Goal: Task Accomplishment & Management: Manage account settings

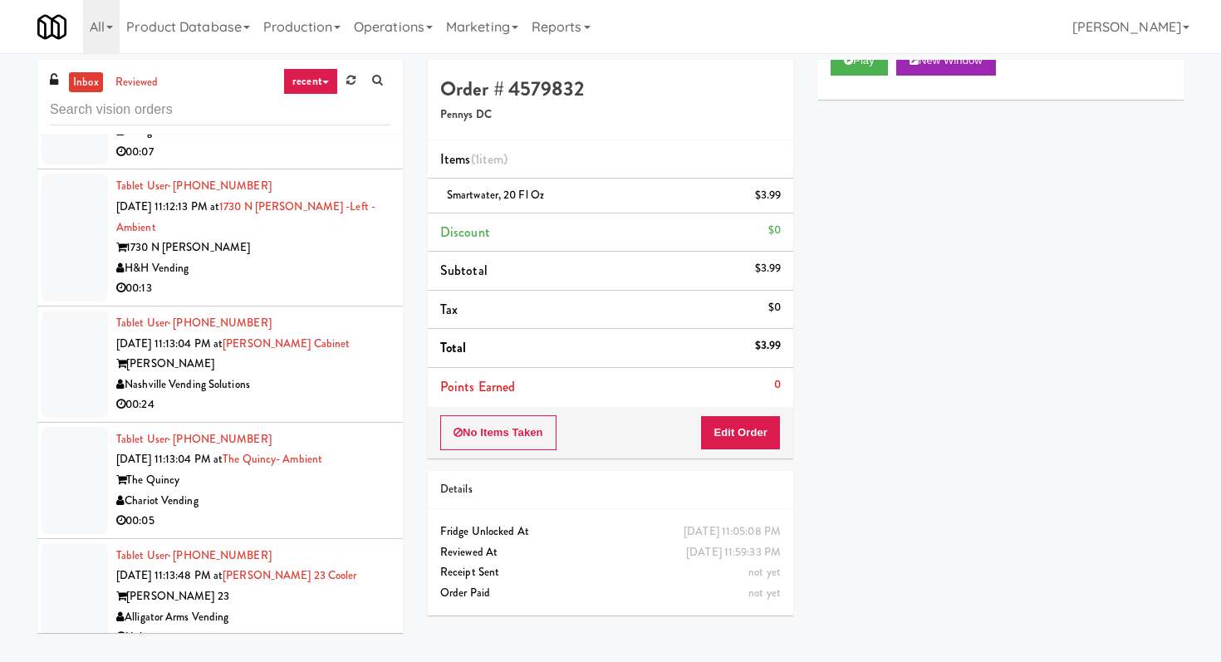
scroll to position [9706, 0]
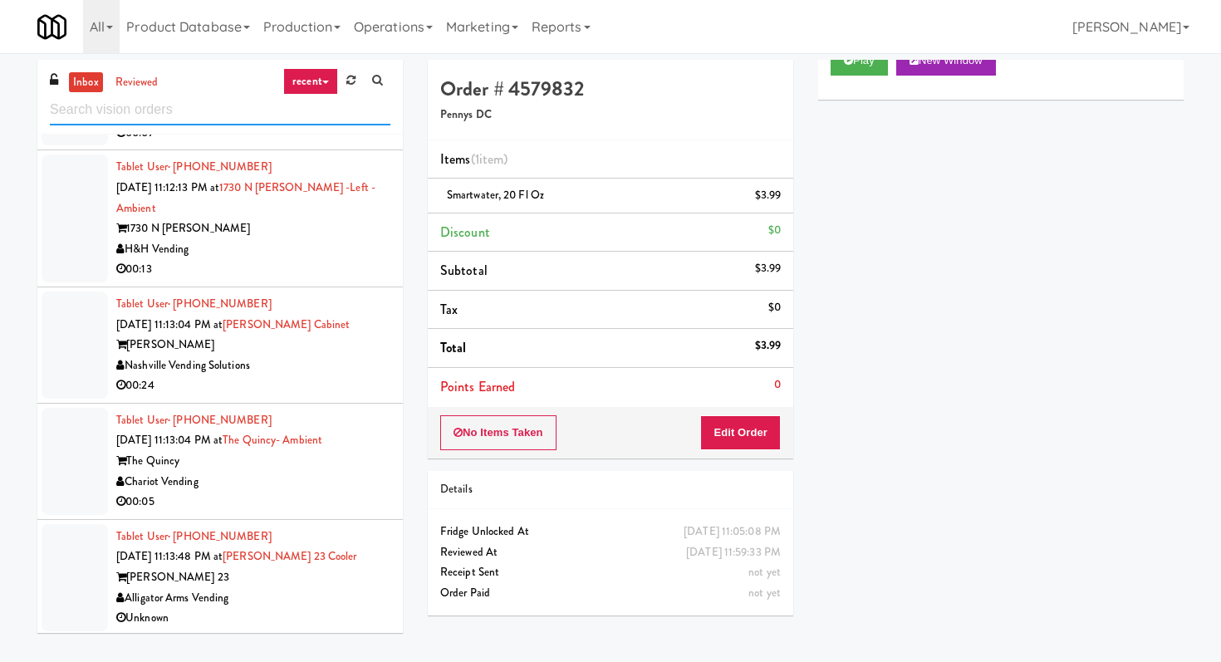
click at [279, 115] on input "text" at bounding box center [220, 110] width 341 height 31
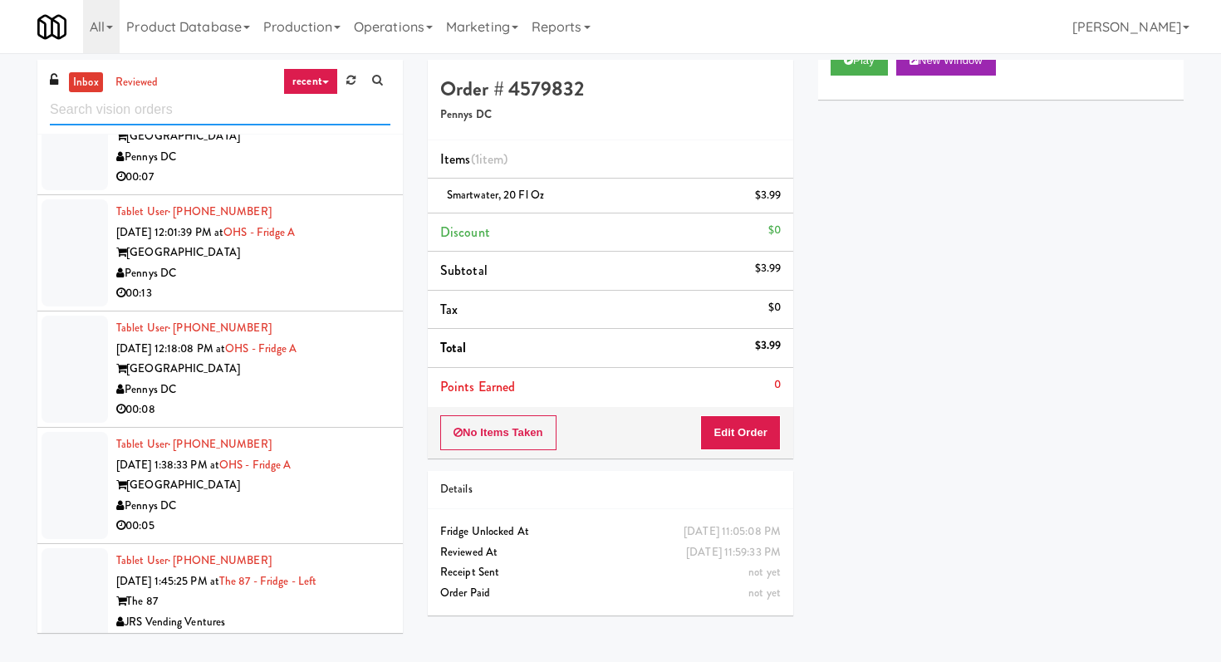
scroll to position [4154, 0]
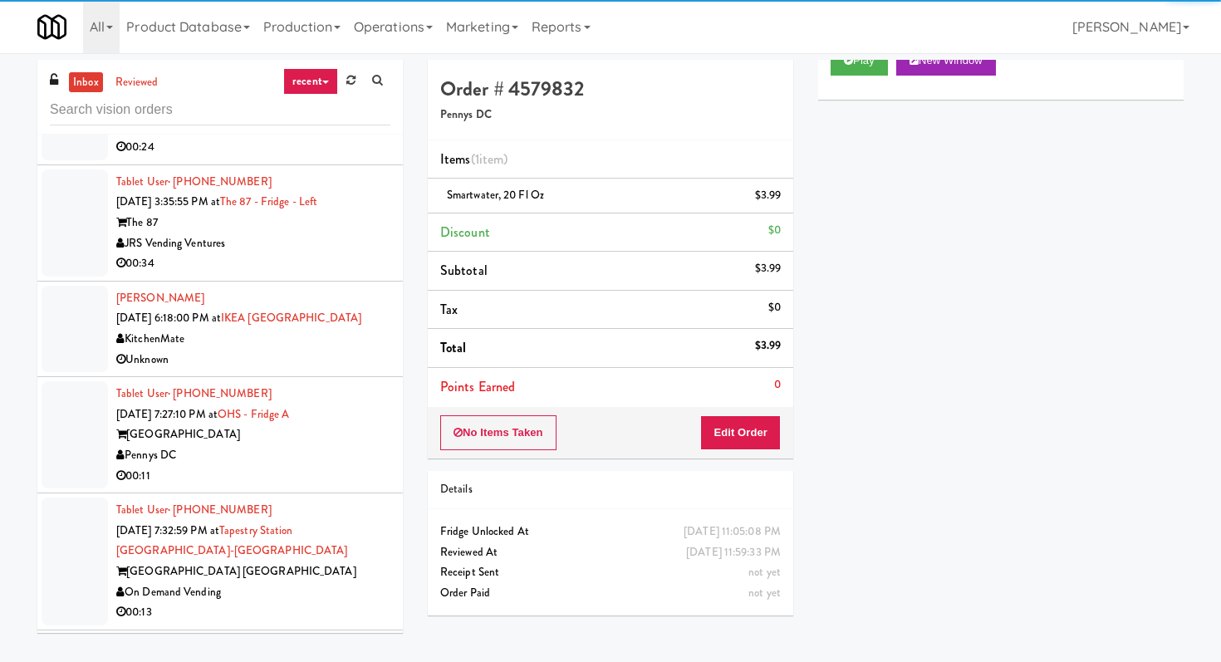
click at [350, 466] on div "Pennys DC" at bounding box center [253, 455] width 274 height 21
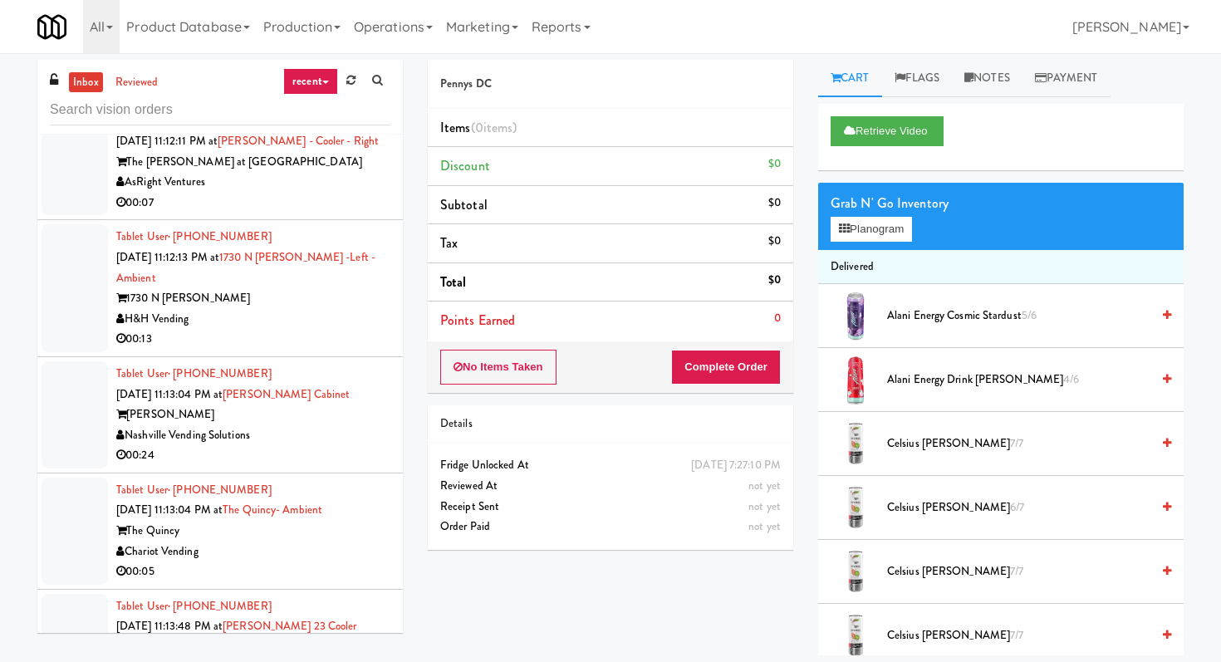
scroll to position [7476, 0]
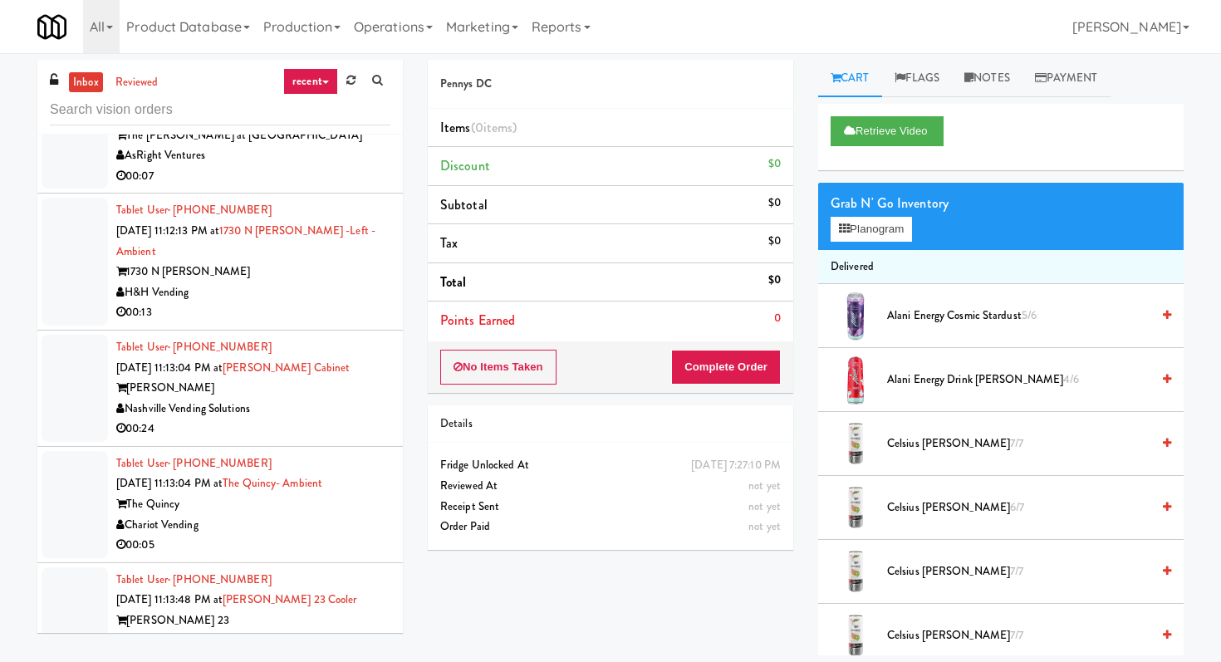
click at [360, 339] on li "Tablet User · (512) 415-4021 [DATE] 11:13:04 PM at [PERSON_NAME][GEOGRAPHIC_DAT…" at bounding box center [219, 389] width 365 height 116
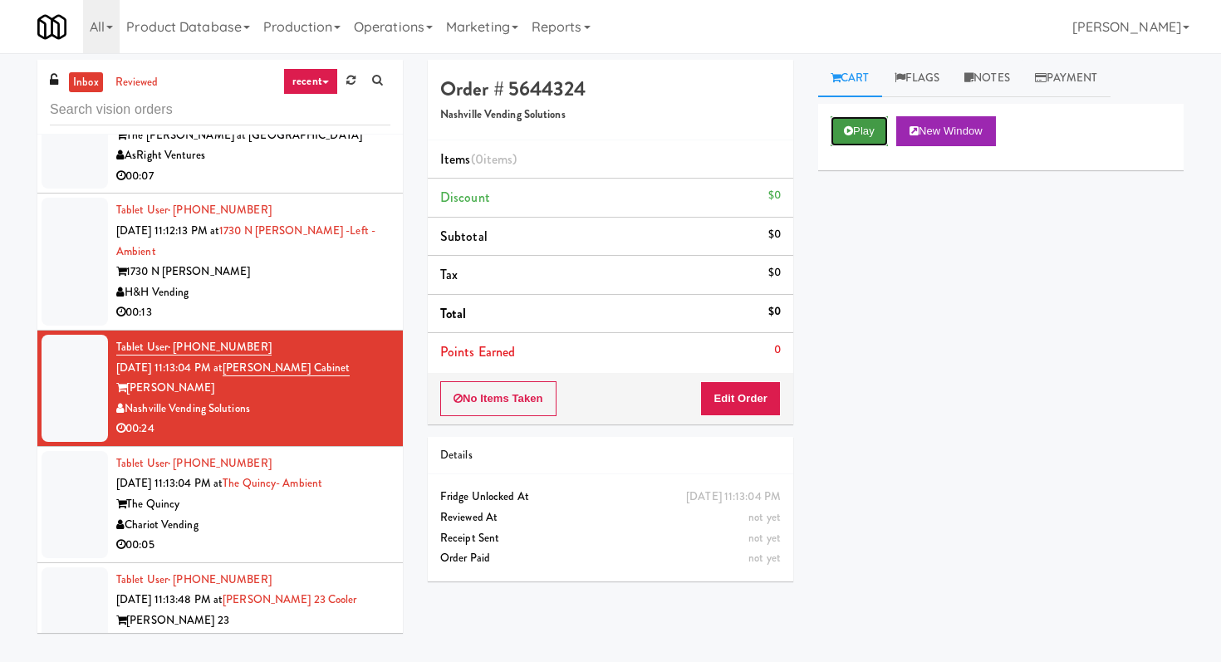
click at [883, 118] on button "Play" at bounding box center [858, 131] width 57 height 30
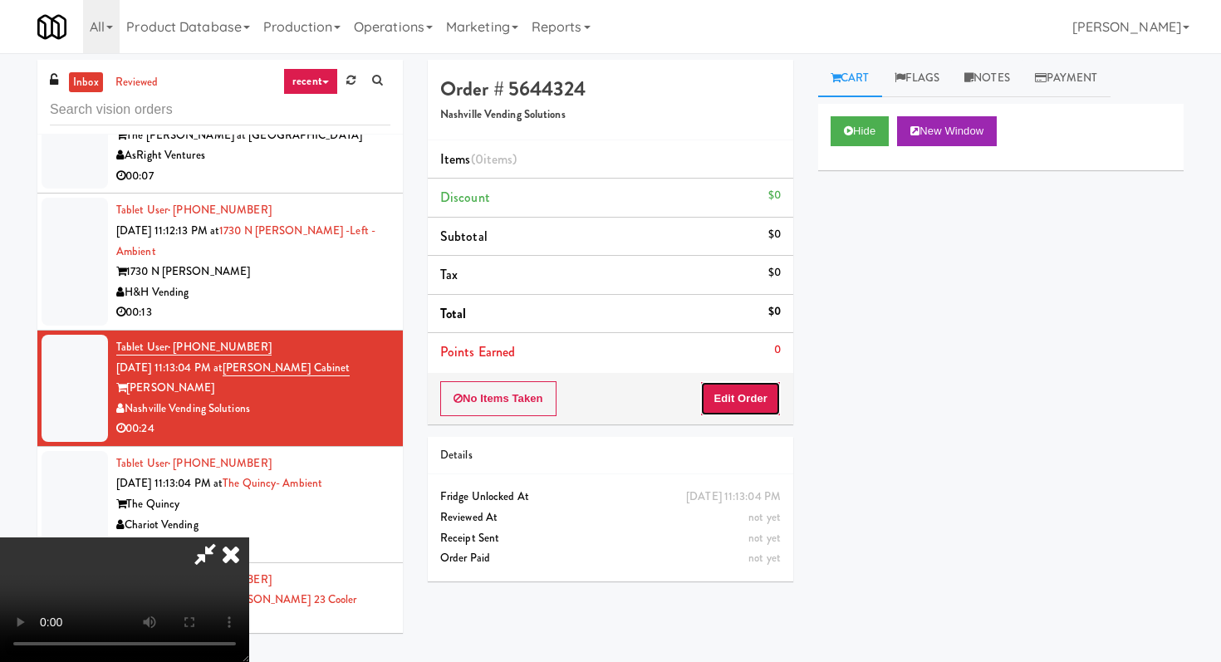
click at [726, 402] on button "Edit Order" at bounding box center [740, 398] width 81 height 35
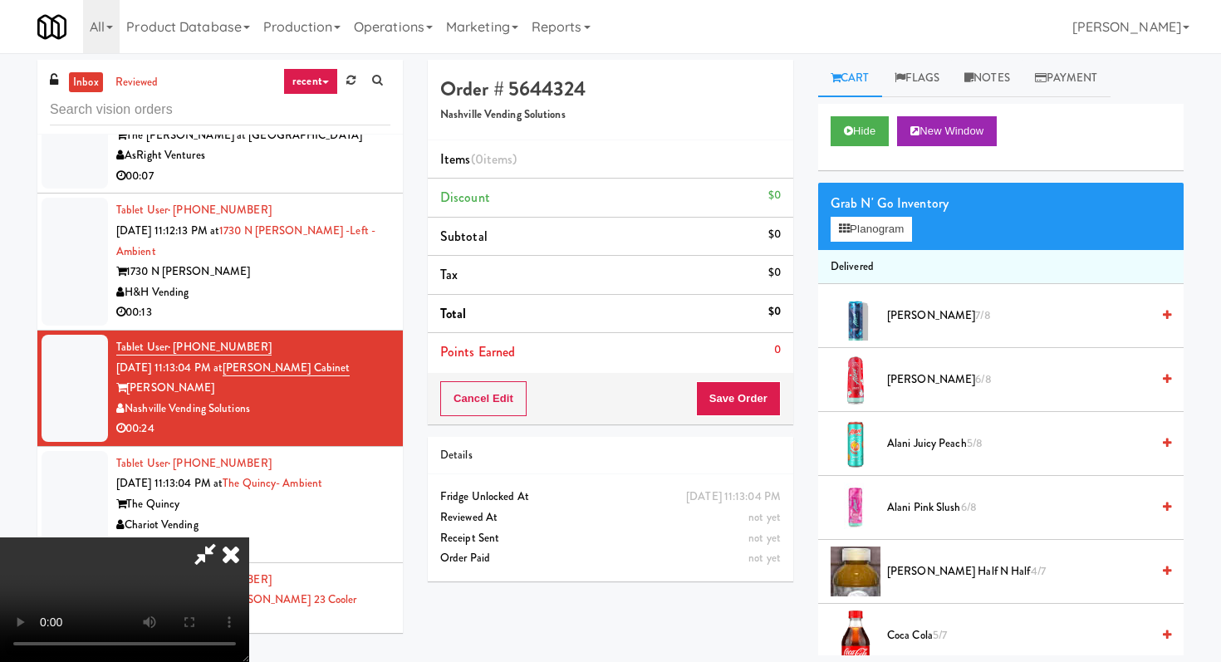
scroll to position [164, 0]
click at [249, 537] on video at bounding box center [124, 599] width 249 height 125
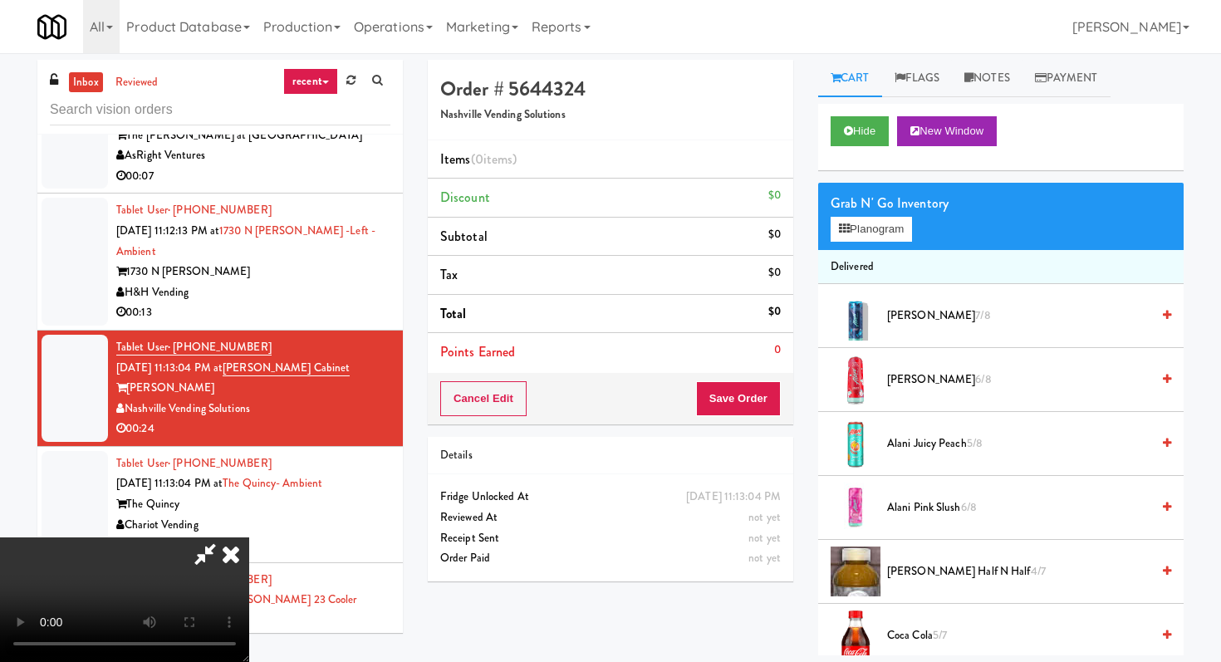
click at [249, 537] on video at bounding box center [124, 599] width 249 height 125
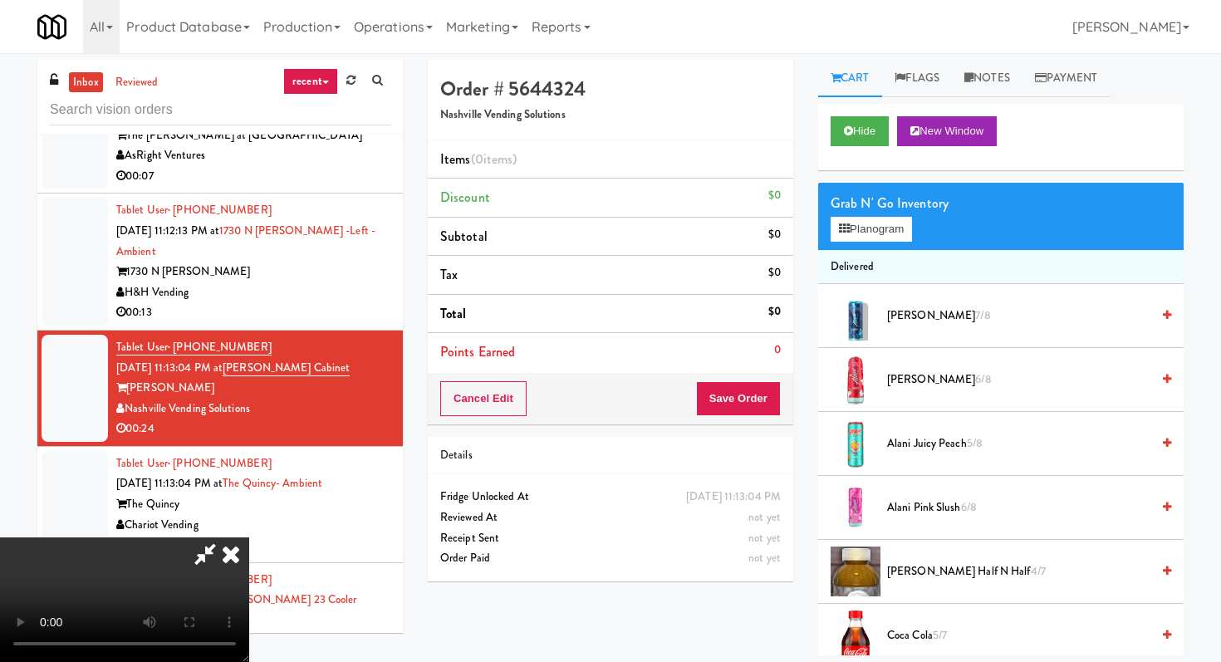
click at [249, 537] on video at bounding box center [124, 599] width 249 height 125
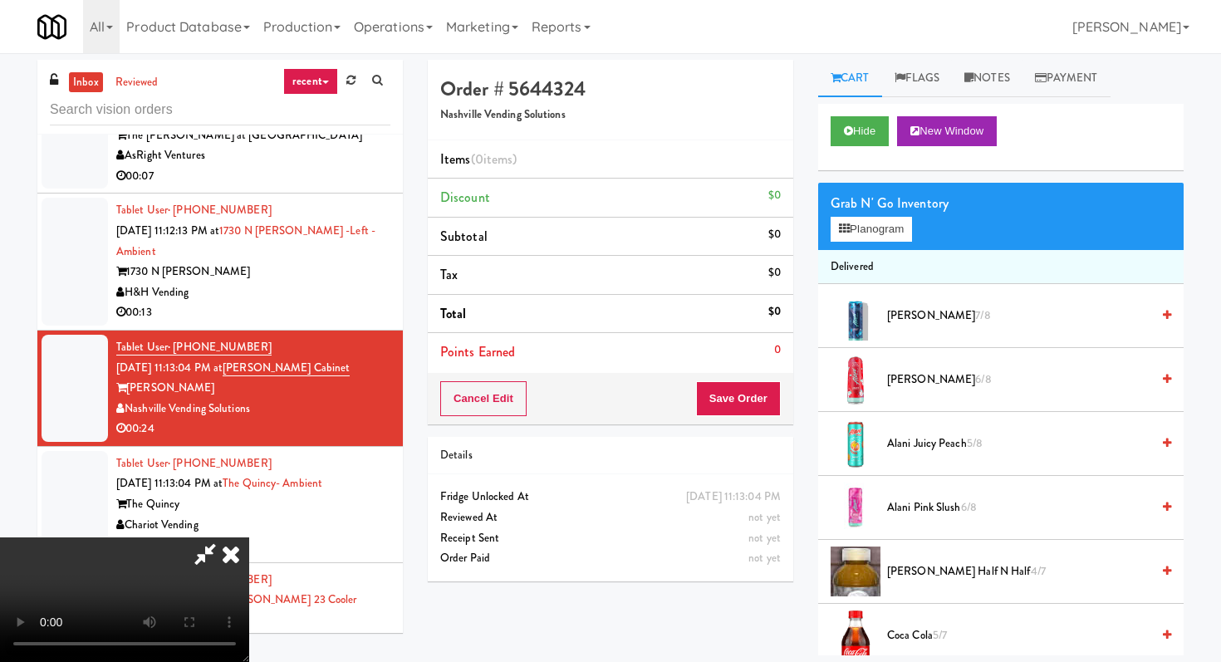
click at [249, 537] on video at bounding box center [124, 599] width 249 height 125
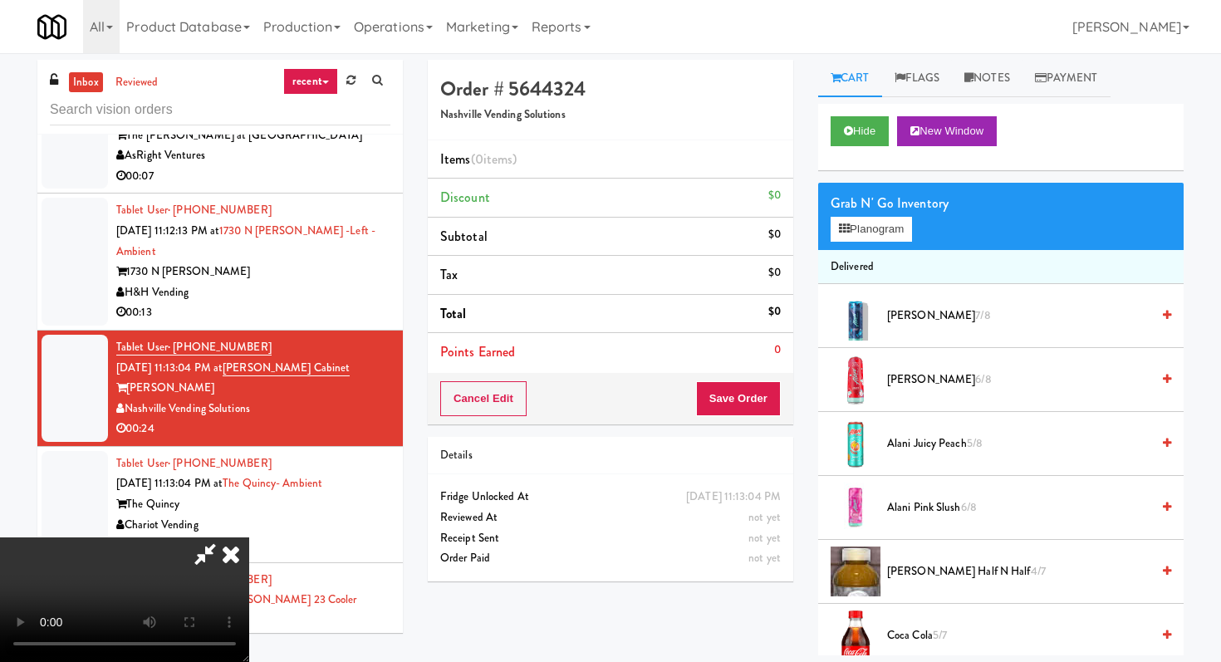
click at [249, 537] on video at bounding box center [124, 599] width 249 height 125
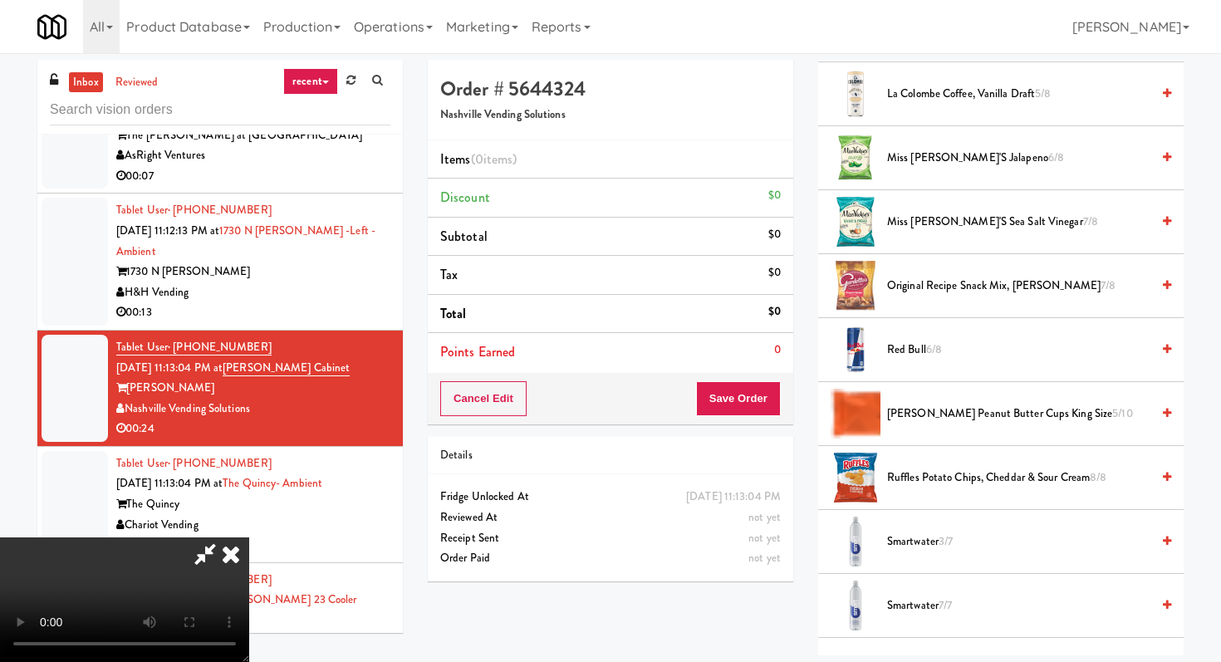
scroll to position [1505, 0]
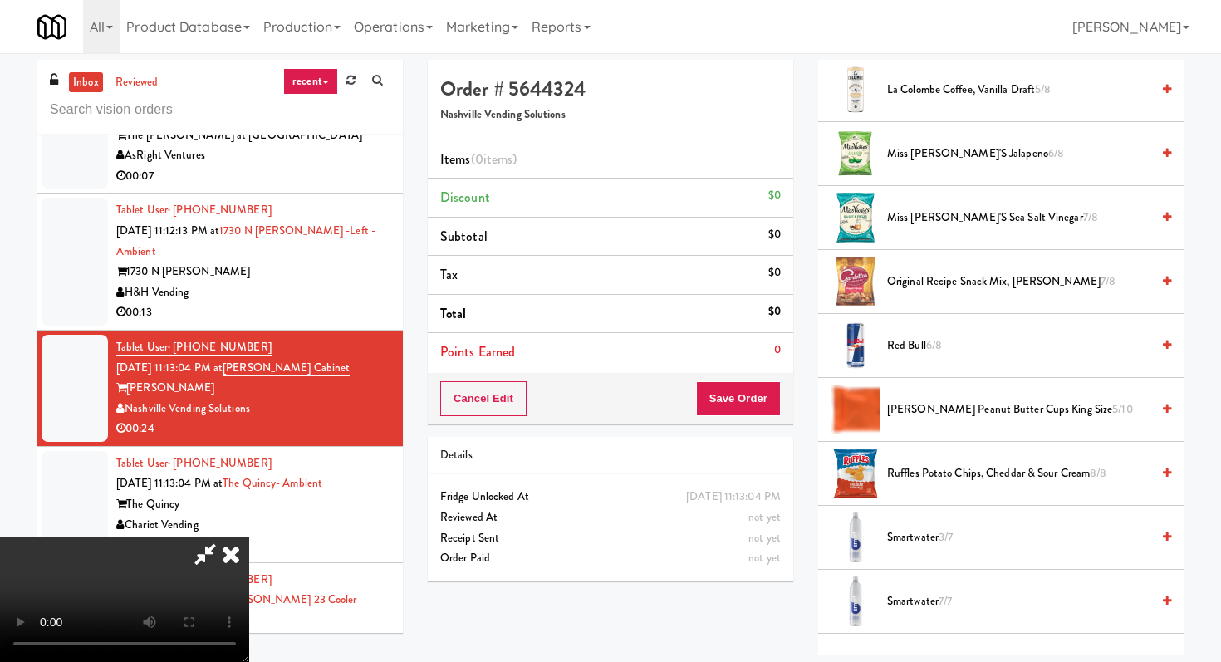
click at [943, 157] on span "Miss [PERSON_NAME]'s Jalapeno 6/8" at bounding box center [1018, 154] width 263 height 21
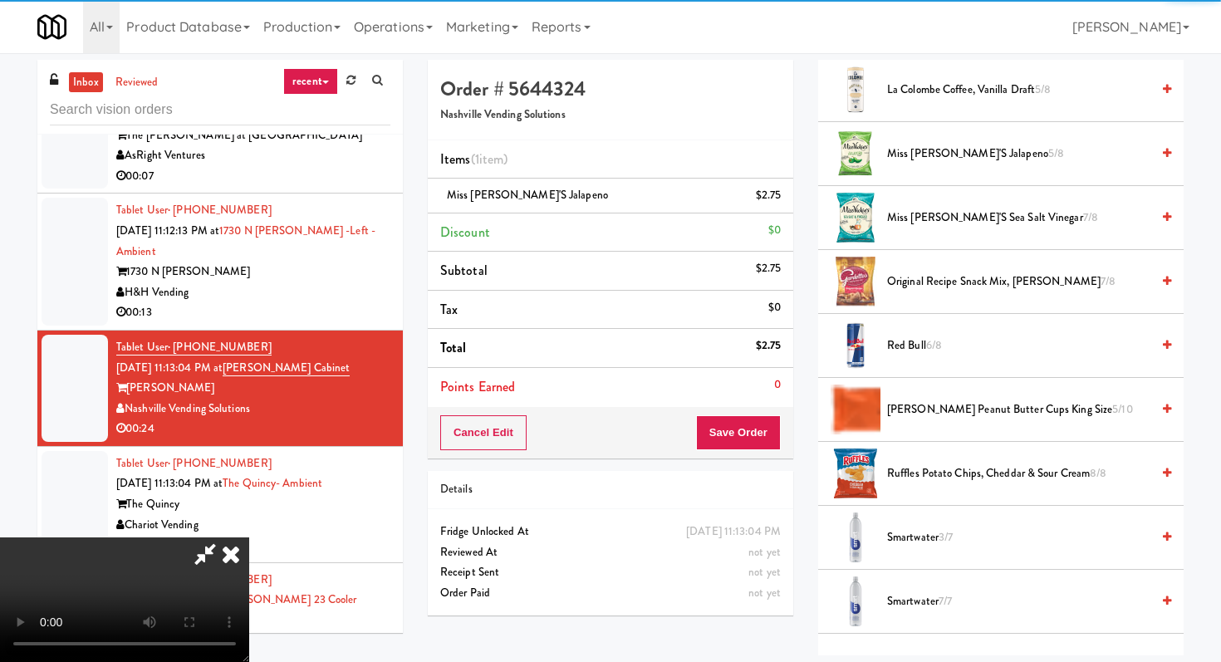
click at [943, 220] on span "Miss [PERSON_NAME]'s Sea Salt Vinegar 7/8" at bounding box center [1018, 218] width 263 height 21
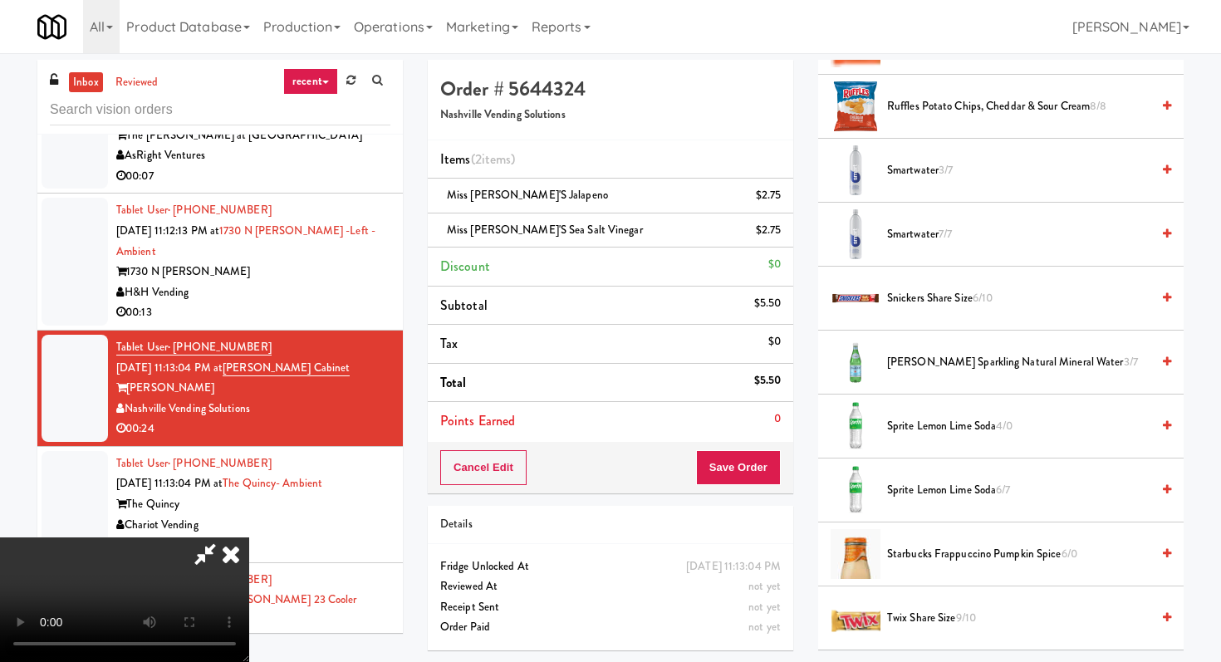
scroll to position [2060, 0]
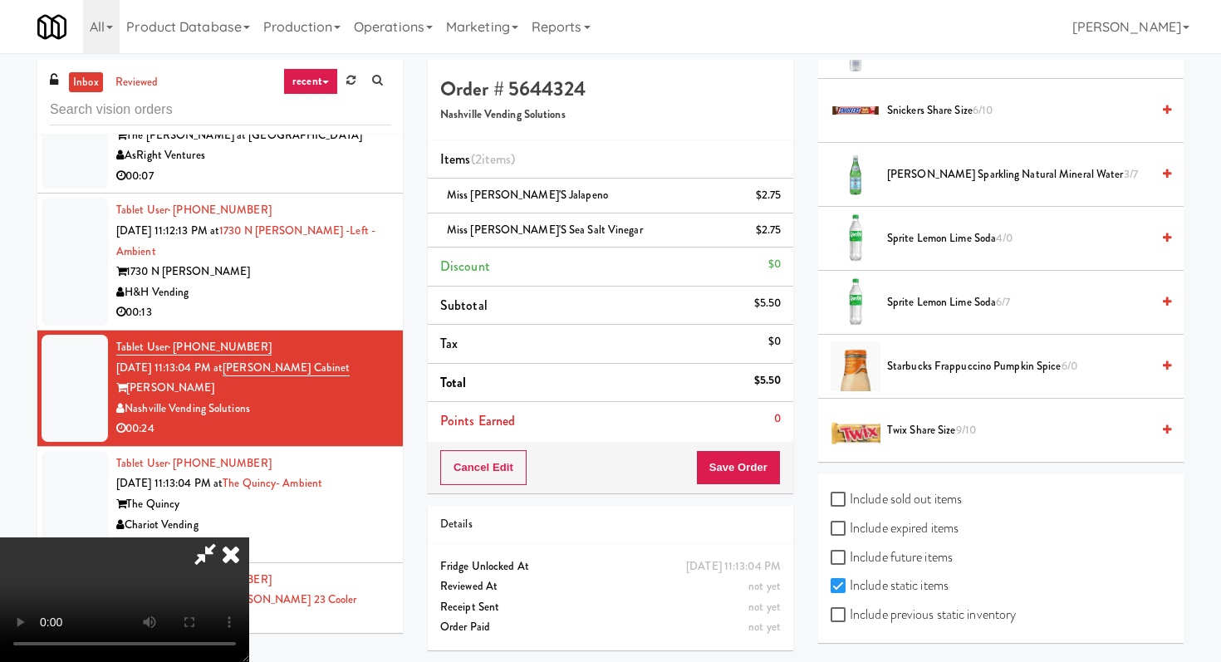
click at [904, 431] on span "Twix Share Size 9/10" at bounding box center [1018, 430] width 263 height 21
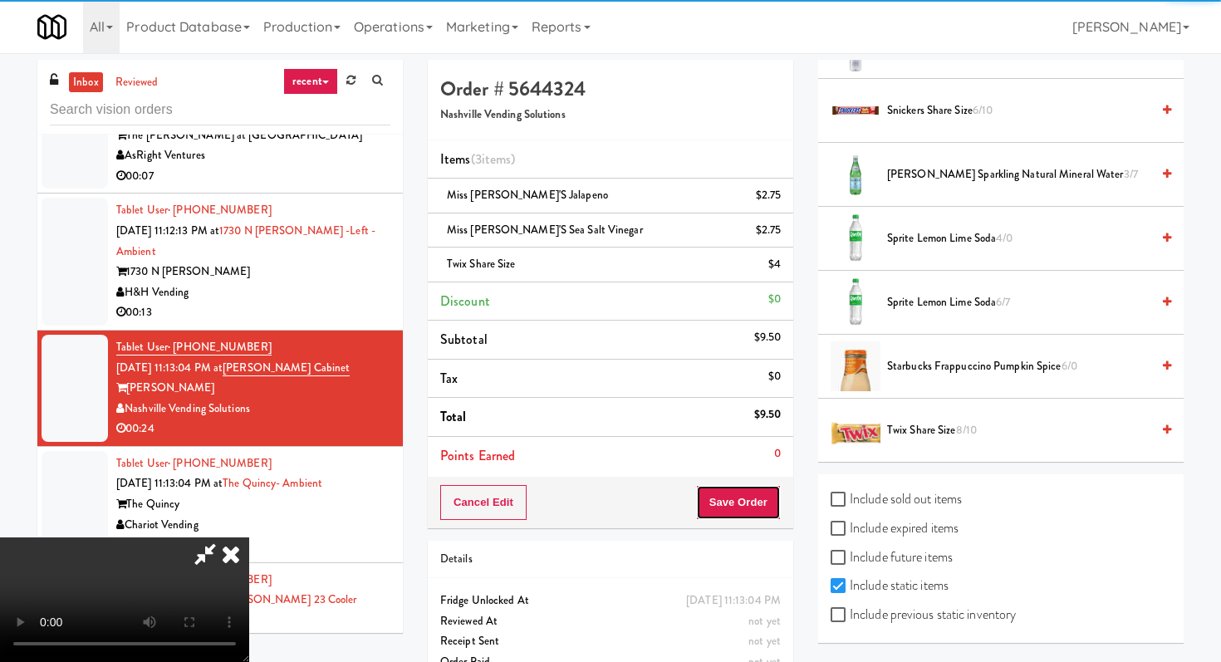
click at [769, 493] on button "Save Order" at bounding box center [738, 502] width 85 height 35
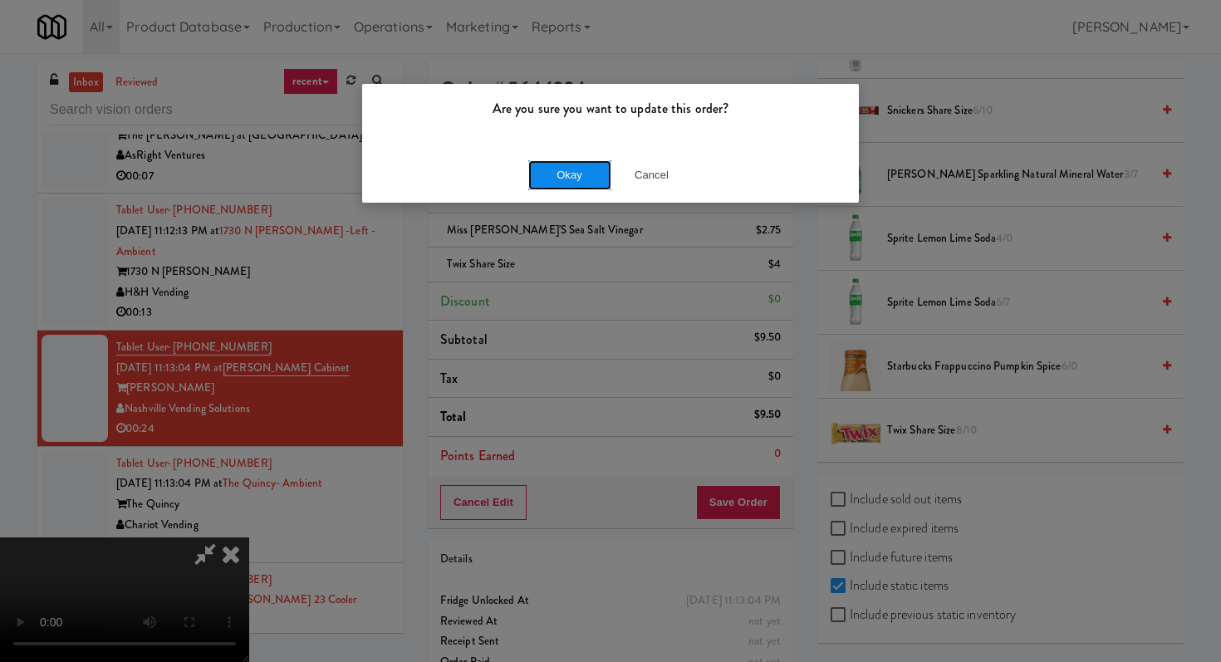
click at [570, 170] on button "Okay" at bounding box center [569, 175] width 83 height 30
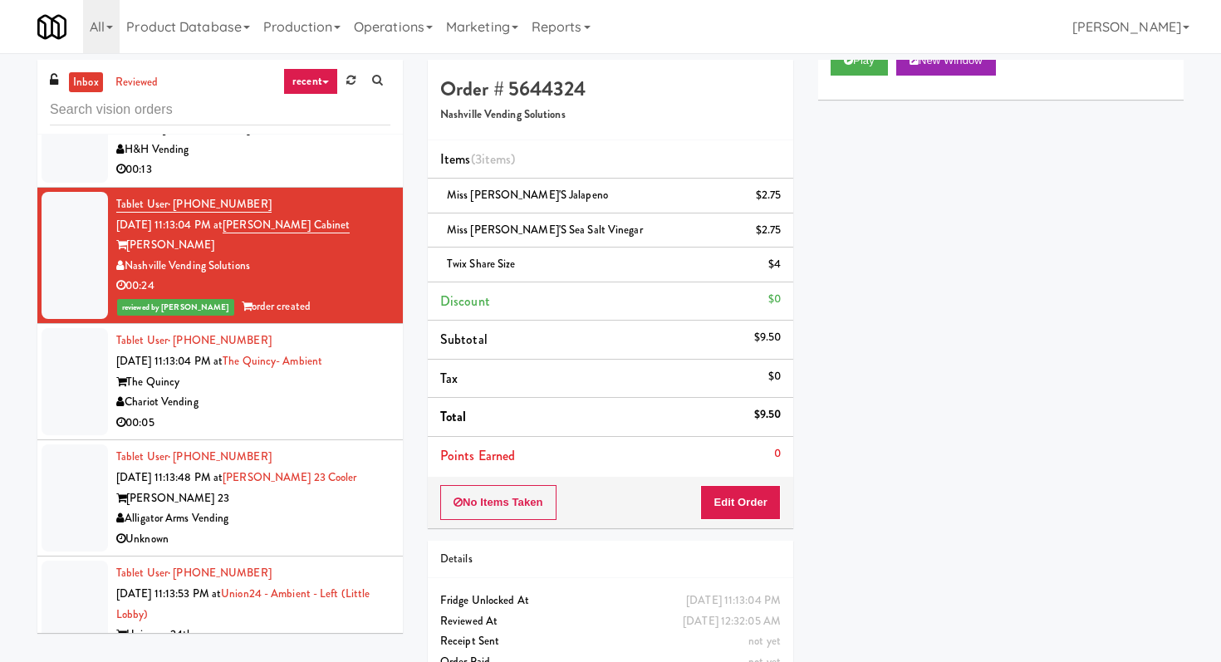
scroll to position [7613, 0]
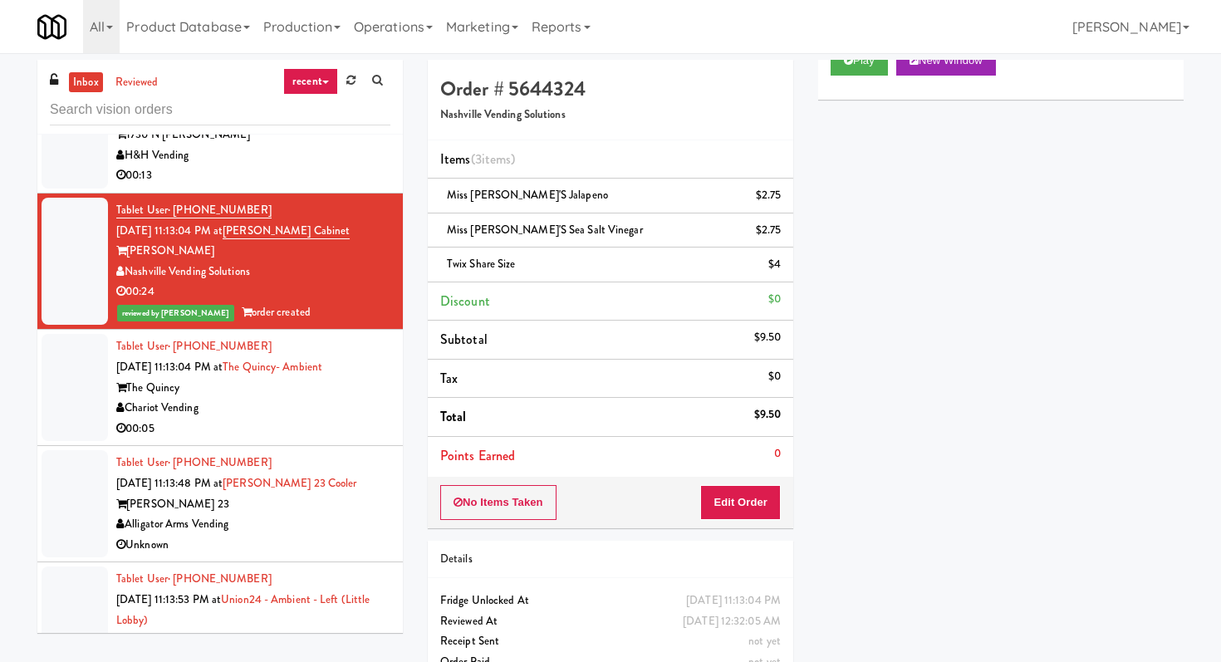
click at [377, 436] on div "00:05" at bounding box center [253, 429] width 274 height 21
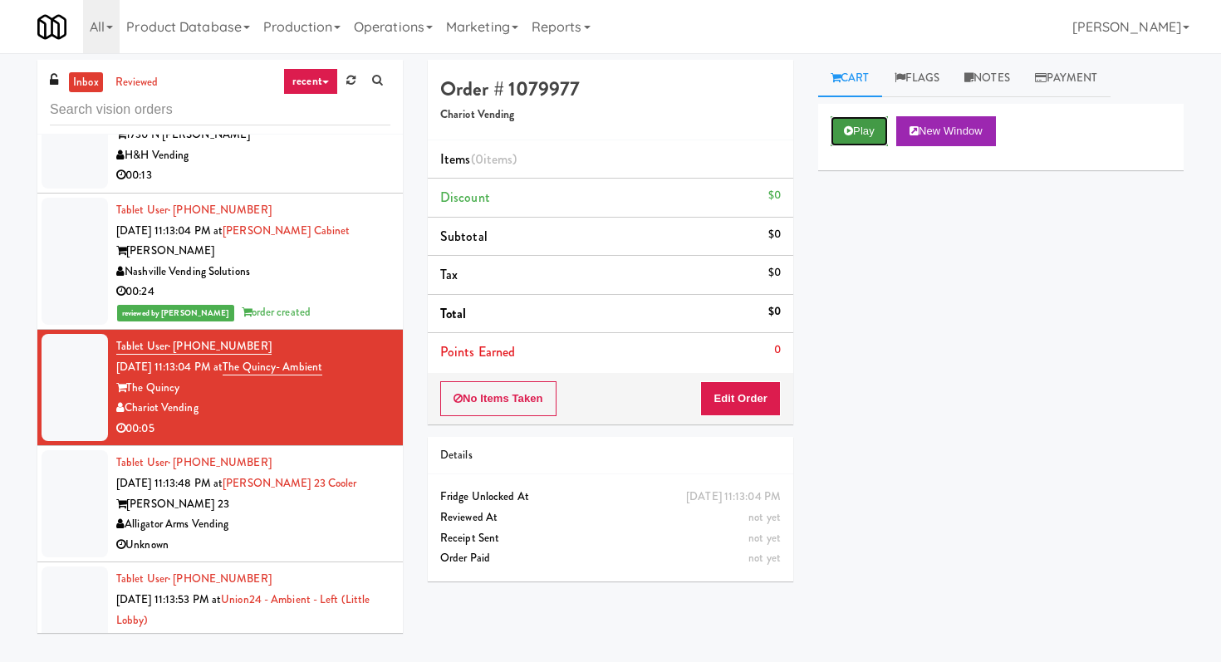
click at [850, 135] on icon at bounding box center [848, 130] width 9 height 11
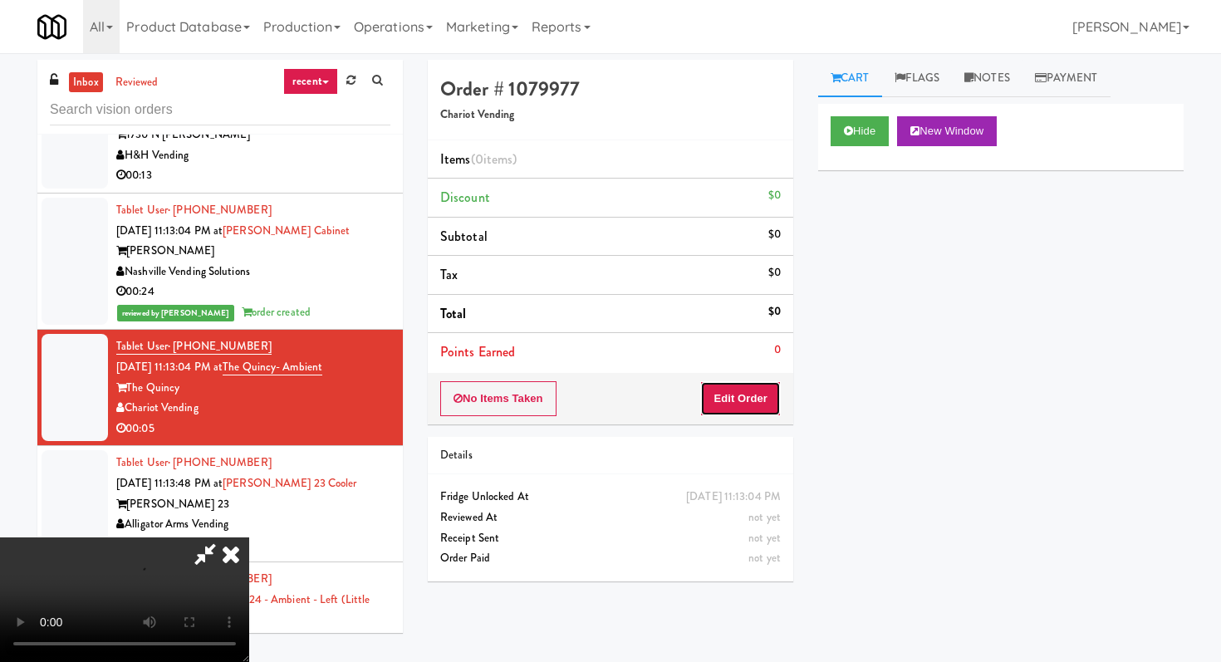
click at [746, 409] on button "Edit Order" at bounding box center [740, 398] width 81 height 35
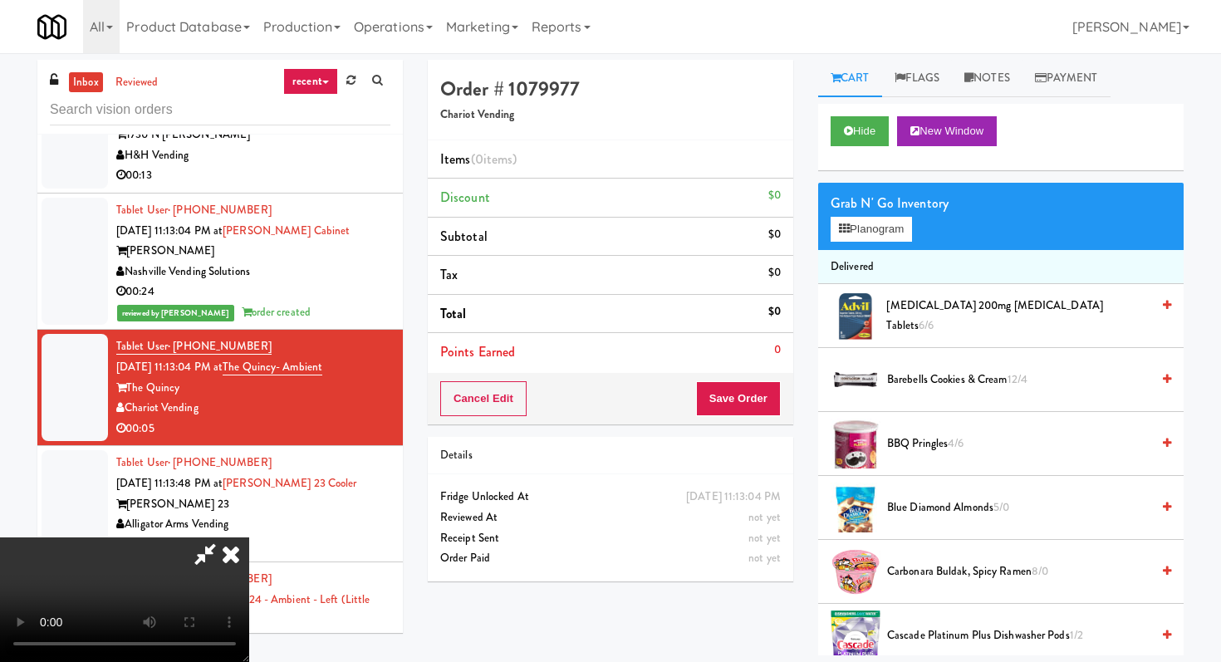
click at [249, 598] on video at bounding box center [124, 599] width 249 height 125
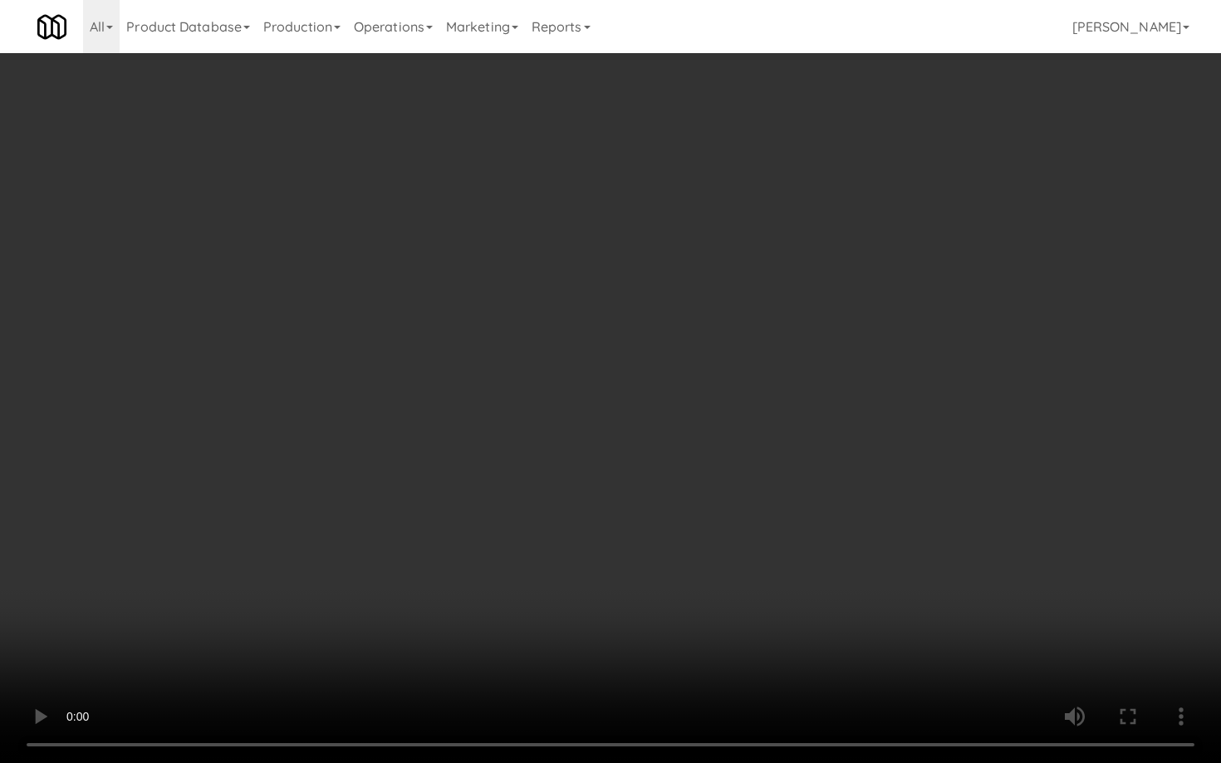
click at [928, 556] on video at bounding box center [610, 381] width 1221 height 763
click at [762, 566] on video at bounding box center [610, 381] width 1221 height 763
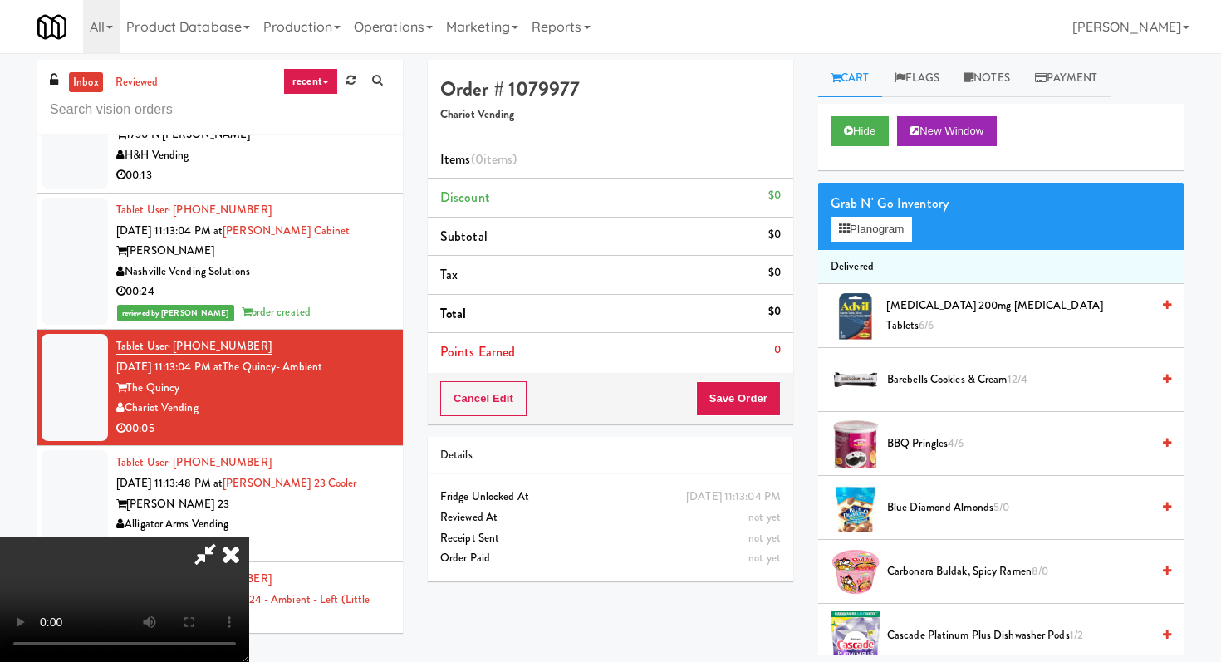
click at [249, 537] on video at bounding box center [124, 599] width 249 height 125
click at [249, 537] on icon at bounding box center [231, 553] width 37 height 33
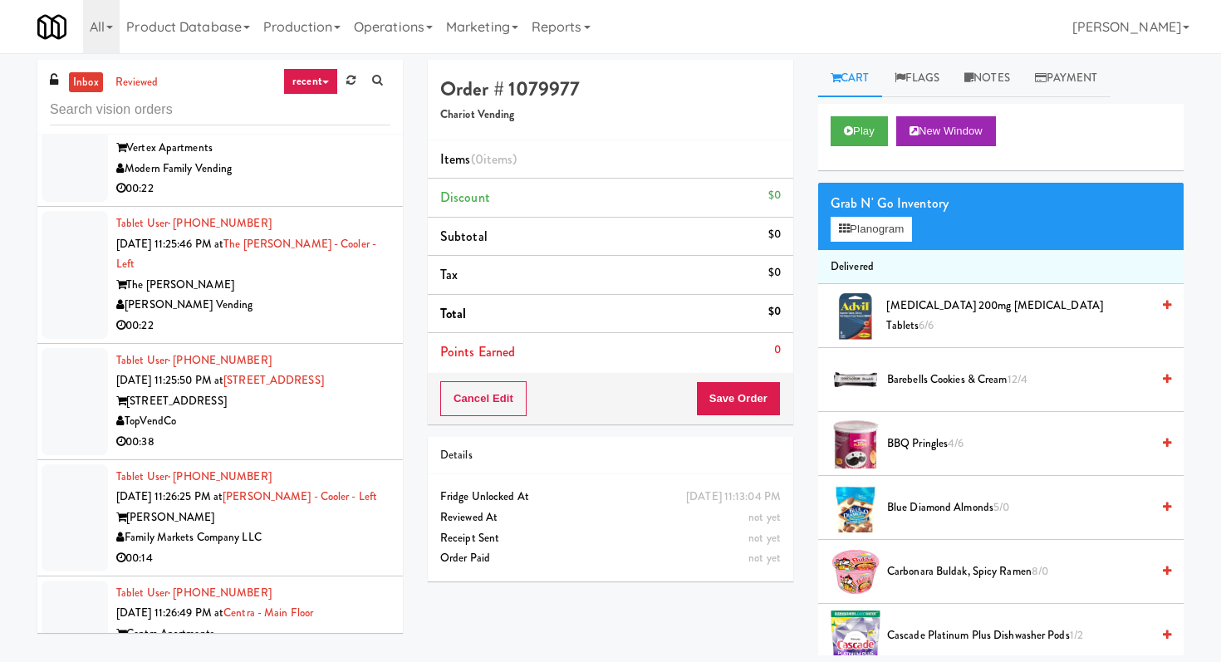
scroll to position [10122, 0]
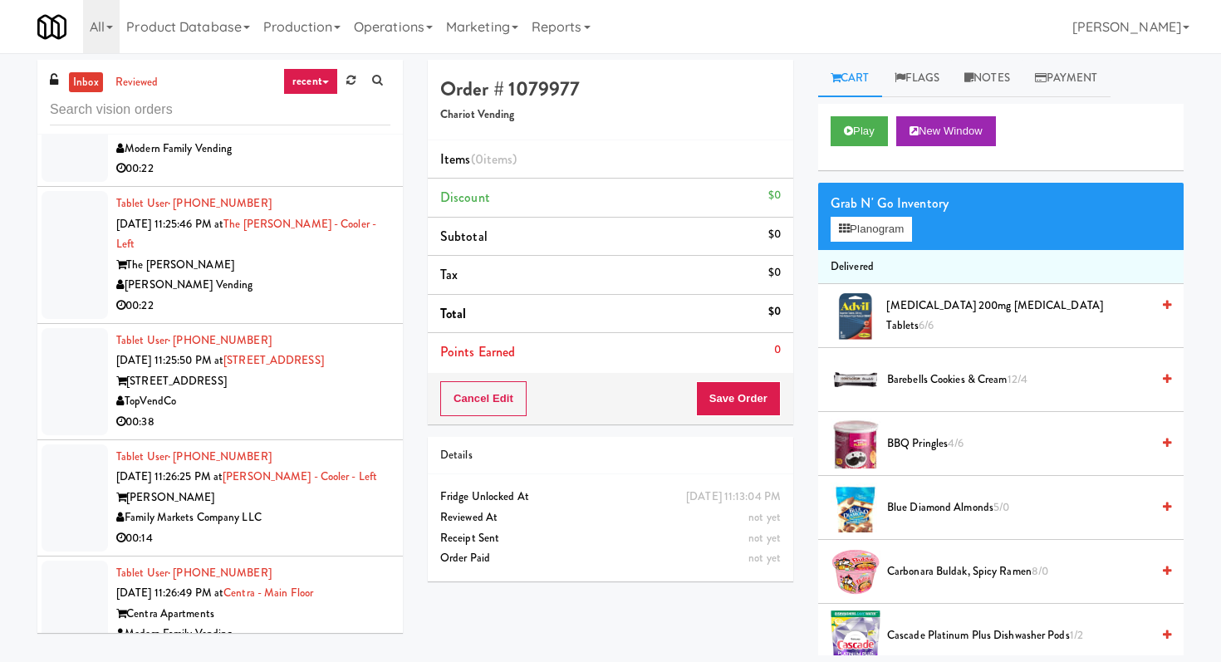
click at [354, 391] on div "TopVendCo" at bounding box center [253, 401] width 274 height 21
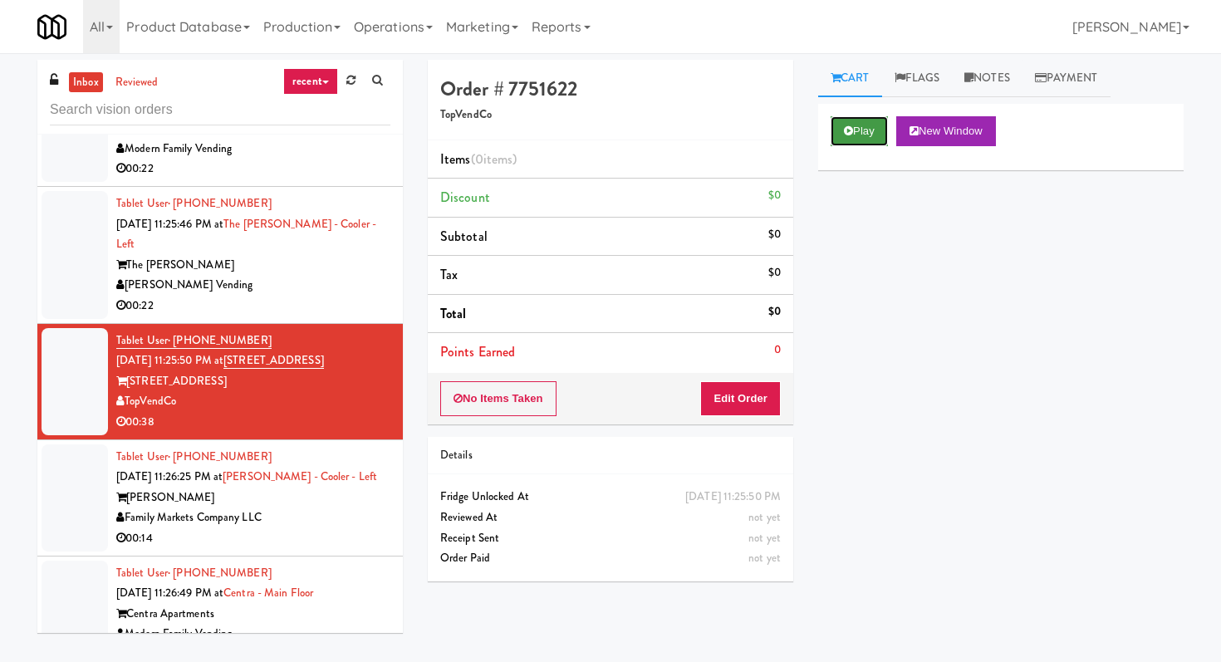
click at [859, 135] on button "Play" at bounding box center [858, 131] width 57 height 30
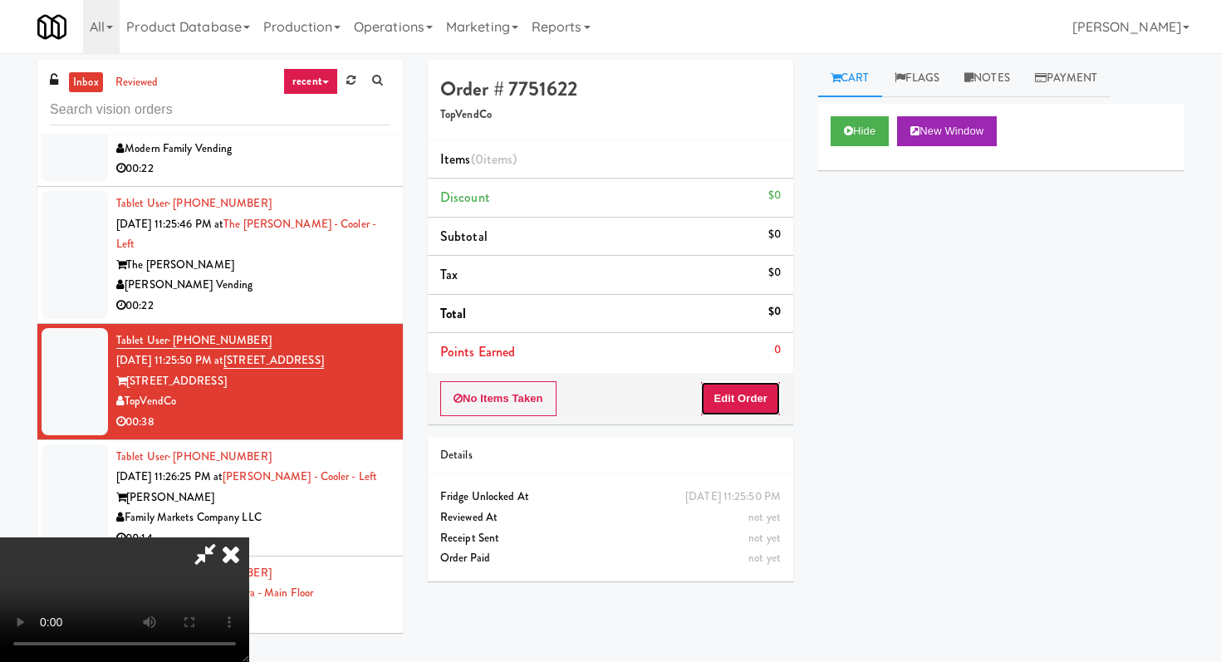
click at [727, 398] on button "Edit Order" at bounding box center [740, 398] width 81 height 35
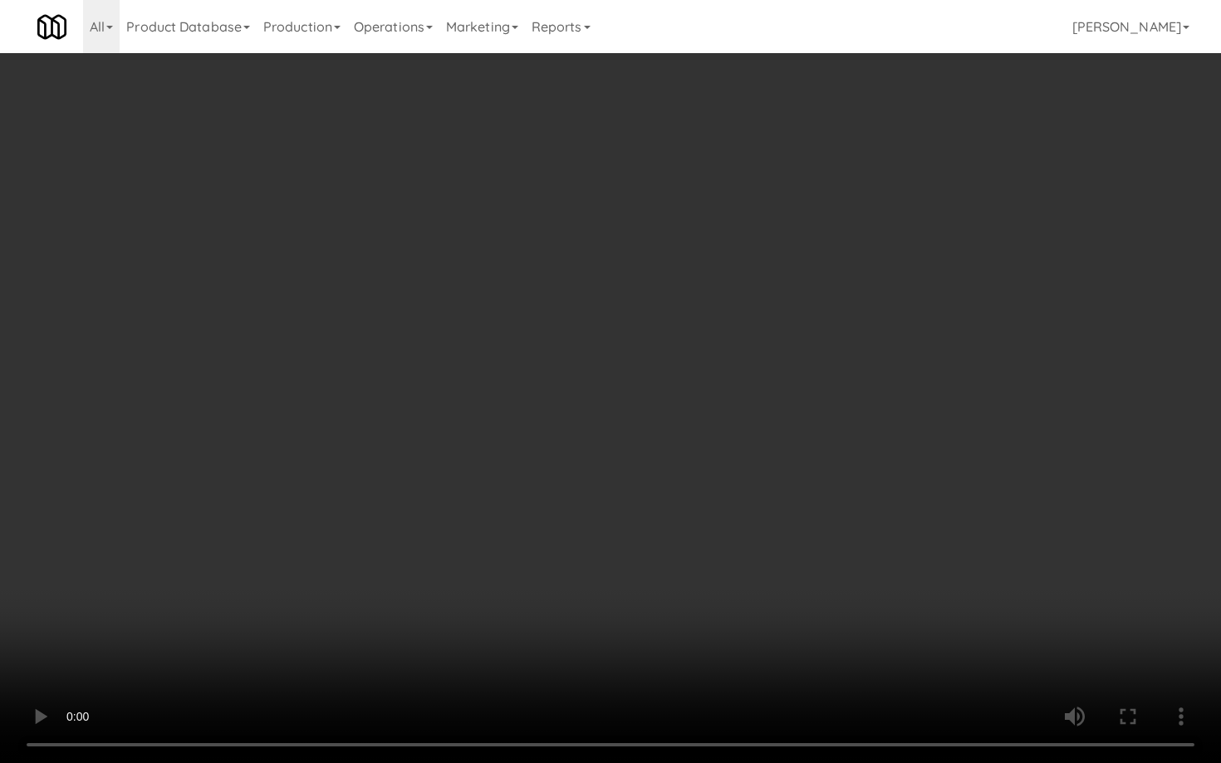
click at [489, 402] on video at bounding box center [610, 381] width 1221 height 763
click at [336, 567] on video at bounding box center [610, 381] width 1221 height 763
click at [821, 411] on video at bounding box center [610, 381] width 1221 height 763
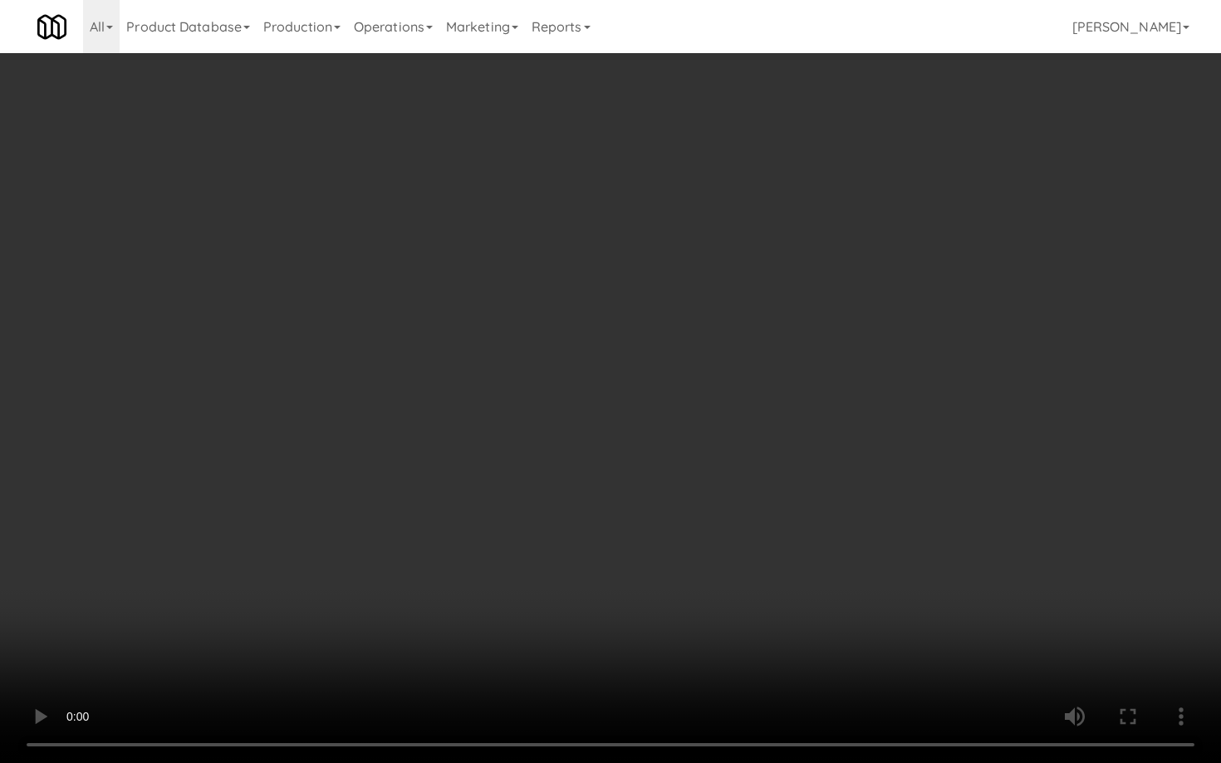
click at [821, 411] on video at bounding box center [610, 381] width 1221 height 763
click at [711, 468] on video at bounding box center [610, 381] width 1221 height 763
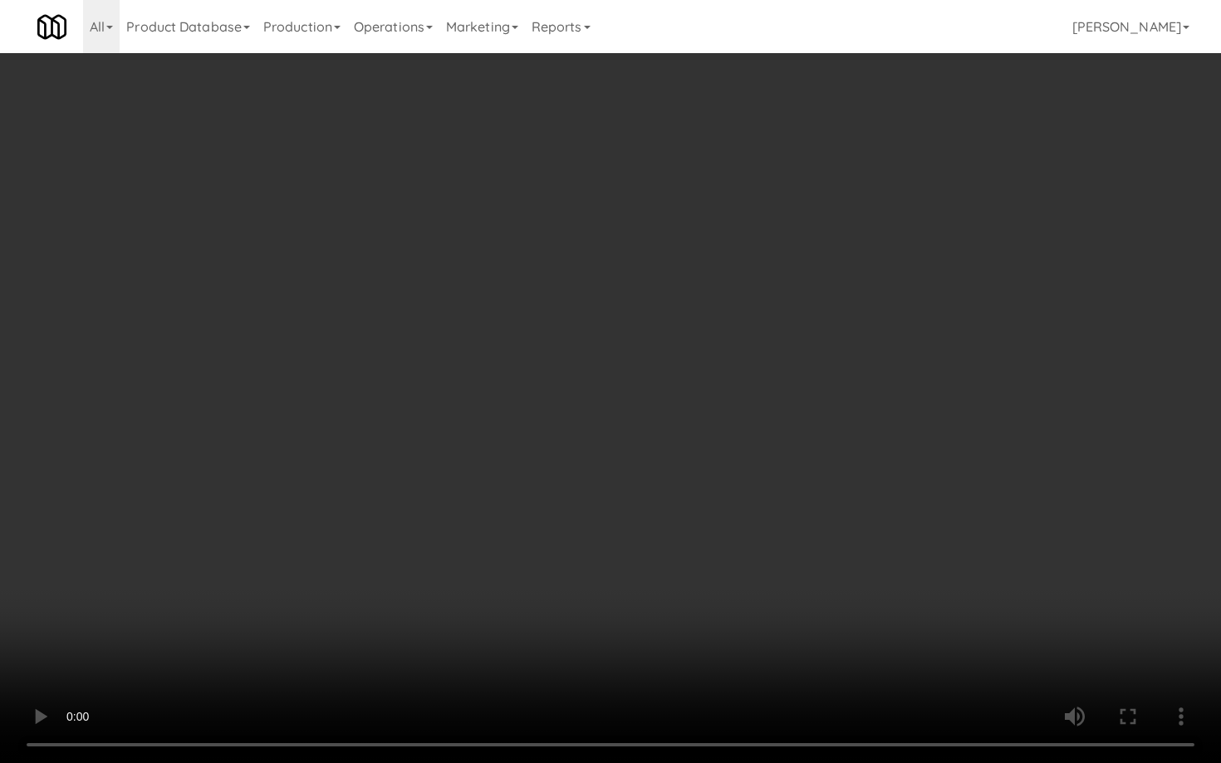
click at [811, 613] on video at bounding box center [610, 381] width 1221 height 763
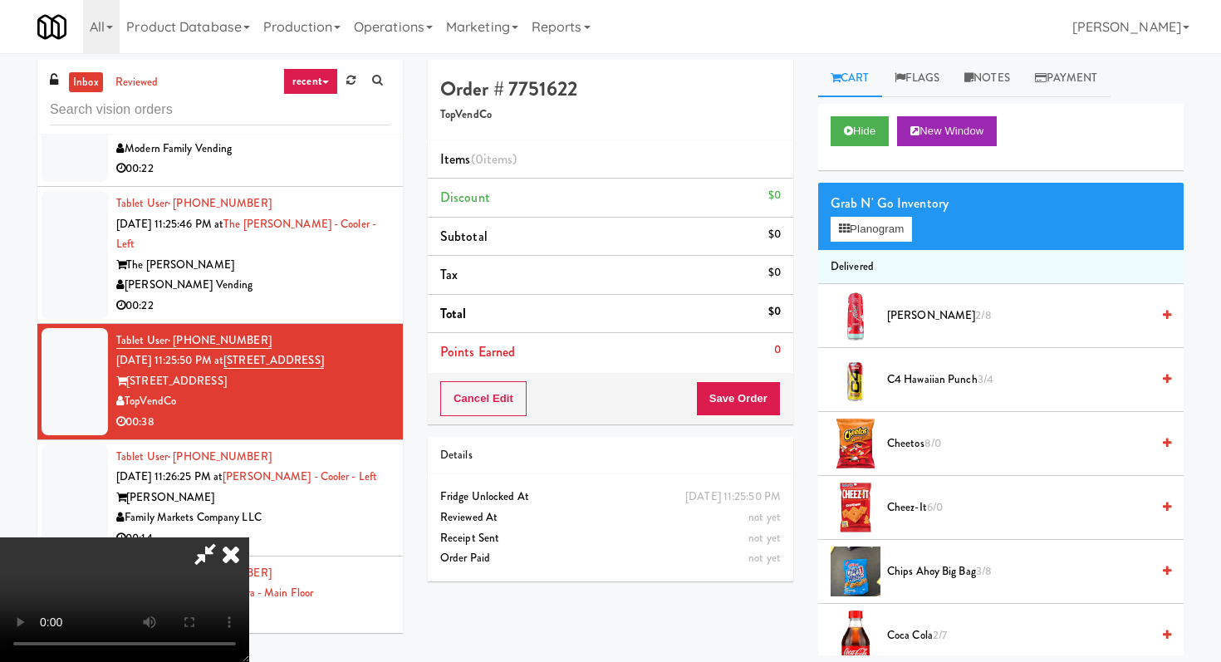
click at [249, 537] on icon at bounding box center [231, 553] width 37 height 33
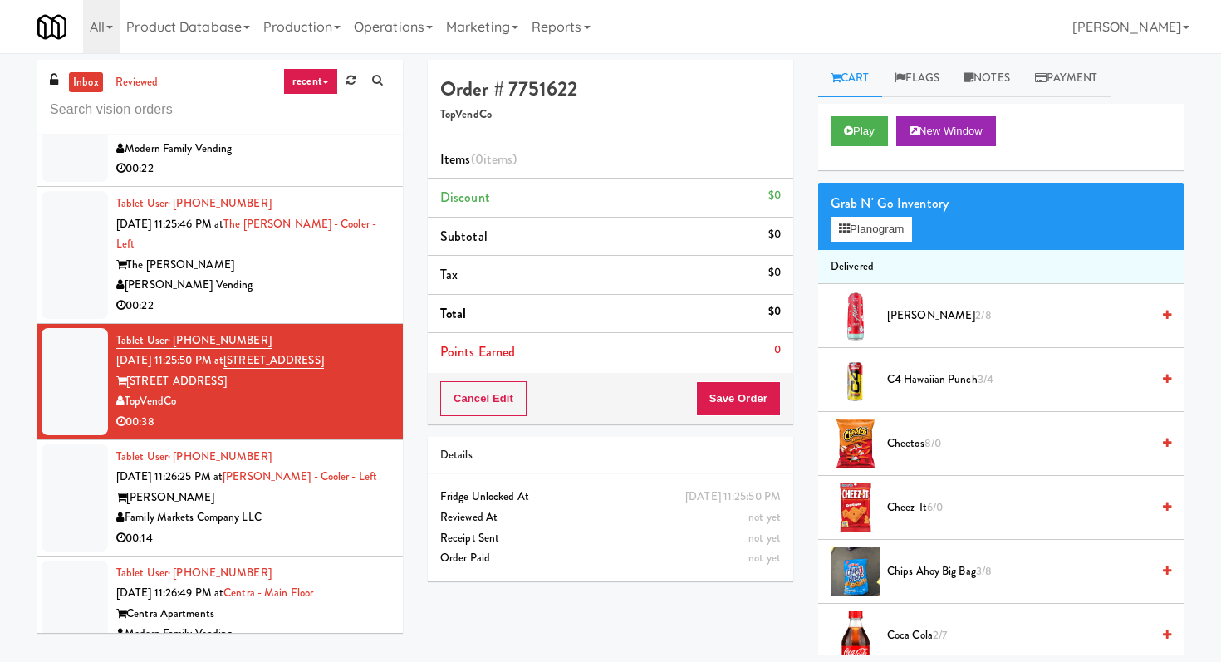
click at [507, 375] on div "Cancel Edit Save Order" at bounding box center [610, 398] width 365 height 51
click at [506, 411] on button "Cancel Edit" at bounding box center [483, 398] width 86 height 35
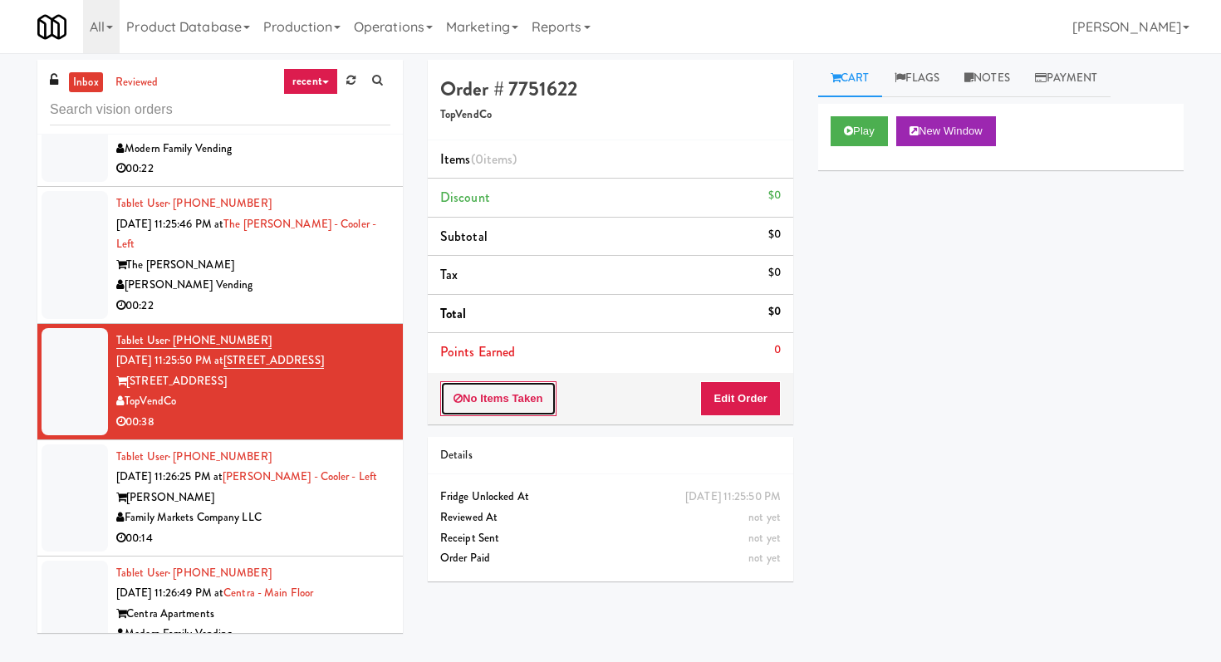
click at [506, 411] on button "No Items Taken" at bounding box center [498, 398] width 116 height 35
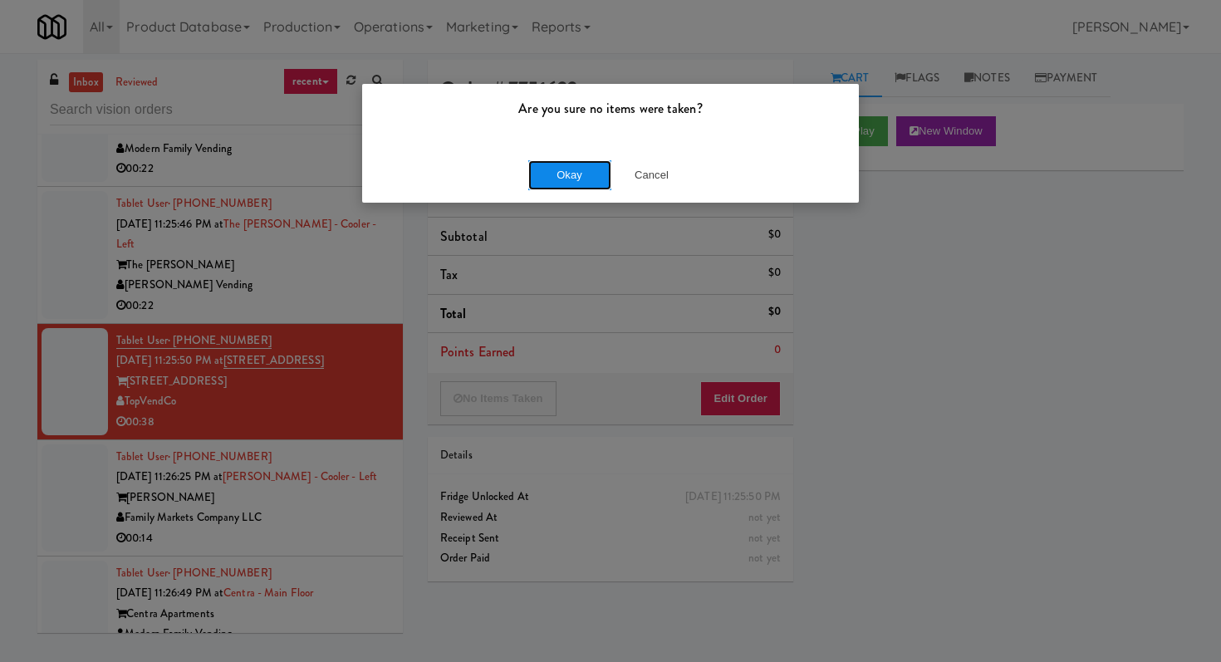
click at [562, 169] on button "Okay" at bounding box center [569, 175] width 83 height 30
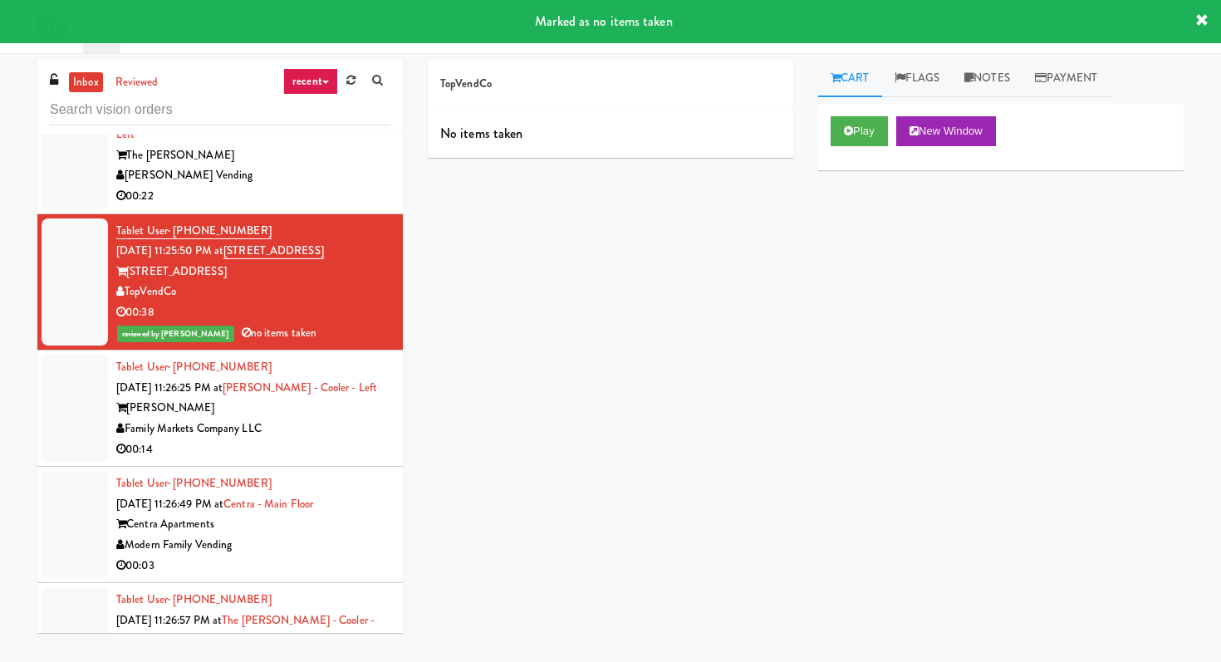
scroll to position [10279, 0]
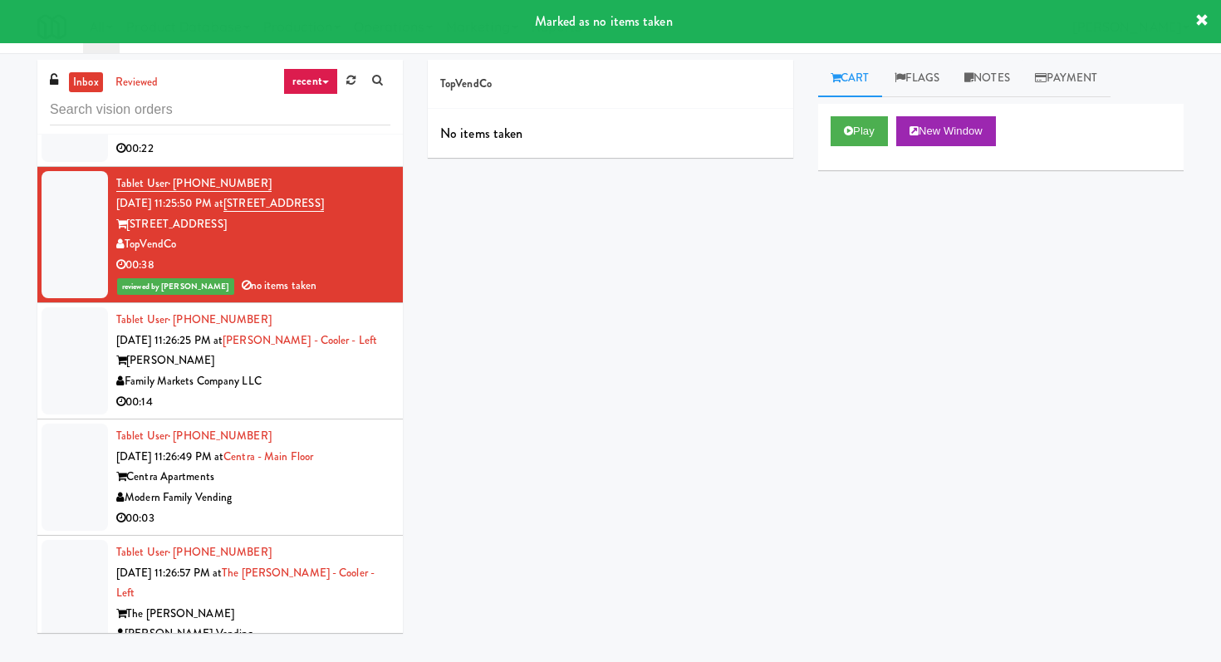
click at [364, 373] on div "Family Markets Company LLC" at bounding box center [253, 381] width 274 height 21
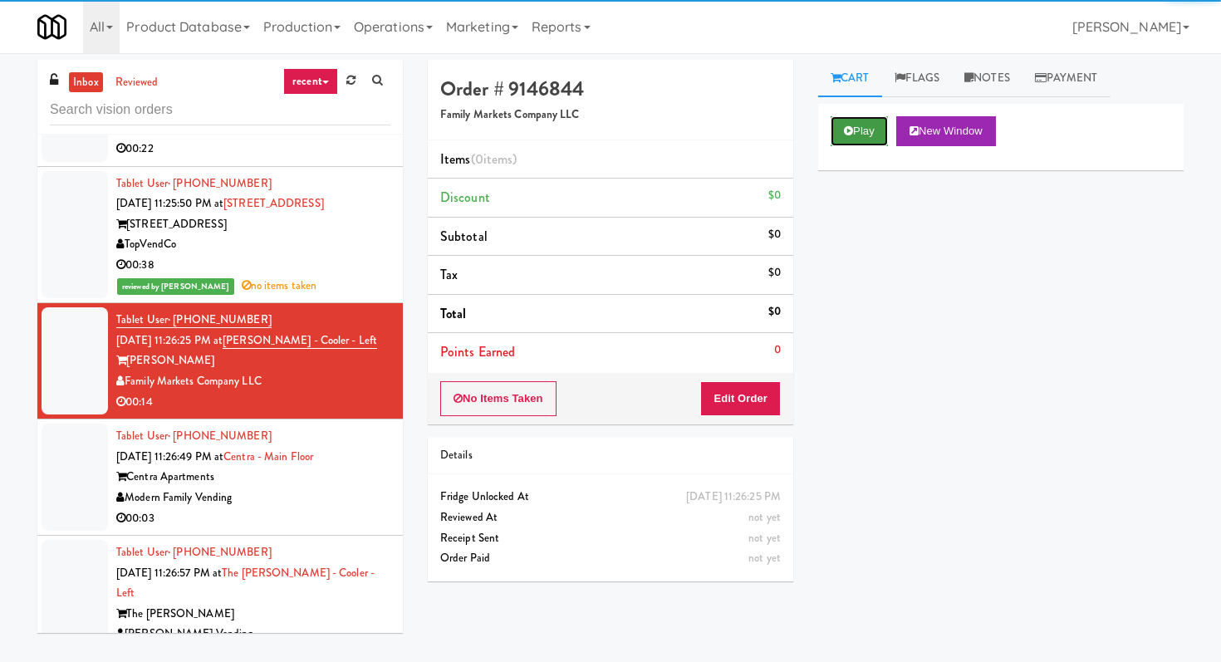
click at [865, 133] on button "Play" at bounding box center [858, 131] width 57 height 30
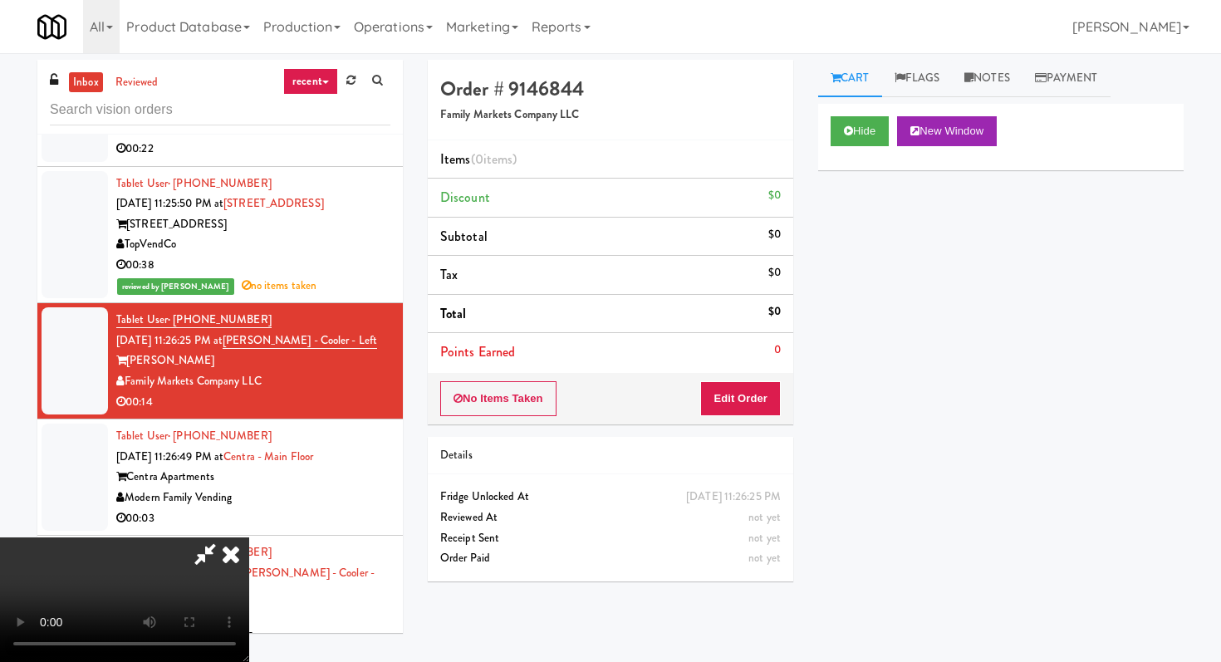
click at [732, 415] on div "No Items Taken Edit Order" at bounding box center [610, 398] width 365 height 51
click at [747, 376] on div "No Items Taken Edit Order" at bounding box center [610, 398] width 365 height 51
click at [753, 400] on button "Edit Order" at bounding box center [740, 398] width 81 height 35
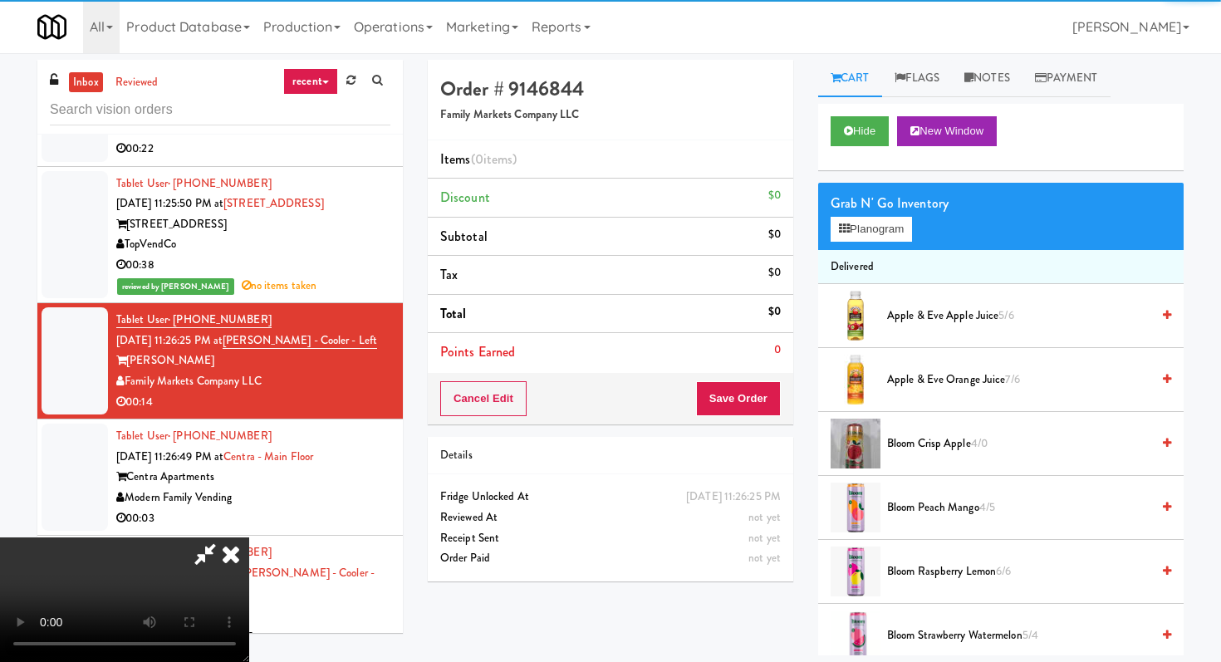
scroll to position [53, 0]
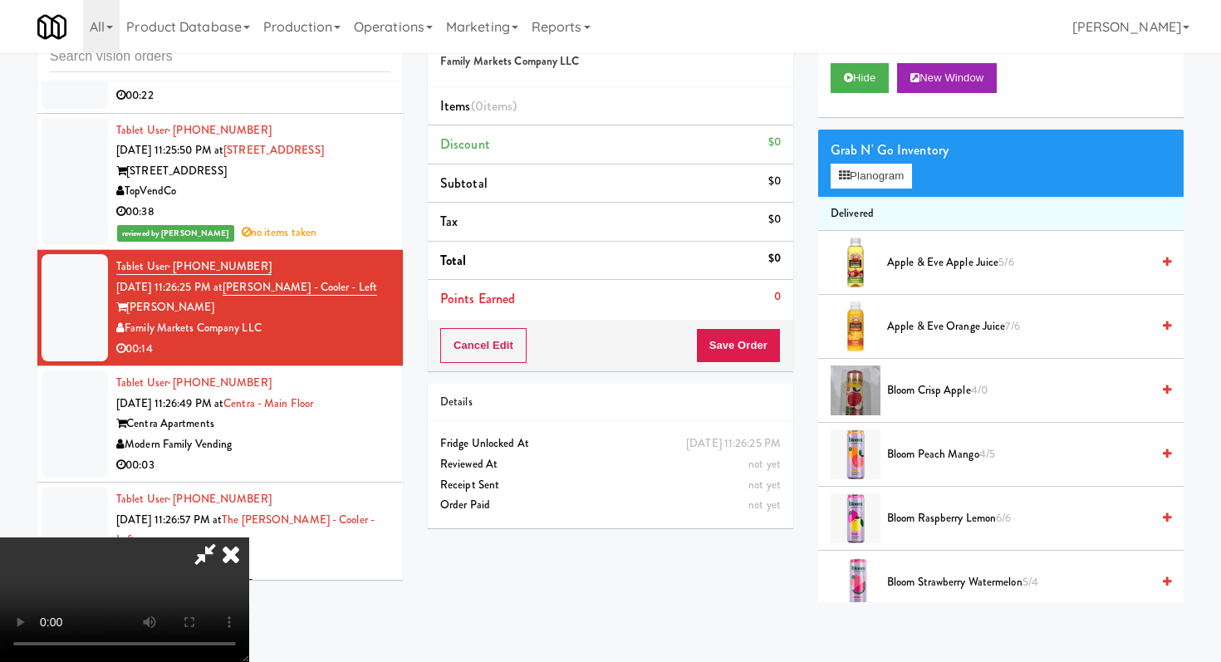
click at [249, 548] on video at bounding box center [124, 599] width 249 height 125
click at [249, 537] on video at bounding box center [124, 599] width 249 height 125
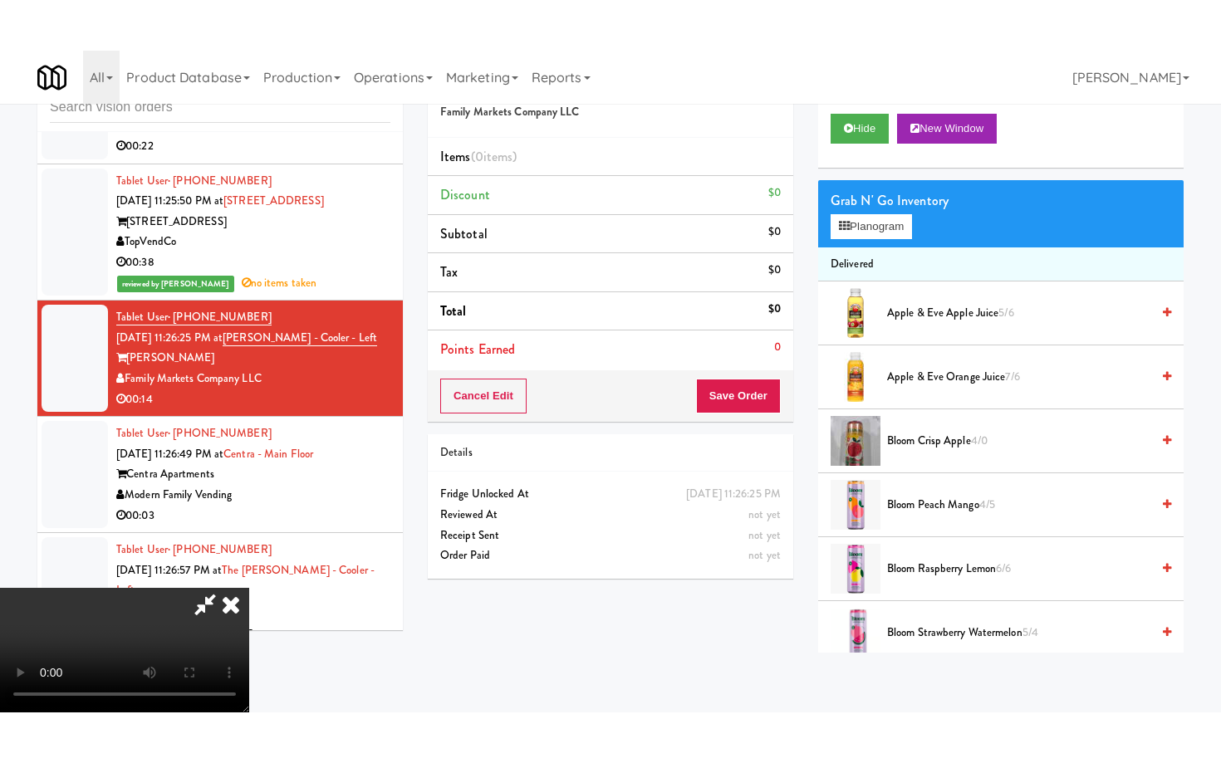
scroll to position [102, 0]
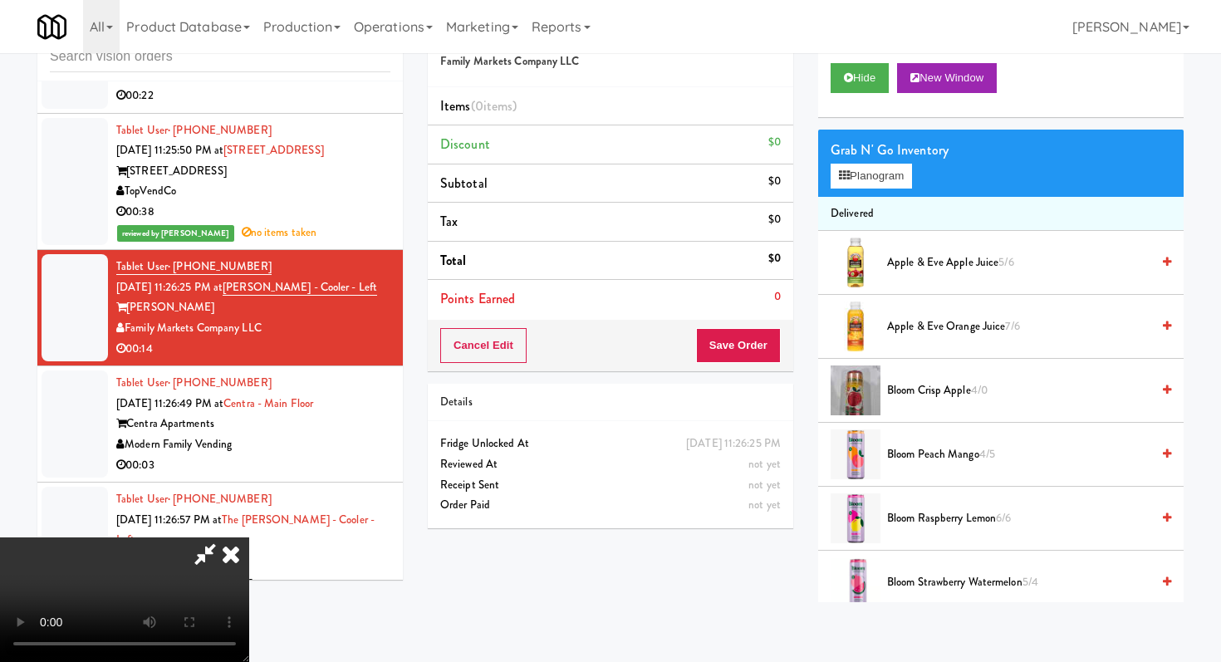
click at [249, 537] on video at bounding box center [124, 599] width 249 height 125
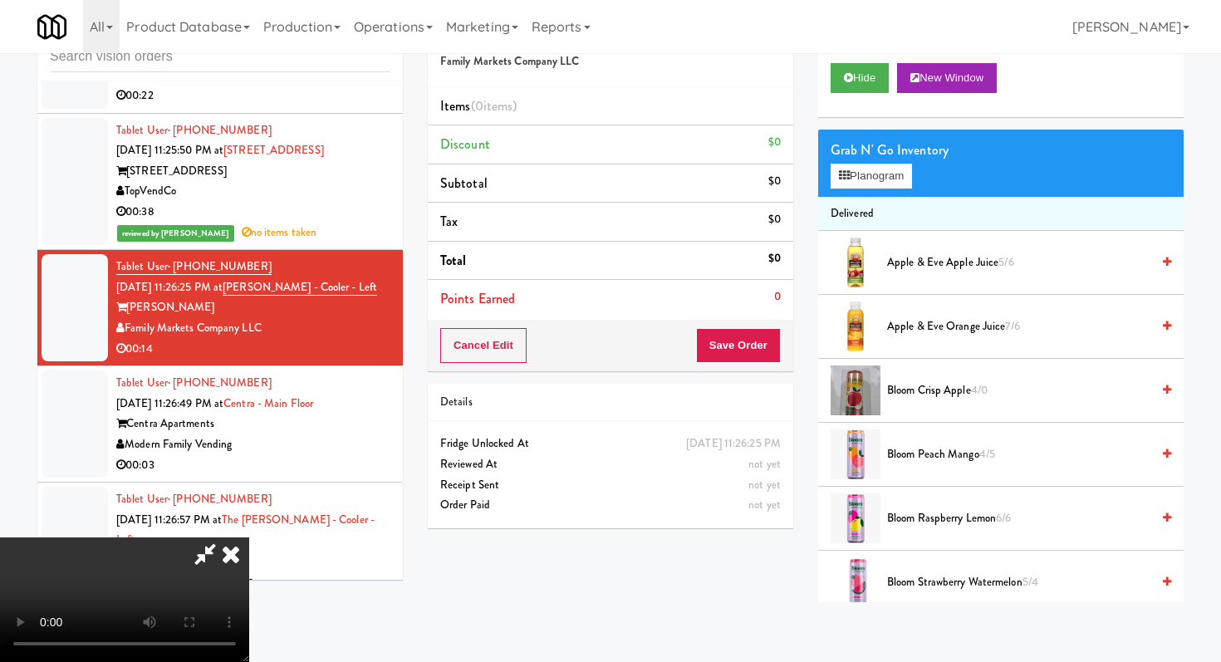
click at [249, 537] on video at bounding box center [124, 599] width 249 height 125
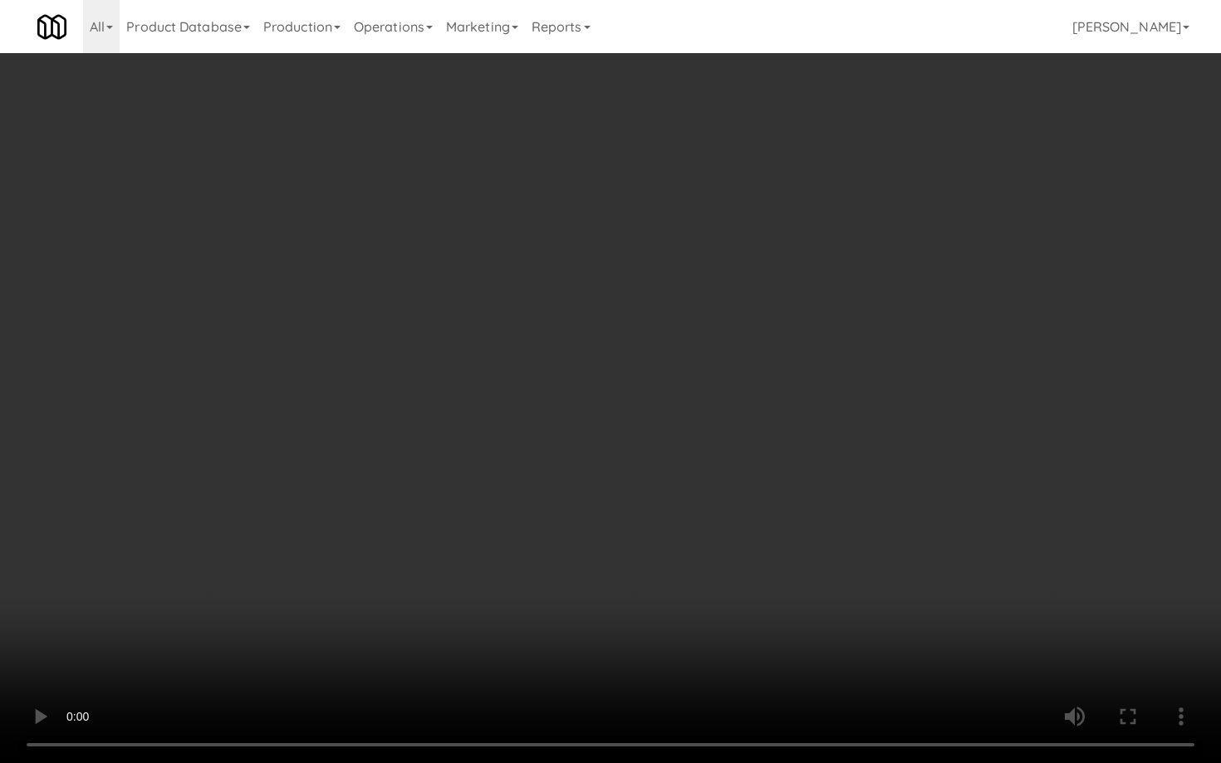
click at [356, 471] on video at bounding box center [610, 381] width 1221 height 763
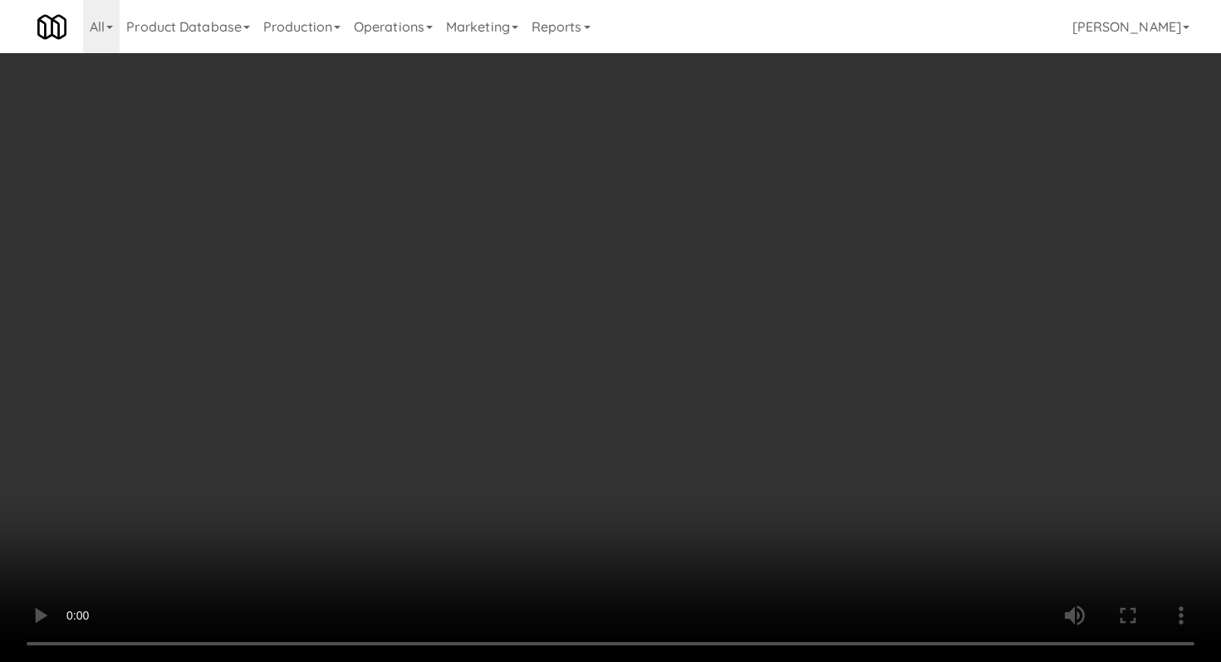
scroll to position [468, 0]
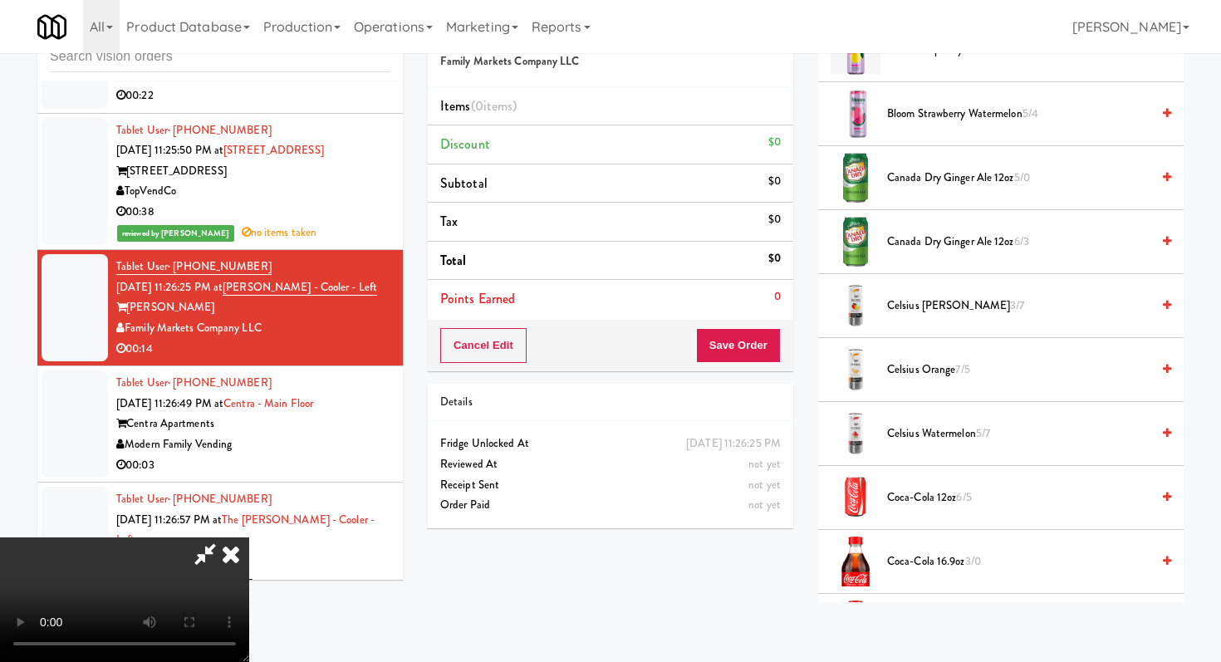
click at [929, 551] on span "Coca-Cola 16.9oz 3/0" at bounding box center [1018, 561] width 263 height 21
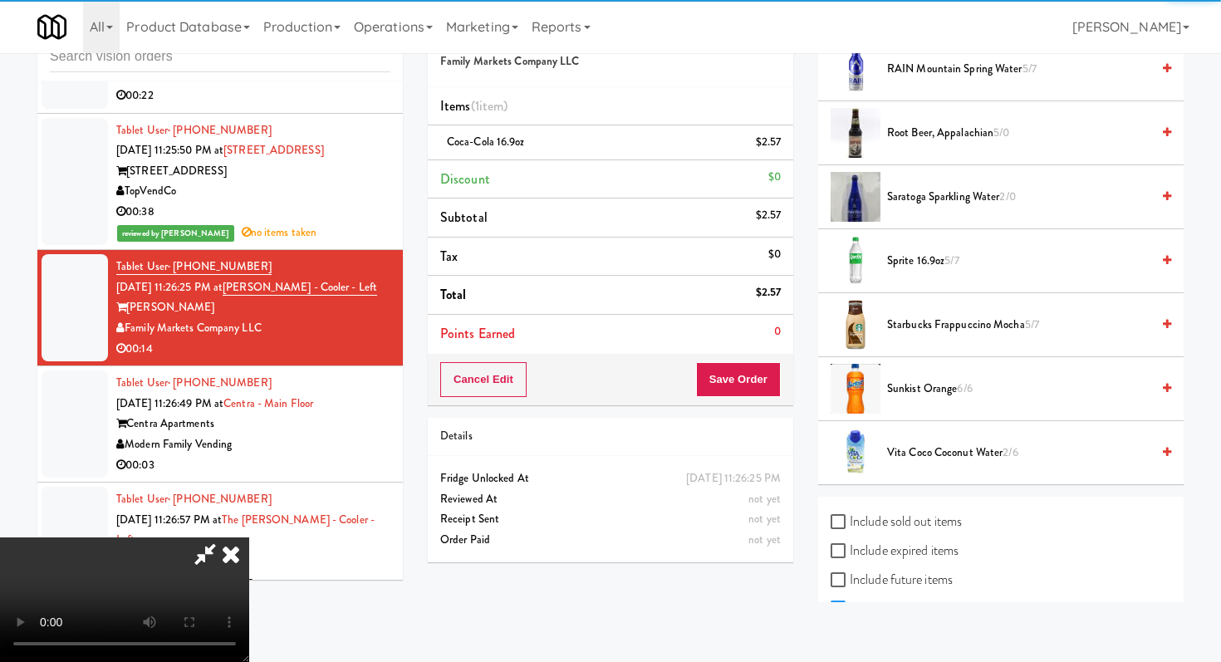
scroll to position [2233, 0]
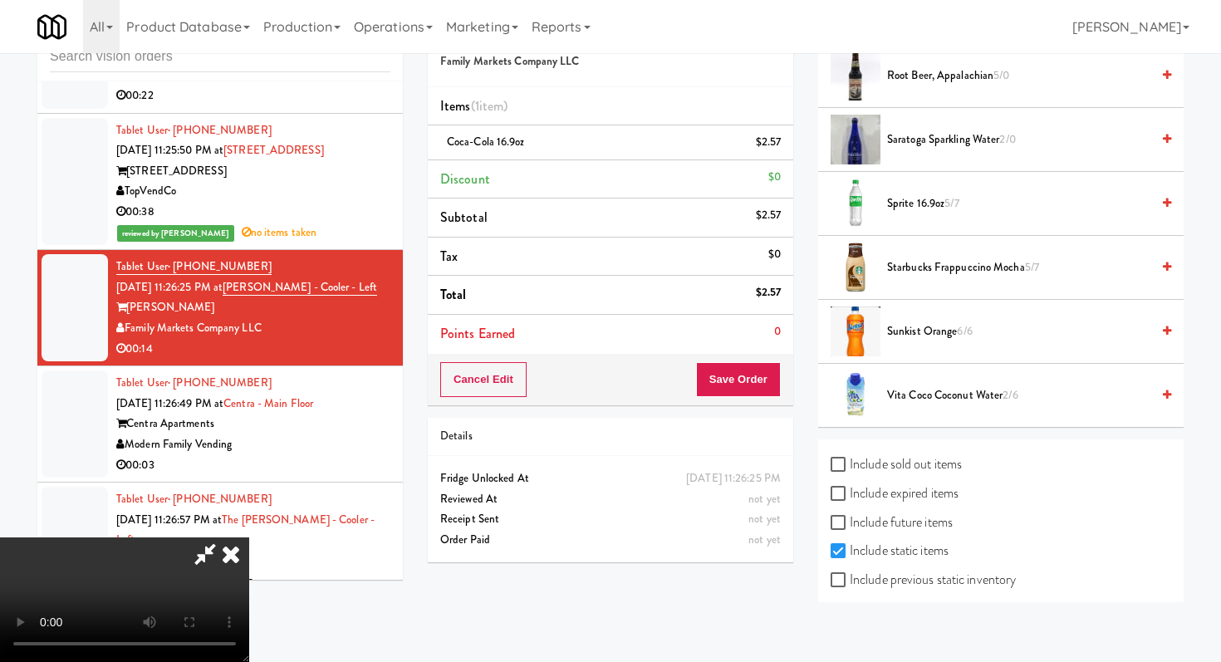
click at [887, 202] on span "Sprite 16.9oz 5/7" at bounding box center [1018, 204] width 263 height 21
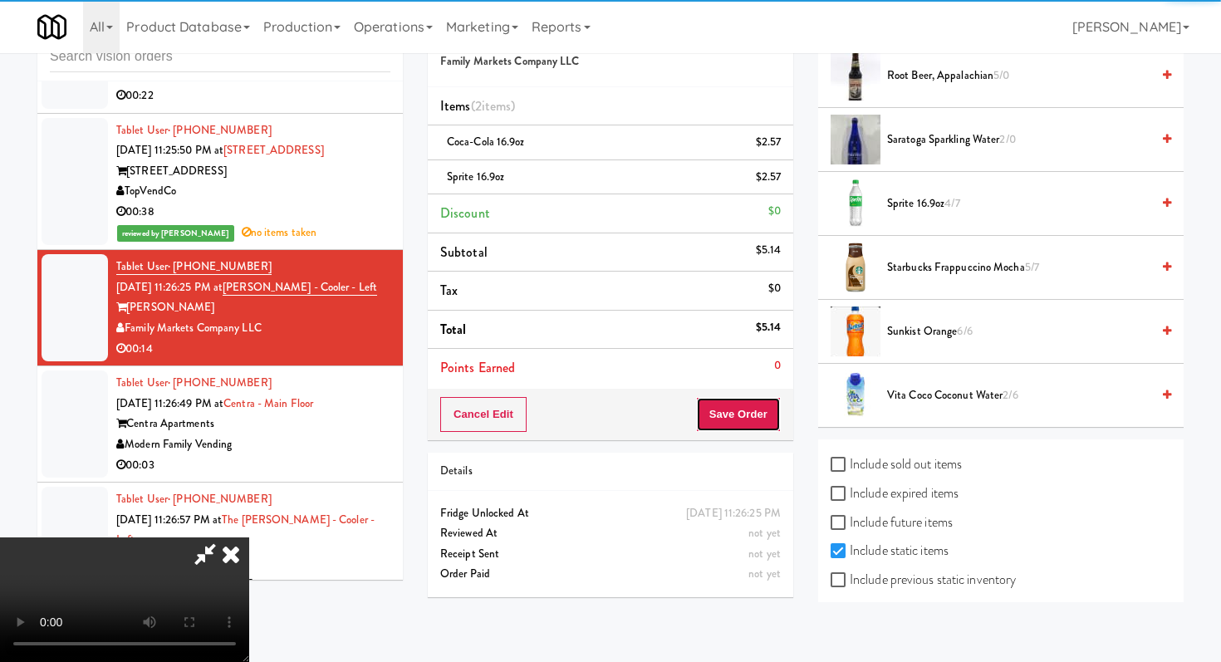
click at [767, 400] on button "Save Order" at bounding box center [738, 414] width 85 height 35
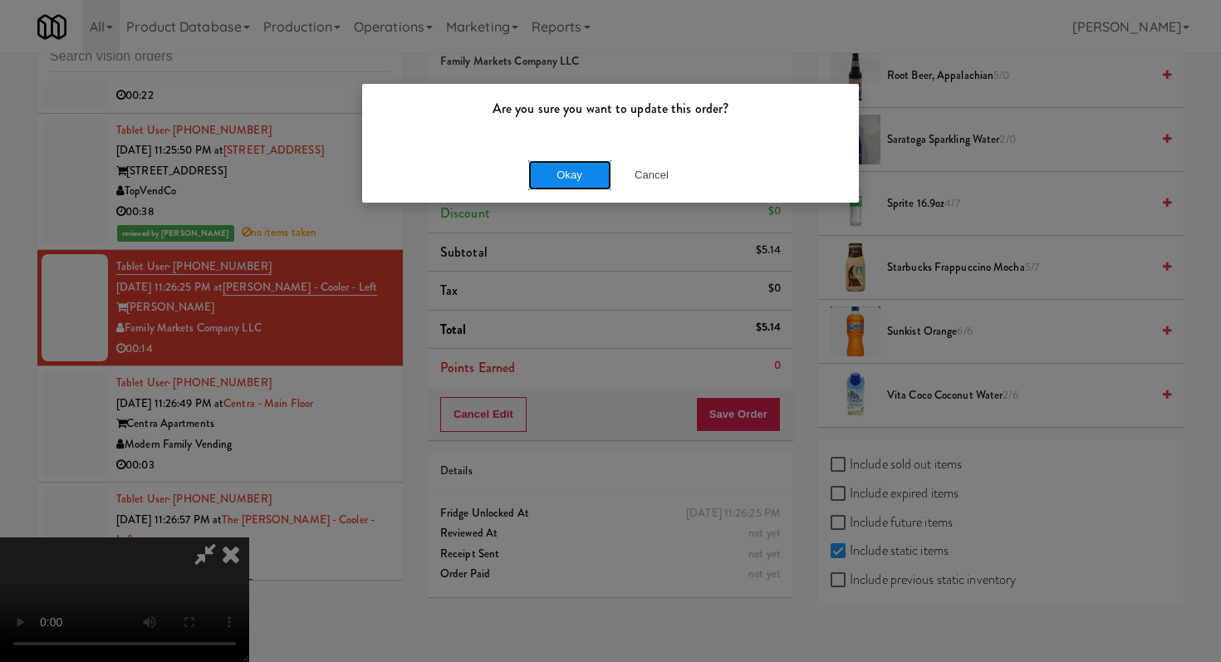
click at [580, 185] on button "Okay" at bounding box center [569, 175] width 83 height 30
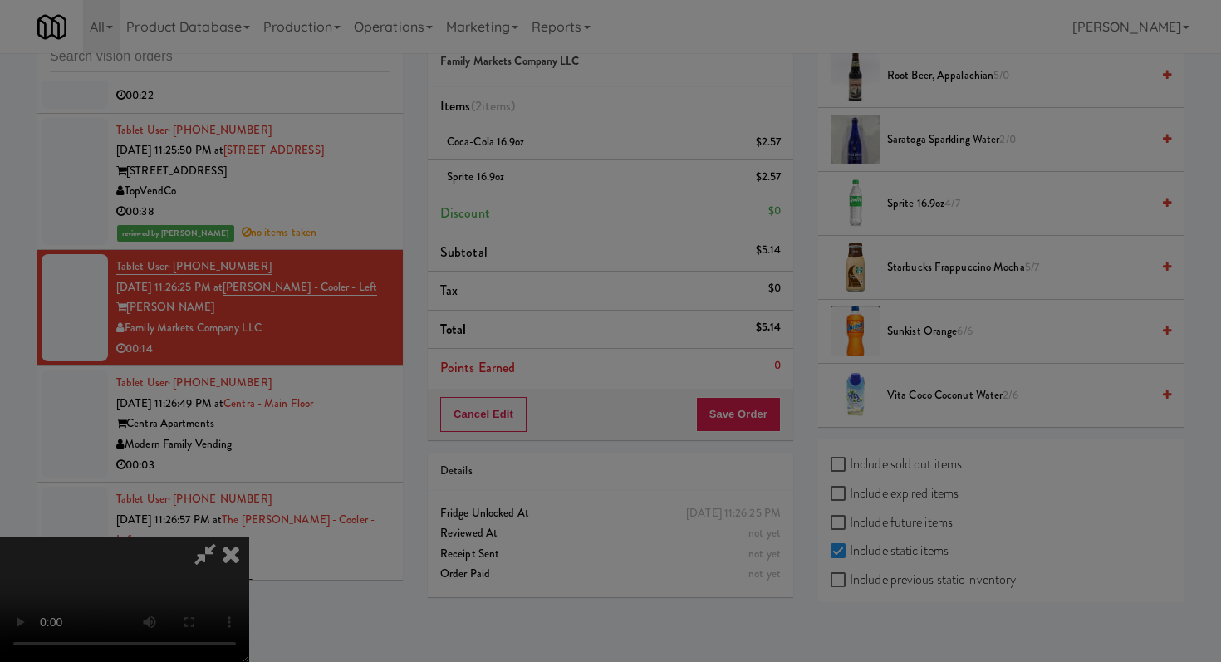
click at [580, 185] on div "Are you sure you want to update this order? Okay Cancel" at bounding box center [610, 331] width 1221 height 662
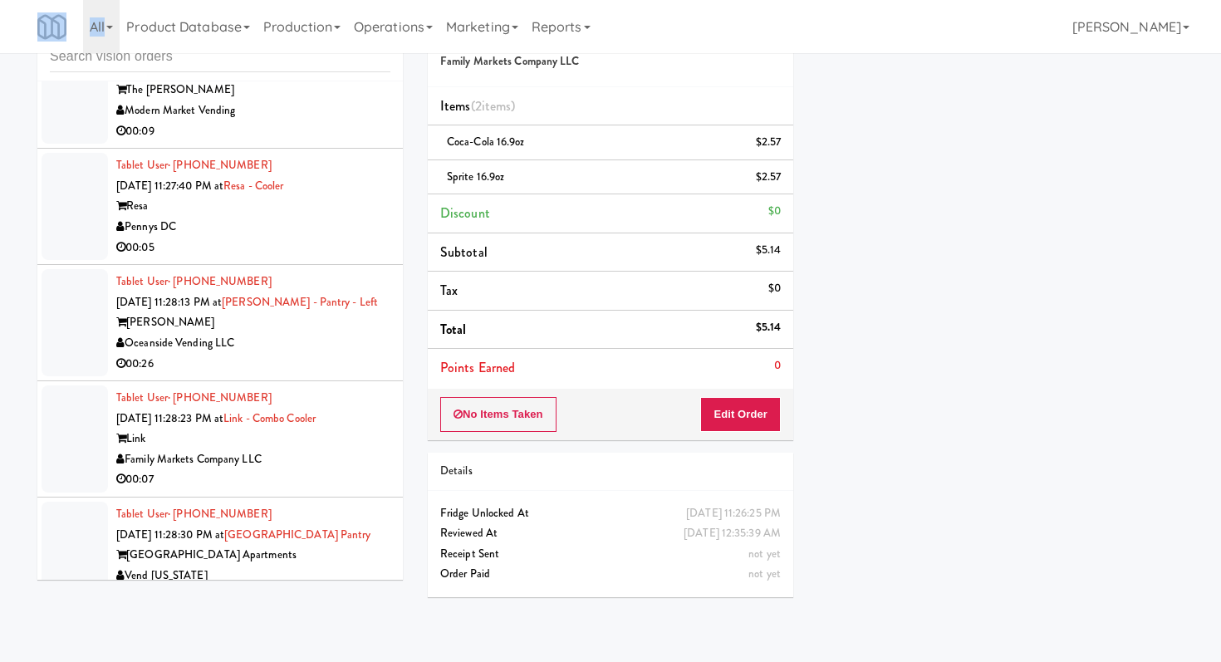
scroll to position [11120, 0]
click at [301, 352] on div "00:26" at bounding box center [253, 362] width 274 height 21
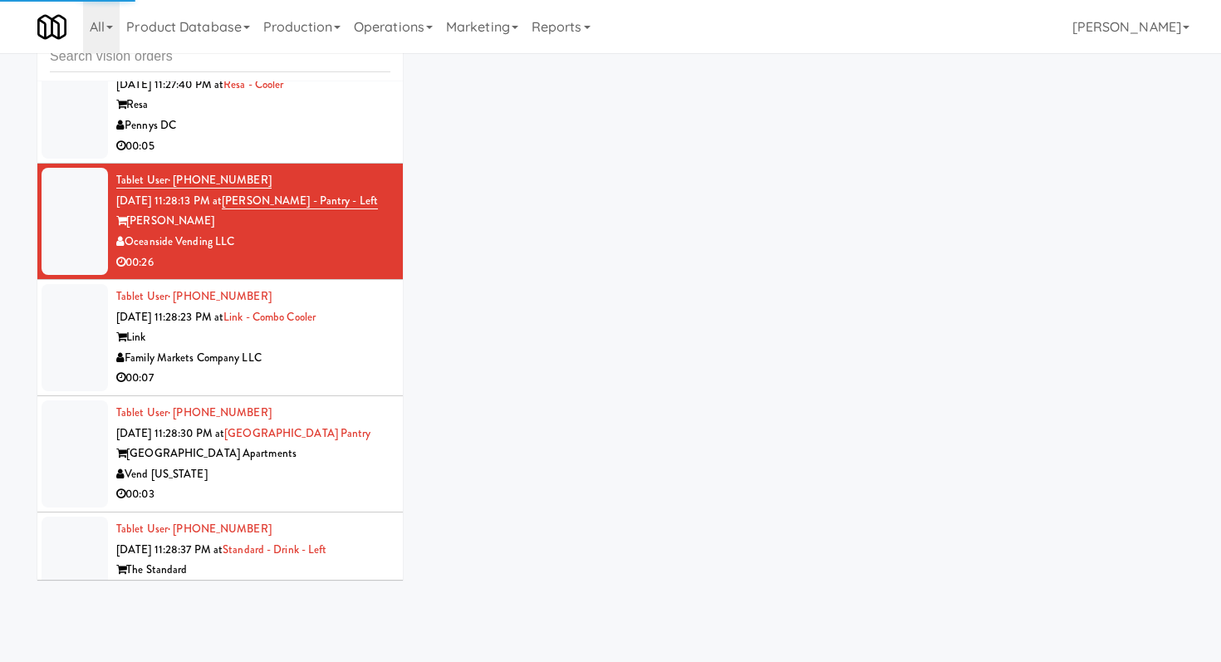
scroll to position [11223, 0]
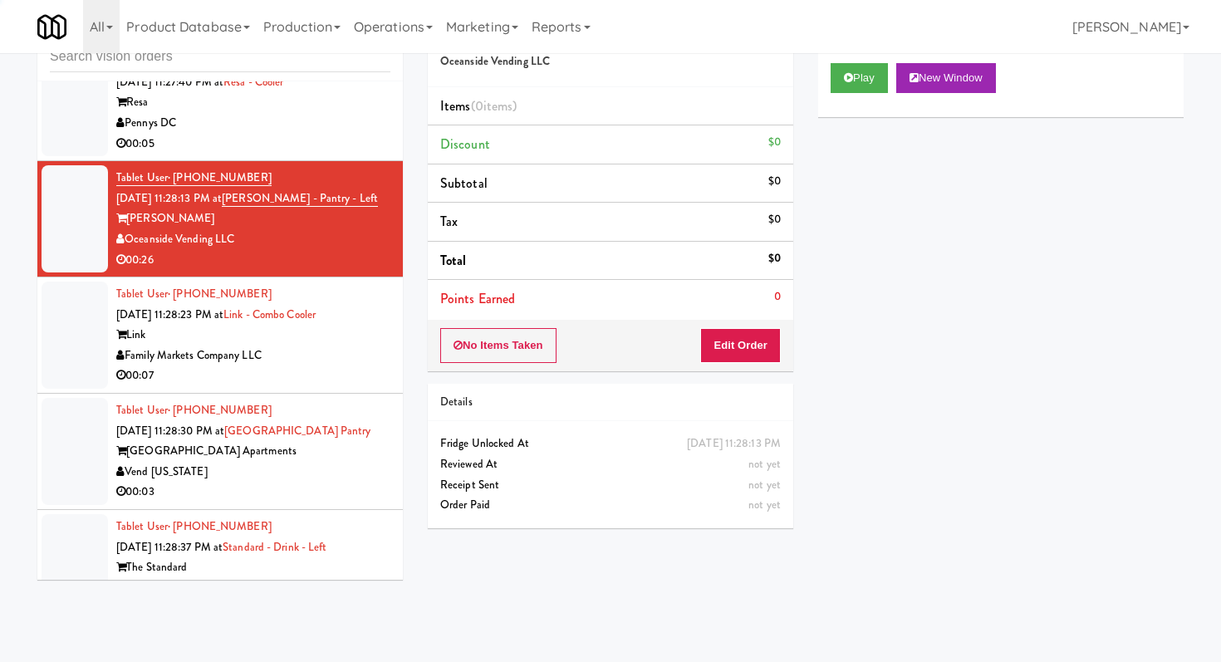
click at [331, 345] on div "Family Markets Company LLC" at bounding box center [253, 355] width 274 height 21
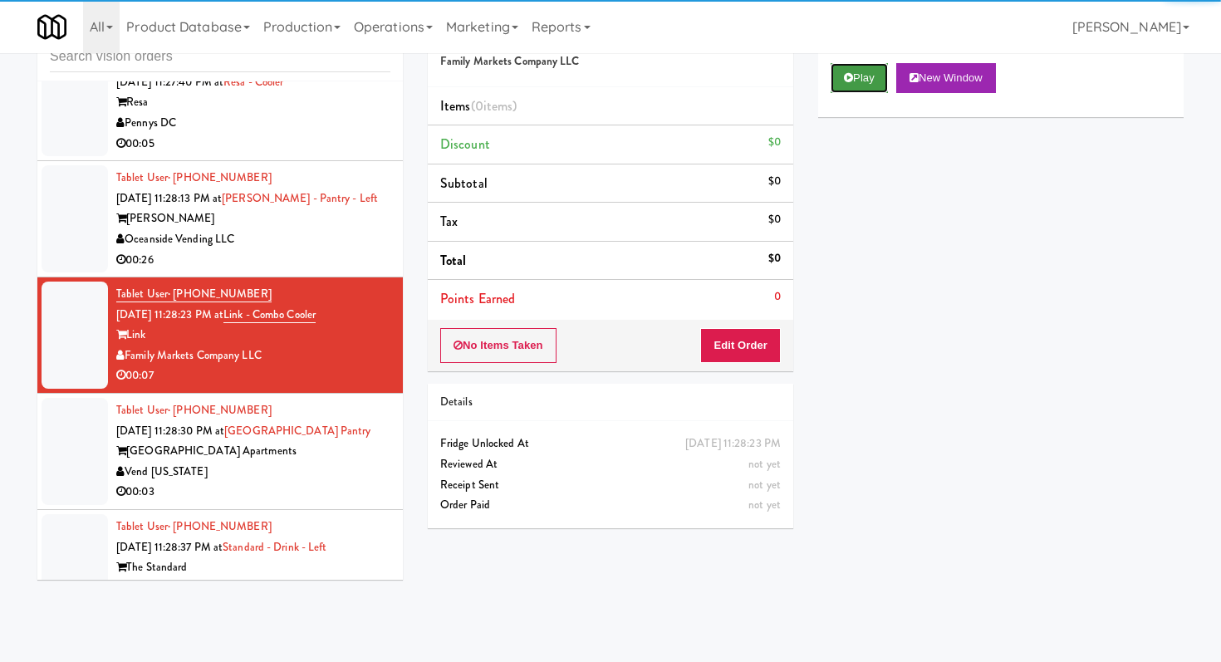
click at [854, 77] on button "Play" at bounding box center [858, 78] width 57 height 30
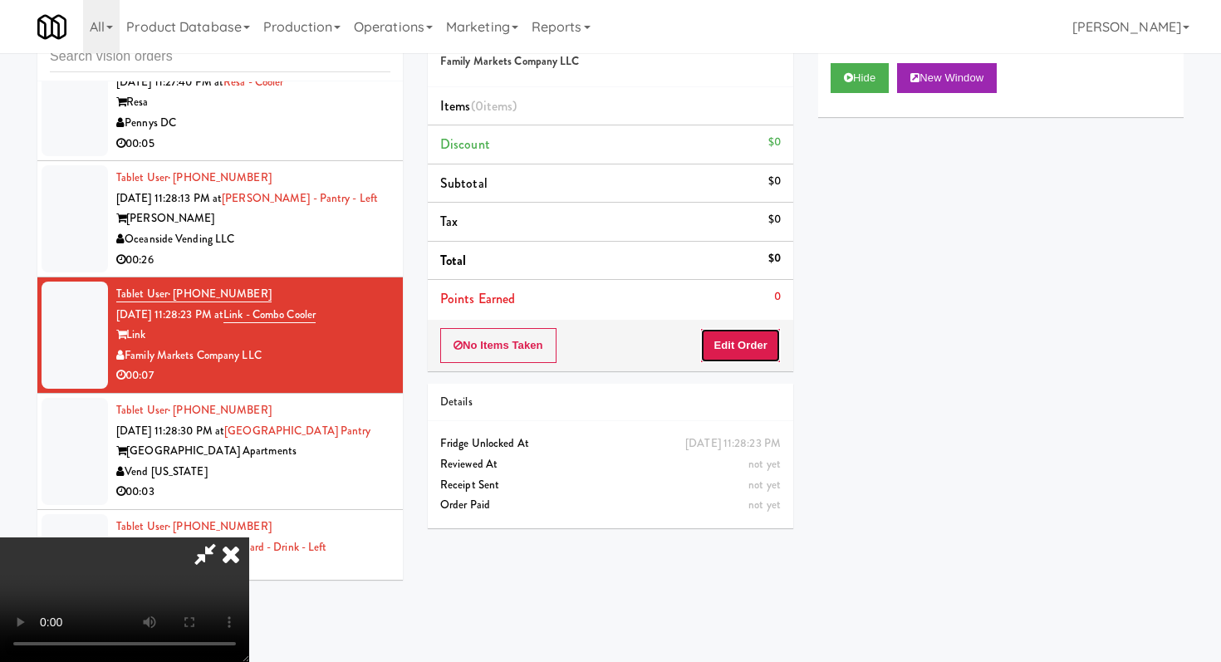
click at [728, 334] on button "Edit Order" at bounding box center [740, 345] width 81 height 35
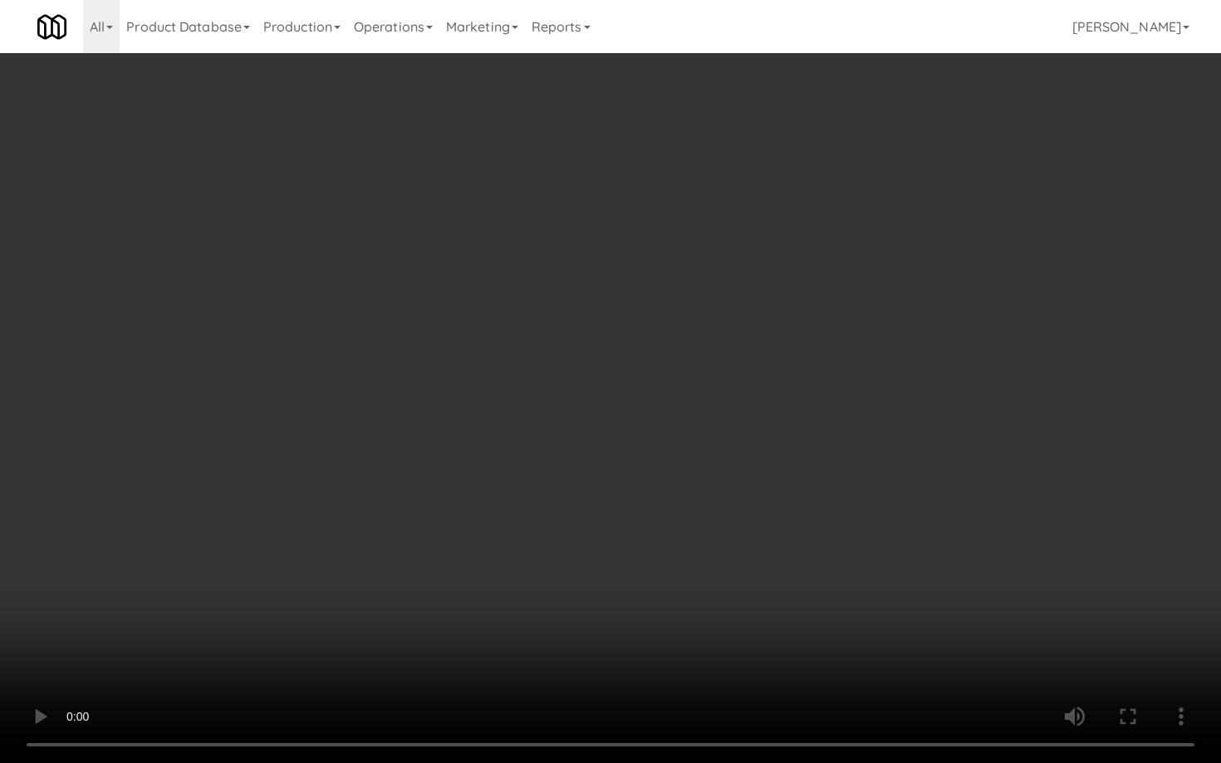
click at [595, 507] on video at bounding box center [610, 381] width 1221 height 763
click at [941, 567] on video at bounding box center [610, 381] width 1221 height 763
click at [756, 484] on video at bounding box center [610, 381] width 1221 height 763
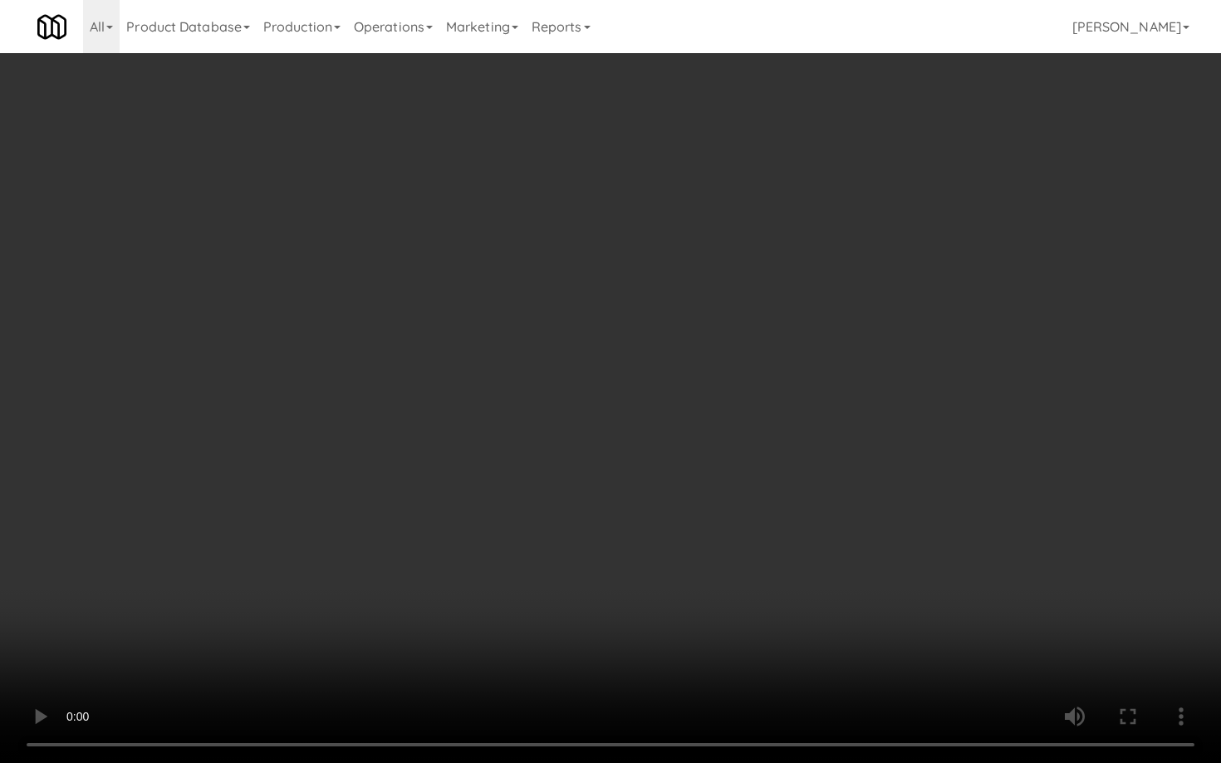
click at [756, 484] on video at bounding box center [610, 381] width 1221 height 763
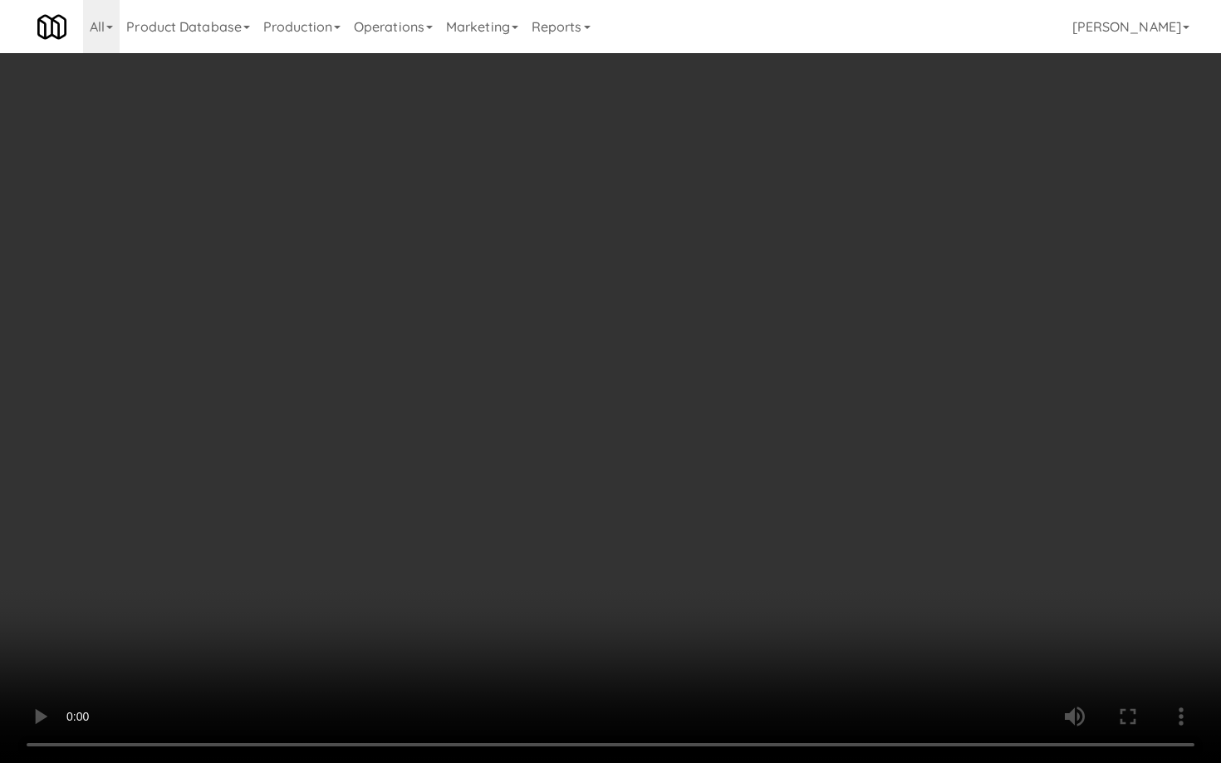
click at [756, 484] on video at bounding box center [610, 381] width 1221 height 763
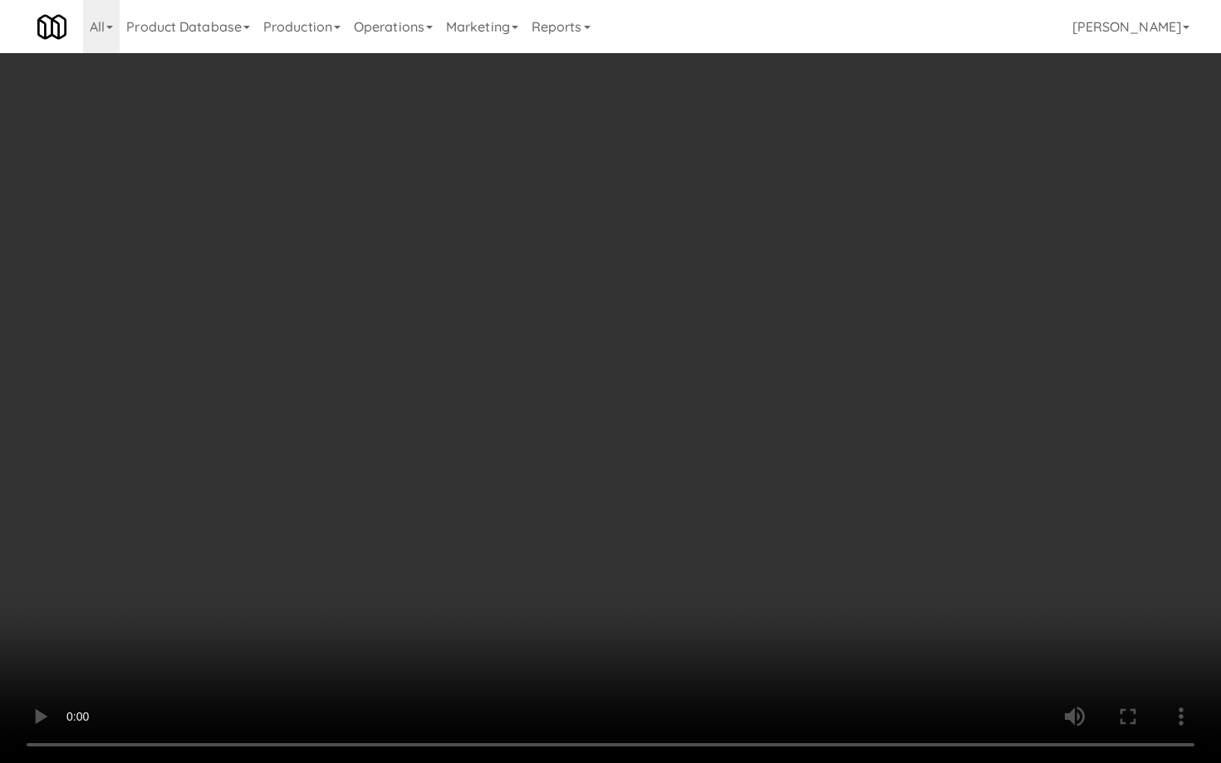
click at [756, 484] on video at bounding box center [610, 381] width 1221 height 763
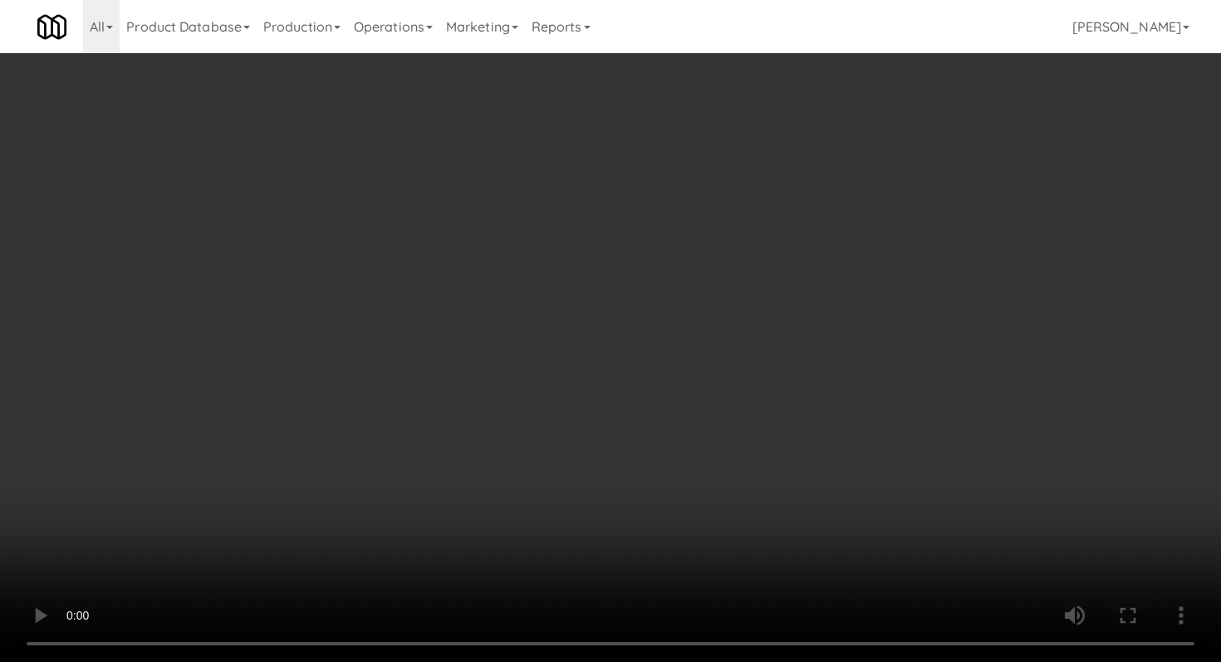
scroll to position [429, 0]
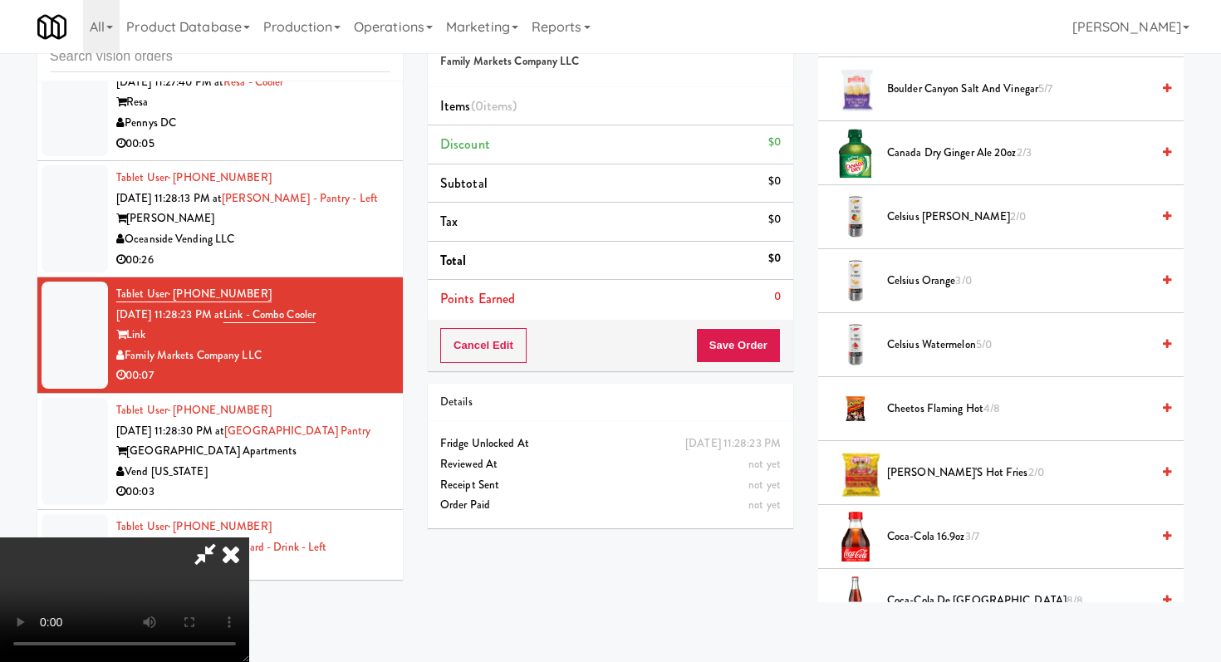
click at [941, 154] on span "Canada Dry Ginger Ale 20oz 2/3" at bounding box center [1018, 153] width 263 height 21
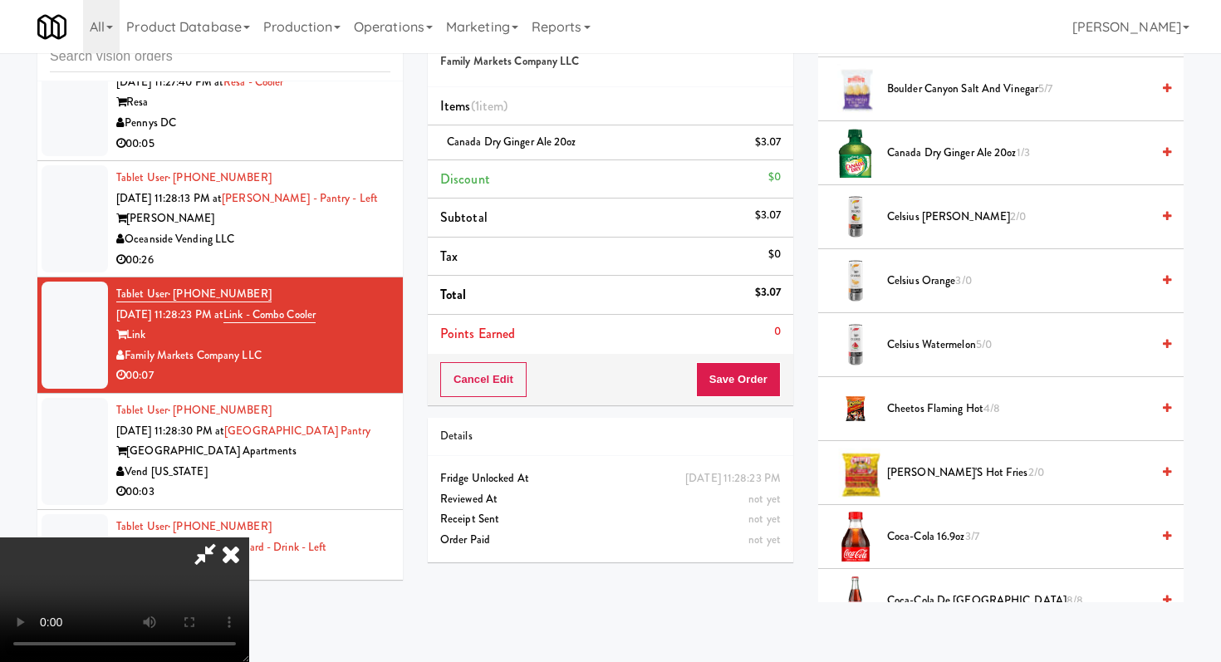
click at [933, 463] on span "[PERSON_NAME]'s Hot Fries 2/0" at bounding box center [1018, 473] width 263 height 21
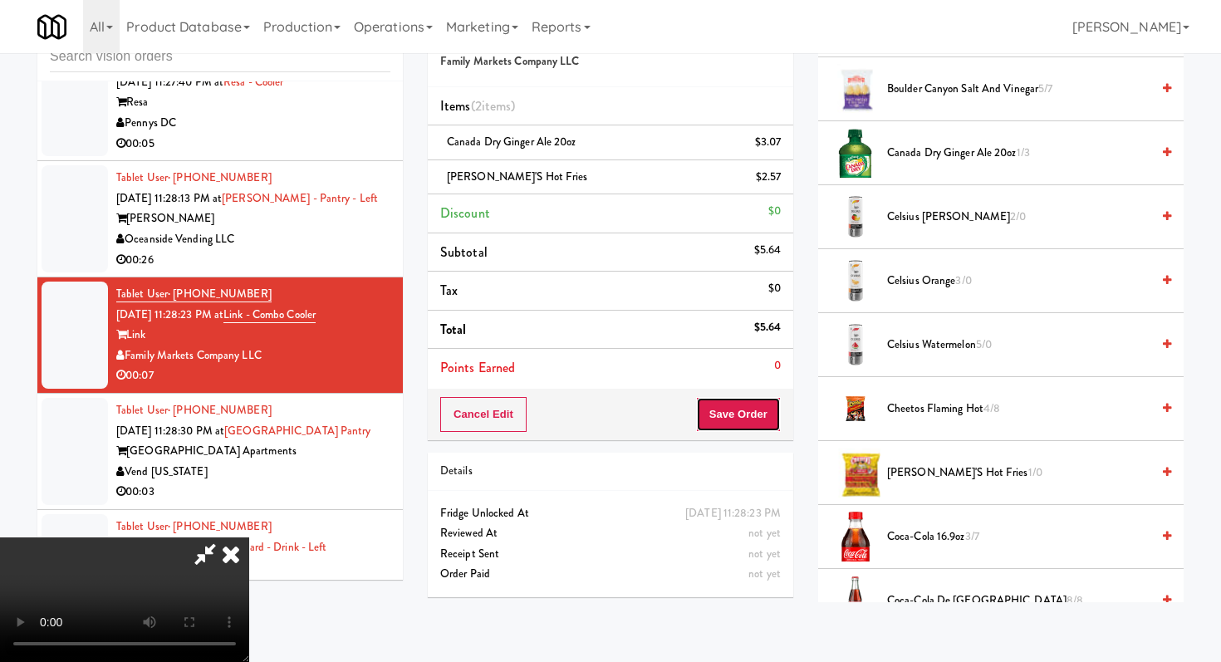
click at [757, 426] on button "Save Order" at bounding box center [738, 414] width 85 height 35
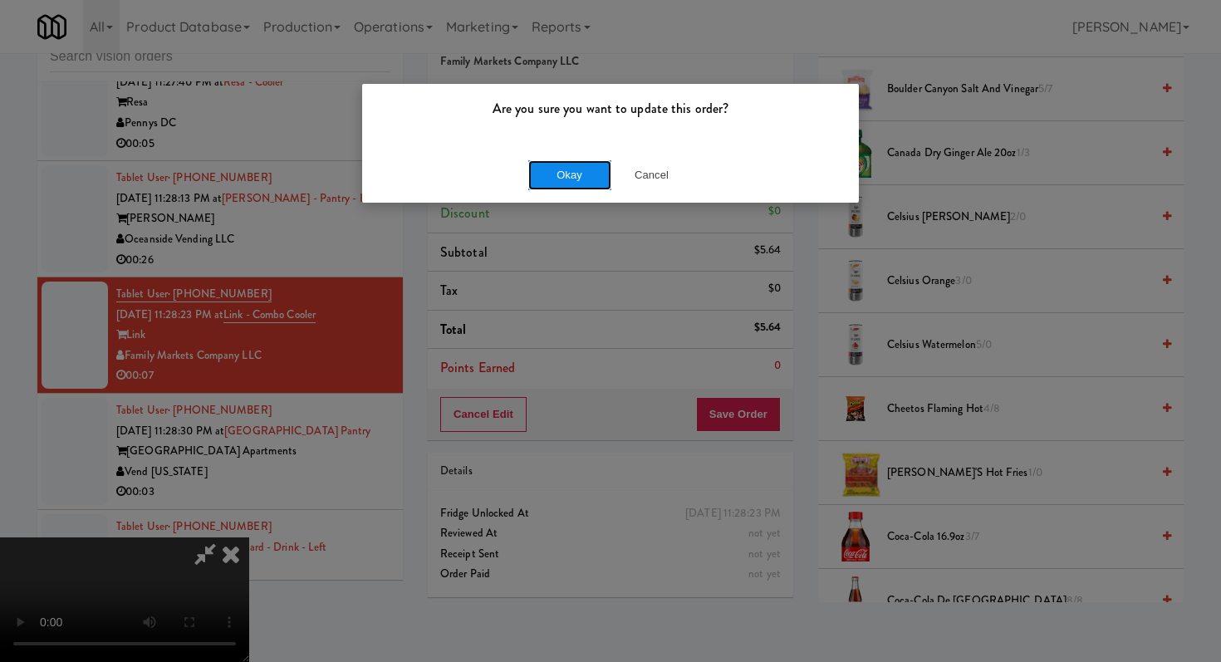
click at [585, 165] on button "Okay" at bounding box center [569, 175] width 83 height 30
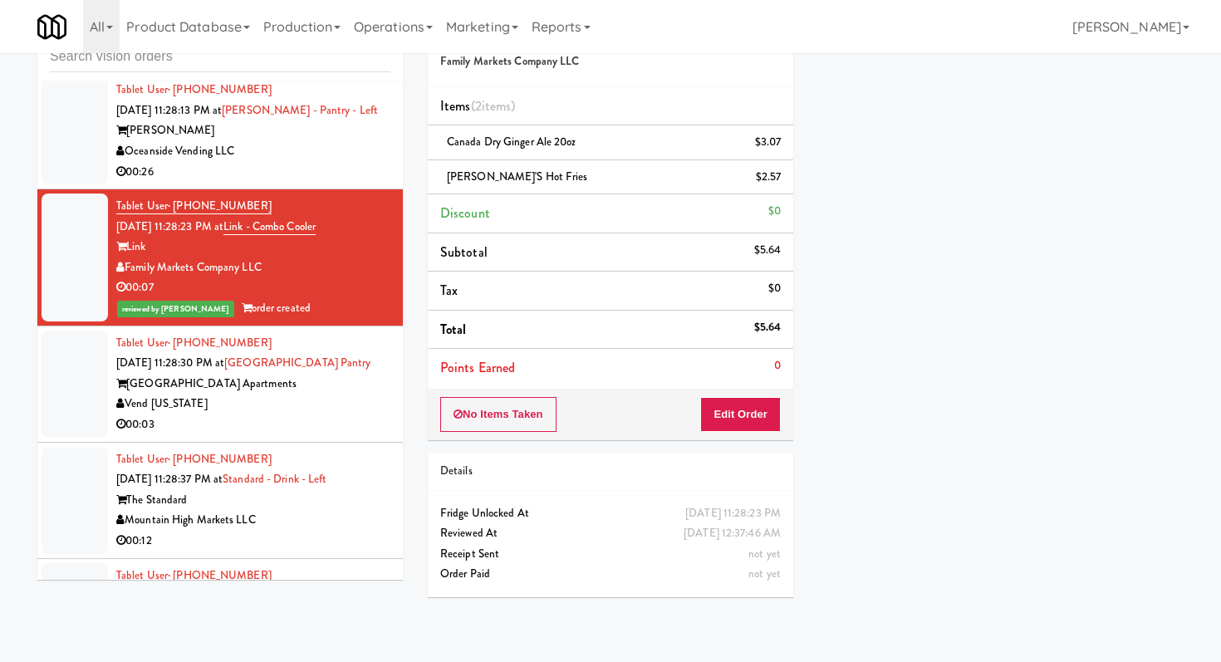
scroll to position [11345, 0]
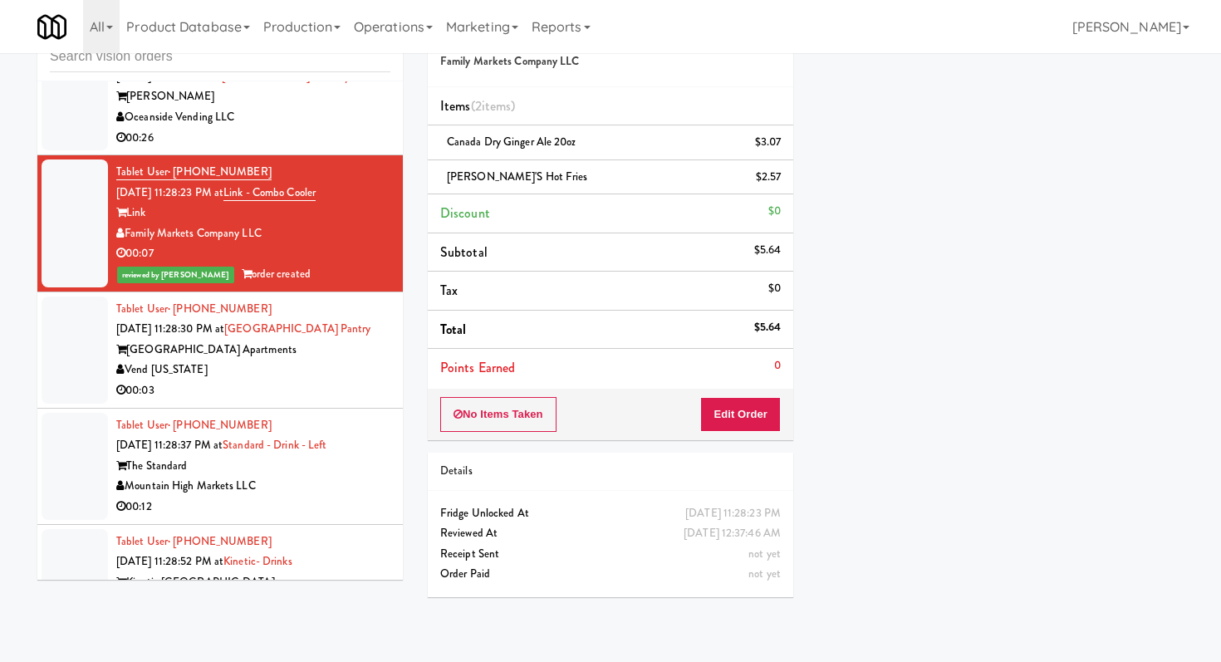
click at [338, 360] on div "Vend [US_STATE]" at bounding box center [253, 370] width 274 height 21
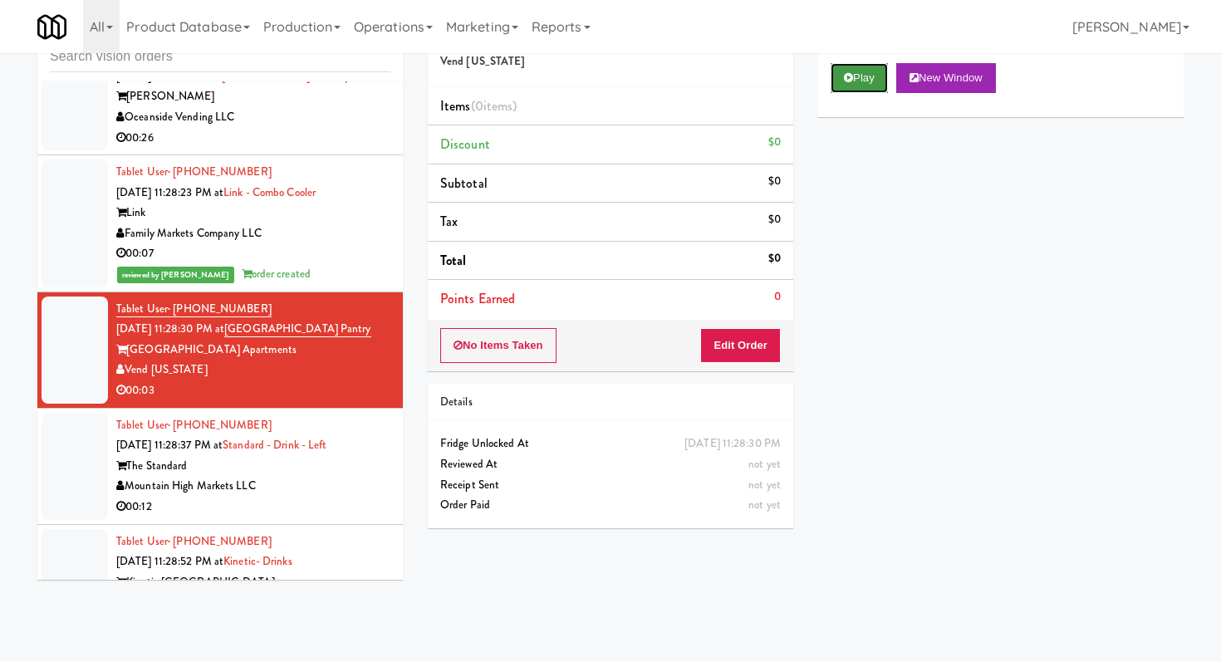
click at [857, 68] on button "Play" at bounding box center [858, 78] width 57 height 30
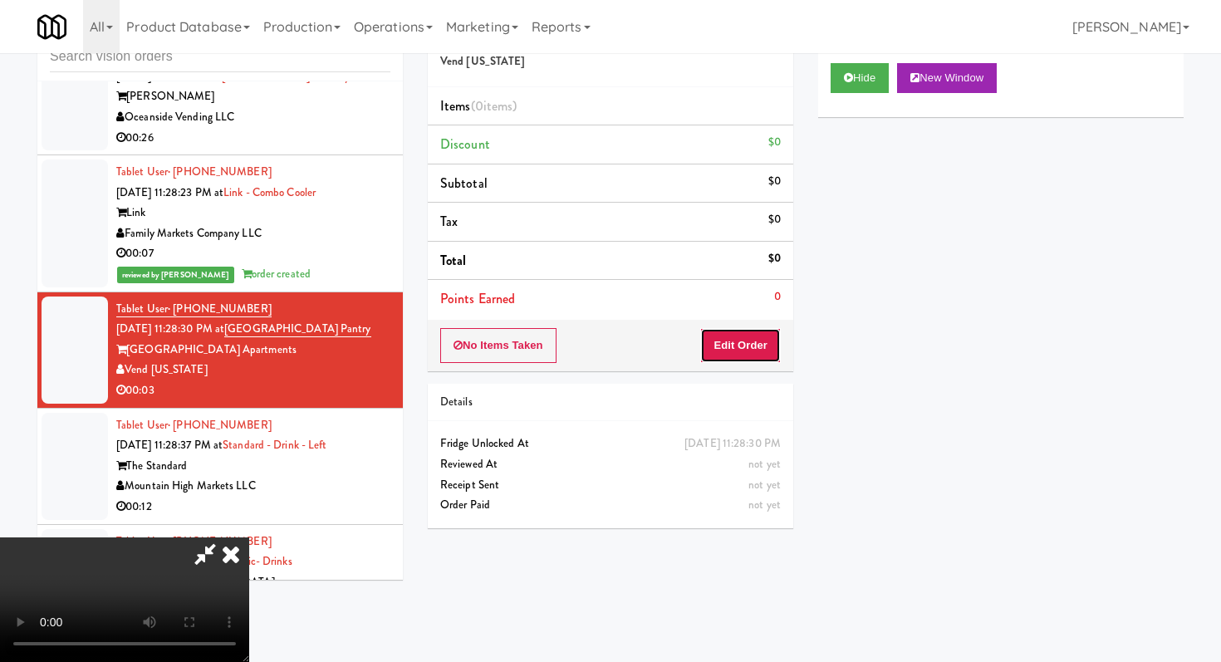
click at [760, 350] on button "Edit Order" at bounding box center [740, 345] width 81 height 35
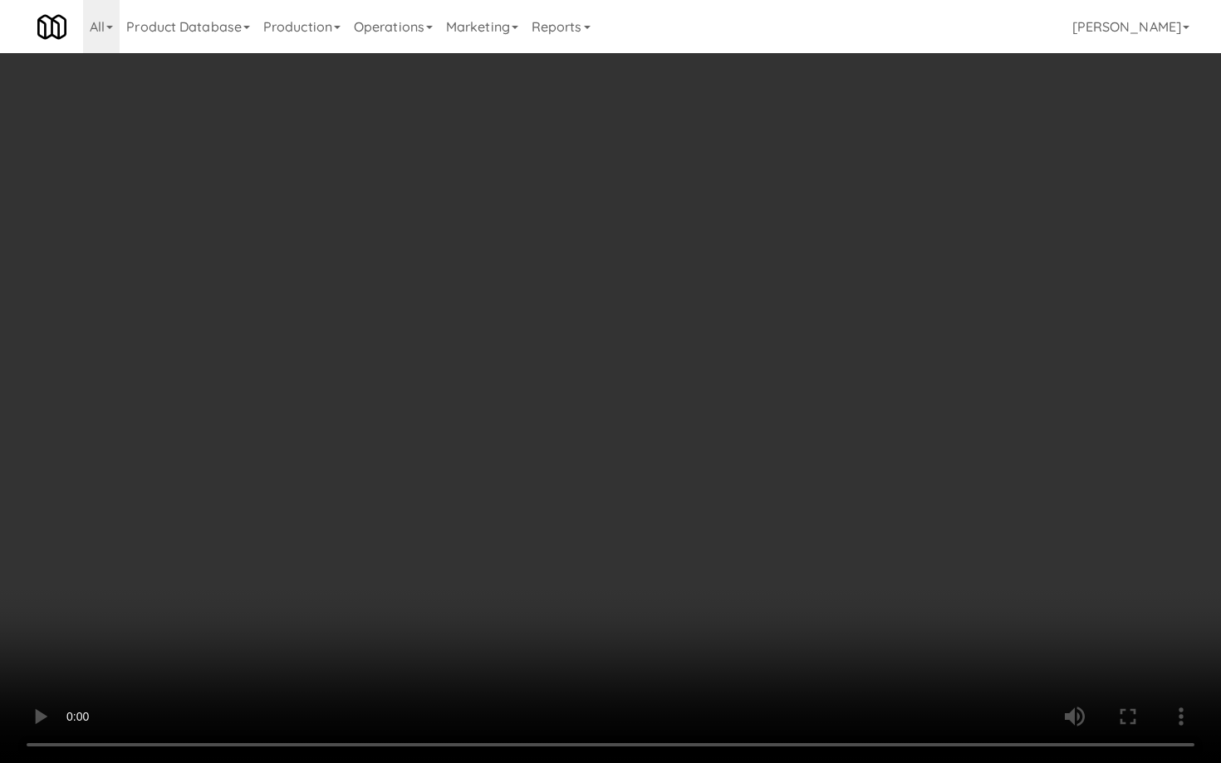
click at [535, 537] on video at bounding box center [610, 381] width 1221 height 763
click at [625, 503] on video at bounding box center [610, 381] width 1221 height 763
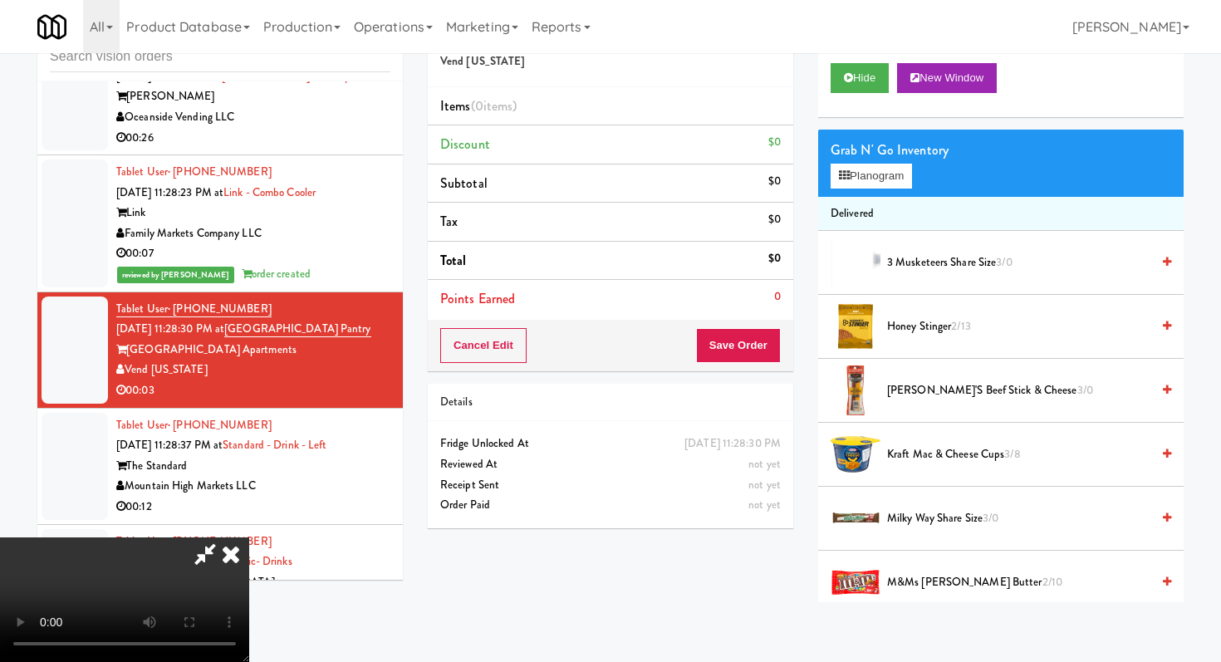
click at [249, 537] on video at bounding box center [124, 599] width 249 height 125
click at [879, 180] on button "Planogram" at bounding box center [870, 176] width 81 height 25
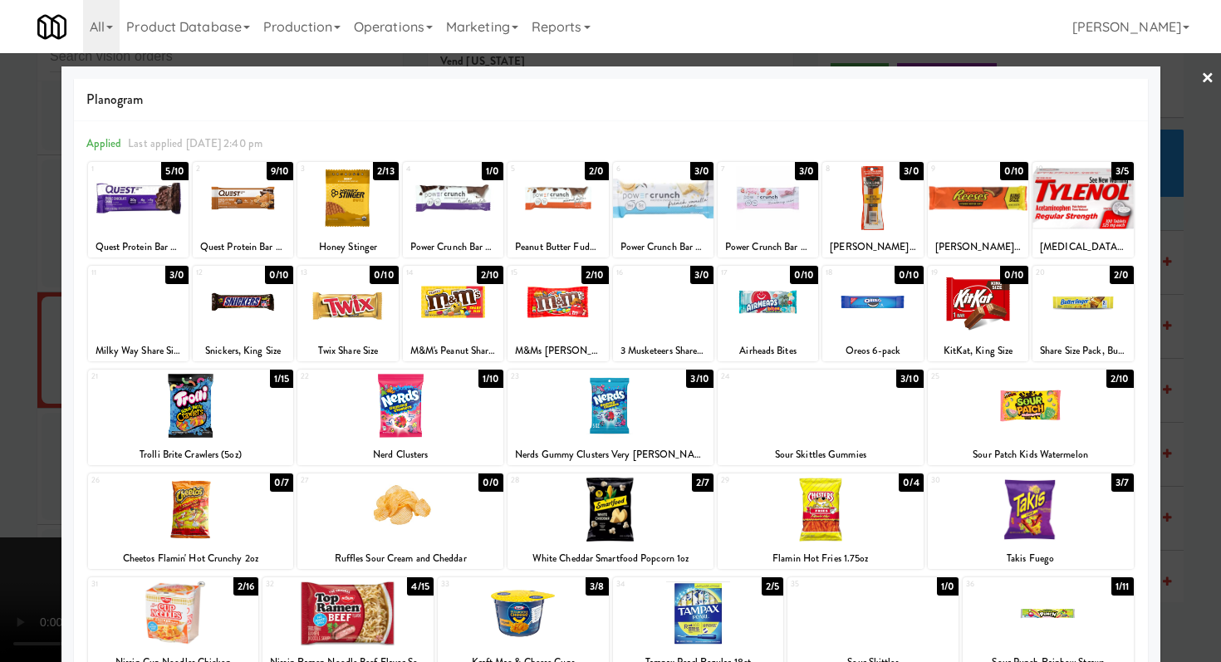
click at [145, 306] on div at bounding box center [138, 302] width 100 height 64
click at [0, 305] on div at bounding box center [610, 331] width 1221 height 662
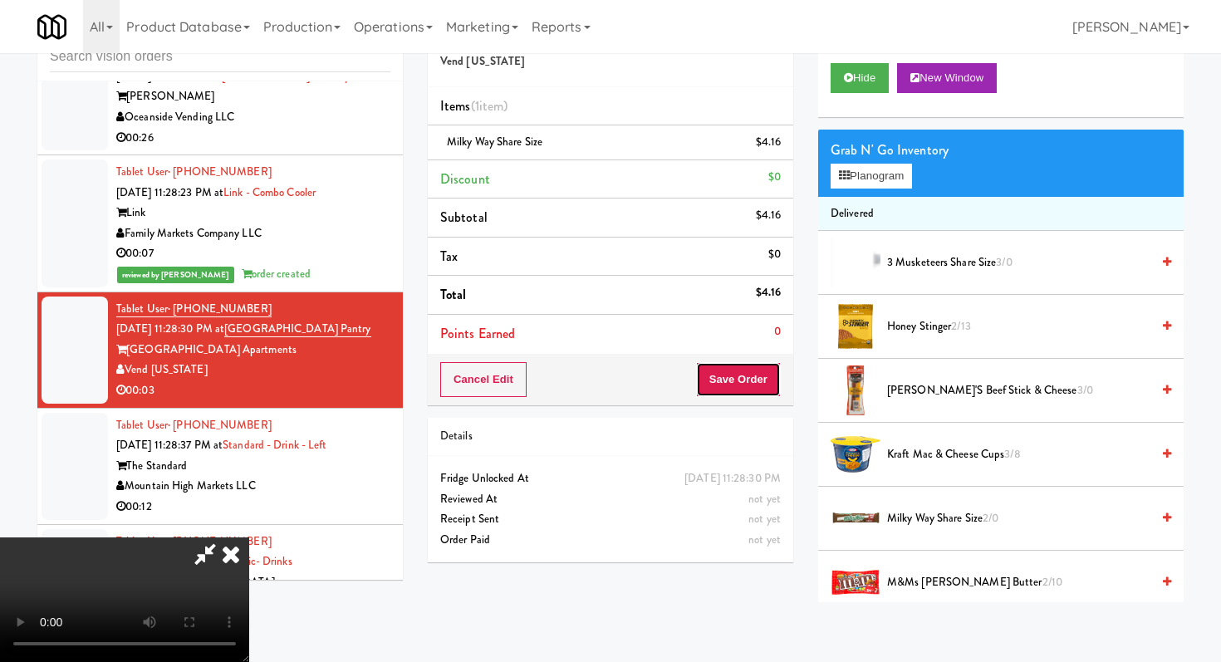
click at [773, 375] on button "Save Order" at bounding box center [738, 379] width 85 height 35
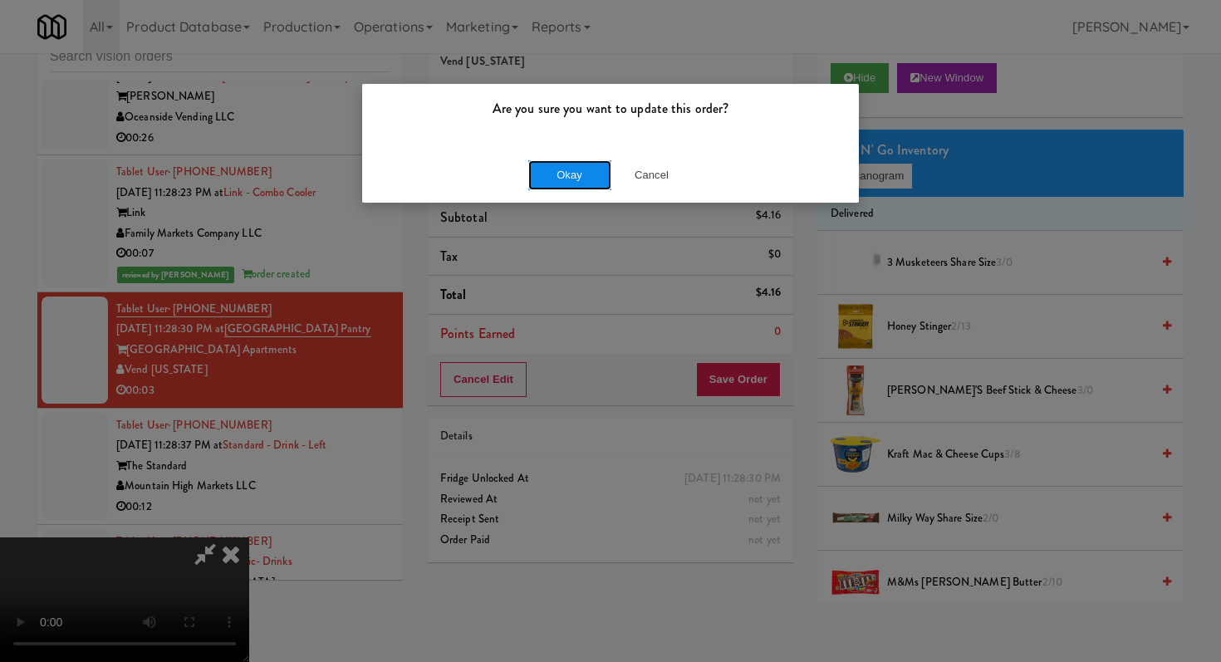
click at [555, 167] on button "Okay" at bounding box center [569, 175] width 83 height 30
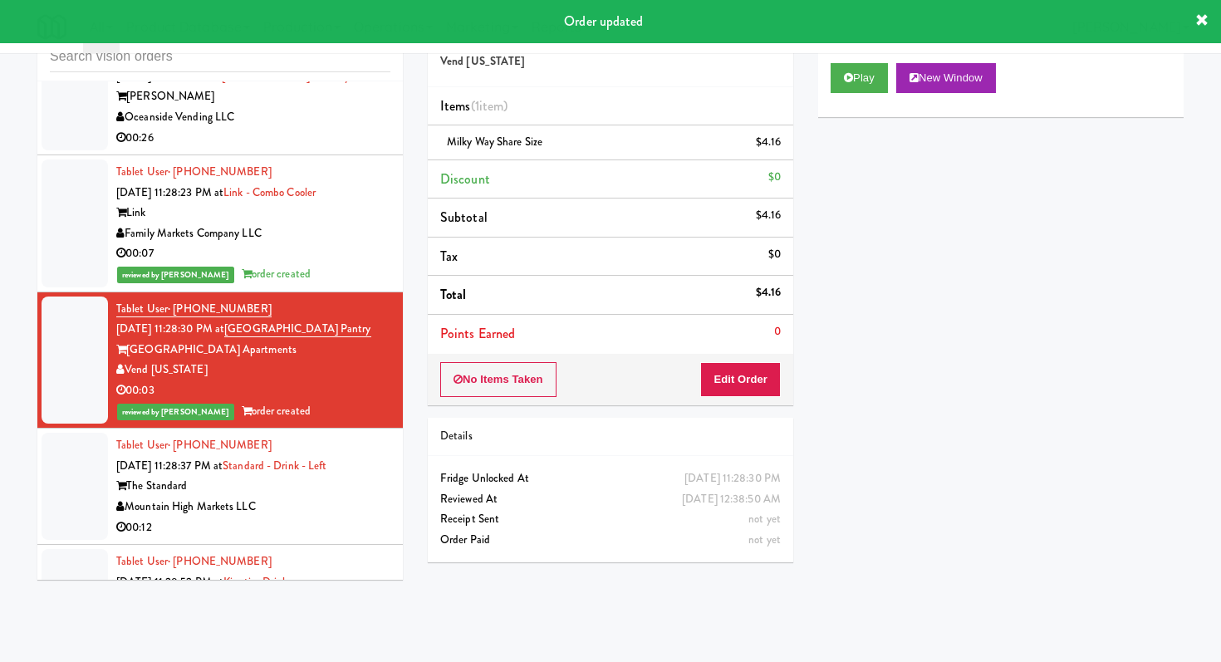
click at [319, 497] on div "Mountain High Markets LLC" at bounding box center [253, 507] width 274 height 21
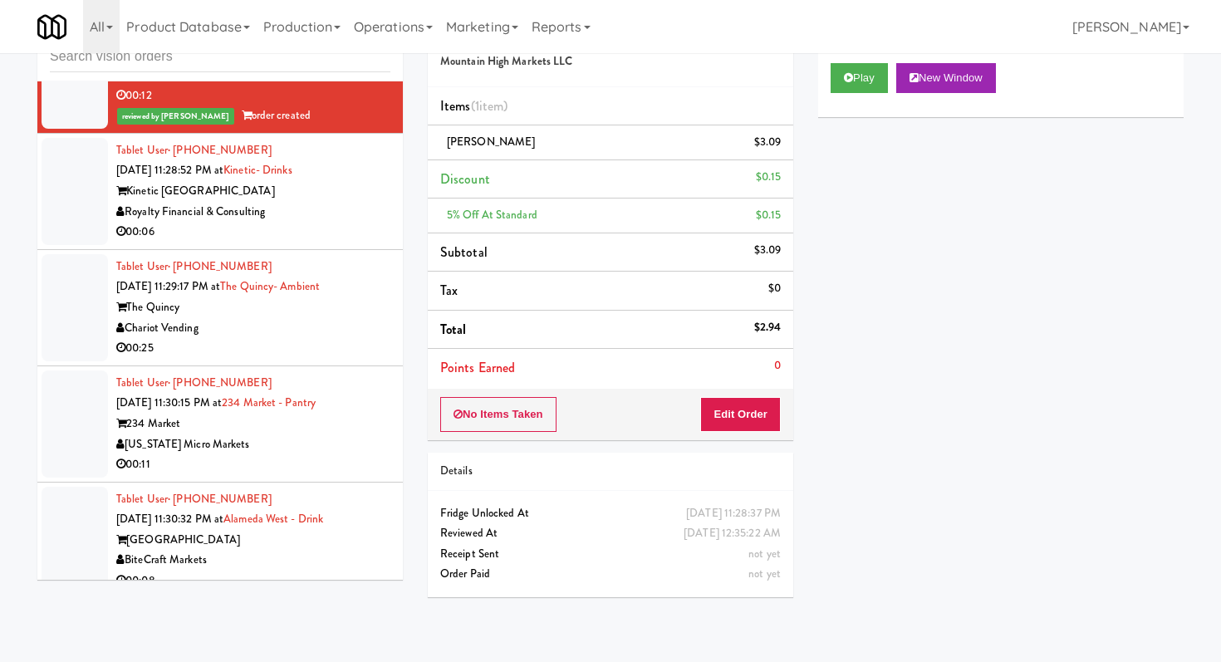
scroll to position [11777, 0]
click at [376, 221] on div "00:06" at bounding box center [253, 231] width 274 height 21
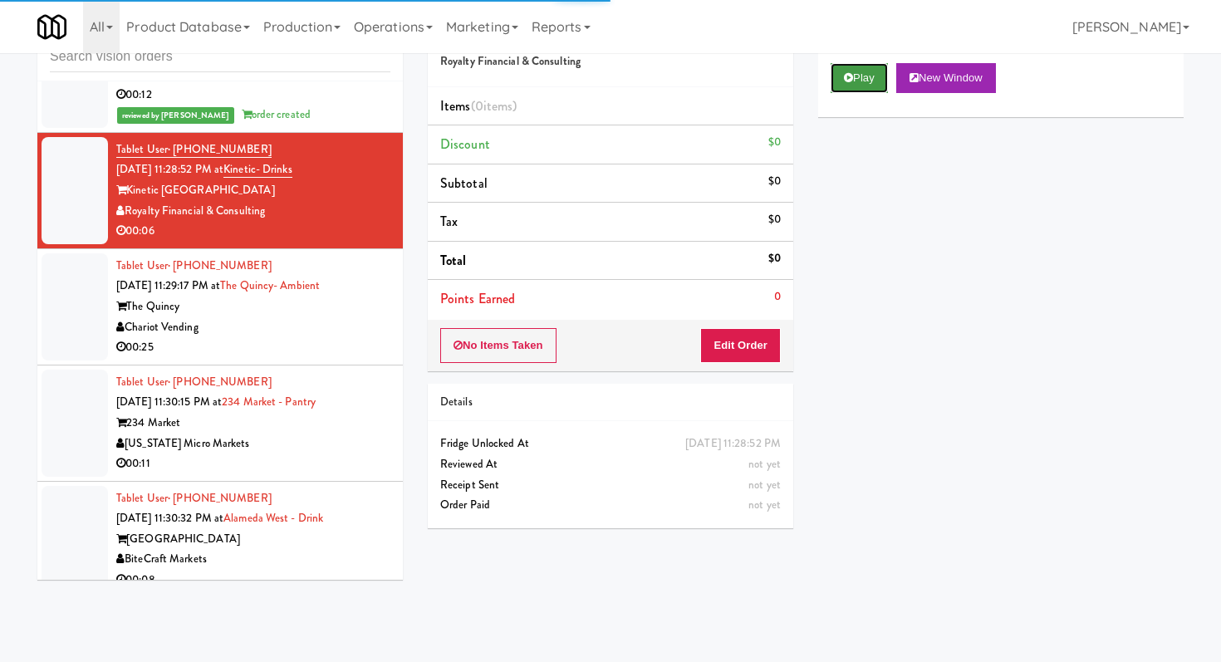
click at [865, 85] on button "Play" at bounding box center [858, 78] width 57 height 30
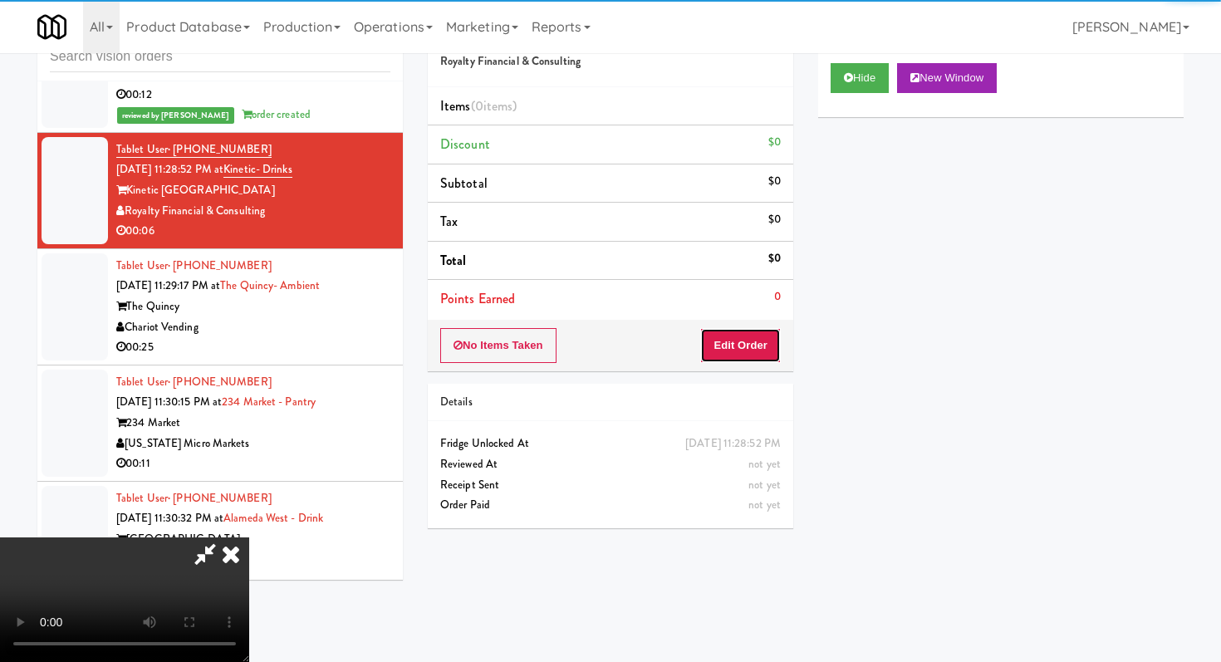
click at [768, 332] on button "Edit Order" at bounding box center [740, 345] width 81 height 35
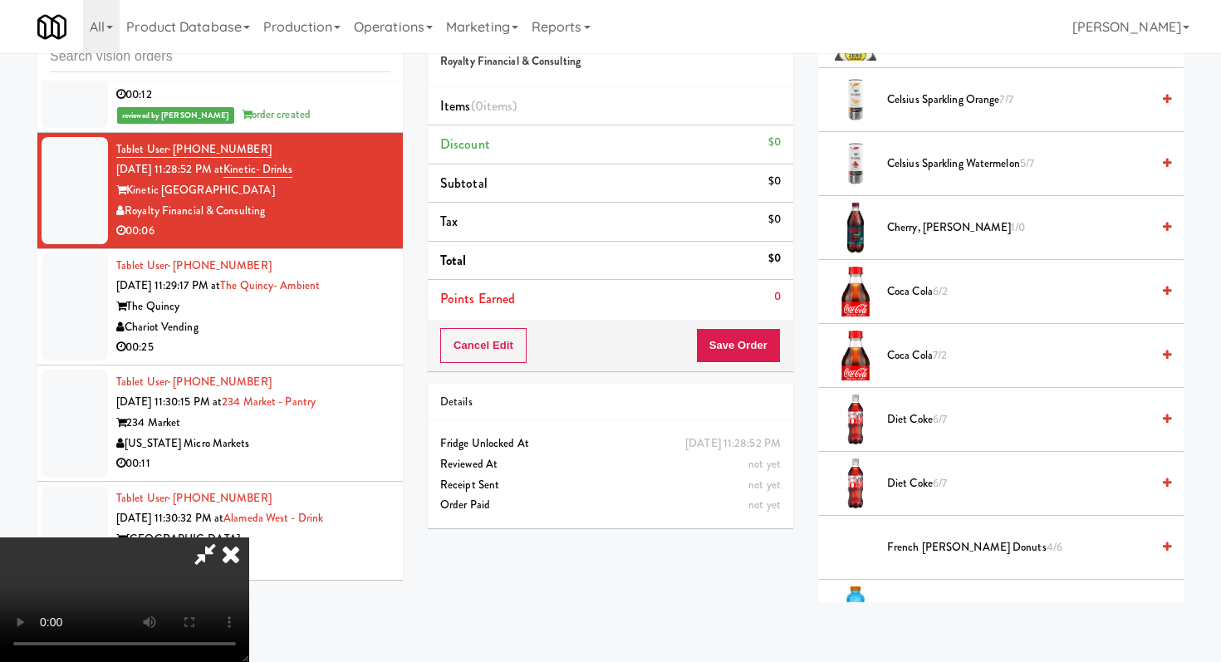
scroll to position [551, 0]
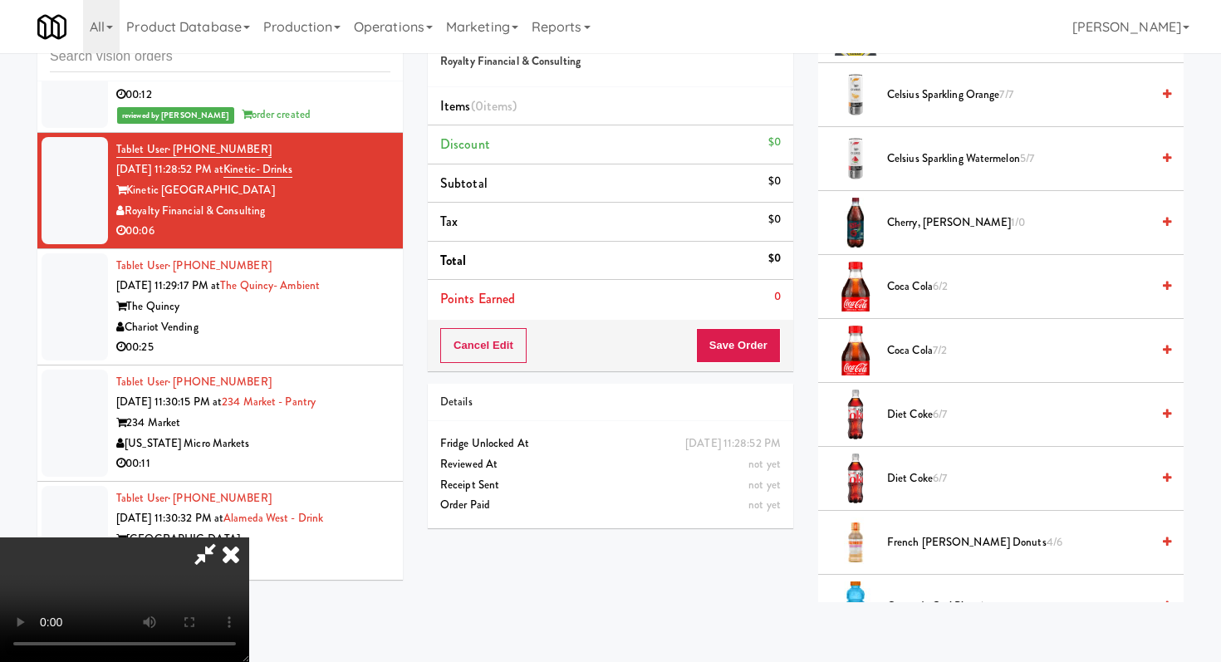
click at [907, 423] on span "Diet Coke 6/7" at bounding box center [1018, 414] width 263 height 21
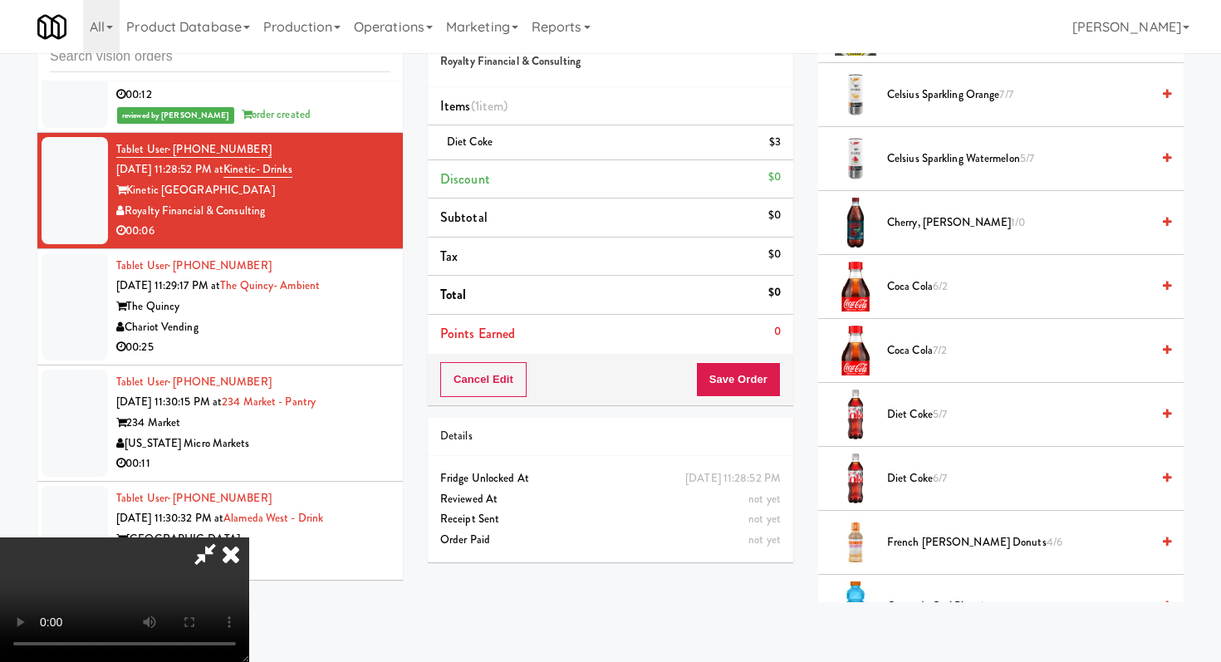
click at [907, 423] on span "Diet Coke 5/7" at bounding box center [1018, 414] width 263 height 21
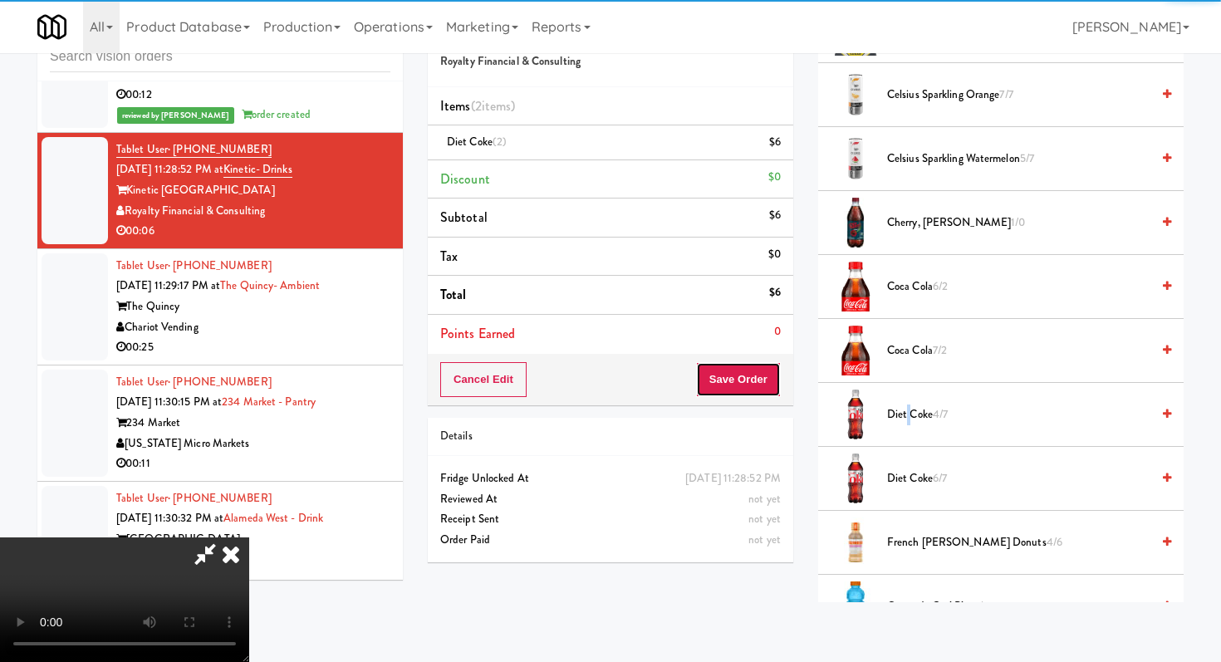
click at [762, 385] on button "Save Order" at bounding box center [738, 379] width 85 height 35
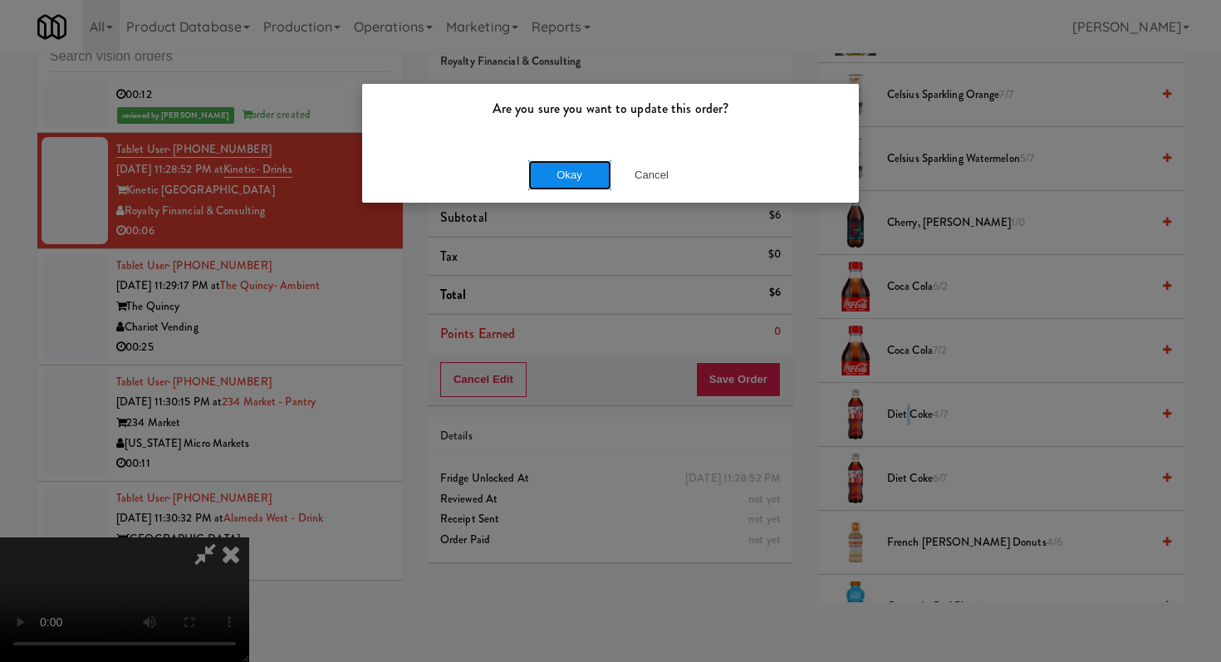
click at [597, 182] on button "Okay" at bounding box center [569, 175] width 83 height 30
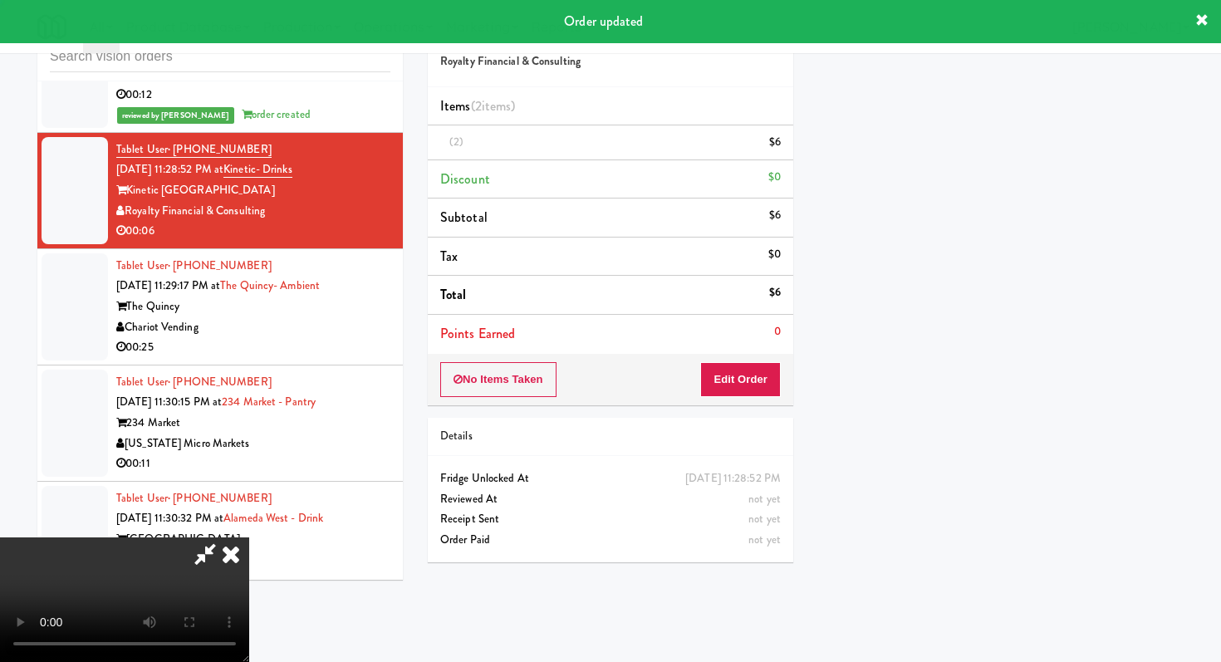
scroll to position [71, 0]
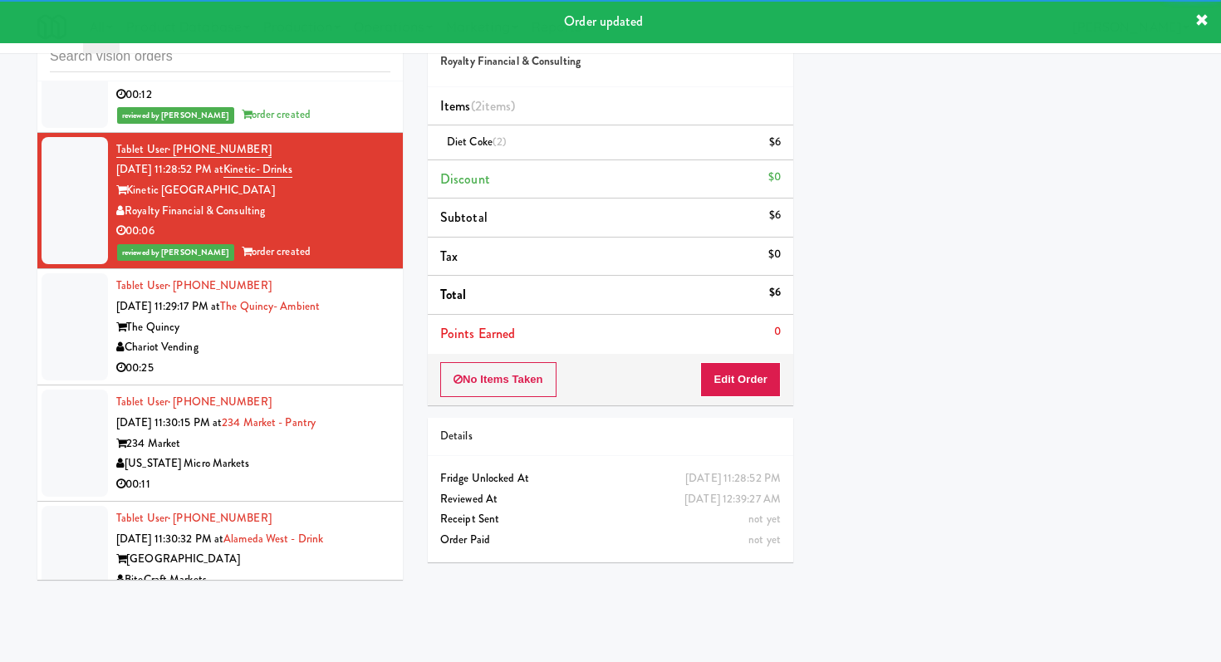
click at [329, 337] on div "Chariot Vending" at bounding box center [253, 347] width 274 height 21
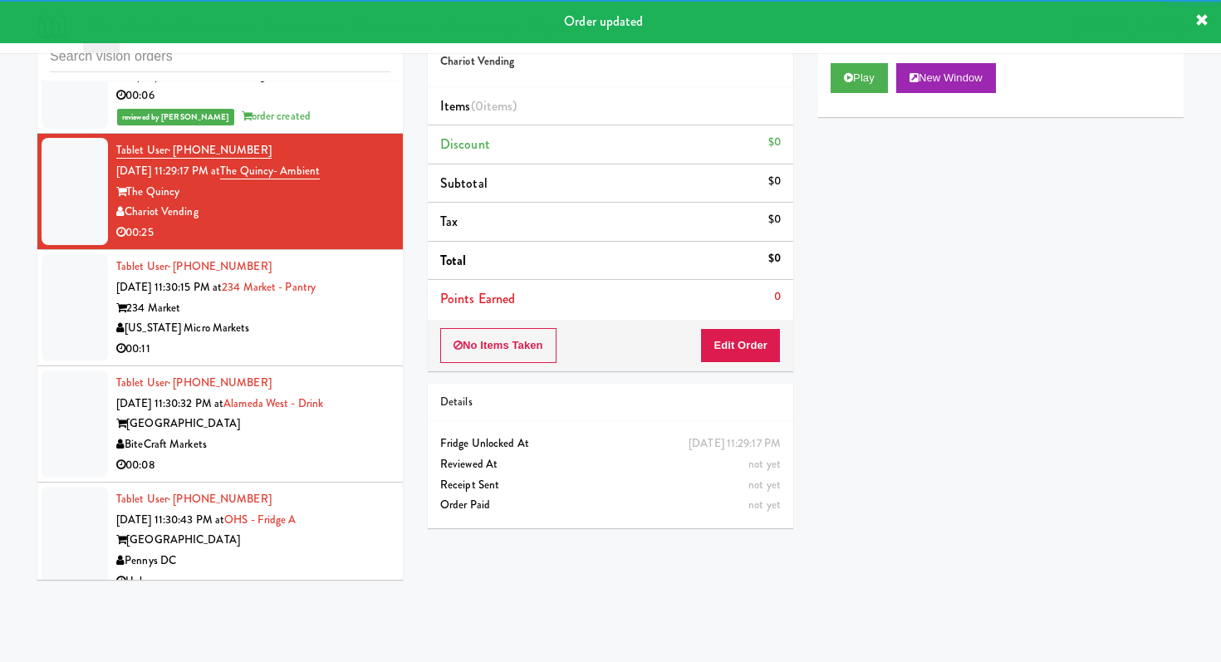
scroll to position [11939, 0]
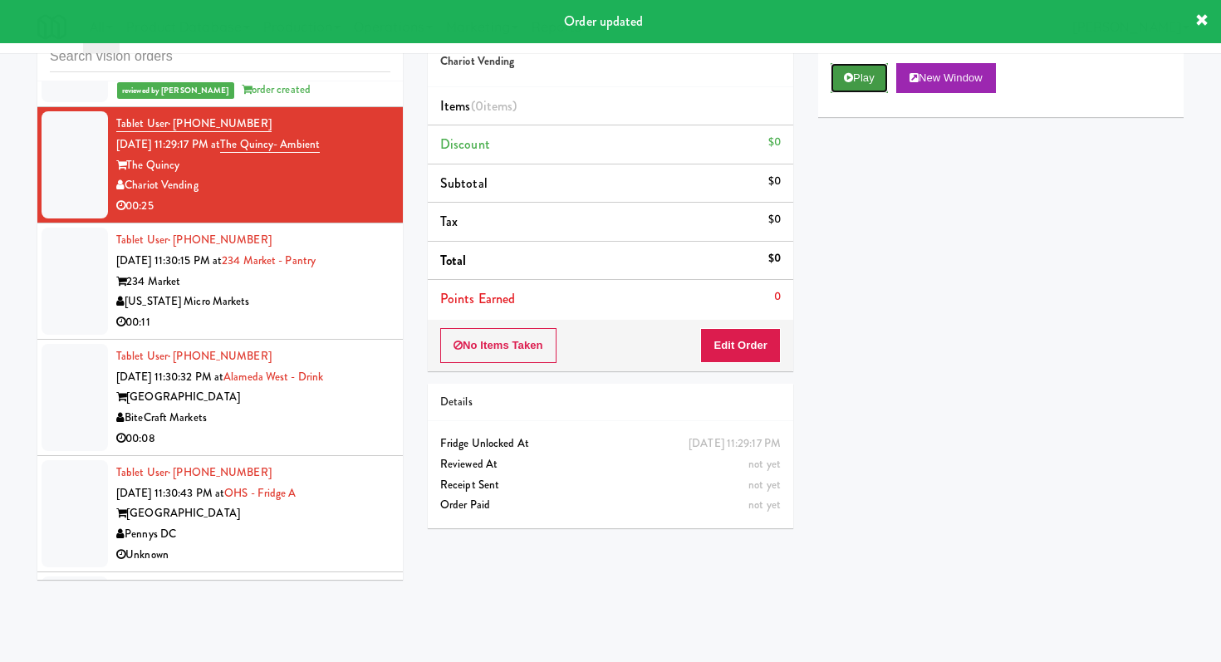
click at [845, 73] on icon at bounding box center [848, 77] width 9 height 11
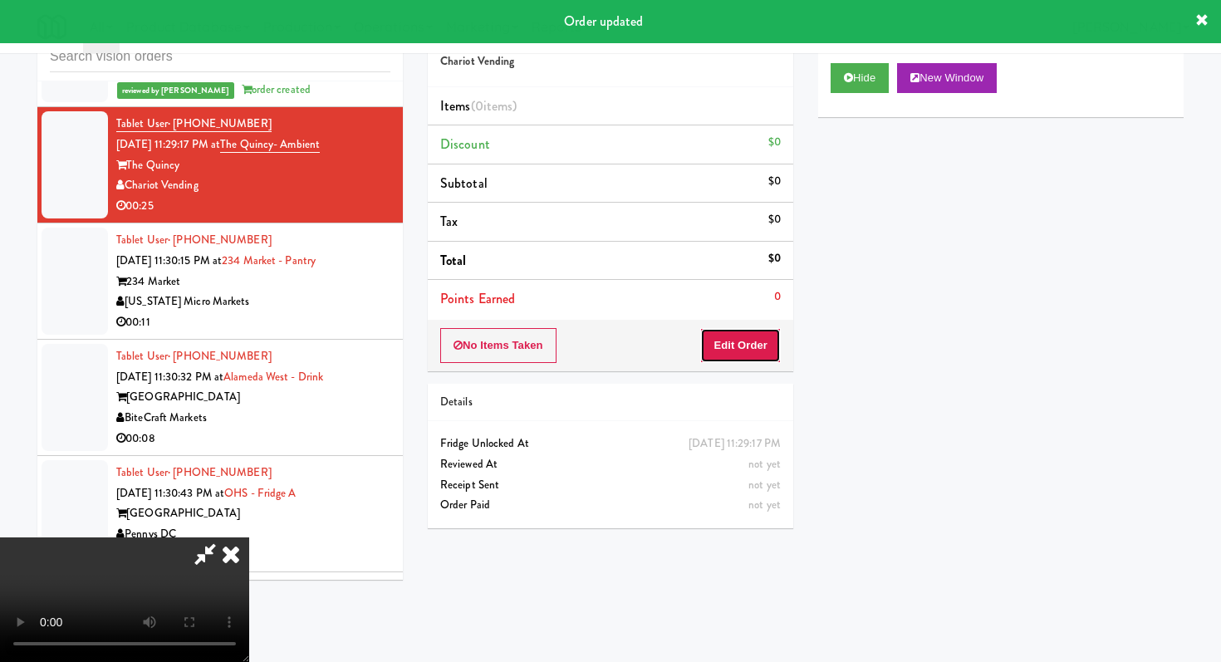
click at [729, 349] on button "Edit Order" at bounding box center [740, 345] width 81 height 35
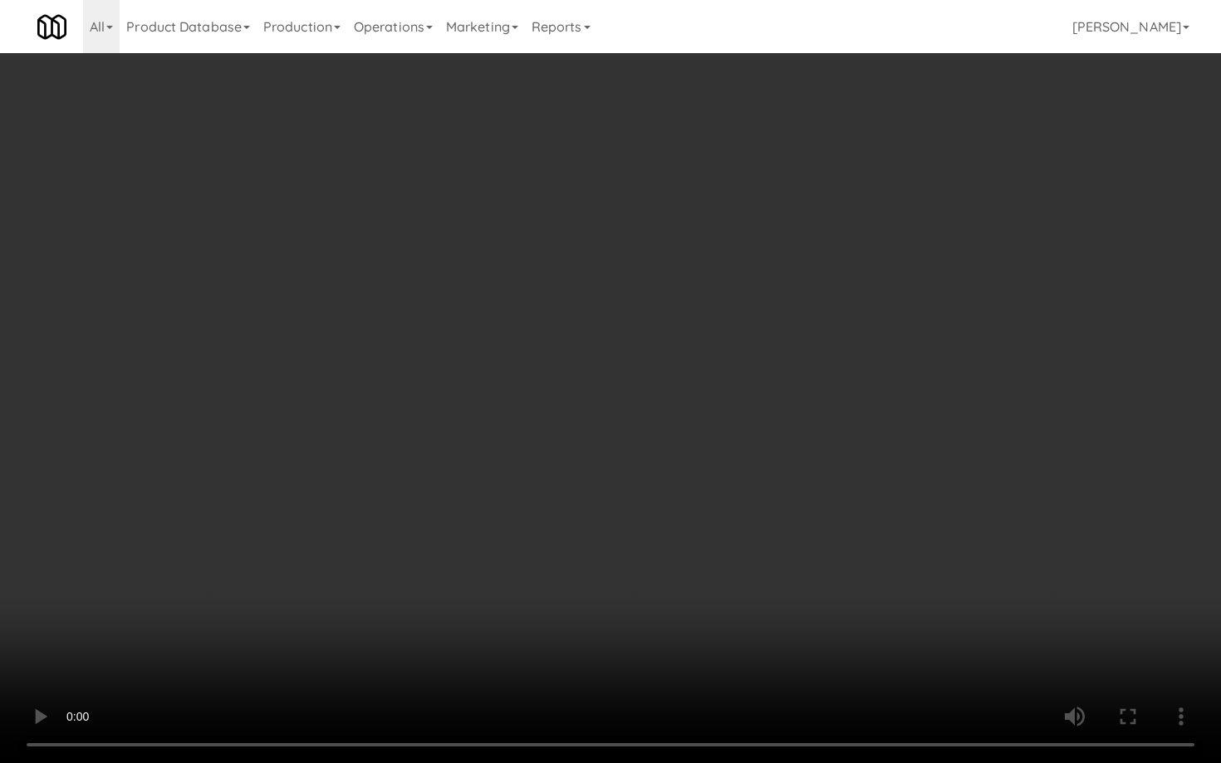
click at [839, 478] on video at bounding box center [610, 381] width 1221 height 763
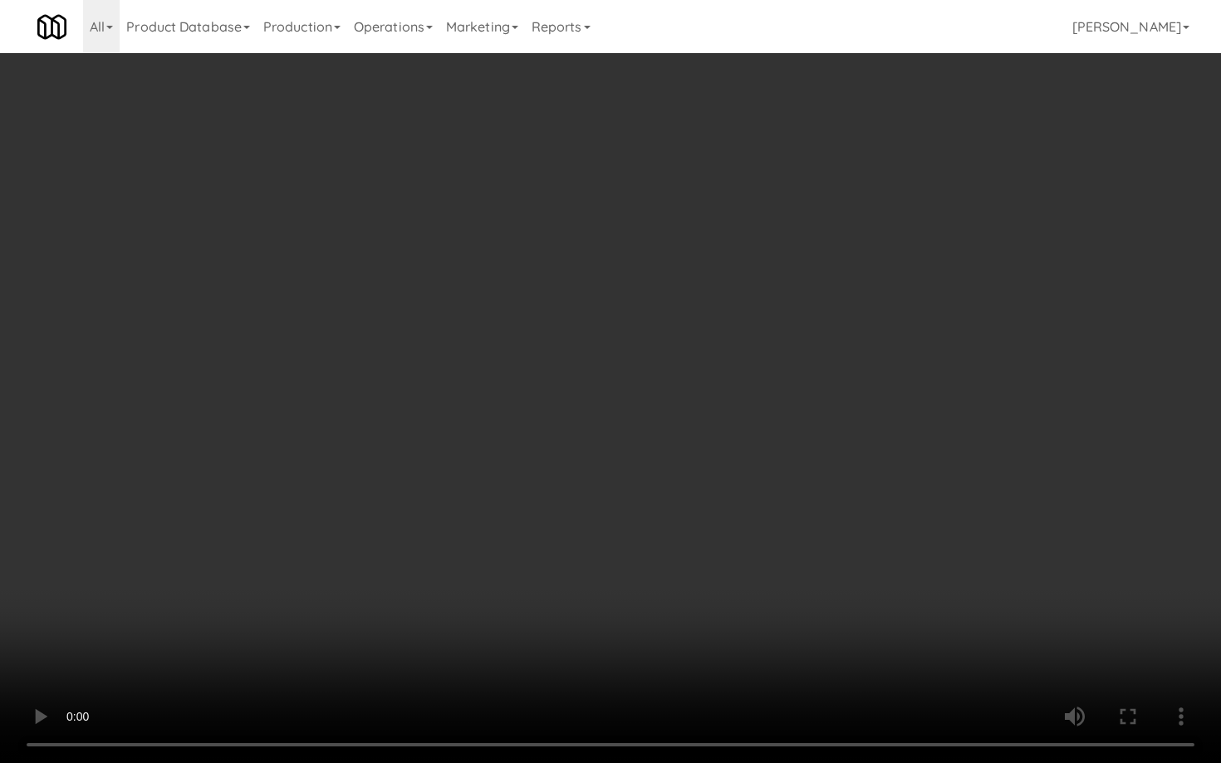
click at [839, 478] on video at bounding box center [610, 381] width 1221 height 763
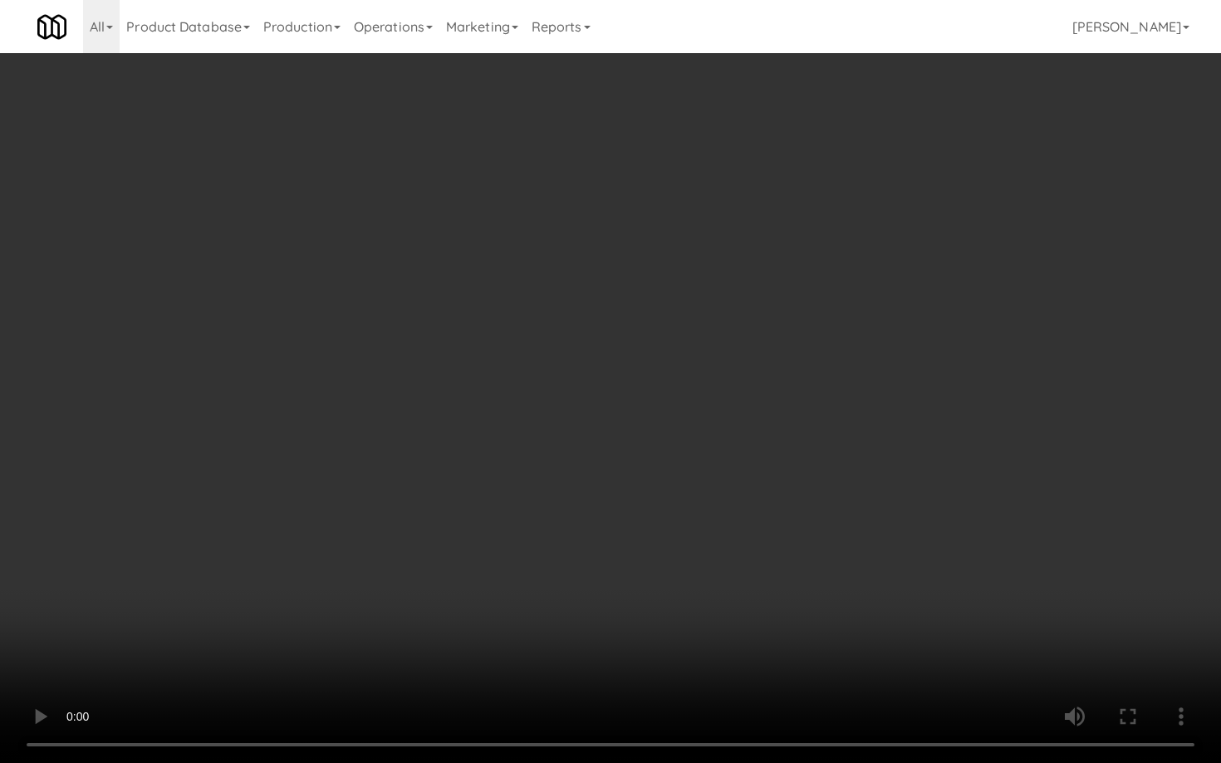
click at [839, 478] on video at bounding box center [610, 381] width 1221 height 763
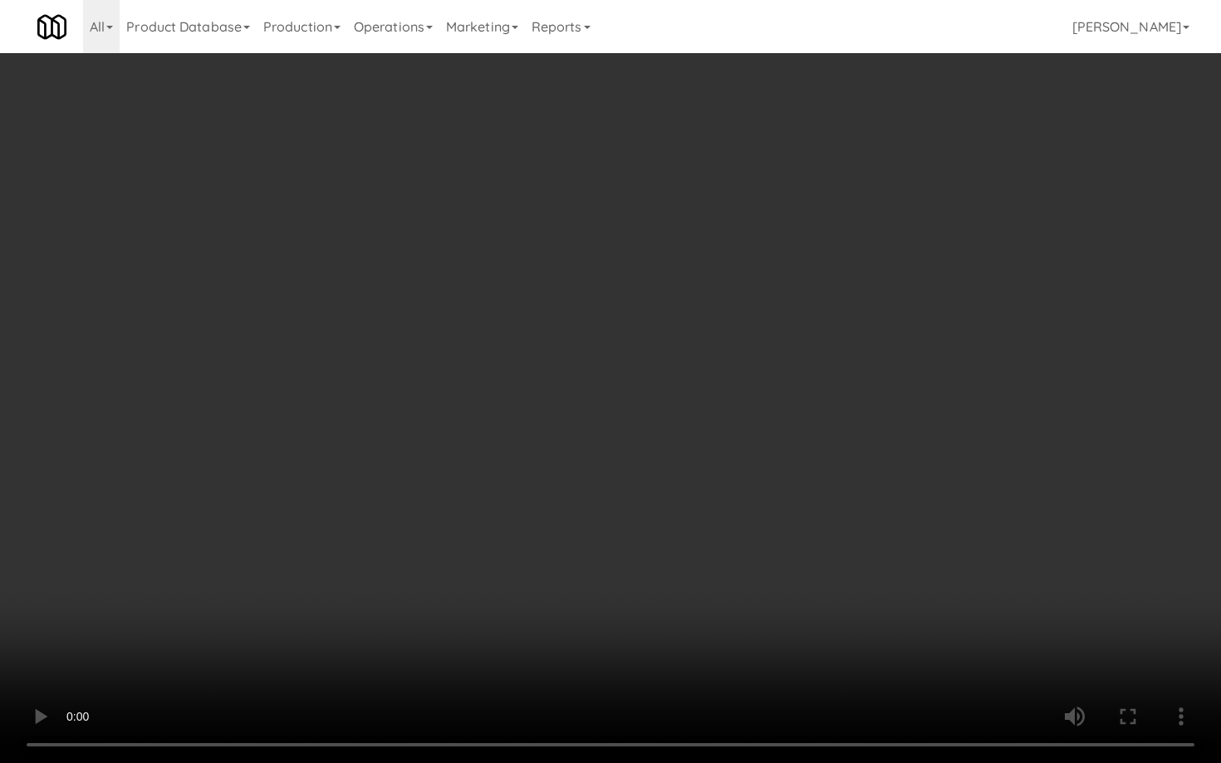
click at [839, 478] on video at bounding box center [610, 381] width 1221 height 763
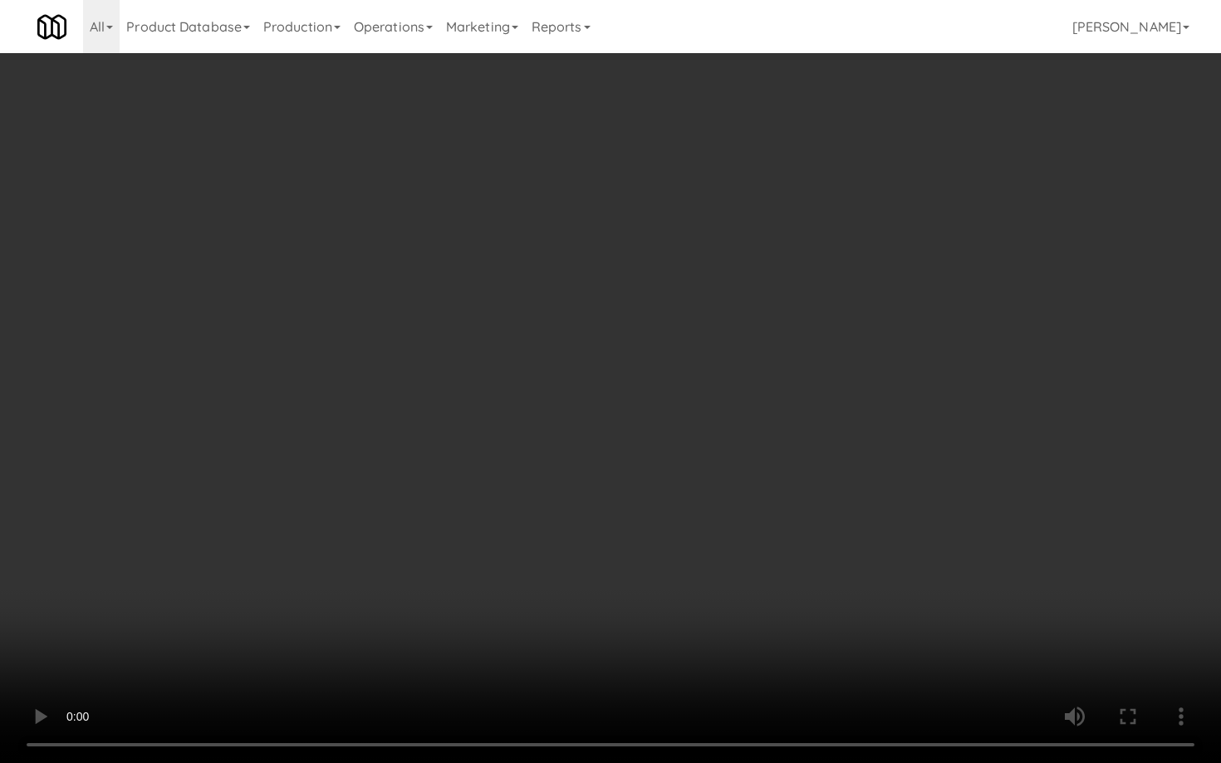
click at [839, 478] on video at bounding box center [610, 381] width 1221 height 763
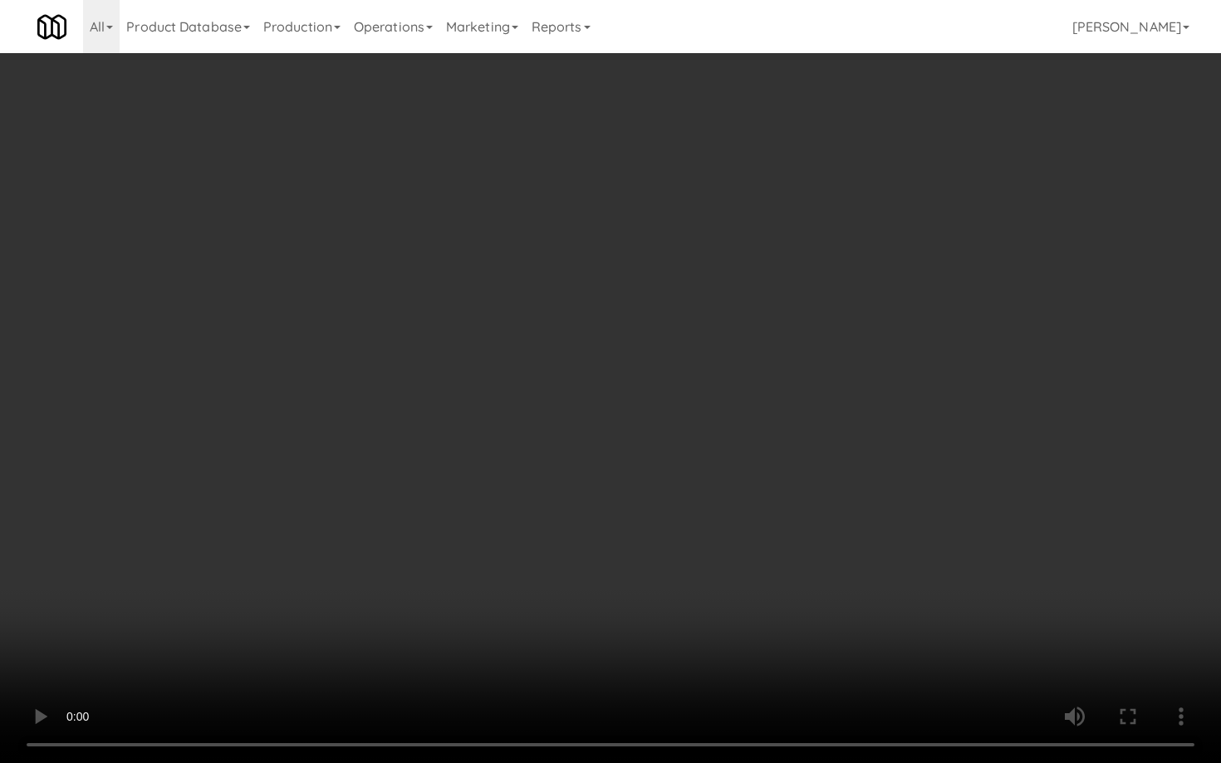
click at [839, 478] on video at bounding box center [610, 381] width 1221 height 763
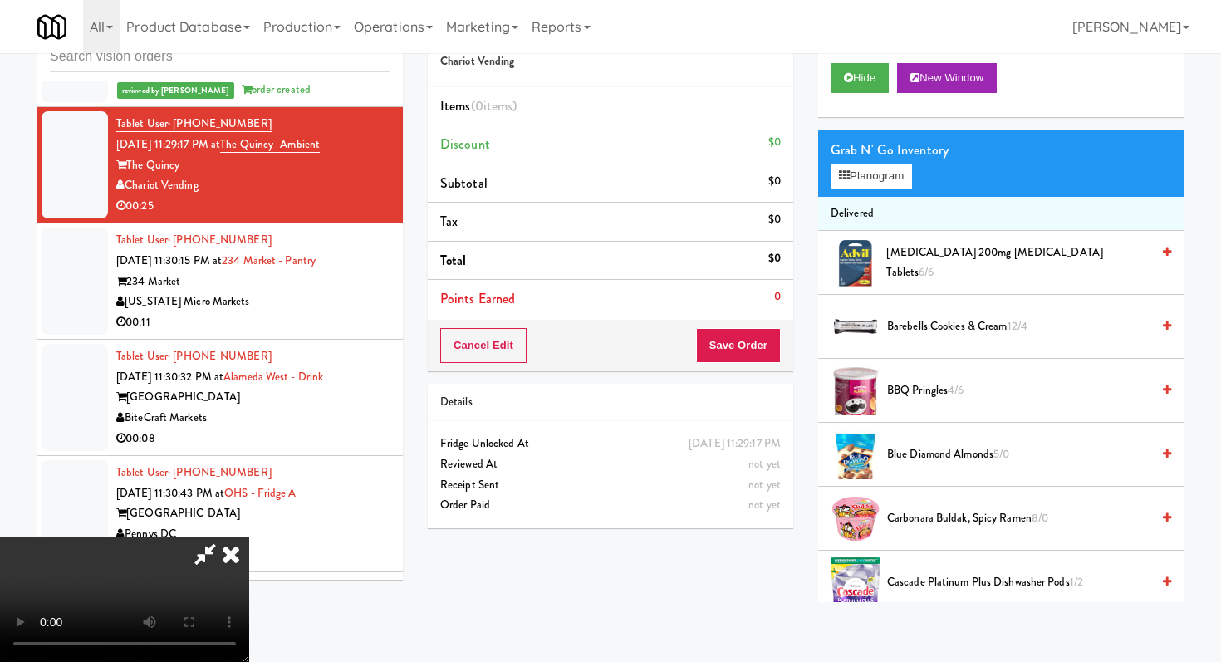
click at [940, 326] on span "Barebells Cookies & Cream 12/4" at bounding box center [1018, 326] width 263 height 21
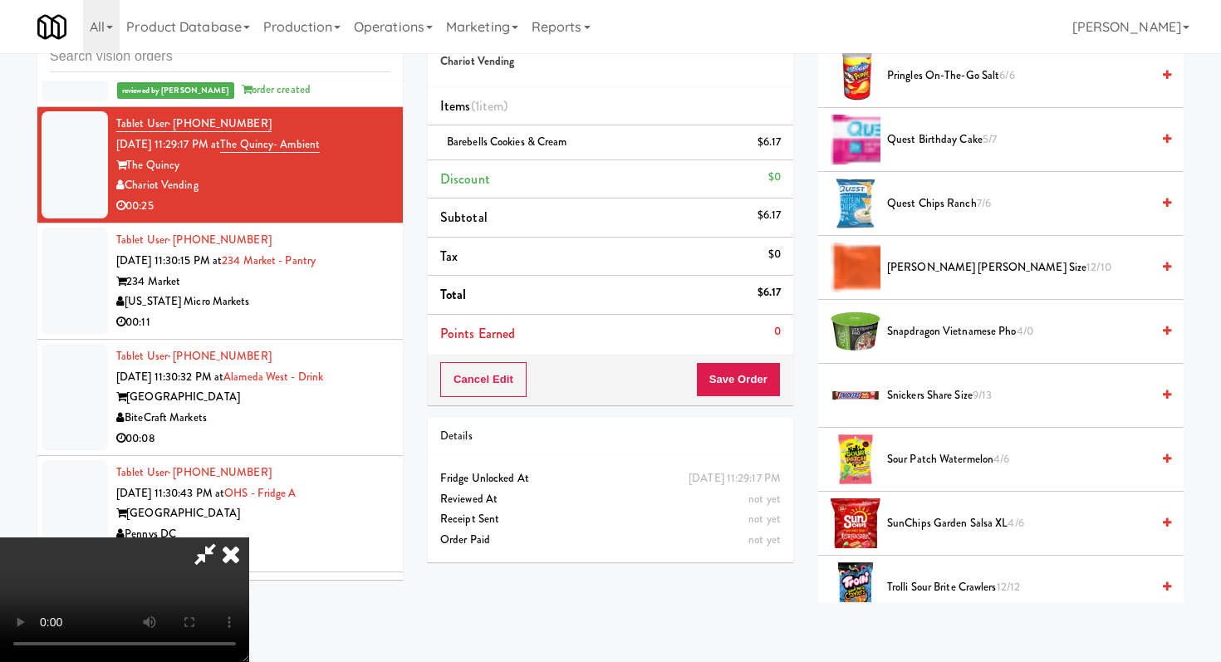
scroll to position [1443, 0]
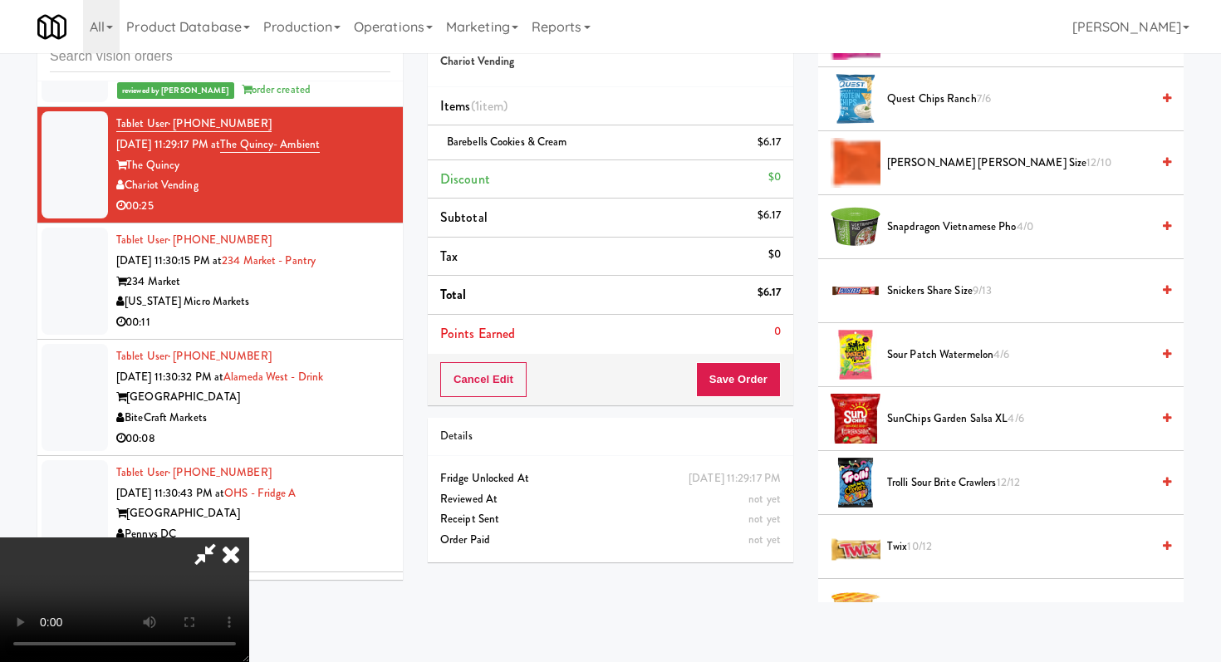
click at [935, 348] on span "Sour Patch Watermelon 4/6" at bounding box center [1018, 355] width 263 height 21
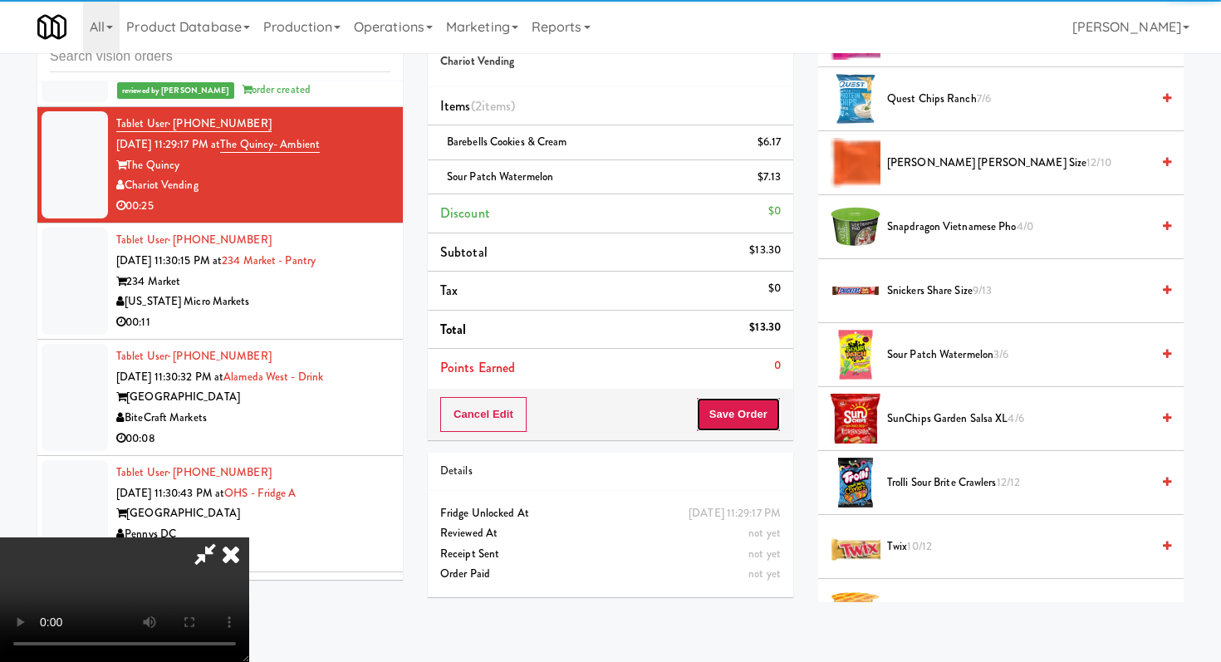
click at [770, 411] on button "Save Order" at bounding box center [738, 414] width 85 height 35
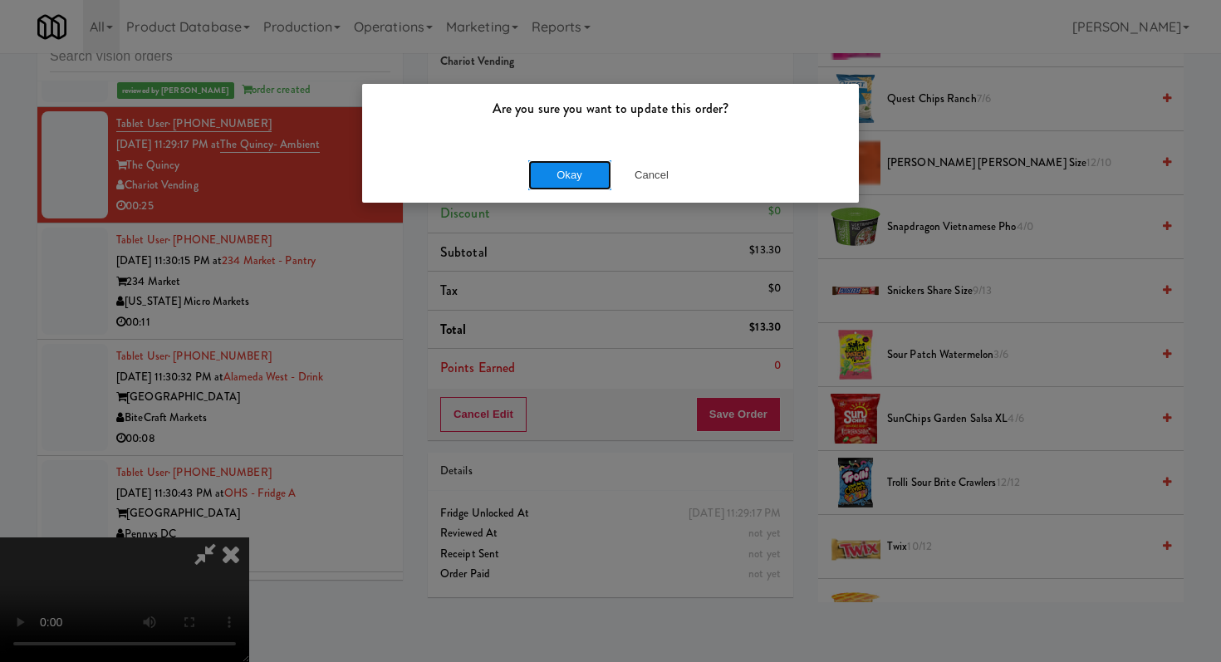
click at [598, 172] on button "Okay" at bounding box center [569, 175] width 83 height 30
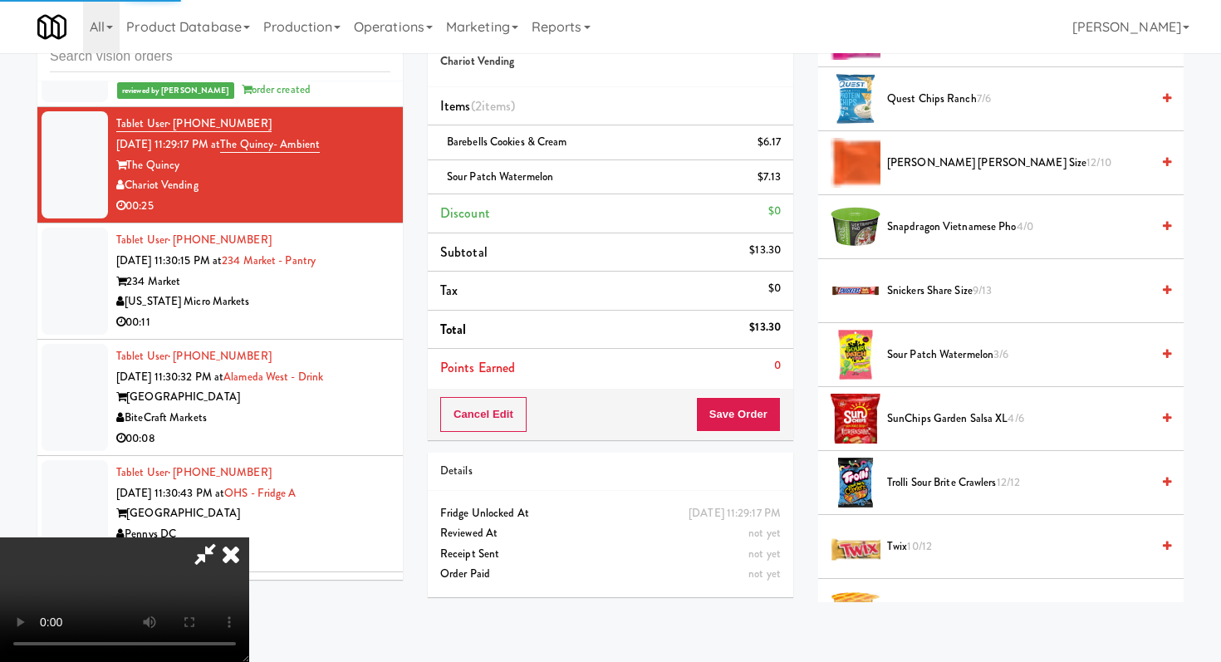
scroll to position [71, 0]
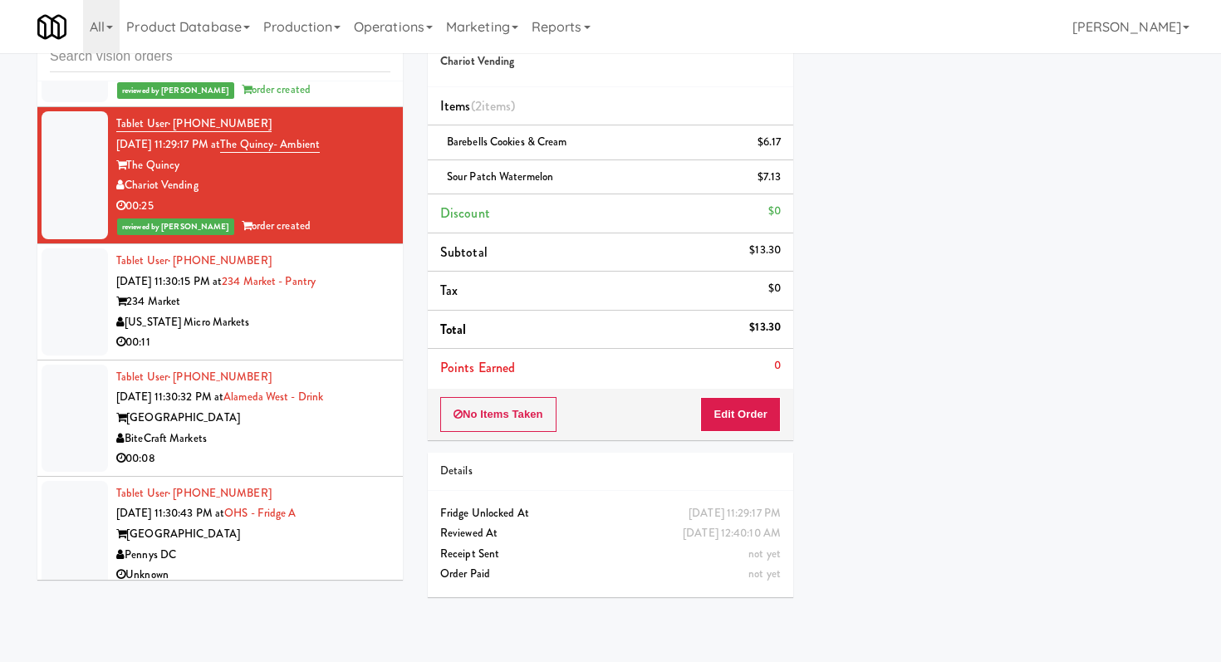
click at [371, 312] on div "[US_STATE] Micro Markets" at bounding box center [253, 322] width 274 height 21
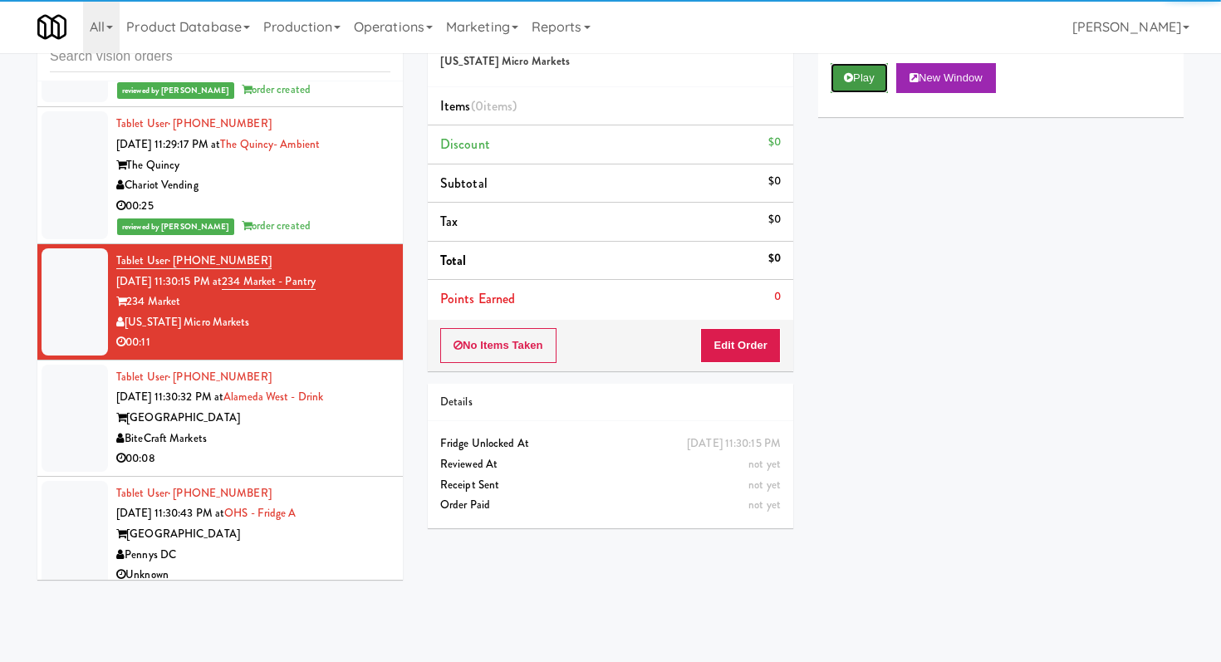
click at [875, 66] on button "Play" at bounding box center [858, 78] width 57 height 30
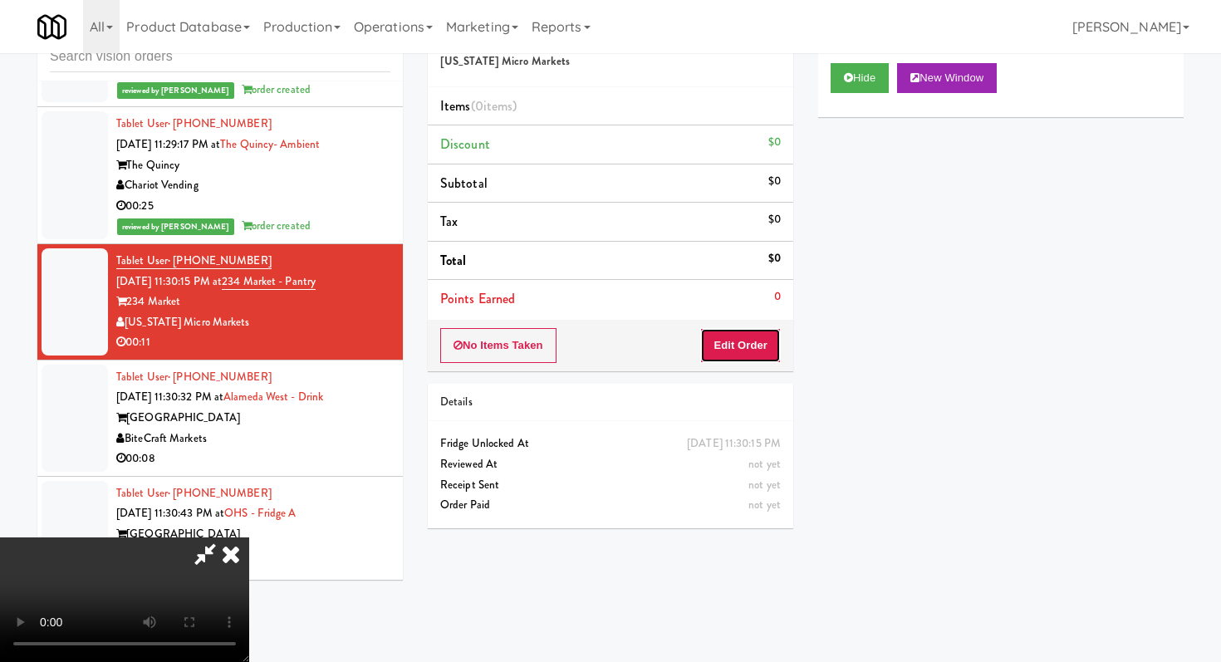
click at [757, 341] on button "Edit Order" at bounding box center [740, 345] width 81 height 35
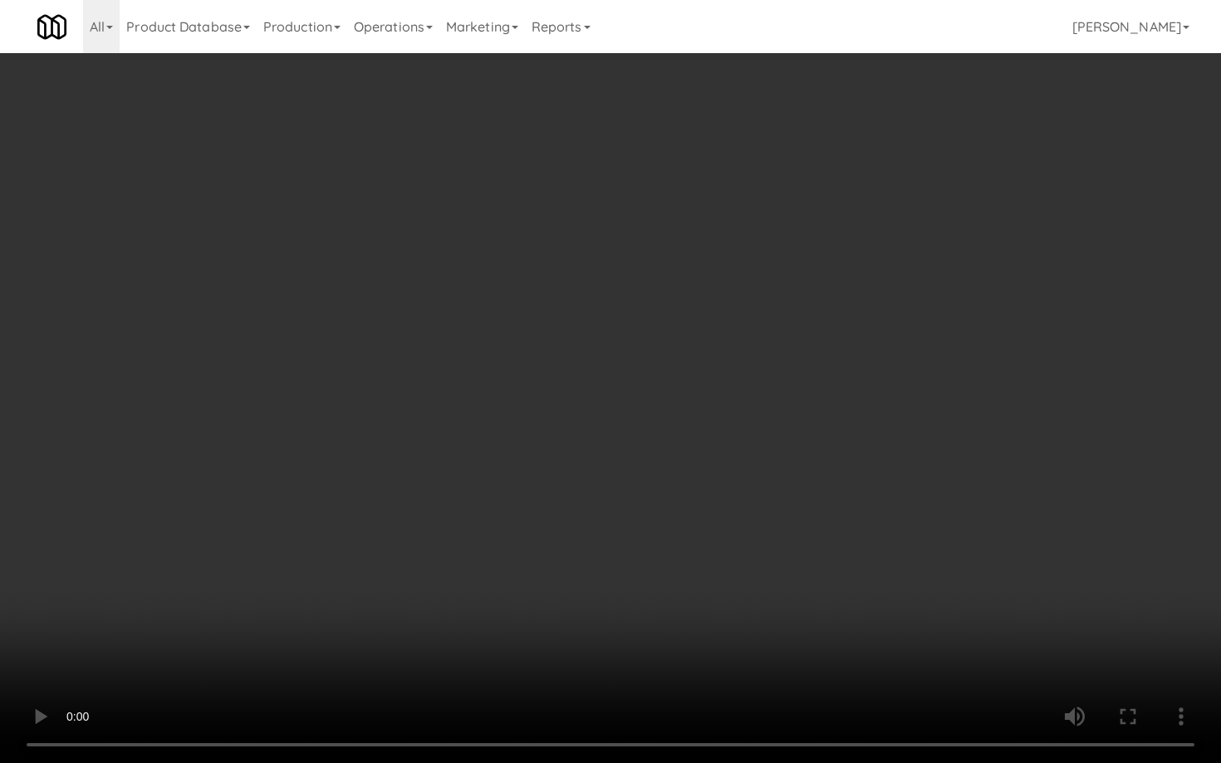
click at [543, 573] on video at bounding box center [610, 381] width 1221 height 763
click at [740, 616] on video at bounding box center [610, 381] width 1221 height 763
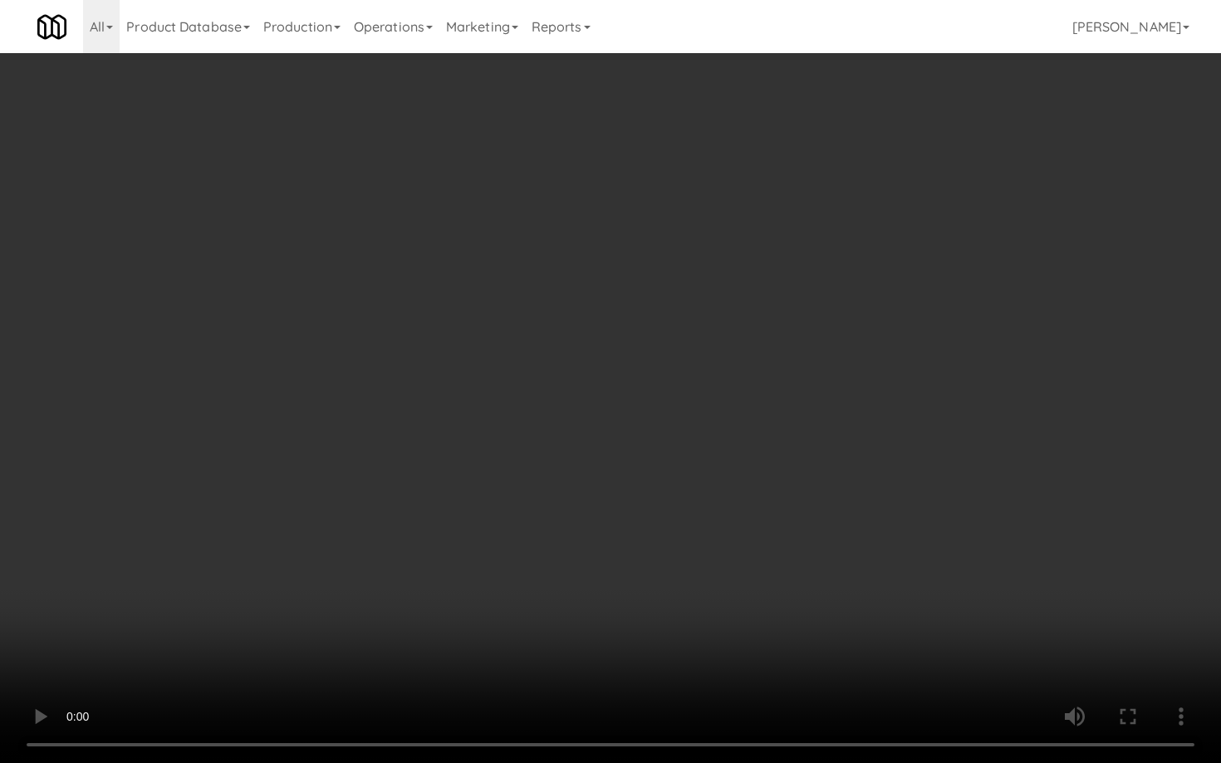
click at [740, 616] on video at bounding box center [610, 381] width 1221 height 763
click at [739, 652] on video at bounding box center [610, 381] width 1221 height 763
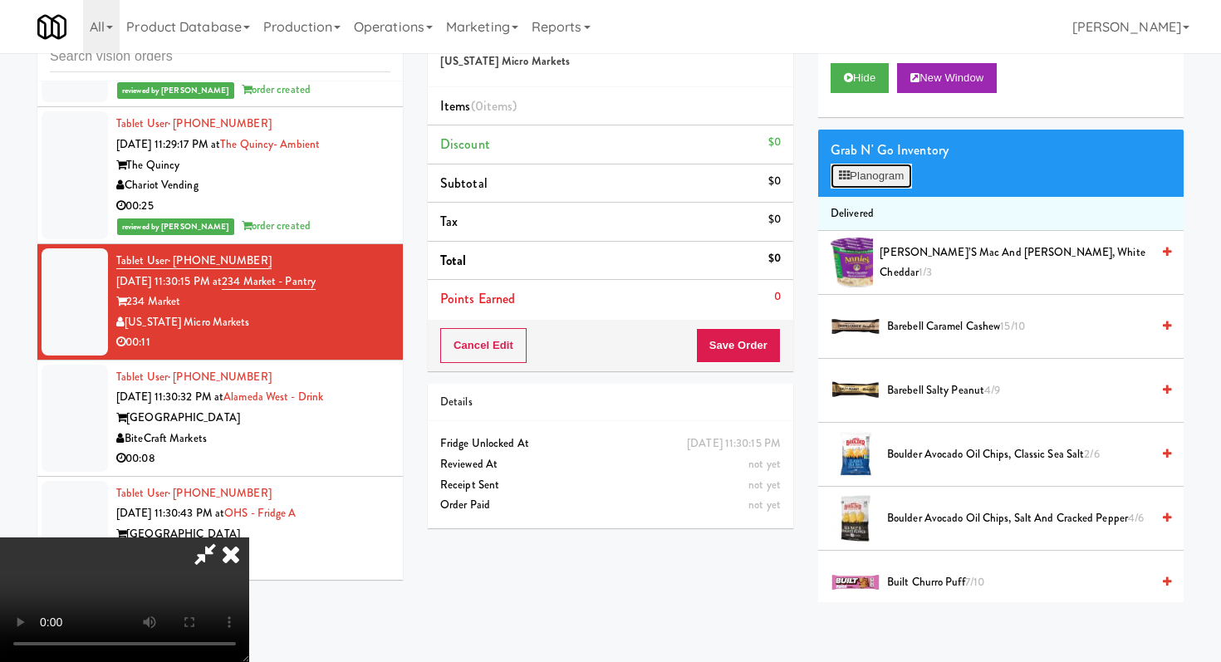
click at [899, 177] on button "Planogram" at bounding box center [870, 176] width 81 height 25
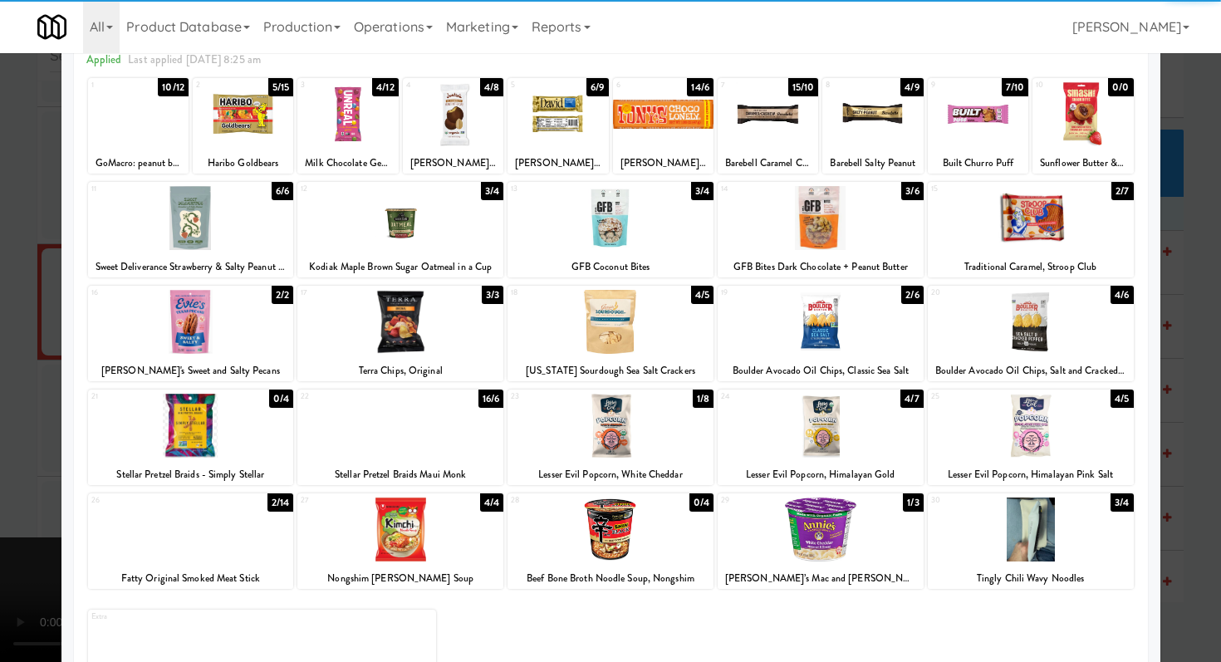
scroll to position [139, 0]
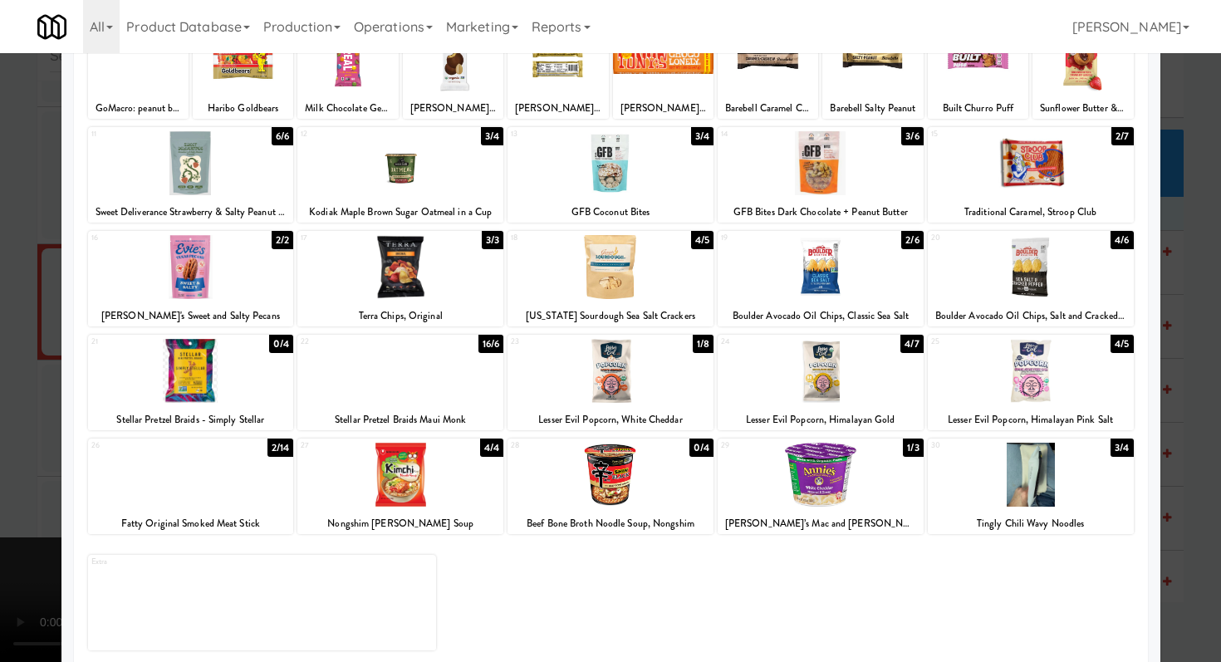
click at [416, 491] on div at bounding box center [400, 475] width 206 height 64
click at [1027, 508] on div "30 3/4 Tingly Chili Wavy Noodles" at bounding box center [1031, 487] width 206 height 96
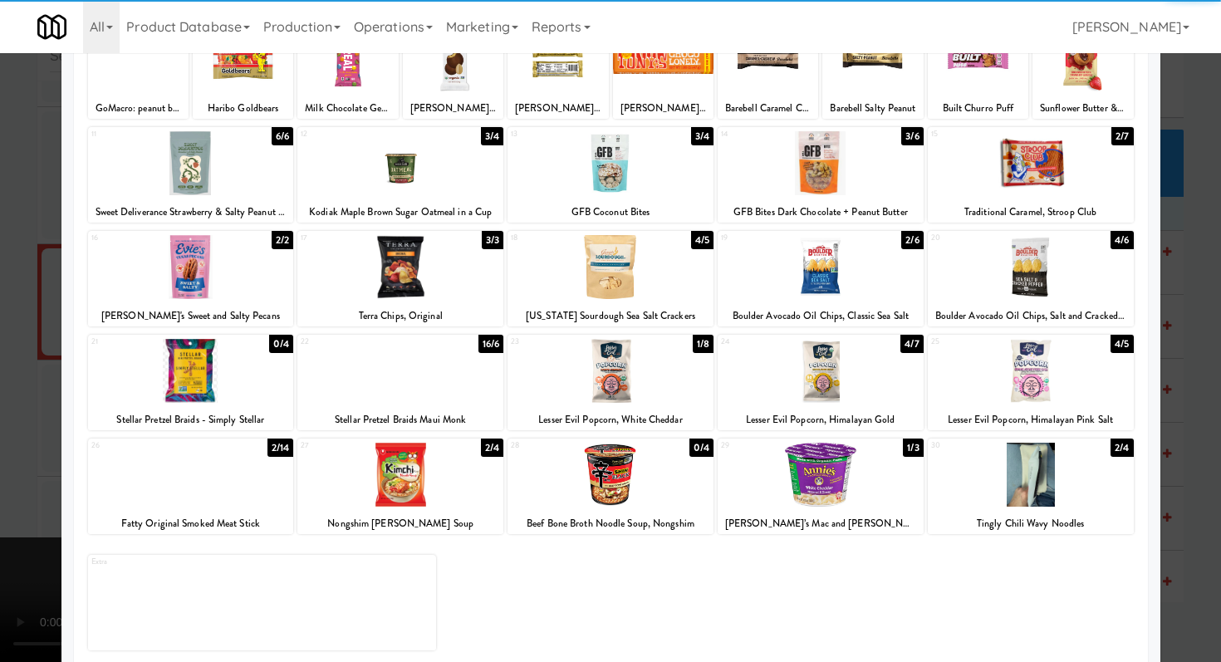
click at [1203, 458] on div at bounding box center [610, 331] width 1221 height 662
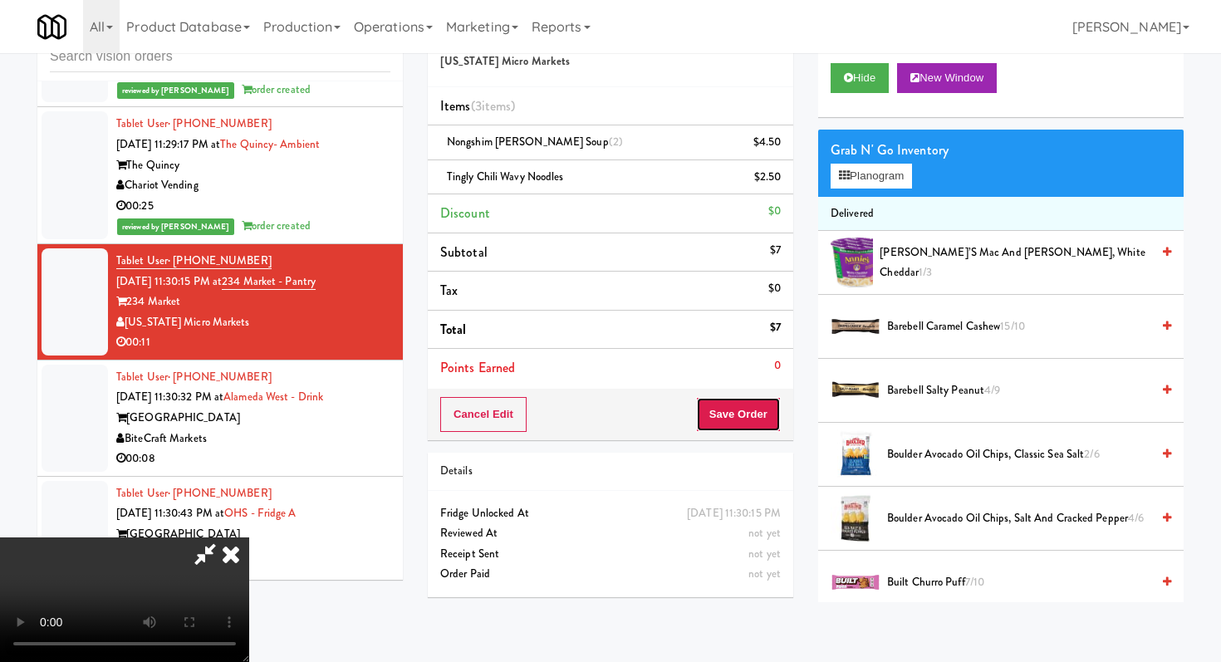
click at [749, 400] on button "Save Order" at bounding box center [738, 414] width 85 height 35
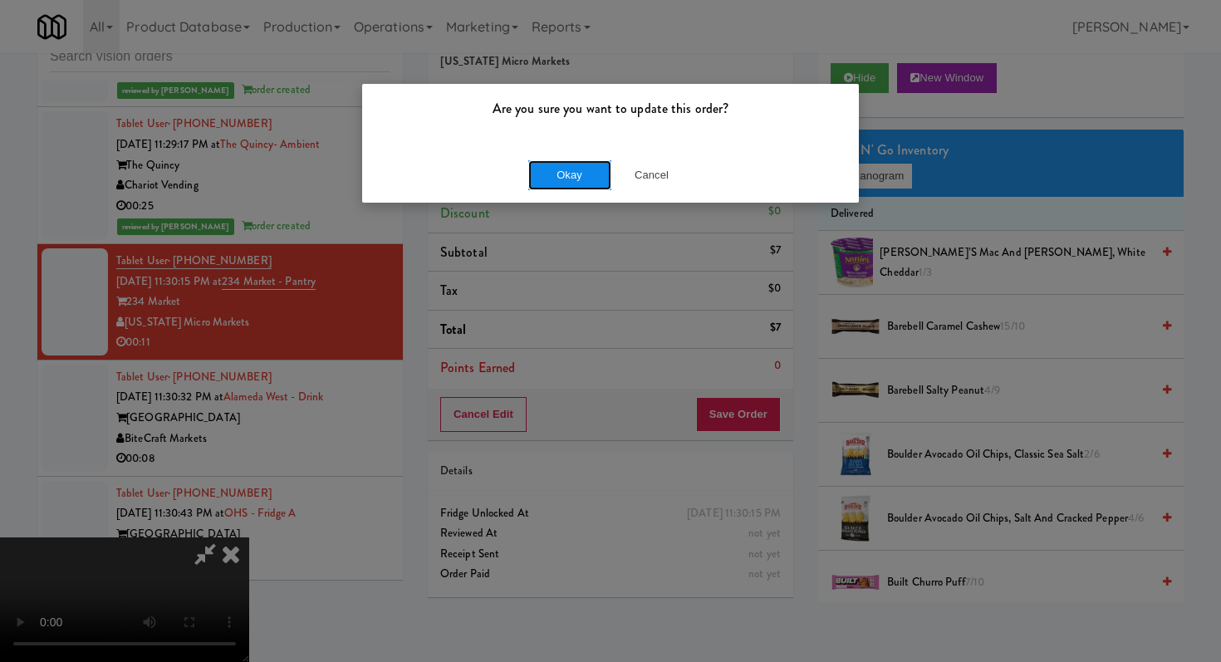
click at [582, 168] on button "Okay" at bounding box center [569, 175] width 83 height 30
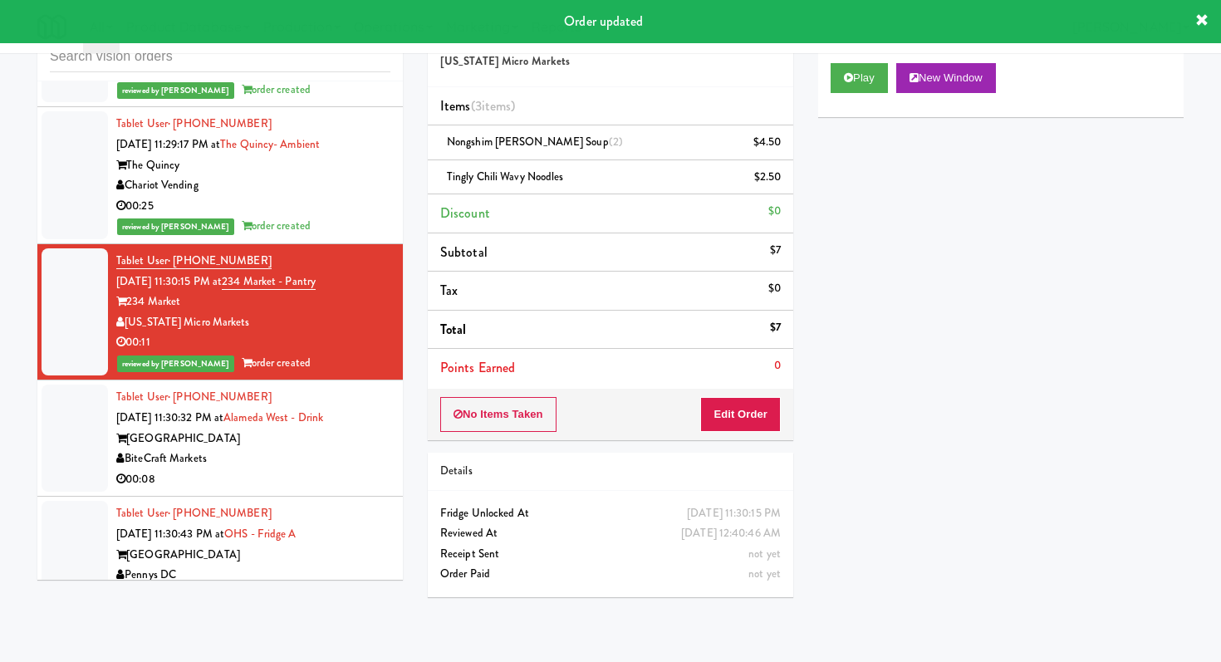
click at [370, 469] on div "00:08" at bounding box center [253, 479] width 274 height 21
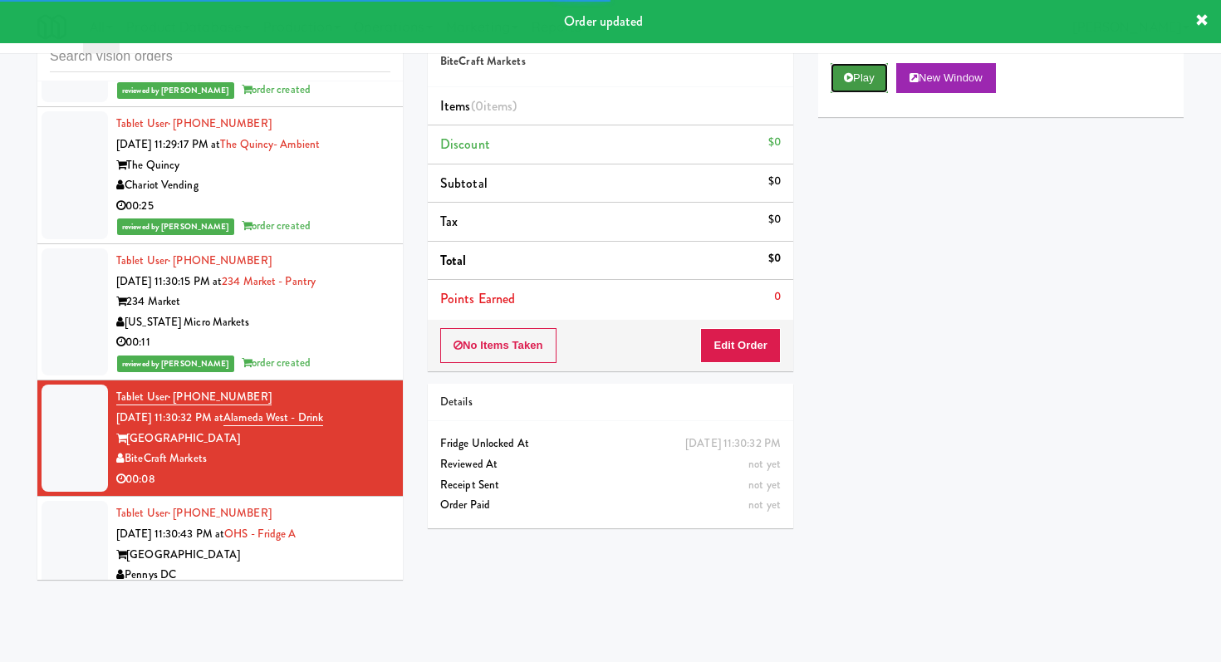
click at [848, 82] on icon at bounding box center [848, 77] width 9 height 11
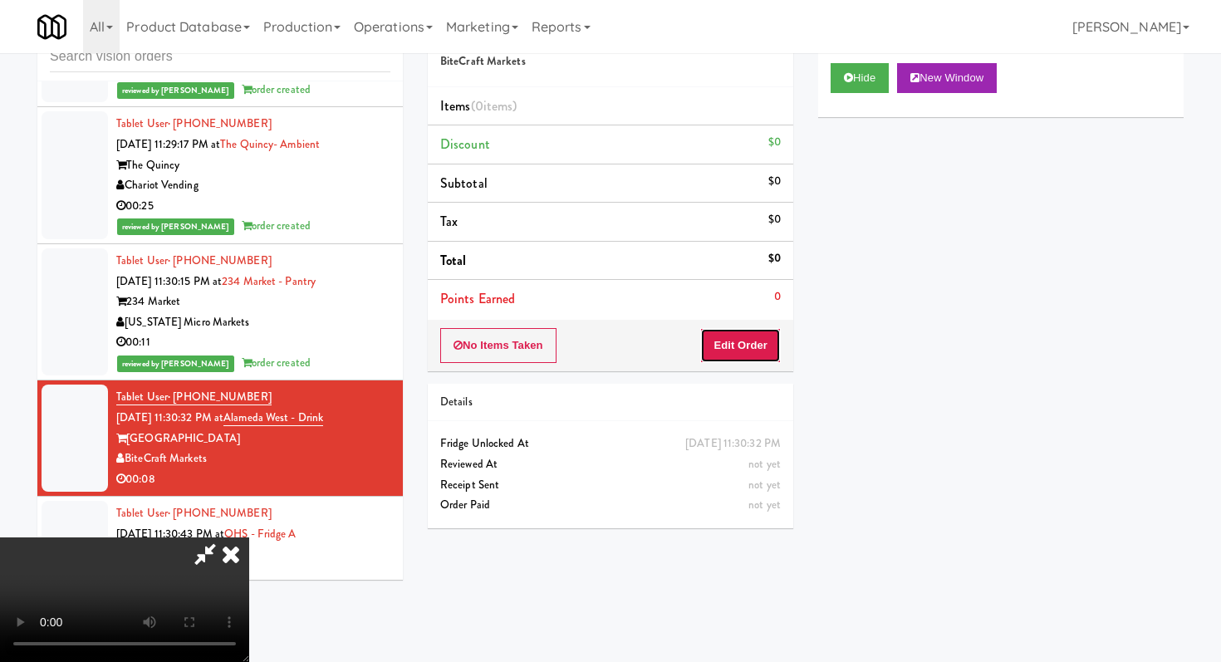
click at [742, 360] on button "Edit Order" at bounding box center [740, 345] width 81 height 35
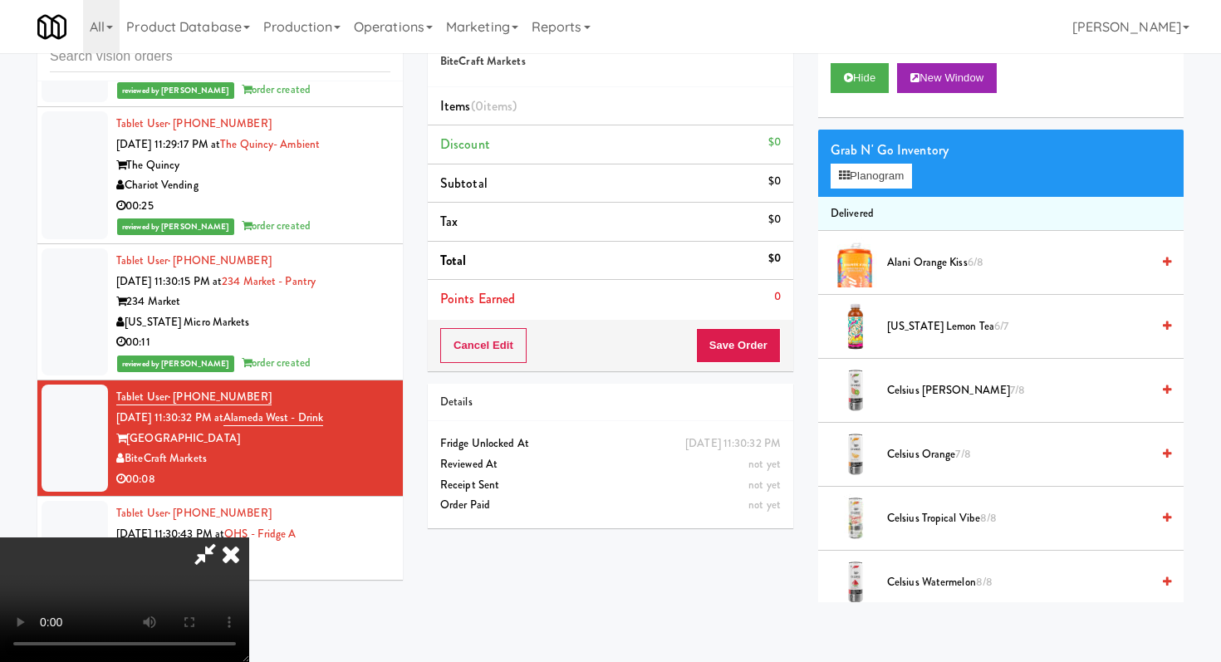
scroll to position [164, 0]
click at [249, 537] on video at bounding box center [124, 599] width 249 height 125
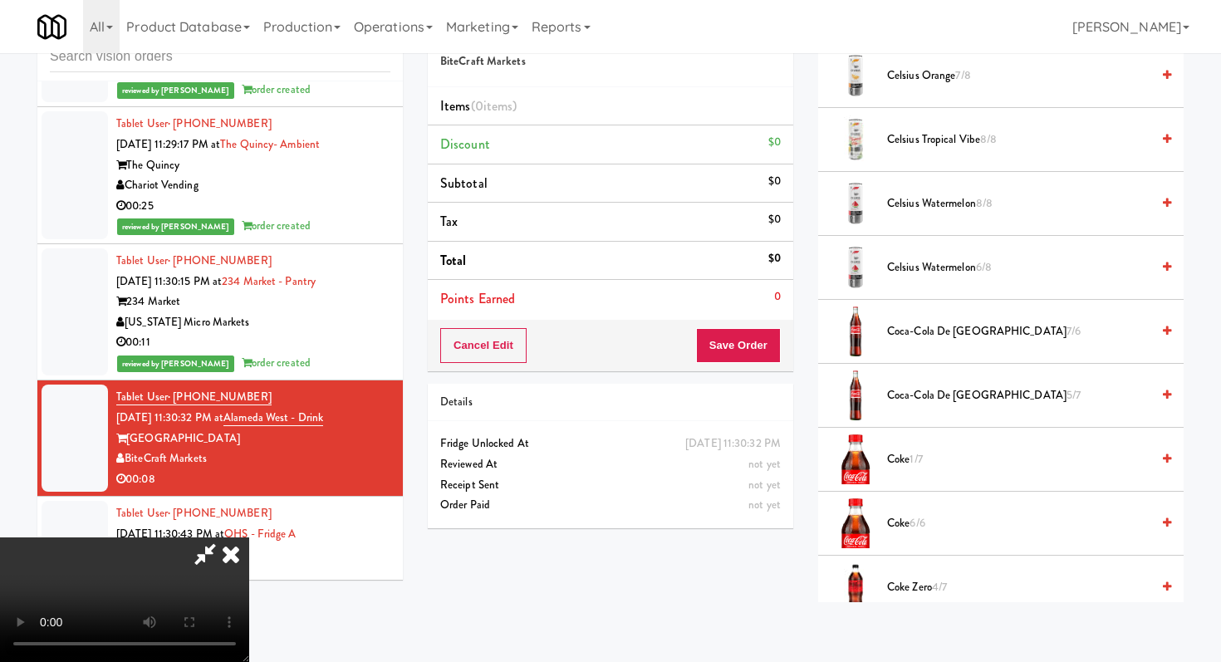
scroll to position [389, 0]
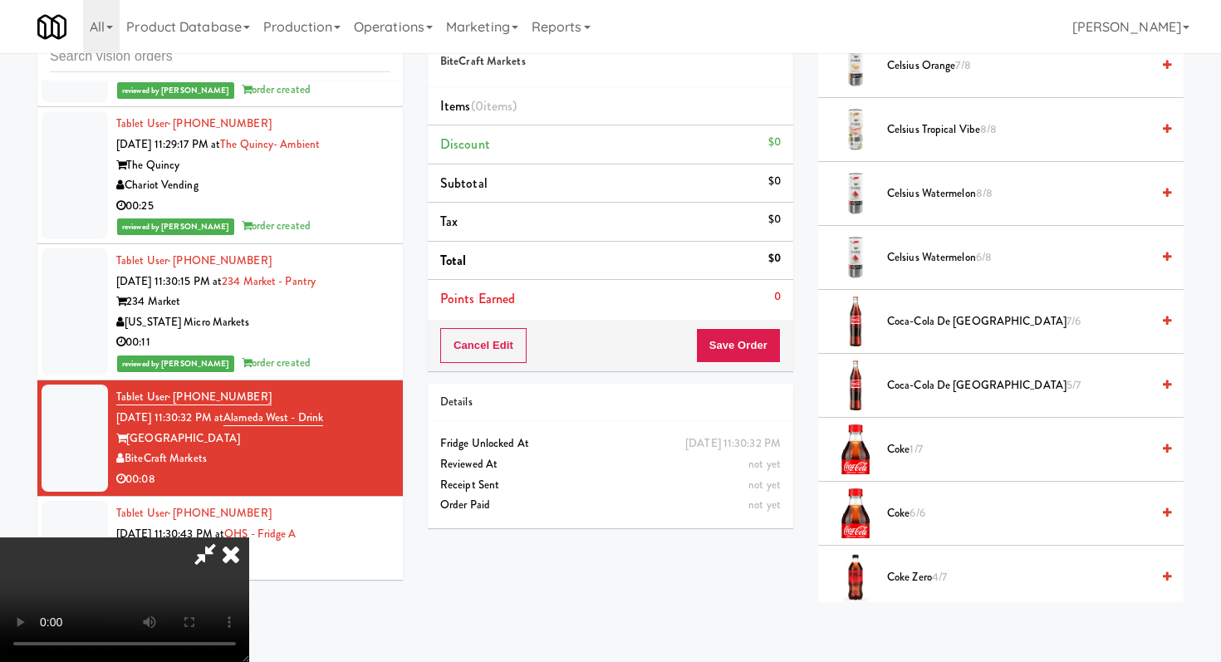
click at [903, 516] on span "Coke 6/6" at bounding box center [1018, 513] width 263 height 21
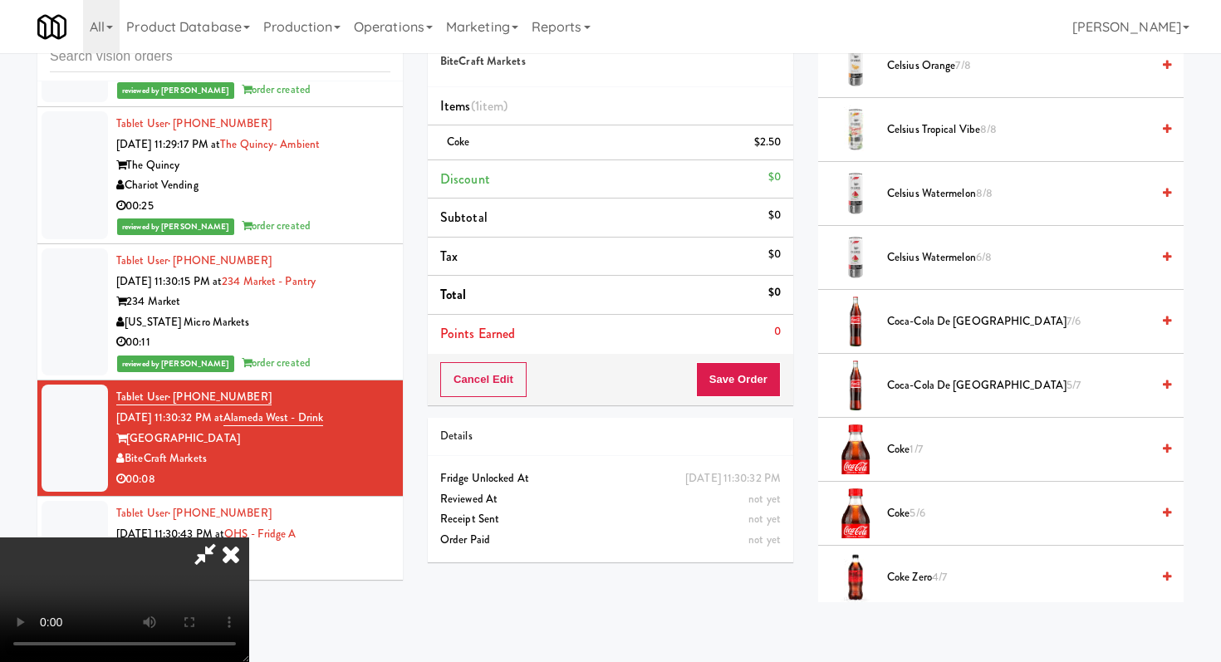
click at [903, 516] on span "Coke 5/6" at bounding box center [1018, 513] width 263 height 21
click at [755, 394] on button "Save Order" at bounding box center [738, 379] width 85 height 35
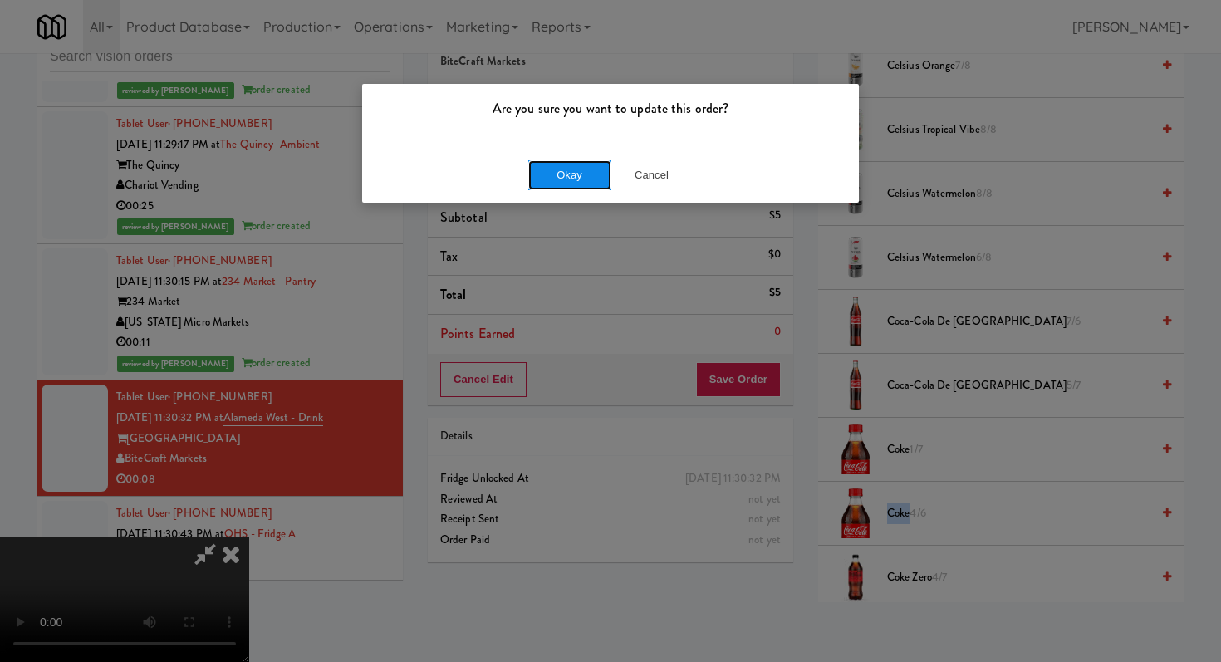
click at [581, 178] on button "Okay" at bounding box center [569, 175] width 83 height 30
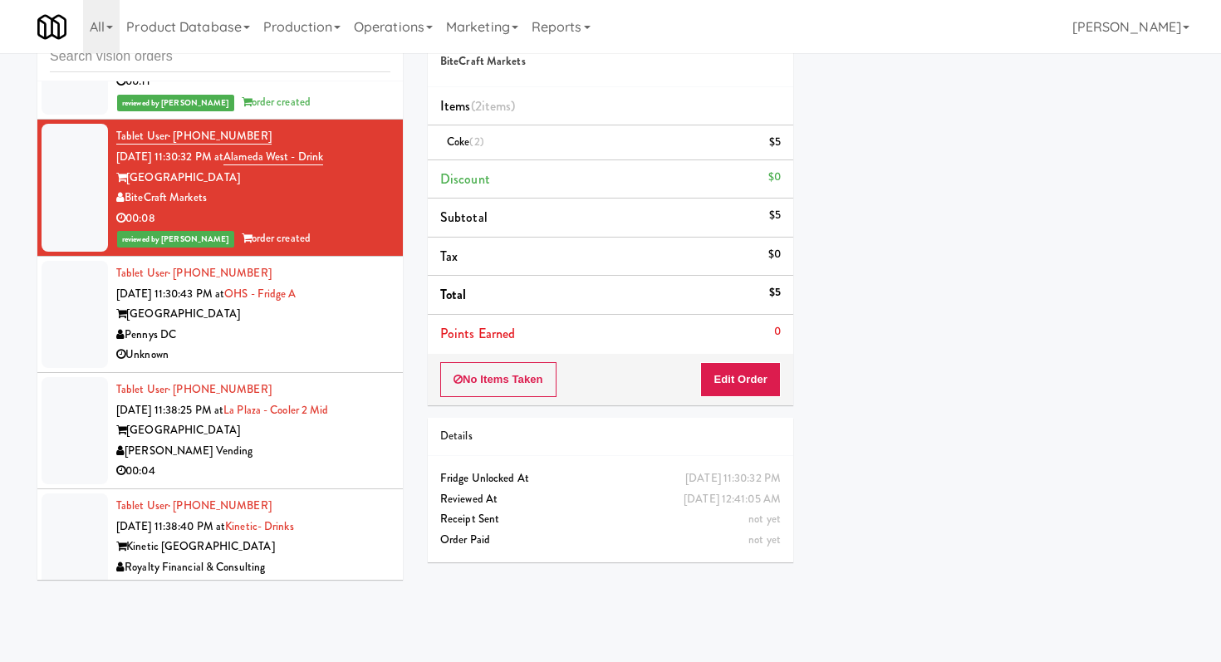
scroll to position [12205, 0]
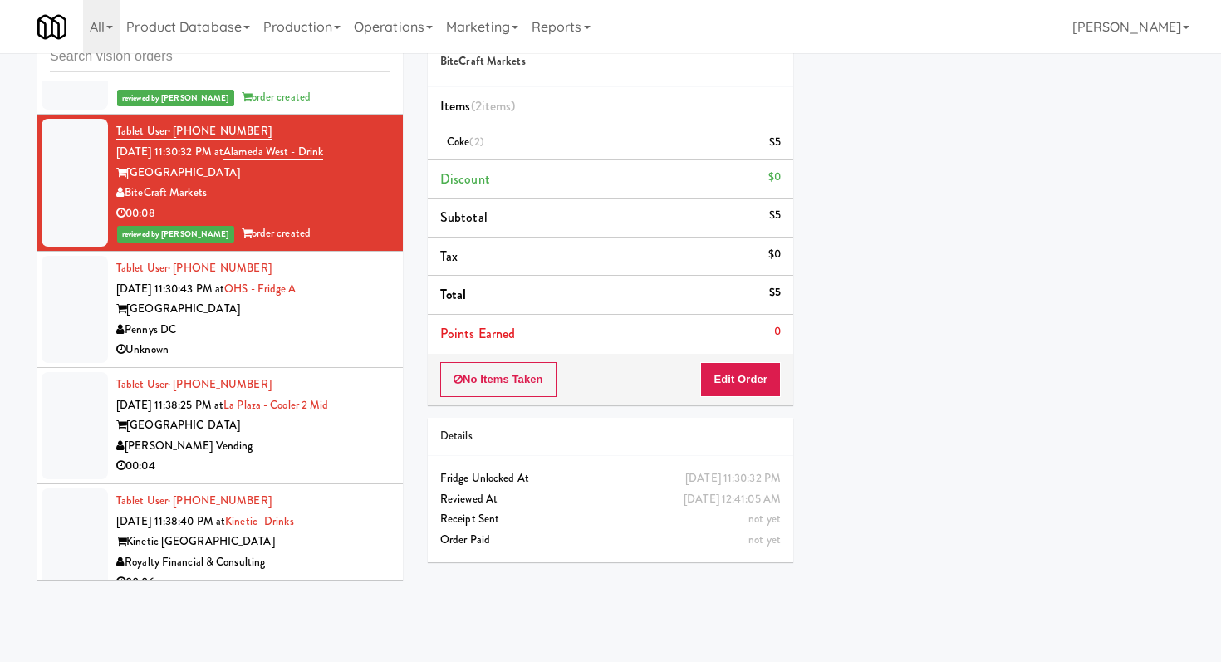
click at [358, 299] on div "[GEOGRAPHIC_DATA]" at bounding box center [253, 309] width 274 height 21
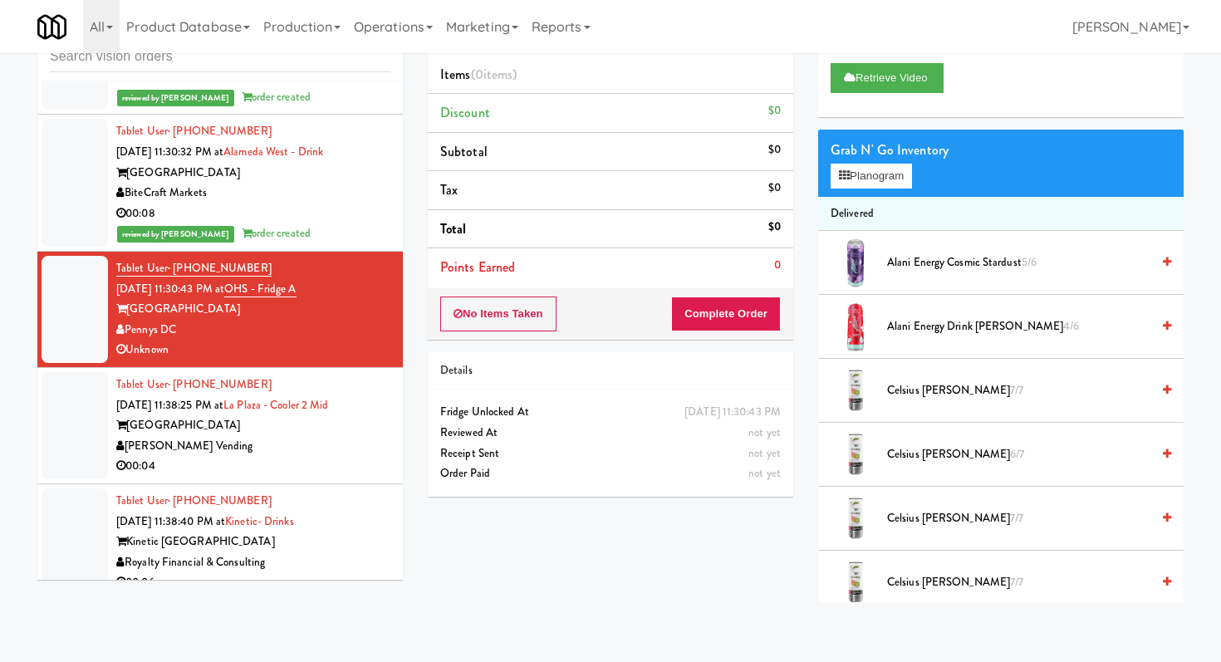
click at [348, 456] on div "00:04" at bounding box center [253, 466] width 274 height 21
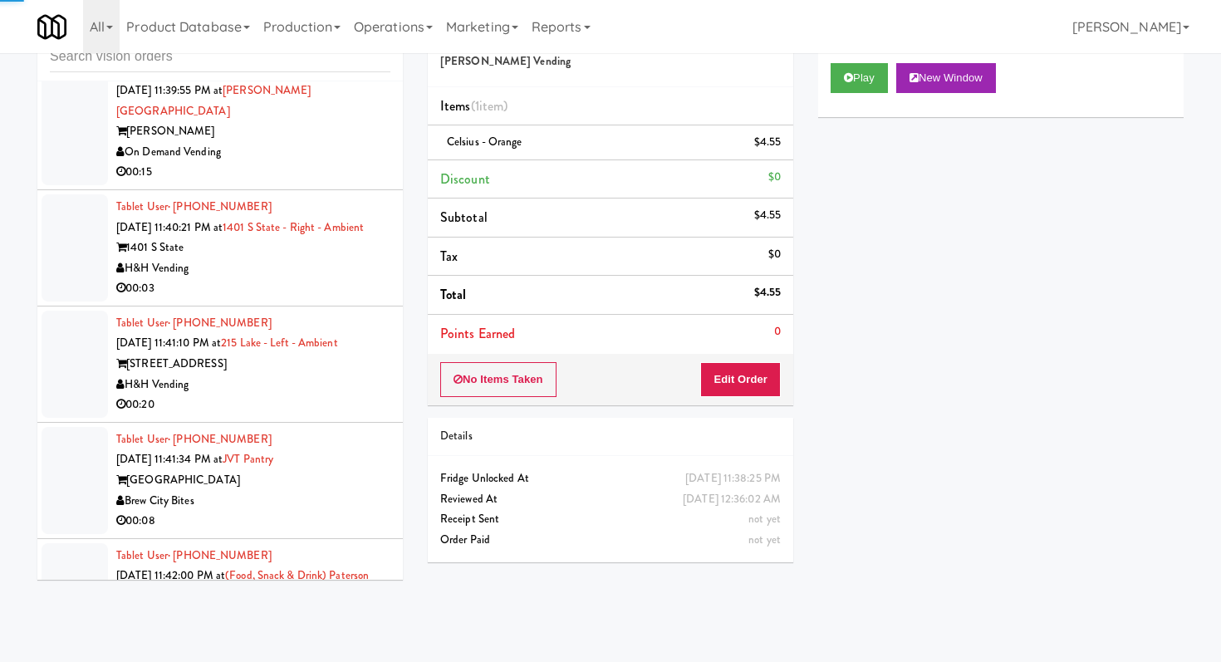
scroll to position [13789, 0]
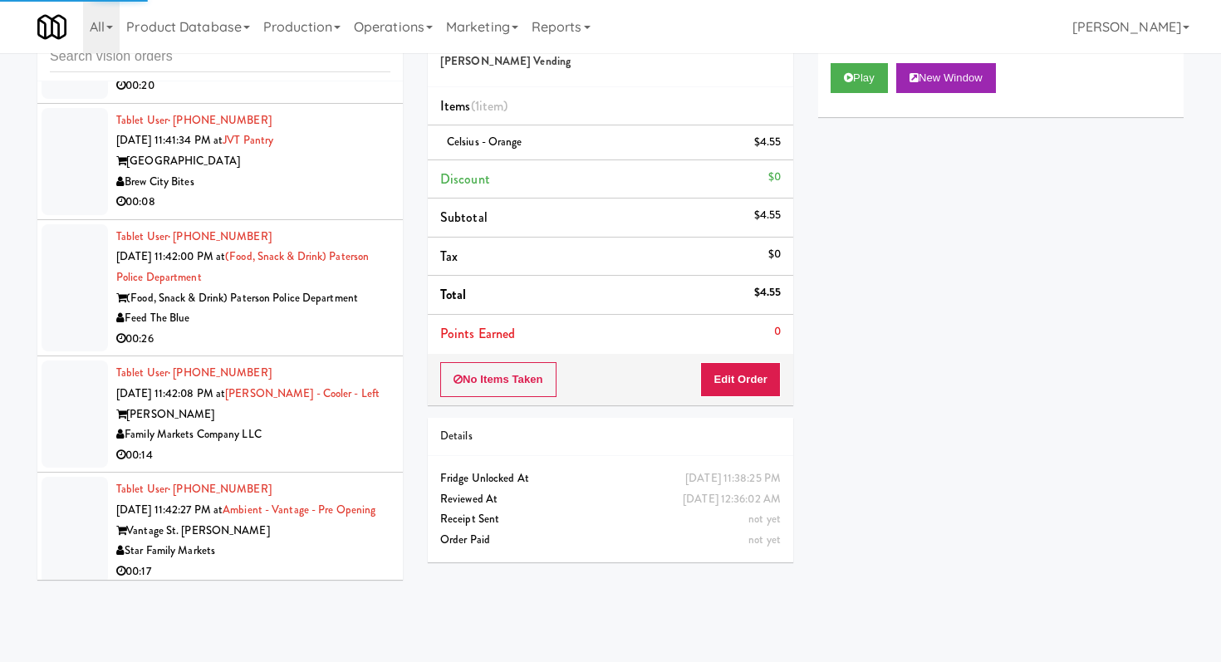
click at [308, 329] on div "00:26" at bounding box center [253, 339] width 274 height 21
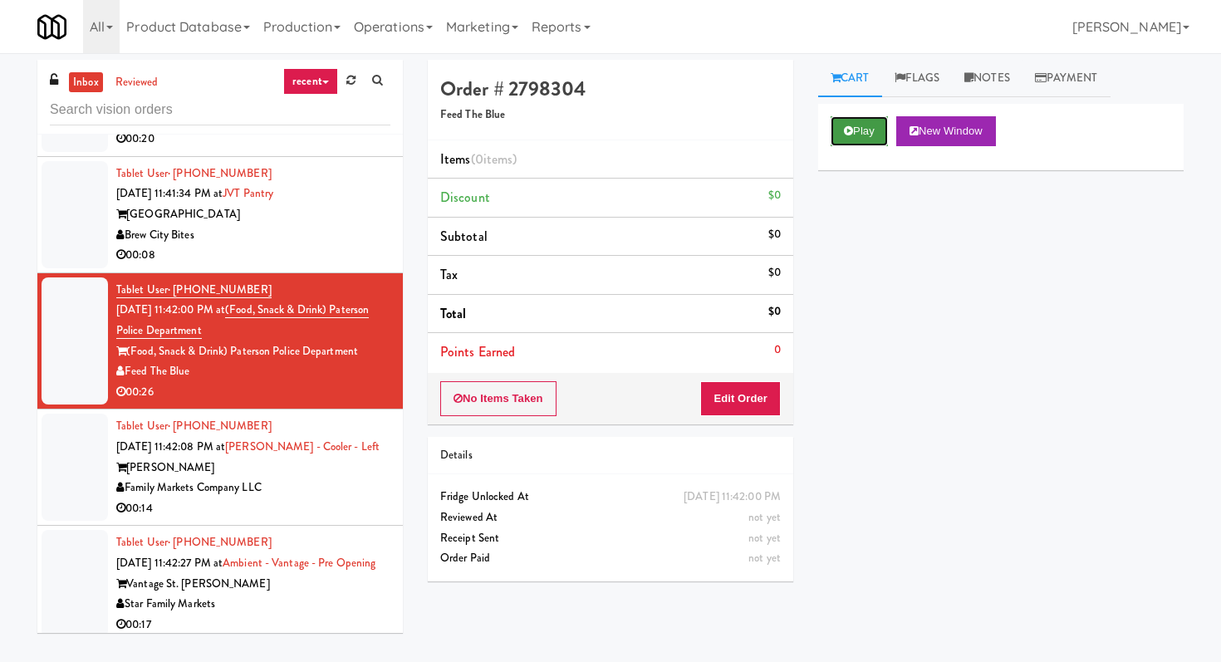
click at [858, 122] on button "Play" at bounding box center [858, 131] width 57 height 30
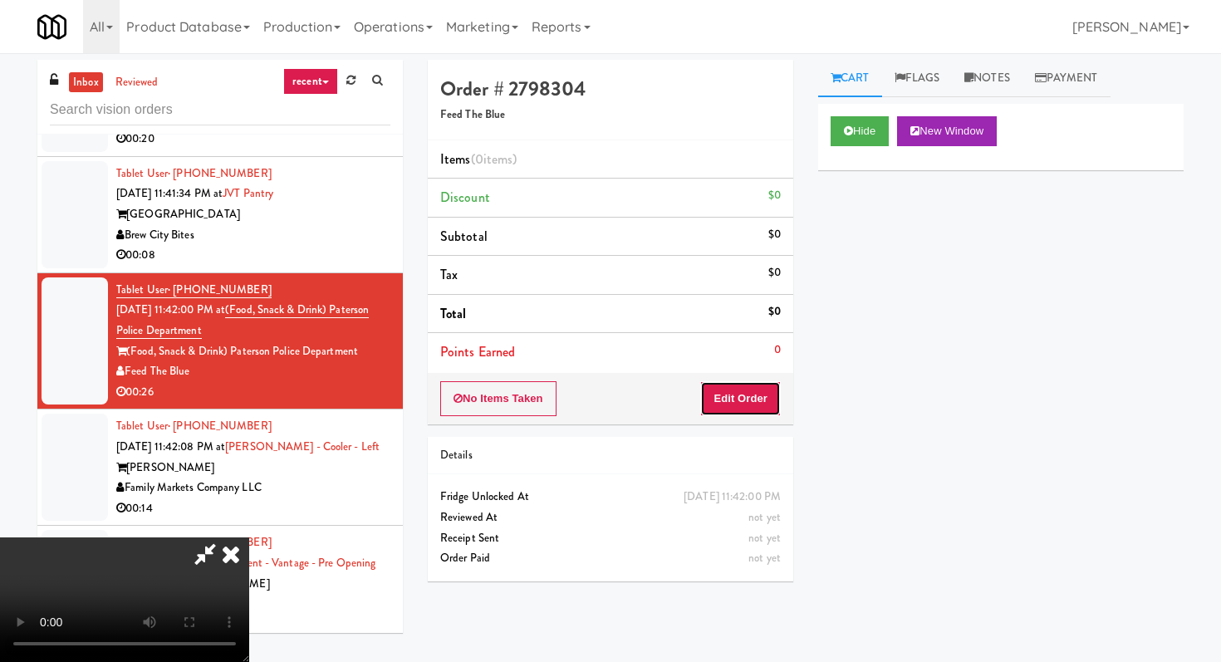
click at [747, 408] on button "Edit Order" at bounding box center [740, 398] width 81 height 35
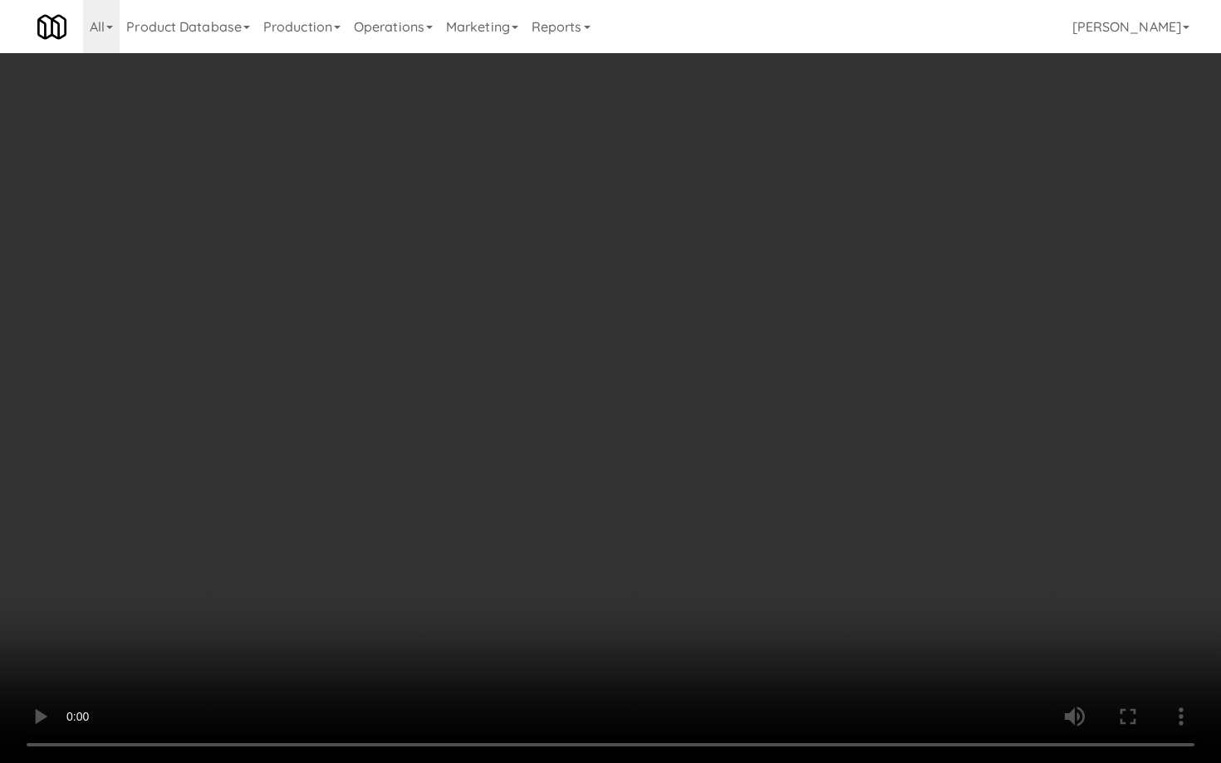
click at [626, 527] on video at bounding box center [610, 381] width 1221 height 763
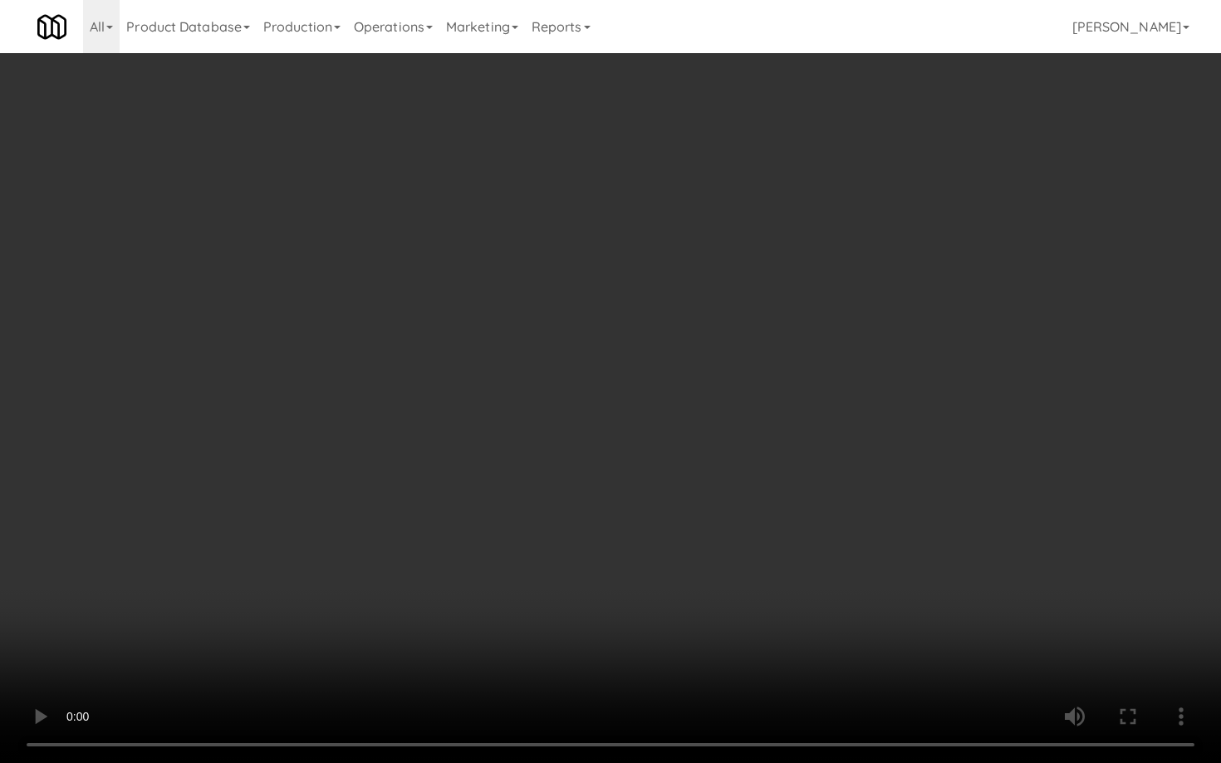
click at [626, 527] on video at bounding box center [610, 381] width 1221 height 763
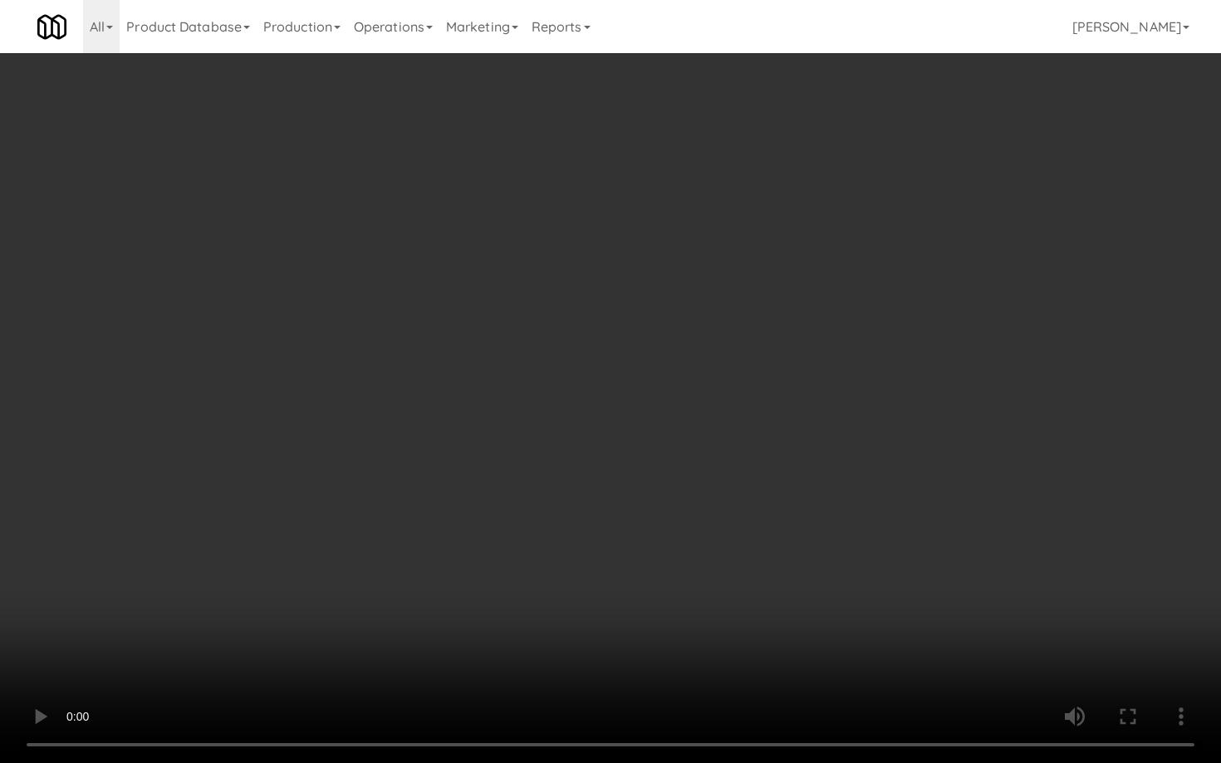
click at [626, 527] on video at bounding box center [610, 381] width 1221 height 763
click at [856, 576] on video at bounding box center [610, 381] width 1221 height 763
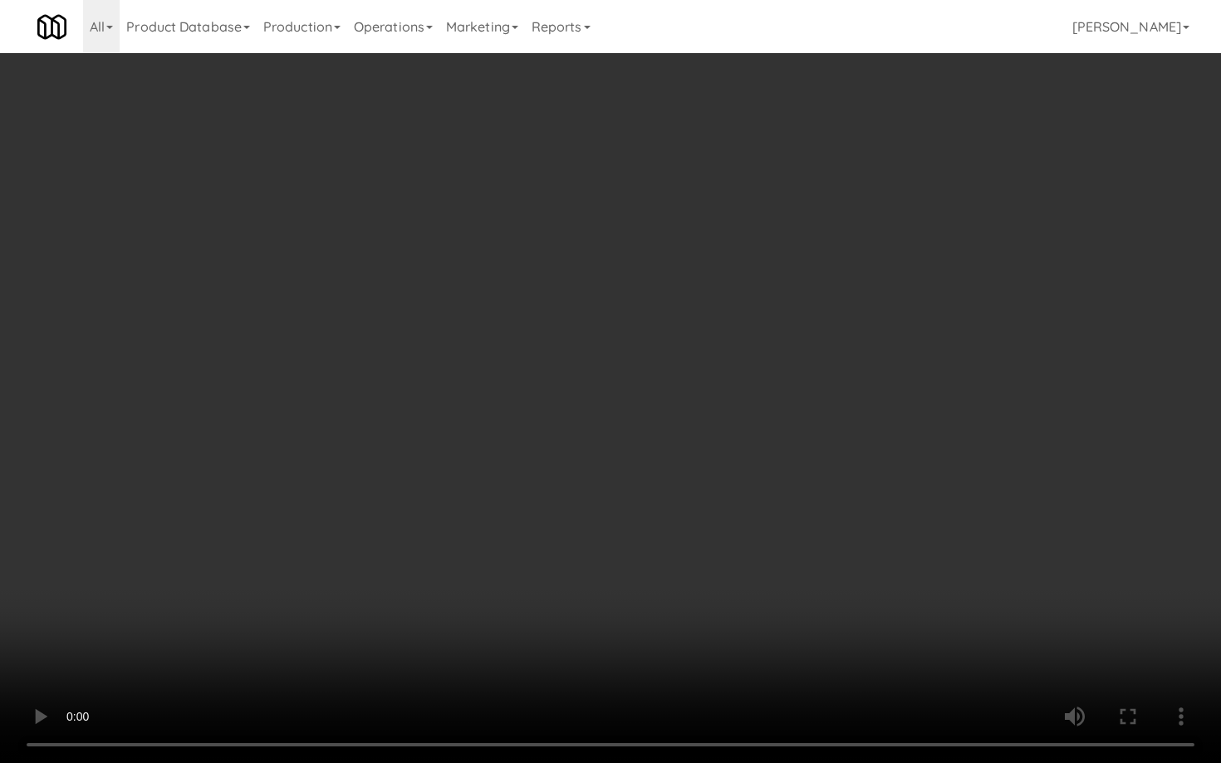
click at [856, 576] on video at bounding box center [610, 381] width 1221 height 763
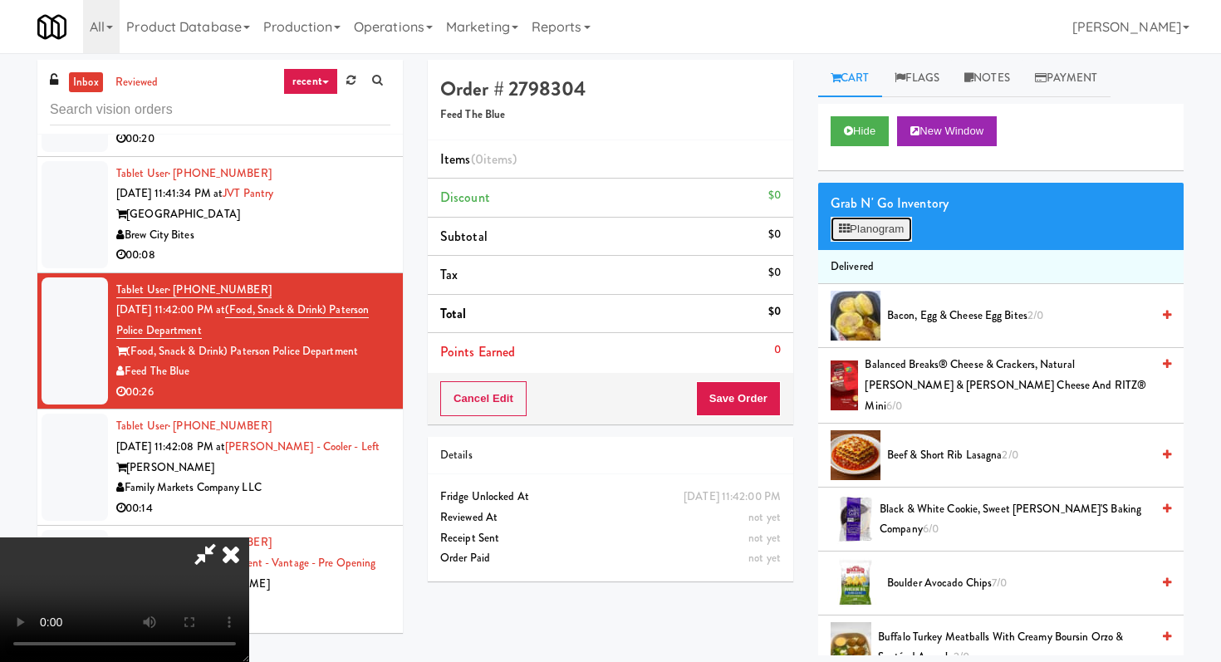
click at [911, 223] on button "Planogram" at bounding box center [870, 229] width 81 height 25
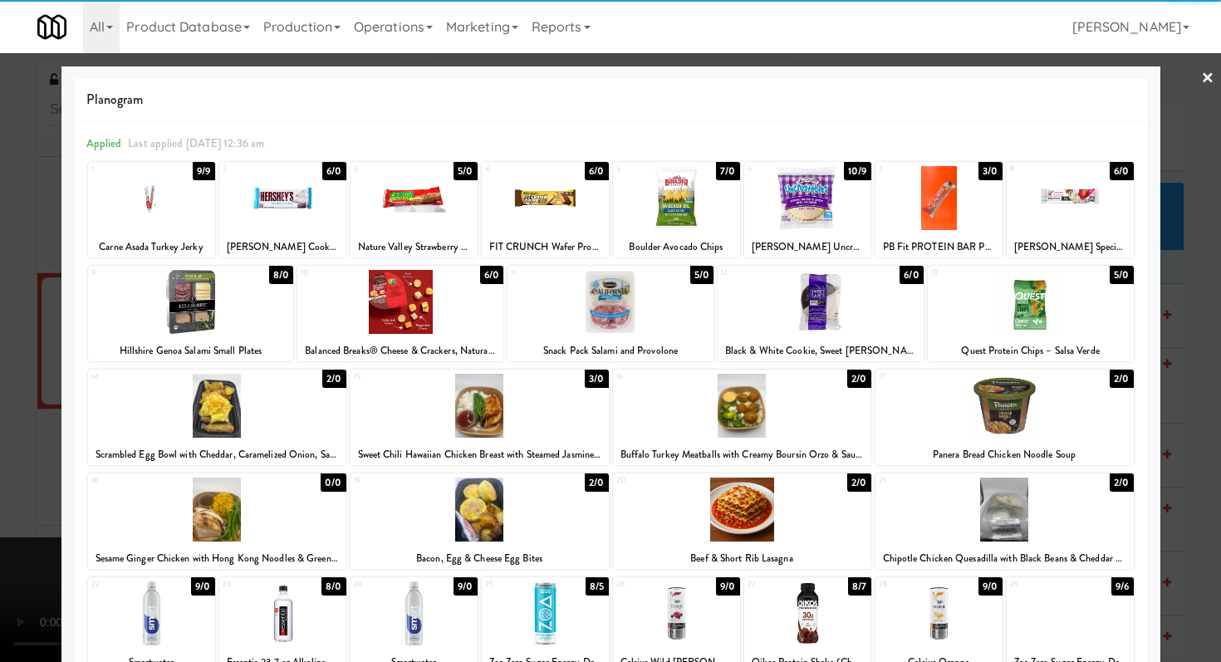
scroll to position [50, 0]
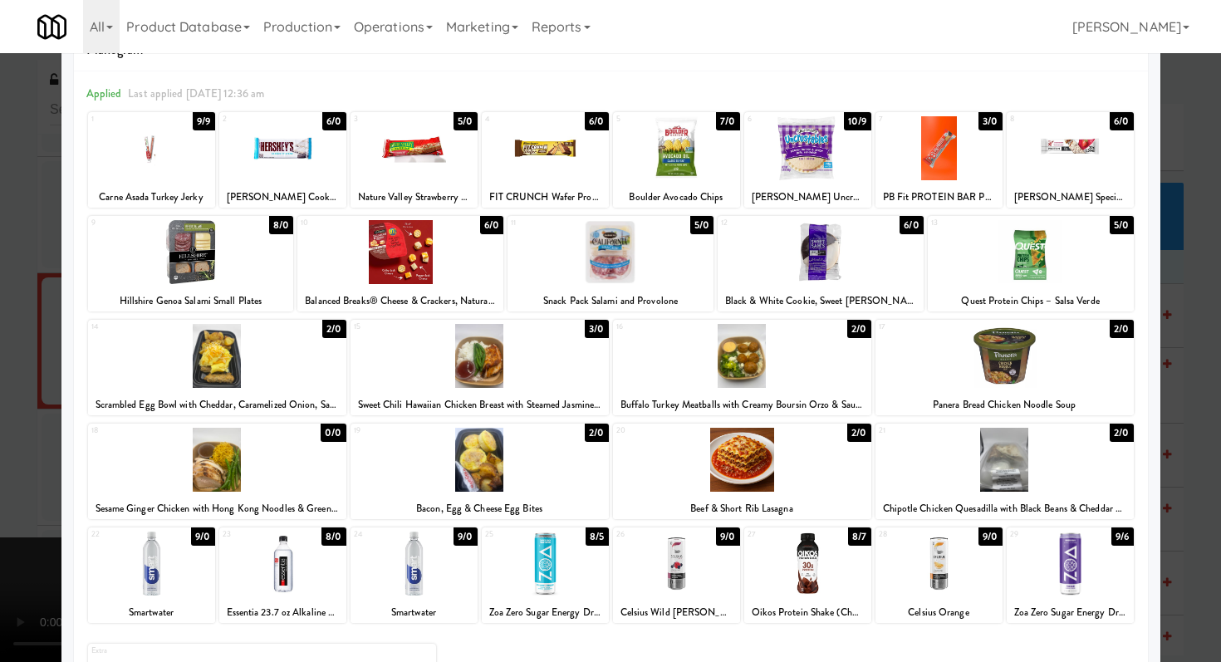
click at [0, 261] on div at bounding box center [610, 331] width 1221 height 662
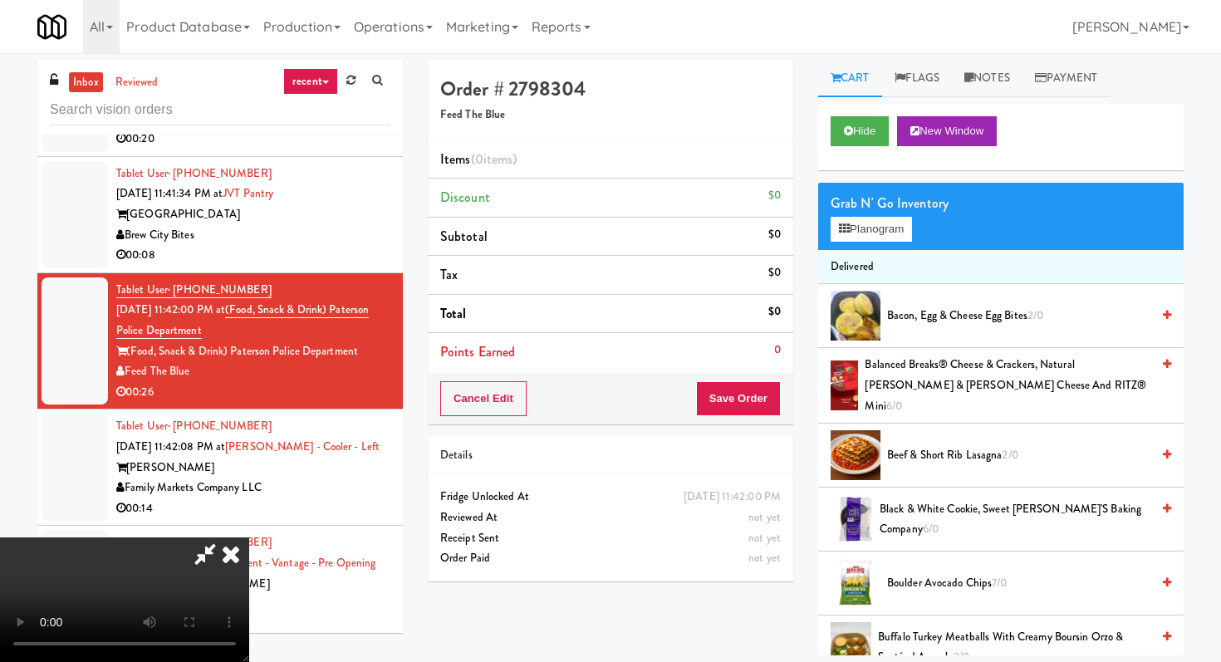
click at [249, 537] on icon at bounding box center [231, 553] width 37 height 33
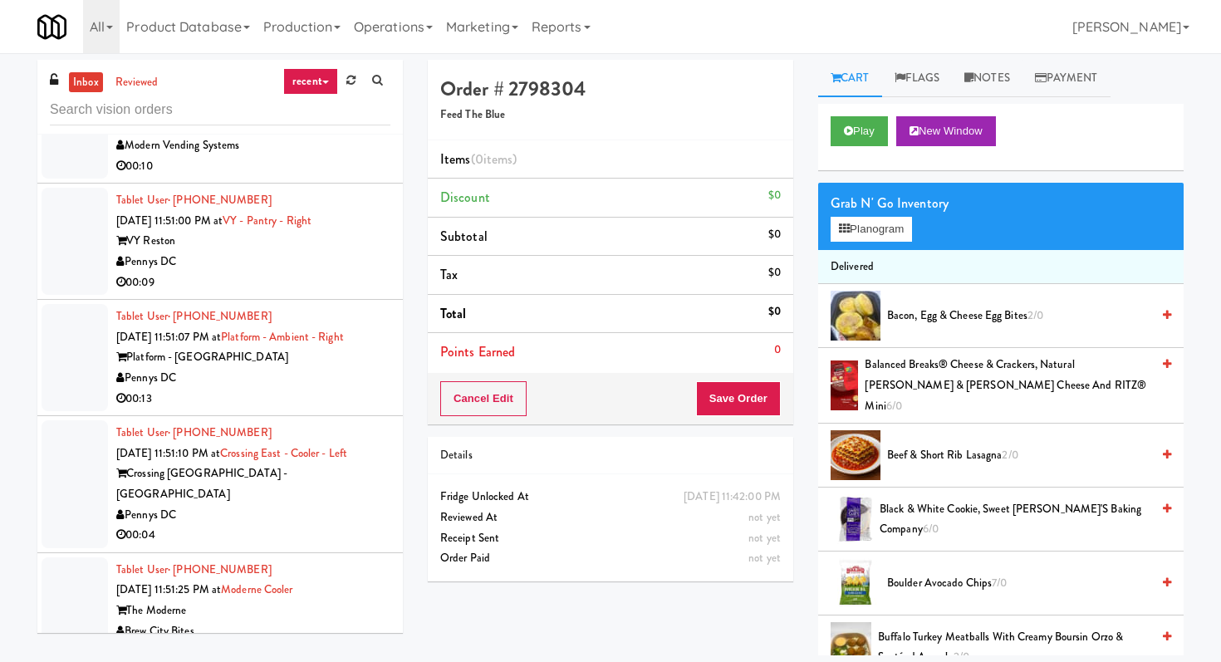
scroll to position [14393, 0]
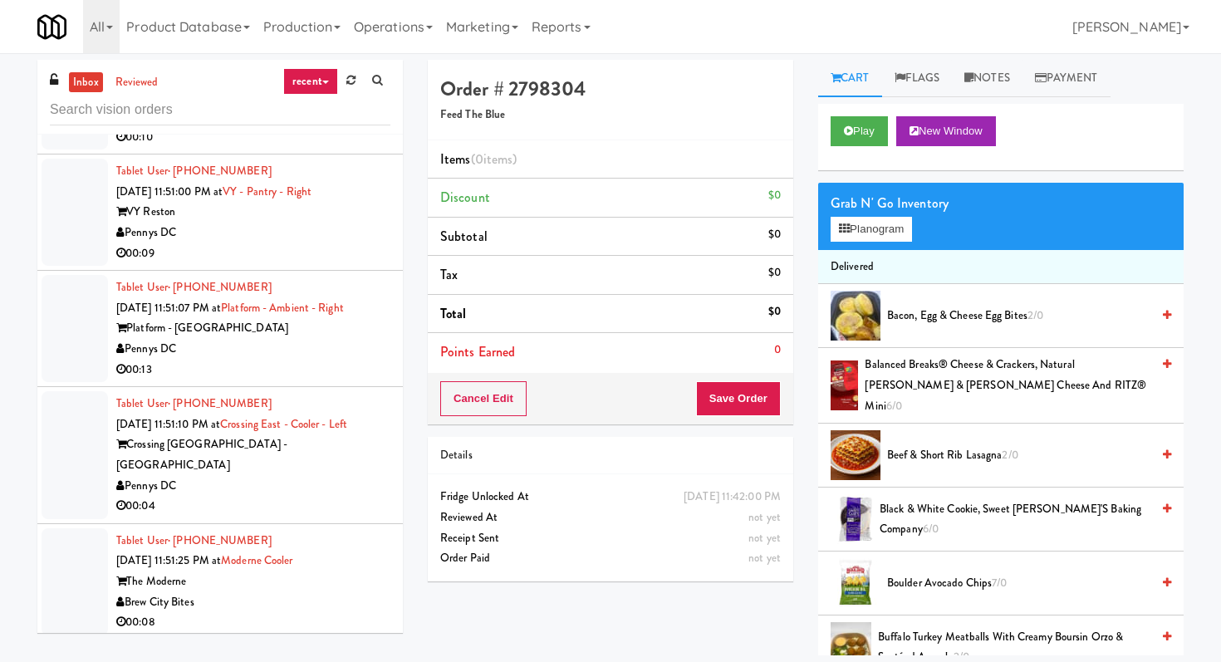
click at [326, 247] on div "00:09" at bounding box center [253, 253] width 274 height 21
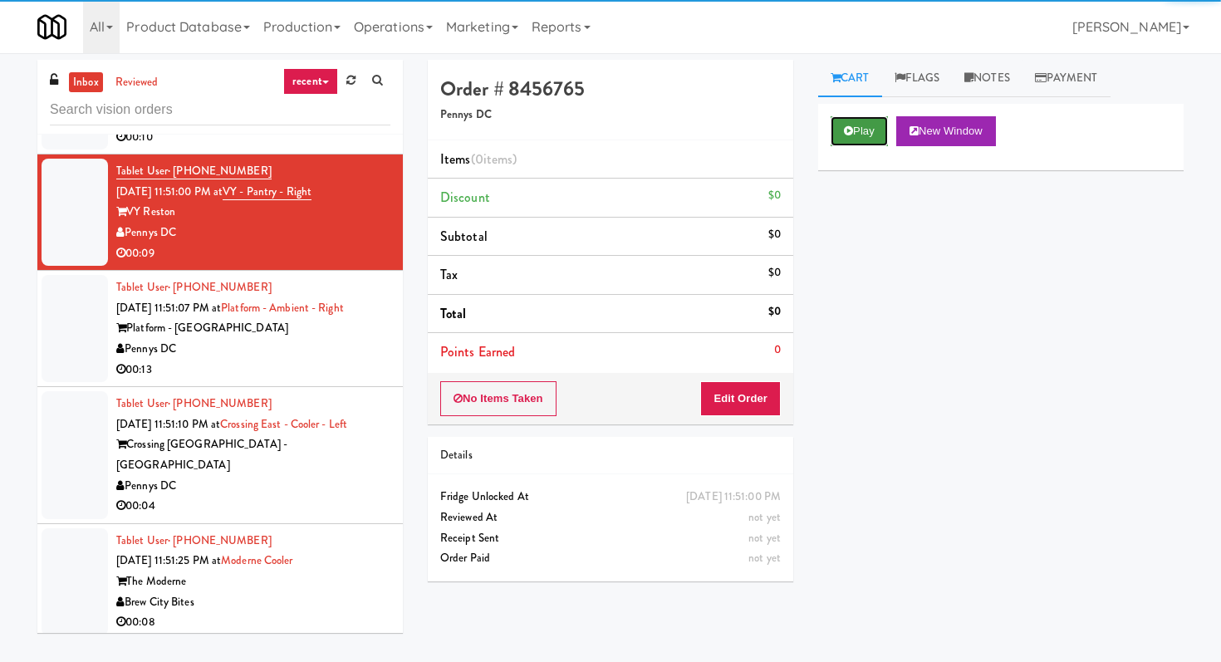
click at [864, 125] on button "Play" at bounding box center [858, 131] width 57 height 30
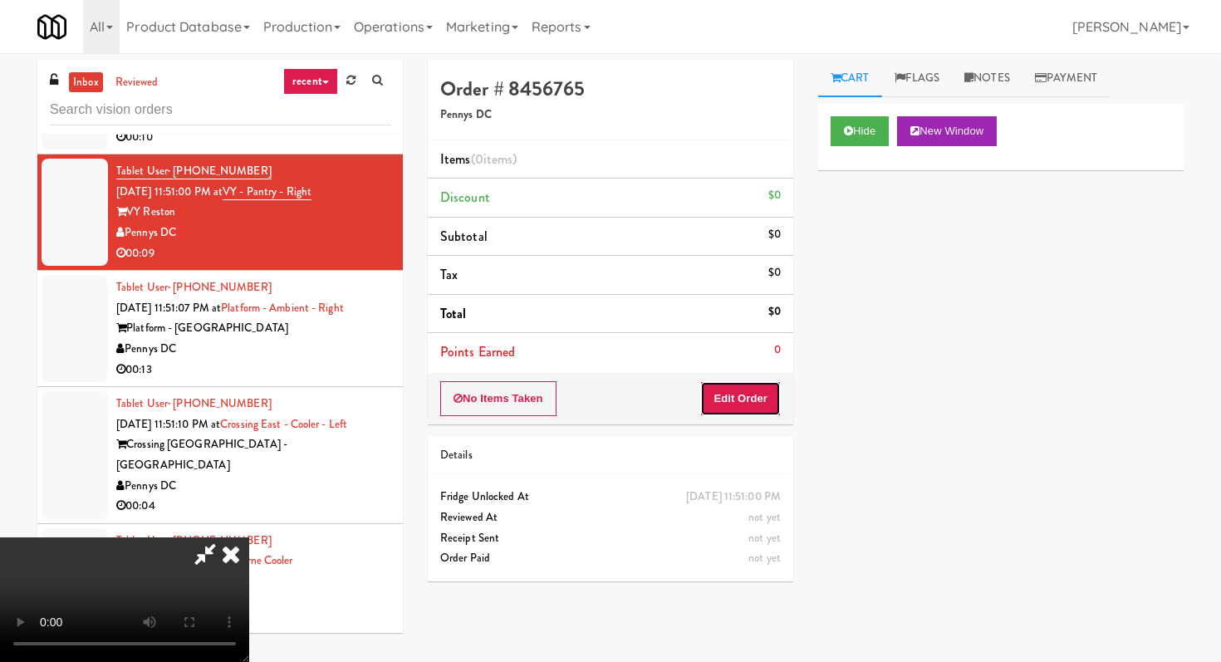
click at [737, 395] on button "Edit Order" at bounding box center [740, 398] width 81 height 35
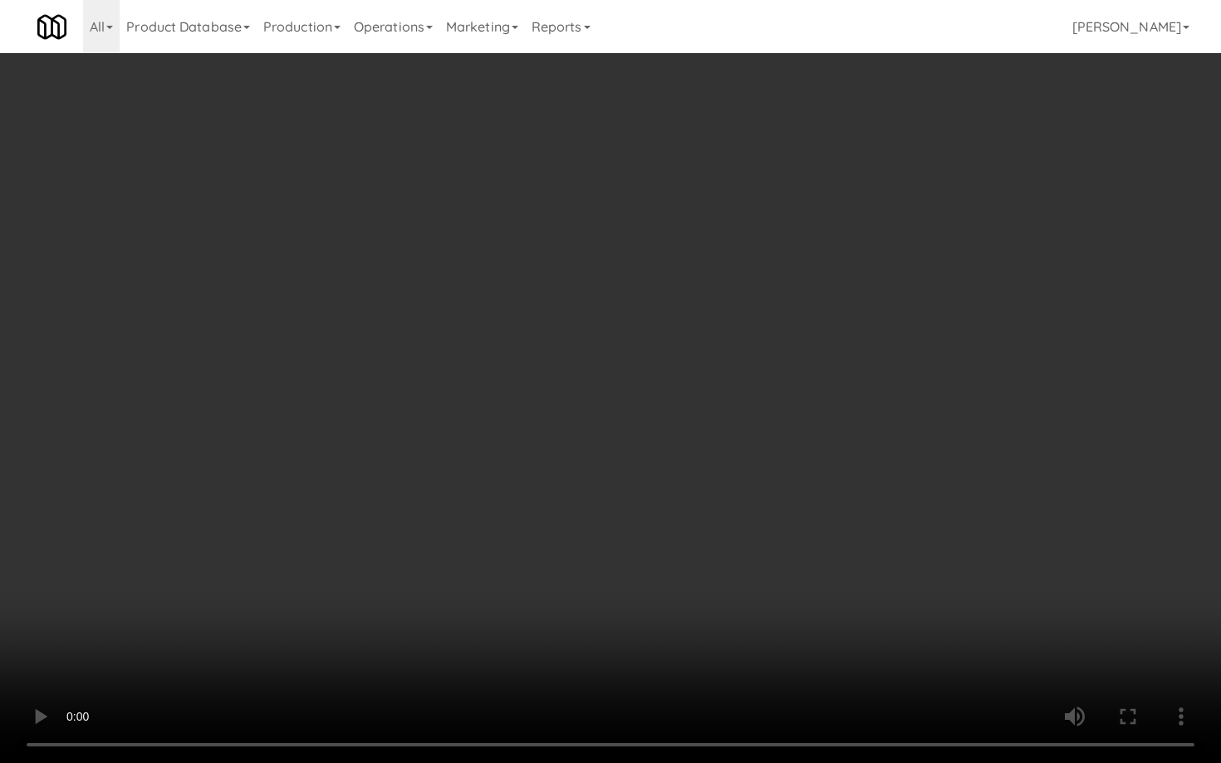
click at [711, 517] on video at bounding box center [610, 381] width 1221 height 763
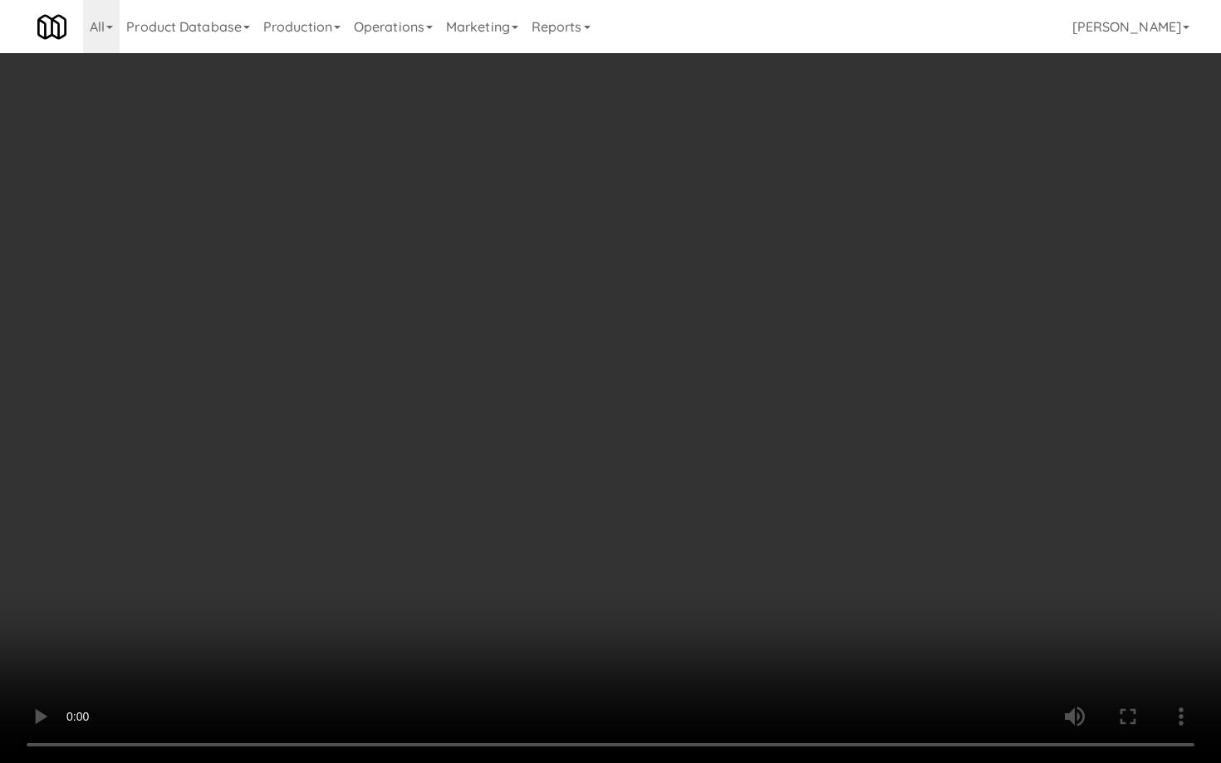
click at [711, 517] on video at bounding box center [610, 381] width 1221 height 763
click at [598, 589] on video at bounding box center [610, 381] width 1221 height 763
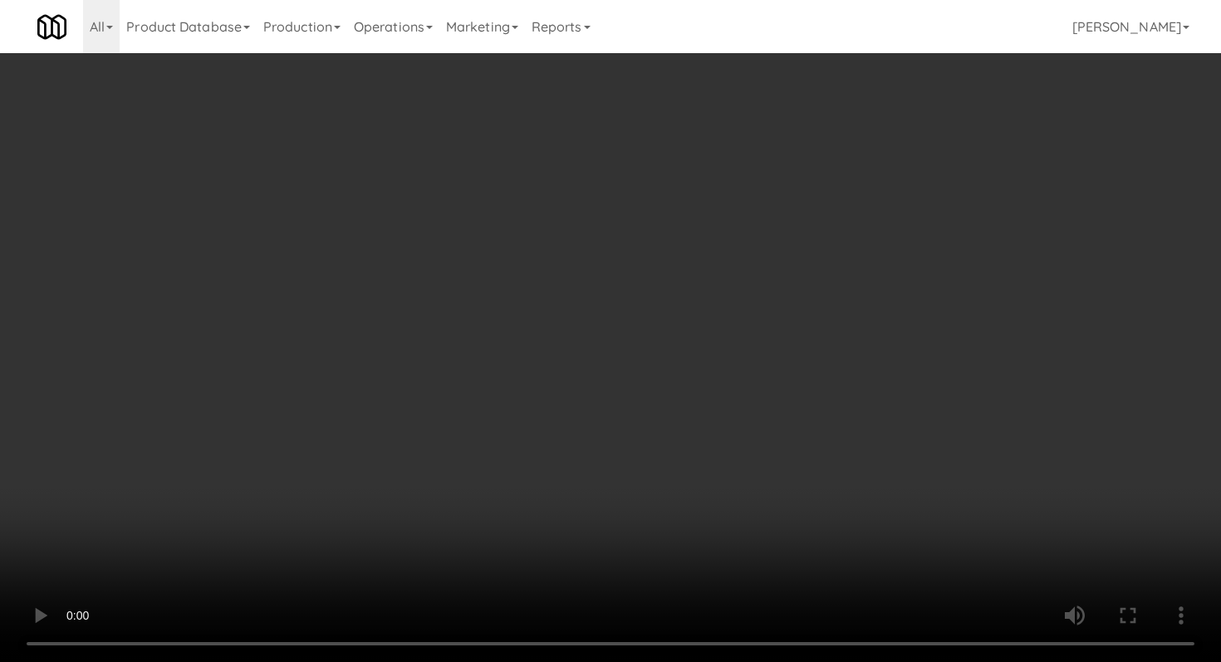
scroll to position [651, 0]
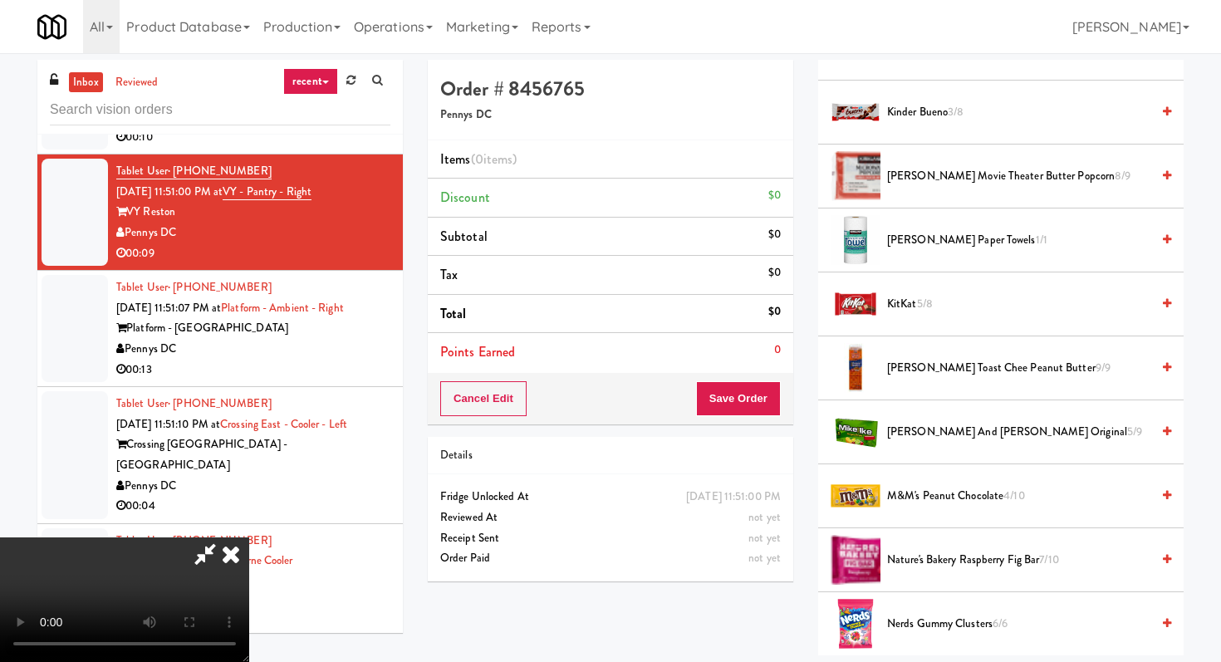
click at [940, 492] on span "M&M's Peanut Chocolate 4/10" at bounding box center [1018, 496] width 263 height 21
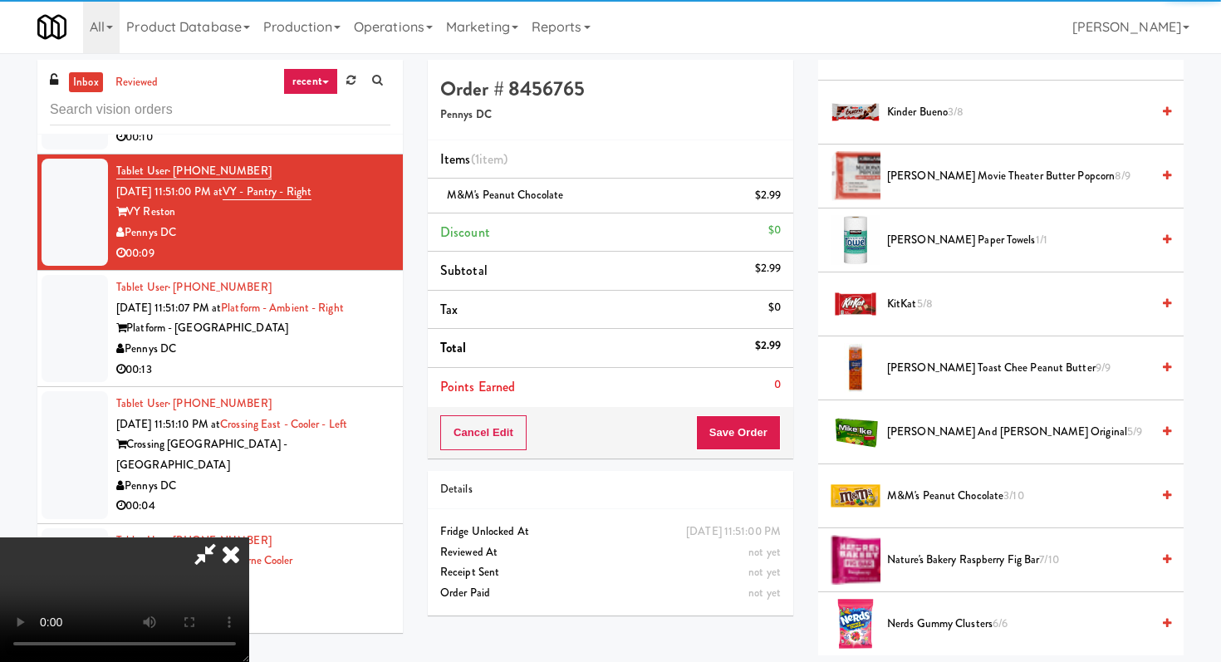
click at [927, 621] on span "Nerds Gummy Clusters 6/6" at bounding box center [1018, 624] width 263 height 21
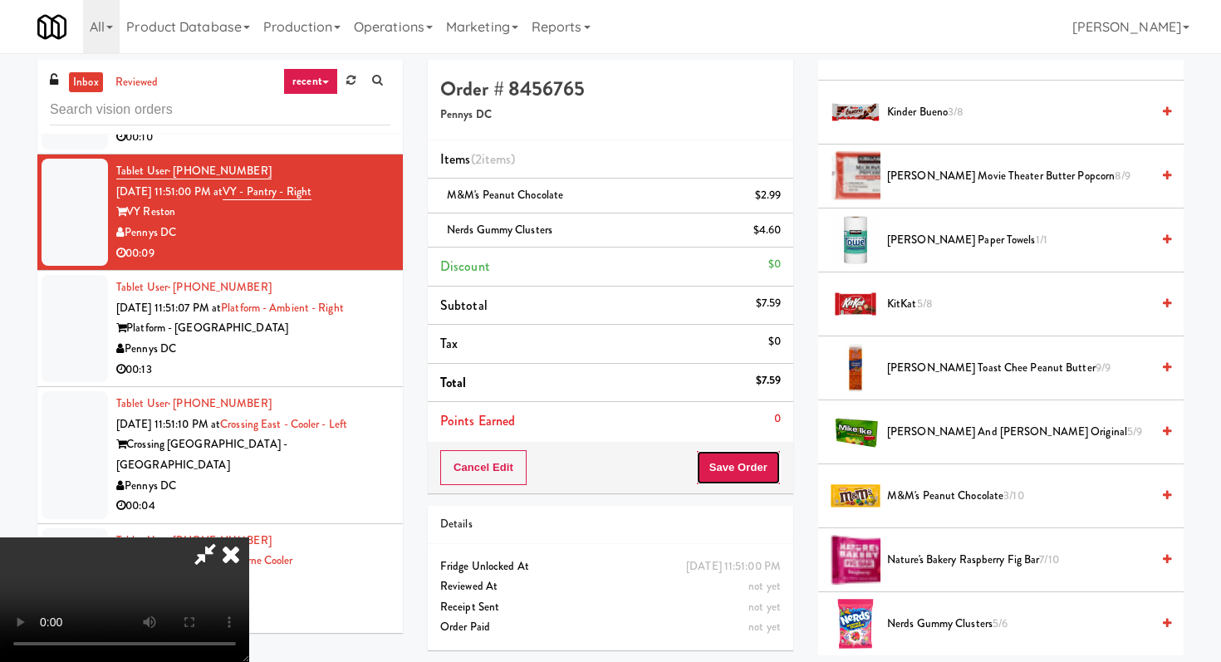
click at [770, 454] on button "Save Order" at bounding box center [738, 467] width 85 height 35
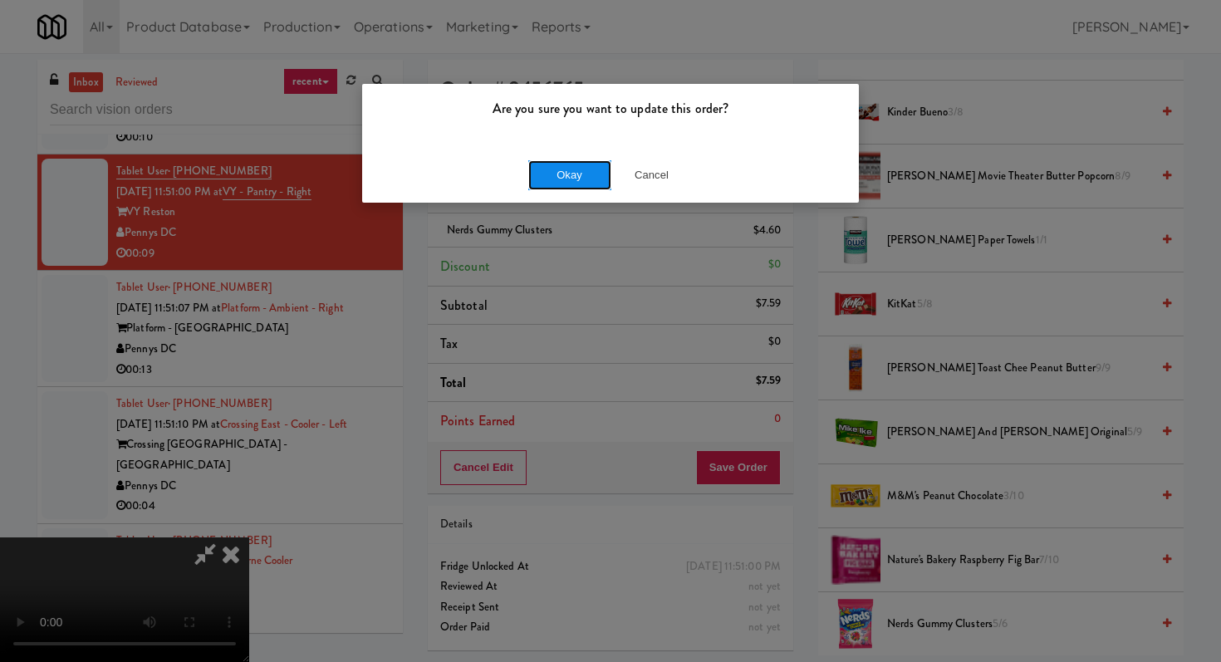
click at [585, 166] on button "Okay" at bounding box center [569, 175] width 83 height 30
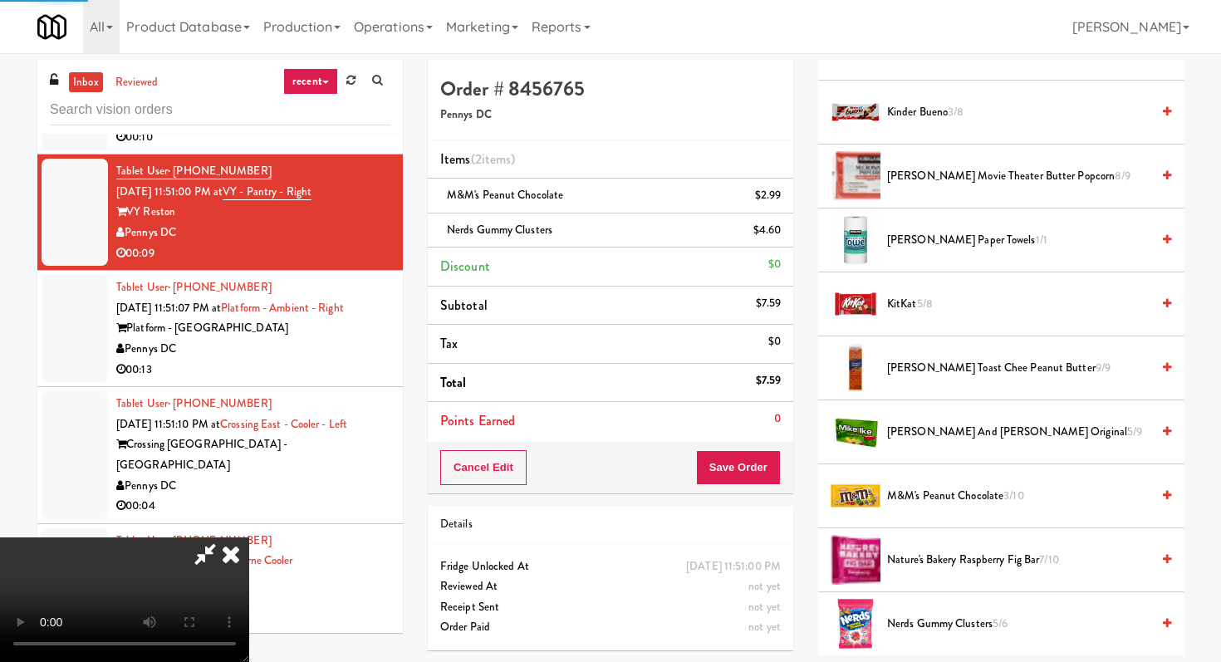
scroll to position [71, 0]
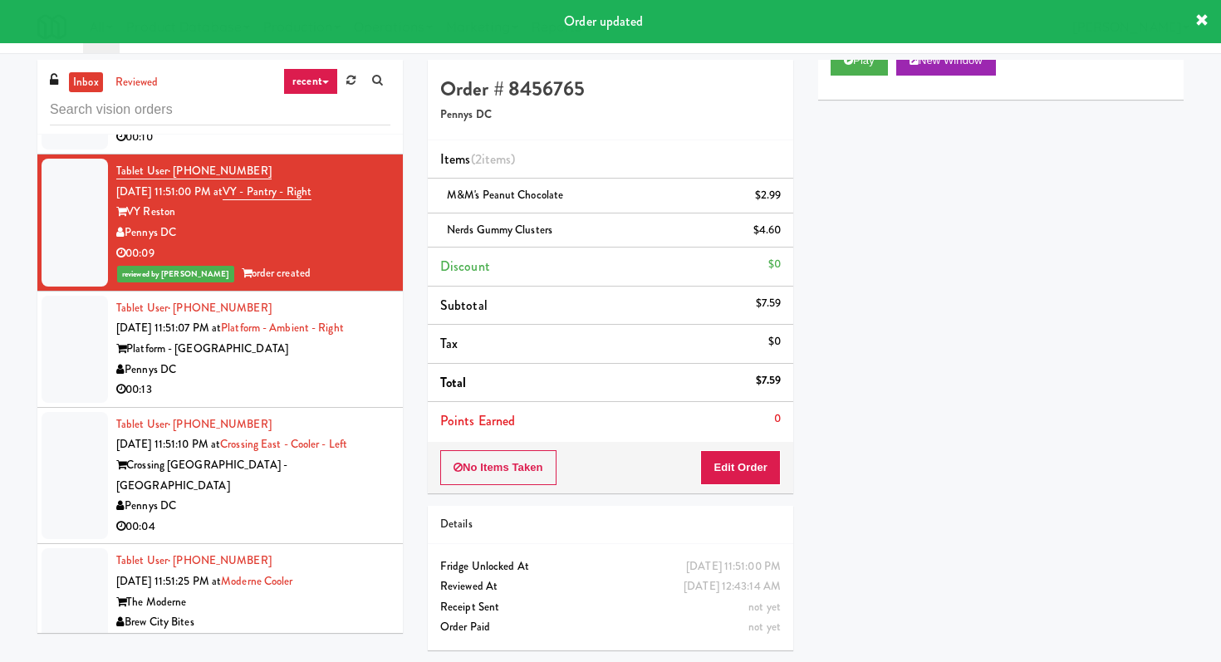
click at [333, 383] on div "00:13" at bounding box center [253, 390] width 274 height 21
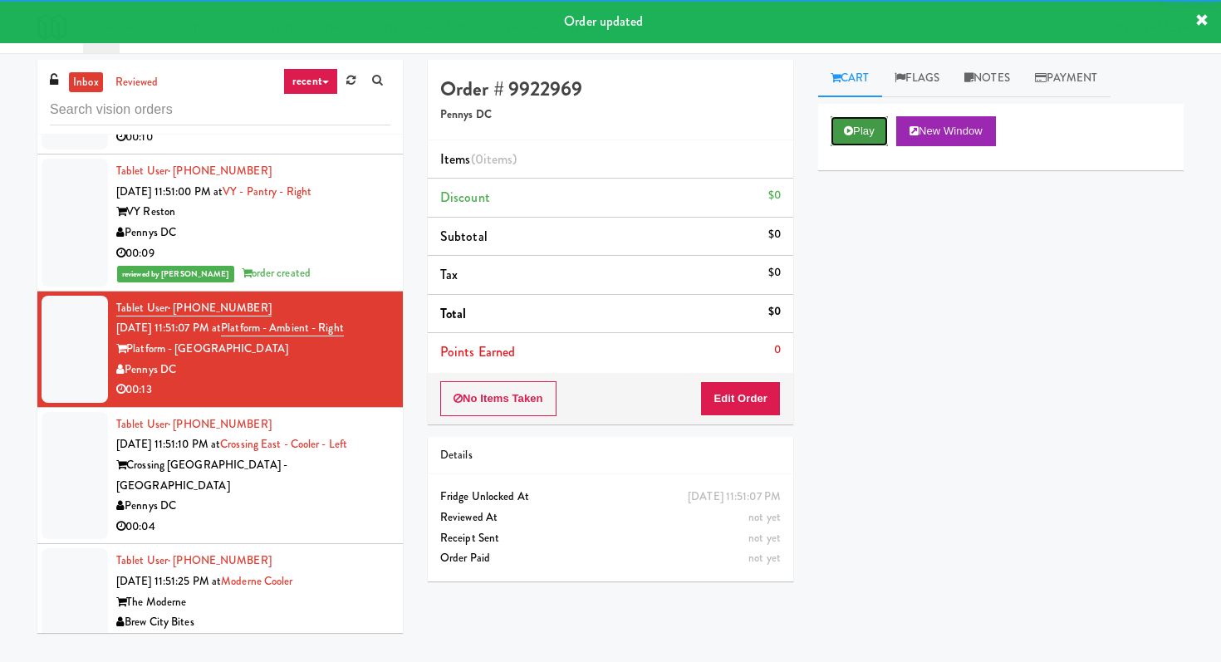
click at [866, 140] on button "Play" at bounding box center [858, 131] width 57 height 30
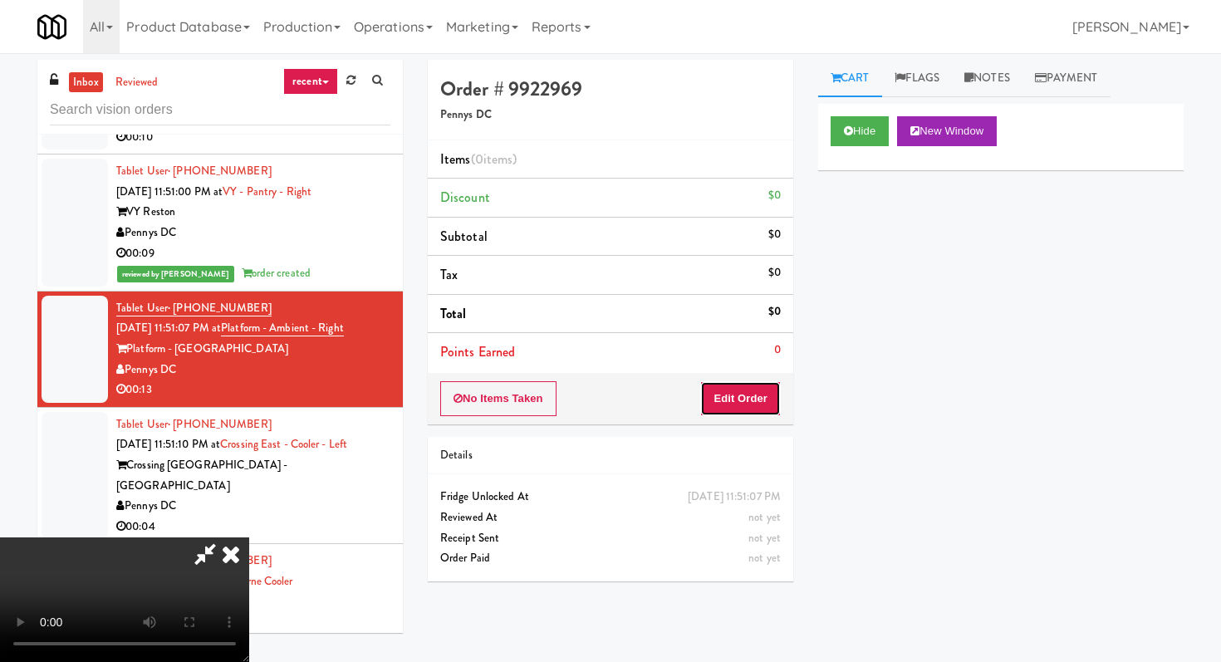
click at [743, 386] on button "Edit Order" at bounding box center [740, 398] width 81 height 35
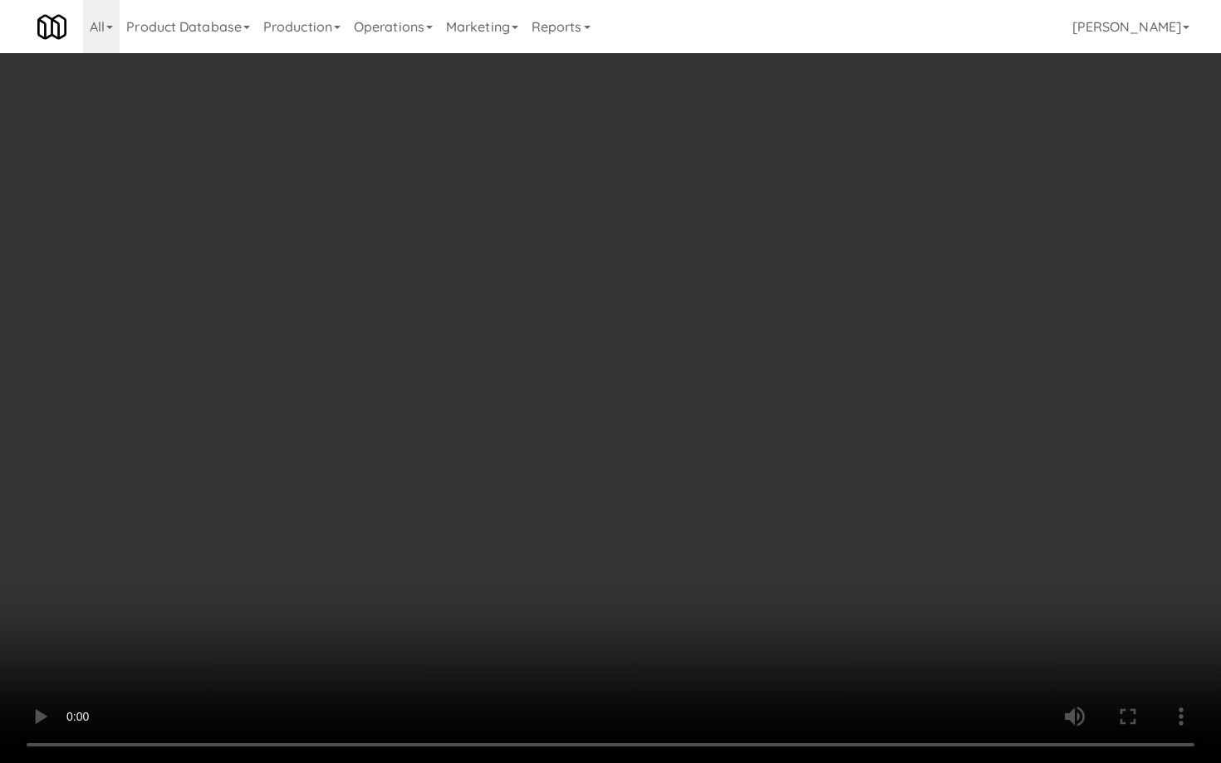
click at [753, 590] on video at bounding box center [610, 381] width 1221 height 763
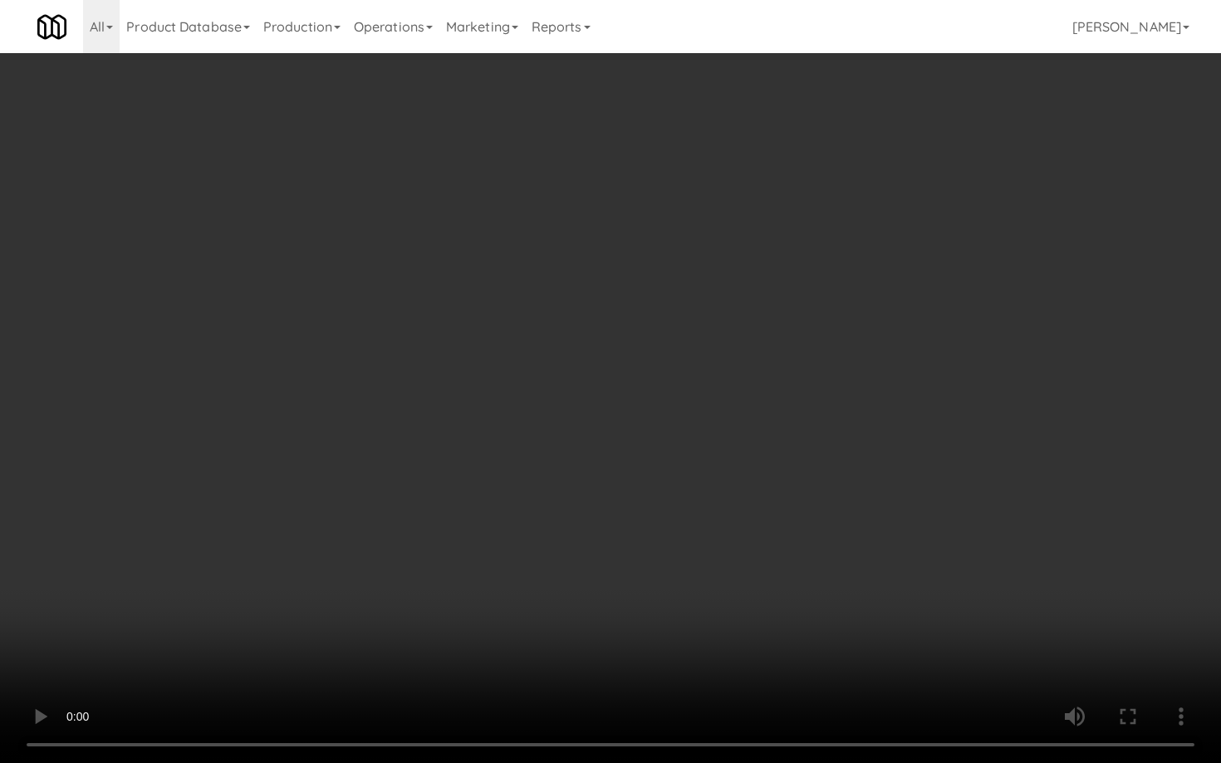
click at [753, 590] on video at bounding box center [610, 381] width 1221 height 763
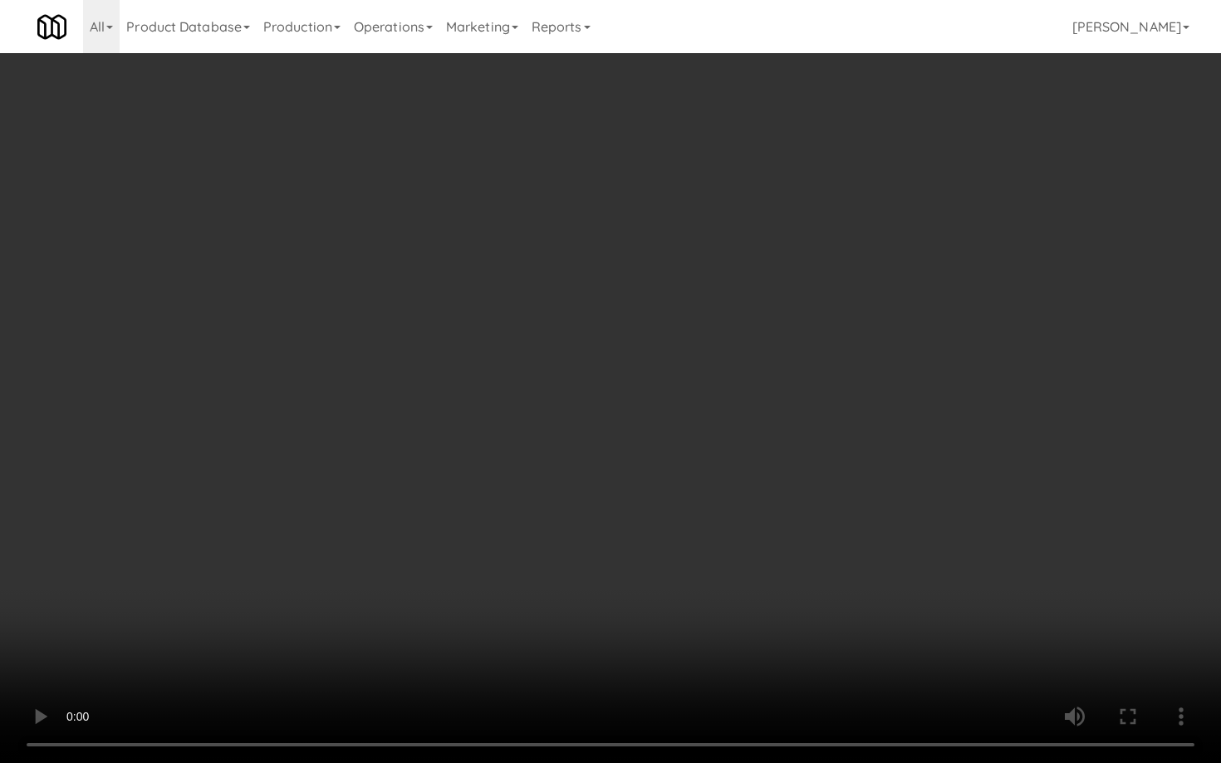
click at [753, 590] on video at bounding box center [610, 381] width 1221 height 763
click at [710, 521] on video at bounding box center [610, 381] width 1221 height 763
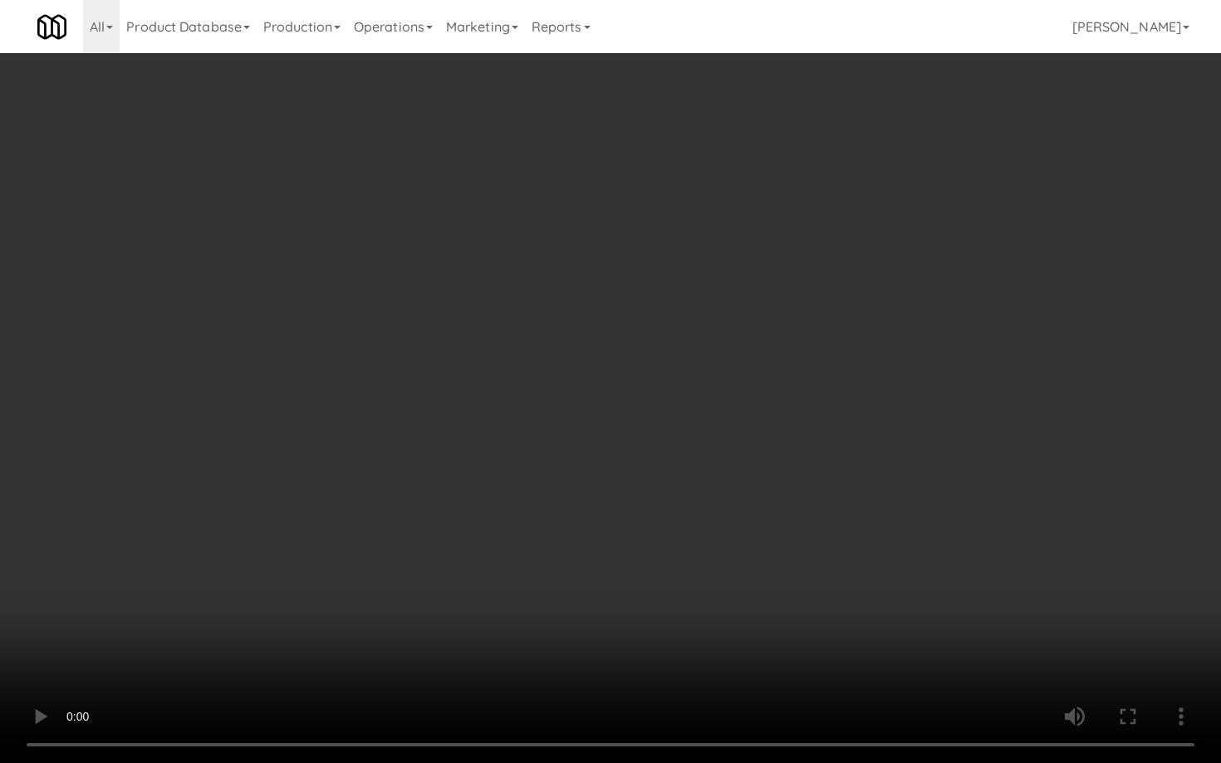
click at [710, 521] on video at bounding box center [610, 381] width 1221 height 763
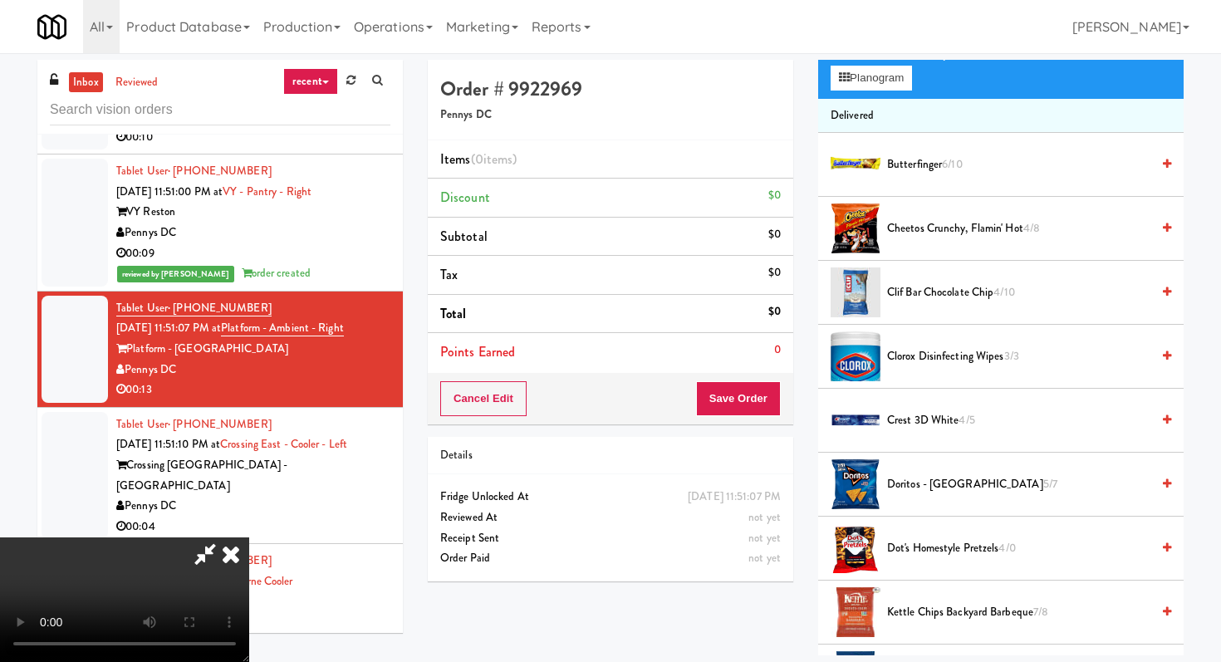
click at [923, 480] on span "Doritos - Cool Ranch 5/7" at bounding box center [1018, 484] width 263 height 21
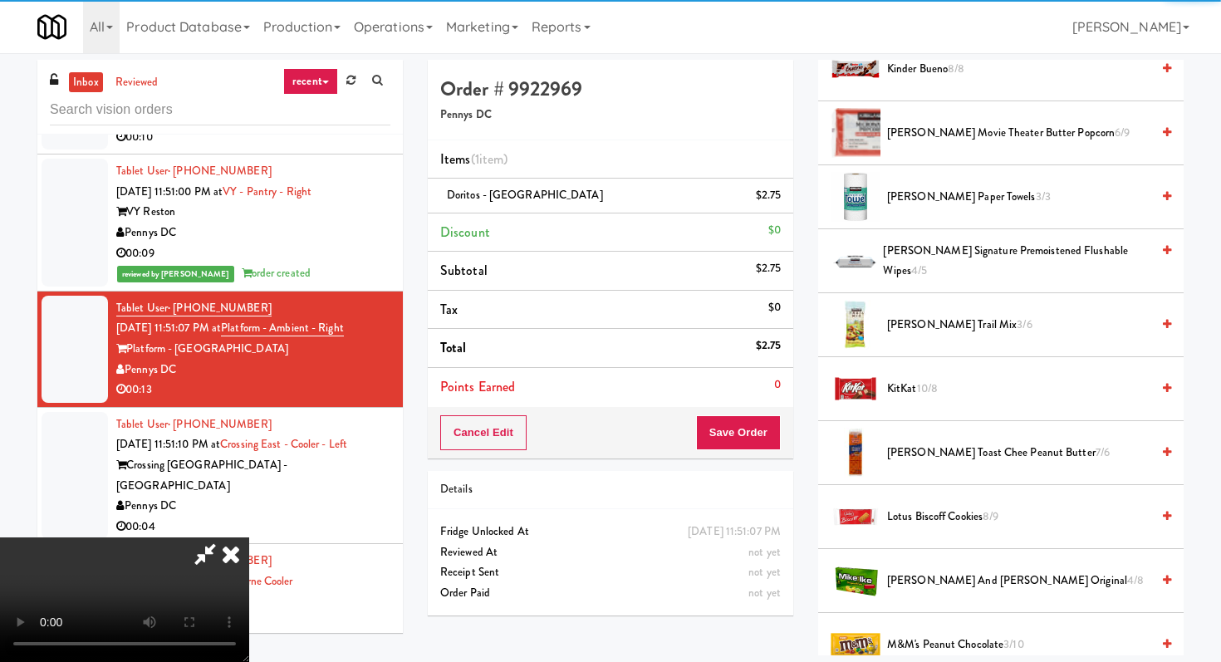
scroll to position [837, 0]
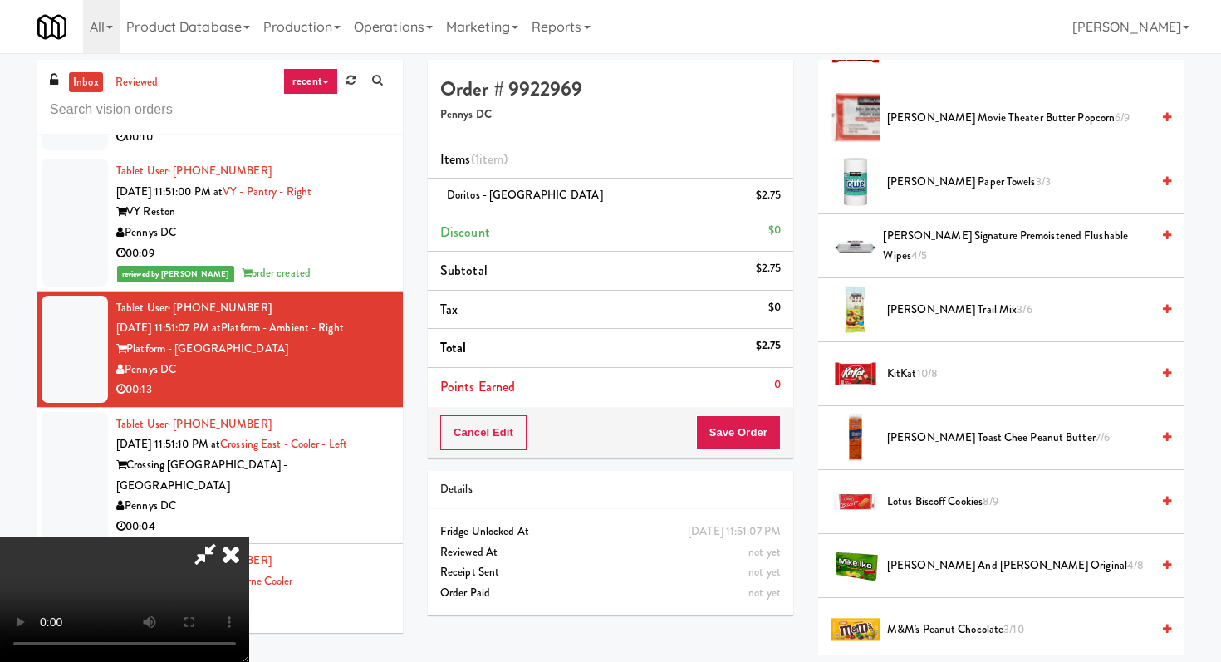
click at [913, 306] on span "[PERSON_NAME] Trail Mix 3/6" at bounding box center [1018, 310] width 263 height 21
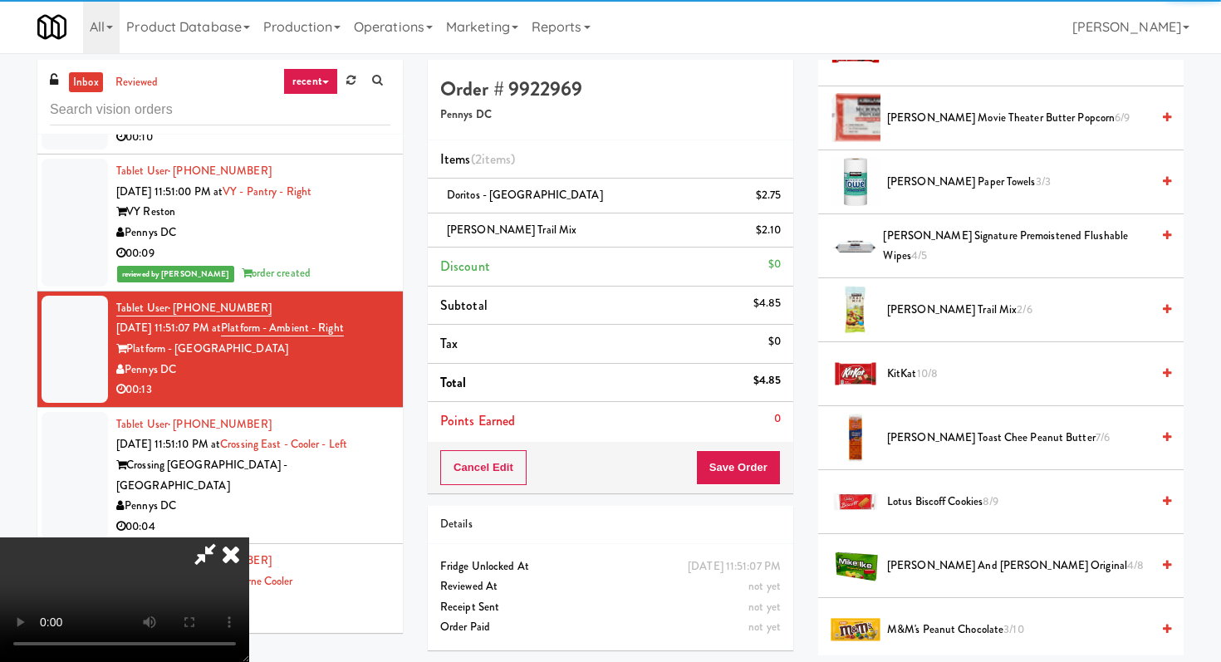
click at [932, 566] on span "[PERSON_NAME] and [PERSON_NAME] Original 4/8" at bounding box center [1018, 566] width 263 height 21
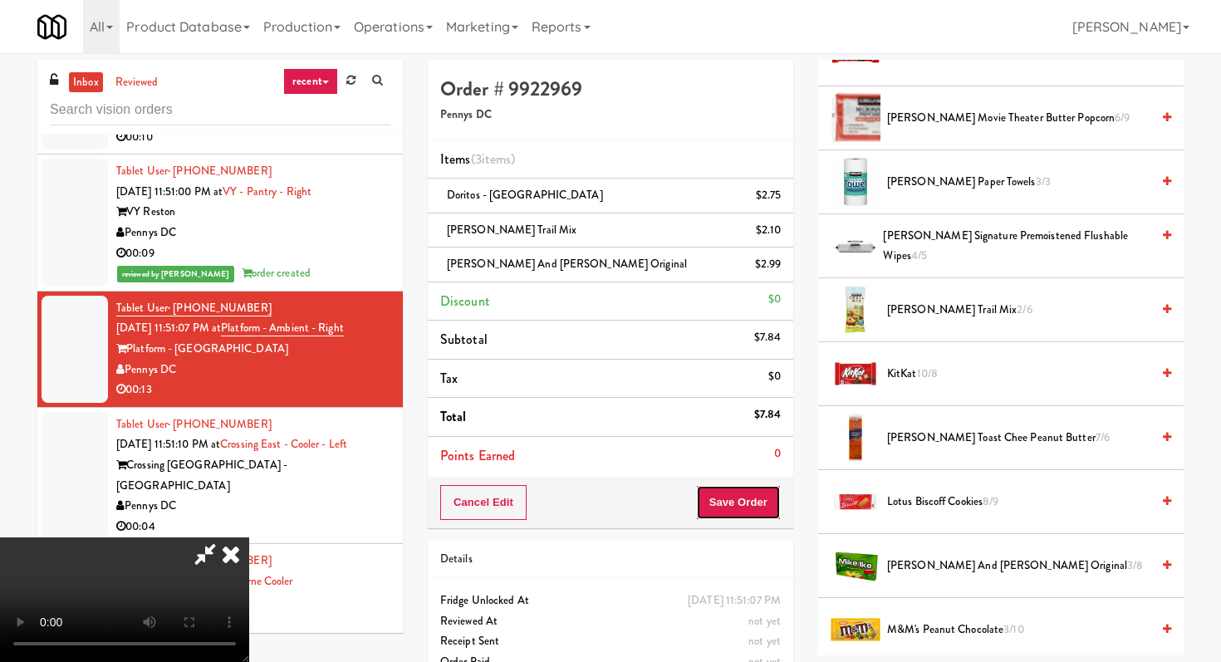
click at [753, 488] on button "Save Order" at bounding box center [738, 502] width 85 height 35
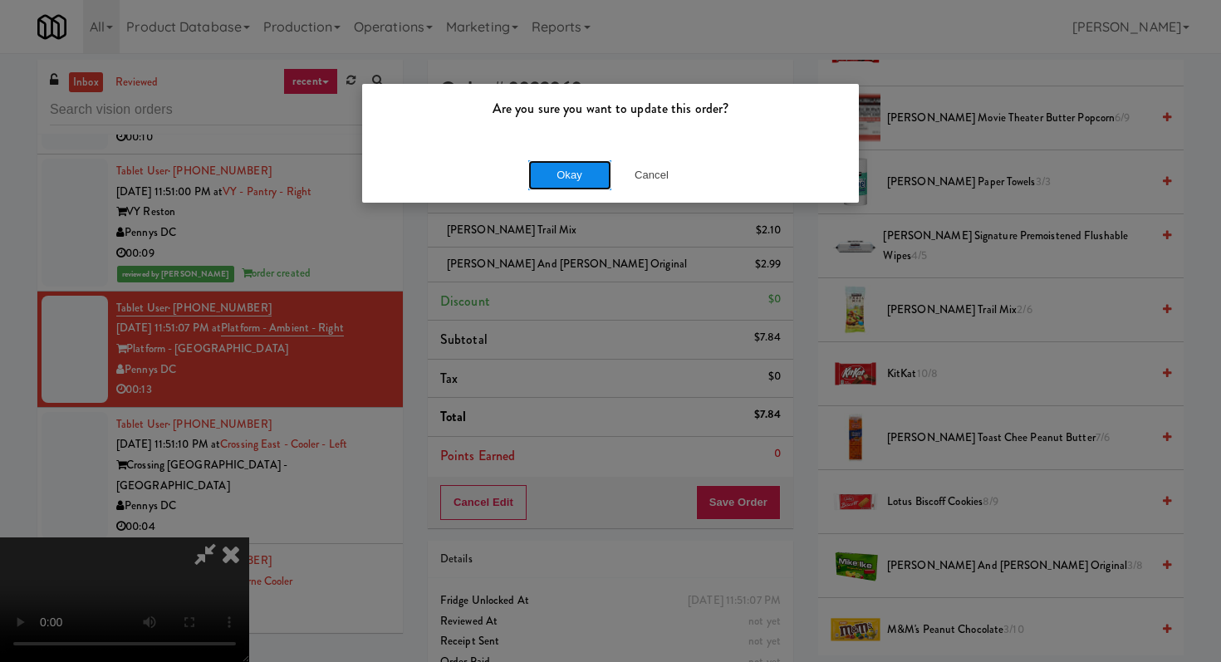
click at [578, 182] on button "Okay" at bounding box center [569, 175] width 83 height 30
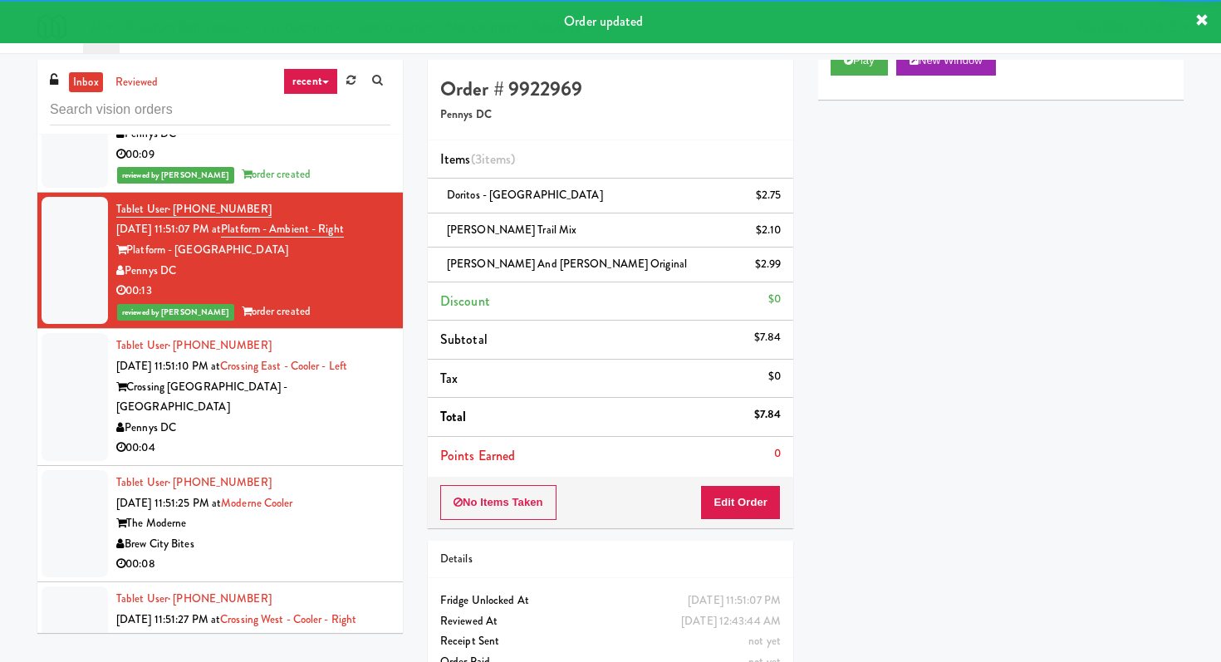
scroll to position [14498, 0]
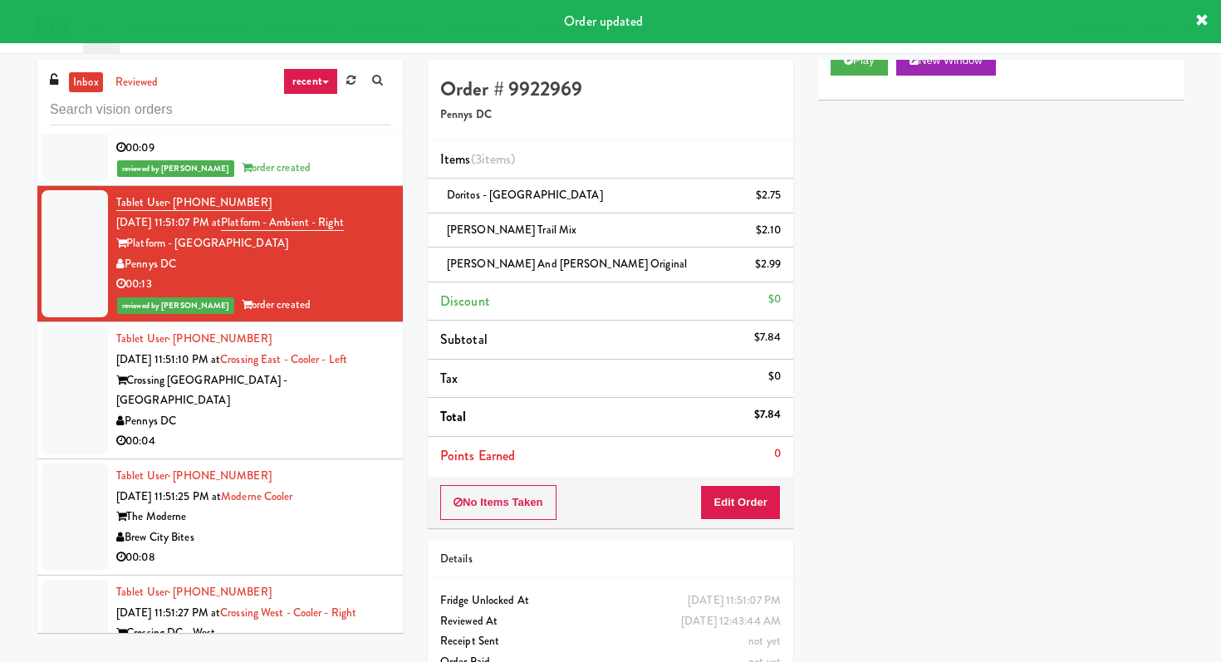
click at [326, 411] on div "Pennys DC" at bounding box center [253, 421] width 274 height 21
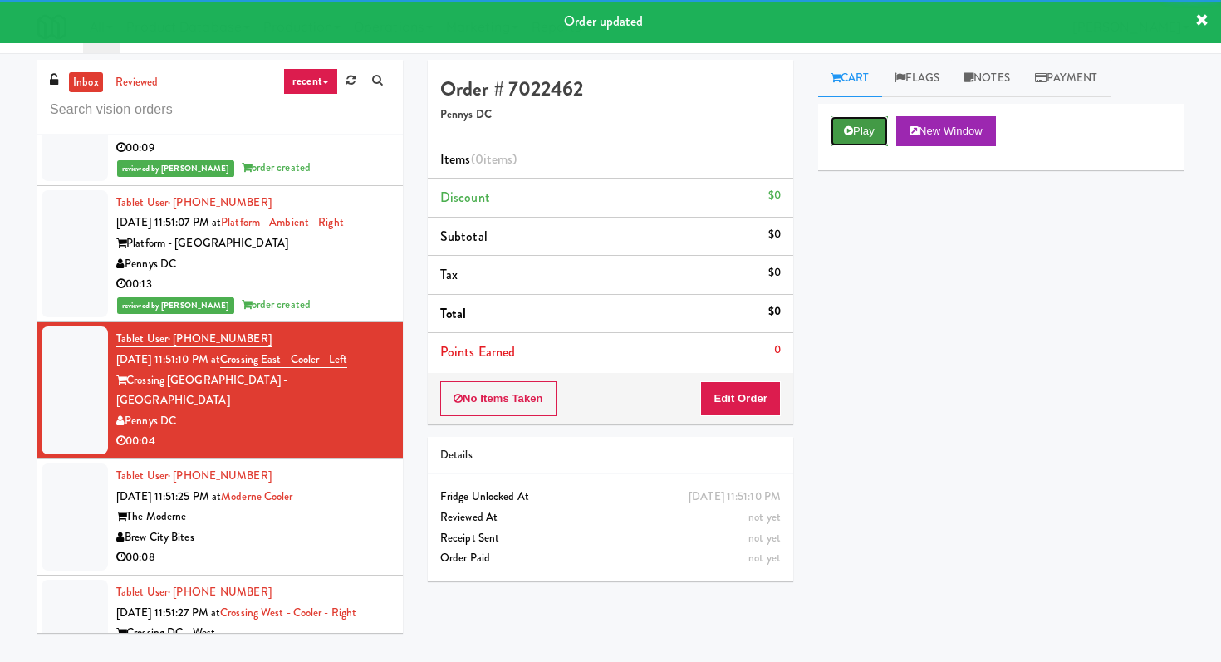
click at [871, 134] on button "Play" at bounding box center [858, 131] width 57 height 30
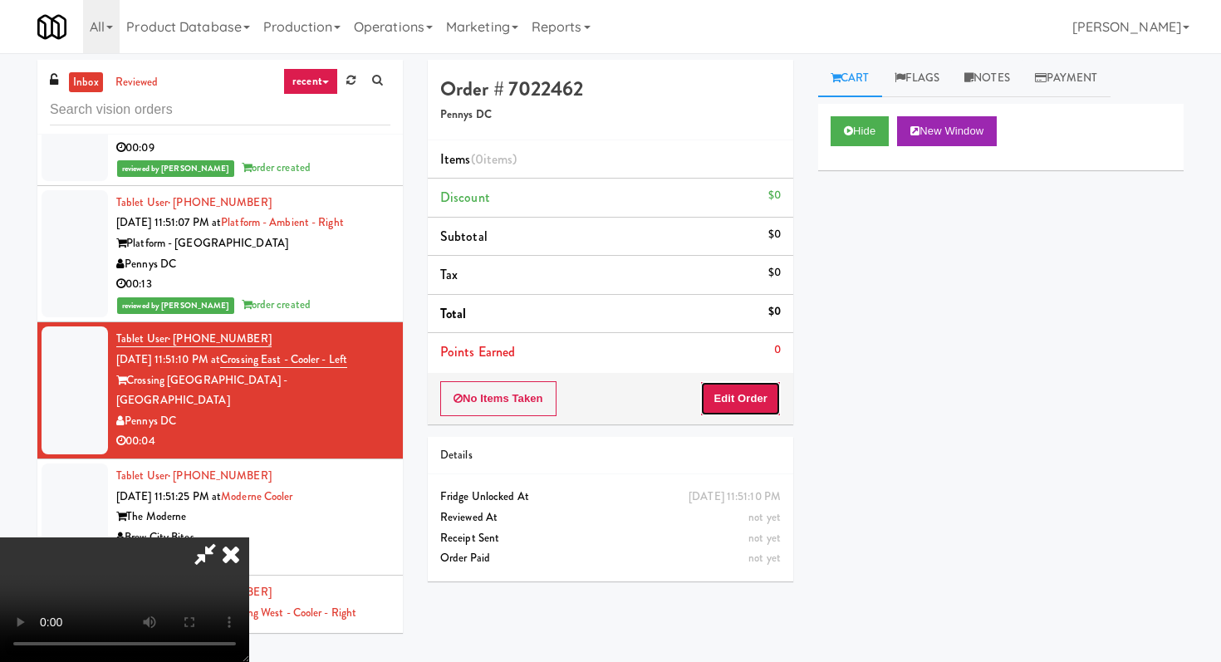
click at [728, 412] on button "Edit Order" at bounding box center [740, 398] width 81 height 35
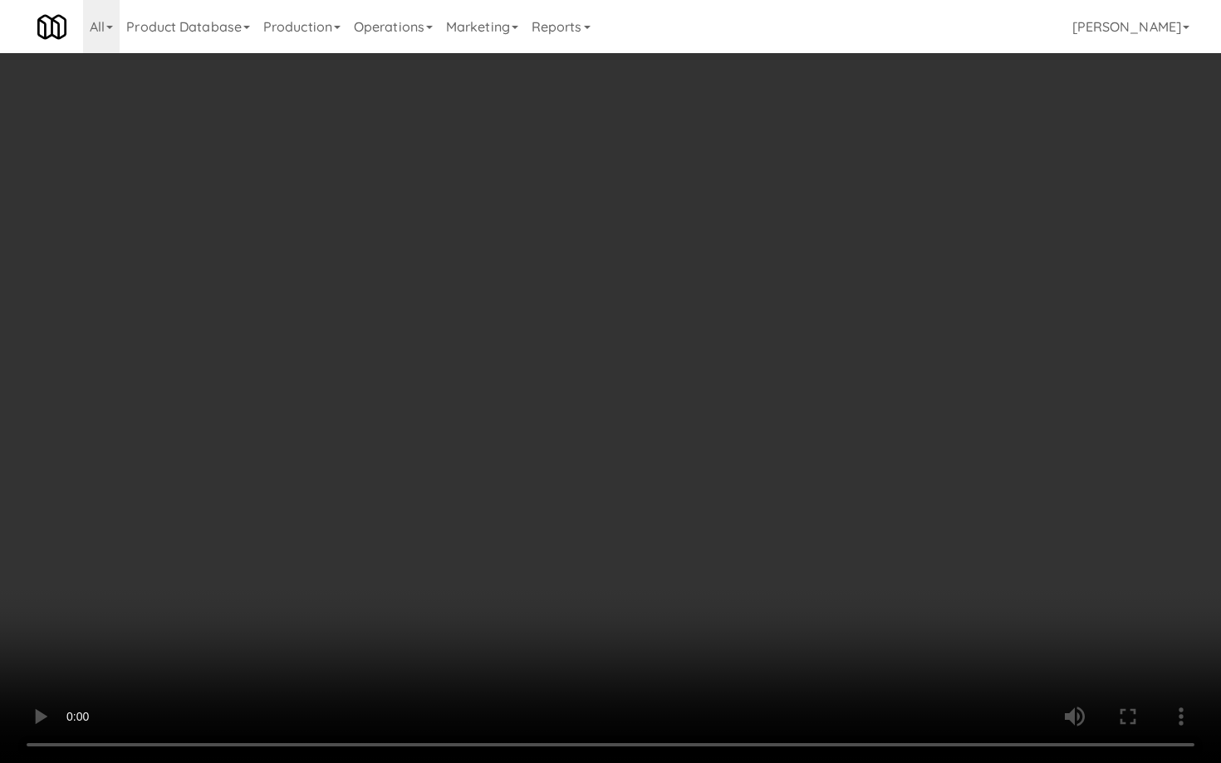
click at [807, 551] on video at bounding box center [610, 381] width 1221 height 763
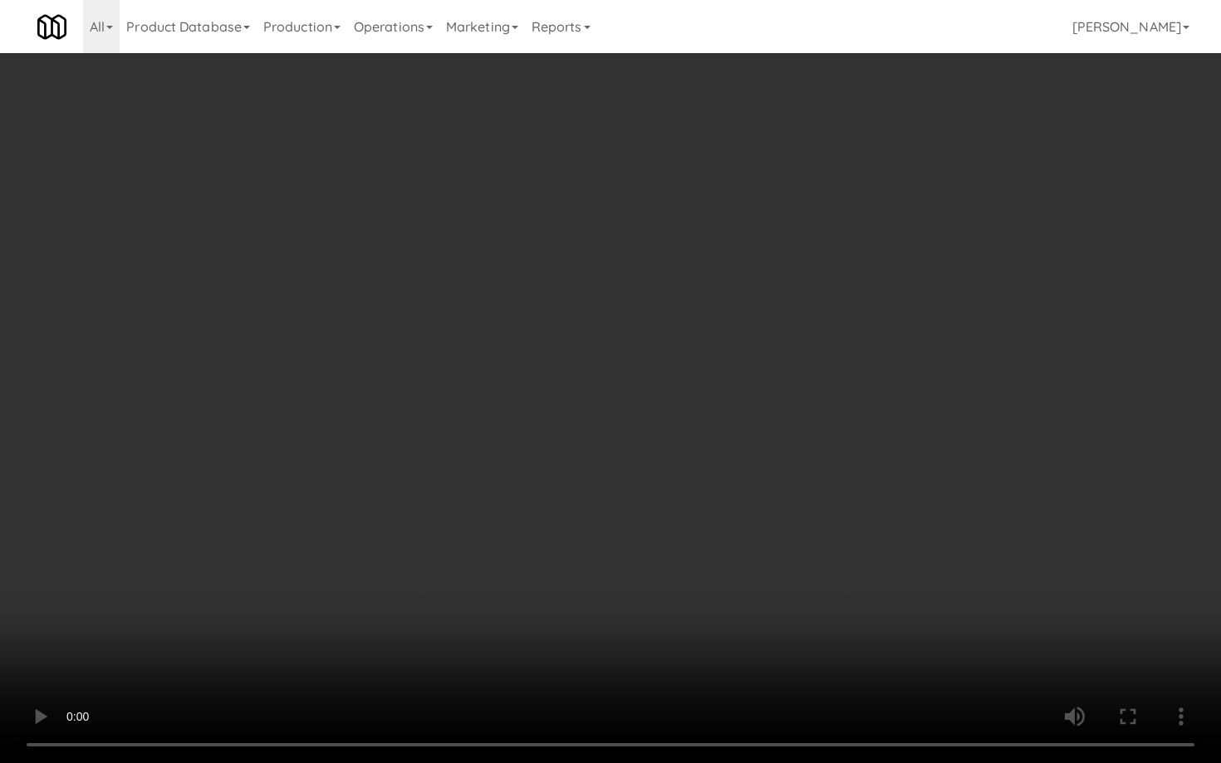
click at [807, 551] on video at bounding box center [610, 381] width 1221 height 763
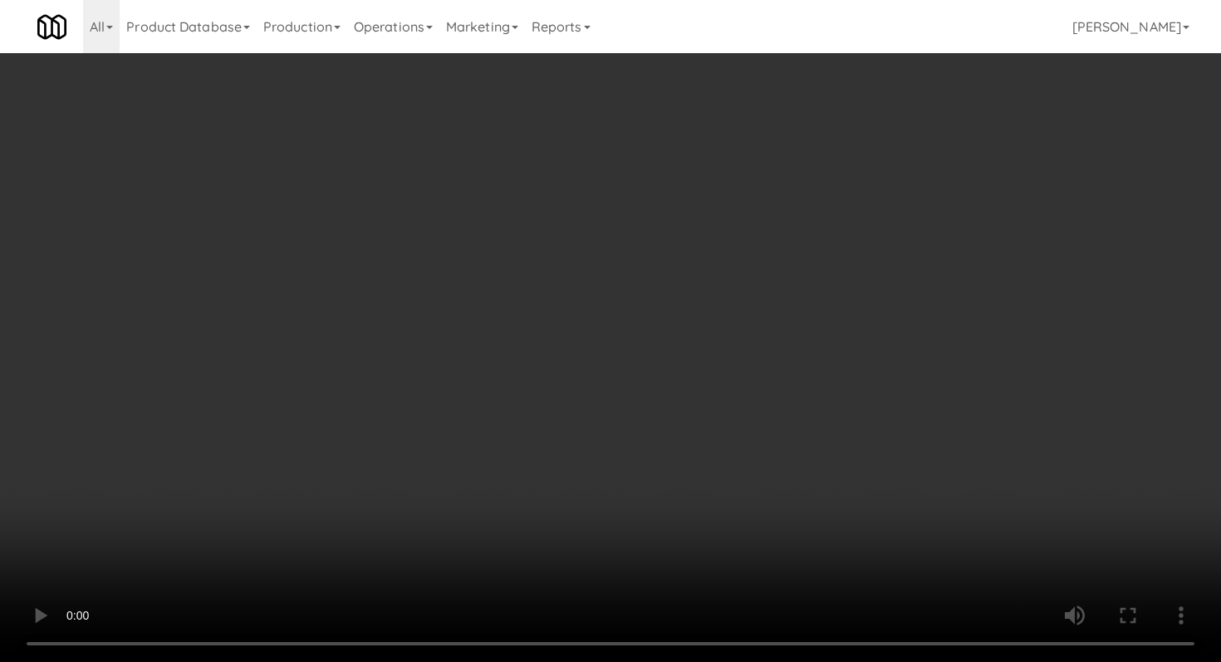
scroll to position [558, 0]
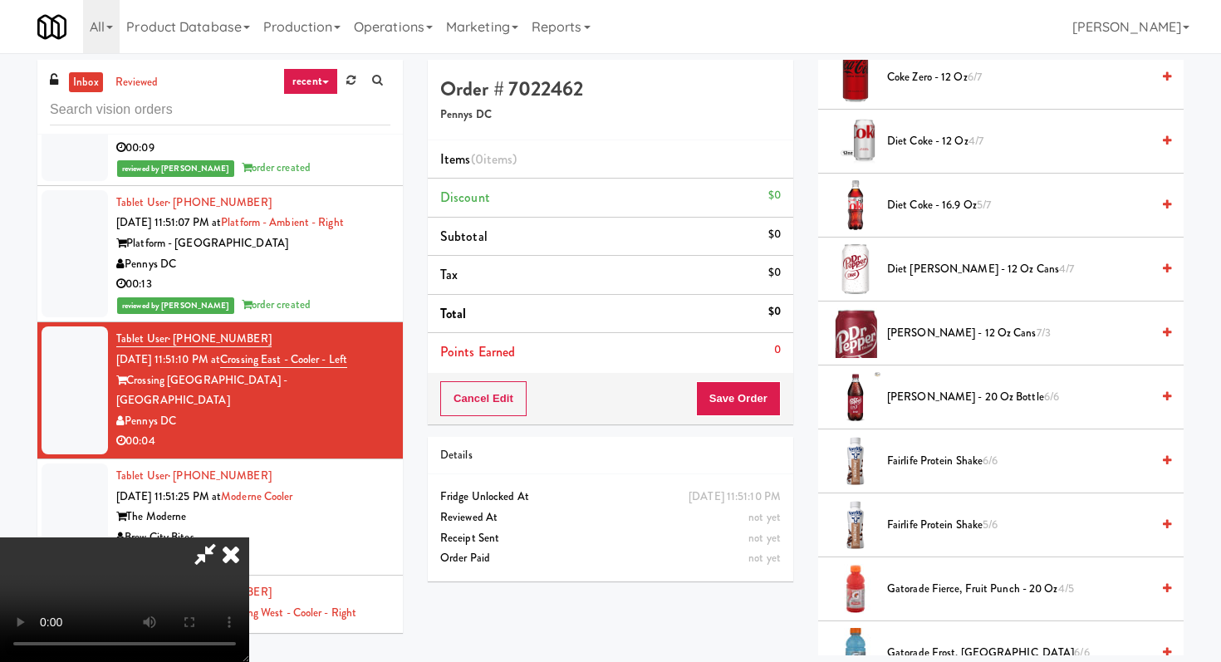
click at [938, 460] on span "Fairlife Protein Shake 6/6" at bounding box center [1018, 461] width 263 height 21
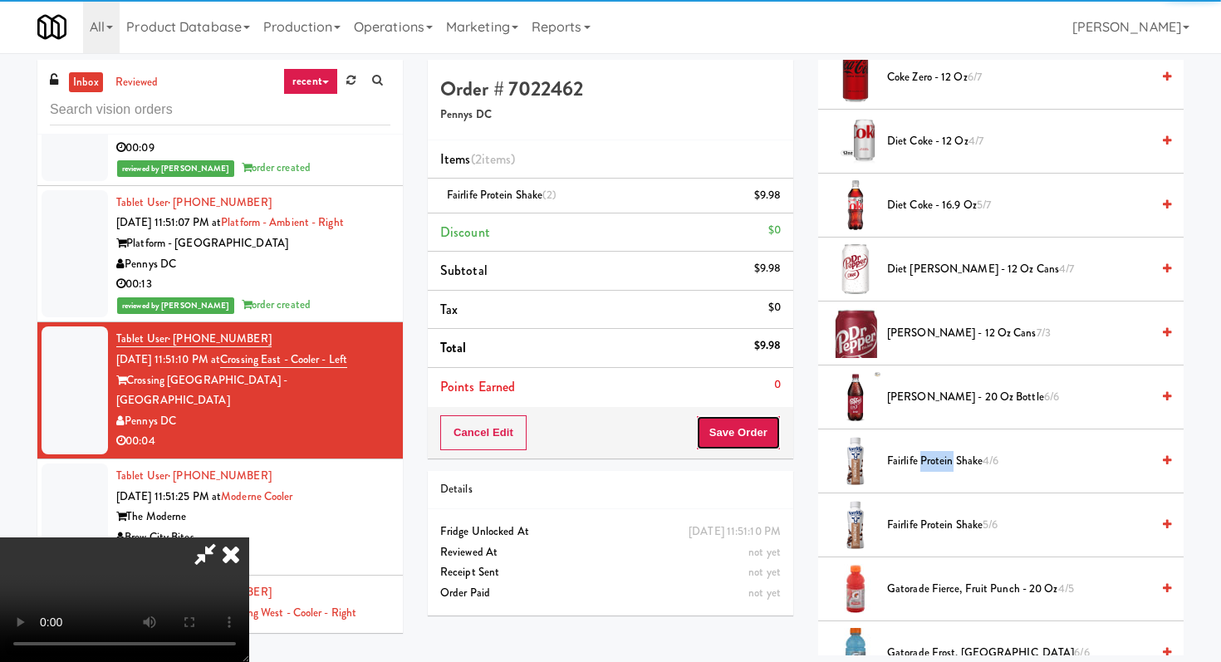
click at [742, 437] on button "Save Order" at bounding box center [738, 432] width 85 height 35
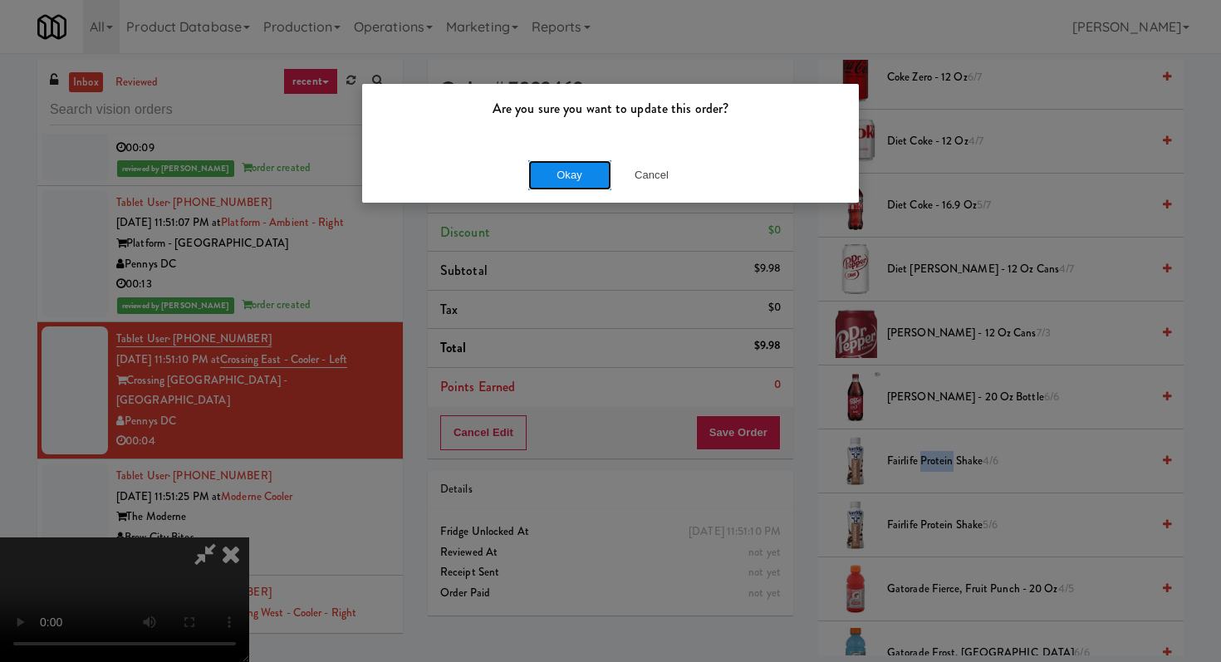
click at [578, 176] on button "Okay" at bounding box center [569, 175] width 83 height 30
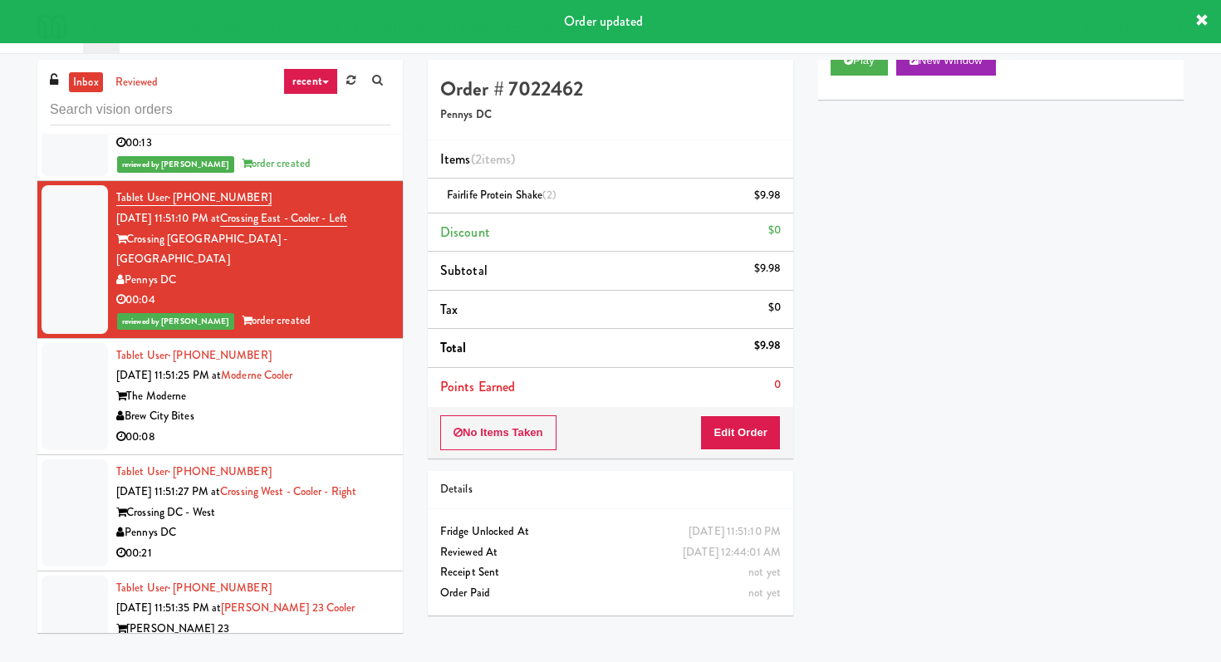
scroll to position [14658, 0]
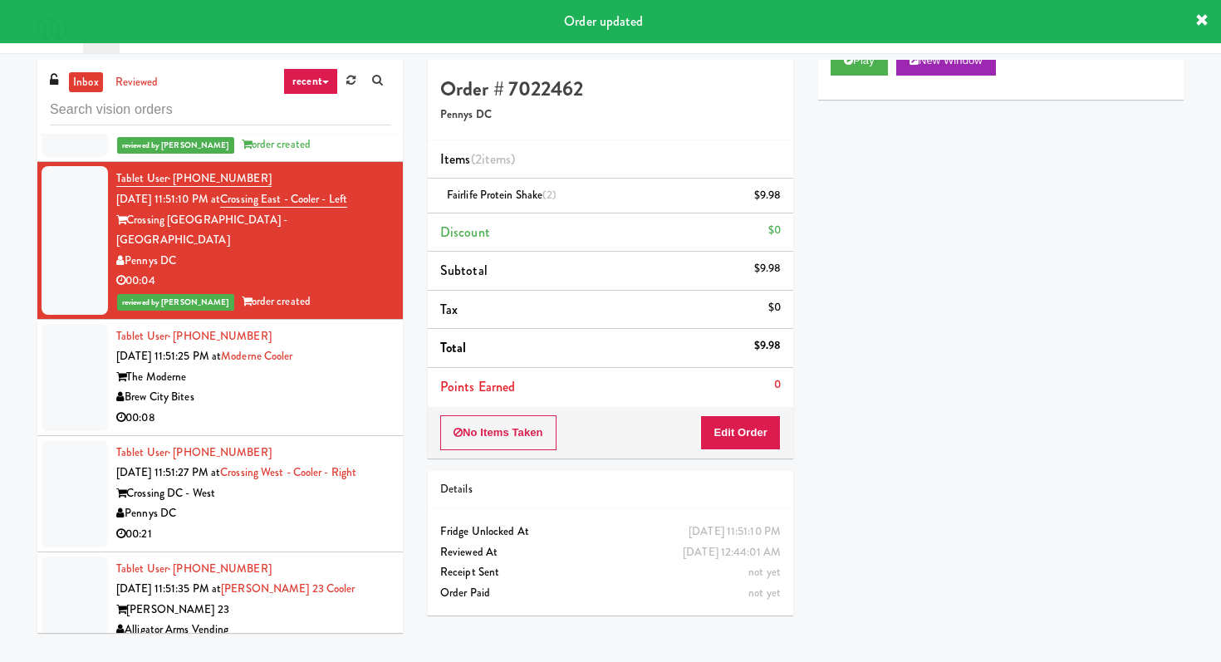
click at [341, 408] on div "00:08" at bounding box center [253, 418] width 274 height 21
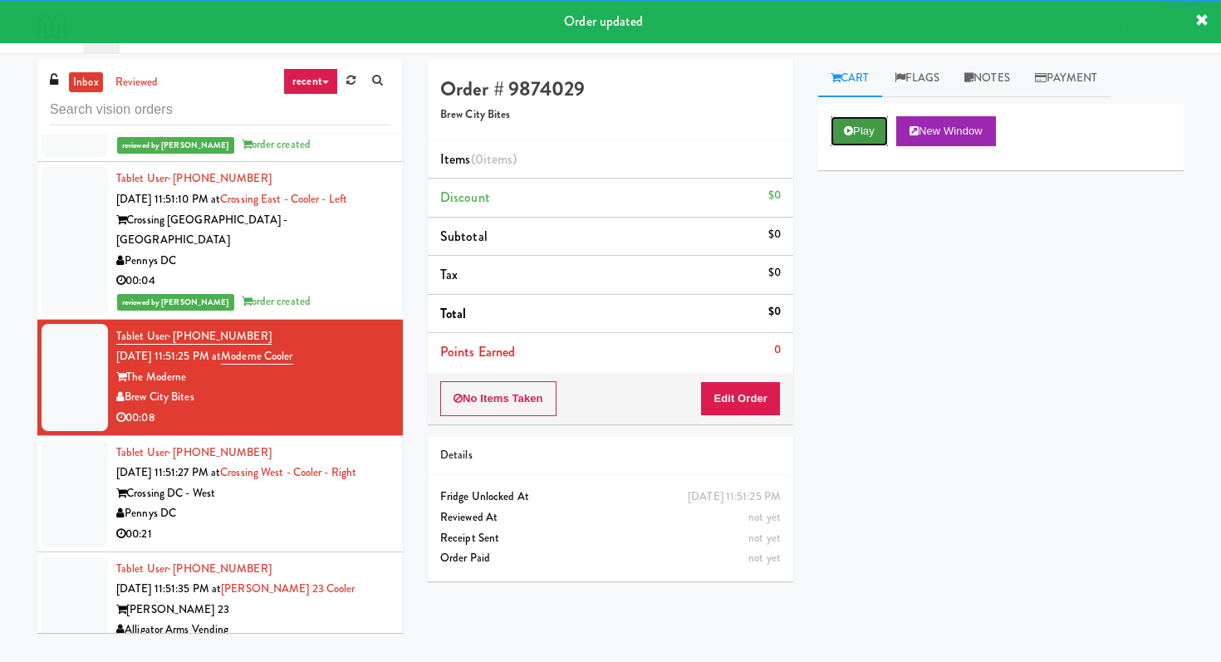
click at [871, 130] on button "Play" at bounding box center [858, 131] width 57 height 30
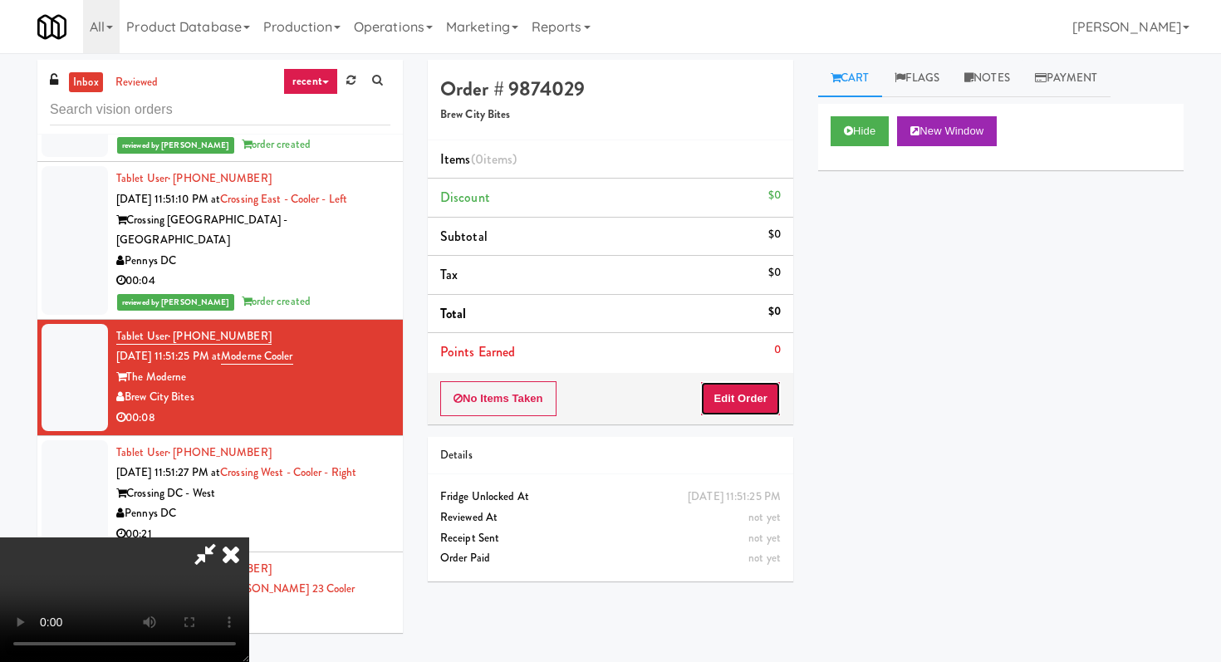
click at [739, 385] on button "Edit Order" at bounding box center [740, 398] width 81 height 35
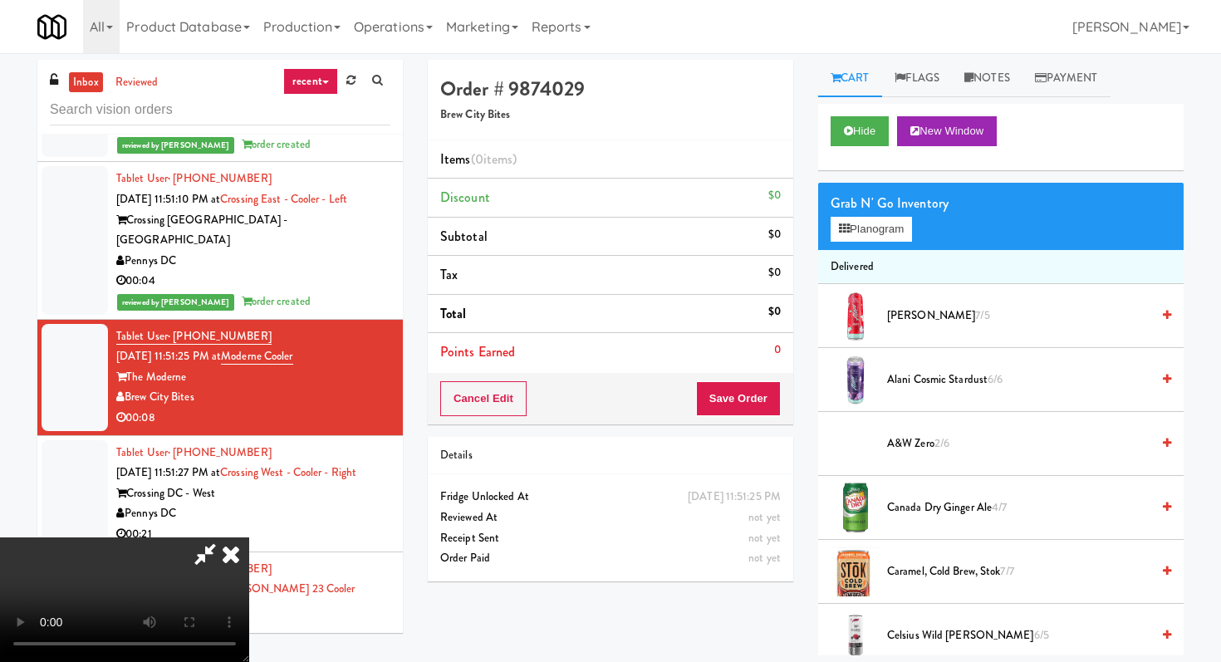
scroll to position [164, 0]
click at [249, 537] on video at bounding box center [124, 599] width 249 height 125
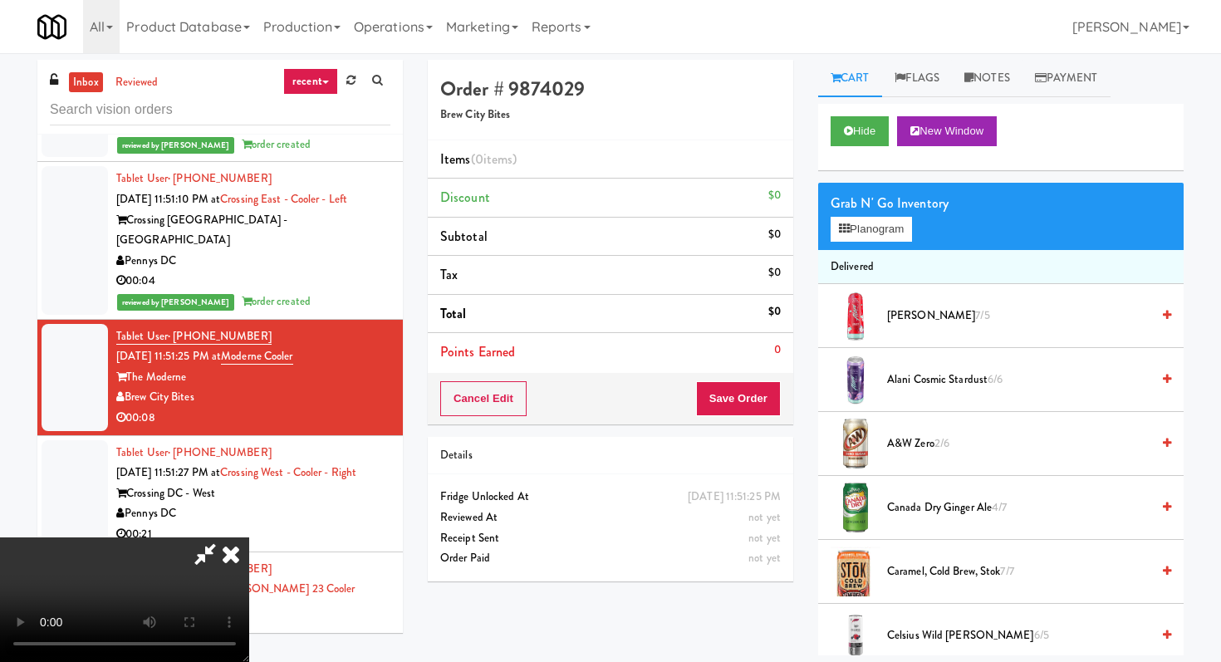
click at [249, 537] on video at bounding box center [124, 599] width 249 height 125
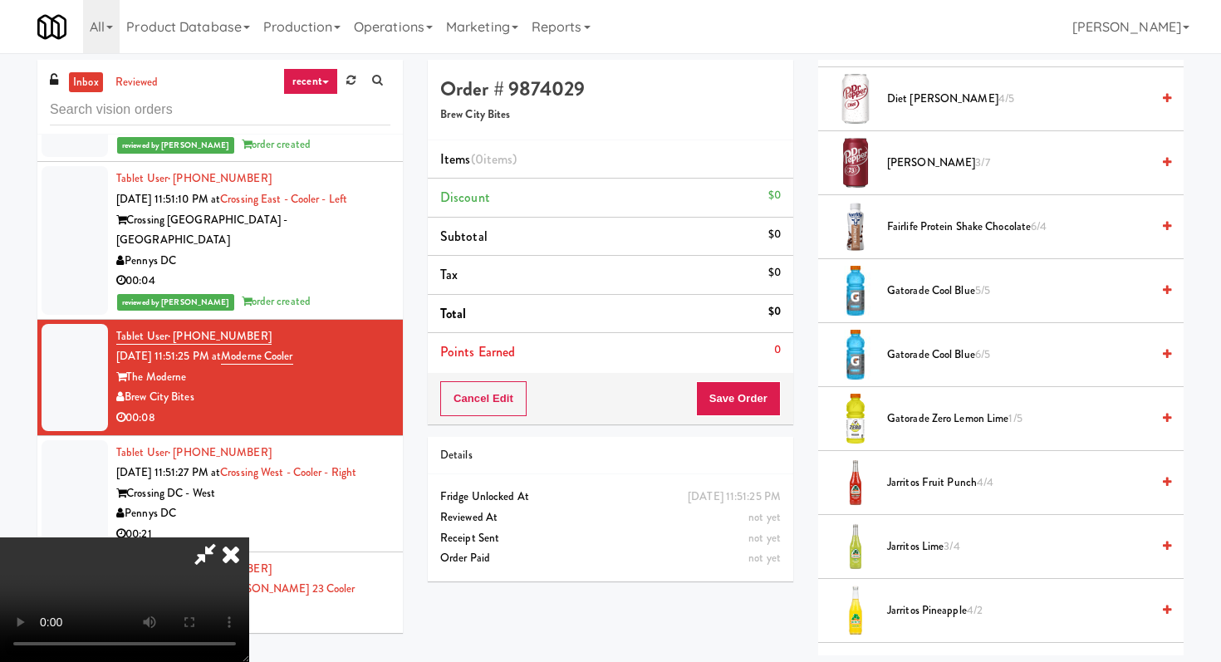
scroll to position [1203, 0]
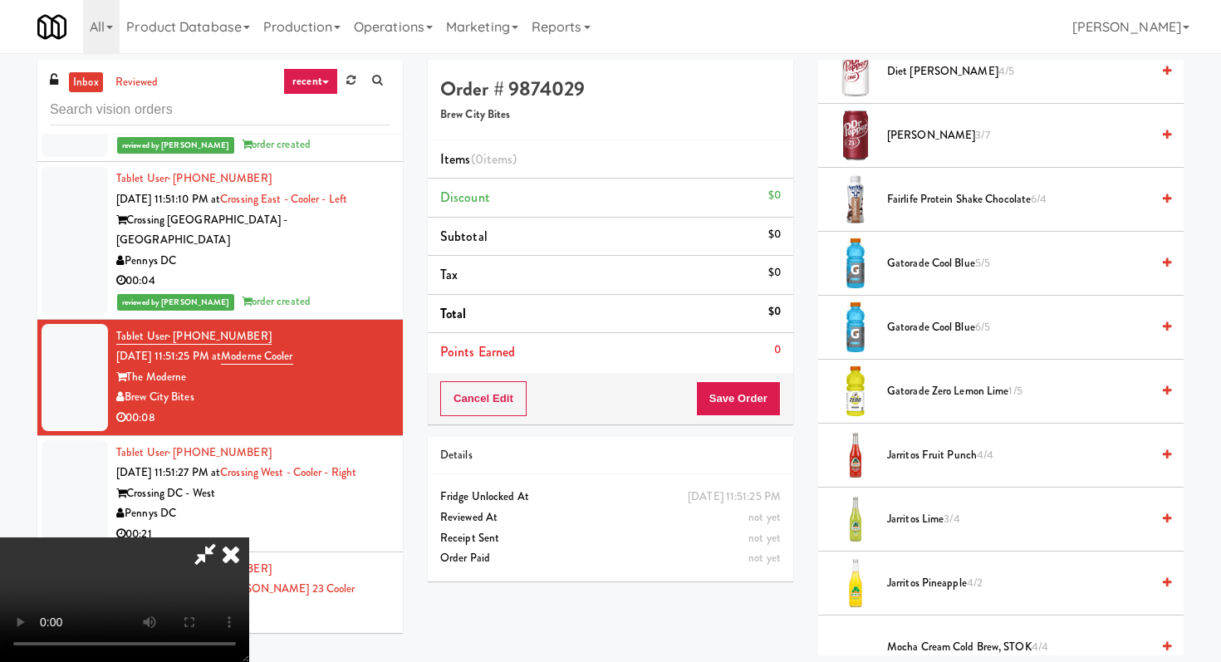
click at [910, 465] on span "Jarritos Fruit Punch 4/4" at bounding box center [1018, 455] width 263 height 21
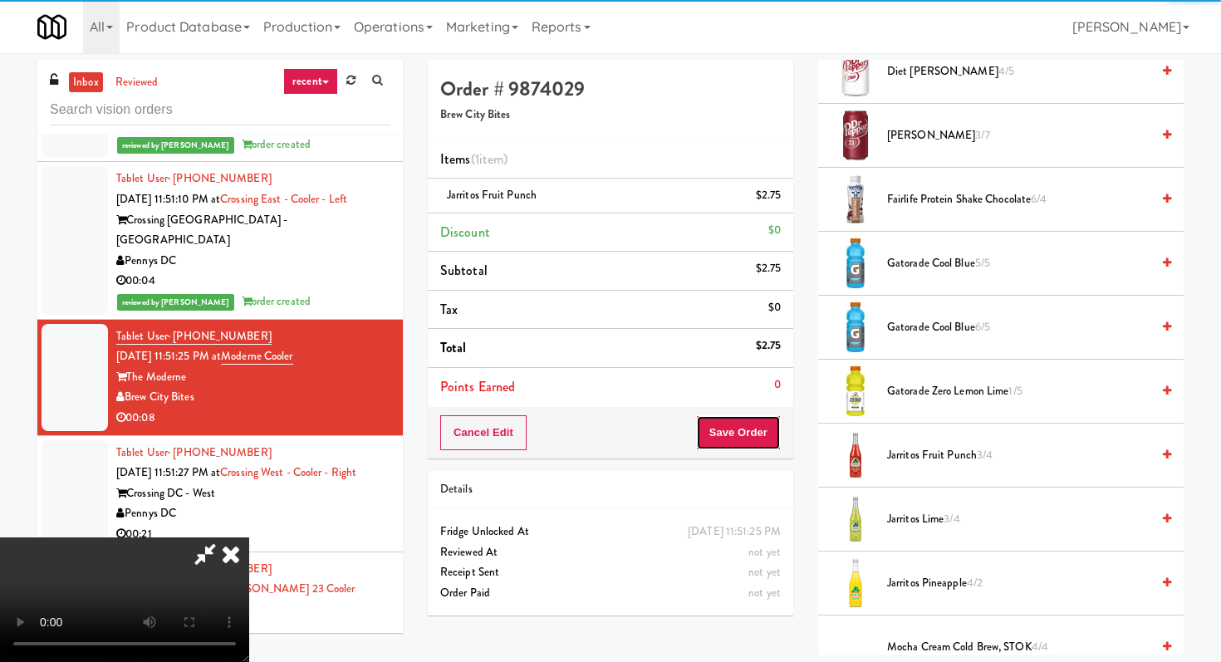
click at [772, 430] on button "Save Order" at bounding box center [738, 432] width 85 height 35
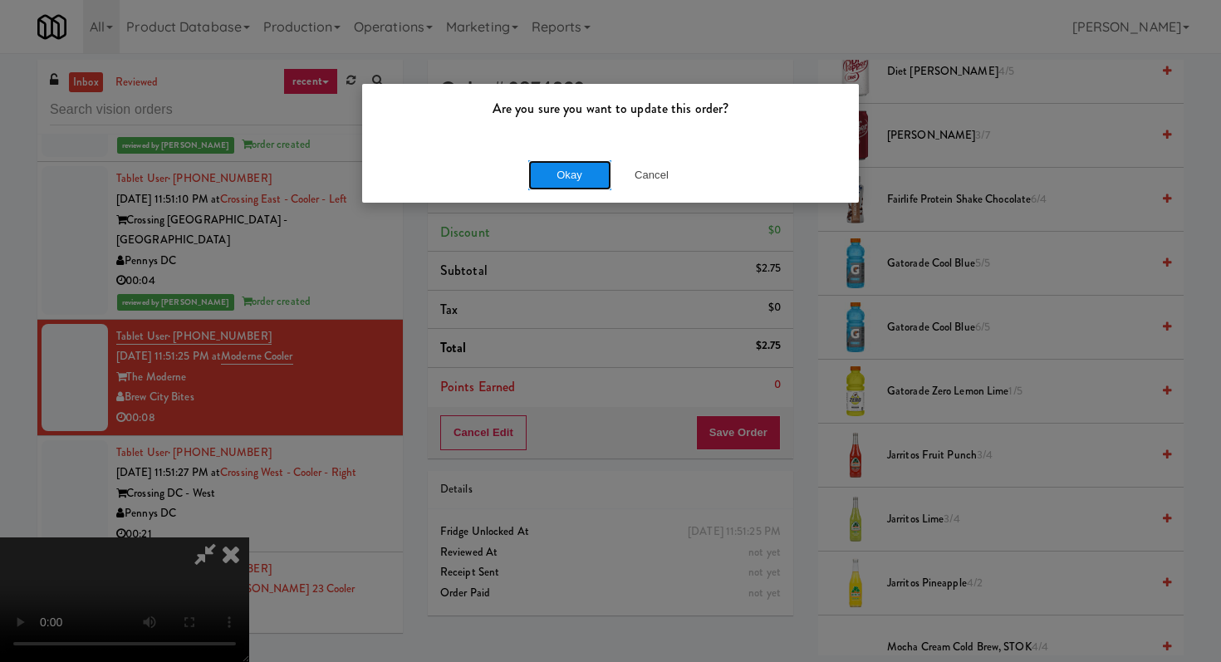
click at [582, 169] on button "Okay" at bounding box center [569, 175] width 83 height 30
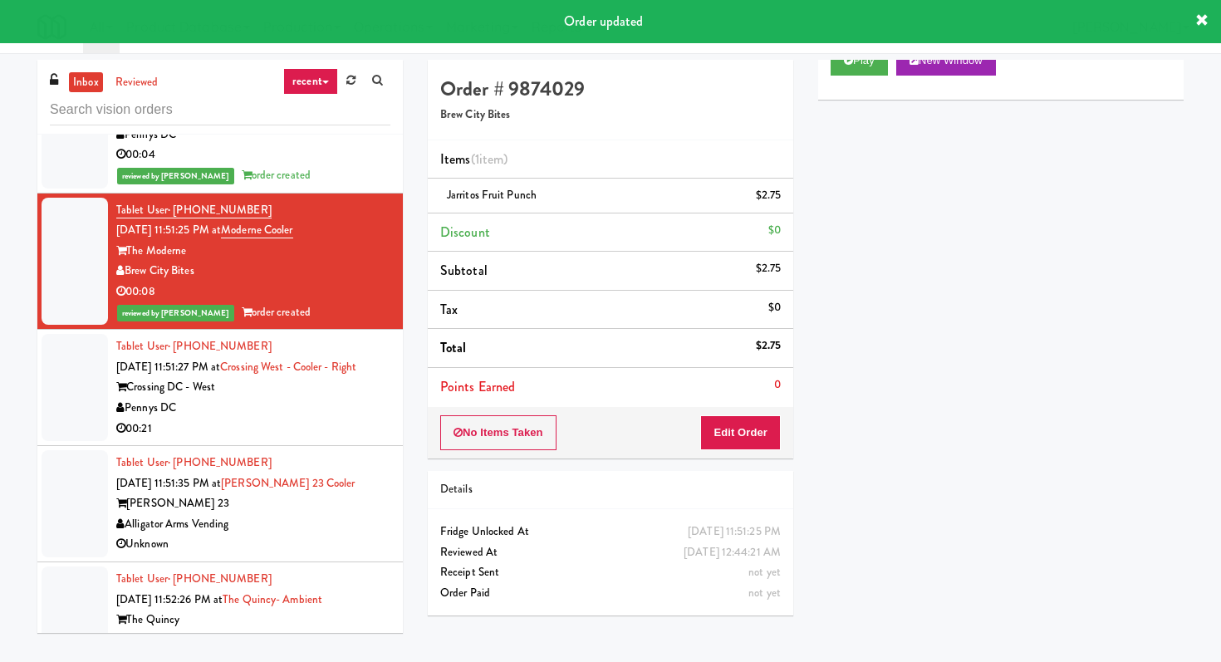
scroll to position [14871, 0]
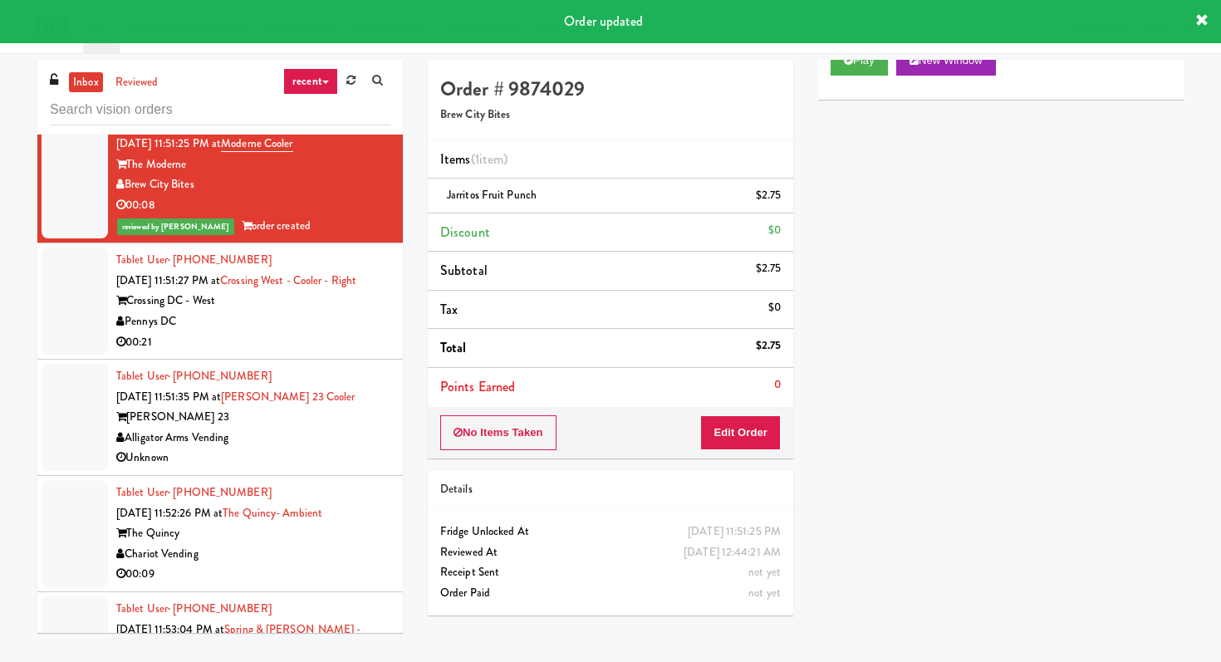
click at [374, 332] on div "00:21" at bounding box center [253, 342] width 274 height 21
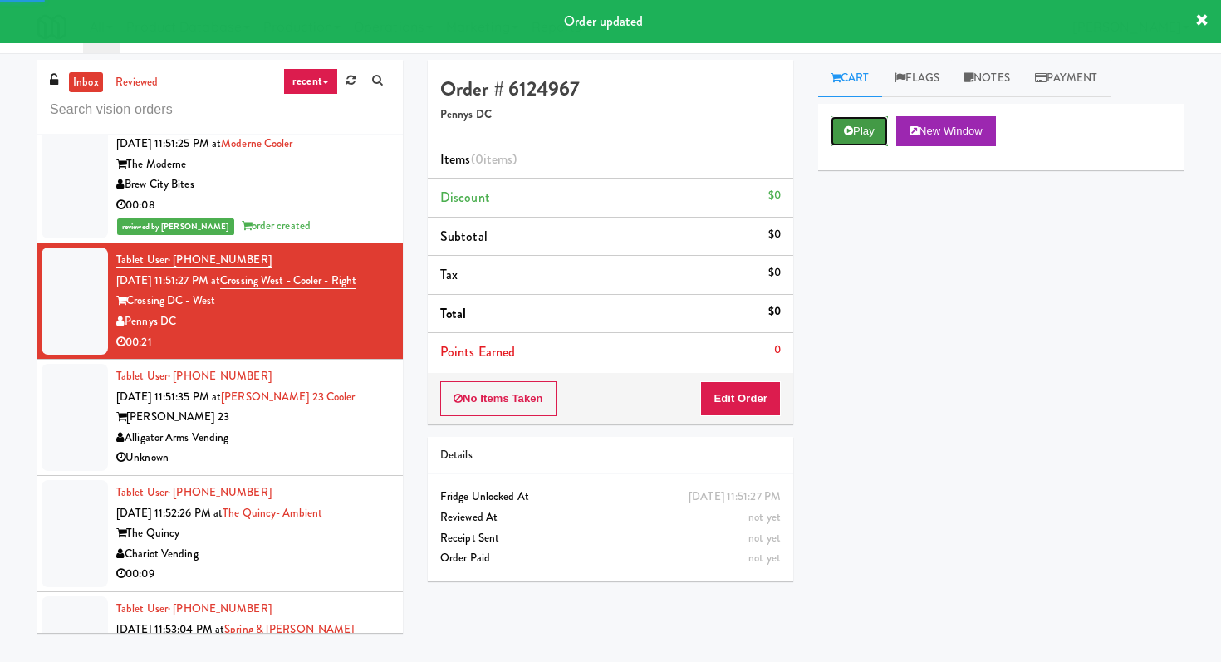
click at [876, 116] on button "Play" at bounding box center [858, 131] width 57 height 30
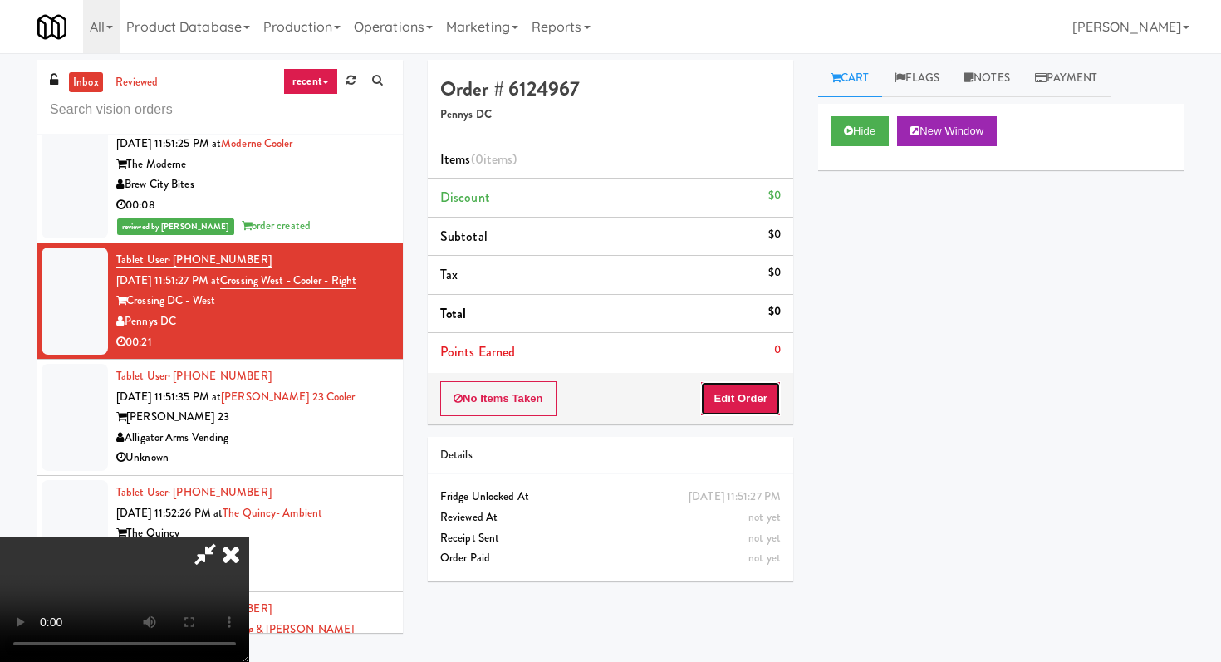
click at [755, 391] on button "Edit Order" at bounding box center [740, 398] width 81 height 35
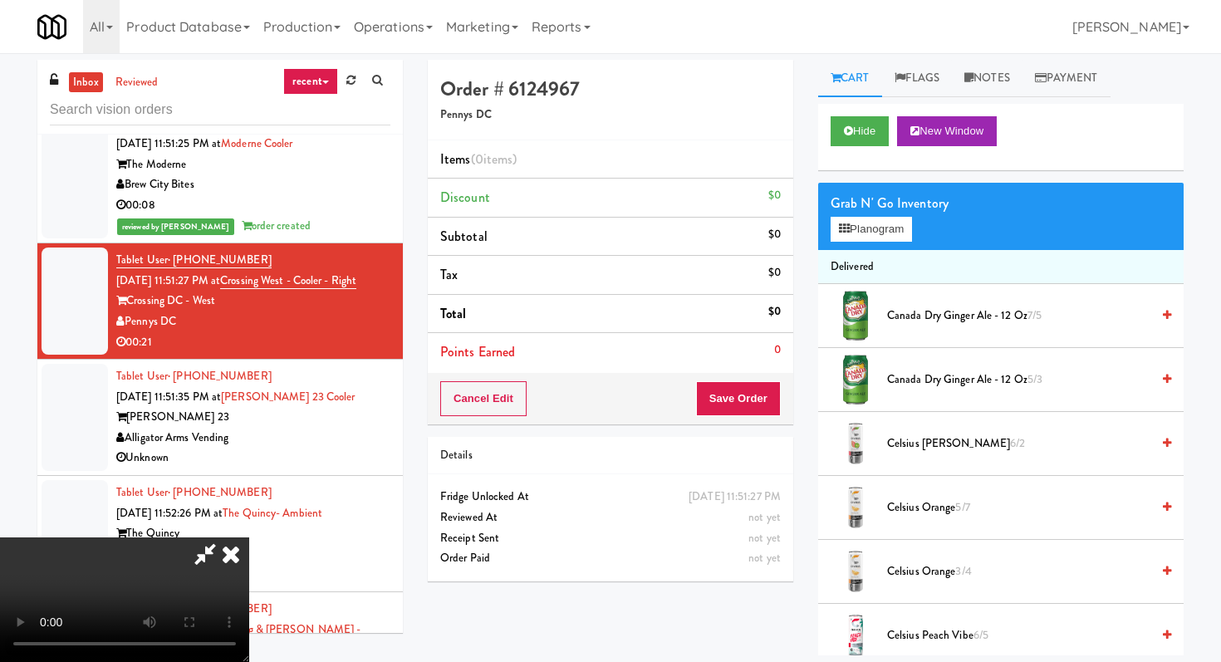
scroll to position [53, 0]
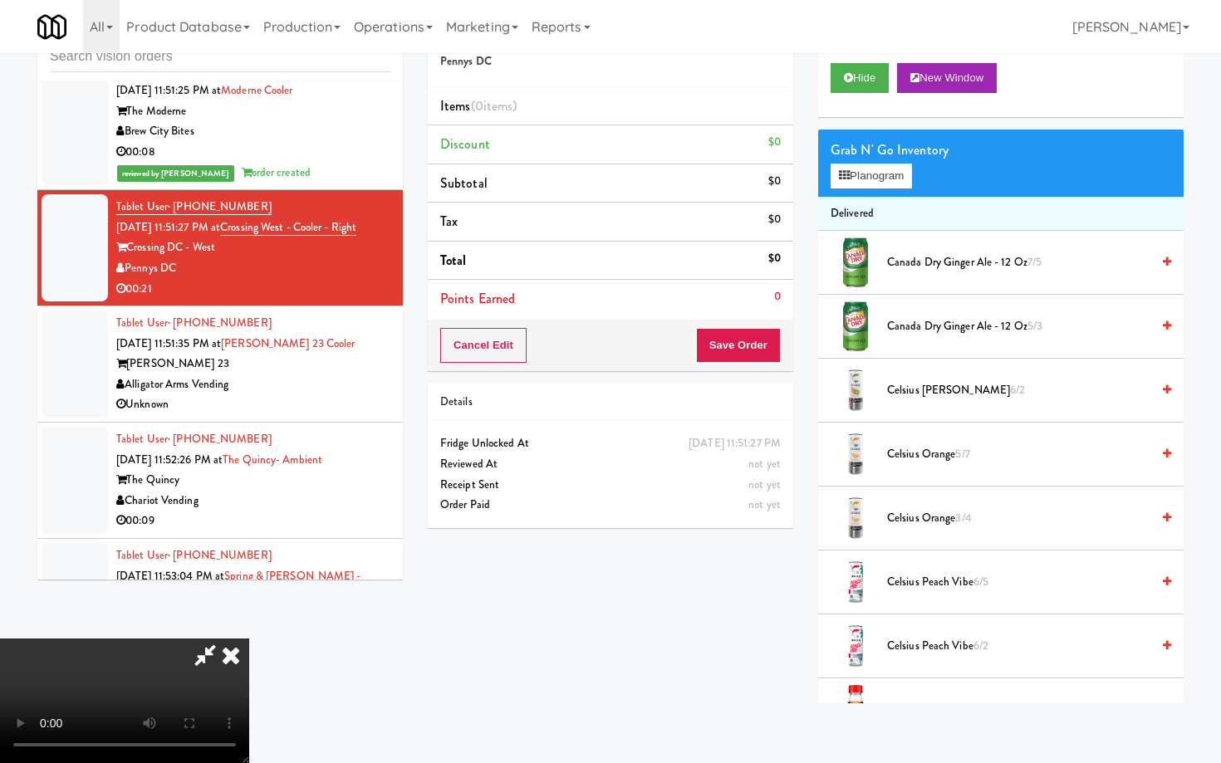
click at [249, 639] on video at bounding box center [124, 701] width 249 height 125
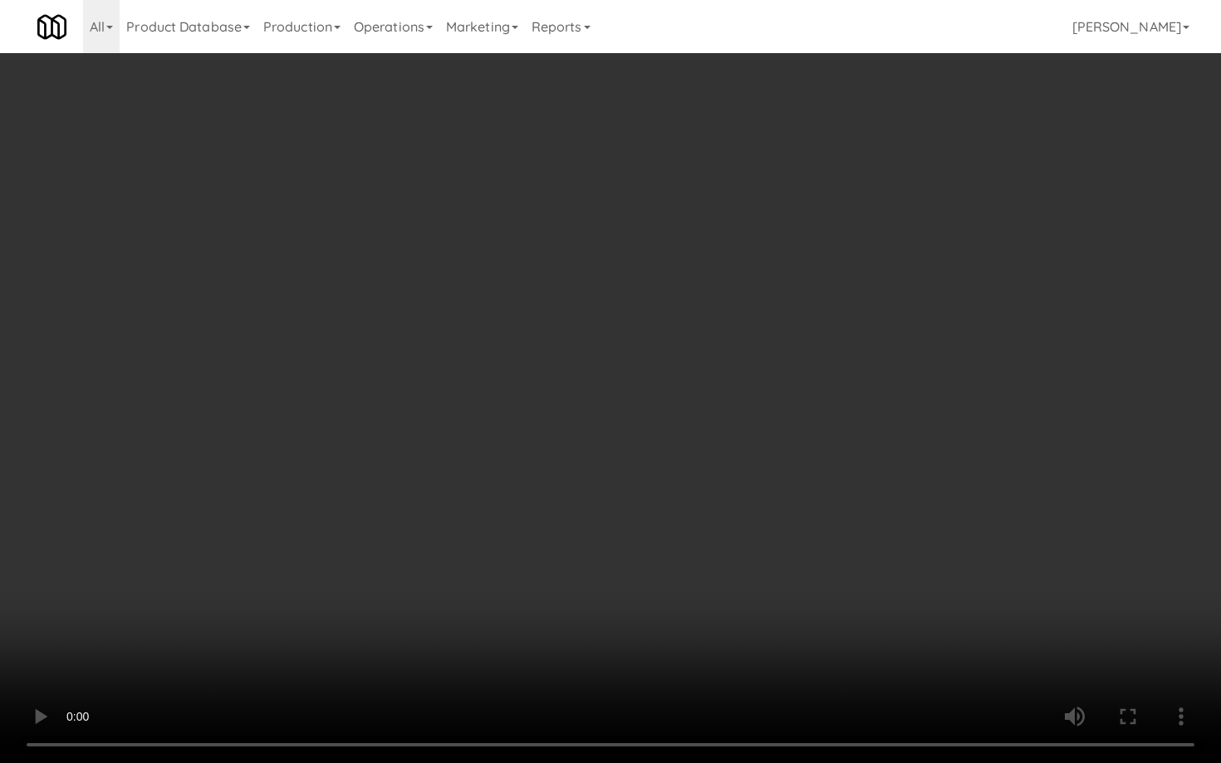
click at [499, 549] on video at bounding box center [610, 381] width 1221 height 763
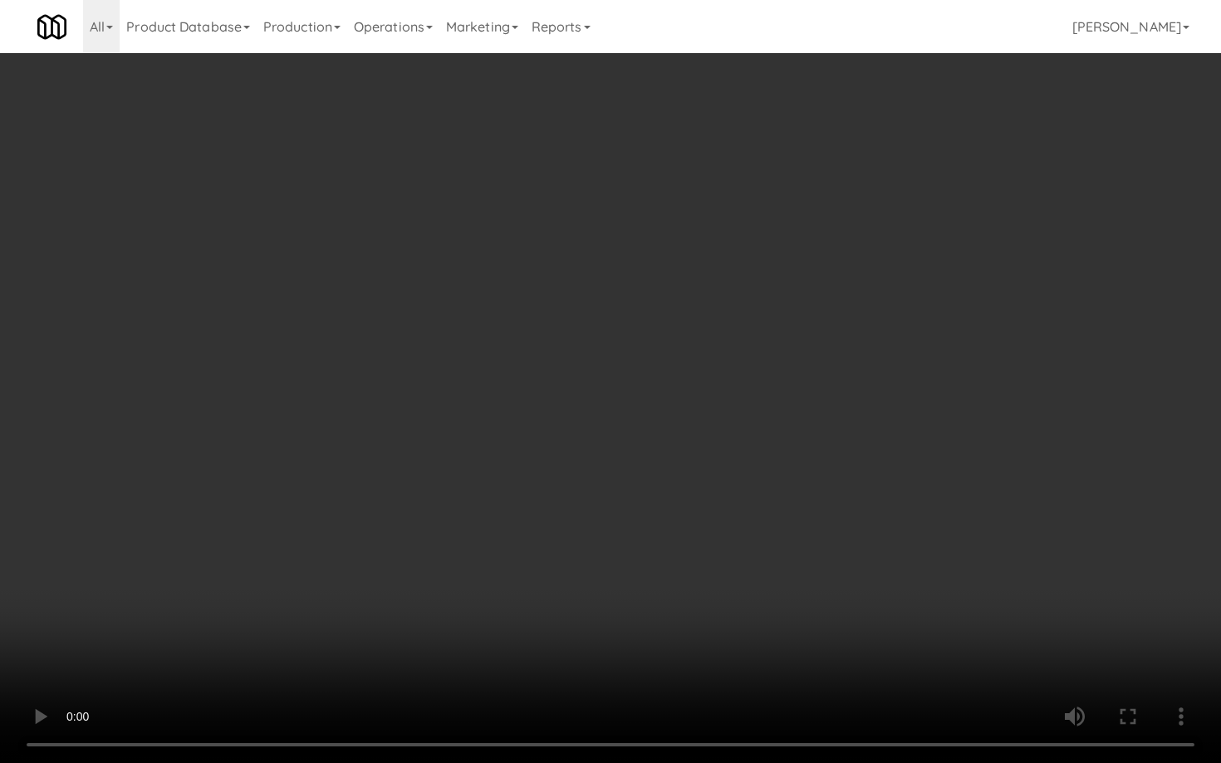
click at [499, 549] on video at bounding box center [610, 381] width 1221 height 763
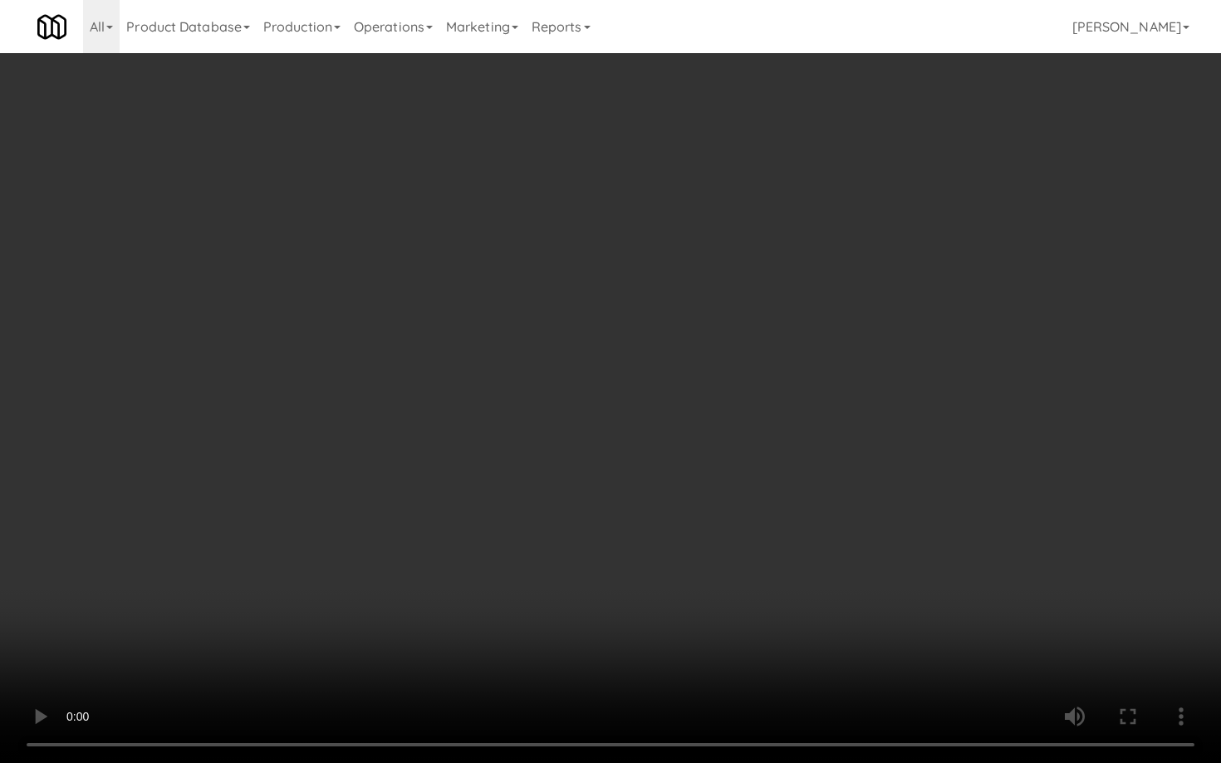
click at [499, 549] on video at bounding box center [610, 381] width 1221 height 763
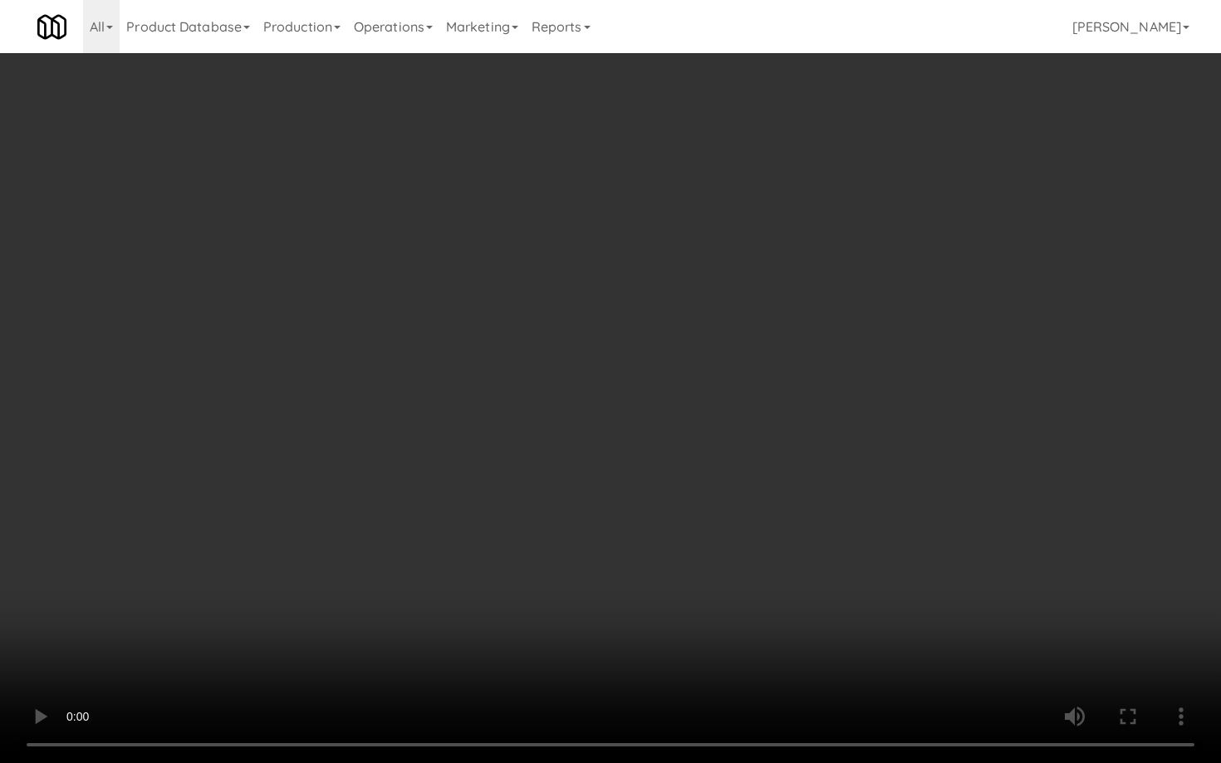
click at [499, 549] on video at bounding box center [610, 381] width 1221 height 763
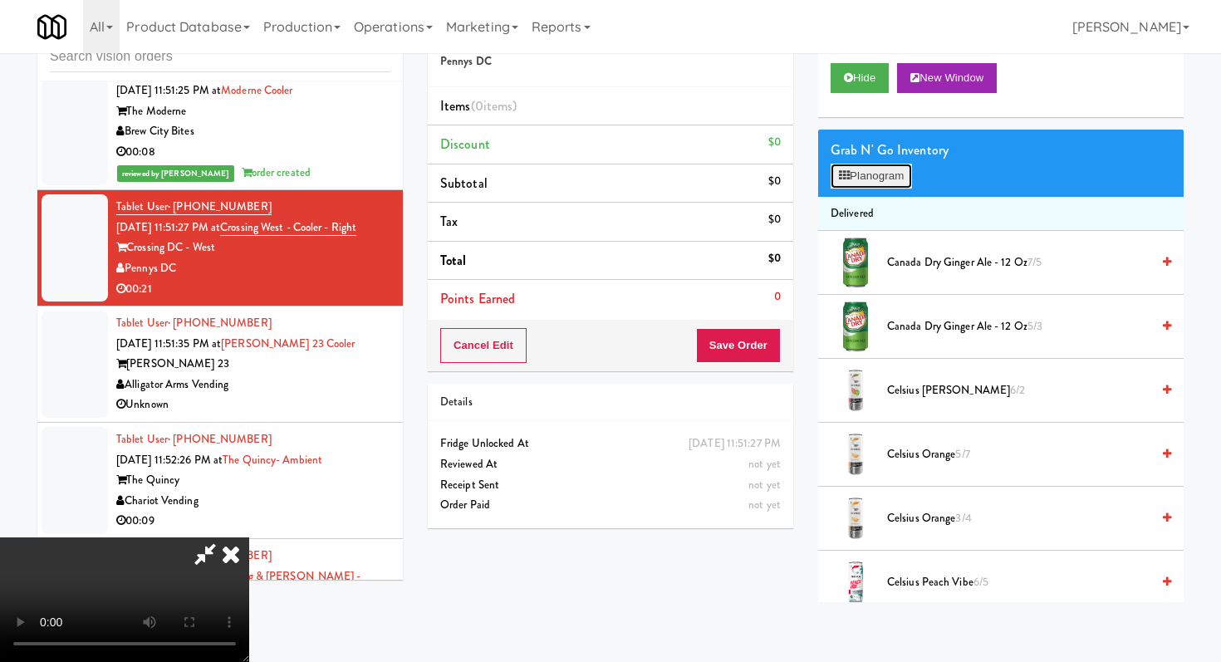
click at [879, 174] on button "Planogram" at bounding box center [870, 176] width 81 height 25
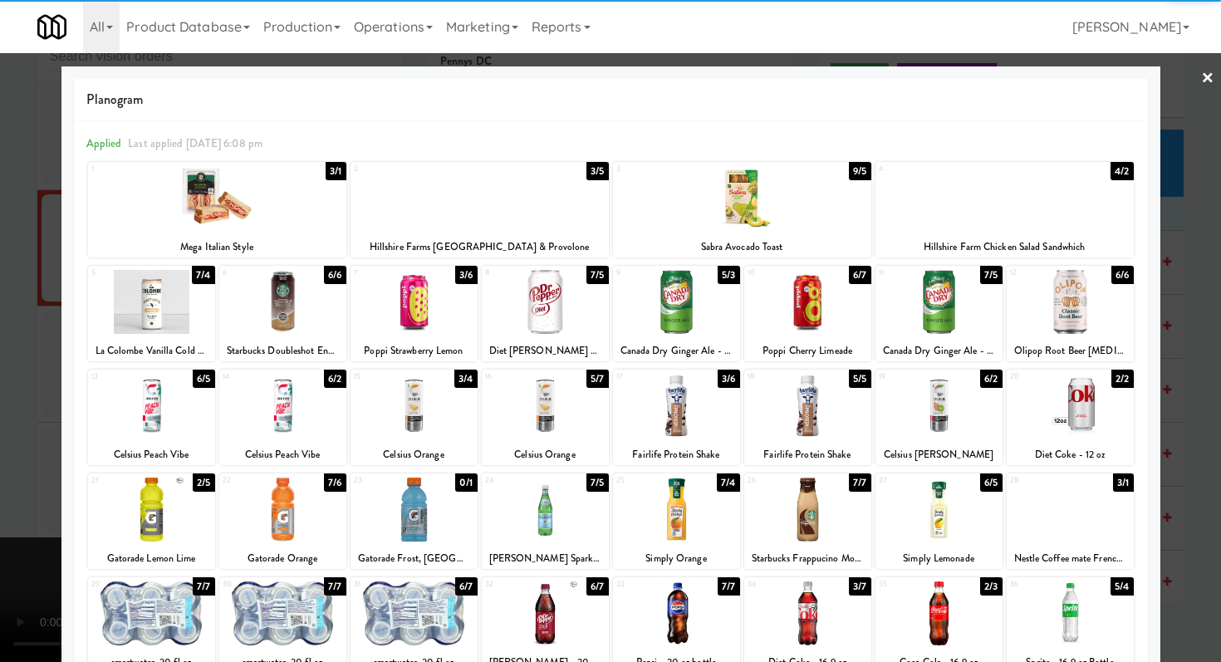
click at [342, 619] on div at bounding box center [282, 613] width 127 height 64
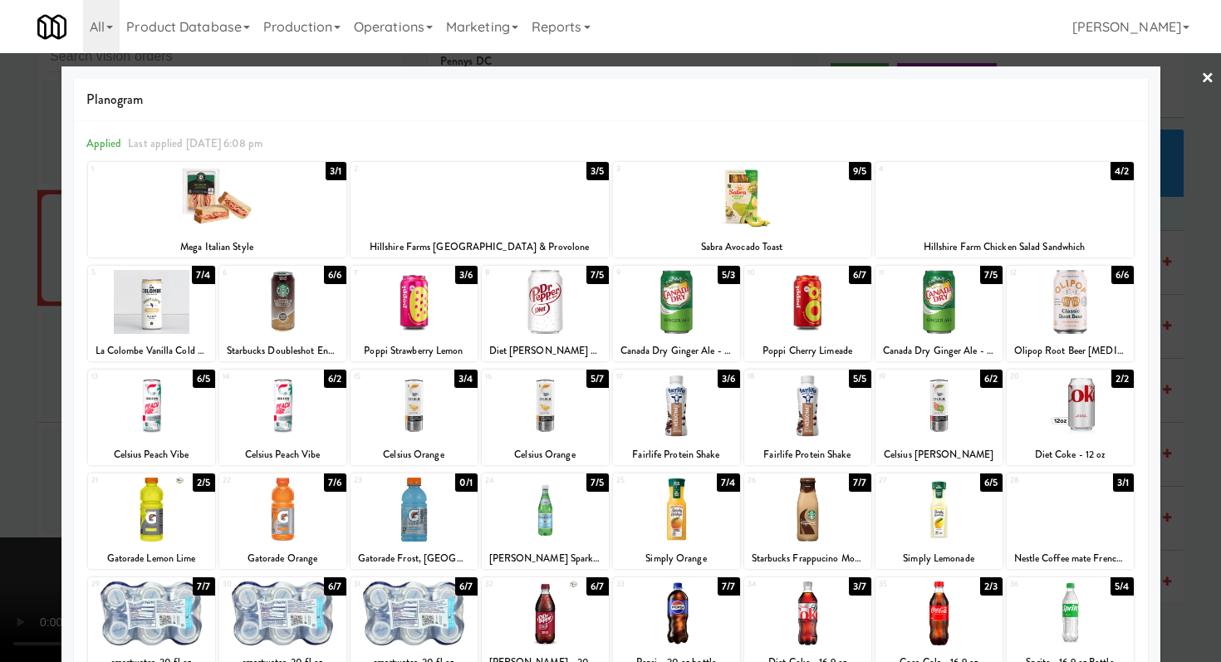
click at [342, 619] on div at bounding box center [282, 613] width 127 height 64
click at [850, 307] on div at bounding box center [807, 302] width 127 height 64
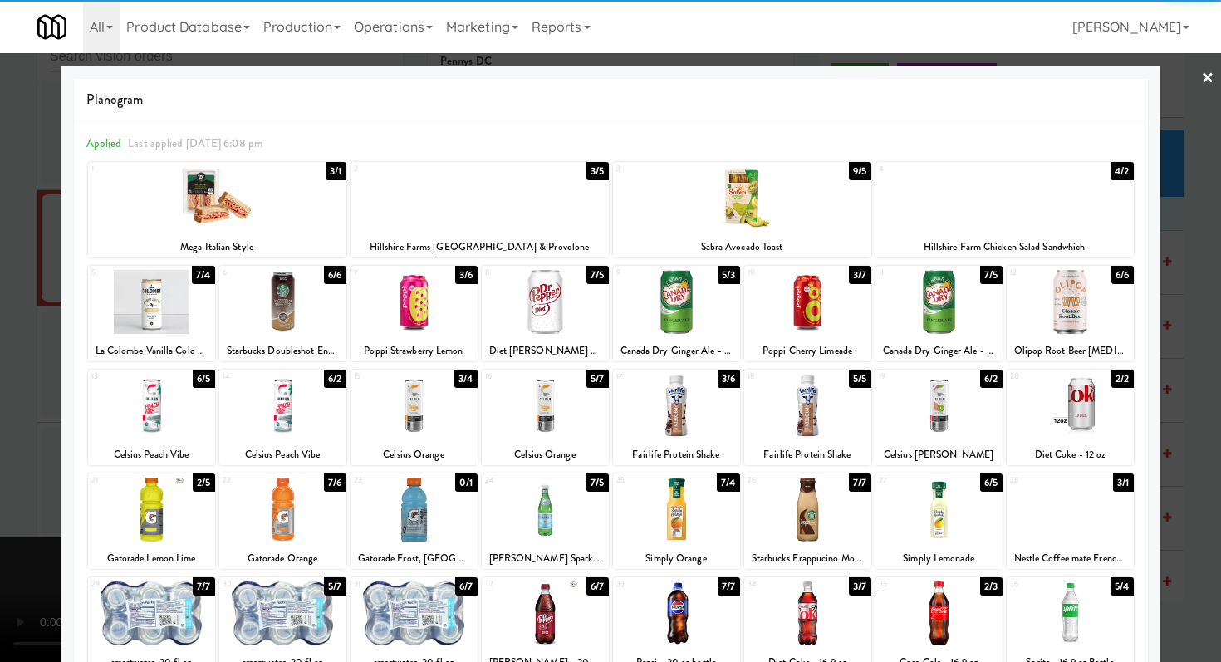
click at [464, 304] on div at bounding box center [413, 302] width 127 height 64
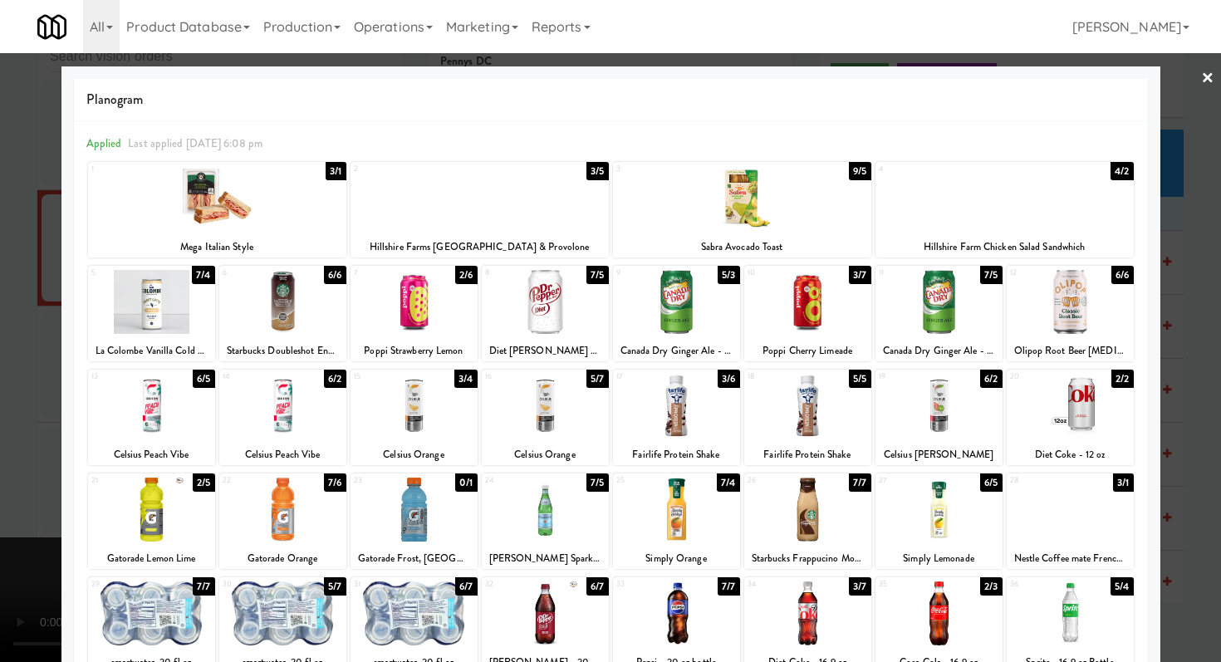
scroll to position [154, 0]
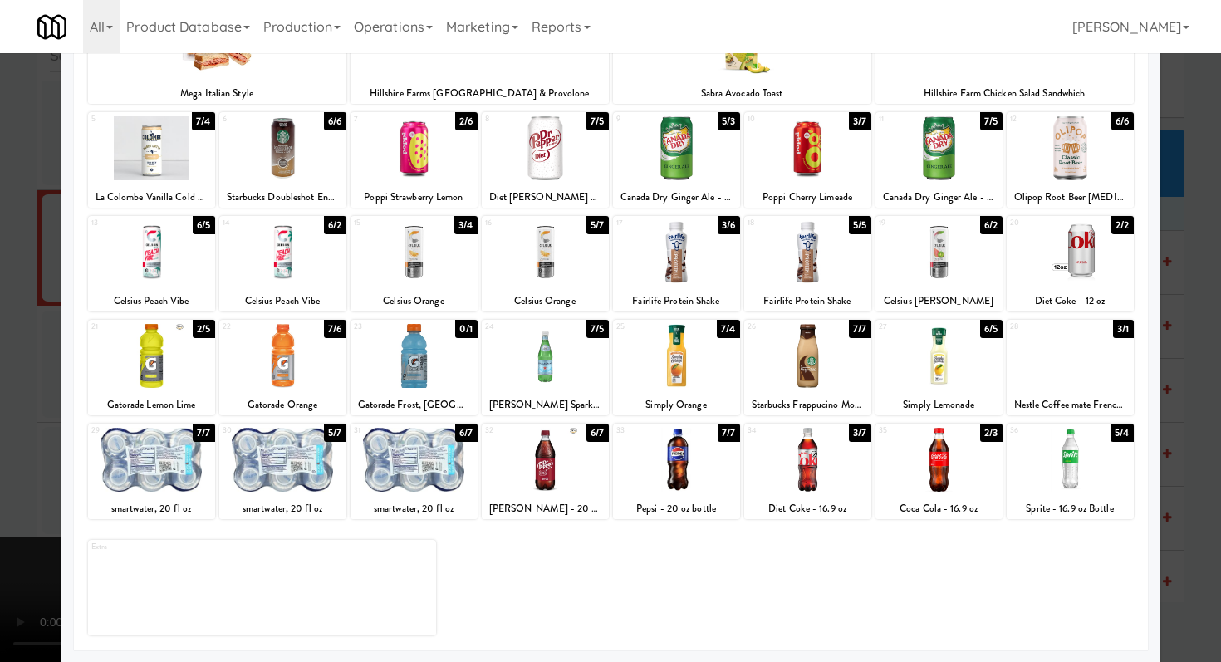
click at [0, 416] on div at bounding box center [610, 331] width 1221 height 662
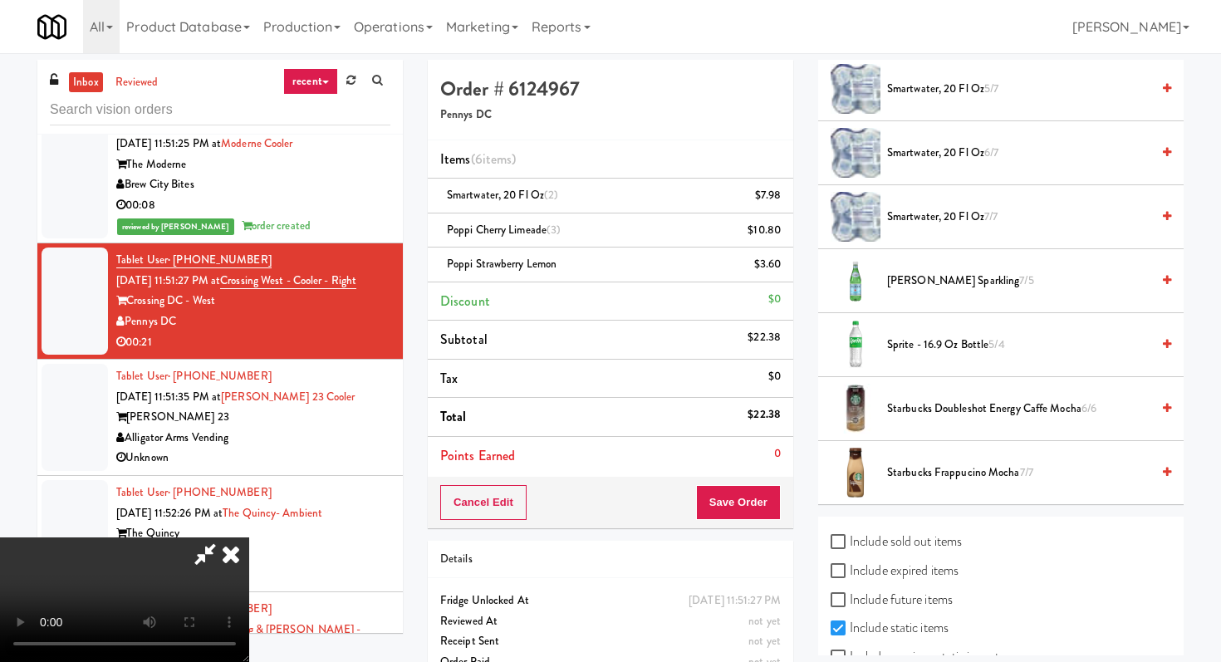
scroll to position [2060, 0]
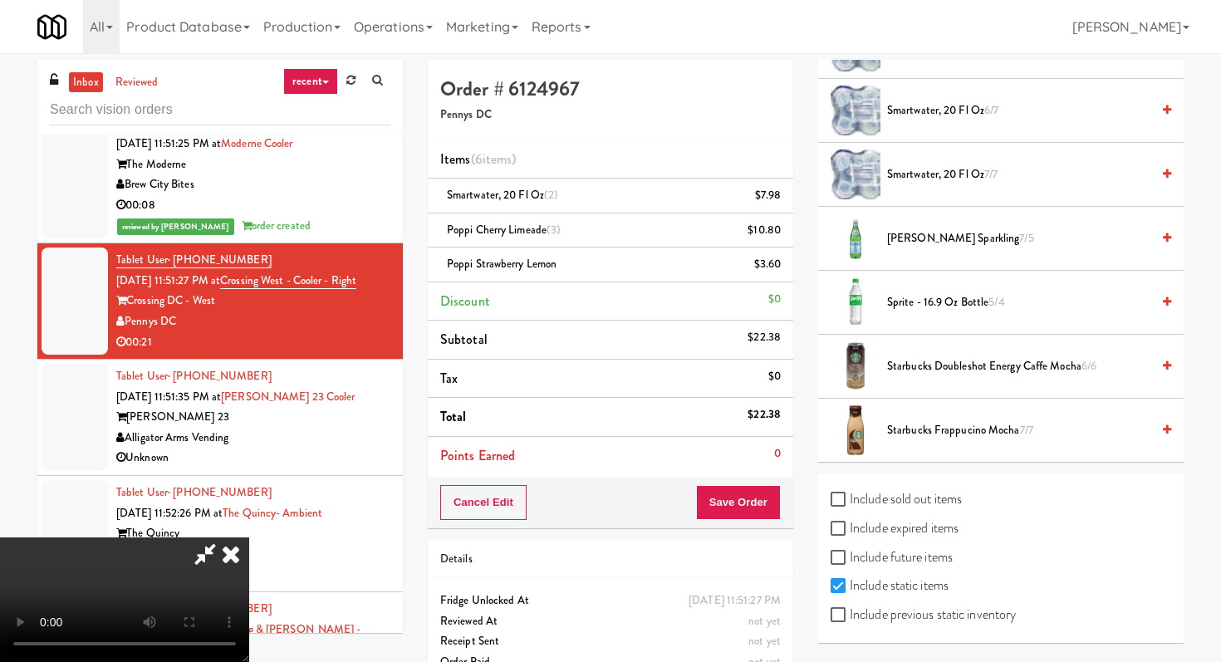
click at [872, 611] on label "Include previous static inventory" at bounding box center [922, 614] width 185 height 25
click at [850, 611] on input "Include previous static inventory" at bounding box center [839, 615] width 19 height 13
checkbox input "true"
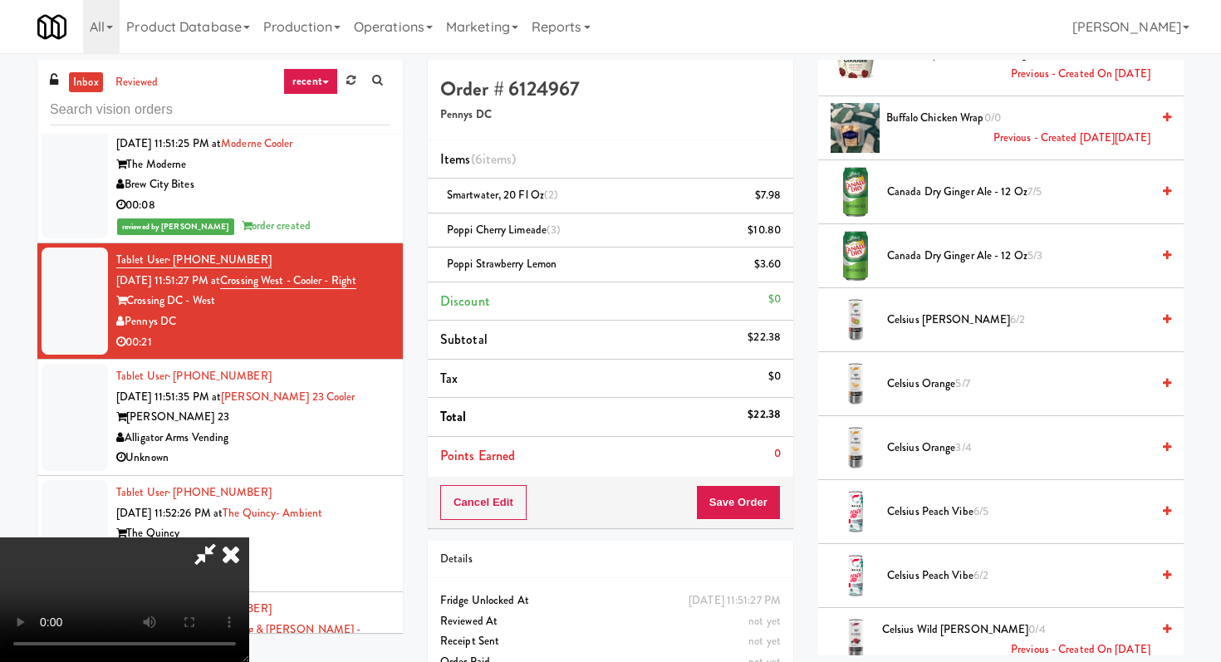
scroll to position [264, 0]
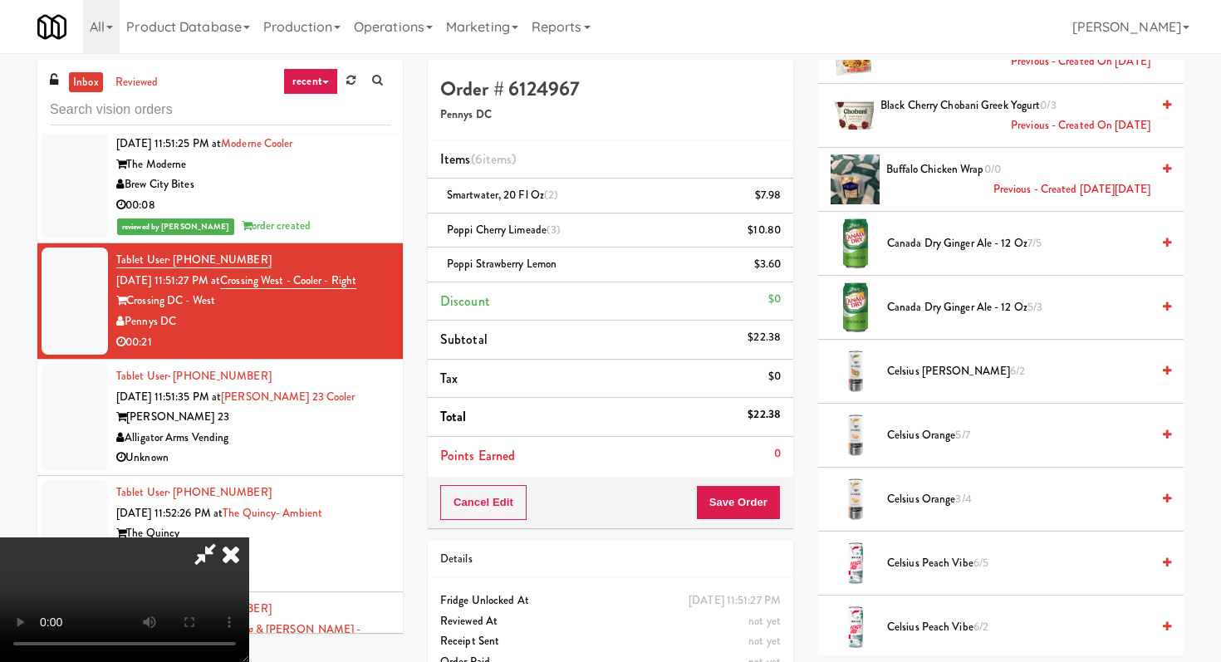
click at [249, 537] on icon at bounding box center [231, 553] width 37 height 33
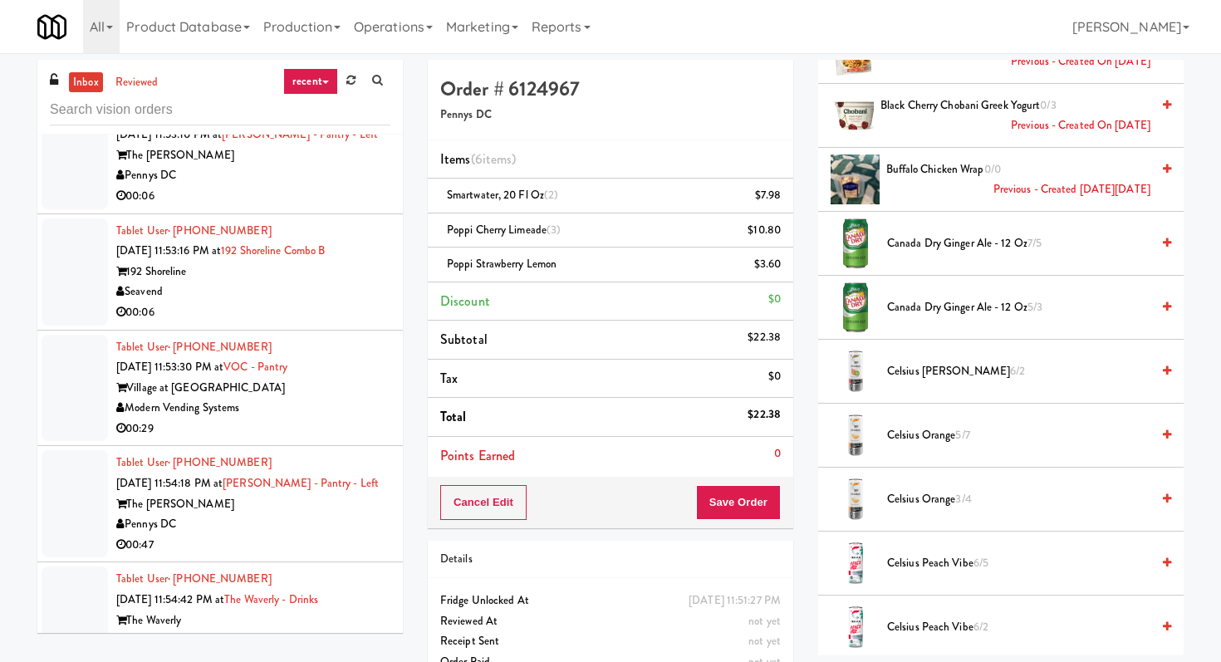
scroll to position [15925, 0]
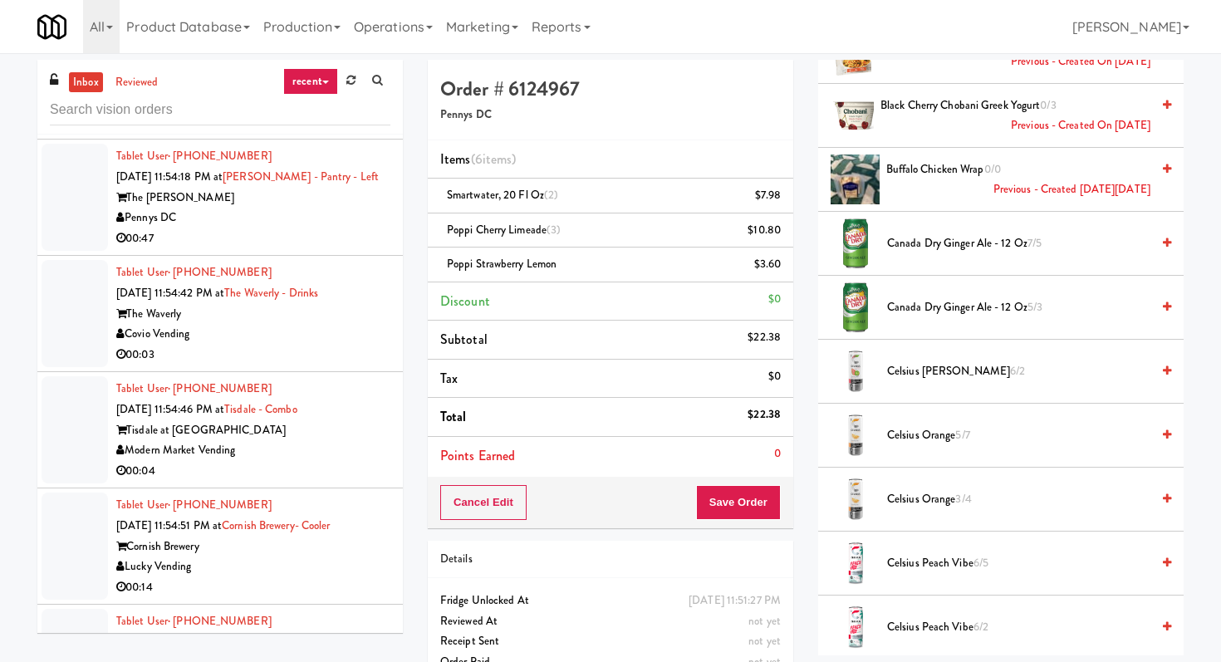
click at [331, 340] on li "Tablet User · (425) 520-4116 [DATE] 11:54:42 PM at The Waverly - Drinks The Wav…" at bounding box center [219, 314] width 365 height 116
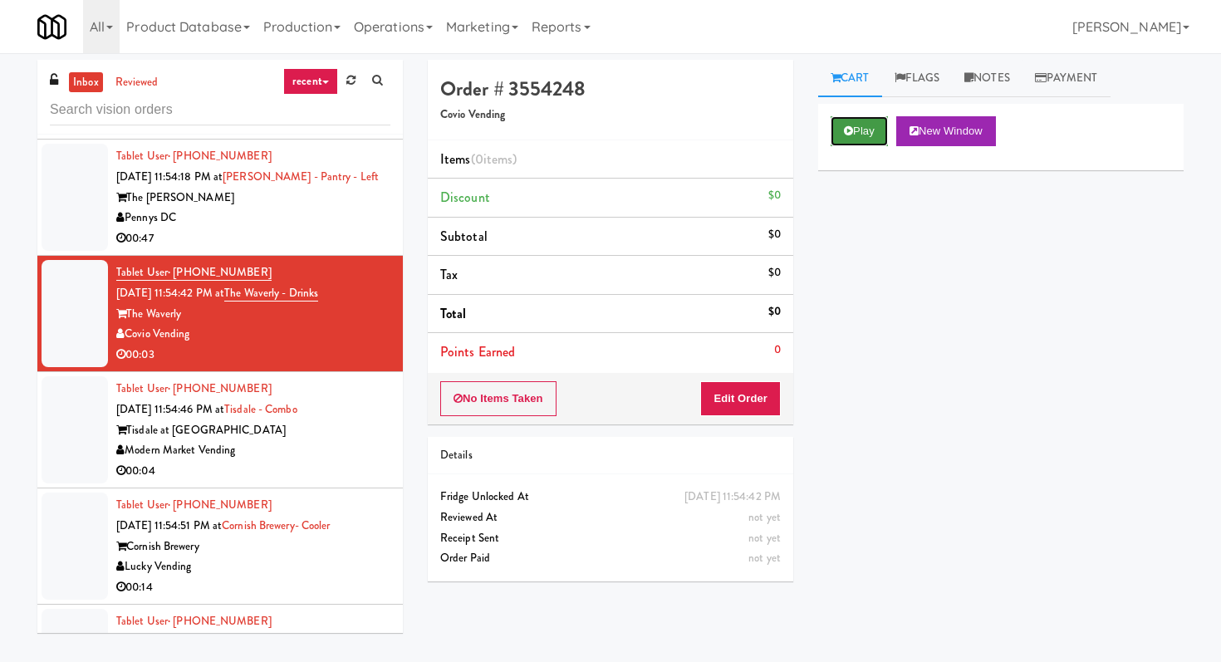
click at [875, 122] on button "Play" at bounding box center [858, 131] width 57 height 30
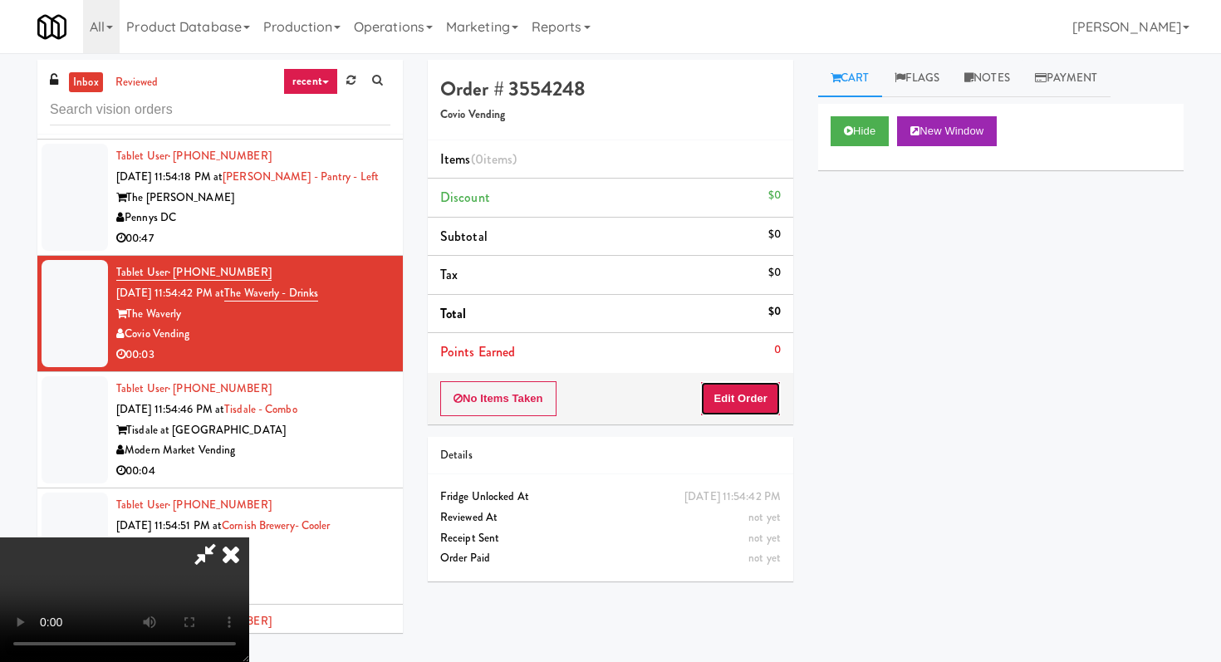
click at [757, 391] on button "Edit Order" at bounding box center [740, 398] width 81 height 35
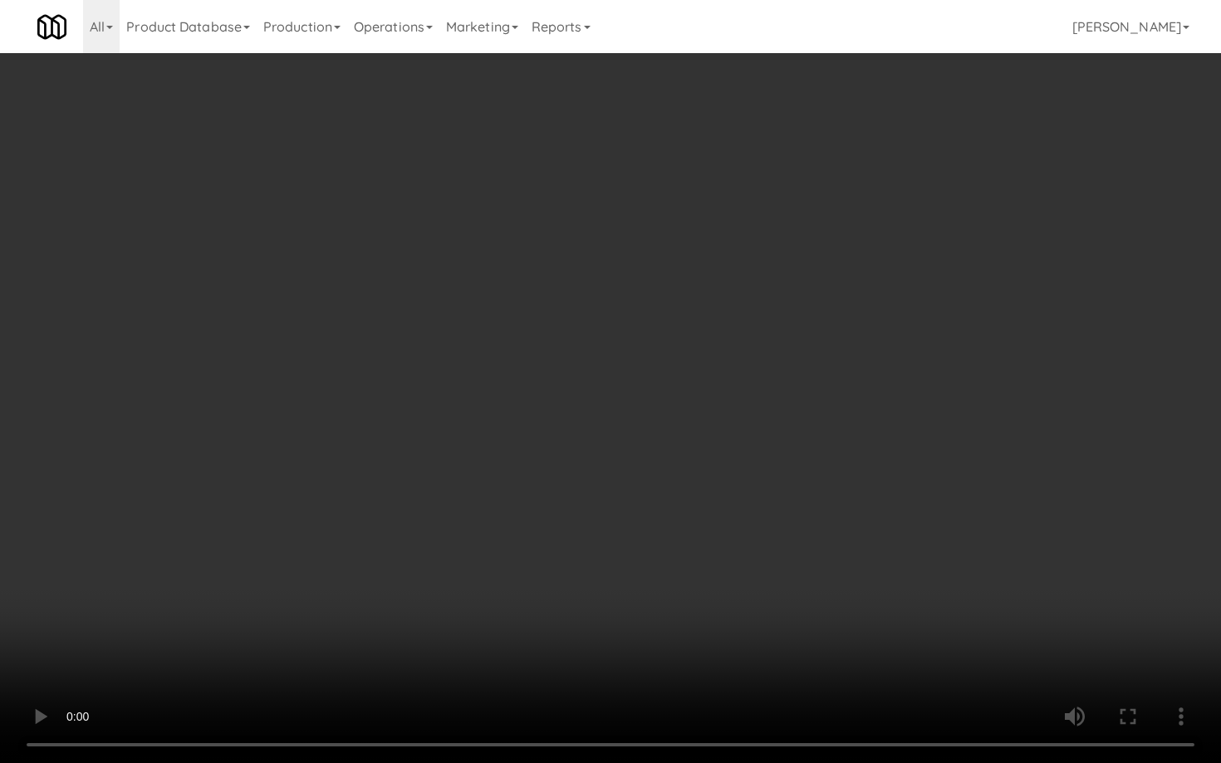
click at [604, 599] on video at bounding box center [610, 381] width 1221 height 763
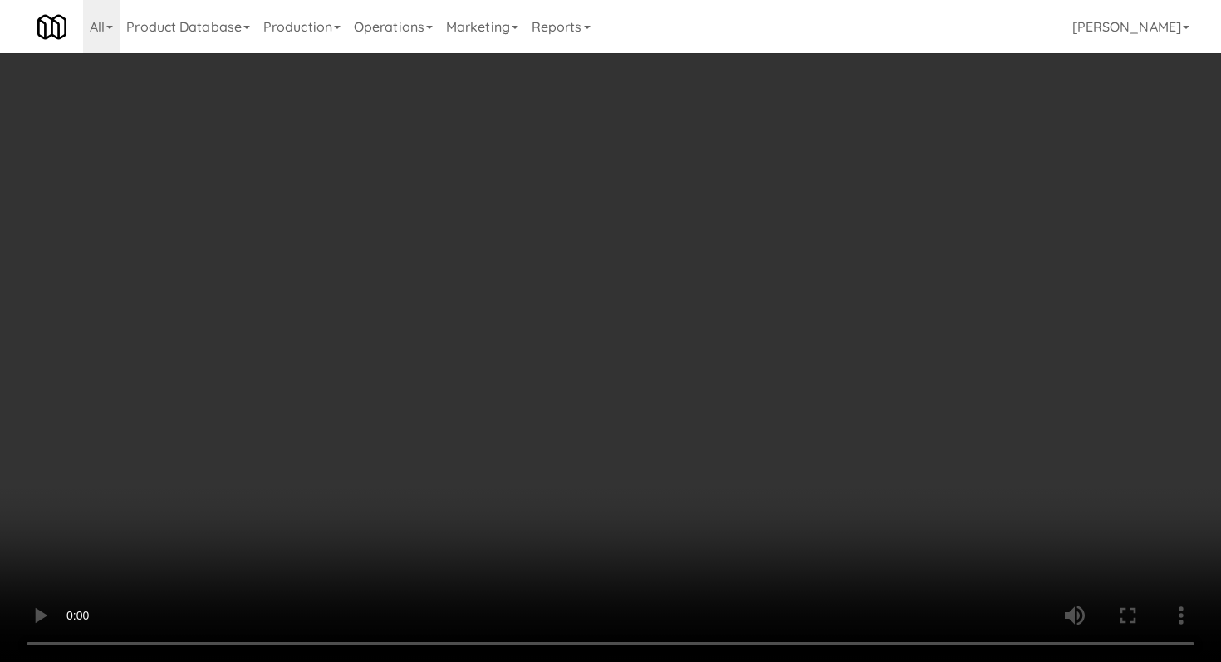
scroll to position [905, 0]
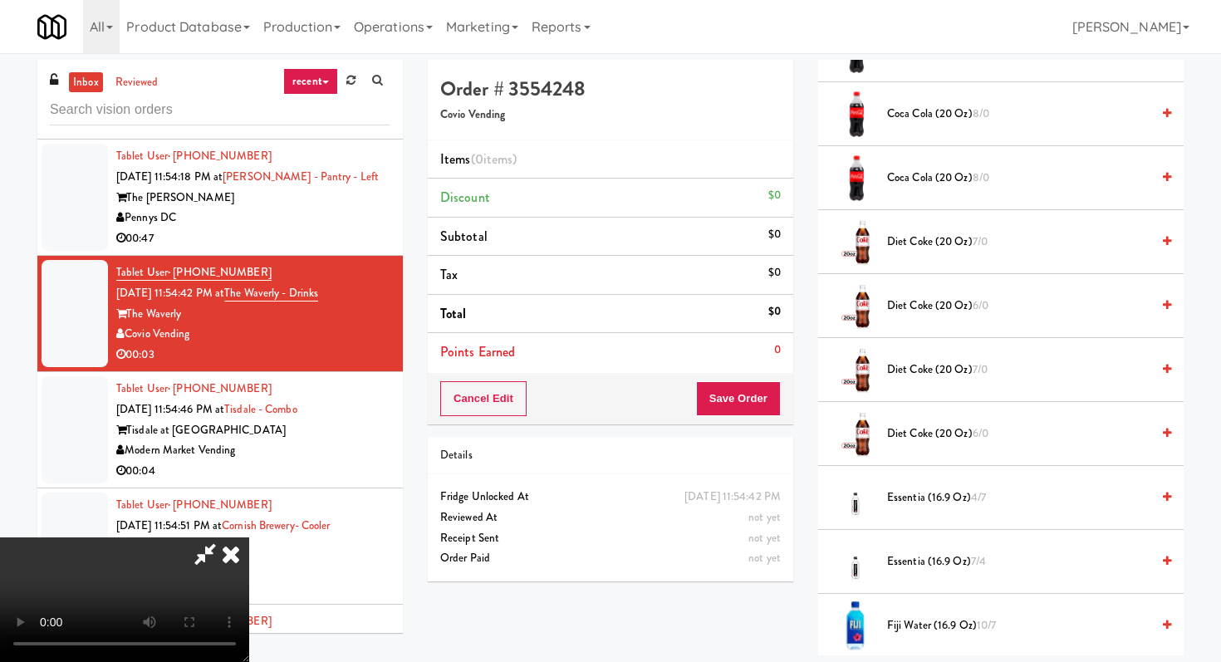
click at [949, 446] on li "Diet Coke (20 oz) 6/0" at bounding box center [1000, 434] width 365 height 64
click at [947, 437] on span "Diet Coke (20 oz) 6/0" at bounding box center [1018, 434] width 263 height 21
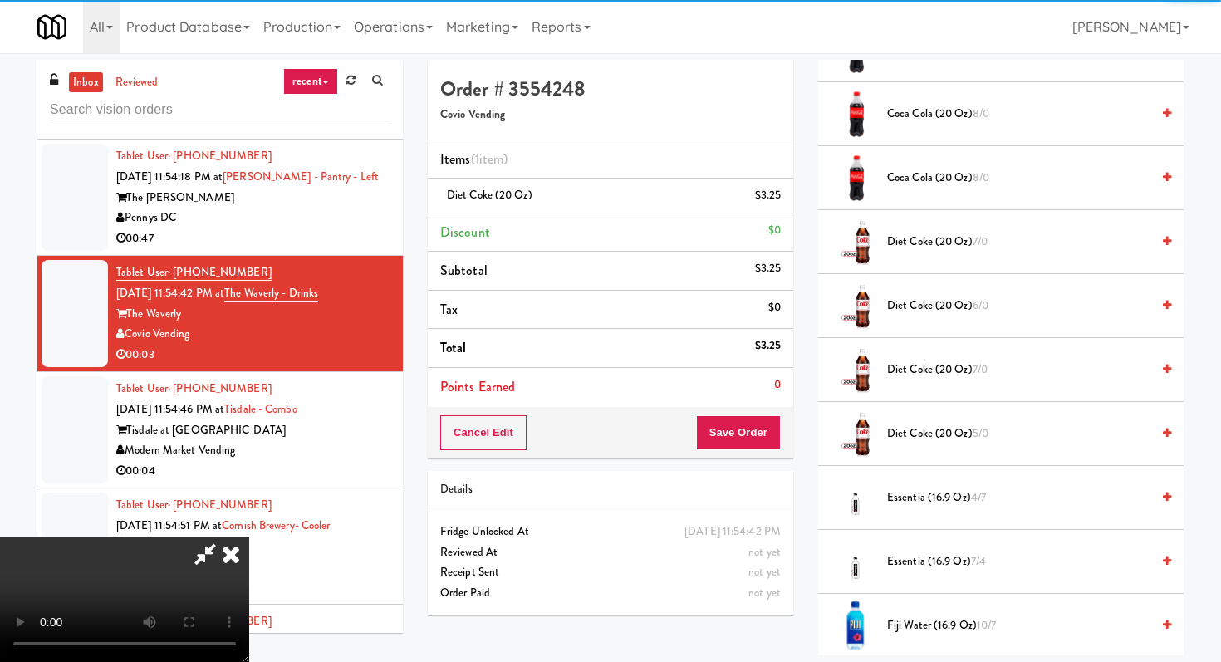
click at [783, 432] on div "Cancel Edit Save Order" at bounding box center [610, 432] width 365 height 51
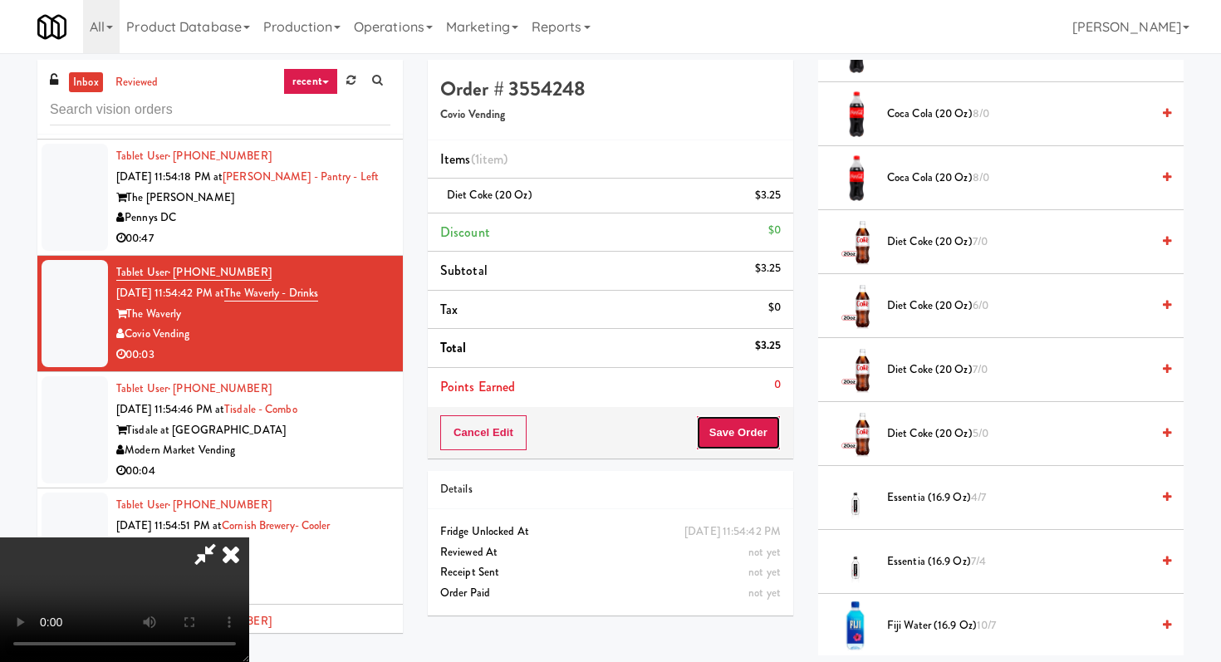
click at [770, 432] on button "Save Order" at bounding box center [738, 432] width 85 height 35
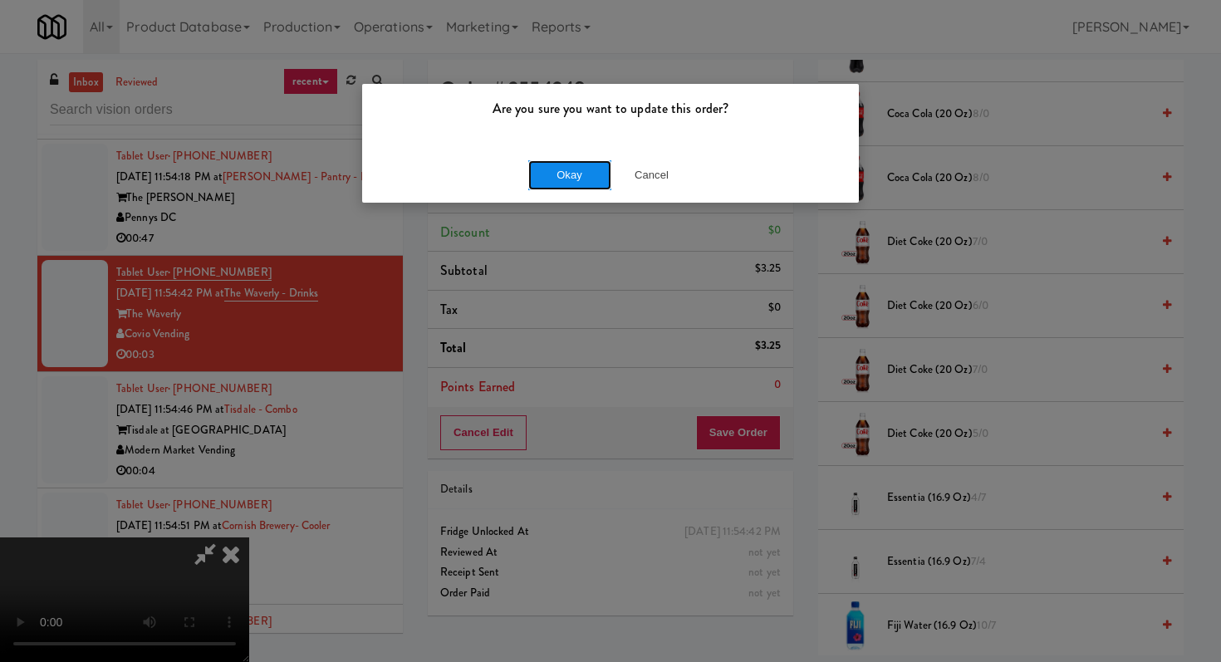
click at [590, 186] on button "Okay" at bounding box center [569, 175] width 83 height 30
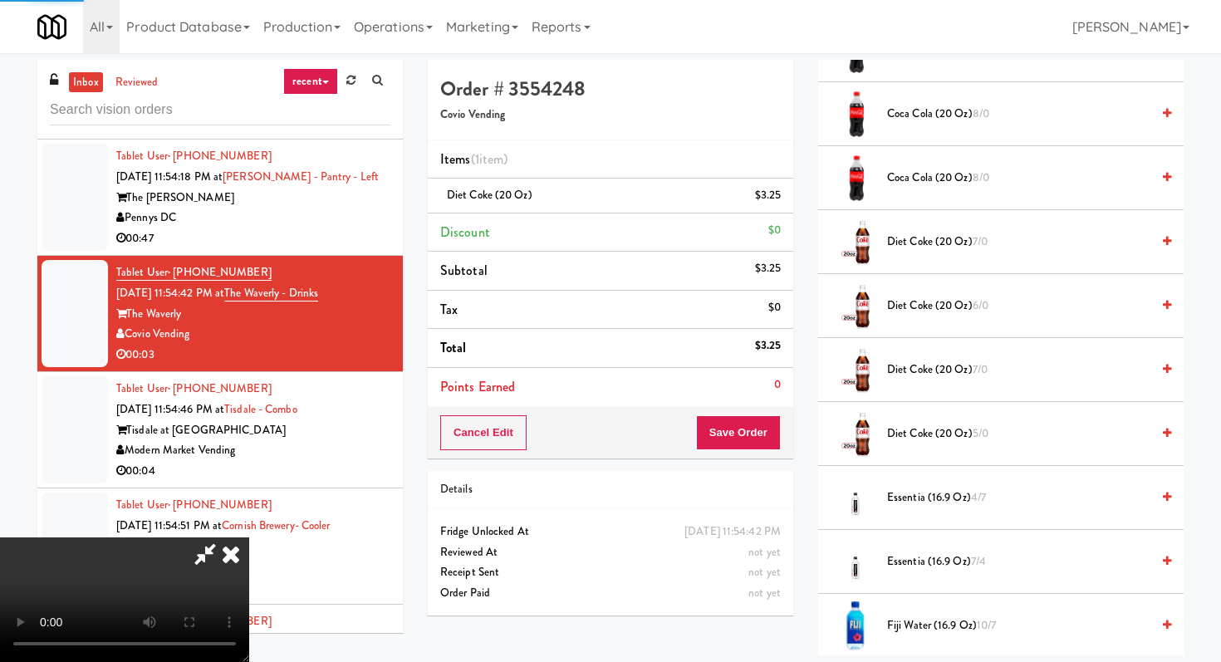
scroll to position [71, 0]
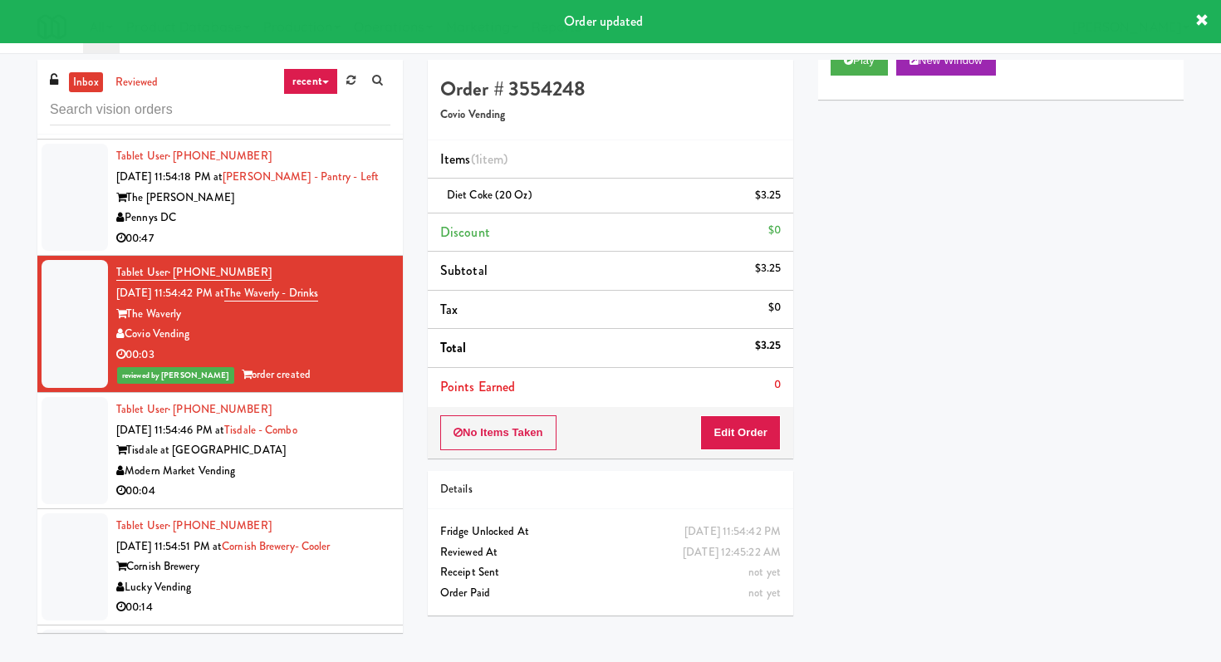
click at [341, 461] on div "Modern Market Vending" at bounding box center [253, 471] width 274 height 21
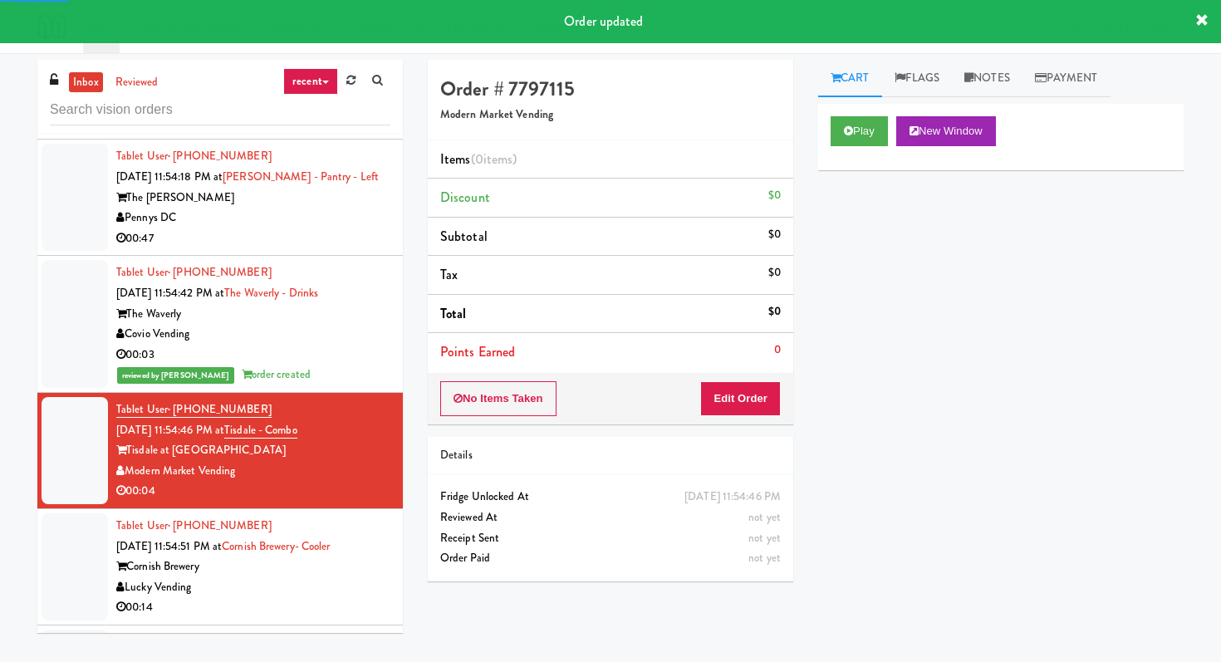
click at [839, 115] on div "Play New Window" at bounding box center [1000, 137] width 365 height 66
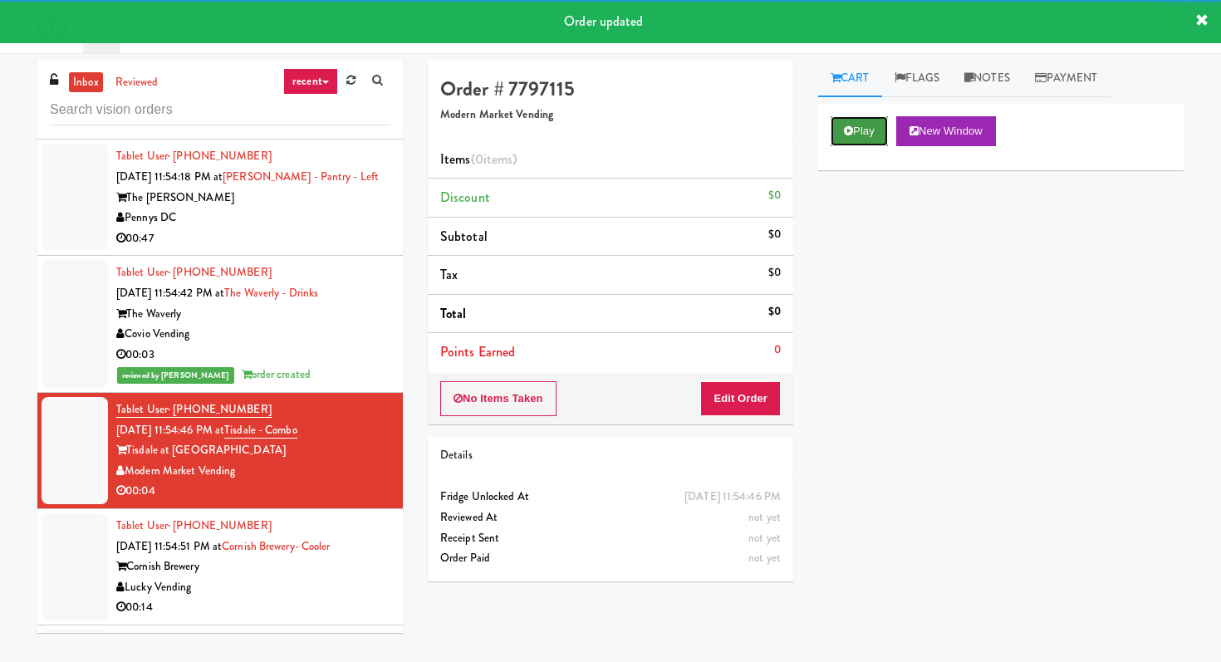
click at [846, 132] on icon at bounding box center [848, 130] width 9 height 11
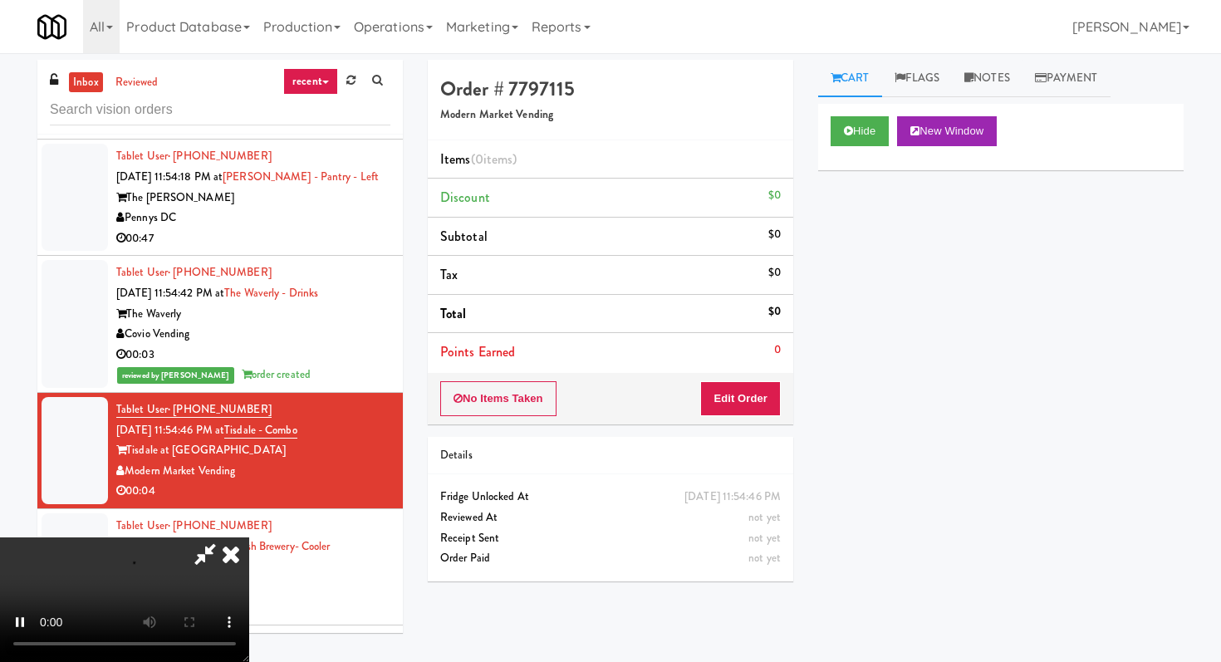
click at [748, 419] on div "No Items Taken Edit Order" at bounding box center [610, 398] width 365 height 51
click at [747, 407] on button "Edit Order" at bounding box center [740, 398] width 81 height 35
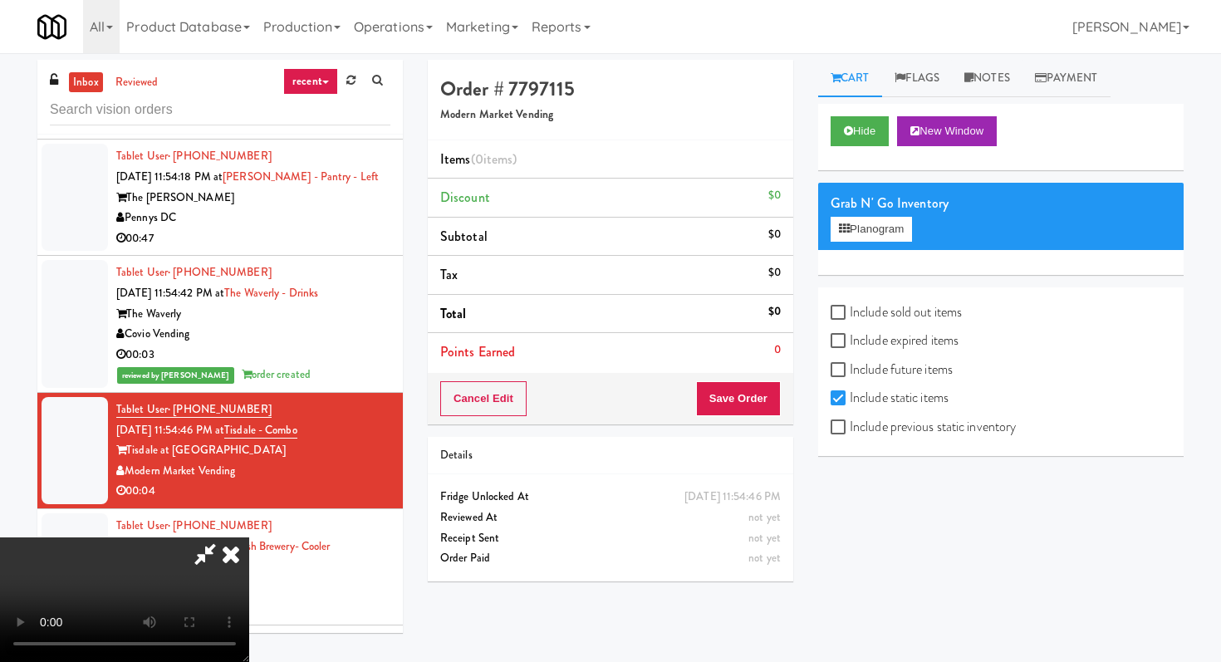
scroll to position [164, 0]
click at [884, 417] on label "Include previous static inventory" at bounding box center [922, 426] width 185 height 25
click at [850, 421] on input "Include previous static inventory" at bounding box center [839, 427] width 19 height 13
checkbox input "true"
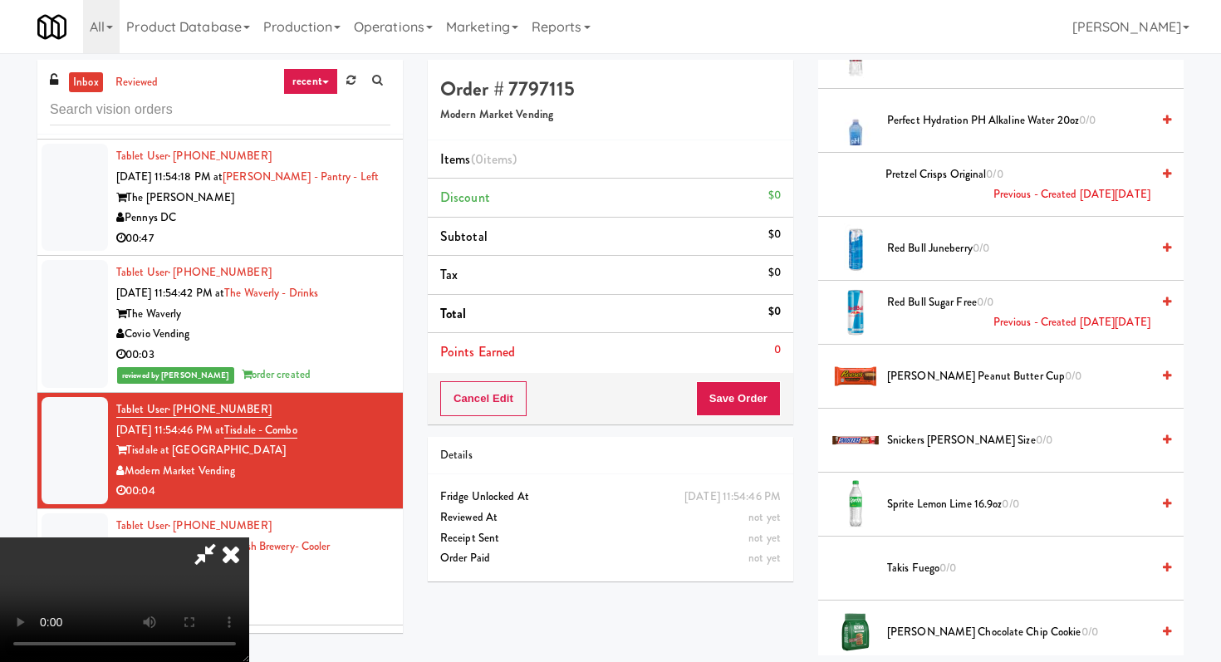
scroll to position [2124, 0]
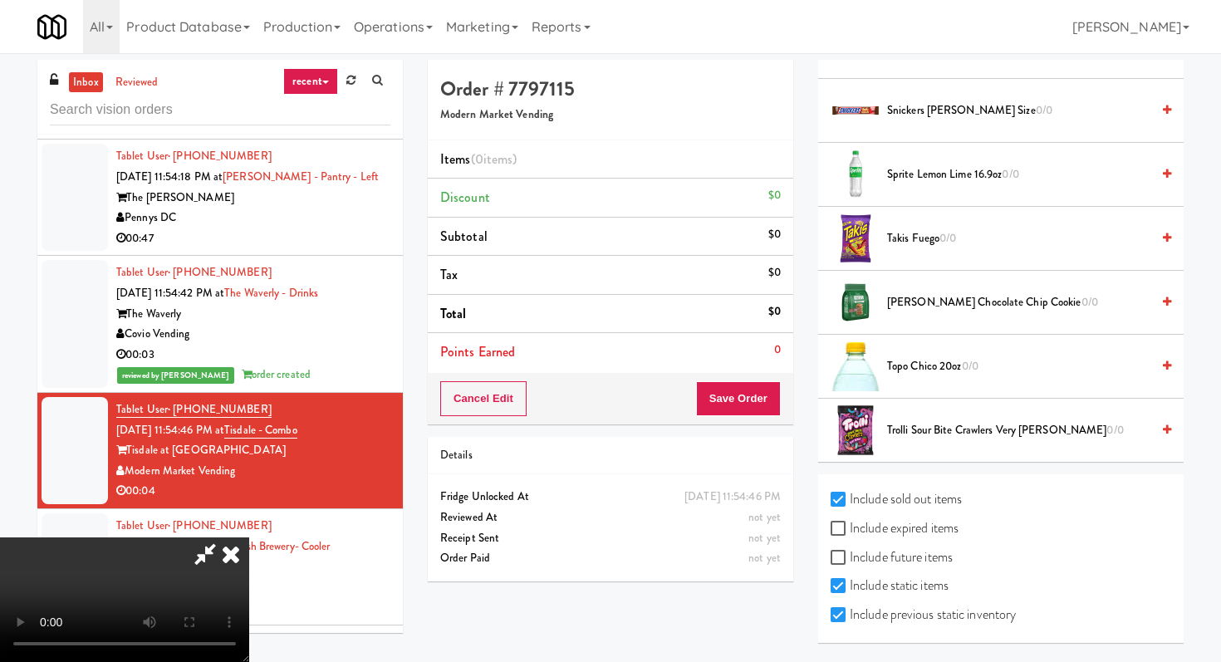
click at [925, 181] on span "Sprite Lemon Lime 16.9oz 0/0" at bounding box center [1018, 174] width 263 height 21
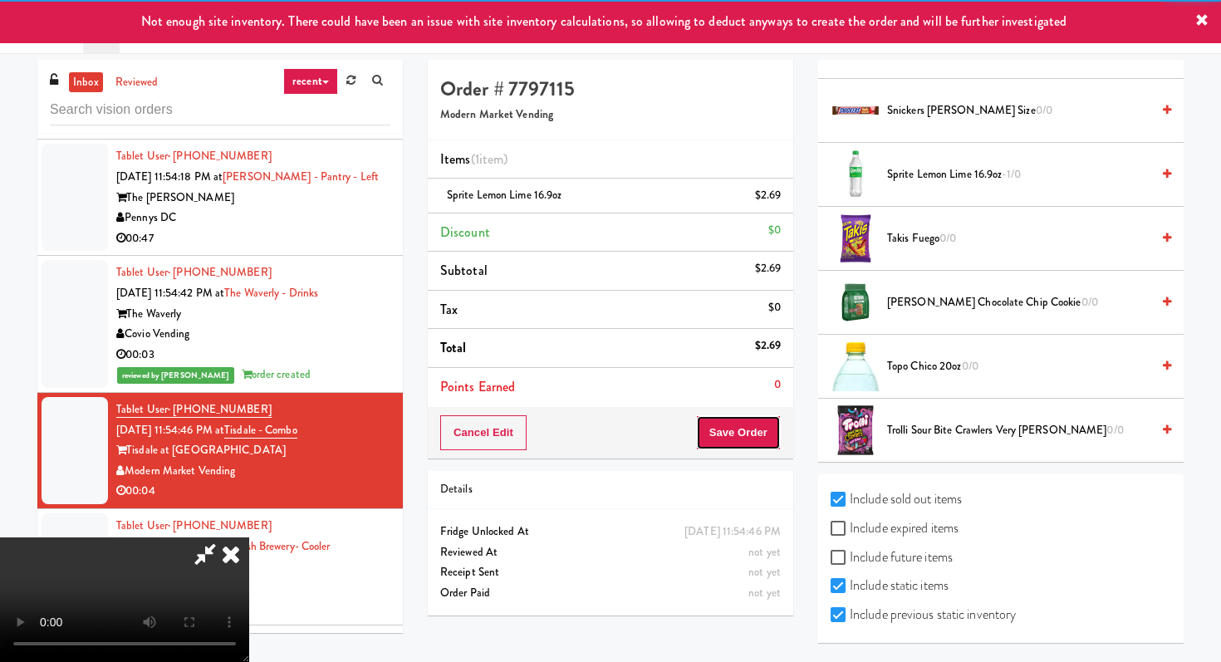
click at [755, 434] on button "Save Order" at bounding box center [738, 432] width 85 height 35
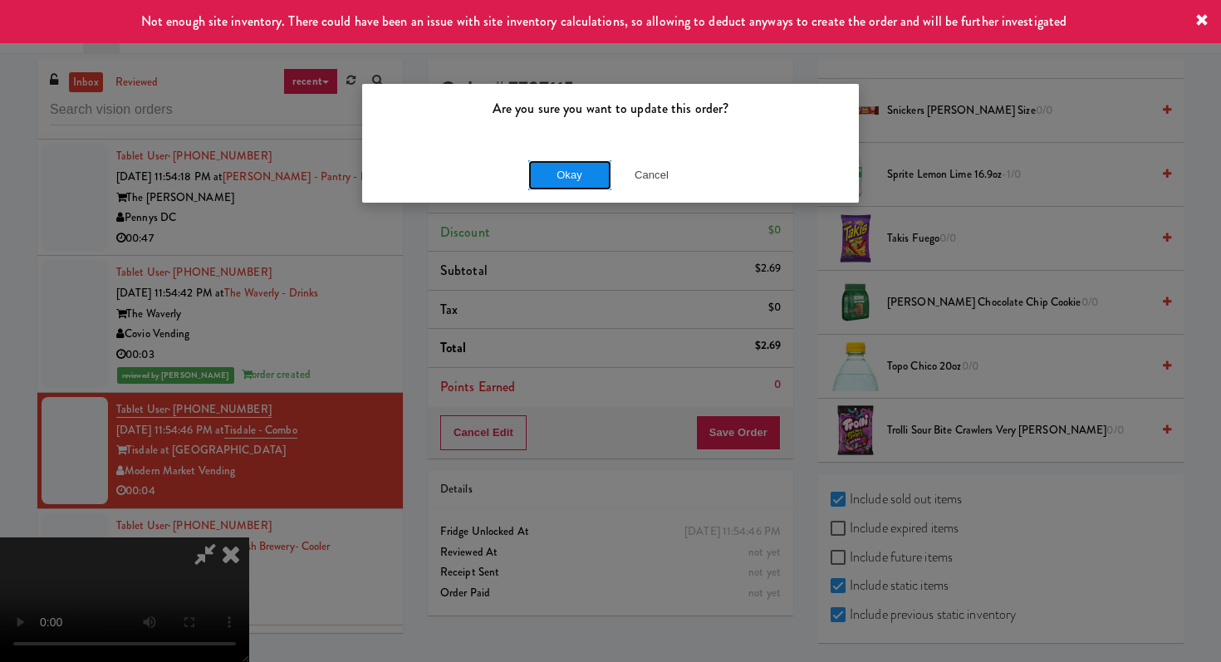
click at [590, 166] on button "Okay" at bounding box center [569, 175] width 83 height 30
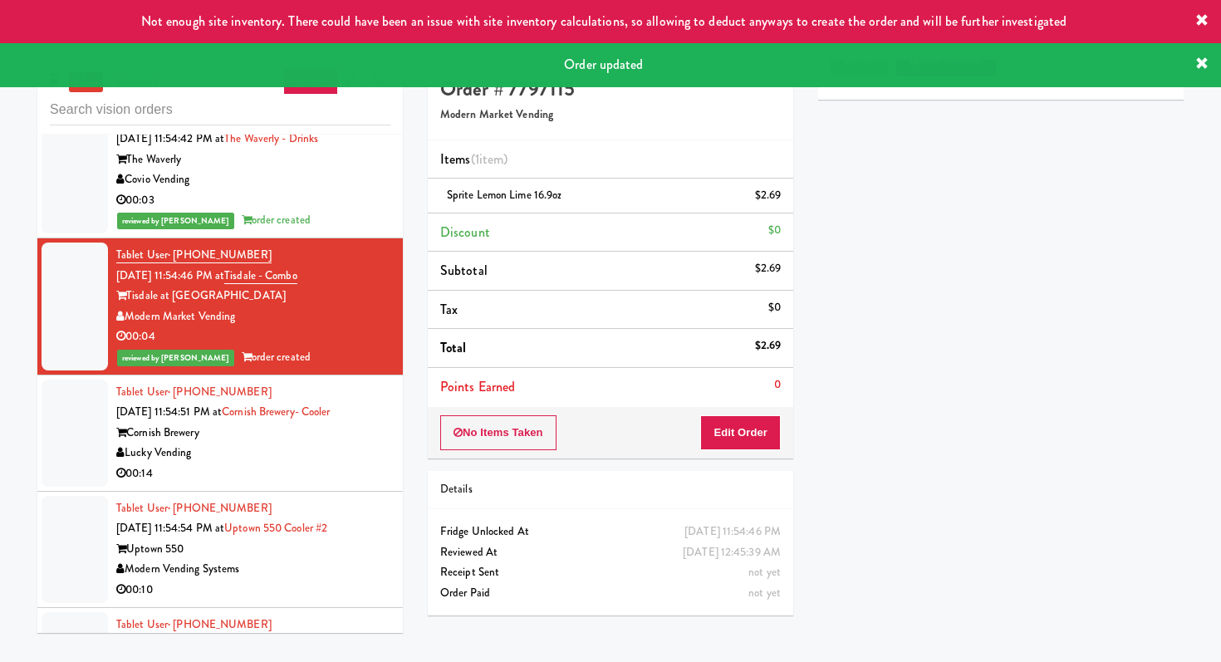
scroll to position [16093, 0]
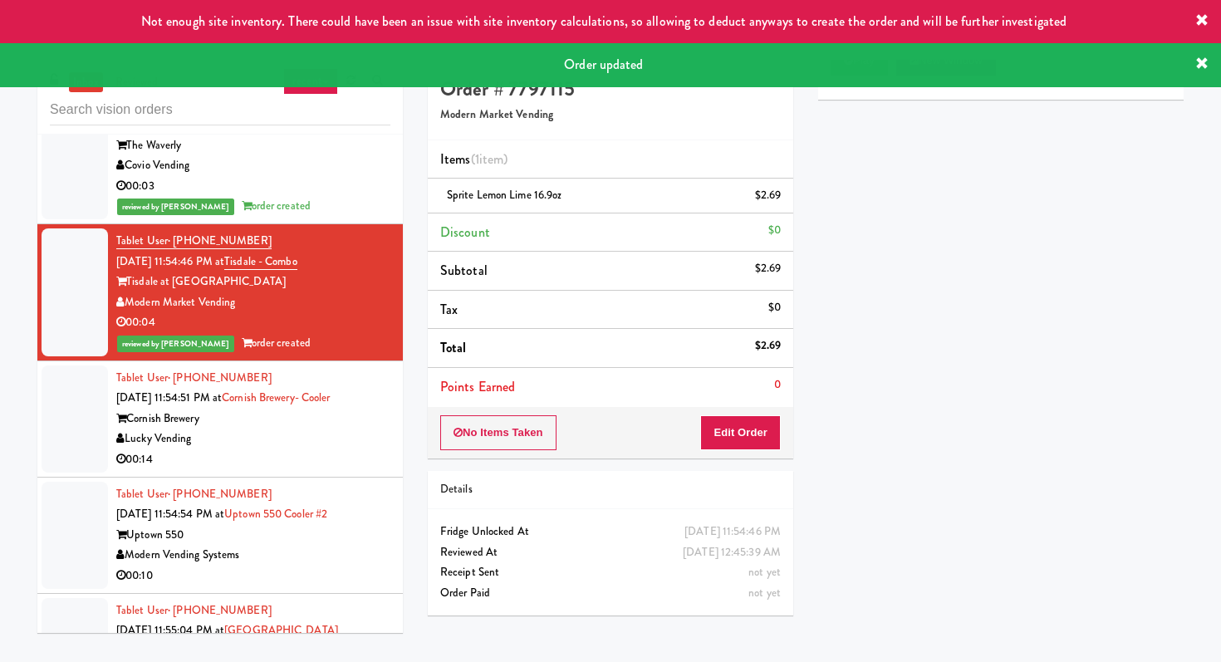
click at [322, 429] on div "Lucky Vending" at bounding box center [253, 439] width 274 height 21
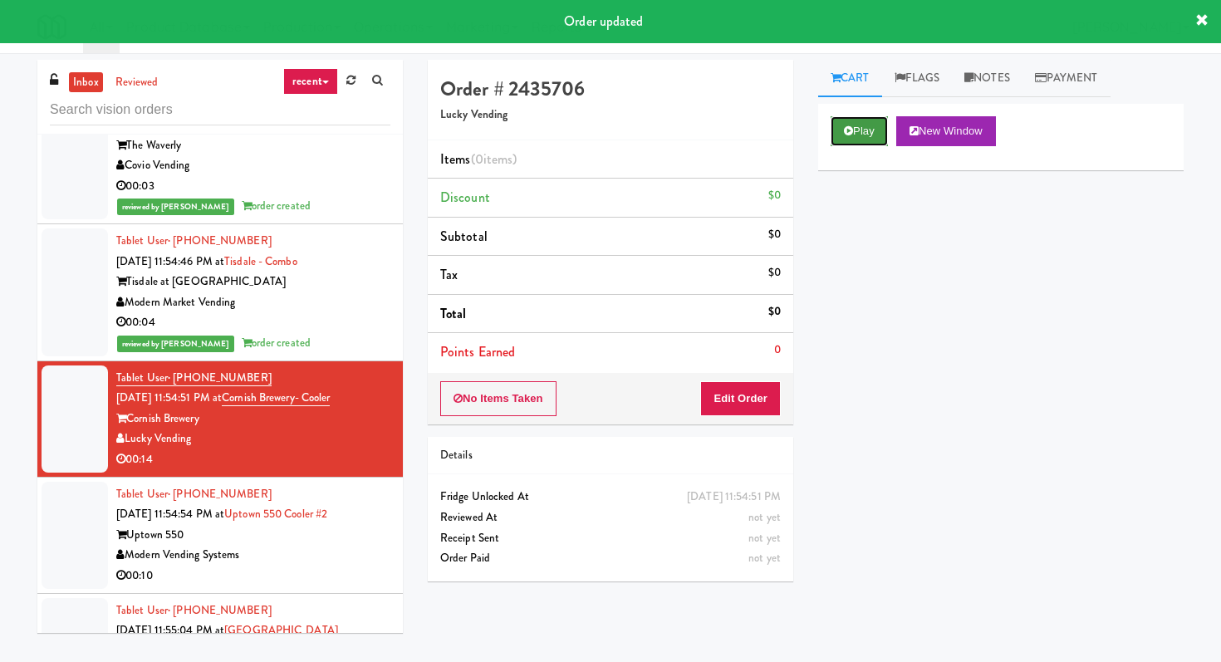
click at [855, 136] on button "Play" at bounding box center [858, 131] width 57 height 30
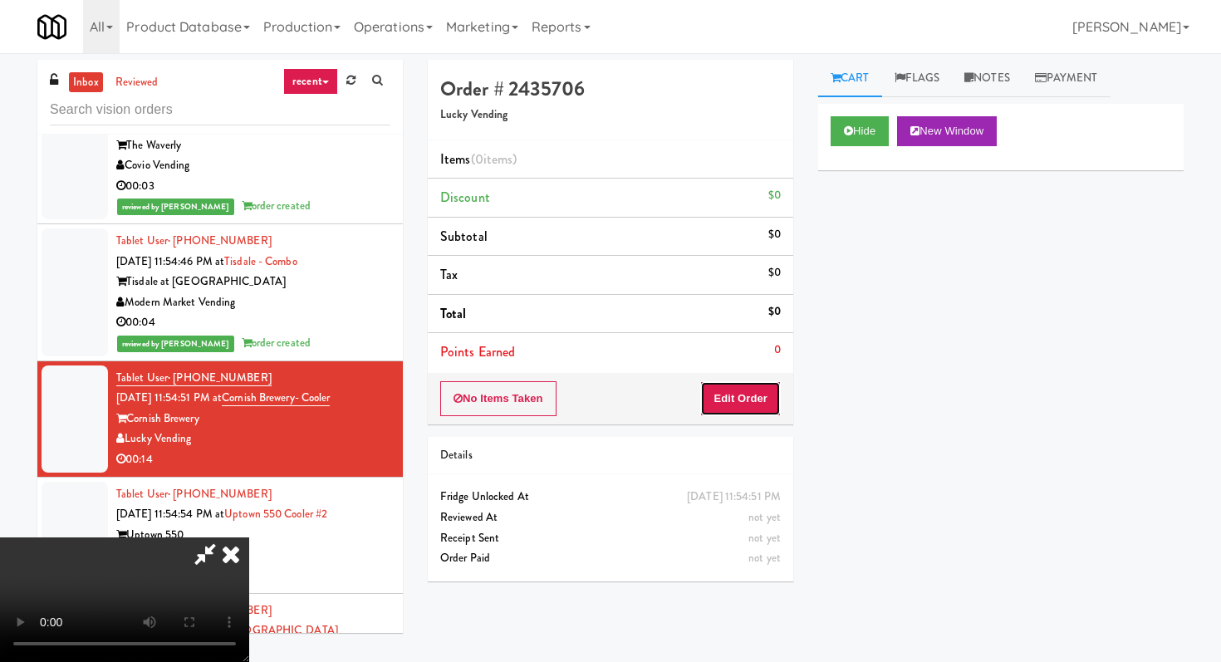
click at [738, 403] on button "Edit Order" at bounding box center [740, 398] width 81 height 35
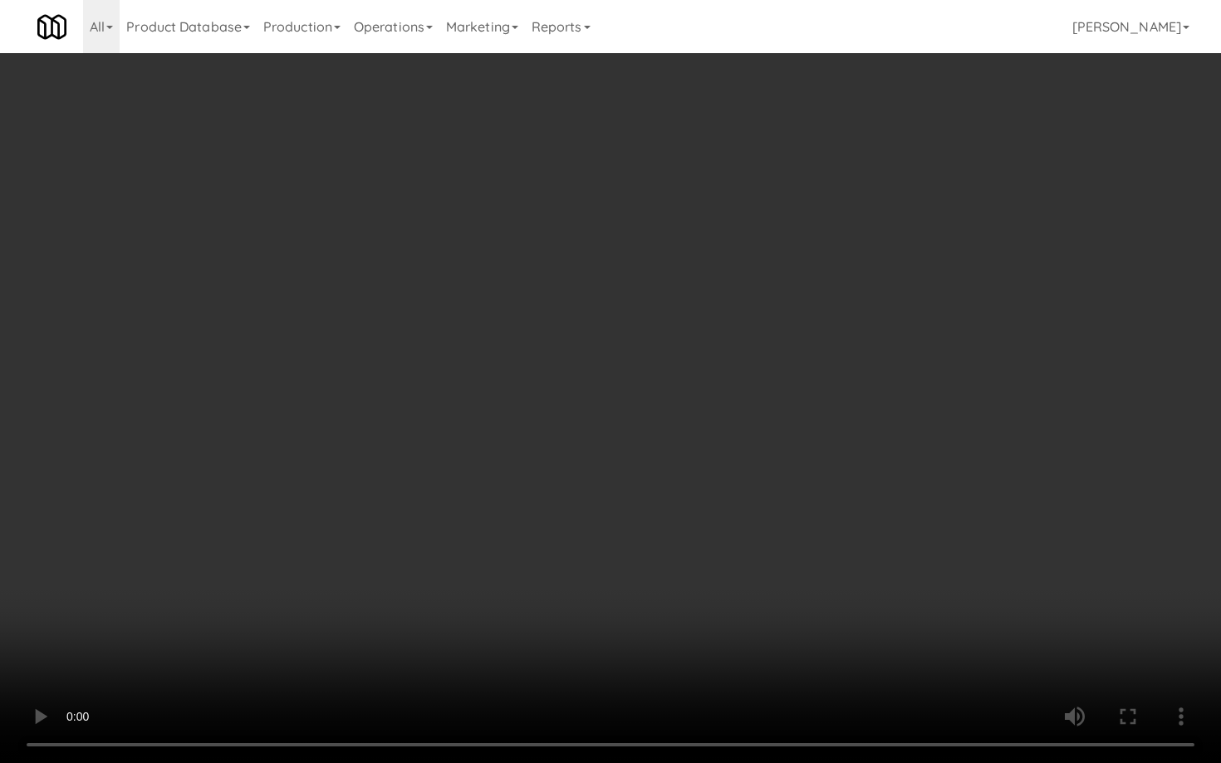
click at [541, 579] on video at bounding box center [610, 381] width 1221 height 763
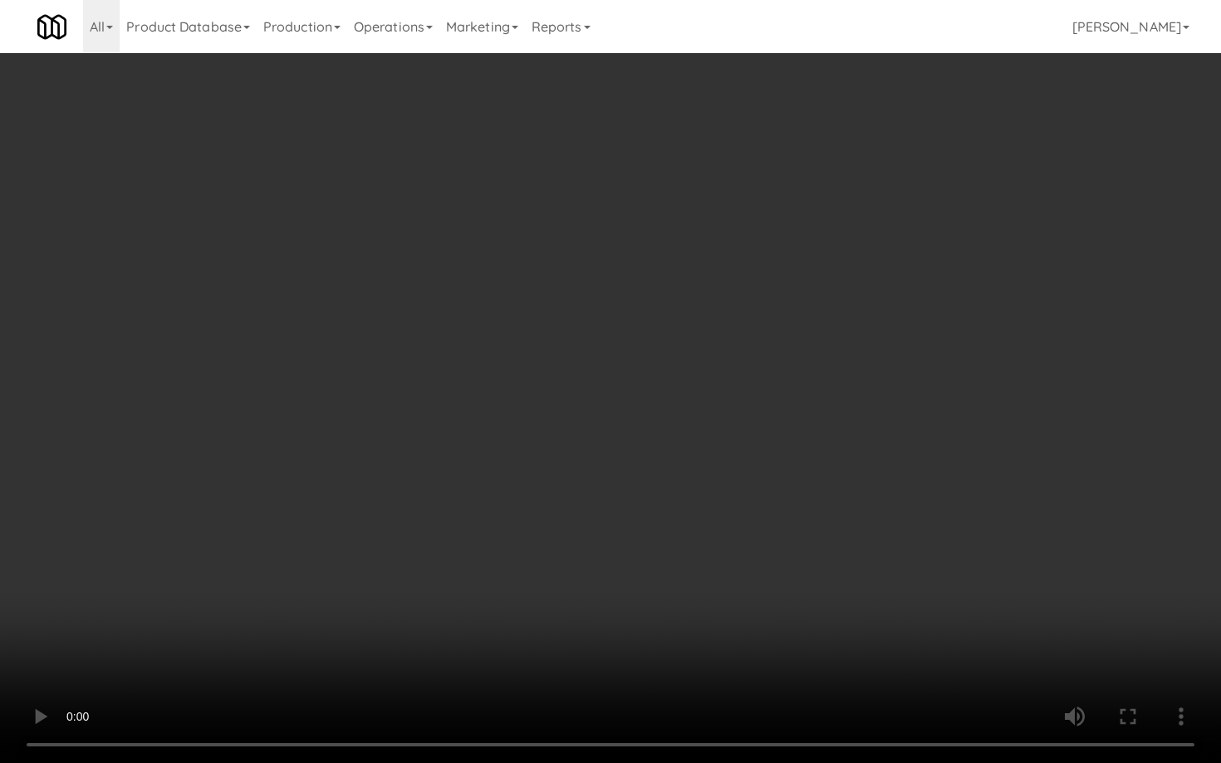
click at [541, 579] on video at bounding box center [610, 381] width 1221 height 763
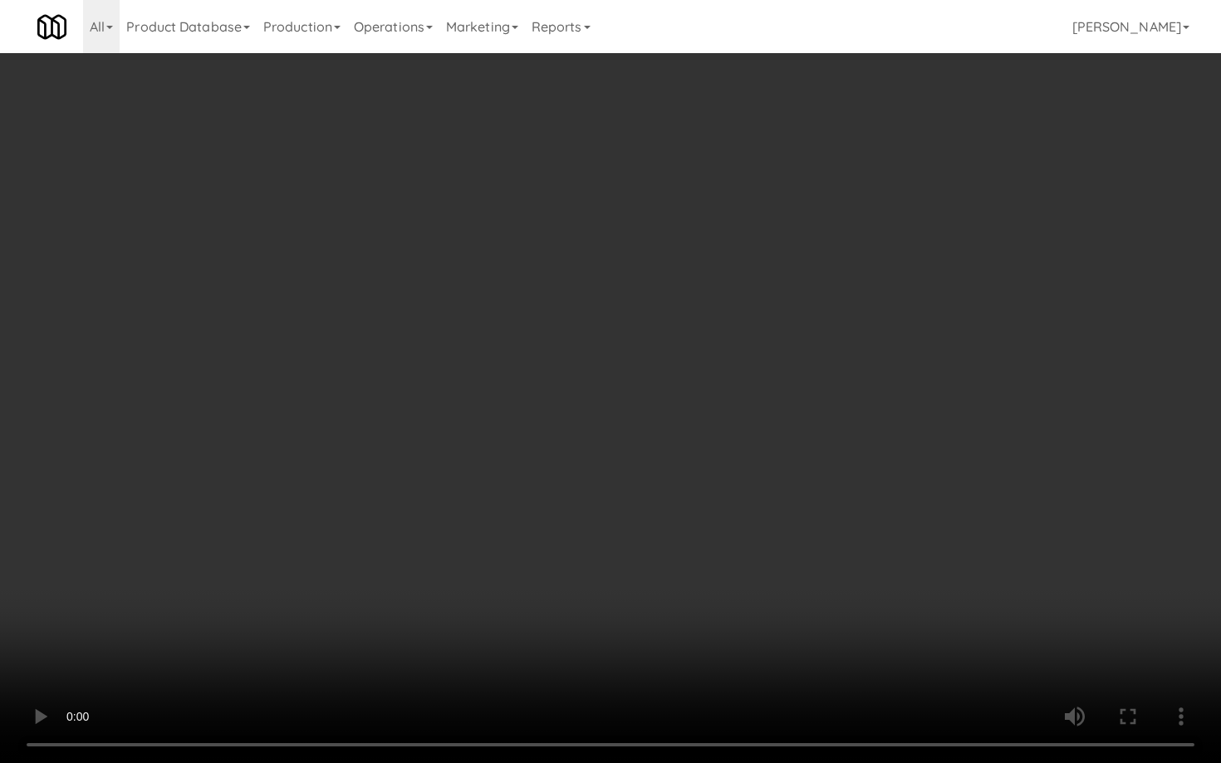
click at [452, 545] on video at bounding box center [610, 381] width 1221 height 763
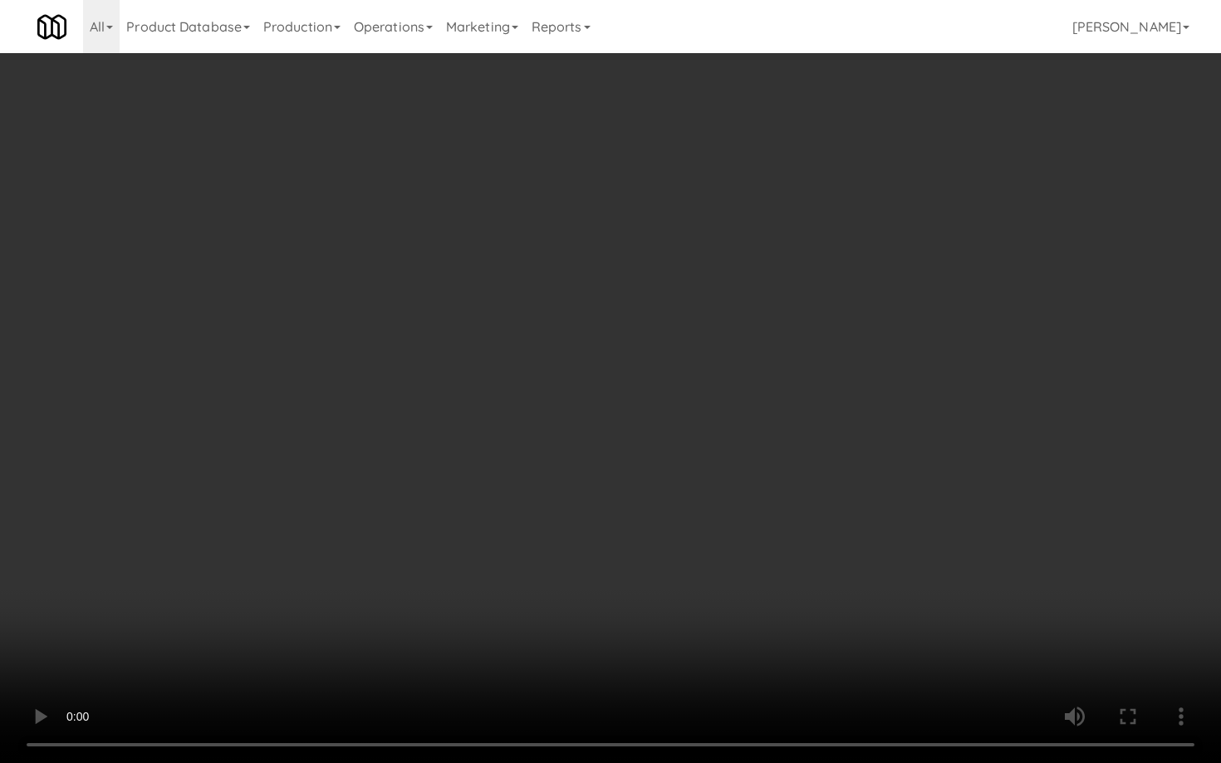
click at [452, 545] on video at bounding box center [610, 381] width 1221 height 763
click at [318, 591] on video at bounding box center [610, 381] width 1221 height 763
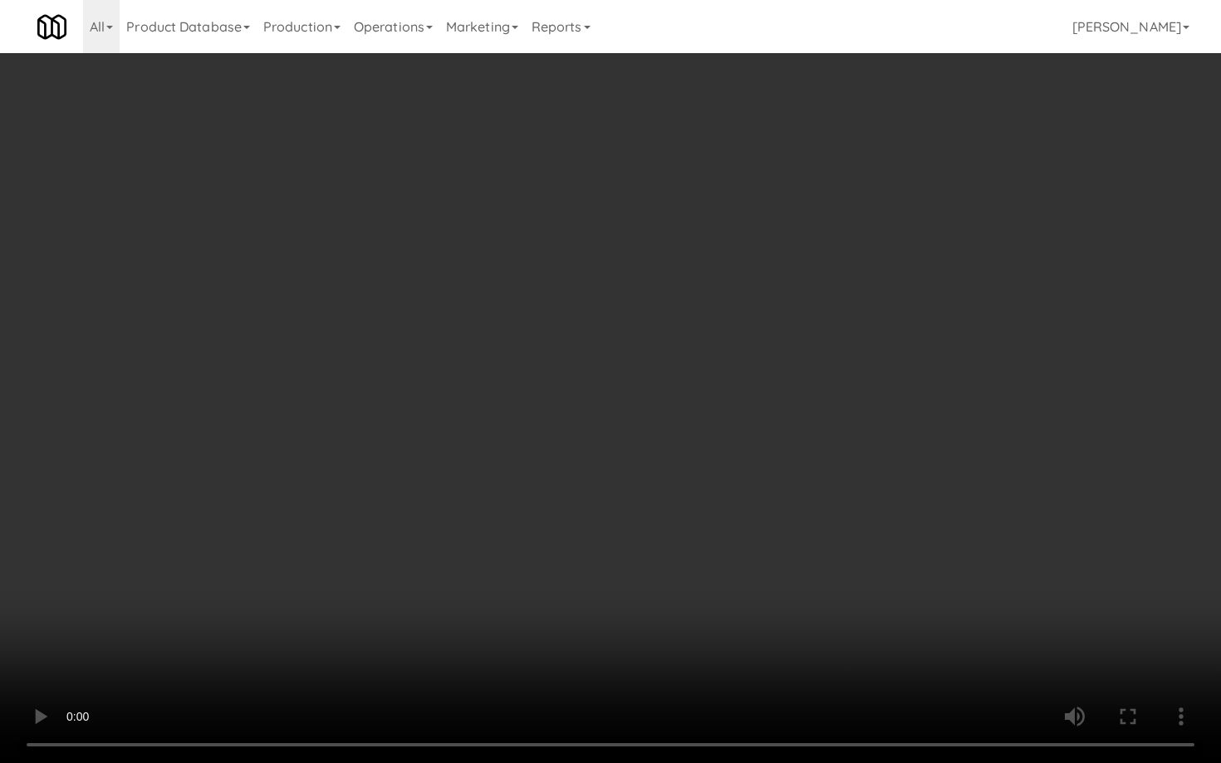
click at [318, 591] on video at bounding box center [610, 381] width 1221 height 763
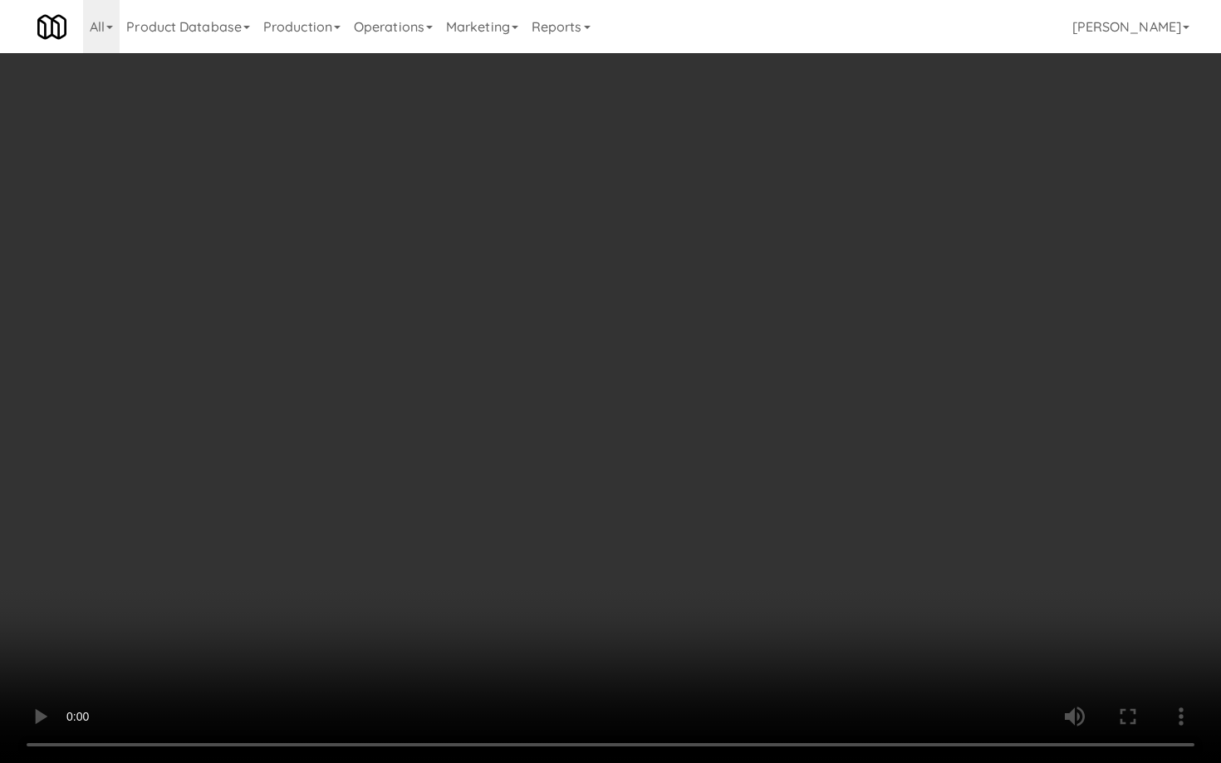
click at [318, 591] on video at bounding box center [610, 381] width 1221 height 763
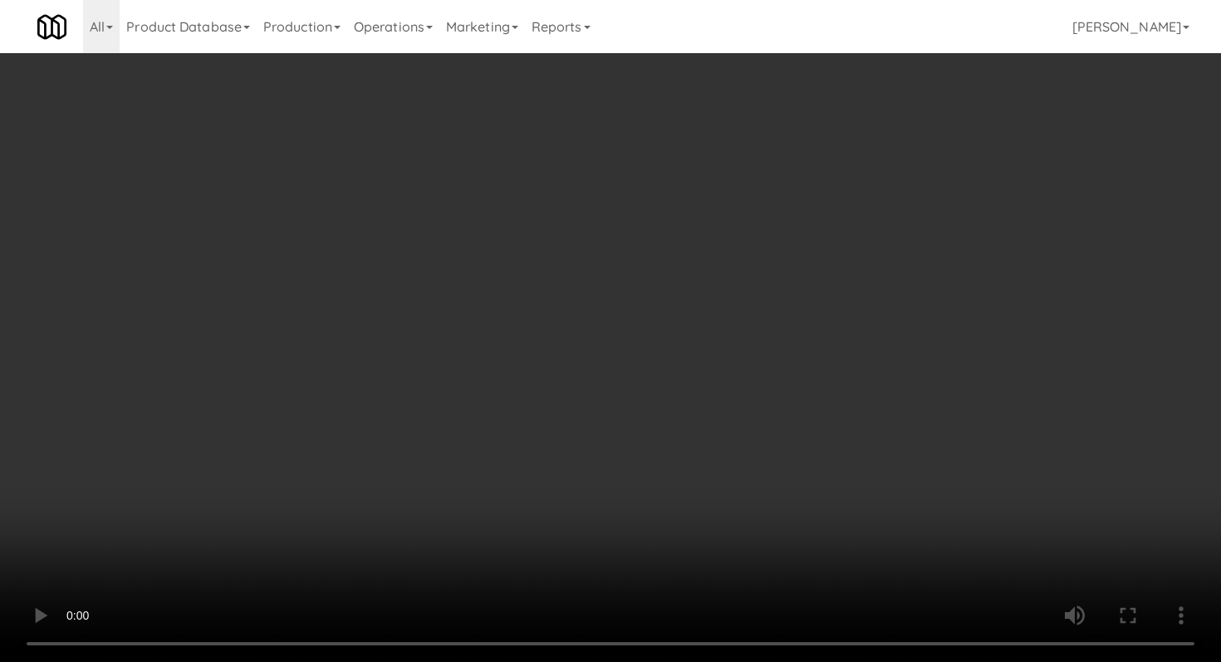
scroll to position [821, 0]
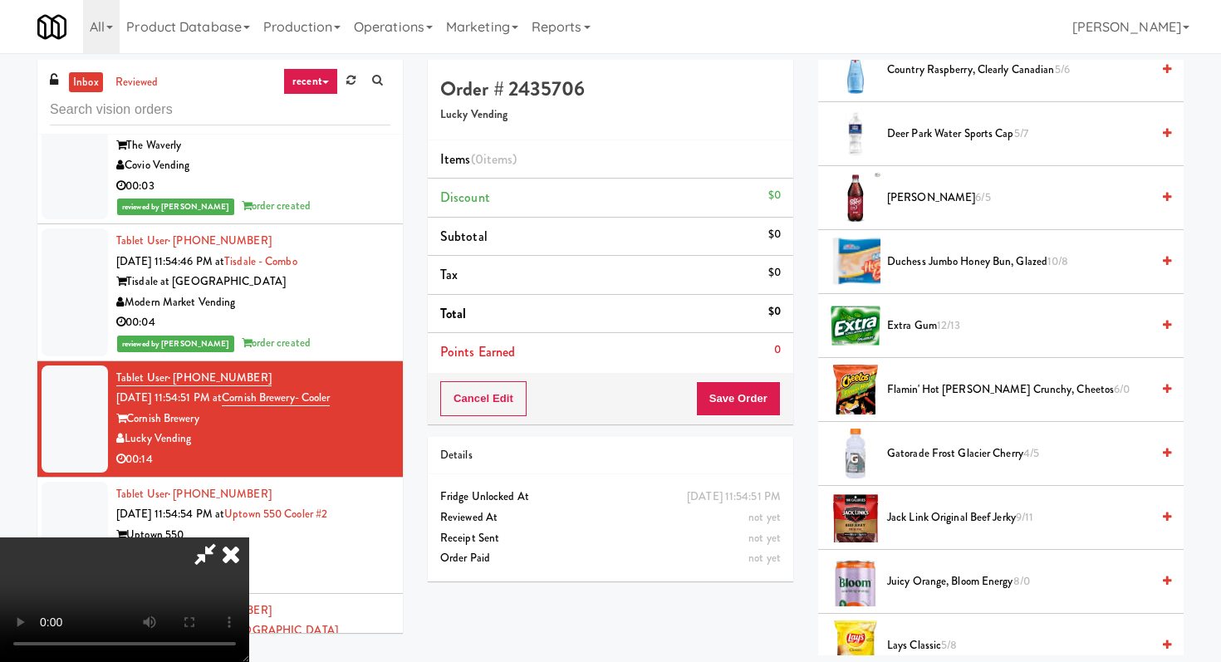
click at [945, 390] on span "Flamin' Hot [PERSON_NAME] Crunchy, Cheetos 6/0" at bounding box center [1018, 390] width 263 height 21
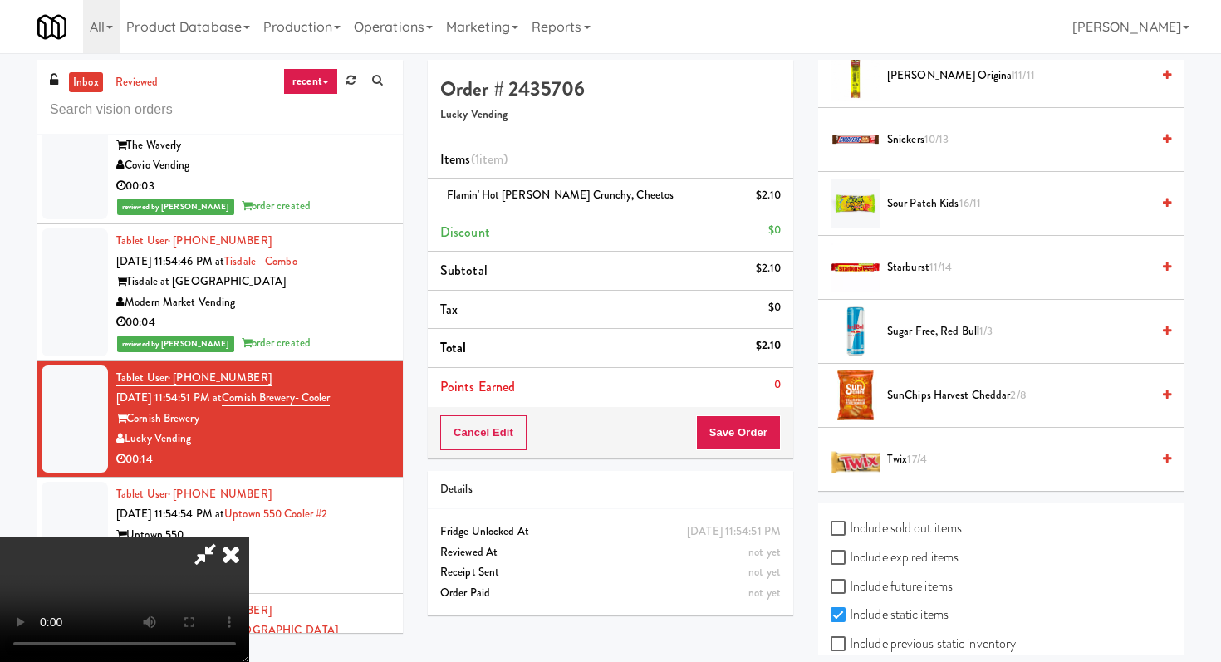
scroll to position [1996, 0]
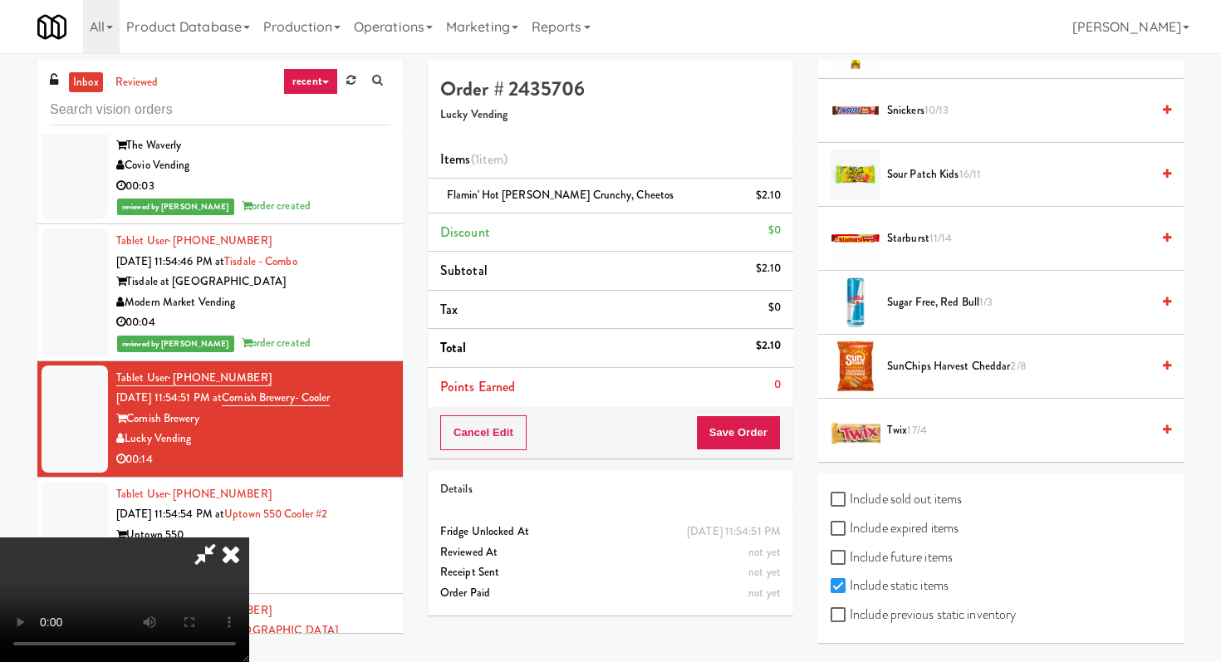
click at [832, 625] on label "Include previous static inventory" at bounding box center [922, 614] width 185 height 25
click at [832, 622] on input "Include previous static inventory" at bounding box center [839, 615] width 19 height 13
checkbox input "true"
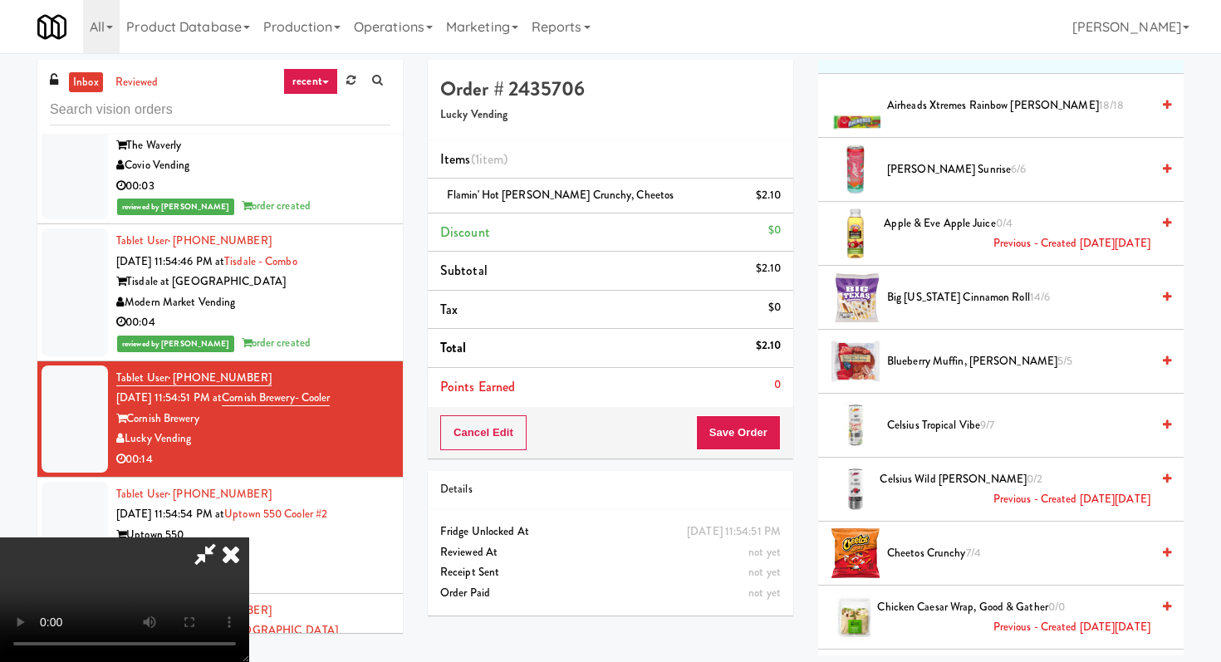
scroll to position [0, 0]
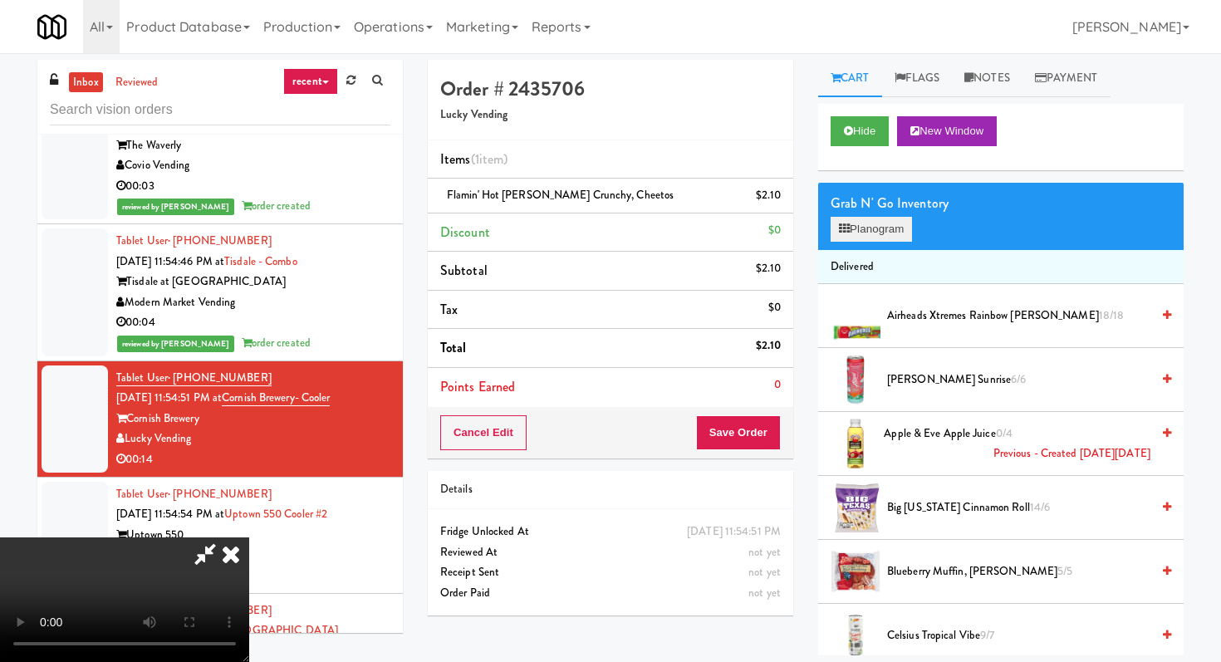
click at [884, 239] on button "Planogram" at bounding box center [870, 229] width 81 height 25
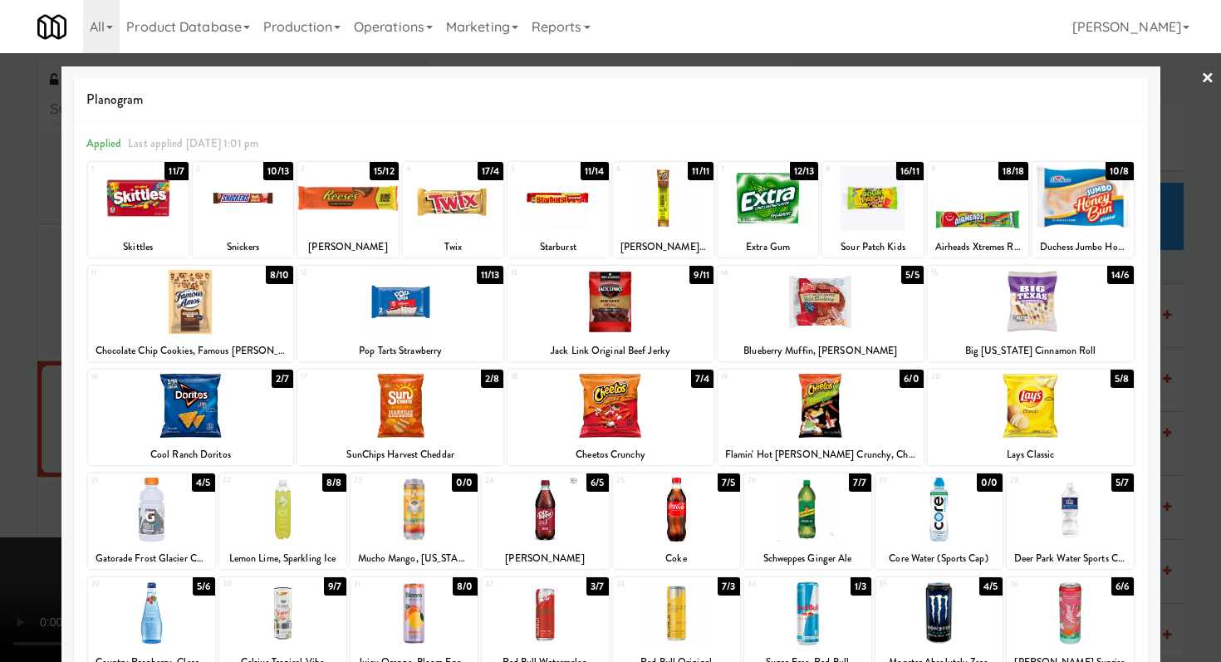
click at [796, 394] on div at bounding box center [821, 406] width 206 height 64
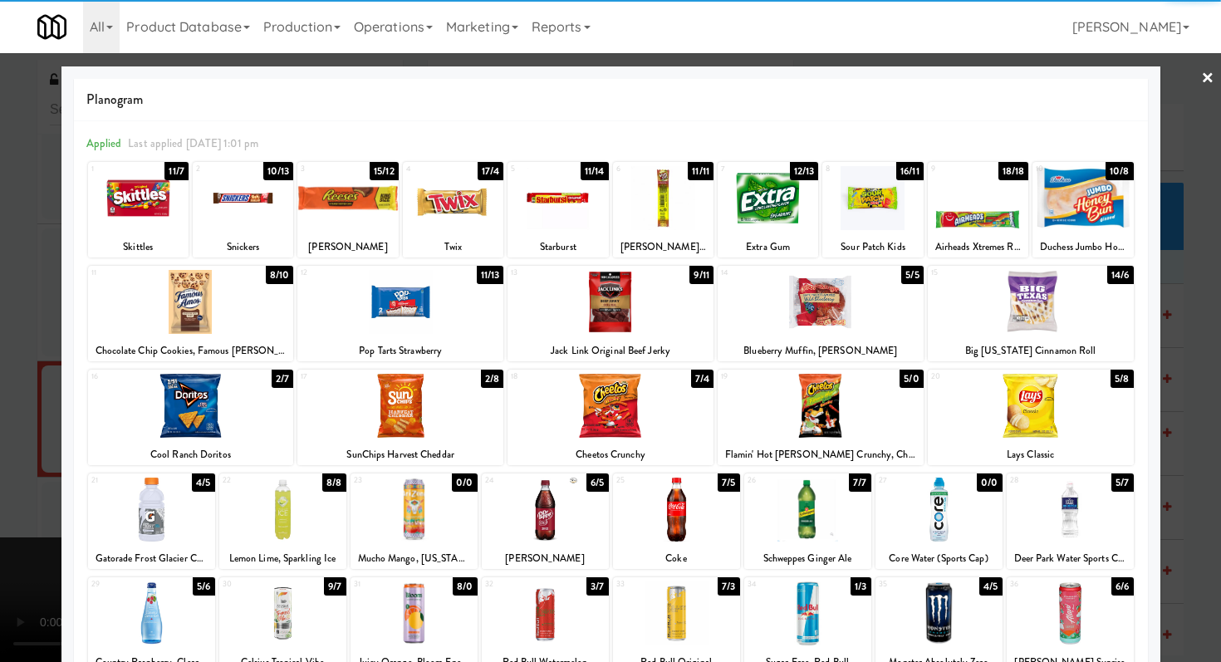
click at [0, 282] on div at bounding box center [610, 331] width 1221 height 662
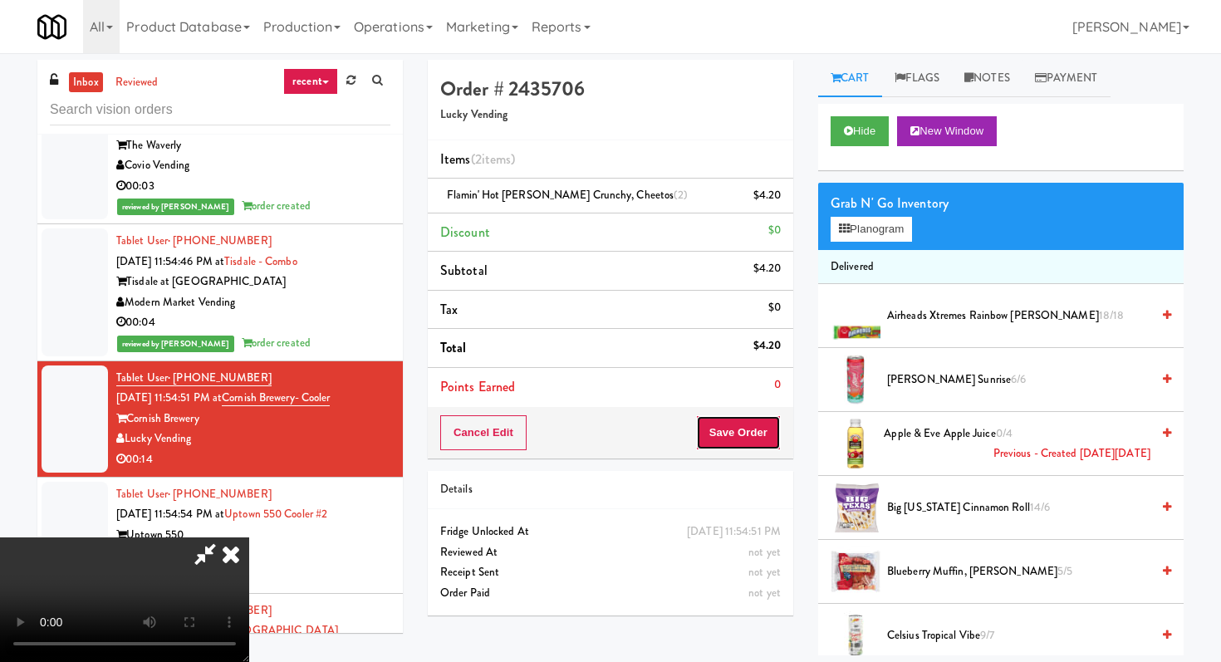
click at [758, 432] on button "Save Order" at bounding box center [738, 432] width 85 height 35
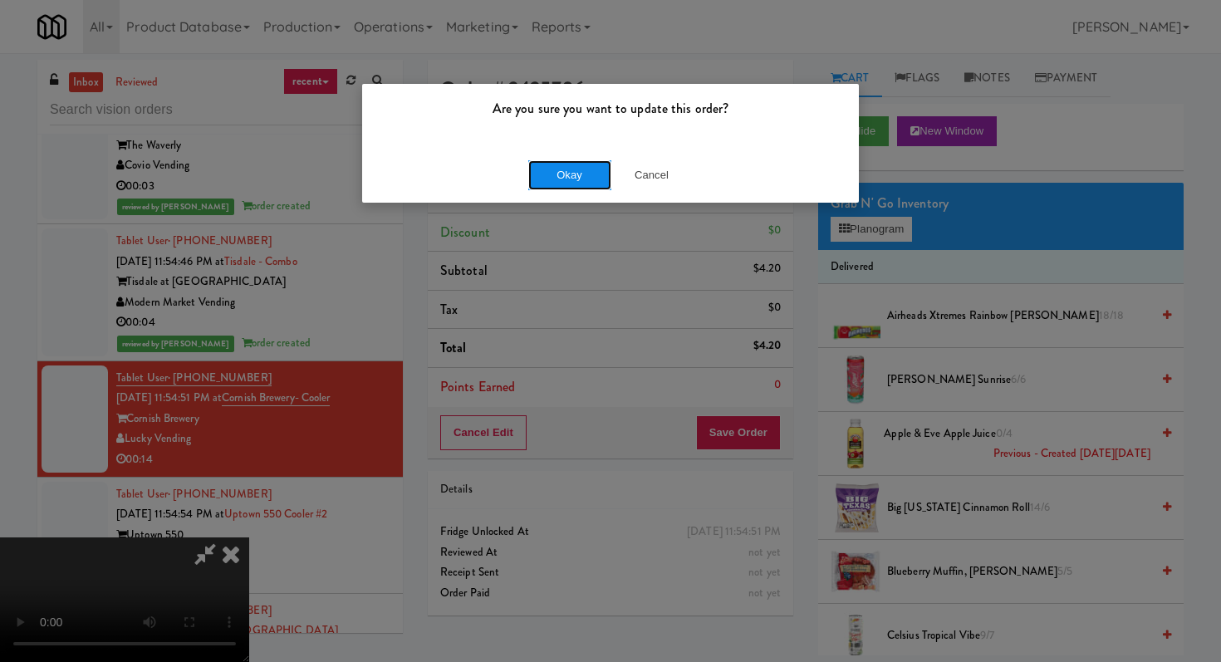
click at [577, 174] on button "Okay" at bounding box center [569, 175] width 83 height 30
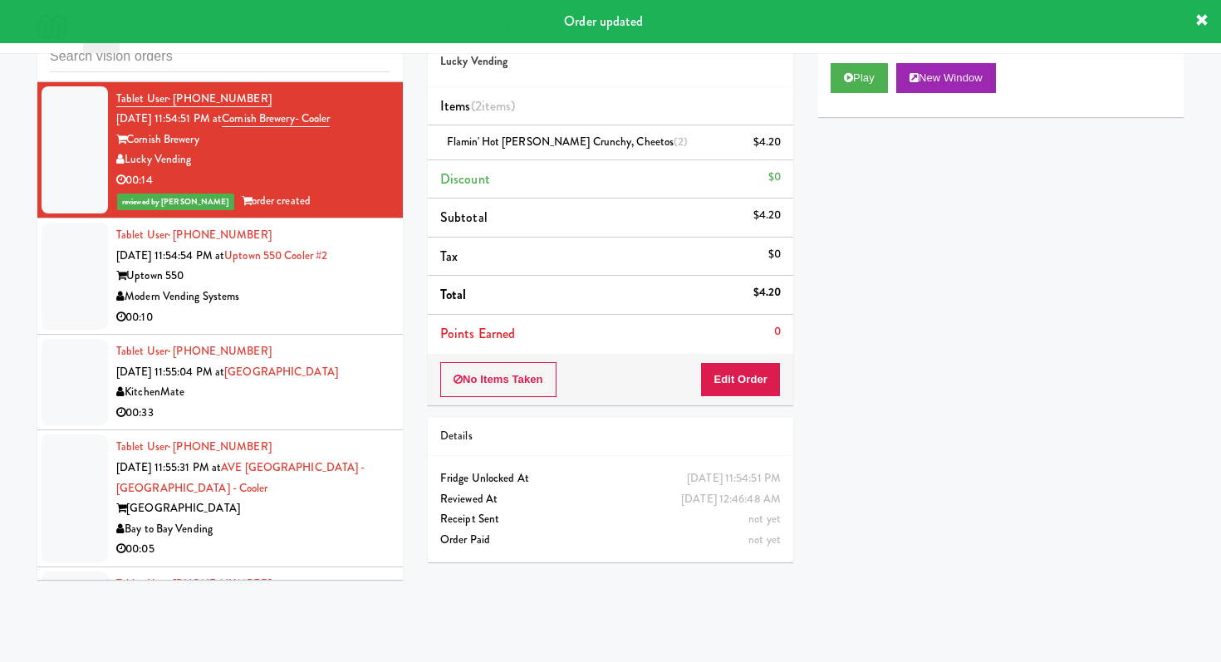
scroll to position [16323, 0]
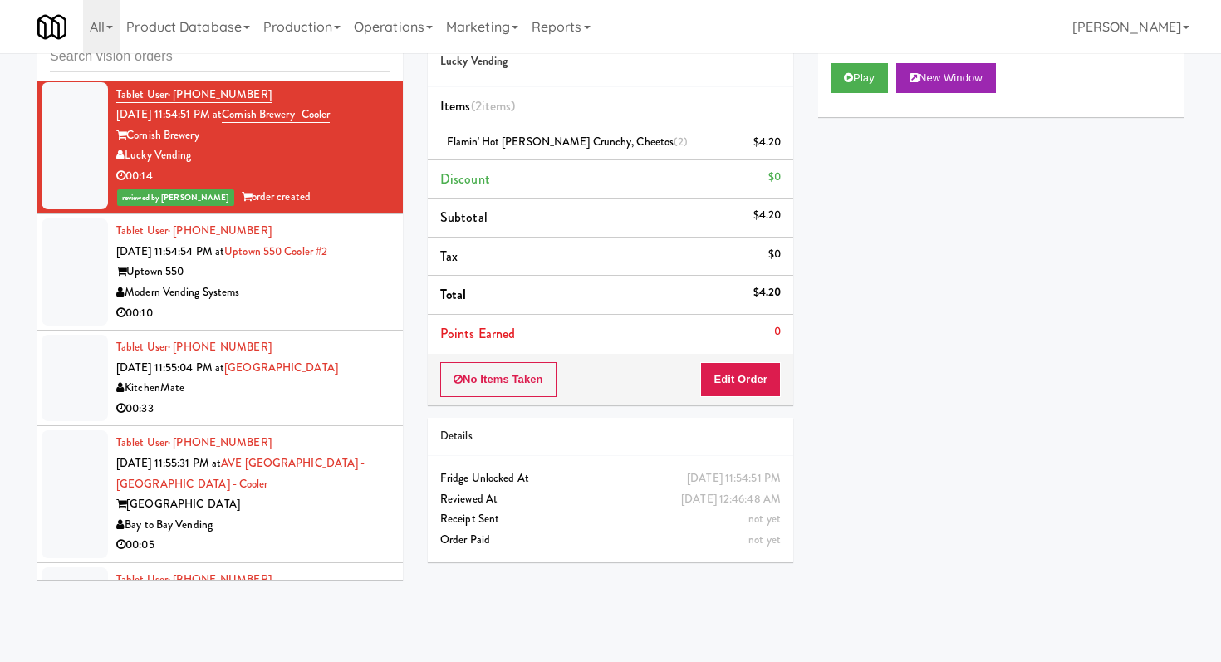
click at [287, 299] on li "Tablet User · (864) 345-9021 [DATE] 11:54:54 PM at [GEOGRAPHIC_DATA] 550 Cooler…" at bounding box center [219, 272] width 365 height 116
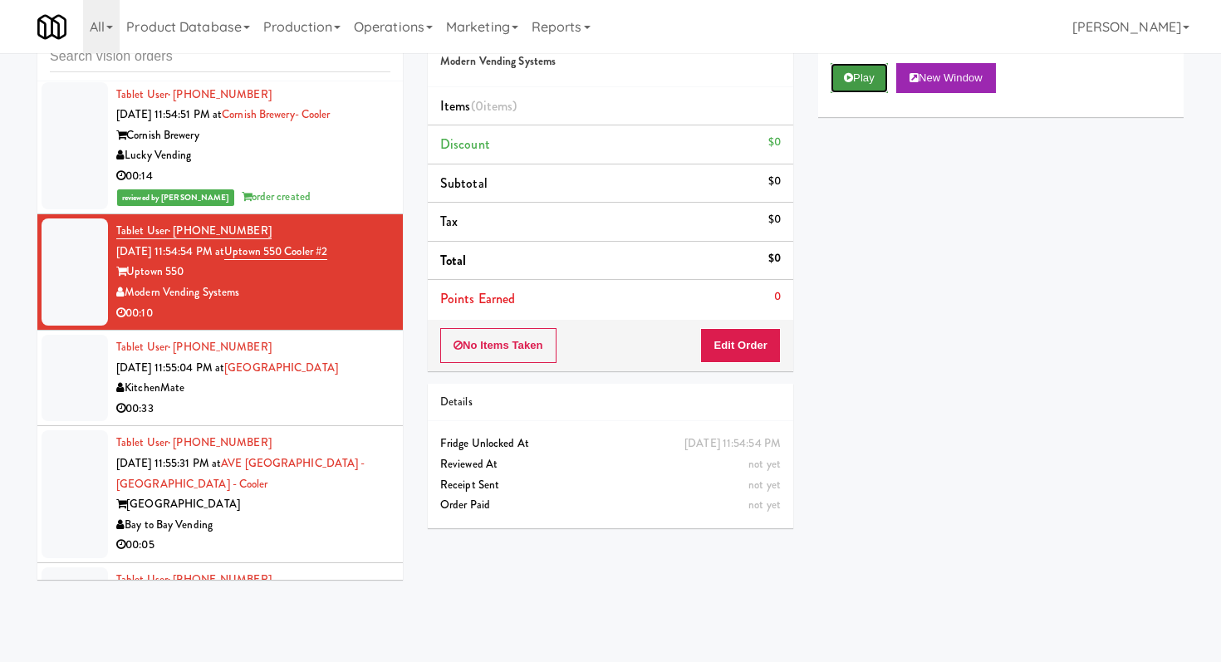
click at [848, 86] on button "Play" at bounding box center [858, 78] width 57 height 30
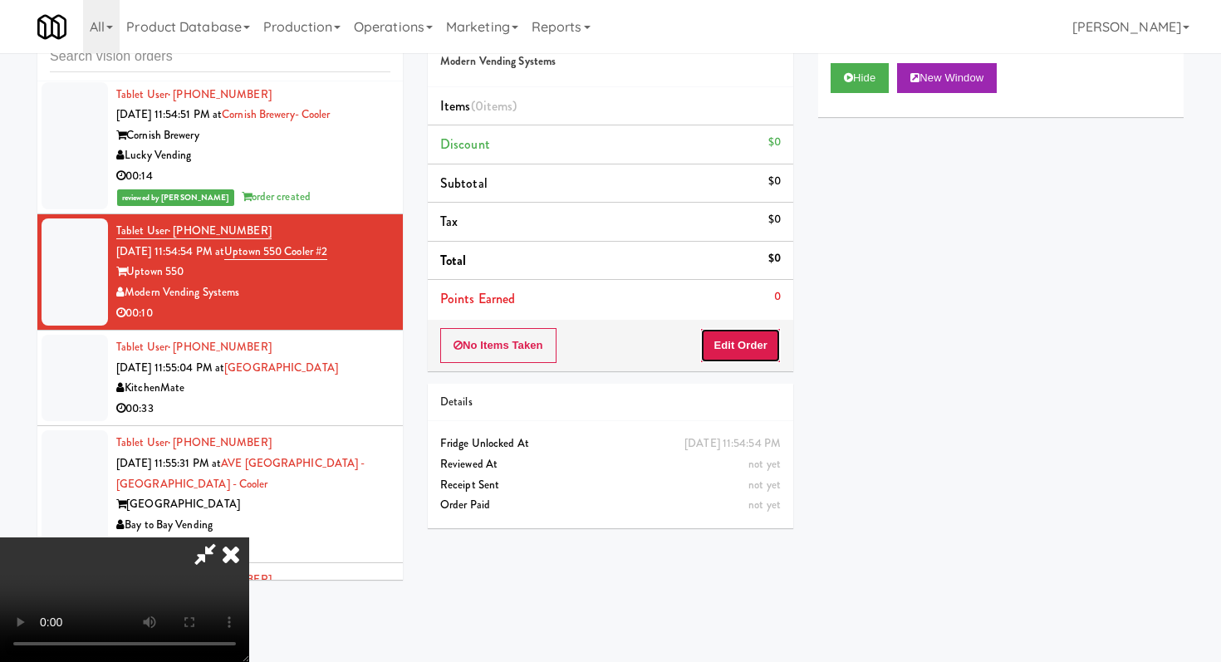
click at [769, 339] on button "Edit Order" at bounding box center [740, 345] width 81 height 35
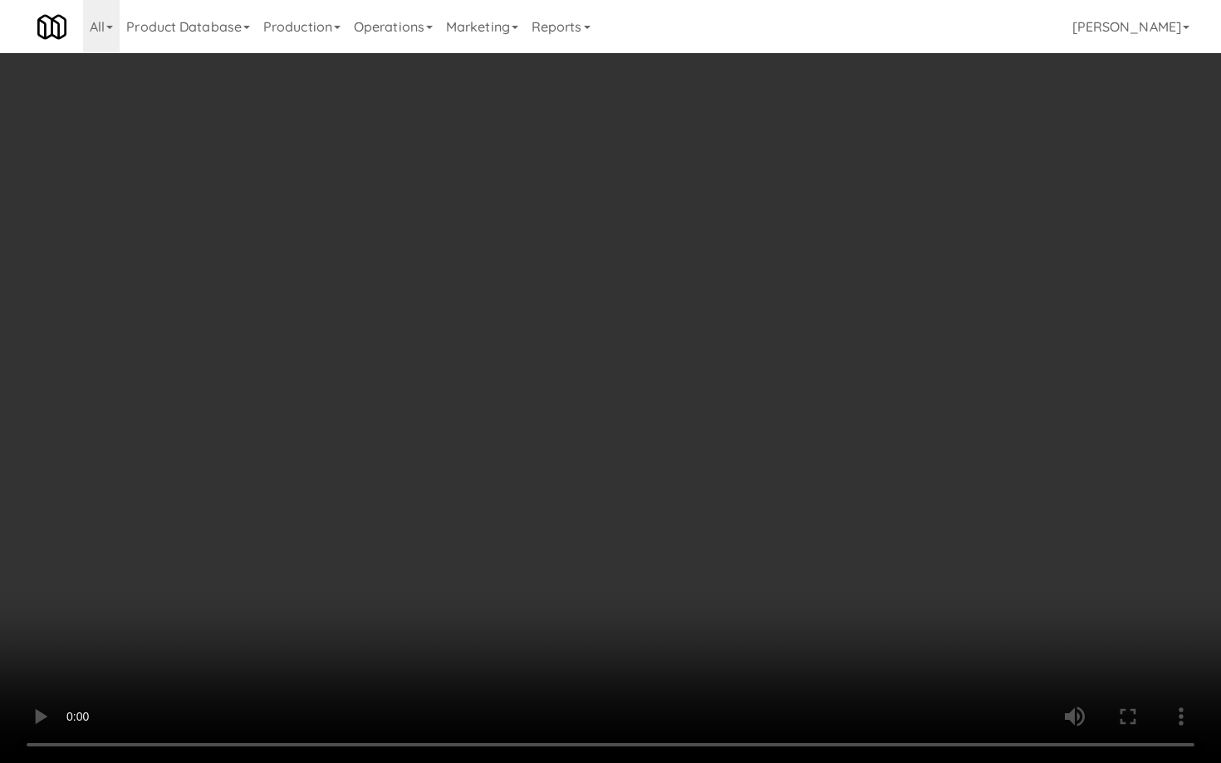
click at [586, 571] on video at bounding box center [610, 381] width 1221 height 763
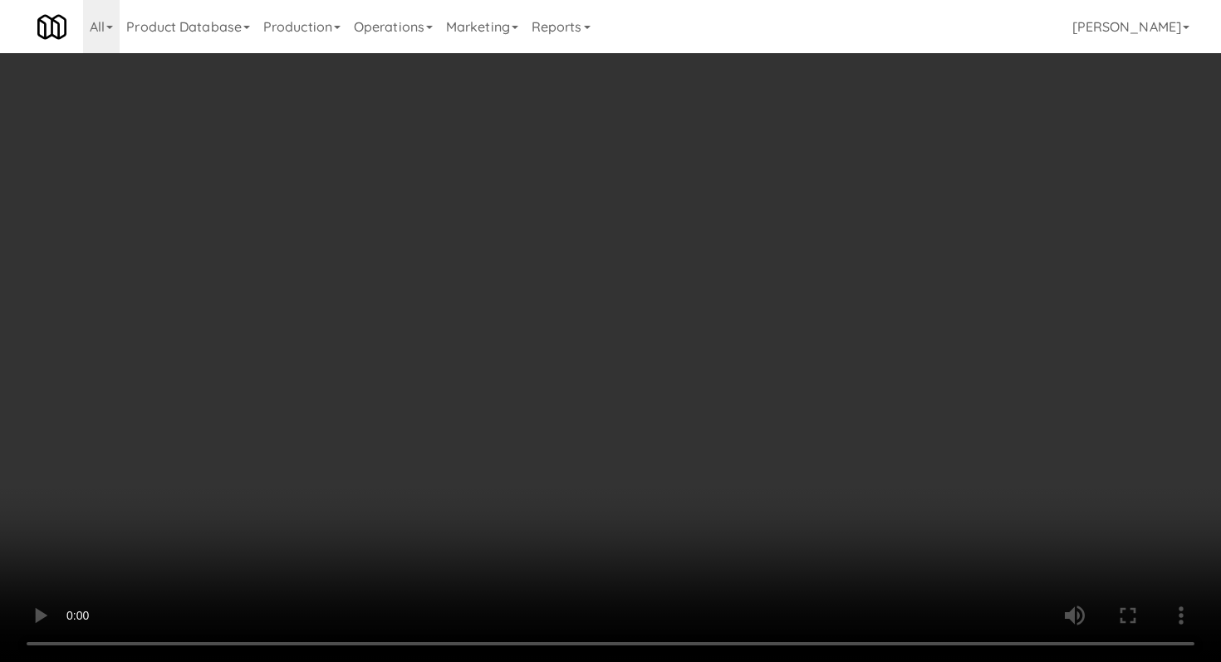
scroll to position [515, 0]
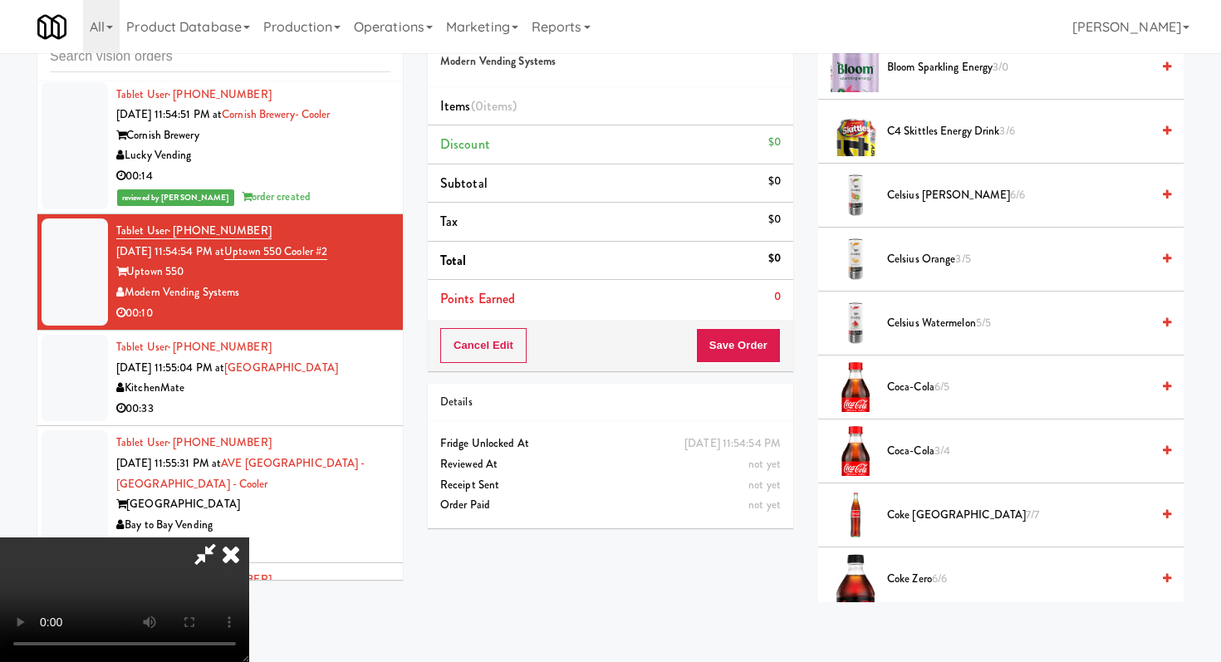
click at [911, 515] on span "Coke Mexico 7/7" at bounding box center [1018, 515] width 263 height 21
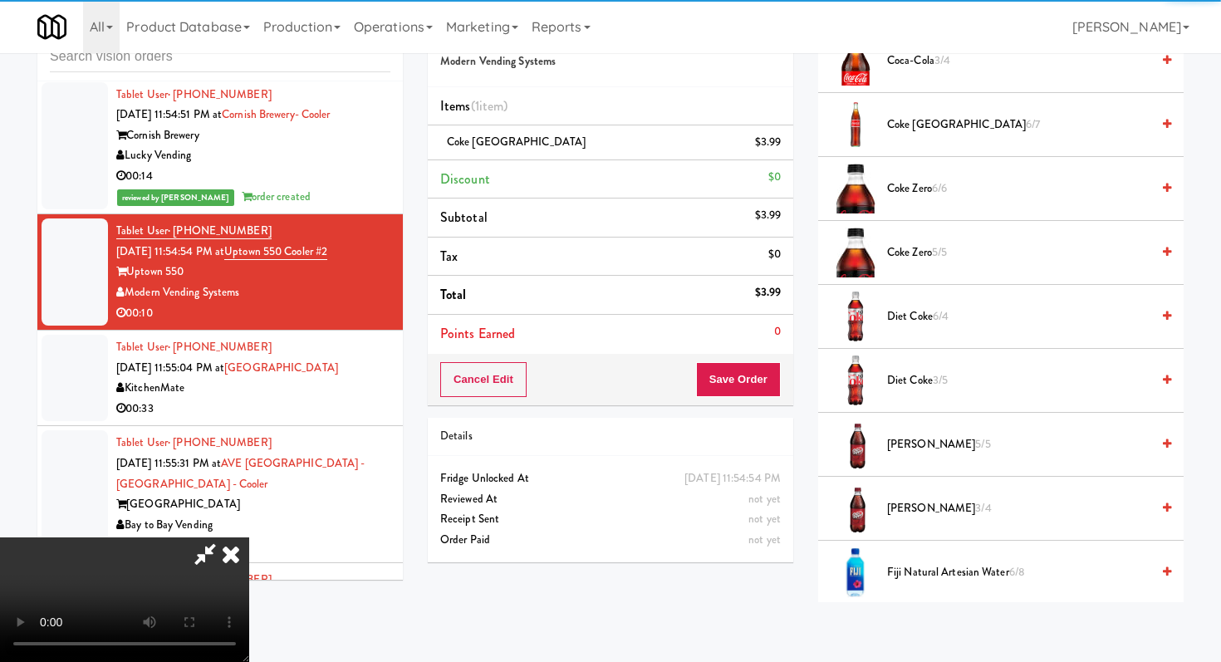
scroll to position [924, 0]
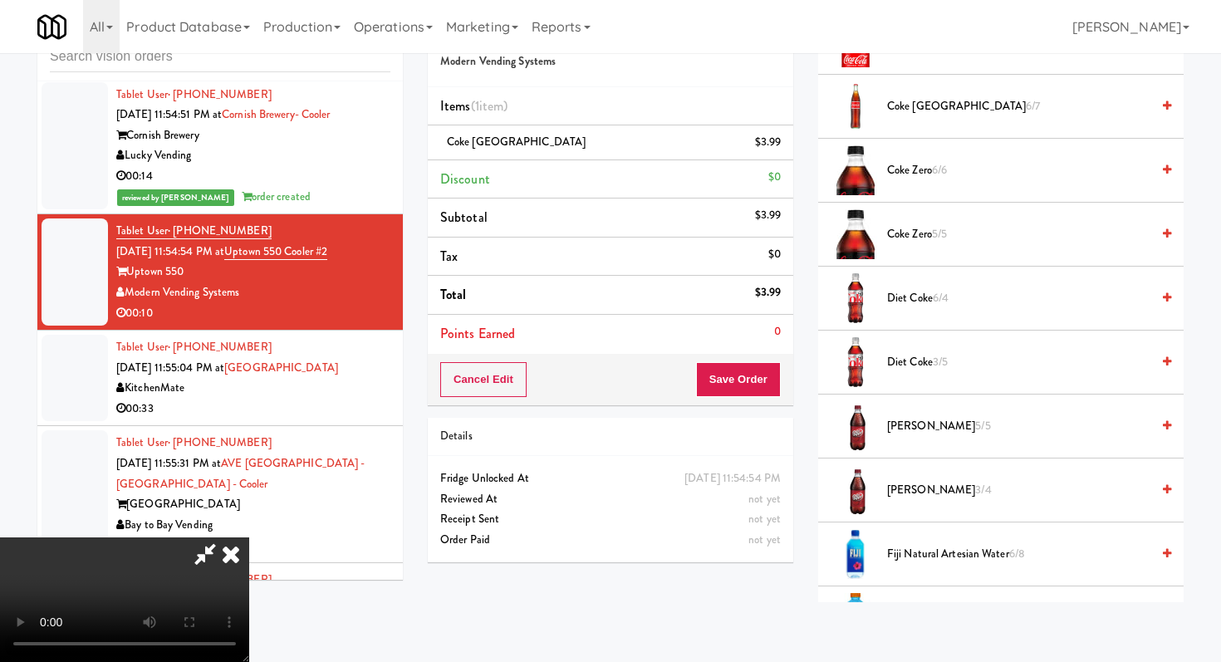
click at [905, 484] on span "[PERSON_NAME] 3/4" at bounding box center [1018, 490] width 263 height 21
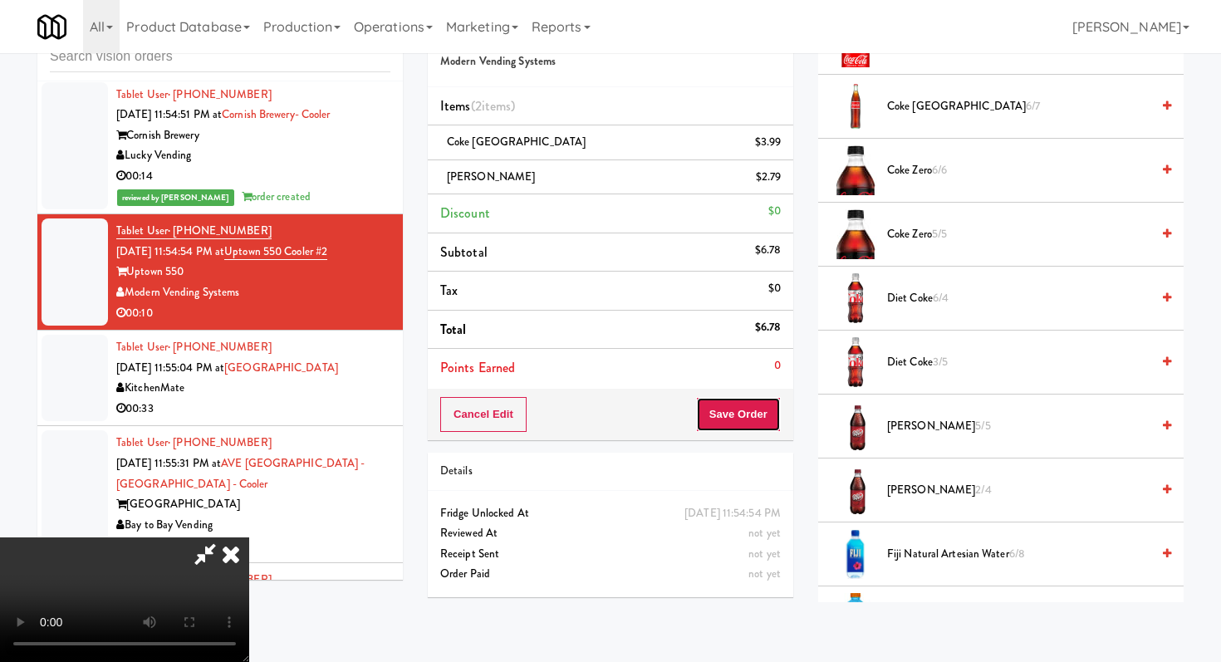
click at [761, 409] on button "Save Order" at bounding box center [738, 414] width 85 height 35
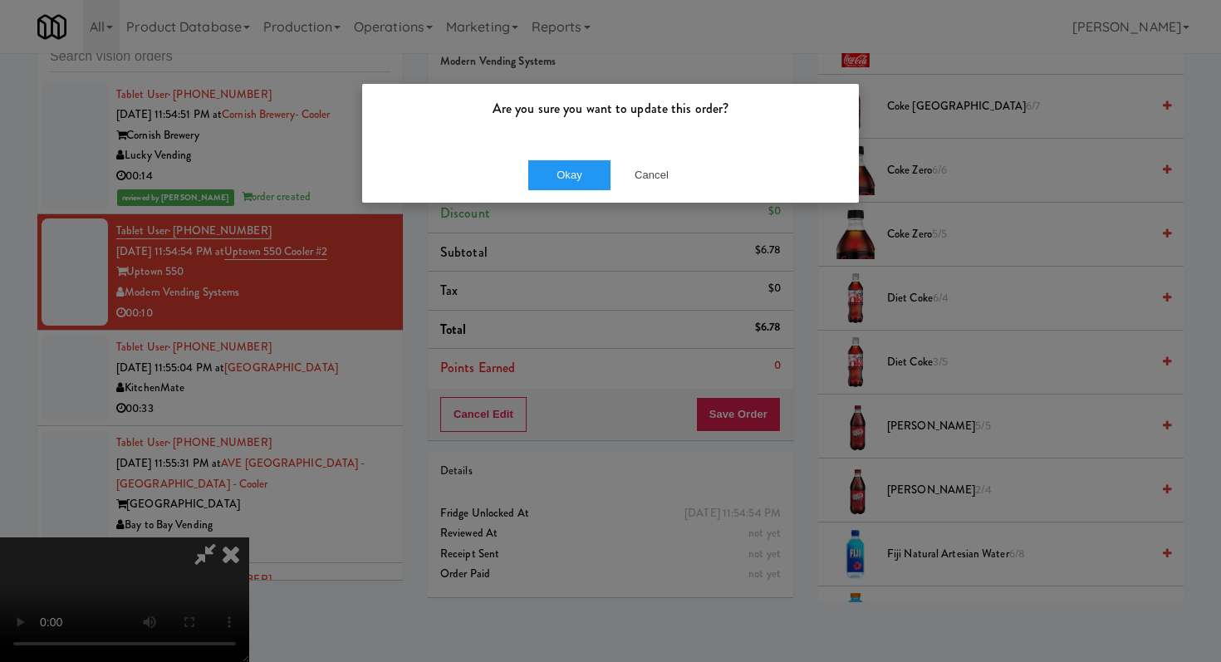
click at [582, 154] on div "Okay Cancel" at bounding box center [610, 175] width 497 height 56
click at [580, 171] on button "Okay" at bounding box center [569, 175] width 83 height 30
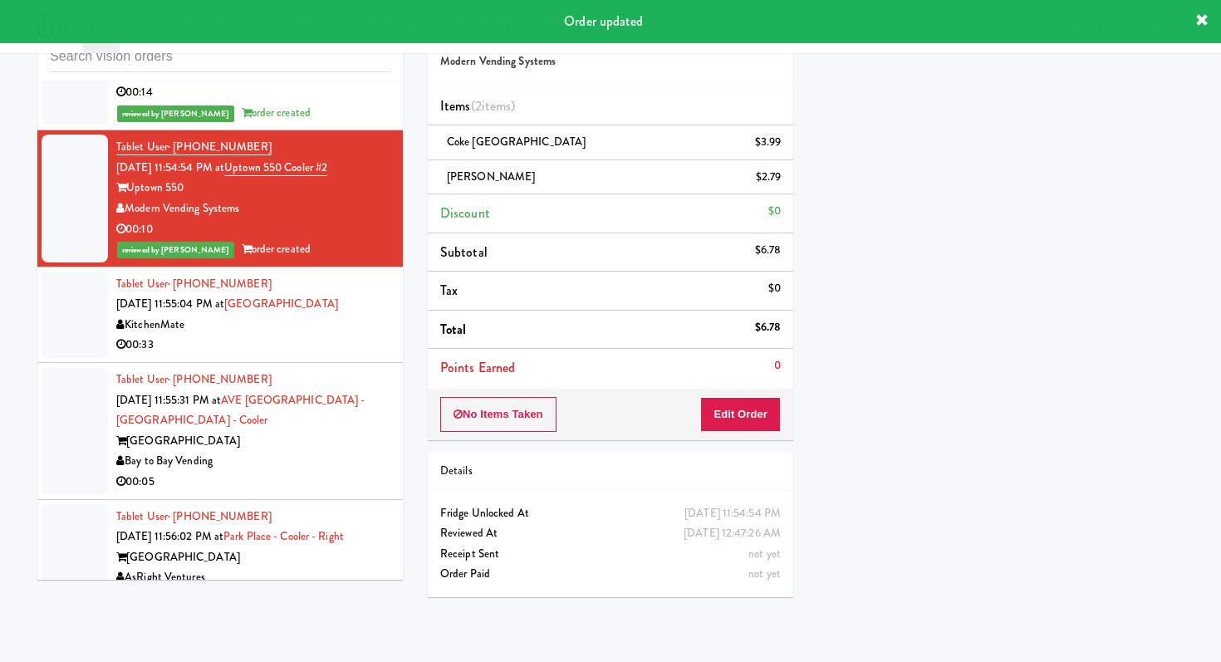
scroll to position [16408, 0]
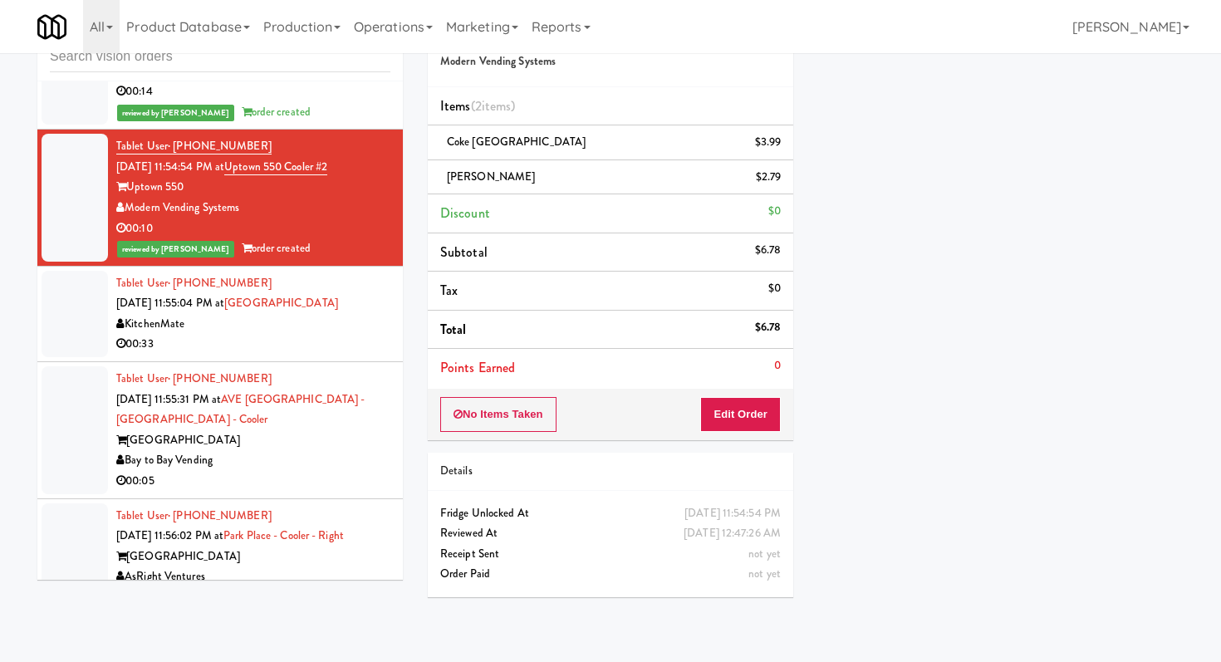
click at [241, 334] on div "00:33" at bounding box center [253, 344] width 274 height 21
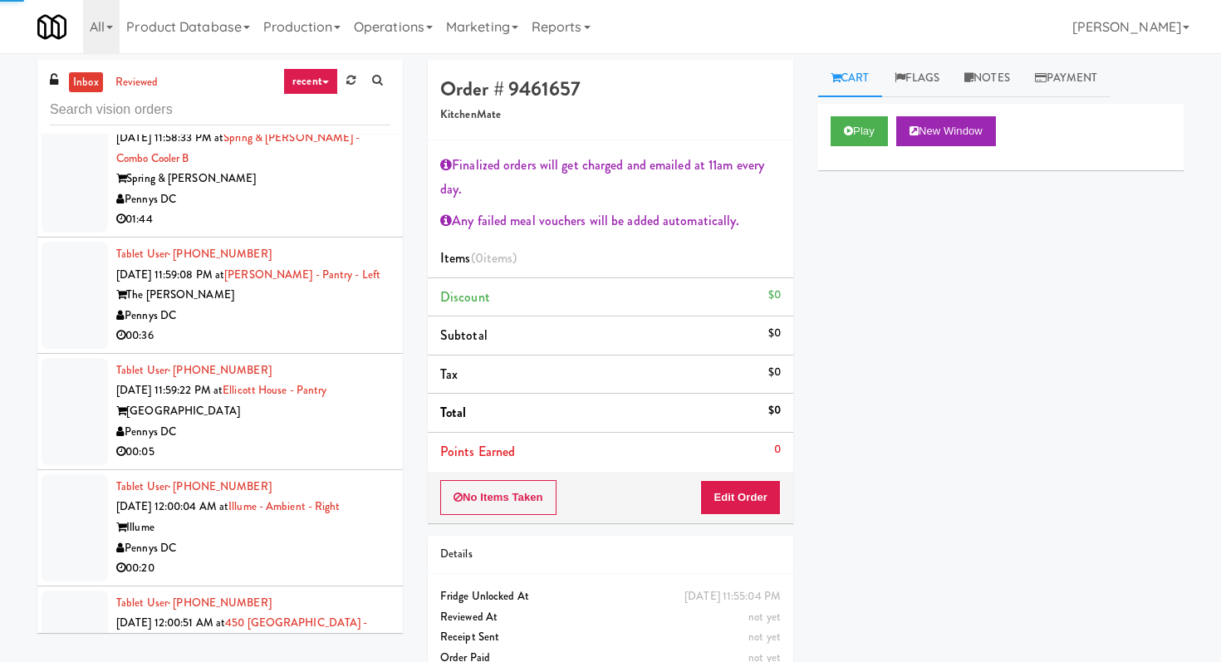
scroll to position [17910, 0]
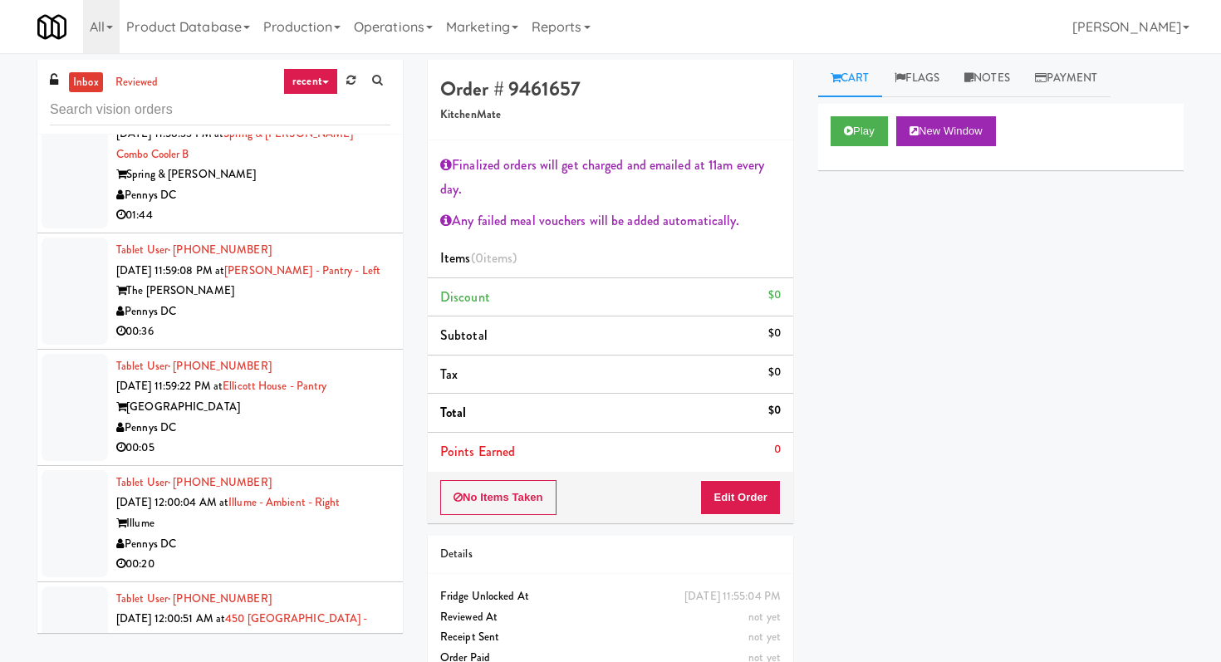
click at [352, 205] on div "01:44" at bounding box center [253, 215] width 274 height 21
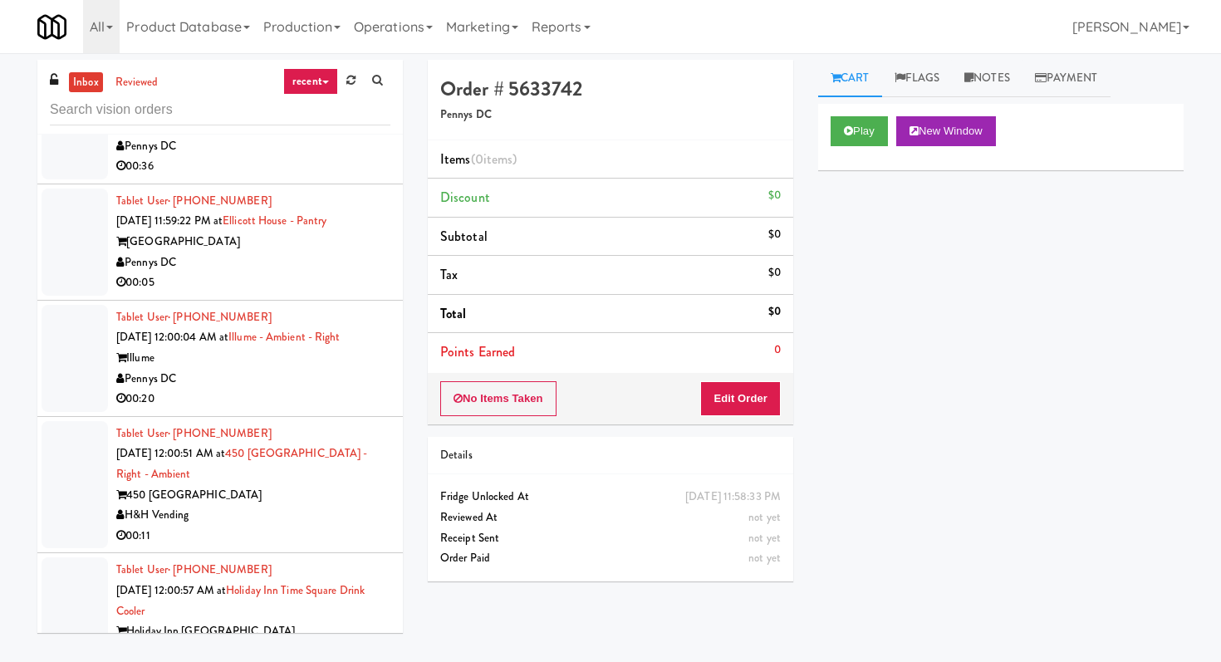
scroll to position [18161, 0]
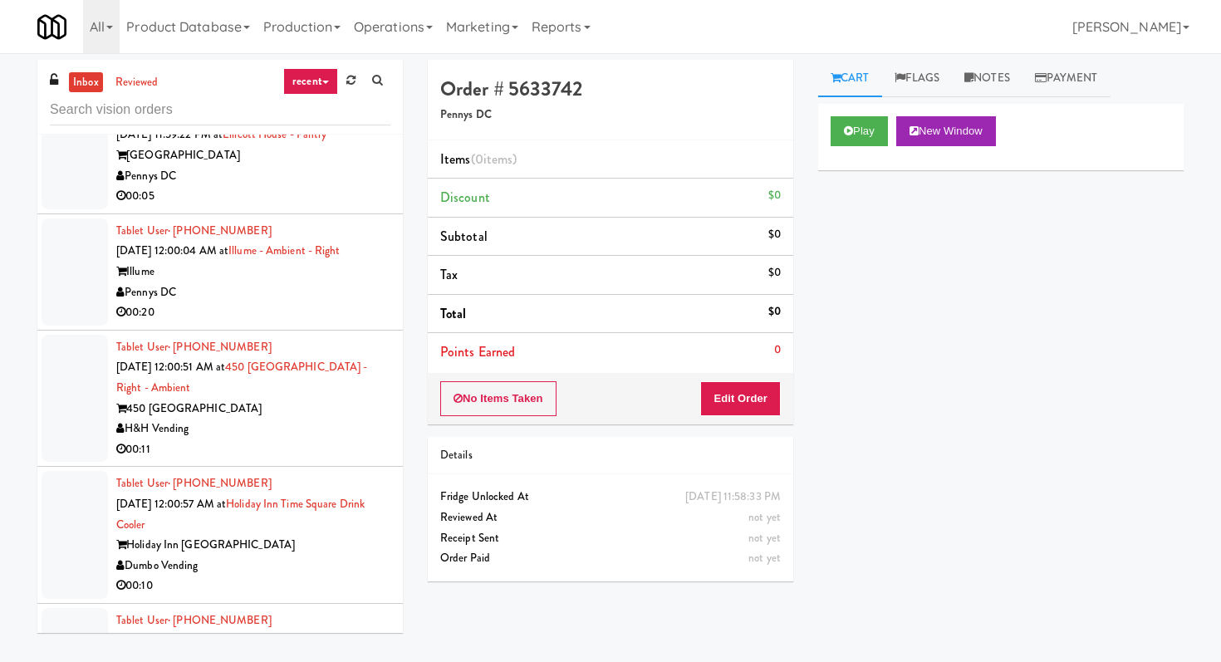
click at [335, 419] on div "H&H Vending" at bounding box center [253, 429] width 274 height 21
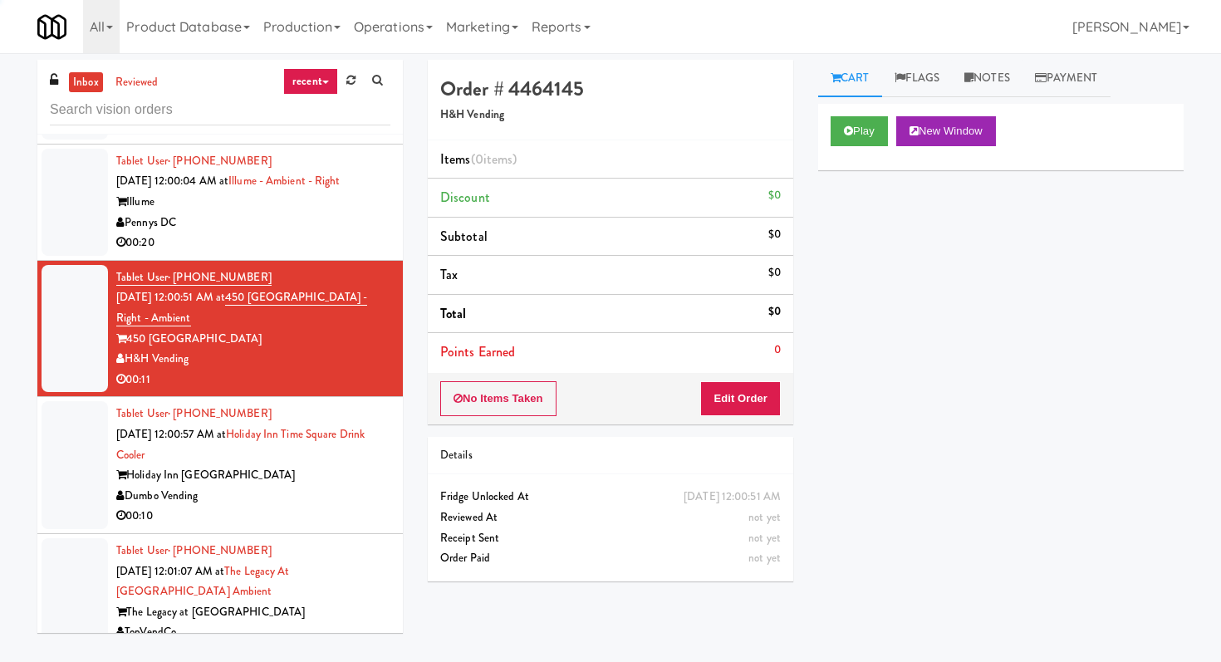
scroll to position [18239, 0]
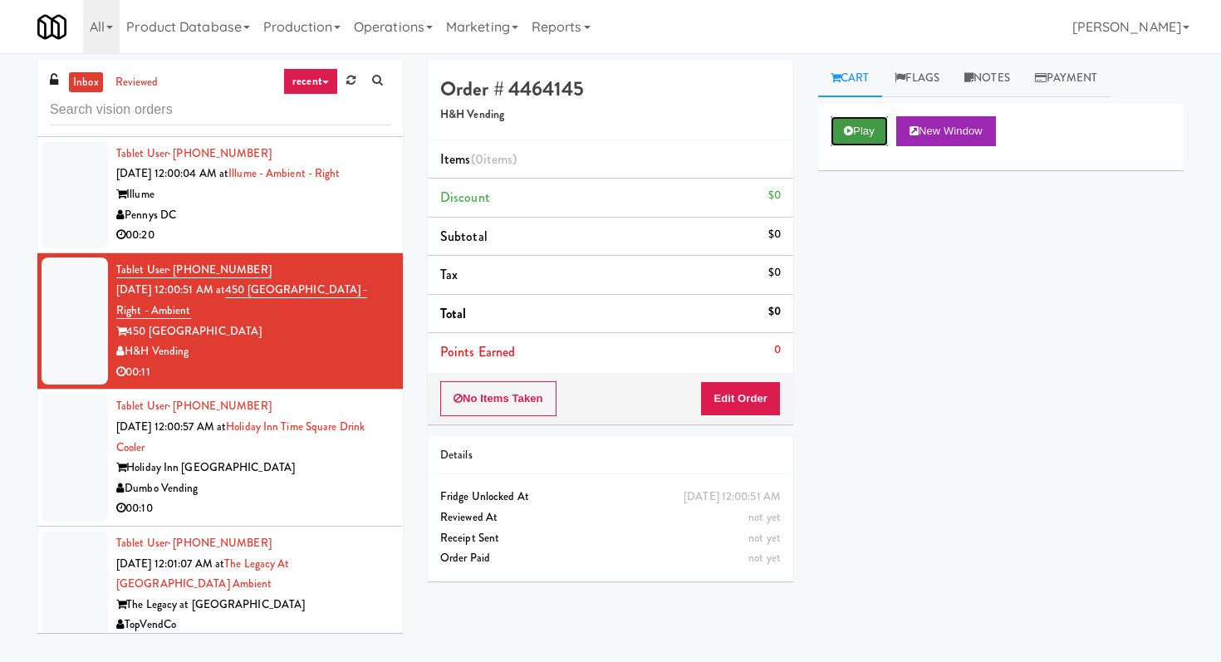
click at [862, 140] on button "Play" at bounding box center [858, 131] width 57 height 30
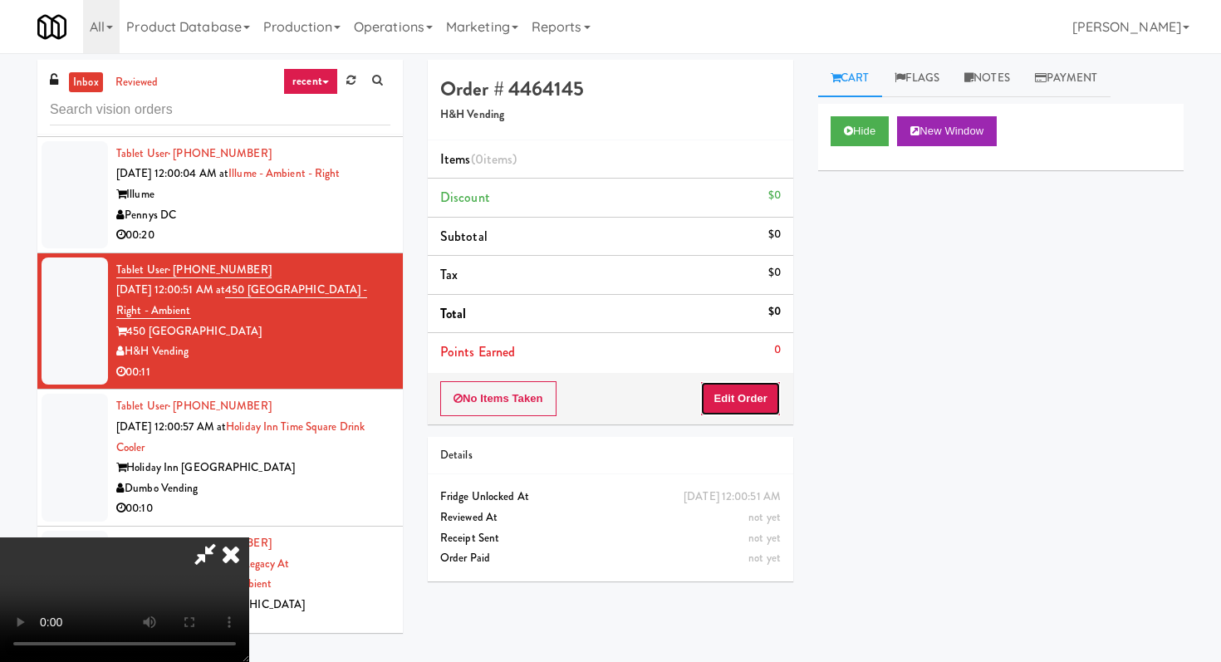
click at [767, 383] on button "Edit Order" at bounding box center [740, 398] width 81 height 35
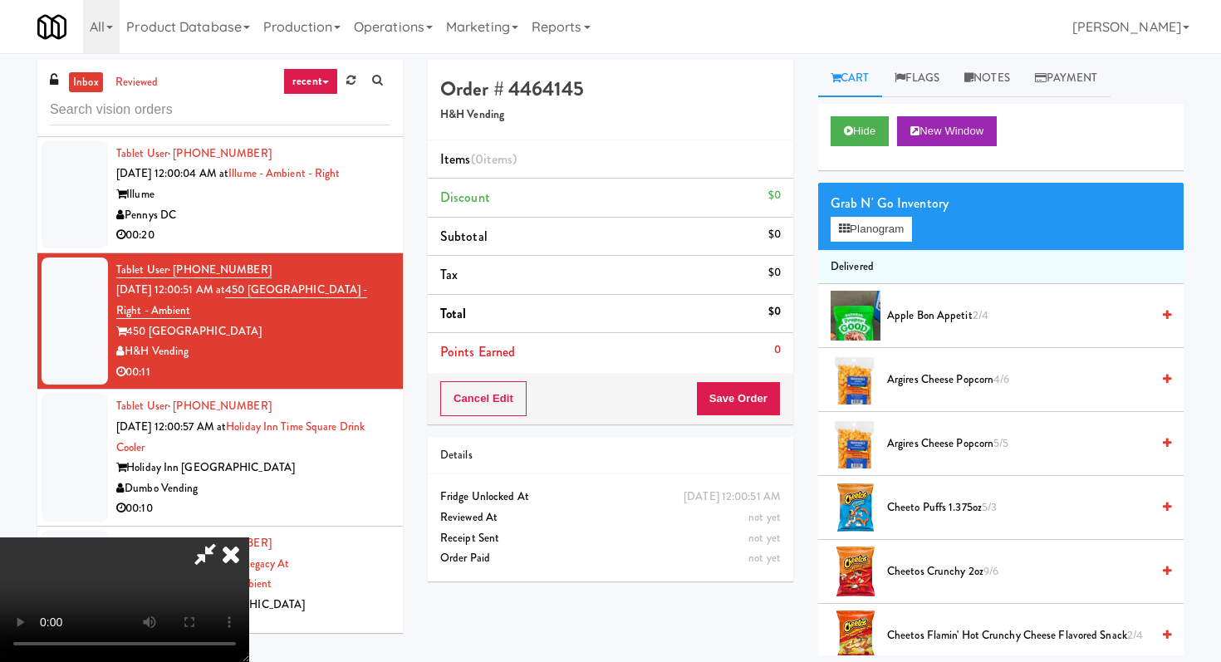
scroll to position [0, 0]
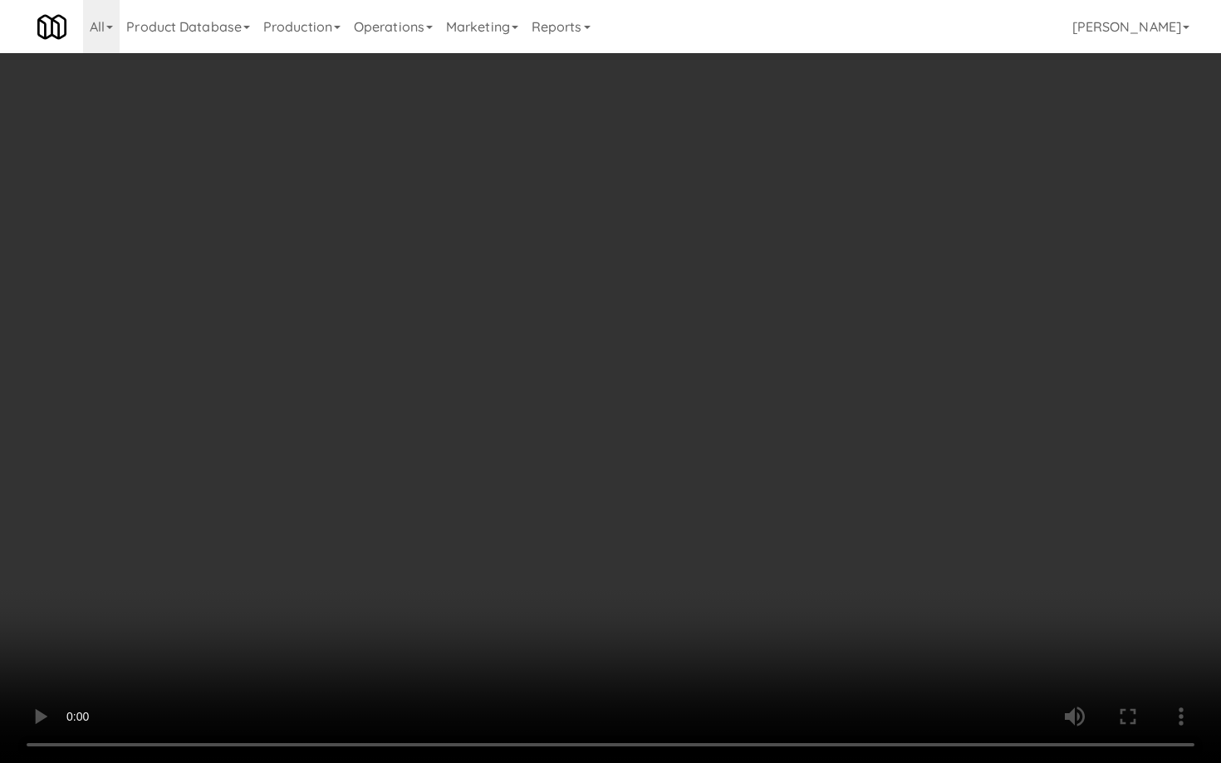
click at [572, 561] on video at bounding box center [610, 381] width 1221 height 763
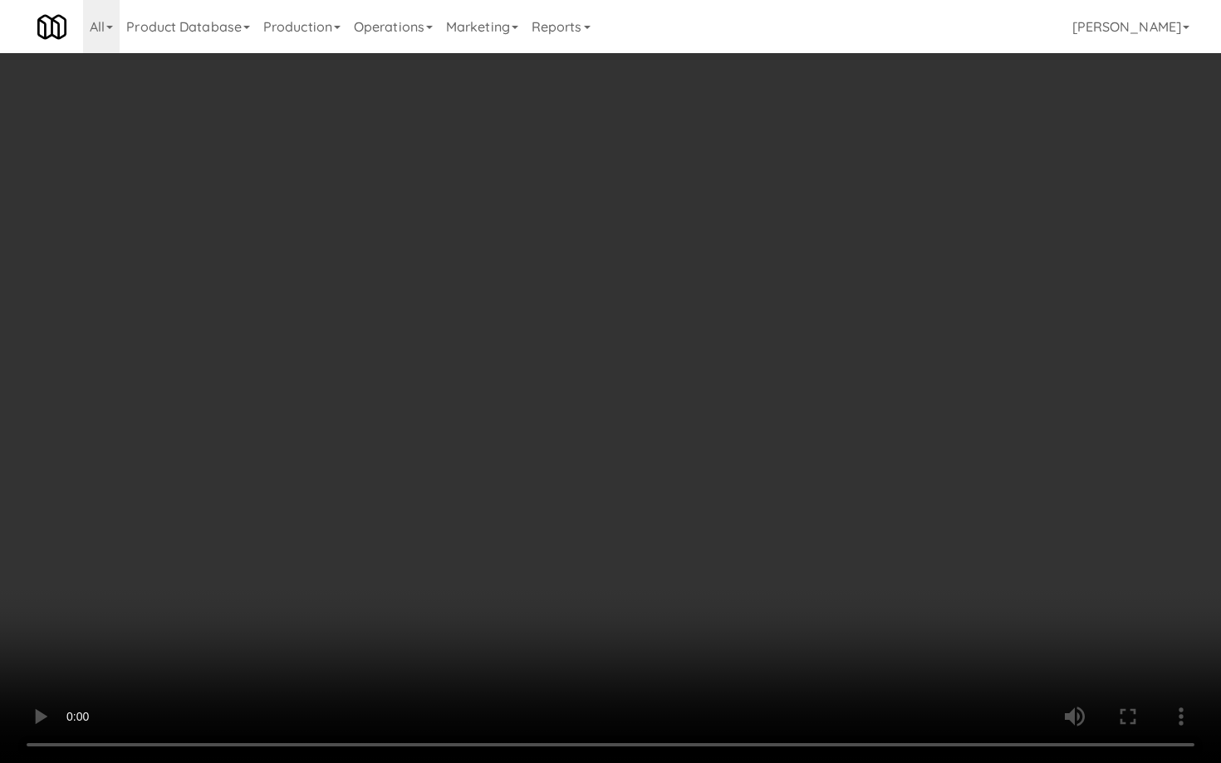
click at [572, 561] on video at bounding box center [610, 381] width 1221 height 763
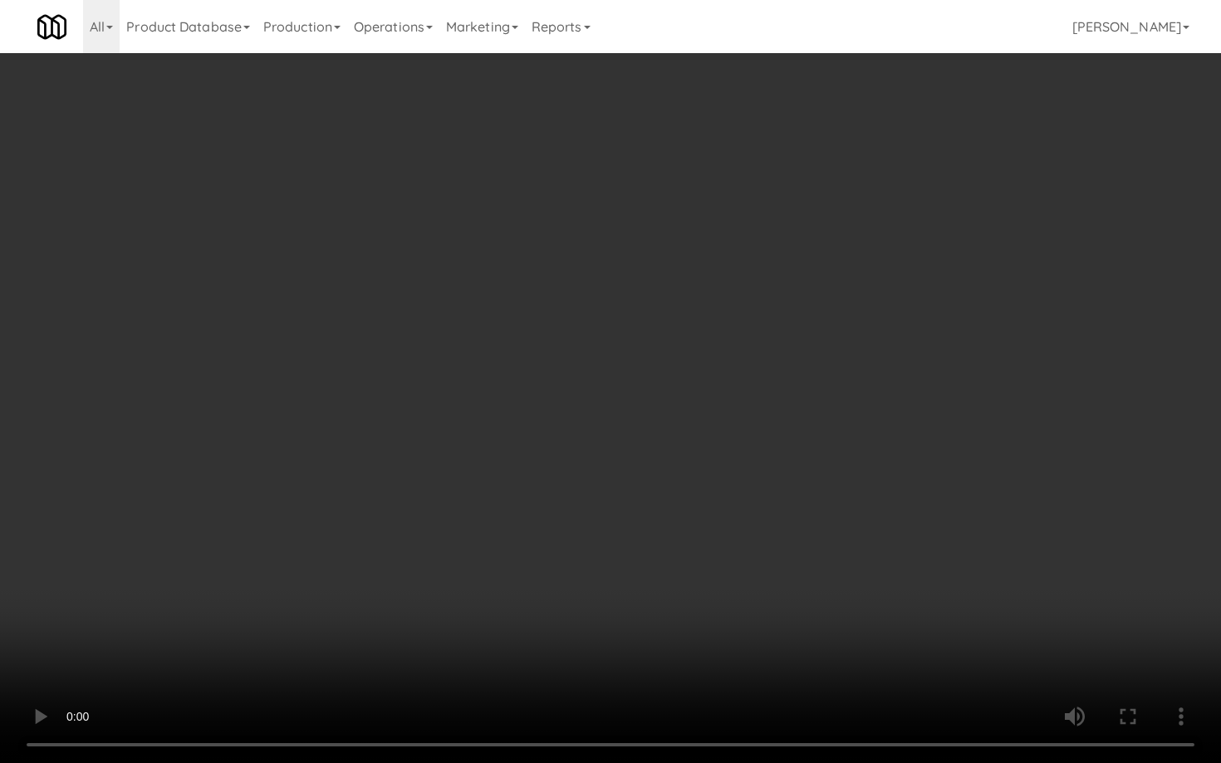
click at [572, 561] on video at bounding box center [610, 381] width 1221 height 763
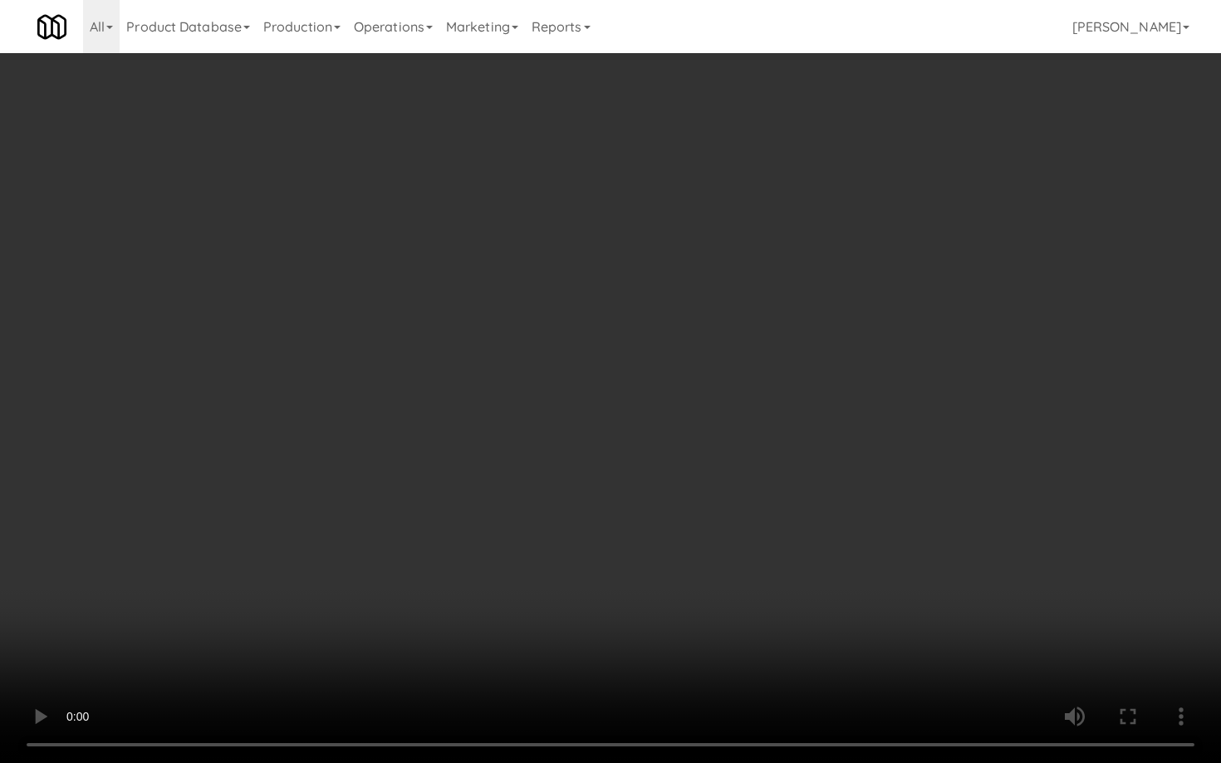
click at [572, 561] on video at bounding box center [610, 381] width 1221 height 763
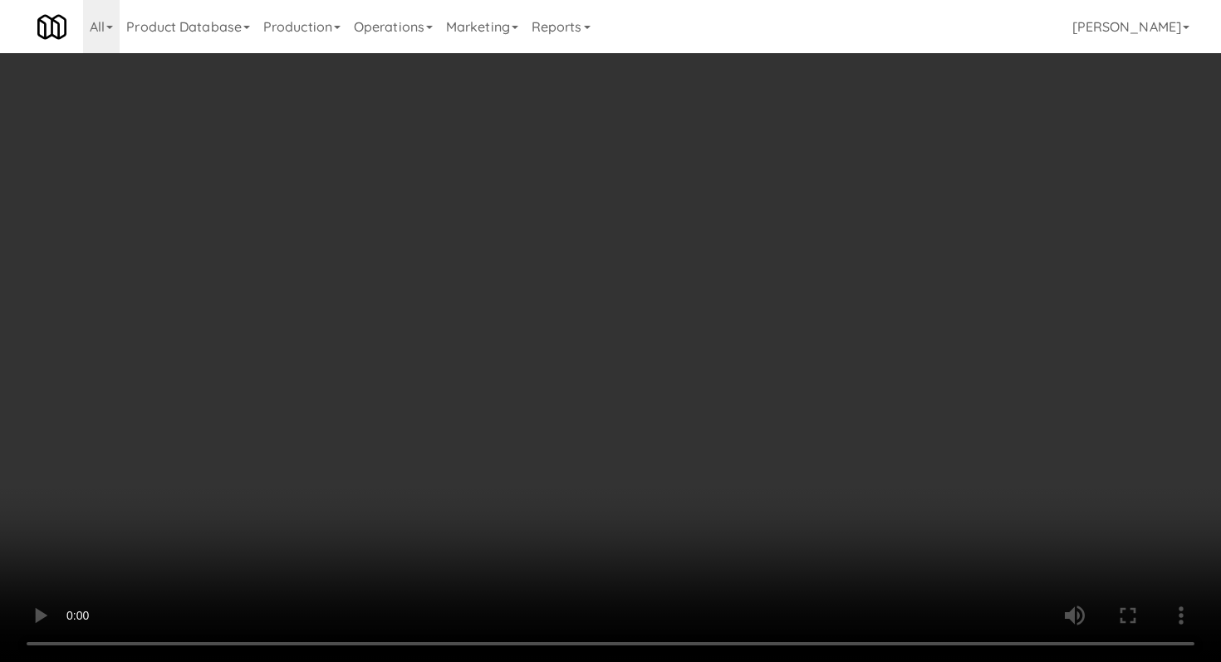
scroll to position [303, 0]
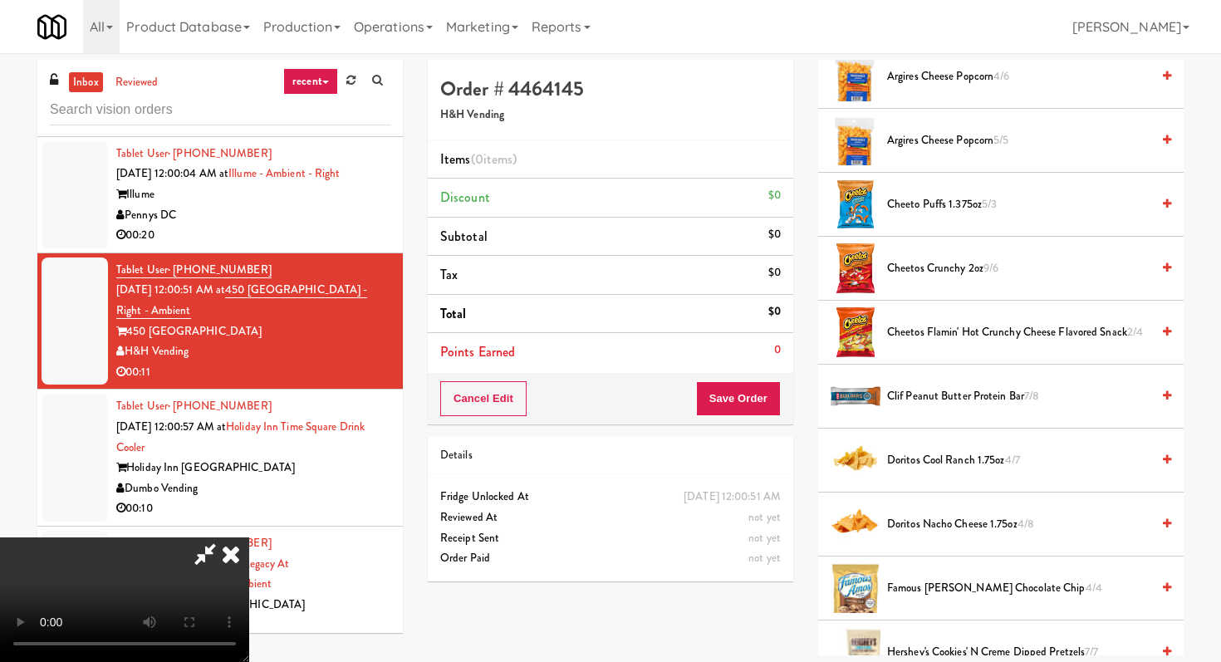
click at [918, 595] on span "Famous [PERSON_NAME] Chocolate Chip 4/4" at bounding box center [1018, 588] width 263 height 21
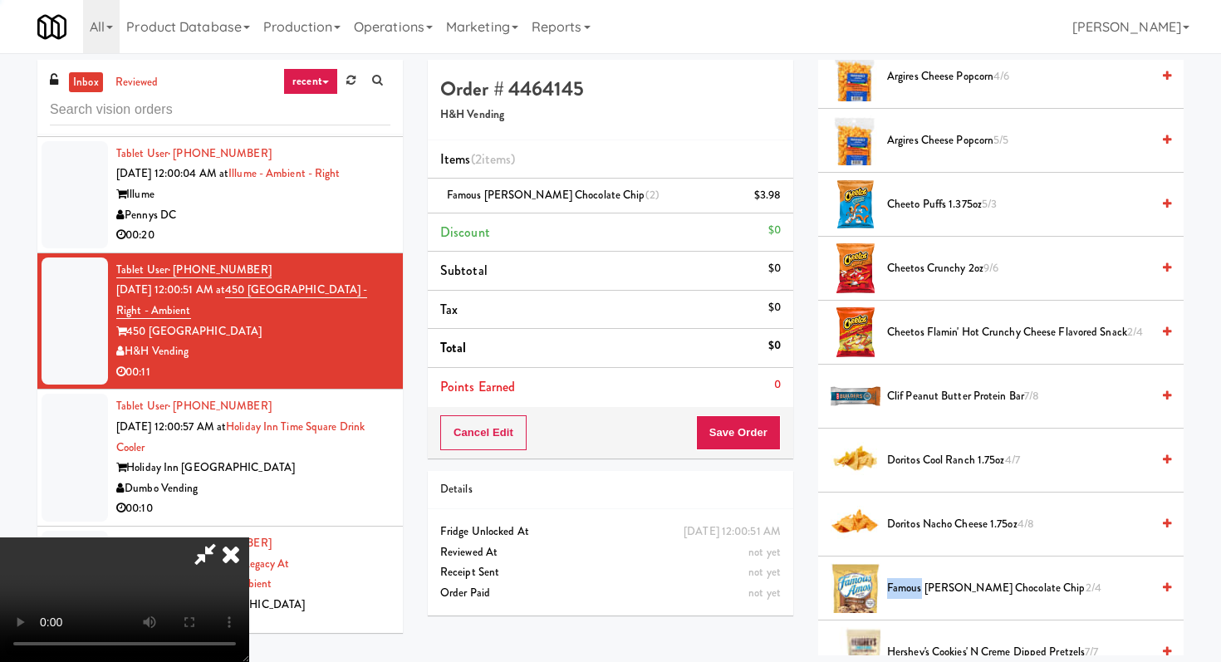
click at [918, 595] on span "Famous [PERSON_NAME] Chocolate Chip 2/4" at bounding box center [1018, 588] width 263 height 21
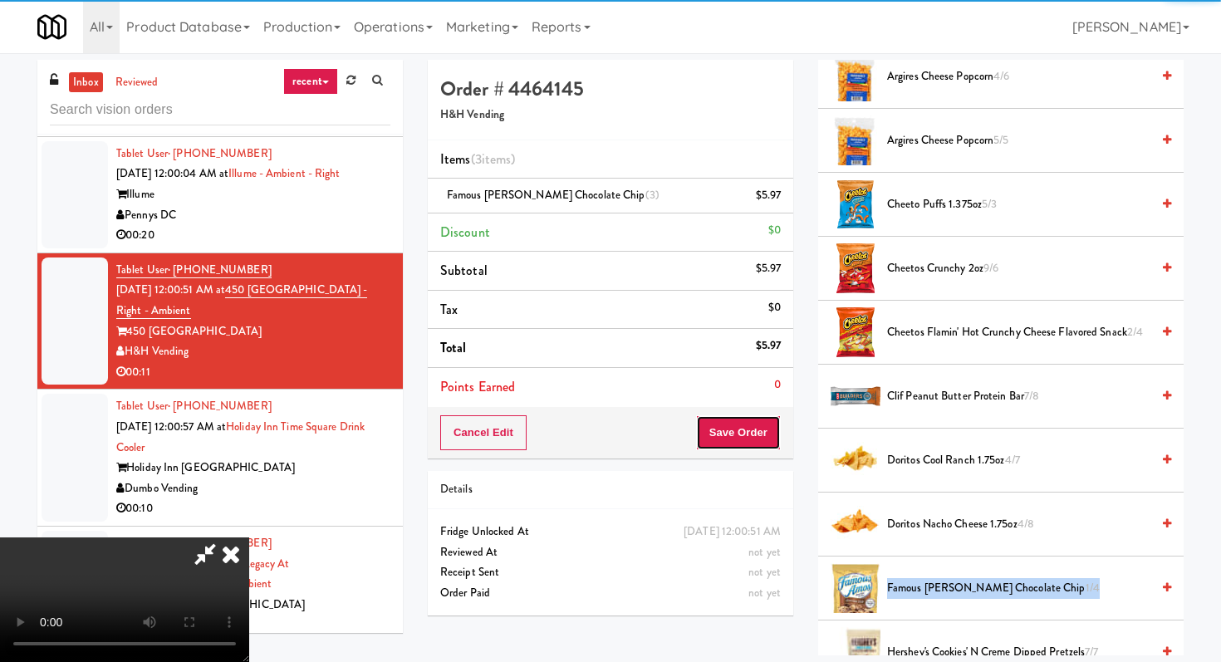
click at [771, 434] on button "Save Order" at bounding box center [738, 432] width 85 height 35
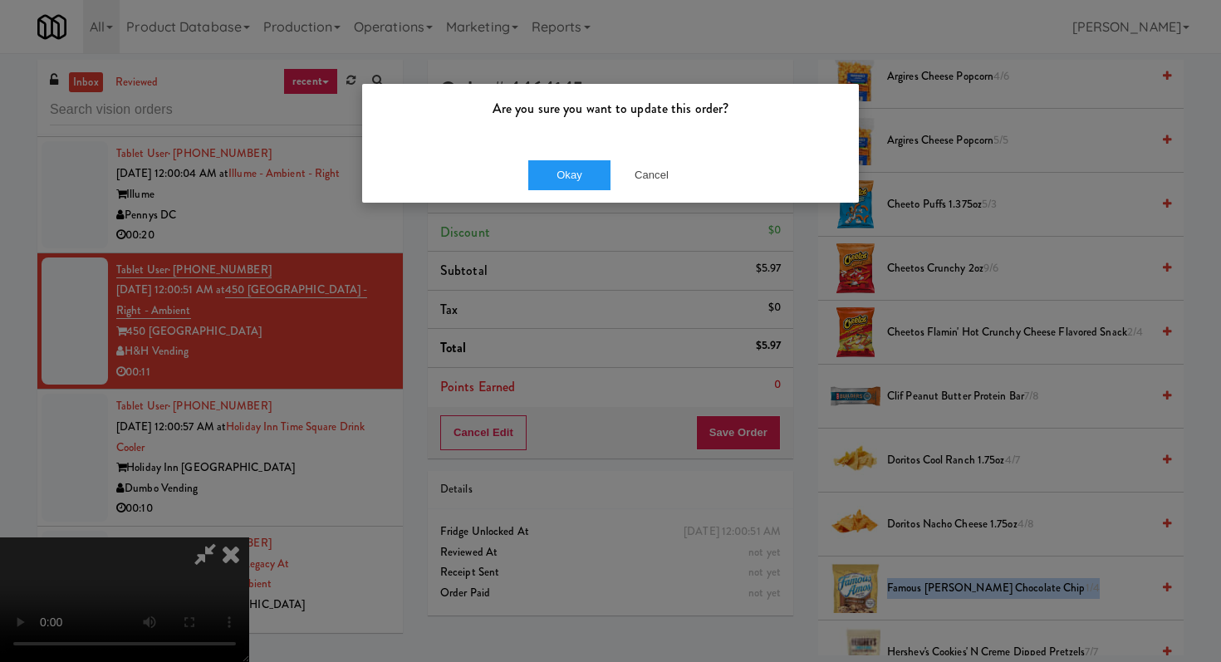
click at [571, 157] on div "Okay Cancel" at bounding box center [610, 175] width 497 height 56
click at [571, 169] on button "Okay" at bounding box center [569, 175] width 83 height 30
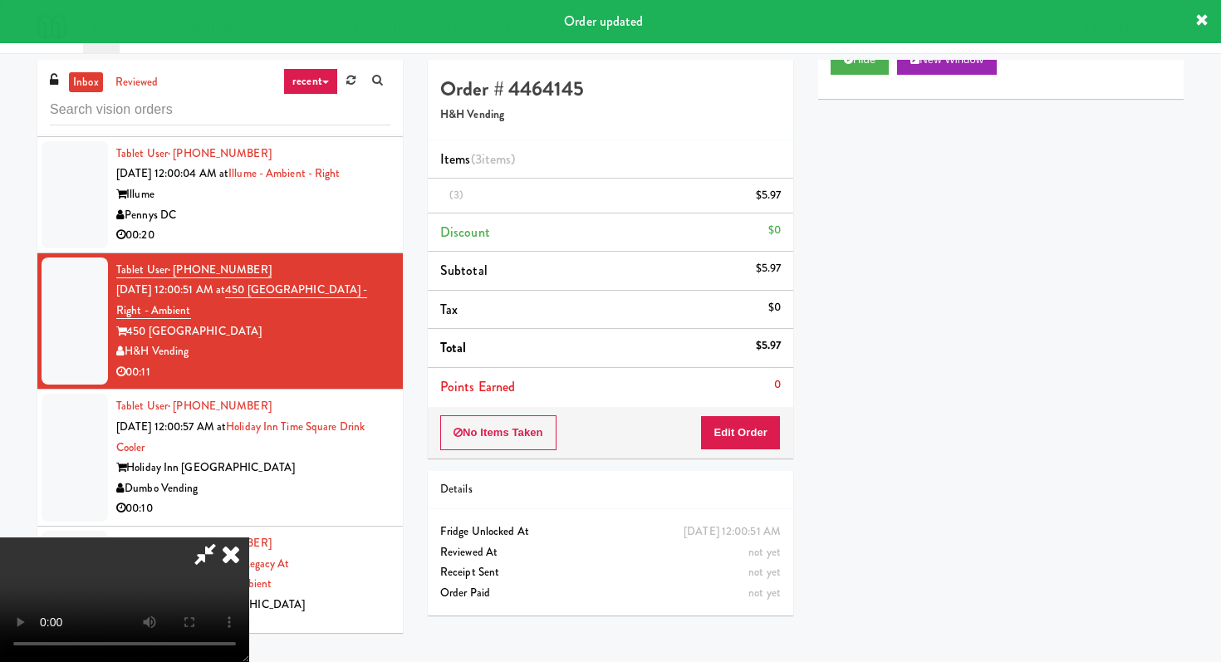
scroll to position [71, 0]
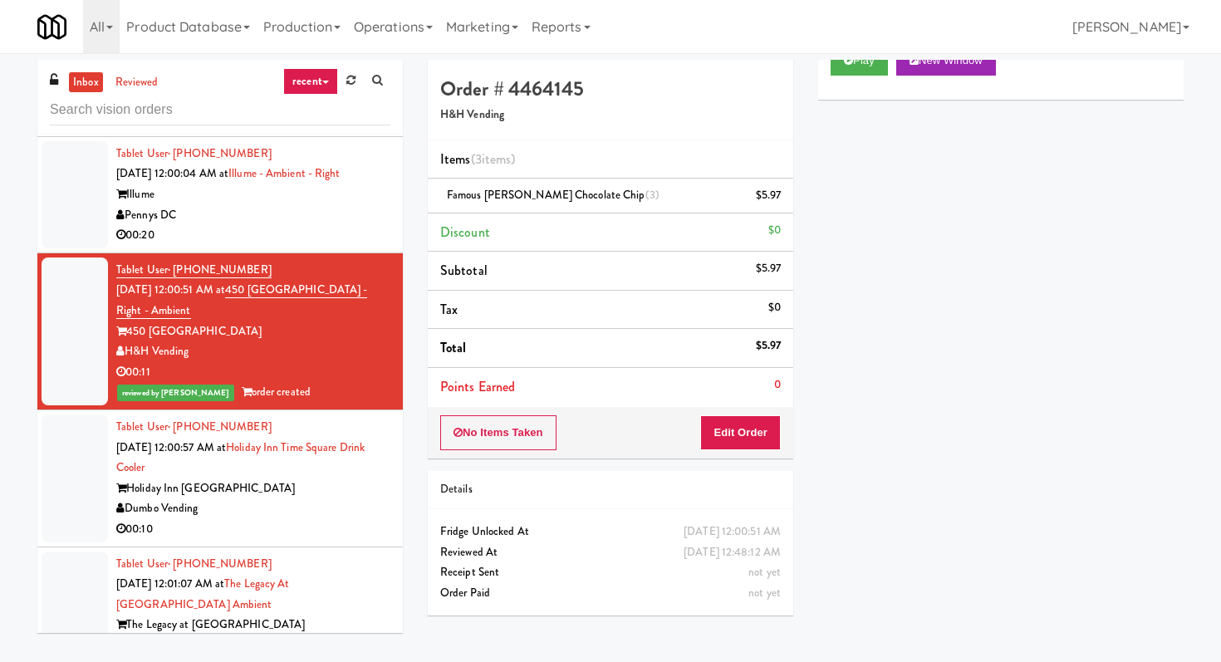
click at [333, 498] on div "Dumbo Vending" at bounding box center [253, 508] width 274 height 21
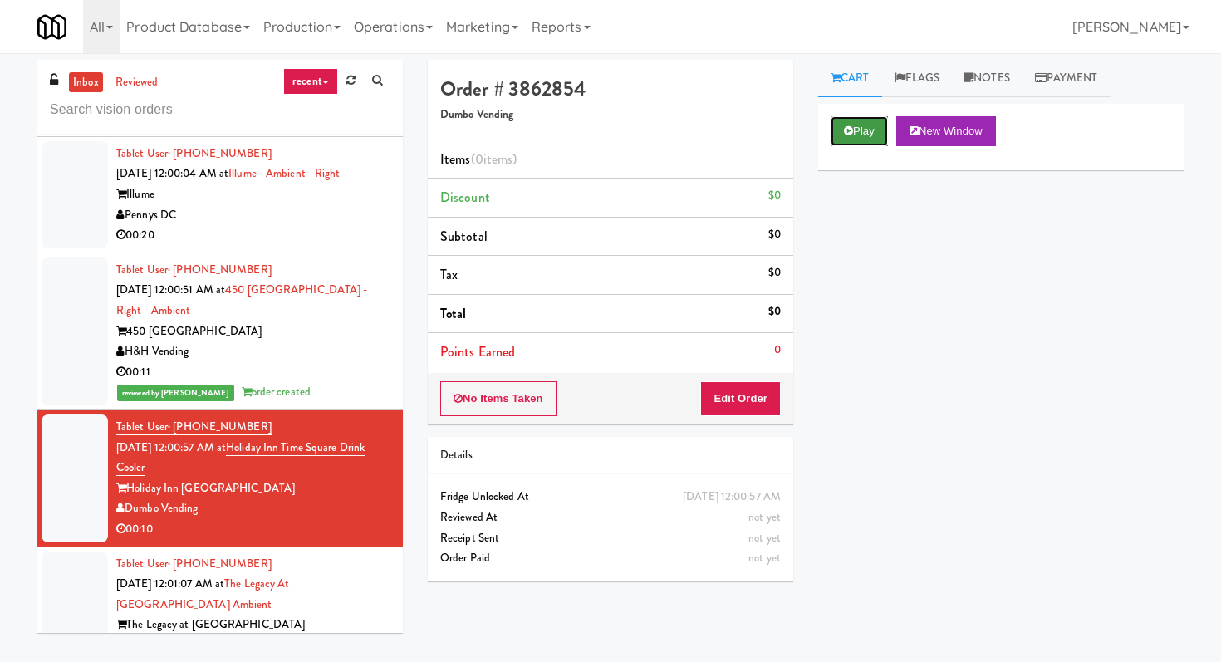
click at [851, 122] on button "Play" at bounding box center [858, 131] width 57 height 30
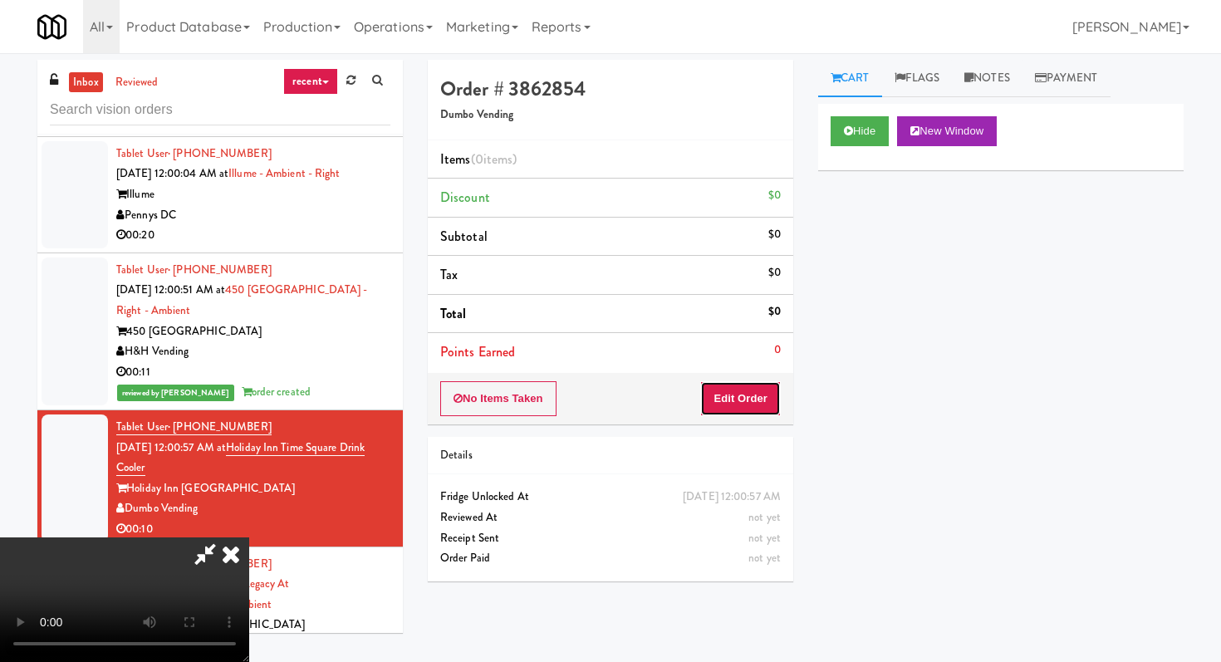
click at [723, 401] on button "Edit Order" at bounding box center [740, 398] width 81 height 35
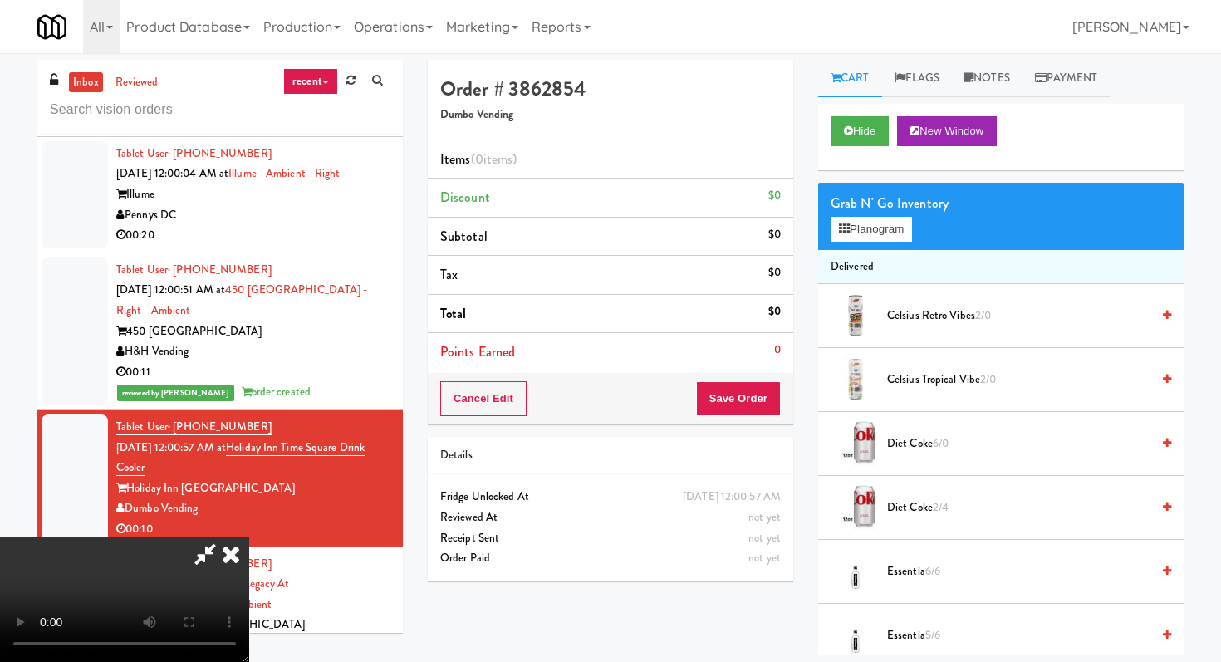
scroll to position [164, 0]
click at [249, 537] on video at bounding box center [124, 599] width 249 height 125
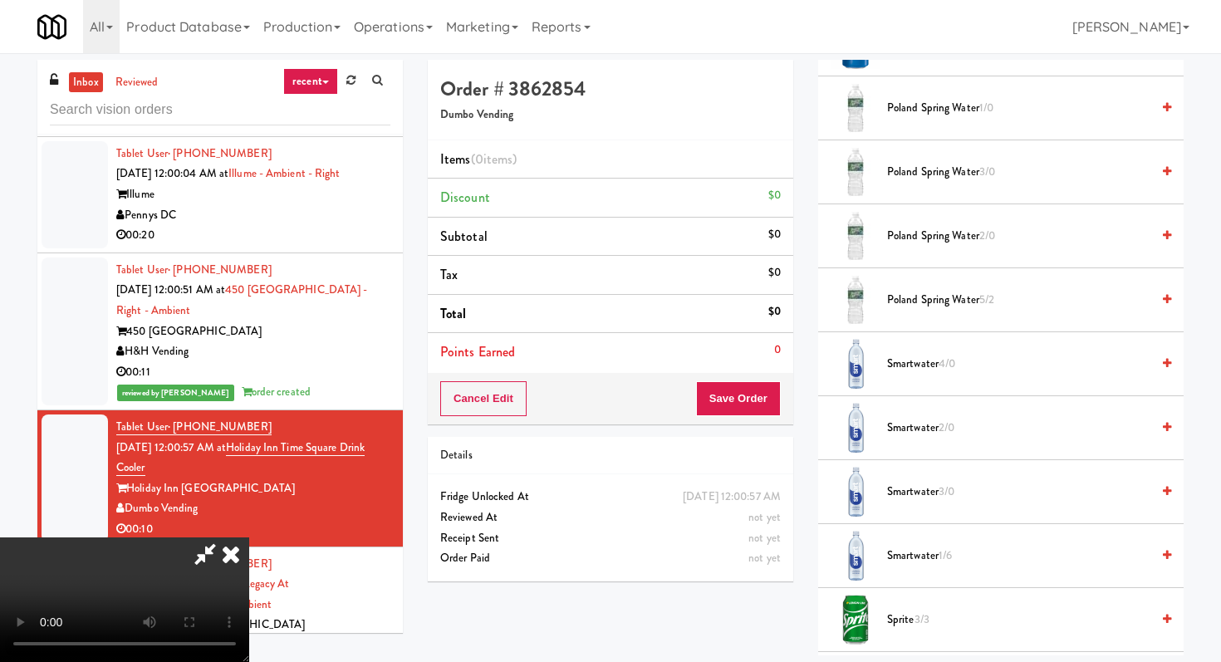
scroll to position [963, 0]
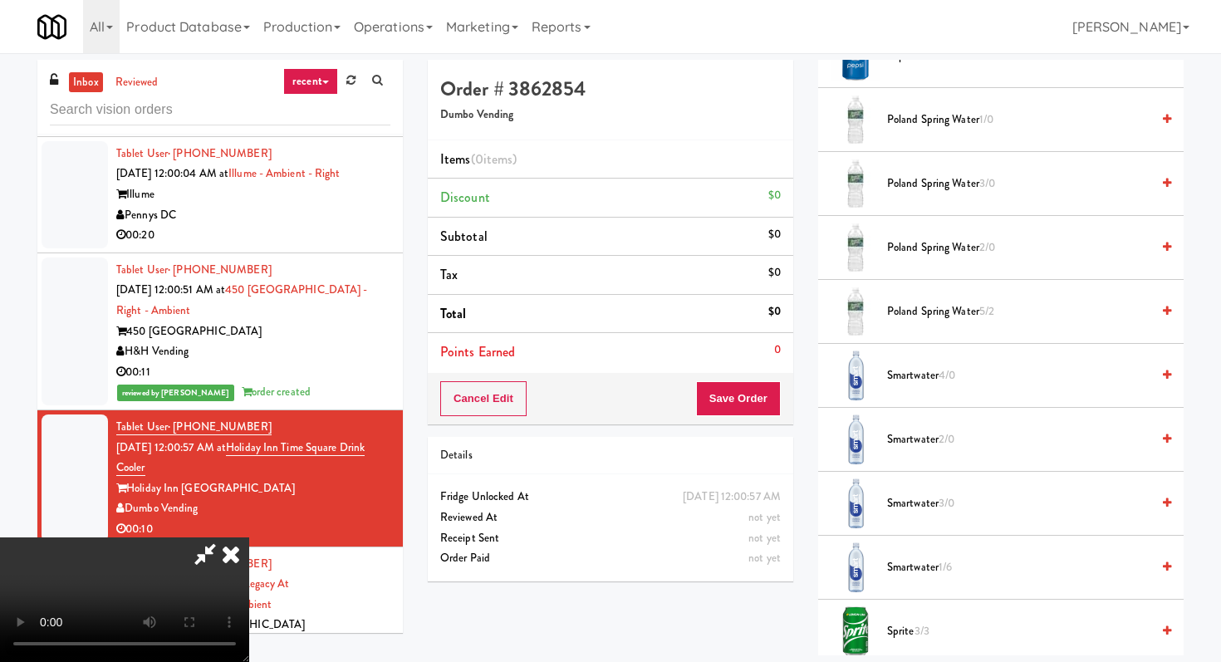
click at [905, 381] on span "Smartwater 4/0" at bounding box center [1018, 375] width 263 height 21
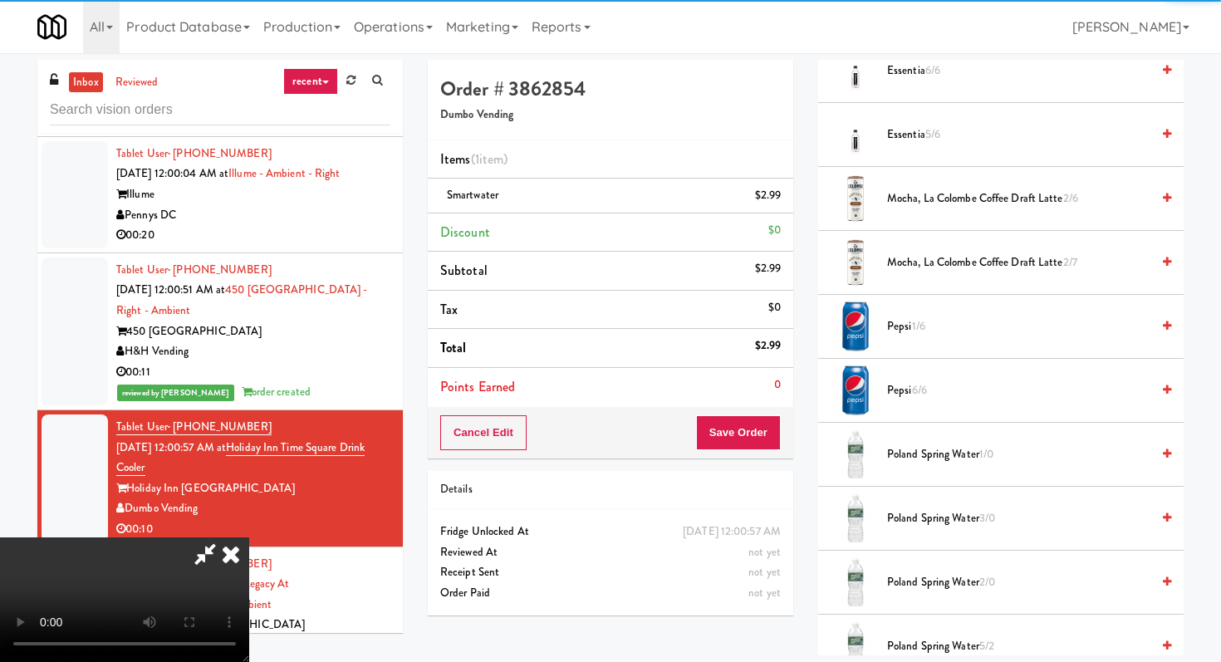
scroll to position [628, 0]
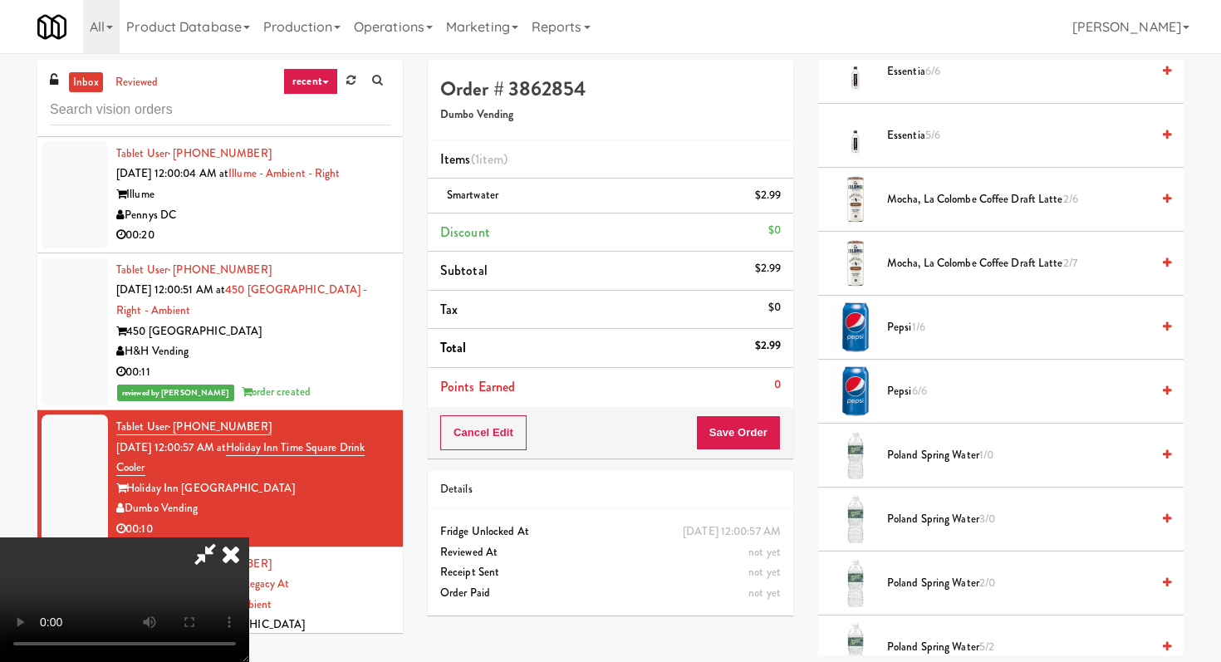
click at [899, 320] on span "Pepsi 1/6" at bounding box center [1018, 327] width 263 height 21
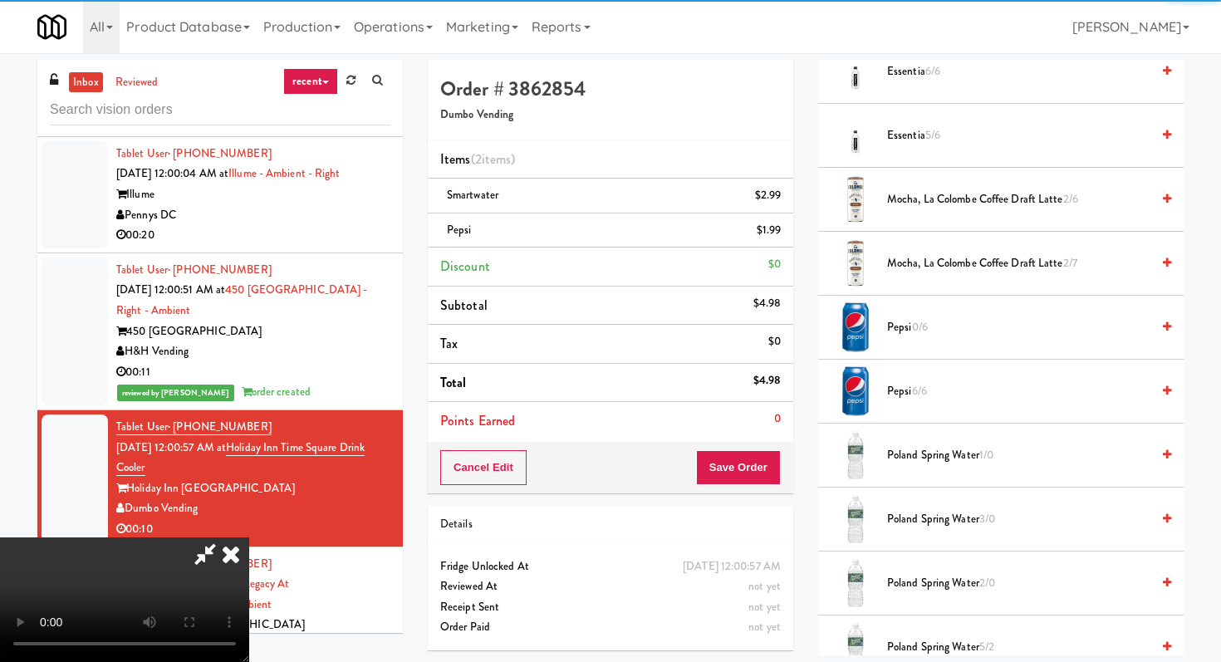
click at [757, 448] on div "Cancel Edit Save Order" at bounding box center [610, 467] width 365 height 51
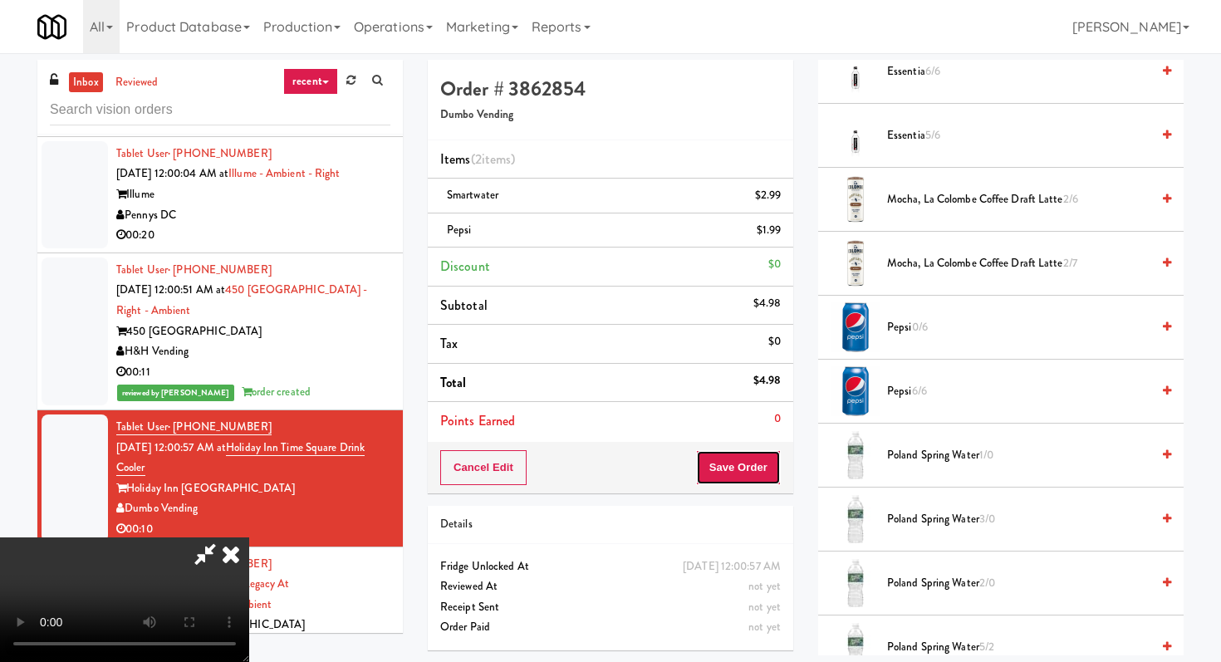
click at [757, 464] on button "Save Order" at bounding box center [738, 467] width 85 height 35
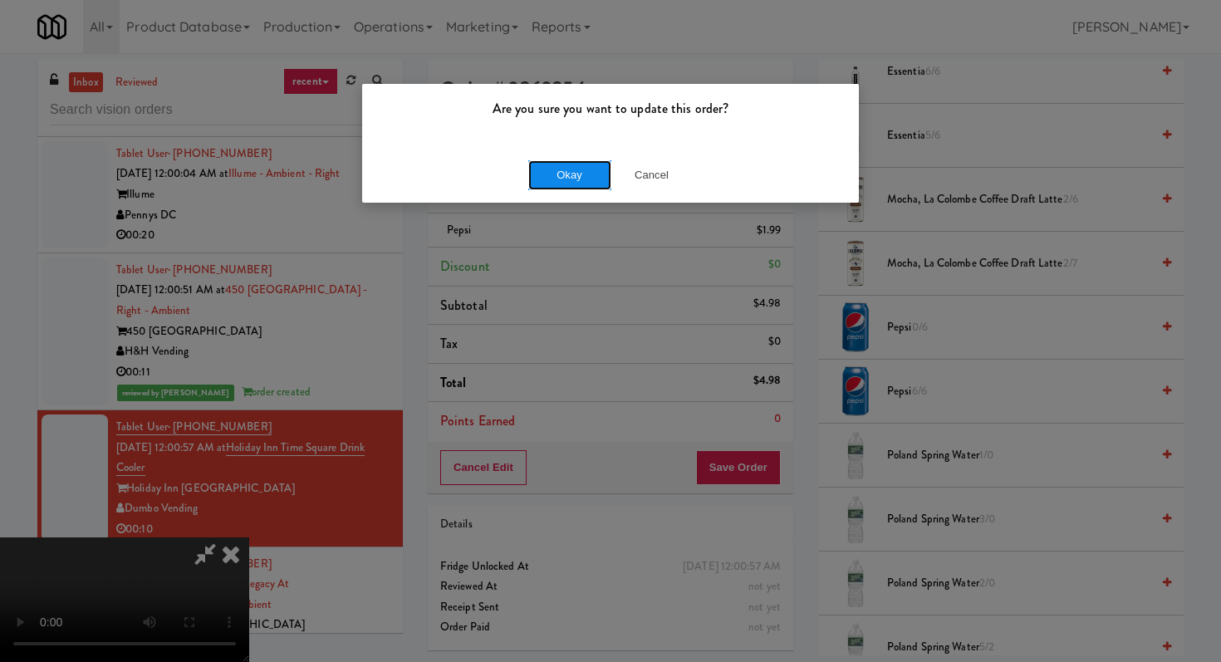
click at [583, 189] on button "Okay" at bounding box center [569, 175] width 83 height 30
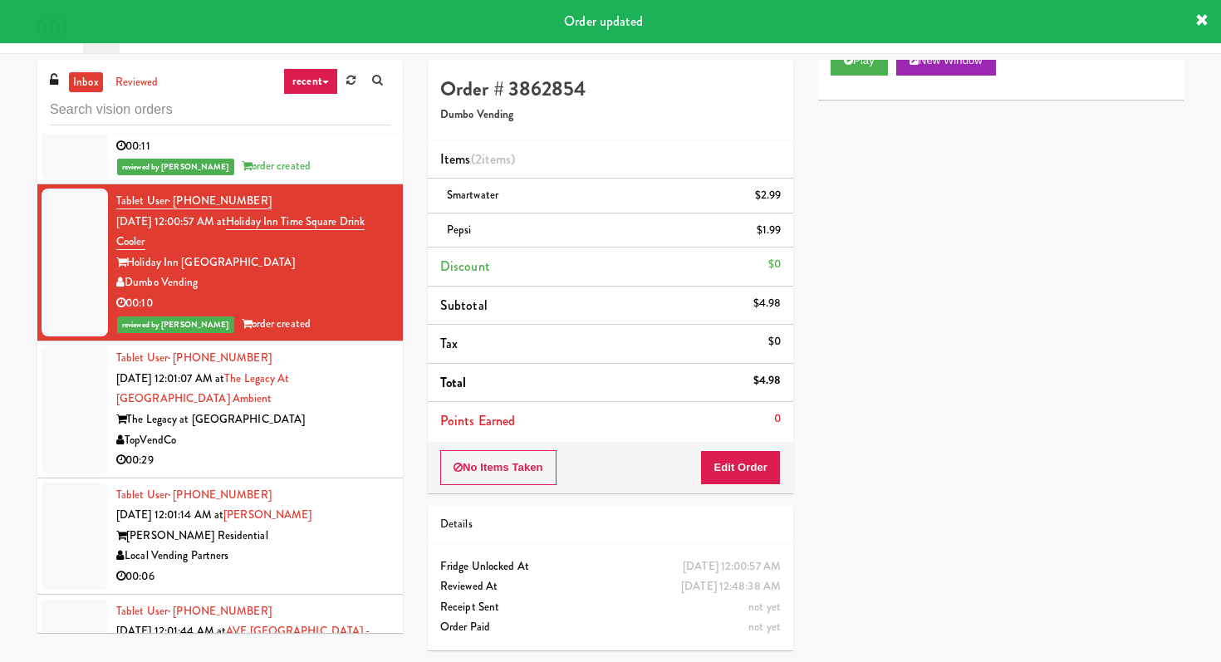
scroll to position [18543, 0]
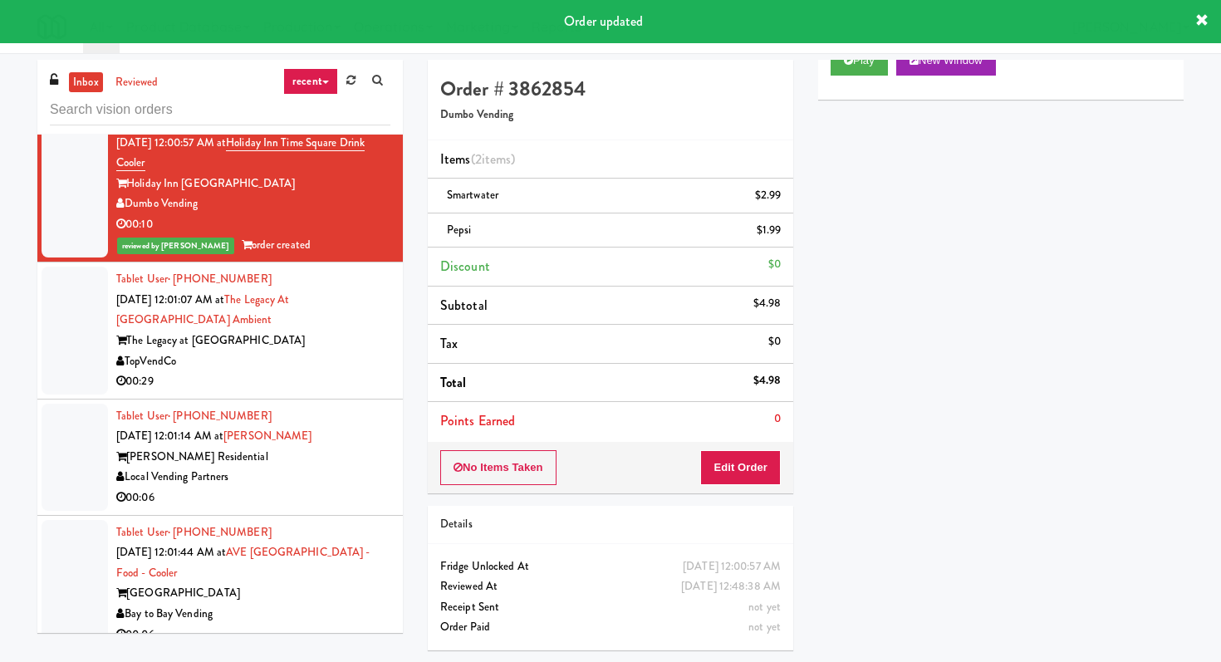
click at [291, 371] on div "00:29" at bounding box center [253, 381] width 274 height 21
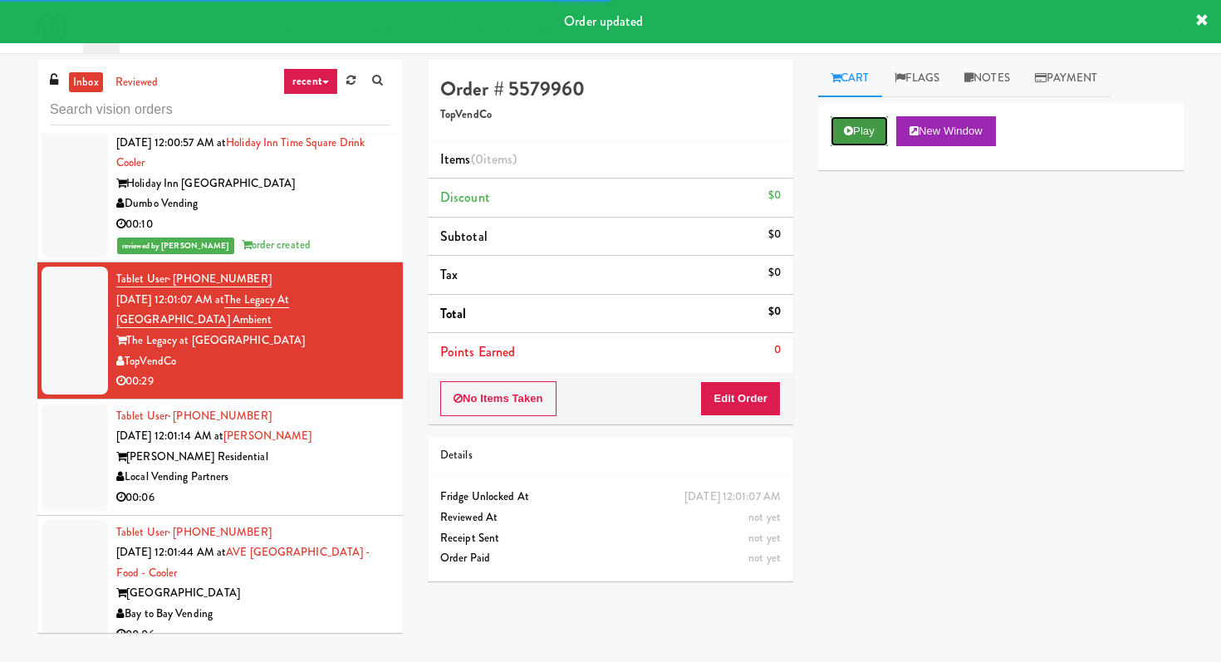
click at [856, 121] on button "Play" at bounding box center [858, 131] width 57 height 30
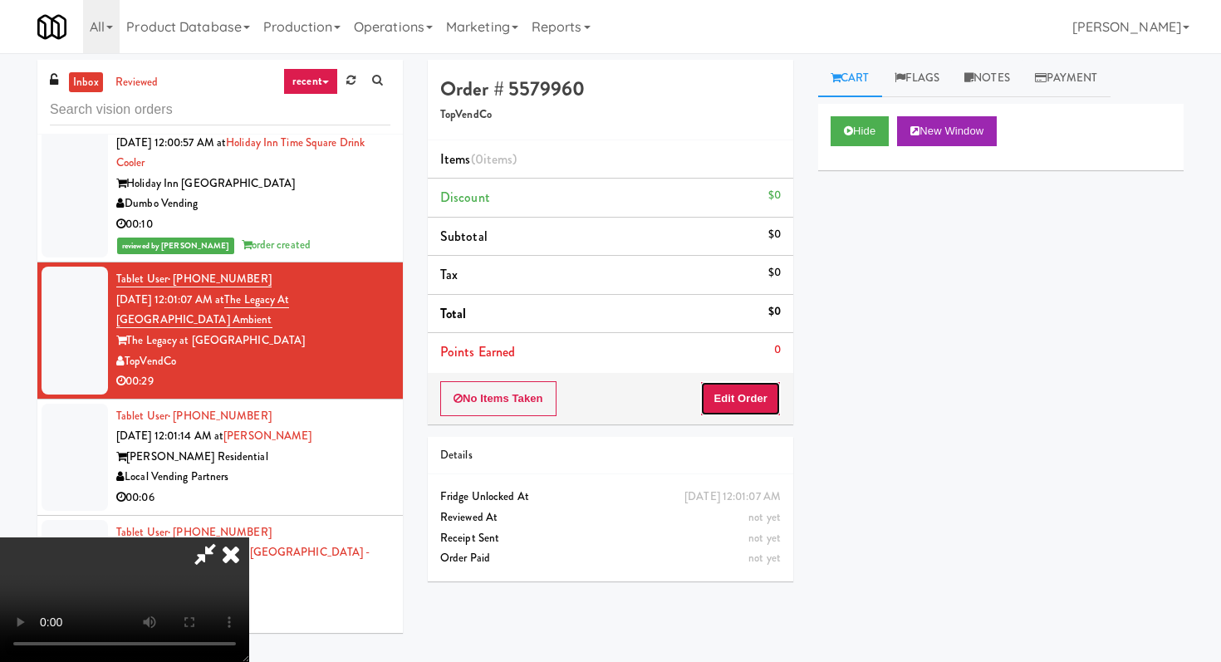
click at [733, 394] on button "Edit Order" at bounding box center [740, 398] width 81 height 35
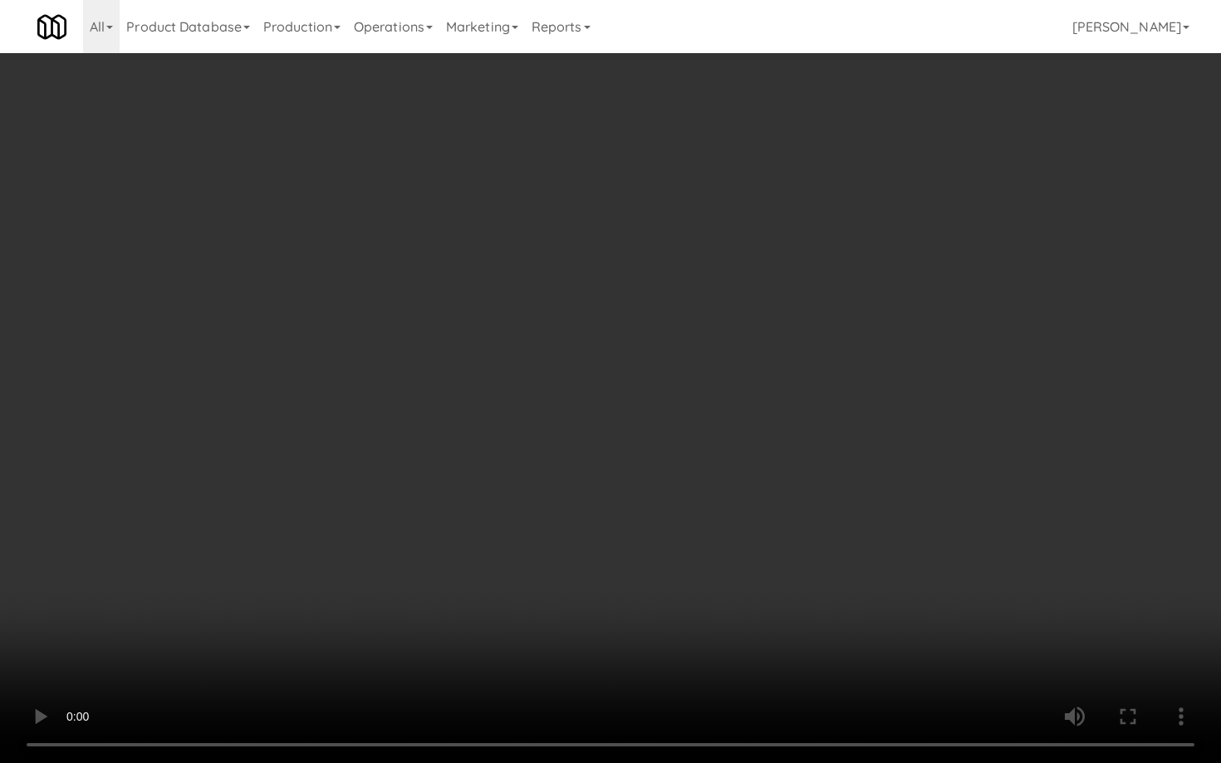
click at [411, 474] on video at bounding box center [610, 381] width 1221 height 763
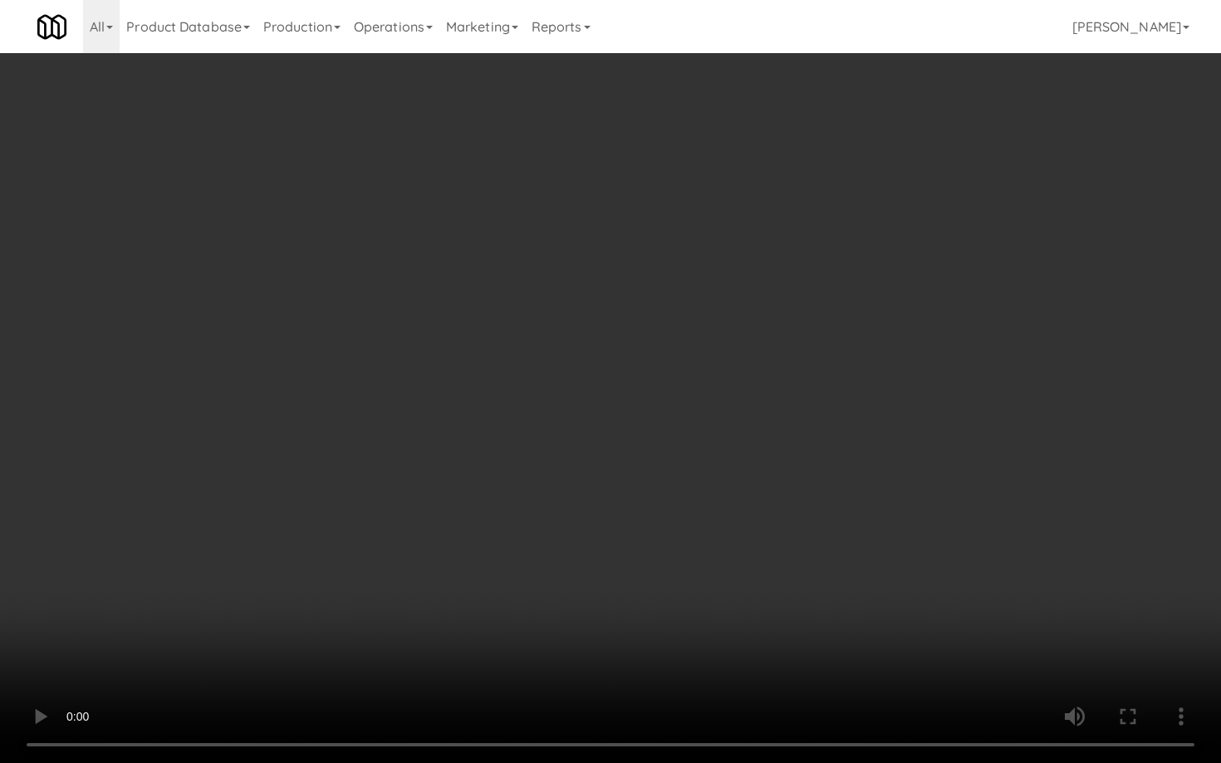
click at [411, 474] on video at bounding box center [610, 381] width 1221 height 763
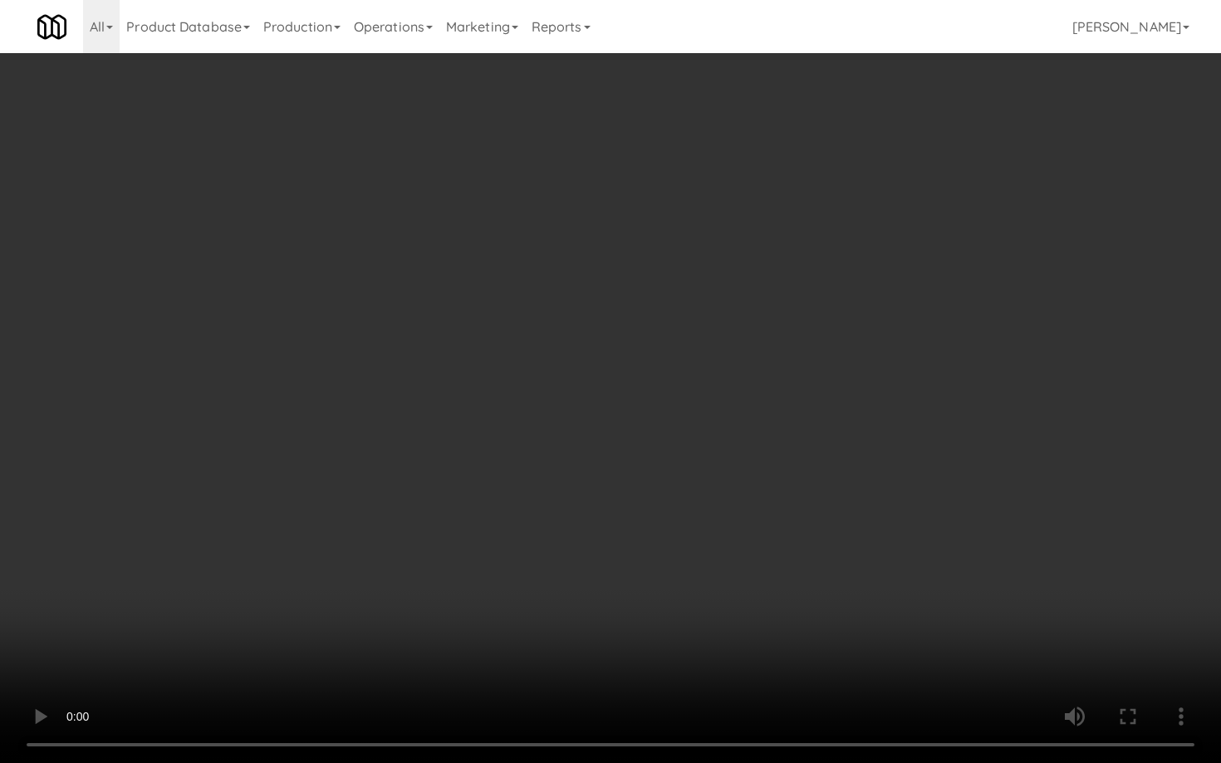
click at [411, 474] on video at bounding box center [610, 381] width 1221 height 763
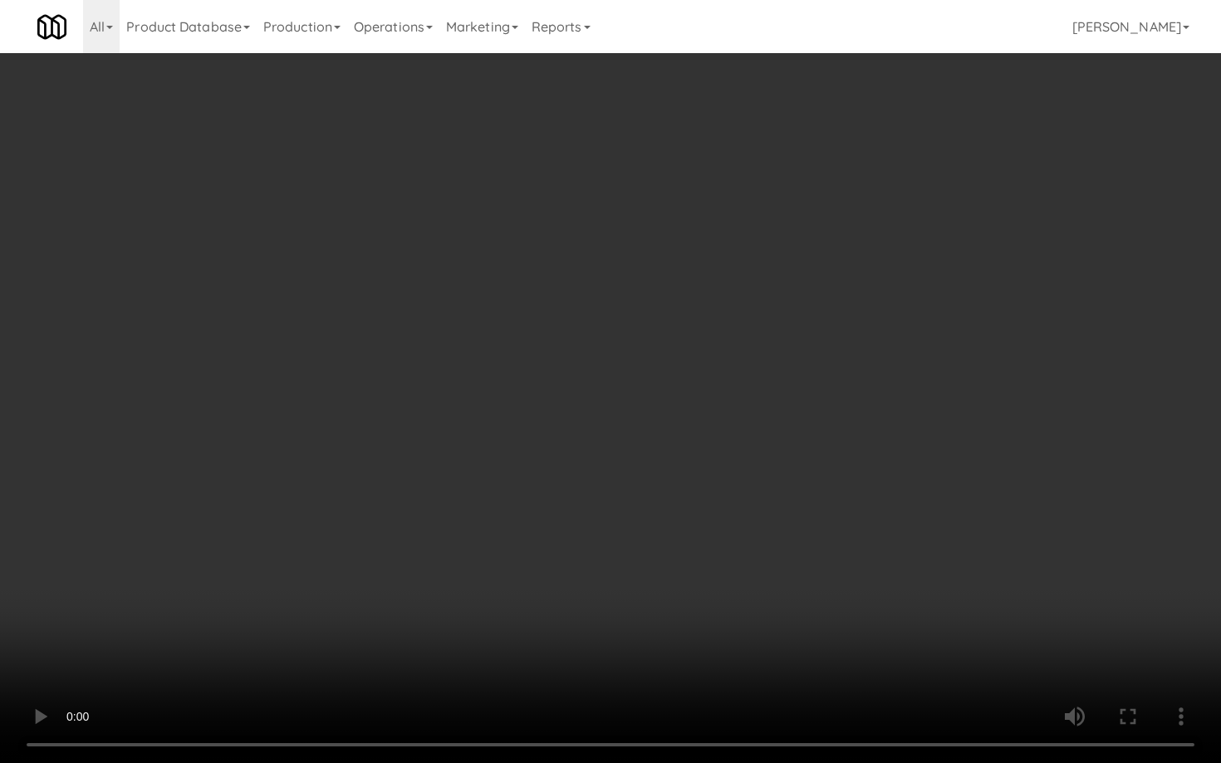
click at [411, 474] on video at bounding box center [610, 381] width 1221 height 763
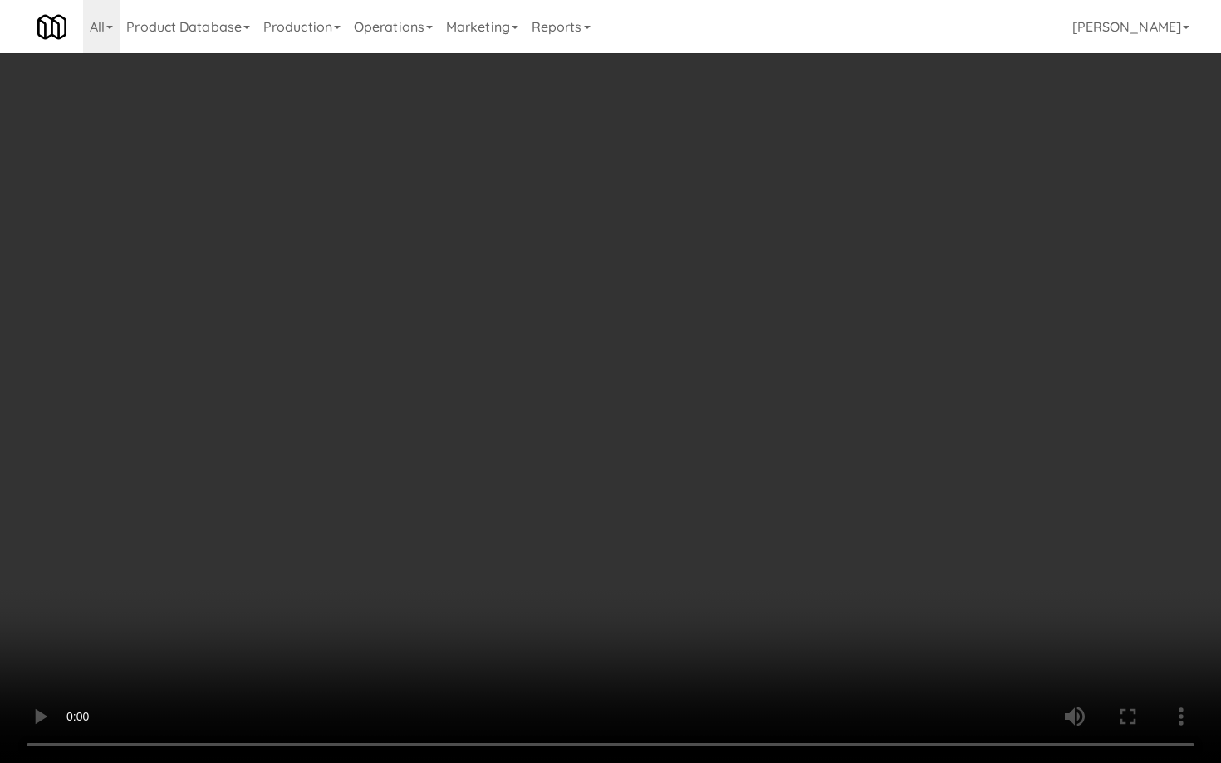
click at [411, 474] on video at bounding box center [610, 381] width 1221 height 763
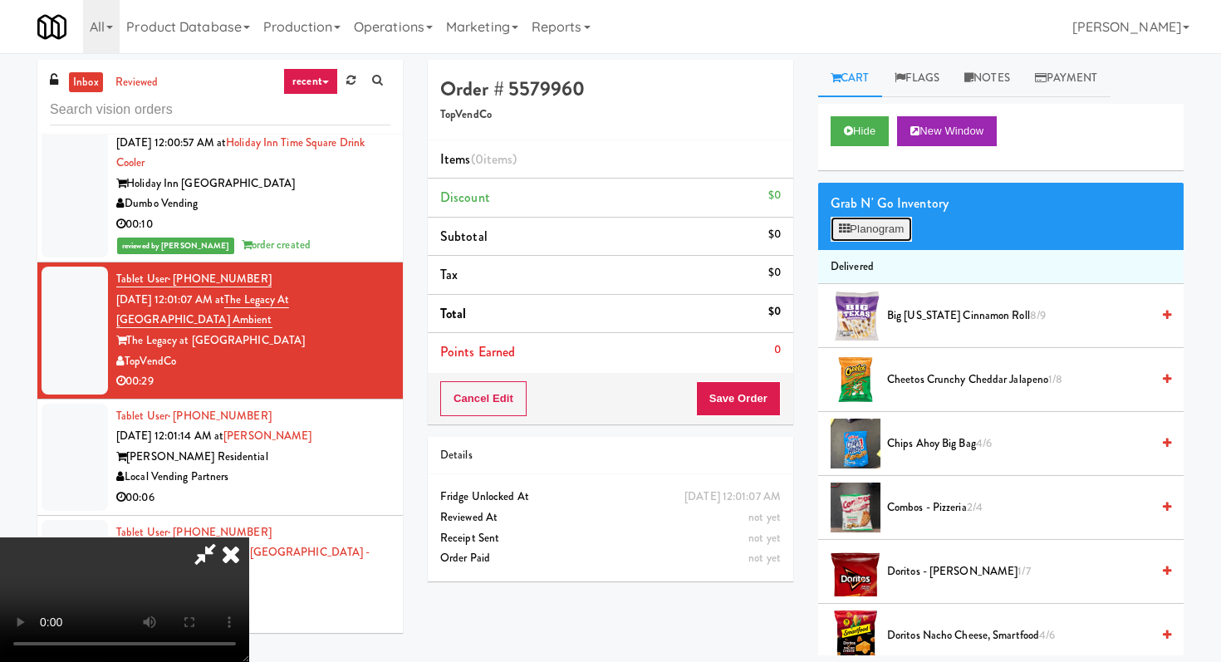
click at [889, 224] on button "Planogram" at bounding box center [870, 229] width 81 height 25
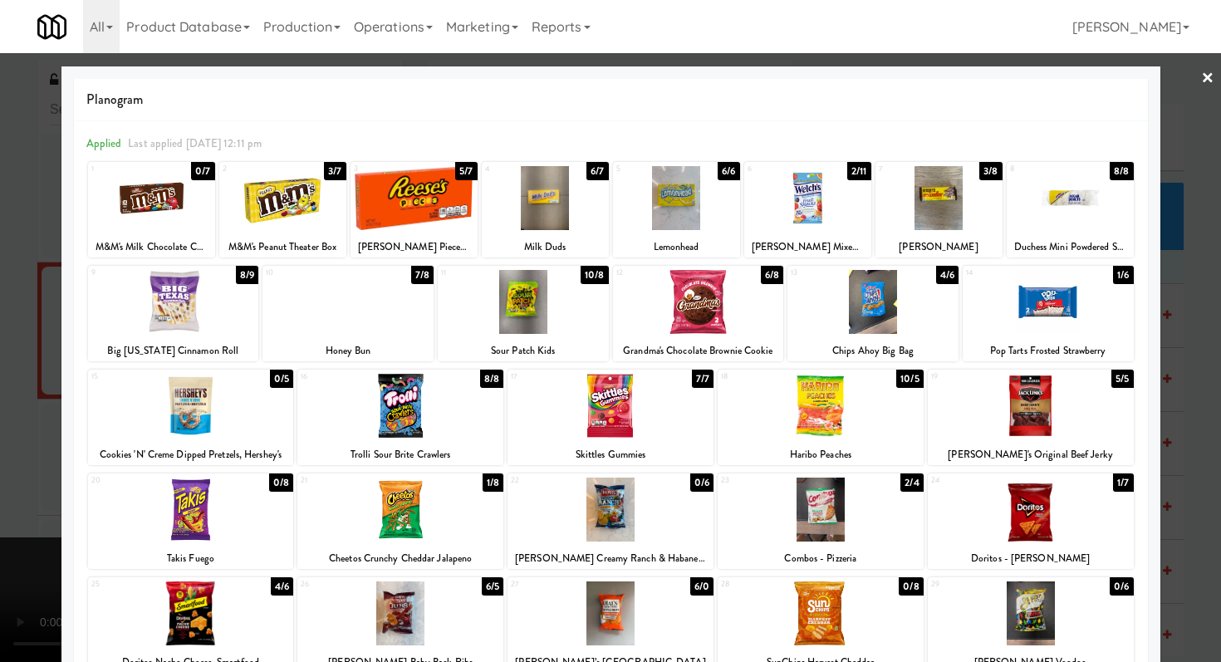
click at [1038, 528] on div at bounding box center [1031, 510] width 206 height 64
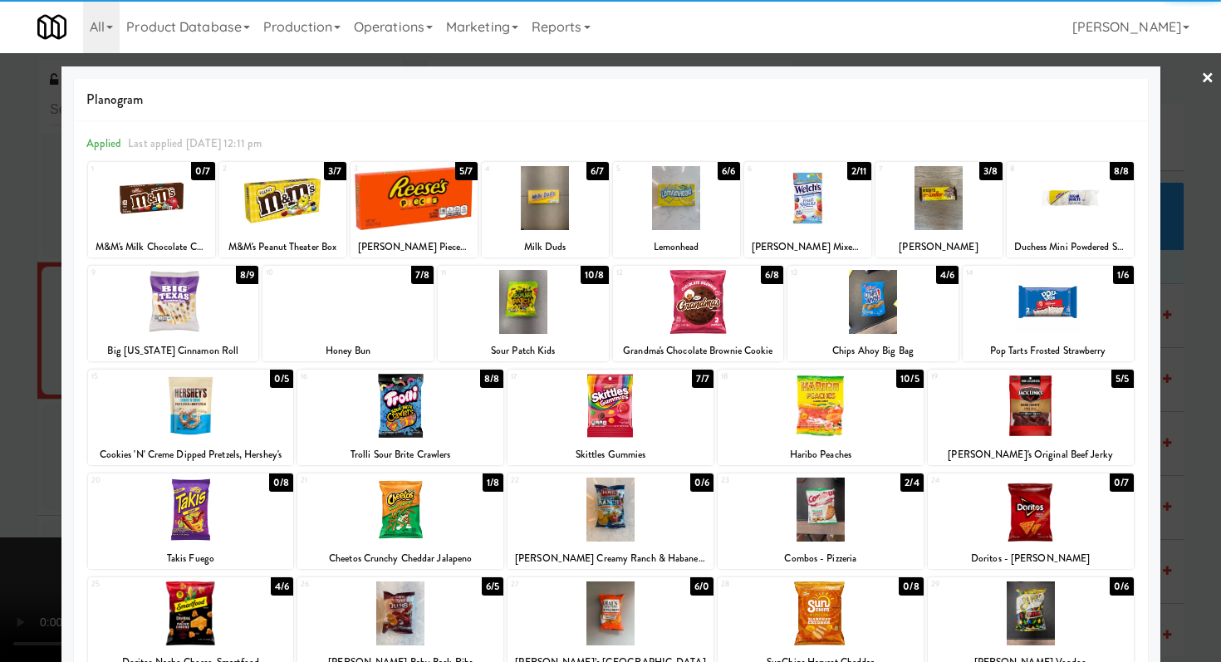
click at [0, 267] on div at bounding box center [610, 331] width 1221 height 662
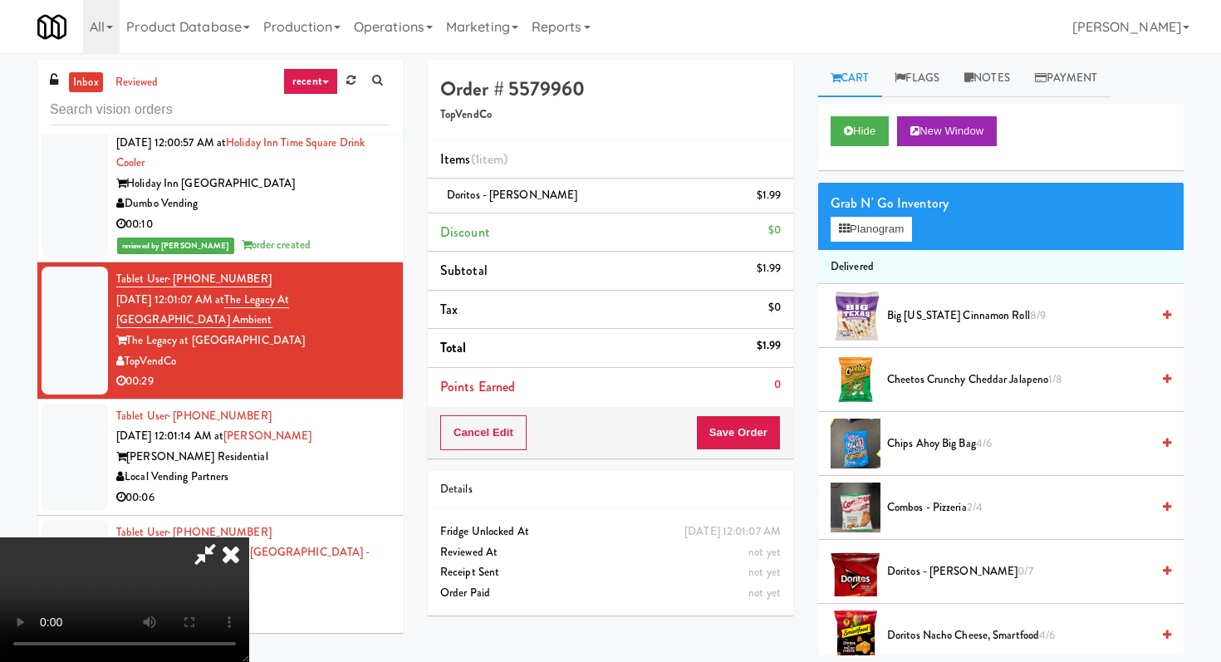
click at [249, 537] on video at bounding box center [124, 599] width 249 height 125
click at [899, 226] on button "Planogram" at bounding box center [870, 229] width 81 height 25
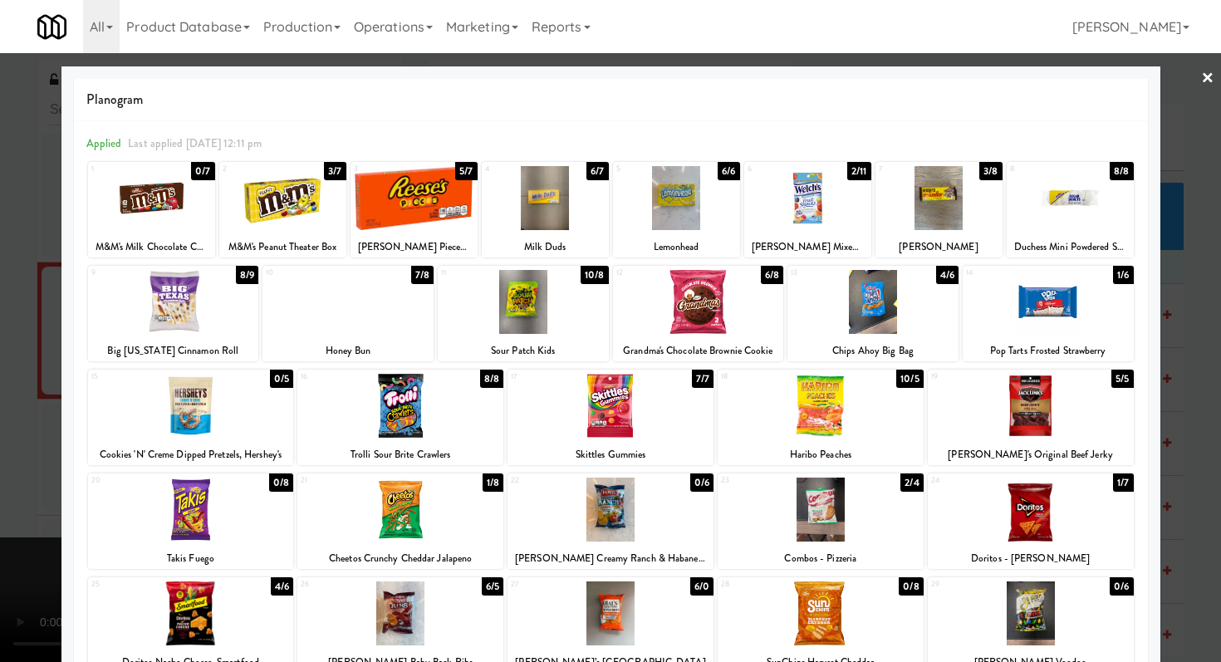
click at [756, 282] on div at bounding box center [698, 302] width 171 height 64
click at [0, 331] on div at bounding box center [610, 331] width 1221 height 662
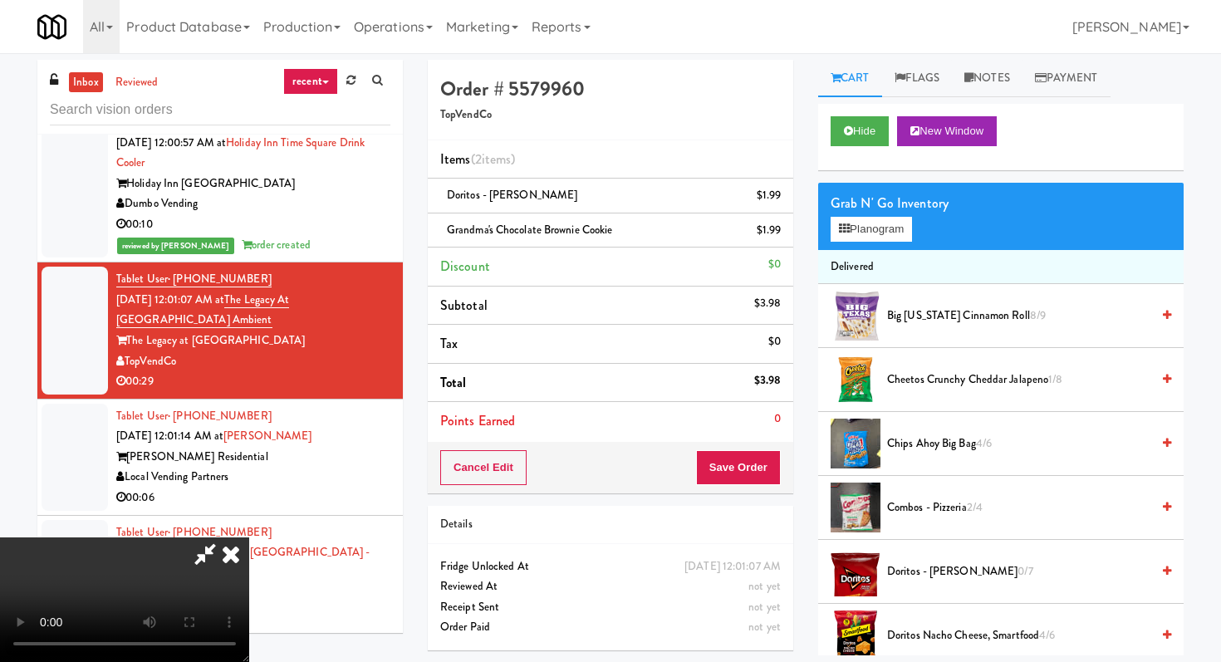
scroll to position [164, 0]
click at [249, 537] on video at bounding box center [124, 599] width 249 height 125
click at [750, 463] on button "Save Order" at bounding box center [738, 467] width 85 height 35
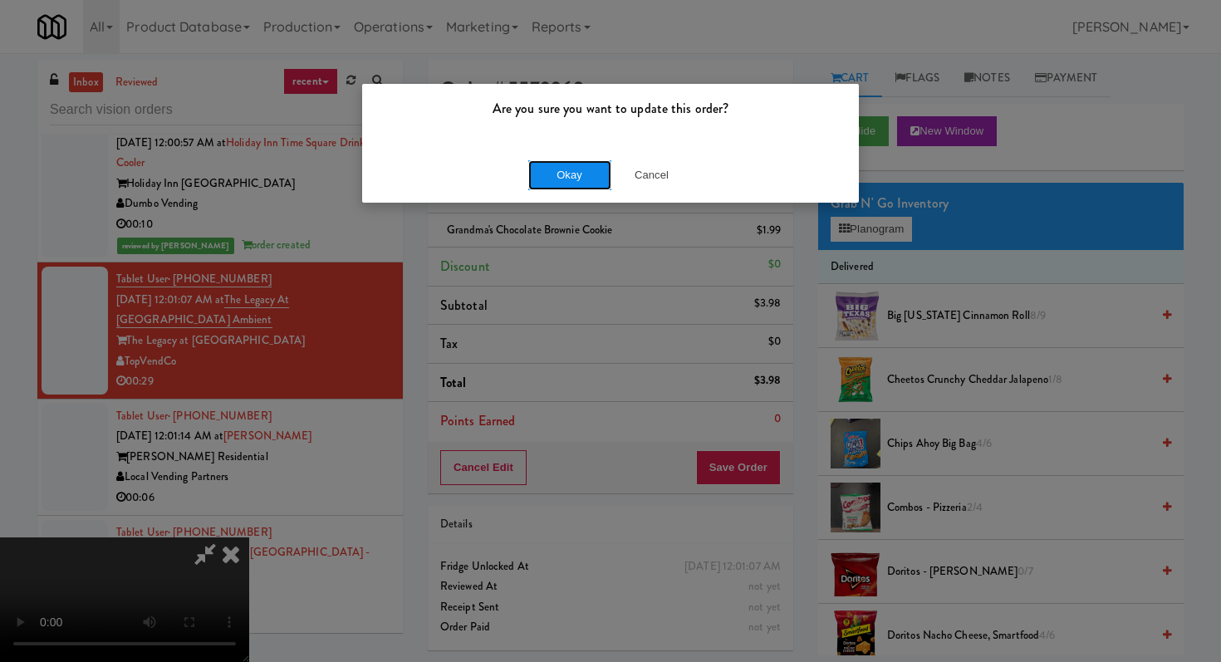
click at [586, 183] on button "Okay" at bounding box center [569, 175] width 83 height 30
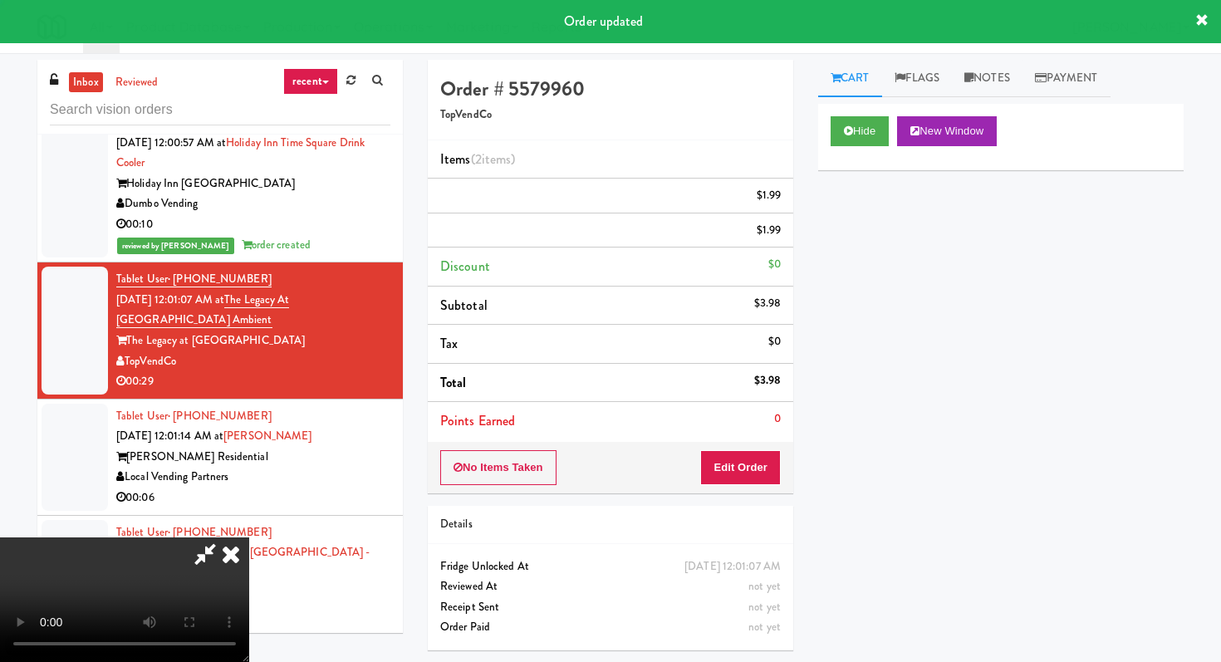
scroll to position [0, 0]
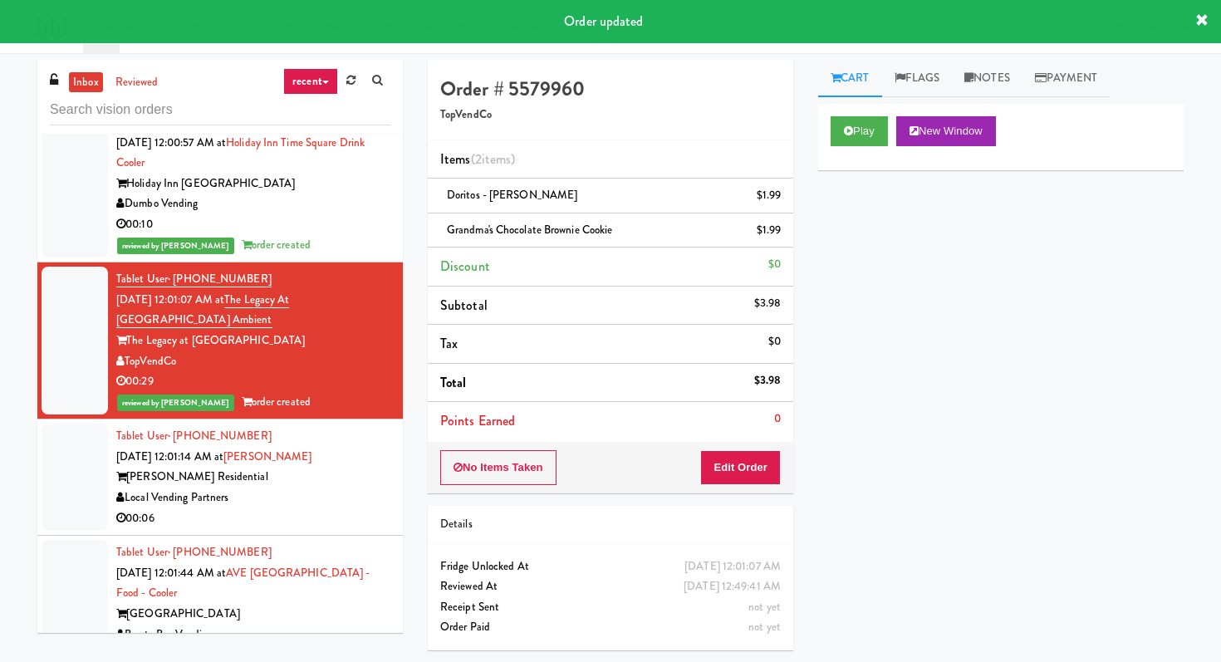
click at [368, 433] on div "Tablet User · (520) 933-3092 [DATE] 12:01:14 AM at [PERSON_NAME] - Fridge [PERS…" at bounding box center [253, 477] width 274 height 102
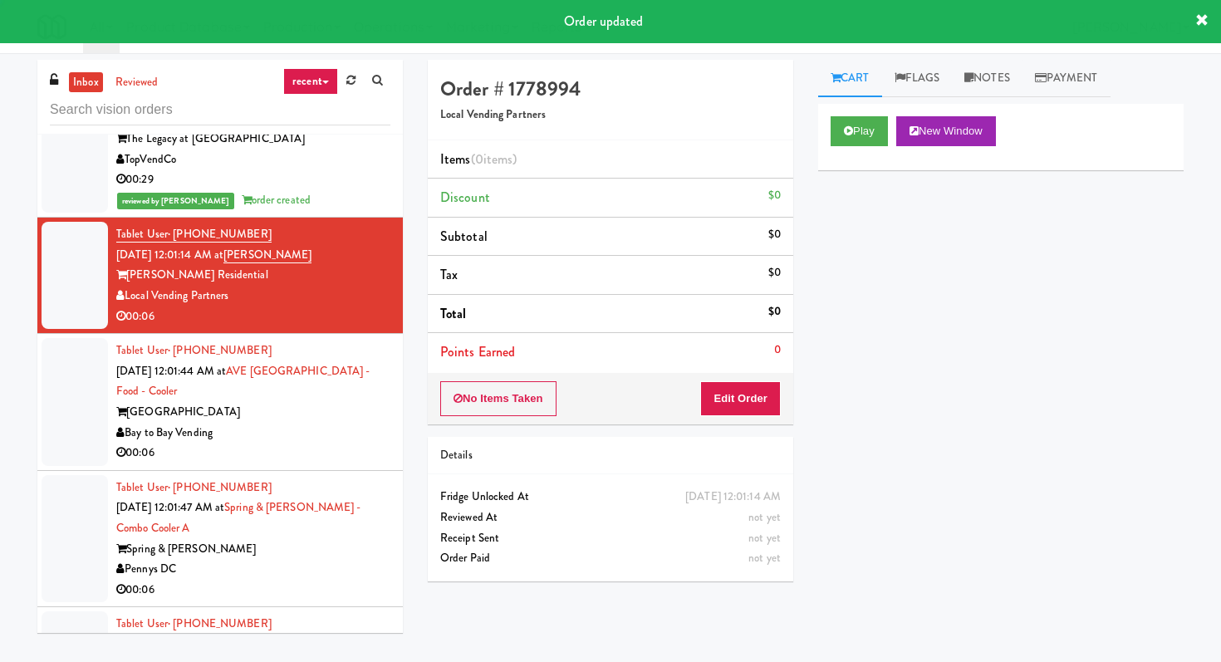
scroll to position [18783, 0]
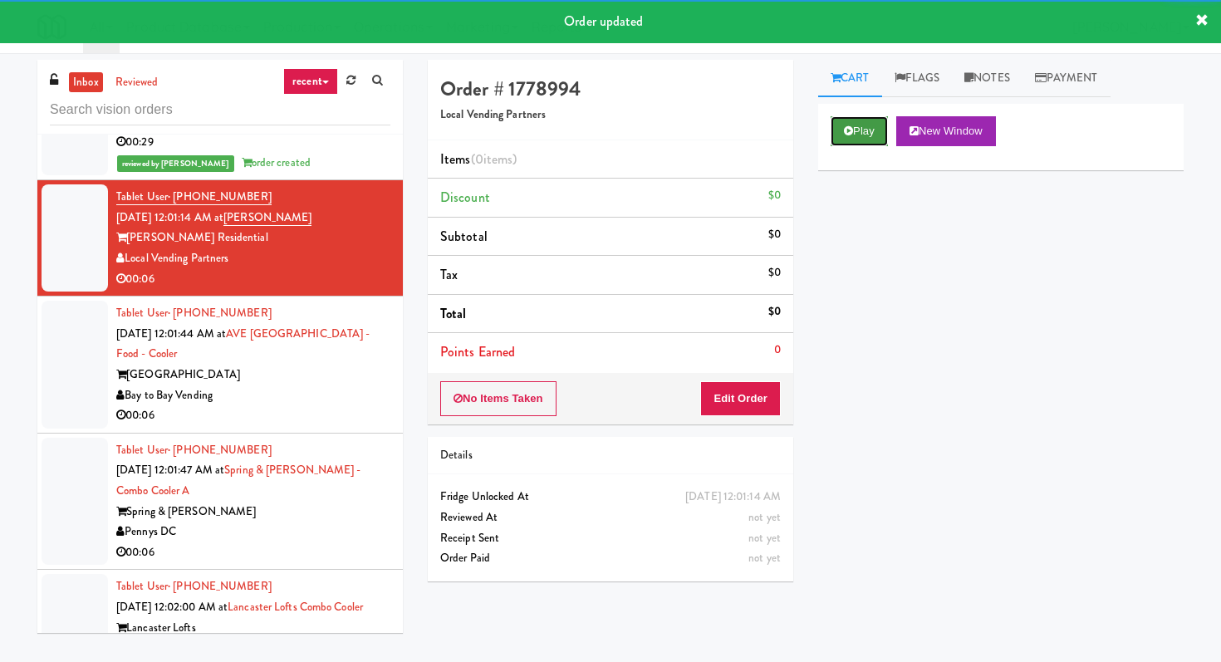
click at [855, 135] on button "Play" at bounding box center [858, 131] width 57 height 30
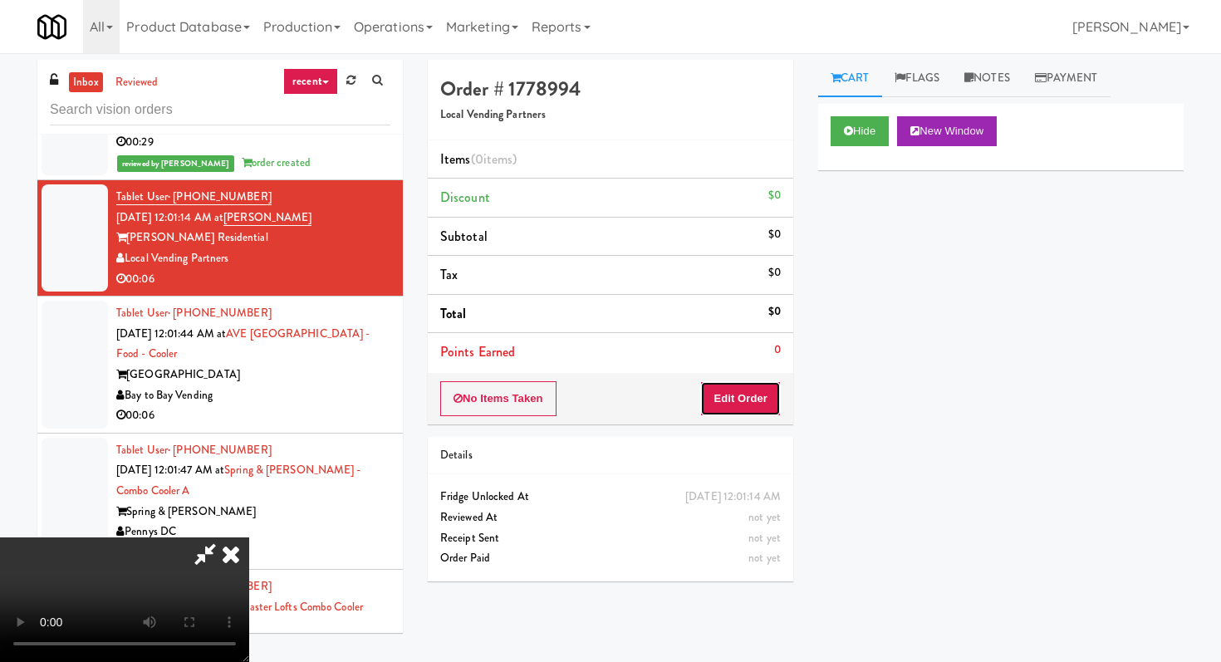
click at [752, 392] on button "Edit Order" at bounding box center [740, 398] width 81 height 35
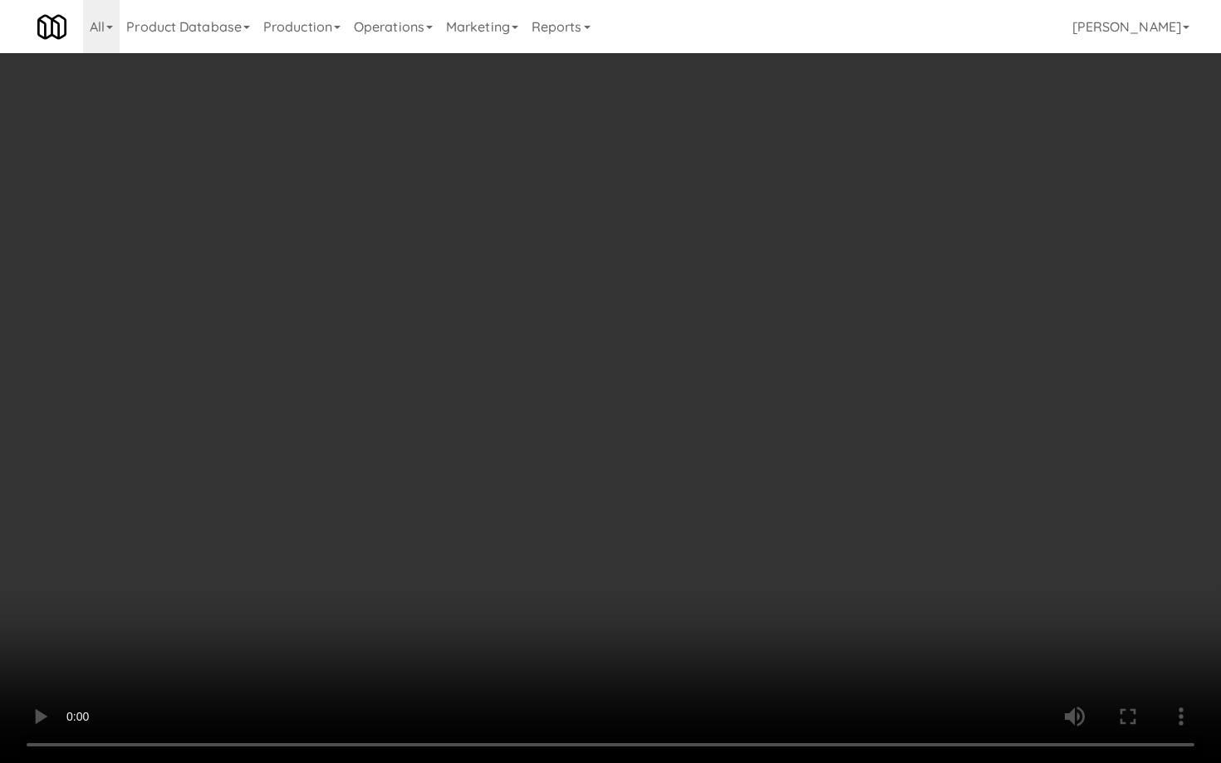
click at [656, 549] on video at bounding box center [610, 381] width 1221 height 763
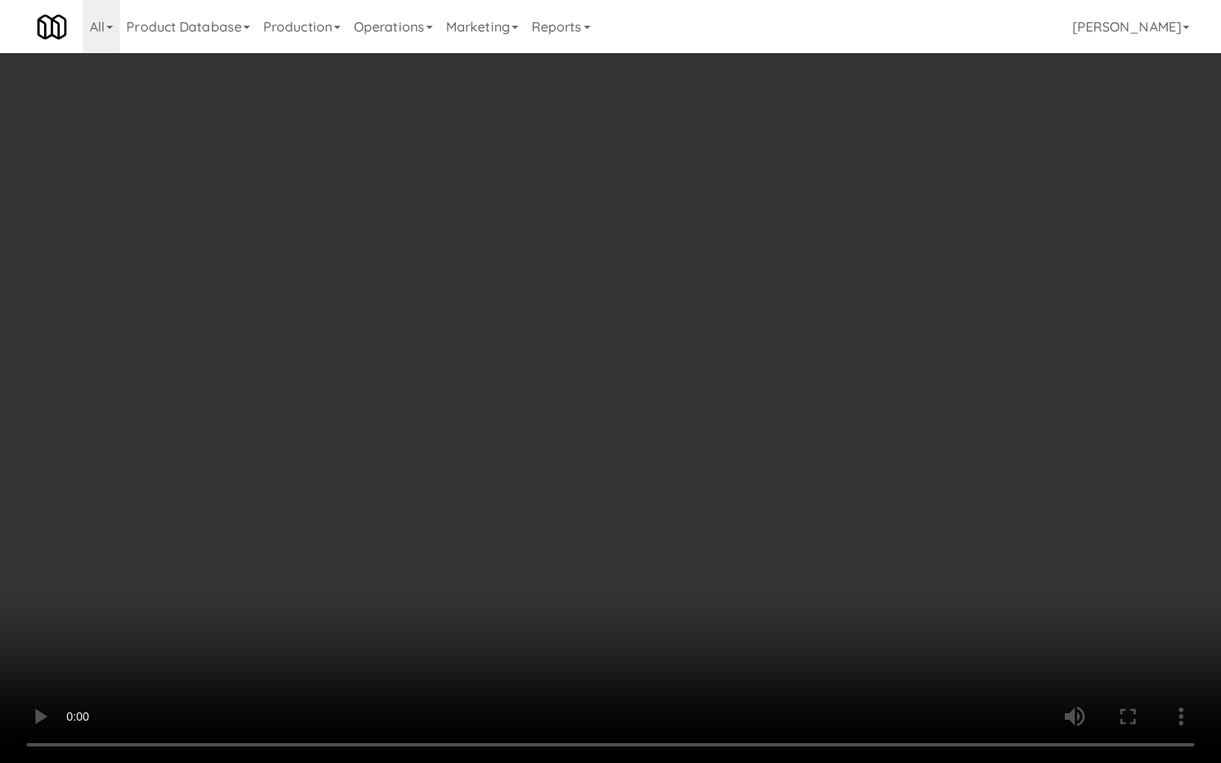
click at [656, 549] on video at bounding box center [610, 381] width 1221 height 763
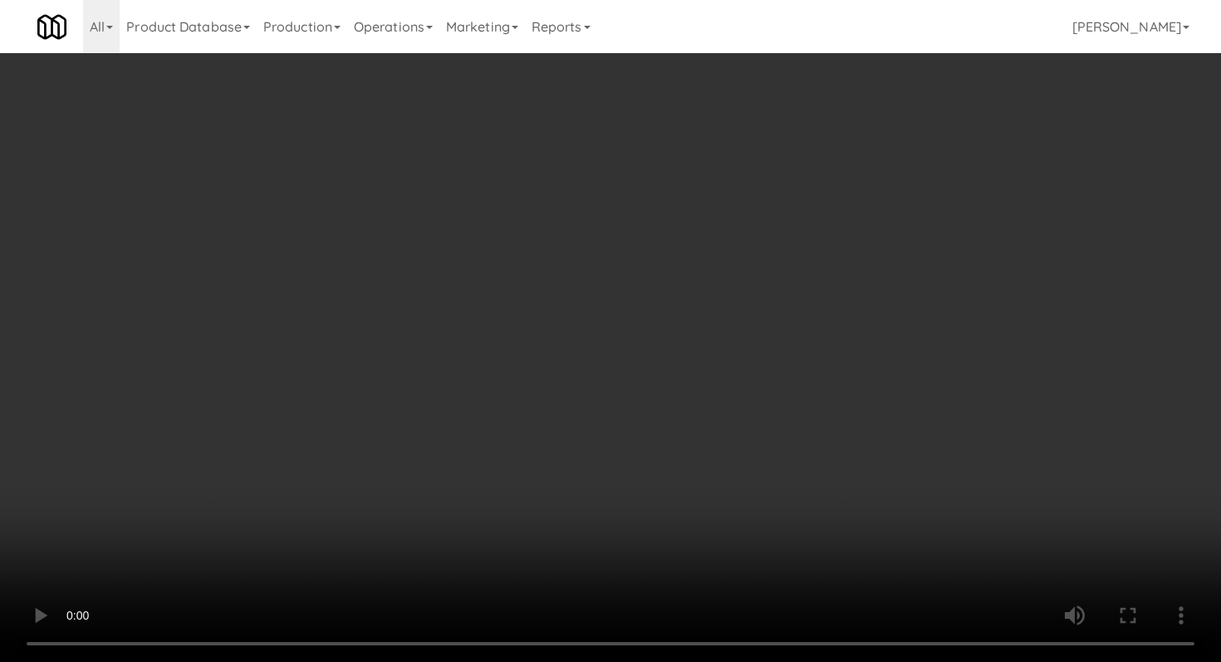
scroll to position [1820, 0]
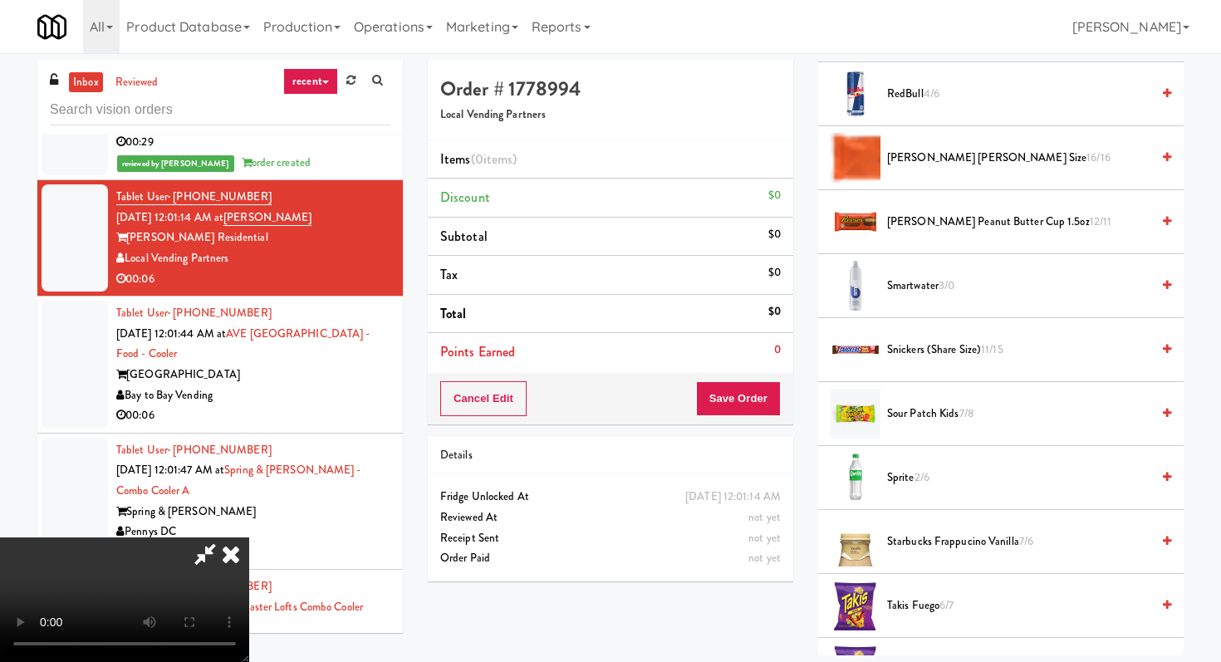
click at [910, 472] on span "Sprite 2/6" at bounding box center [1018, 478] width 263 height 21
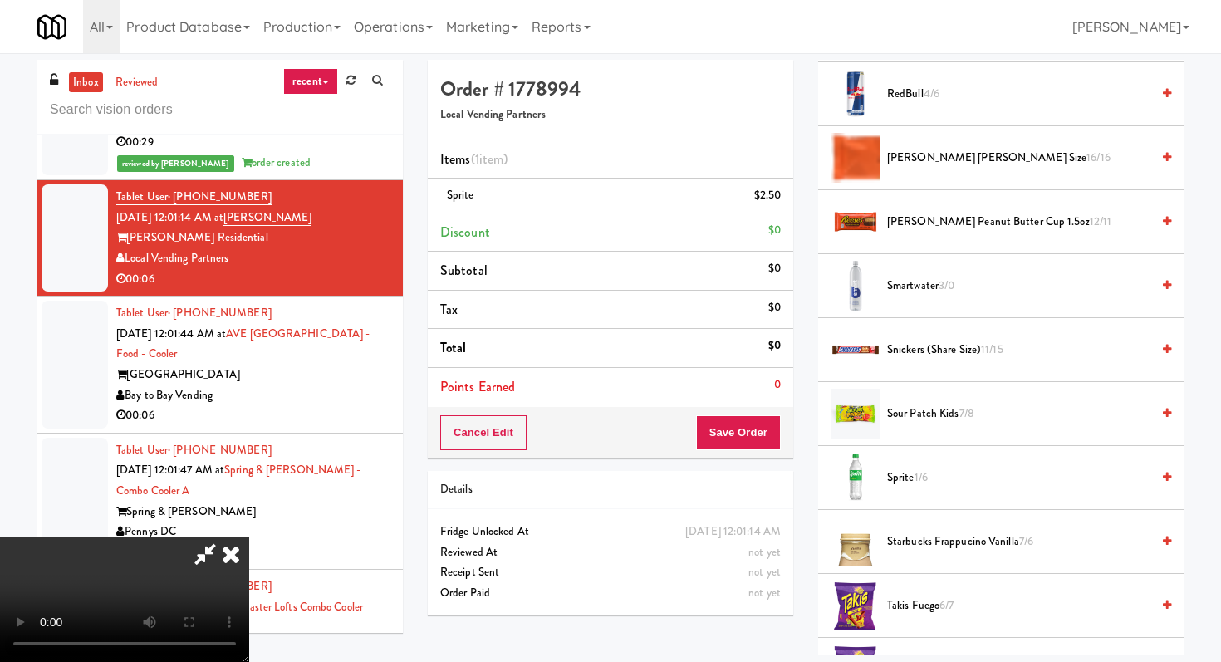
click at [910, 472] on span "Sprite 1/6" at bounding box center [1018, 478] width 263 height 21
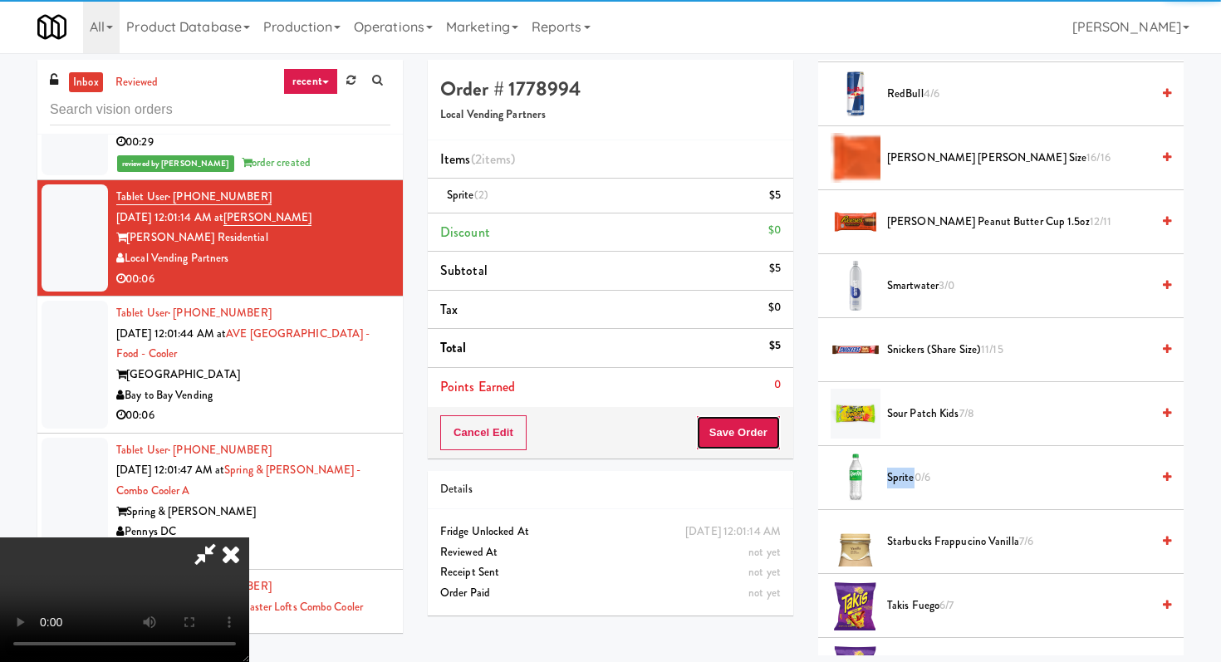
click at [768, 437] on button "Save Order" at bounding box center [738, 432] width 85 height 35
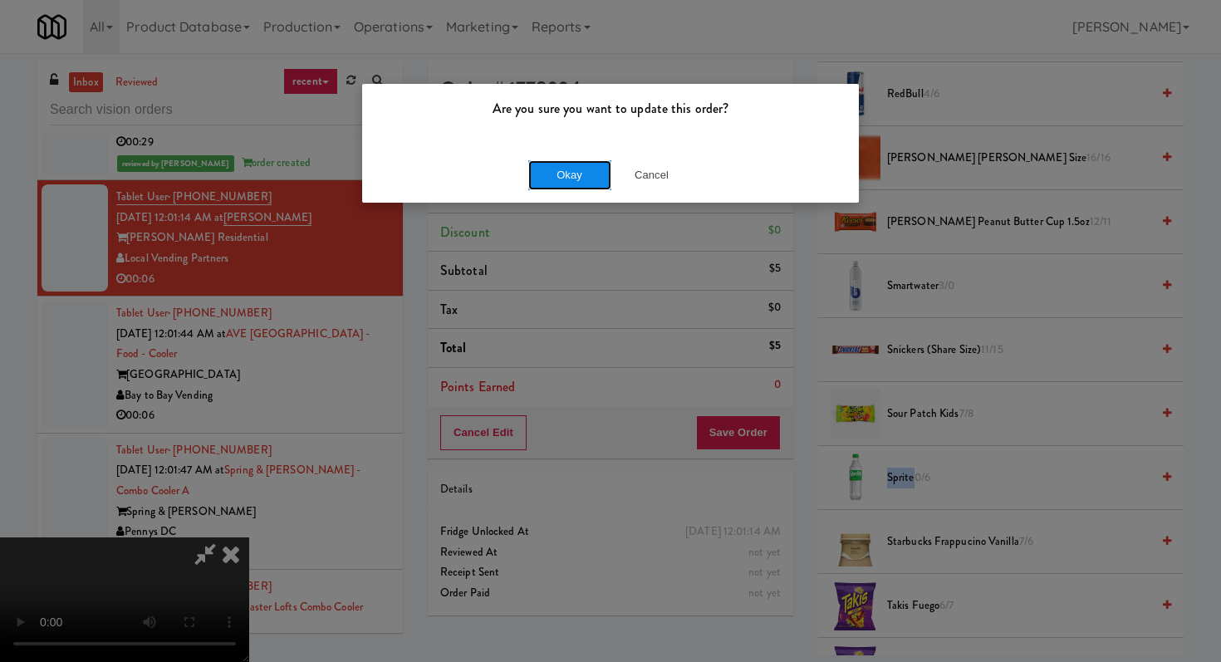
click at [579, 177] on button "Okay" at bounding box center [569, 175] width 83 height 30
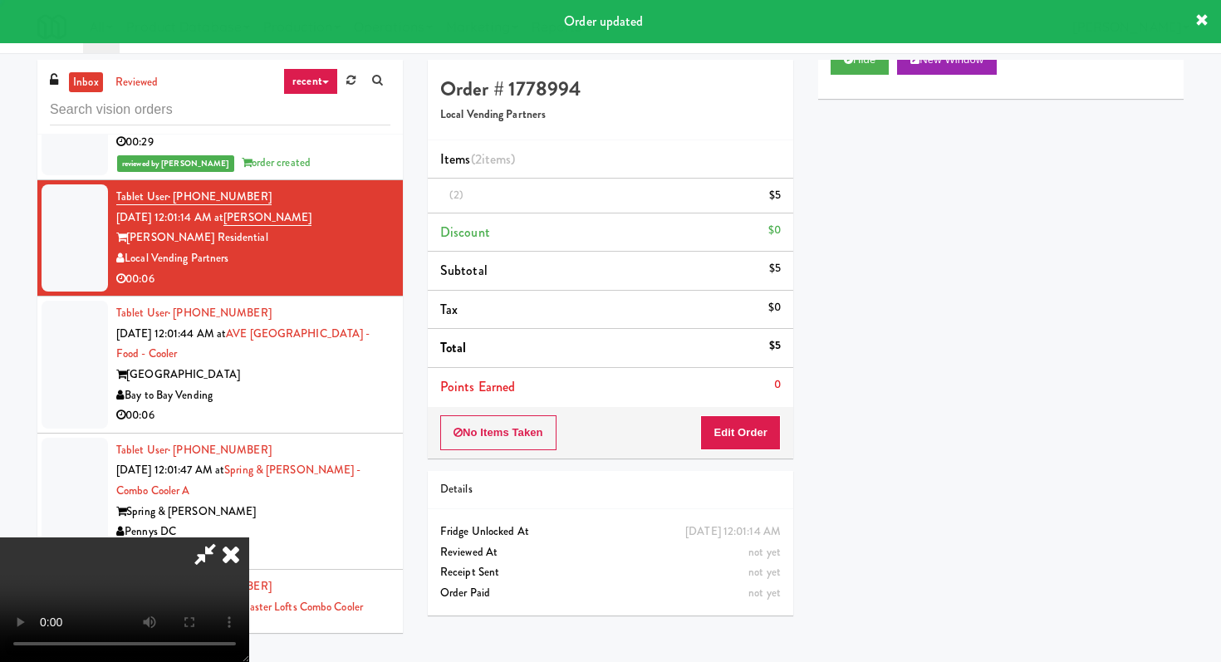
scroll to position [71, 0]
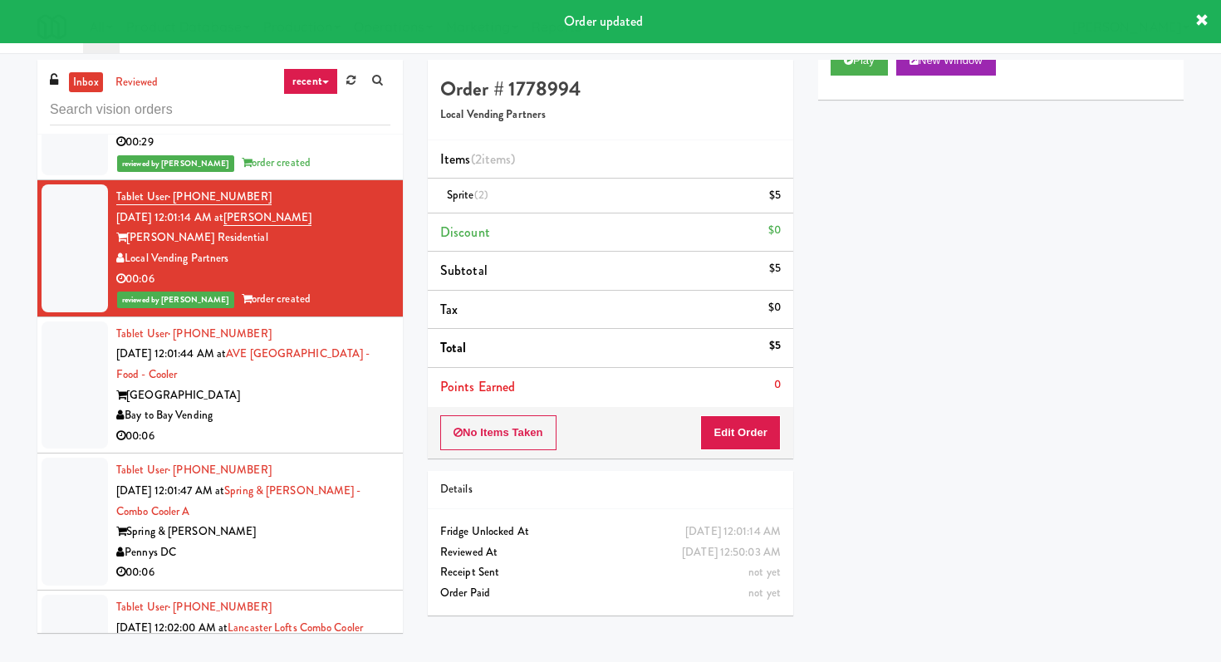
click at [317, 426] on div "00:06" at bounding box center [253, 436] width 274 height 21
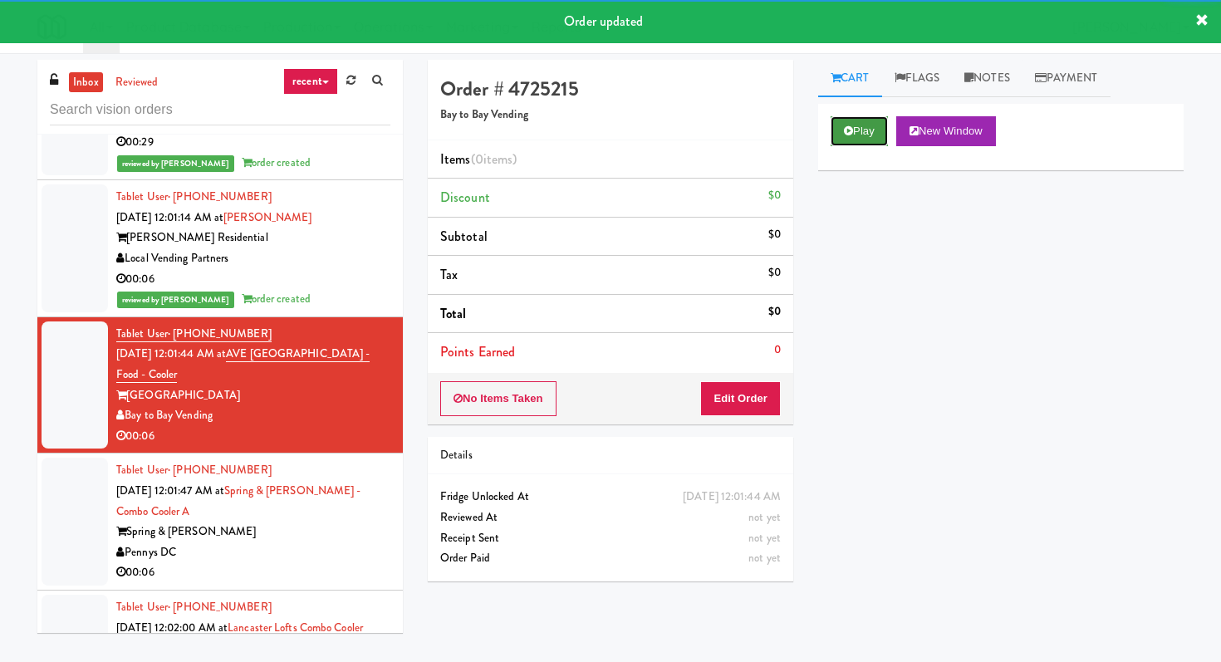
click at [844, 143] on button "Play" at bounding box center [858, 131] width 57 height 30
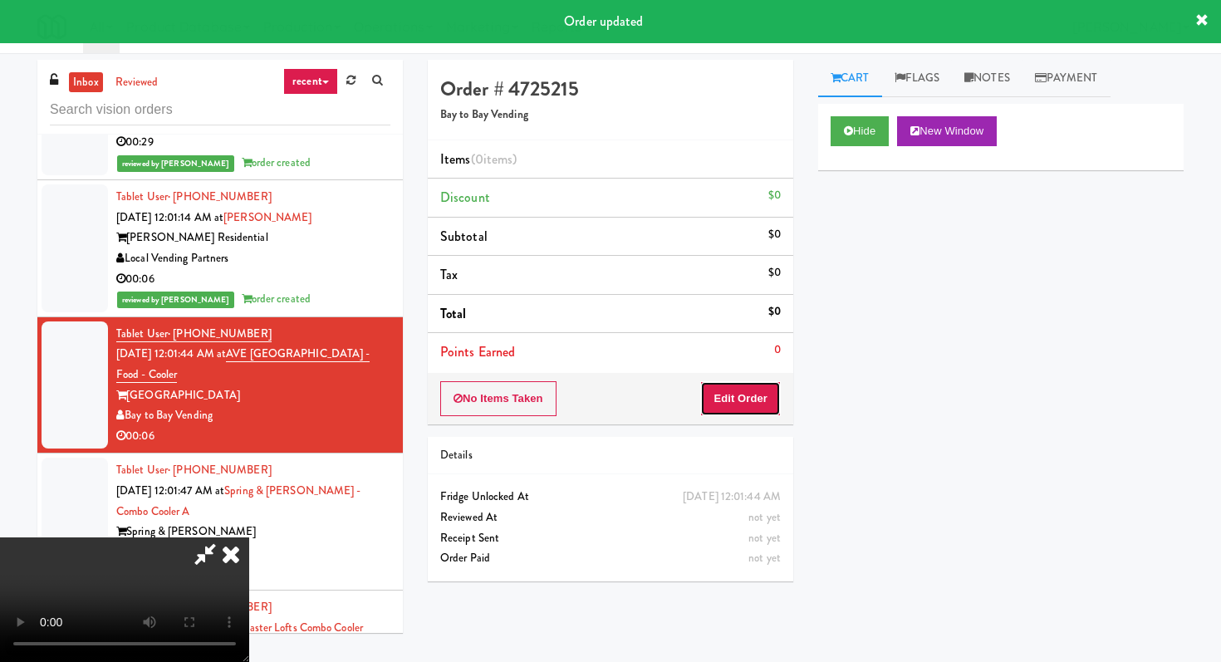
click at [747, 399] on button "Edit Order" at bounding box center [740, 398] width 81 height 35
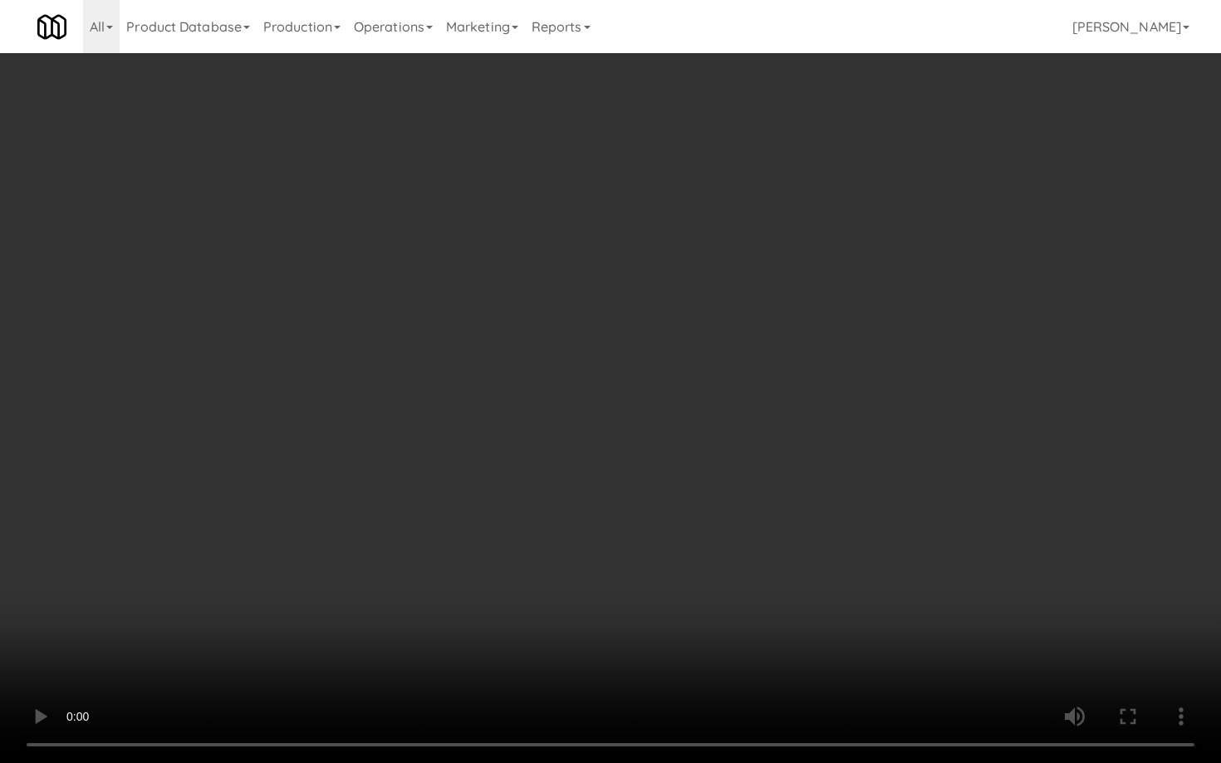
click at [606, 603] on video at bounding box center [610, 381] width 1221 height 763
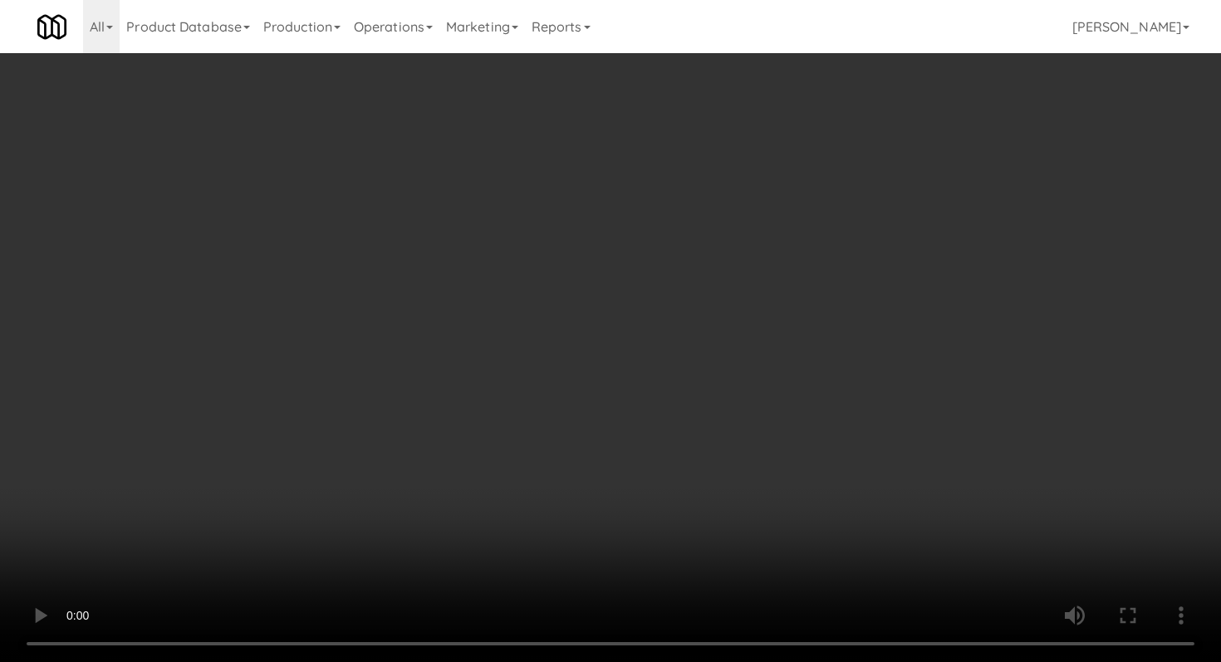
scroll to position [996, 0]
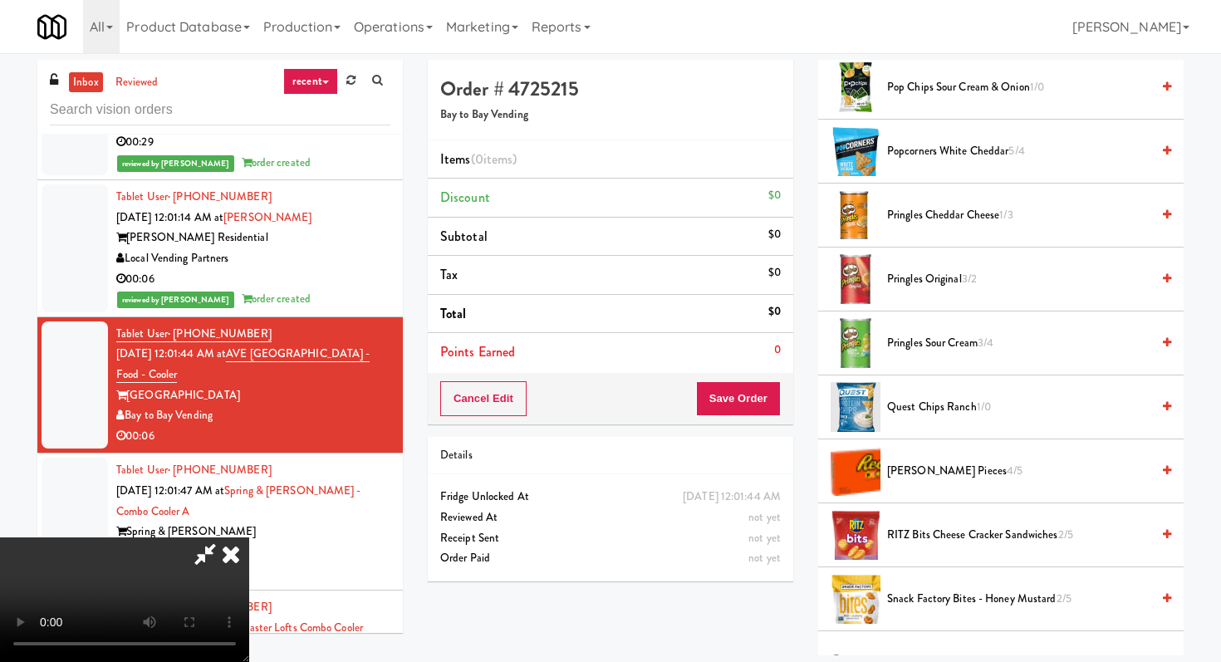
click at [956, 336] on span "Pringles Sour Cream 3/4" at bounding box center [1018, 343] width 263 height 21
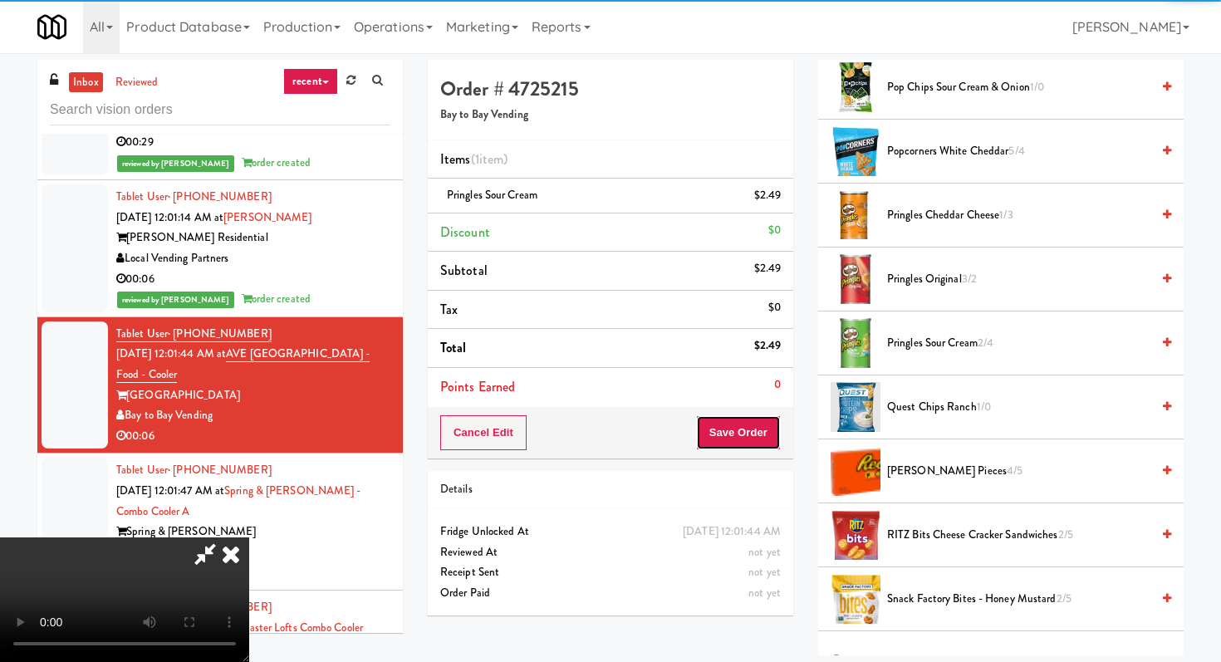
click at [758, 431] on button "Save Order" at bounding box center [738, 432] width 85 height 35
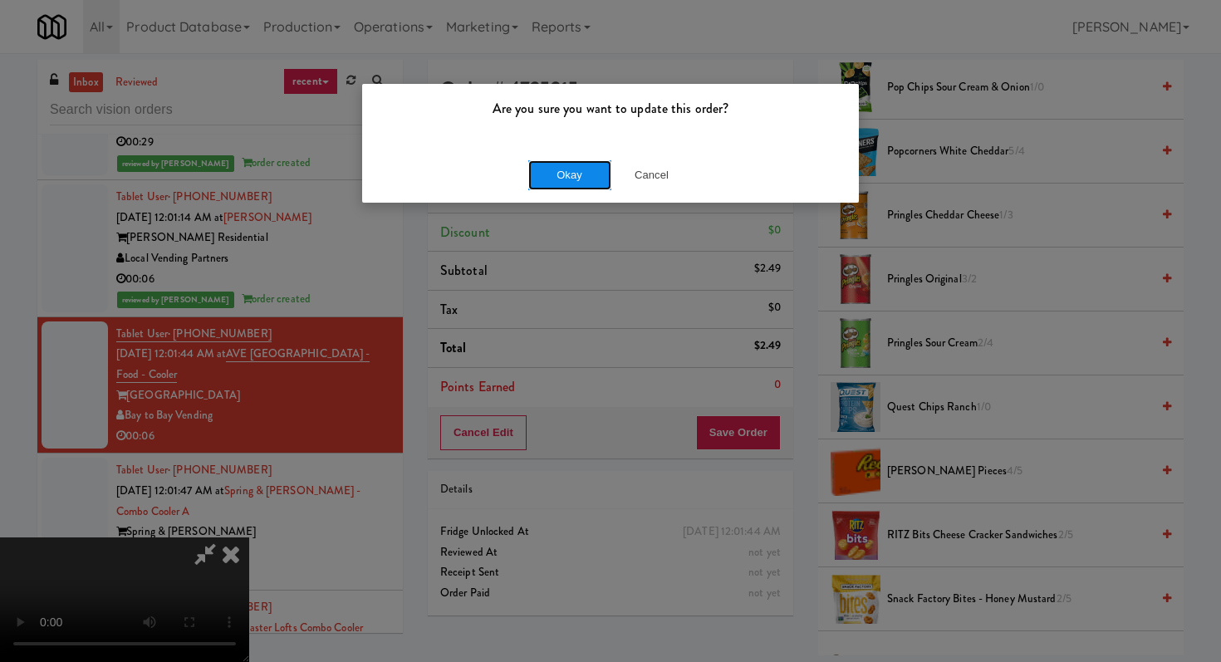
click at [576, 165] on button "Okay" at bounding box center [569, 175] width 83 height 30
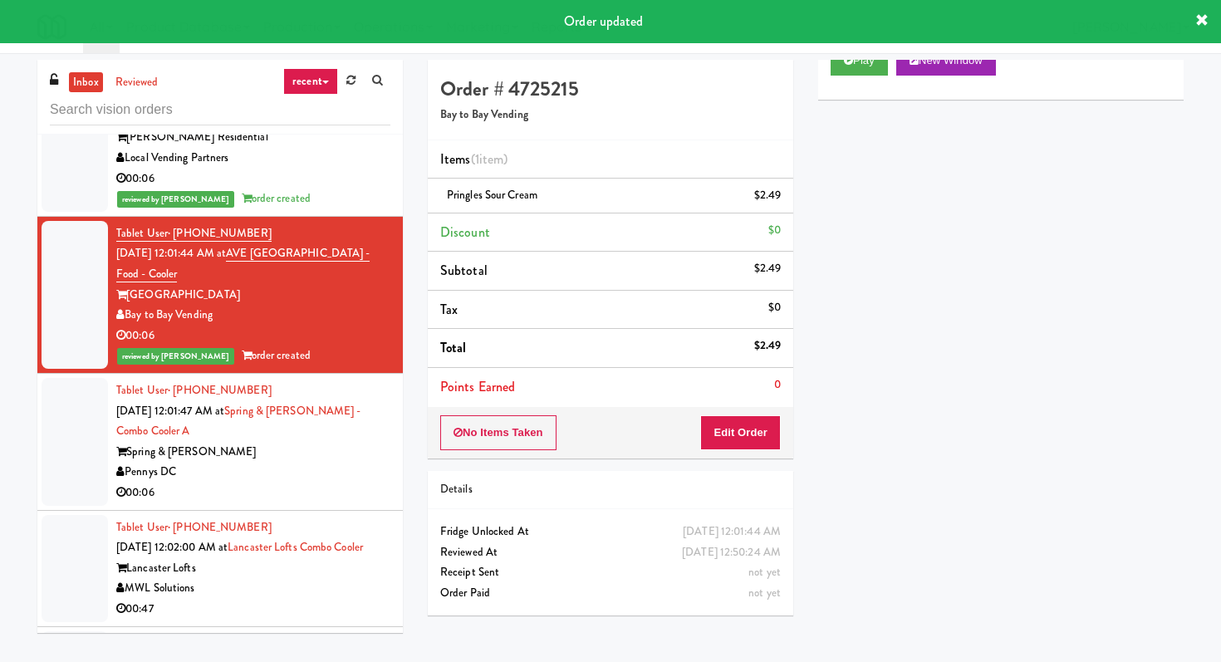
scroll to position [18906, 0]
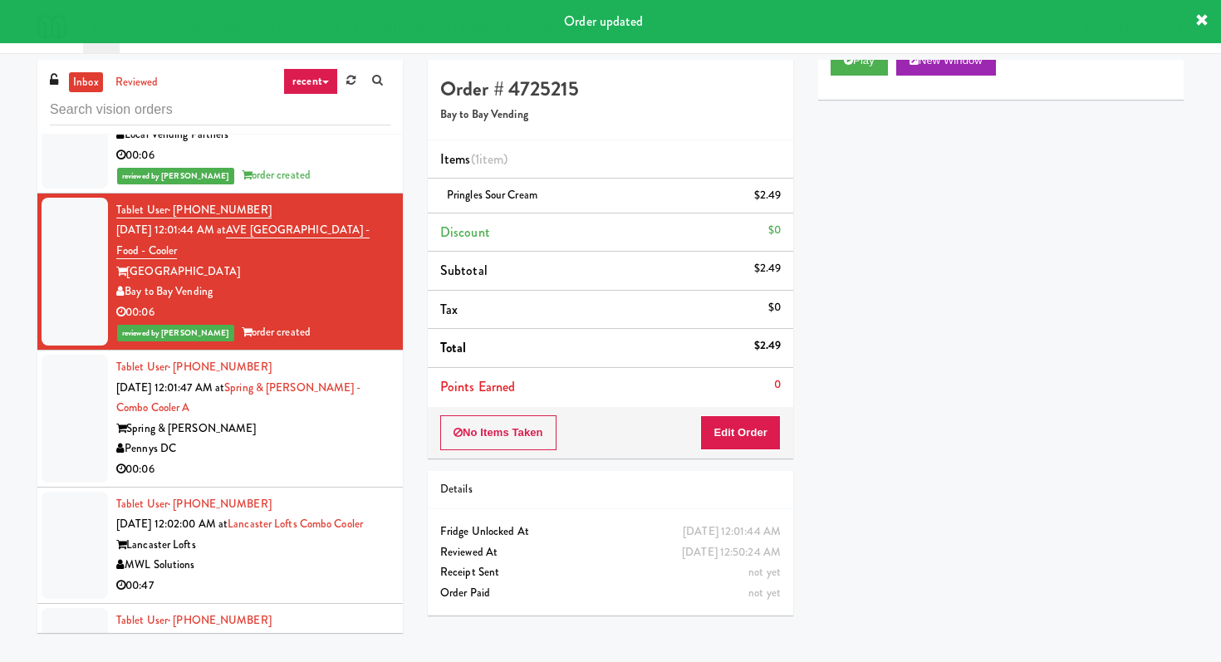
click at [340, 439] on div "Pennys DC" at bounding box center [253, 449] width 274 height 21
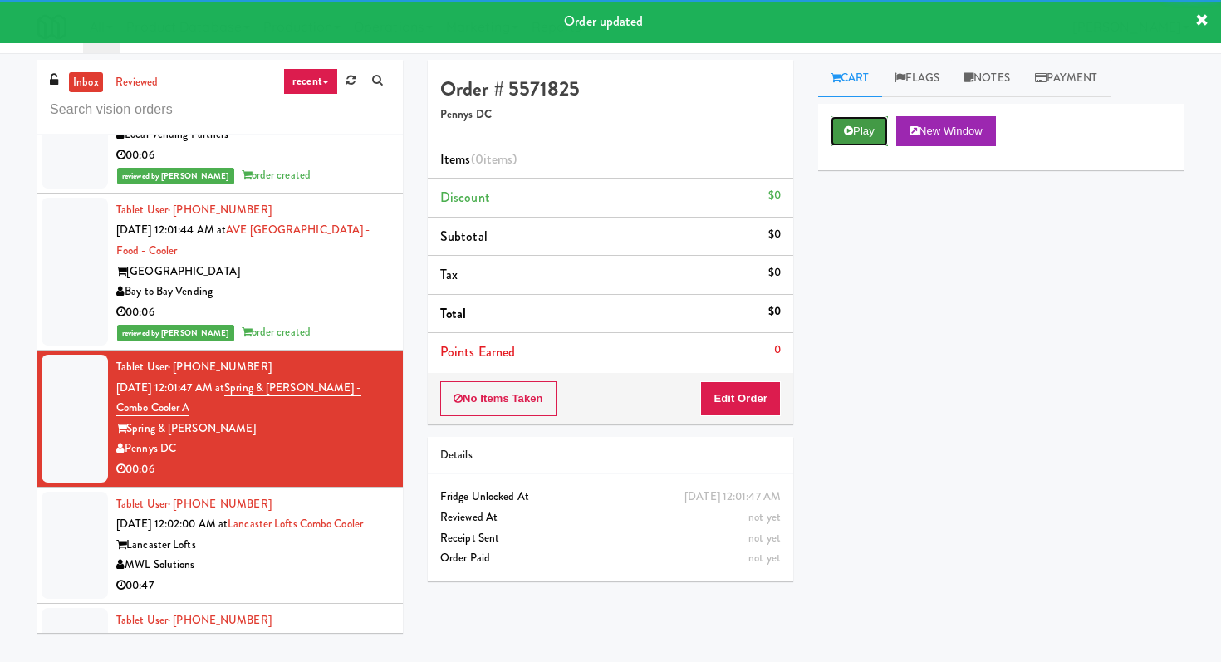
click at [874, 125] on button "Play" at bounding box center [858, 131] width 57 height 30
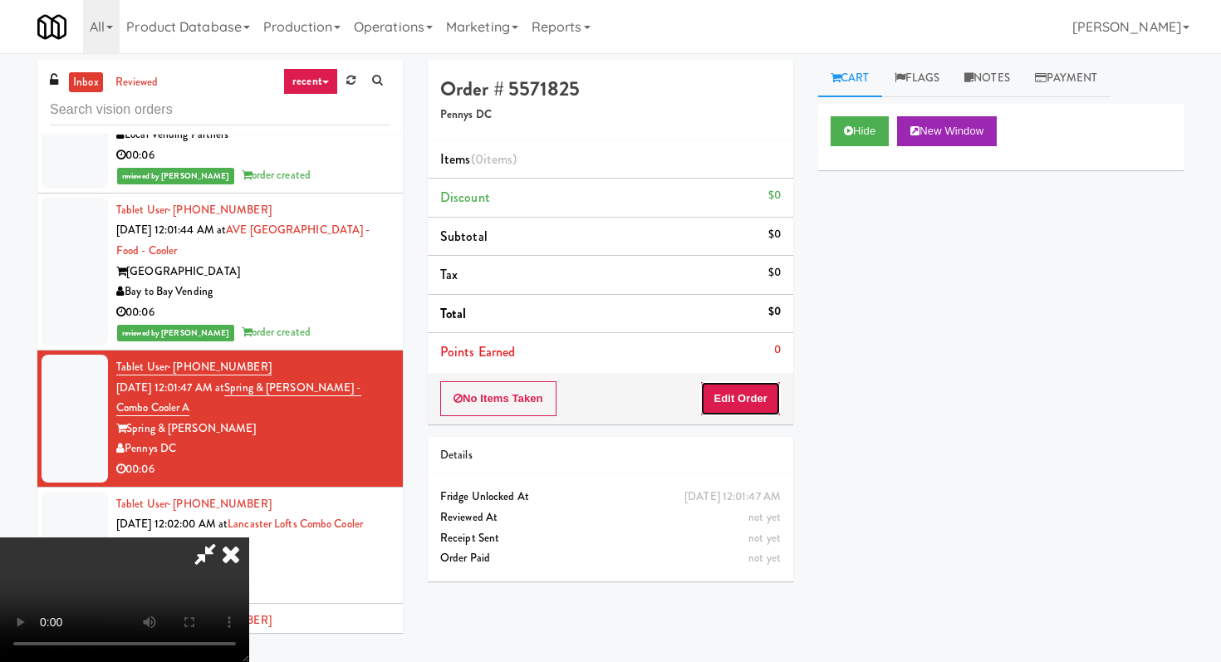
click at [762, 397] on button "Edit Order" at bounding box center [740, 398] width 81 height 35
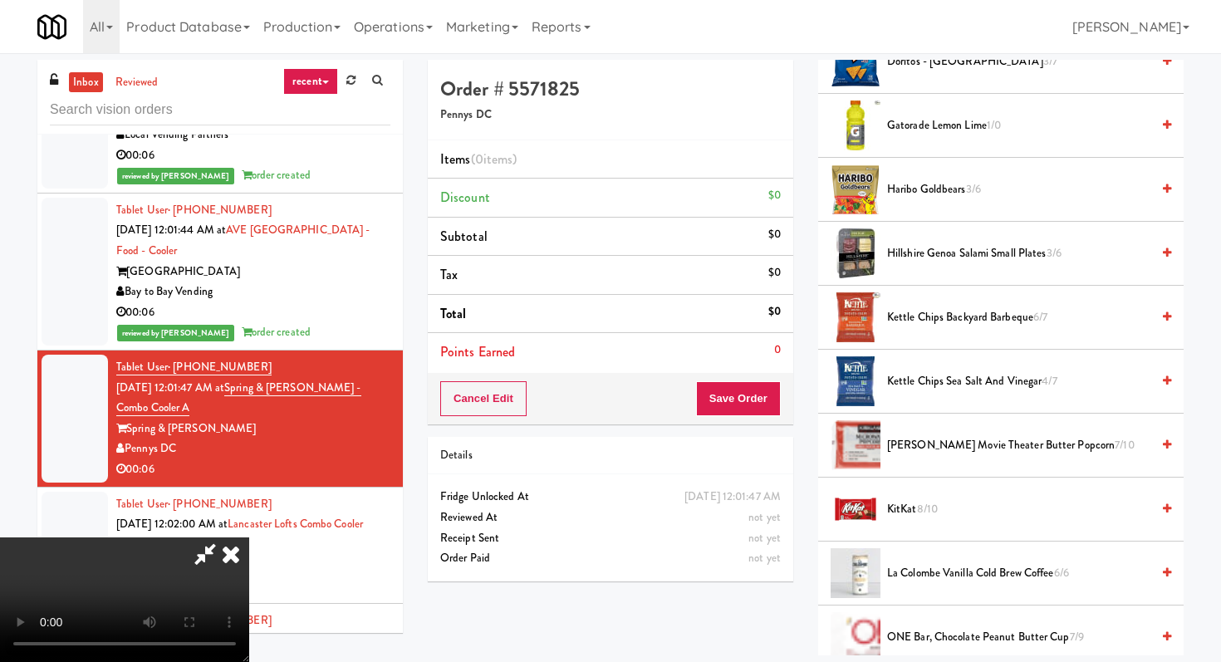
scroll to position [722, 0]
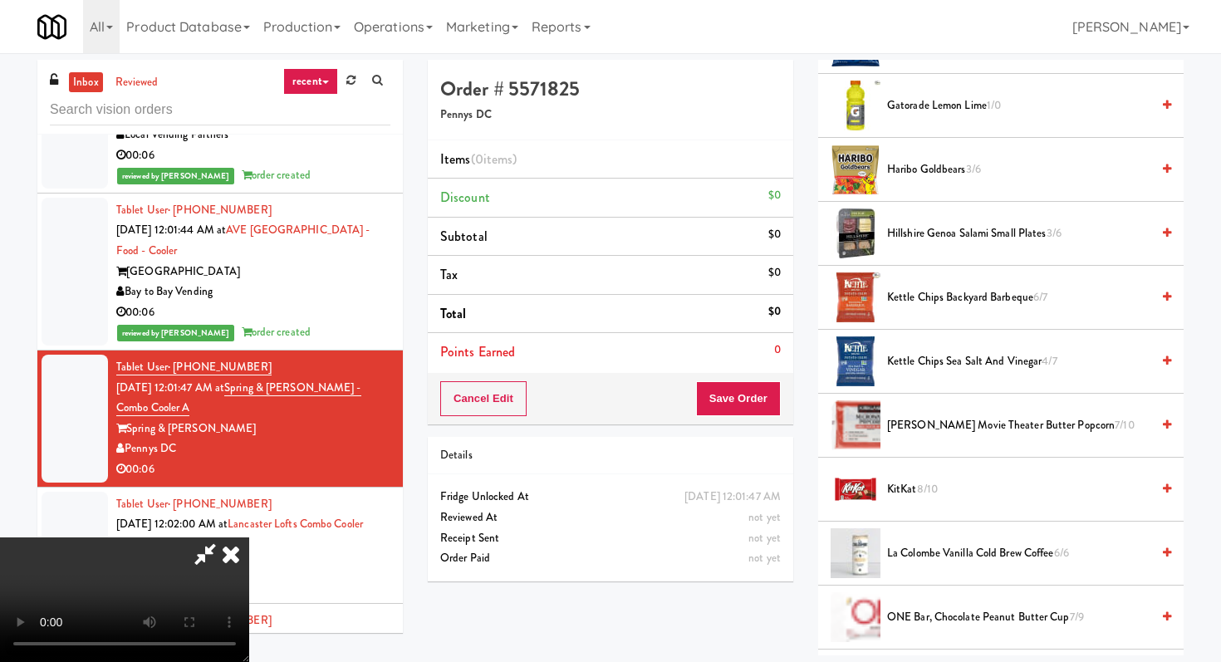
click at [957, 96] on span "Gatorade Lemon Lime 1/0" at bounding box center [1018, 106] width 263 height 21
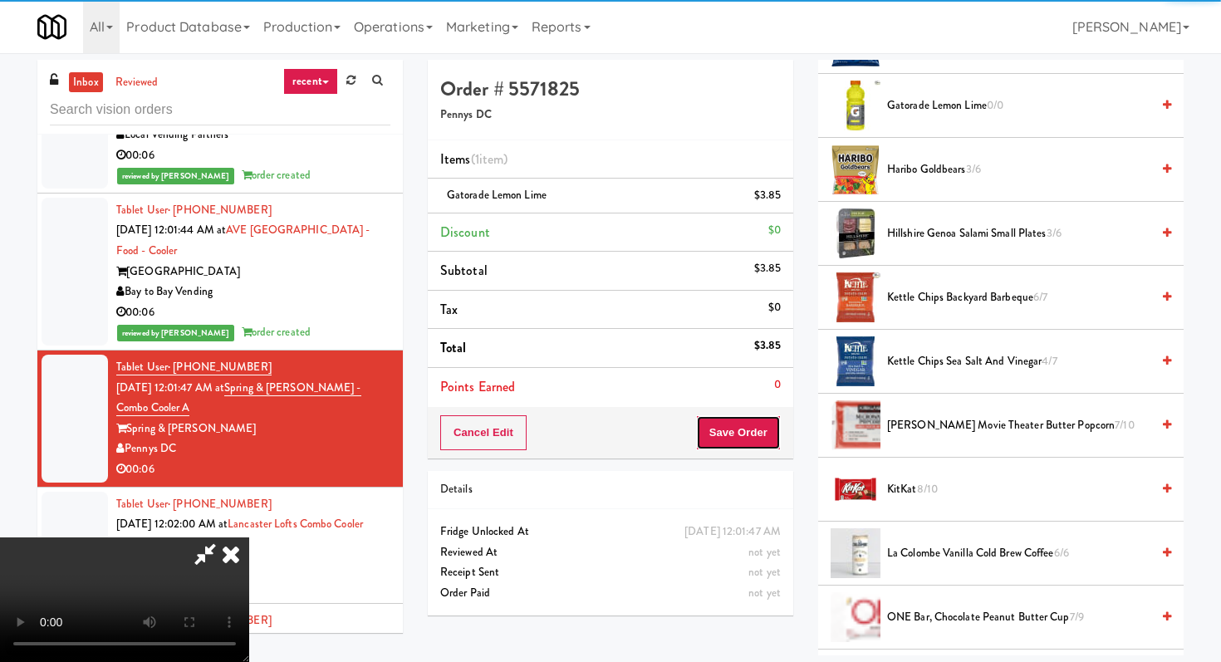
click at [748, 425] on button "Save Order" at bounding box center [738, 432] width 85 height 35
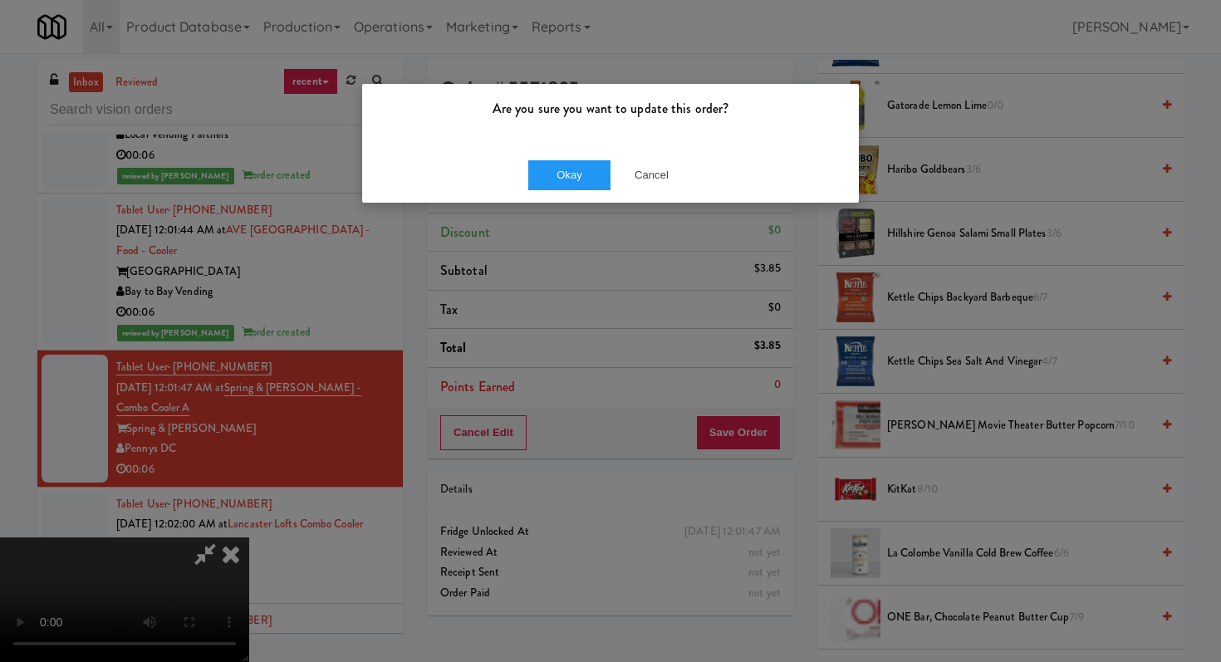
click at [569, 189] on div "Okay Cancel" at bounding box center [610, 175] width 497 height 56
click at [564, 178] on button "Okay" at bounding box center [569, 175] width 83 height 30
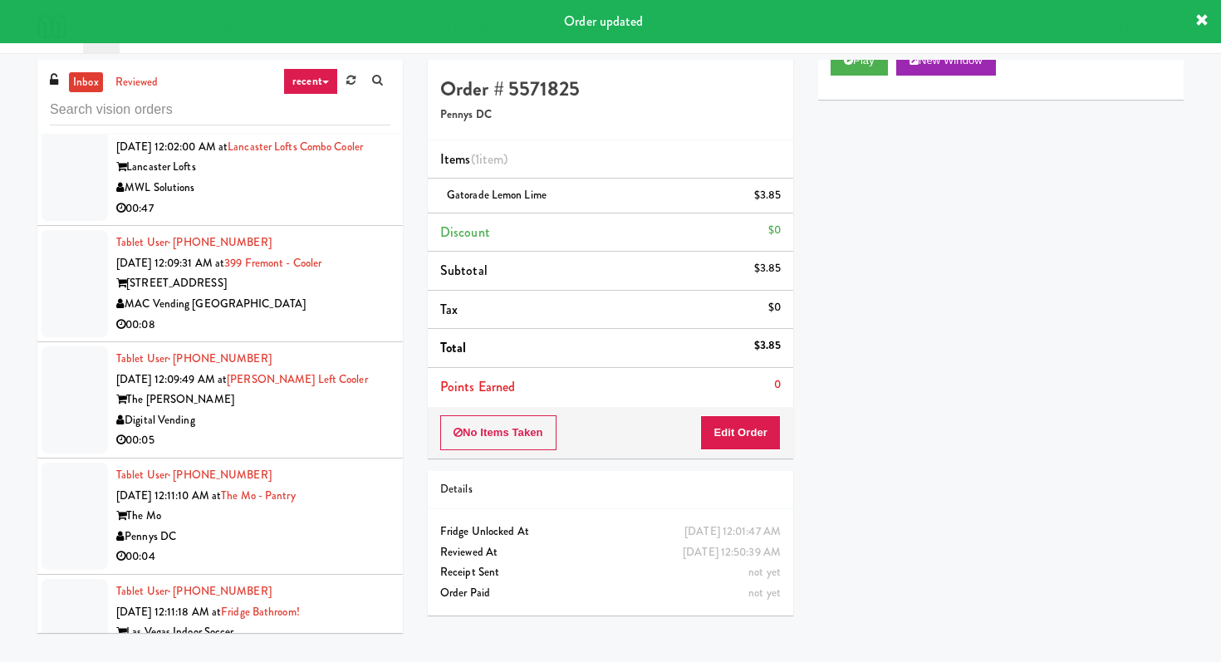
scroll to position [19268, 0]
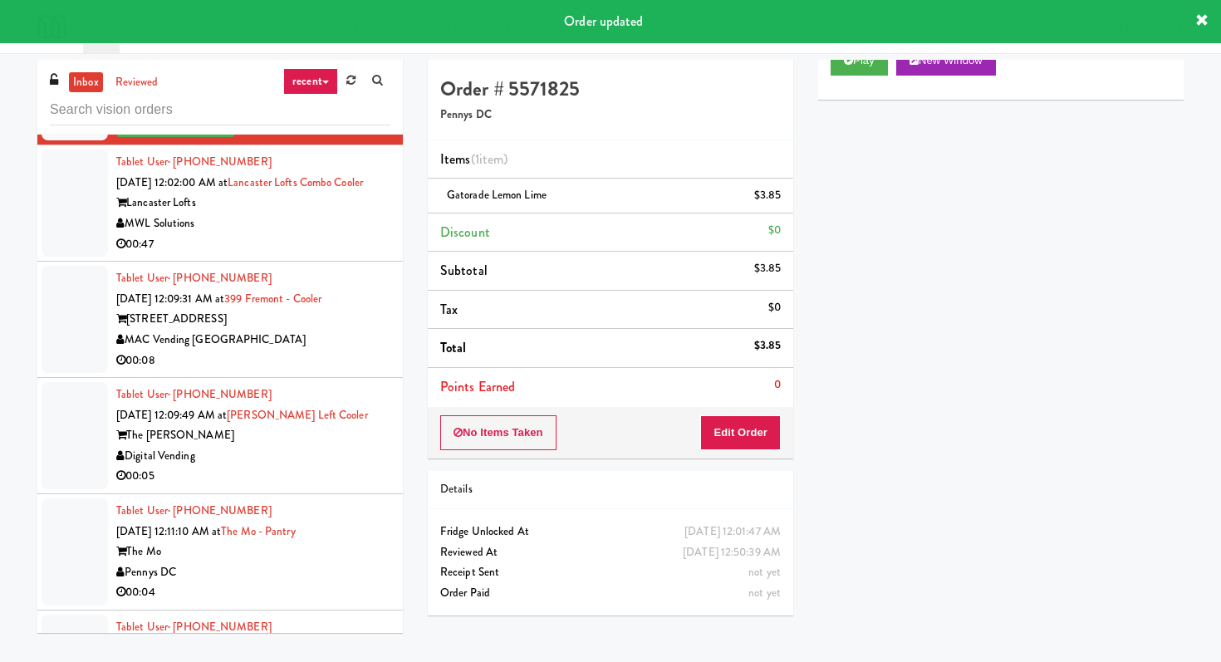
click at [301, 213] on div "MWL Solutions" at bounding box center [253, 223] width 274 height 21
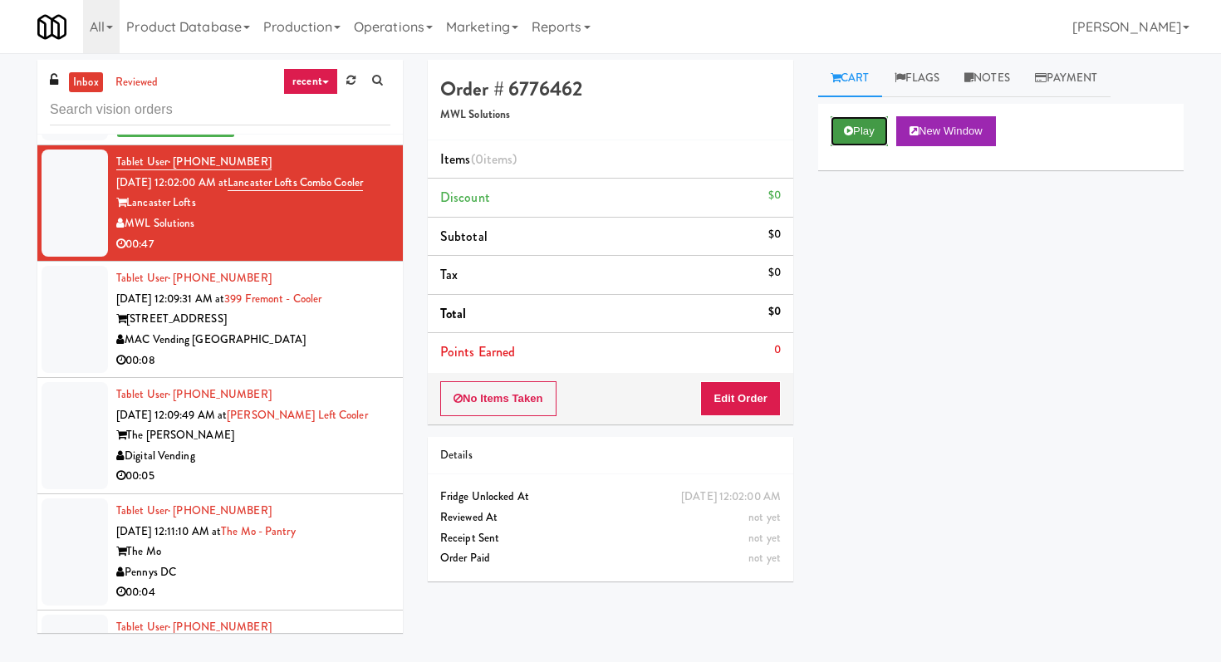
click at [863, 135] on button "Play" at bounding box center [858, 131] width 57 height 30
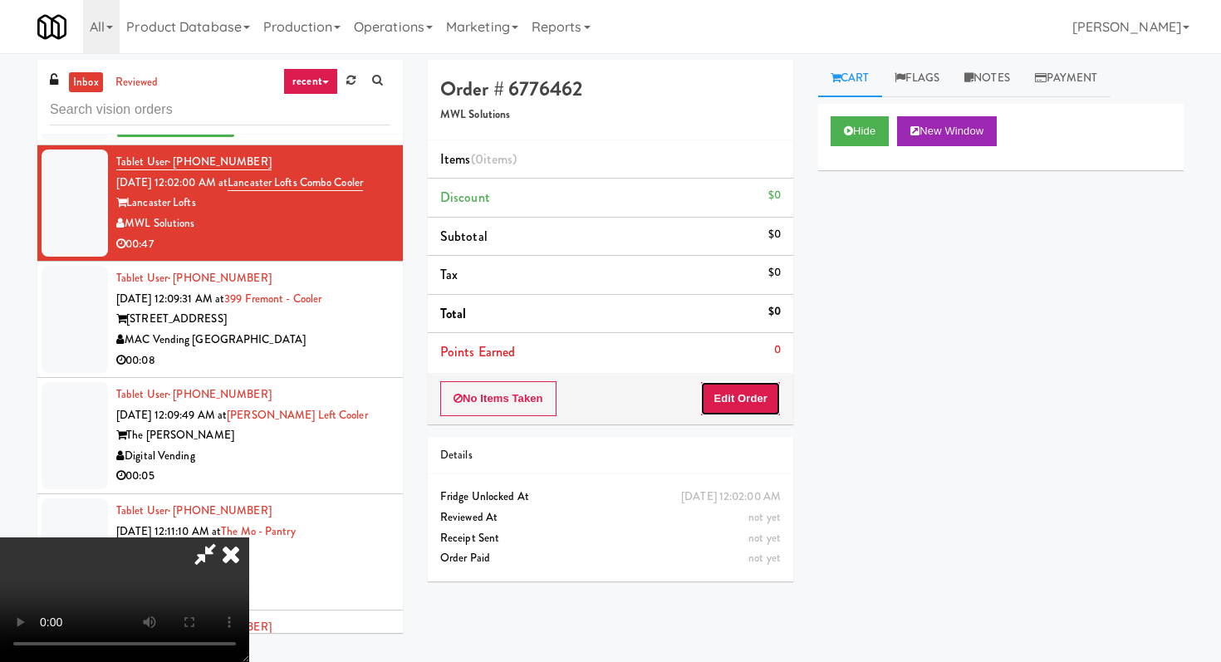
click at [728, 409] on button "Edit Order" at bounding box center [740, 398] width 81 height 35
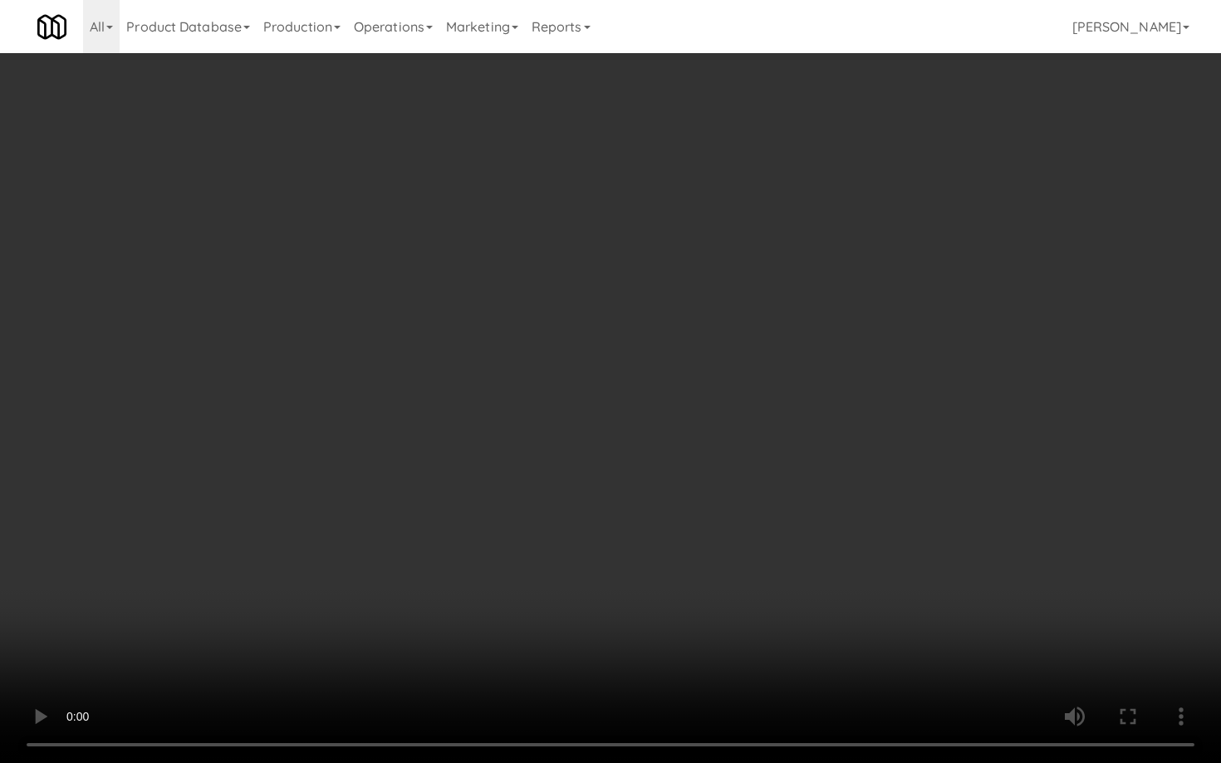
click at [581, 612] on video at bounding box center [610, 381] width 1221 height 763
click at [427, 598] on video at bounding box center [610, 381] width 1221 height 763
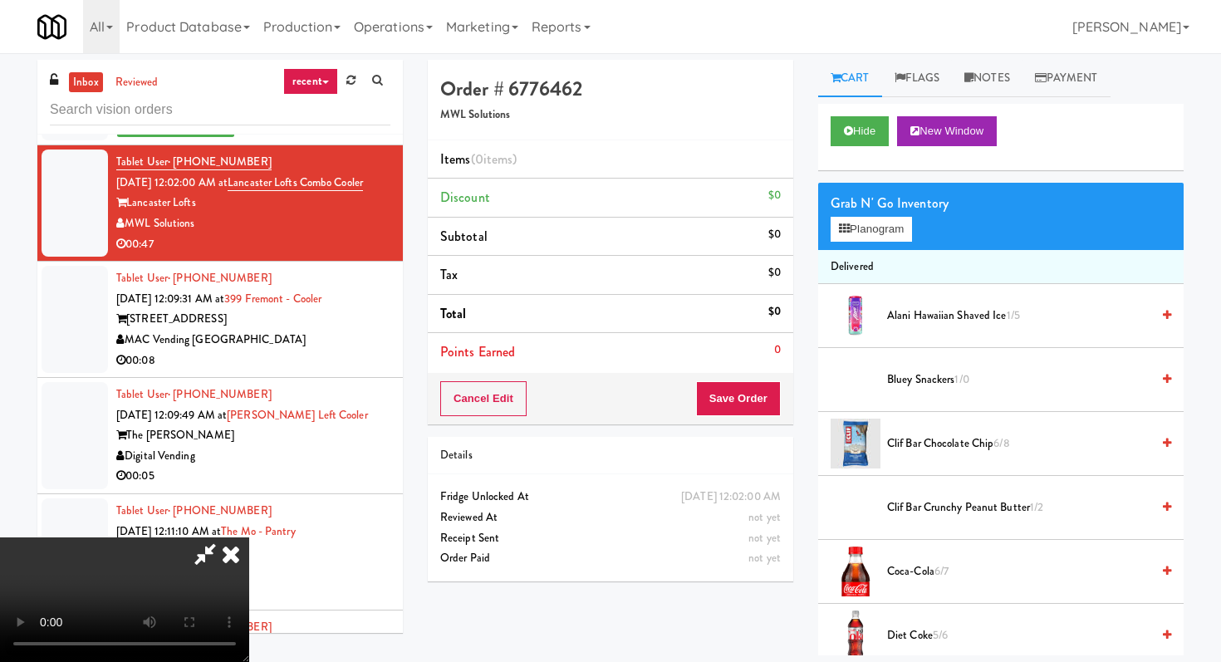
click at [249, 537] on icon at bounding box center [231, 553] width 37 height 33
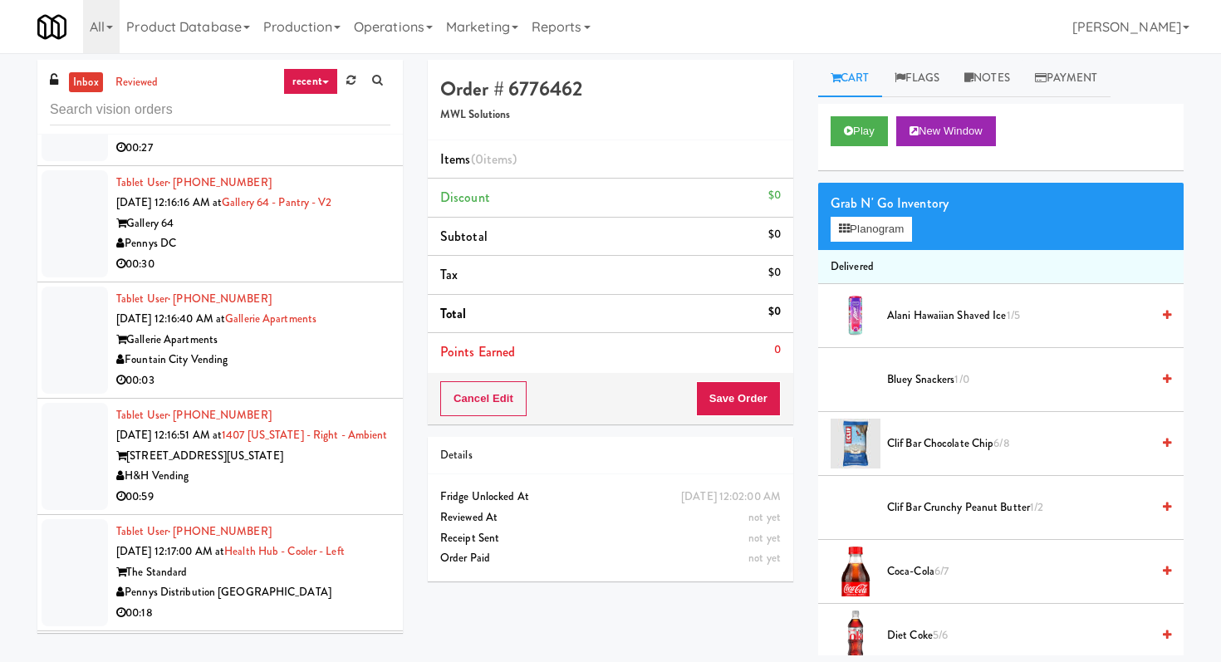
scroll to position [22519, 0]
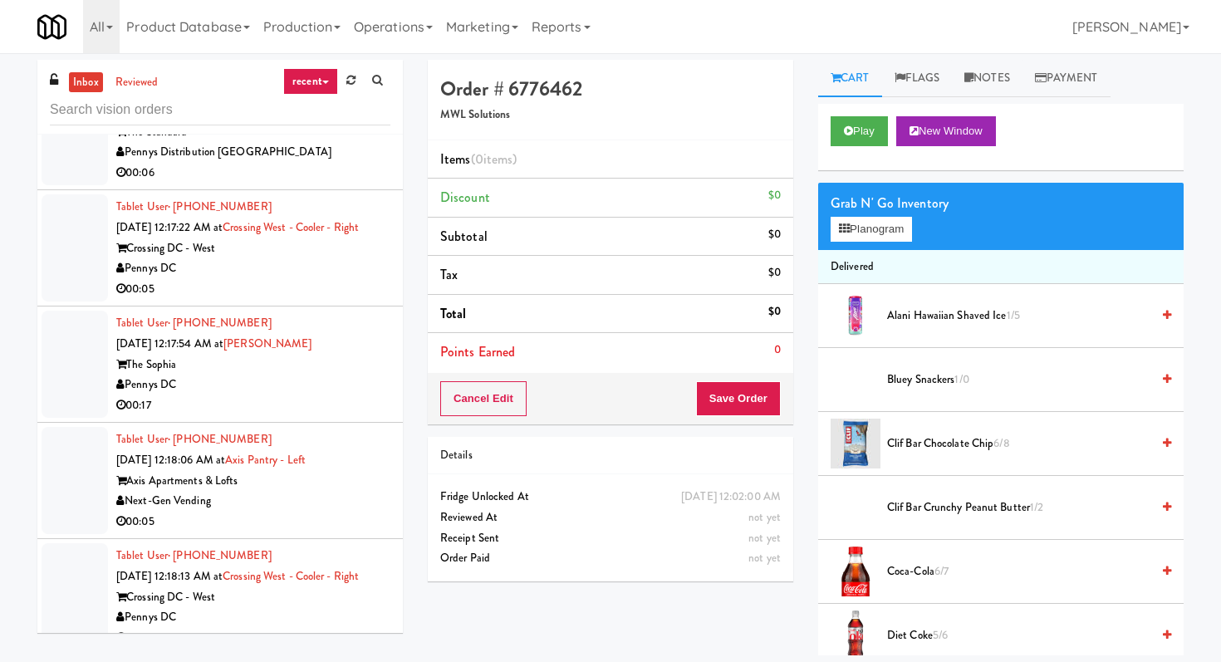
click at [333, 281] on div "00:05" at bounding box center [253, 289] width 274 height 21
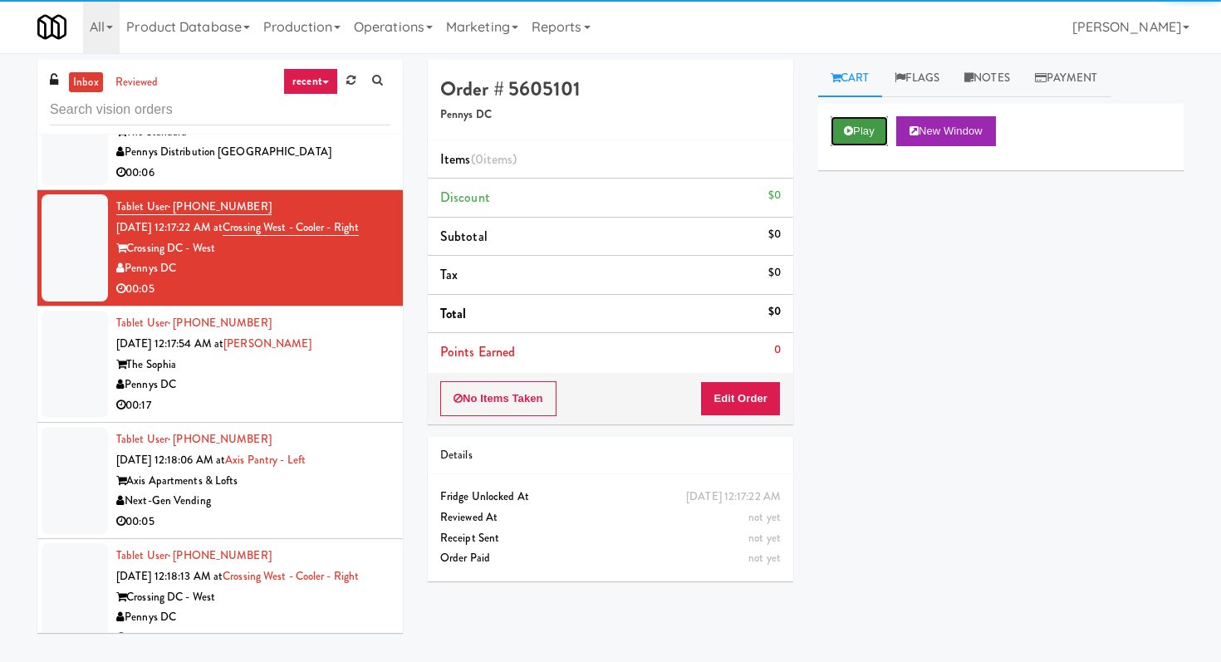
click at [869, 125] on button "Play" at bounding box center [858, 131] width 57 height 30
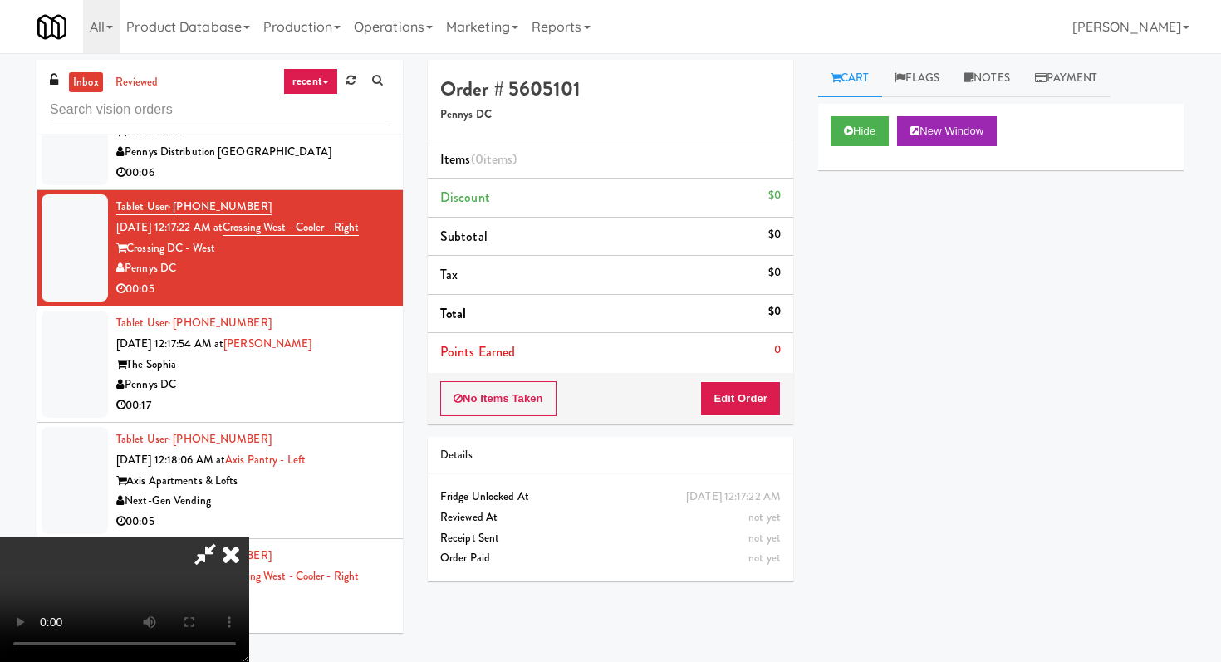
click at [725, 425] on div "Order # 5605101 Pennys DC Items (0 items ) Discount $0 Subtotal $0 Tax $0 Total…" at bounding box center [610, 327] width 390 height 534
click at [734, 387] on button "Edit Order" at bounding box center [740, 398] width 81 height 35
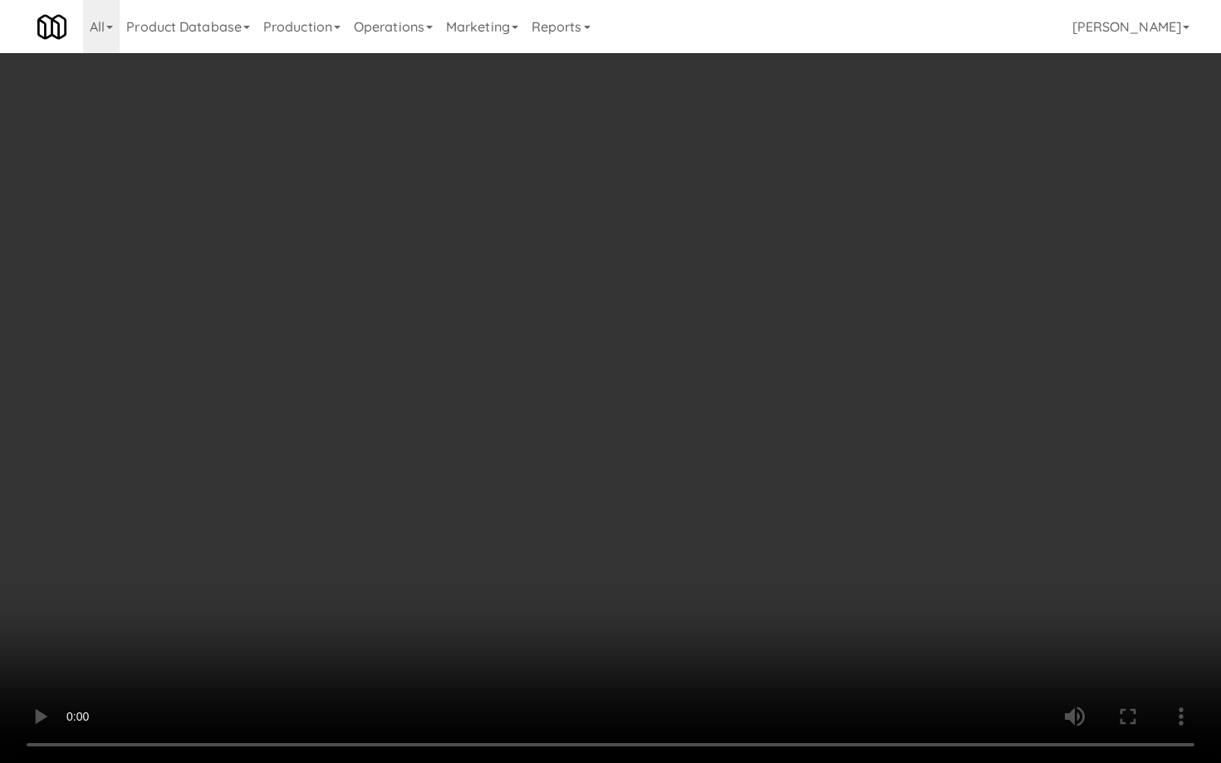
click at [732, 472] on video at bounding box center [610, 381] width 1221 height 763
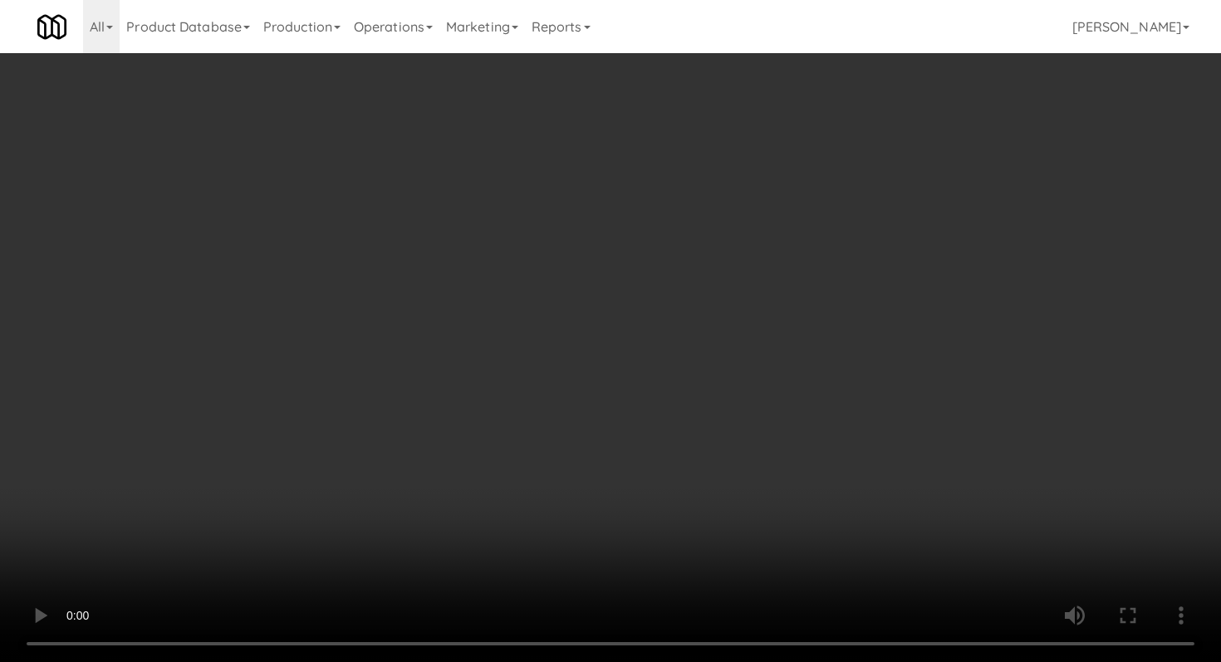
scroll to position [757, 0]
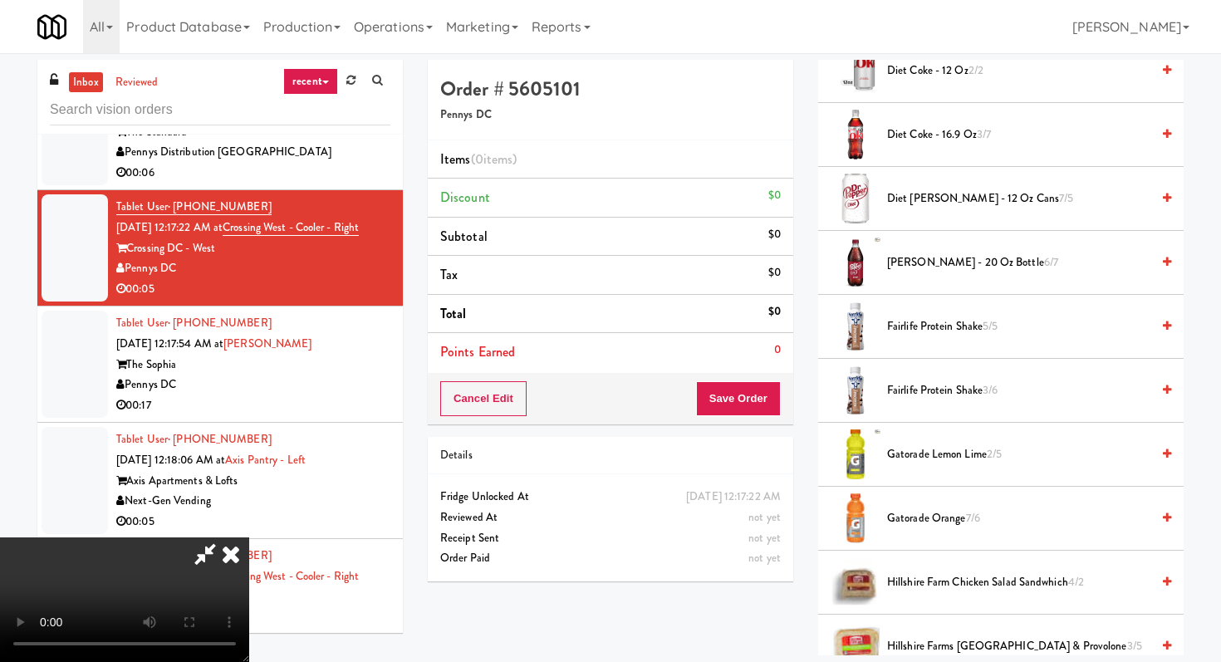
click at [918, 259] on span "[PERSON_NAME] - 20 oz Bottle 6/7" at bounding box center [1018, 262] width 263 height 21
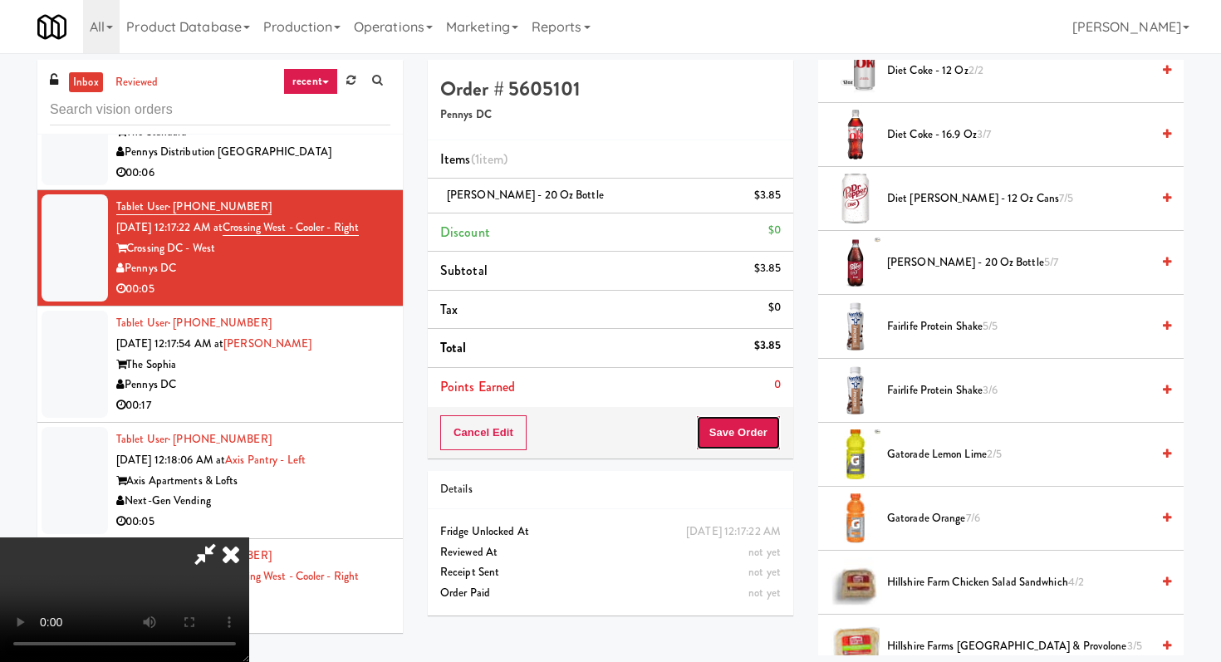
click at [754, 427] on button "Save Order" at bounding box center [738, 432] width 85 height 35
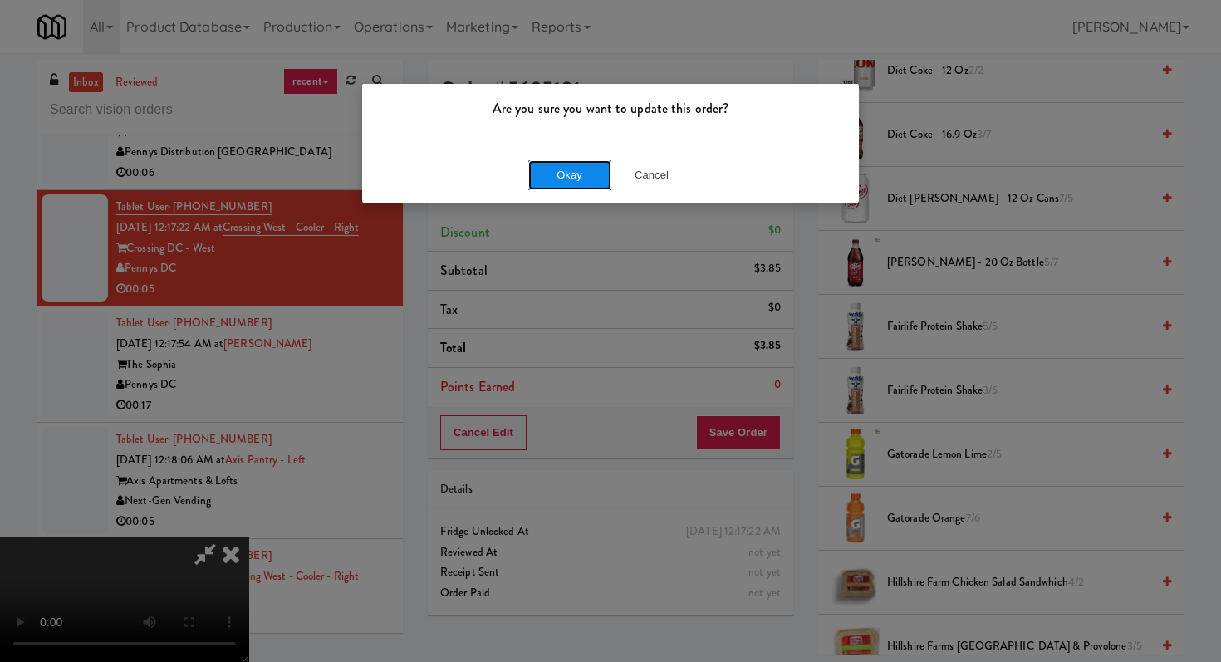
click at [588, 163] on button "Okay" at bounding box center [569, 175] width 83 height 30
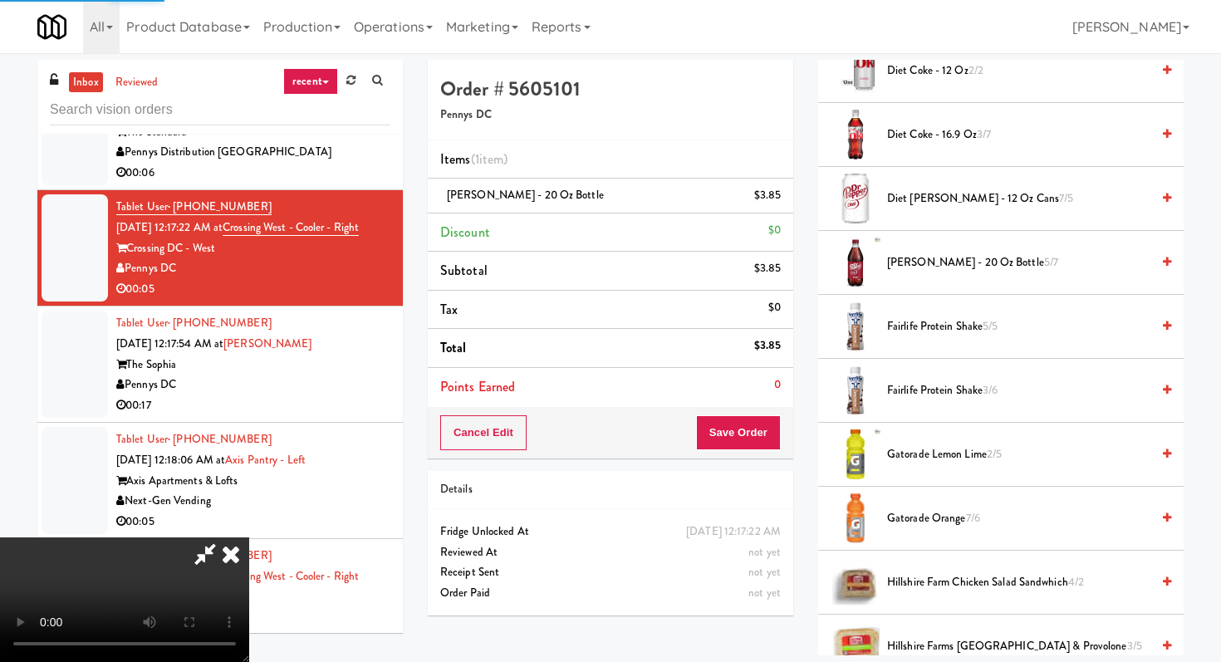
scroll to position [71, 0]
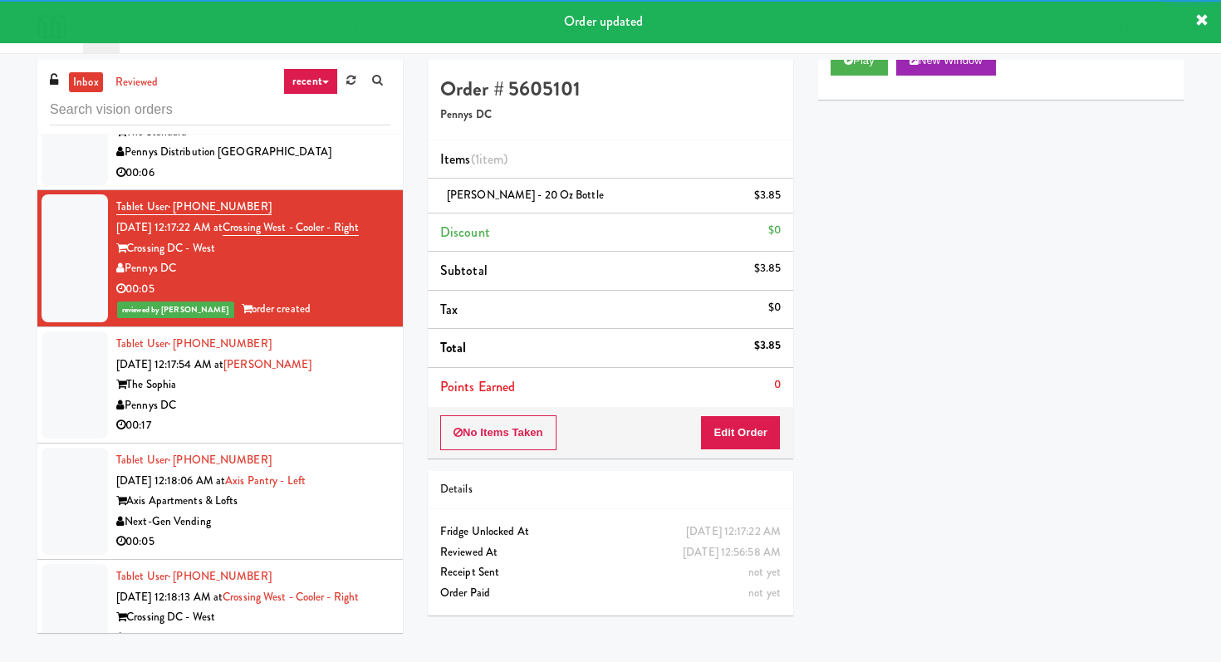
click at [370, 409] on div "Pennys DC" at bounding box center [253, 405] width 274 height 21
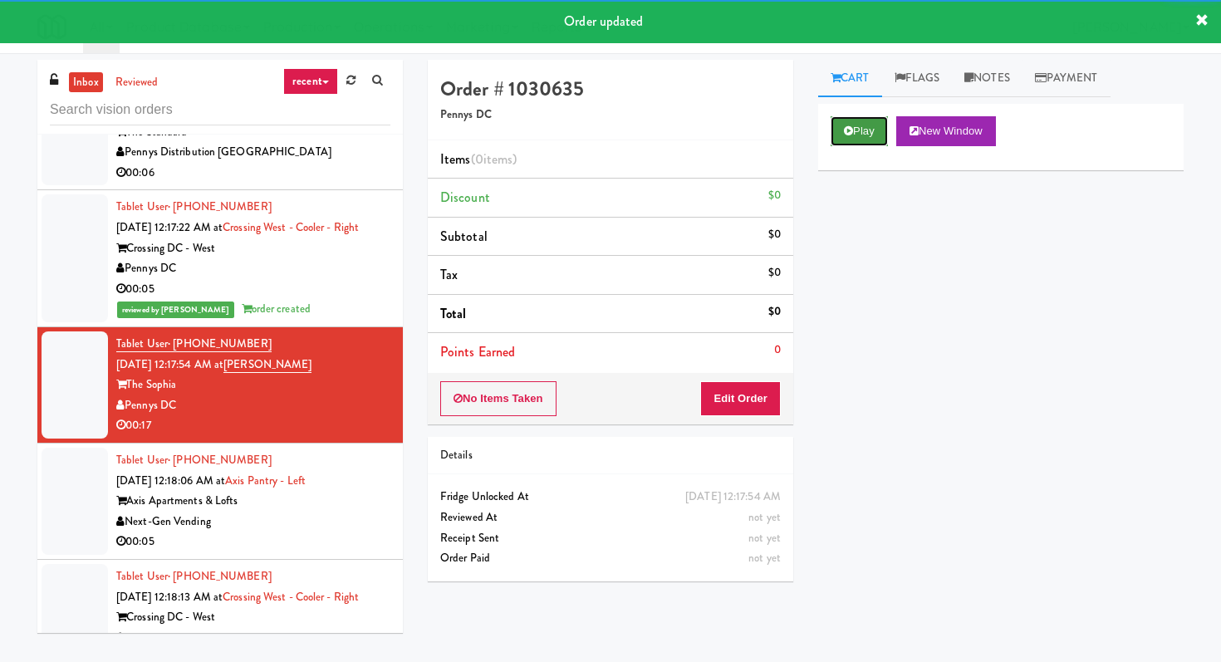
click at [860, 123] on button "Play" at bounding box center [858, 131] width 57 height 30
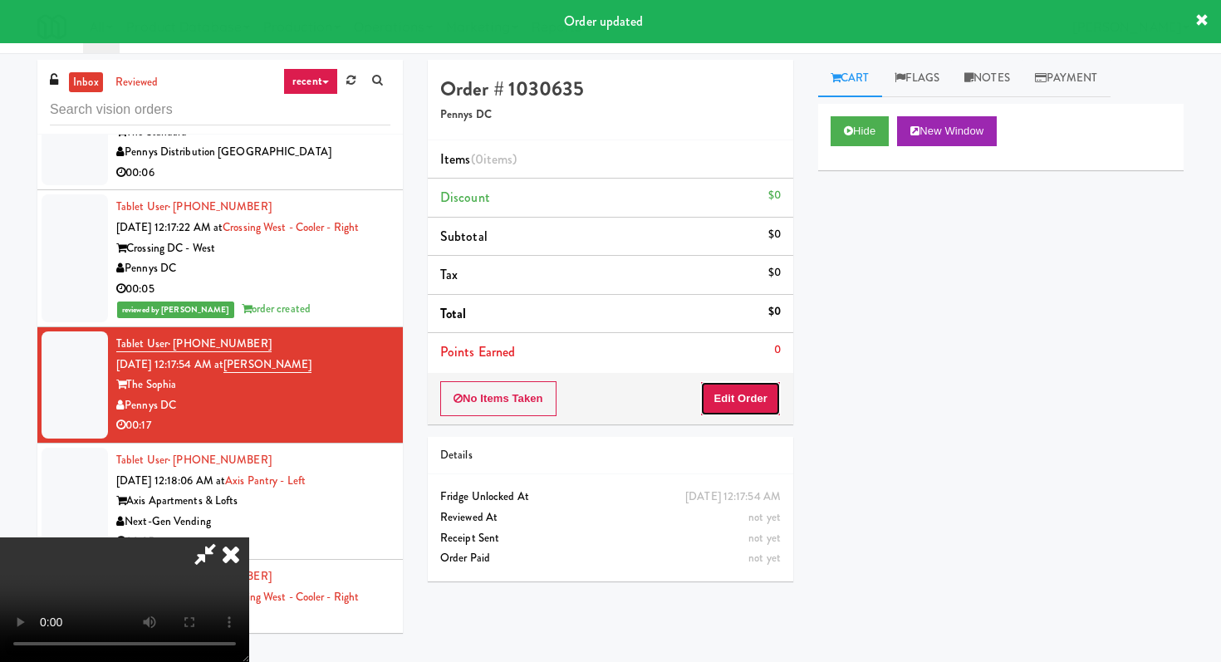
click at [745, 388] on button "Edit Order" at bounding box center [740, 398] width 81 height 35
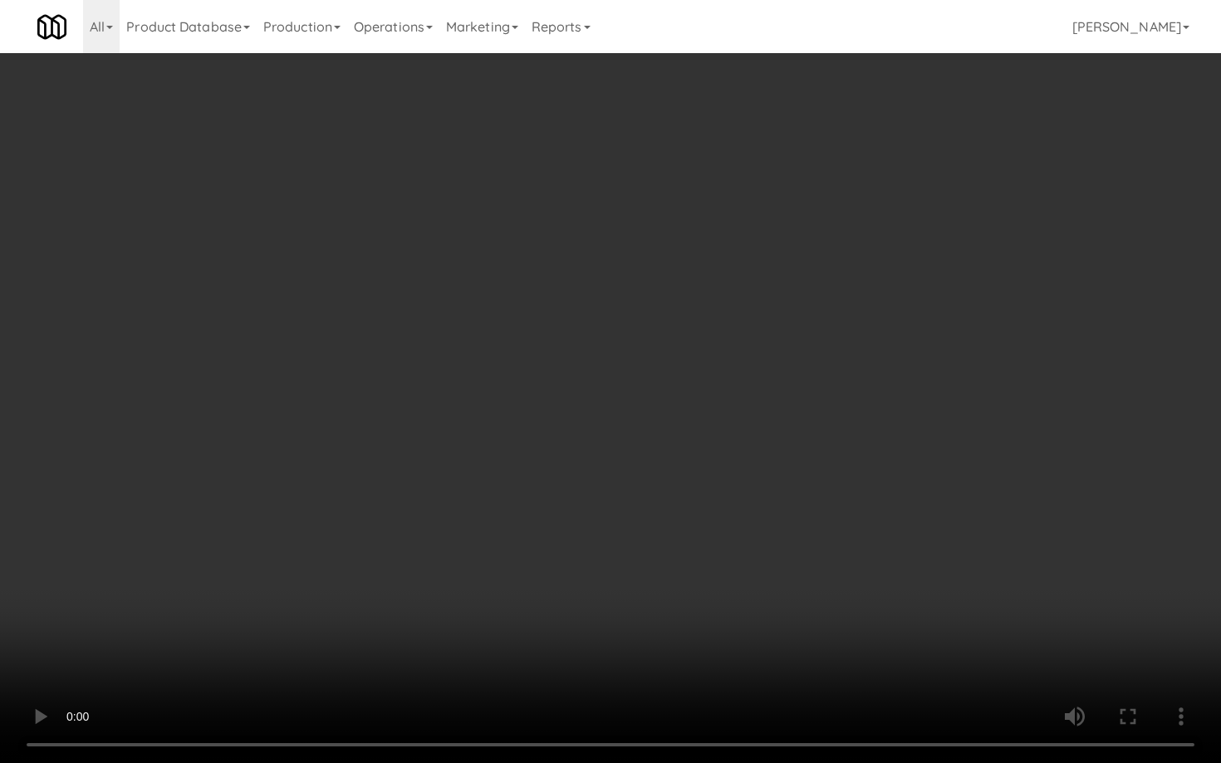
click at [617, 557] on video at bounding box center [610, 381] width 1221 height 763
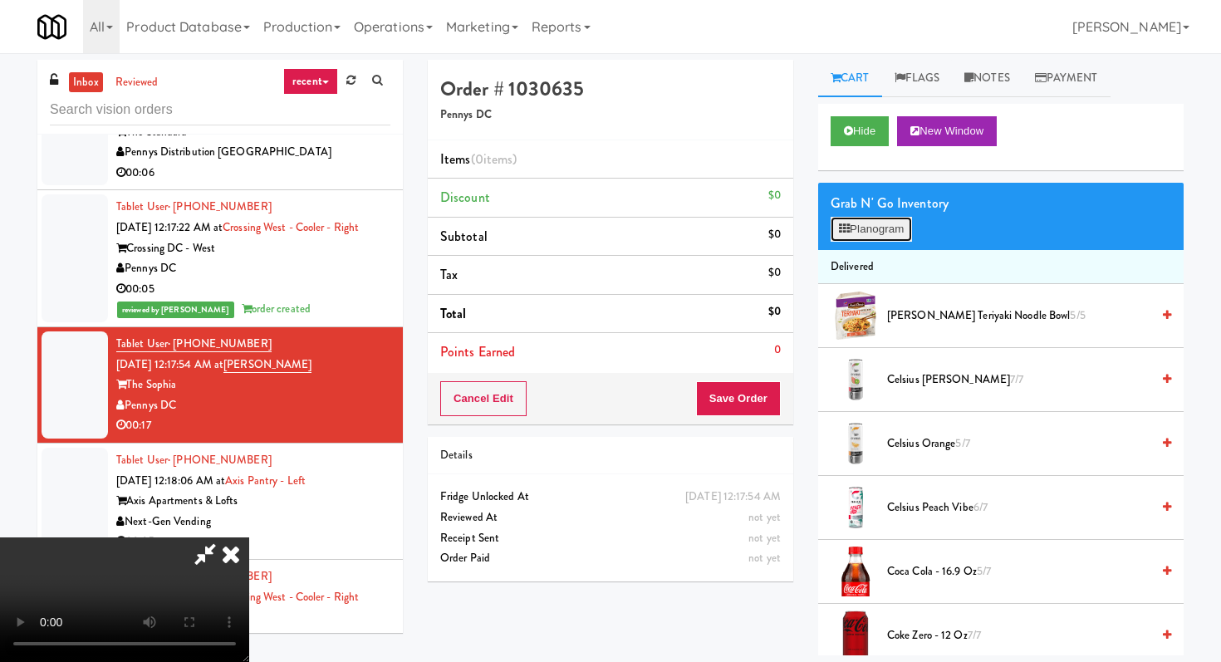
click at [840, 233] on icon at bounding box center [844, 228] width 11 height 11
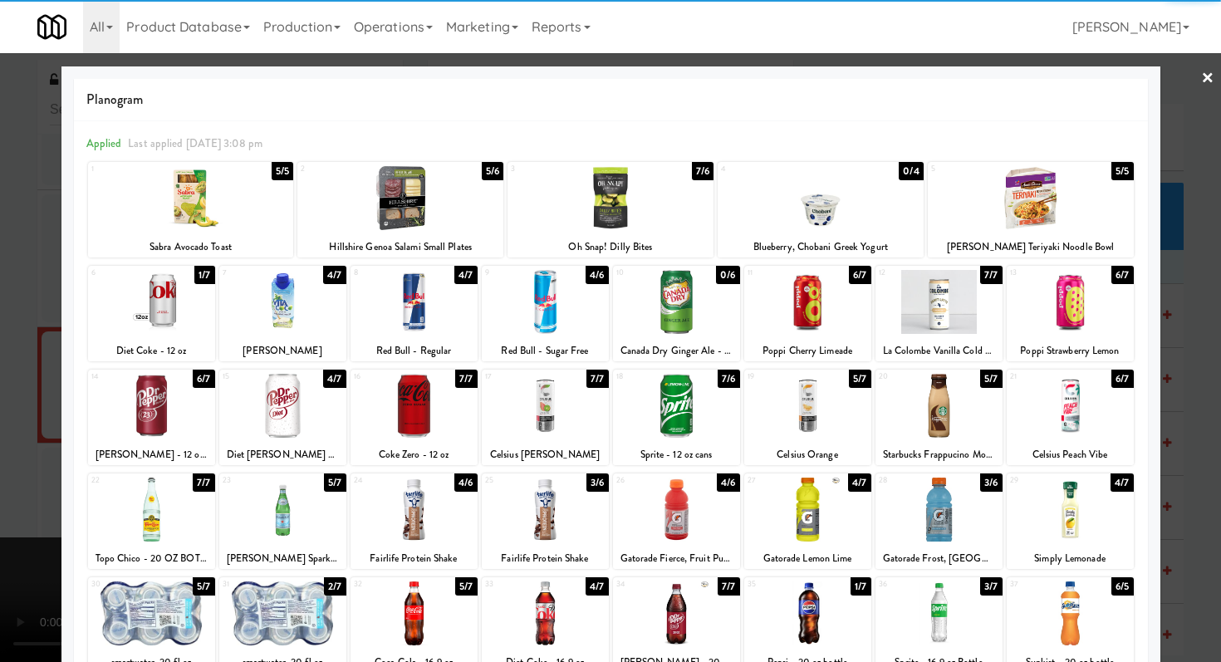
click at [110, 301] on div at bounding box center [151, 302] width 127 height 64
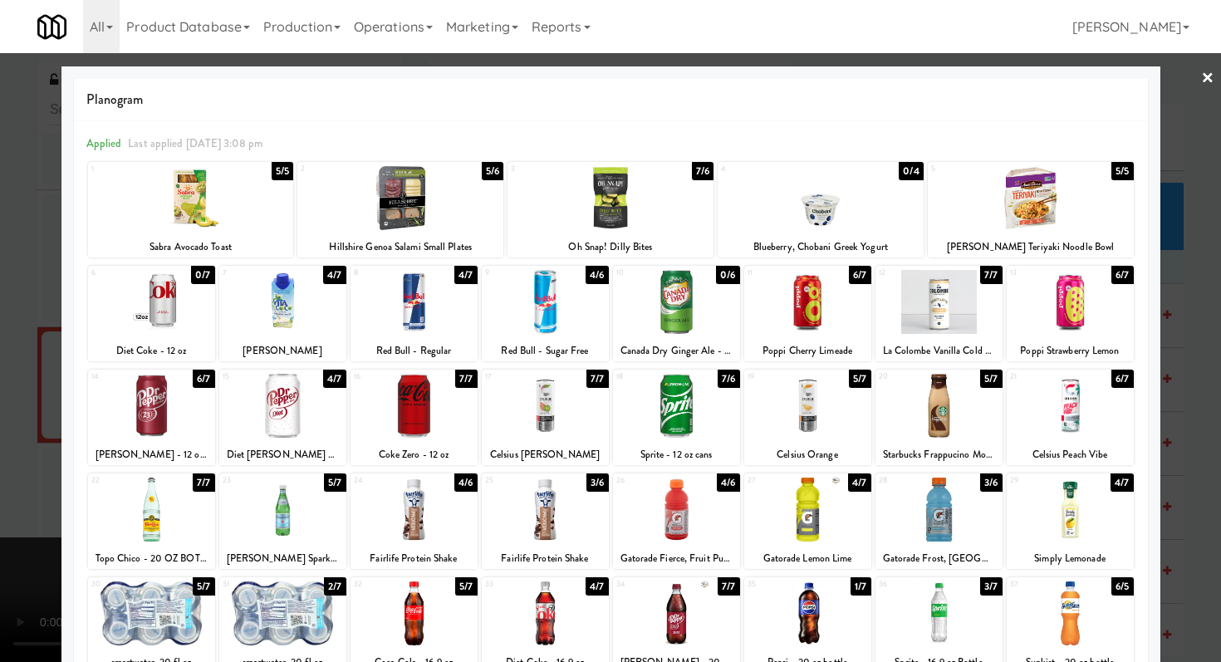
click at [0, 302] on div at bounding box center [610, 331] width 1221 height 662
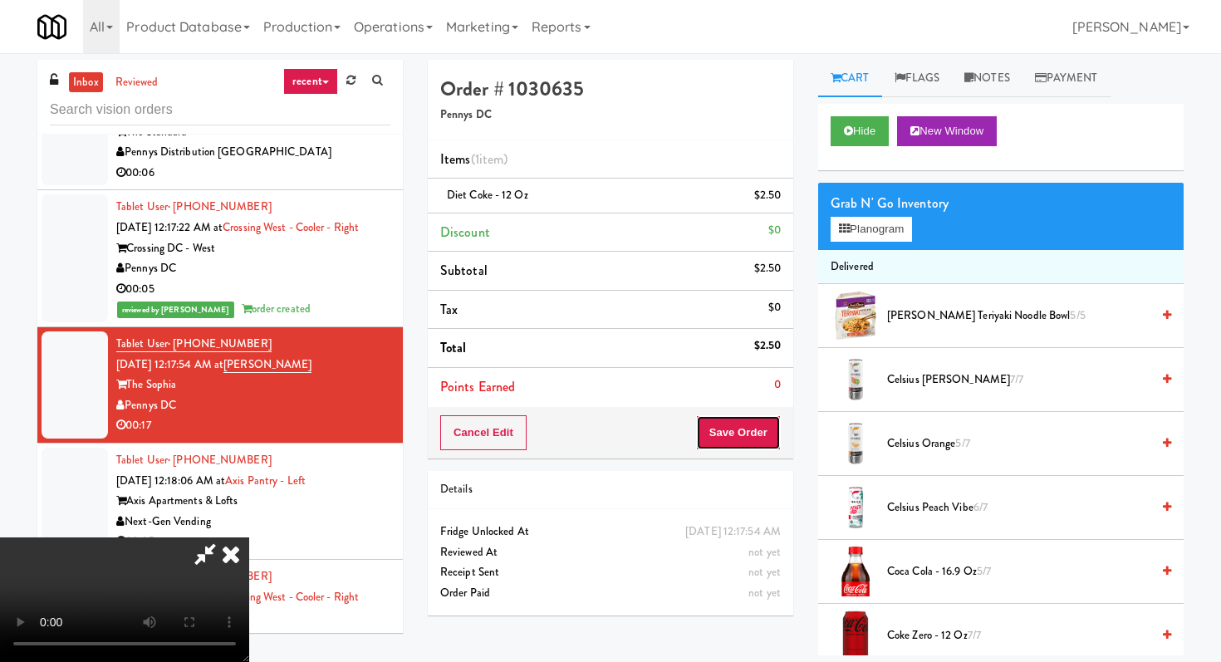
click at [750, 431] on button "Save Order" at bounding box center [738, 432] width 85 height 35
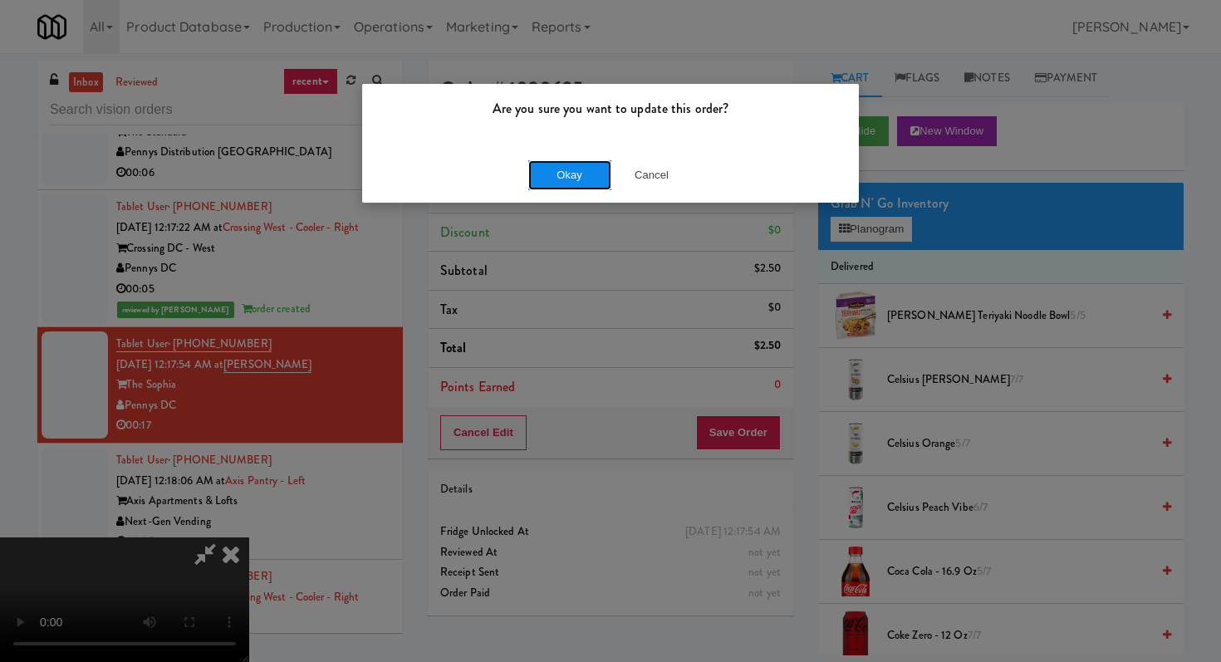
click at [558, 169] on button "Okay" at bounding box center [569, 175] width 83 height 30
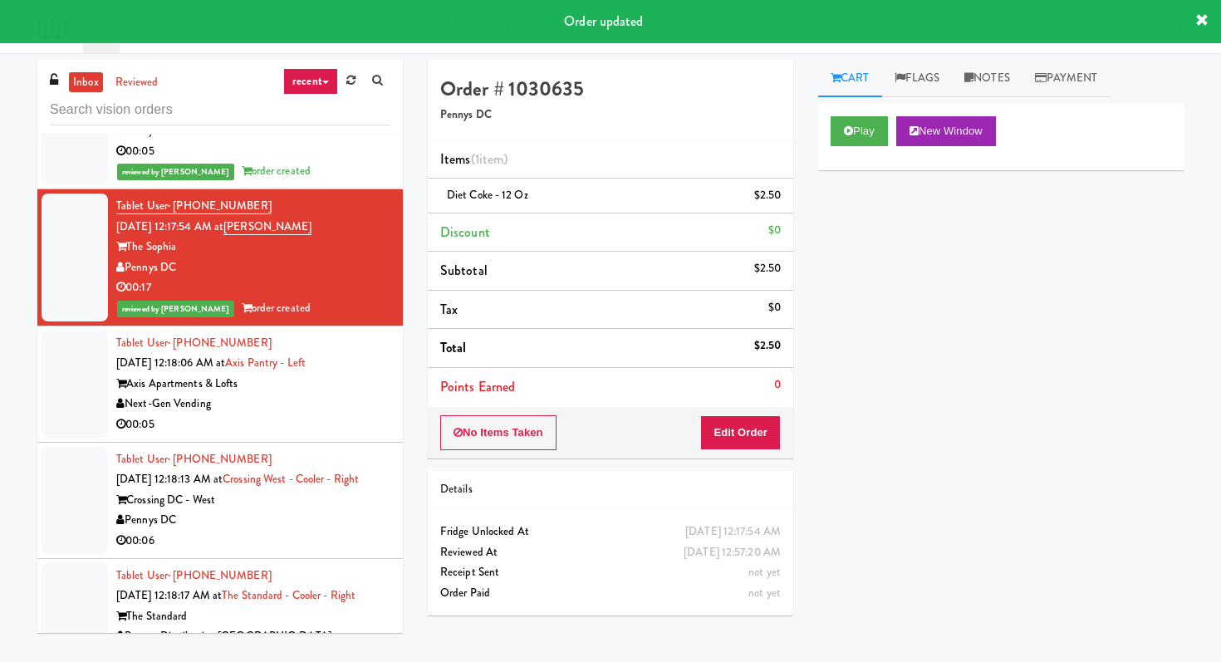
scroll to position [22819, 0]
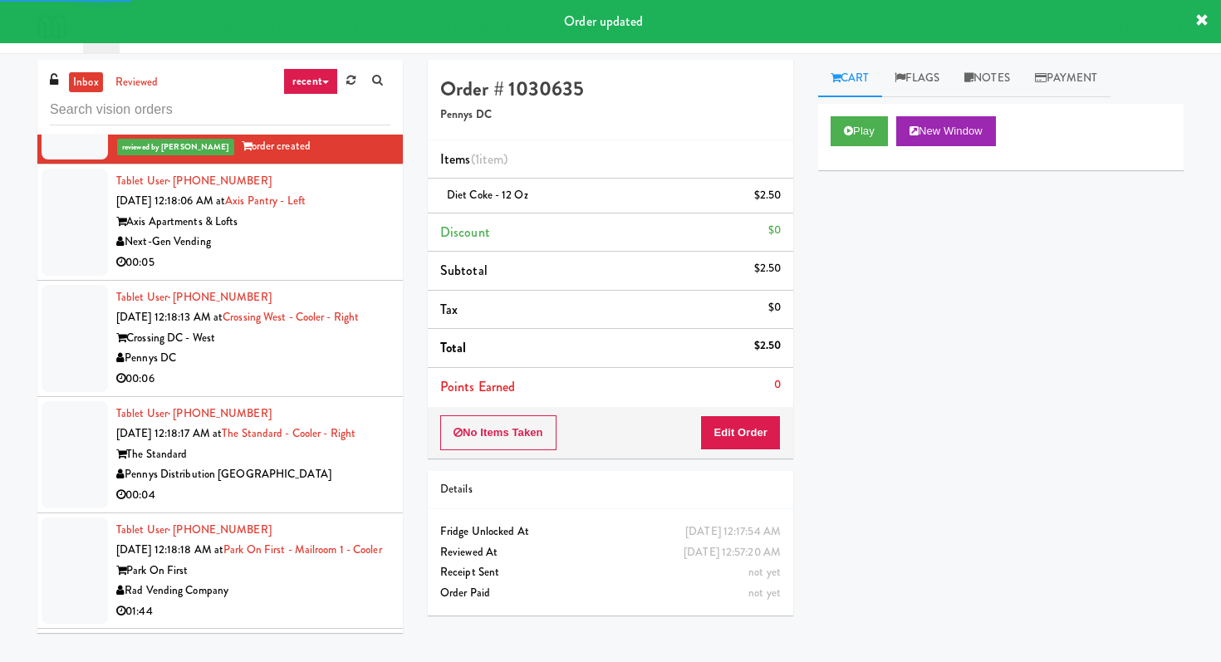
click at [314, 268] on div "00:05" at bounding box center [253, 262] width 274 height 21
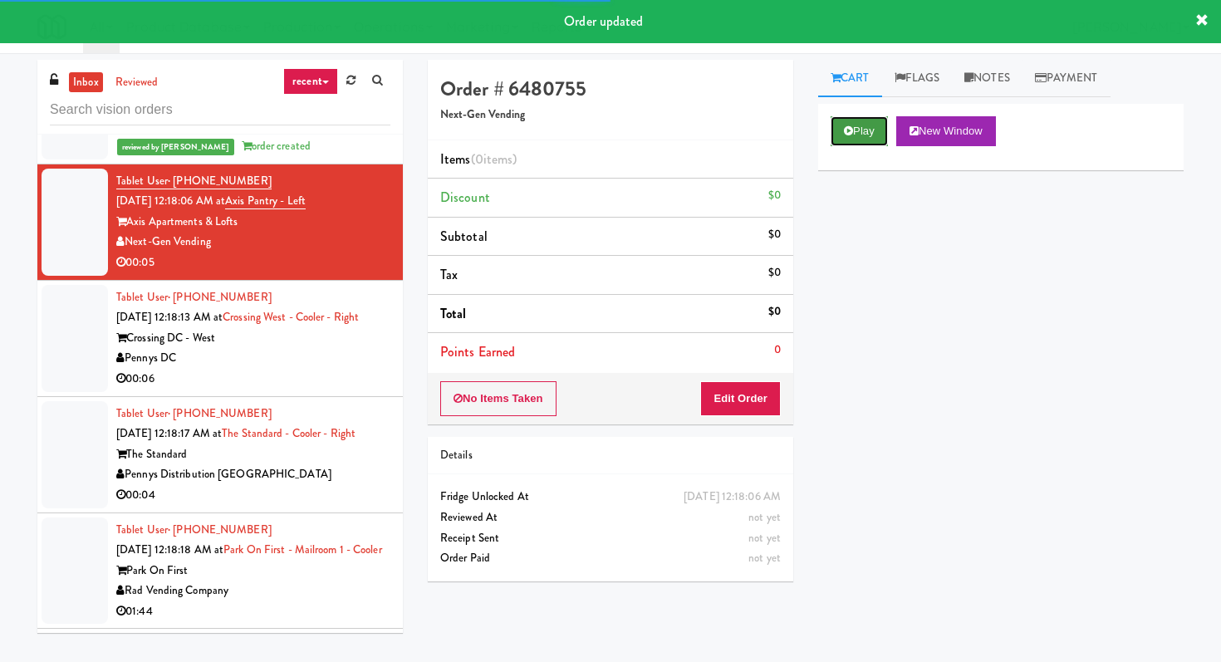
click at [872, 126] on button "Play" at bounding box center [858, 131] width 57 height 30
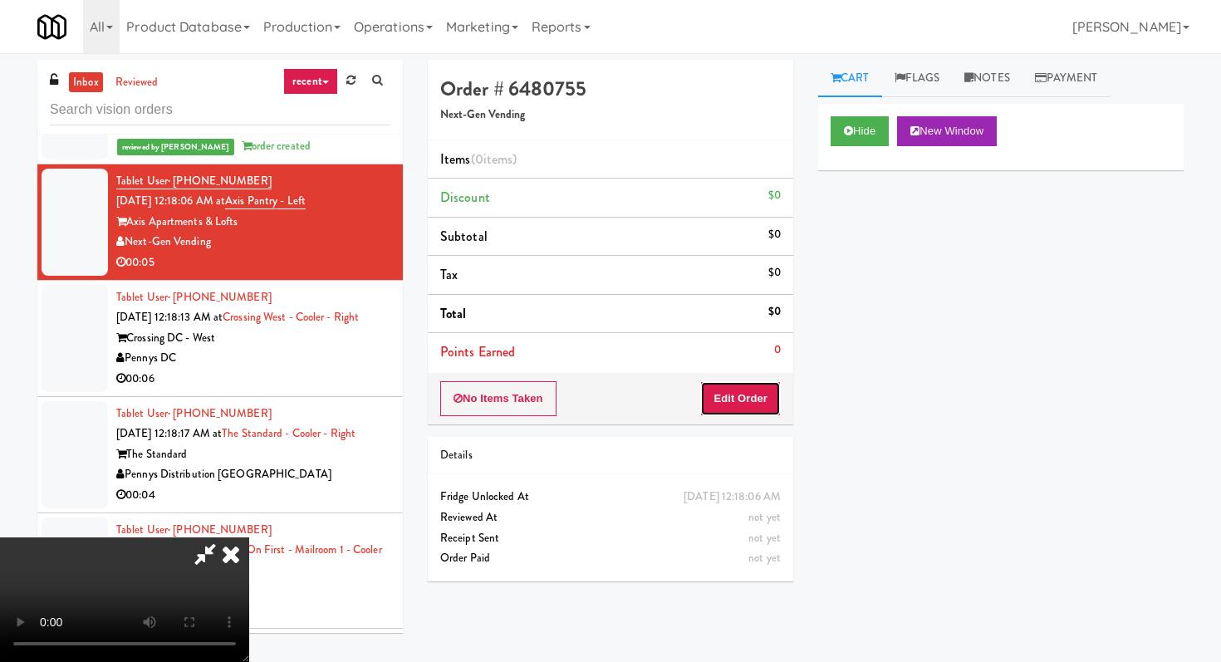
click at [763, 396] on button "Edit Order" at bounding box center [740, 398] width 81 height 35
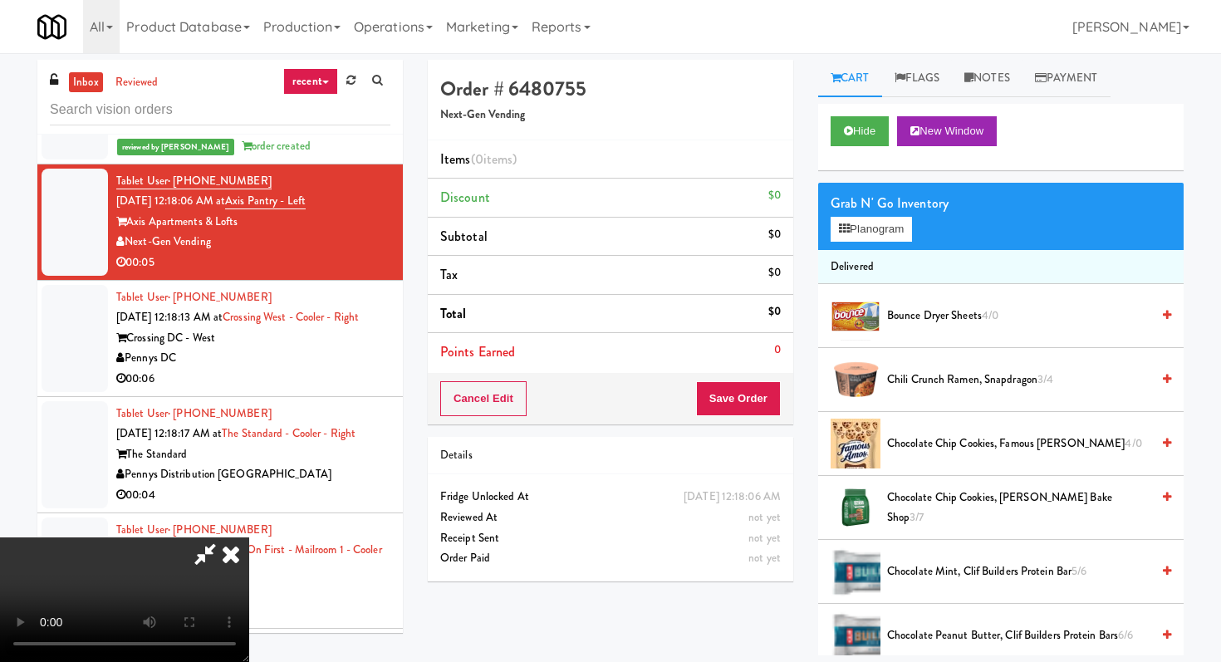
scroll to position [164, 0]
click at [249, 537] on video at bounding box center [124, 599] width 249 height 125
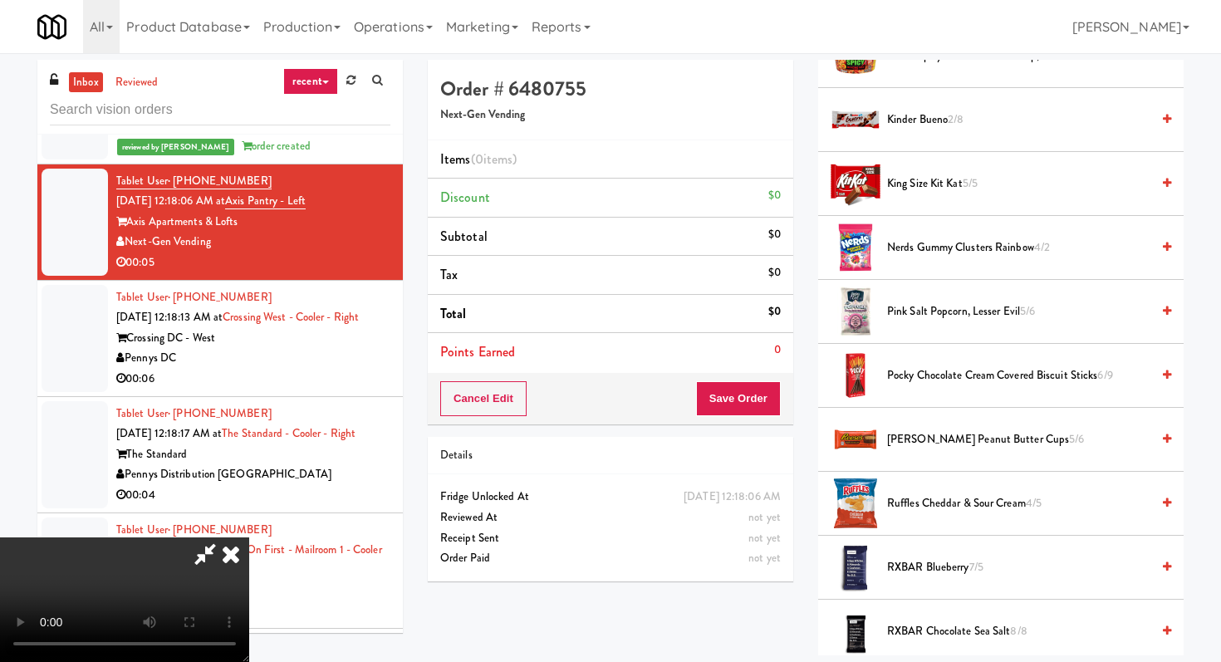
scroll to position [961, 0]
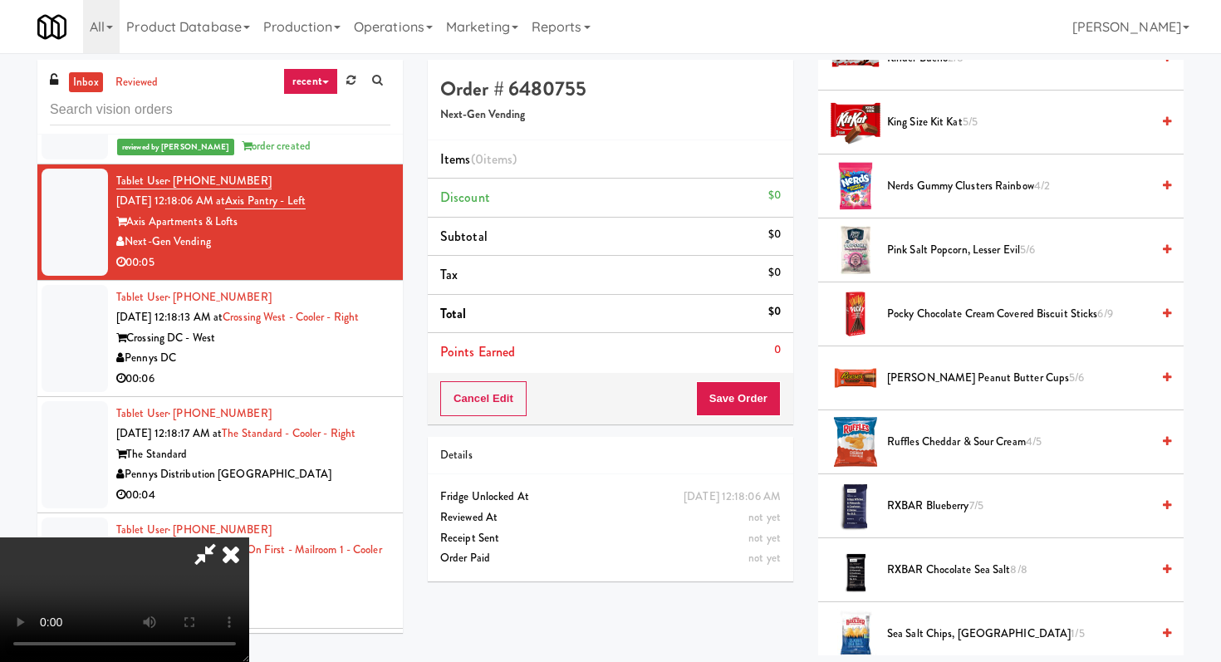
click at [933, 508] on span "RXBAR Blueberry 7/5" at bounding box center [1018, 506] width 263 height 21
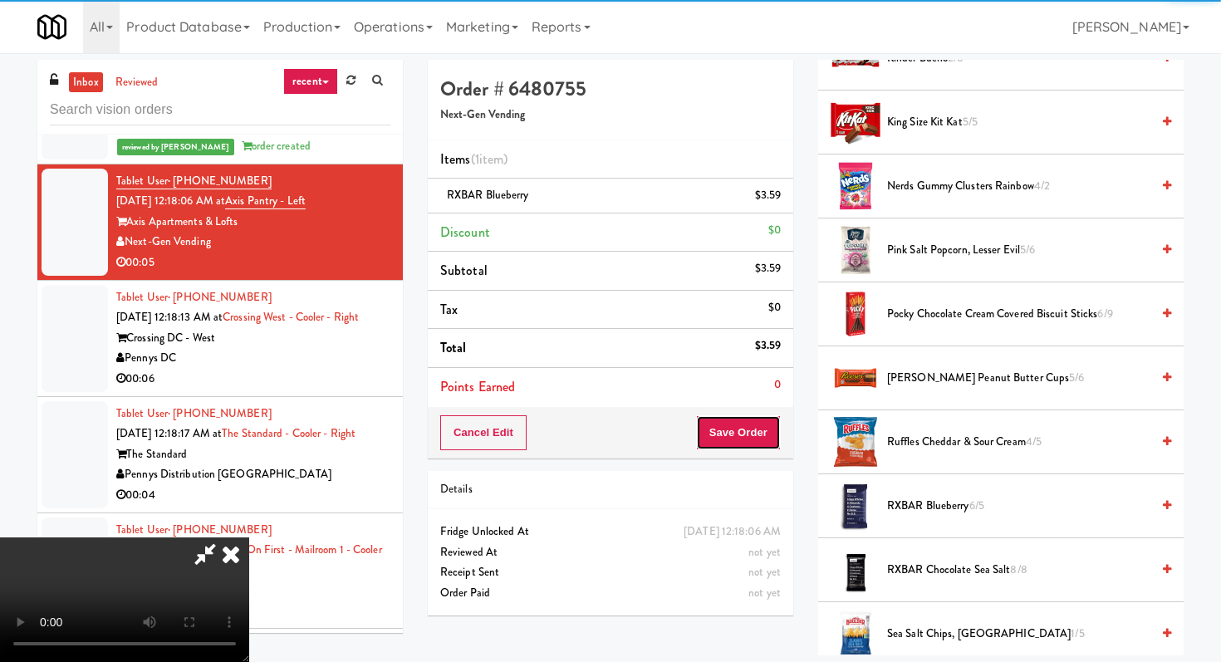
click at [758, 435] on button "Save Order" at bounding box center [738, 432] width 85 height 35
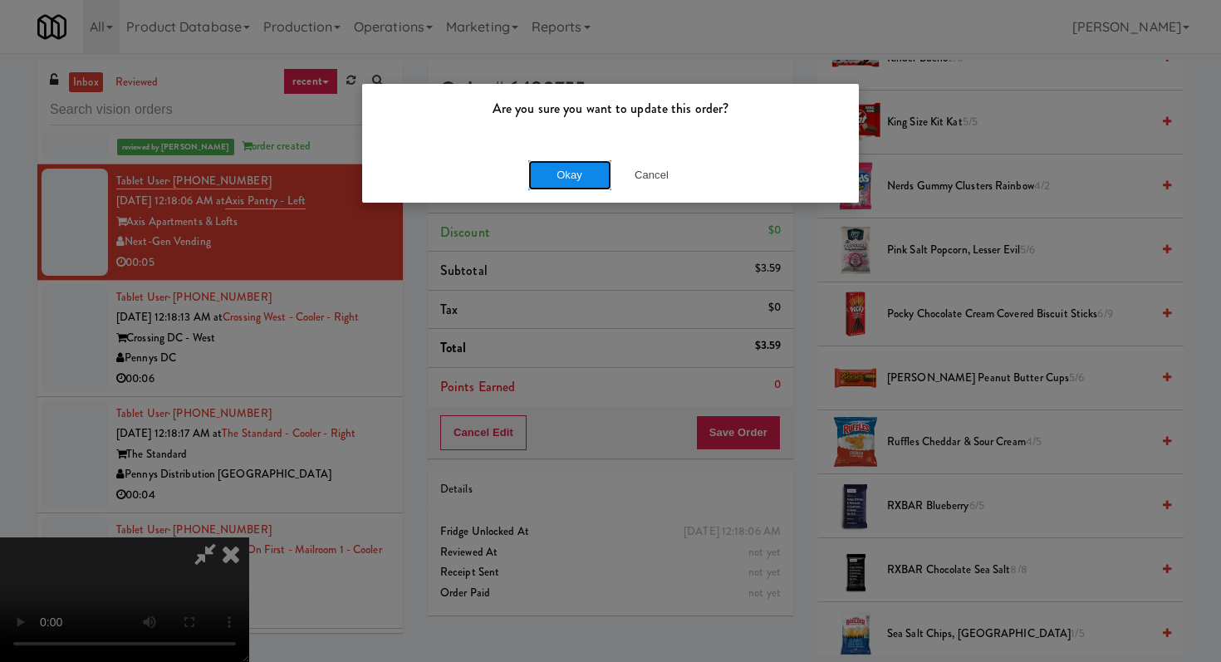
click at [557, 179] on button "Okay" at bounding box center [569, 175] width 83 height 30
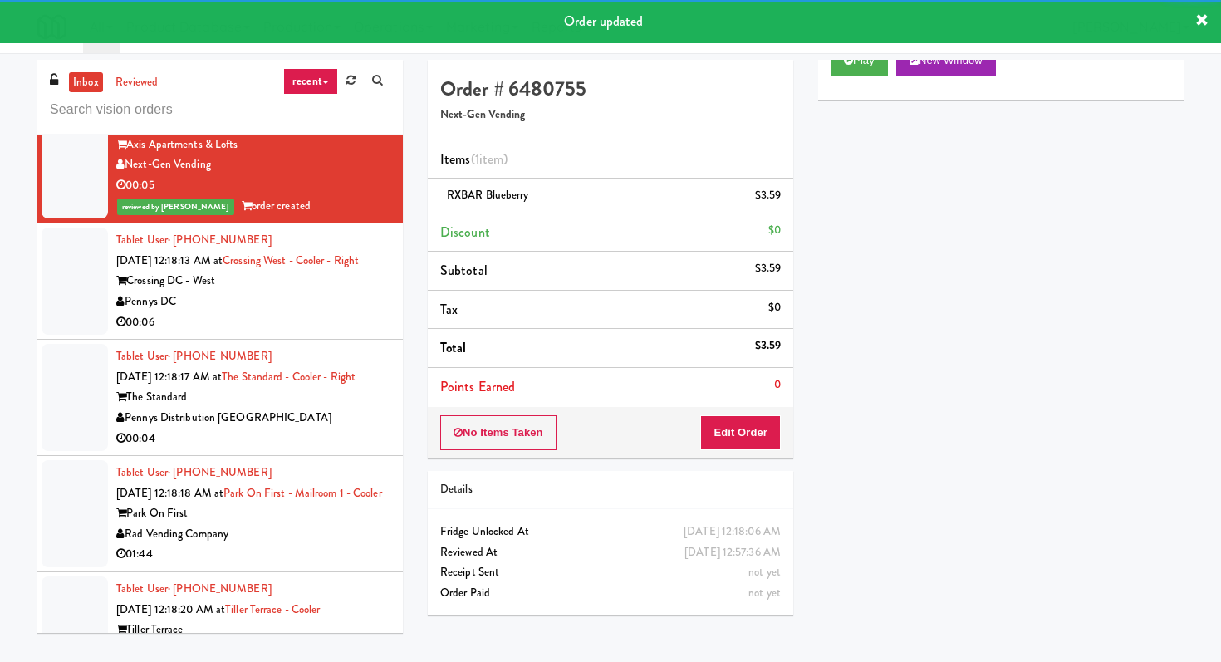
scroll to position [22925, 0]
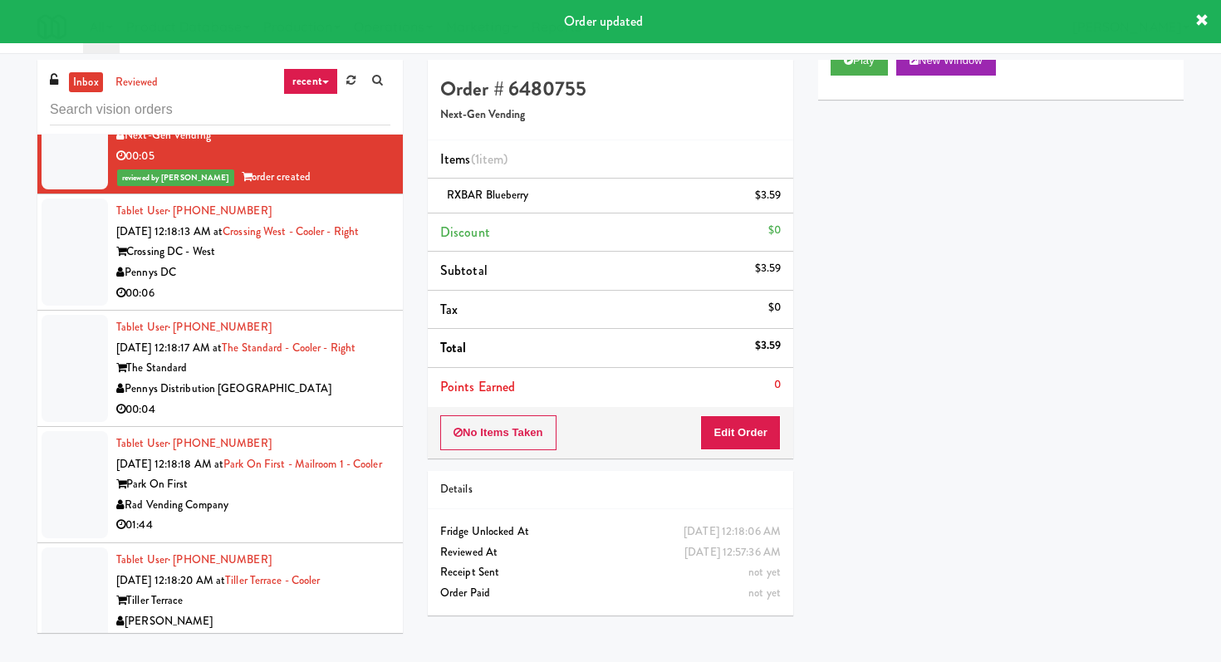
click at [353, 295] on div "00:06" at bounding box center [253, 293] width 274 height 21
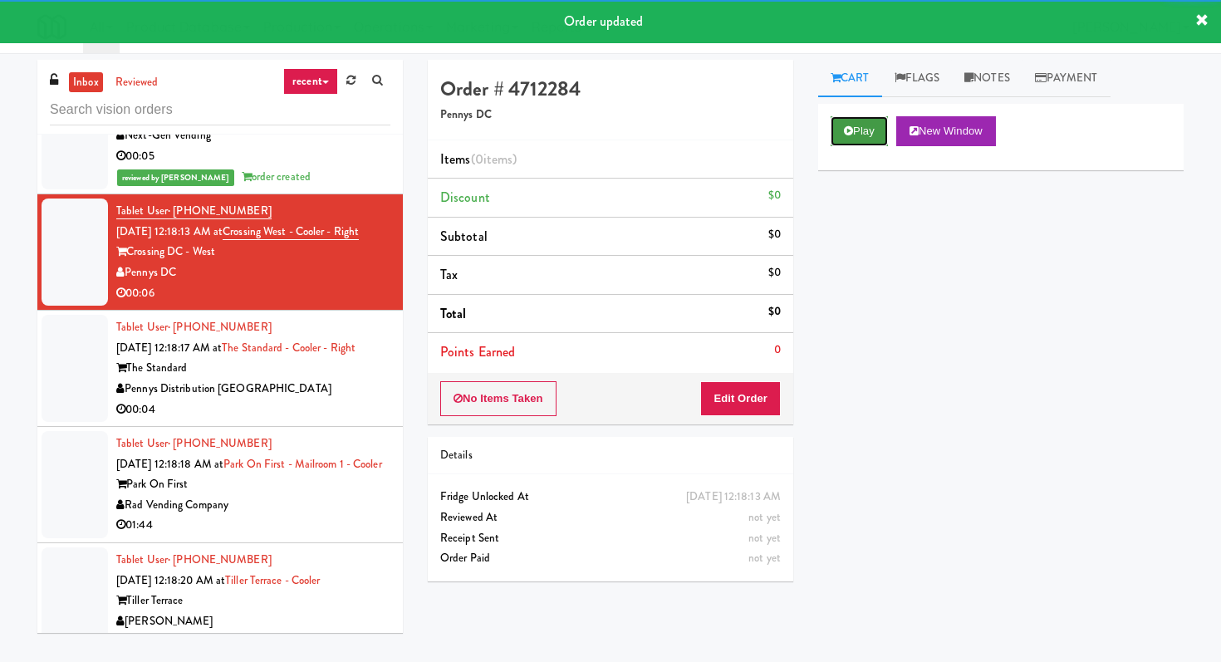
click at [864, 125] on button "Play" at bounding box center [858, 131] width 57 height 30
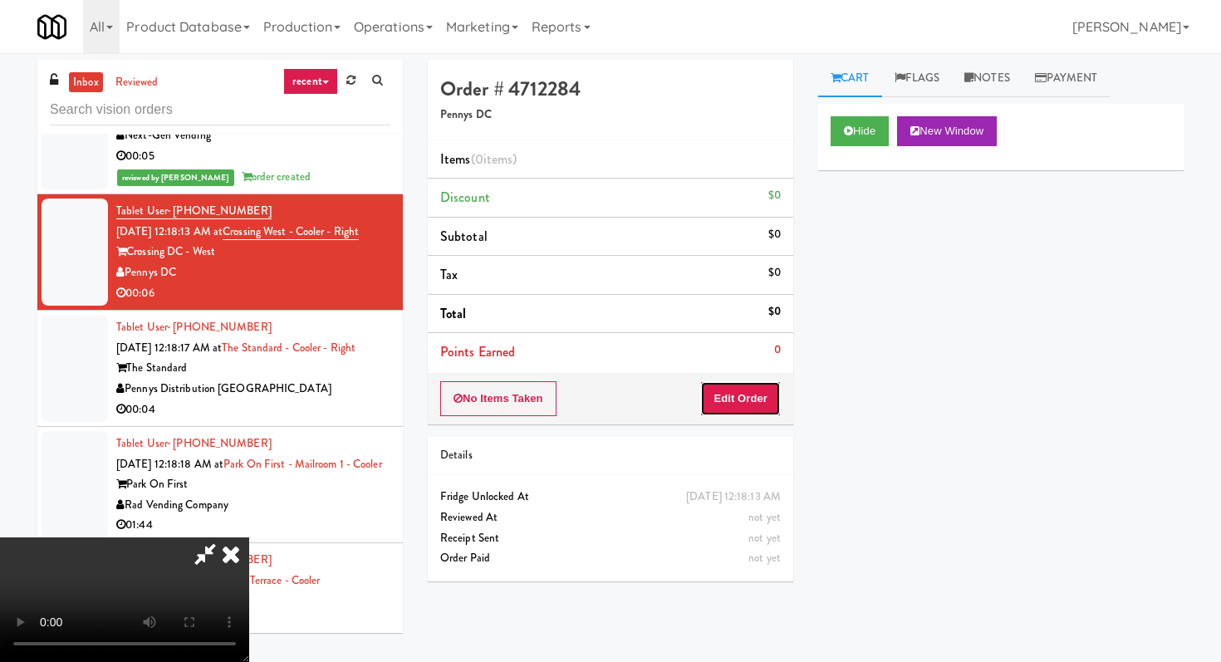
click at [756, 393] on button "Edit Order" at bounding box center [740, 398] width 81 height 35
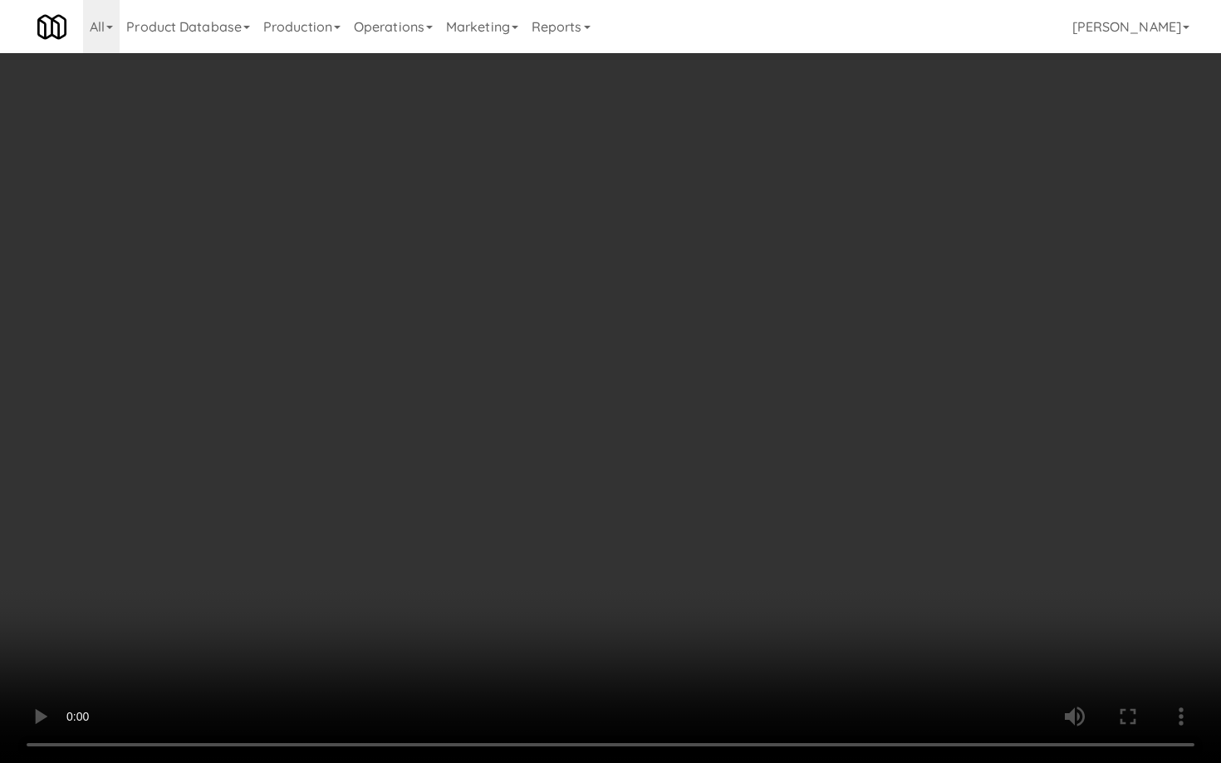
click at [844, 573] on video at bounding box center [610, 381] width 1221 height 763
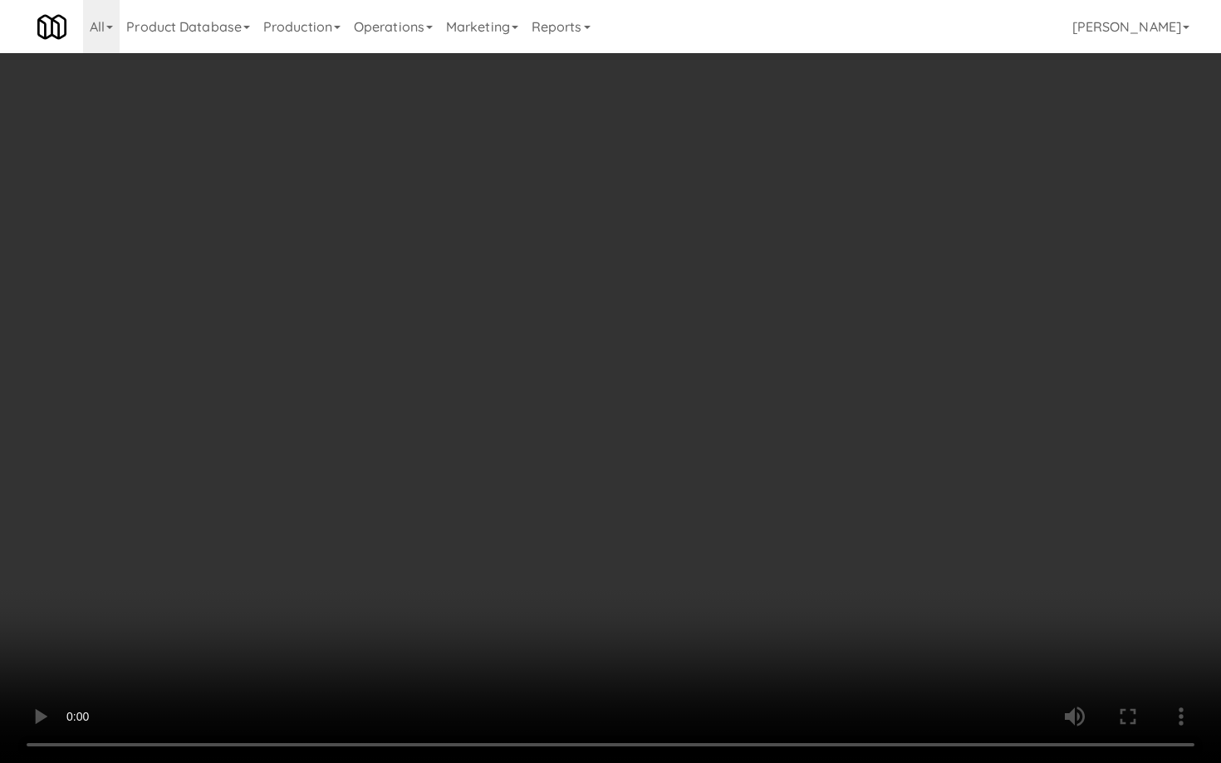
click at [844, 573] on video at bounding box center [610, 381] width 1221 height 763
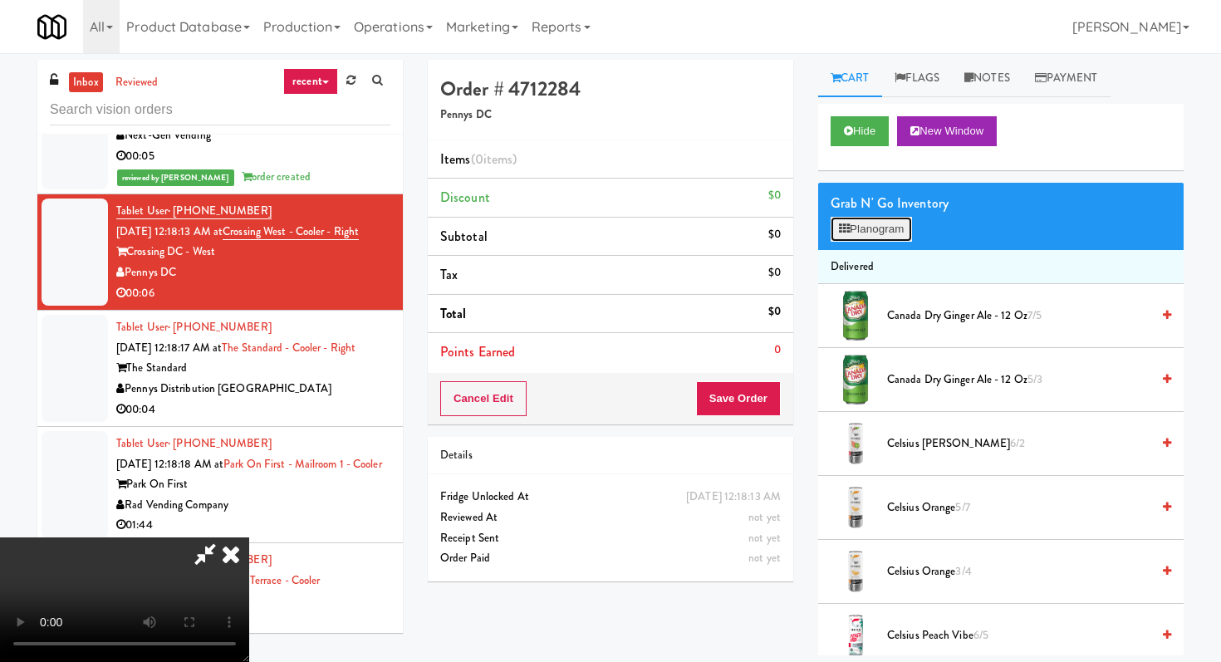
click at [871, 237] on button "Planogram" at bounding box center [870, 229] width 81 height 25
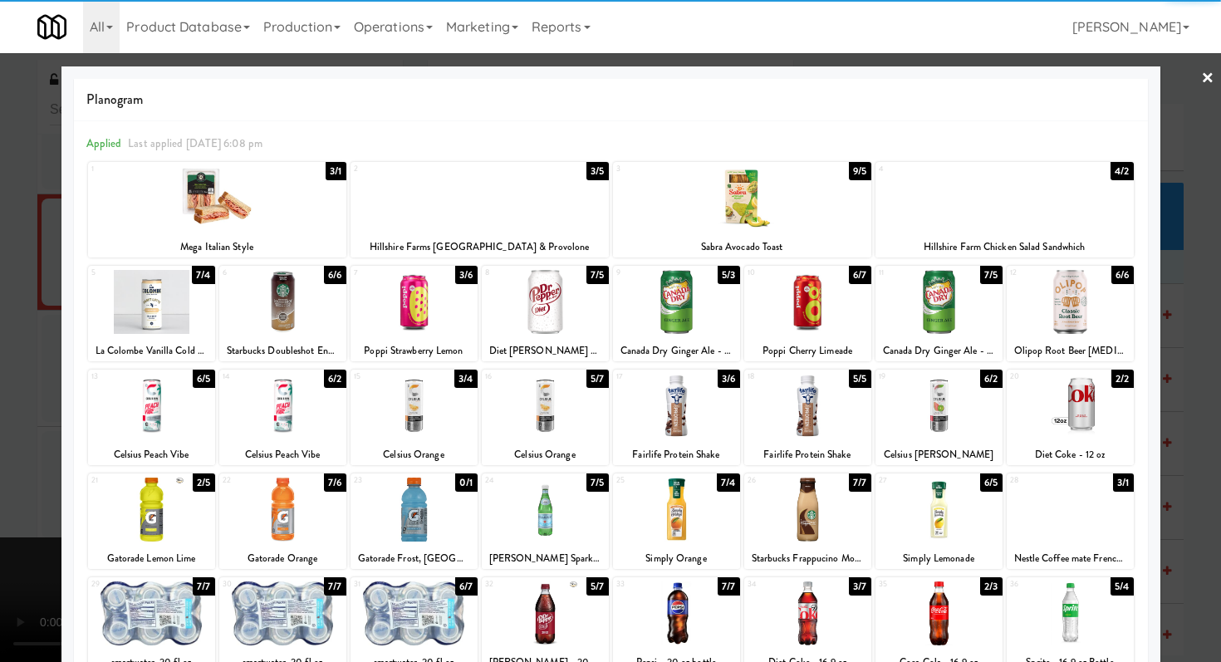
click at [1088, 325] on div at bounding box center [1070, 302] width 127 height 64
click at [1181, 309] on div at bounding box center [610, 331] width 1221 height 662
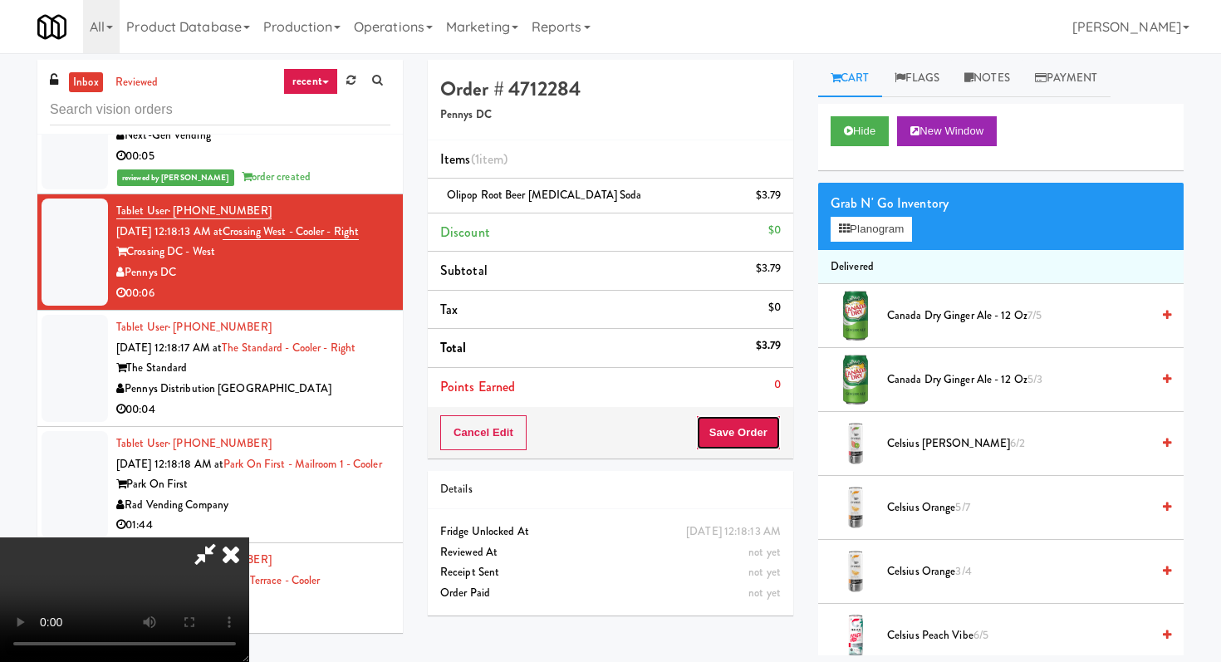
click at [751, 445] on button "Save Order" at bounding box center [738, 432] width 85 height 35
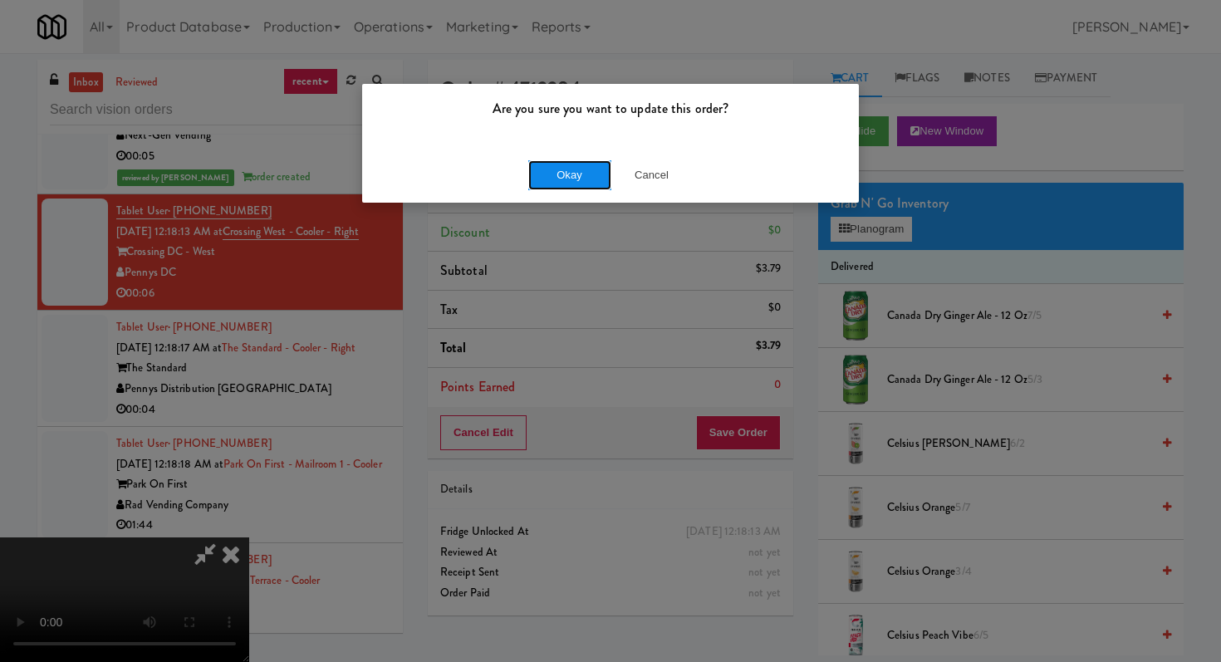
click at [563, 182] on button "Okay" at bounding box center [569, 175] width 83 height 30
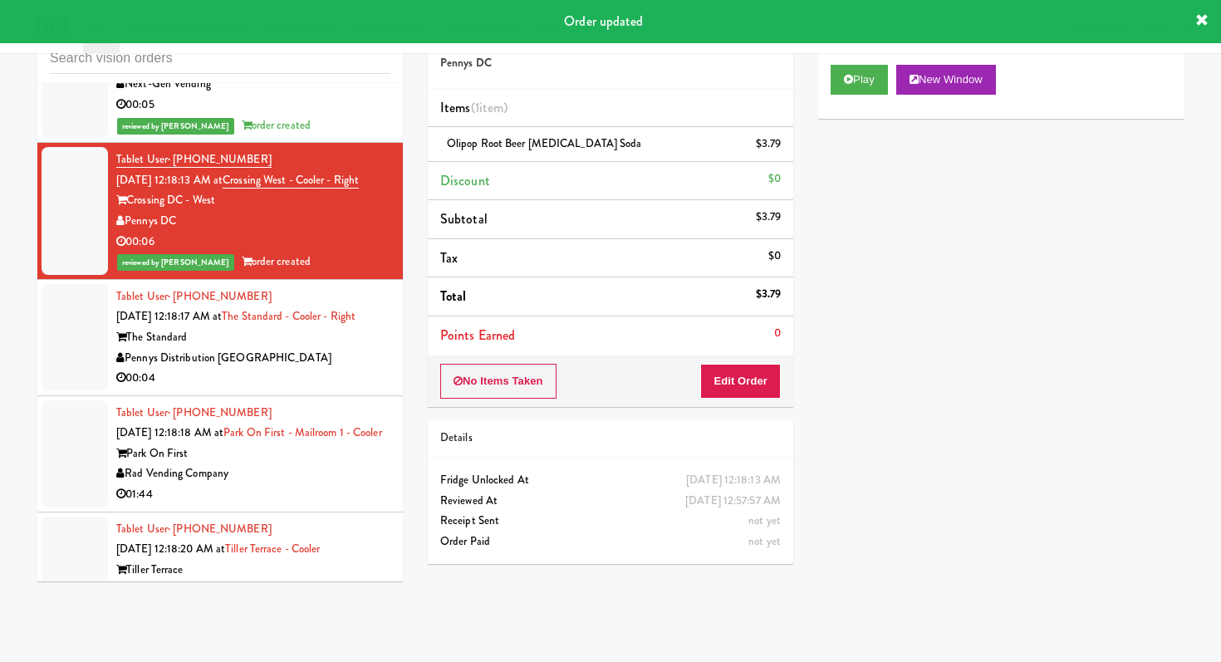
scroll to position [53, 0]
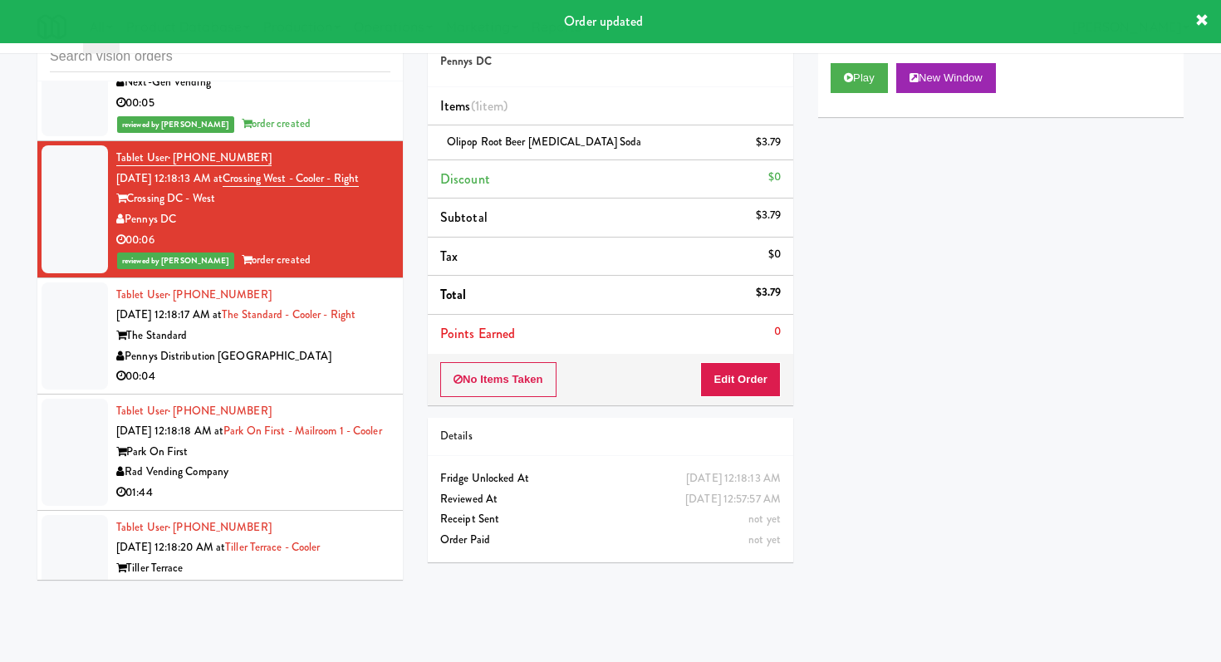
click at [364, 378] on div "00:04" at bounding box center [253, 376] width 274 height 21
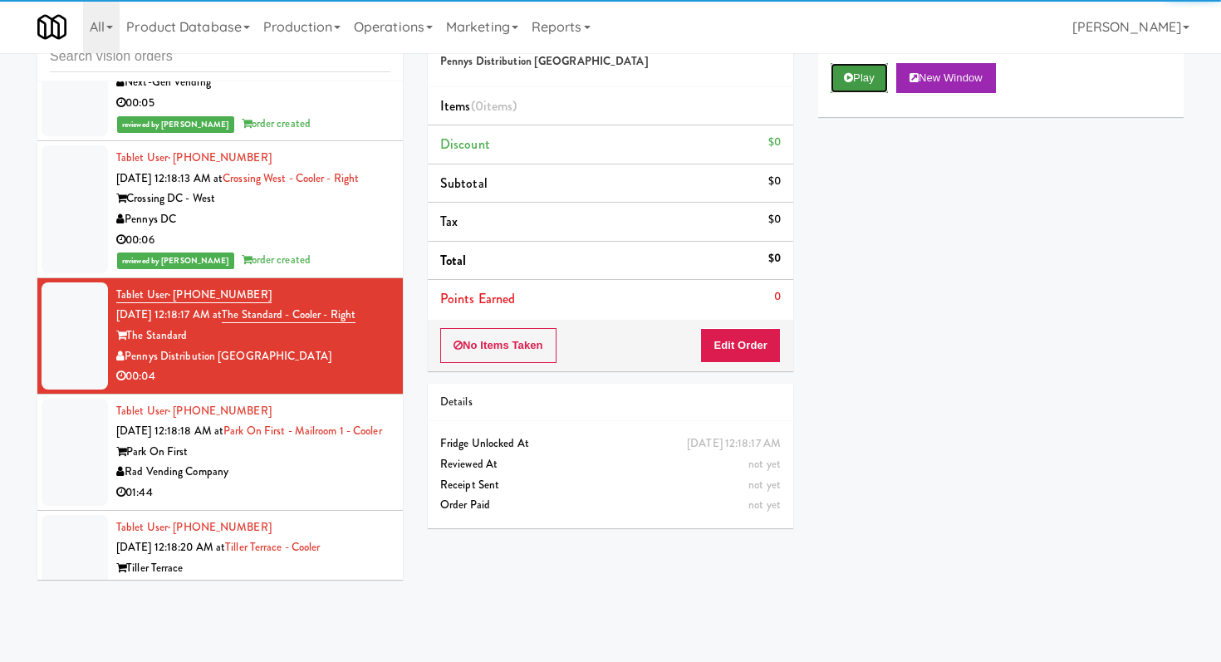
click at [848, 75] on icon at bounding box center [848, 77] width 9 height 11
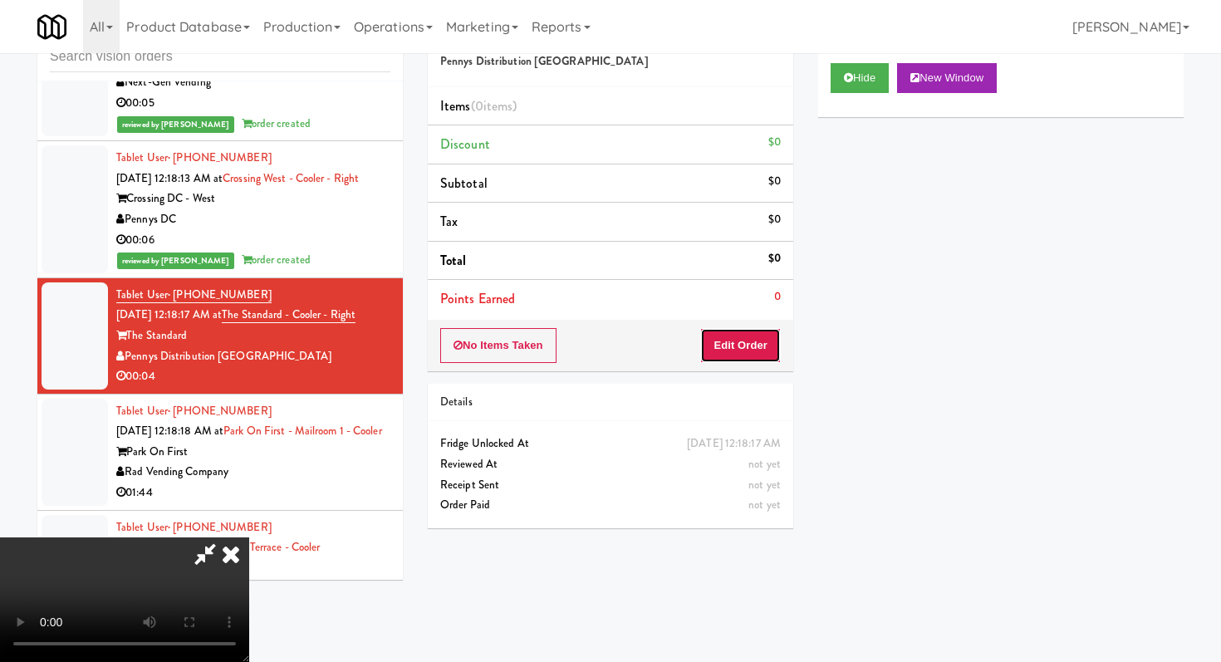
click at [752, 332] on button "Edit Order" at bounding box center [740, 345] width 81 height 35
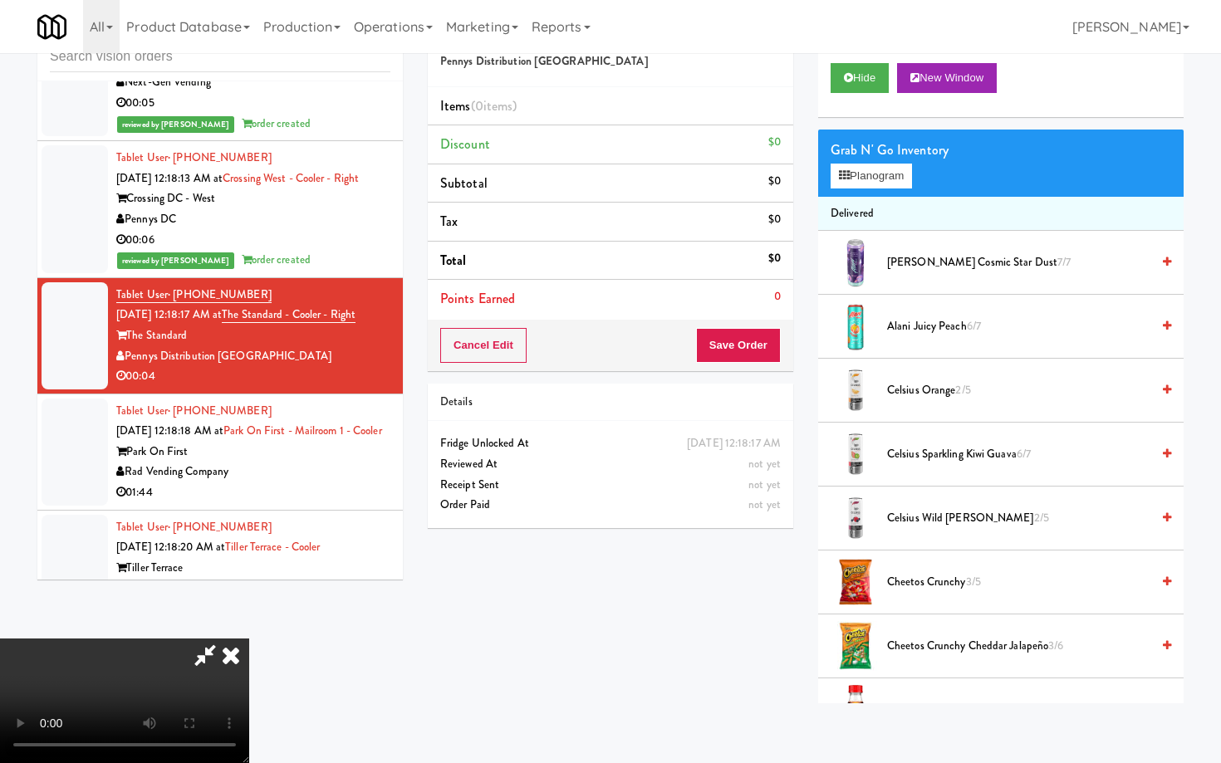
click at [249, 639] on video at bounding box center [124, 701] width 249 height 125
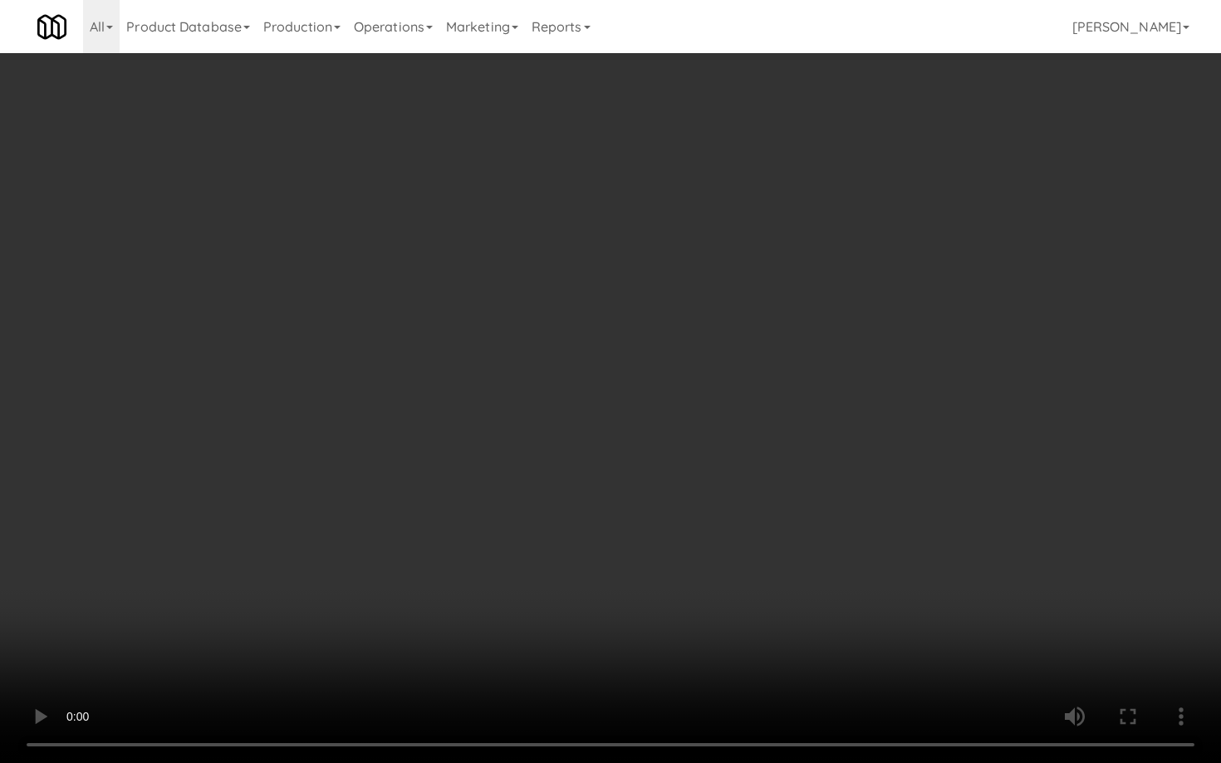
click at [535, 484] on video at bounding box center [610, 381] width 1221 height 763
click at [1094, 633] on video at bounding box center [610, 381] width 1221 height 763
click at [786, 522] on video at bounding box center [610, 381] width 1221 height 763
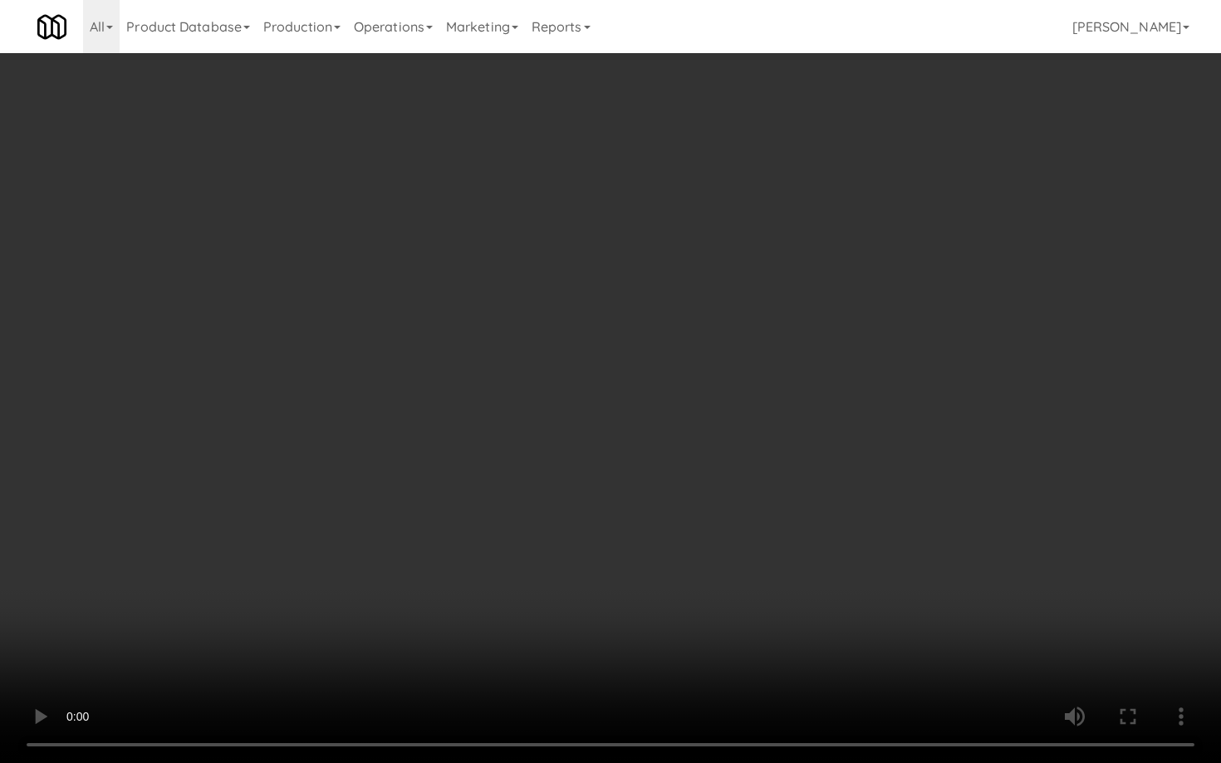
click at [609, 569] on video at bounding box center [610, 381] width 1221 height 763
click at [630, 603] on video at bounding box center [610, 381] width 1221 height 763
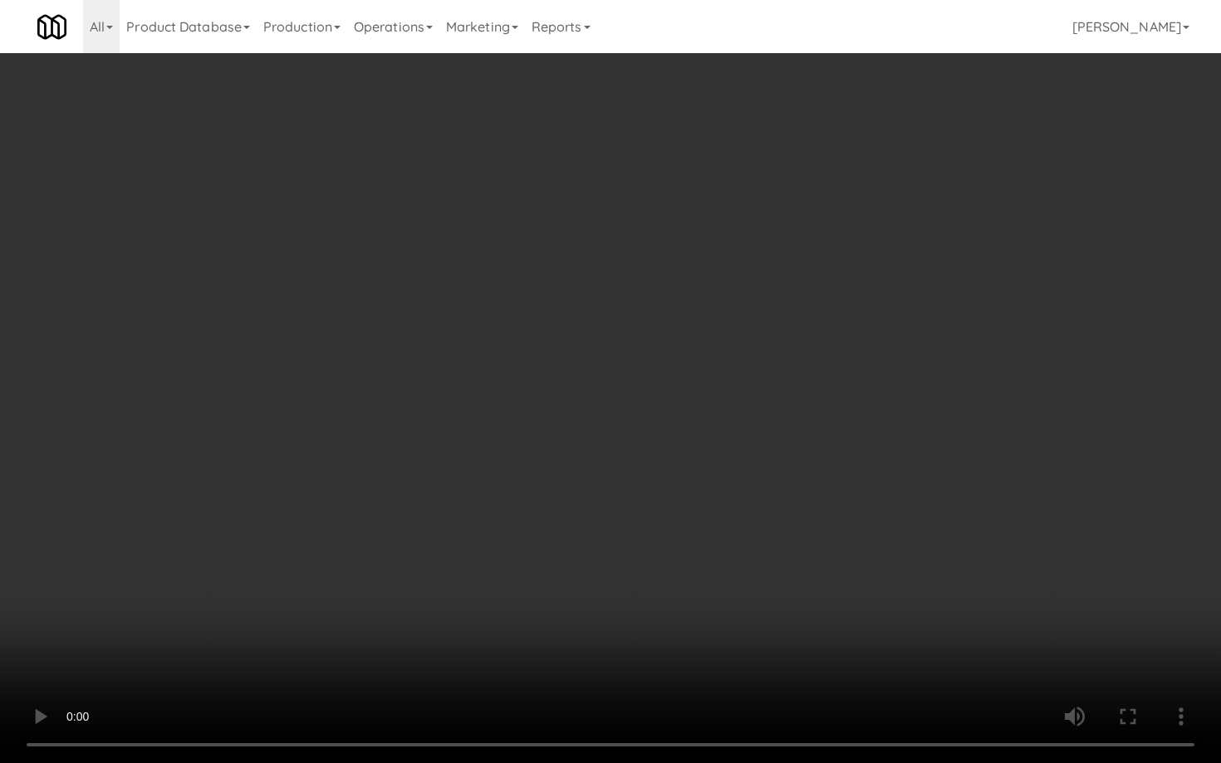
click at [630, 603] on video at bounding box center [610, 381] width 1221 height 763
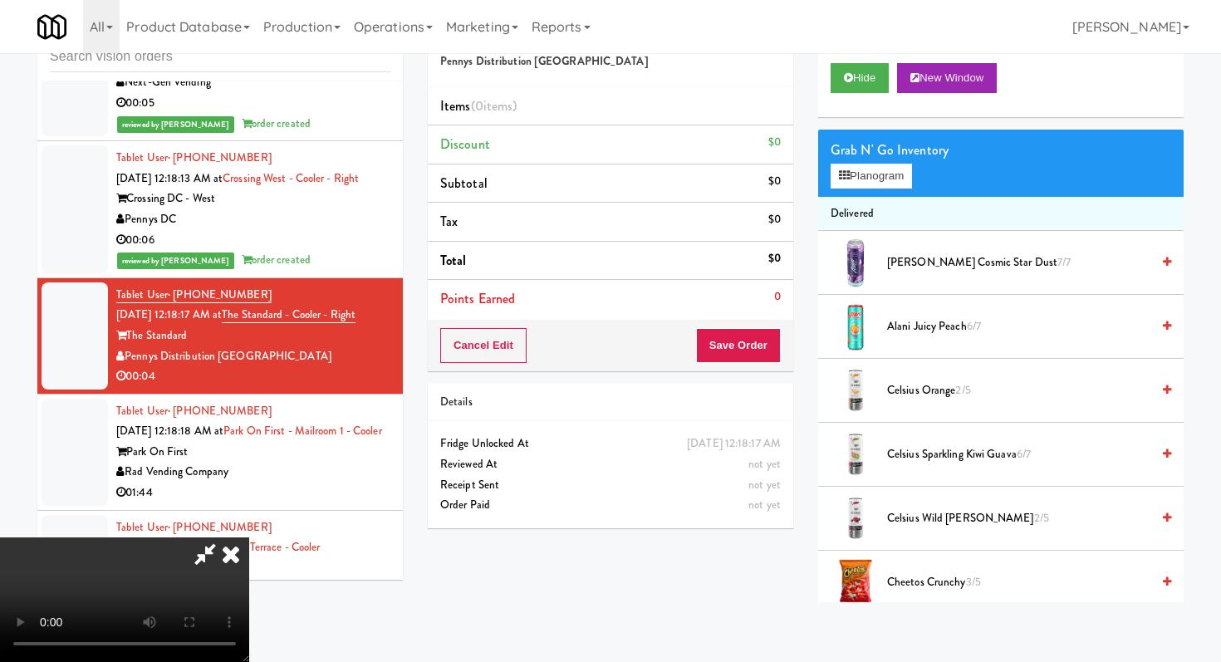
click at [943, 510] on span "Celsius Wild [PERSON_NAME] 2/5" at bounding box center [1018, 518] width 263 height 21
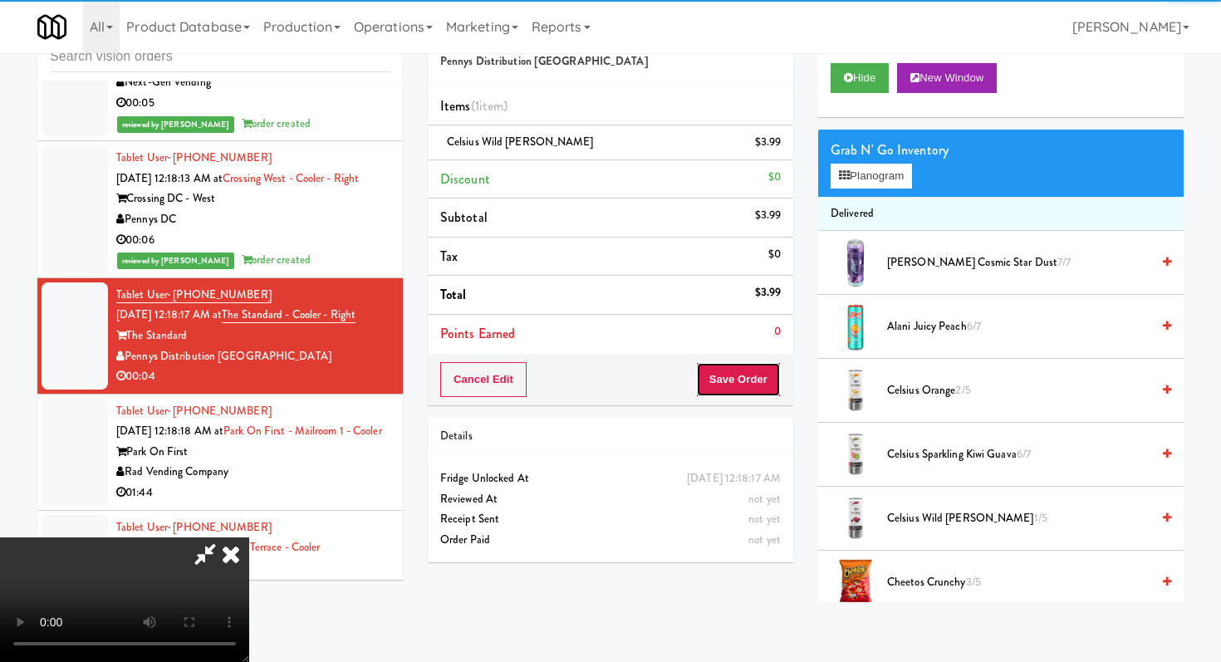
click at [762, 370] on button "Save Order" at bounding box center [738, 379] width 85 height 35
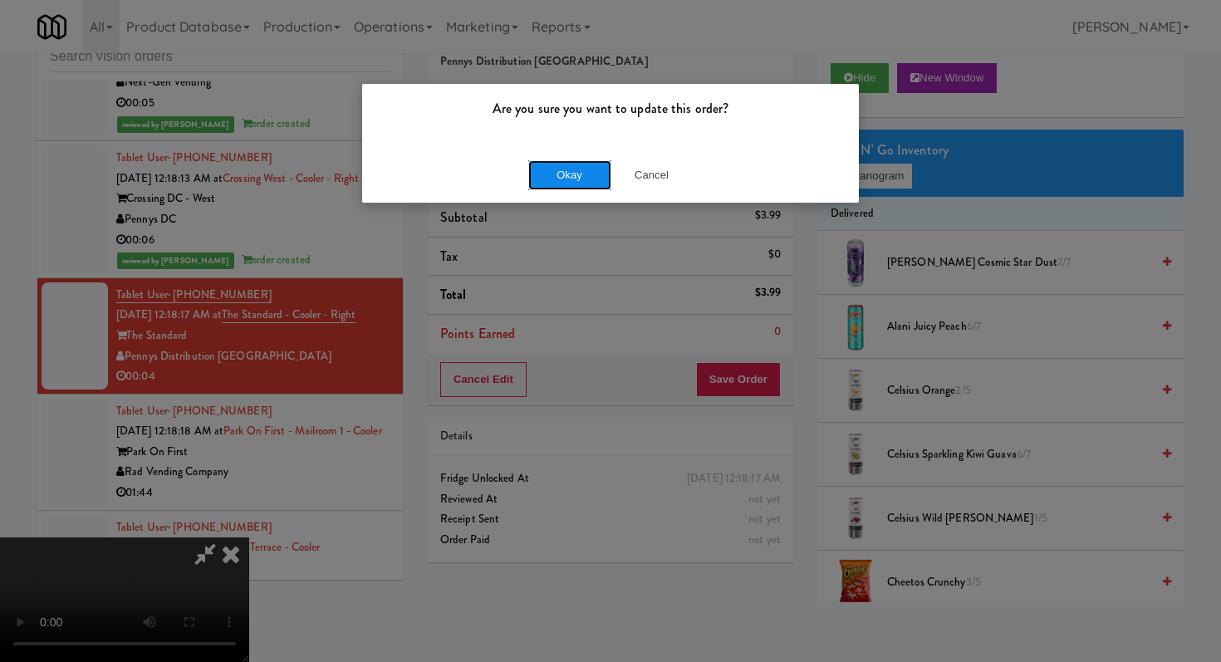
click at [569, 167] on button "Okay" at bounding box center [569, 175] width 83 height 30
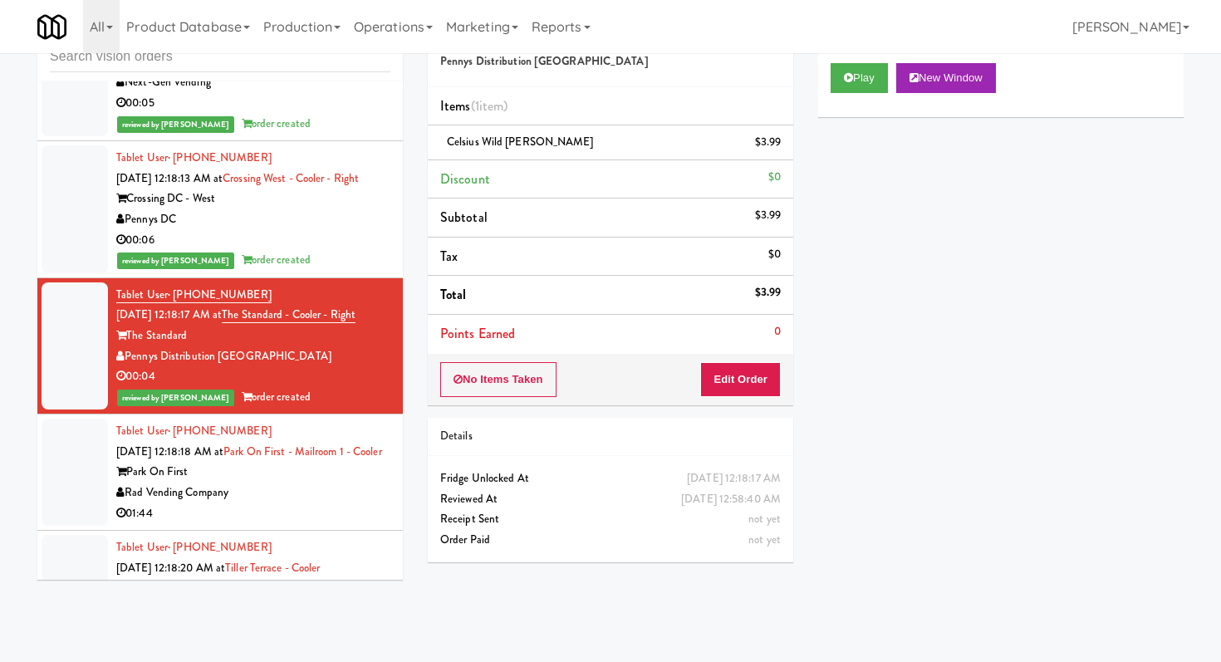
click at [300, 524] on div "01:44" at bounding box center [253, 513] width 274 height 21
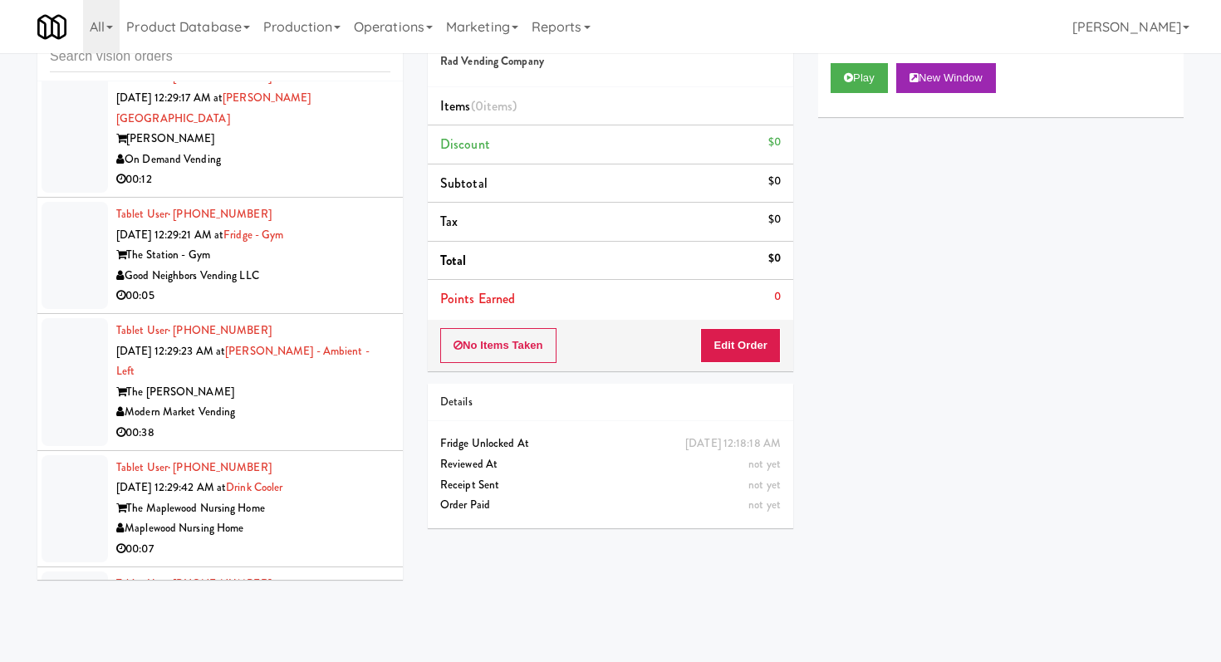
scroll to position [24927, 0]
click at [361, 308] on li "Tablet User · (646) 763-4608 [DATE] 12:29:21 AM at [GEOGRAPHIC_DATA] - Gym Good…" at bounding box center [219, 255] width 365 height 116
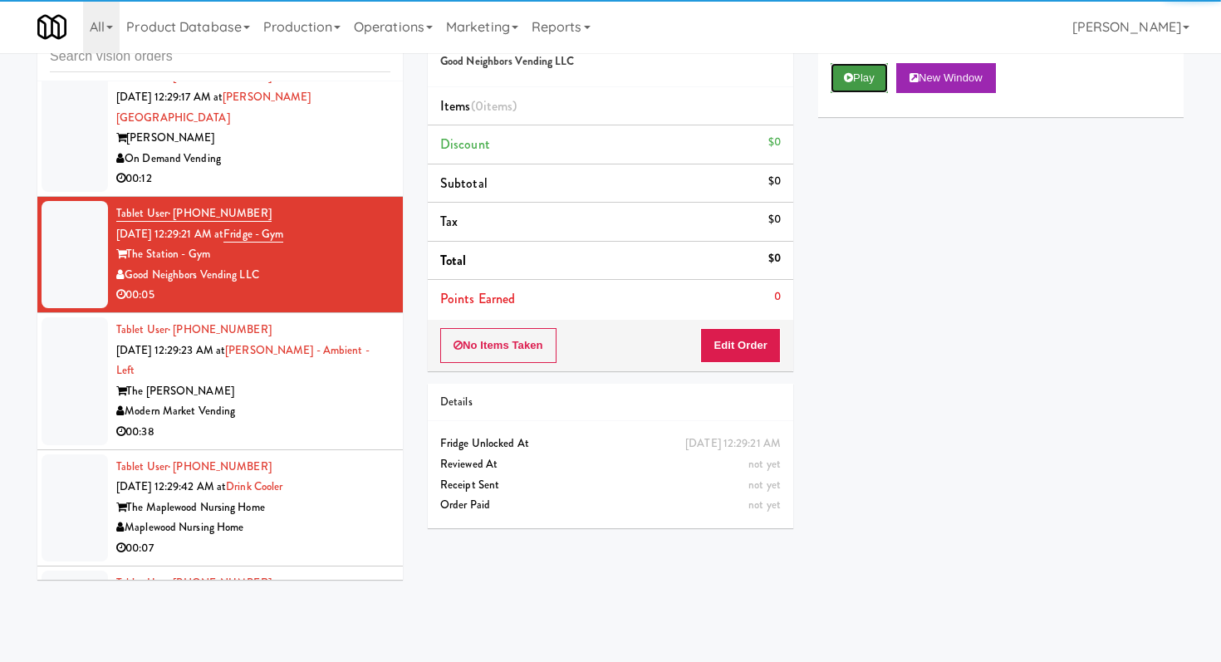
click at [841, 82] on button "Play" at bounding box center [858, 78] width 57 height 30
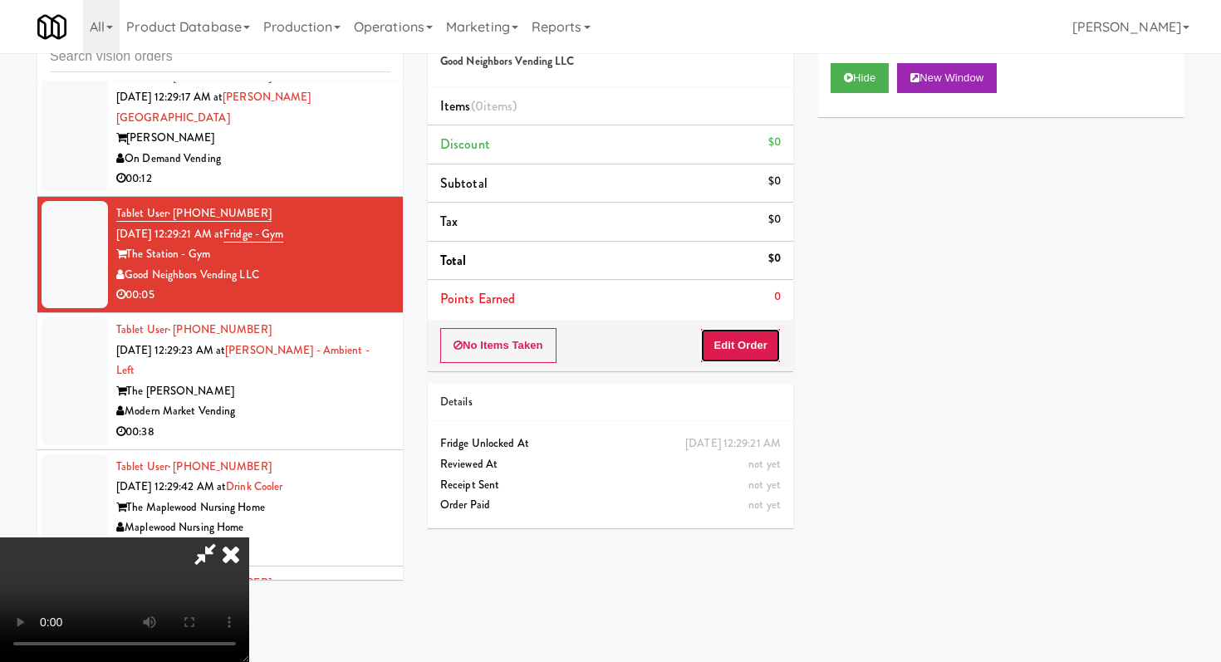
click at [759, 348] on button "Edit Order" at bounding box center [740, 345] width 81 height 35
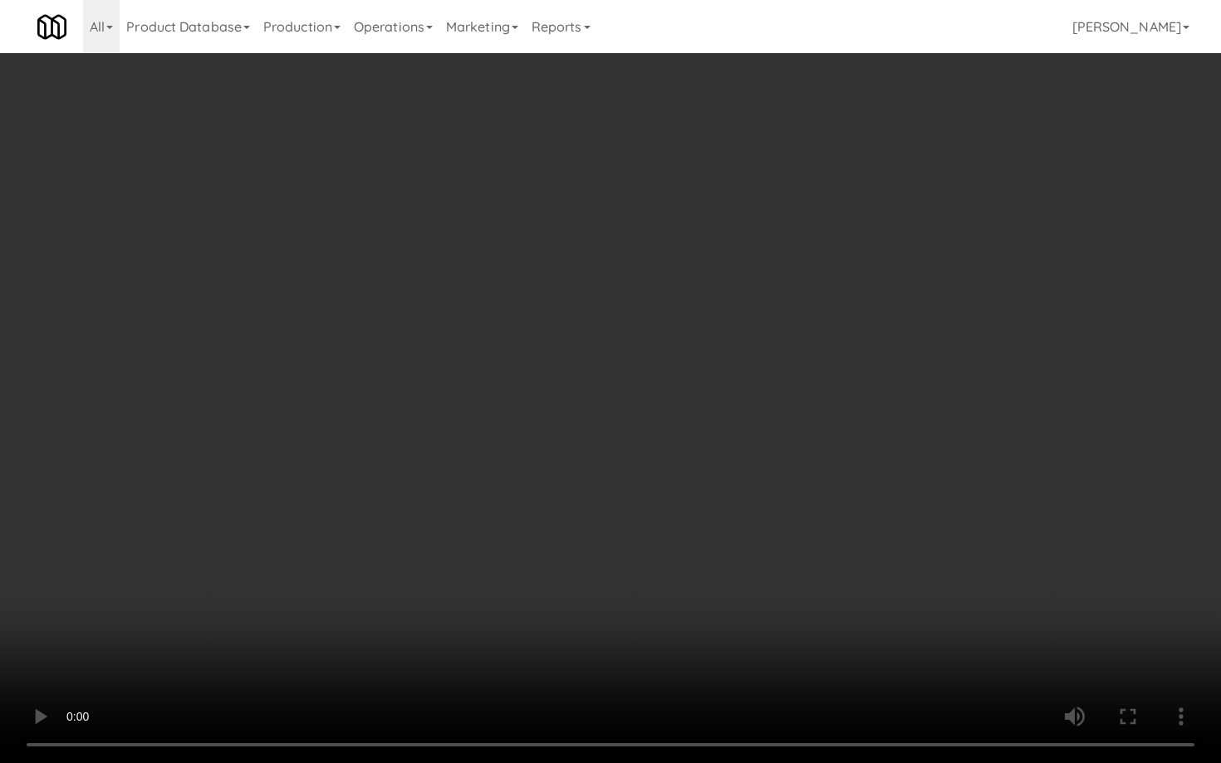
click at [796, 527] on video at bounding box center [610, 381] width 1221 height 763
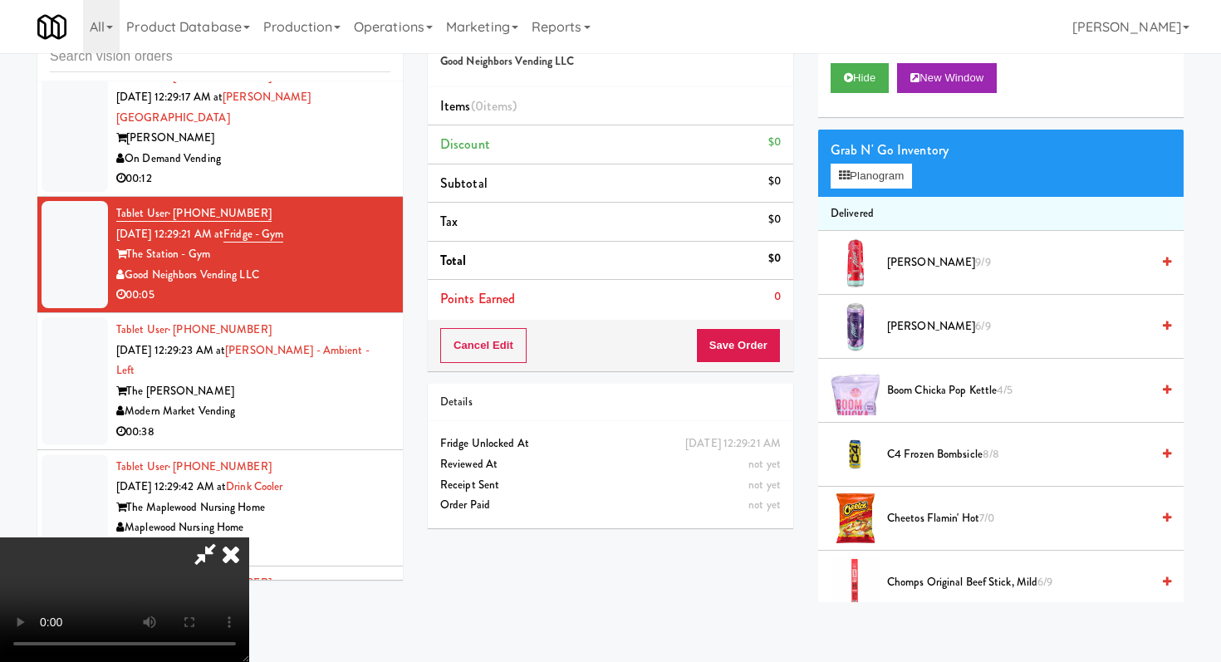
click at [965, 255] on span "[PERSON_NAME] Slush 9/9" at bounding box center [1018, 262] width 263 height 21
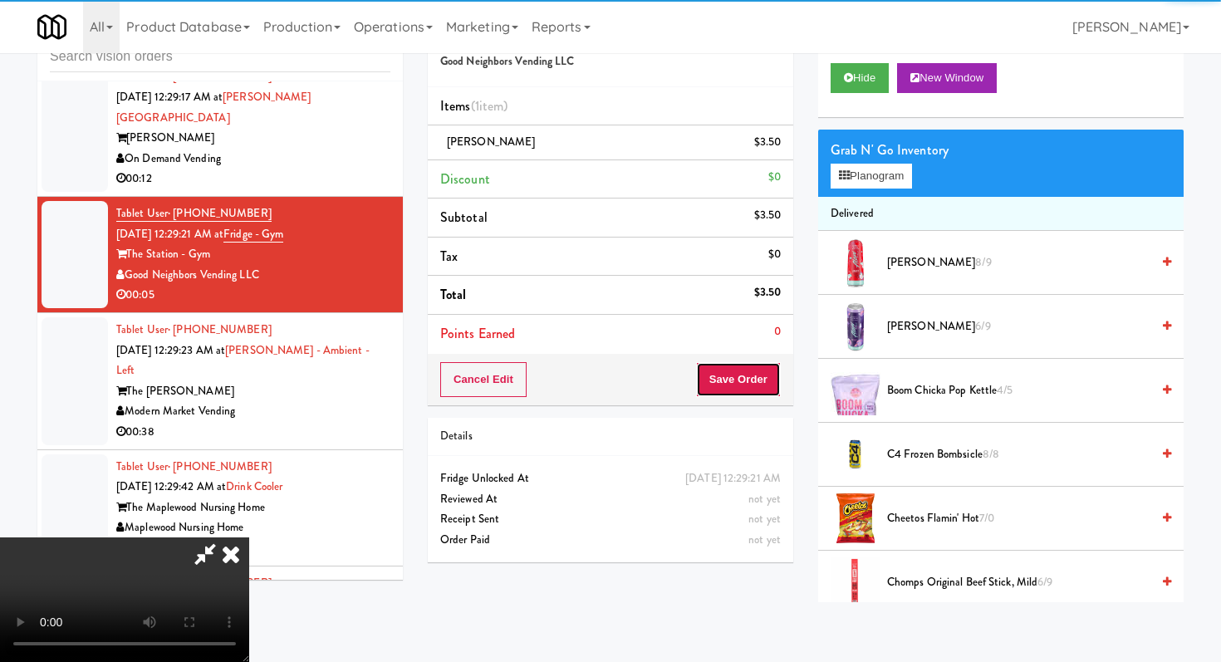
click at [744, 370] on button "Save Order" at bounding box center [738, 379] width 85 height 35
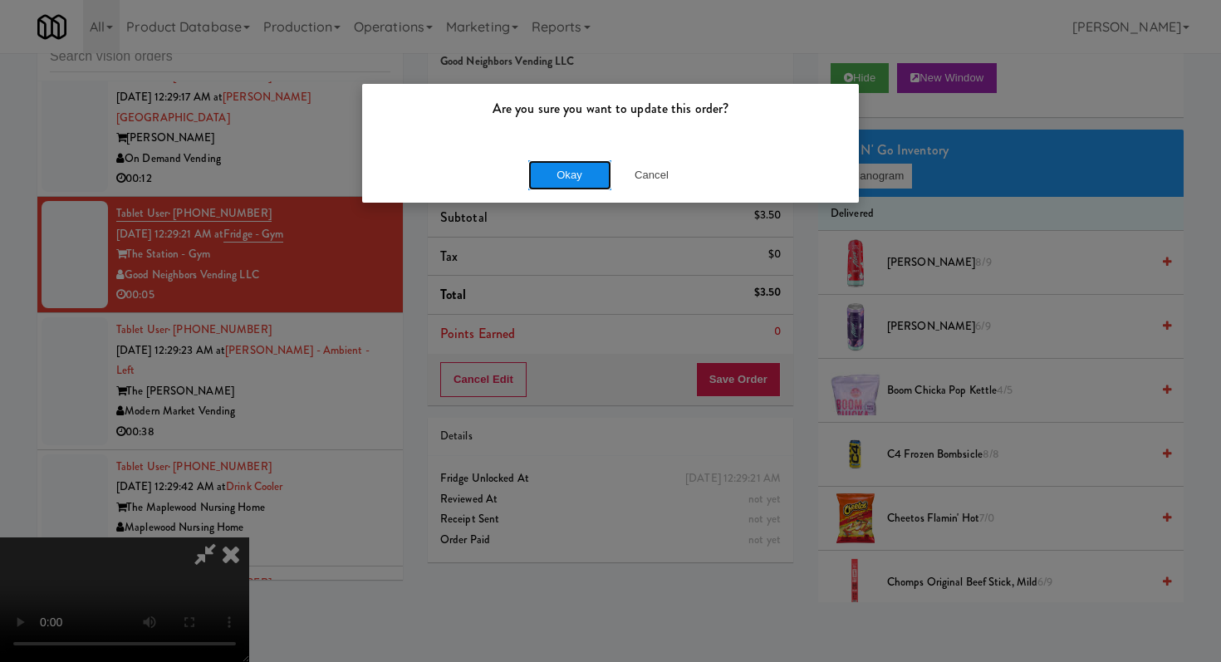
click at [589, 163] on button "Okay" at bounding box center [569, 175] width 83 height 30
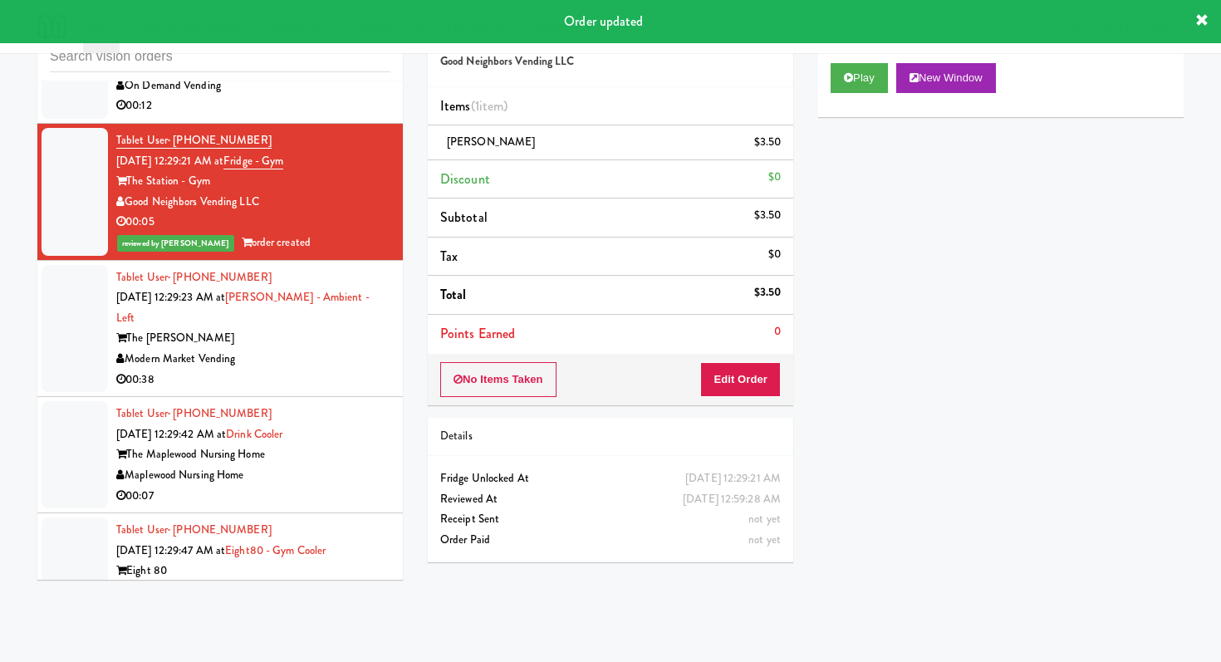
scroll to position [25001, 0]
click at [316, 369] on div "00:38" at bounding box center [253, 379] width 274 height 21
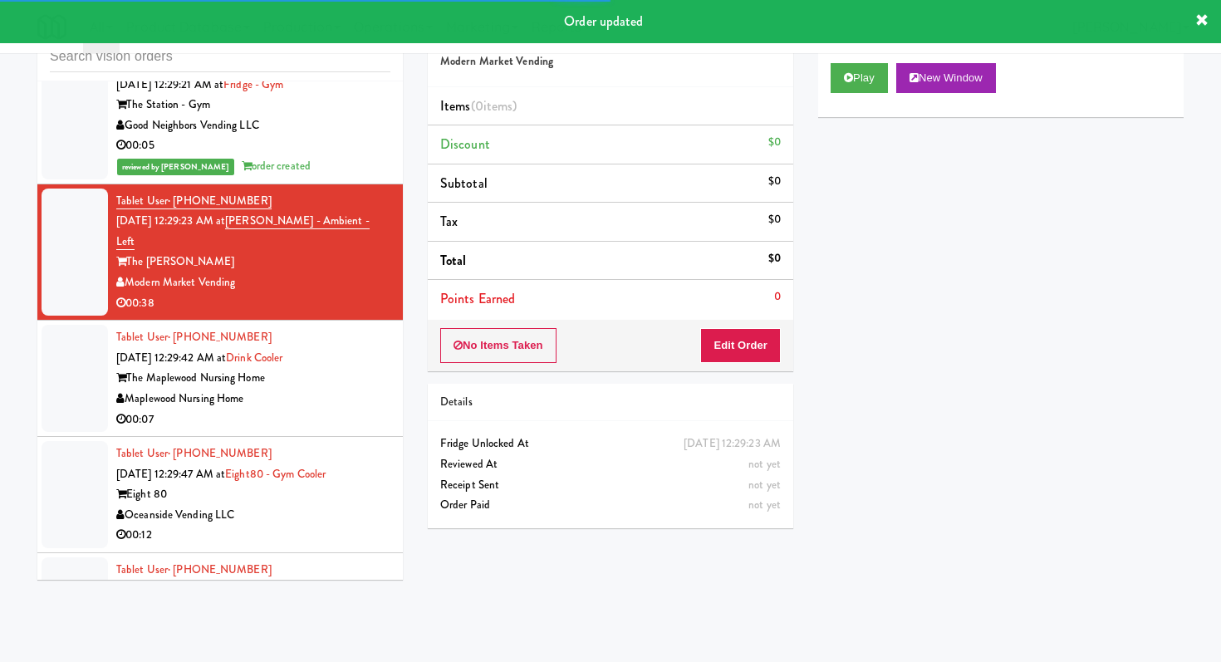
scroll to position [25081, 0]
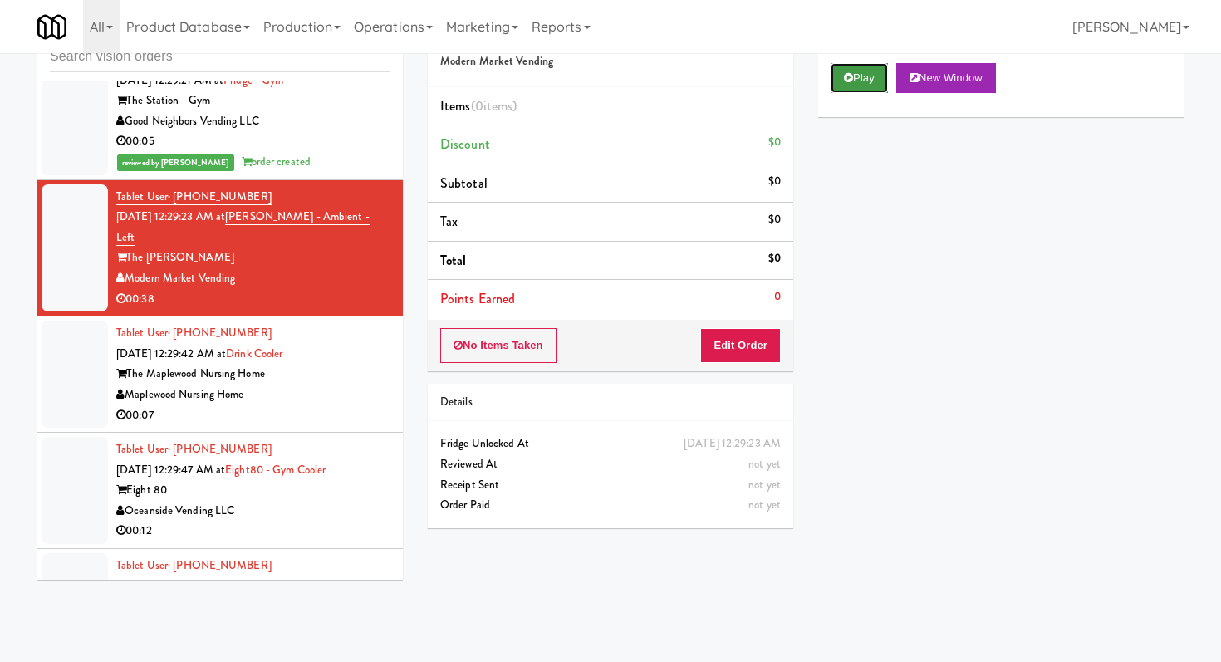
click at [860, 80] on button "Play" at bounding box center [858, 78] width 57 height 30
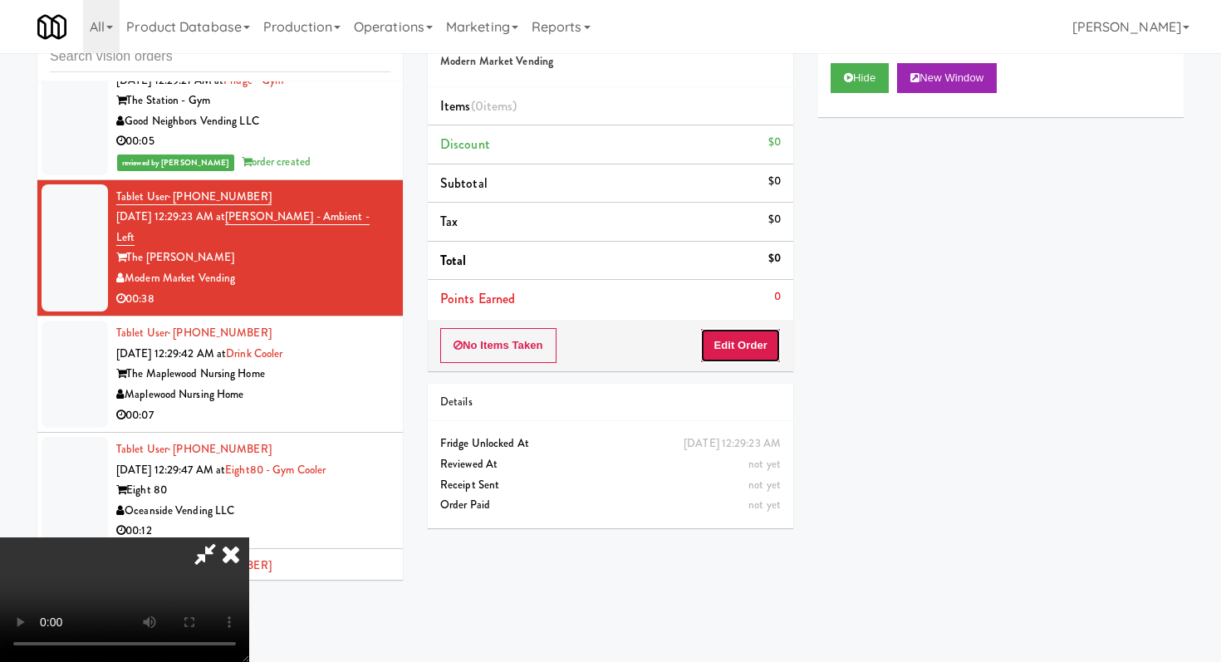
click at [737, 352] on button "Edit Order" at bounding box center [740, 345] width 81 height 35
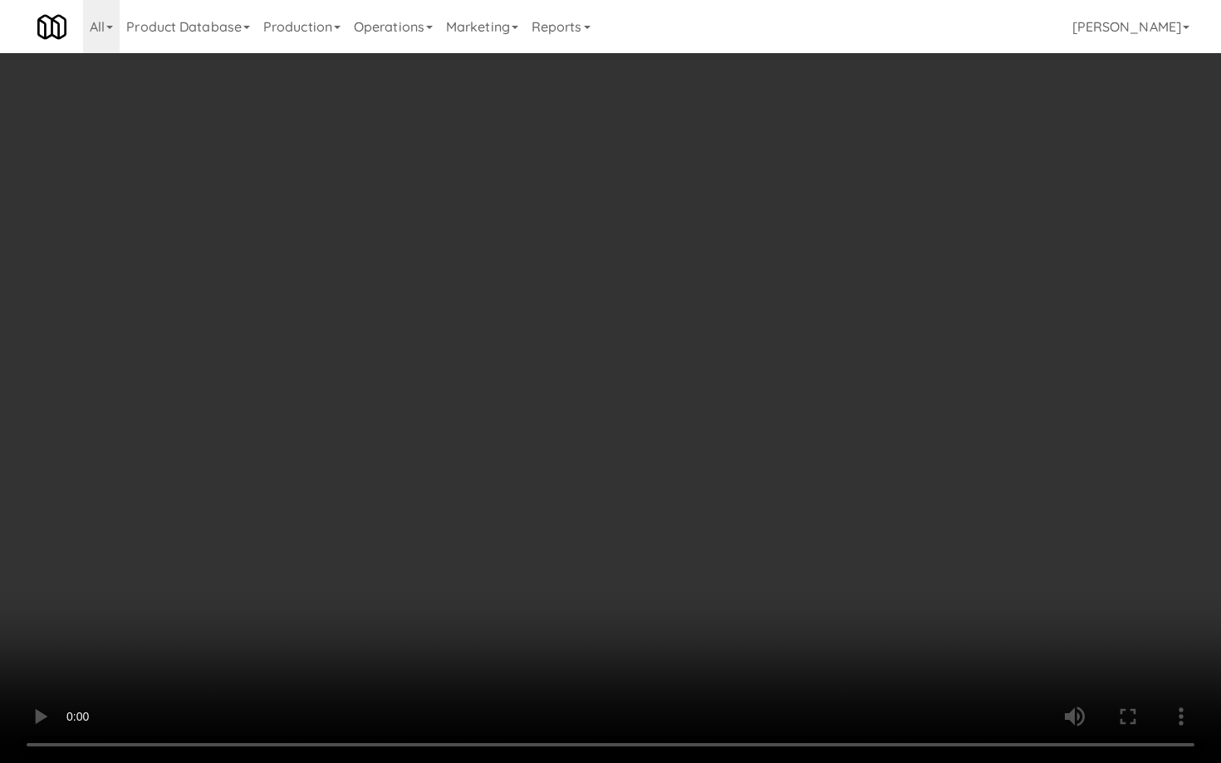
click at [752, 461] on video at bounding box center [610, 381] width 1221 height 763
click at [551, 576] on video at bounding box center [610, 381] width 1221 height 763
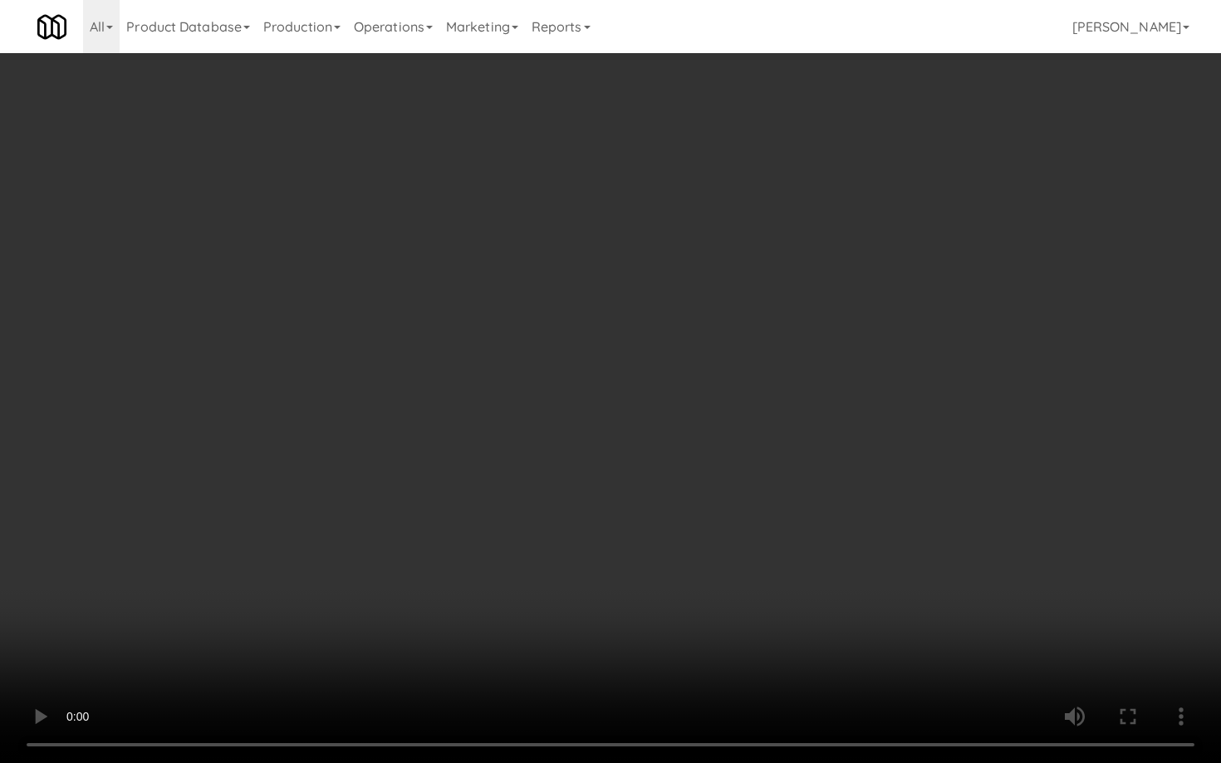
click at [551, 576] on video at bounding box center [610, 381] width 1221 height 763
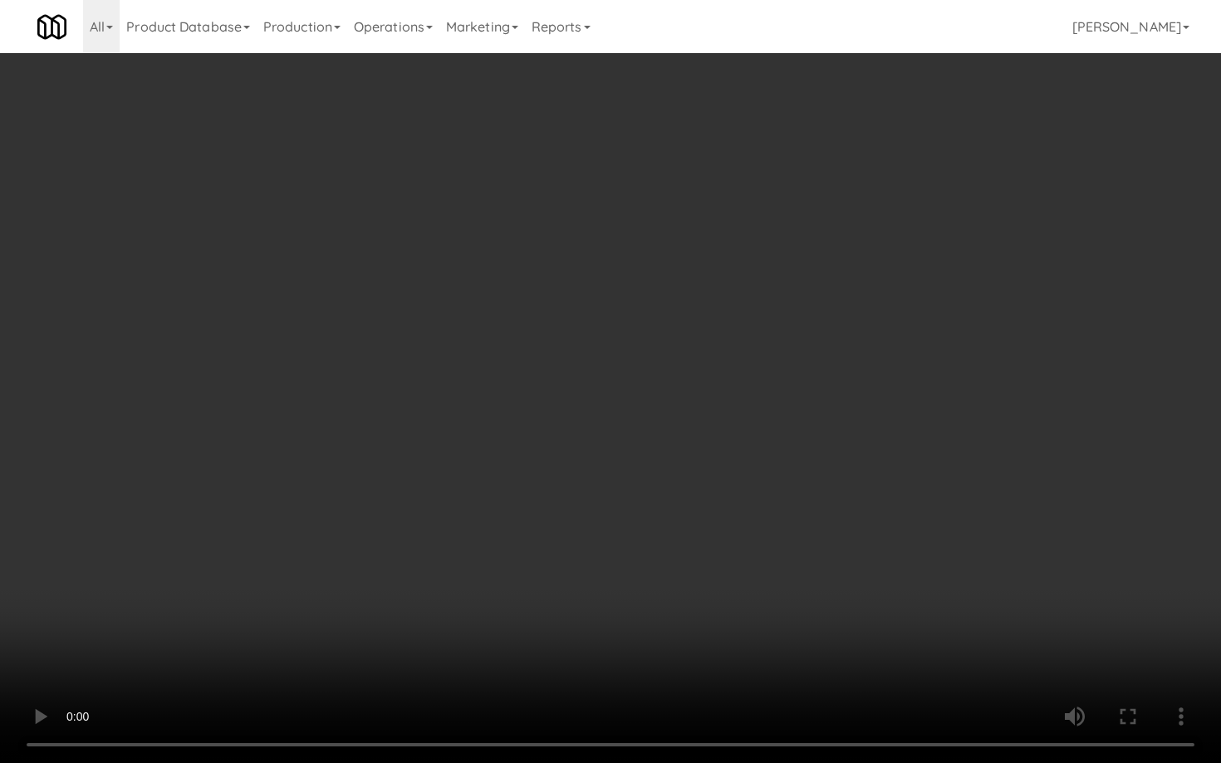
click at [551, 576] on video at bounding box center [610, 381] width 1221 height 763
click at [643, 579] on video at bounding box center [610, 381] width 1221 height 763
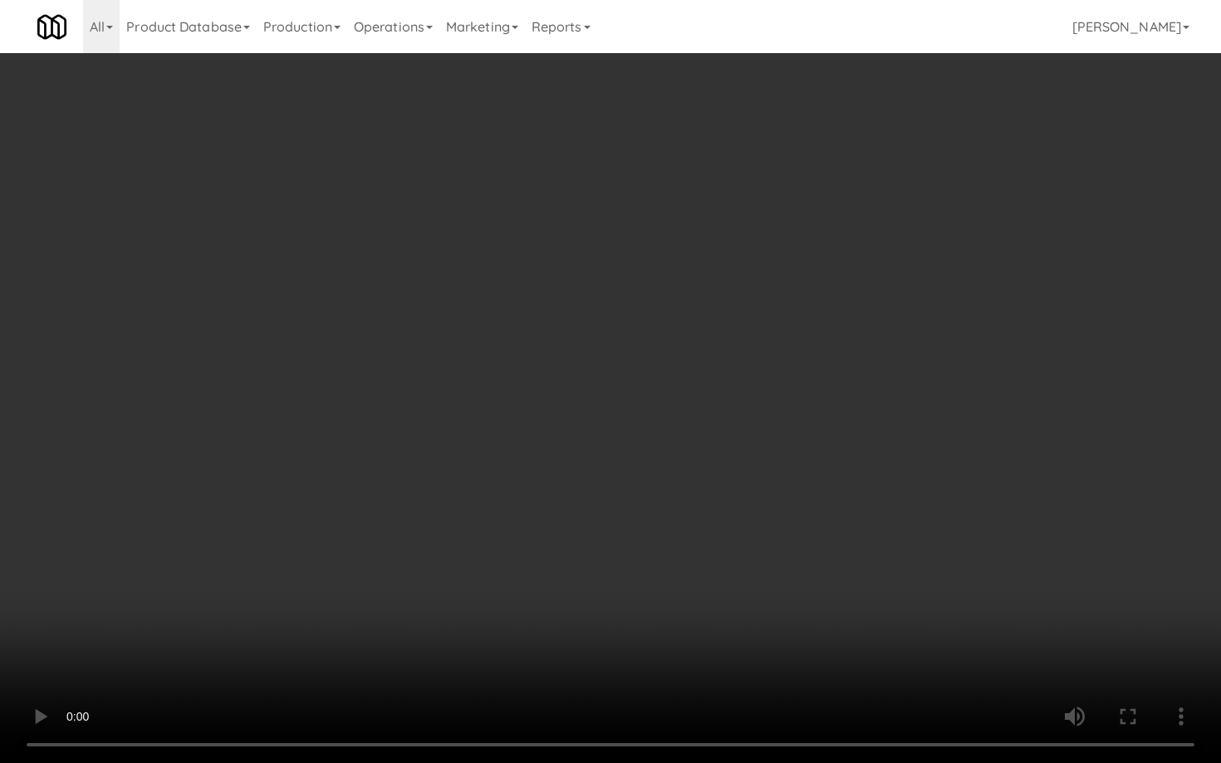
click at [738, 514] on video at bounding box center [610, 381] width 1221 height 763
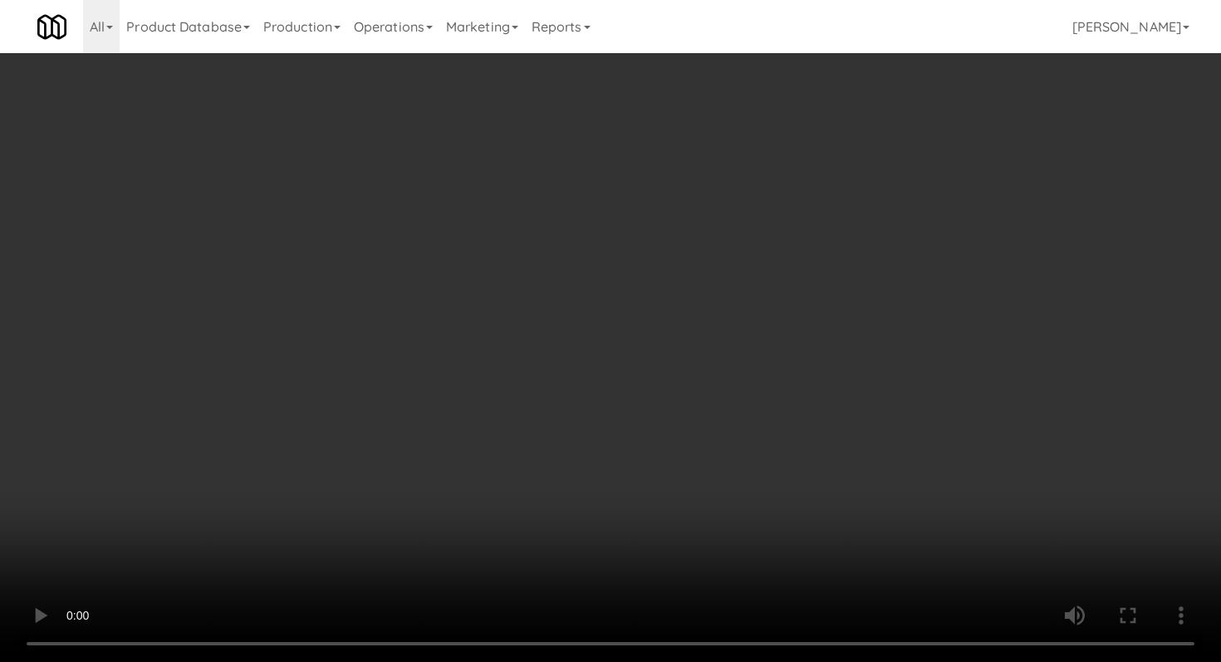
scroll to position [199, 0]
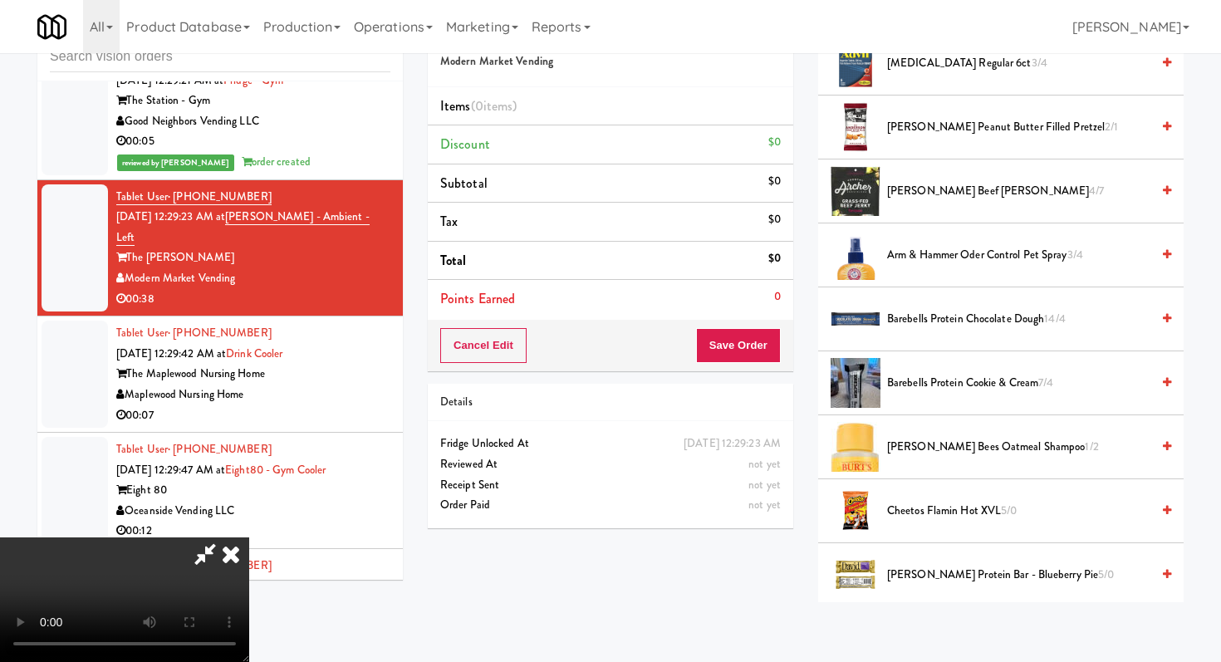
click at [943, 384] on span "Barebells Protein Cookie & Cream 7/4" at bounding box center [1018, 383] width 263 height 21
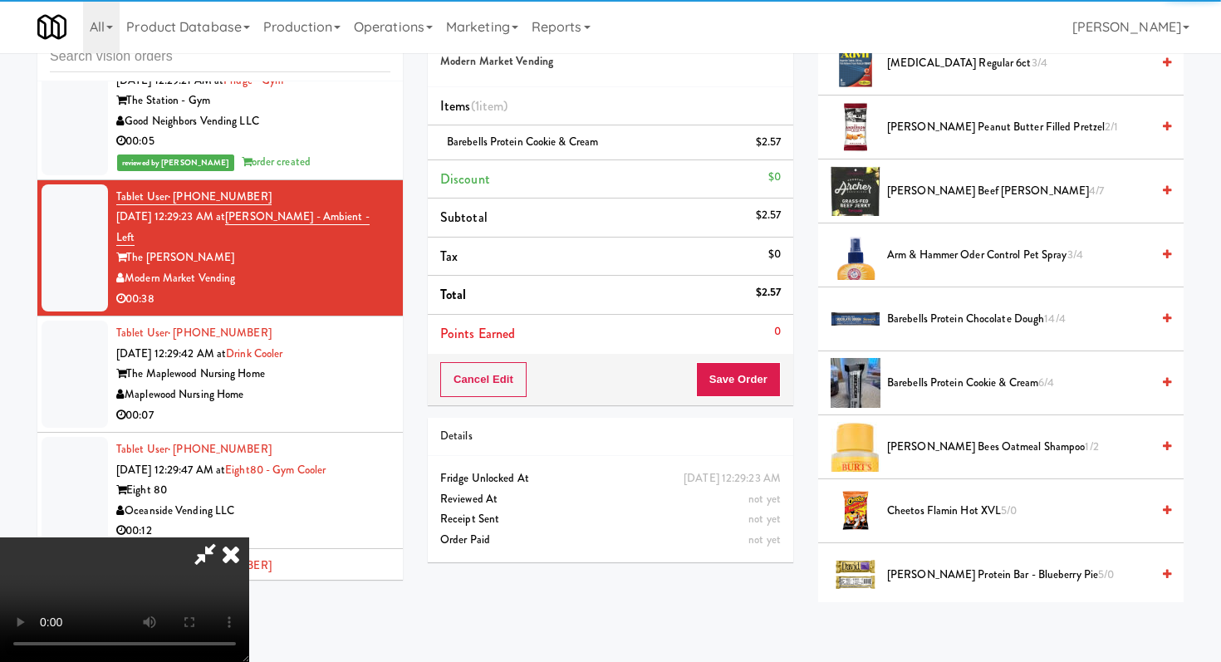
click at [940, 519] on span "Cheetos Flamin Hot XVL 5/0" at bounding box center [1018, 511] width 263 height 21
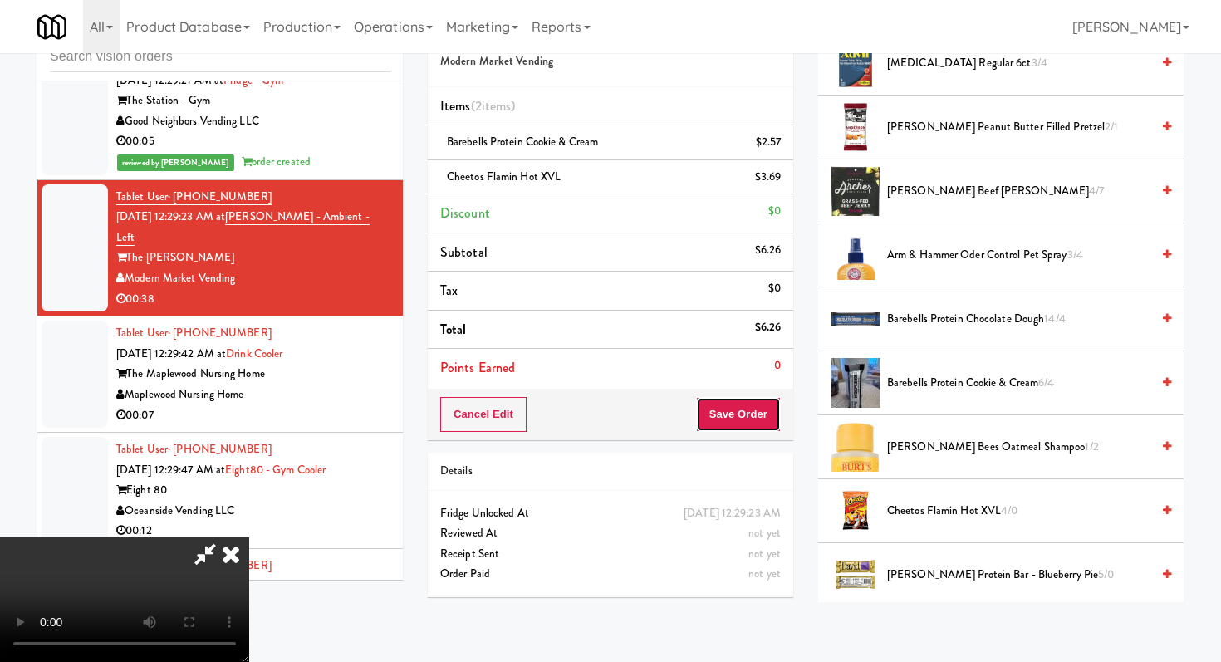
click at [766, 403] on button "Save Order" at bounding box center [738, 414] width 85 height 35
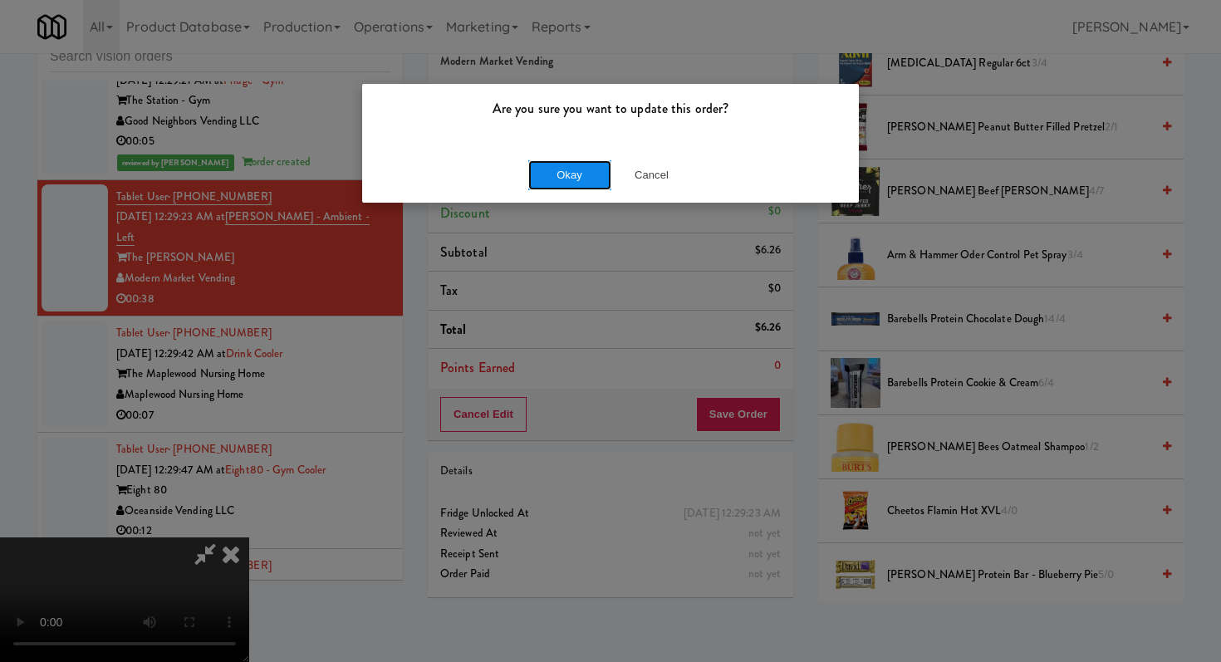
click at [596, 169] on button "Okay" at bounding box center [569, 175] width 83 height 30
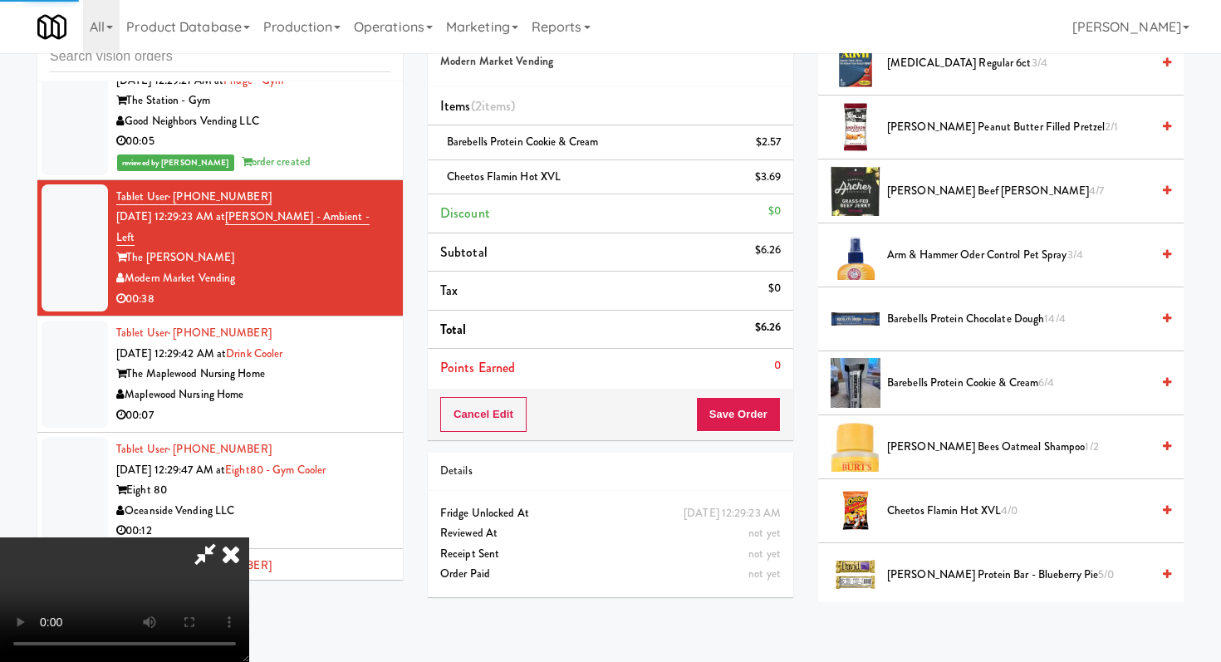
scroll to position [71, 0]
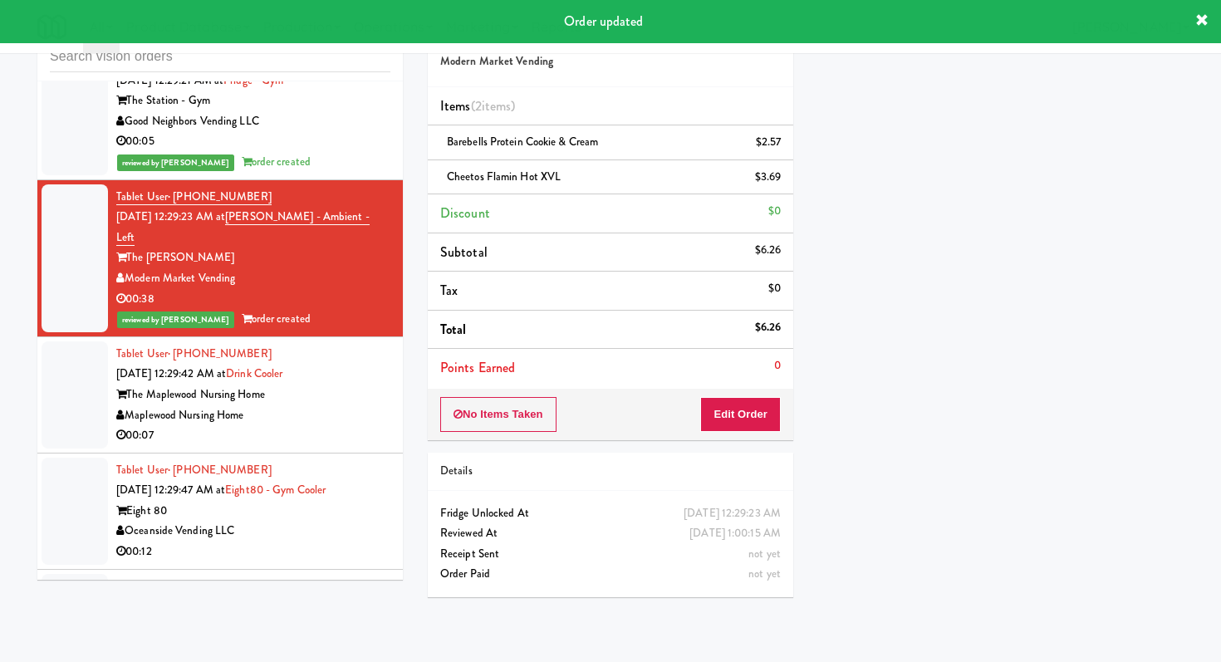
click at [363, 425] on div "00:07" at bounding box center [253, 435] width 274 height 21
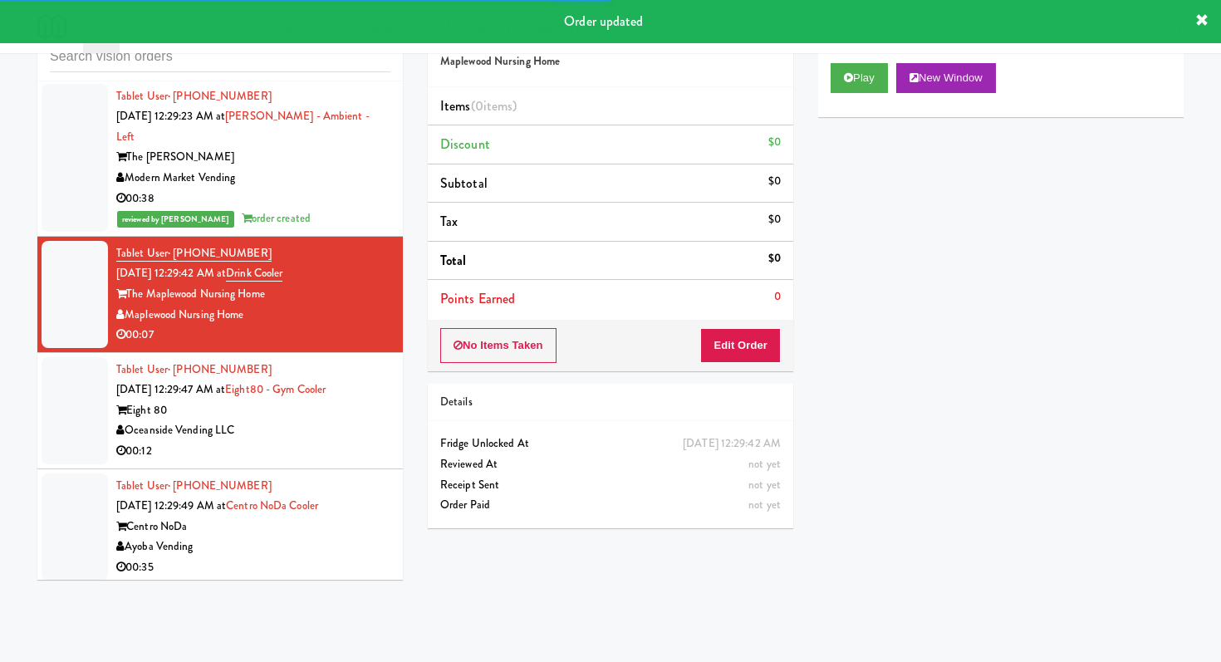
scroll to position [25260, 0]
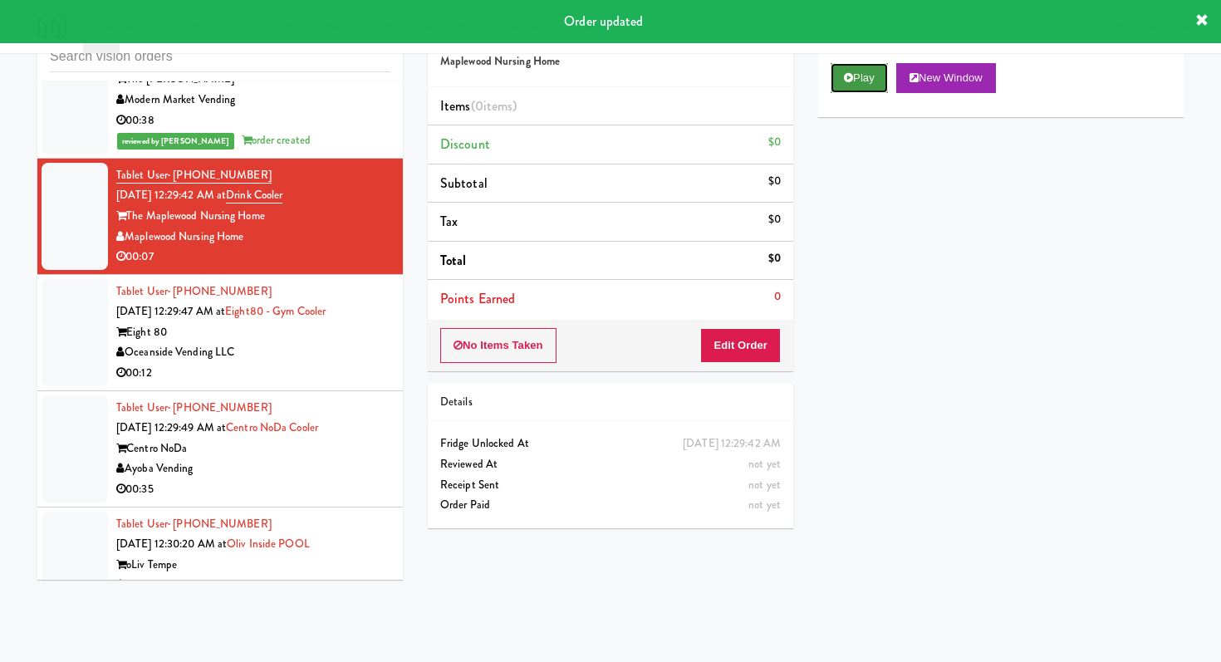
click at [845, 82] on icon at bounding box center [848, 77] width 9 height 11
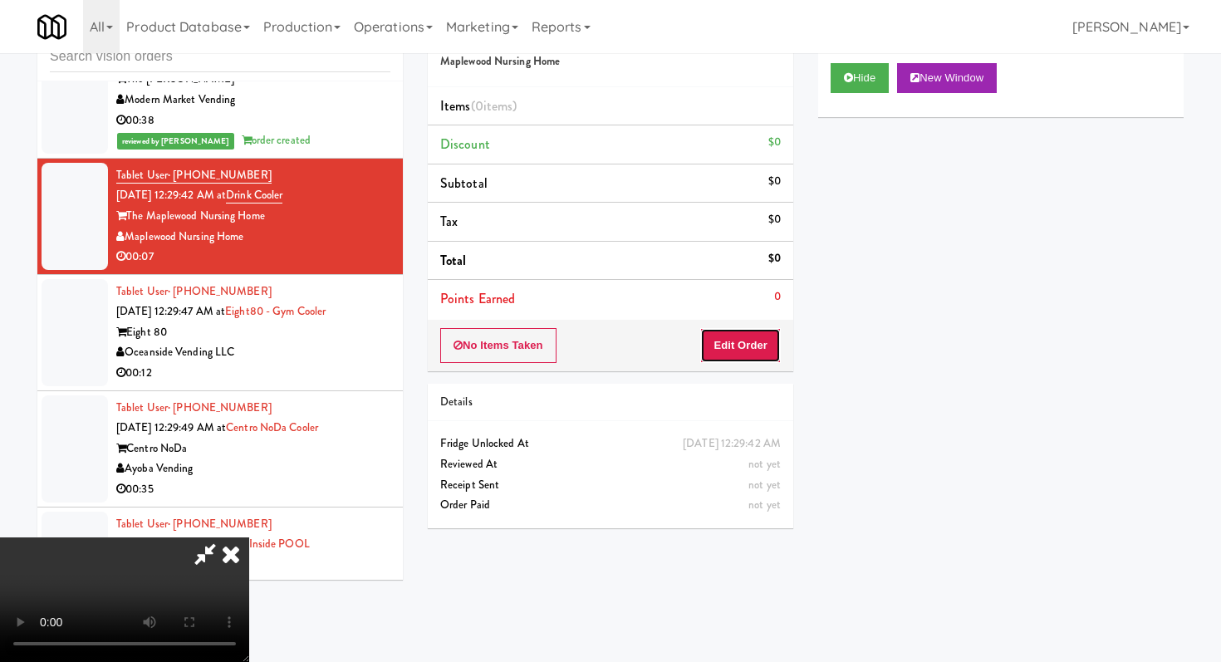
click at [745, 355] on button "Edit Order" at bounding box center [740, 345] width 81 height 35
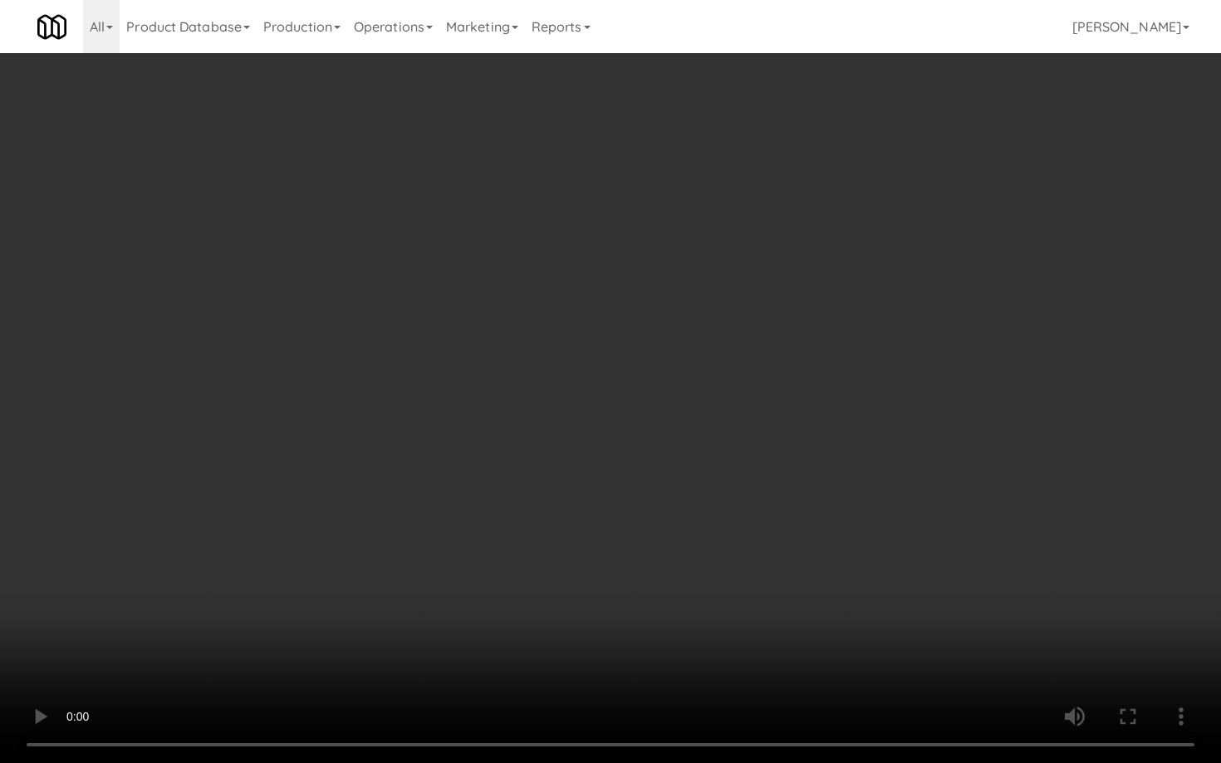
click at [889, 589] on video at bounding box center [610, 381] width 1221 height 763
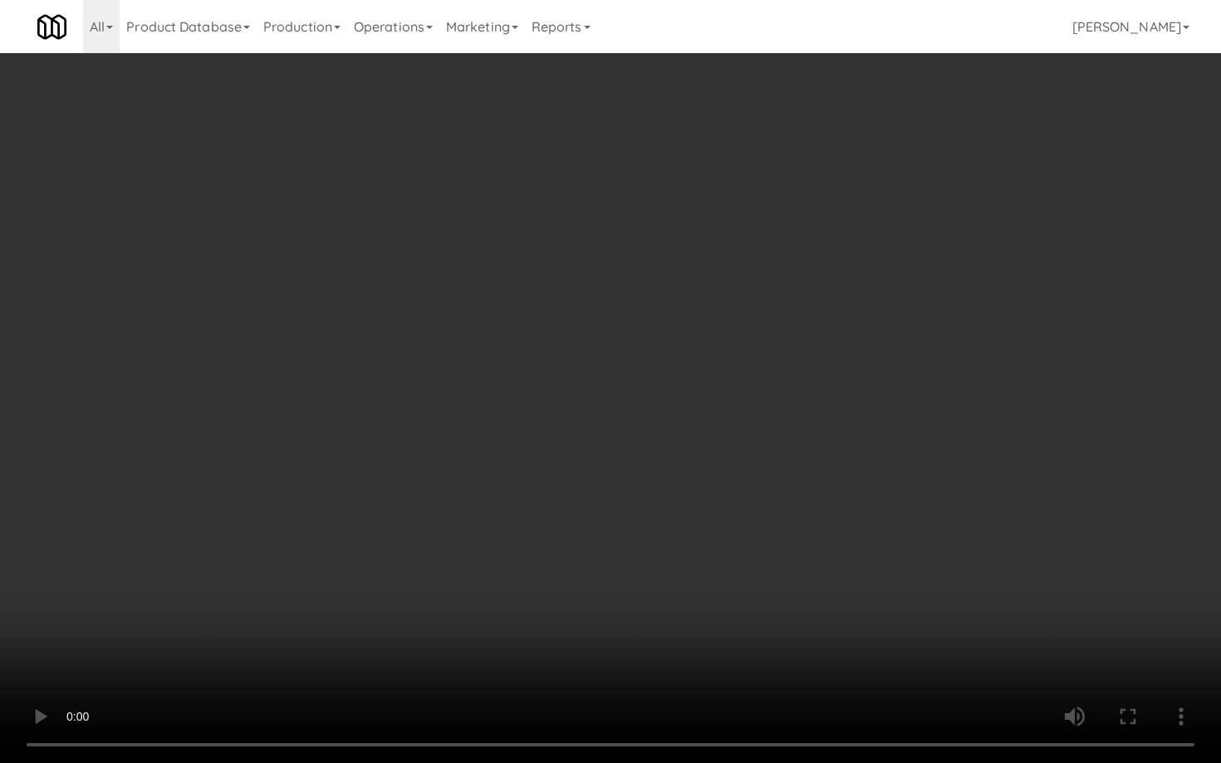
click at [889, 589] on video at bounding box center [610, 381] width 1221 height 763
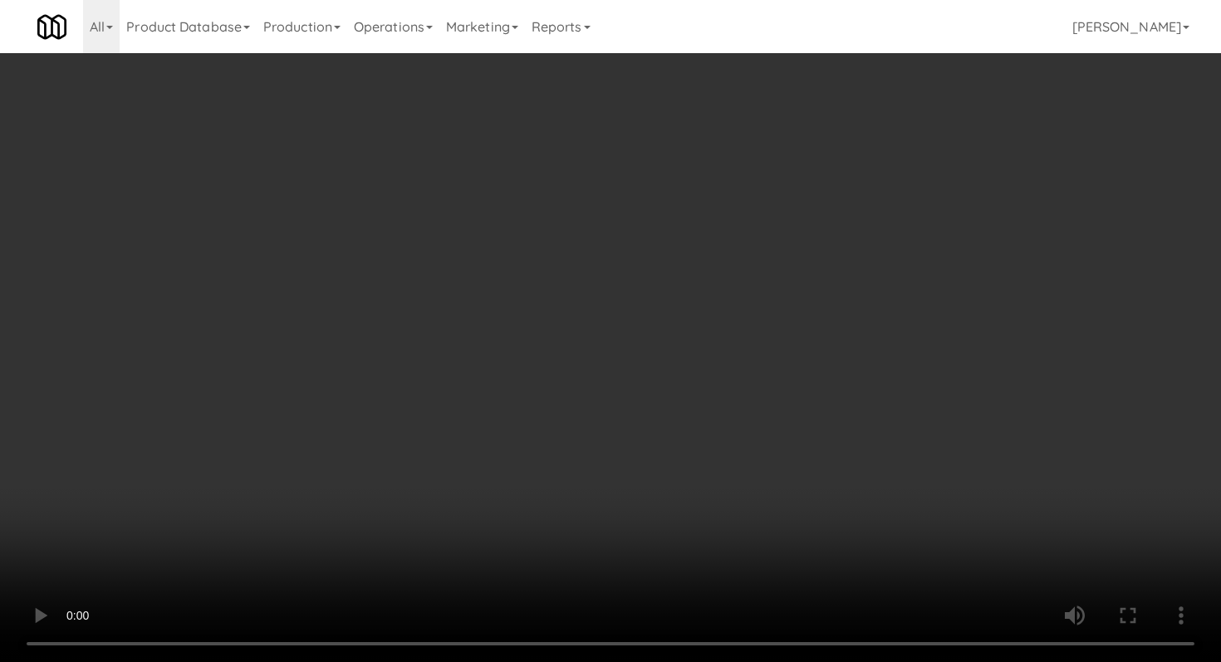
scroll to position [0, 0]
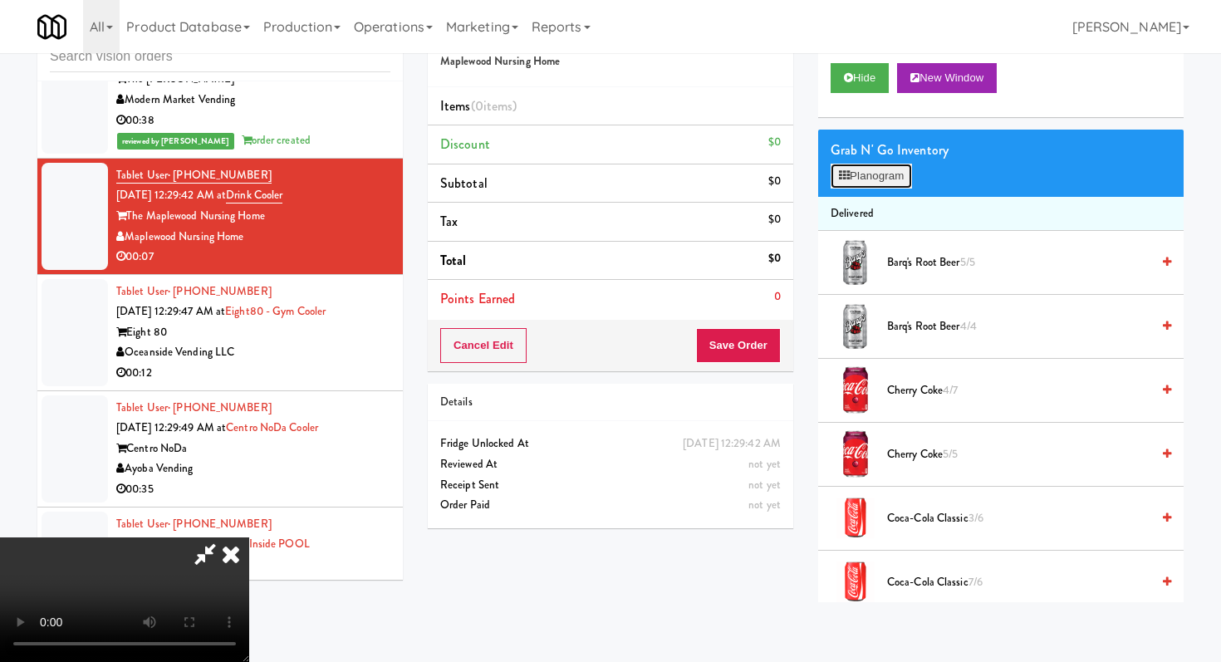
click at [860, 186] on button "Planogram" at bounding box center [870, 176] width 81 height 25
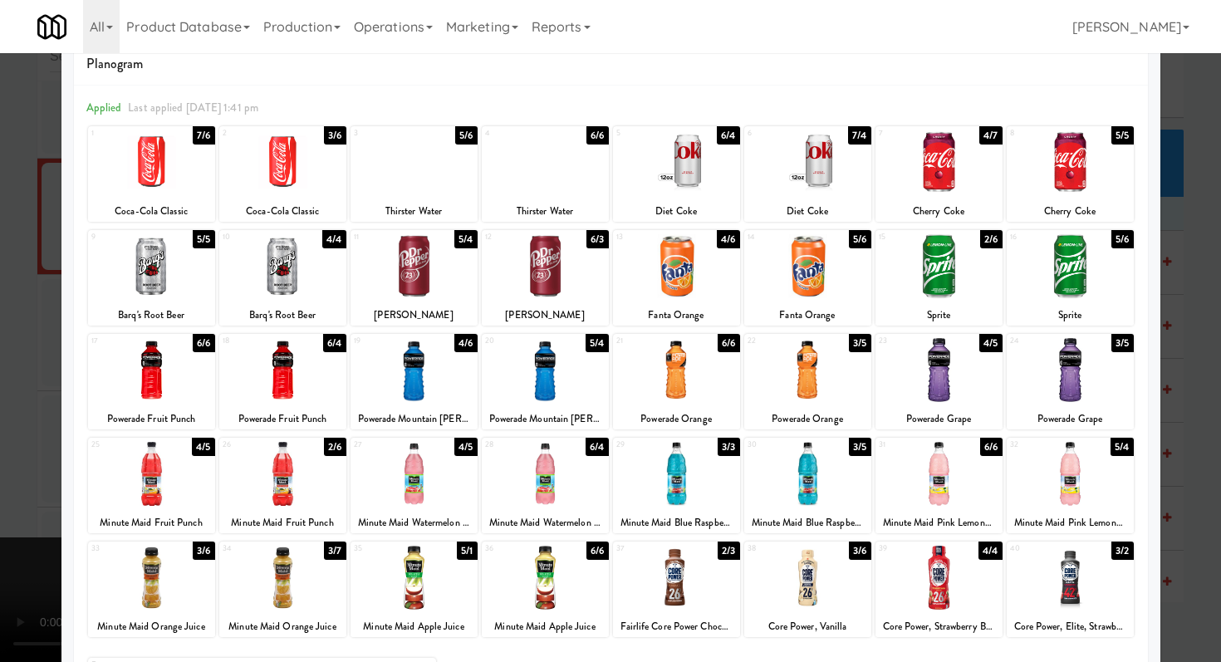
scroll to position [49, 0]
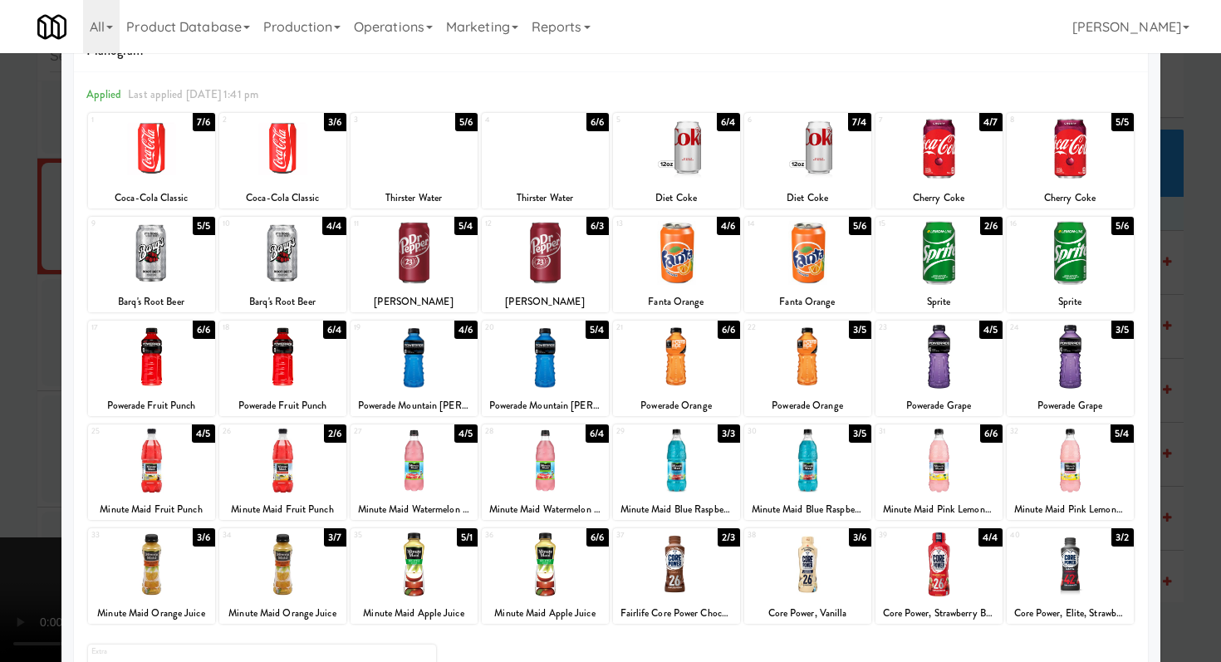
click at [682, 578] on div at bounding box center [676, 564] width 127 height 64
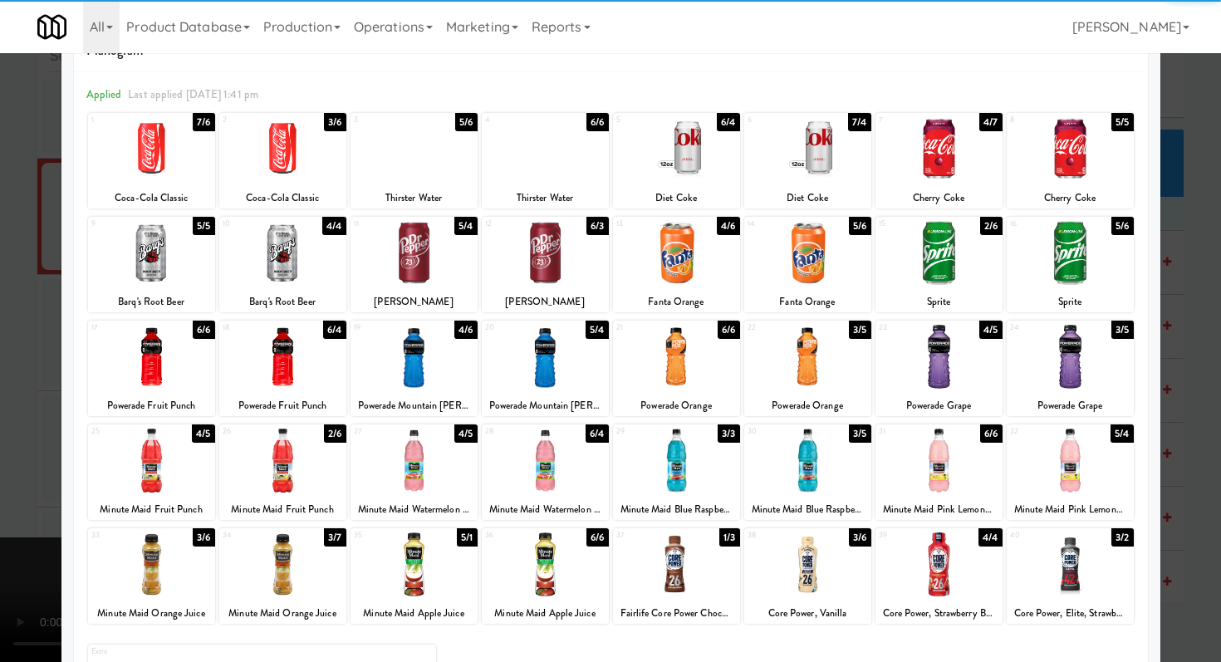
click at [774, 578] on div at bounding box center [807, 564] width 127 height 64
click at [0, 432] on div at bounding box center [610, 331] width 1221 height 662
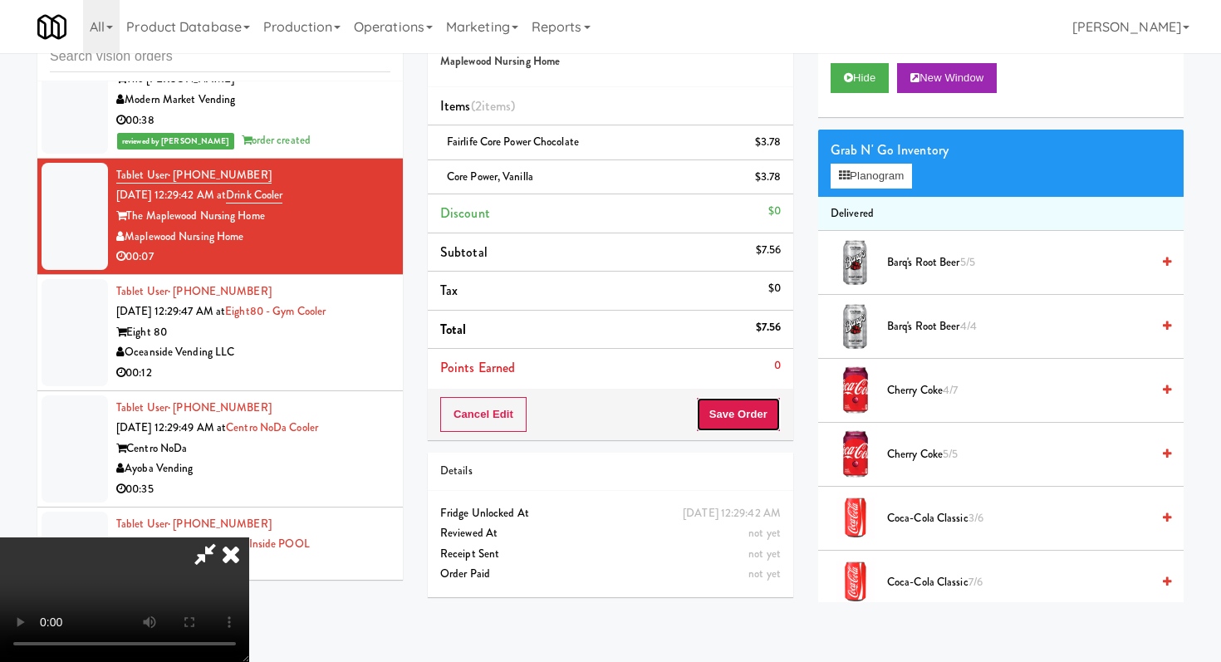
click at [762, 419] on button "Save Order" at bounding box center [738, 414] width 85 height 35
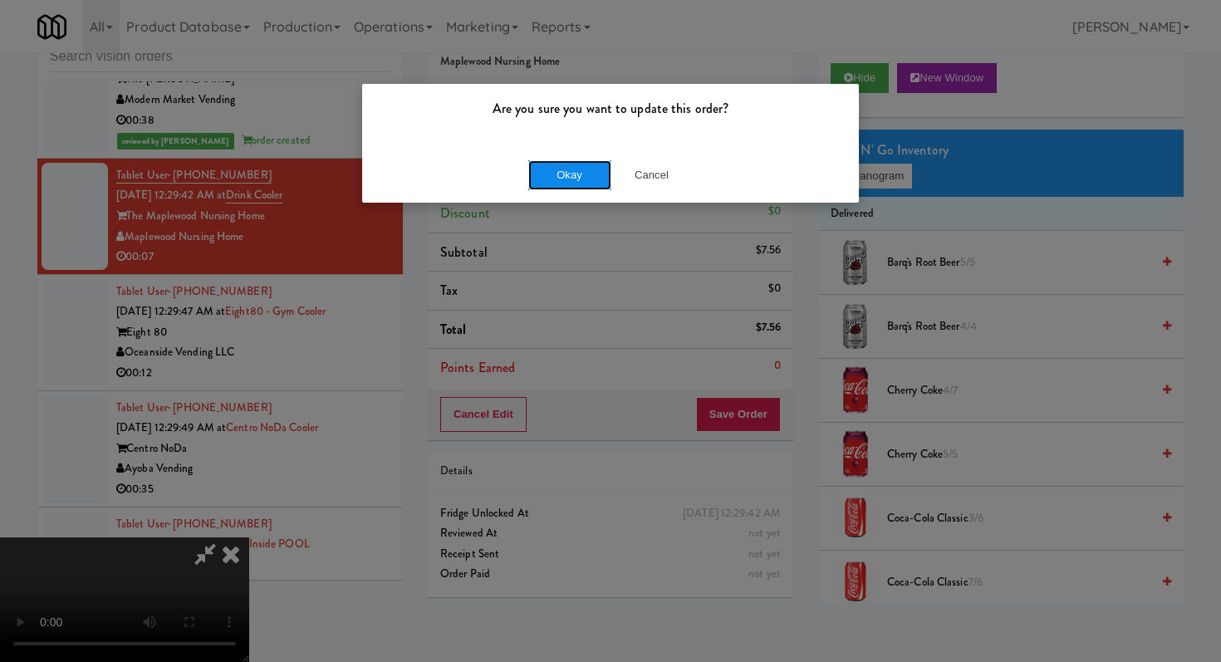
click at [540, 169] on button "Okay" at bounding box center [569, 175] width 83 height 30
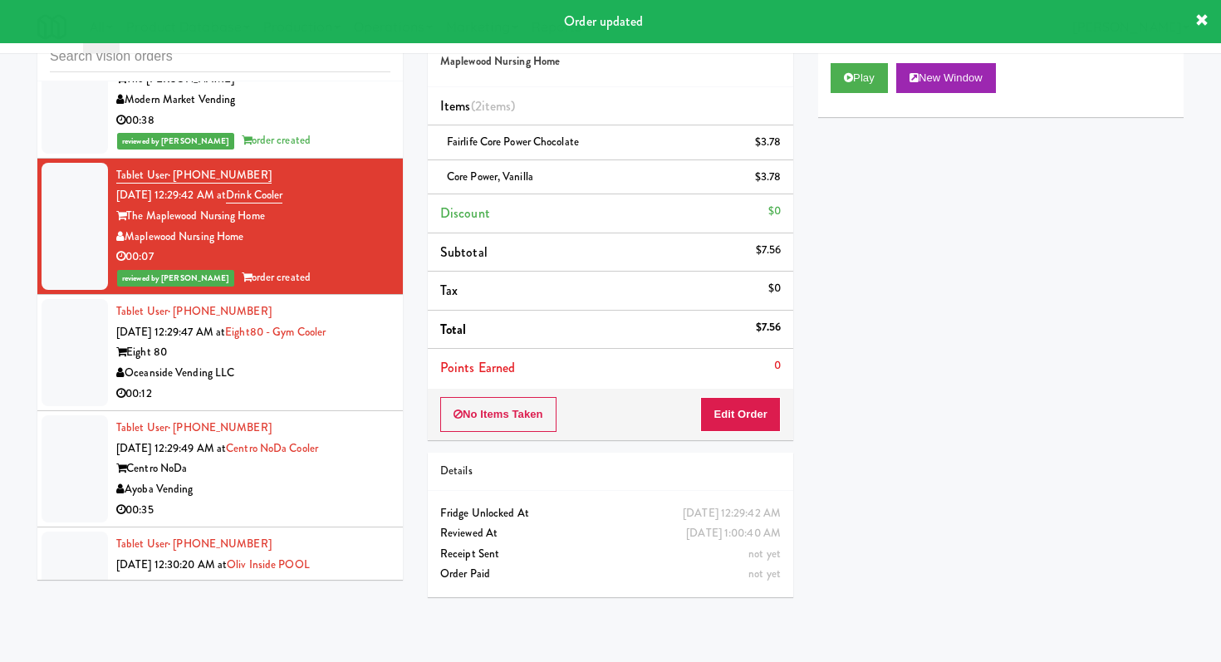
click at [271, 363] on div "Oceanside Vending LLC" at bounding box center [253, 373] width 274 height 21
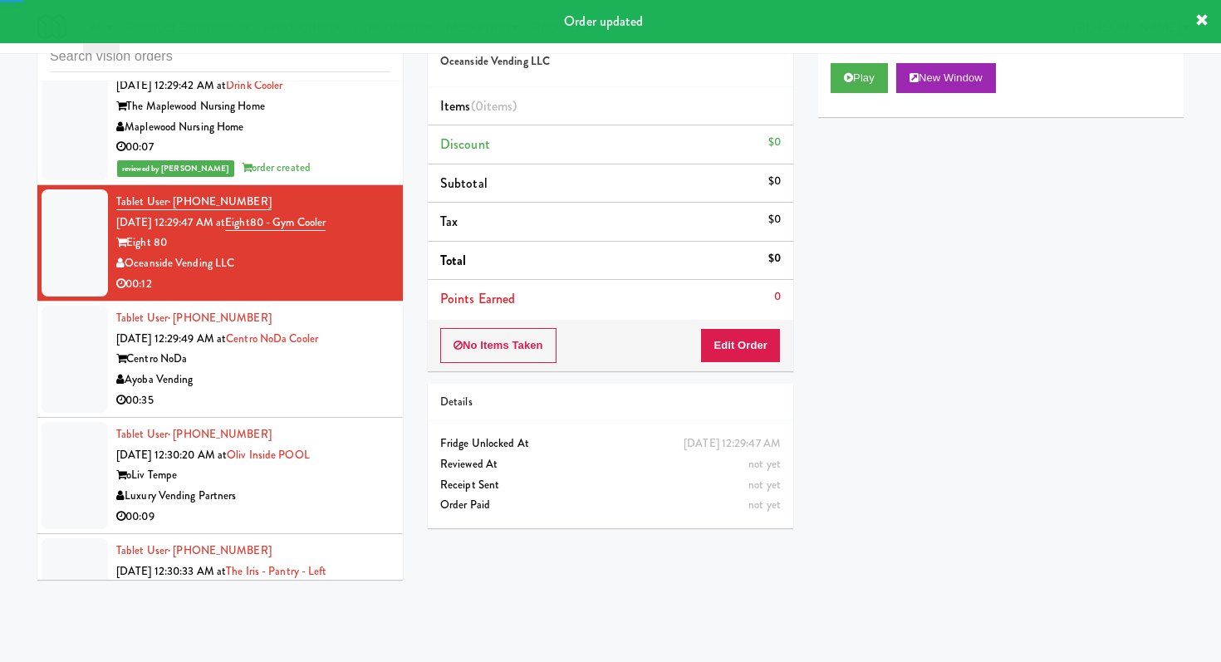
scroll to position [25417, 0]
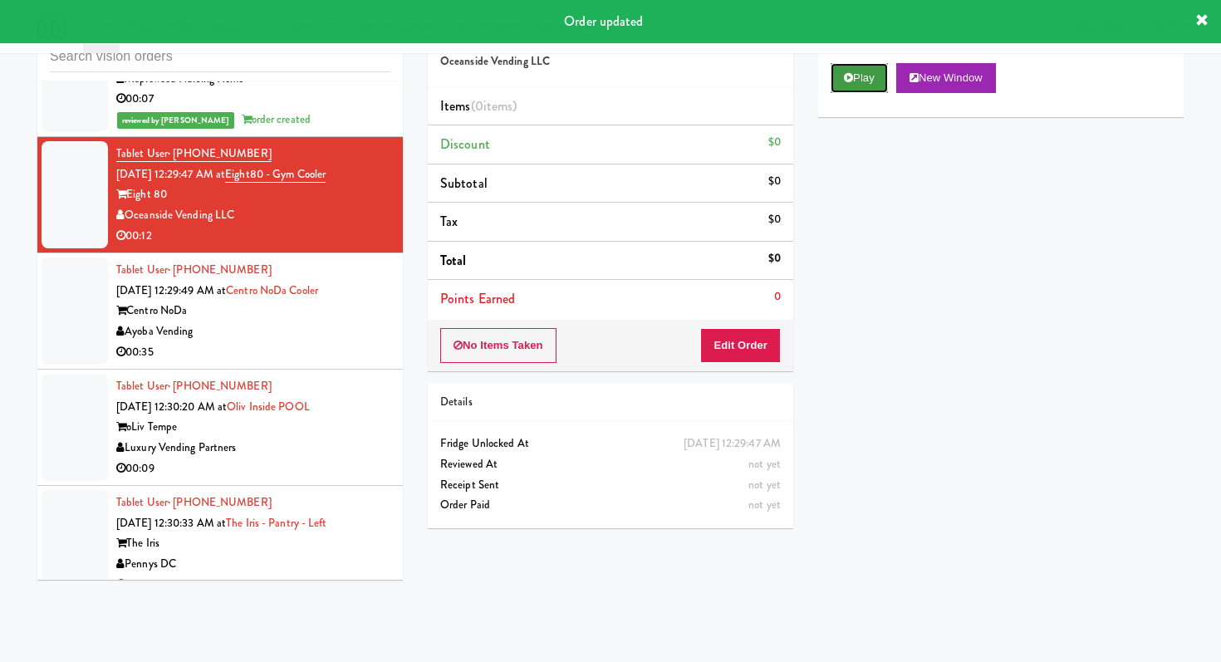
click at [879, 71] on button "Play" at bounding box center [858, 78] width 57 height 30
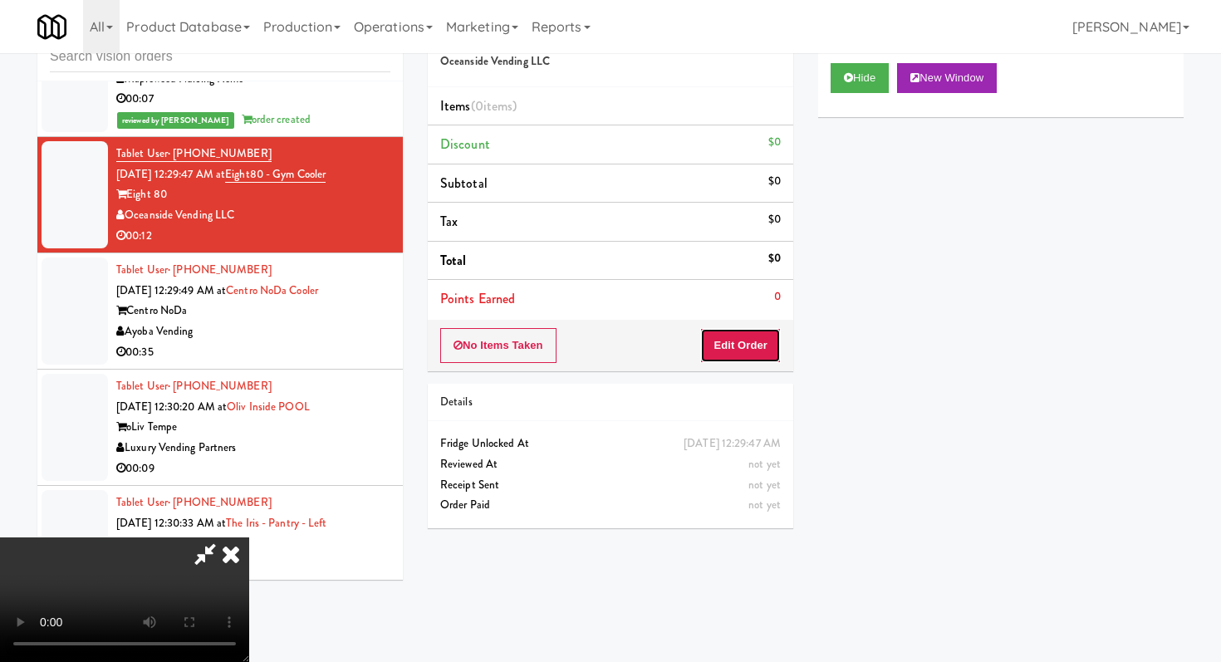
click at [732, 331] on button "Edit Order" at bounding box center [740, 345] width 81 height 35
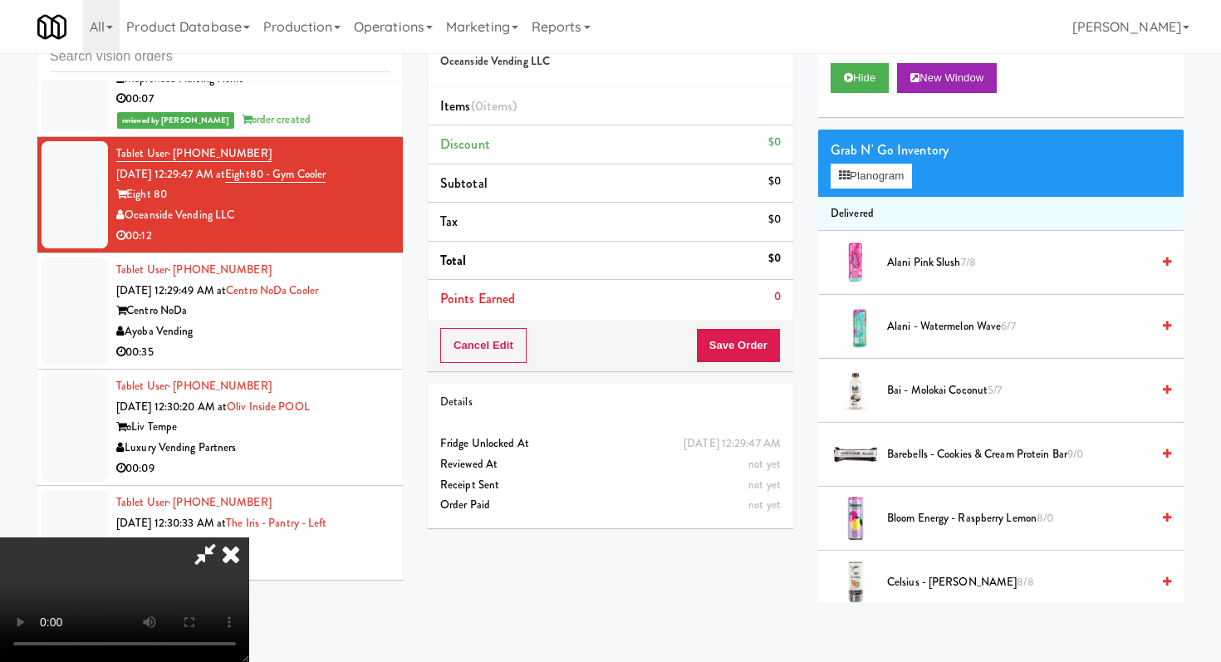
scroll to position [0, 0]
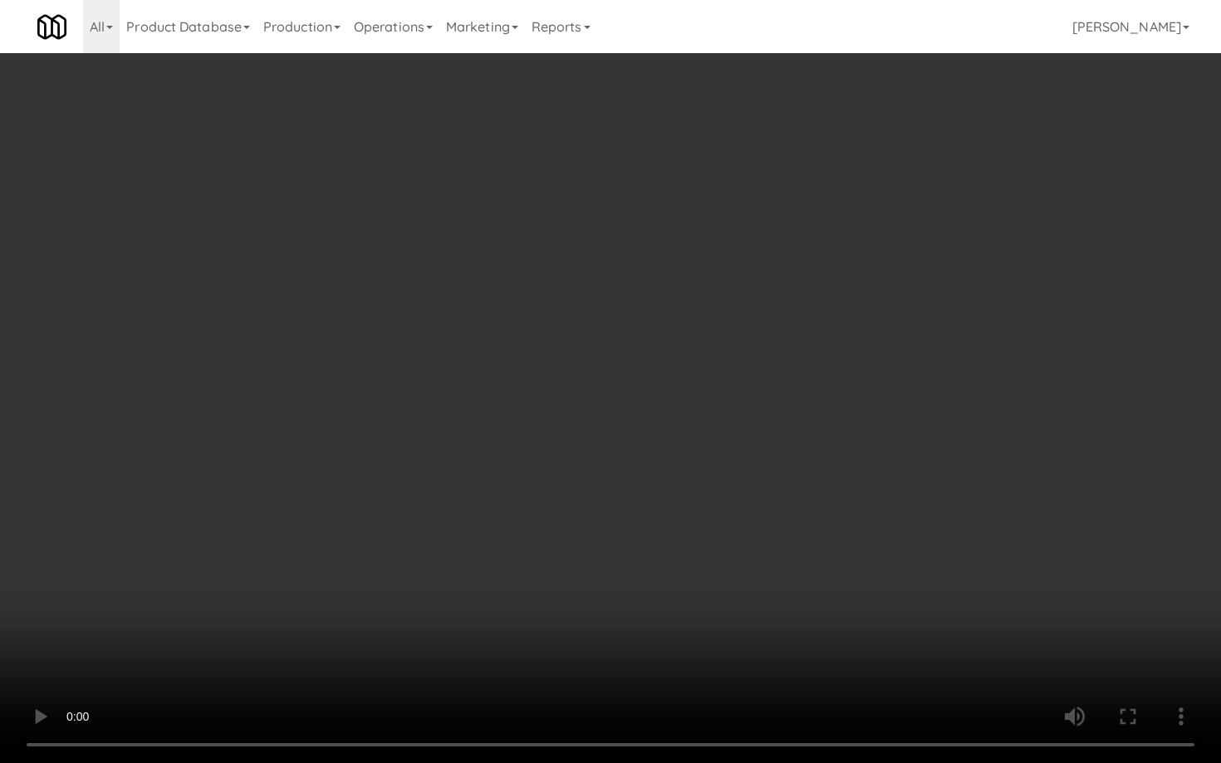
click at [565, 605] on video at bounding box center [610, 381] width 1221 height 763
click at [591, 501] on video at bounding box center [610, 381] width 1221 height 763
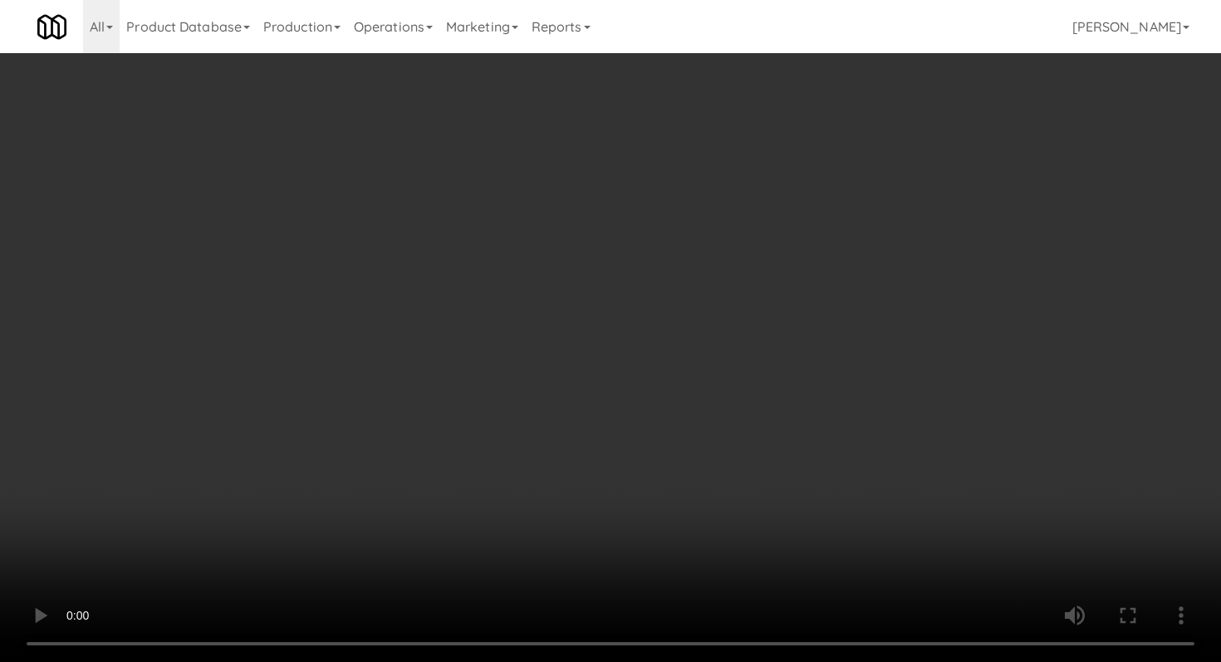
scroll to position [496, 0]
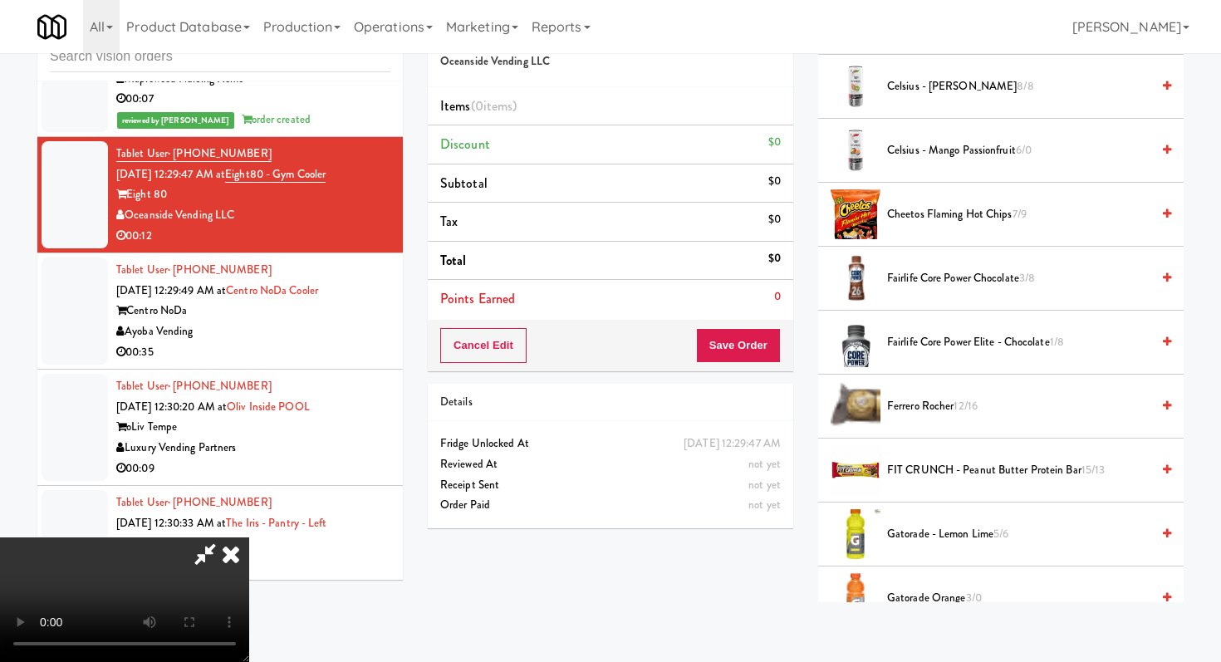
click at [941, 338] on span "Fairlife Core Power Elite - Chocolate 1/8" at bounding box center [1018, 342] width 263 height 21
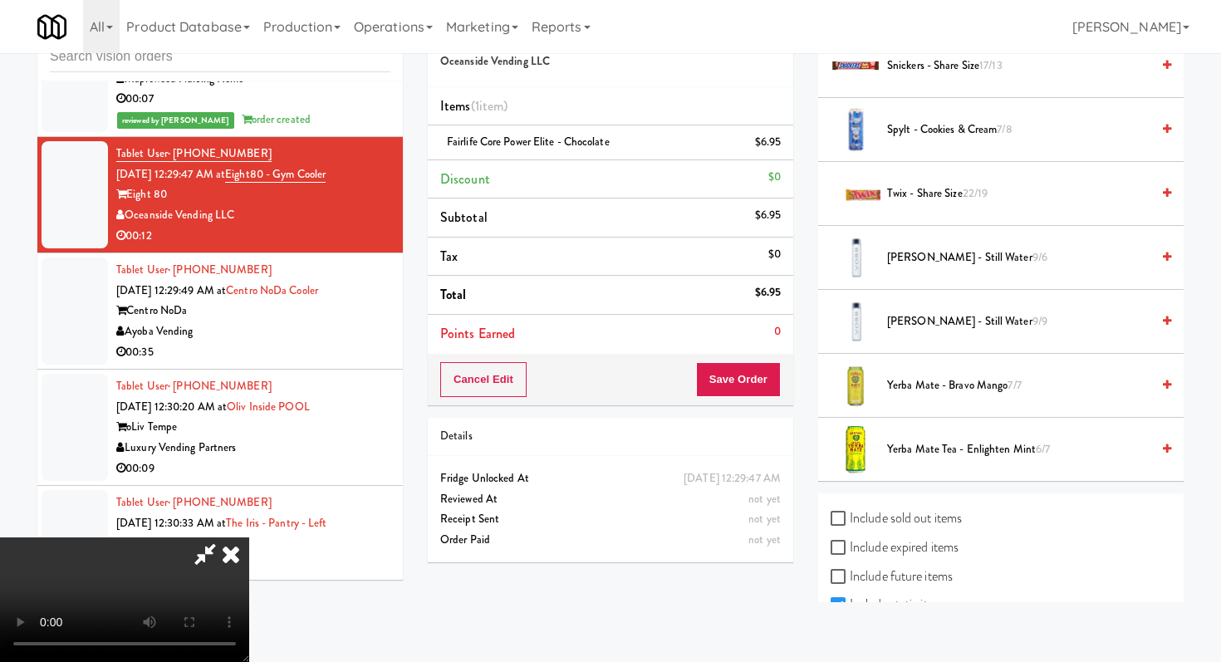
scroll to position [2251, 0]
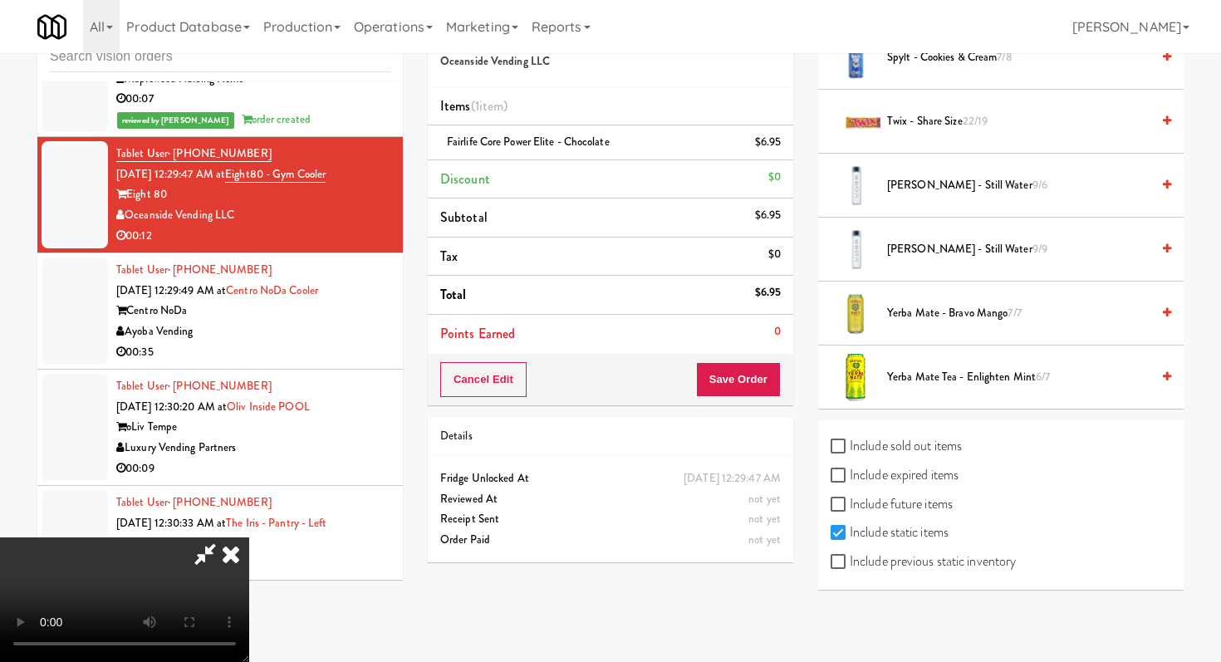
click at [921, 250] on span "[PERSON_NAME] - Still Water 9/9" at bounding box center [1018, 249] width 263 height 21
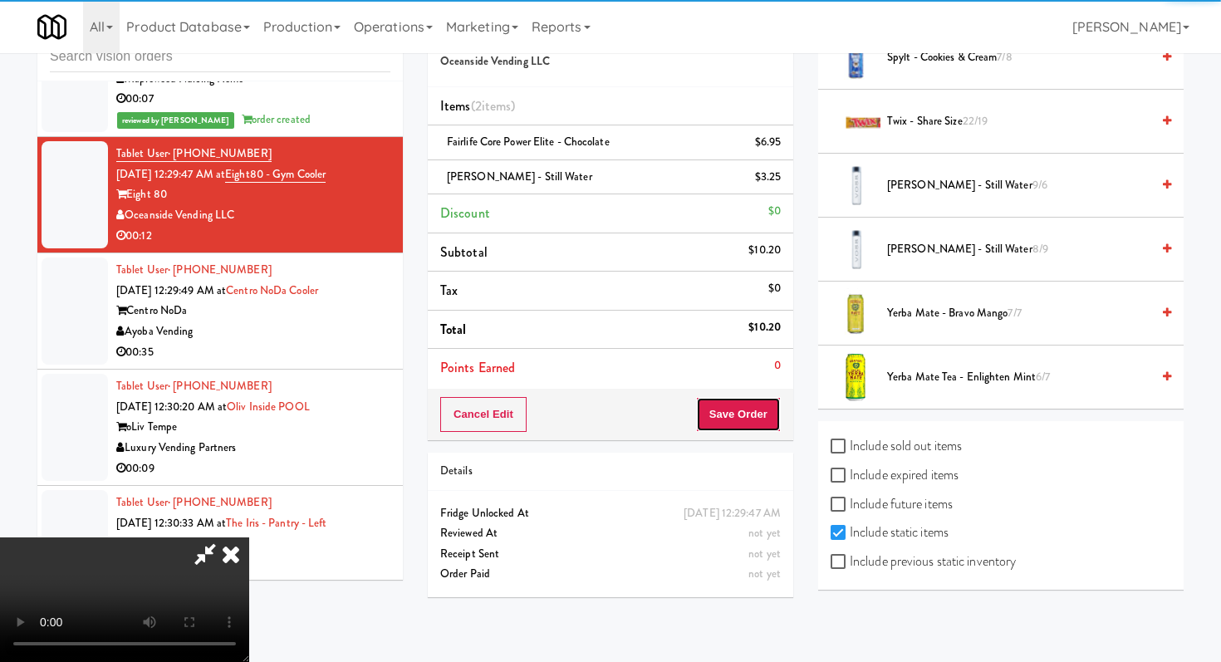
click at [765, 404] on button "Save Order" at bounding box center [738, 414] width 85 height 35
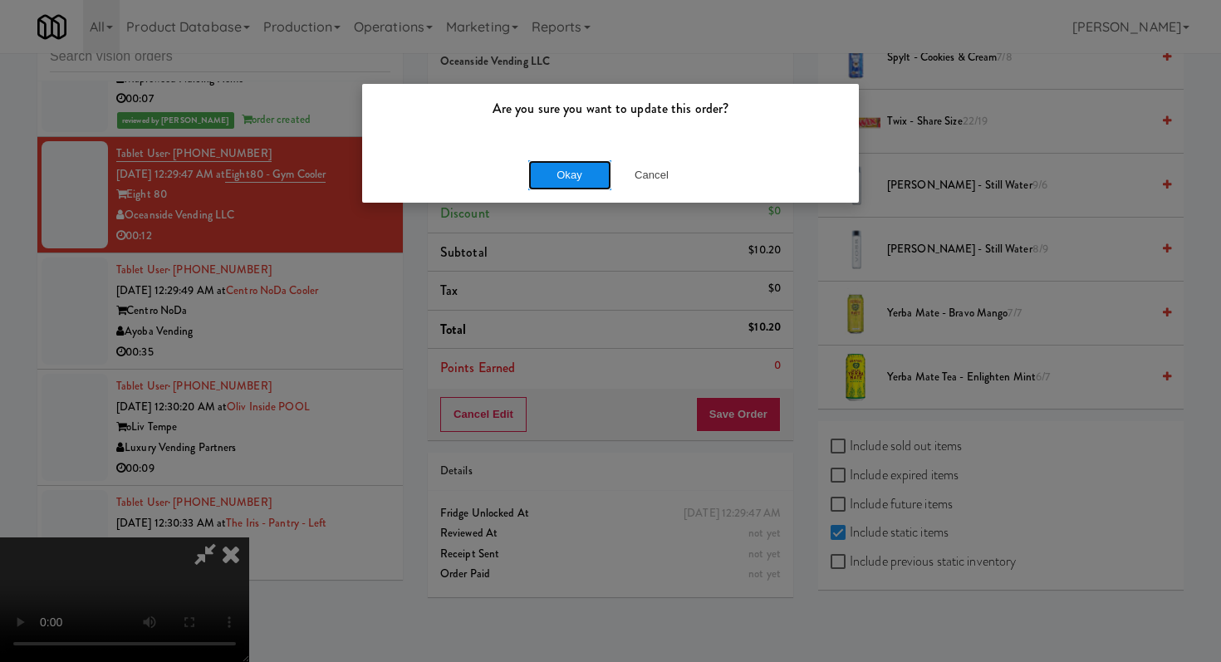
click at [580, 162] on button "Okay" at bounding box center [569, 175] width 83 height 30
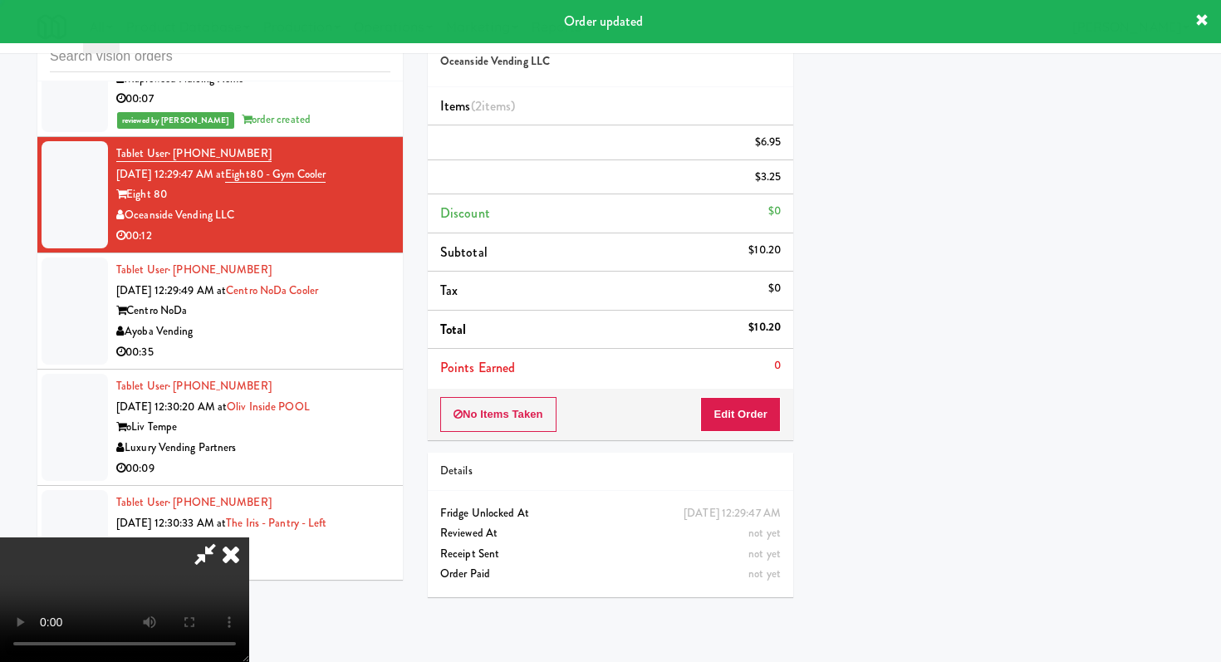
scroll to position [71, 0]
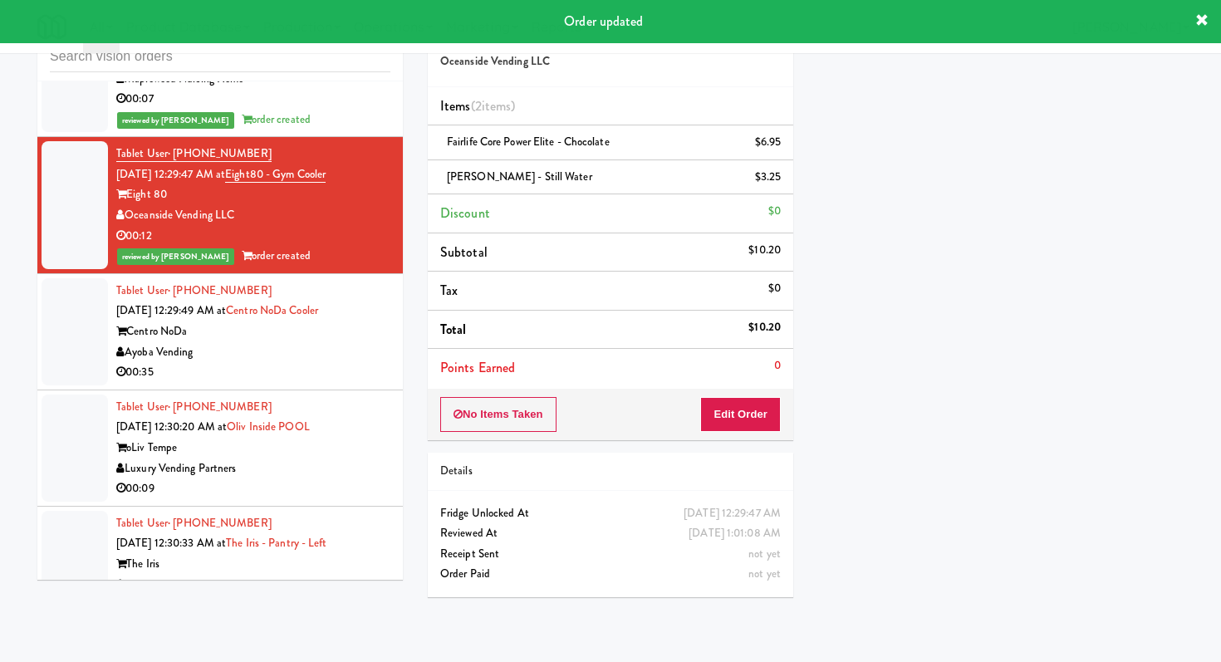
click at [320, 369] on li "Tablet User · (704) 626-0716 [DATE] 12:29:49 AM at [GEOGRAPHIC_DATA] Vending 00…" at bounding box center [219, 332] width 365 height 116
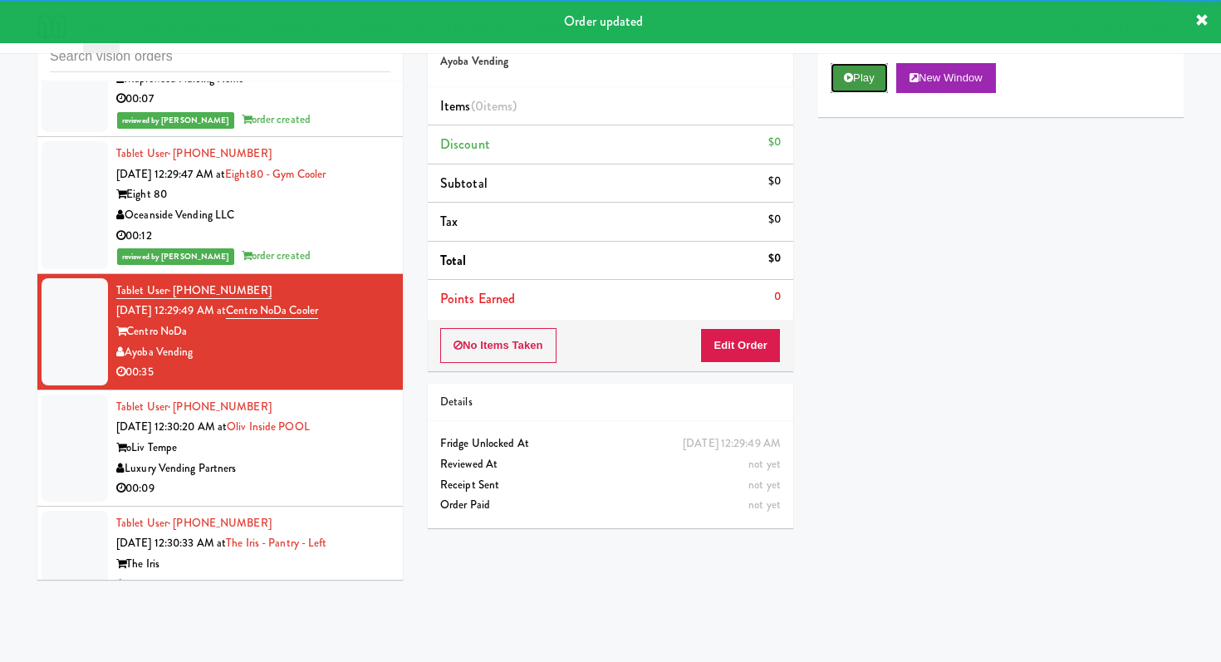
click at [868, 73] on button "Play" at bounding box center [858, 78] width 57 height 30
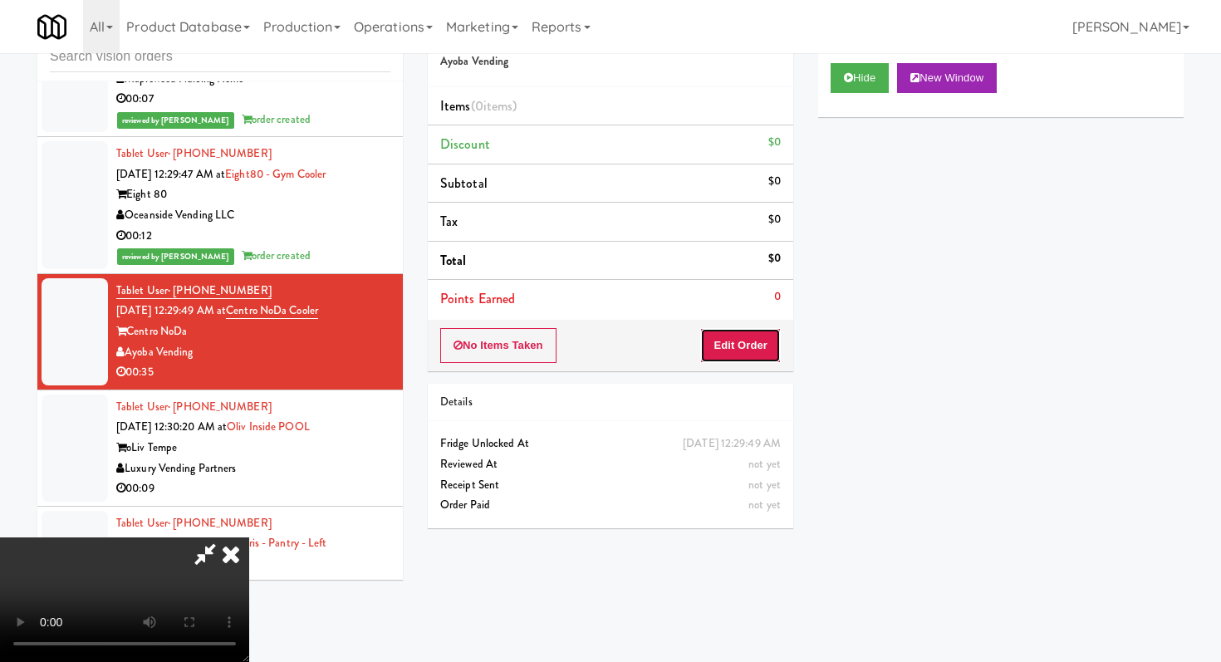
click at [751, 345] on button "Edit Order" at bounding box center [740, 345] width 81 height 35
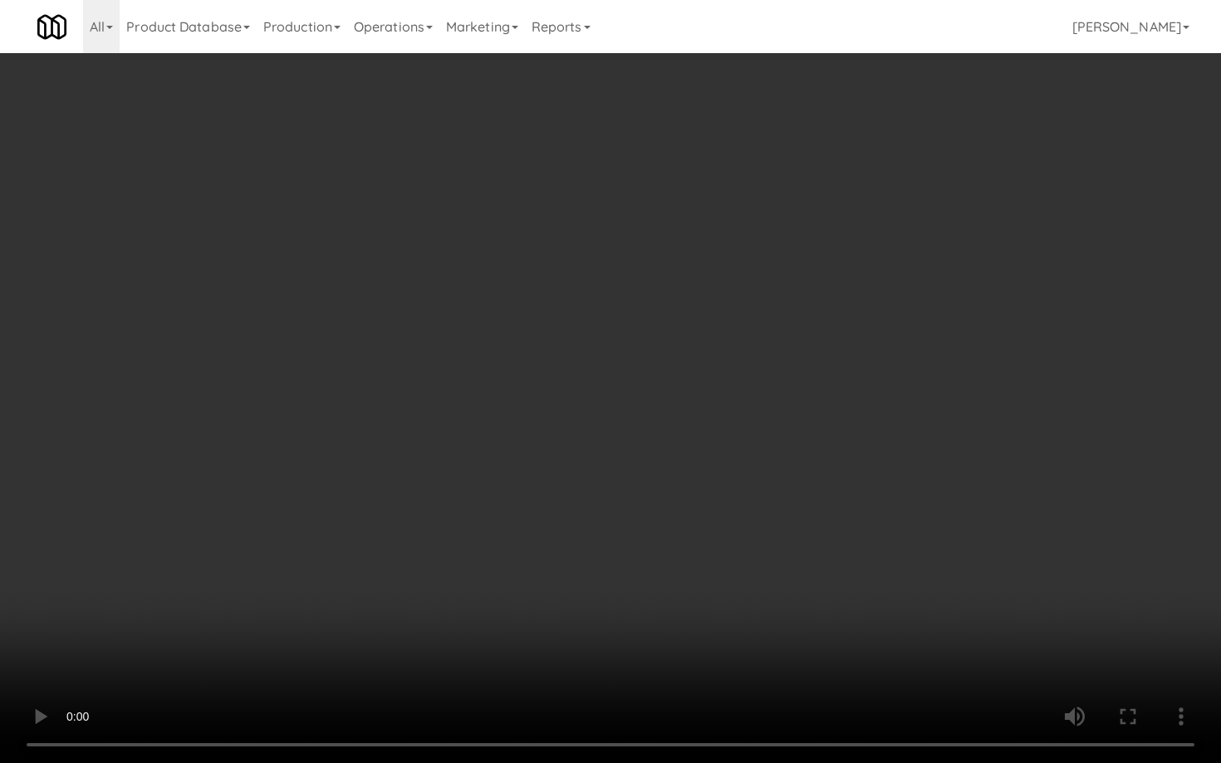
click at [498, 576] on video at bounding box center [610, 381] width 1221 height 763
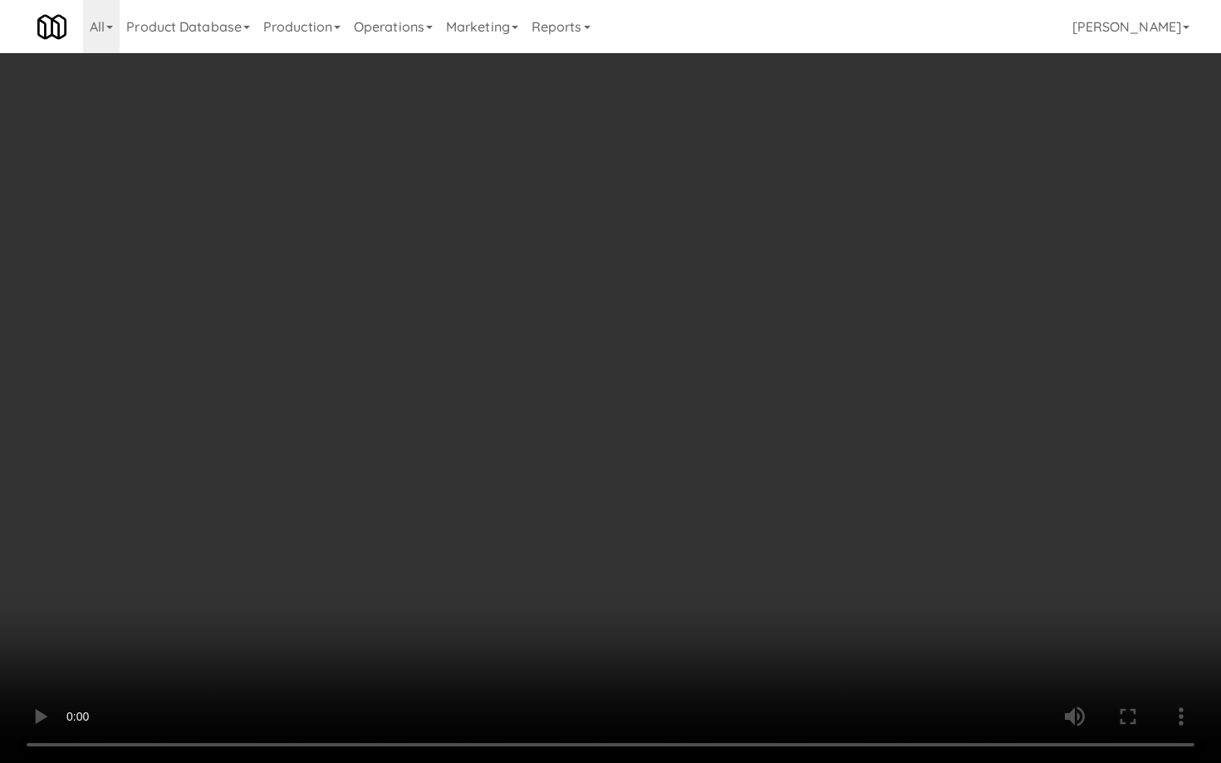
click at [498, 576] on video at bounding box center [610, 381] width 1221 height 763
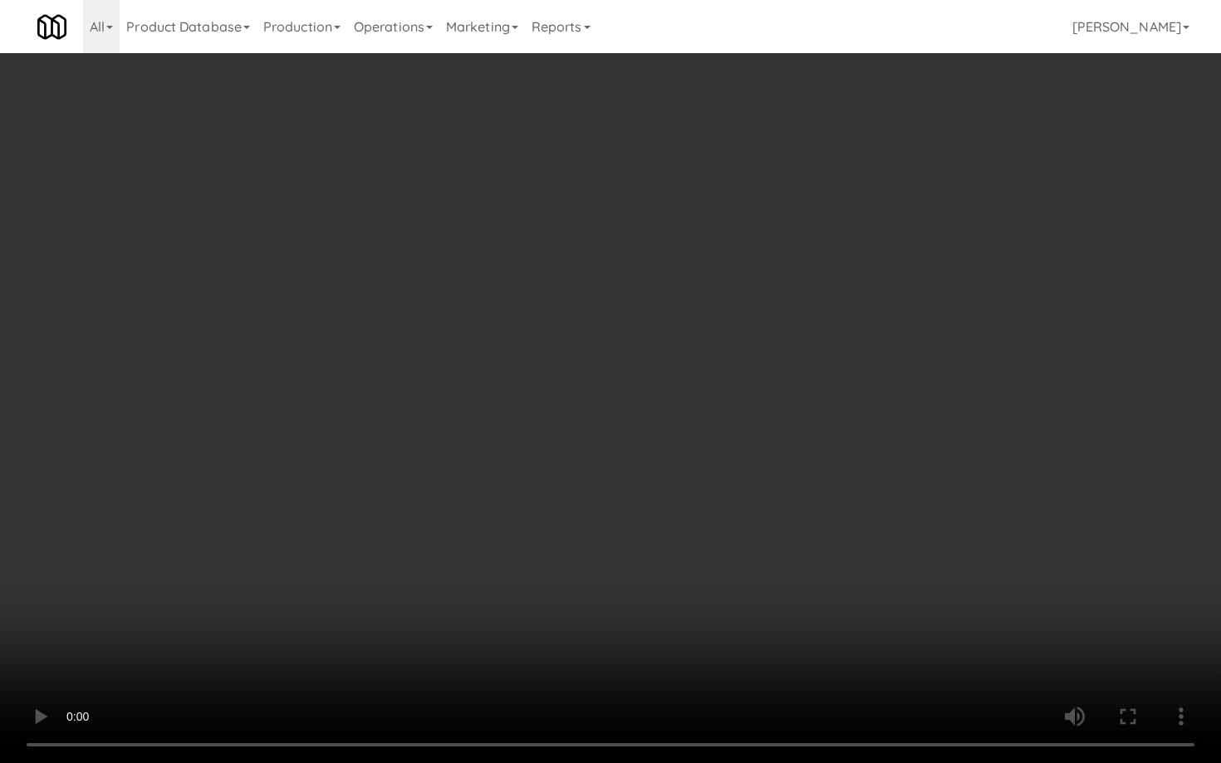
click at [498, 576] on video at bounding box center [610, 381] width 1221 height 763
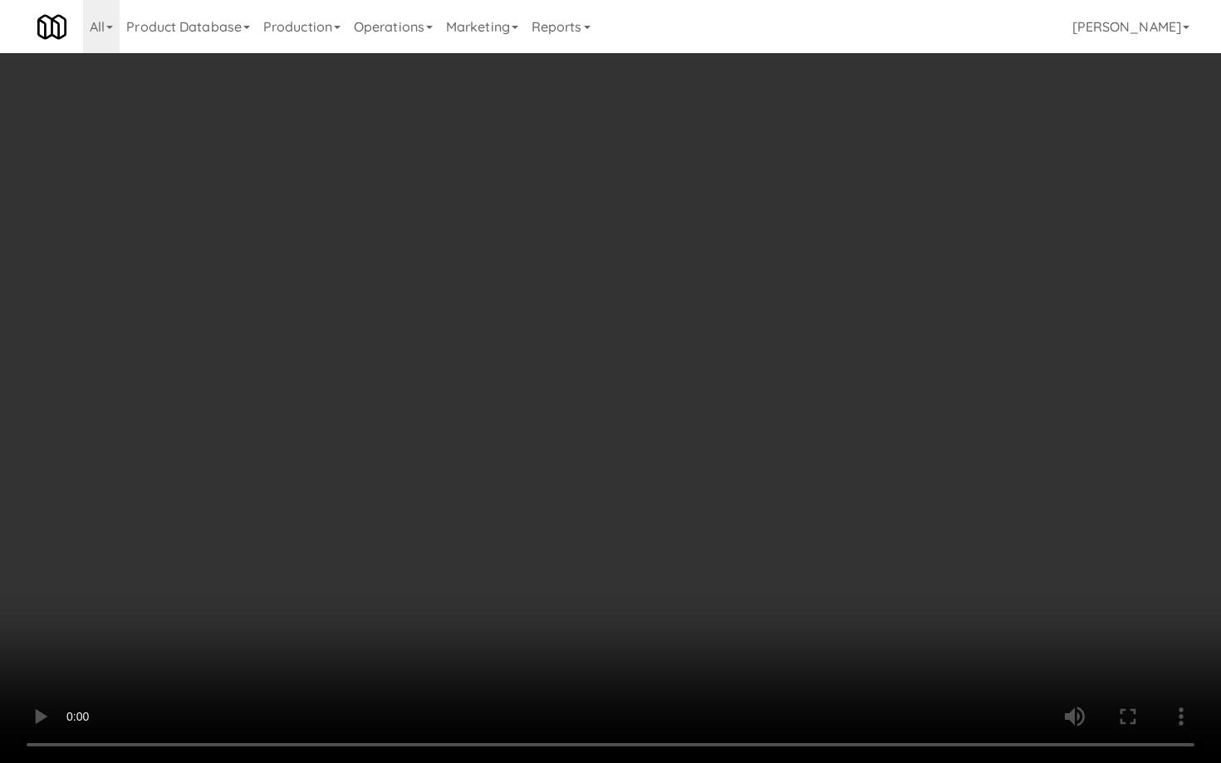
click at [498, 576] on video at bounding box center [610, 381] width 1221 height 763
click at [756, 641] on video at bounding box center [610, 381] width 1221 height 763
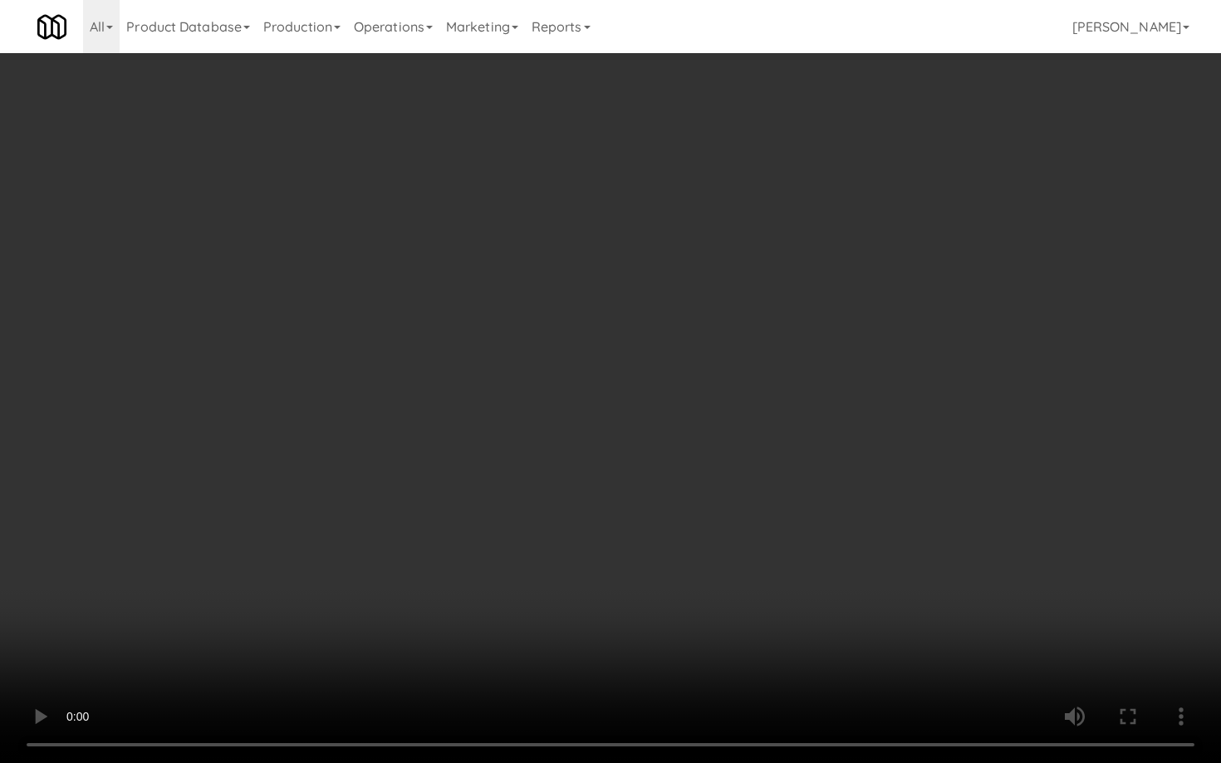
click at [756, 641] on video at bounding box center [610, 381] width 1221 height 763
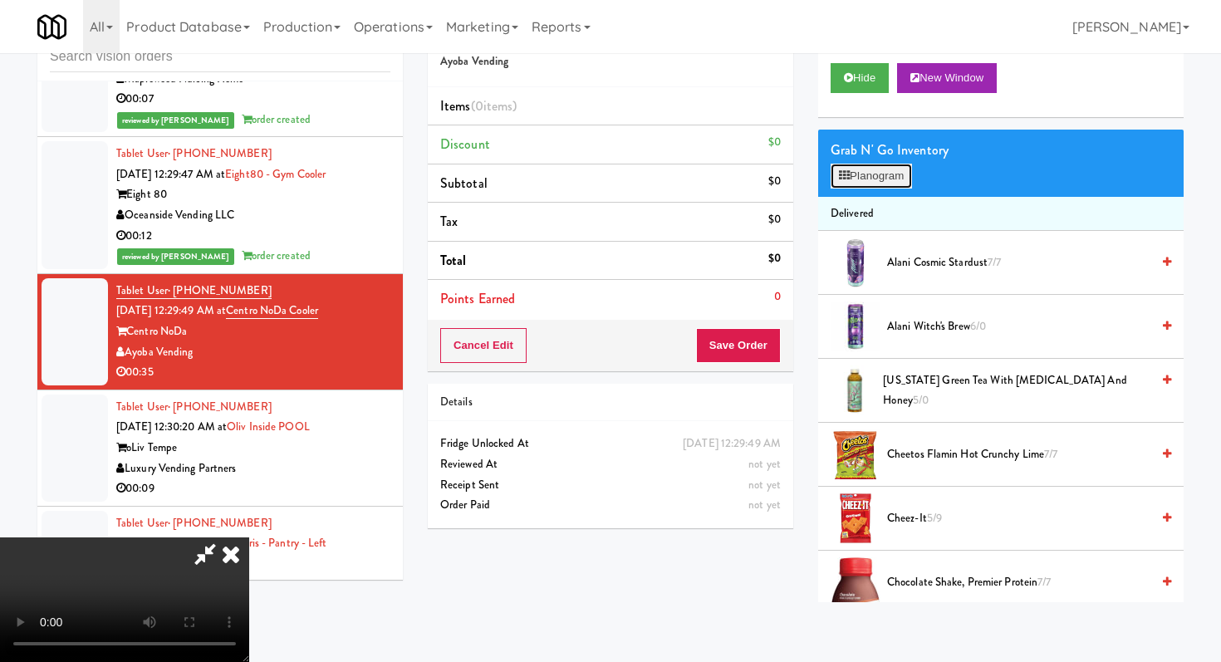
click at [902, 185] on button "Planogram" at bounding box center [870, 176] width 81 height 25
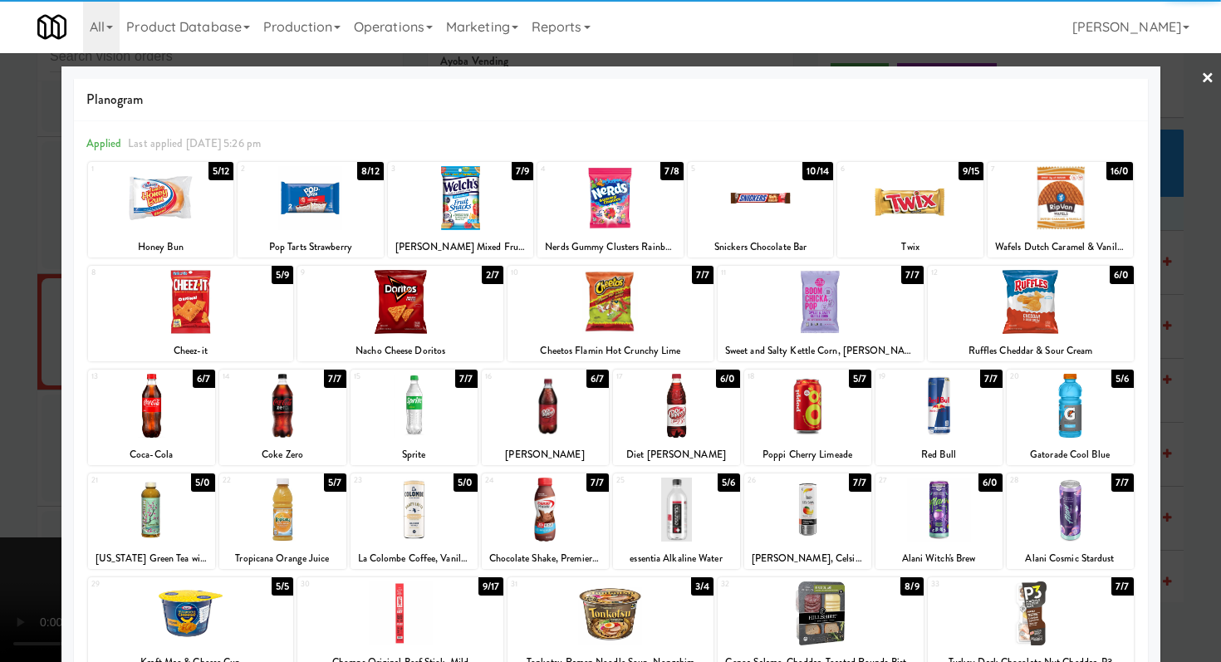
click at [1056, 415] on div at bounding box center [1070, 406] width 127 height 64
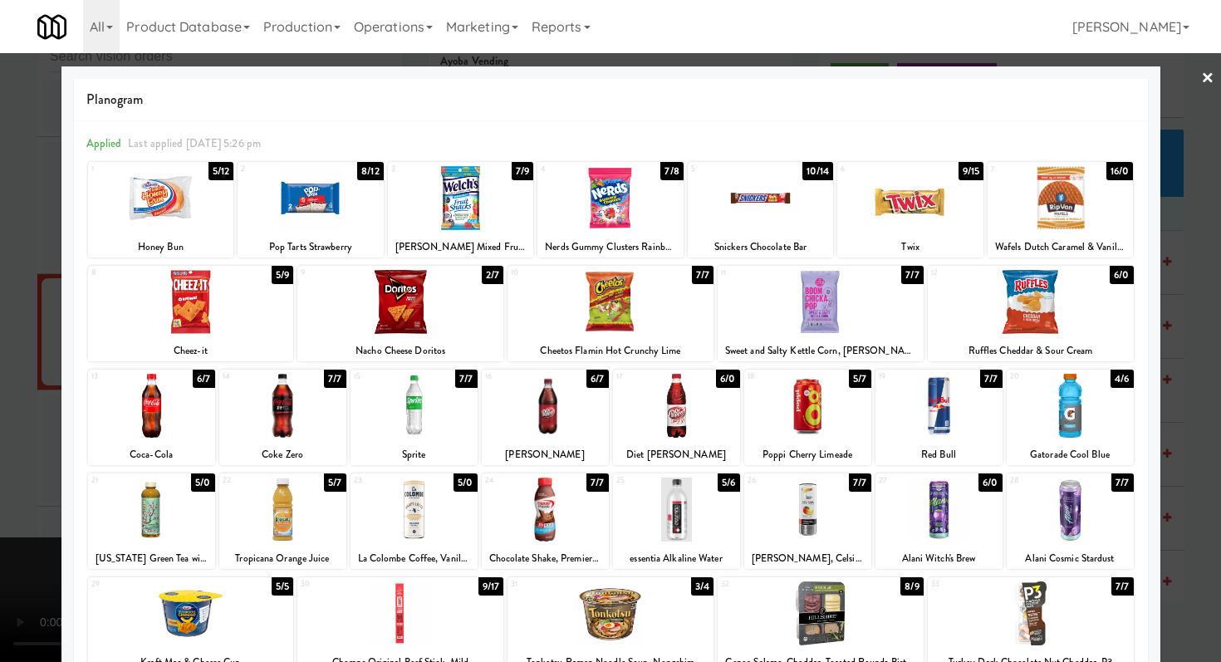
click at [898, 219] on div at bounding box center [910, 198] width 146 height 64
click at [206, 180] on div at bounding box center [161, 198] width 146 height 64
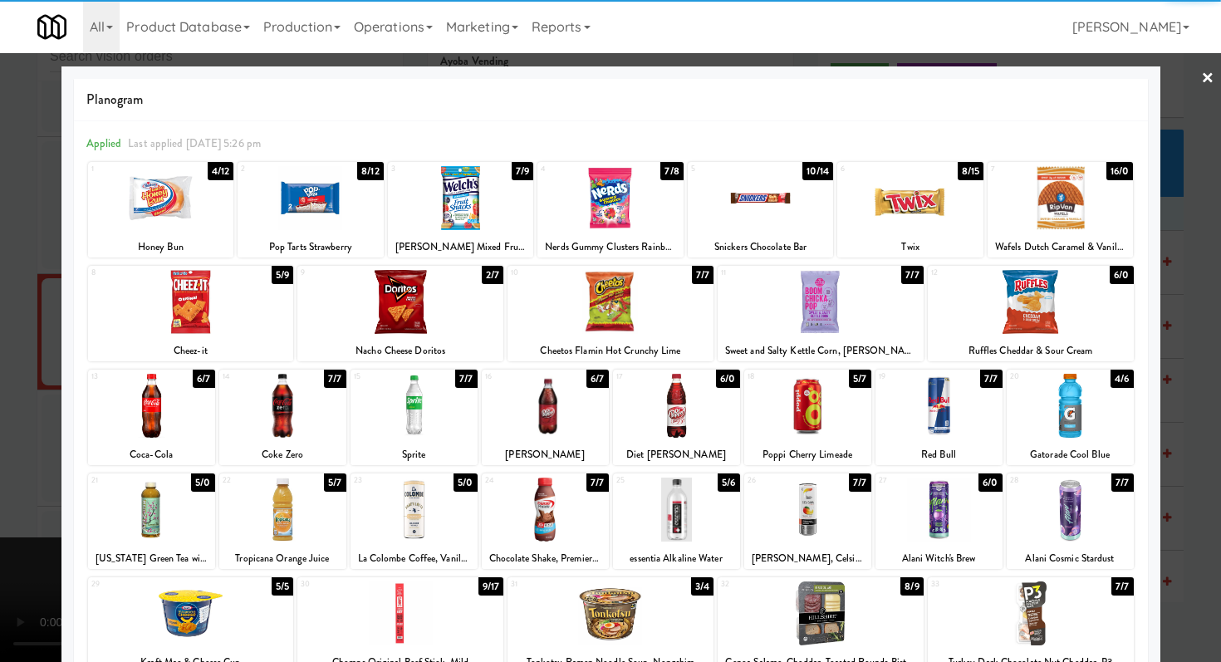
click at [218, 609] on div at bounding box center [191, 613] width 206 height 64
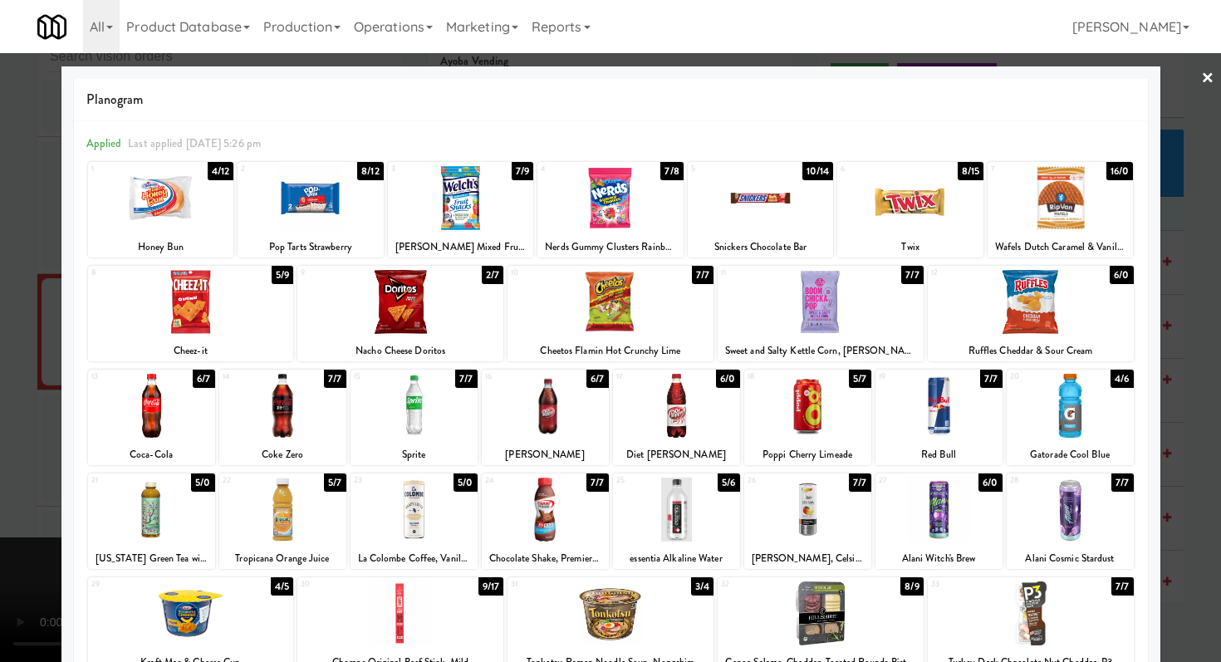
click at [772, 213] on div at bounding box center [761, 198] width 146 height 64
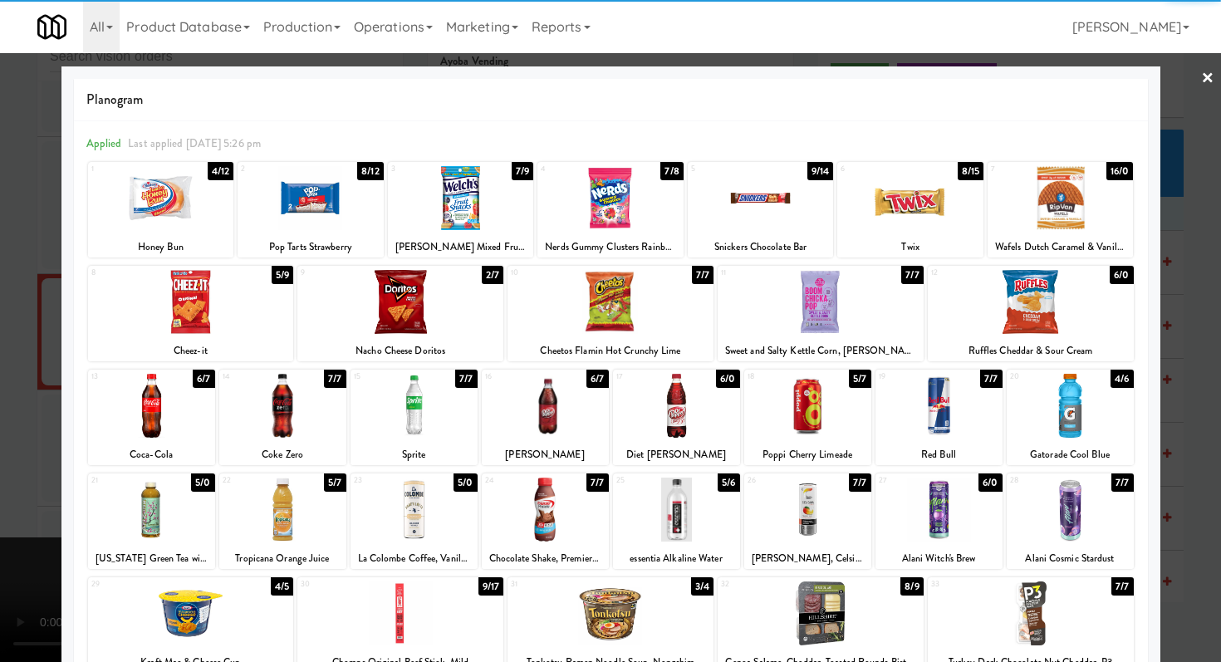
click at [0, 305] on div at bounding box center [610, 331] width 1221 height 662
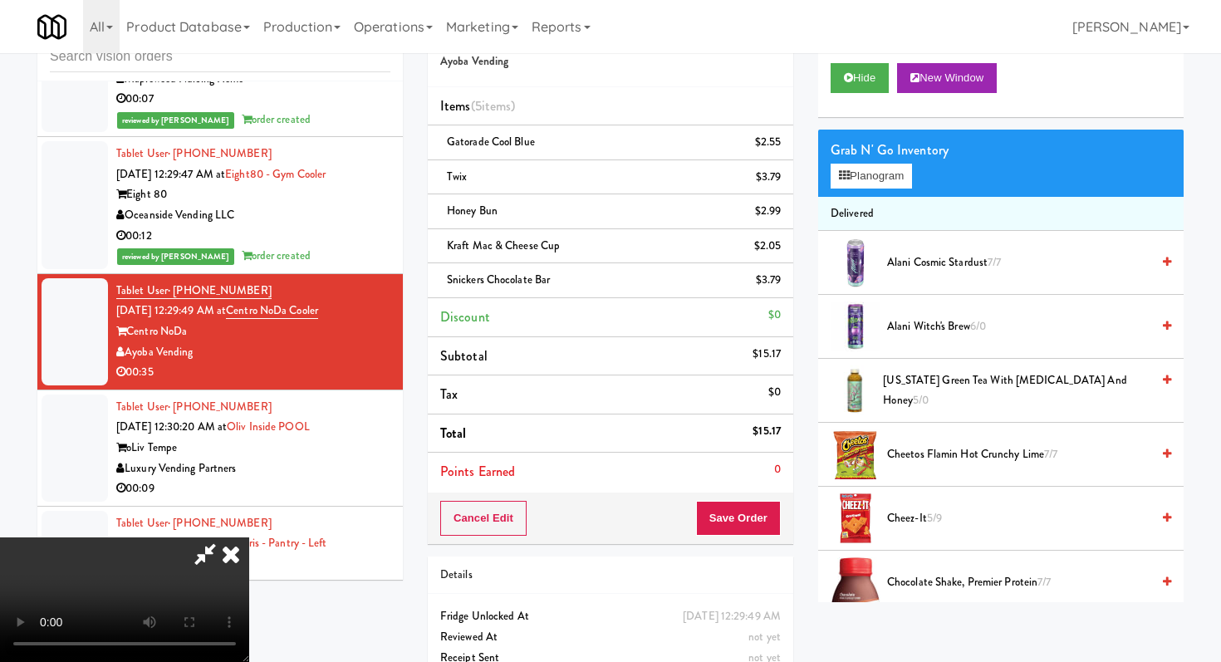
click at [249, 537] on video at bounding box center [124, 599] width 249 height 125
click at [742, 515] on button "Save Order" at bounding box center [738, 518] width 85 height 35
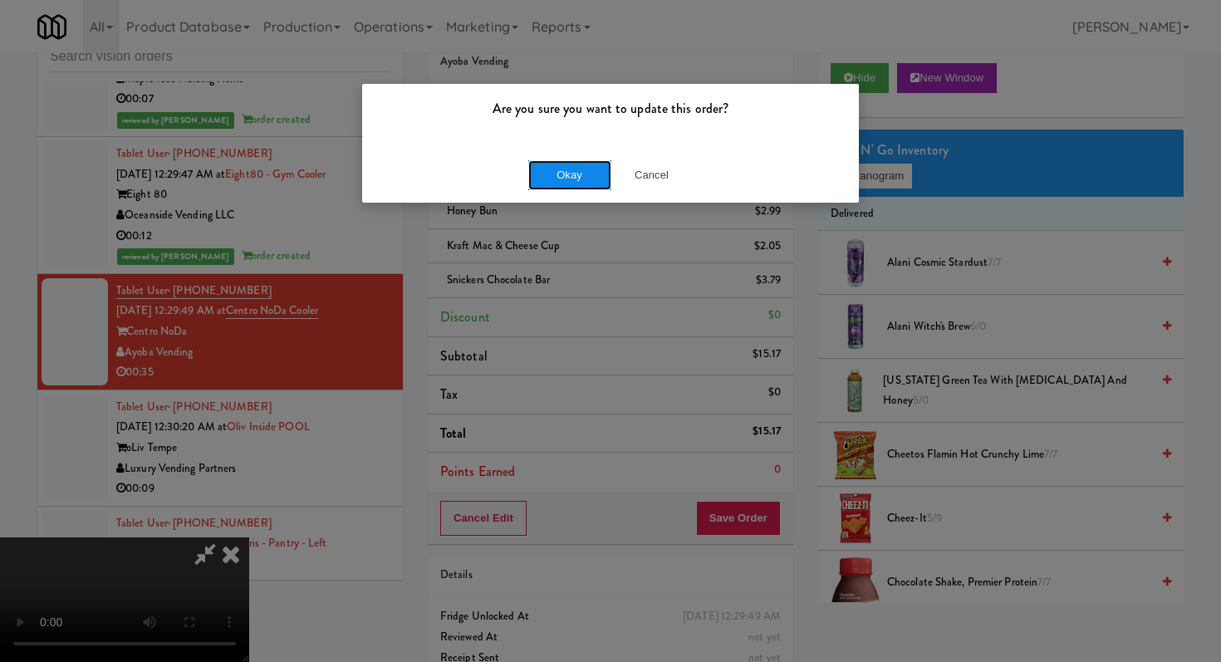
click at [575, 171] on button "Okay" at bounding box center [569, 175] width 83 height 30
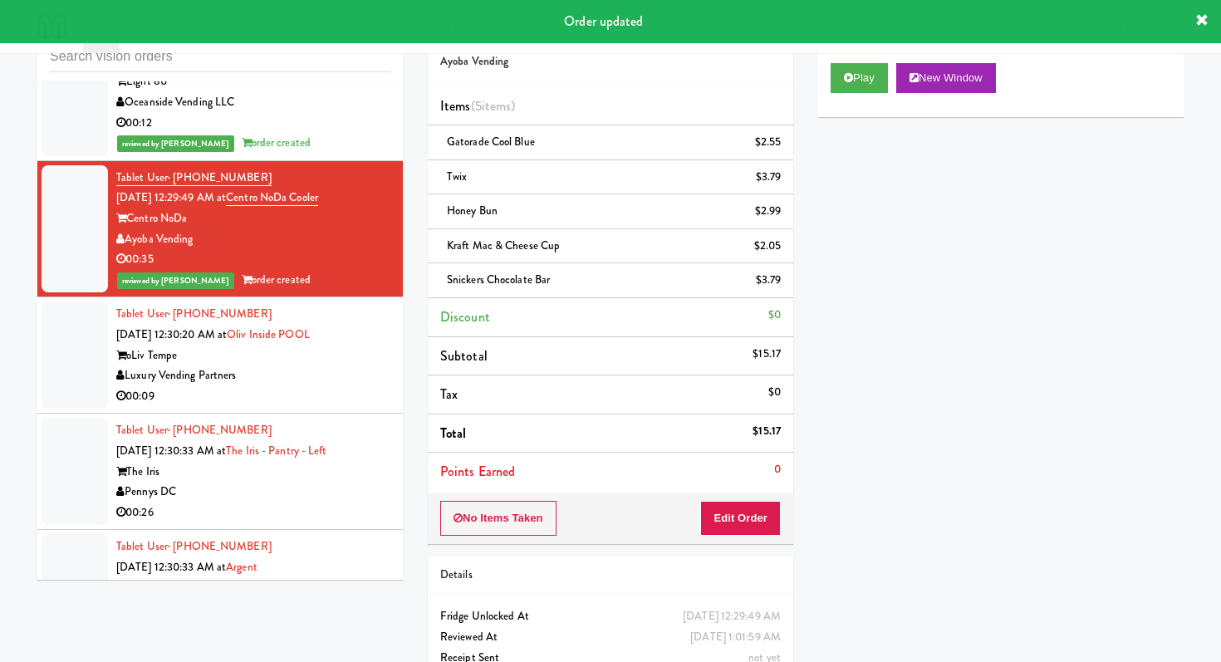
scroll to position [25534, 0]
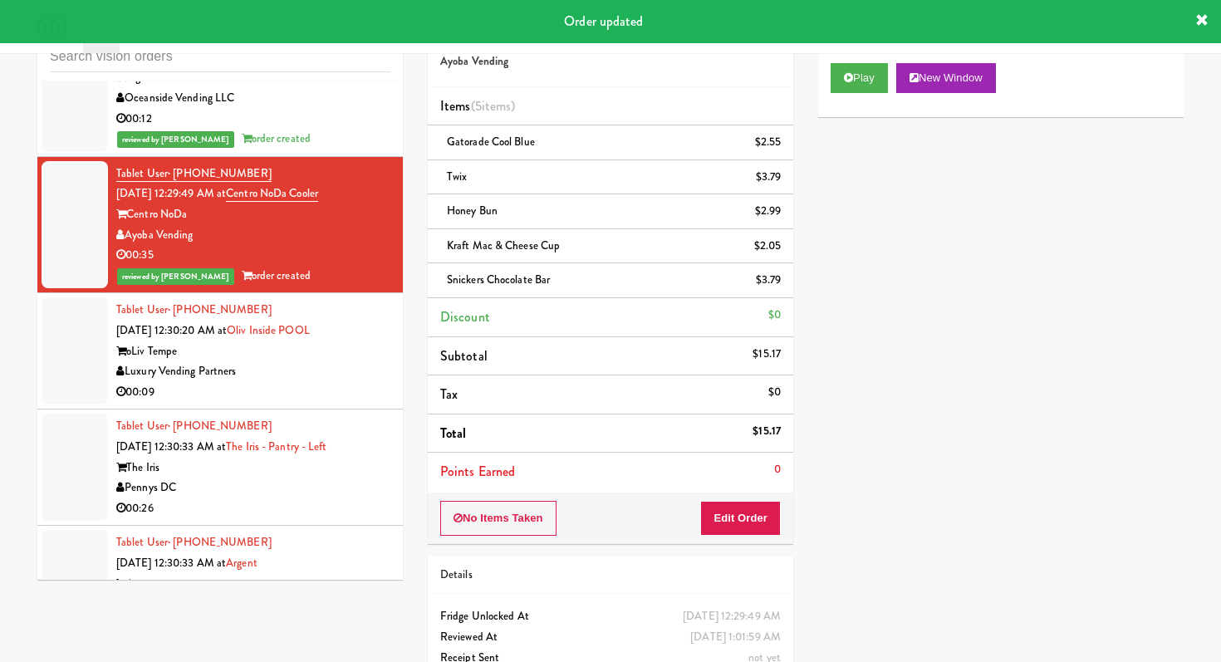
click at [301, 361] on div "Luxury Vending Partners" at bounding box center [253, 371] width 274 height 21
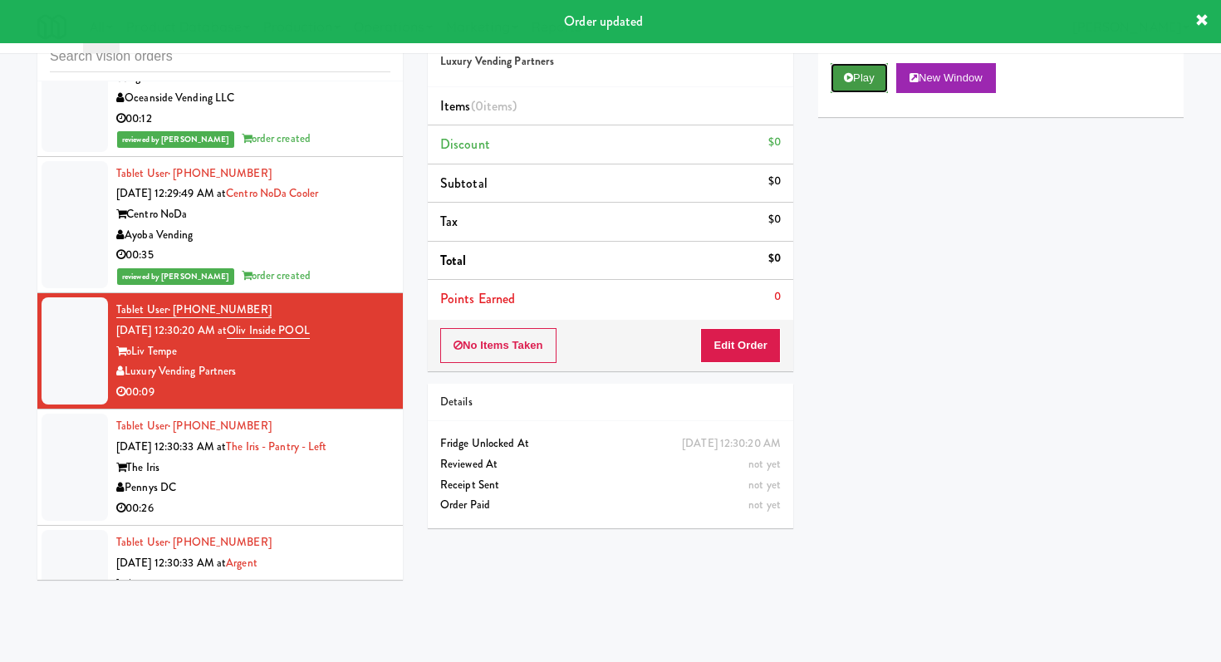
click at [864, 86] on button "Play" at bounding box center [858, 78] width 57 height 30
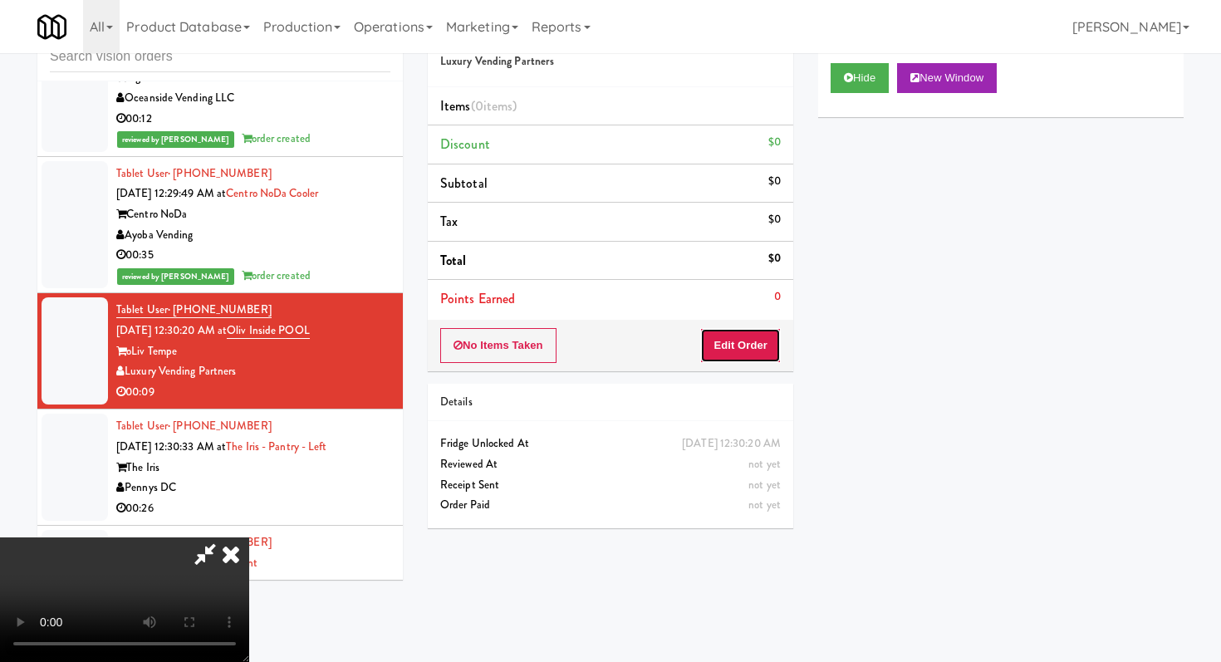
click at [735, 342] on button "Edit Order" at bounding box center [740, 345] width 81 height 35
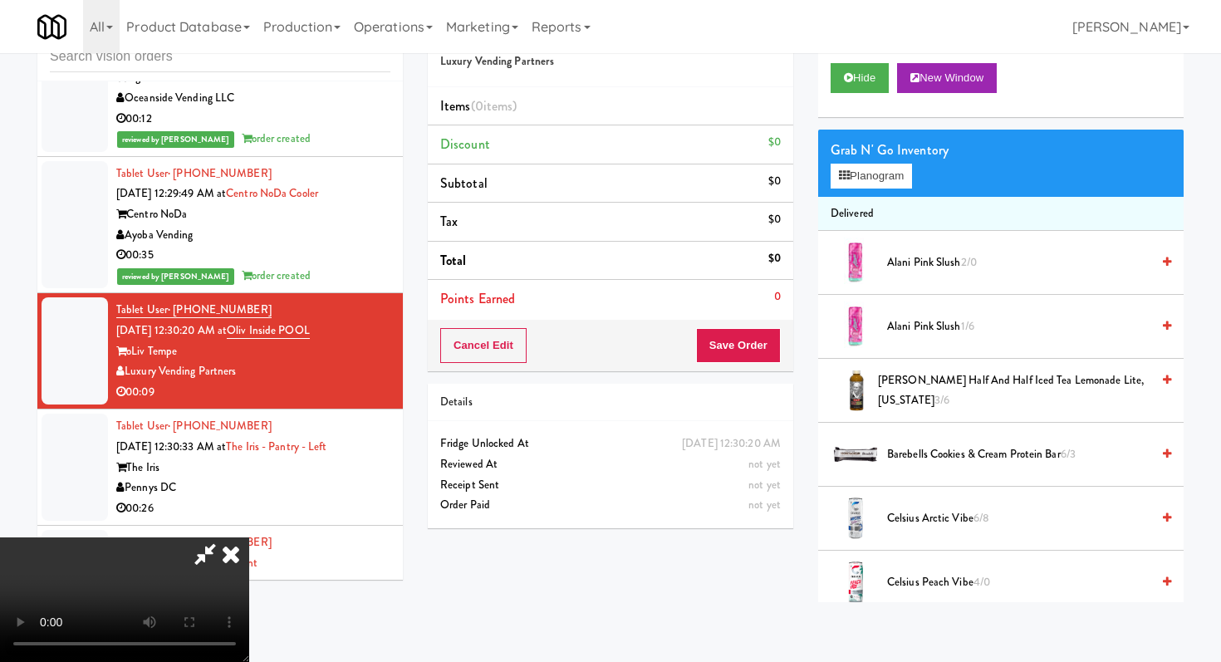
scroll to position [164, 0]
click at [249, 537] on video at bounding box center [124, 599] width 249 height 125
click at [875, 70] on button "Hide" at bounding box center [859, 78] width 58 height 30
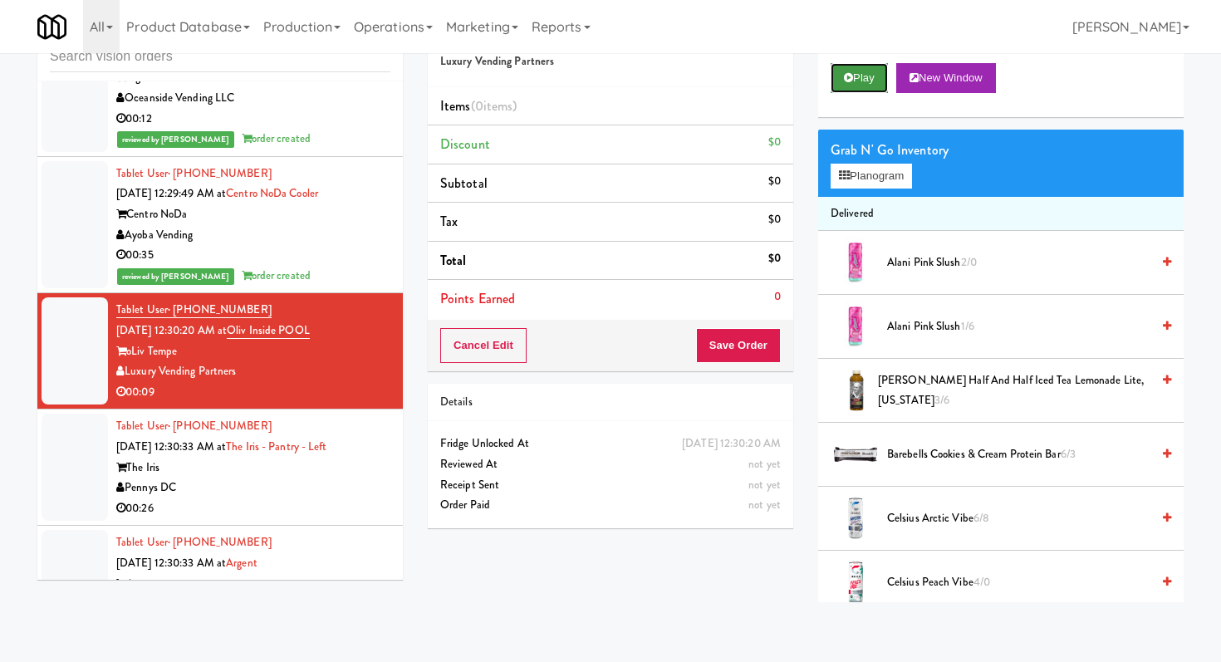
click at [875, 70] on button "Play" at bounding box center [858, 78] width 57 height 30
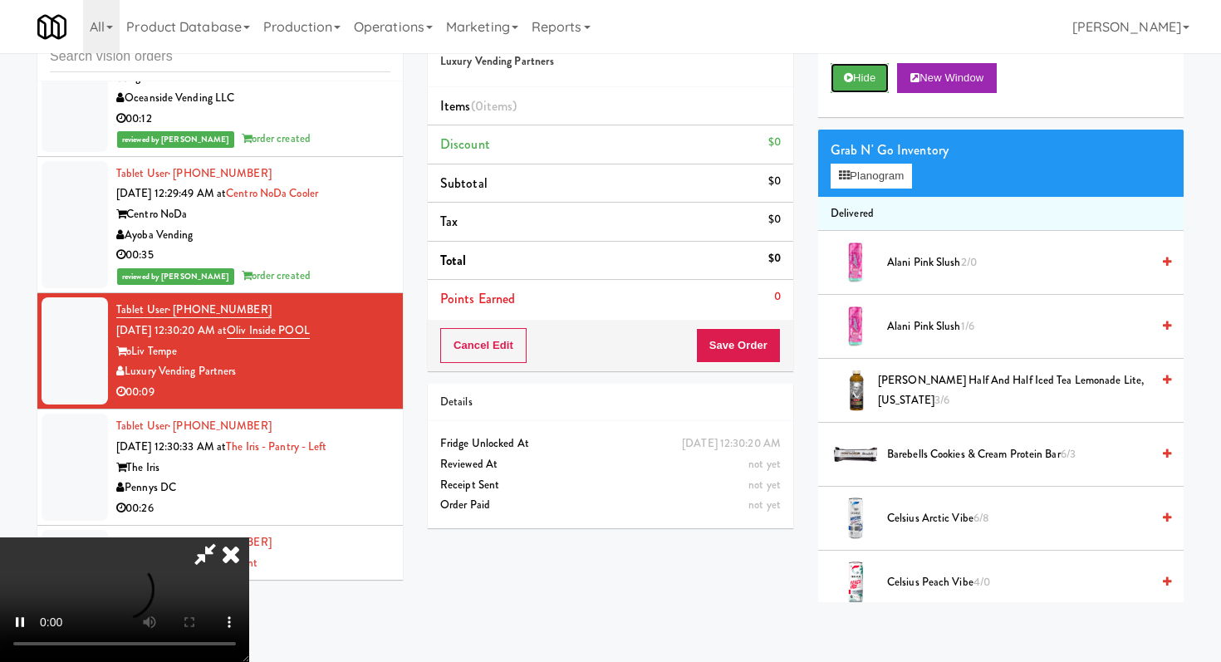
scroll to position [164, 0]
click at [865, 75] on button "Hide" at bounding box center [859, 78] width 58 height 30
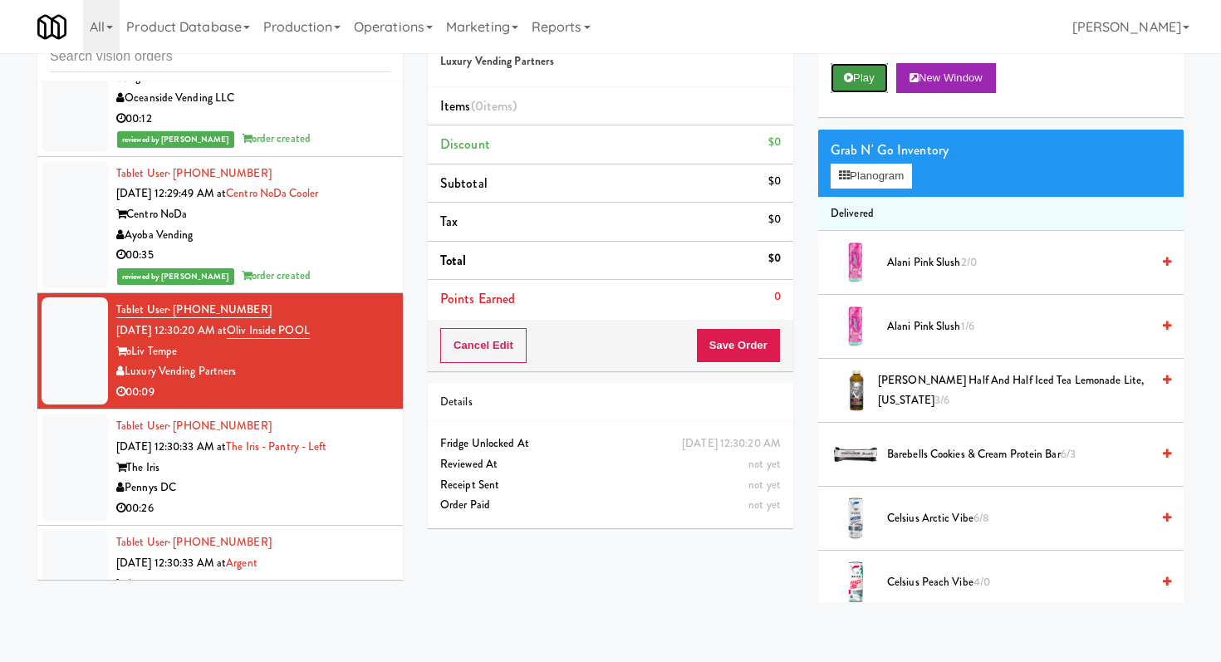
scroll to position [0, 0]
click at [865, 75] on button "Play" at bounding box center [858, 78] width 57 height 30
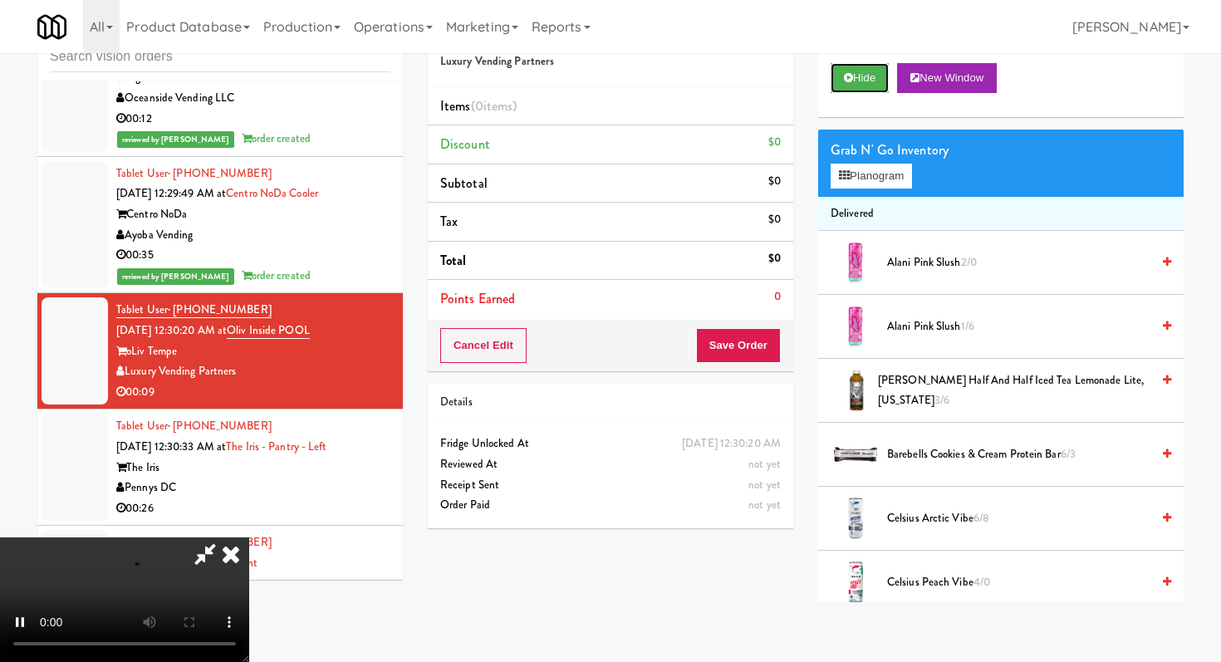
scroll to position [164, 0]
click at [249, 537] on video at bounding box center [124, 599] width 249 height 125
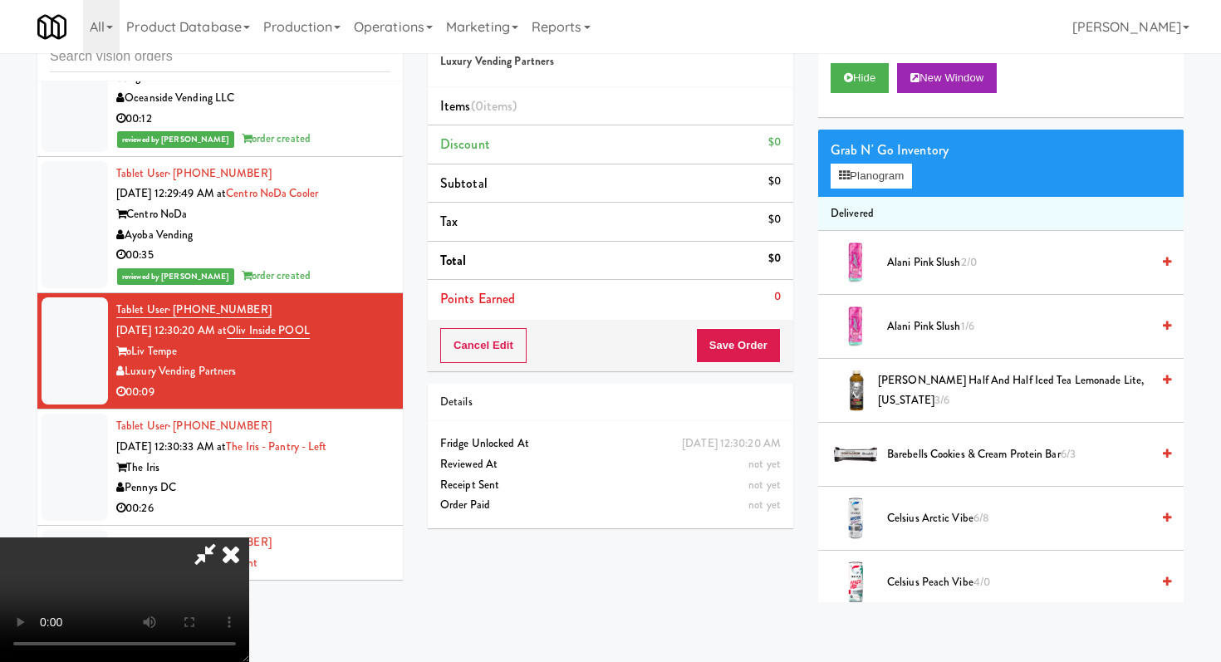
click at [249, 537] on video at bounding box center [124, 599] width 249 height 125
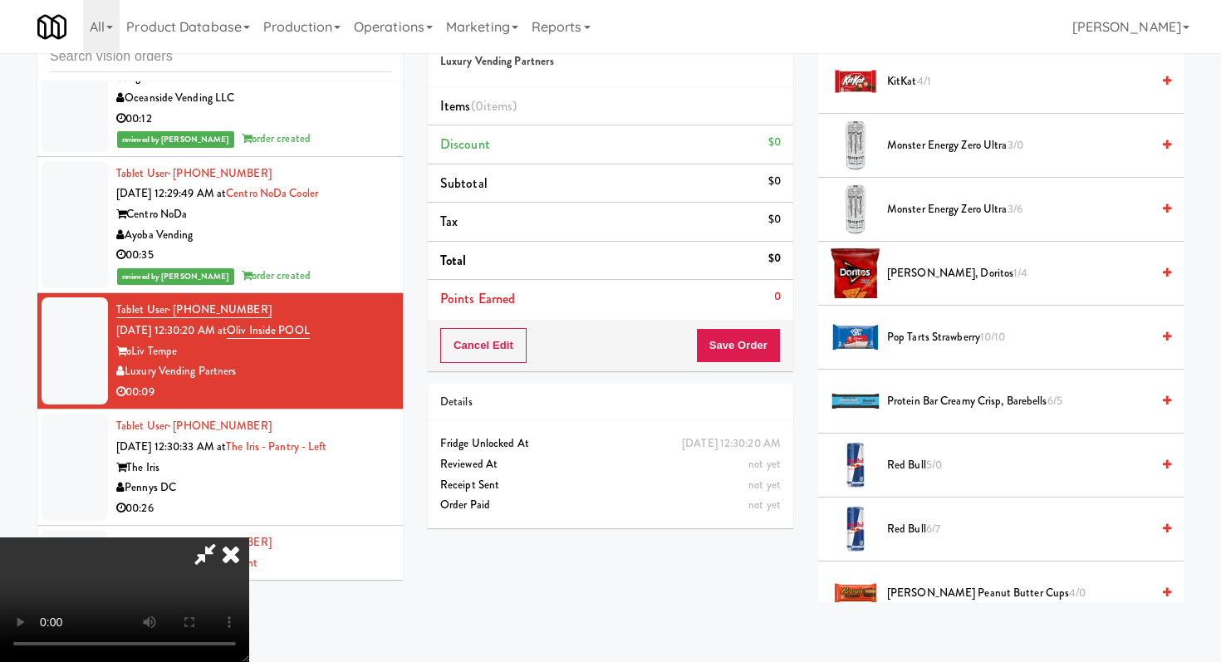
scroll to position [1407, 0]
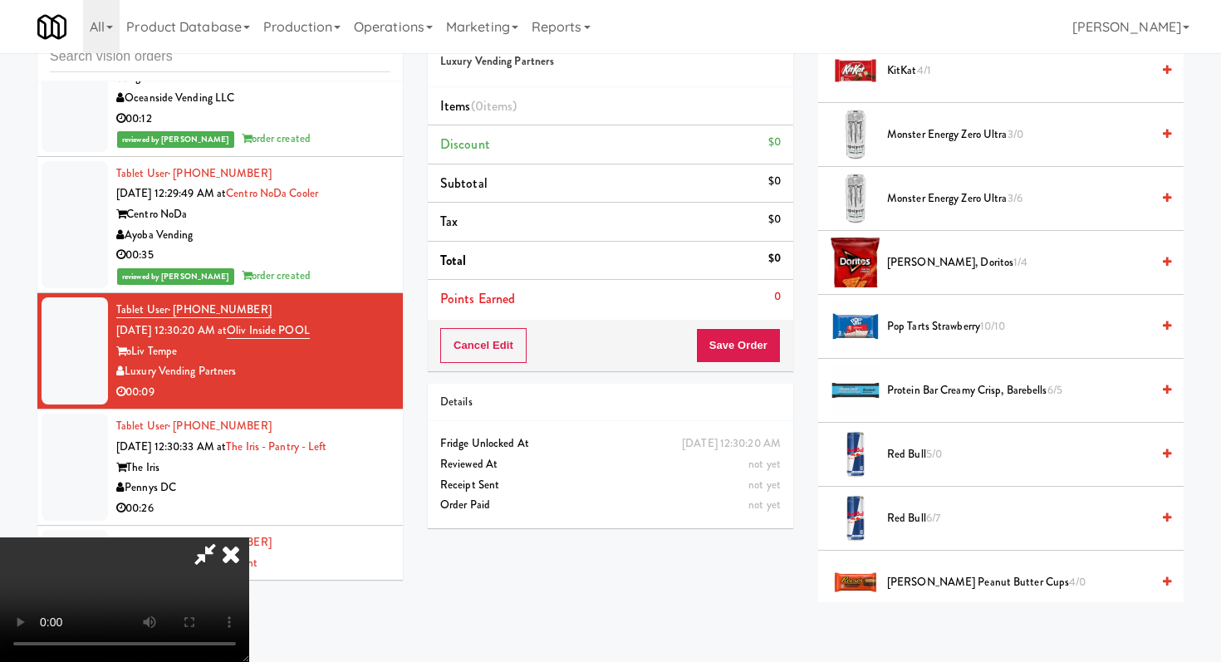
click at [964, 273] on li "[PERSON_NAME], Doritos 1/4" at bounding box center [1000, 263] width 365 height 64
click at [960, 263] on span "[PERSON_NAME], Doritos 1/4" at bounding box center [1018, 262] width 263 height 21
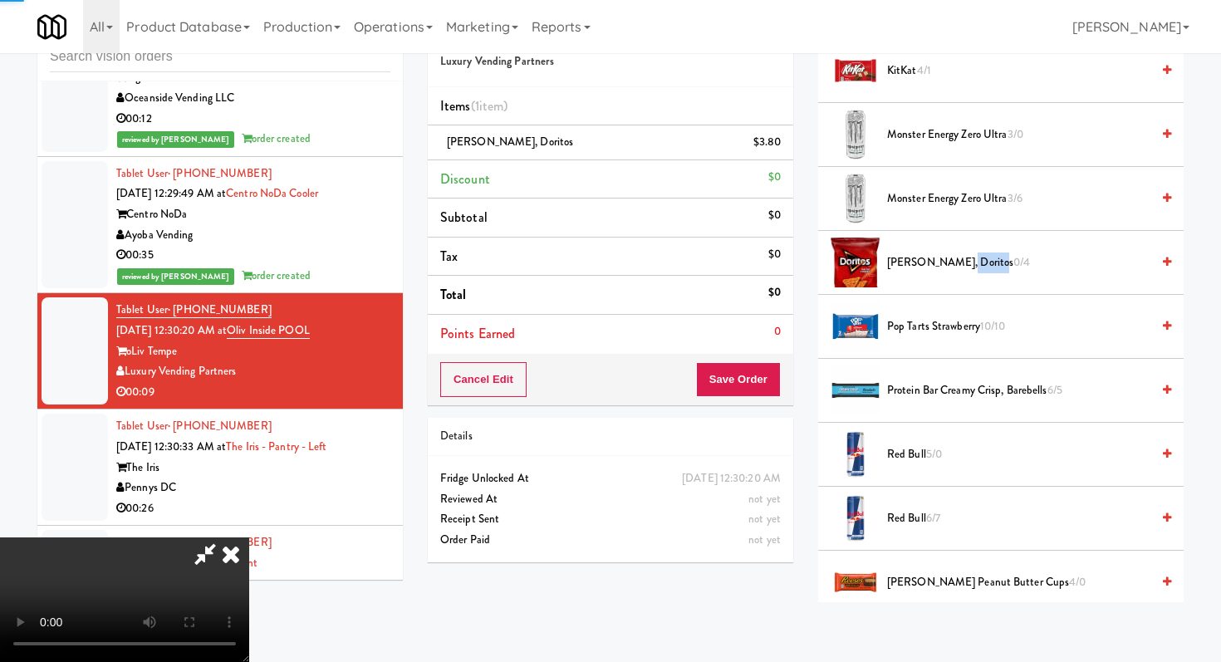
click at [960, 263] on span "[PERSON_NAME], Doritos 0/4" at bounding box center [1018, 262] width 263 height 21
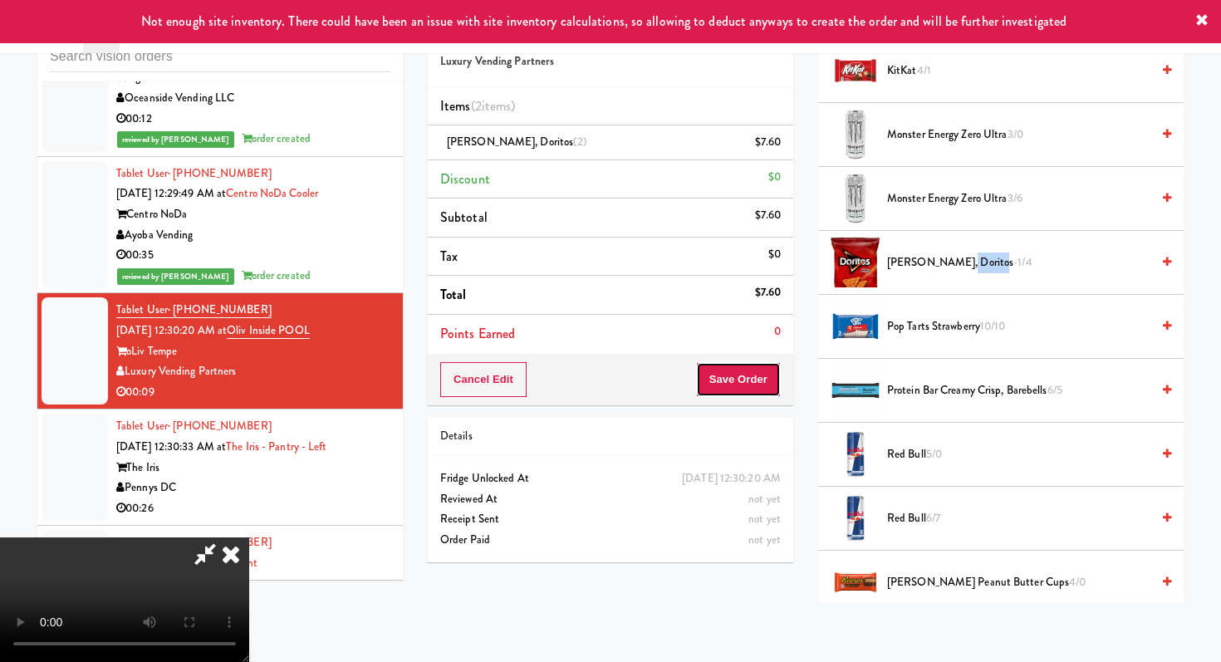
click at [779, 386] on button "Save Order" at bounding box center [738, 379] width 85 height 35
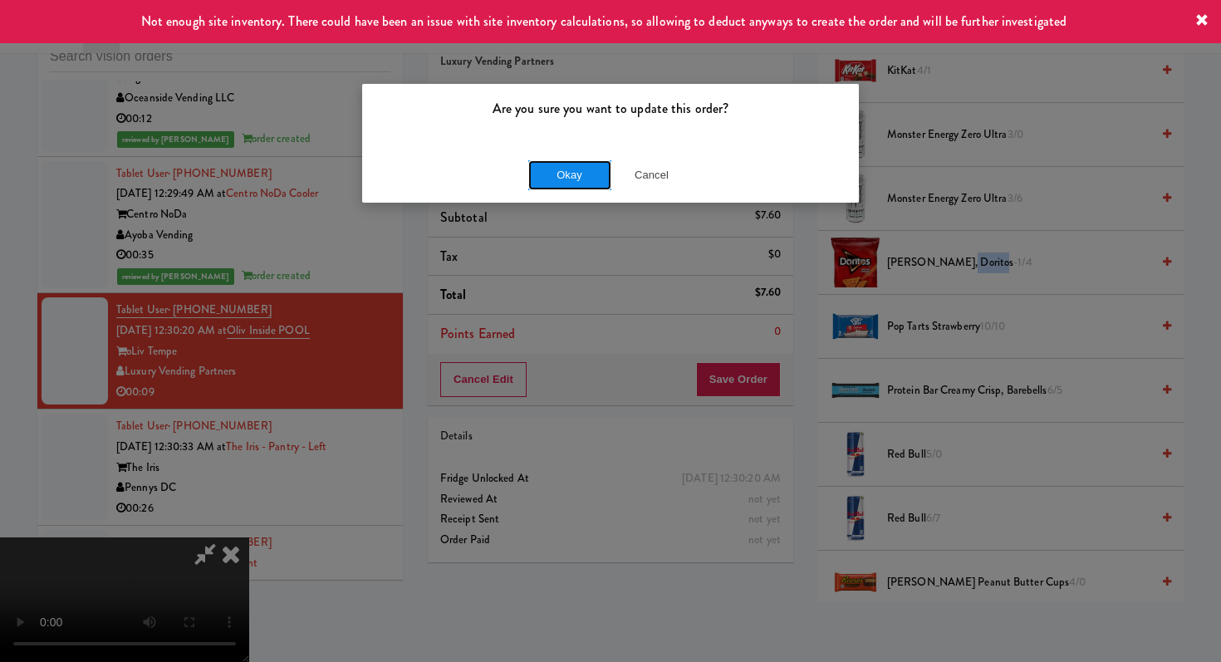
click at [563, 169] on button "Okay" at bounding box center [569, 175] width 83 height 30
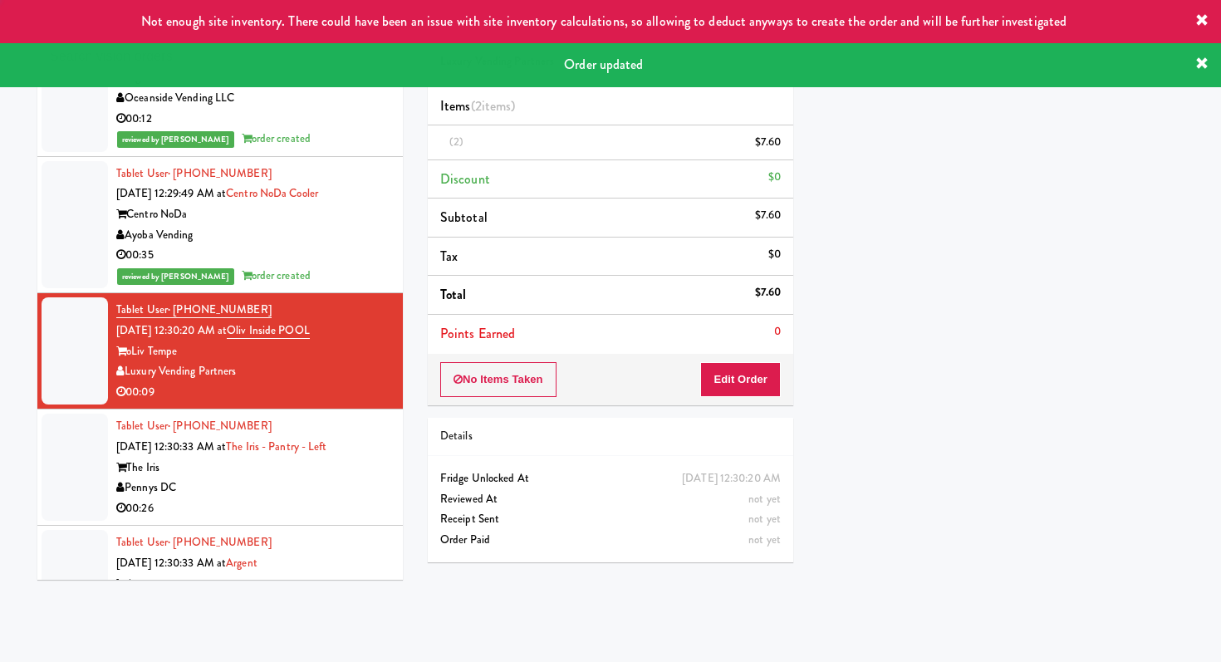
scroll to position [0, 0]
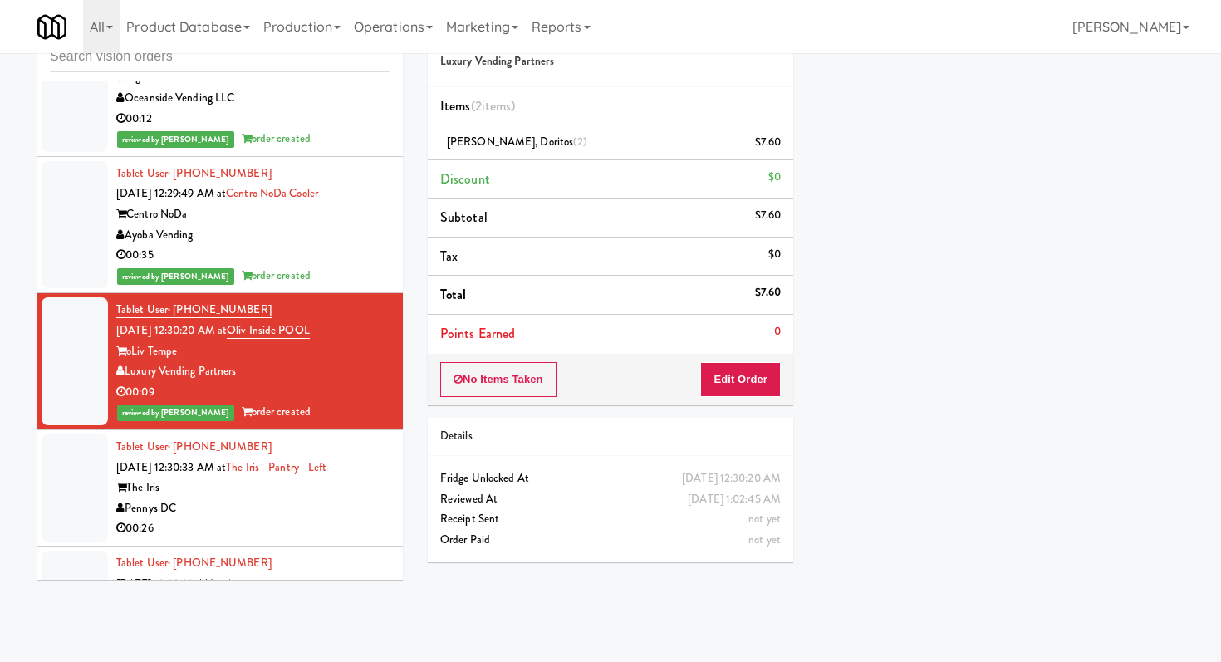
click at [339, 519] on div "00:26" at bounding box center [253, 528] width 274 height 21
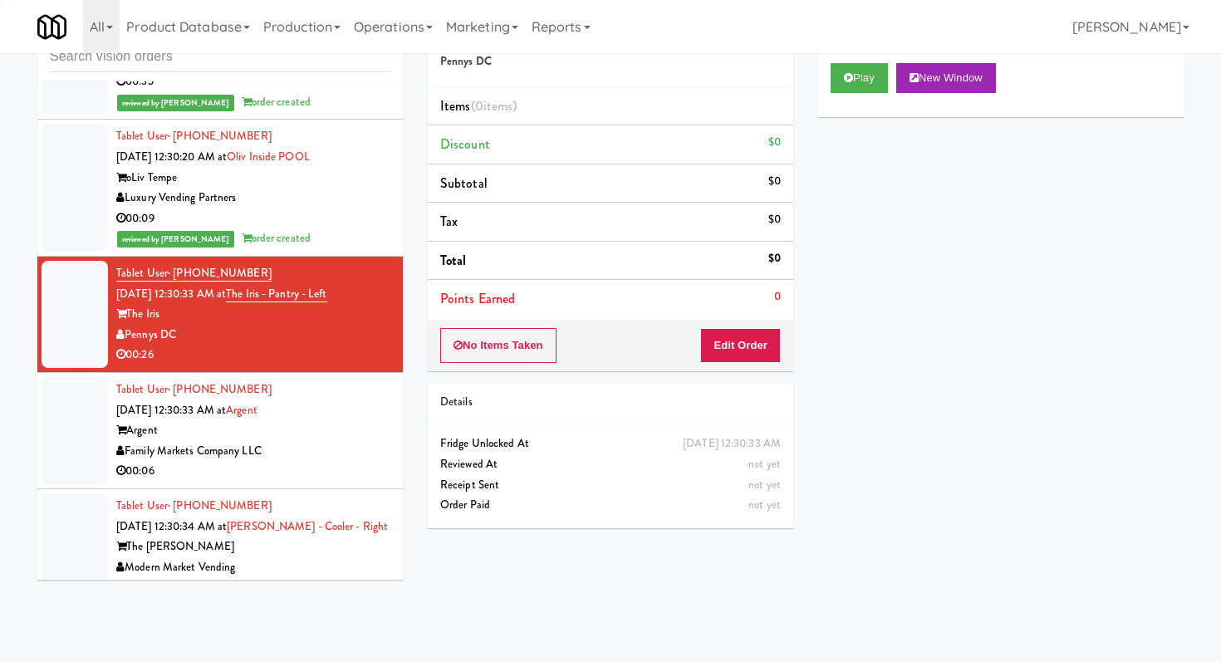
scroll to position [25716, 0]
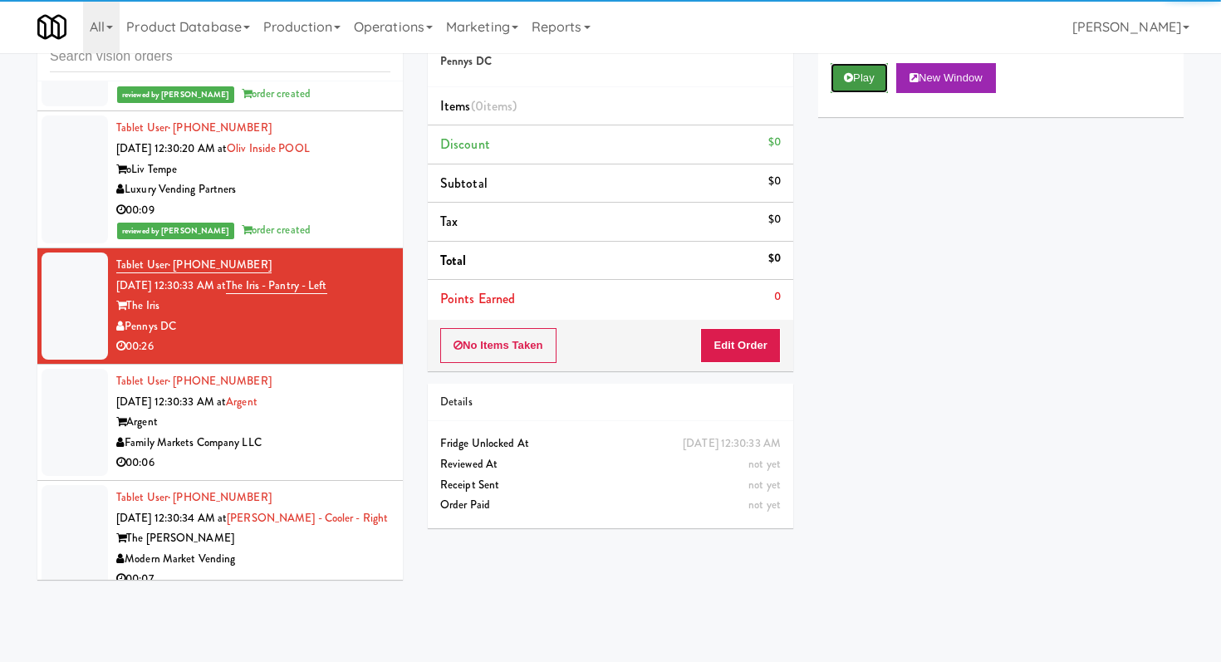
click at [863, 86] on button "Play" at bounding box center [858, 78] width 57 height 30
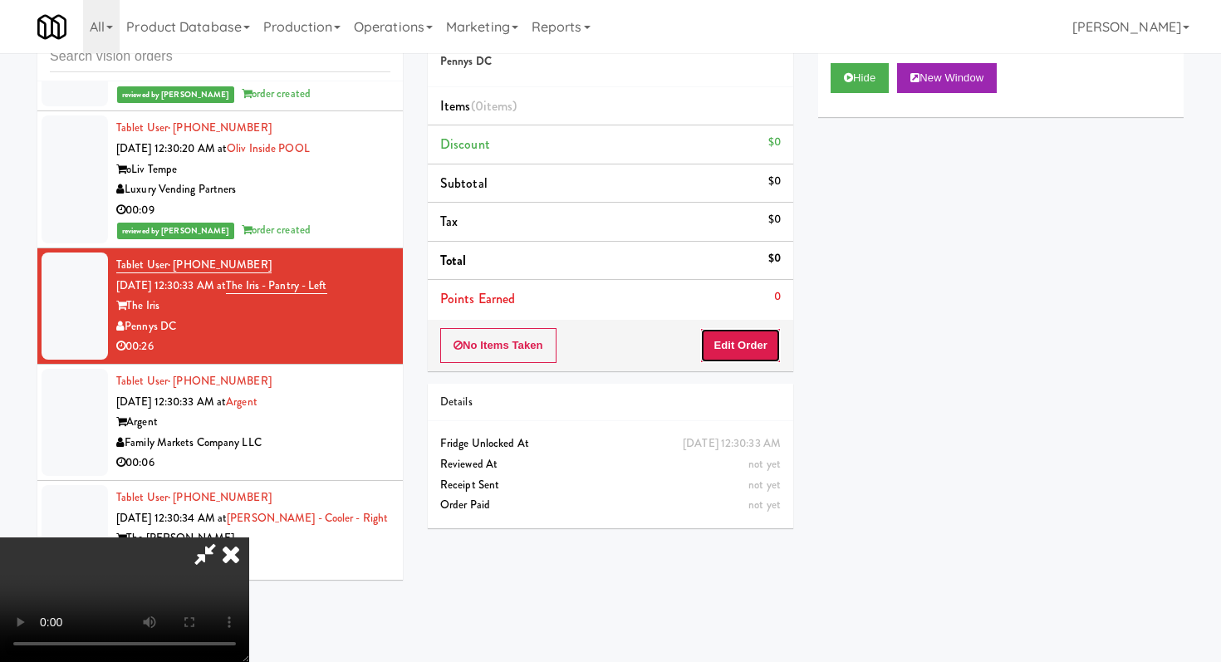
click at [740, 341] on button "Edit Order" at bounding box center [740, 345] width 81 height 35
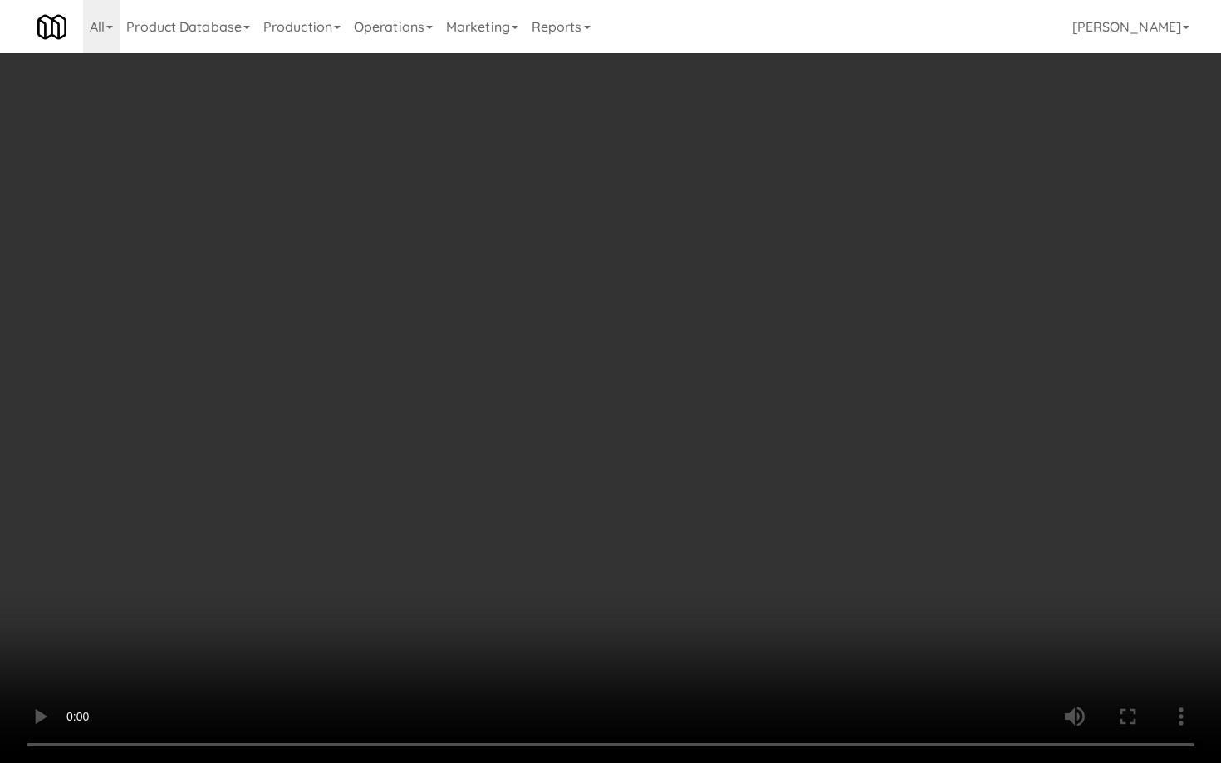
click at [649, 476] on video at bounding box center [610, 381] width 1221 height 763
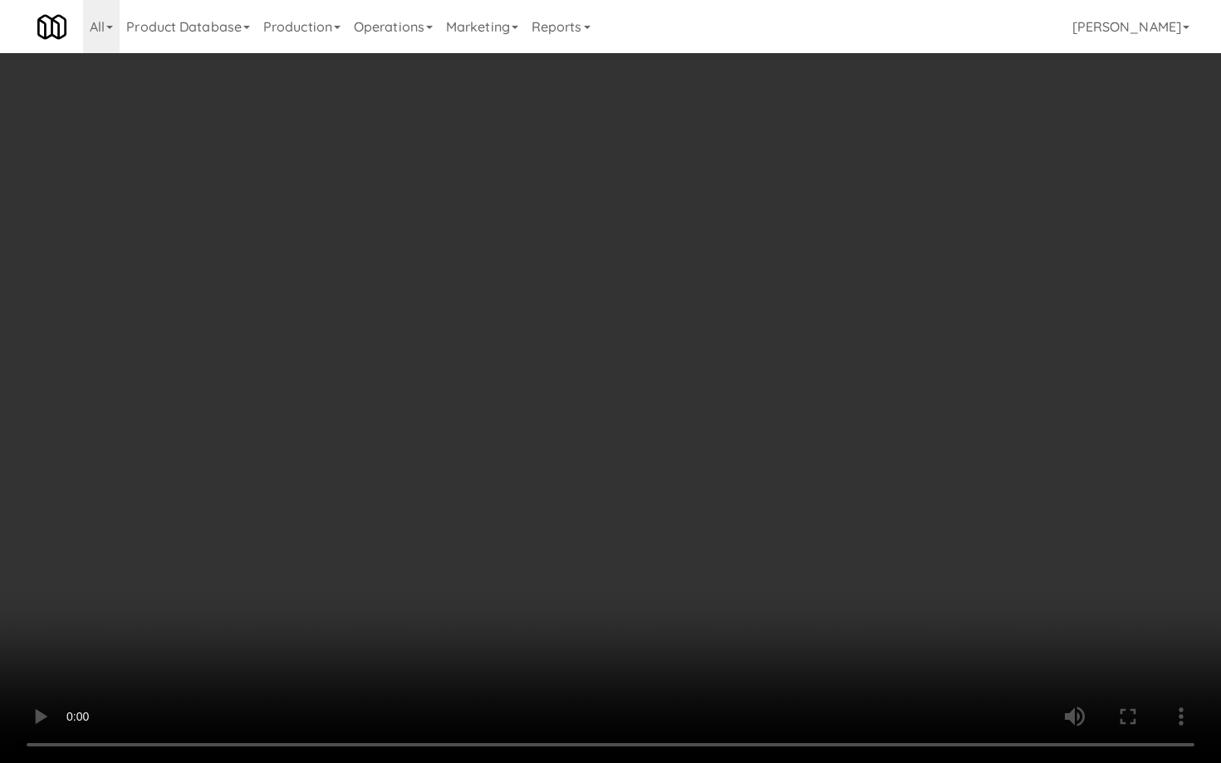
click at [649, 476] on video at bounding box center [610, 381] width 1221 height 763
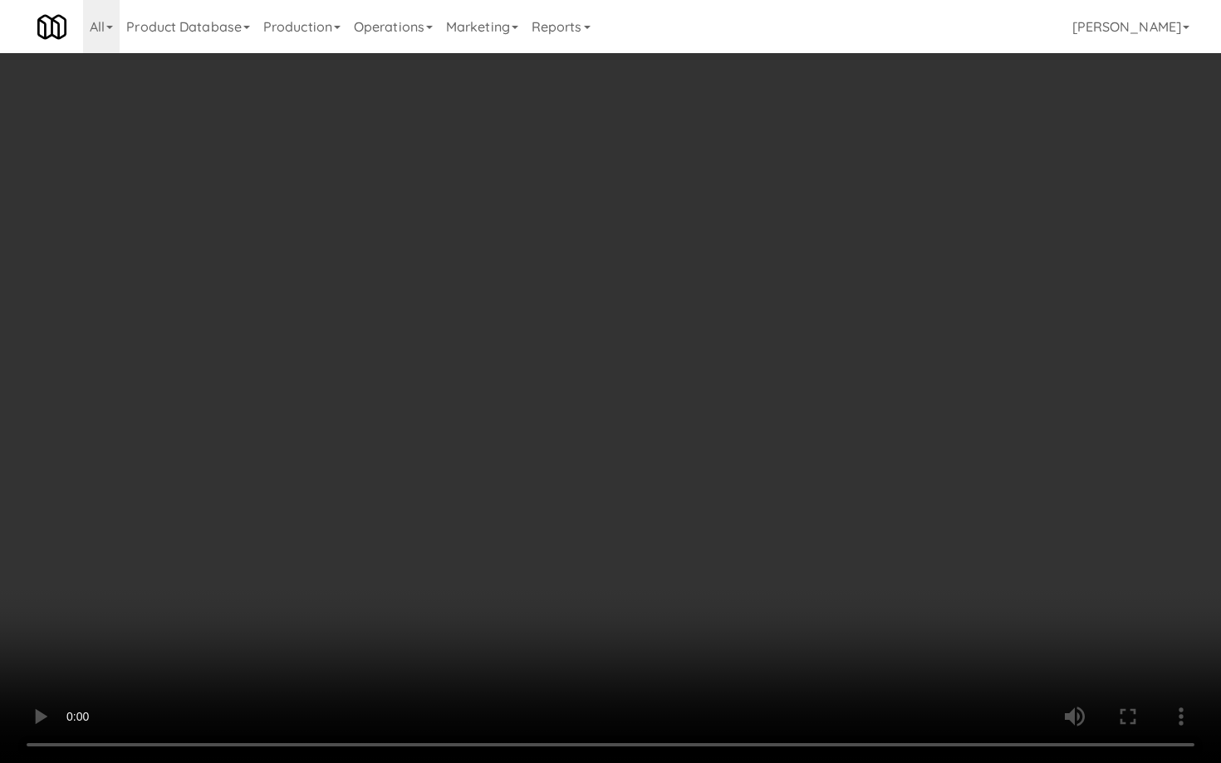
click at [649, 476] on video at bounding box center [610, 381] width 1221 height 763
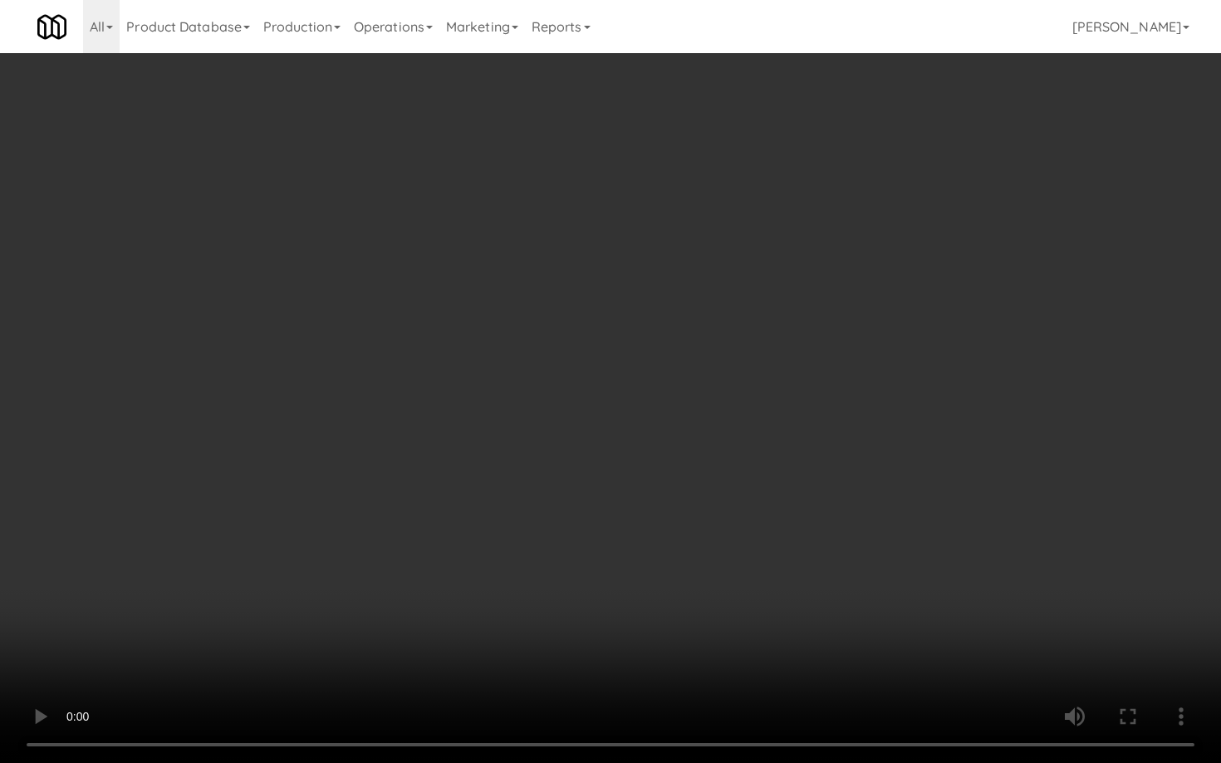
click at [649, 476] on video at bounding box center [610, 381] width 1221 height 763
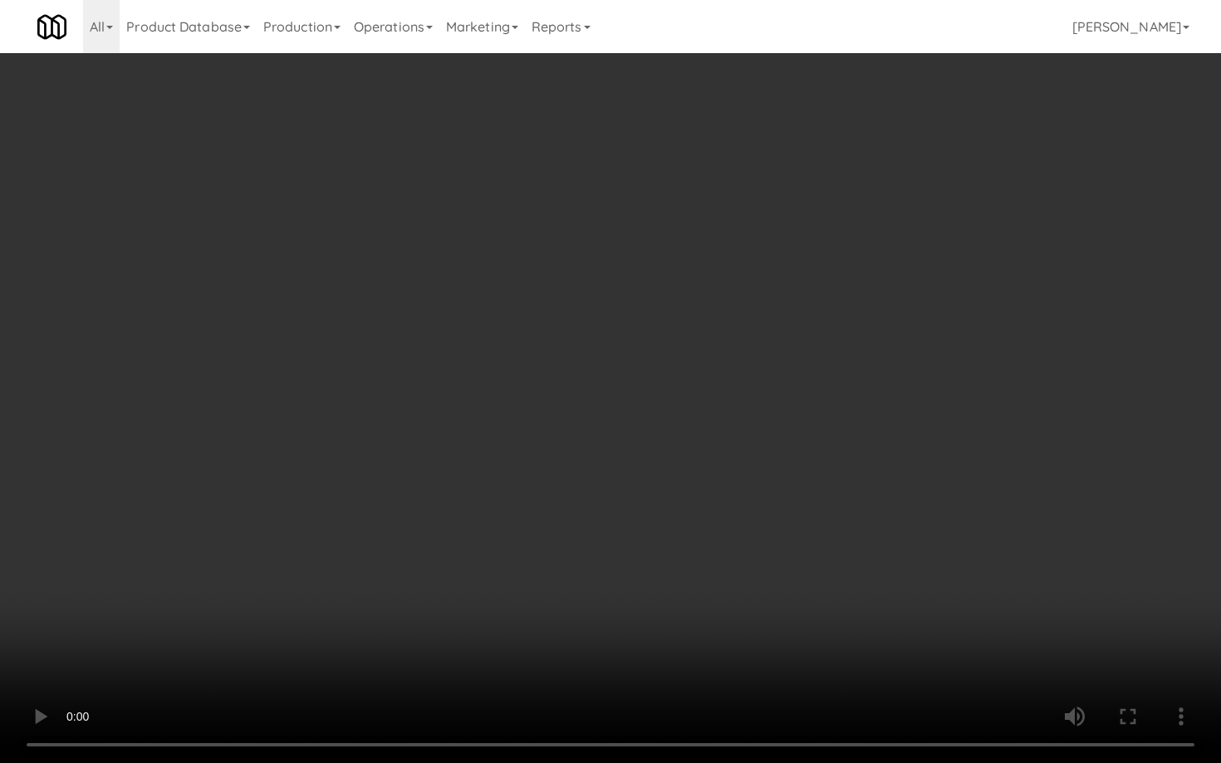
click at [616, 430] on video at bounding box center [610, 381] width 1221 height 763
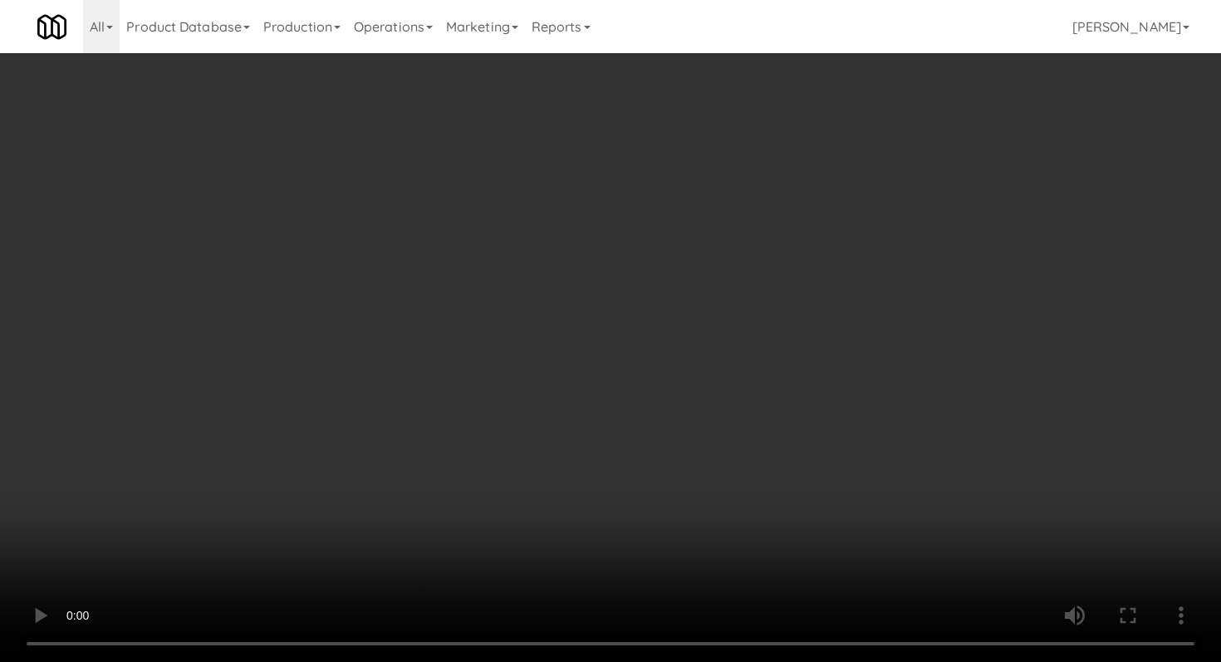
scroll to position [648, 0]
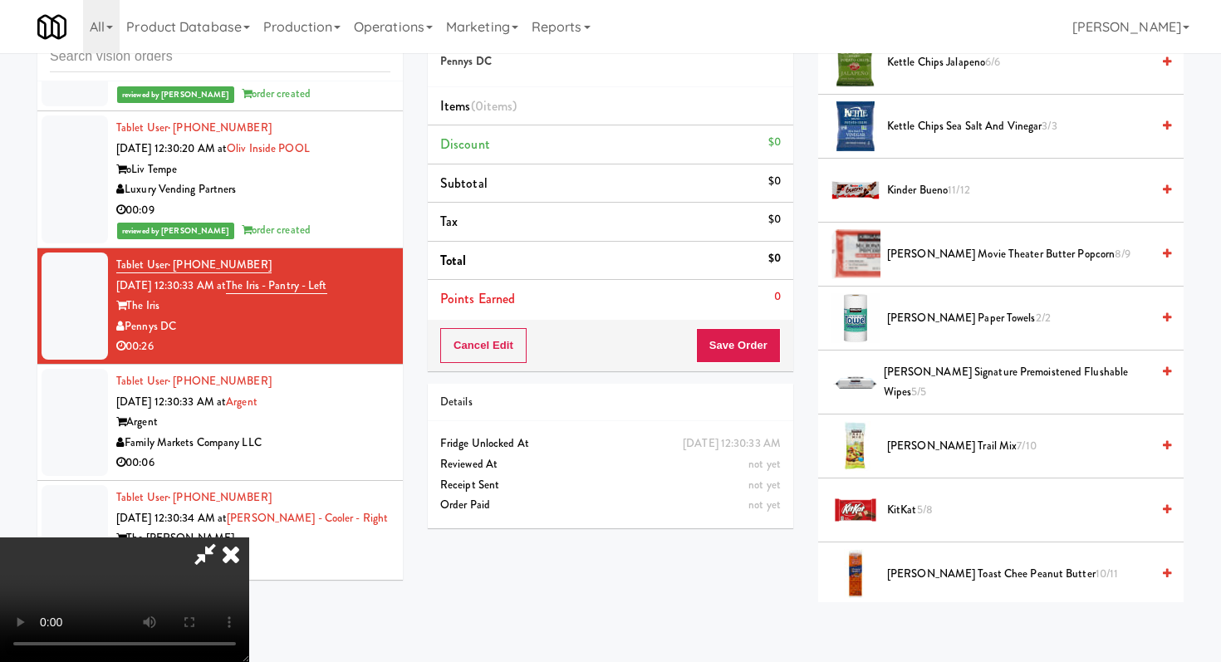
click at [914, 437] on span "[PERSON_NAME] Trail Mix 7/10" at bounding box center [1018, 446] width 263 height 21
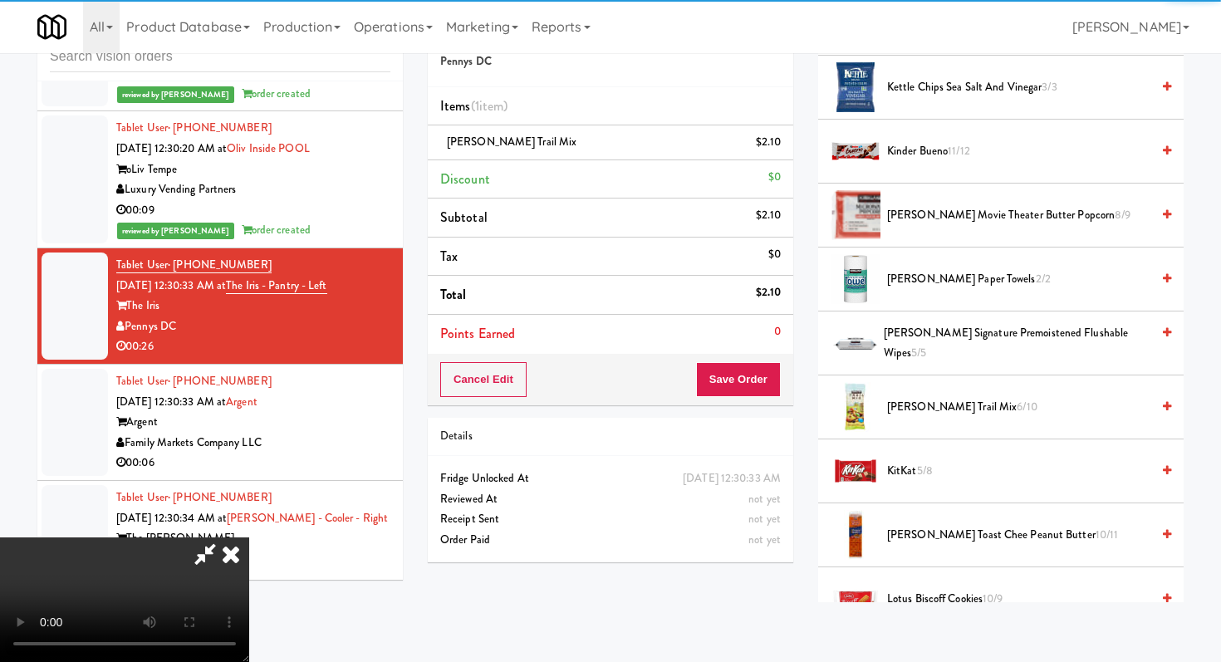
scroll to position [698, 0]
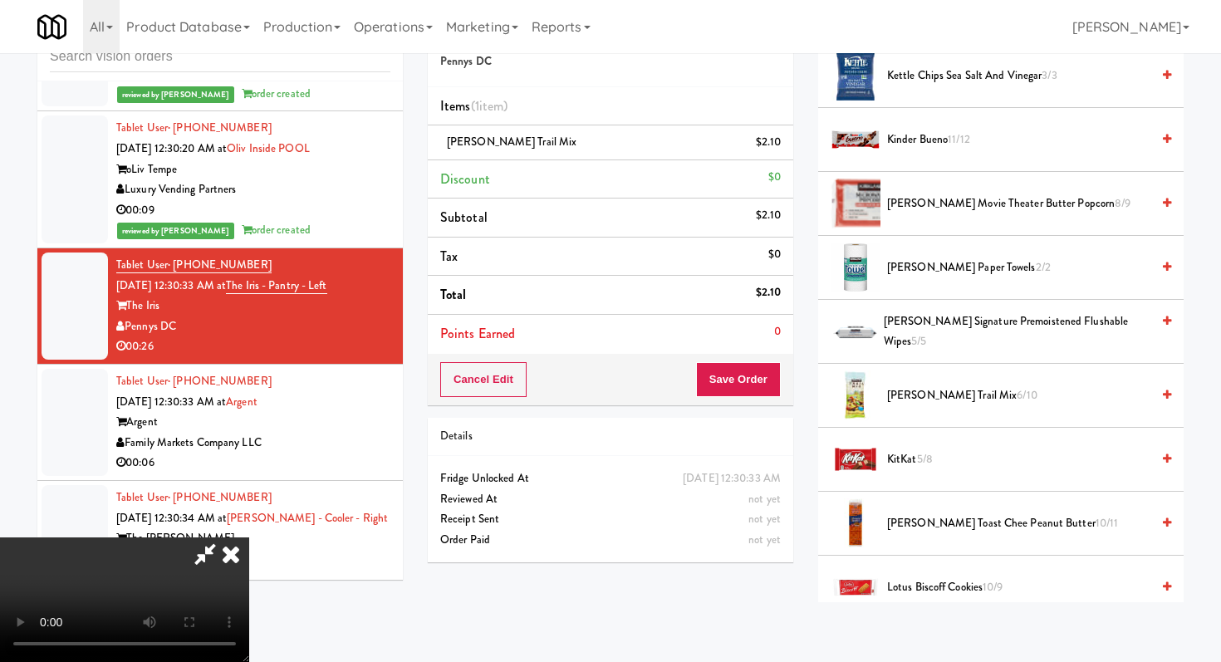
click at [908, 529] on span "[PERSON_NAME] Toast Chee Peanut Butter 10/11" at bounding box center [1018, 523] width 263 height 21
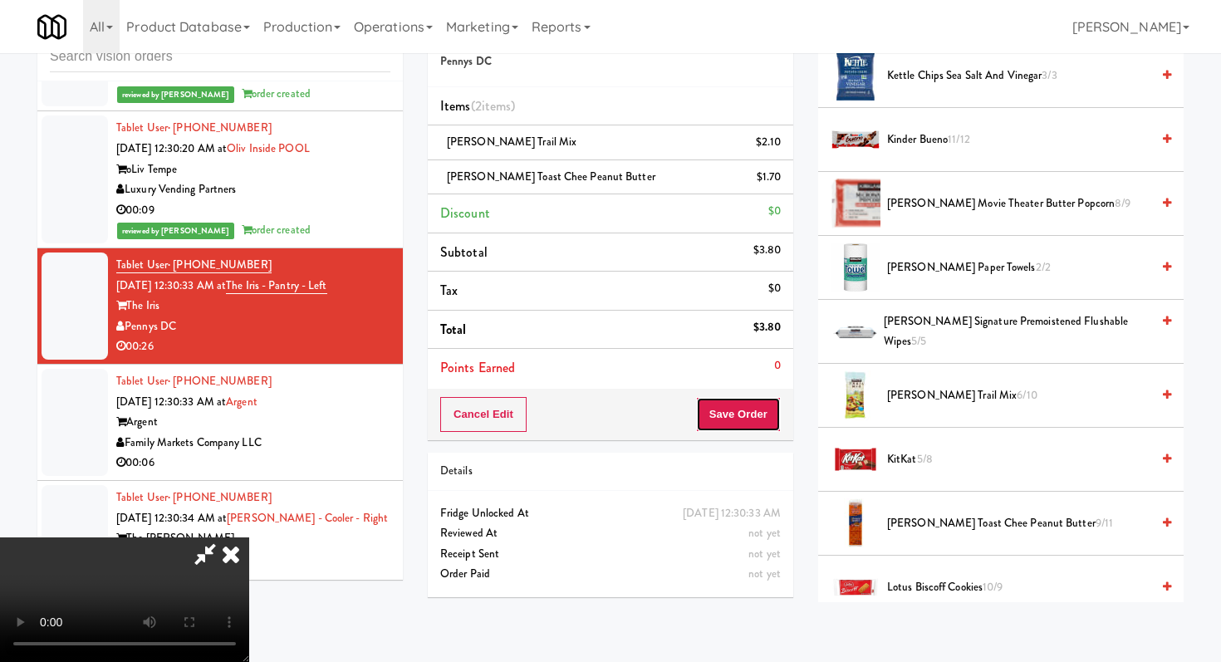
click at [774, 420] on button "Save Order" at bounding box center [738, 414] width 85 height 35
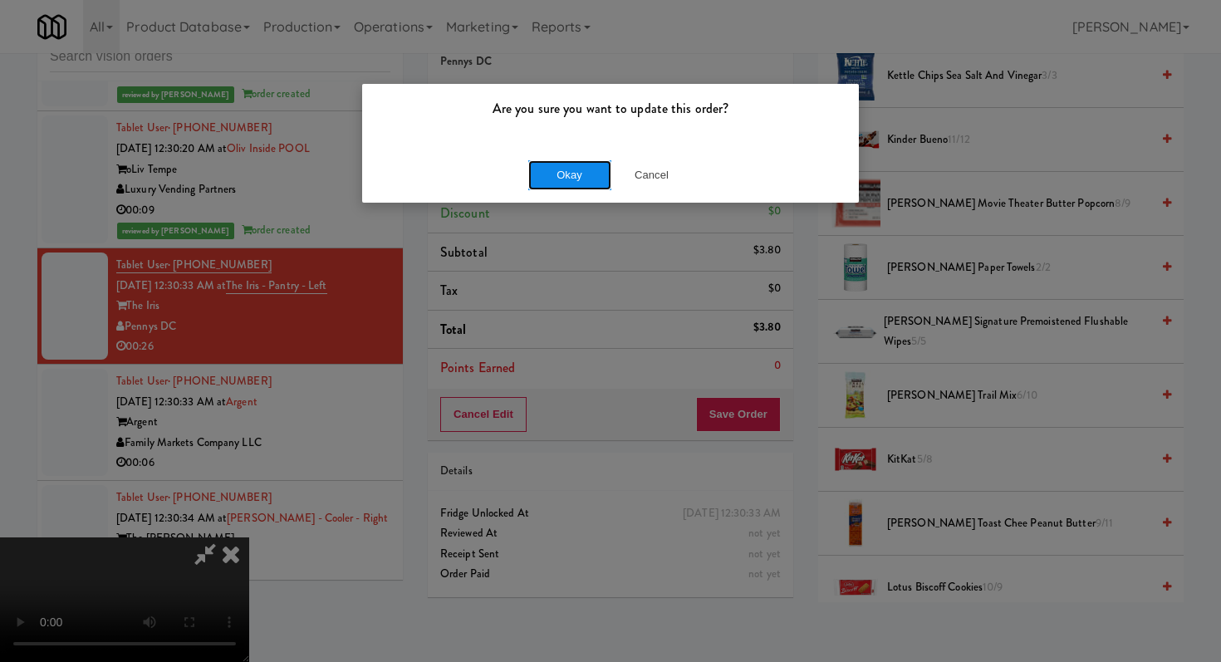
click at [586, 176] on button "Okay" at bounding box center [569, 175] width 83 height 30
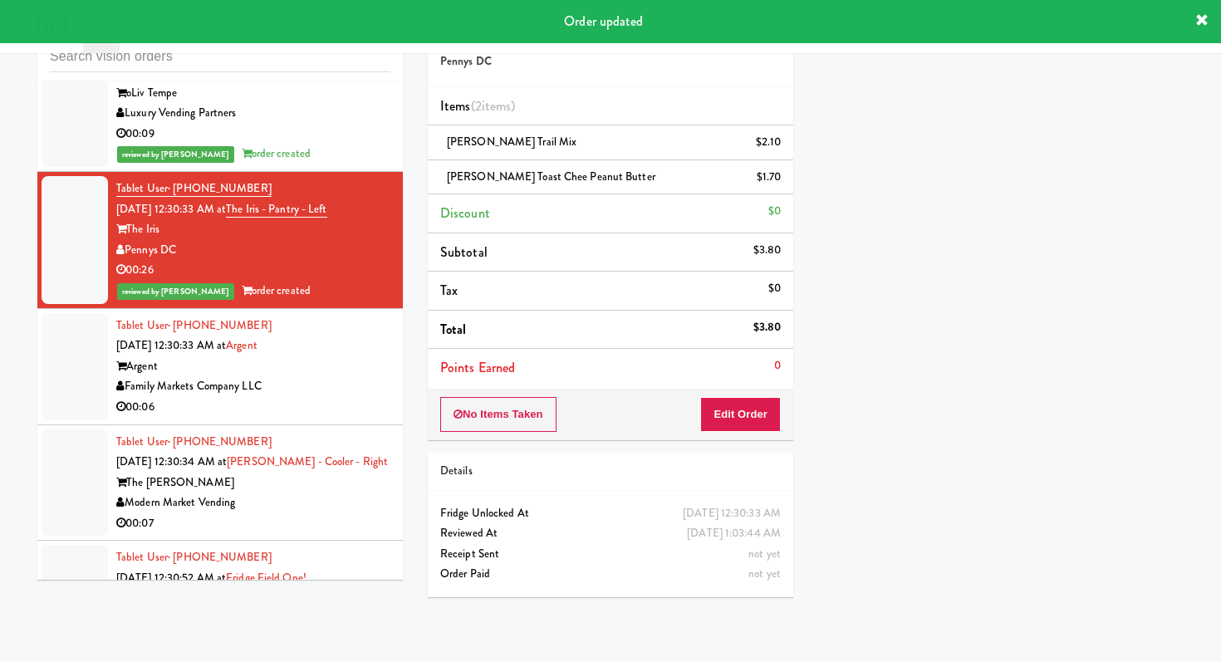
scroll to position [25843, 0]
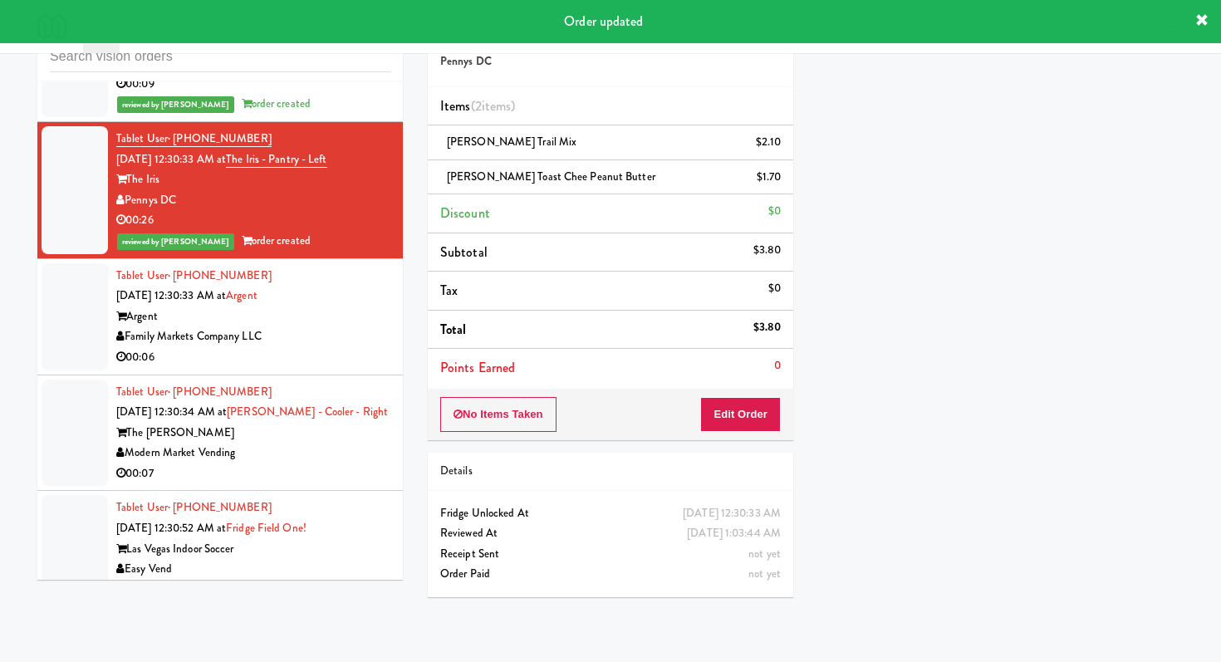
click at [358, 347] on div "00:06" at bounding box center [253, 357] width 274 height 21
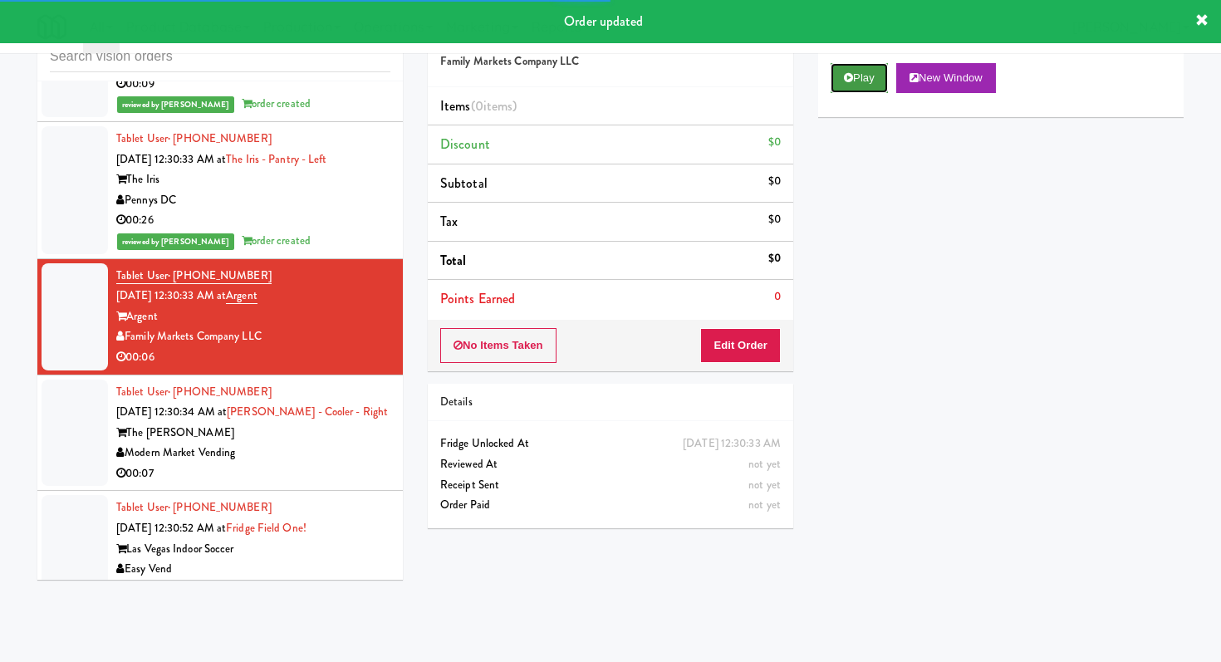
click at [850, 81] on icon at bounding box center [848, 77] width 9 height 11
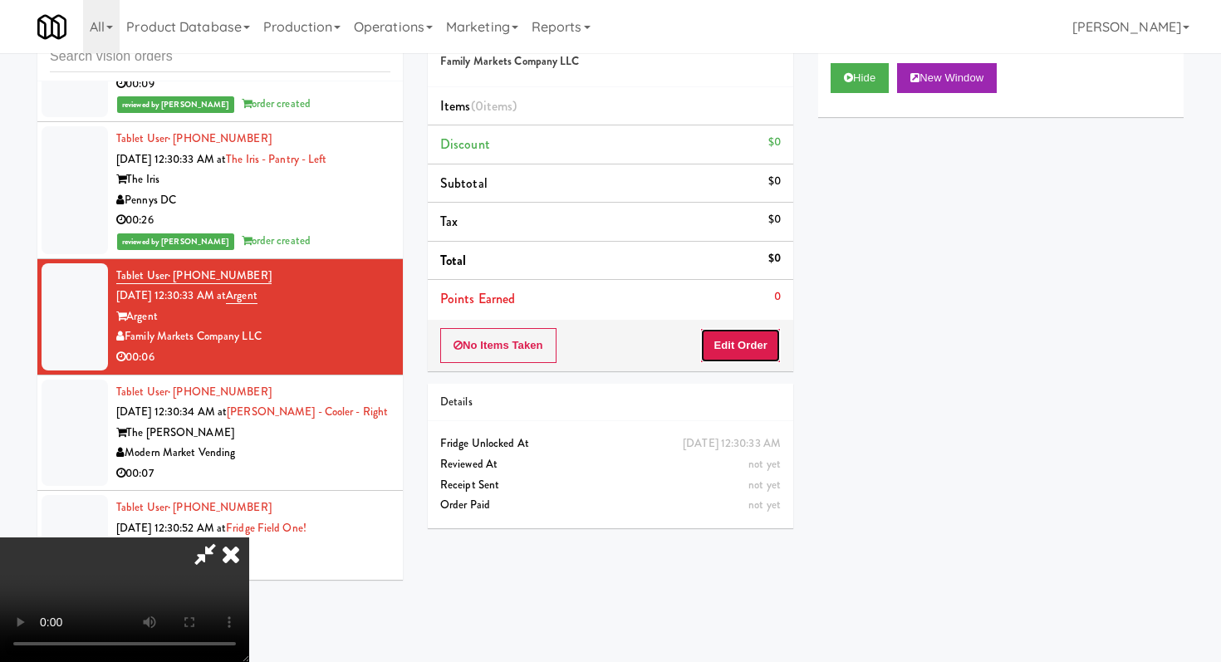
click at [738, 336] on button "Edit Order" at bounding box center [740, 345] width 81 height 35
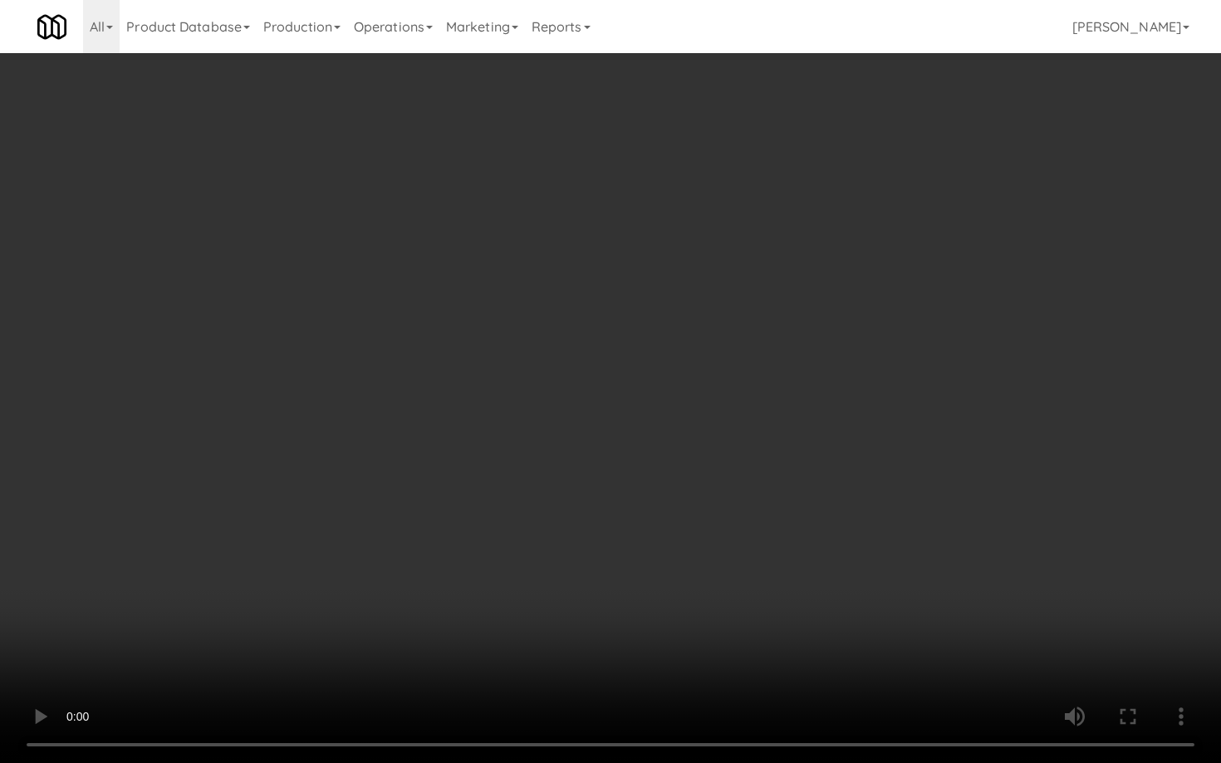
click at [829, 541] on video at bounding box center [610, 381] width 1221 height 763
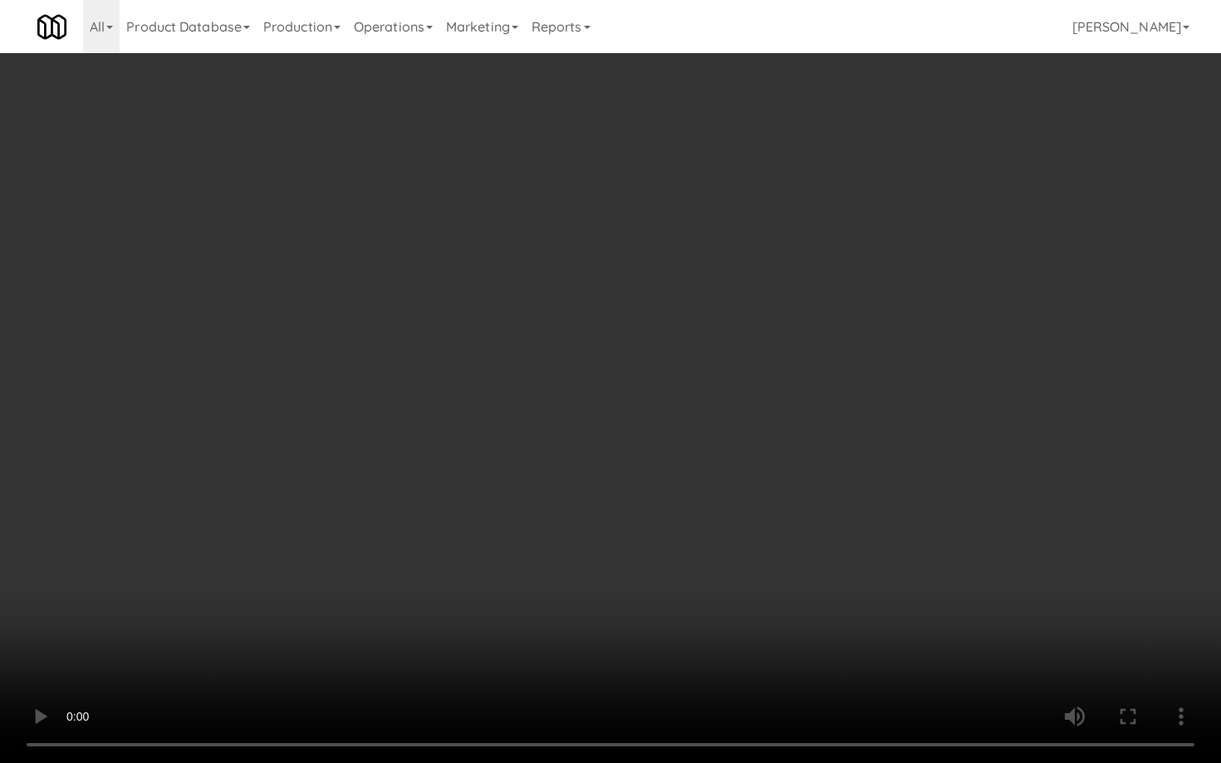
click at [829, 541] on video at bounding box center [610, 381] width 1221 height 763
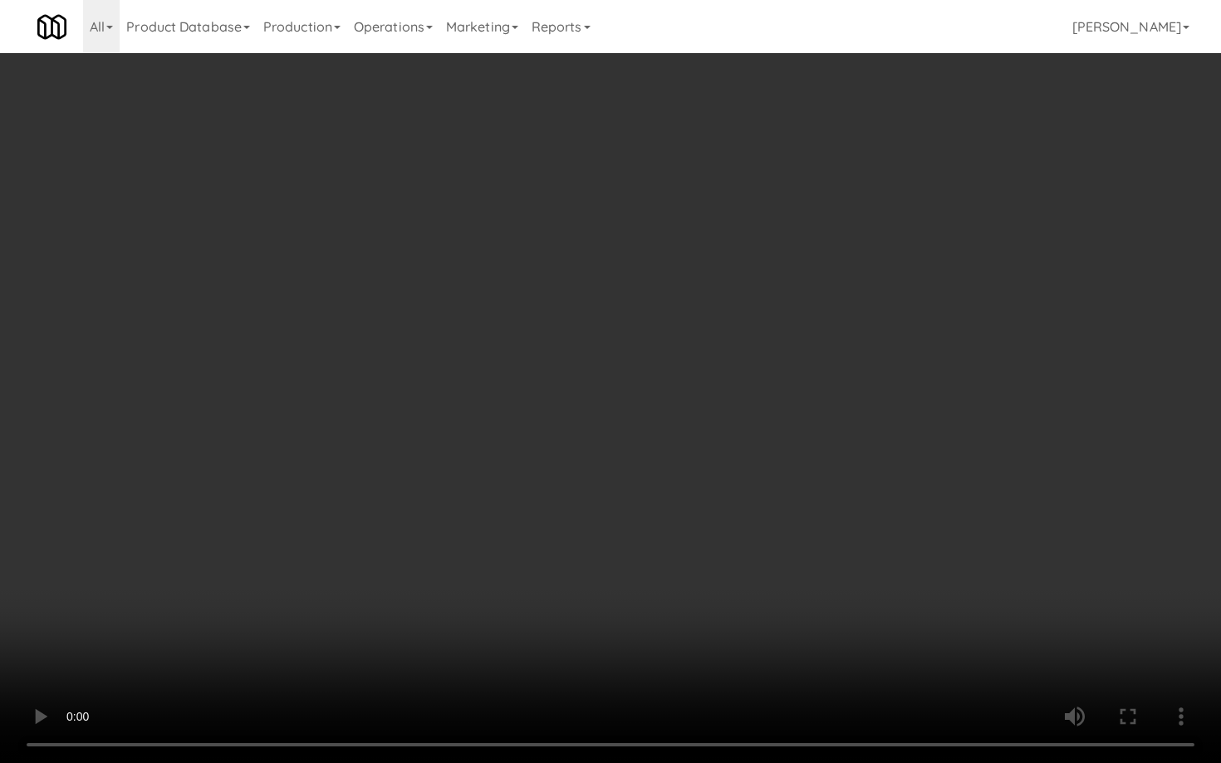
click at [829, 541] on video at bounding box center [610, 381] width 1221 height 763
click at [825, 583] on video at bounding box center [610, 381] width 1221 height 763
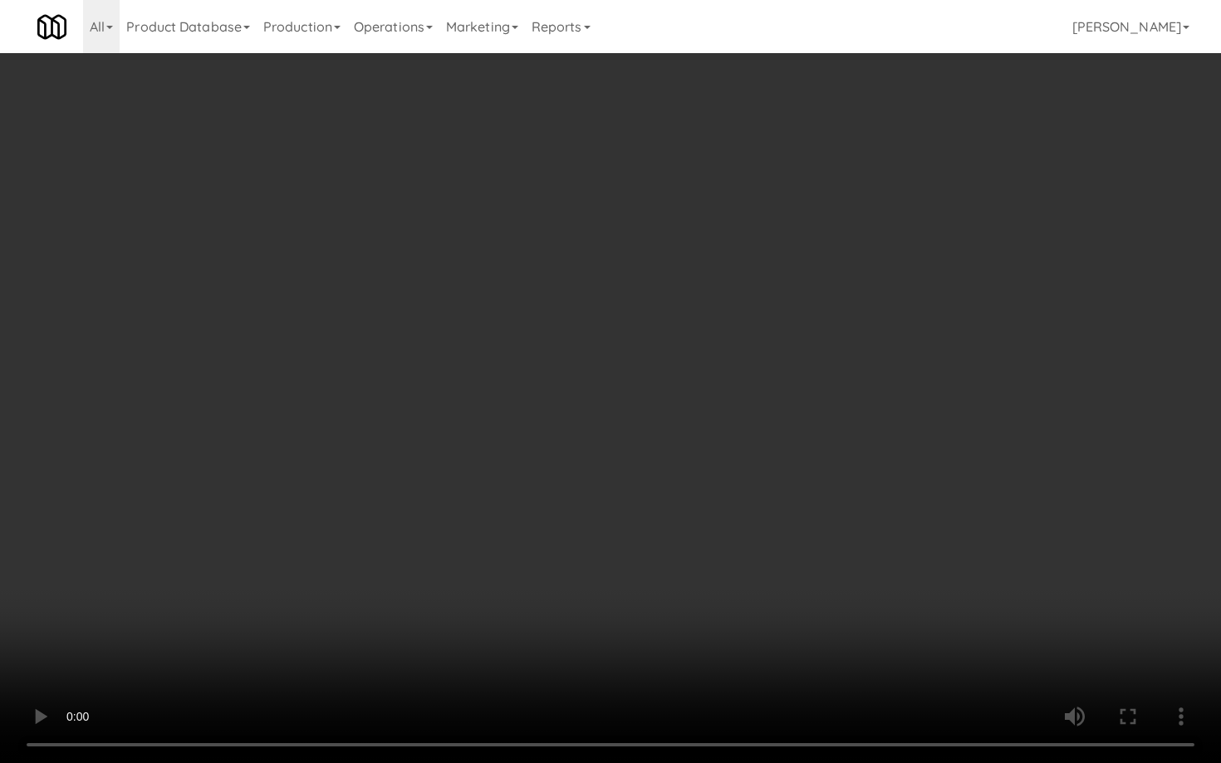
click at [825, 583] on video at bounding box center [610, 381] width 1221 height 763
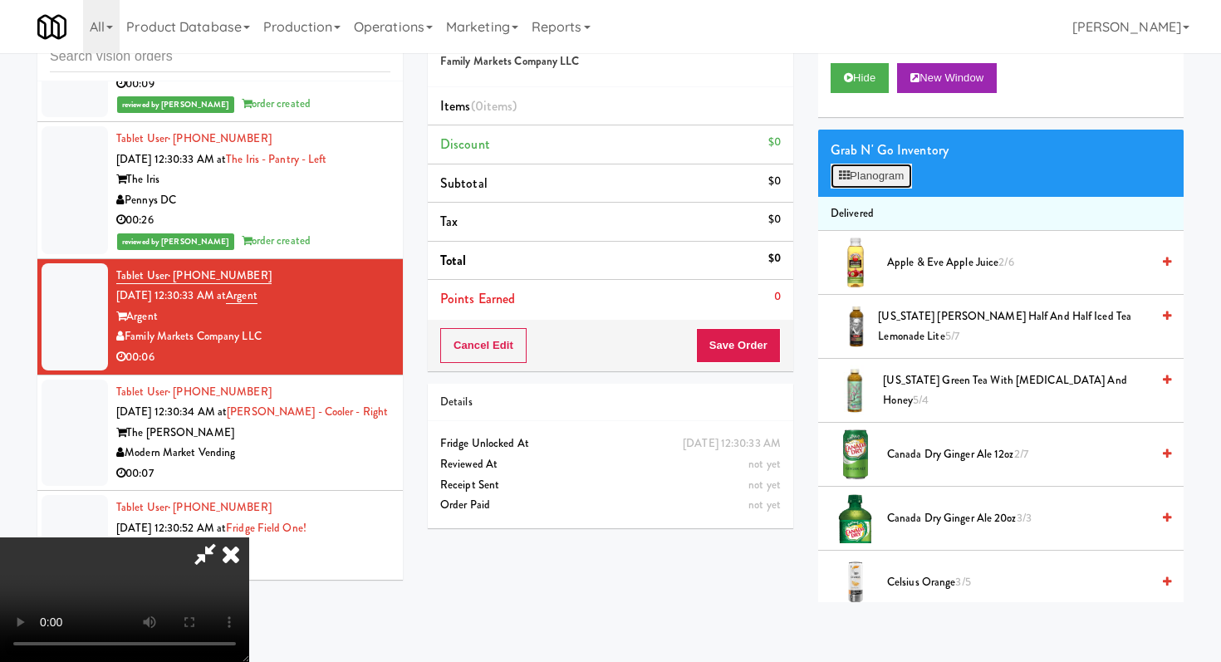
click at [900, 179] on button "Planogram" at bounding box center [870, 176] width 81 height 25
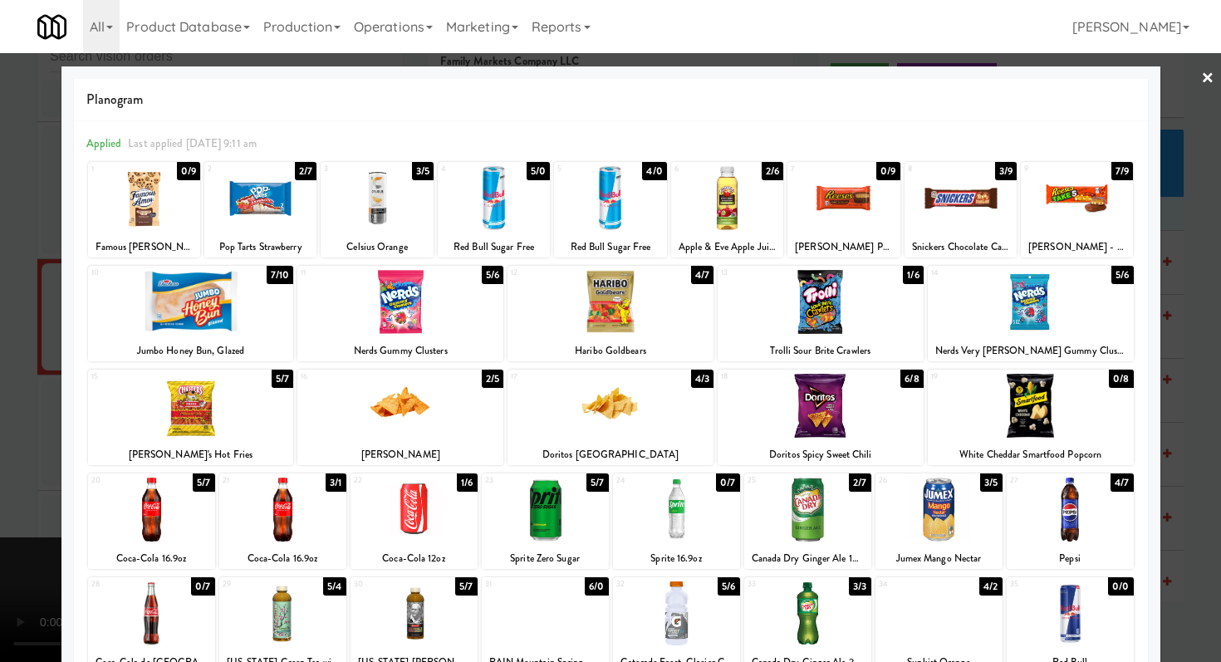
click at [1098, 198] on div at bounding box center [1077, 198] width 112 height 64
click at [0, 213] on div at bounding box center [610, 331] width 1221 height 662
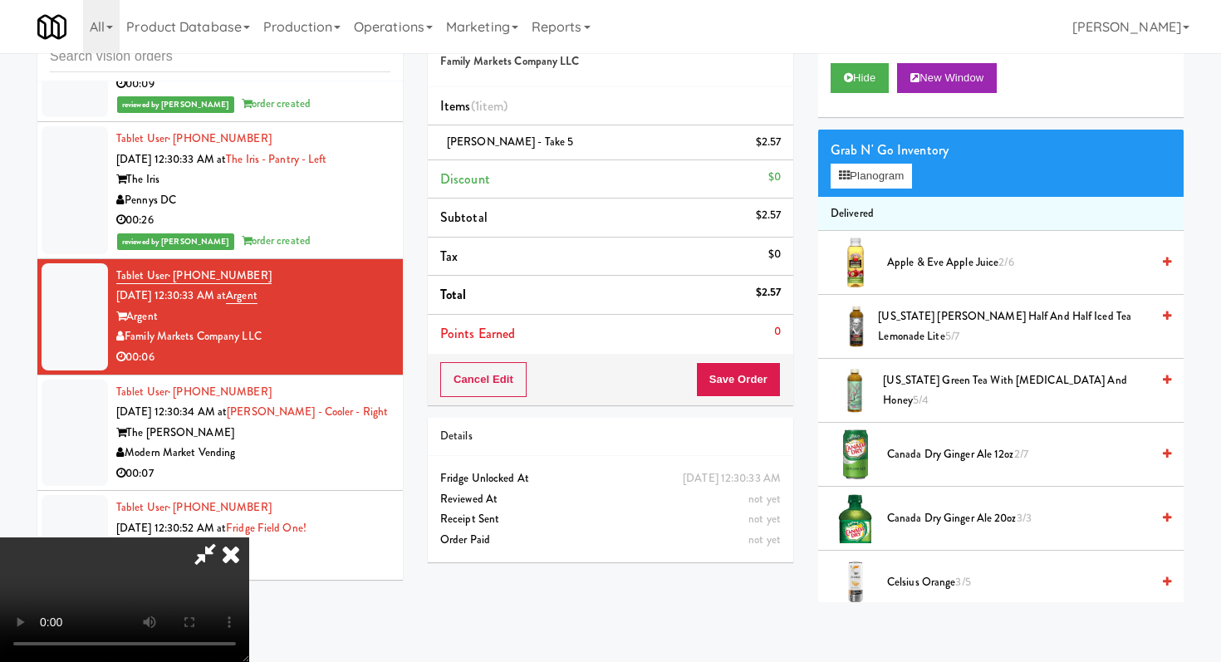
click at [249, 661] on video at bounding box center [124, 599] width 249 height 125
click at [249, 566] on video at bounding box center [124, 599] width 249 height 125
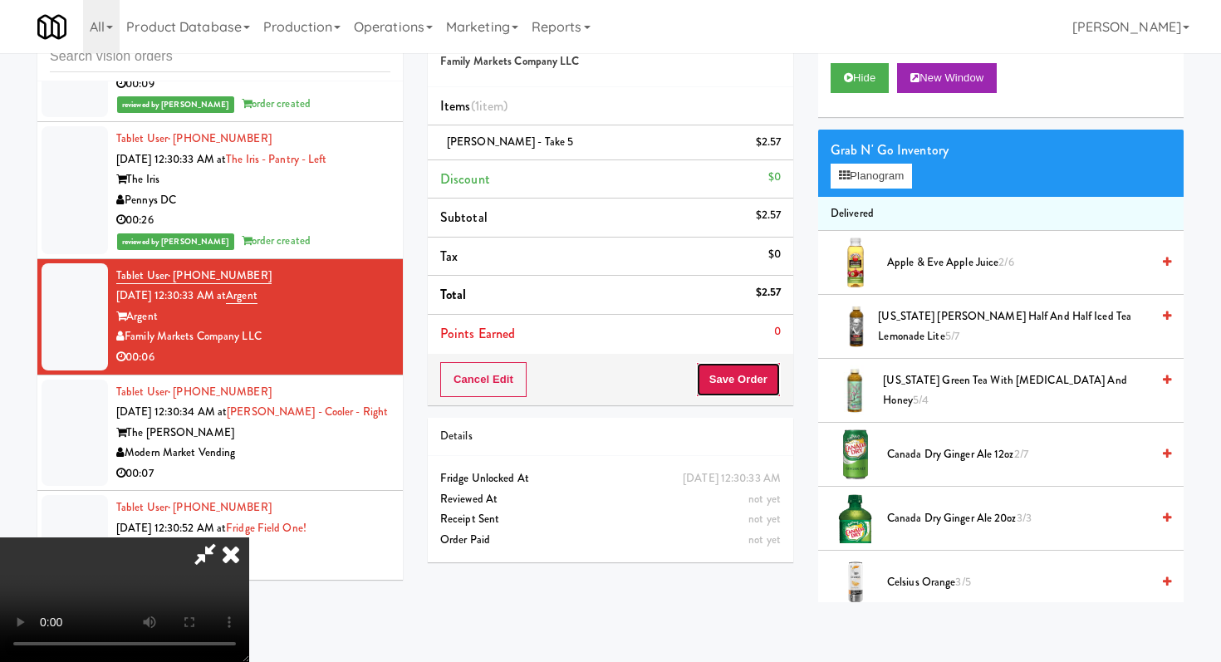
click at [743, 388] on button "Save Order" at bounding box center [738, 379] width 85 height 35
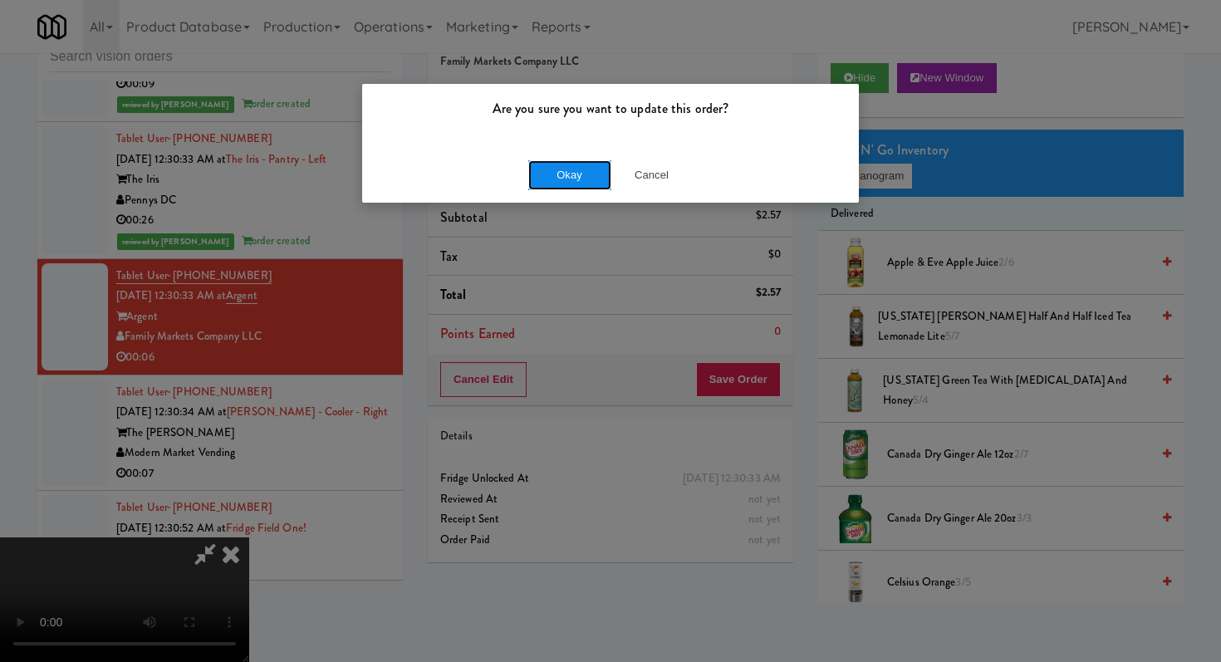
click at [595, 180] on button "Okay" at bounding box center [569, 175] width 83 height 30
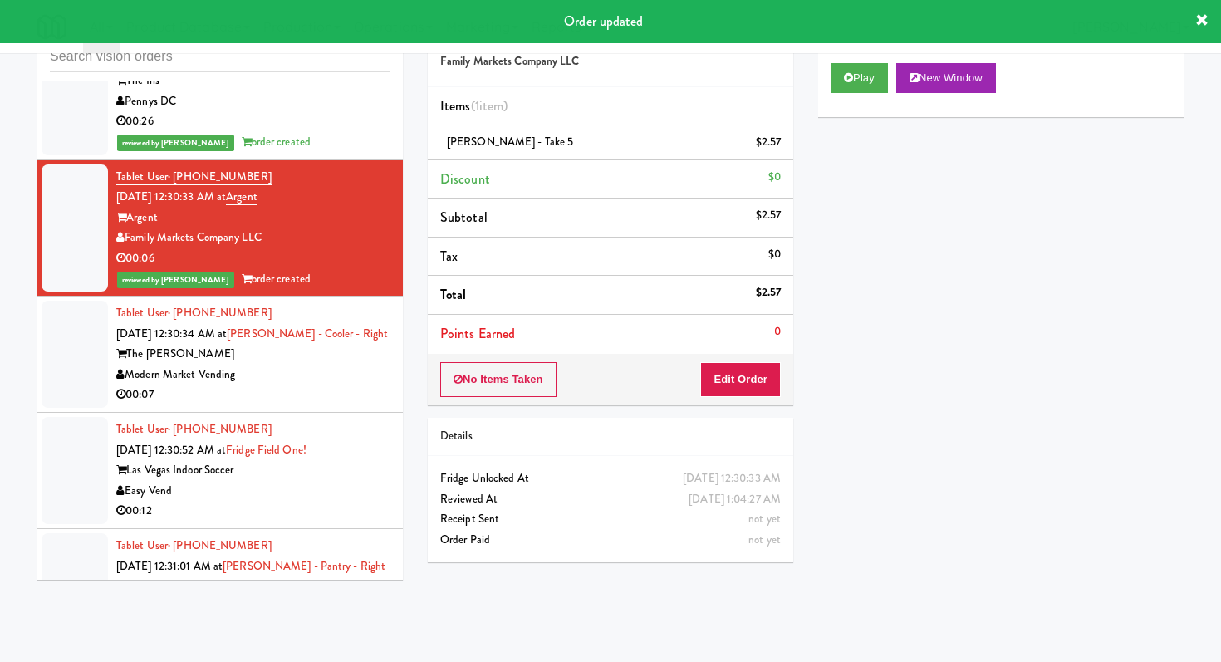
scroll to position [25945, 0]
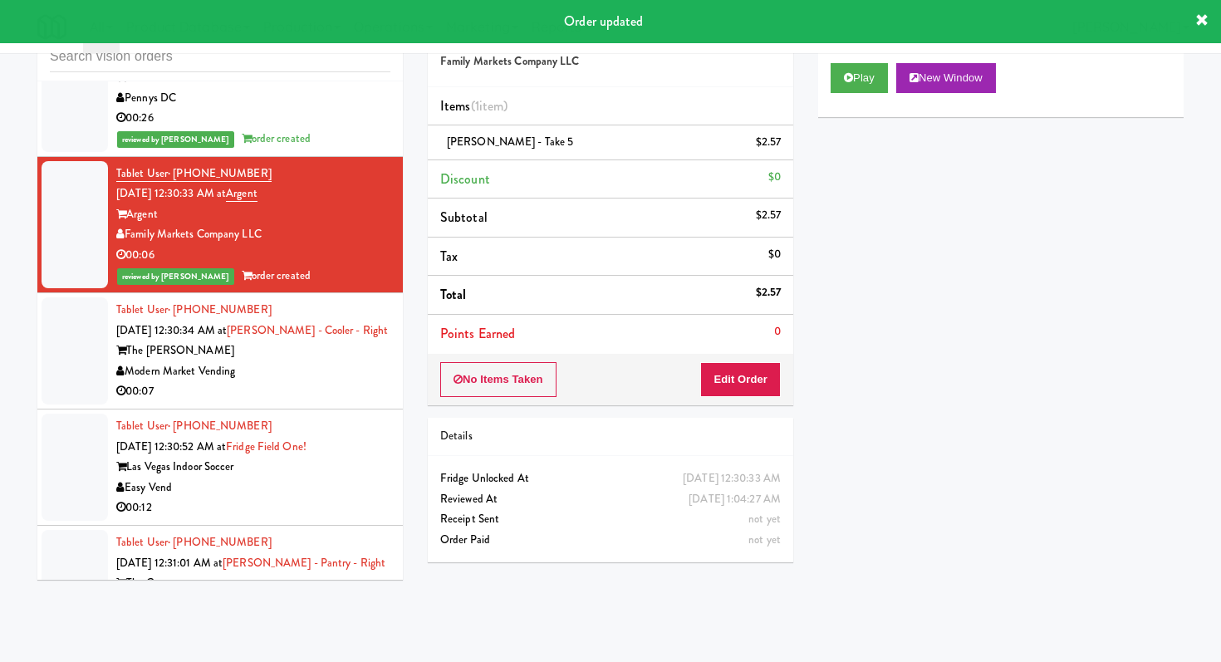
click at [301, 381] on div "00:07" at bounding box center [253, 391] width 274 height 21
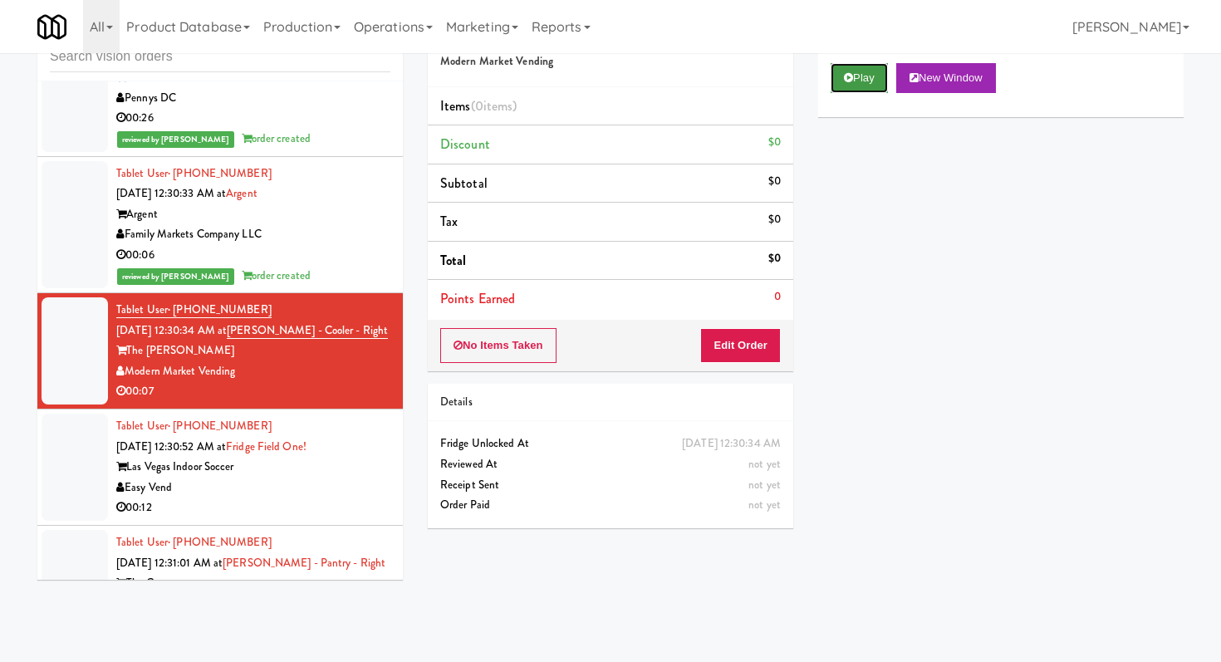
click at [833, 72] on button "Play" at bounding box center [858, 78] width 57 height 30
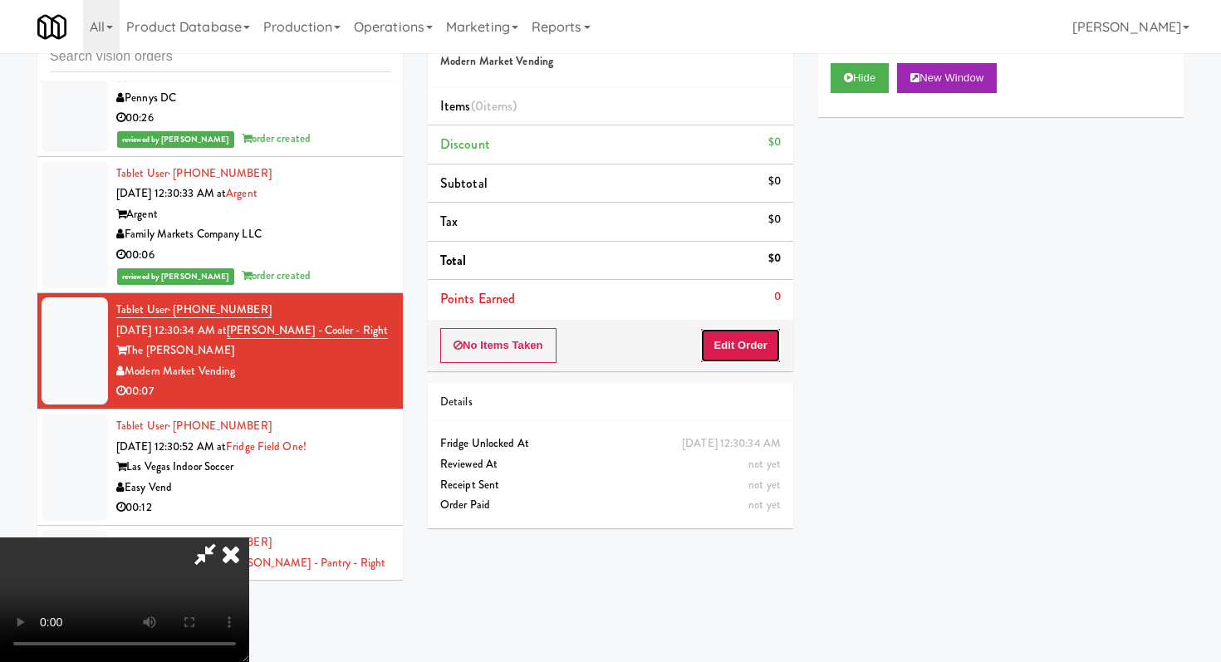
click at [745, 355] on button "Edit Order" at bounding box center [740, 345] width 81 height 35
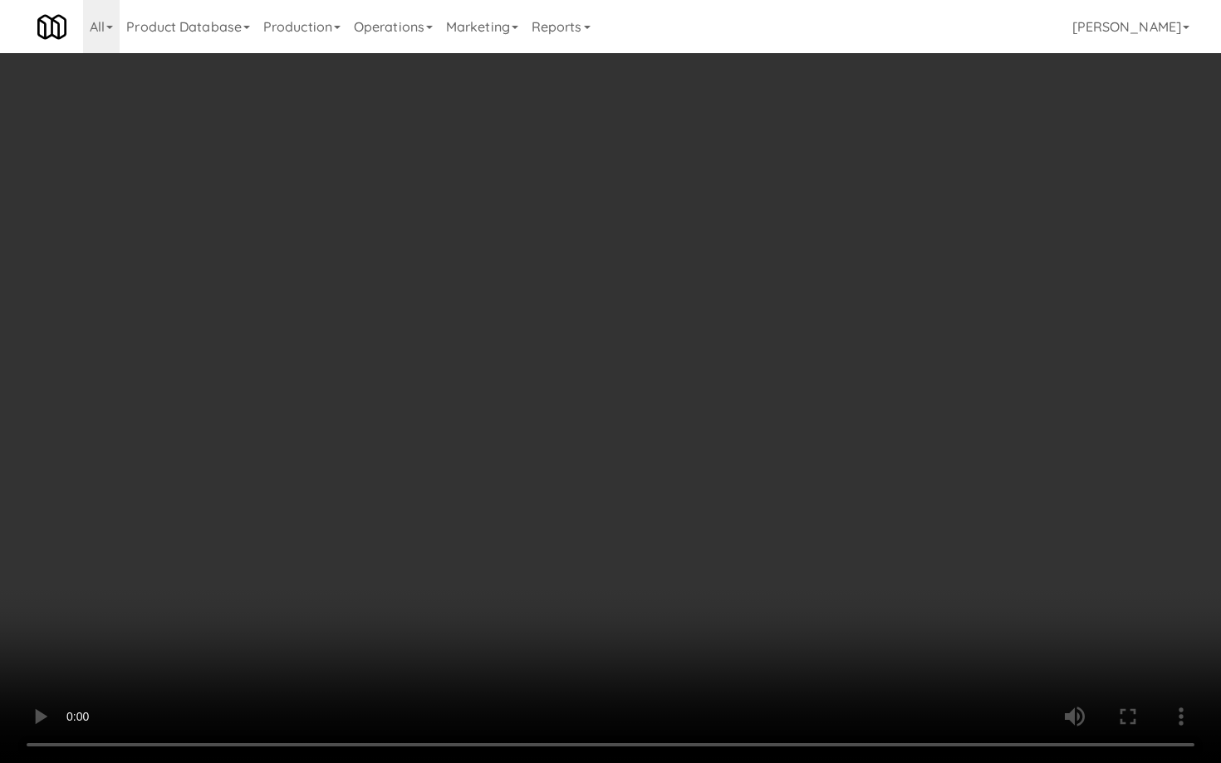
click at [649, 589] on video at bounding box center [610, 381] width 1221 height 763
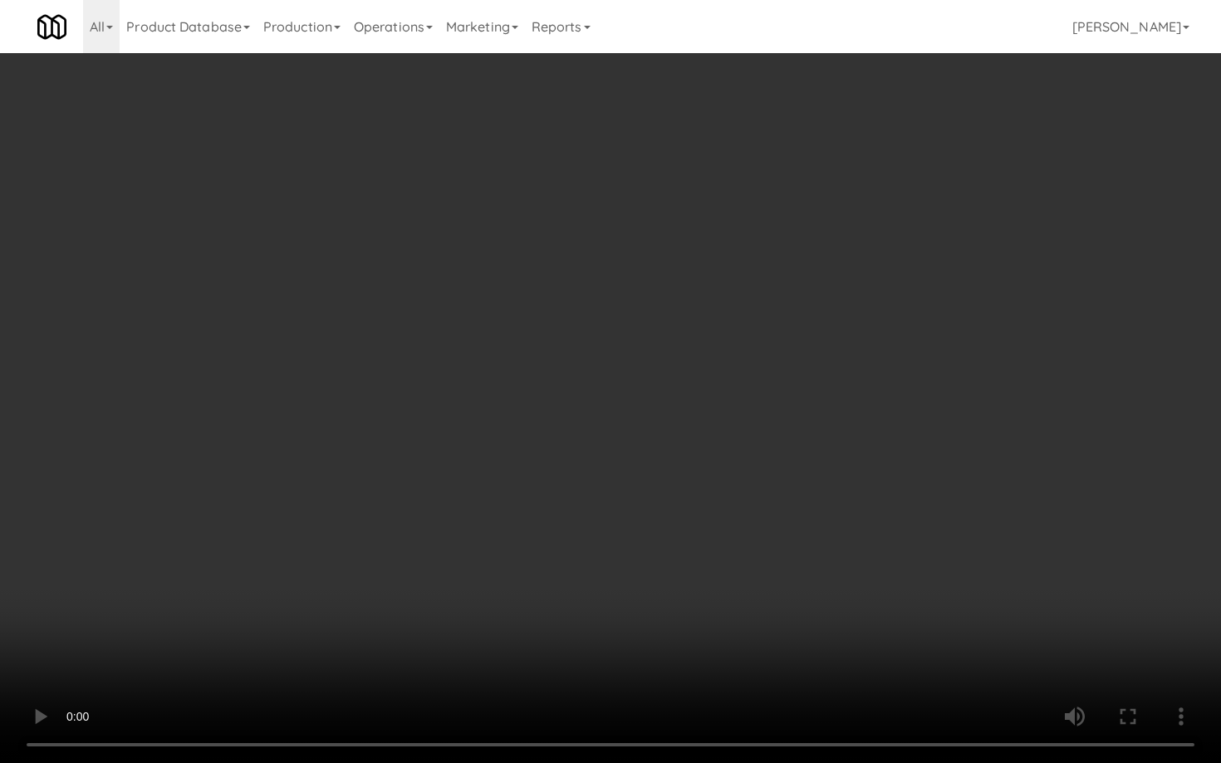
click at [592, 489] on video at bounding box center [610, 381] width 1221 height 763
click at [682, 257] on video at bounding box center [610, 381] width 1221 height 763
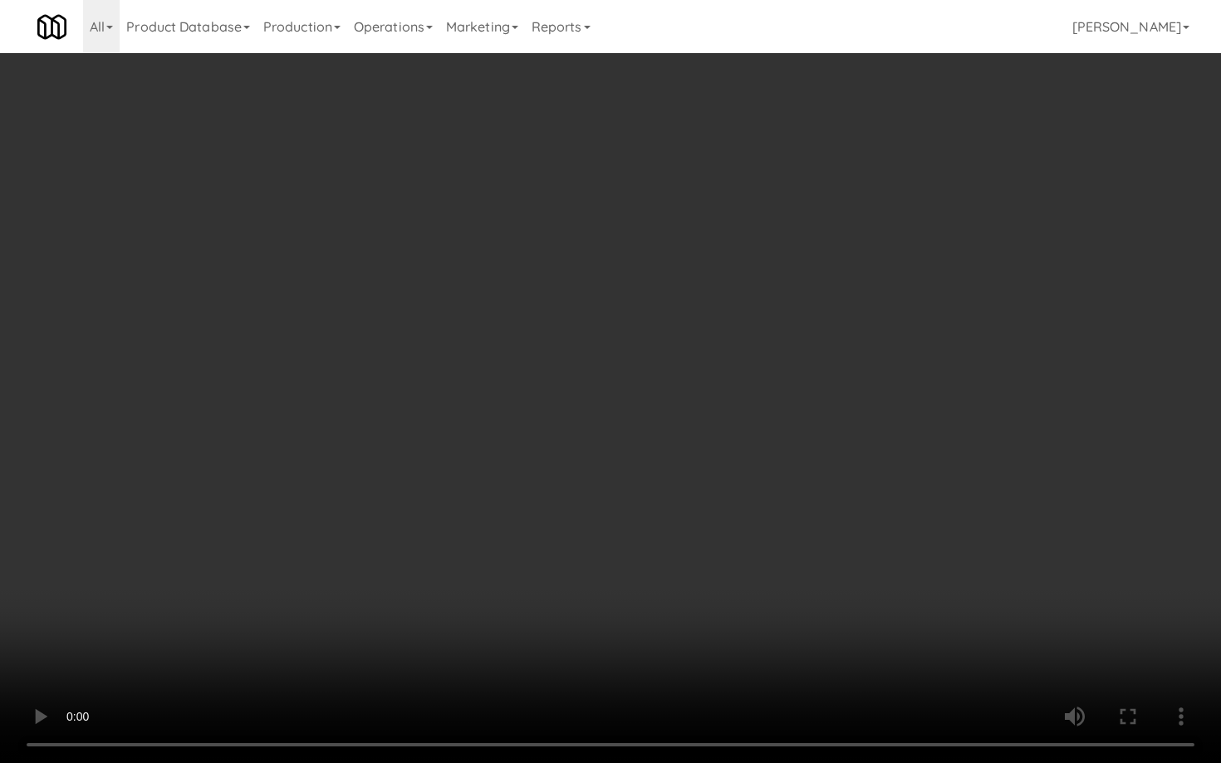
click at [682, 257] on video at bounding box center [610, 381] width 1221 height 763
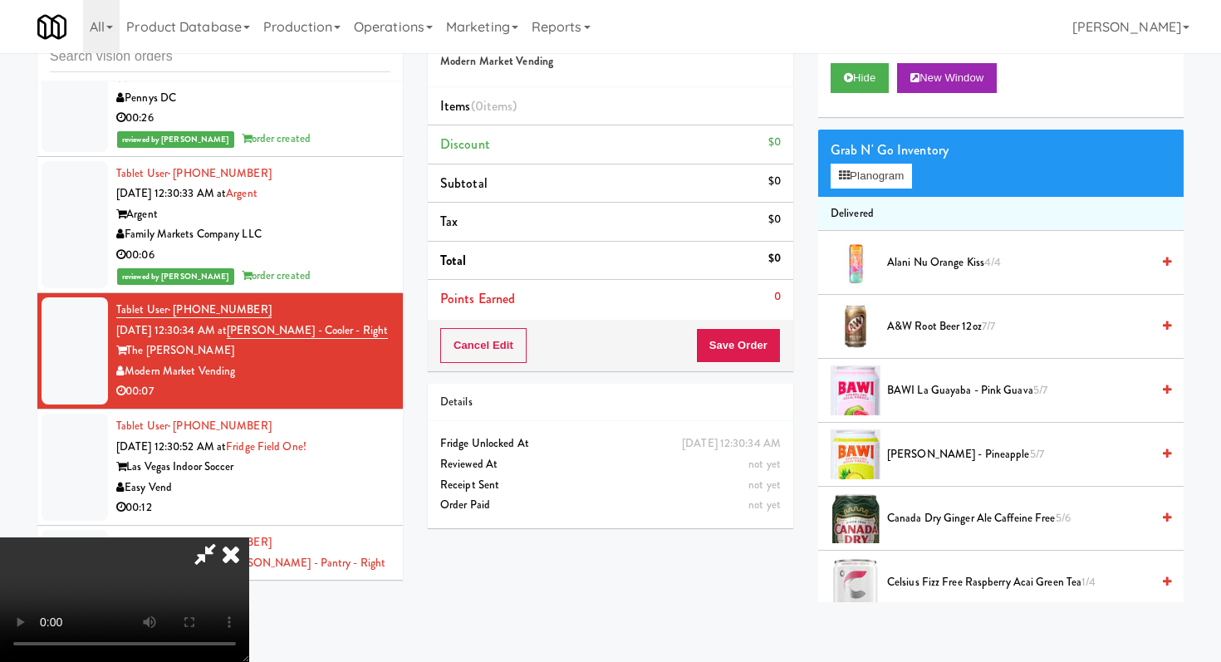
click at [249, 537] on icon at bounding box center [231, 553] width 37 height 33
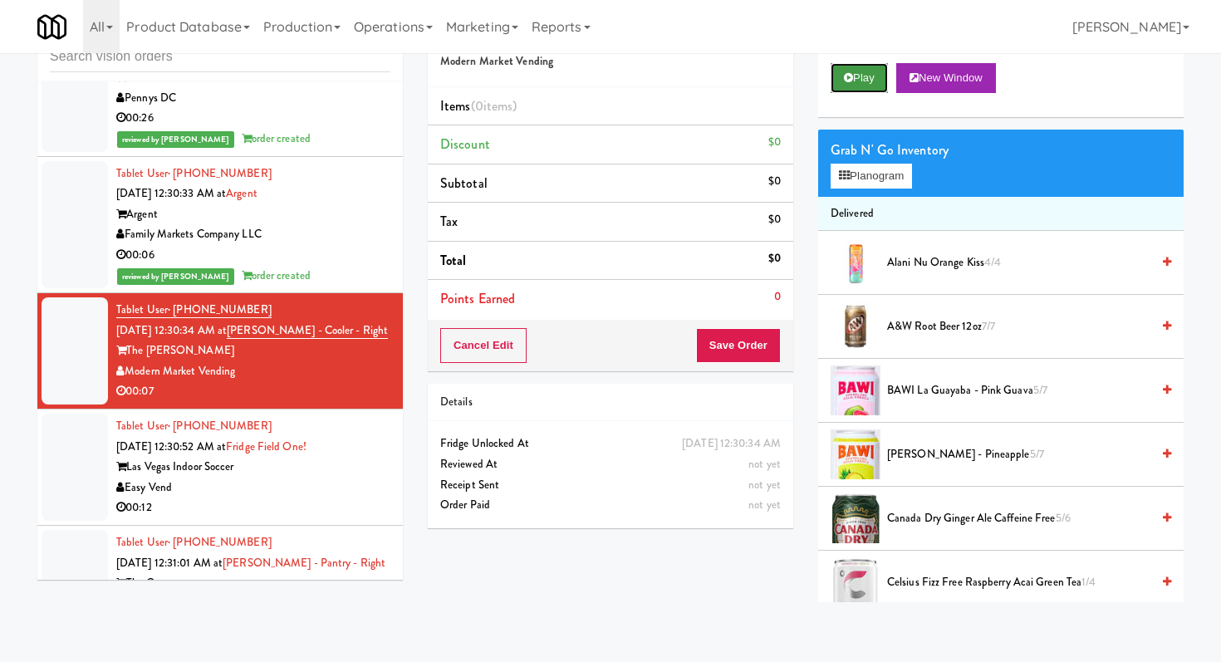
click at [832, 88] on button "Play" at bounding box center [858, 78] width 57 height 30
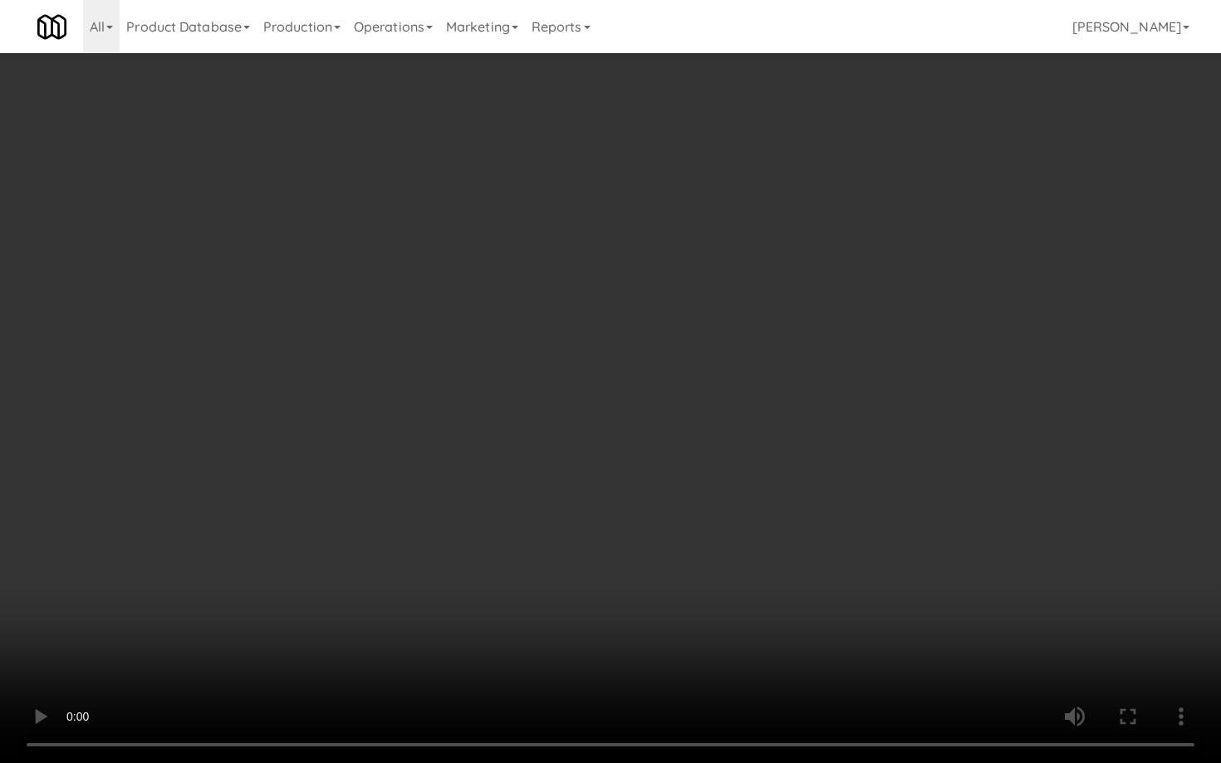
click at [458, 462] on video at bounding box center [610, 381] width 1221 height 763
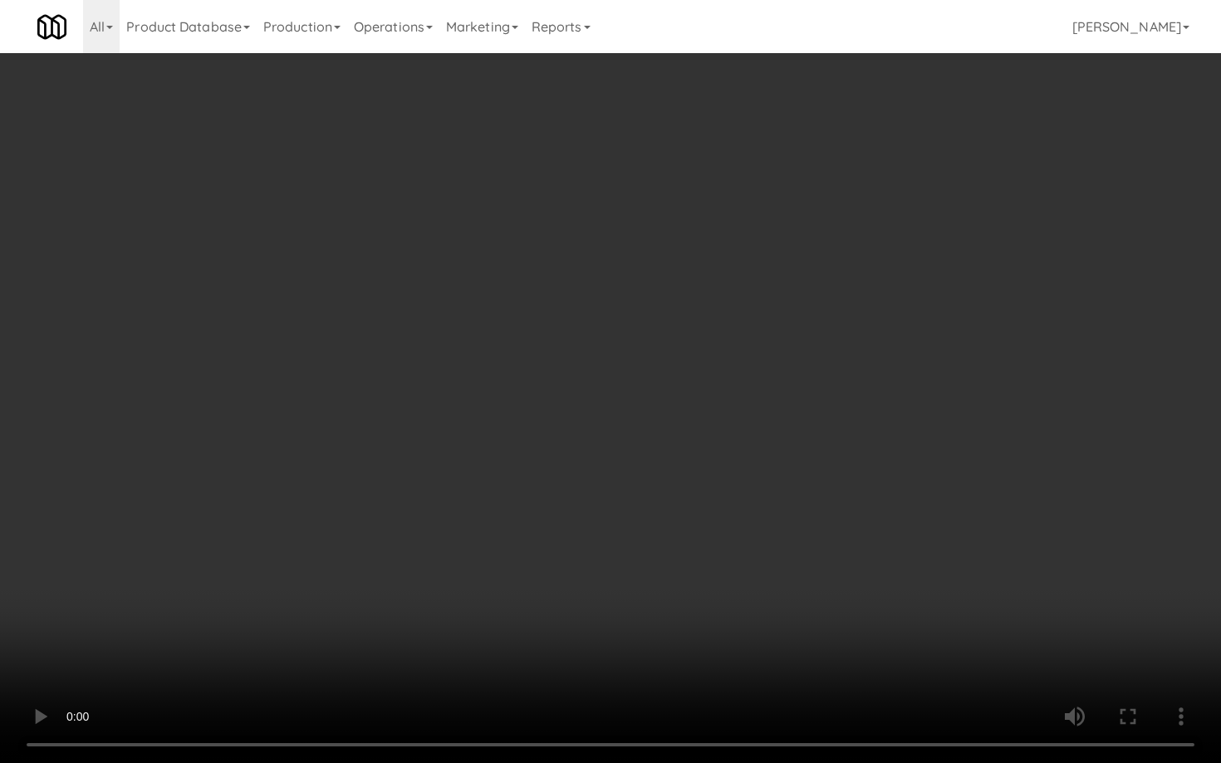
click at [458, 462] on video at bounding box center [610, 381] width 1221 height 763
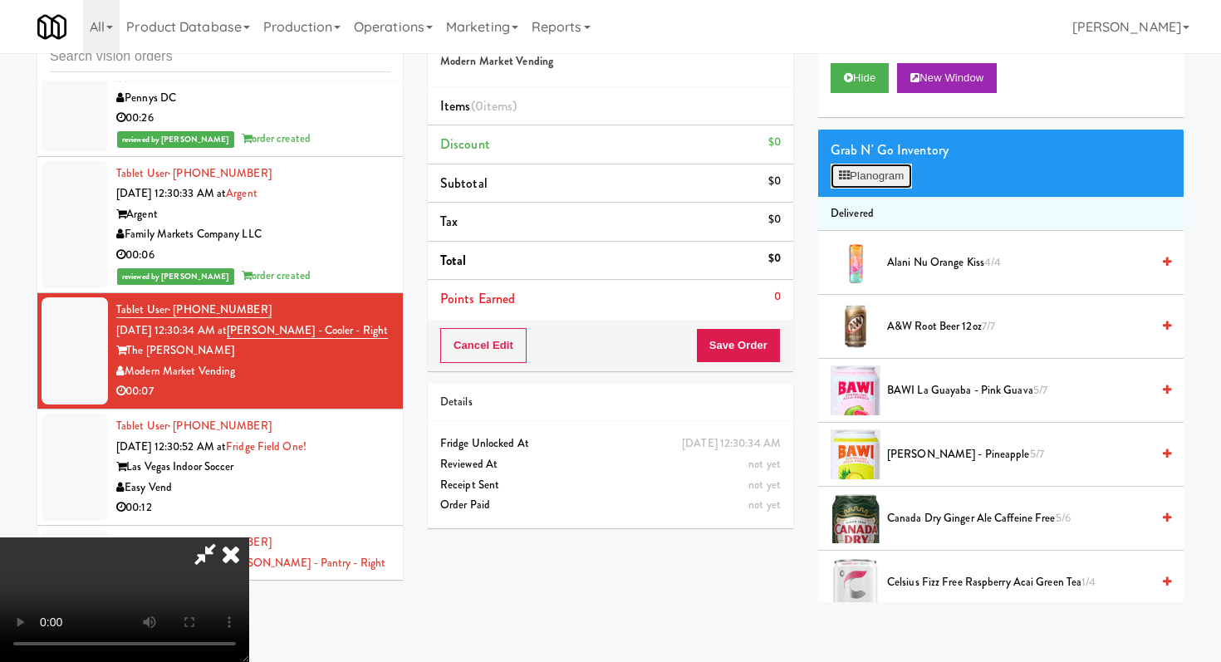
click at [856, 165] on button "Planogram" at bounding box center [870, 176] width 81 height 25
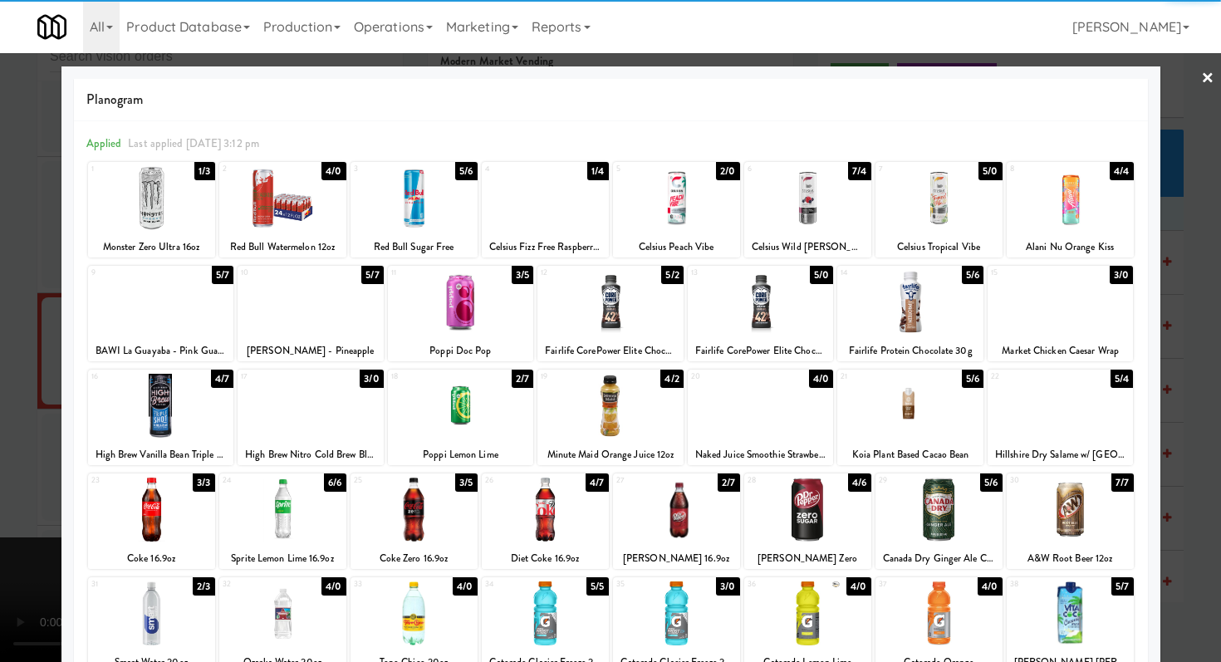
click at [514, 303] on div at bounding box center [461, 302] width 146 height 64
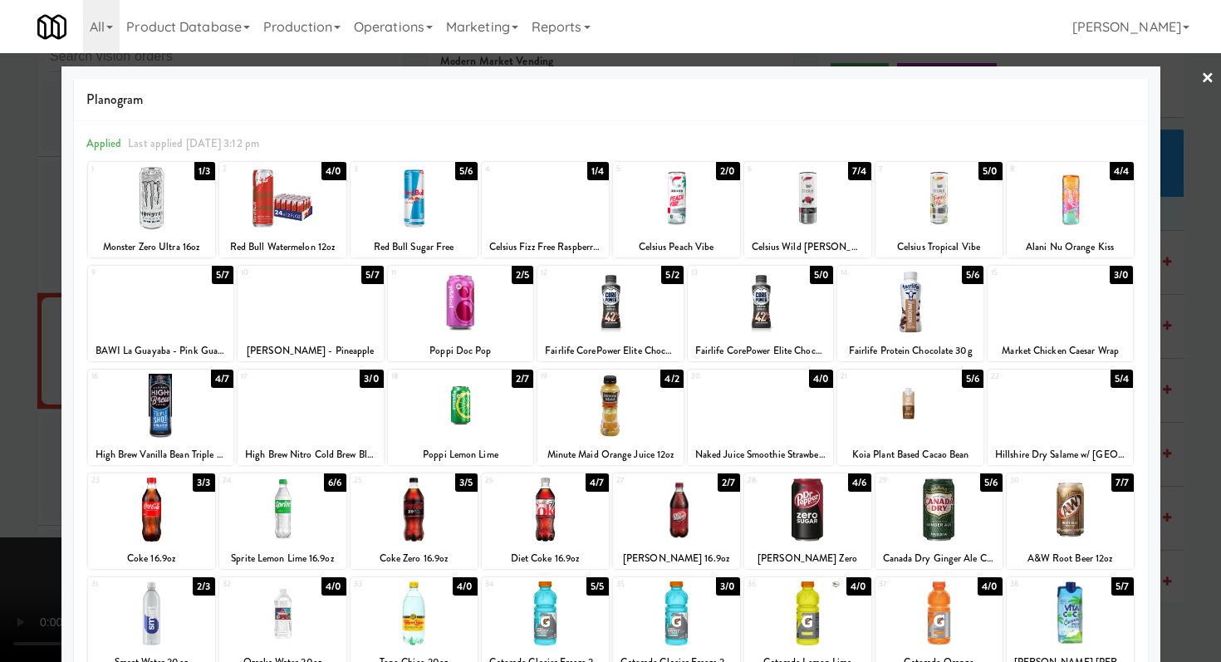
click at [56, 262] on div at bounding box center [610, 331] width 1221 height 662
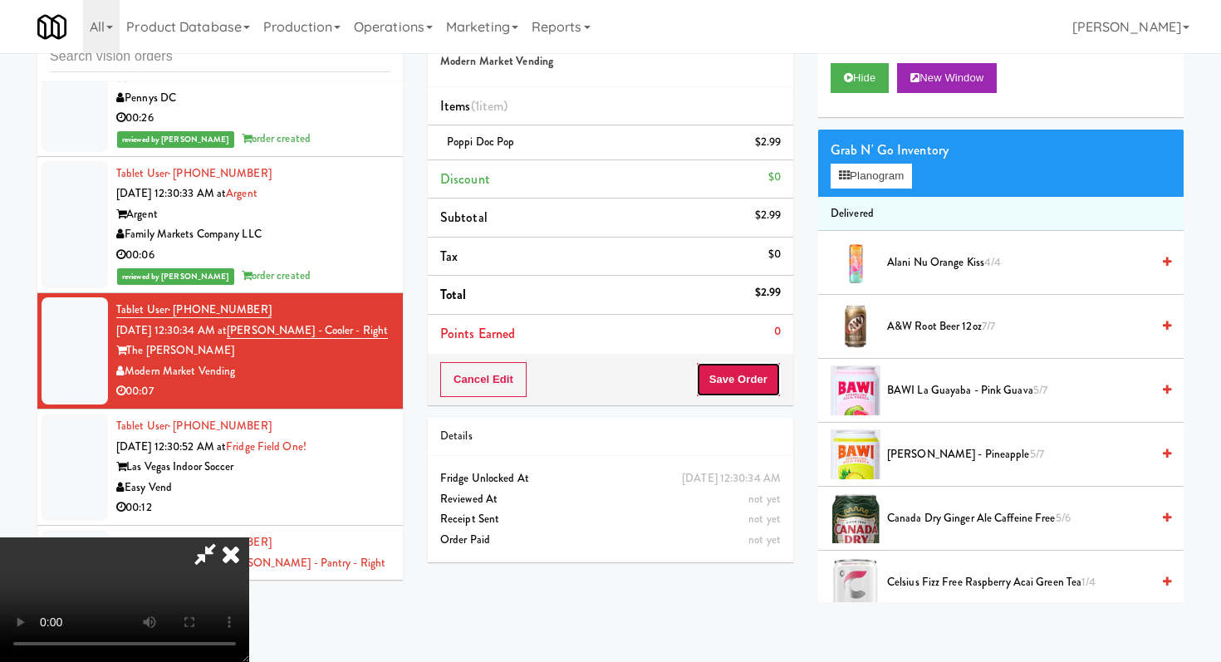
click at [774, 380] on button "Save Order" at bounding box center [738, 379] width 85 height 35
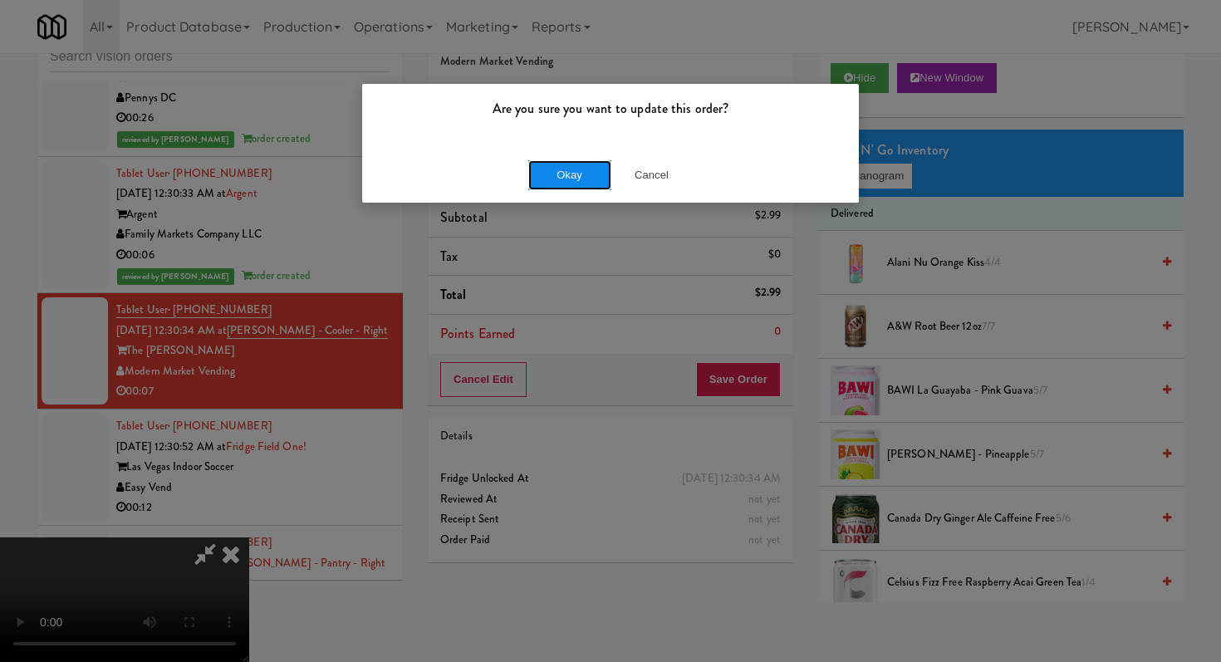
click at [574, 169] on button "Okay" at bounding box center [569, 175] width 83 height 30
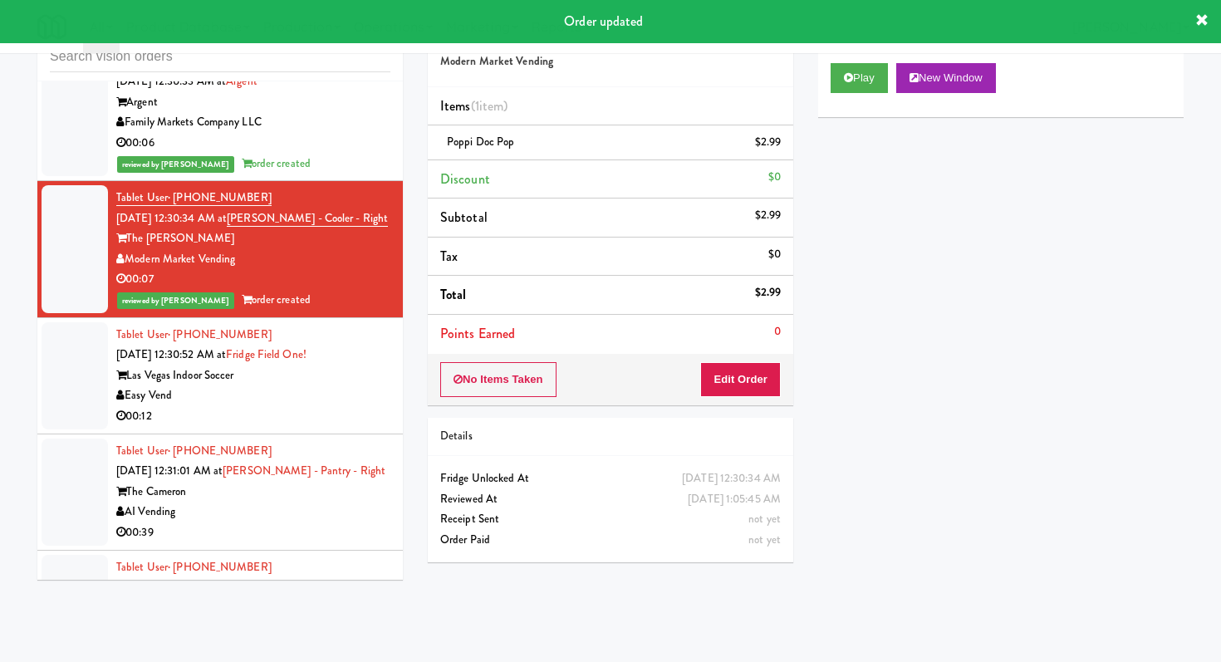
scroll to position [26147, 0]
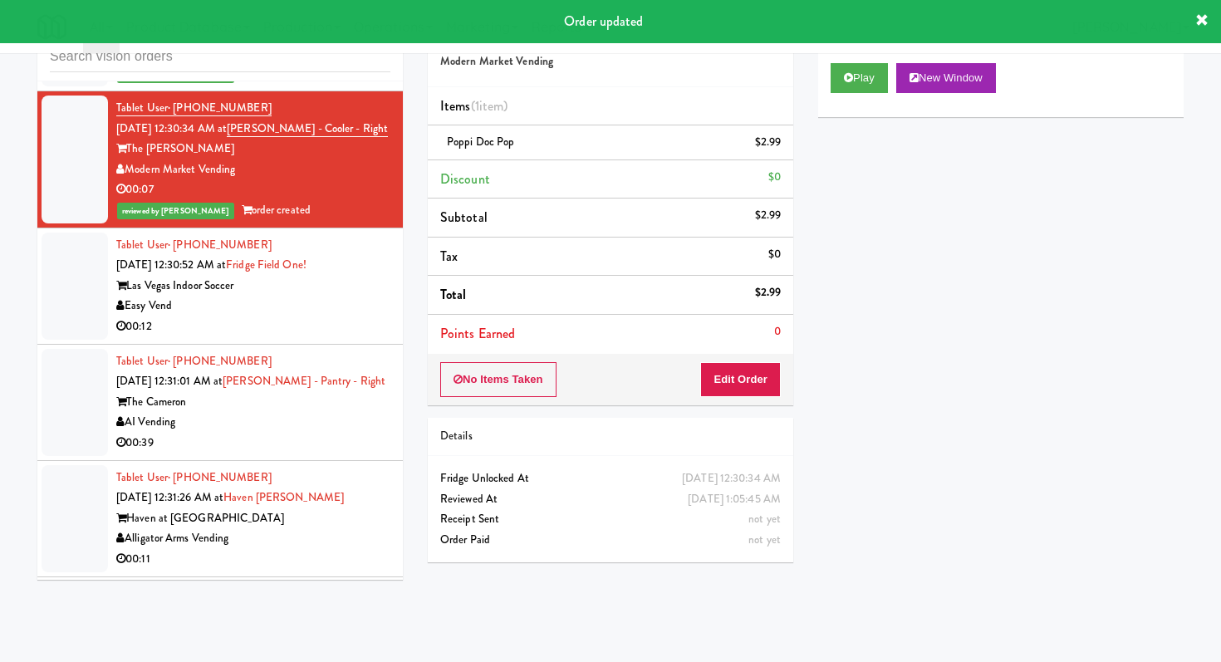
click at [312, 316] on div "00:12" at bounding box center [253, 326] width 274 height 21
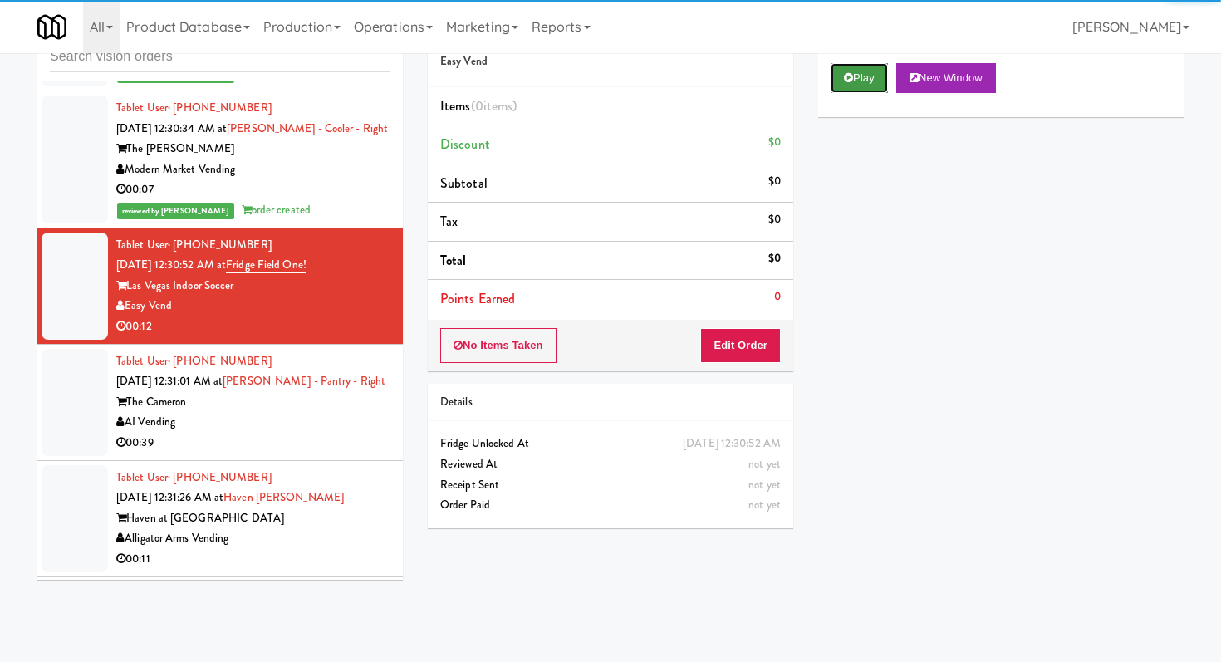
click at [869, 84] on button "Play" at bounding box center [858, 78] width 57 height 30
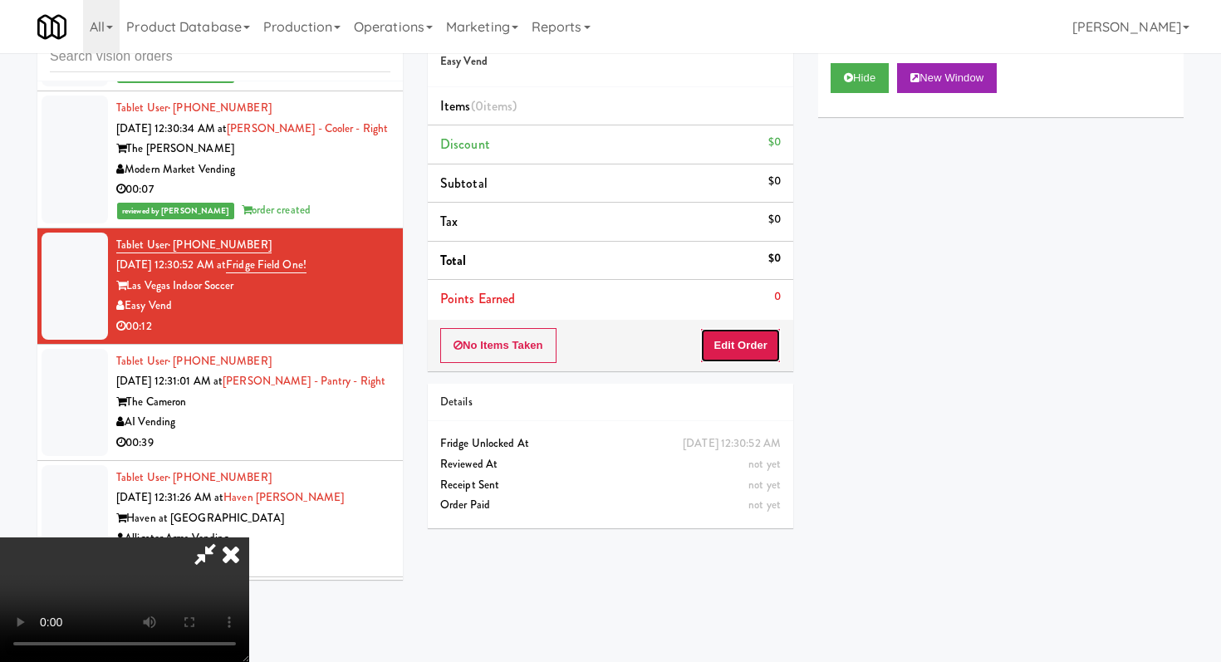
click at [749, 350] on button "Edit Order" at bounding box center [740, 345] width 81 height 35
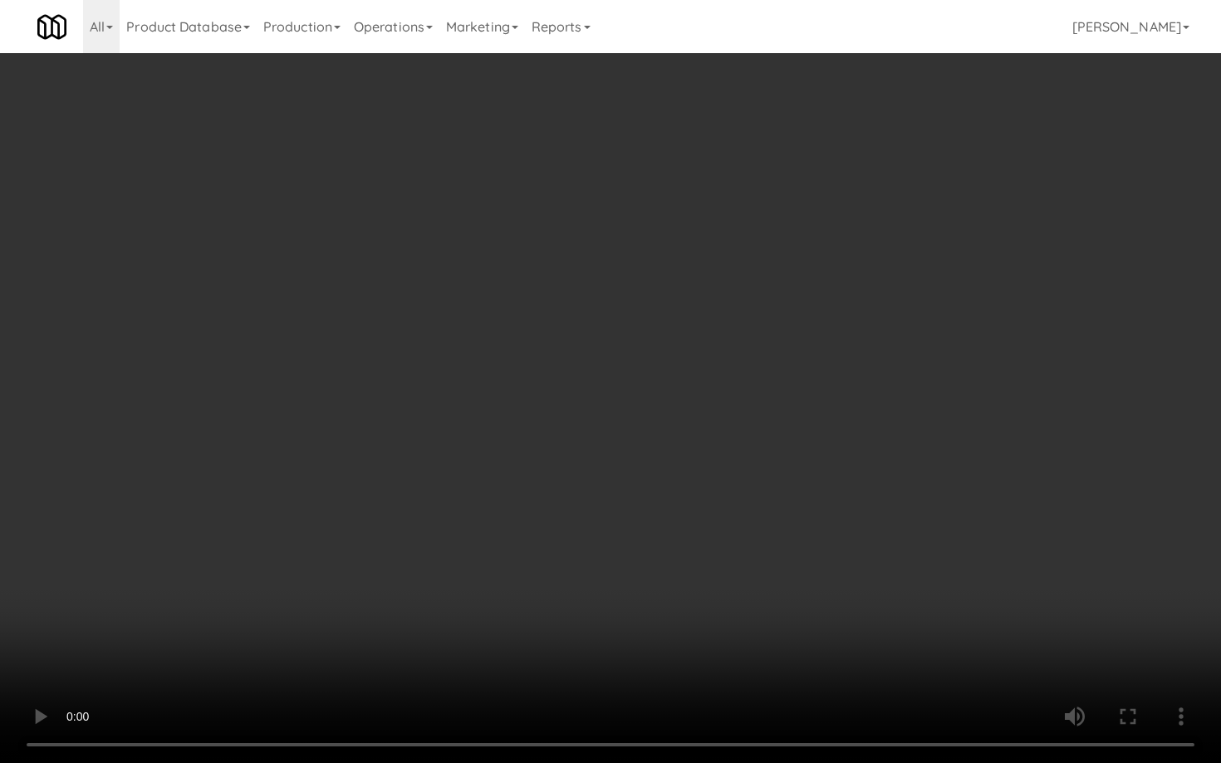
click at [584, 596] on video at bounding box center [610, 381] width 1221 height 763
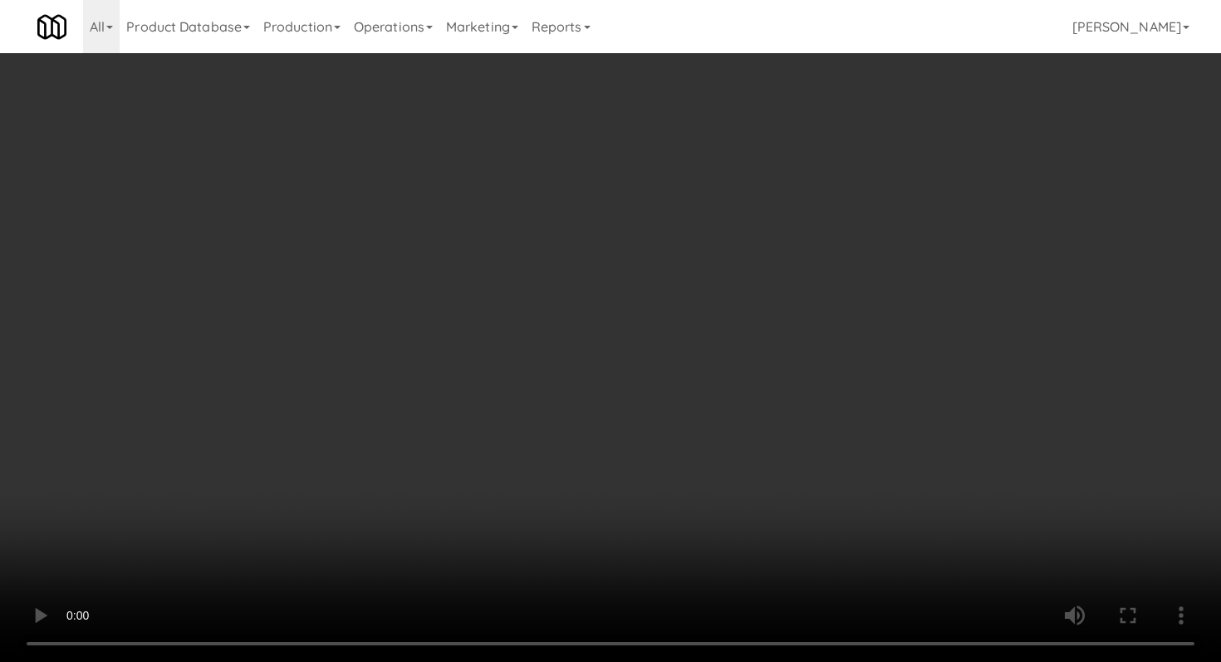
scroll to position [829, 0]
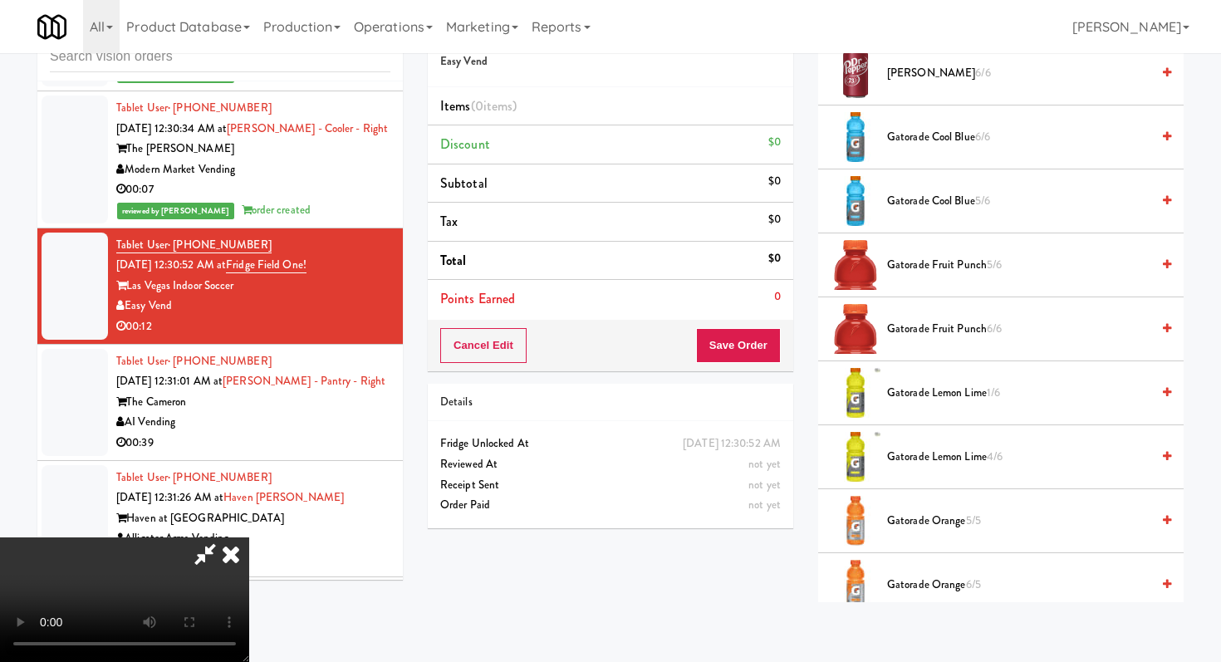
click at [930, 272] on span "Gatorade Fruit Punch 5/6" at bounding box center [1018, 265] width 263 height 21
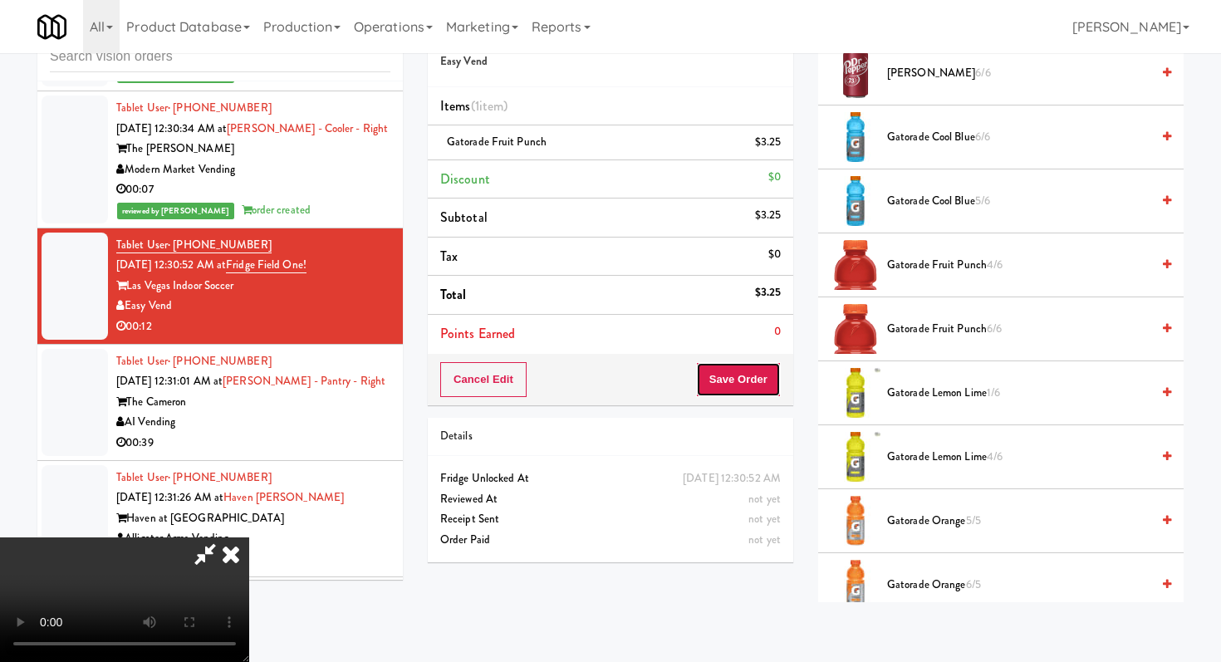
click at [752, 376] on button "Save Order" at bounding box center [738, 379] width 85 height 35
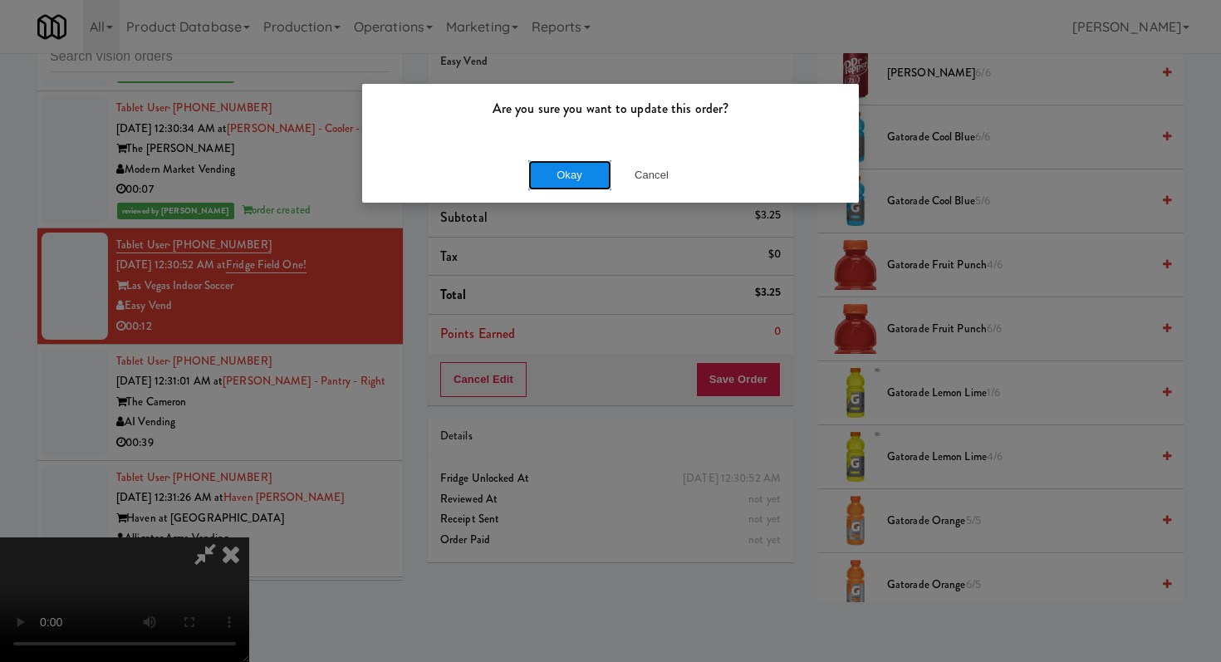
click at [551, 175] on button "Okay" at bounding box center [569, 175] width 83 height 30
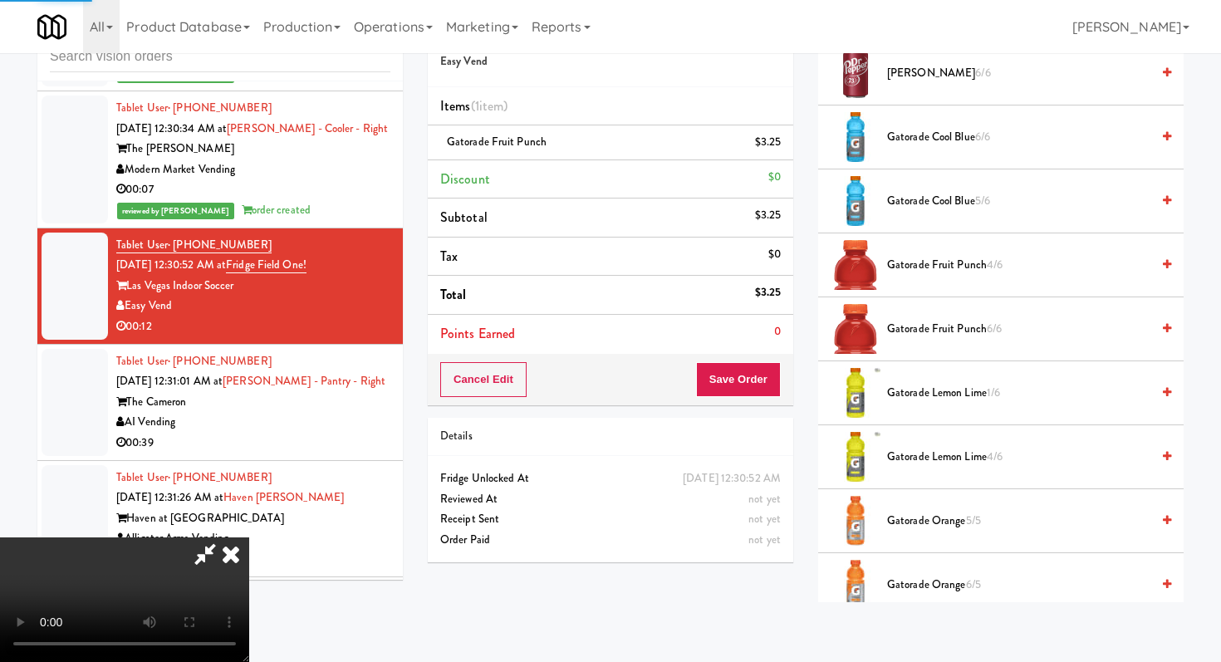
scroll to position [71, 0]
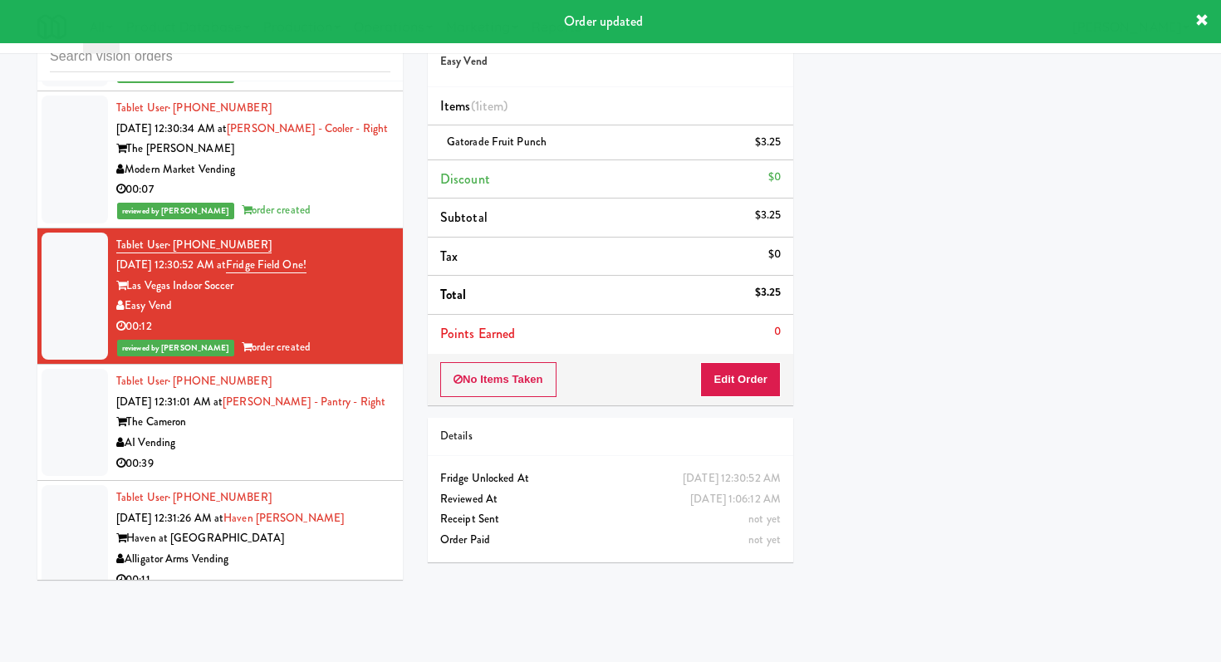
click at [328, 453] on div "00:39" at bounding box center [253, 463] width 274 height 21
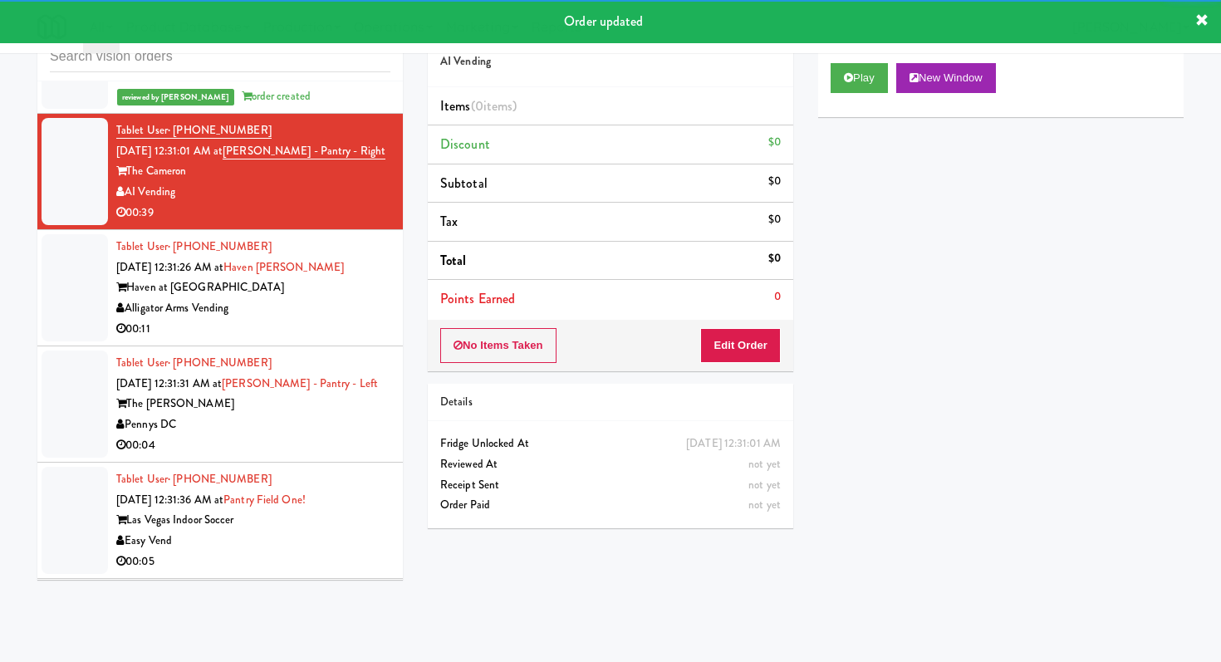
scroll to position [26401, 0]
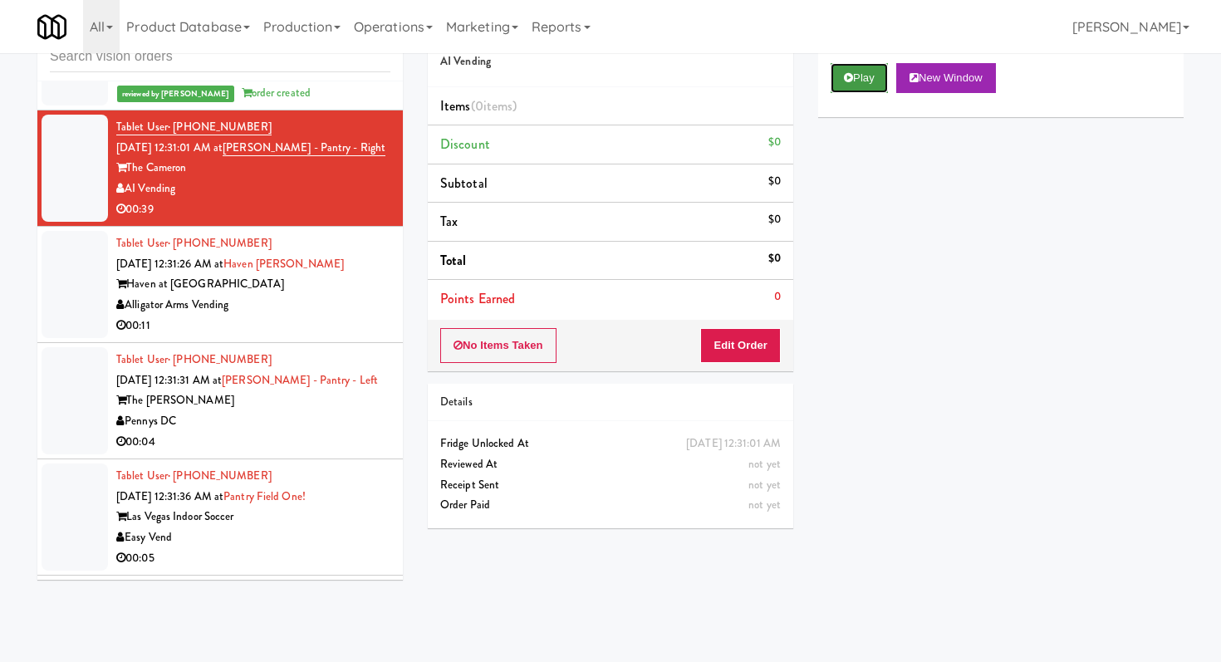
click at [879, 69] on button "Play" at bounding box center [858, 78] width 57 height 30
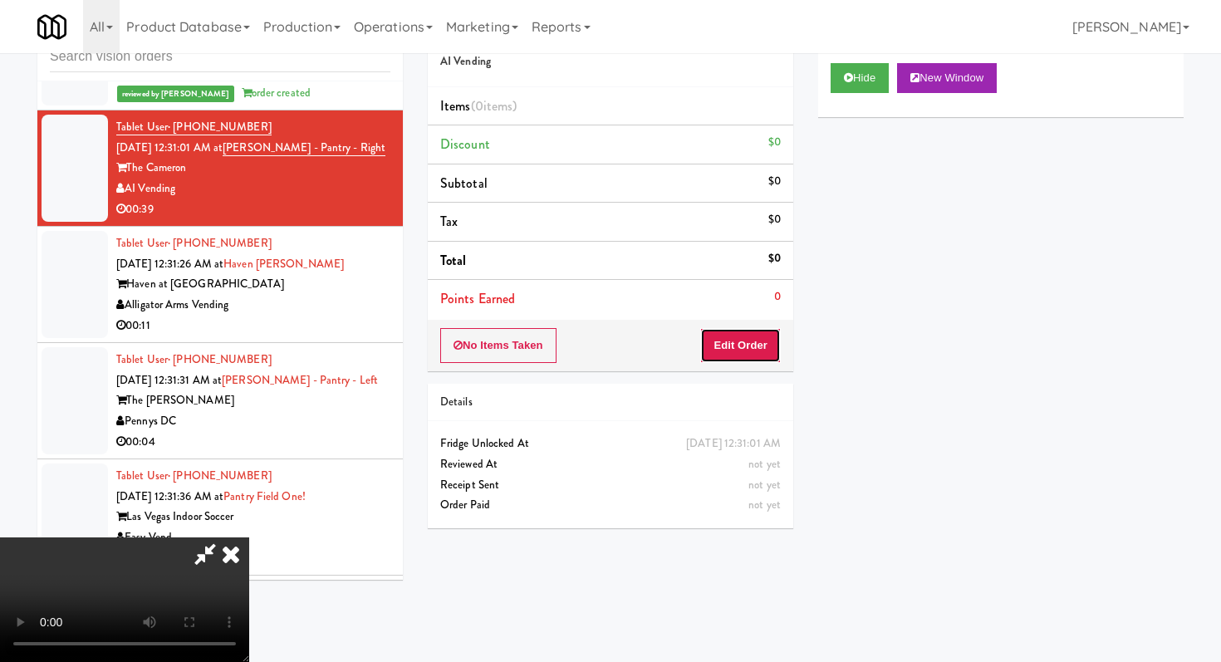
click at [762, 352] on button "Edit Order" at bounding box center [740, 345] width 81 height 35
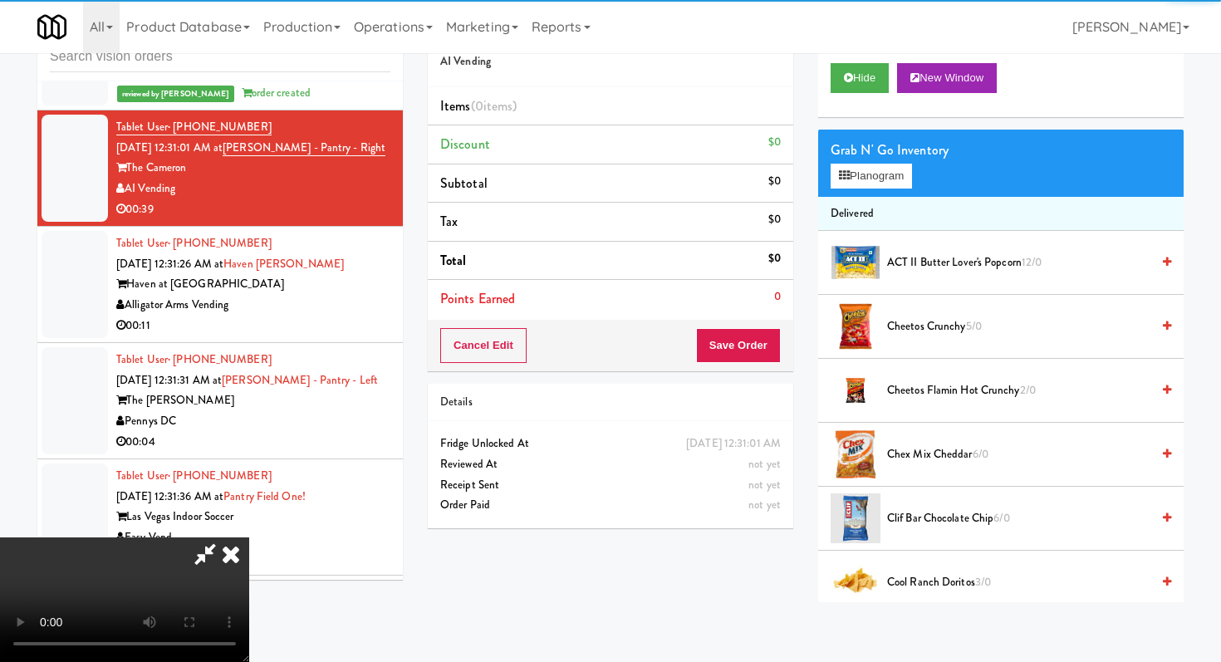
scroll to position [164, 0]
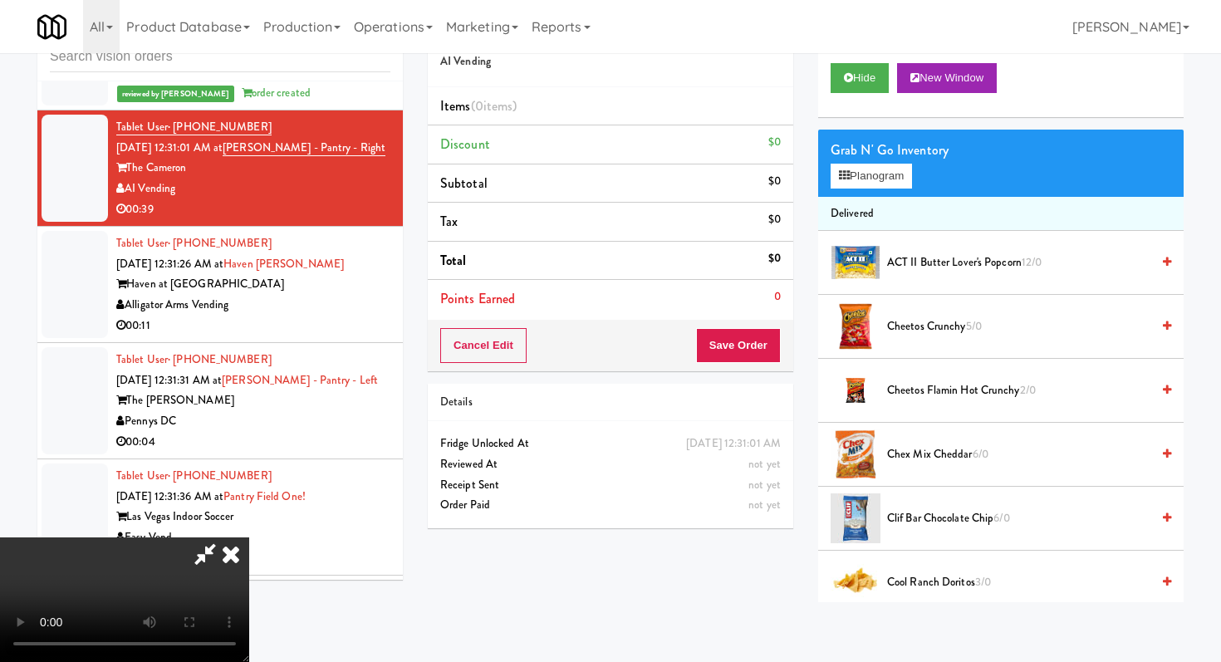
click at [249, 548] on video at bounding box center [124, 599] width 249 height 125
click at [224, 537] on icon at bounding box center [205, 553] width 38 height 33
click at [249, 537] on icon at bounding box center [231, 553] width 37 height 33
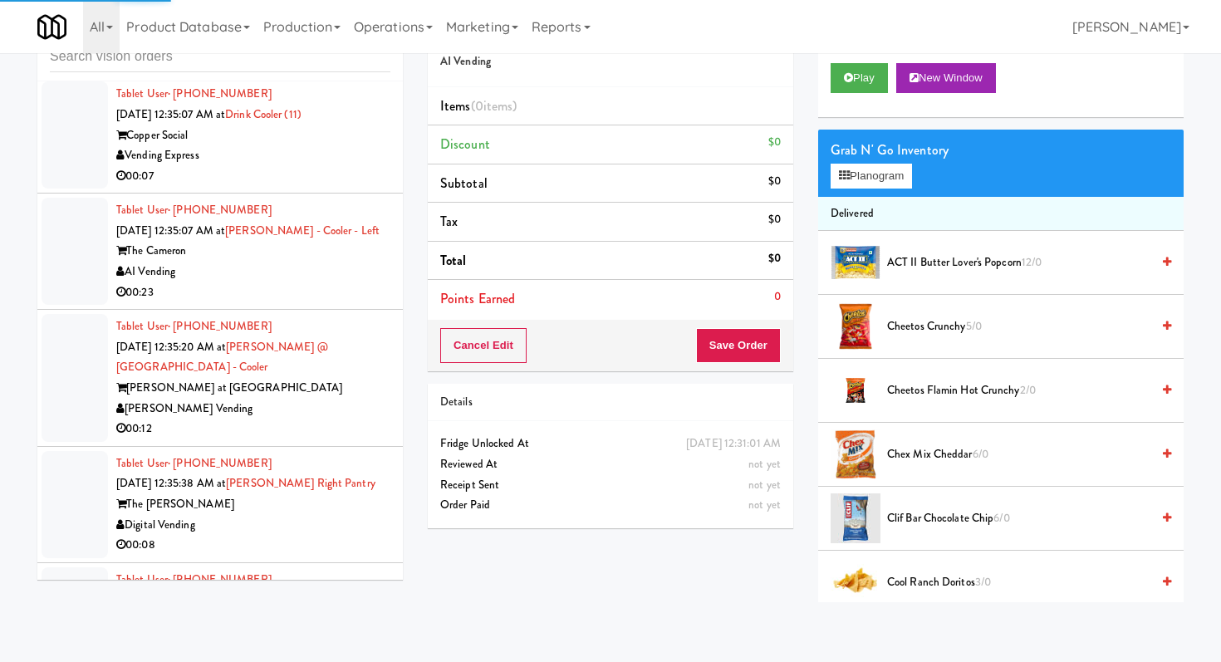
scroll to position [28317, 0]
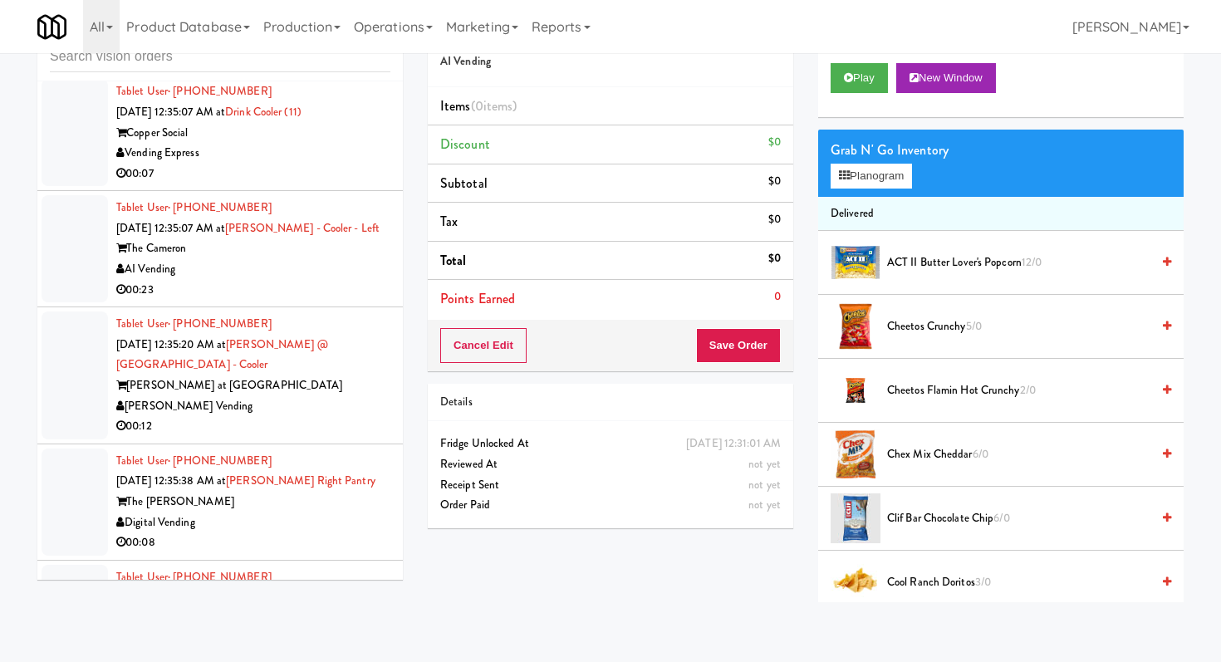
click at [287, 416] on div "00:12" at bounding box center [253, 426] width 274 height 21
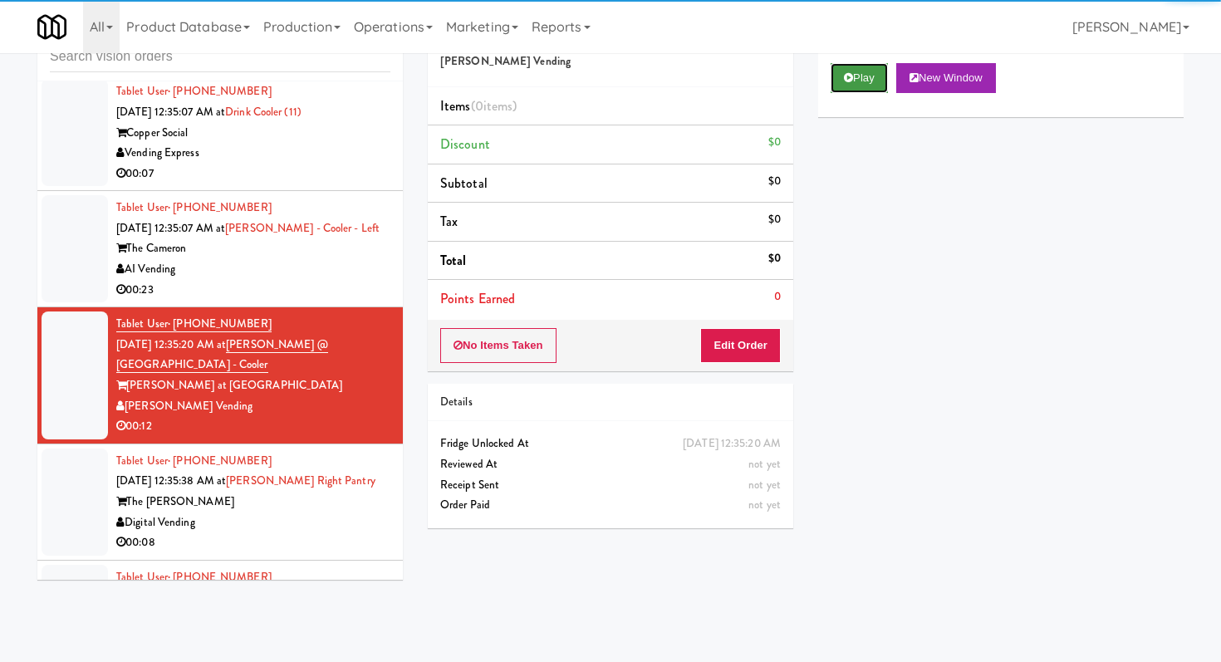
click at [840, 81] on button "Play" at bounding box center [858, 78] width 57 height 30
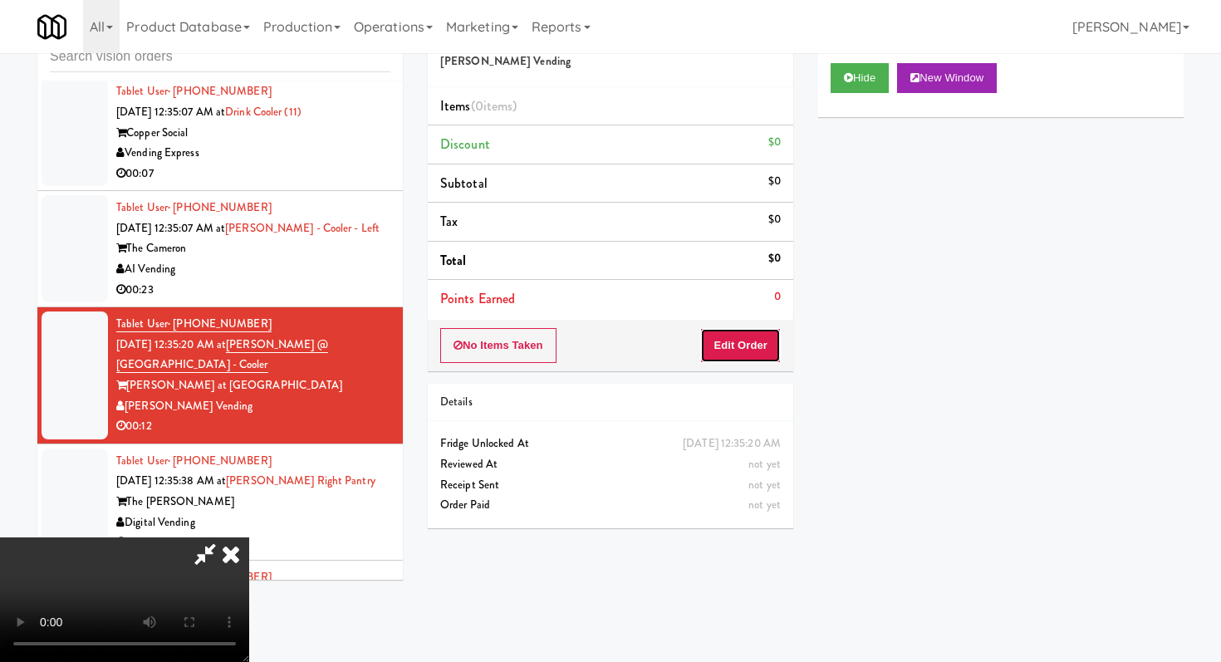
click at [762, 353] on button "Edit Order" at bounding box center [740, 345] width 81 height 35
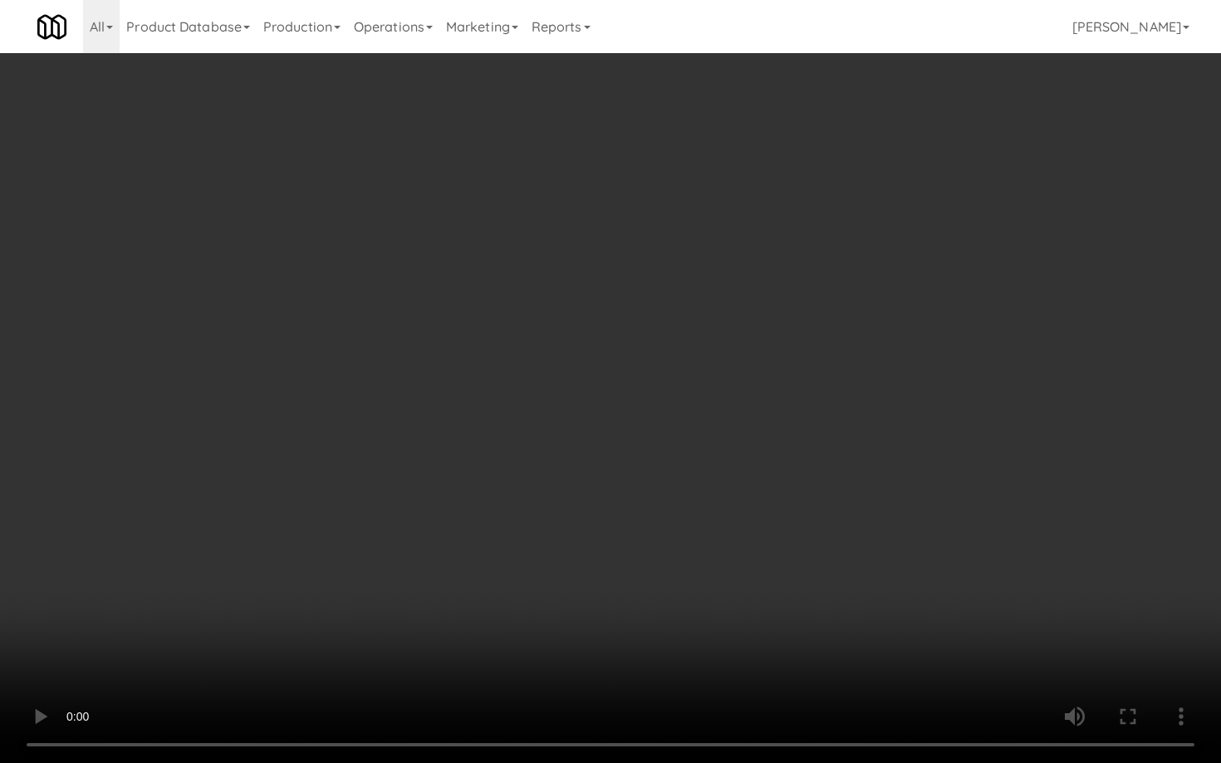
click at [900, 495] on video at bounding box center [610, 381] width 1221 height 763
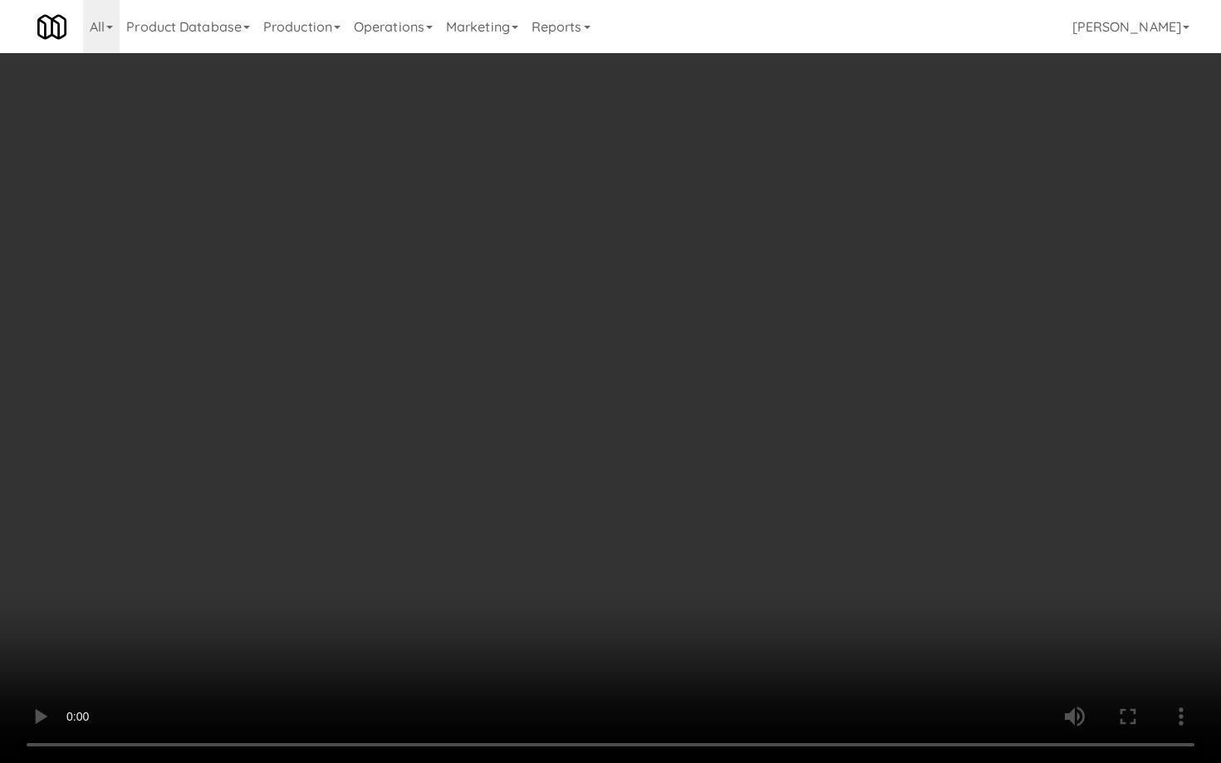
click at [900, 495] on video at bounding box center [610, 381] width 1221 height 763
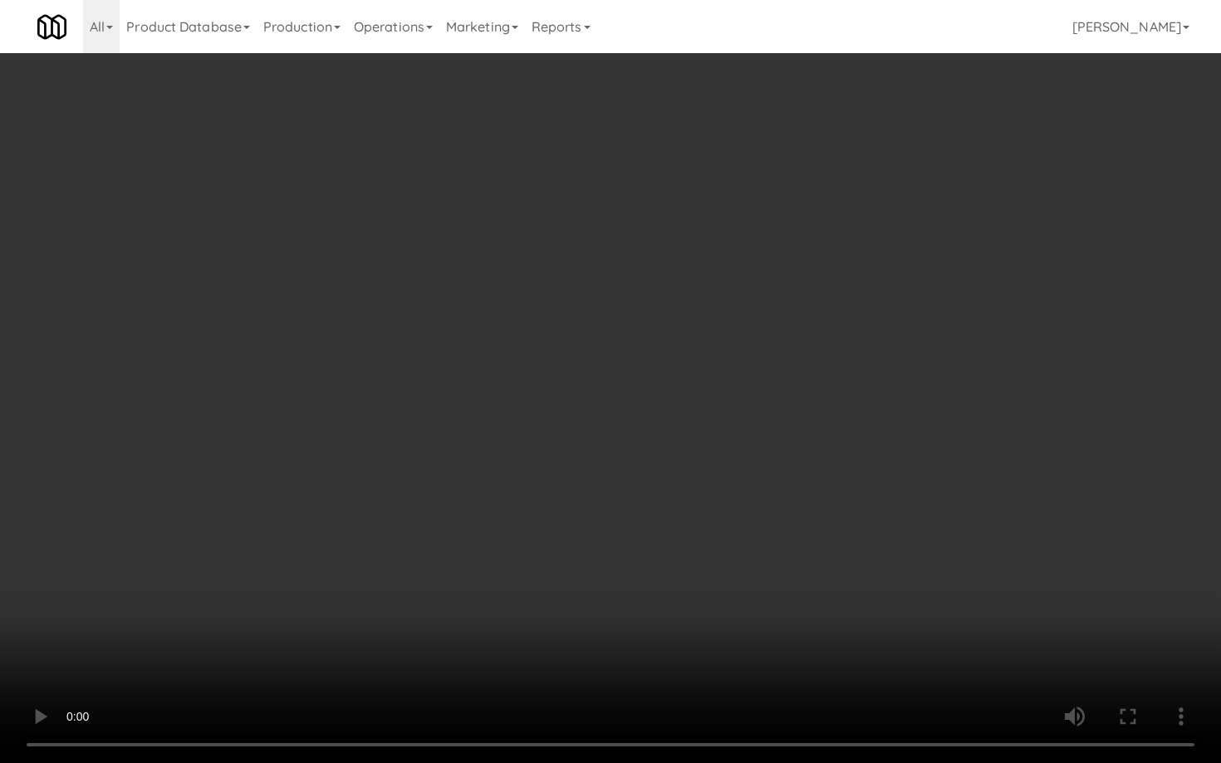
click at [900, 495] on video at bounding box center [610, 381] width 1221 height 763
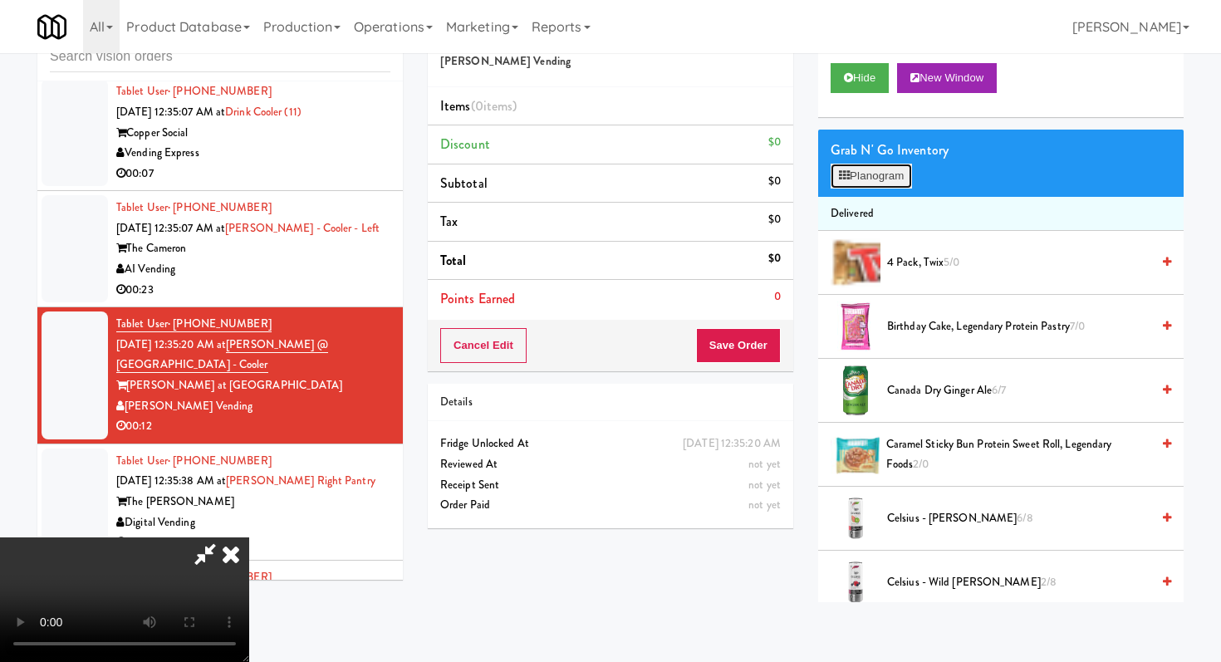
click at [883, 173] on button "Planogram" at bounding box center [870, 176] width 81 height 25
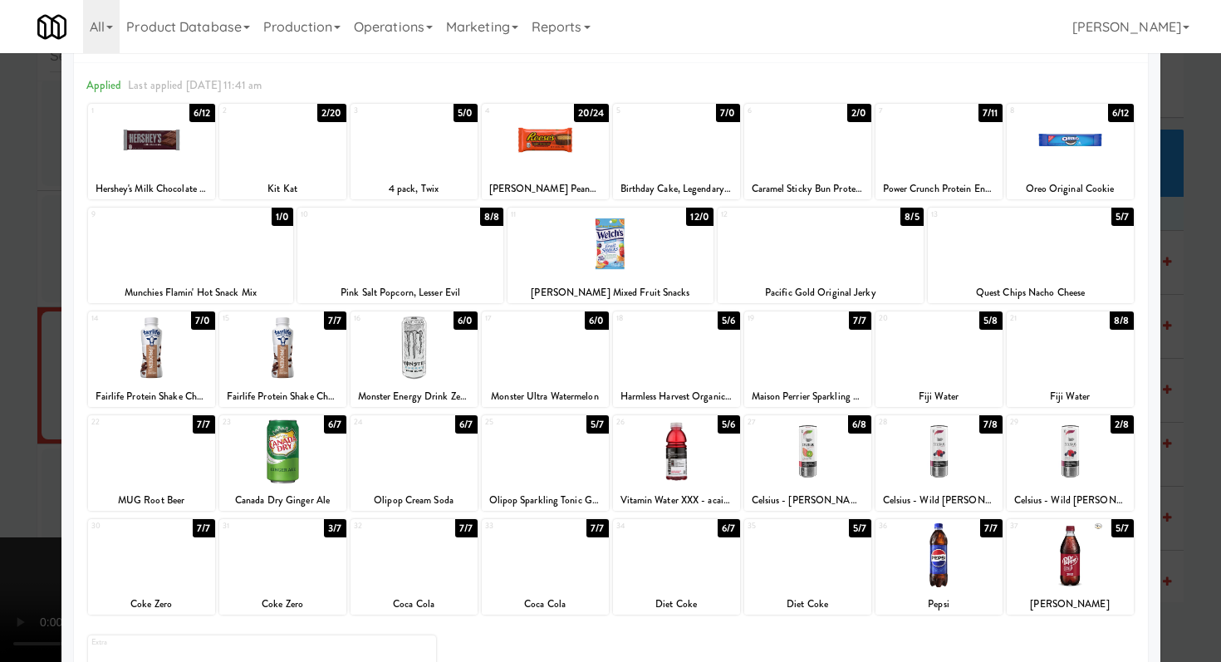
scroll to position [78, 0]
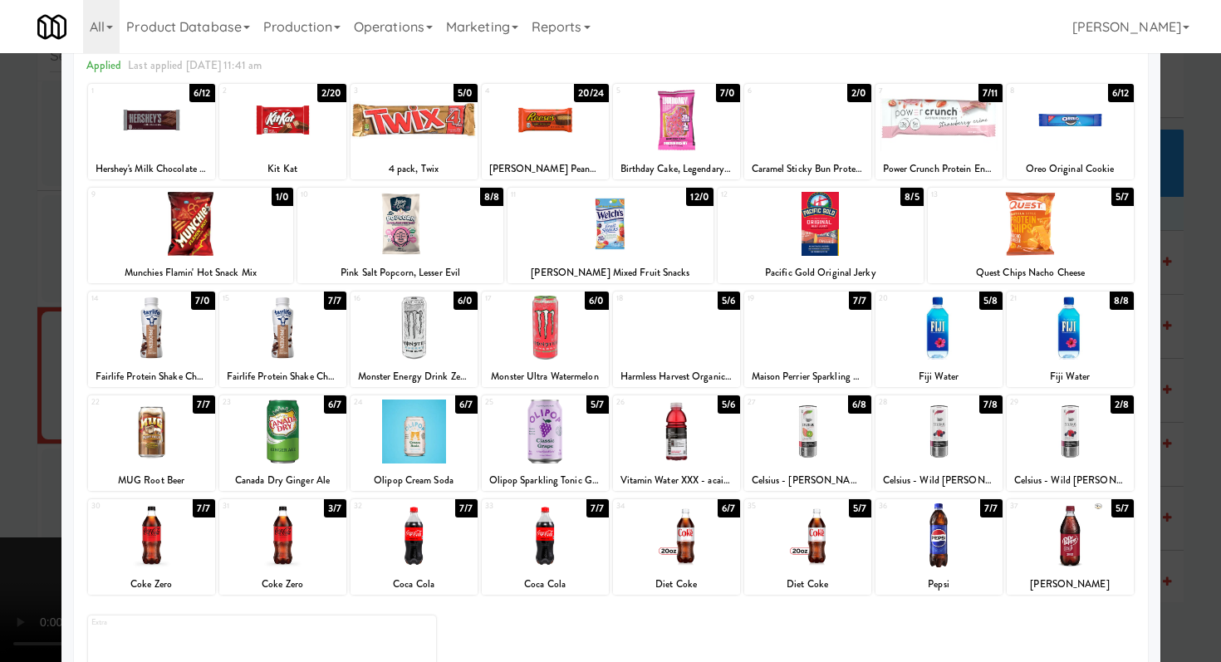
click at [806, 368] on div "Maison Perrier Sparkling Water" at bounding box center [808, 376] width 122 height 21
click at [758, 343] on div at bounding box center [807, 328] width 127 height 64
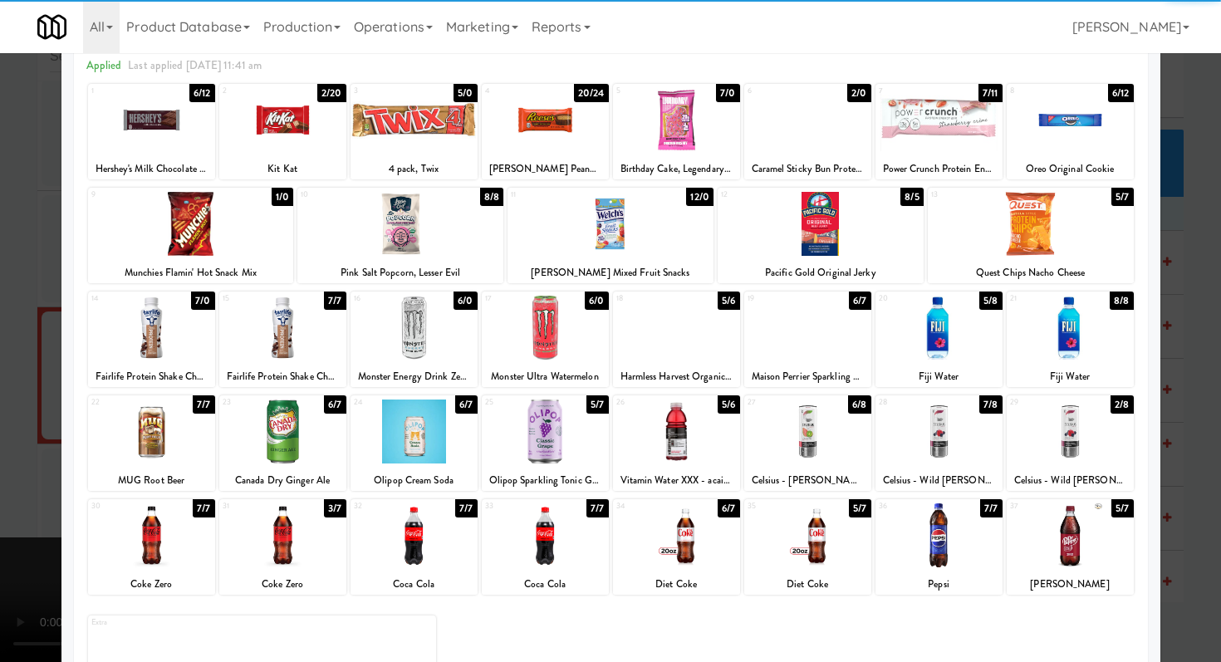
click at [0, 335] on div at bounding box center [610, 331] width 1221 height 662
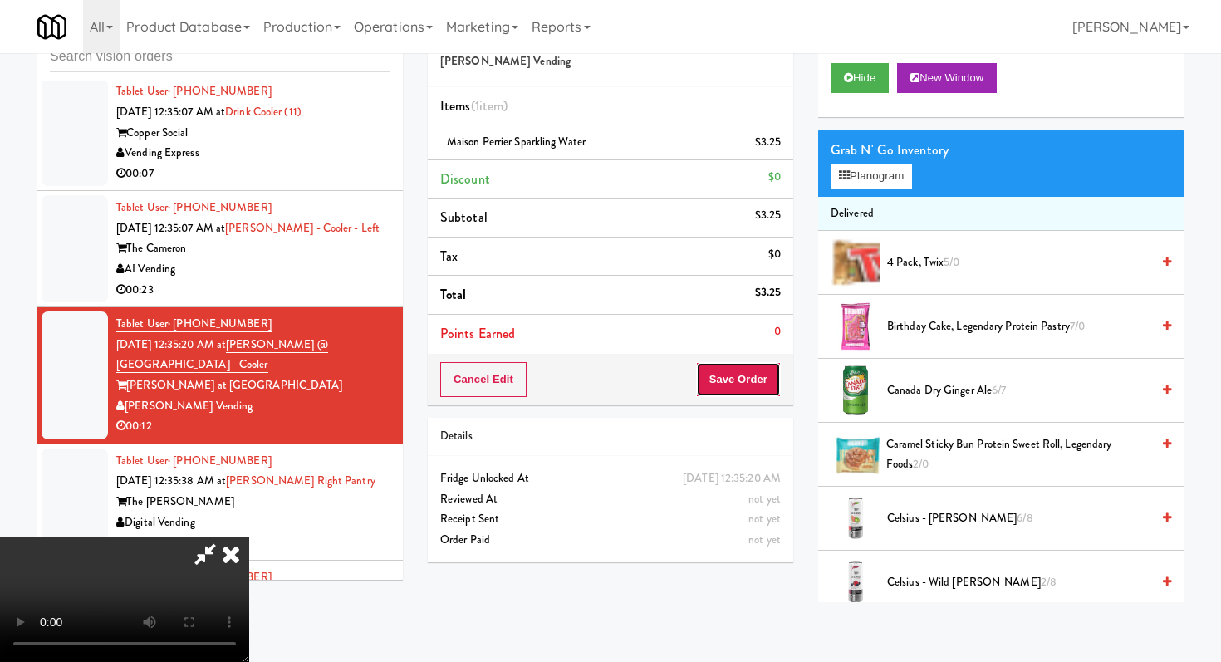
click at [763, 370] on button "Save Order" at bounding box center [738, 379] width 85 height 35
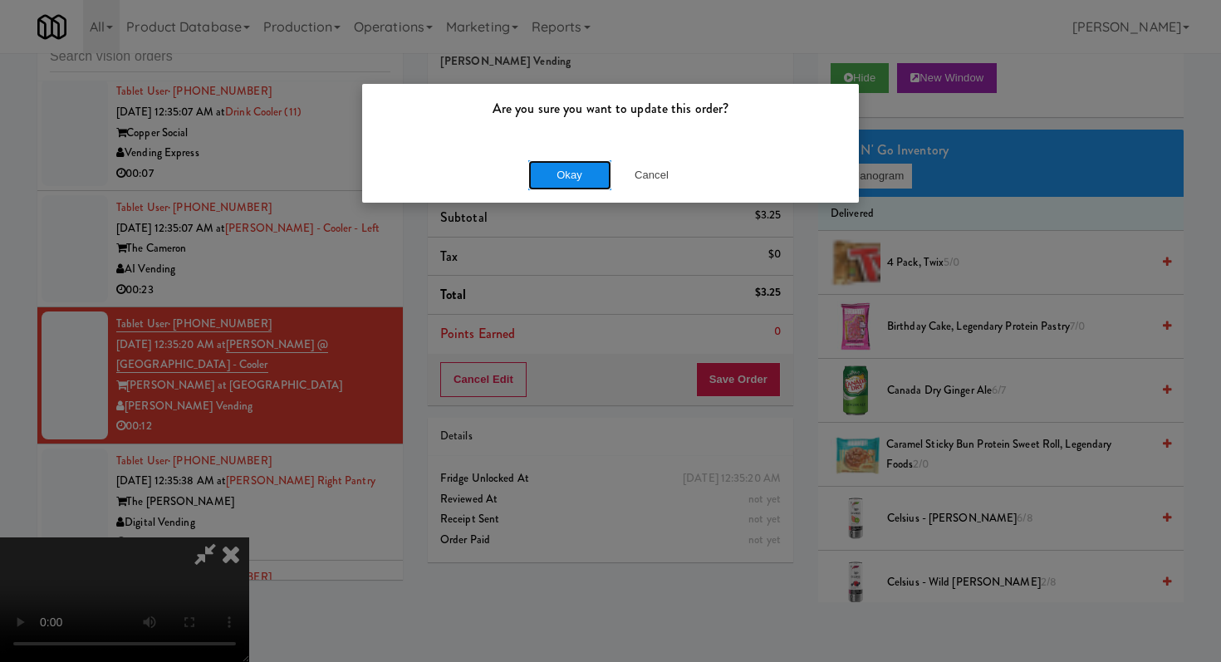
click at [563, 171] on button "Okay" at bounding box center [569, 175] width 83 height 30
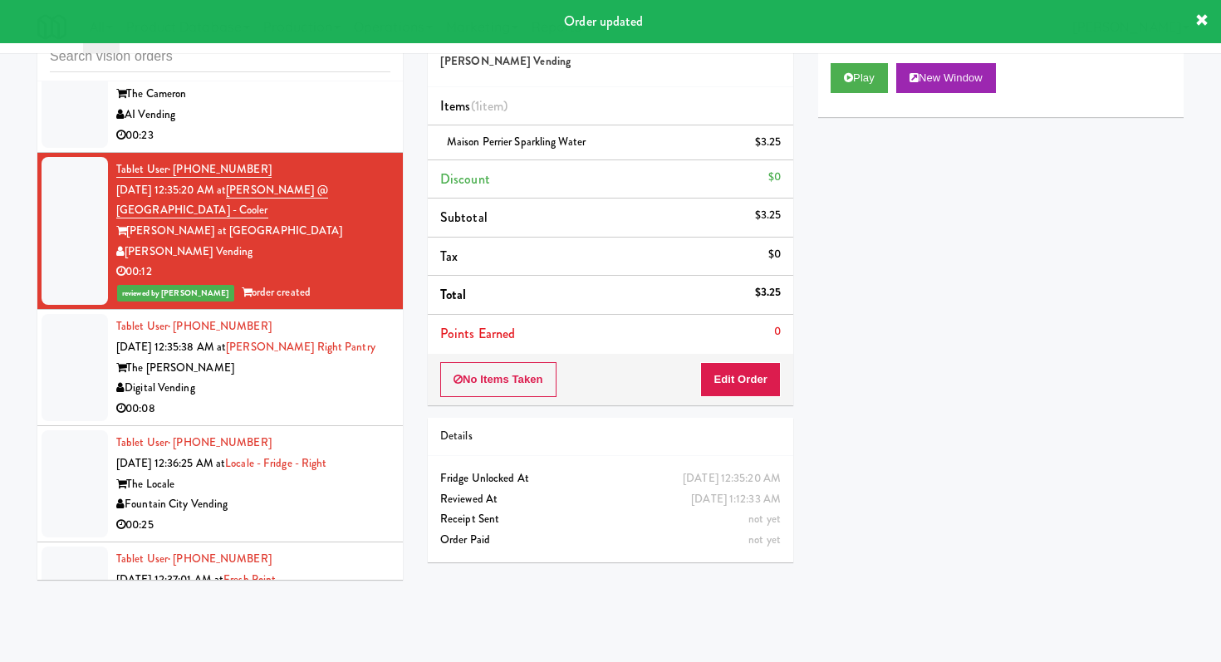
scroll to position [28479, 0]
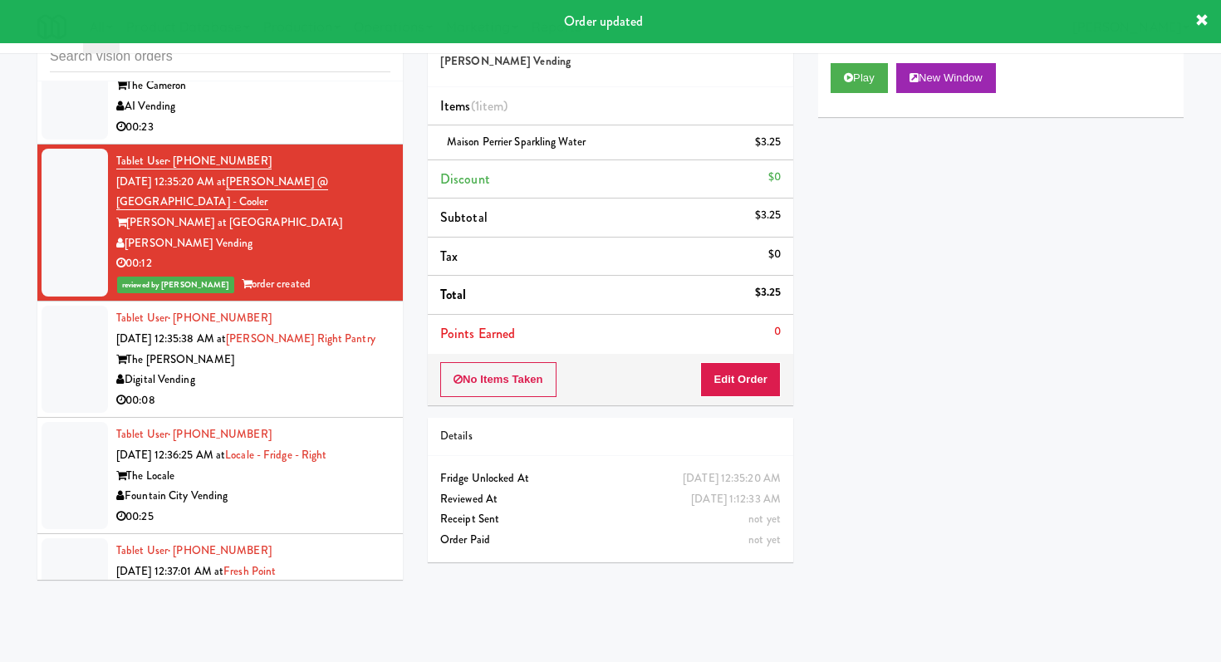
click at [304, 390] on div "00:08" at bounding box center [253, 400] width 274 height 21
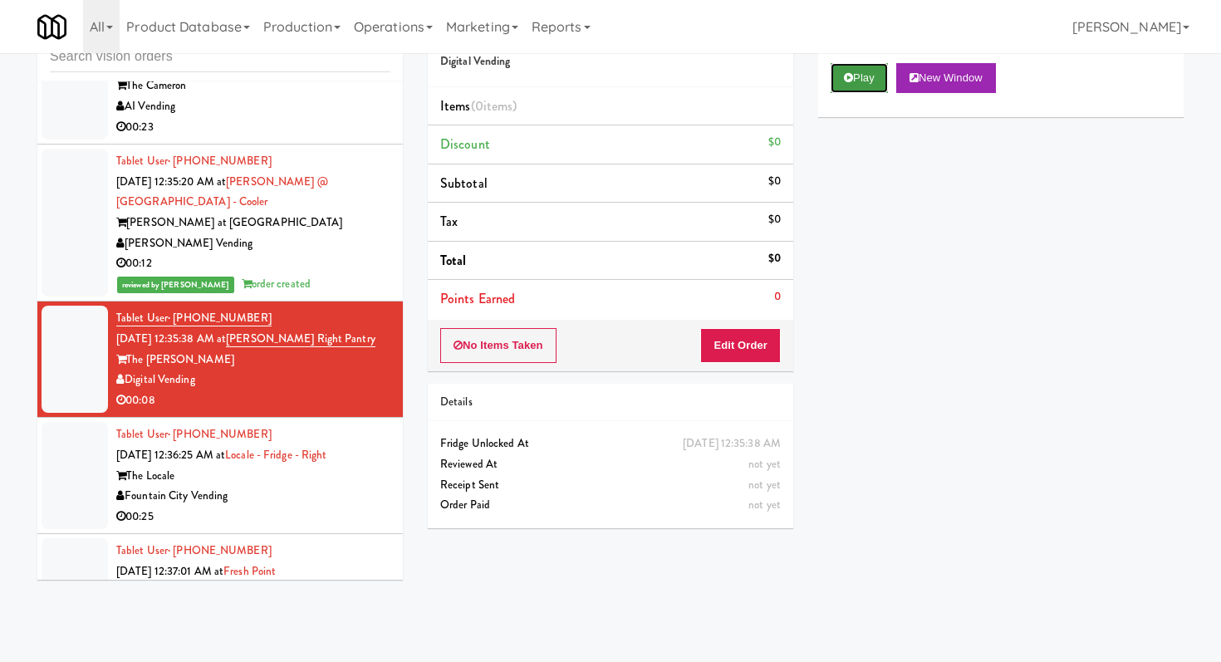
click at [841, 63] on button "Play" at bounding box center [858, 78] width 57 height 30
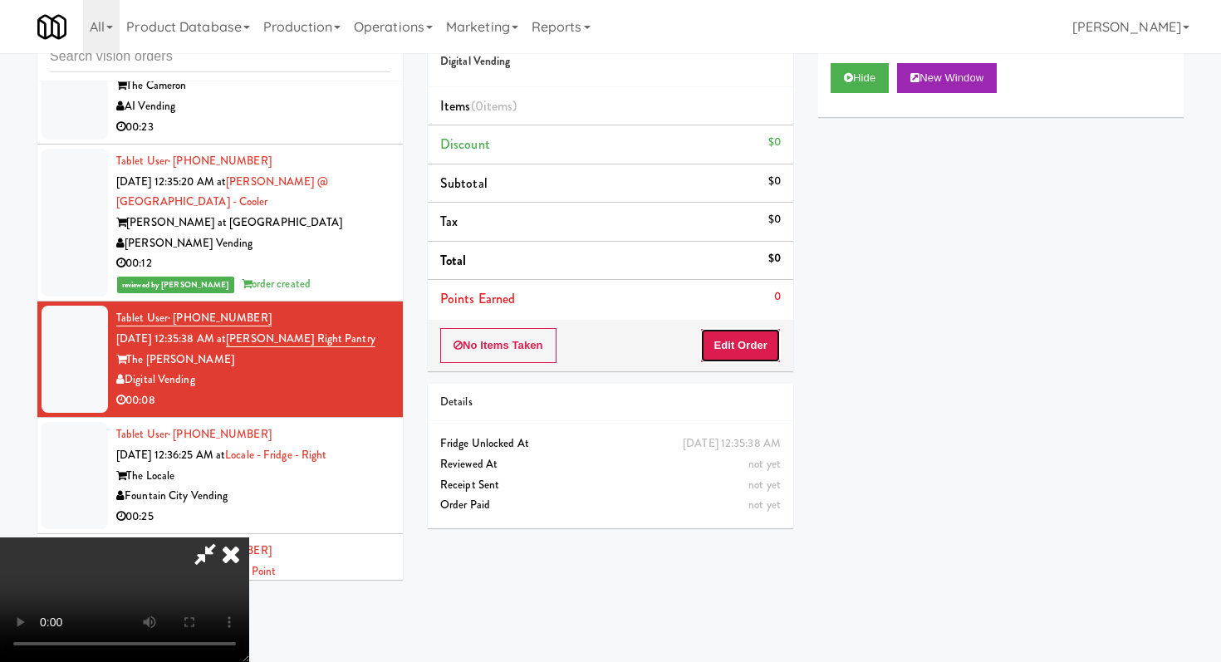
click at [746, 336] on button "Edit Order" at bounding box center [740, 345] width 81 height 35
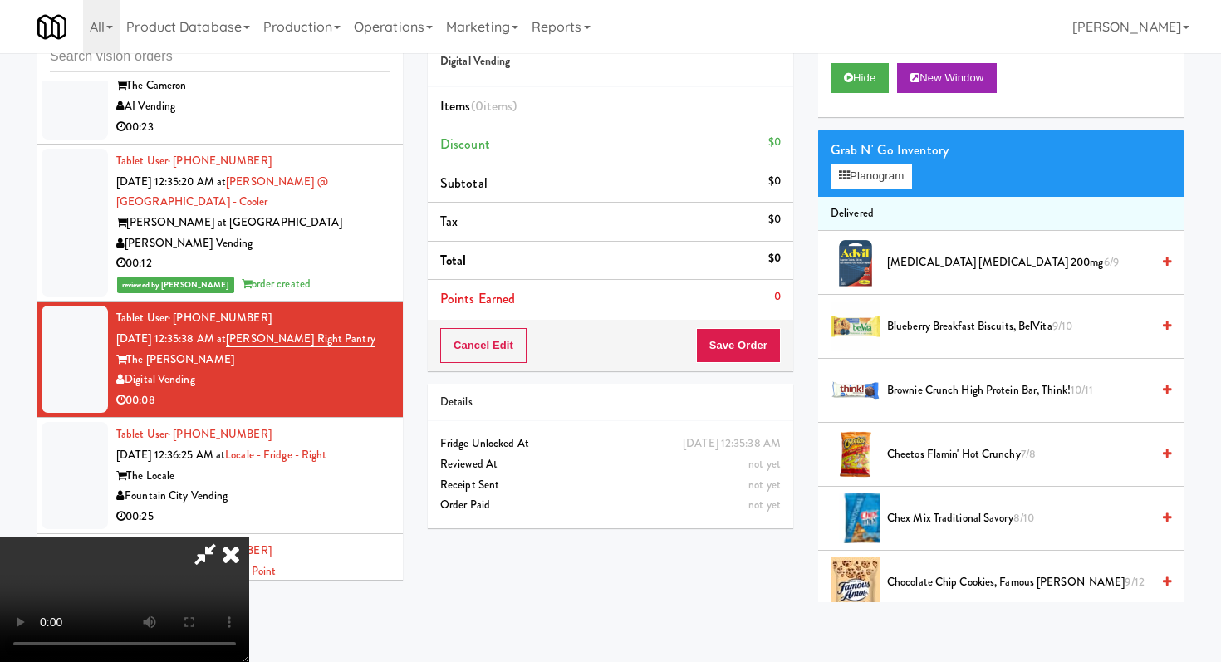
scroll to position [164, 0]
click at [249, 537] on video at bounding box center [124, 599] width 249 height 125
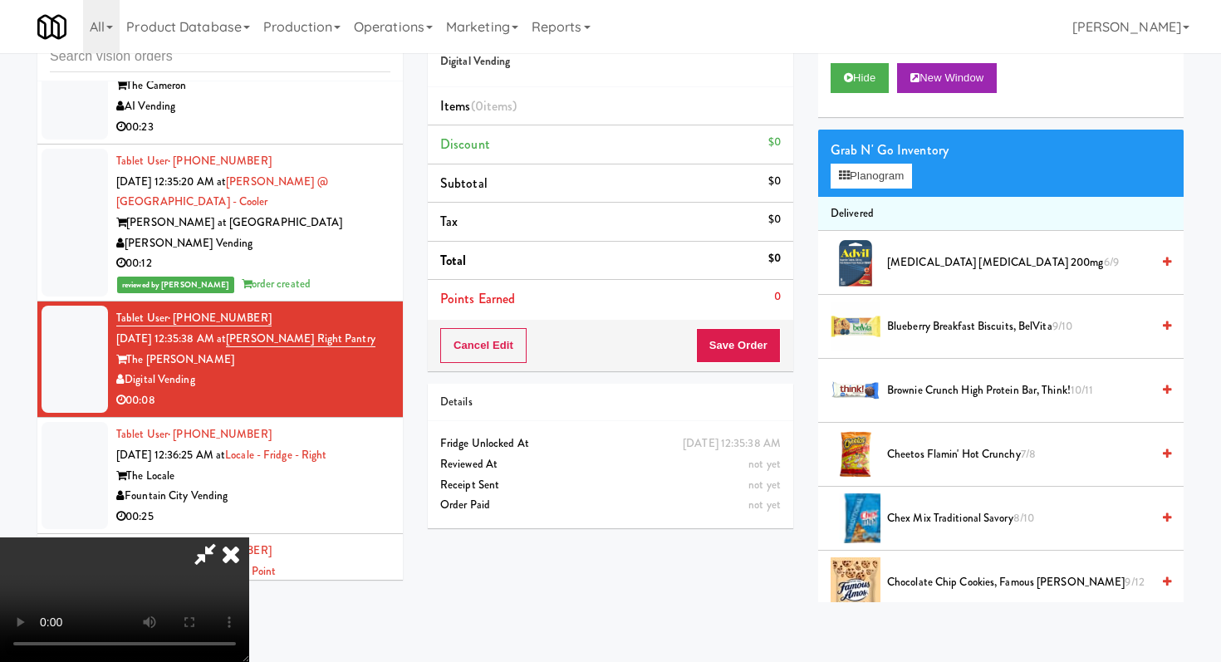
click at [249, 537] on video at bounding box center [124, 599] width 249 height 125
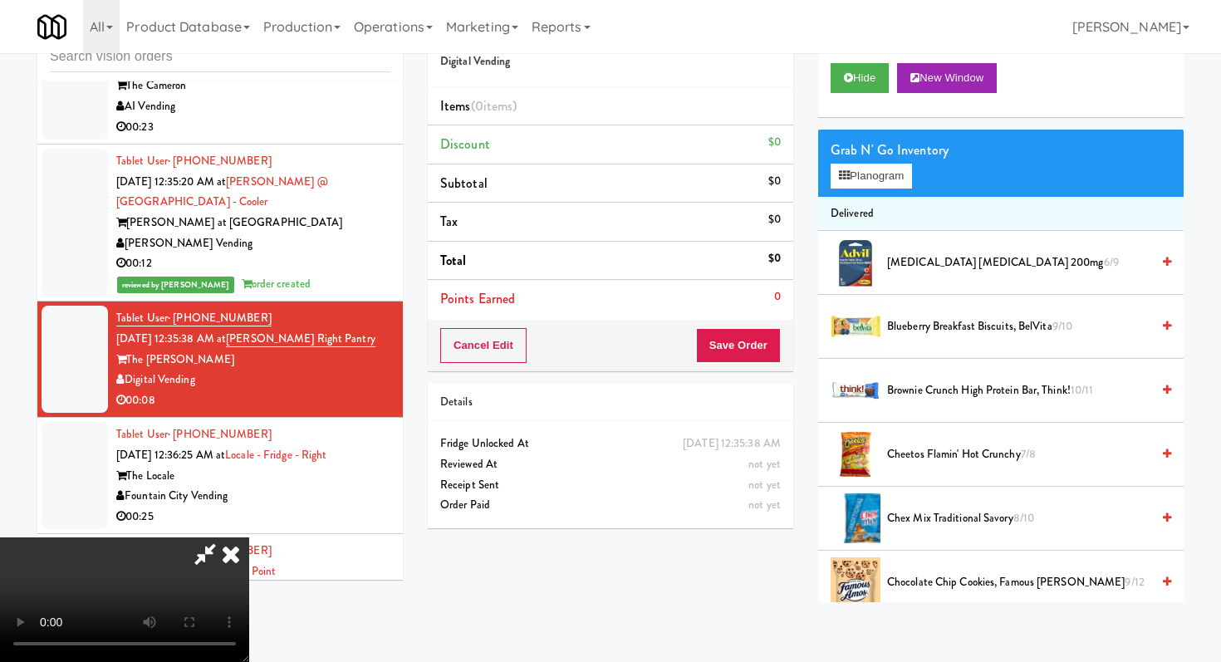
click at [249, 537] on video at bounding box center [124, 599] width 249 height 125
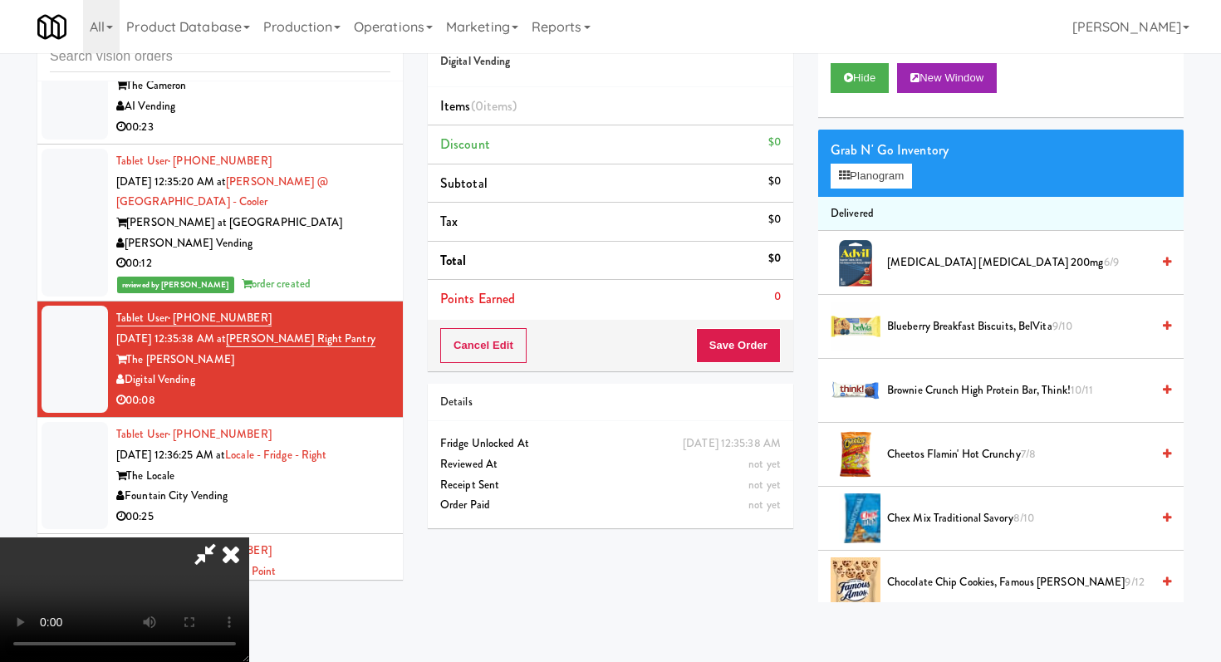
click at [249, 537] on video at bounding box center [124, 599] width 249 height 125
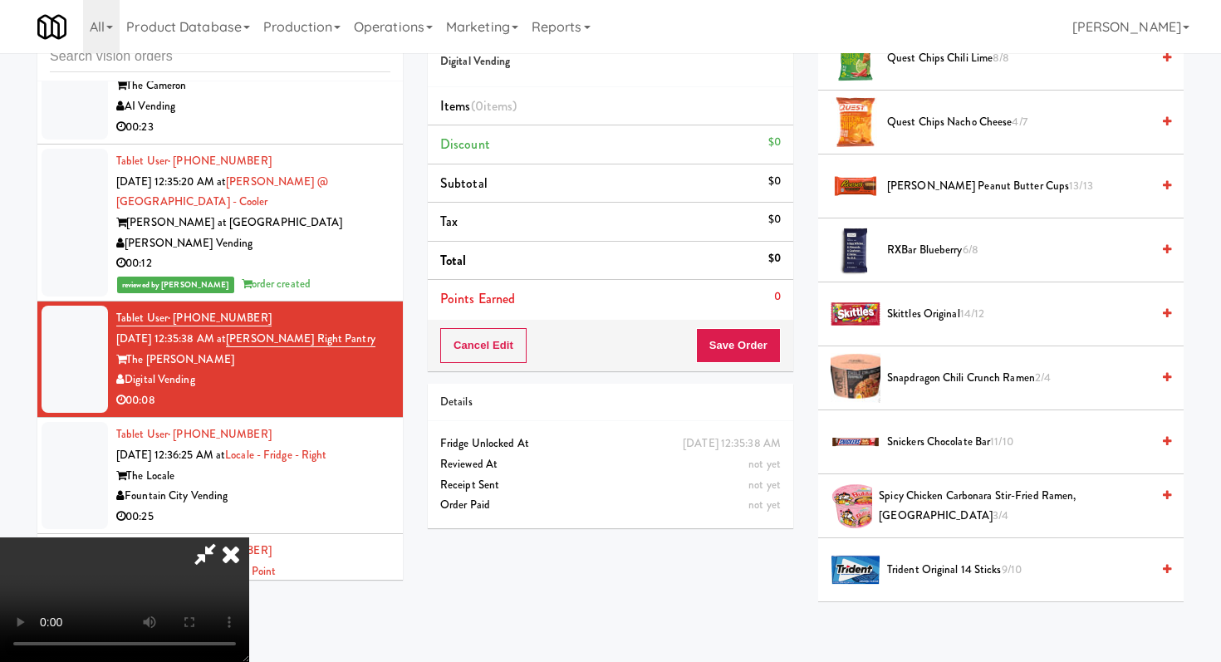
scroll to position [1740, 0]
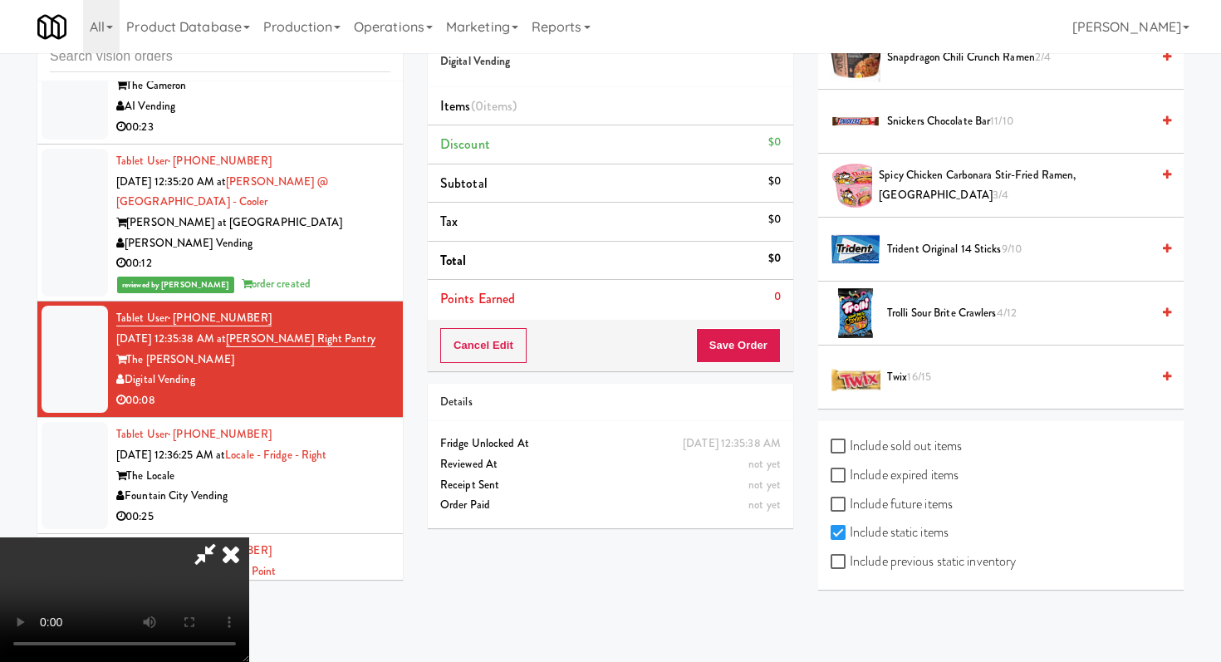
click at [938, 320] on span "Trolli Sour Brite Crawlers 4/12" at bounding box center [1018, 313] width 263 height 21
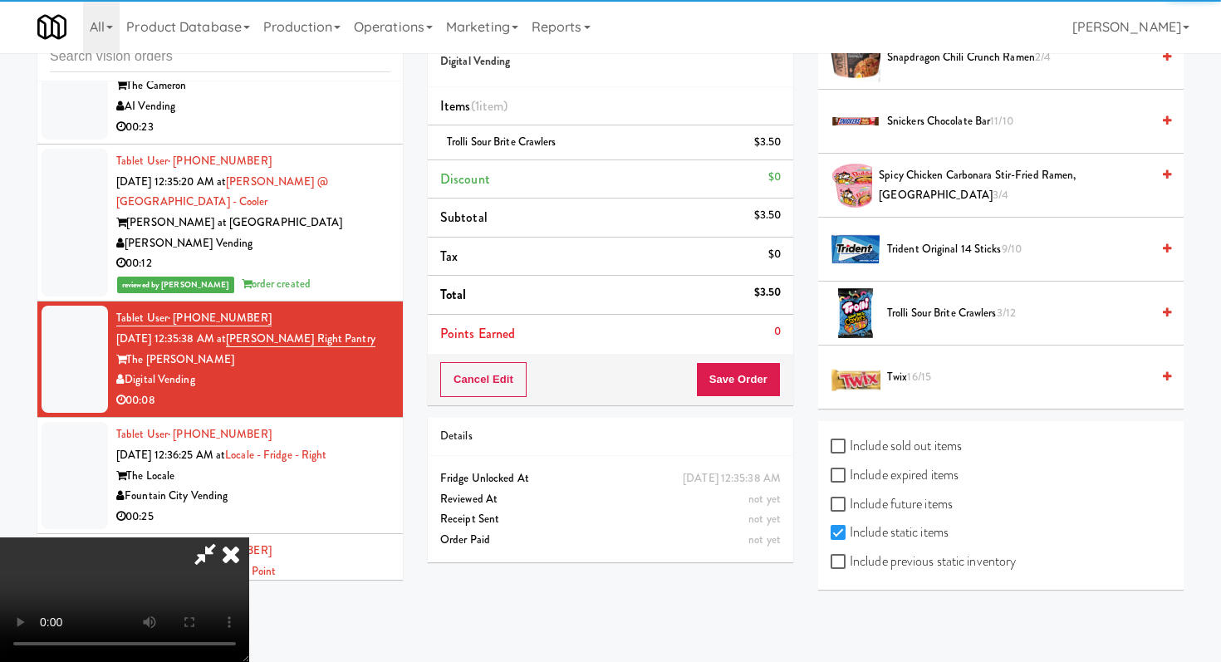
click at [895, 383] on span "Twix 16/15" at bounding box center [1018, 377] width 263 height 21
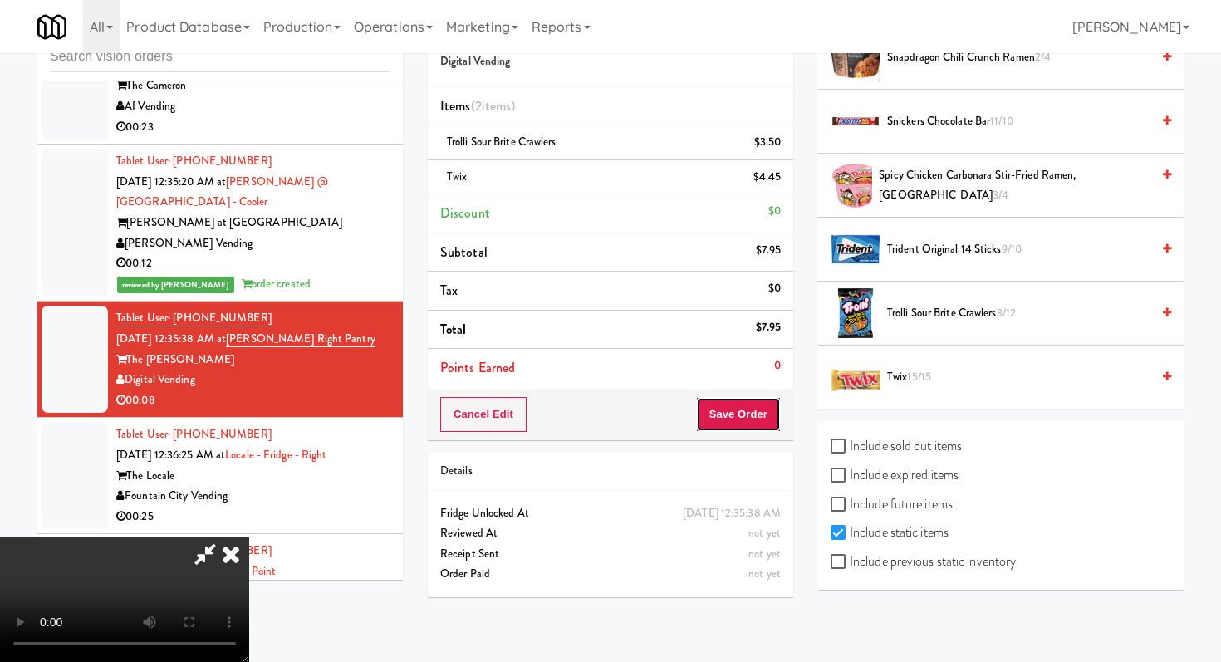
click at [758, 414] on button "Save Order" at bounding box center [738, 414] width 85 height 35
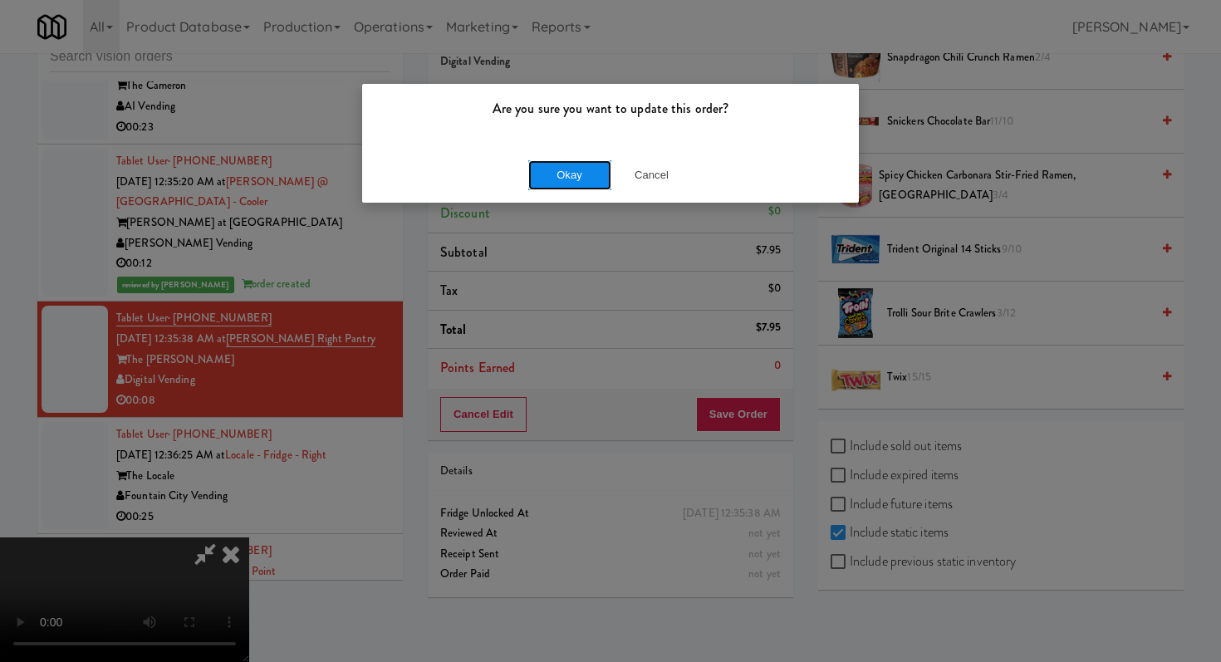
click at [589, 183] on button "Okay" at bounding box center [569, 175] width 83 height 30
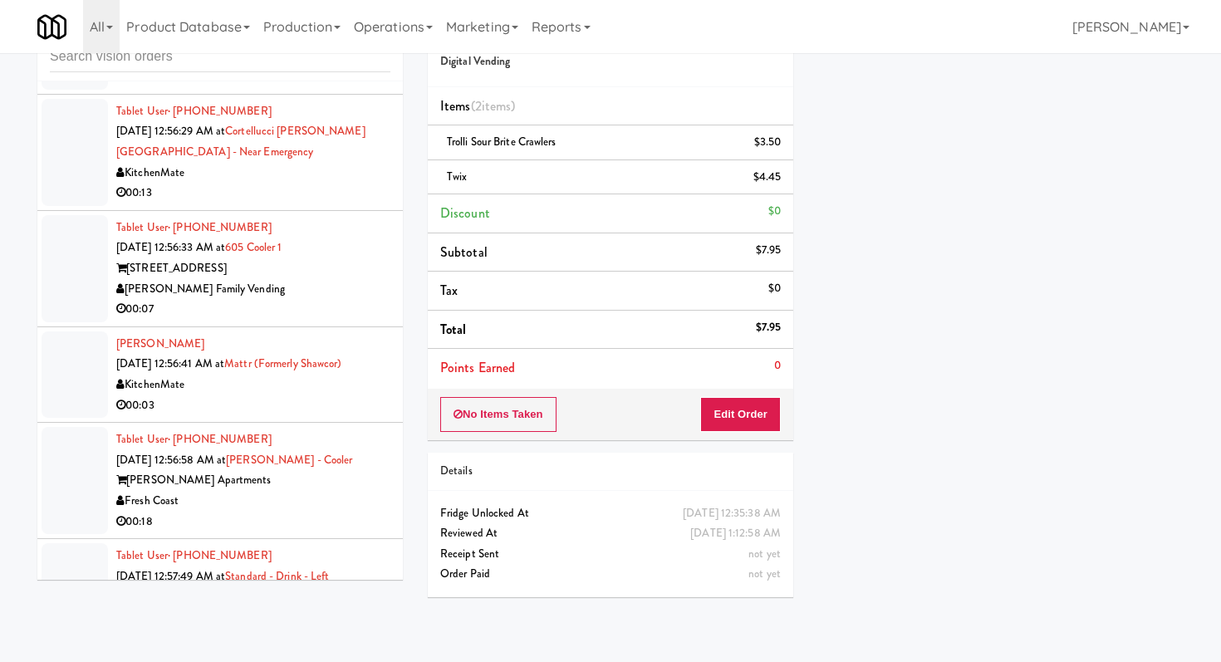
scroll to position [29411, 0]
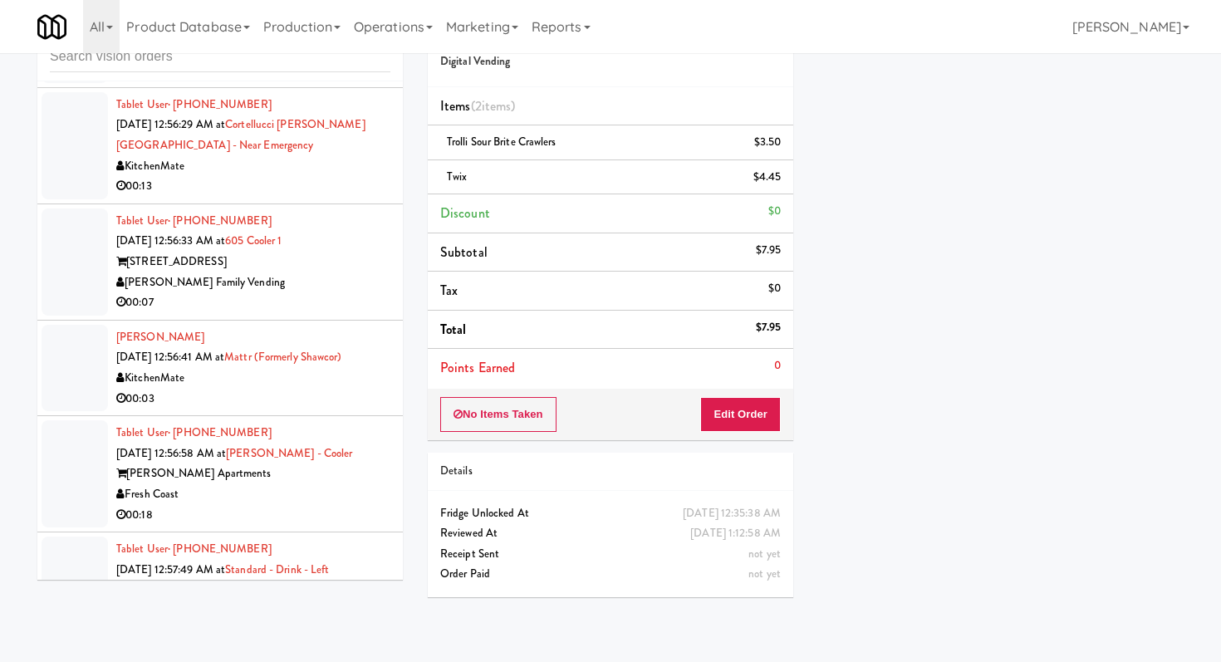
click at [347, 292] on div "00:07" at bounding box center [253, 302] width 274 height 21
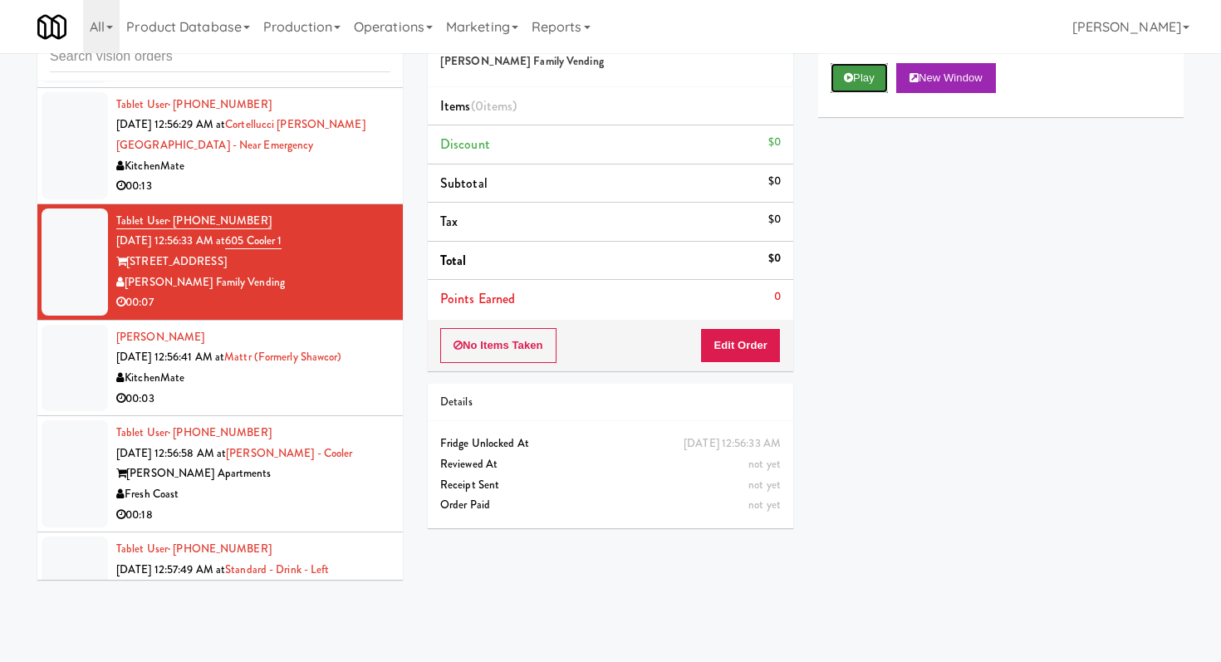
click at [840, 69] on button "Play" at bounding box center [858, 78] width 57 height 30
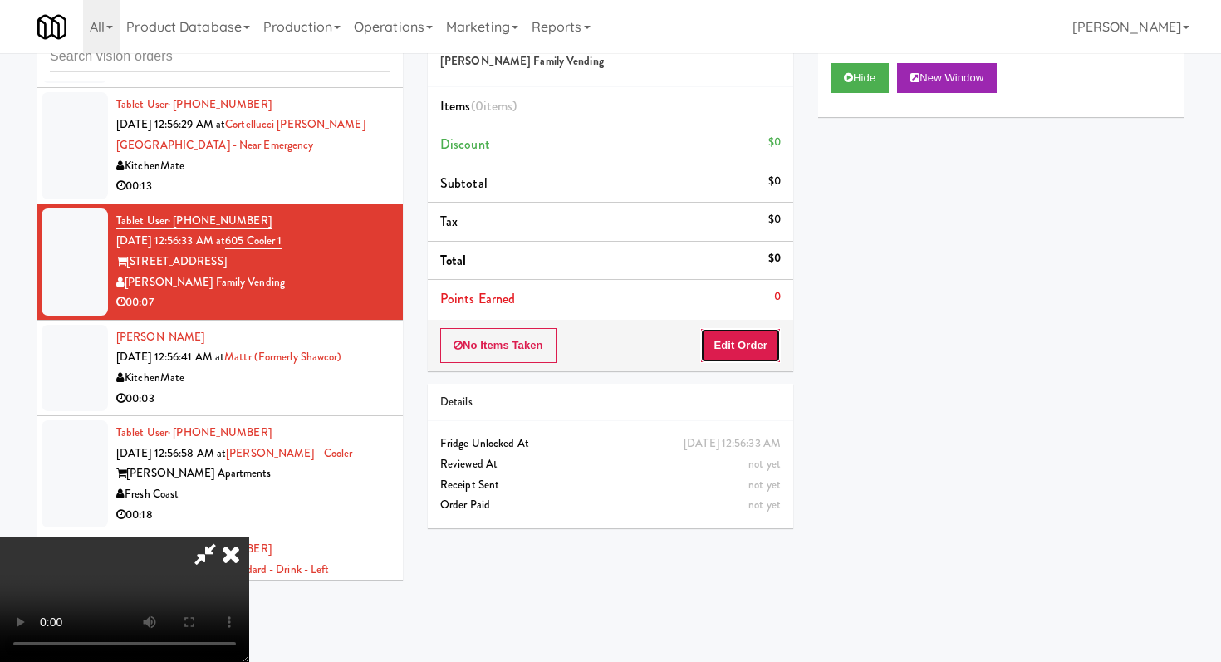
click at [750, 361] on button "Edit Order" at bounding box center [740, 345] width 81 height 35
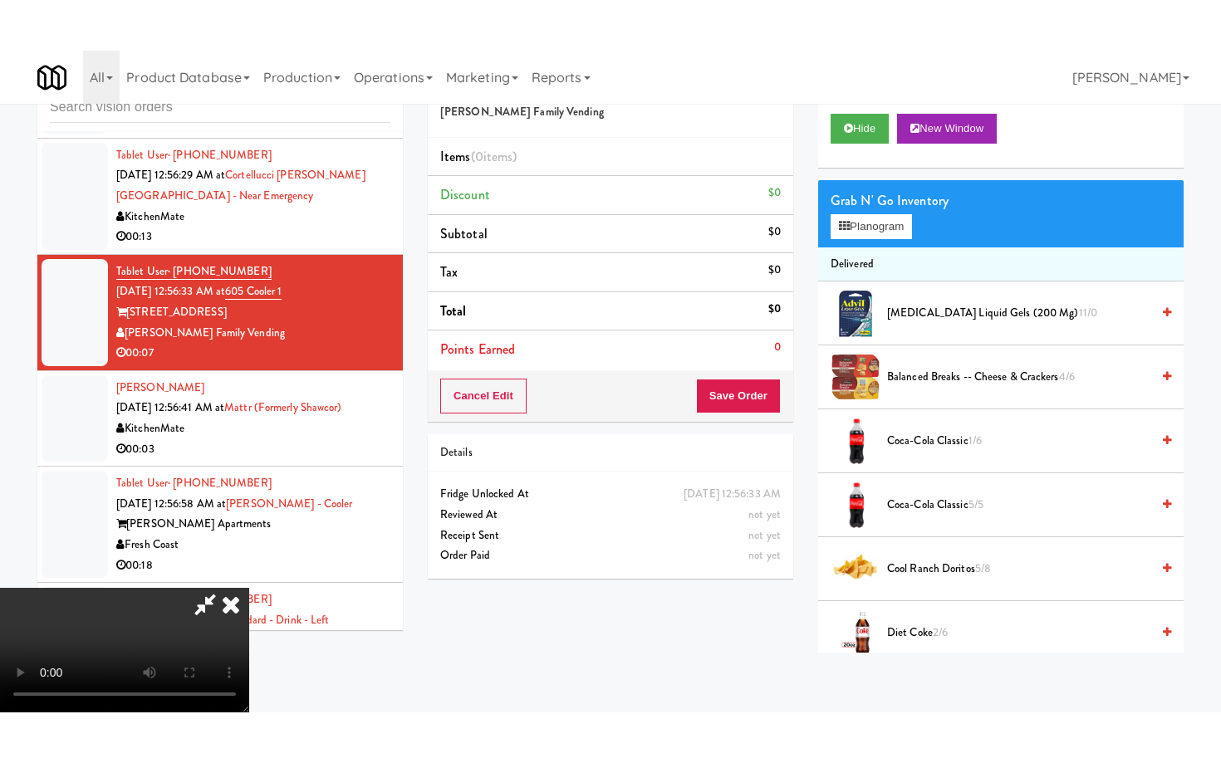
scroll to position [164, 0]
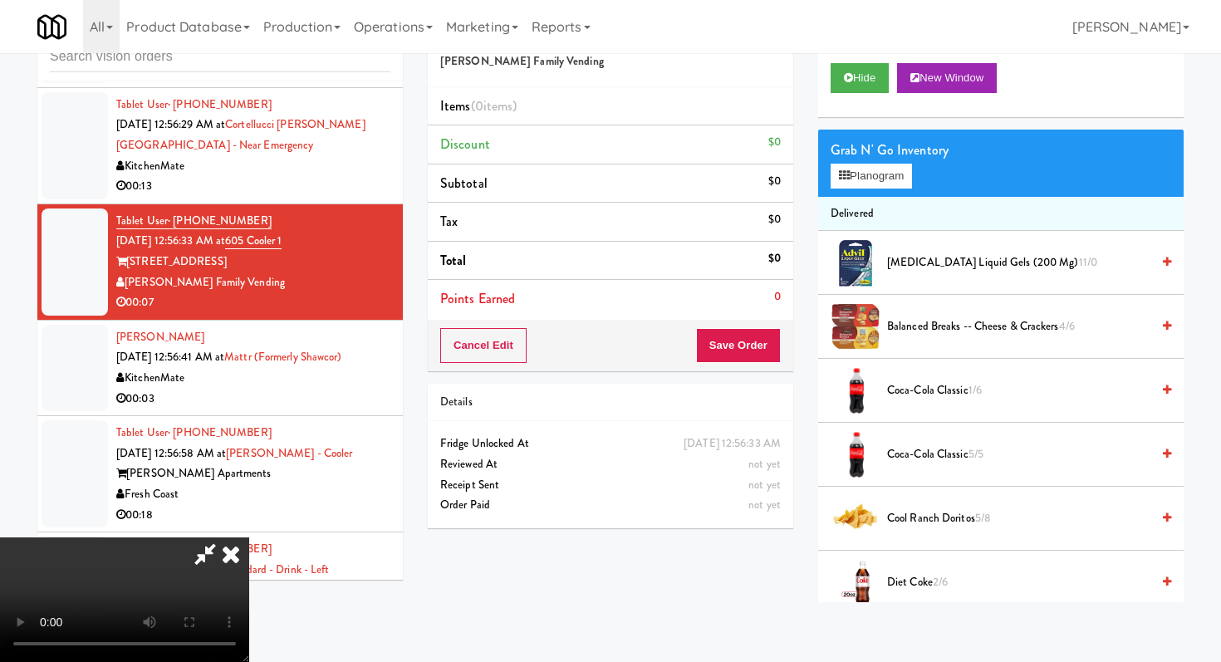
click at [202, 537] on video at bounding box center [124, 599] width 249 height 125
click at [249, 537] on video at bounding box center [124, 599] width 249 height 125
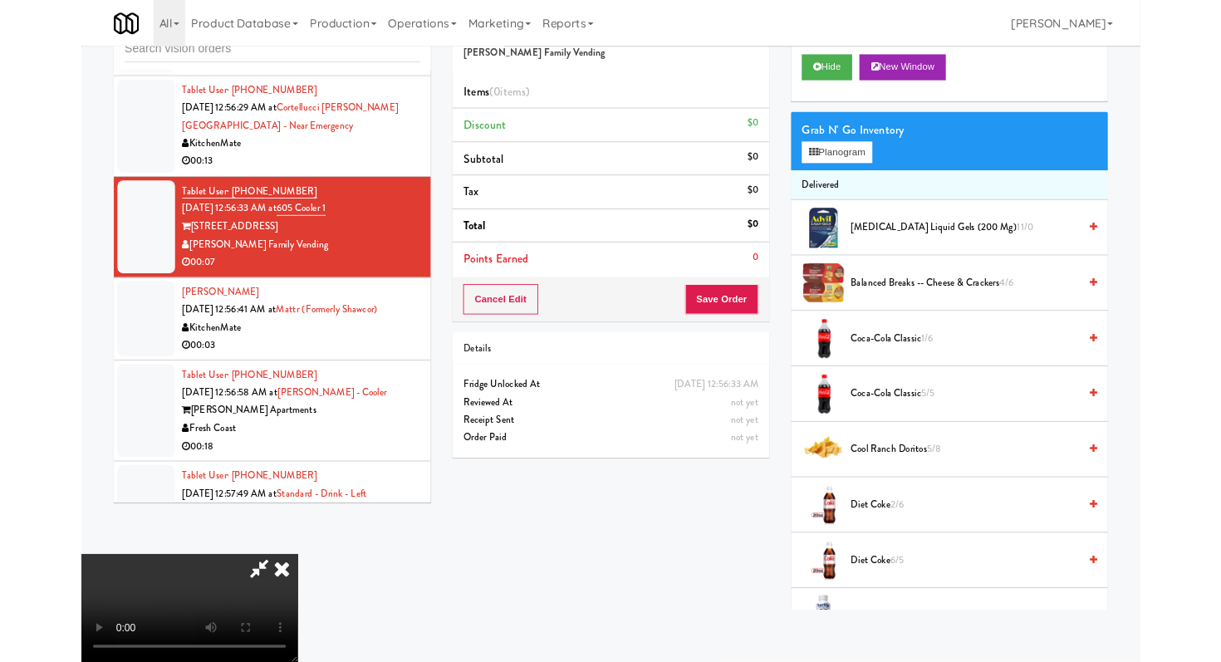
scroll to position [0, 0]
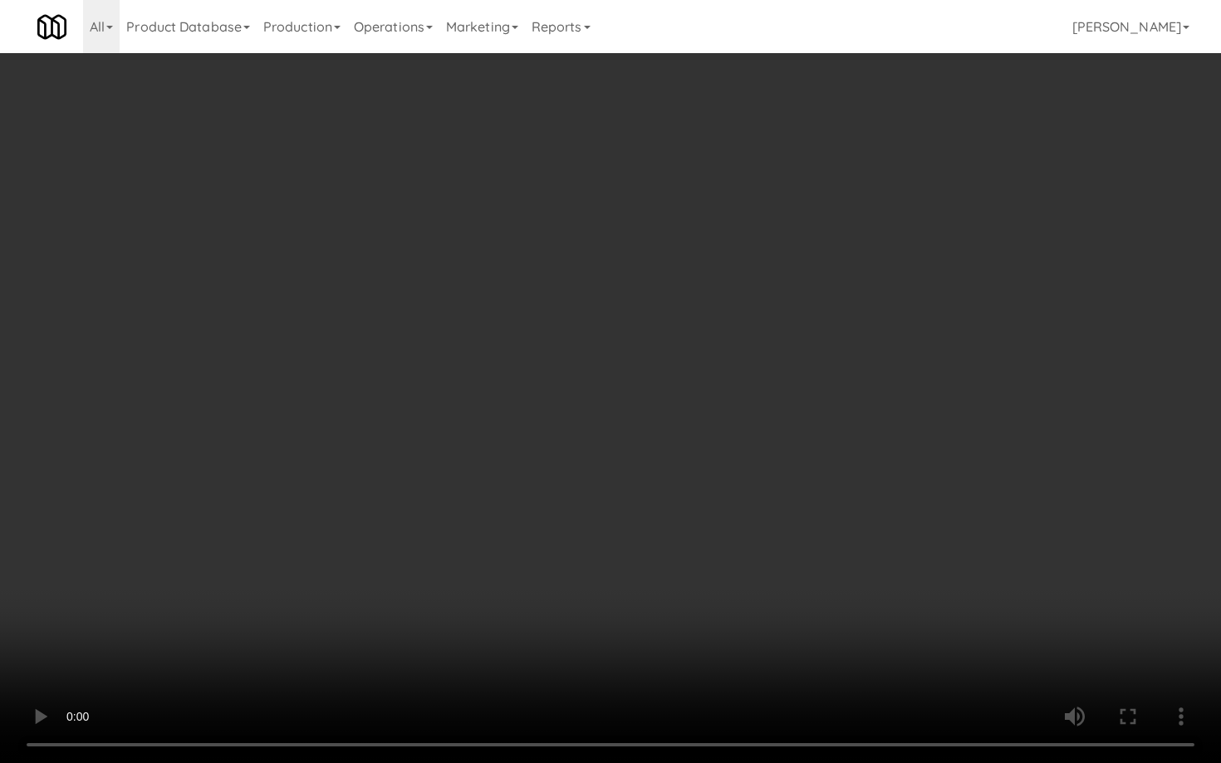
click at [452, 374] on video at bounding box center [610, 381] width 1221 height 763
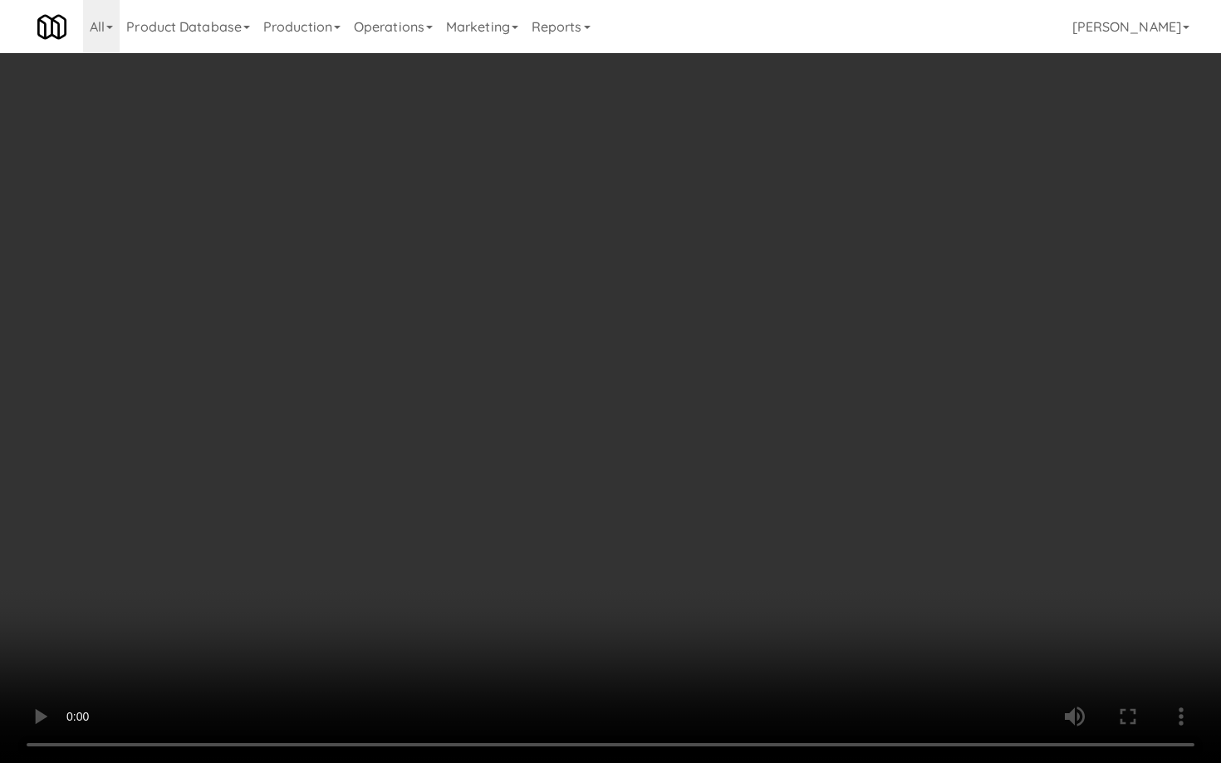
click at [452, 374] on video at bounding box center [610, 381] width 1221 height 763
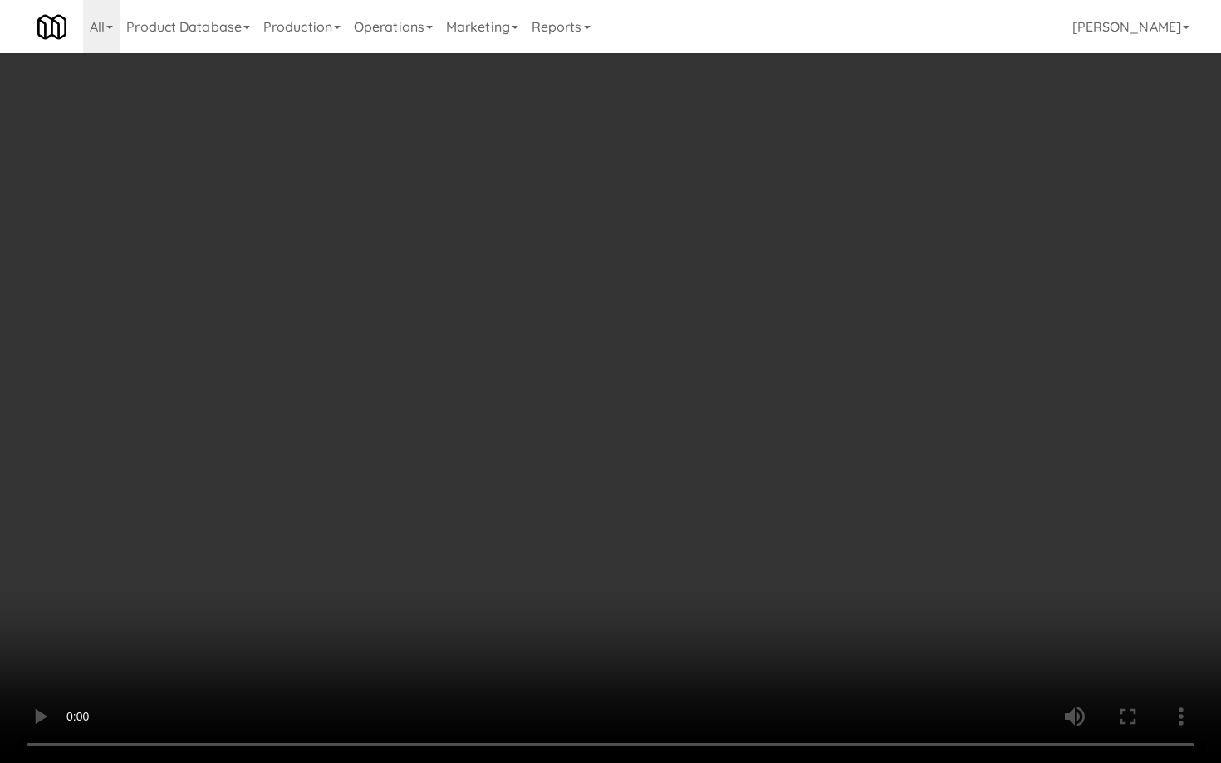
click at [452, 374] on video at bounding box center [610, 381] width 1221 height 763
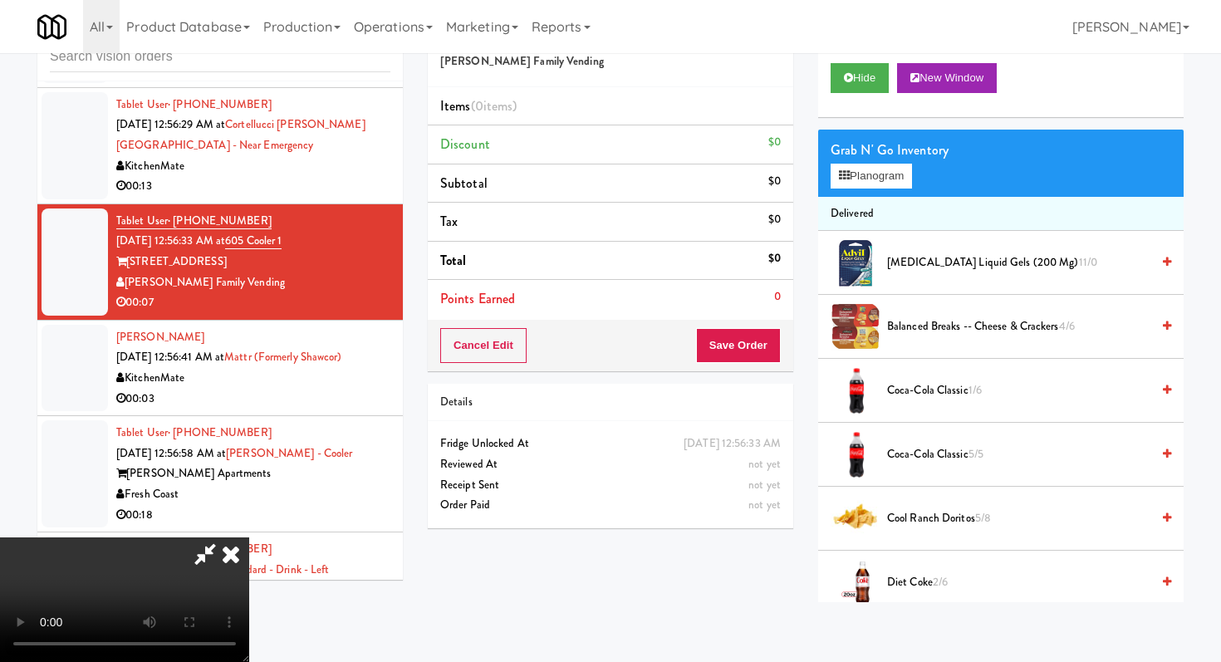
click at [224, 537] on icon at bounding box center [205, 553] width 38 height 33
click at [249, 537] on icon at bounding box center [231, 553] width 37 height 33
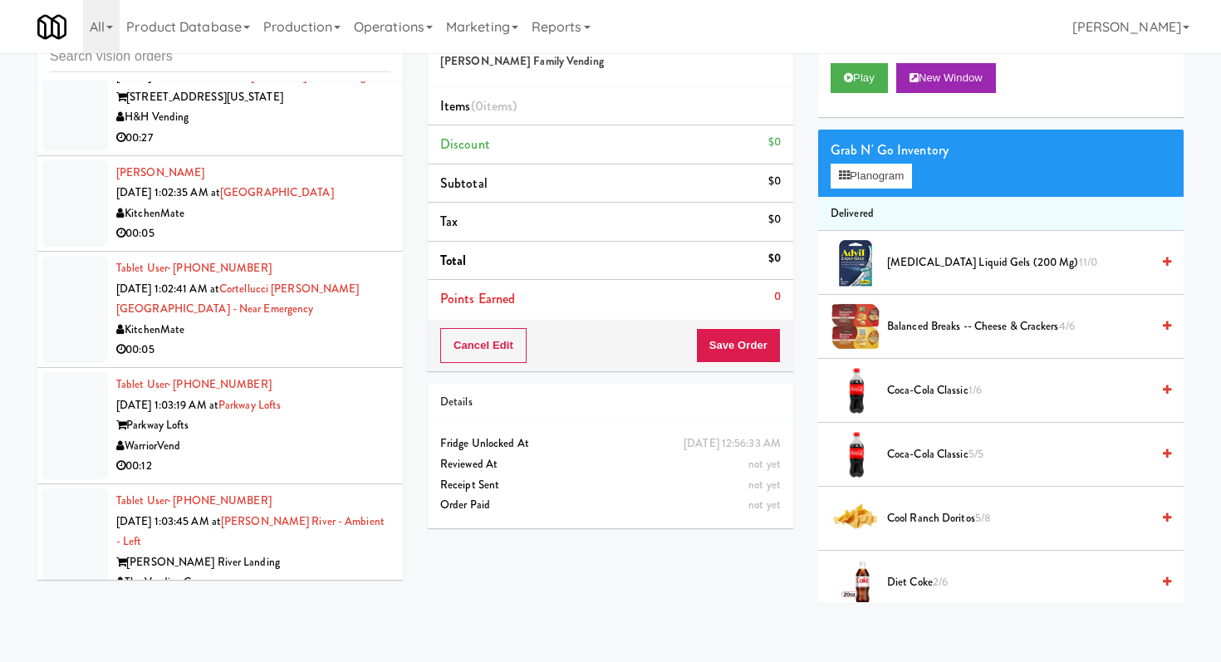
scroll to position [30907, 0]
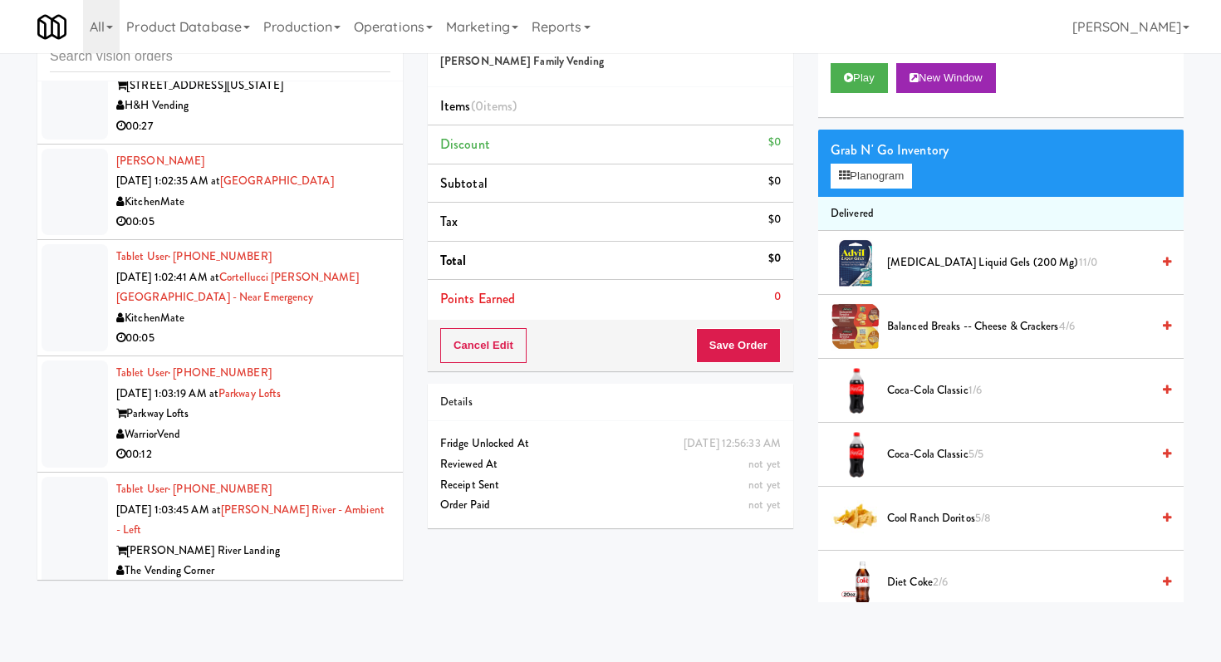
click at [321, 444] on div "00:12" at bounding box center [253, 454] width 274 height 21
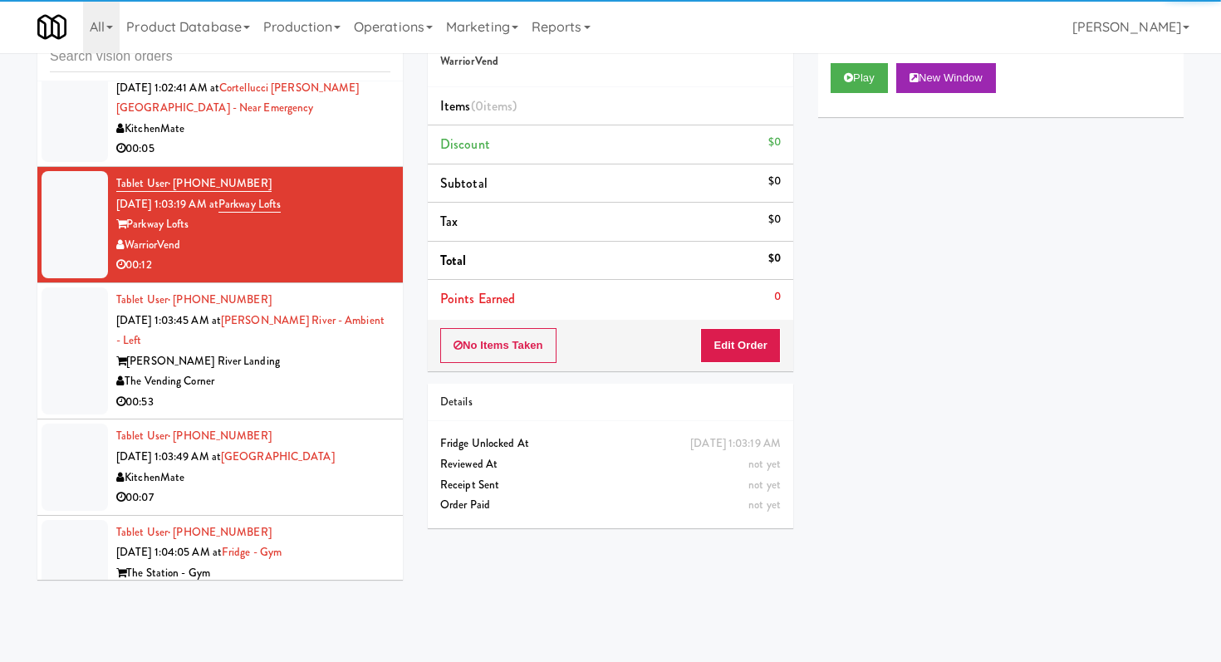
scroll to position [31125, 0]
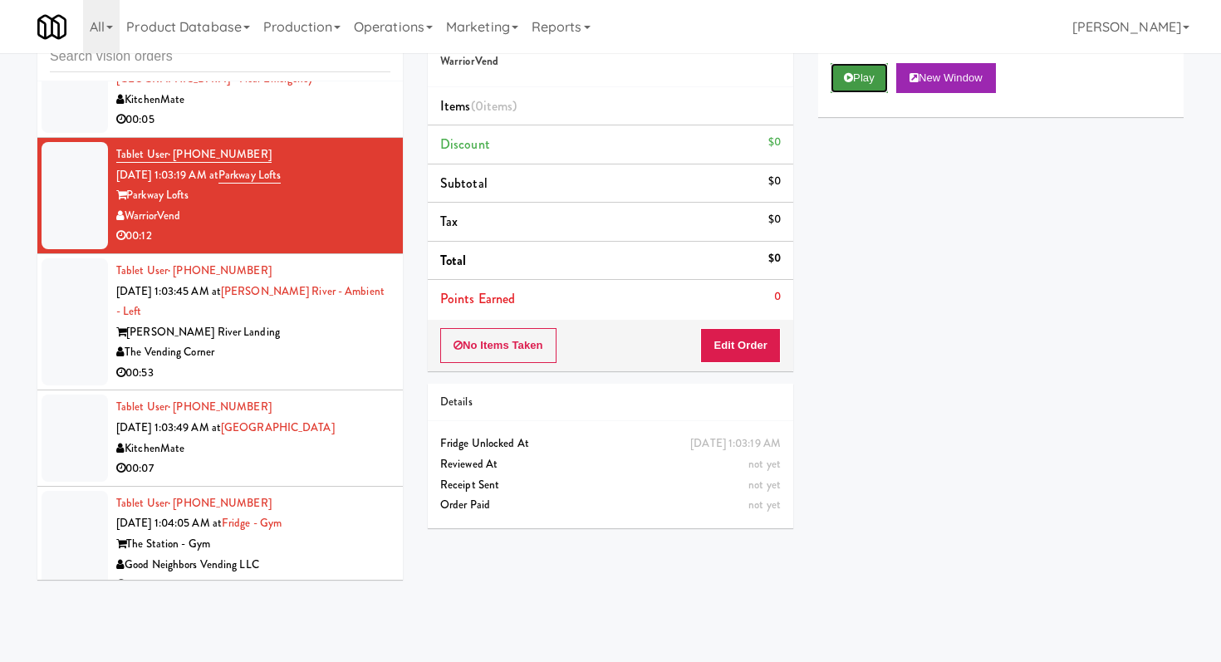
click at [849, 88] on button "Play" at bounding box center [858, 78] width 57 height 30
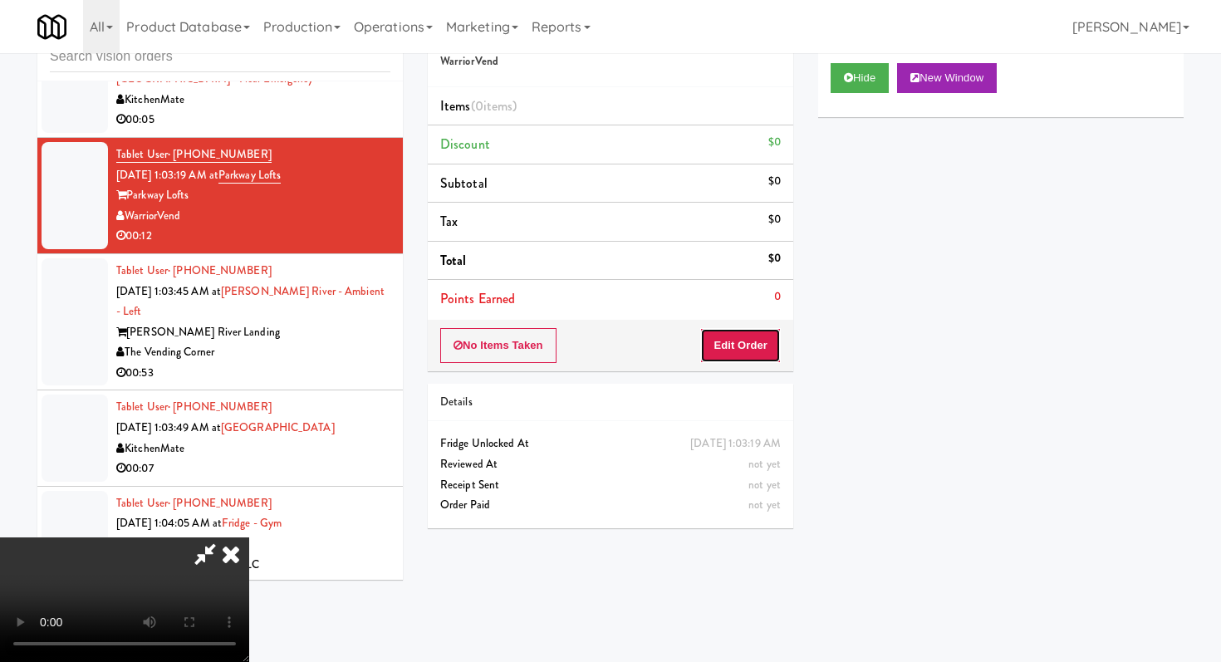
click at [752, 343] on button "Edit Order" at bounding box center [740, 345] width 81 height 35
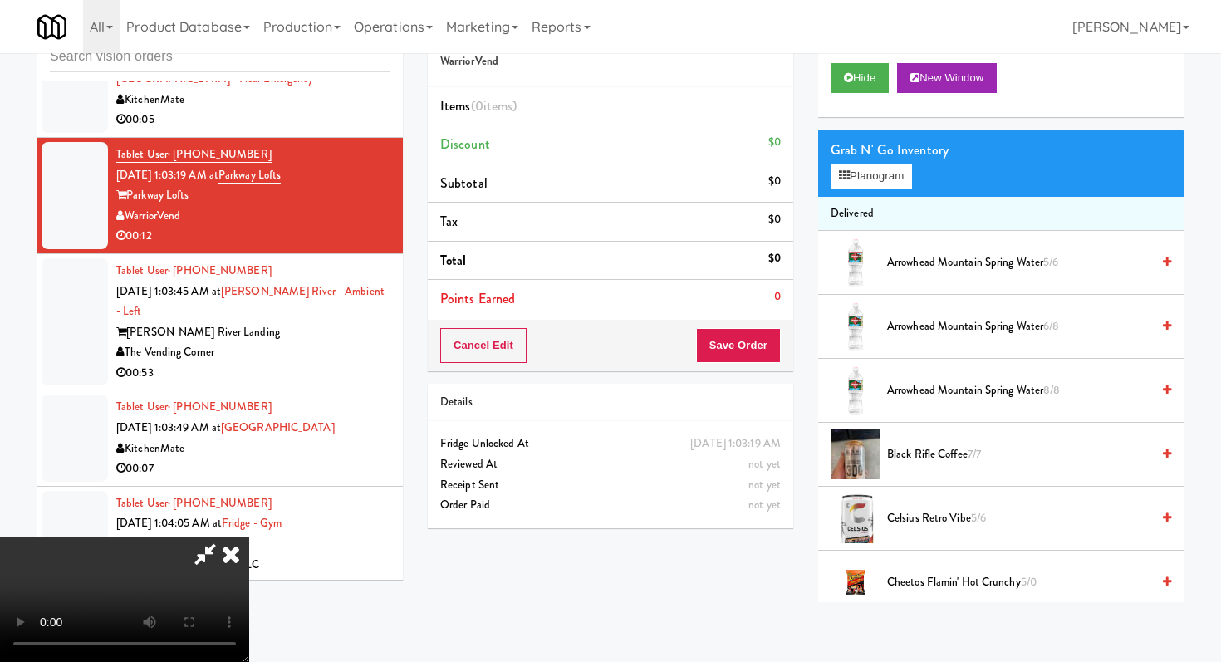
scroll to position [164, 0]
click at [832, 55] on div "Hide New Window" at bounding box center [1000, 84] width 365 height 66
click at [863, 86] on button "Hide" at bounding box center [859, 78] width 58 height 30
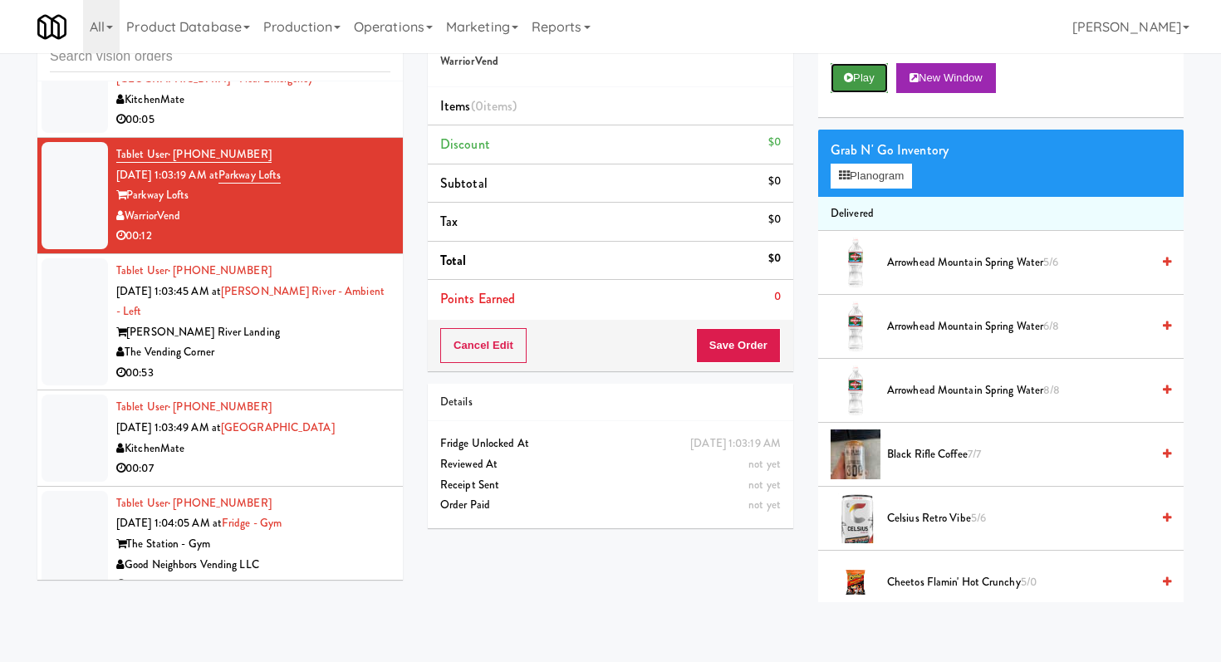
scroll to position [0, 0]
click at [863, 86] on button "Play" at bounding box center [858, 78] width 57 height 30
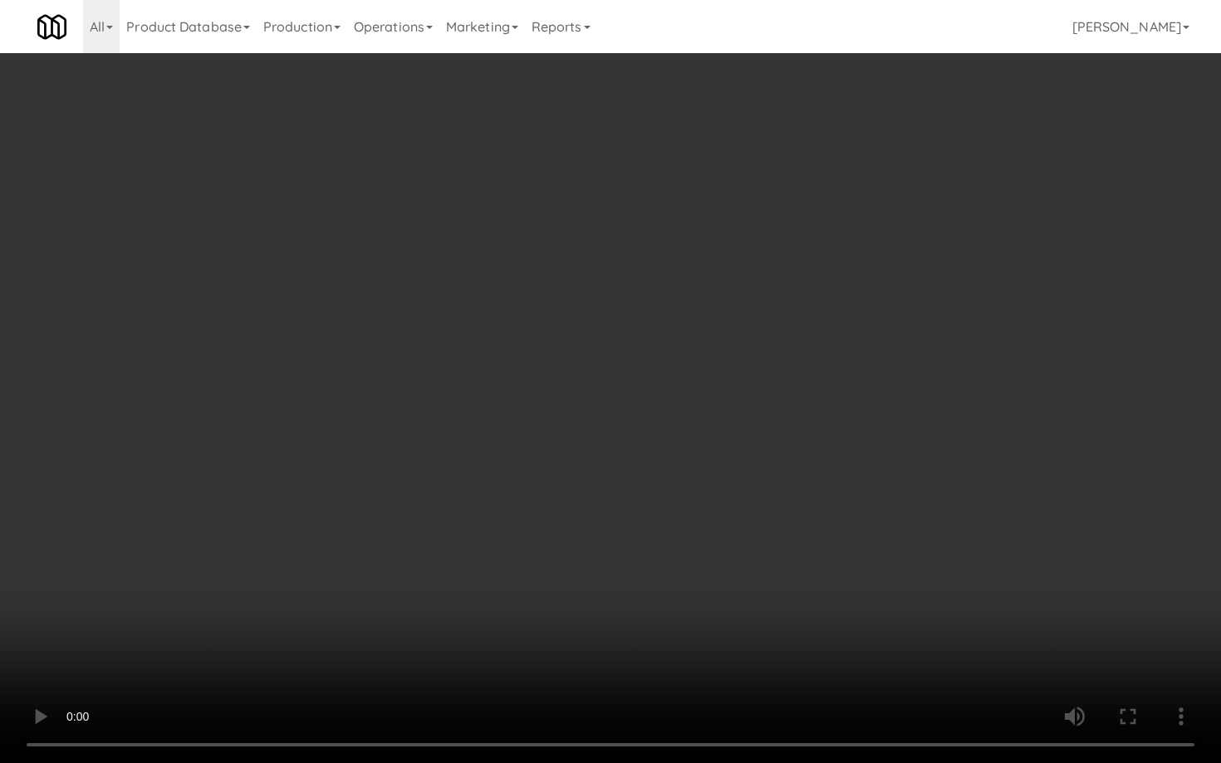
click at [558, 568] on video at bounding box center [610, 381] width 1221 height 763
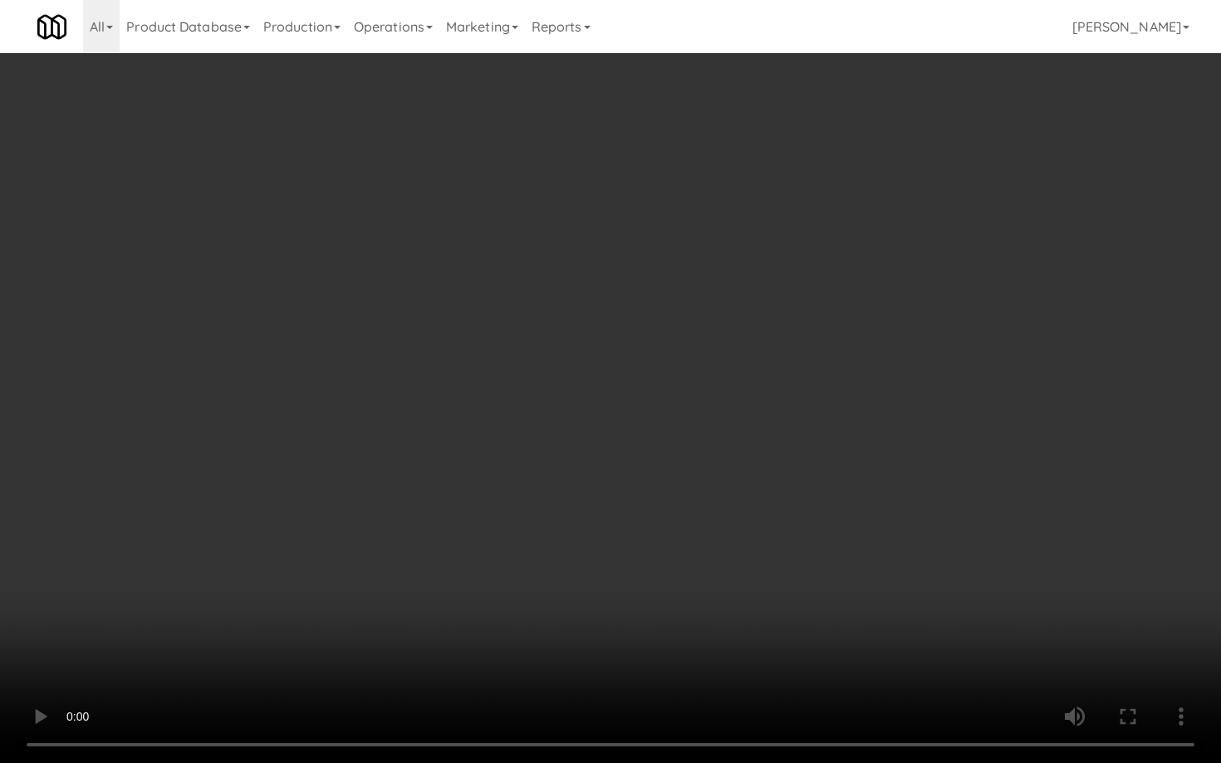
click at [558, 568] on video at bounding box center [610, 381] width 1221 height 763
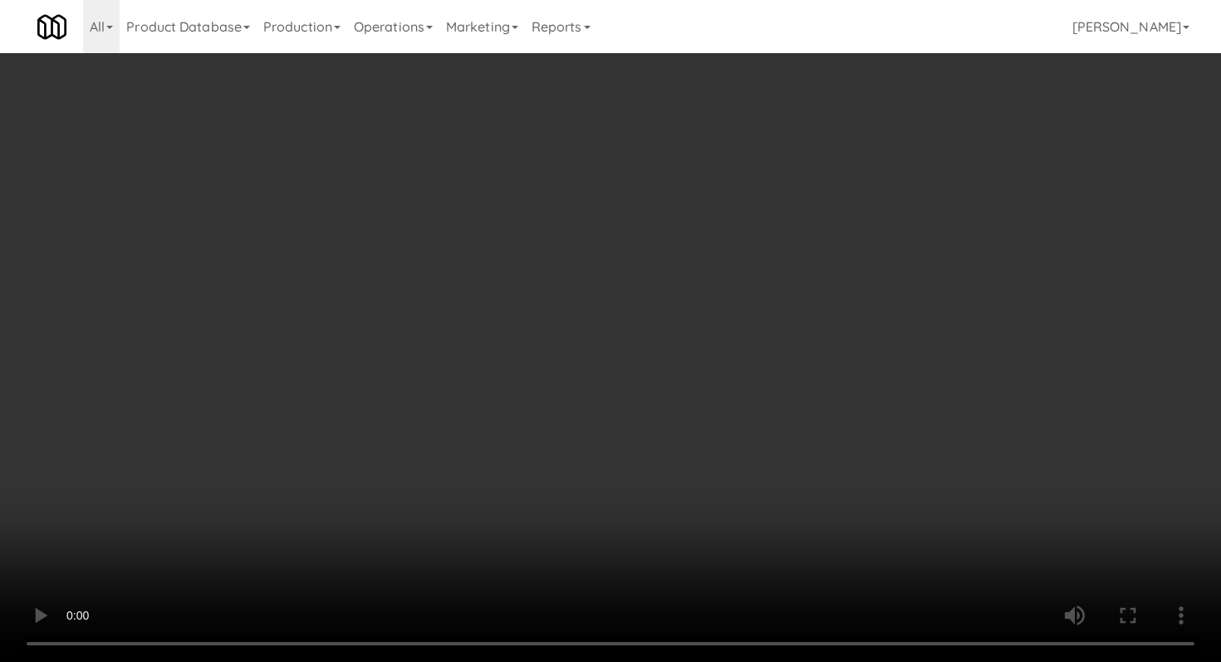
scroll to position [818, 0]
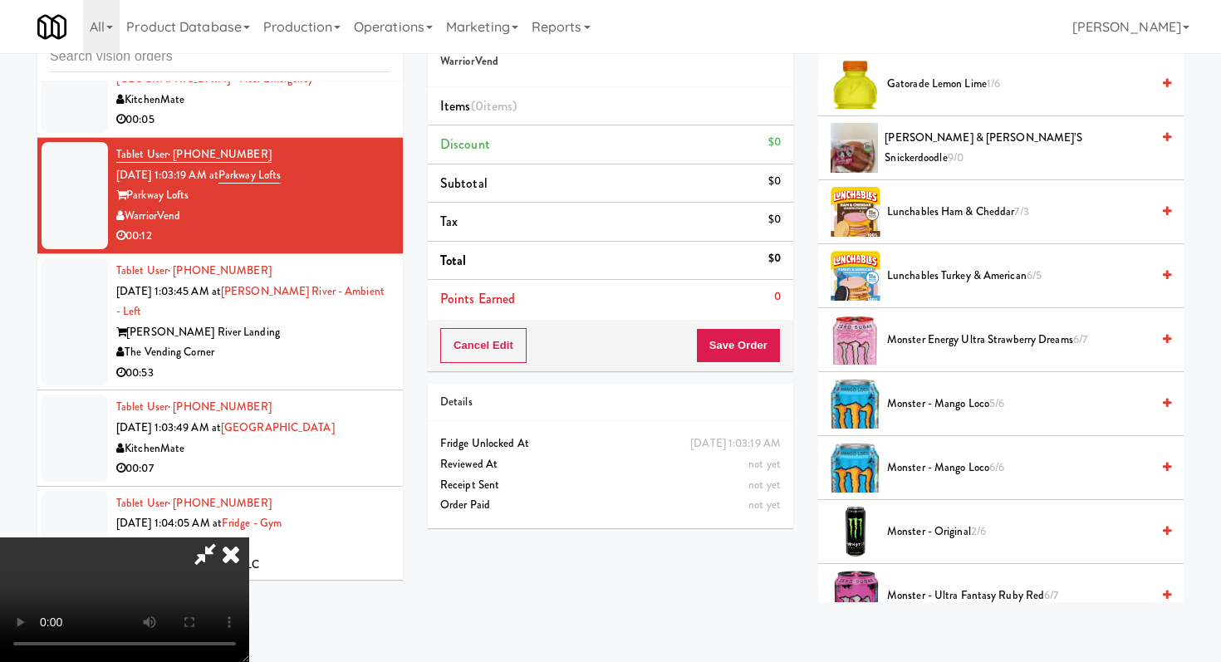
click at [935, 202] on span "Lunchables Ham & Cheddar 7/3" at bounding box center [1018, 212] width 263 height 21
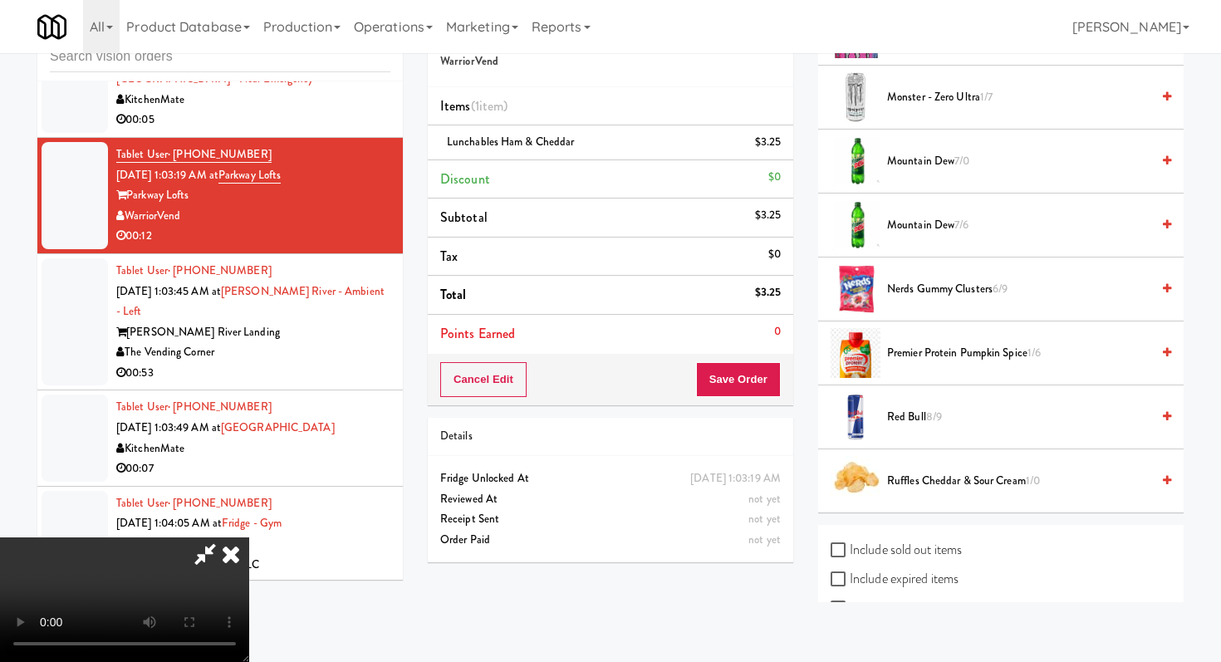
scroll to position [1355, 0]
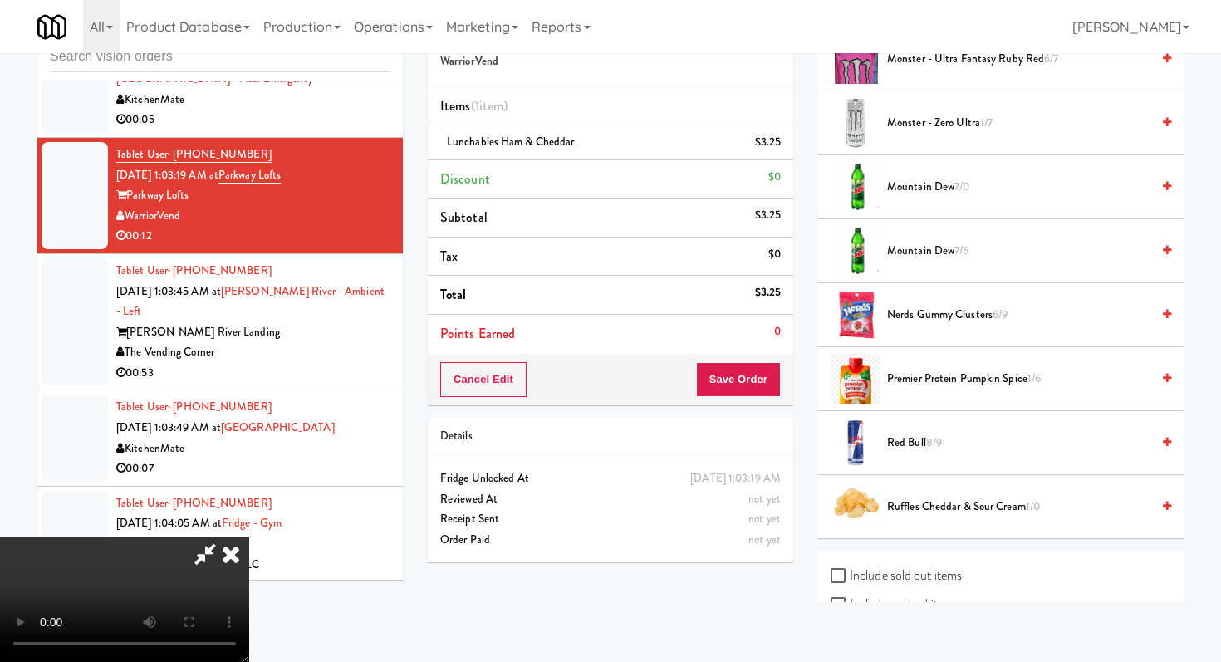
click at [922, 189] on span "Mountain Dew 7/0" at bounding box center [1018, 187] width 263 height 21
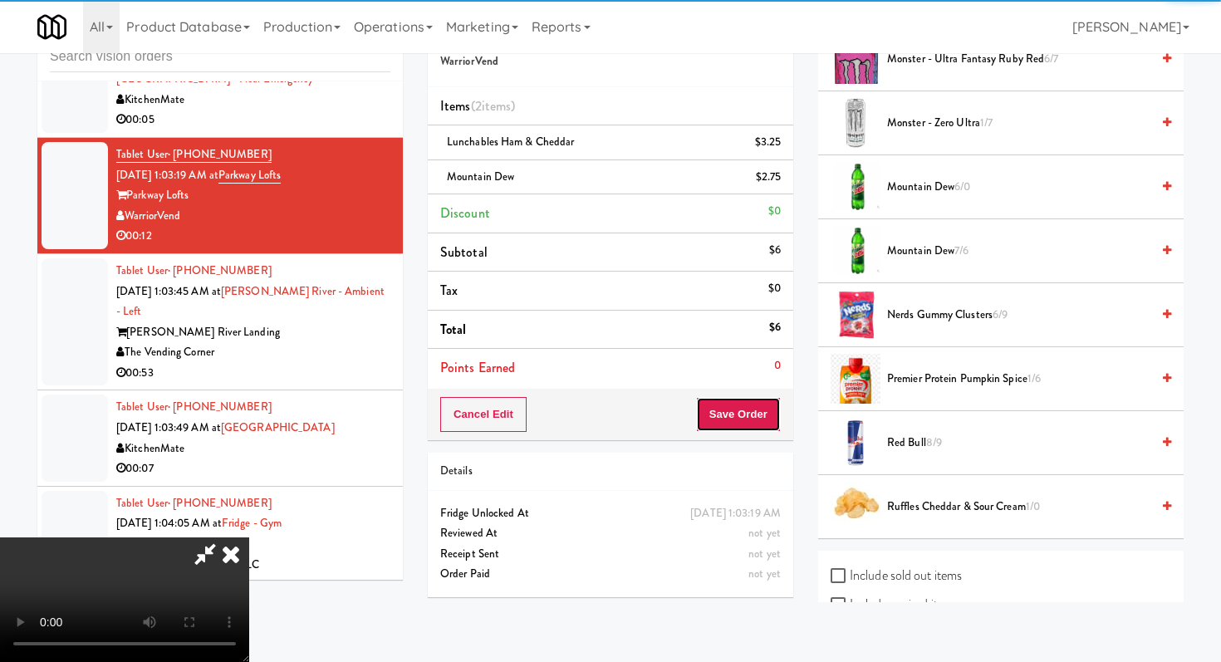
click at [747, 419] on button "Save Order" at bounding box center [738, 414] width 85 height 35
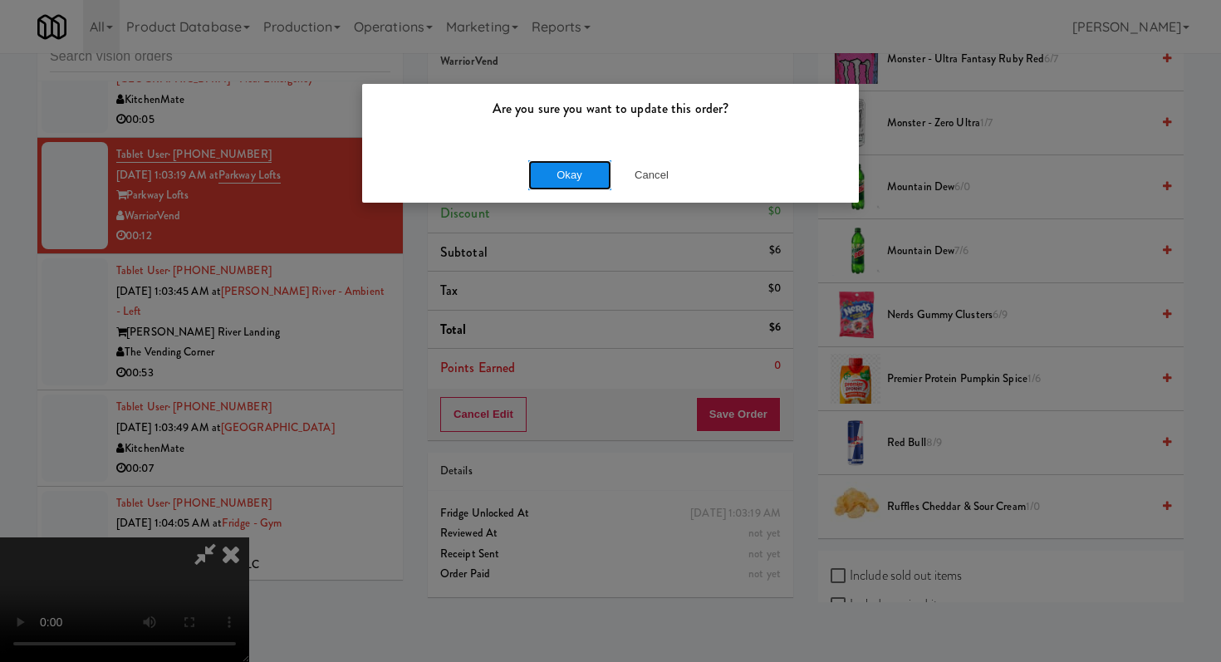
click at [597, 180] on button "Okay" at bounding box center [569, 175] width 83 height 30
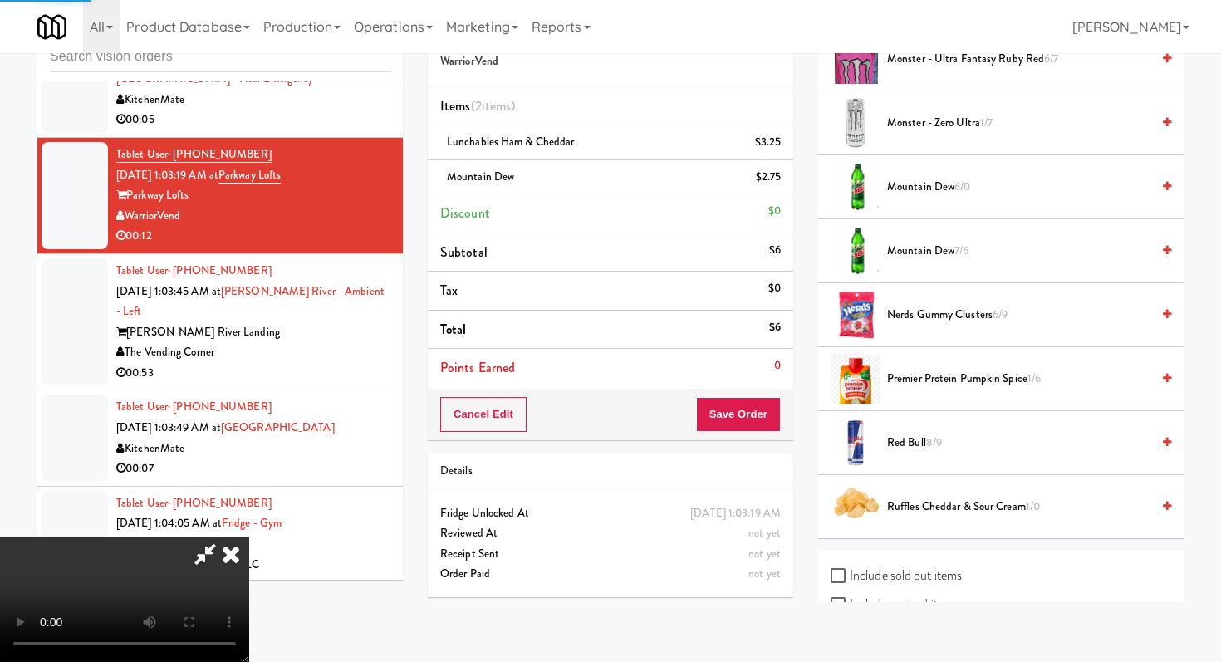
scroll to position [71, 0]
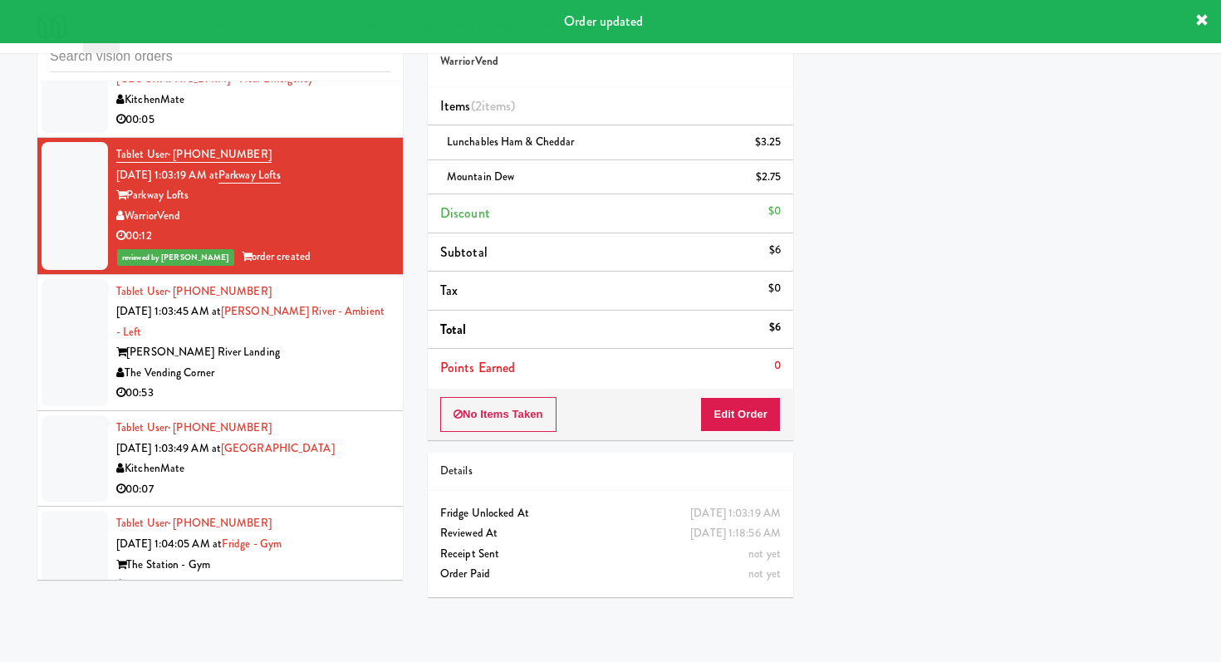
click at [397, 282] on li "Tablet User · (860) 987-8229 [DATE] 1:03:45 AM at [PERSON_NAME][GEOGRAPHIC_DATA…" at bounding box center [219, 343] width 365 height 137
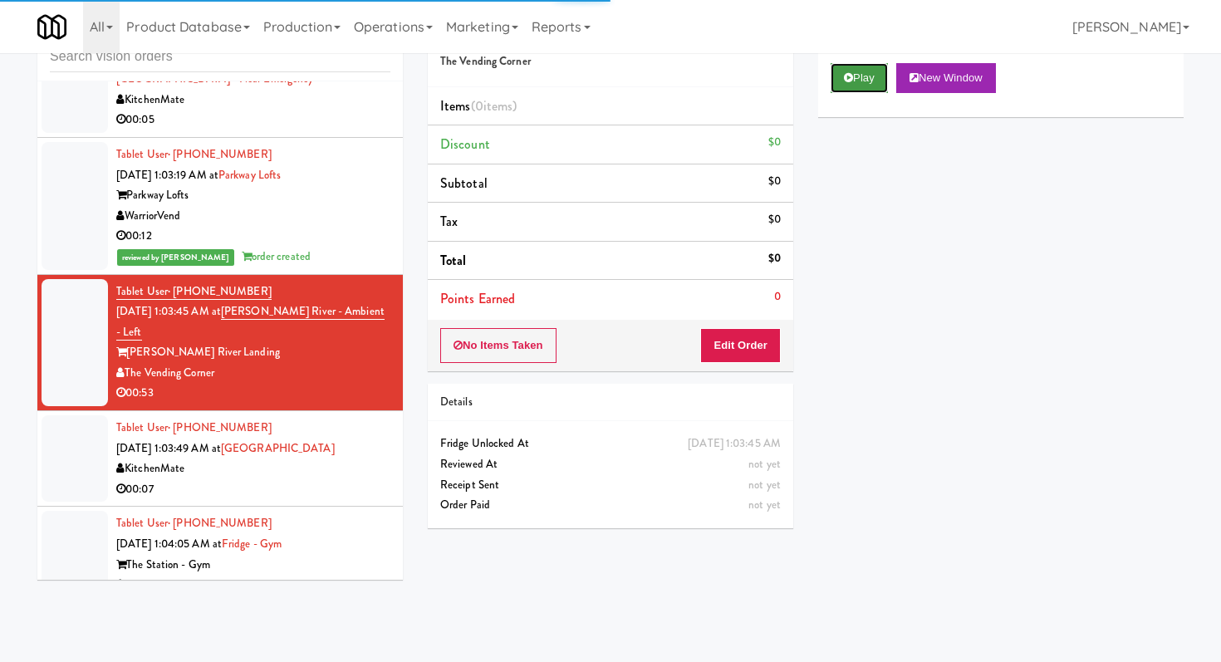
click at [873, 87] on button "Play" at bounding box center [858, 78] width 57 height 30
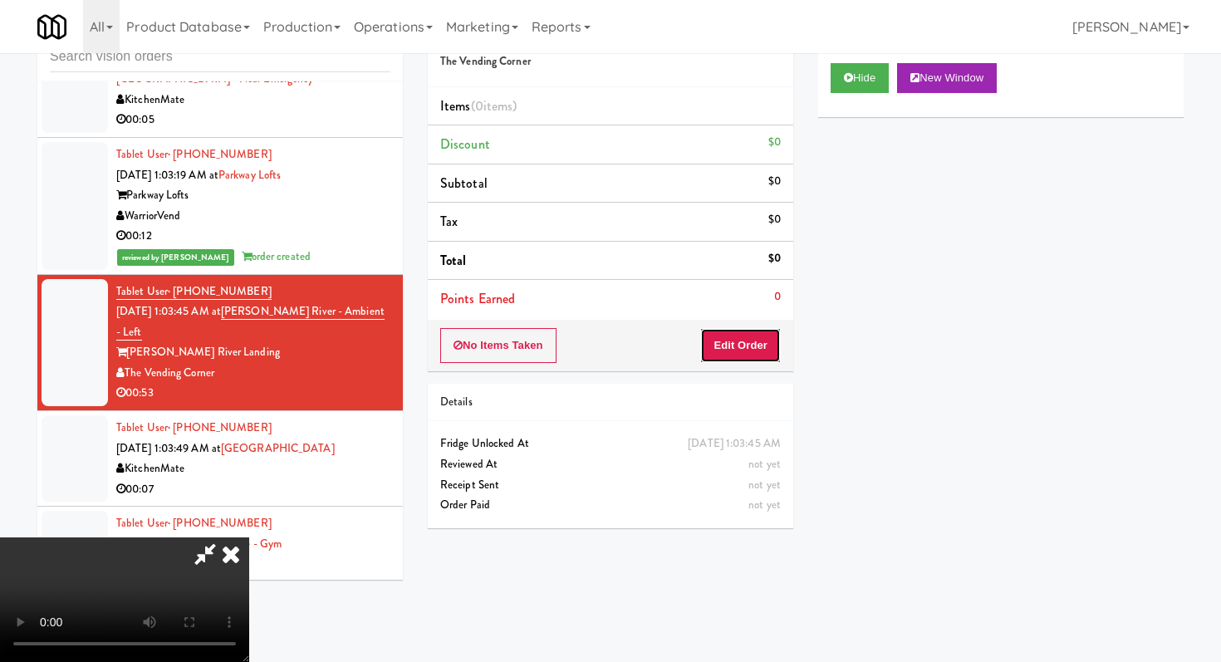
click at [740, 340] on button "Edit Order" at bounding box center [740, 345] width 81 height 35
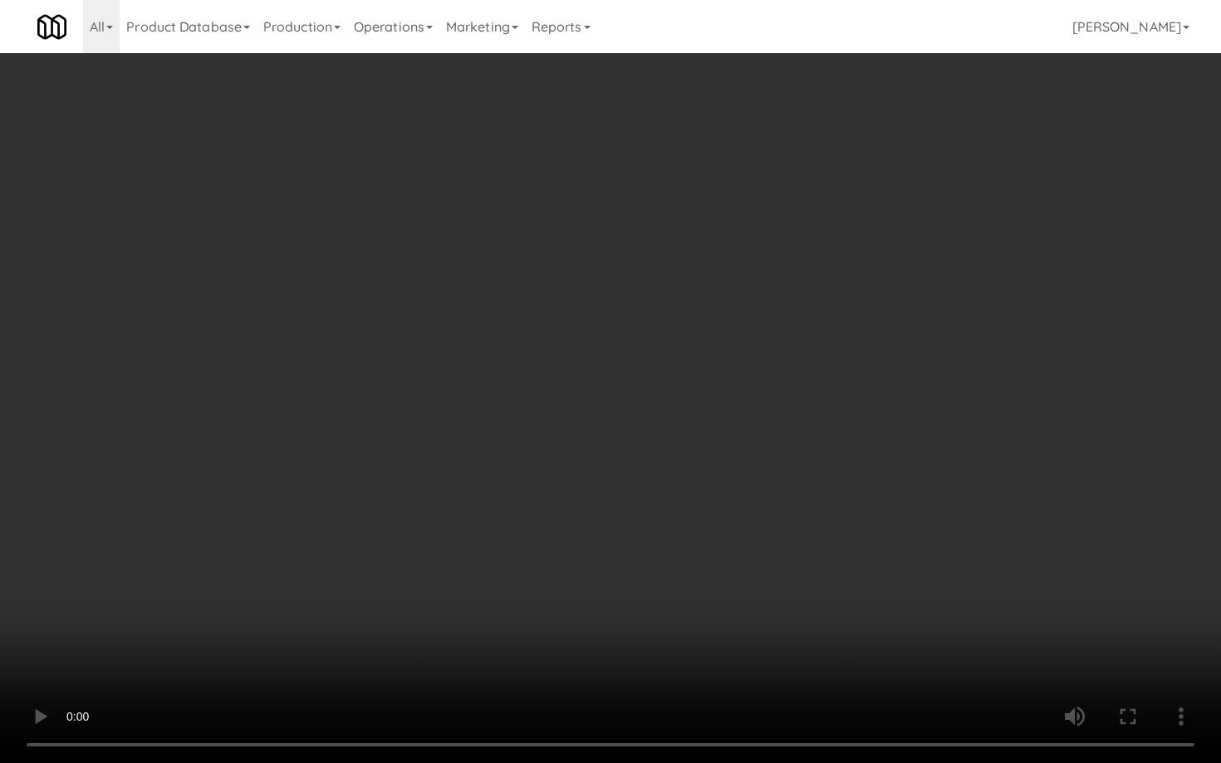
click at [764, 538] on video at bounding box center [610, 381] width 1221 height 763
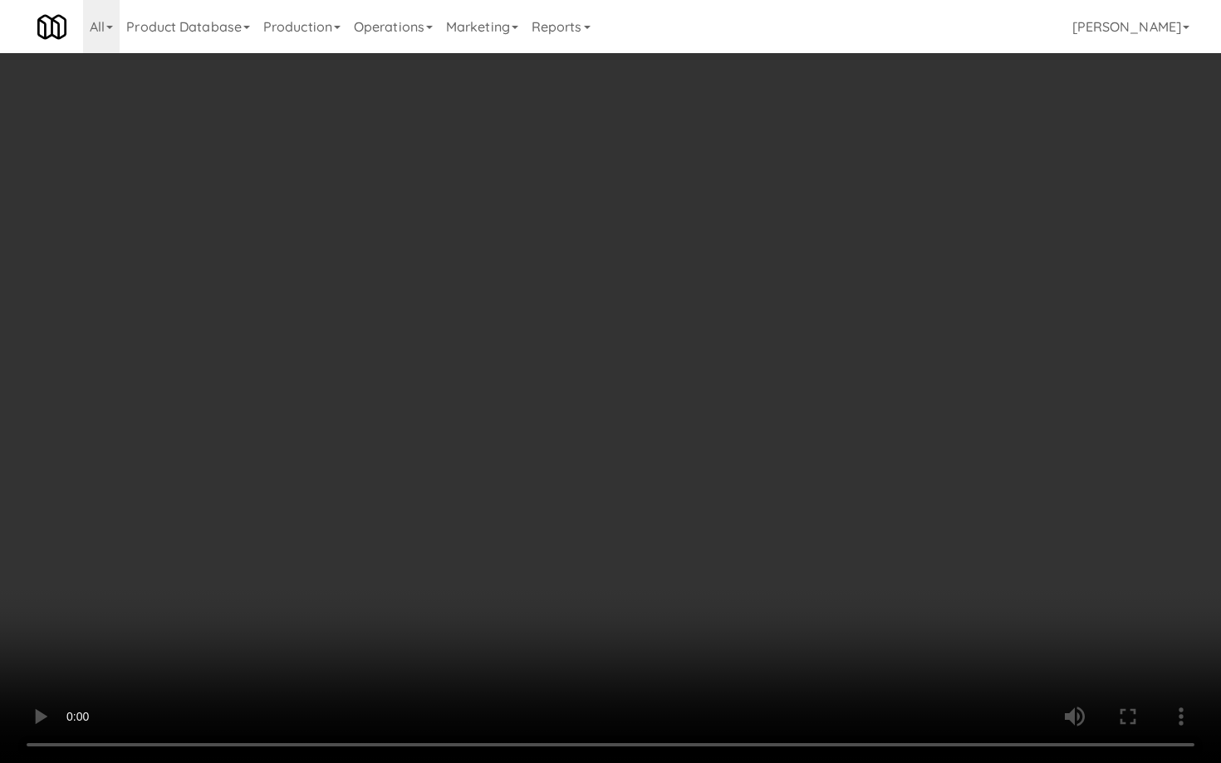
click at [764, 538] on video at bounding box center [610, 381] width 1221 height 763
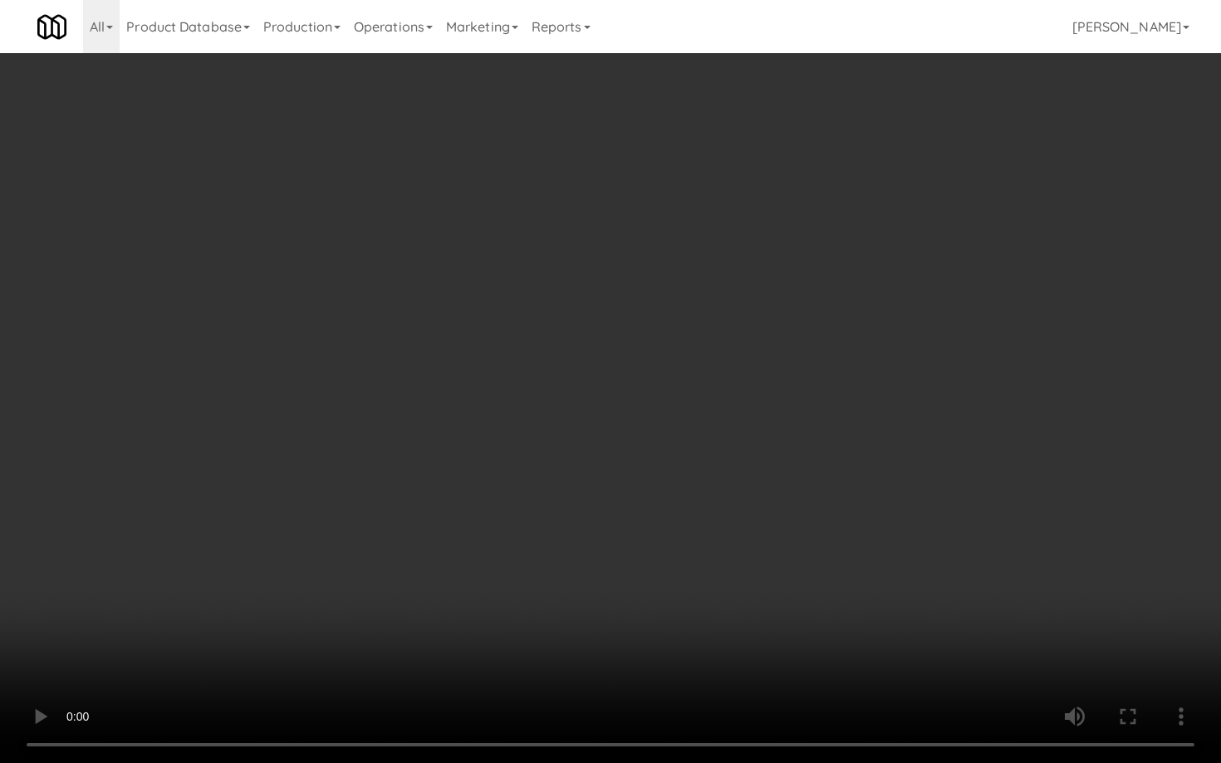
click at [764, 538] on video at bounding box center [610, 381] width 1221 height 763
click at [862, 567] on video at bounding box center [610, 381] width 1221 height 763
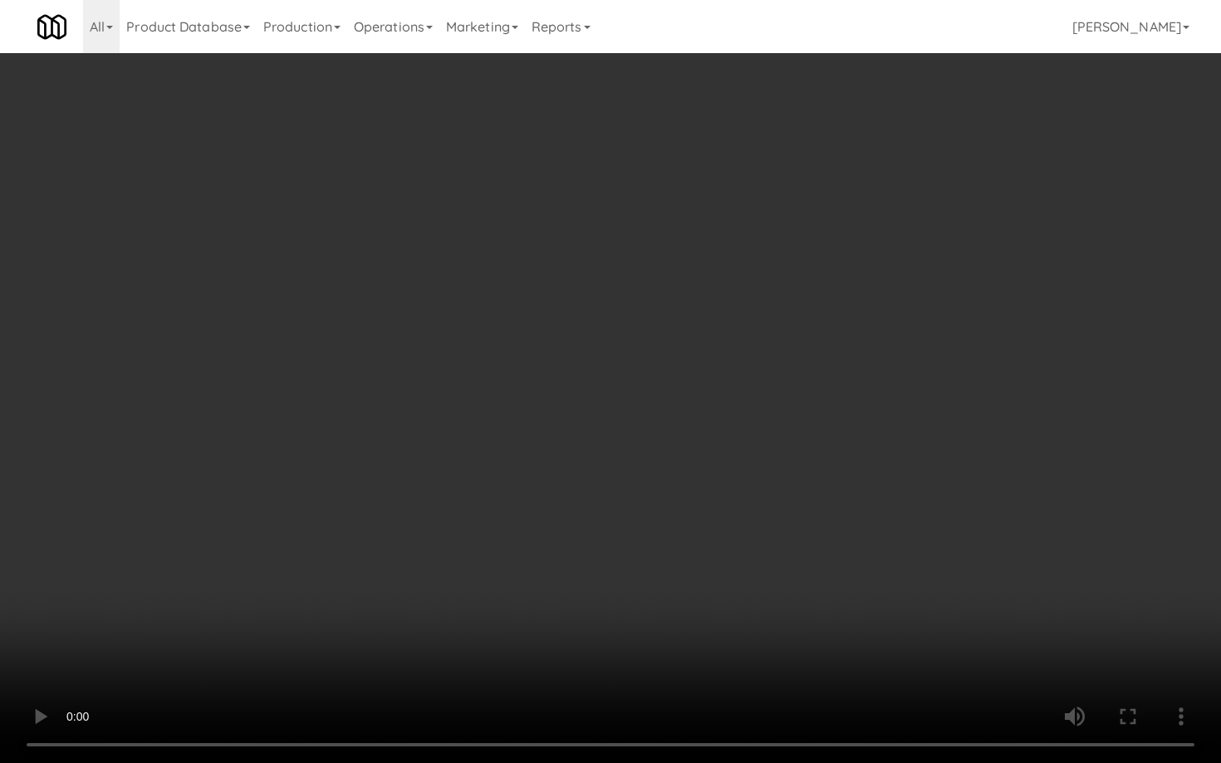
click at [862, 567] on video at bounding box center [610, 381] width 1221 height 763
click at [891, 584] on video at bounding box center [610, 381] width 1221 height 763
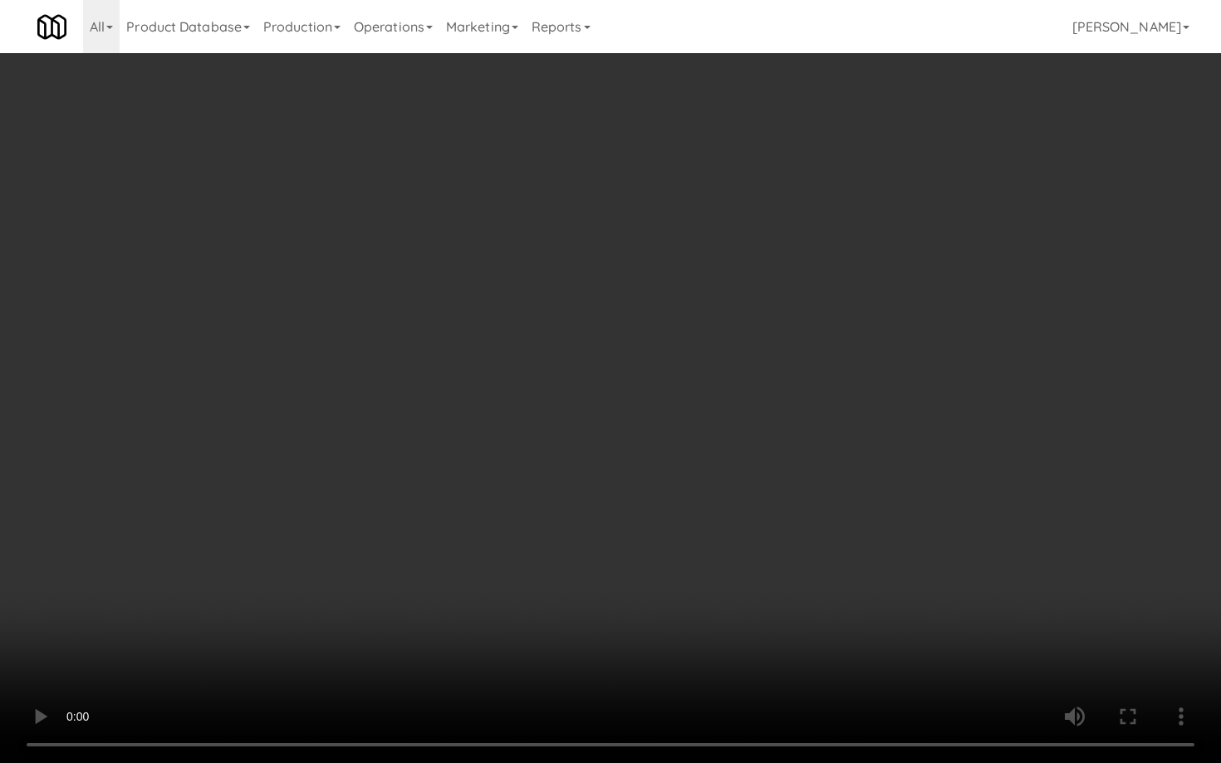
click at [891, 584] on video at bounding box center [610, 381] width 1221 height 763
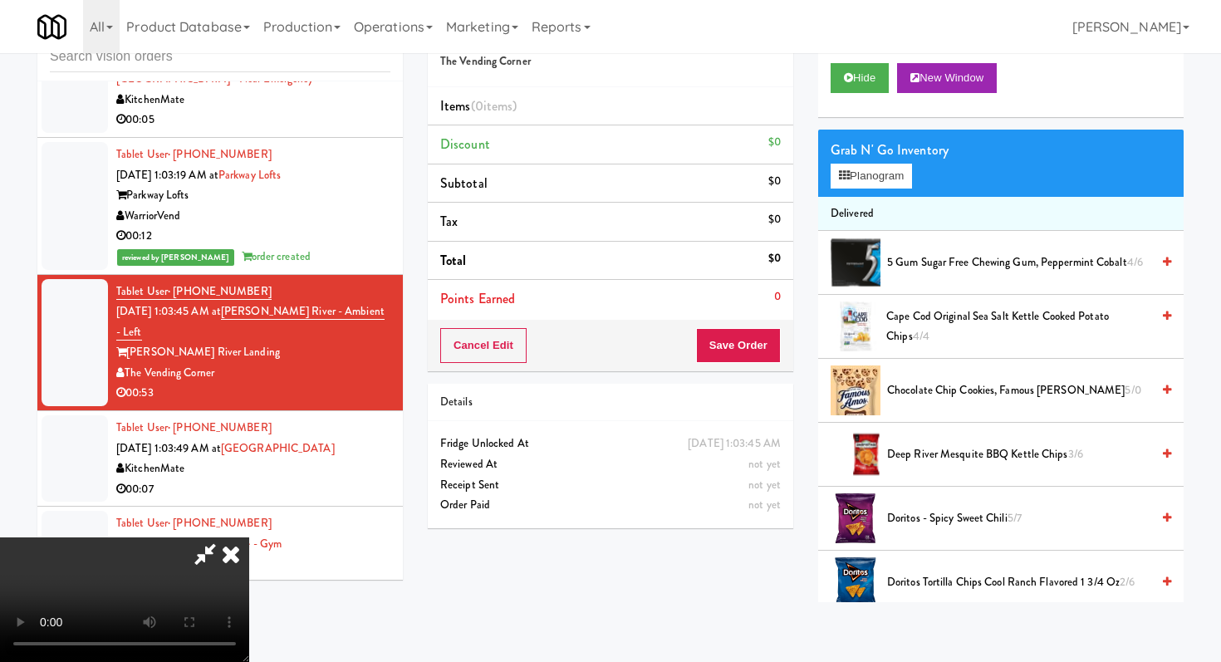
click at [959, 392] on span "Chocolate Chip Cookies, Famous [PERSON_NAME] 5/0" at bounding box center [1018, 390] width 263 height 21
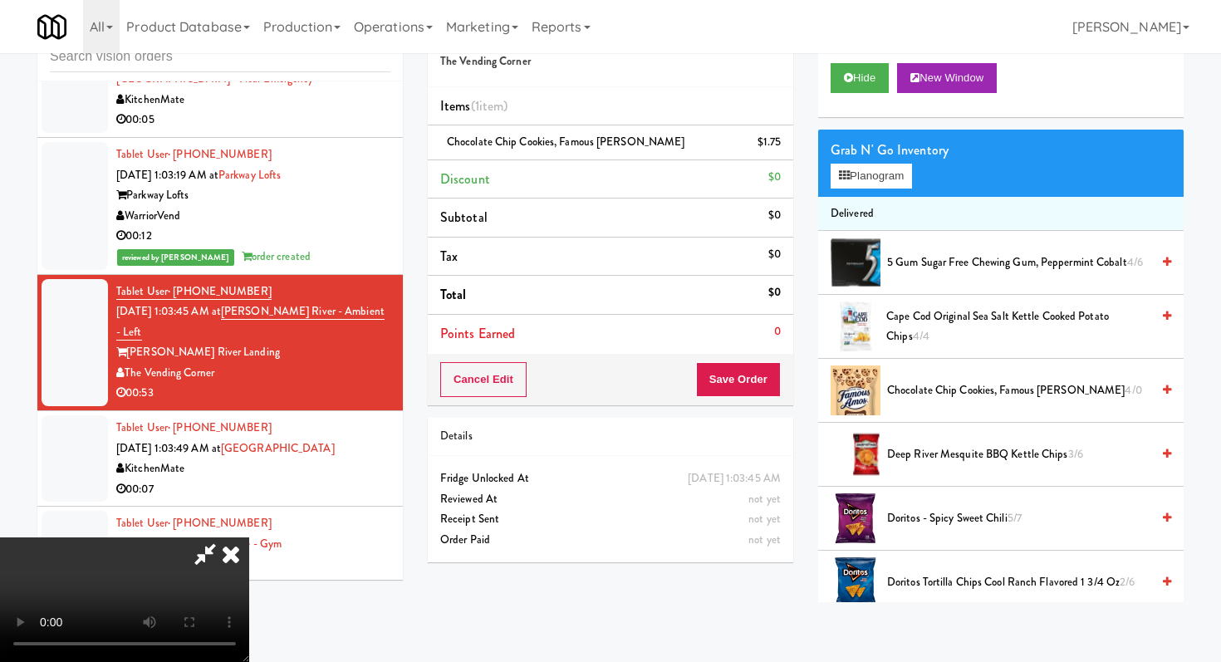
click at [959, 392] on span "Chocolate Chip Cookies, Famous [PERSON_NAME] 4/0" at bounding box center [1018, 390] width 263 height 21
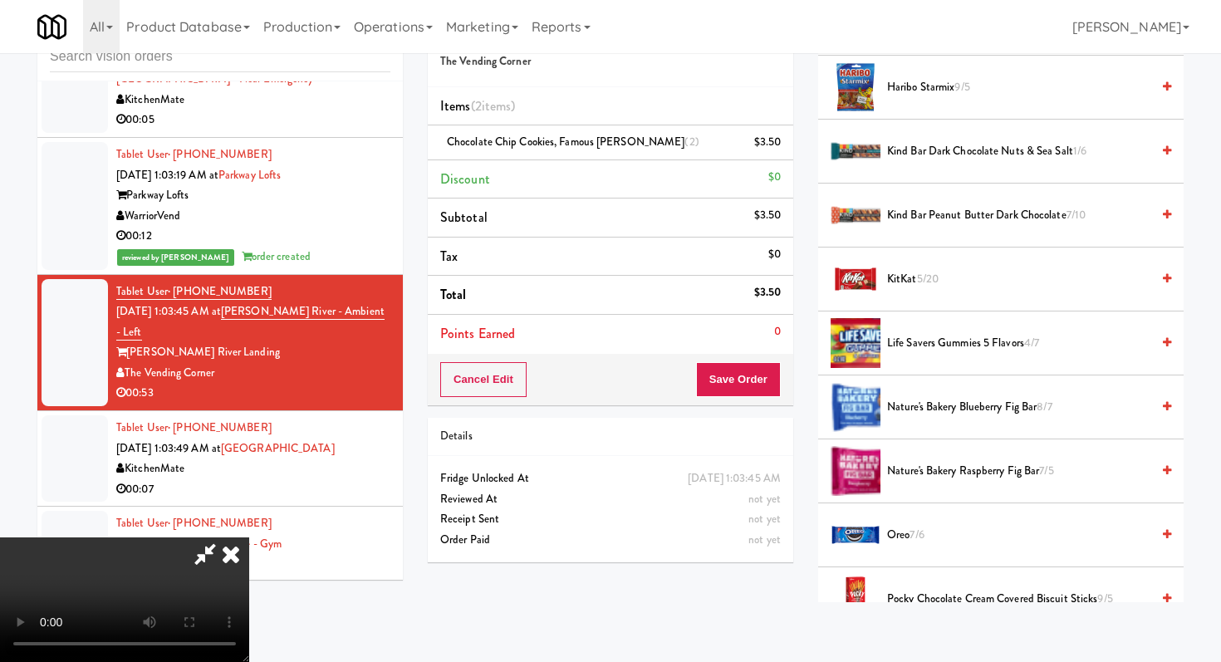
scroll to position [791, 0]
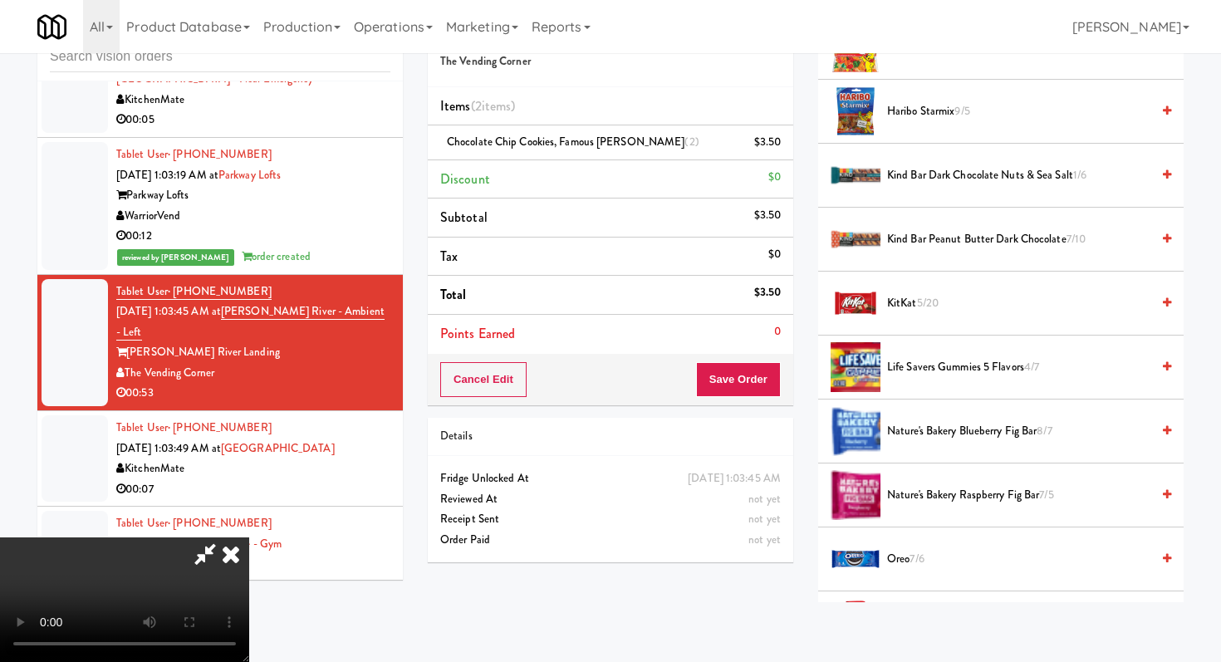
click at [922, 305] on span "5/20" at bounding box center [928, 303] width 22 height 16
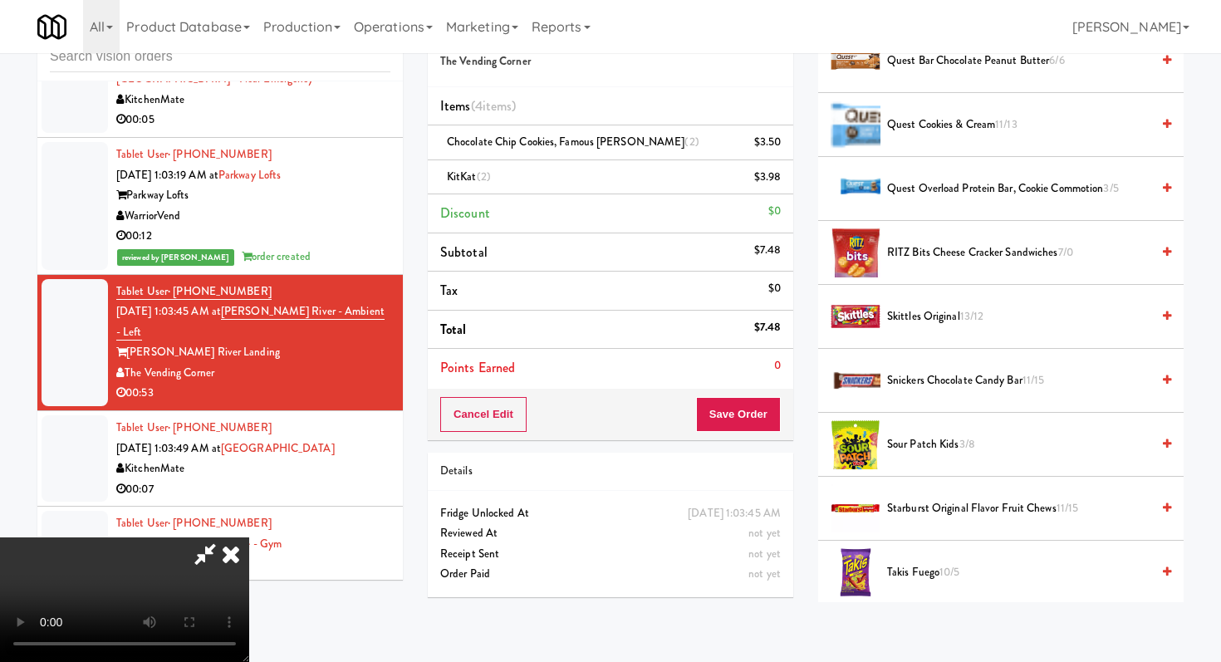
scroll to position [1380, 0]
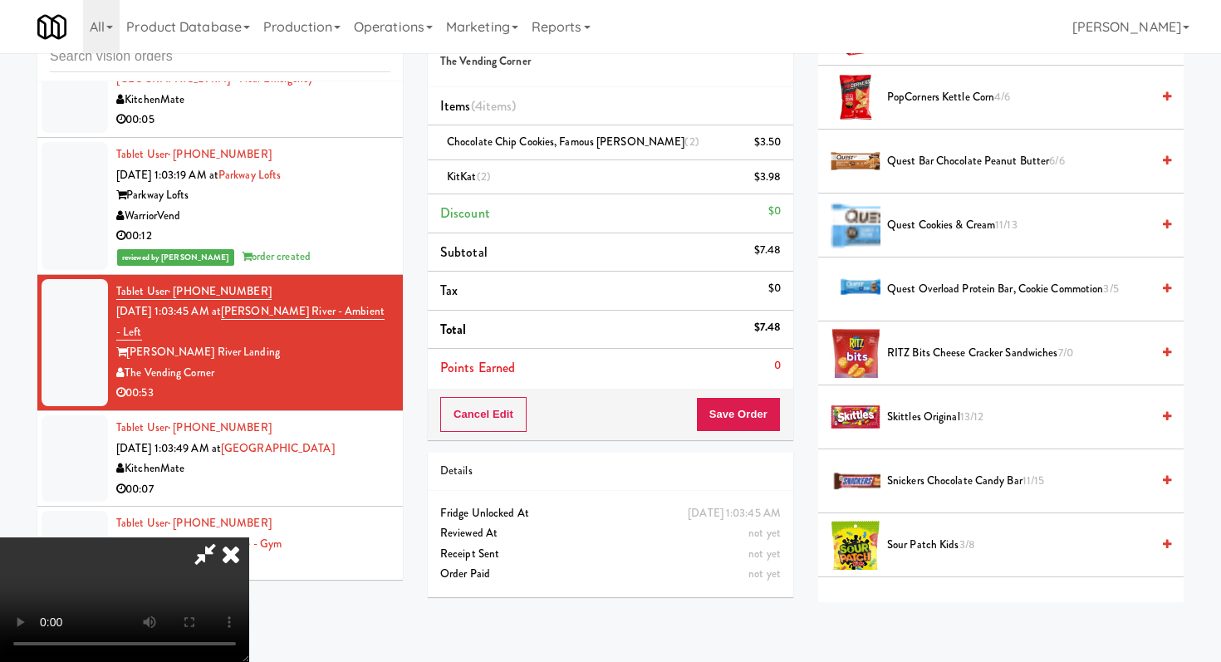
click at [909, 473] on span "Snickers Chocolate Candy Bar 11/15" at bounding box center [1018, 481] width 263 height 21
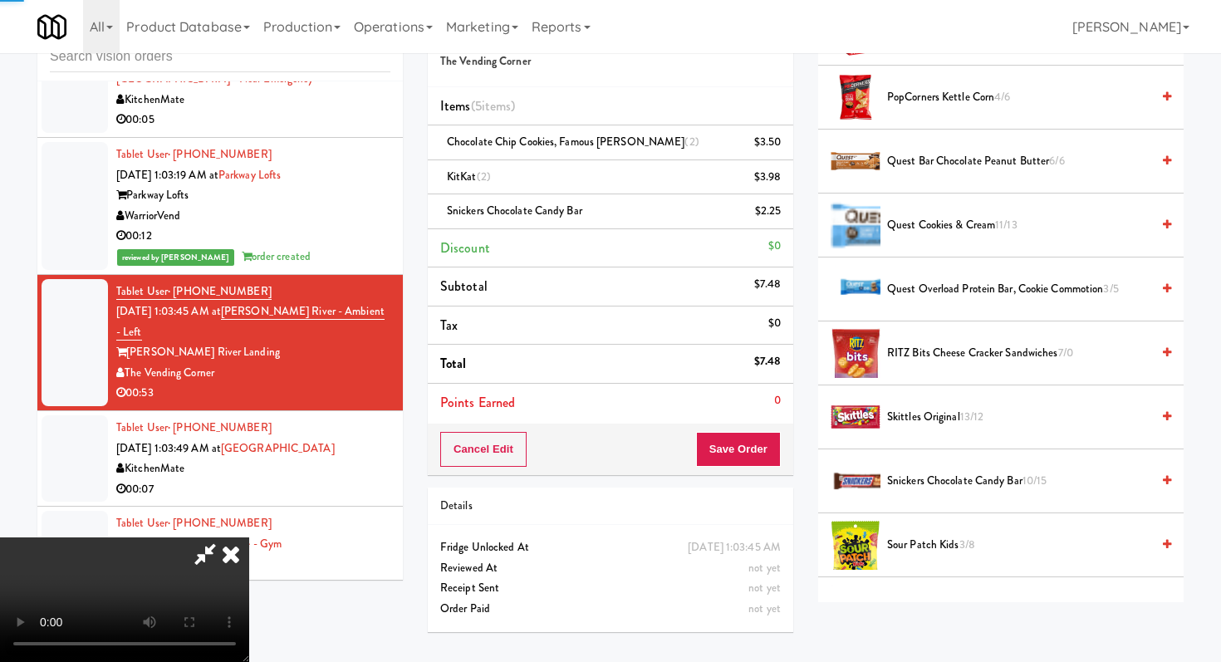
click at [909, 473] on span "Snickers Chocolate Candy Bar 10/15" at bounding box center [1018, 481] width 263 height 21
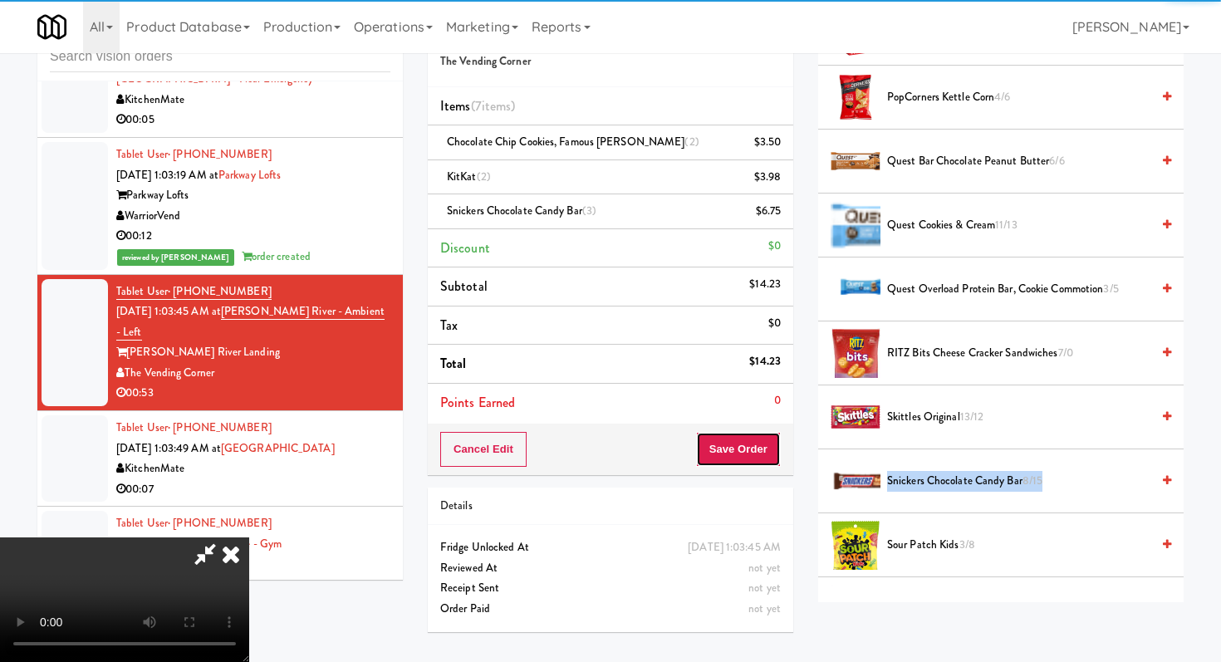
click at [777, 442] on button "Save Order" at bounding box center [738, 449] width 85 height 35
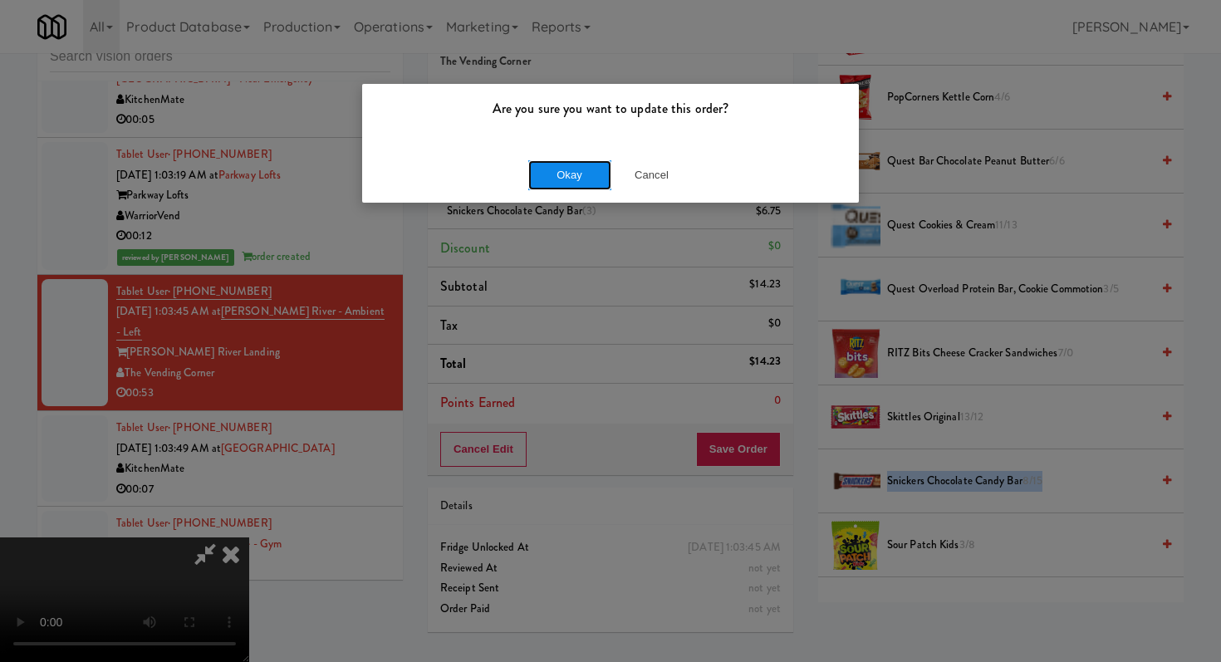
click at [592, 175] on button "Okay" at bounding box center [569, 175] width 83 height 30
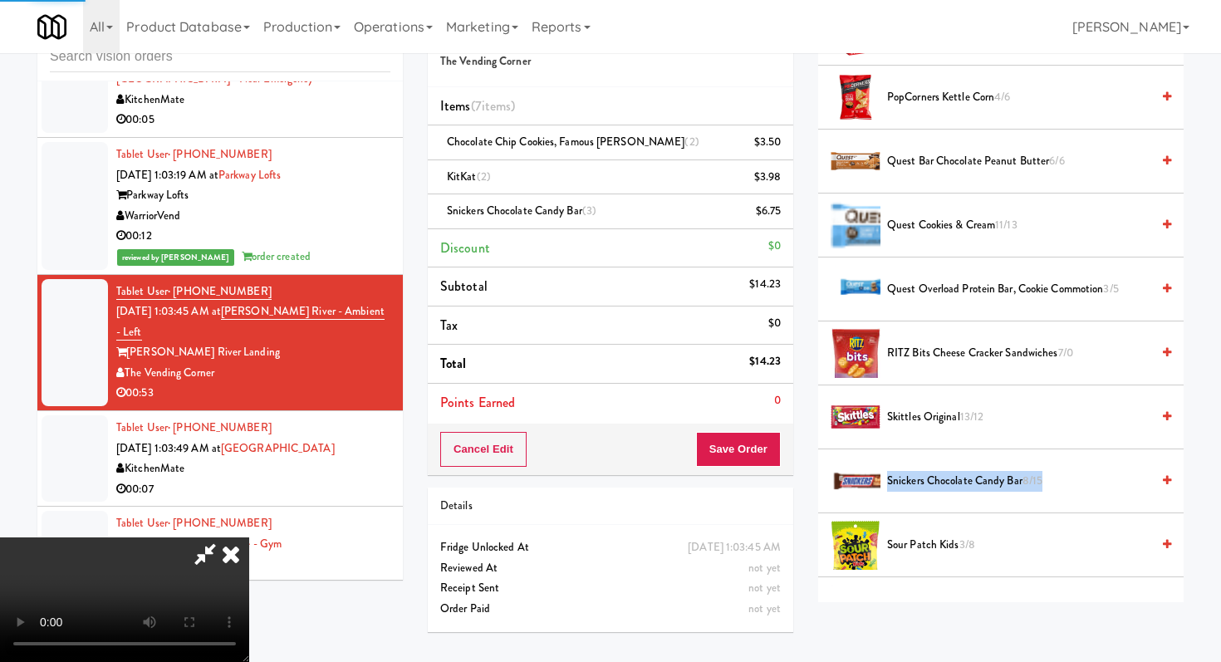
scroll to position [71, 0]
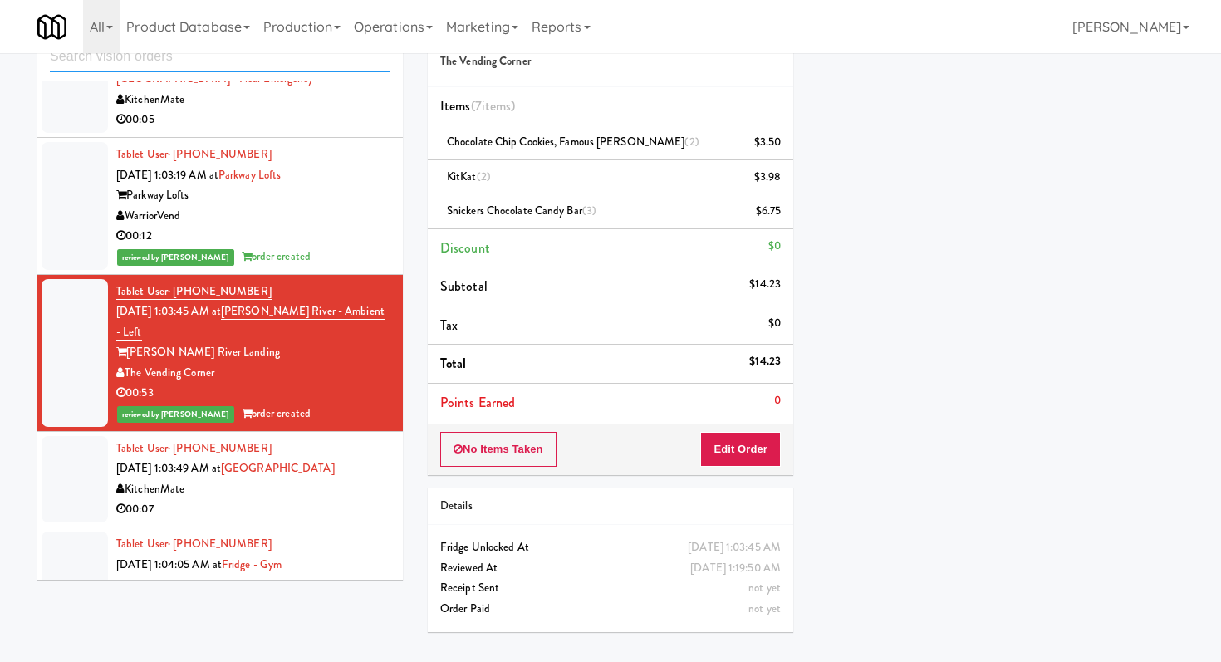
click at [247, 71] on input "text" at bounding box center [220, 57] width 341 height 31
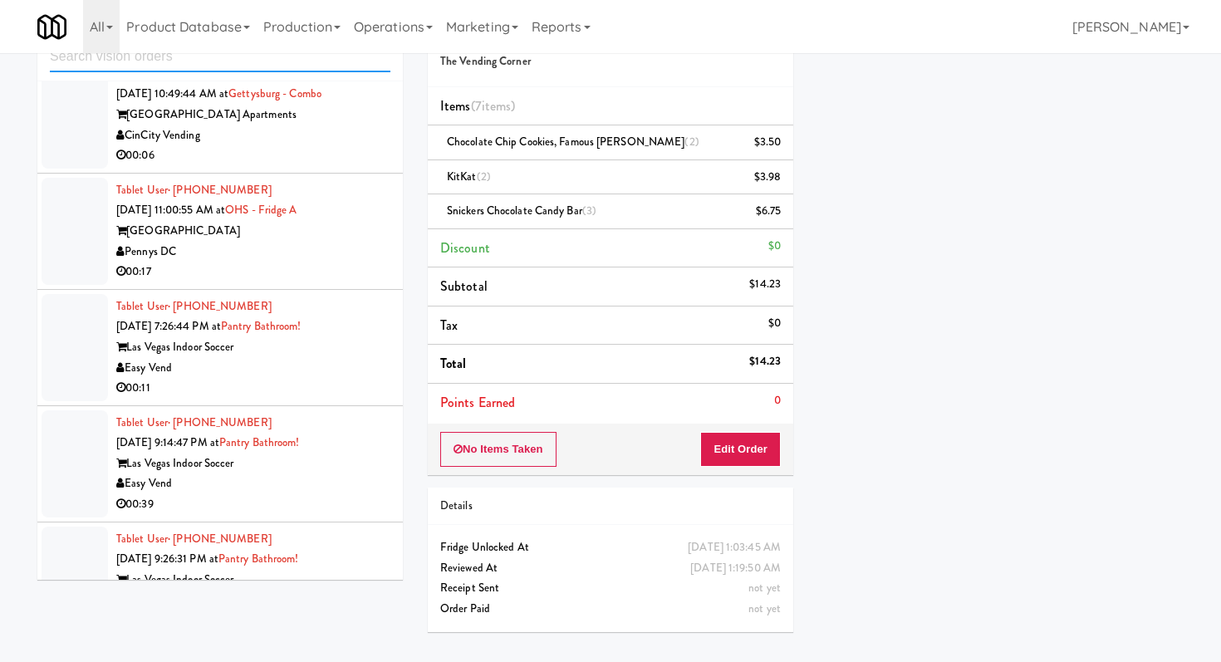
scroll to position [3292, 0]
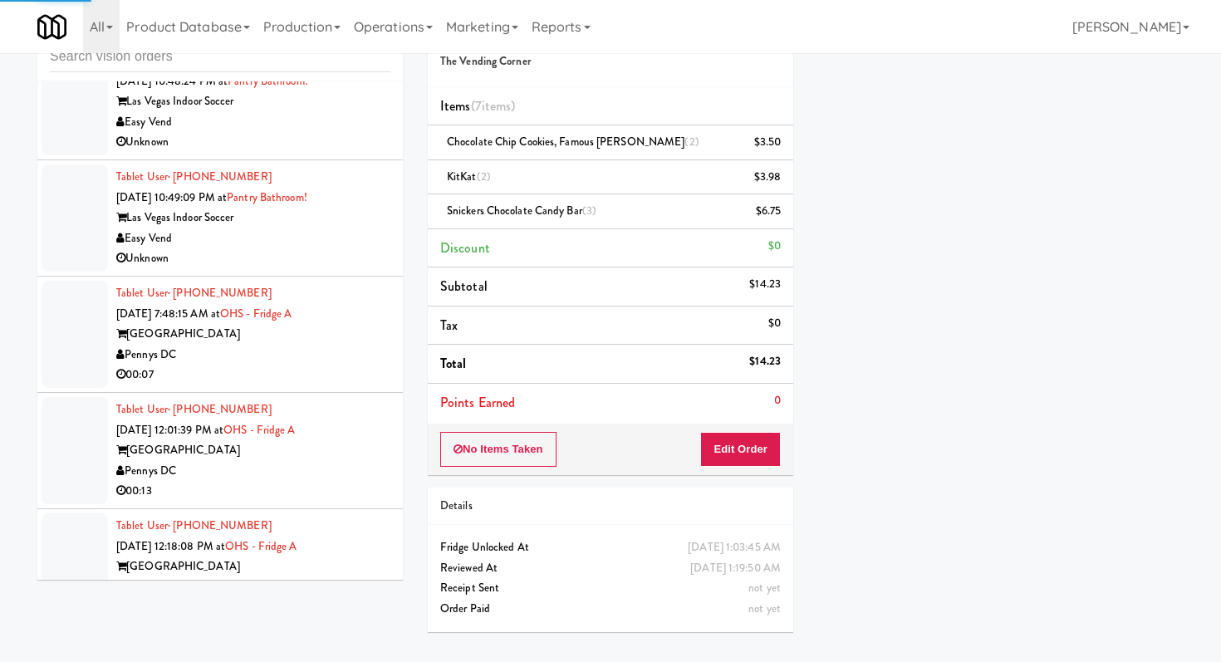
click at [348, 254] on div "Unknown" at bounding box center [253, 258] width 274 height 21
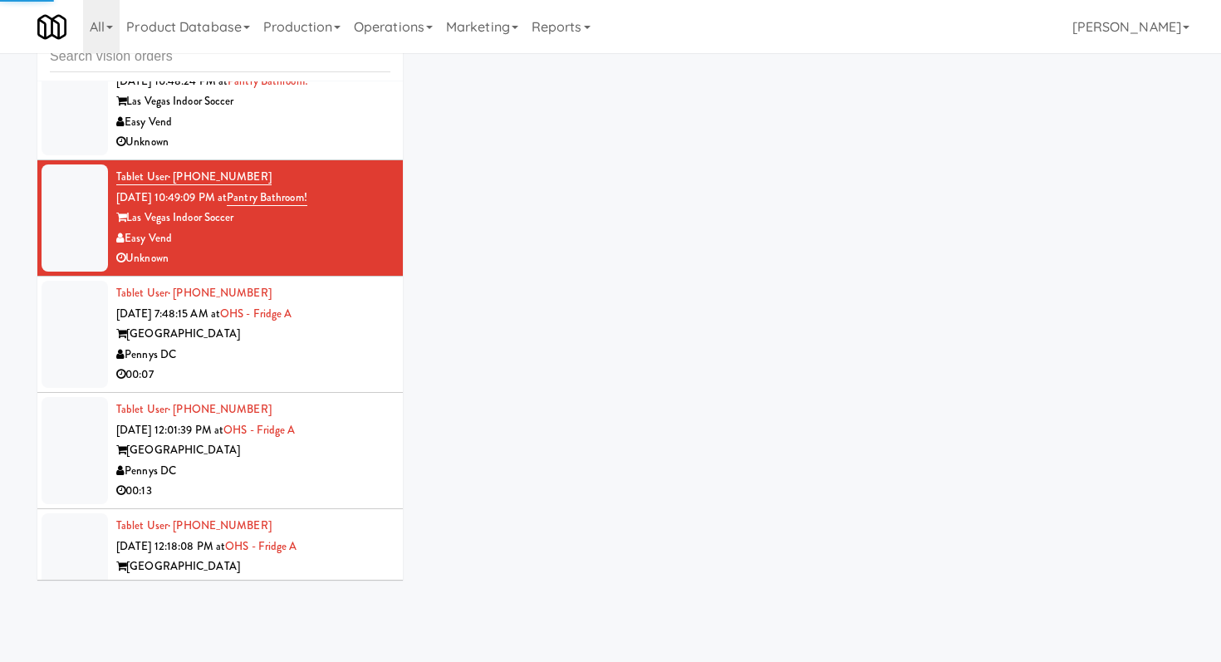
click at [346, 355] on div "Pennys DC" at bounding box center [253, 355] width 274 height 21
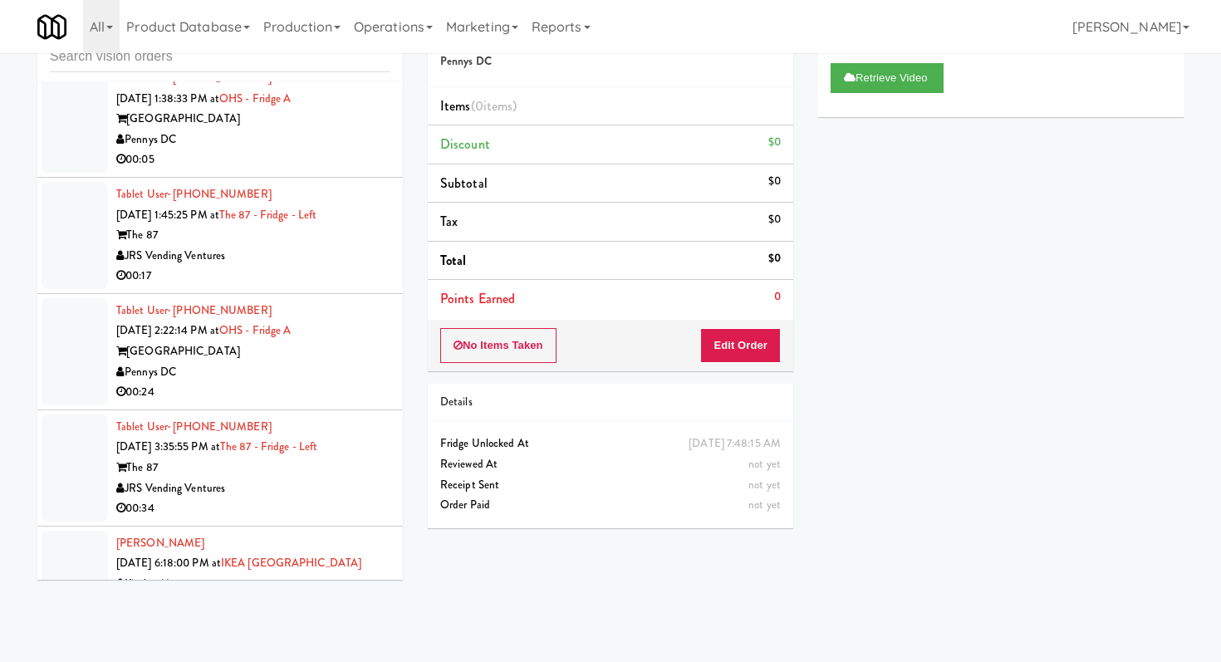
scroll to position [3873, 0]
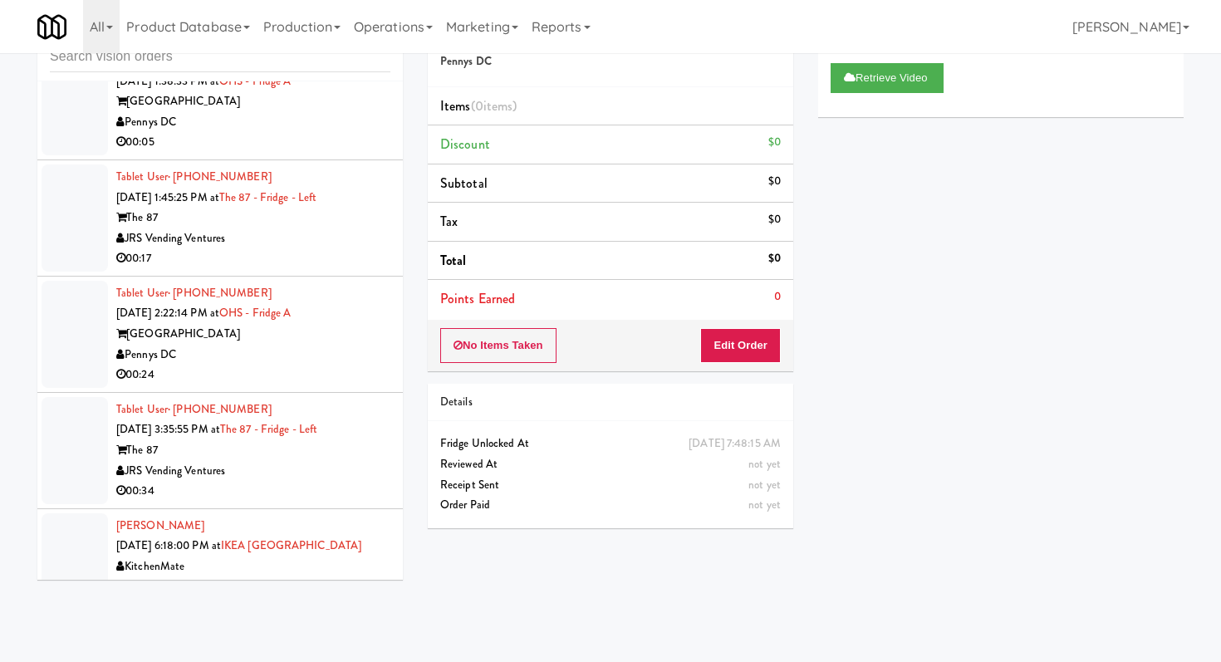
click at [346, 160] on li "Tablet User · (773) 642-1569 [DATE] 1:38:33 PM at OHS - Fridge A One Hill South…" at bounding box center [219, 102] width 365 height 116
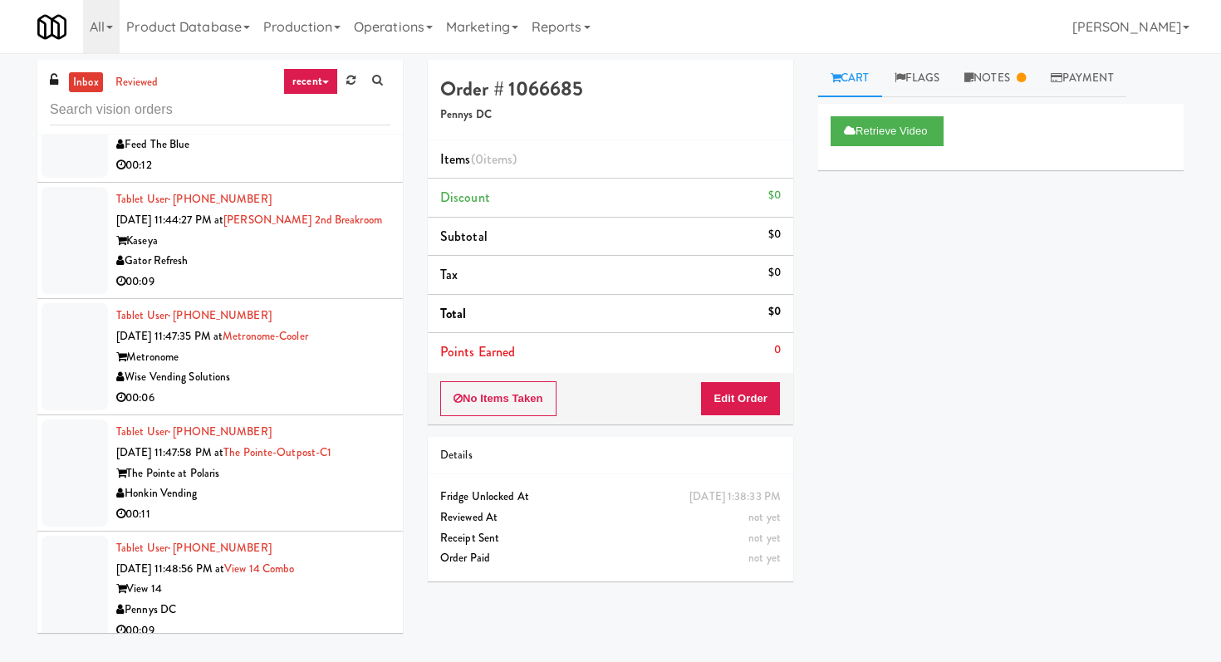
scroll to position [8849, 0]
click at [335, 371] on div "Wise Vending Solutions" at bounding box center [253, 375] width 274 height 21
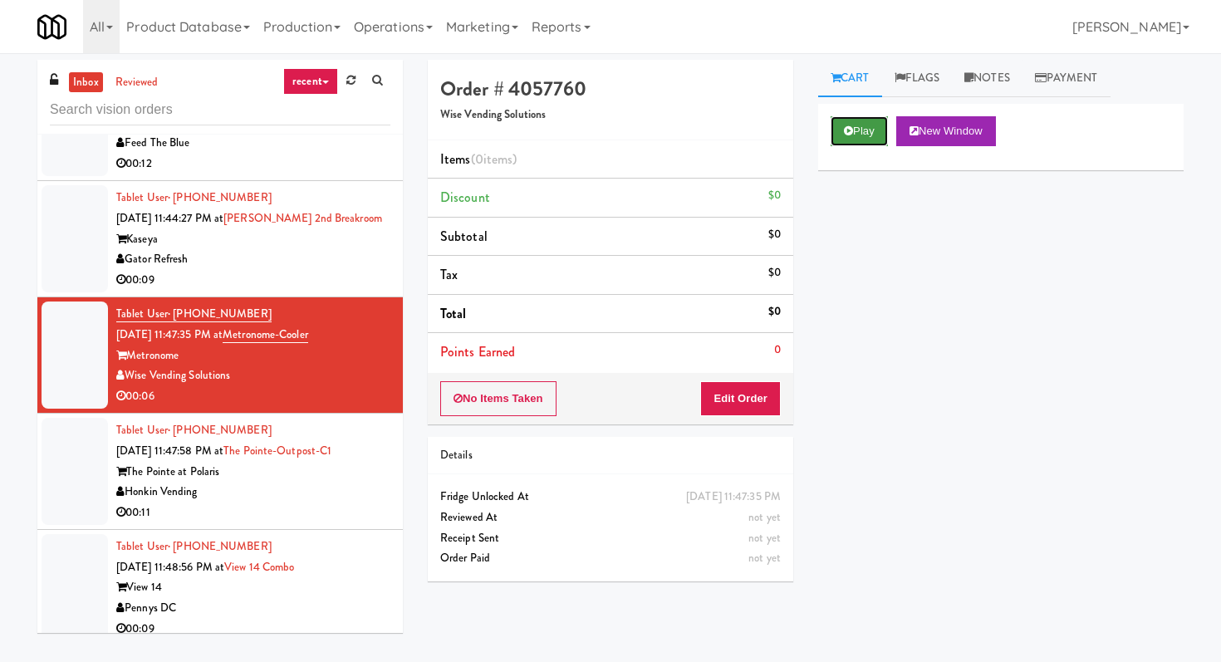
click at [852, 128] on icon at bounding box center [848, 130] width 9 height 11
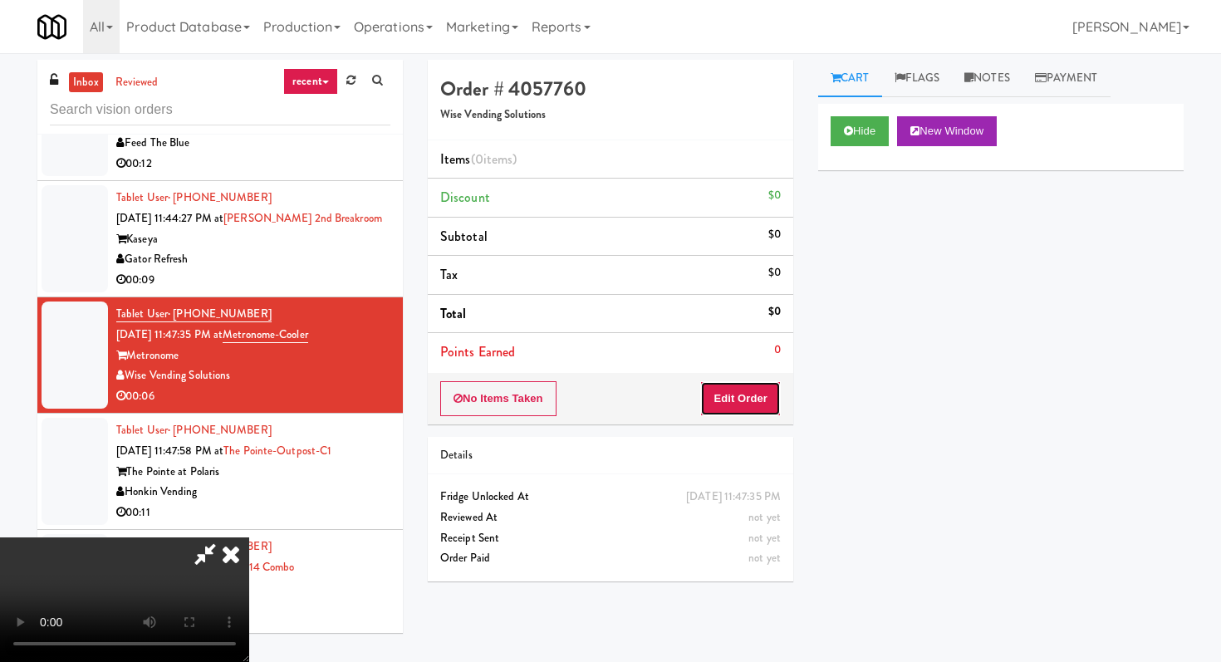
click at [752, 397] on button "Edit Order" at bounding box center [740, 398] width 81 height 35
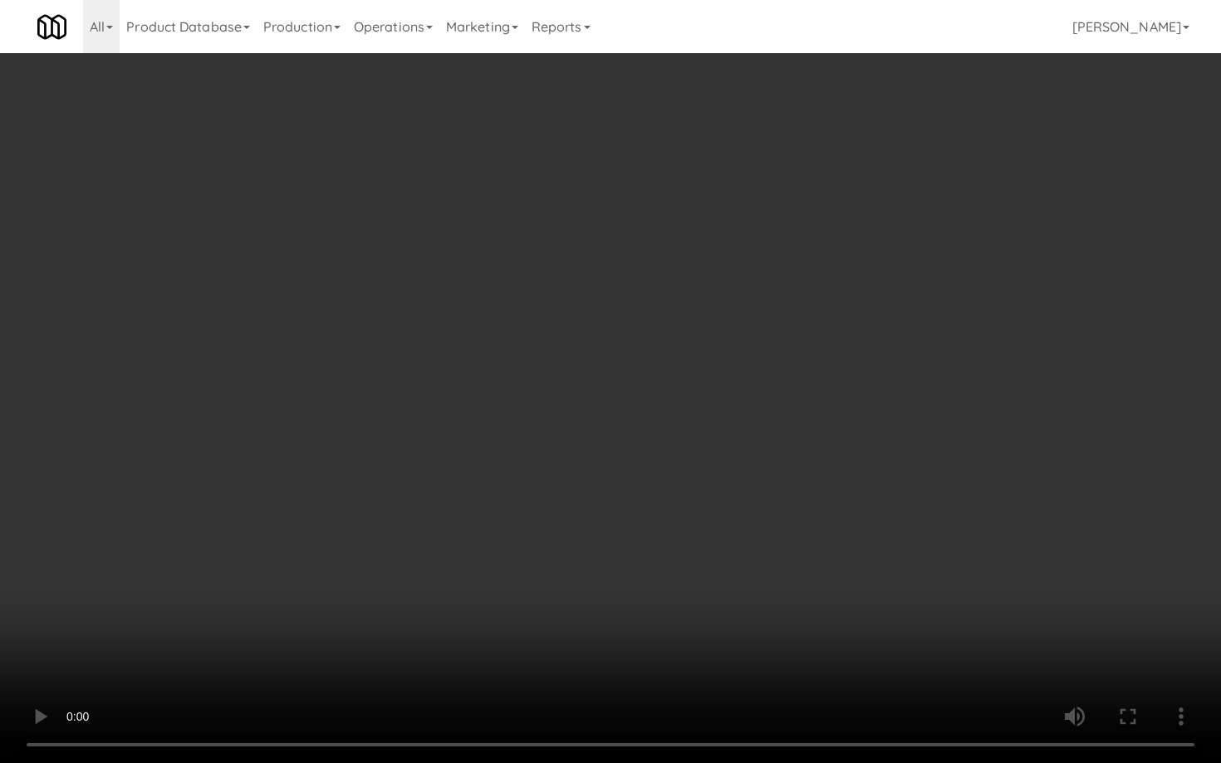
click at [599, 600] on video at bounding box center [610, 381] width 1221 height 763
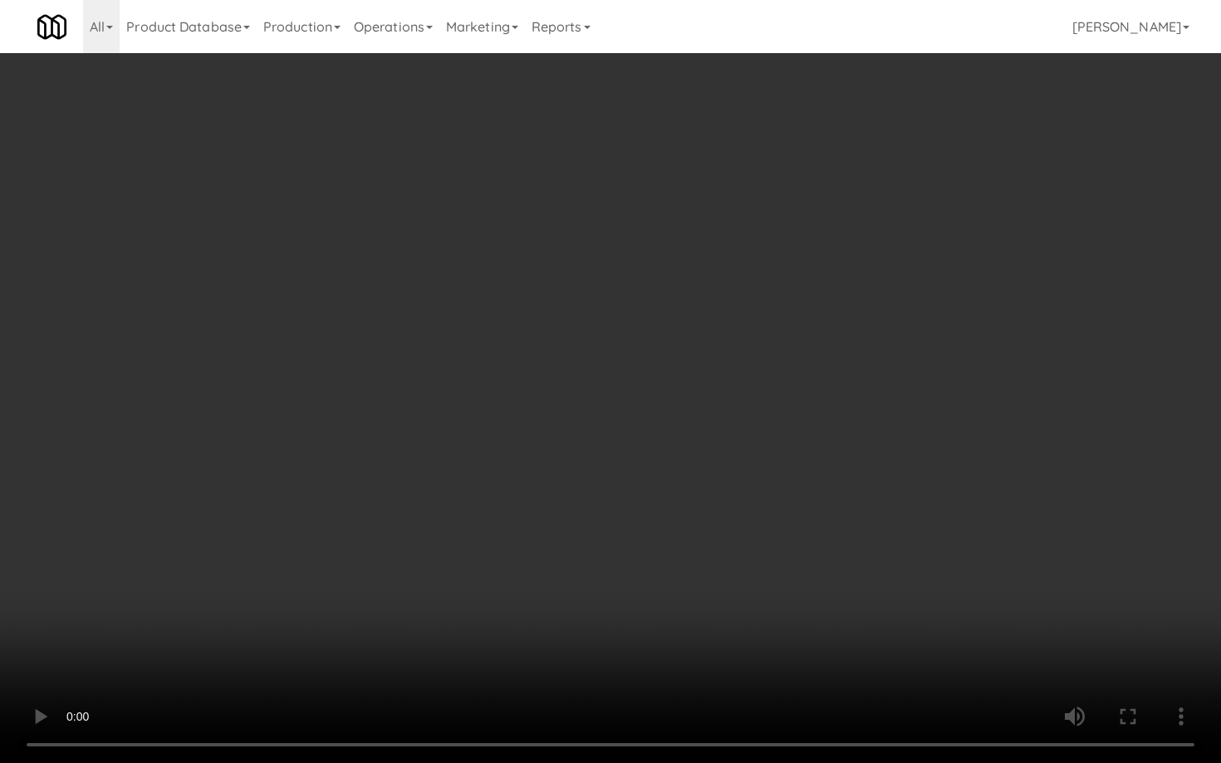
click at [599, 600] on video at bounding box center [610, 381] width 1221 height 763
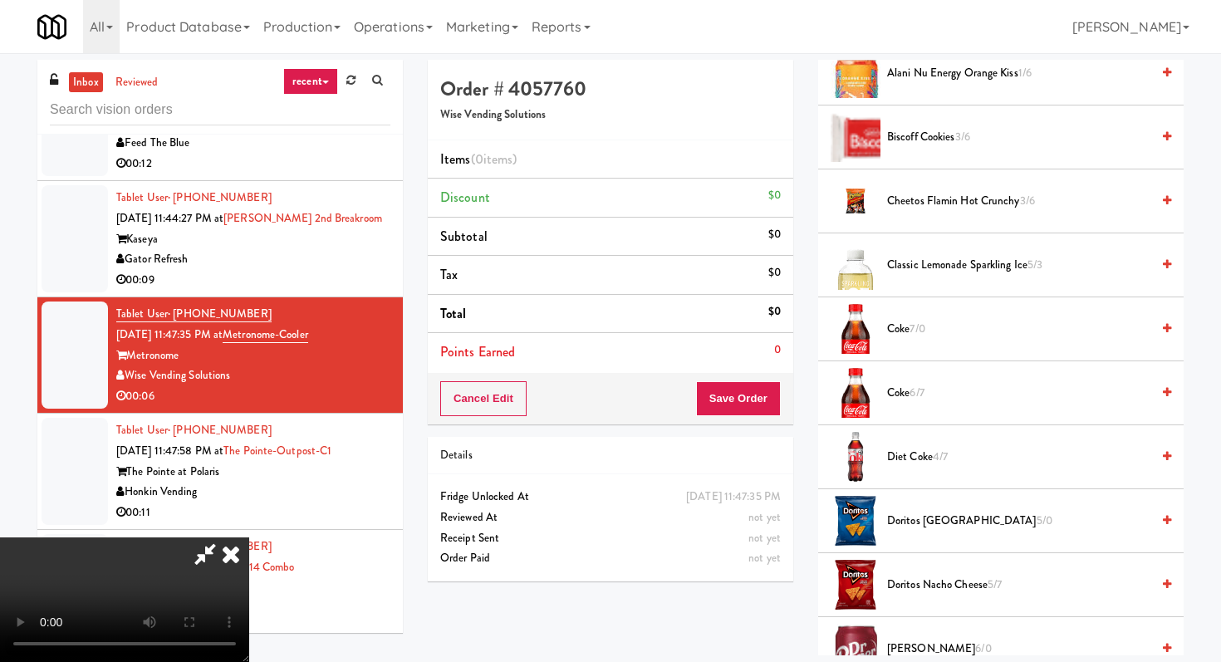
click at [890, 331] on span "Coke 7/0" at bounding box center [1018, 329] width 263 height 21
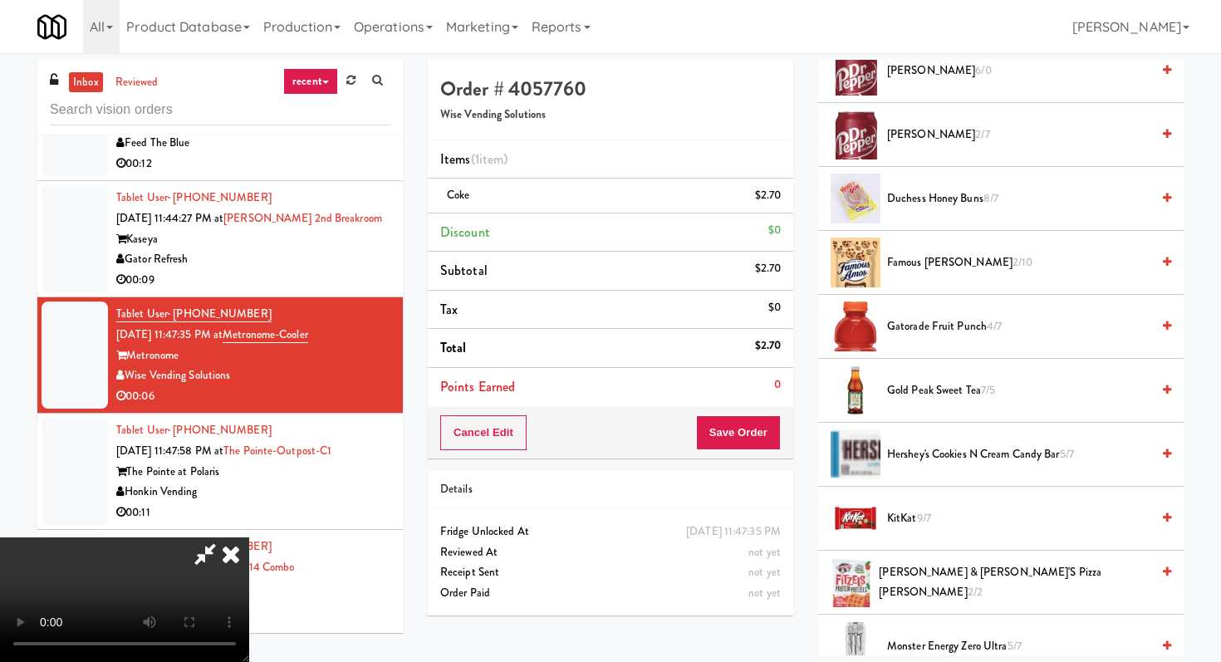
scroll to position [855, 0]
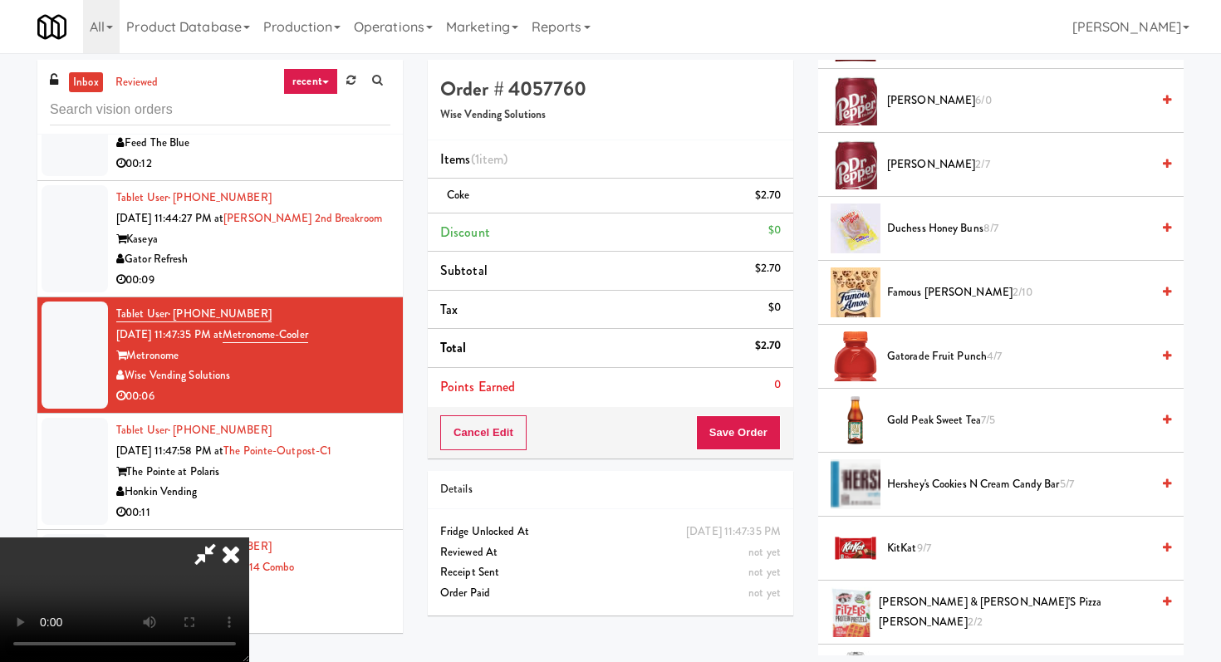
click at [903, 298] on span "Famous [PERSON_NAME] 2/10" at bounding box center [1018, 292] width 263 height 21
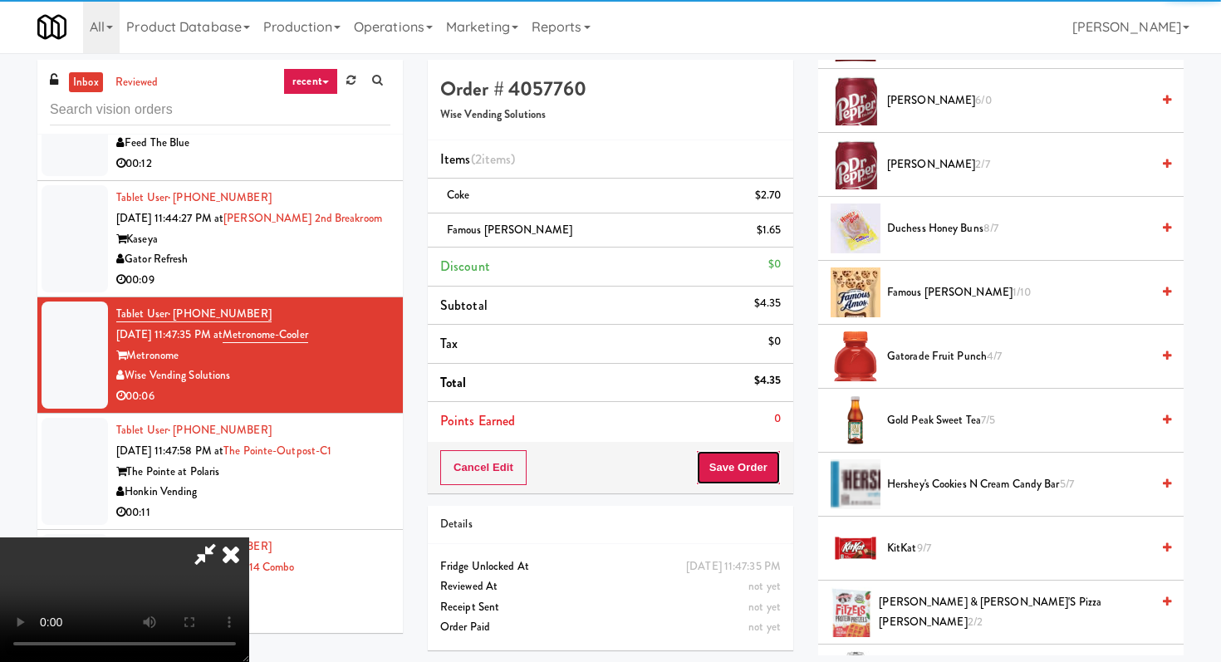
click at [755, 471] on button "Save Order" at bounding box center [738, 467] width 85 height 35
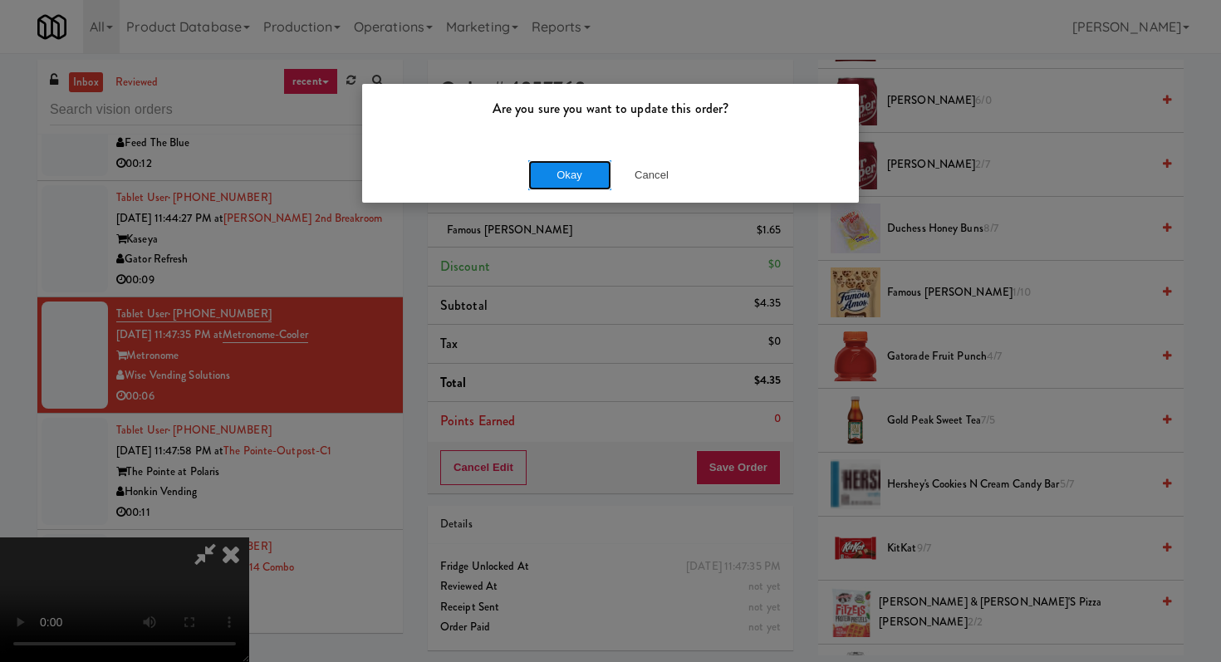
click at [590, 180] on button "Okay" at bounding box center [569, 175] width 83 height 30
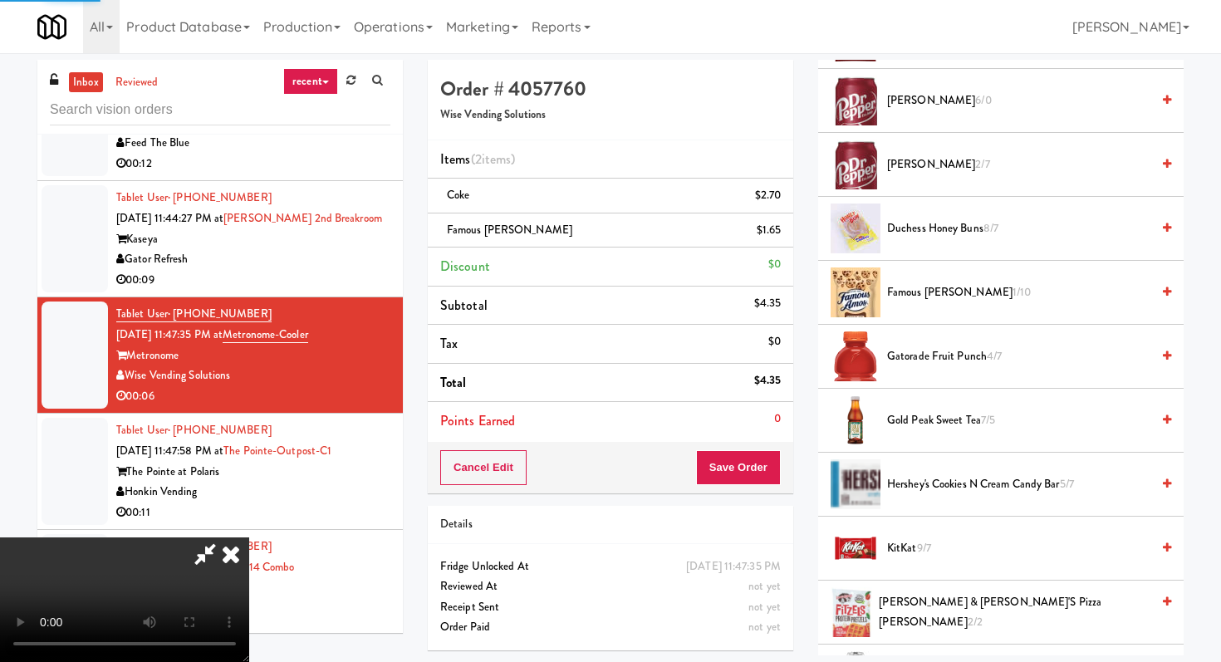
scroll to position [71, 0]
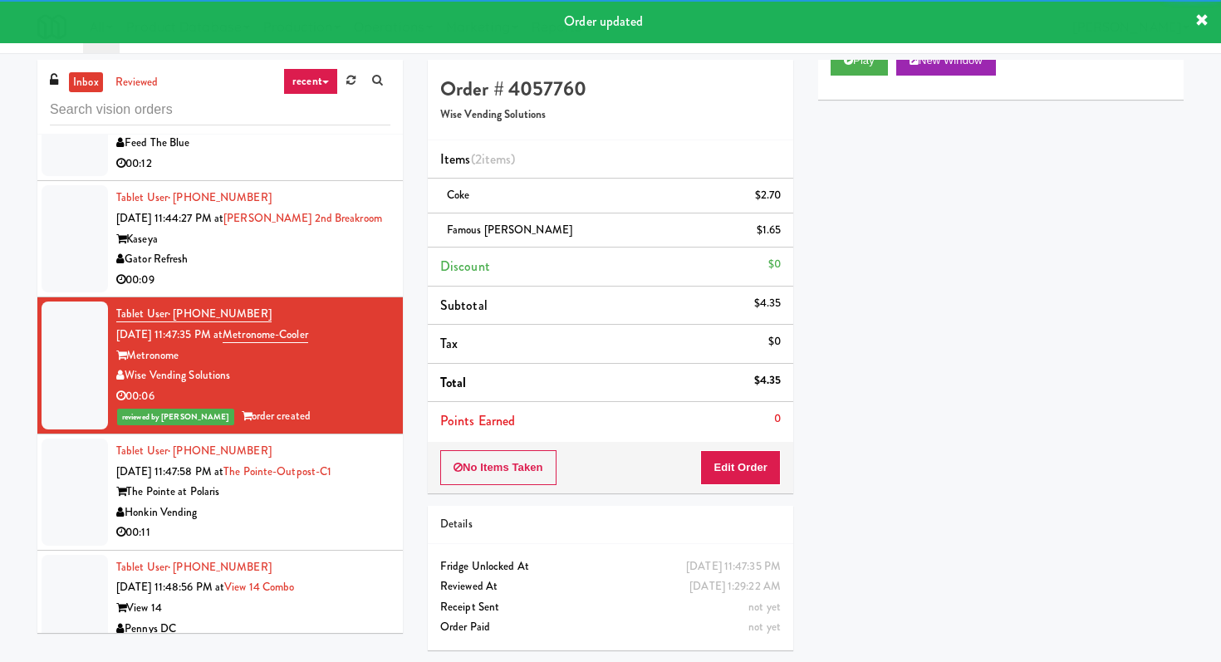
click at [391, 495] on li "Tablet User · (614) 327-5856 [DATE] 11:47:58 PM at [GEOGRAPHIC_DATA]-C1 The Poi…" at bounding box center [219, 492] width 365 height 116
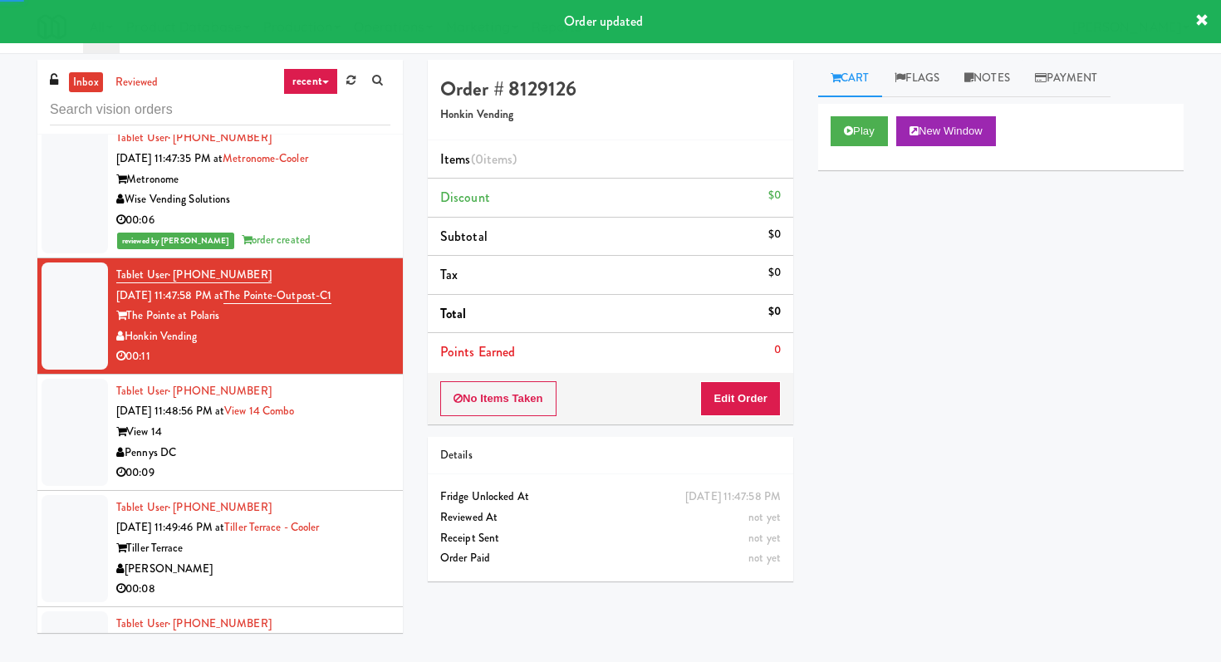
scroll to position [9102, 0]
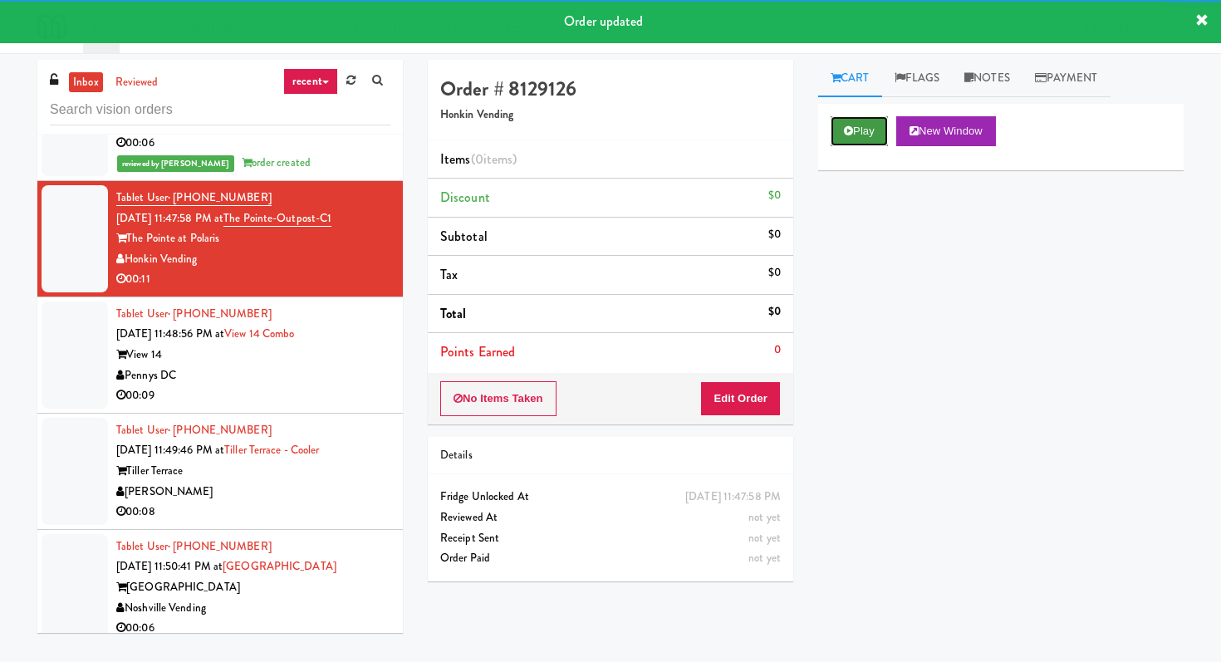
click at [865, 130] on button "Play" at bounding box center [858, 131] width 57 height 30
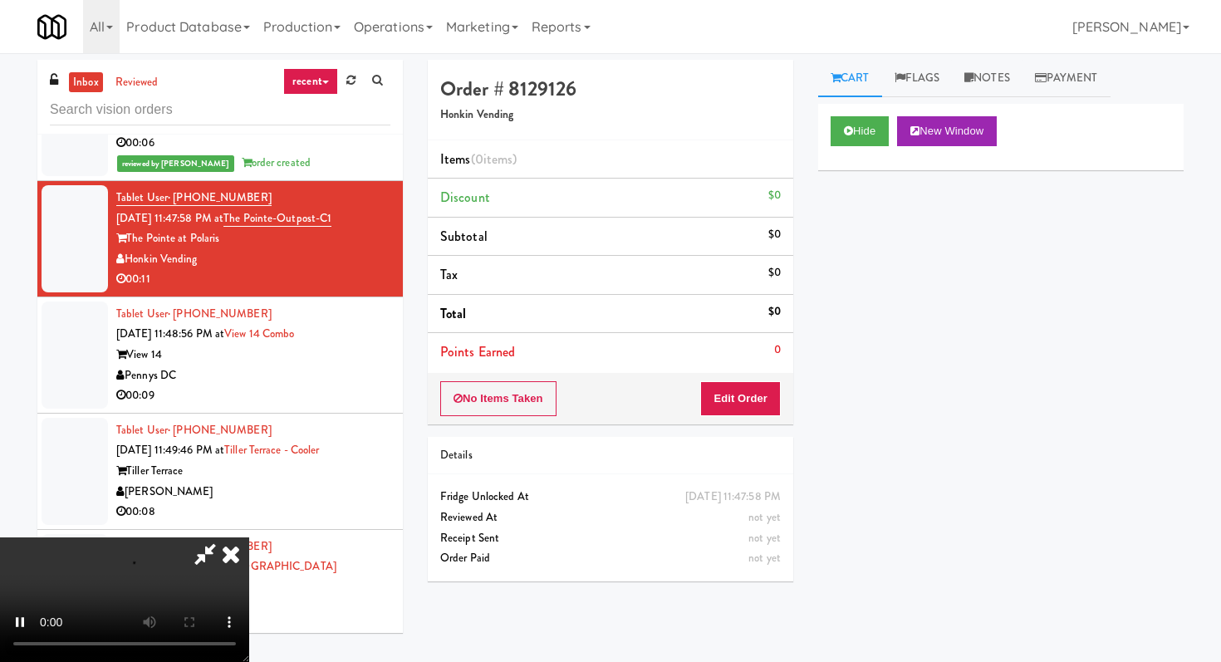
click at [752, 418] on div "No Items Taken Edit Order" at bounding box center [610, 398] width 365 height 51
click at [751, 394] on button "Edit Order" at bounding box center [740, 398] width 81 height 35
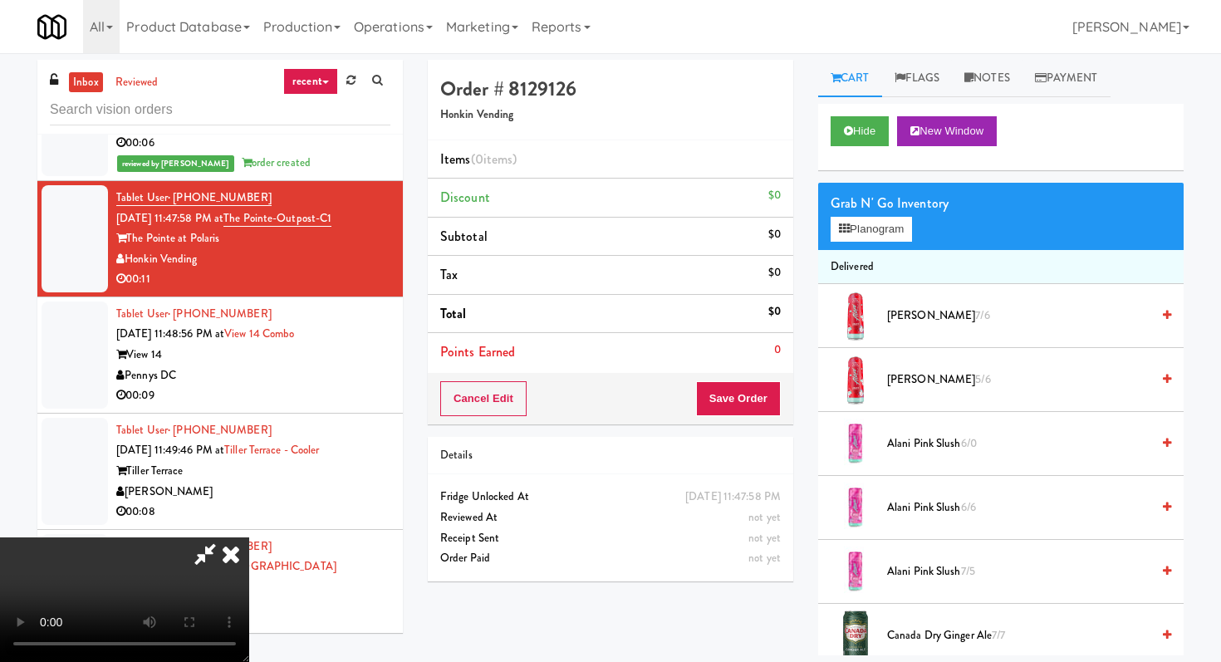
scroll to position [164, 0]
click at [249, 537] on video at bounding box center [124, 599] width 249 height 125
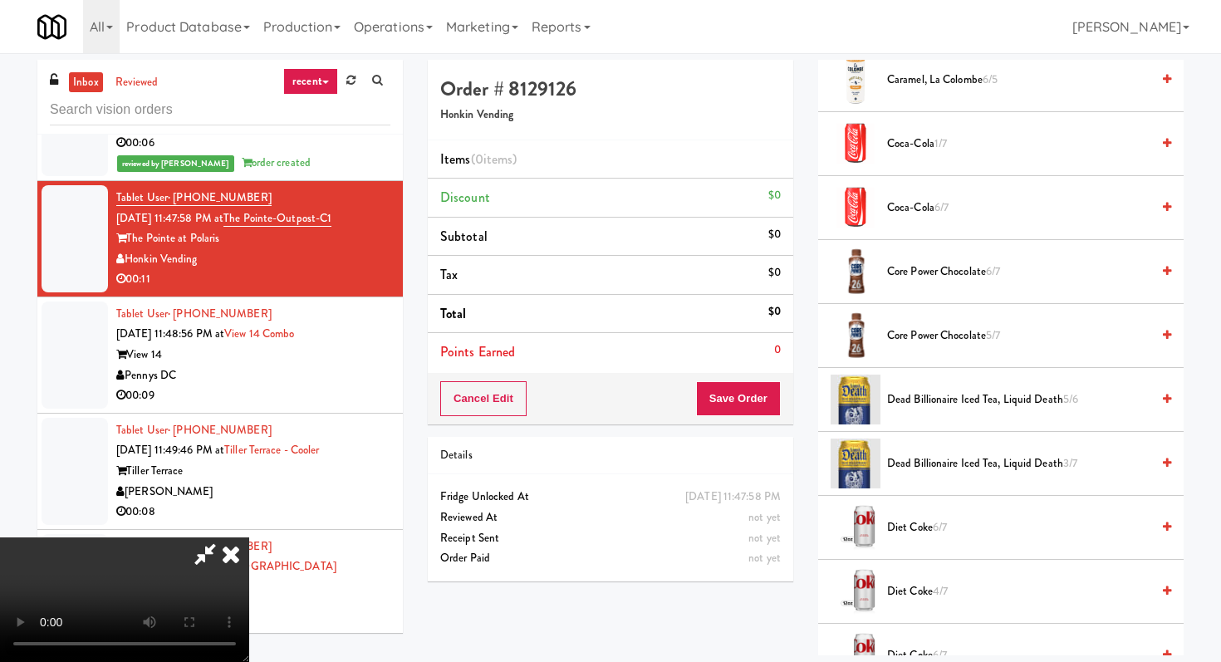
scroll to position [684, 0]
click at [914, 518] on span "Diet Coke 6/7" at bounding box center [1018, 527] width 263 height 21
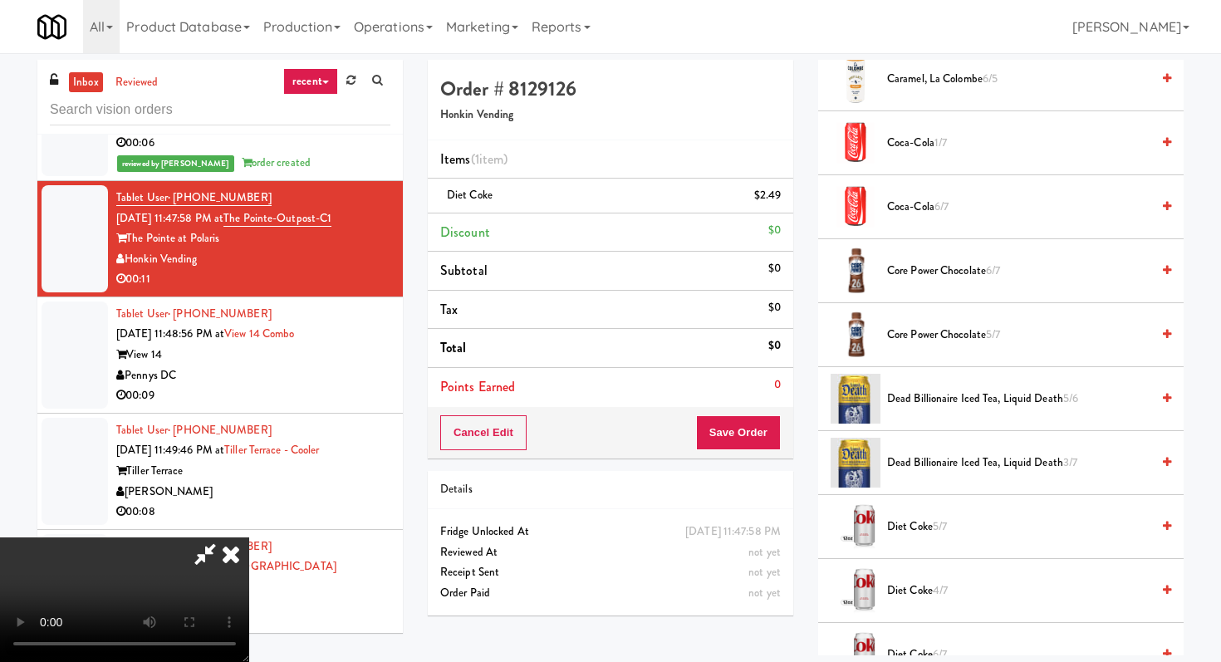
click at [914, 518] on span "Diet Coke 5/7" at bounding box center [1018, 527] width 263 height 21
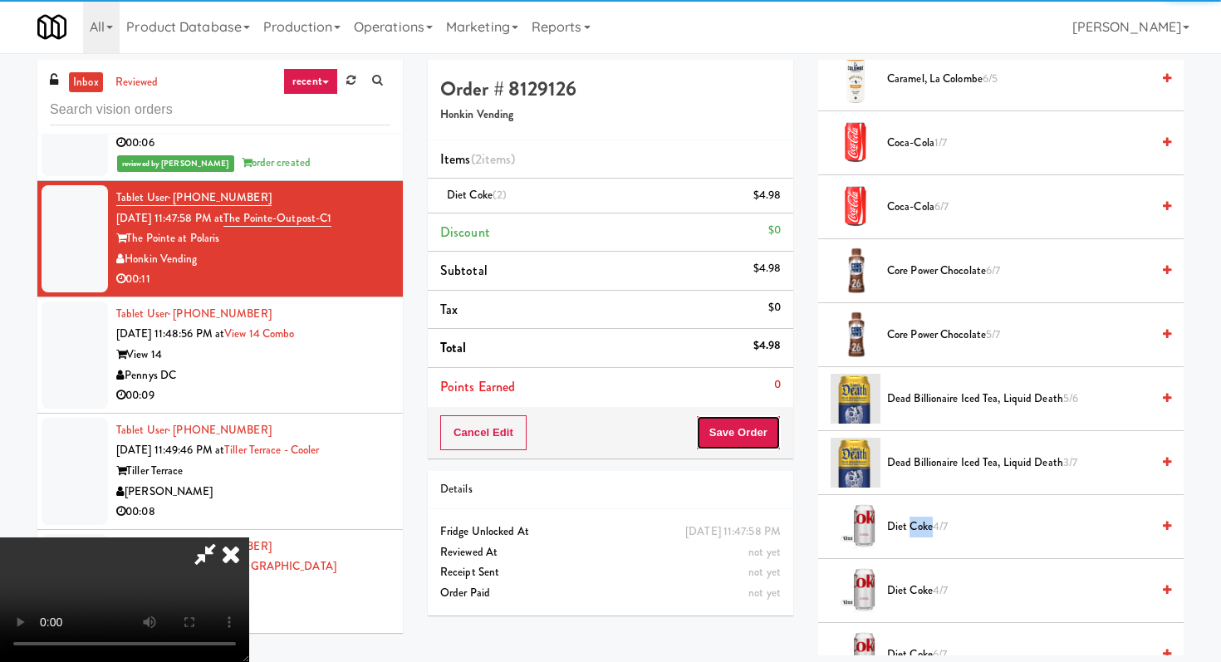
click at [777, 434] on button "Save Order" at bounding box center [738, 432] width 85 height 35
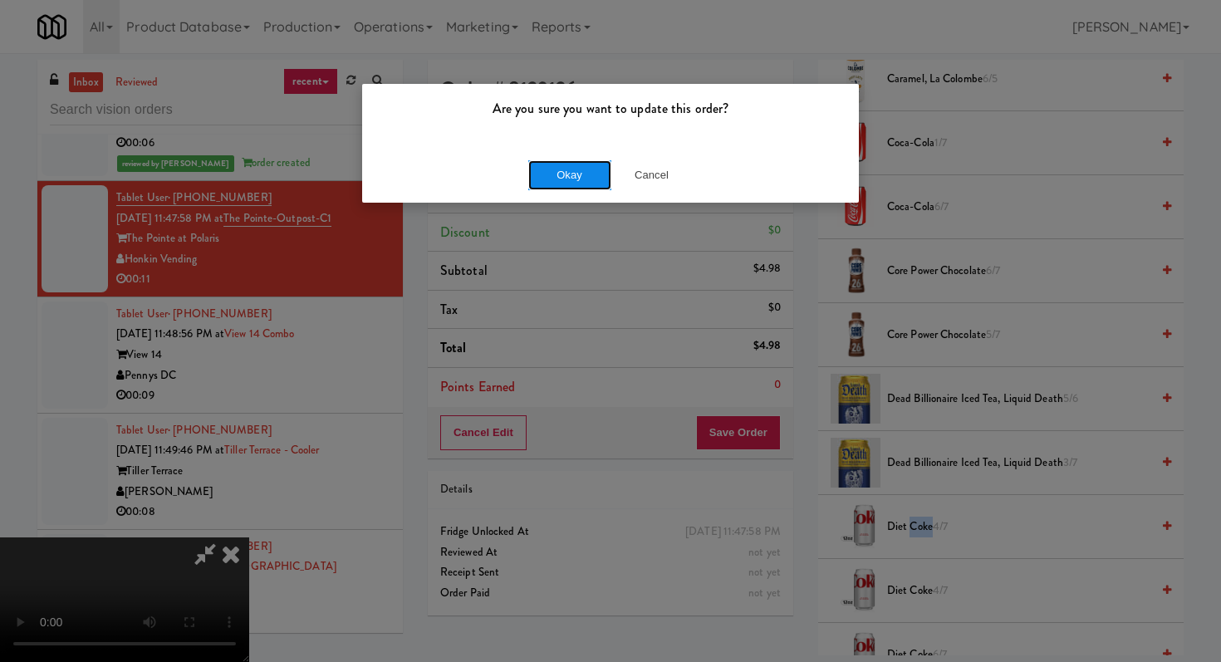
click at [583, 166] on button "Okay" at bounding box center [569, 175] width 83 height 30
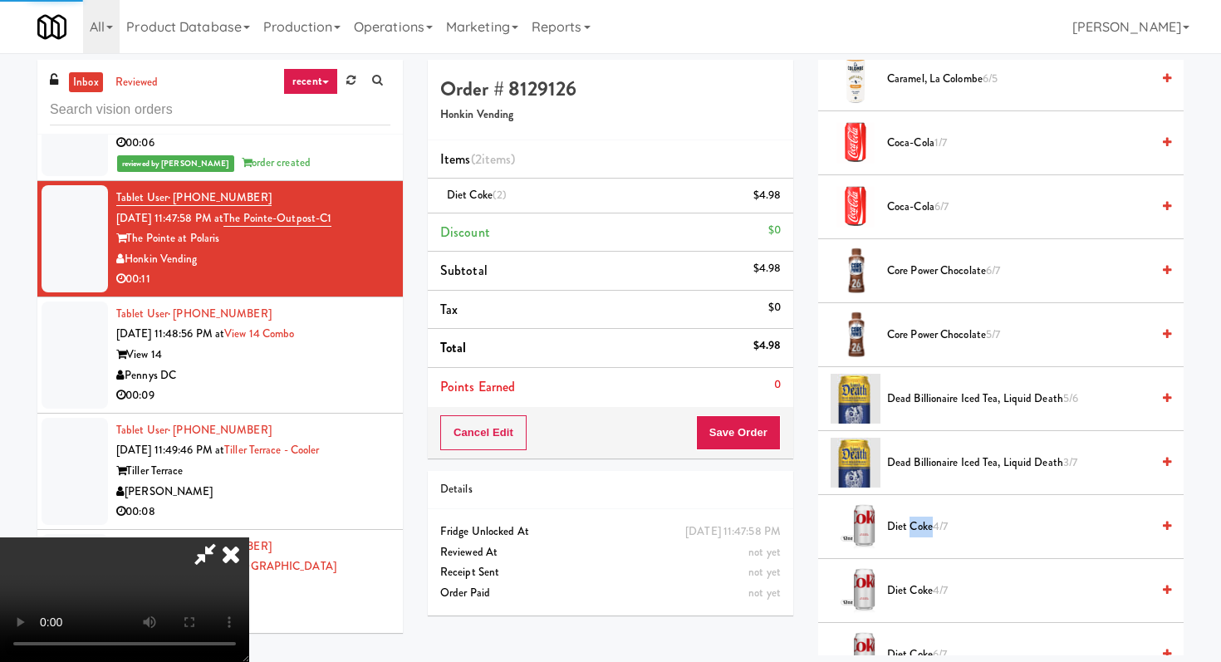
scroll to position [71, 0]
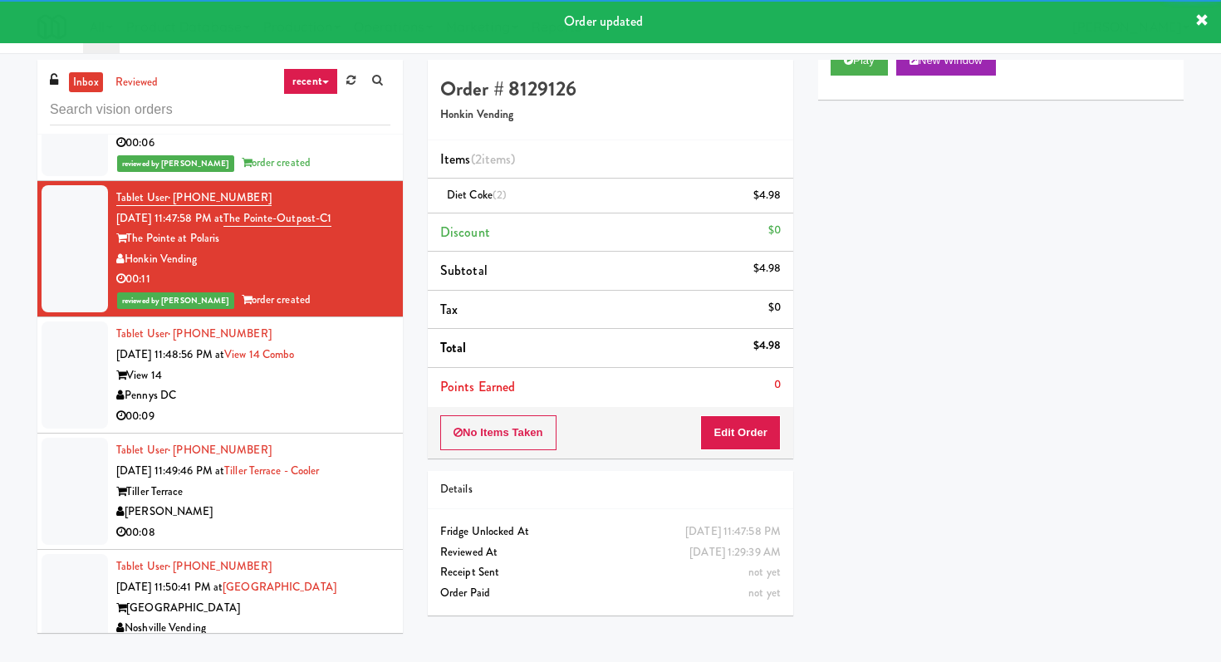
click at [384, 406] on div "00:09" at bounding box center [253, 416] width 274 height 21
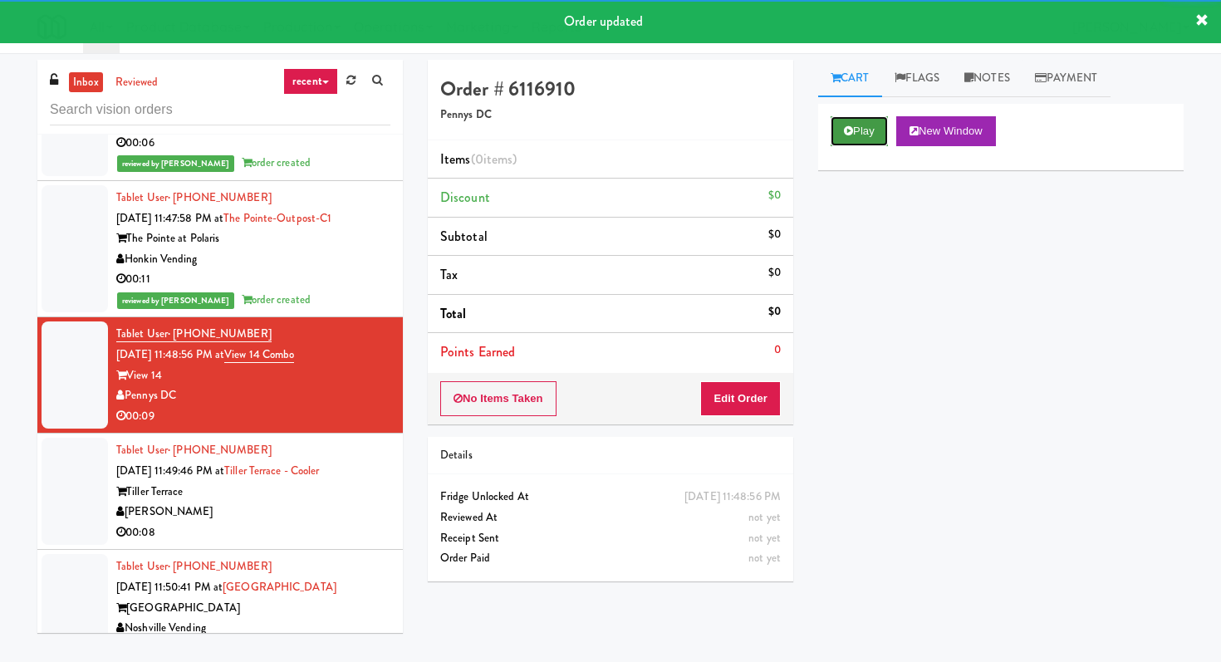
click at [850, 121] on button "Play" at bounding box center [858, 131] width 57 height 30
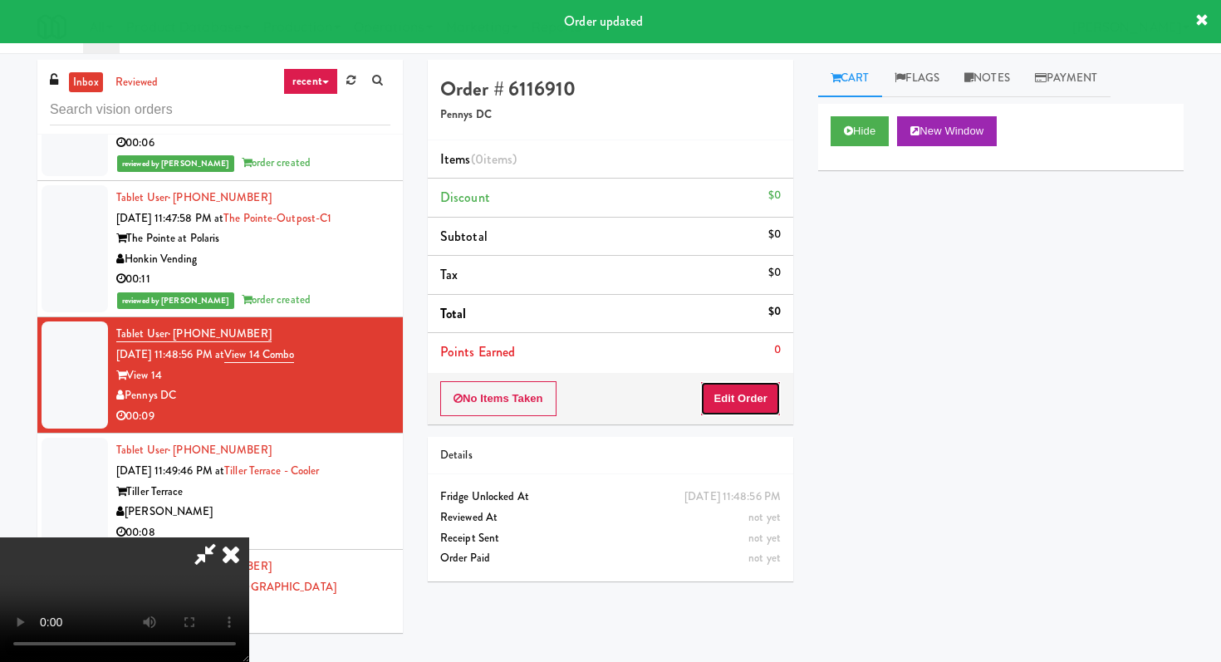
click at [759, 392] on button "Edit Order" at bounding box center [740, 398] width 81 height 35
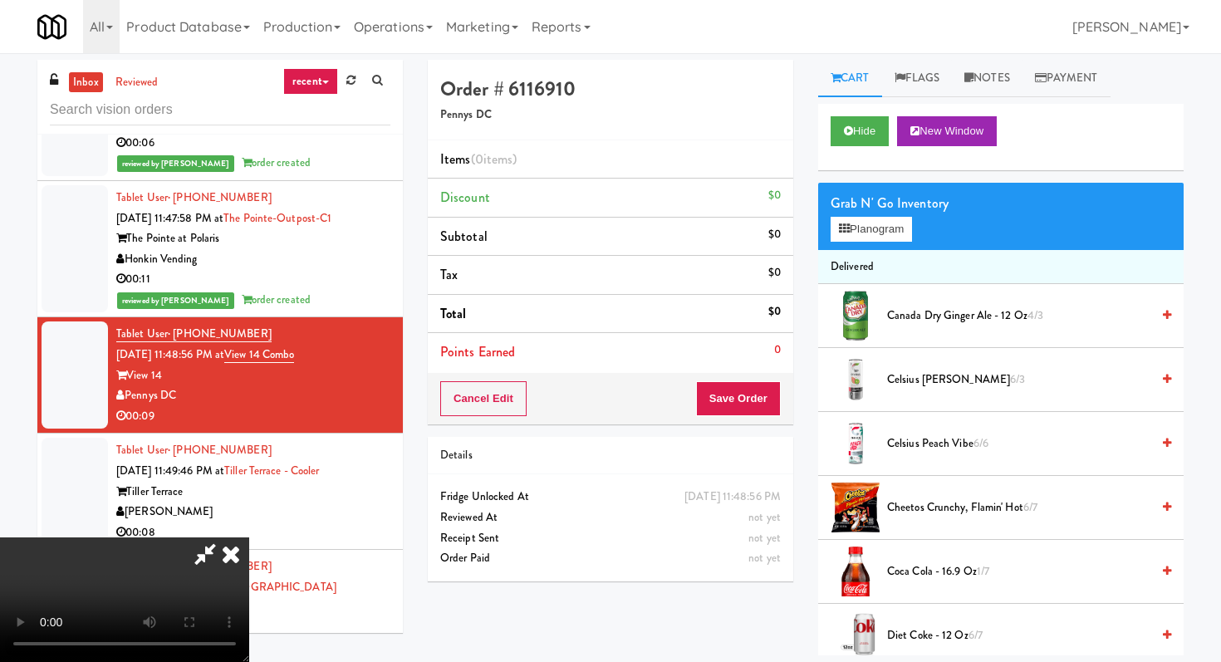
scroll to position [164, 0]
click at [249, 537] on video at bounding box center [124, 599] width 249 height 125
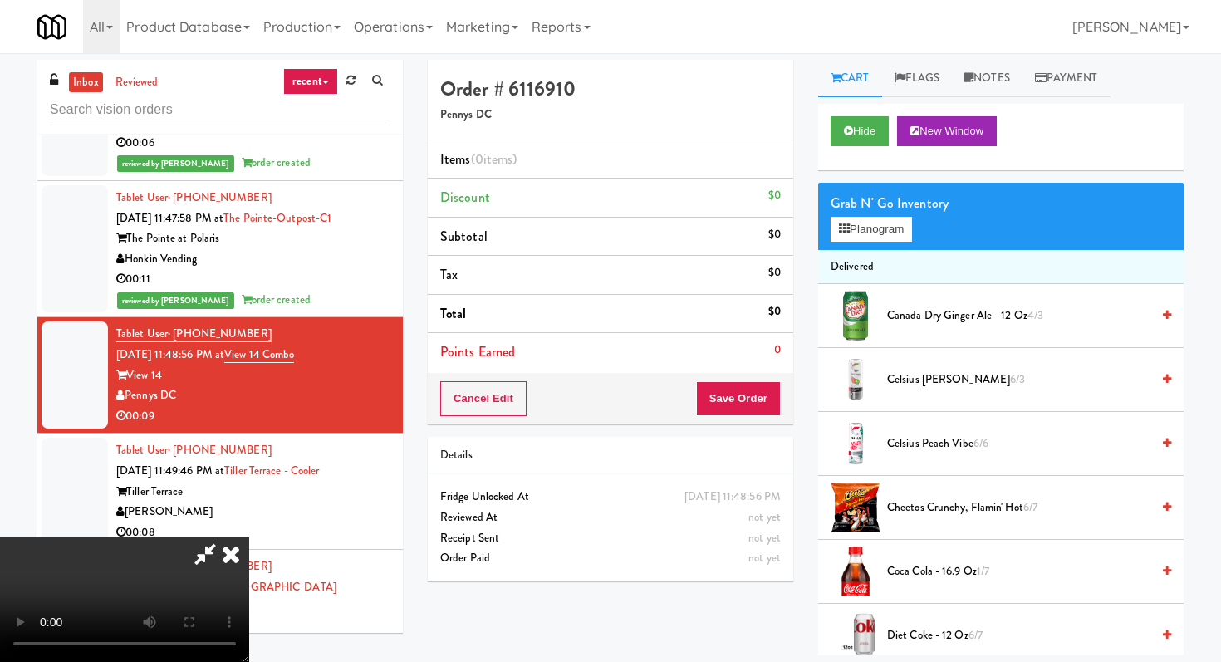
click at [249, 537] on video at bounding box center [124, 599] width 249 height 125
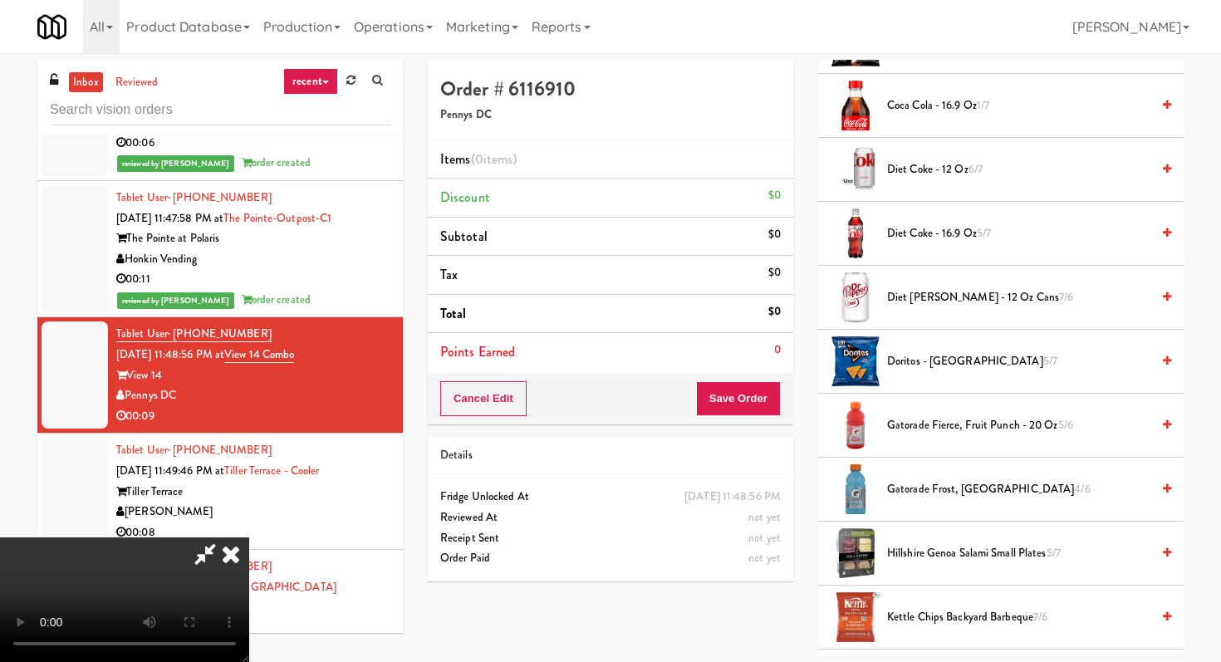
scroll to position [208, 0]
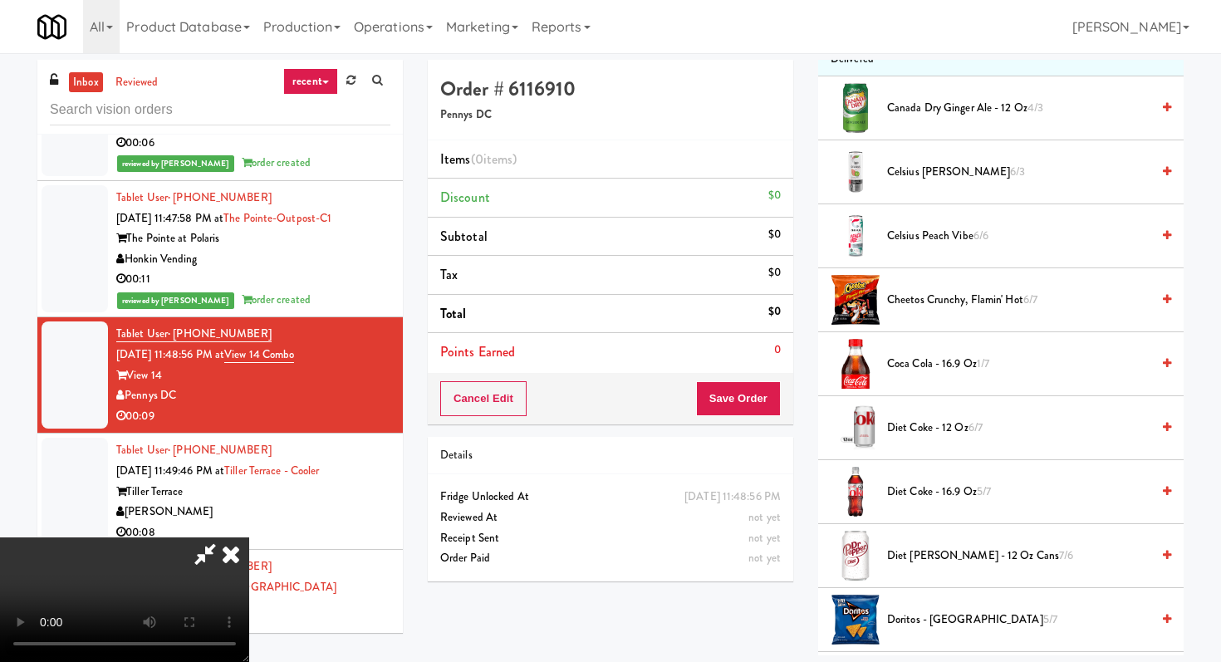
click at [919, 301] on span "Cheetos Crunchy, Flamin' Hot 6/7" at bounding box center [1018, 300] width 263 height 21
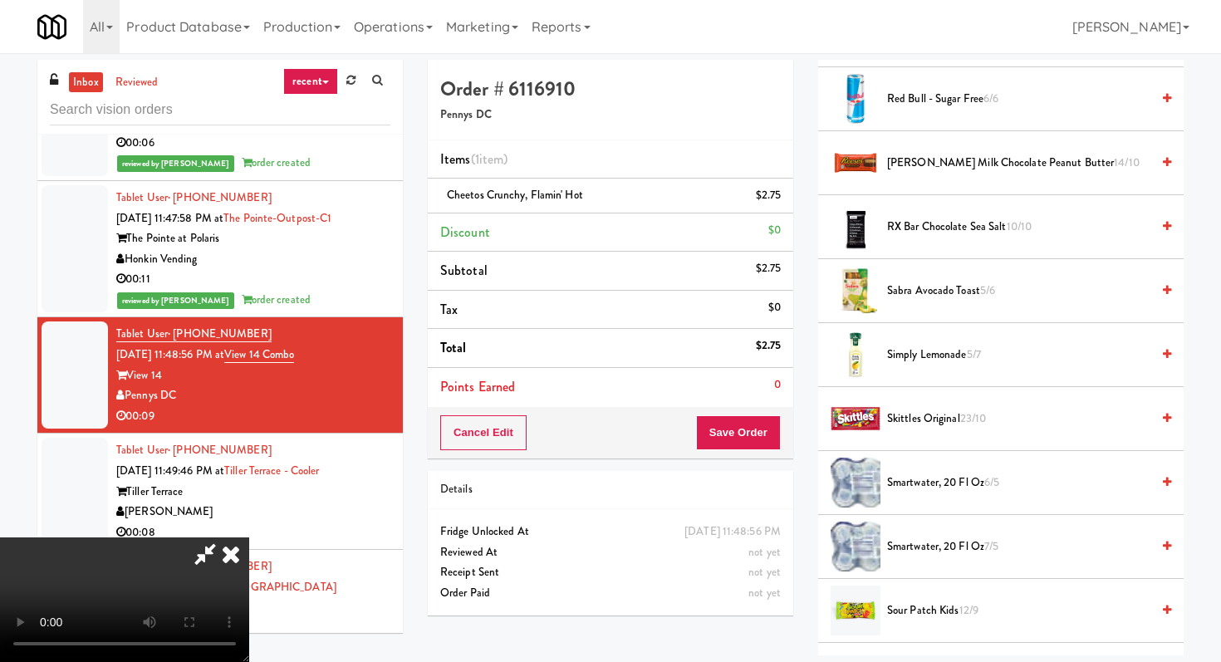
scroll to position [1987, 0]
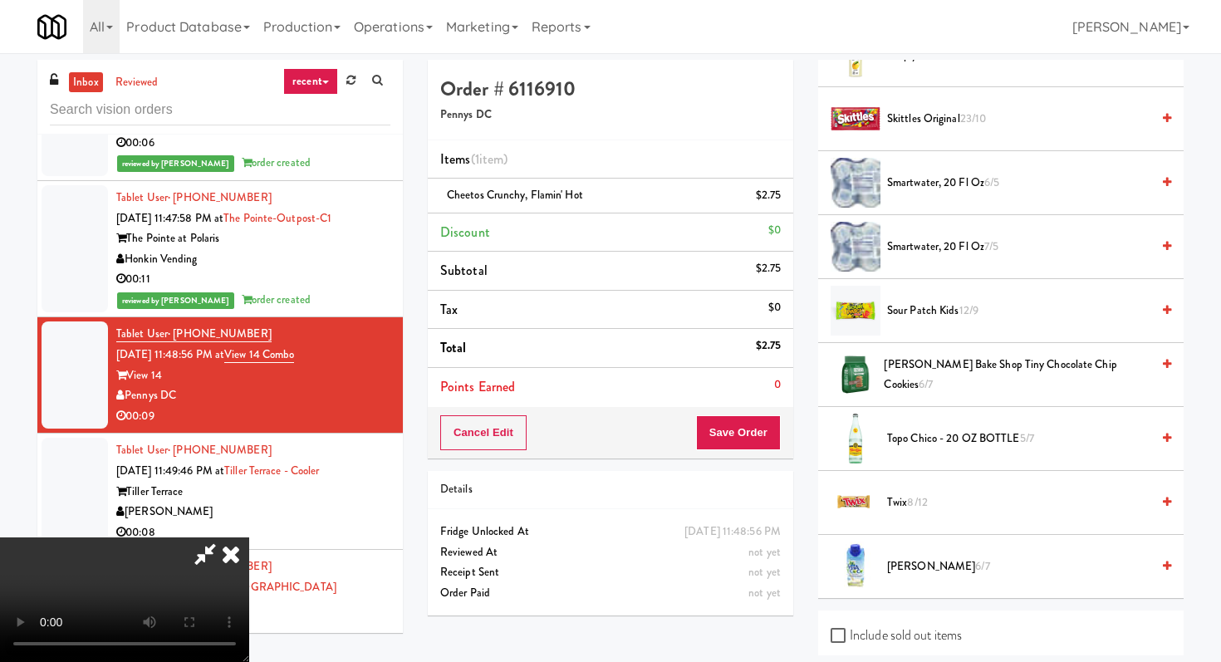
click at [916, 363] on li "[PERSON_NAME] Bake Shop Tiny Chocolate Chip Cookies 6/7" at bounding box center [1000, 375] width 365 height 64
click at [915, 377] on span "[PERSON_NAME] Bake Shop Tiny Chocolate Chip Cookies 6/7" at bounding box center [1017, 375] width 266 height 41
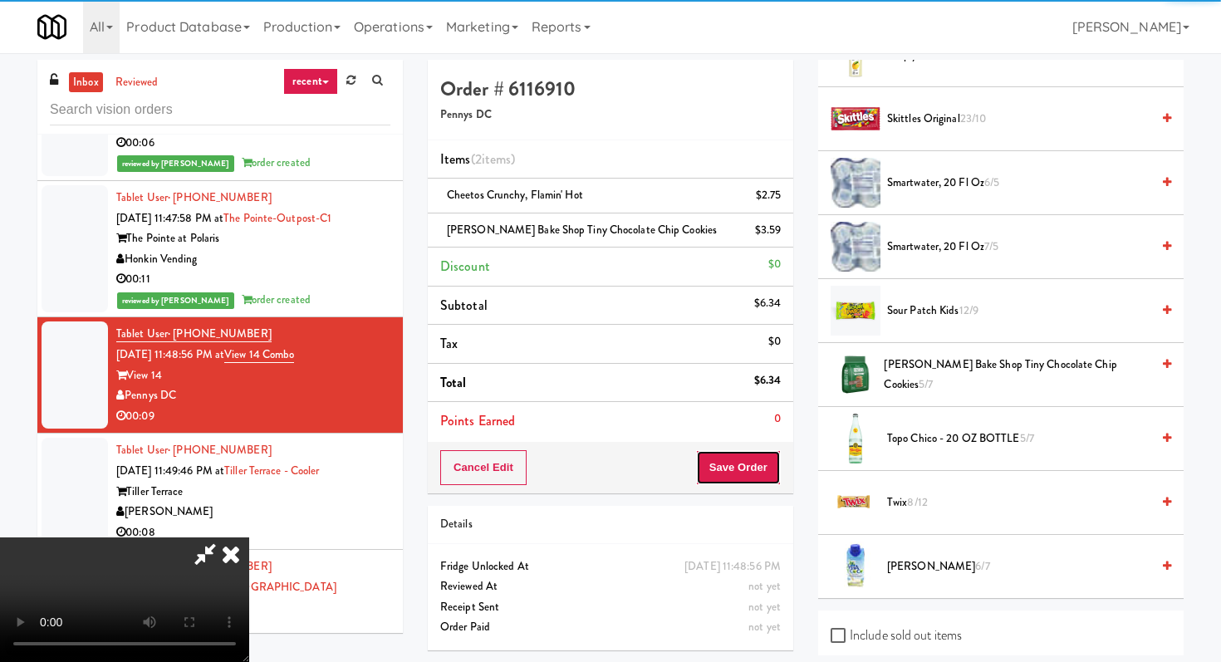
click at [756, 465] on button "Save Order" at bounding box center [738, 467] width 85 height 35
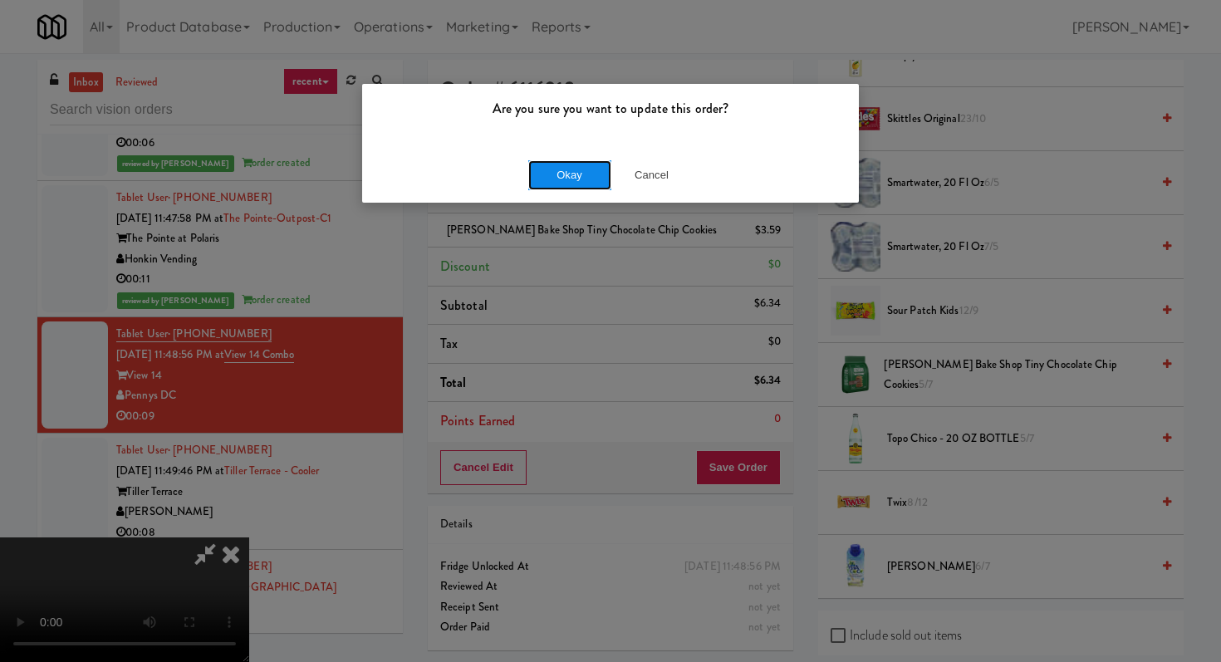
click at [565, 179] on button "Okay" at bounding box center [569, 175] width 83 height 30
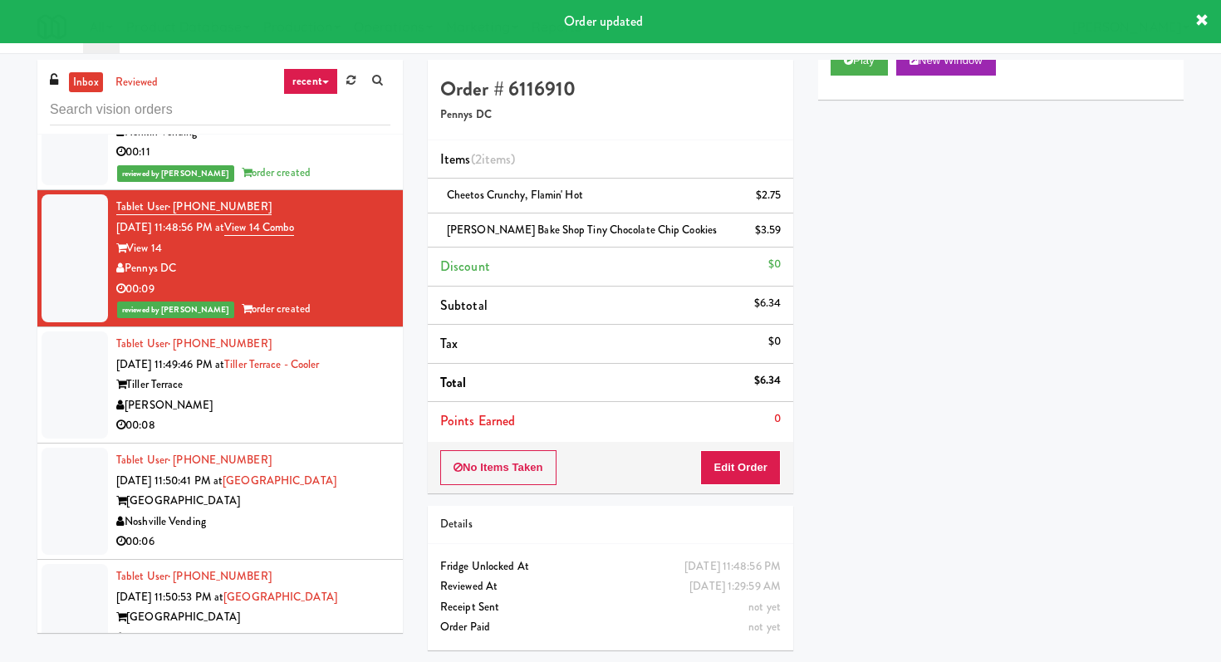
scroll to position [9313, 0]
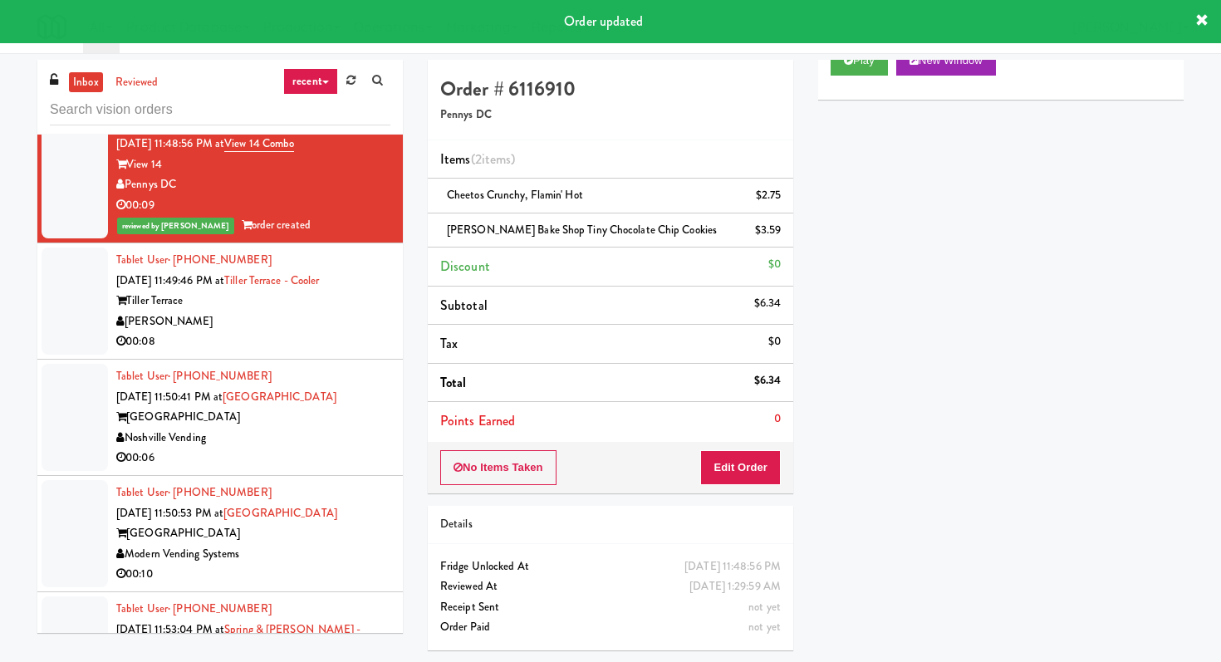
click at [353, 331] on div "00:08" at bounding box center [253, 341] width 274 height 21
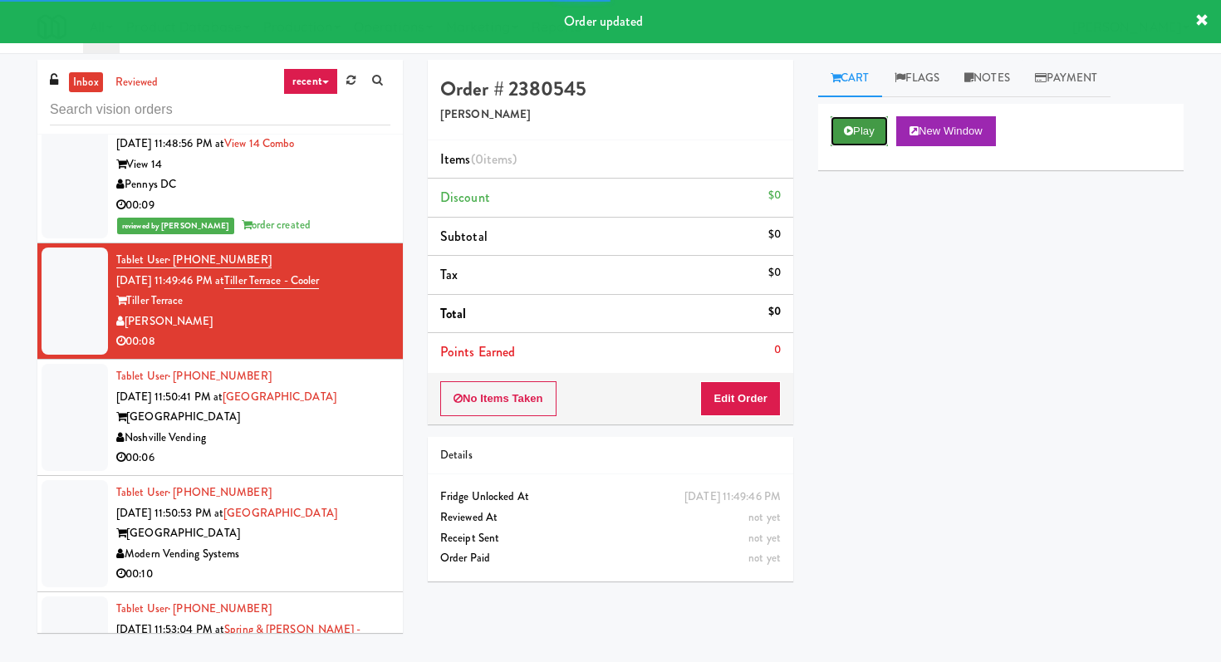
click at [848, 136] on button "Play" at bounding box center [858, 131] width 57 height 30
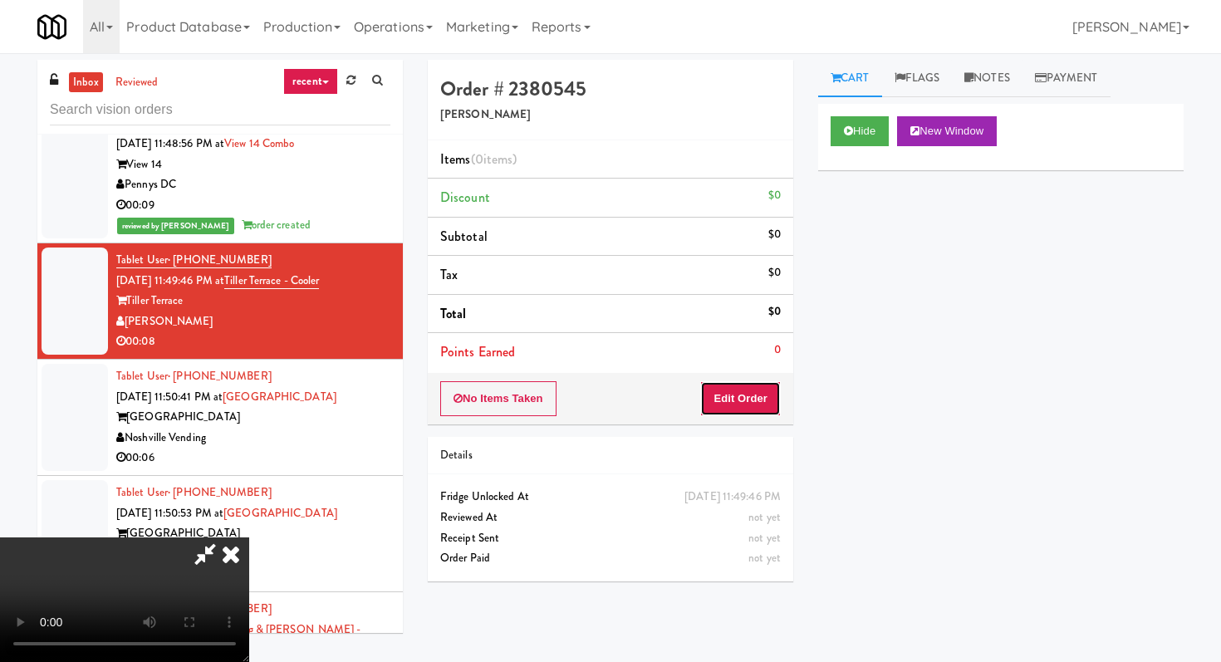
click at [740, 404] on button "Edit Order" at bounding box center [740, 398] width 81 height 35
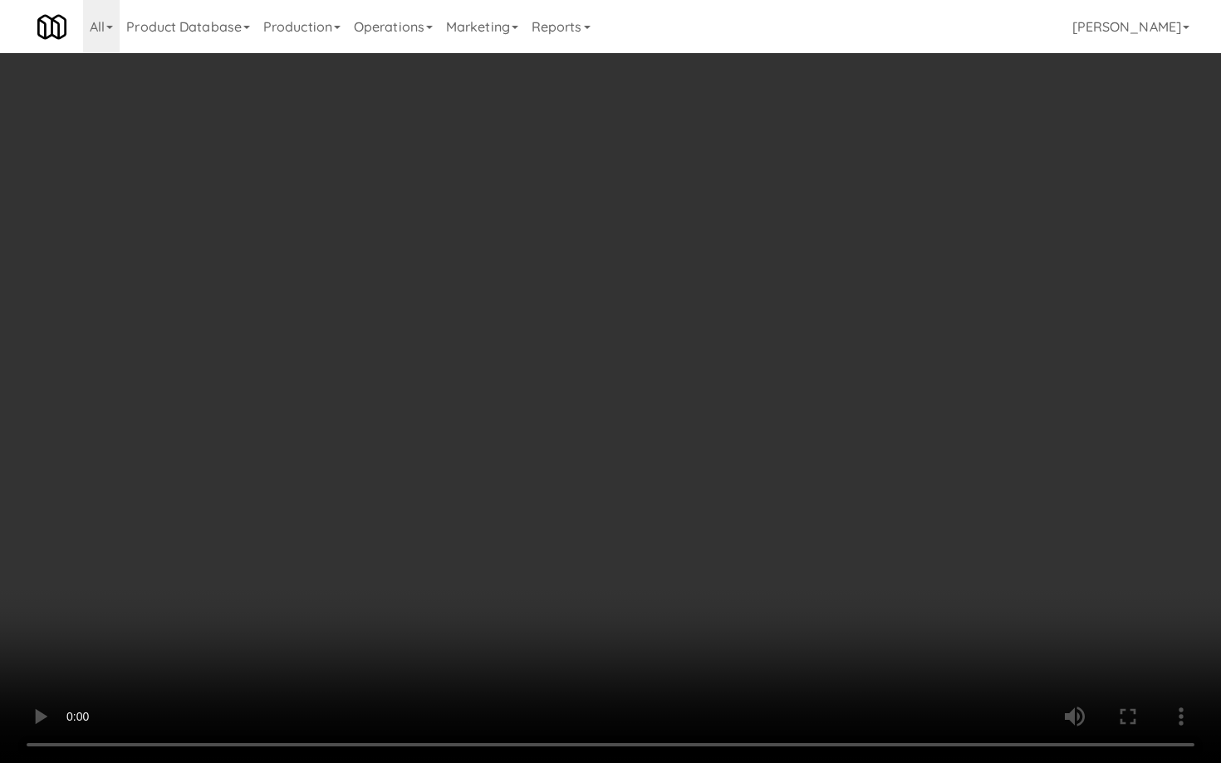
click at [862, 559] on video at bounding box center [610, 381] width 1221 height 763
click at [976, 630] on video at bounding box center [610, 381] width 1221 height 763
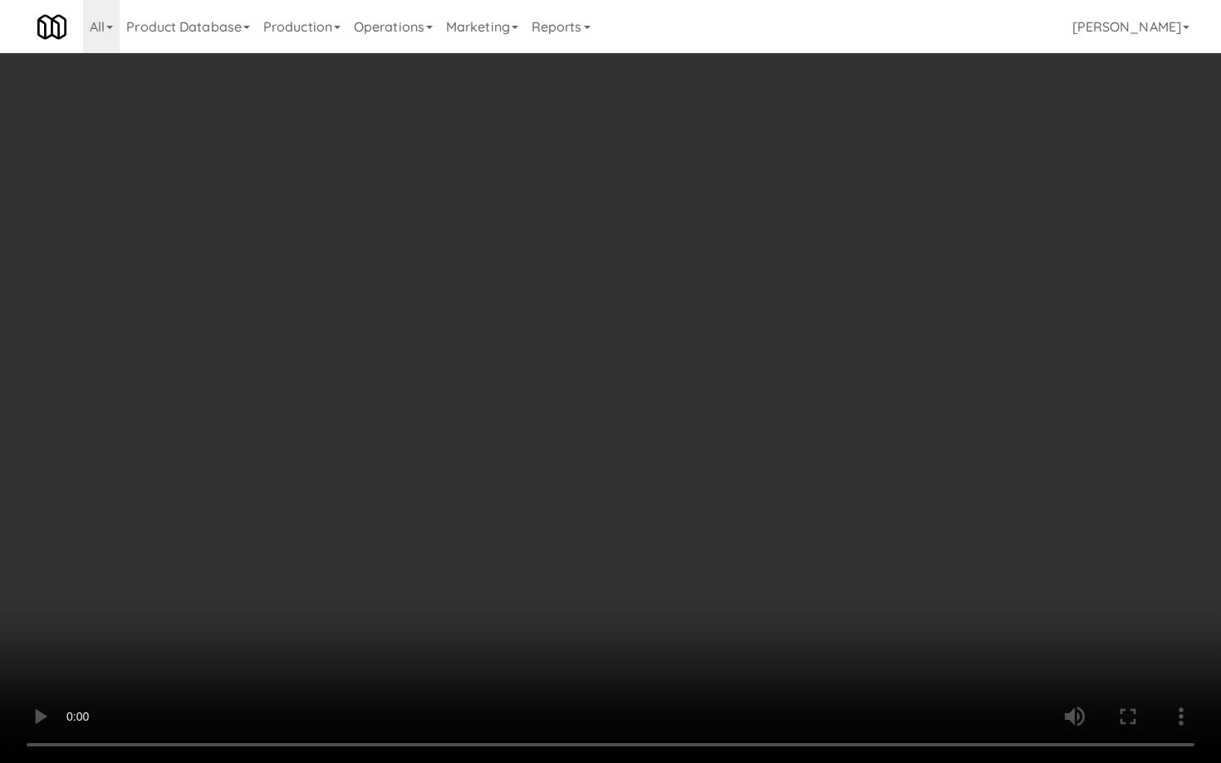
click at [976, 630] on video at bounding box center [610, 381] width 1221 height 763
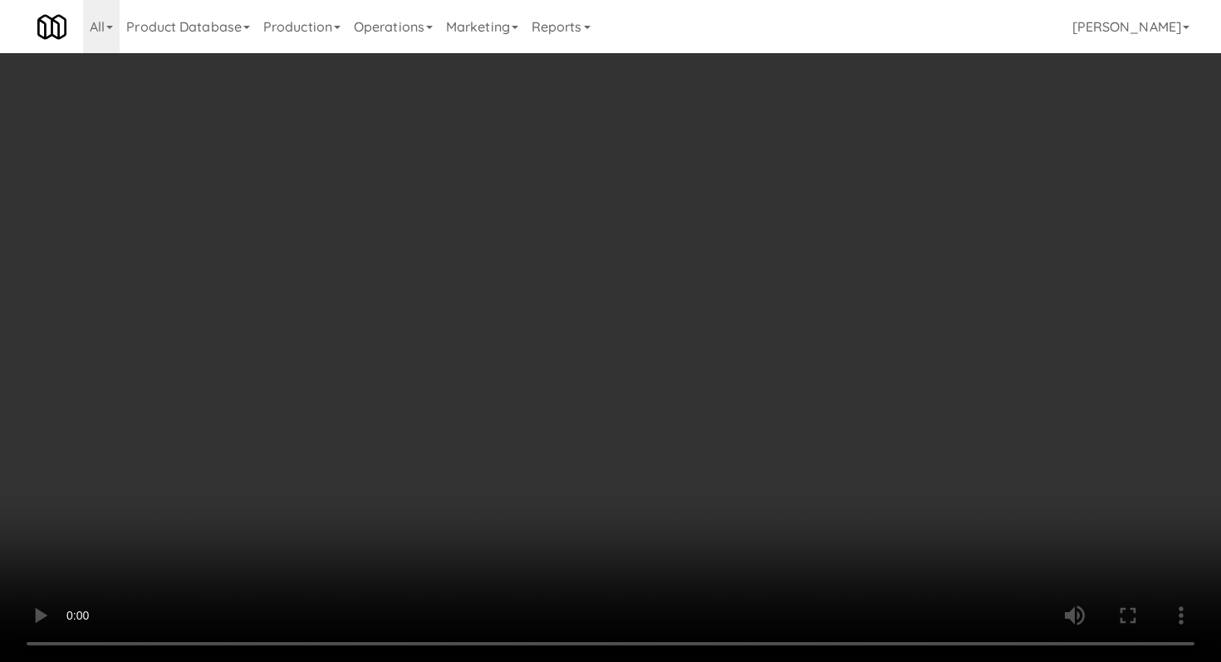
scroll to position [478, 0]
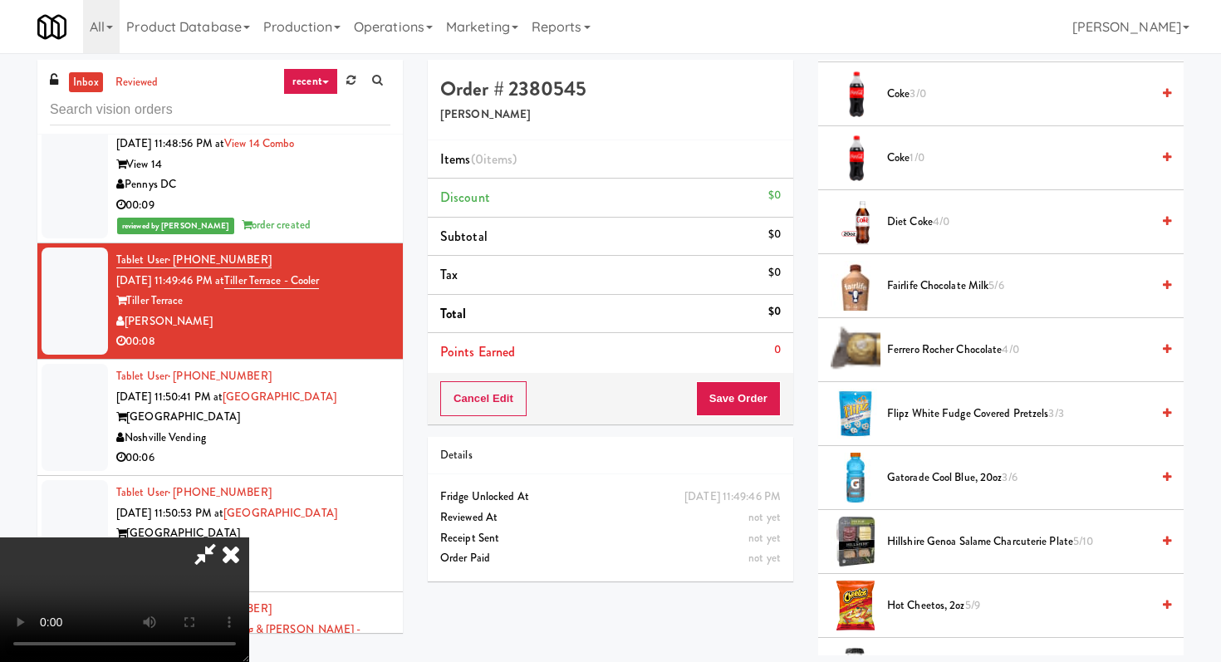
click at [911, 168] on span "Coke 1/0" at bounding box center [1018, 158] width 263 height 21
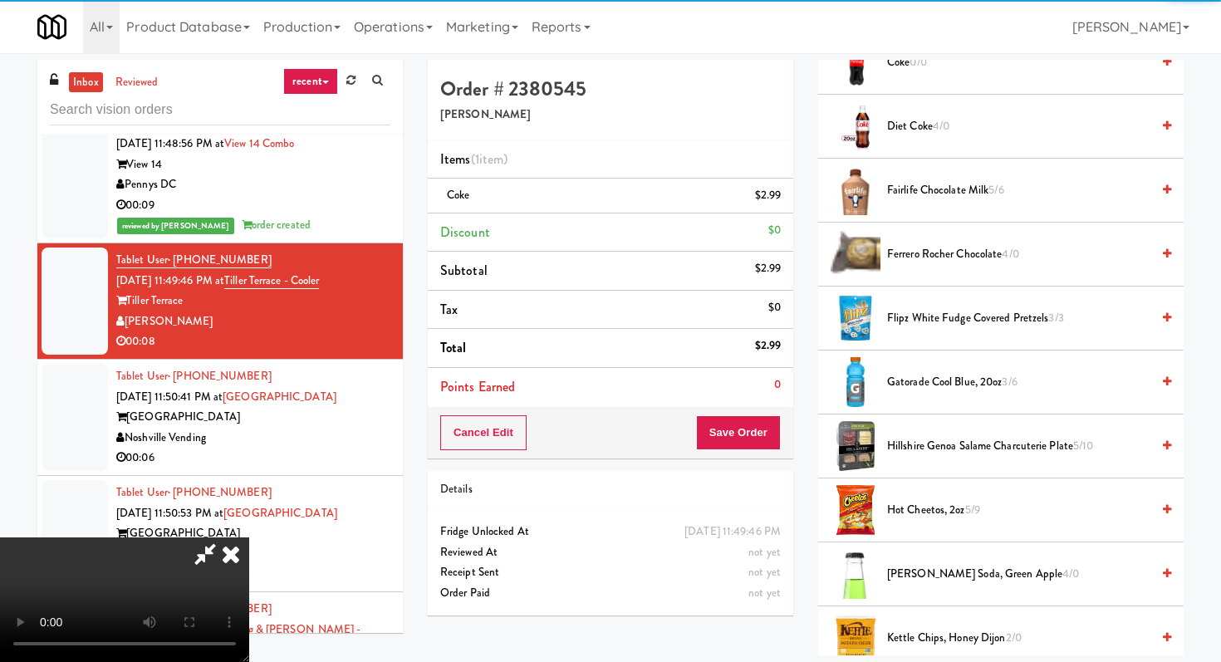
scroll to position [589, 0]
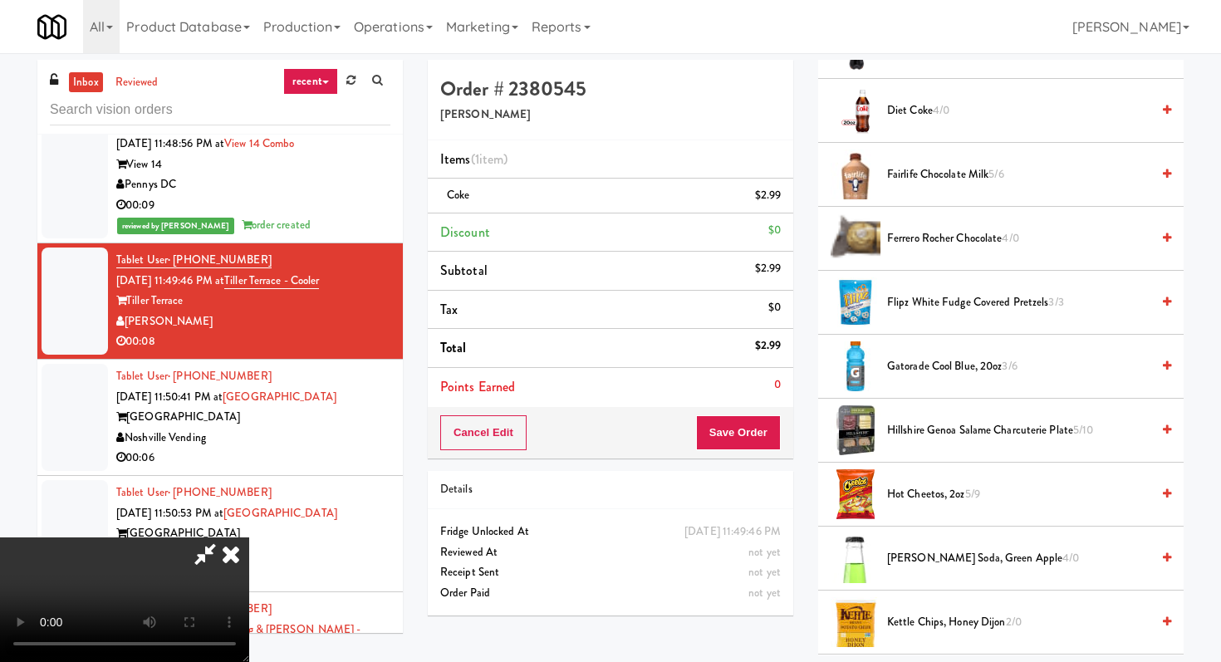
click at [899, 482] on li "Hot Cheetos, 2oz 5/9" at bounding box center [1000, 495] width 365 height 64
click at [899, 486] on span "Hot Cheetos, 2oz 5/9" at bounding box center [1018, 494] width 263 height 21
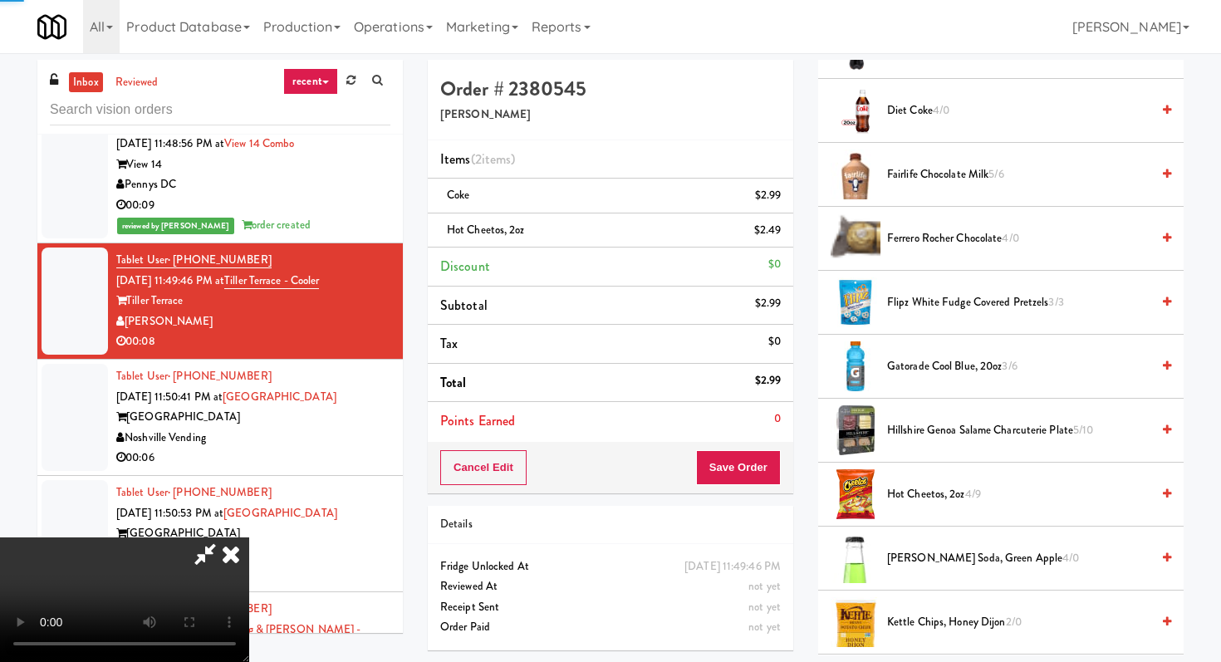
click at [899, 486] on span "Hot Cheetos, 2oz 4/9" at bounding box center [1018, 494] width 263 height 21
click at [777, 233] on link at bounding box center [779, 237] width 15 height 21
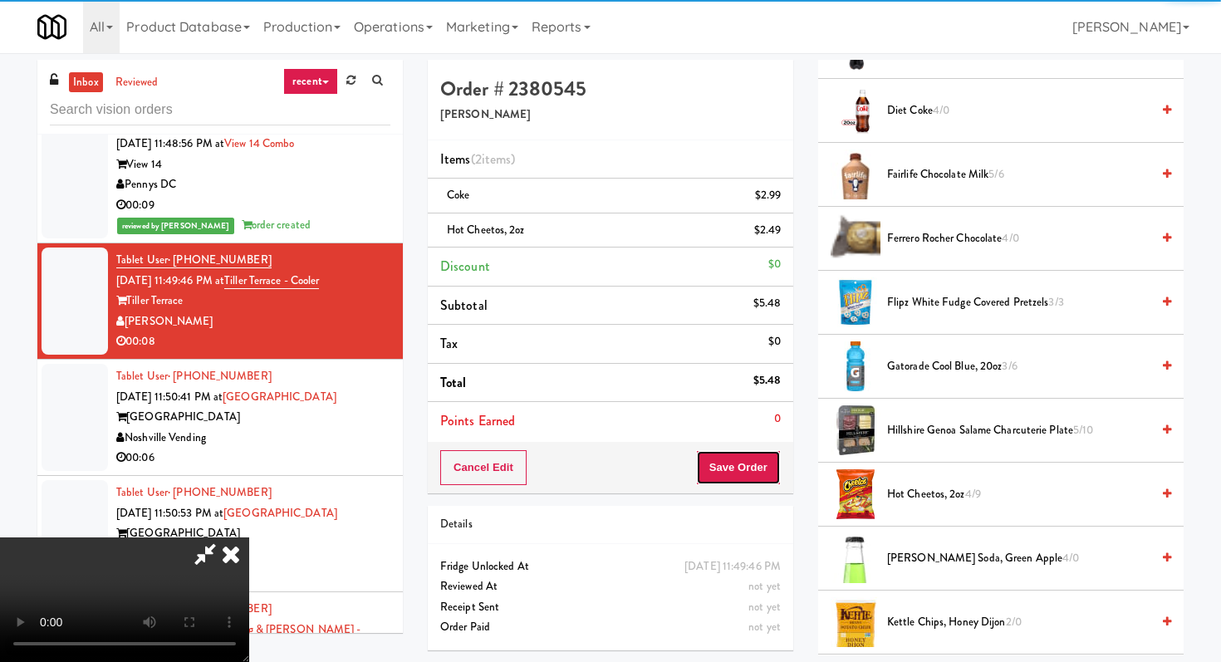
click at [757, 458] on button "Save Order" at bounding box center [738, 467] width 85 height 35
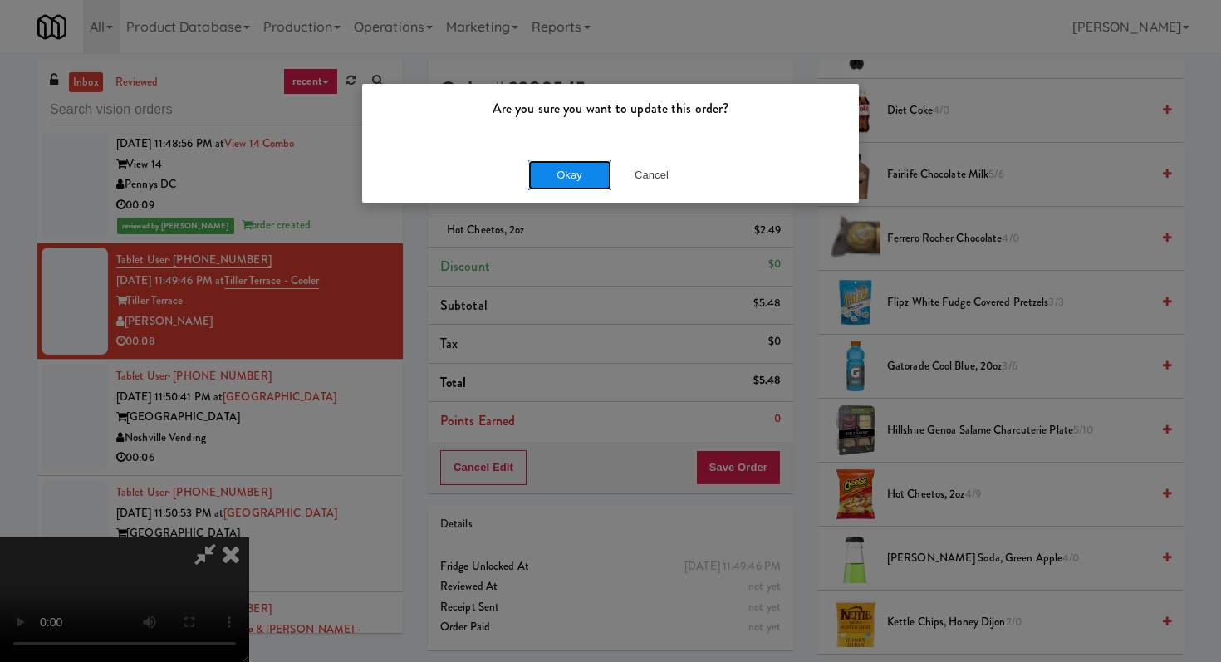
click at [534, 168] on button "Okay" at bounding box center [569, 175] width 83 height 30
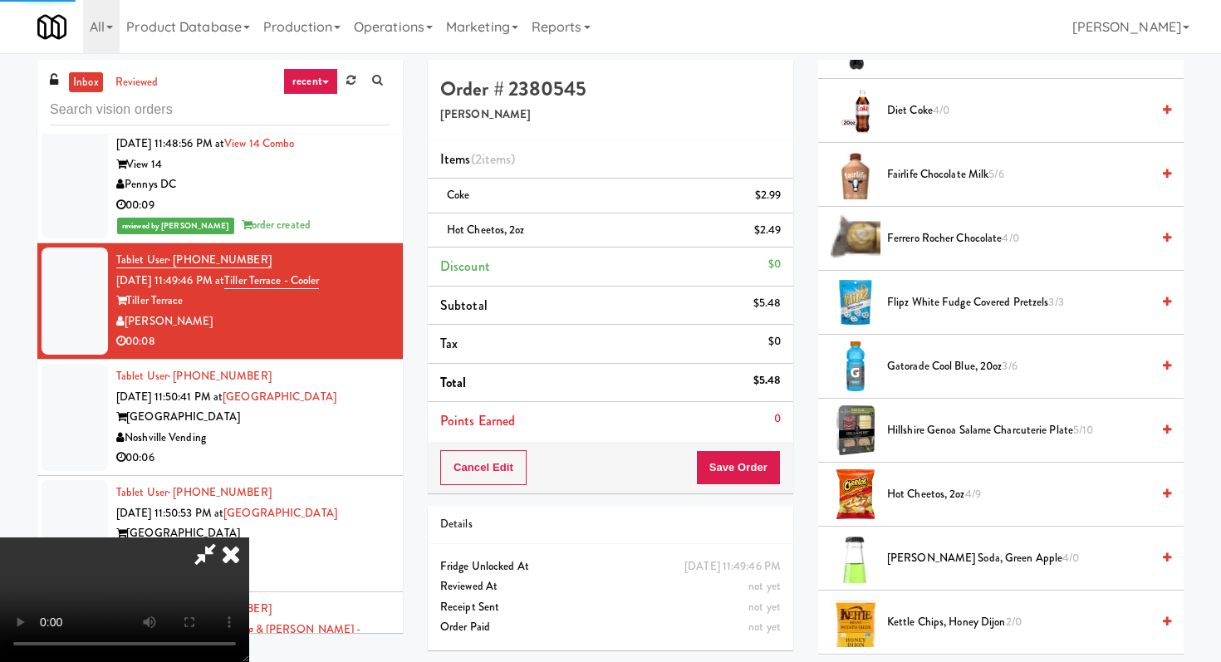
scroll to position [71, 0]
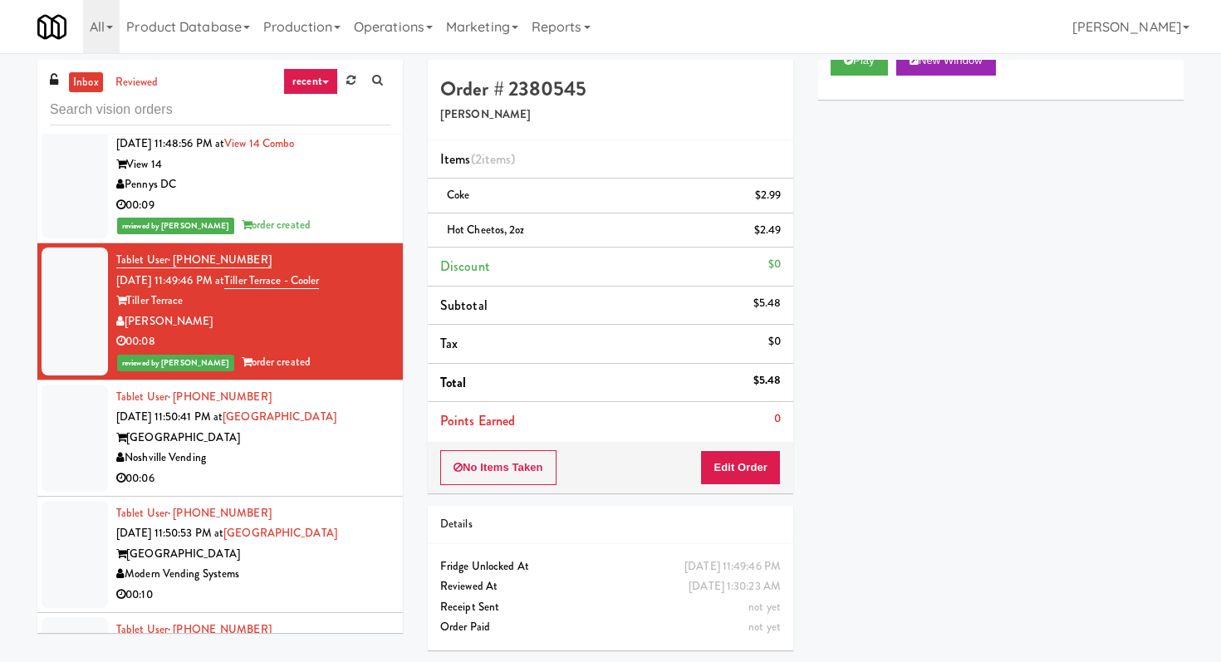
click at [327, 468] on div "00:06" at bounding box center [253, 478] width 274 height 21
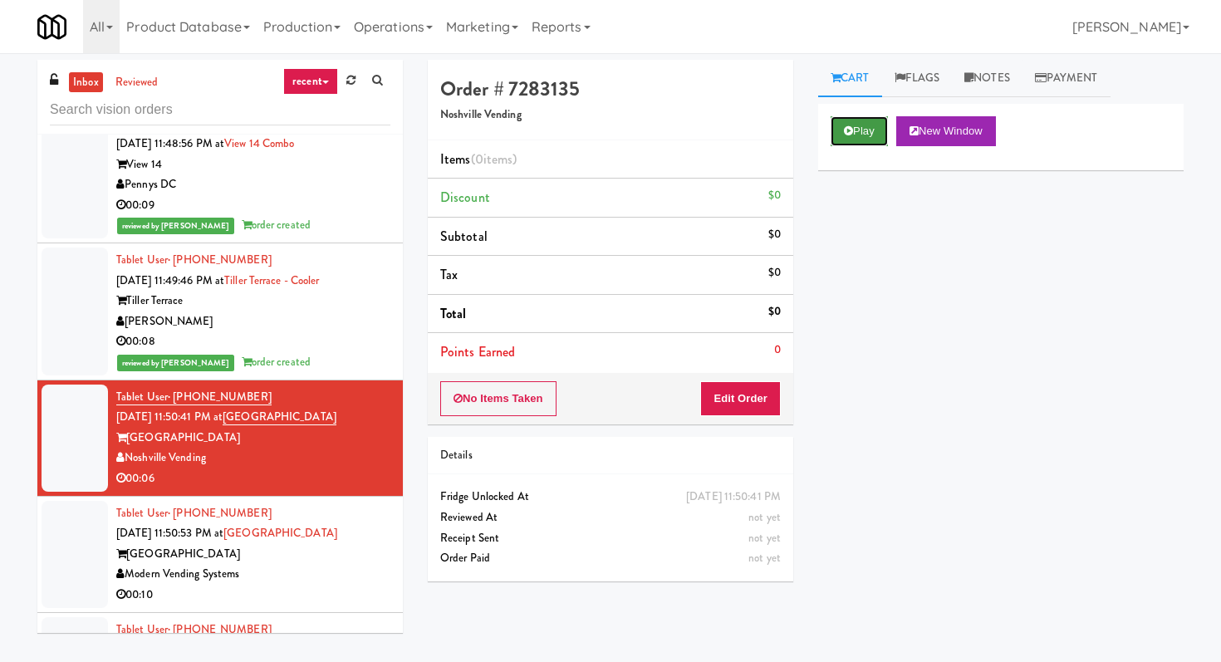
click at [834, 142] on button "Play" at bounding box center [858, 131] width 57 height 30
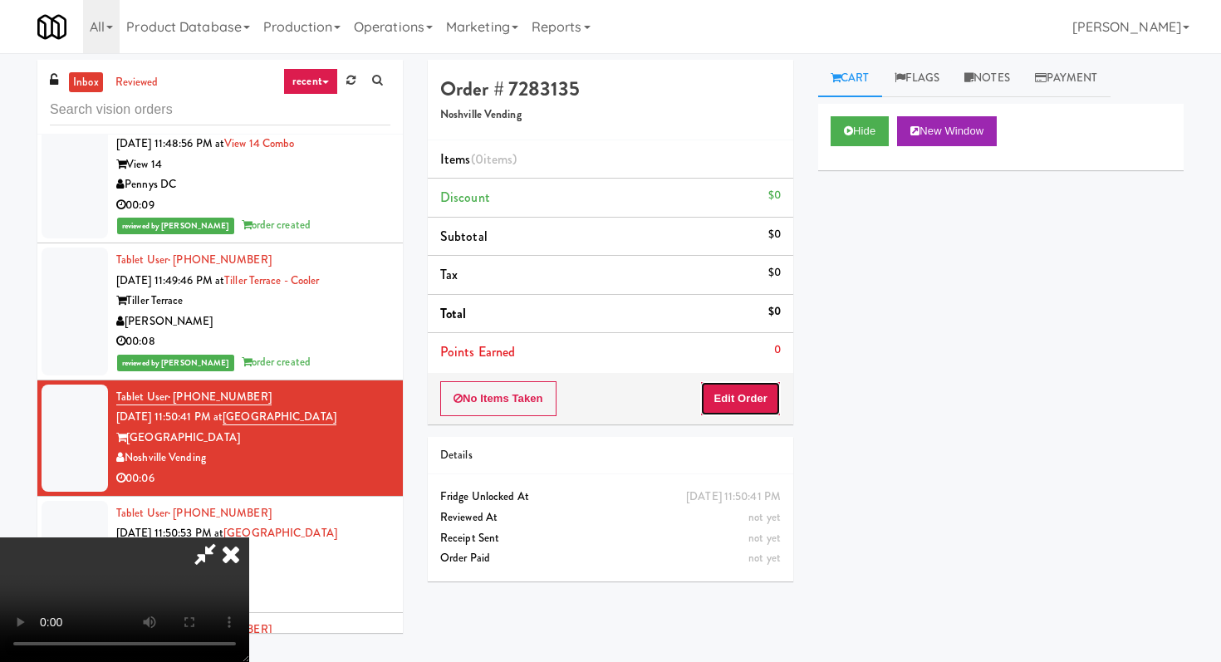
click at [742, 401] on button "Edit Order" at bounding box center [740, 398] width 81 height 35
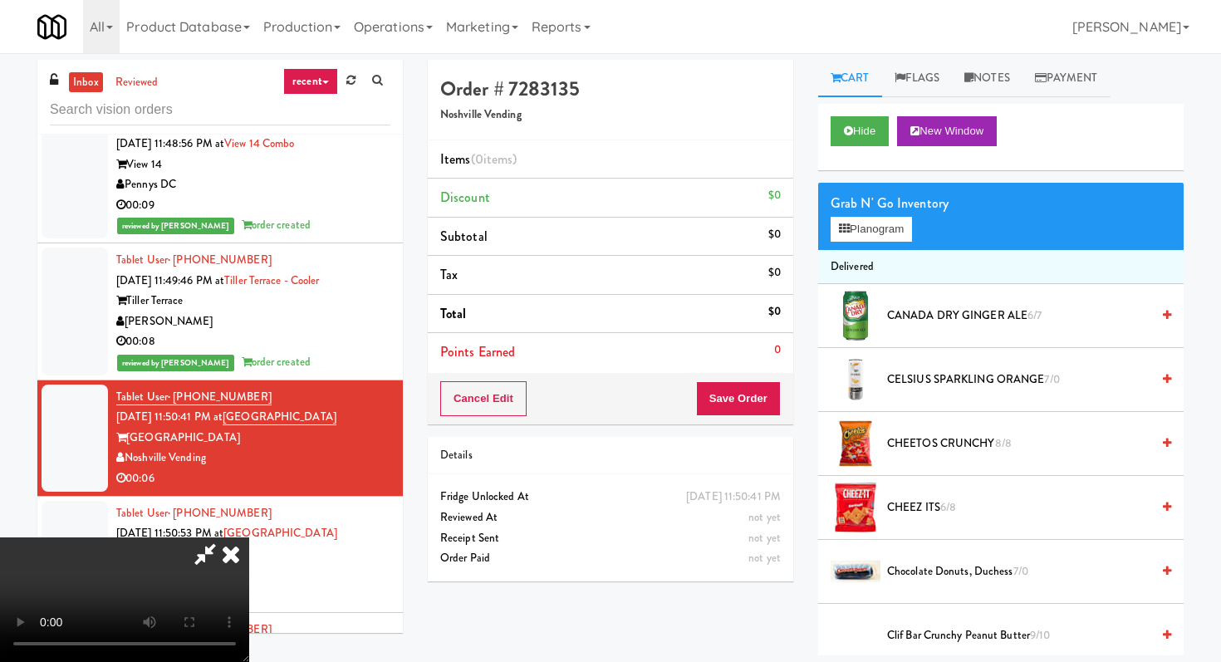
scroll to position [164, 0]
click at [249, 537] on video at bounding box center [124, 599] width 249 height 125
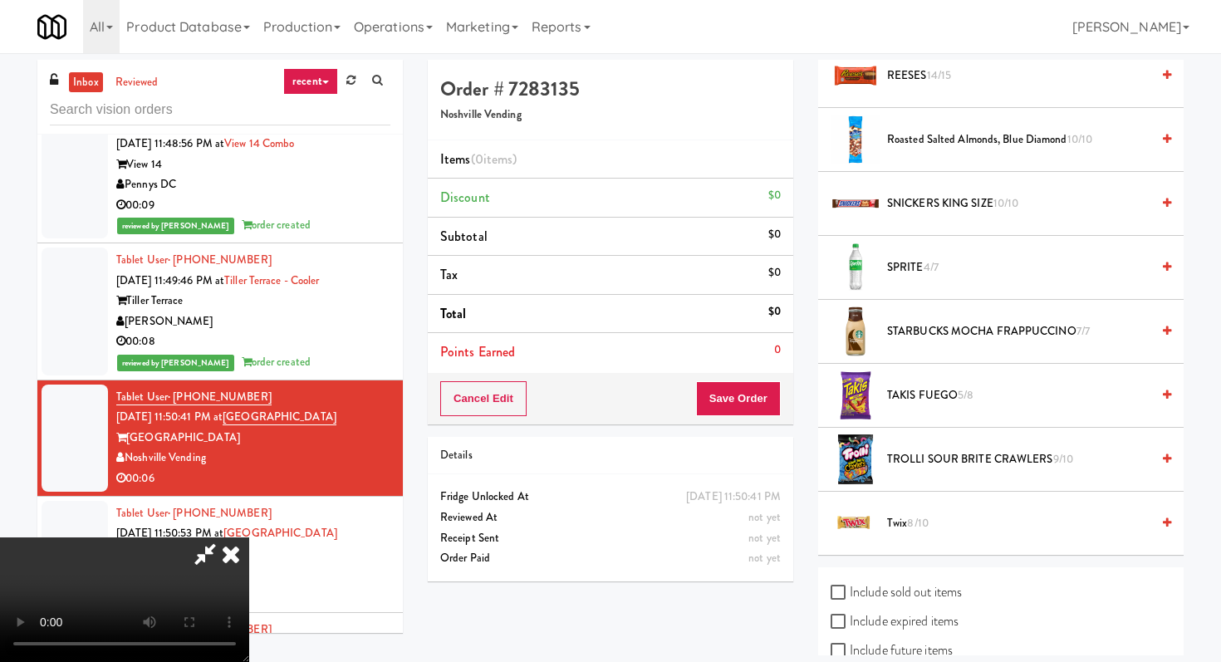
scroll to position [2042, 0]
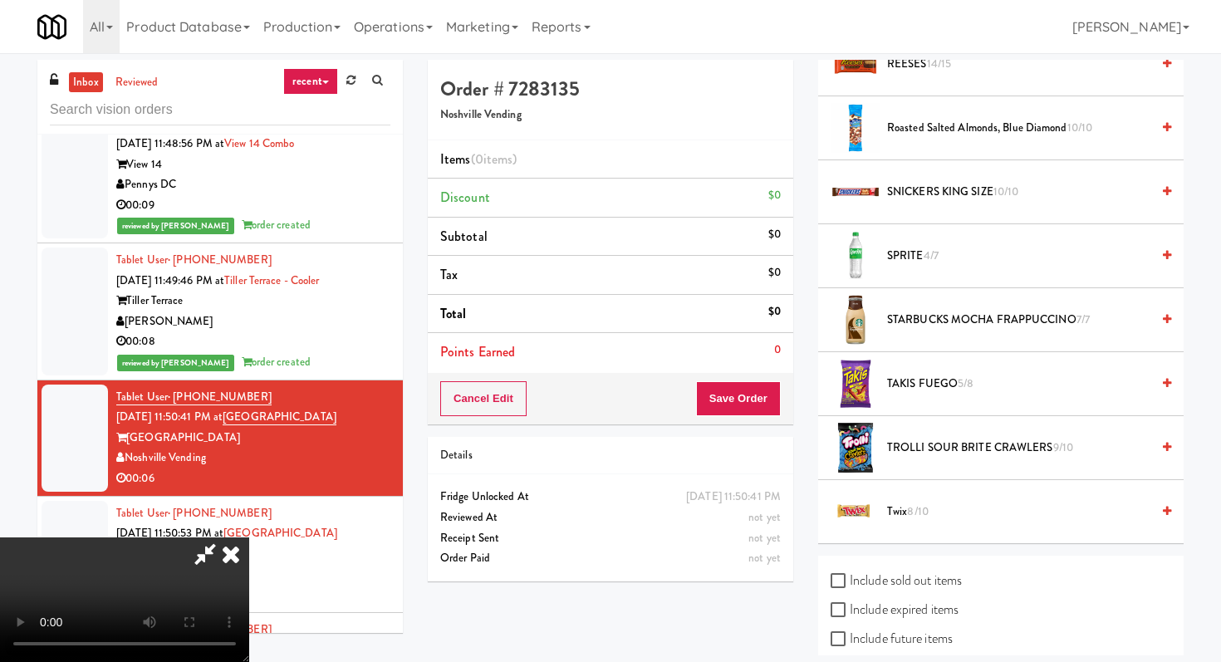
click at [920, 441] on span "TROLLI SOUR BRITE CRAWLERS 9/10" at bounding box center [1018, 448] width 263 height 21
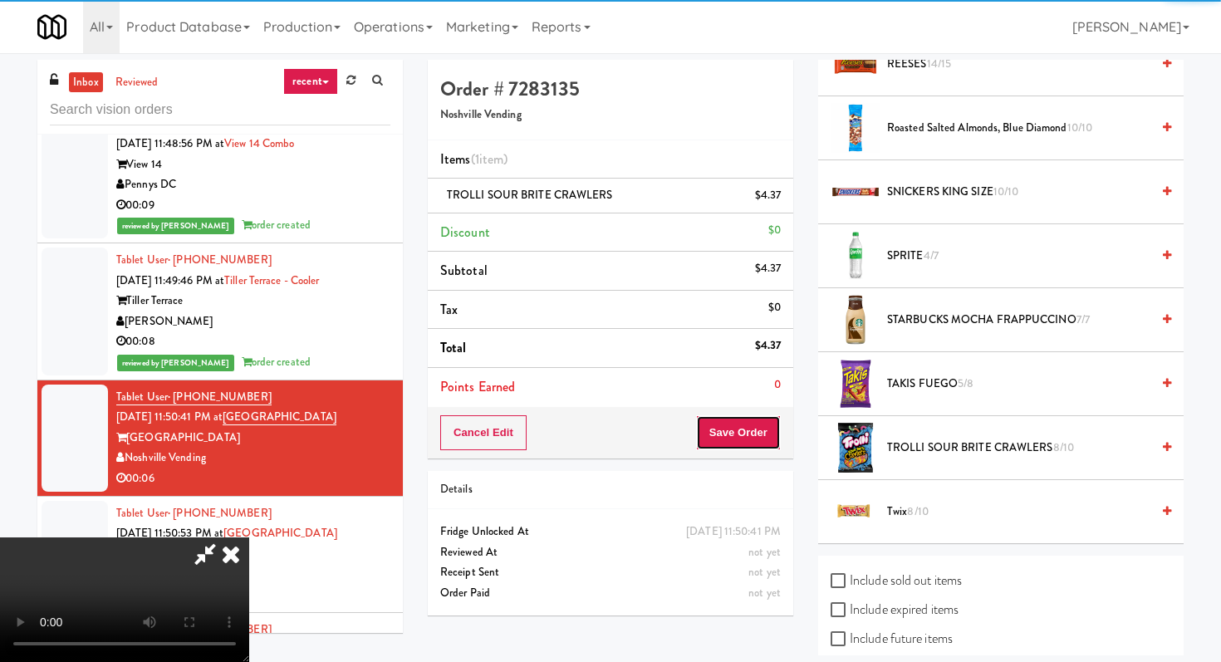
click at [768, 424] on button "Save Order" at bounding box center [738, 432] width 85 height 35
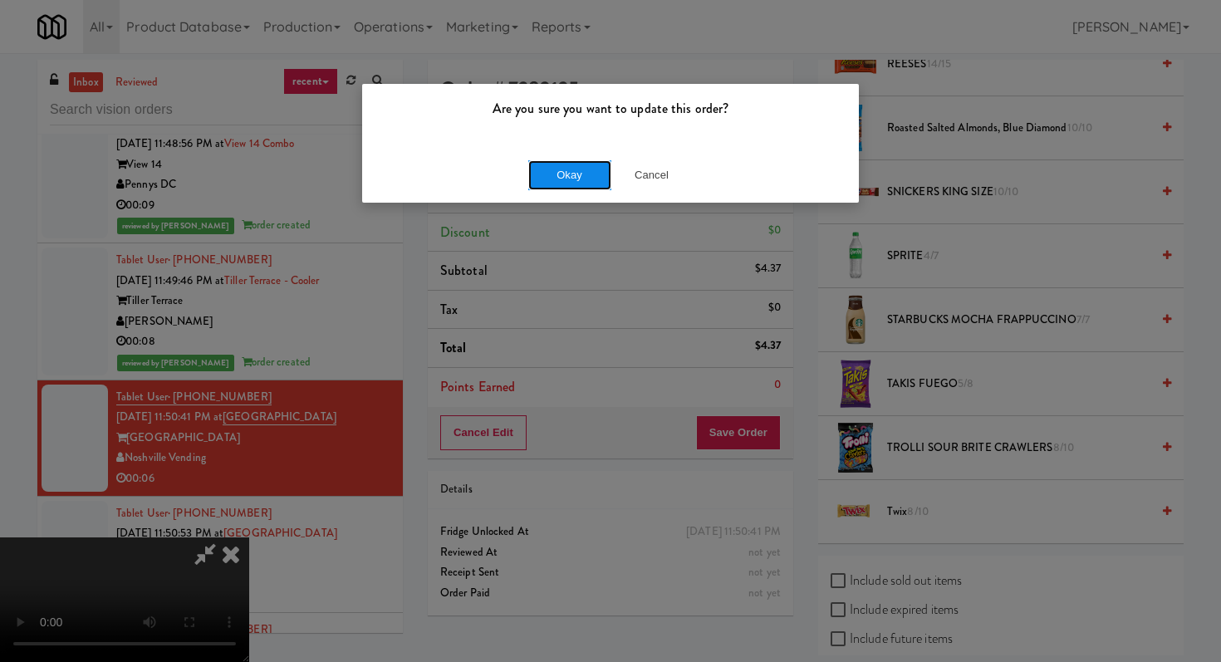
click at [586, 163] on button "Okay" at bounding box center [569, 175] width 83 height 30
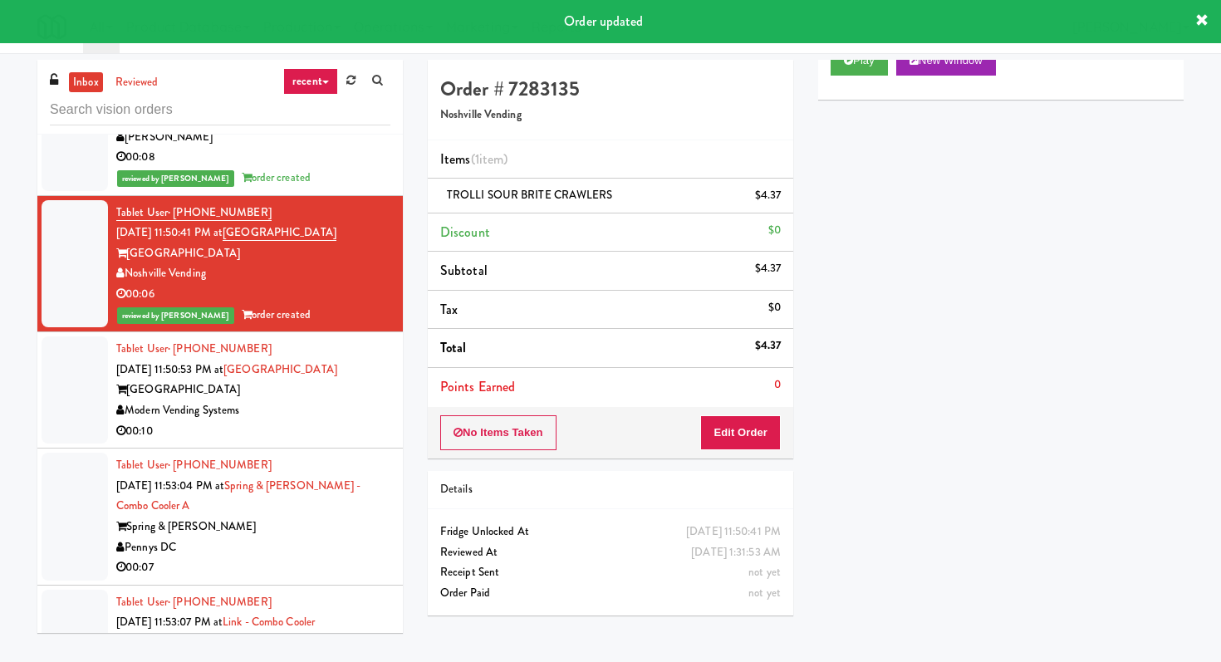
scroll to position [9504, 0]
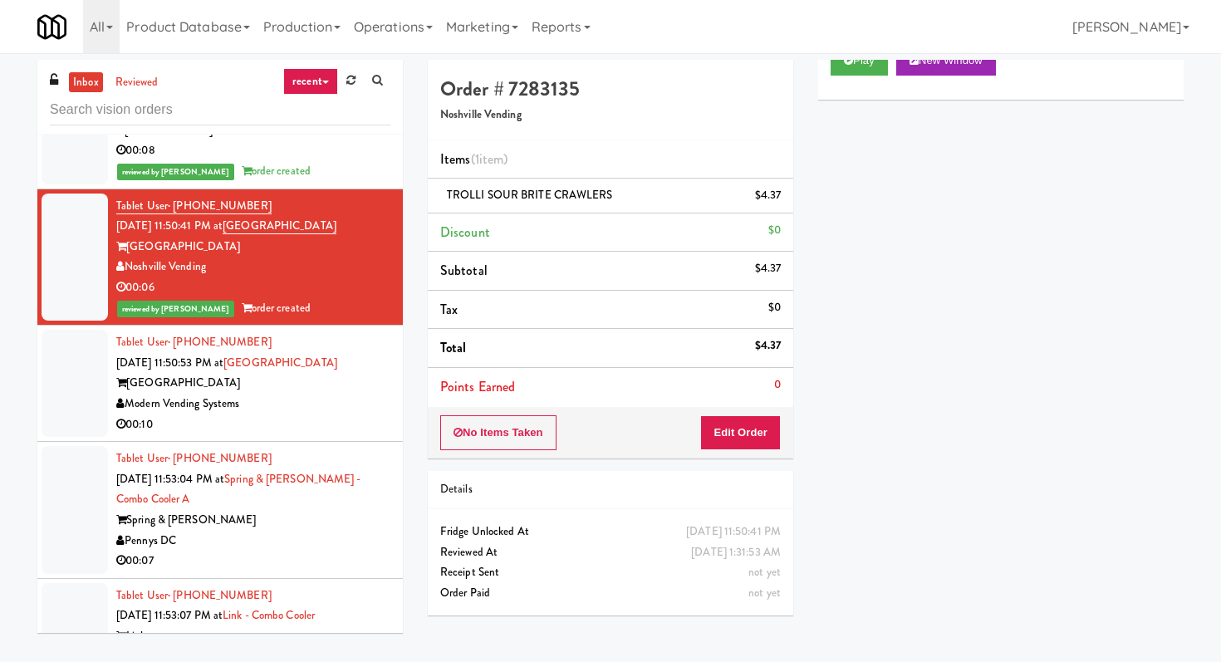
click at [310, 394] on div "Modern Vending Systems" at bounding box center [253, 404] width 274 height 21
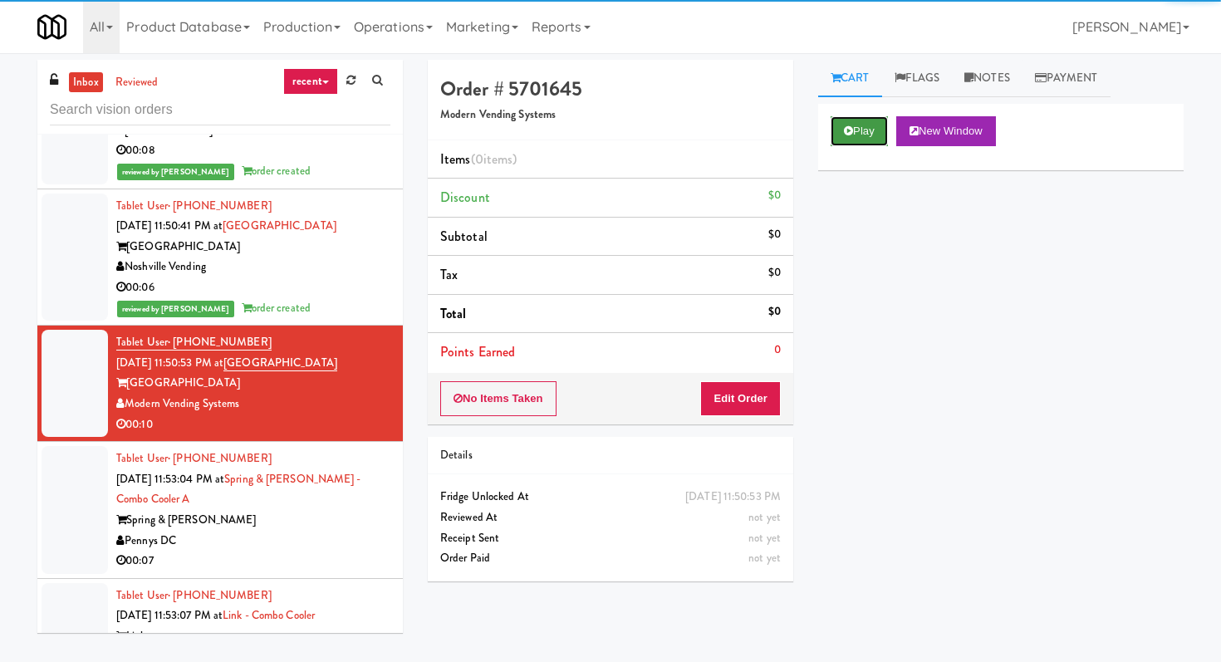
click at [840, 134] on button "Play" at bounding box center [858, 131] width 57 height 30
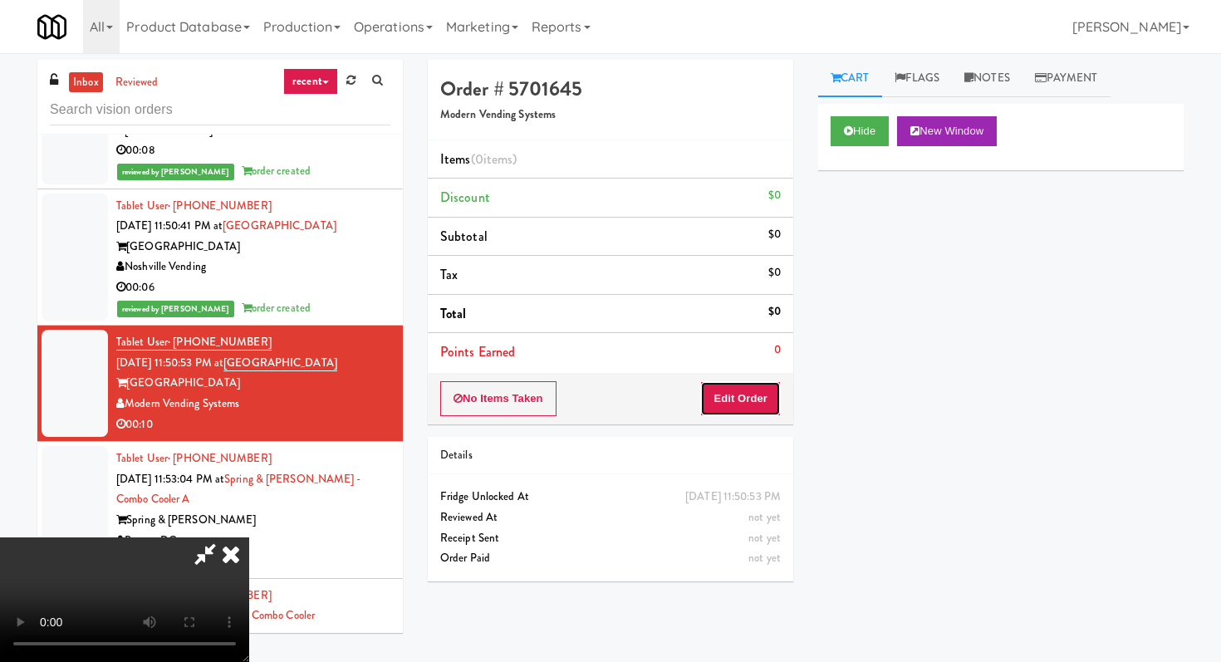
click at [748, 383] on button "Edit Order" at bounding box center [740, 398] width 81 height 35
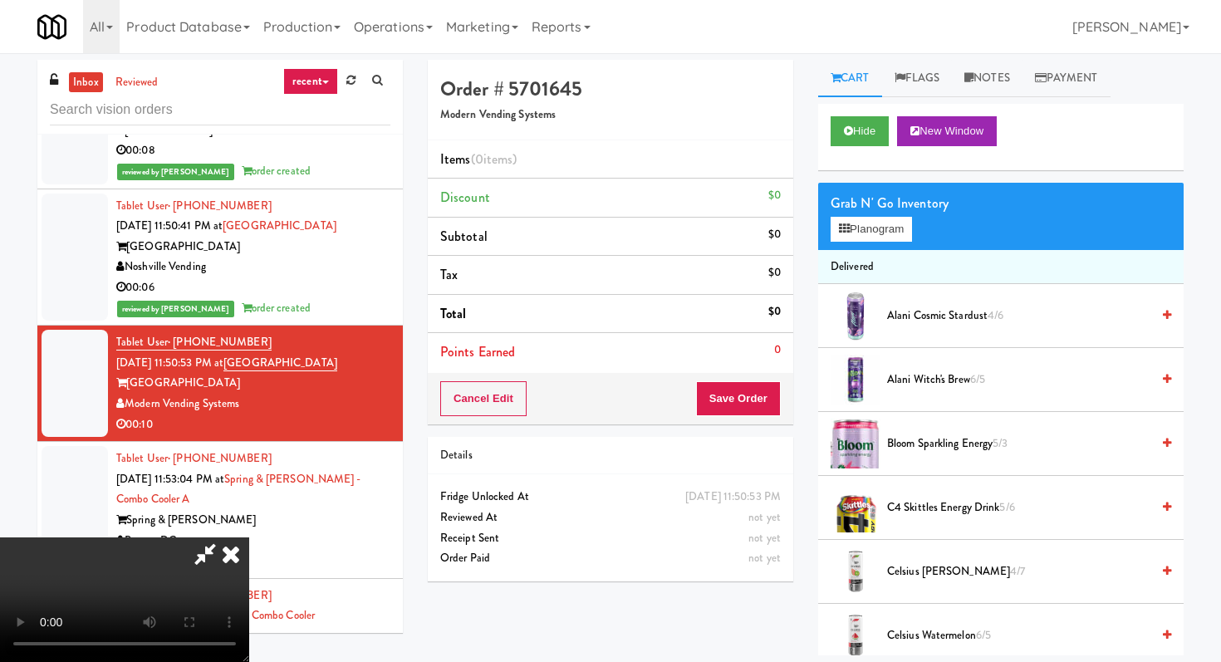
scroll to position [164, 0]
click at [249, 537] on video at bounding box center [124, 599] width 249 height 125
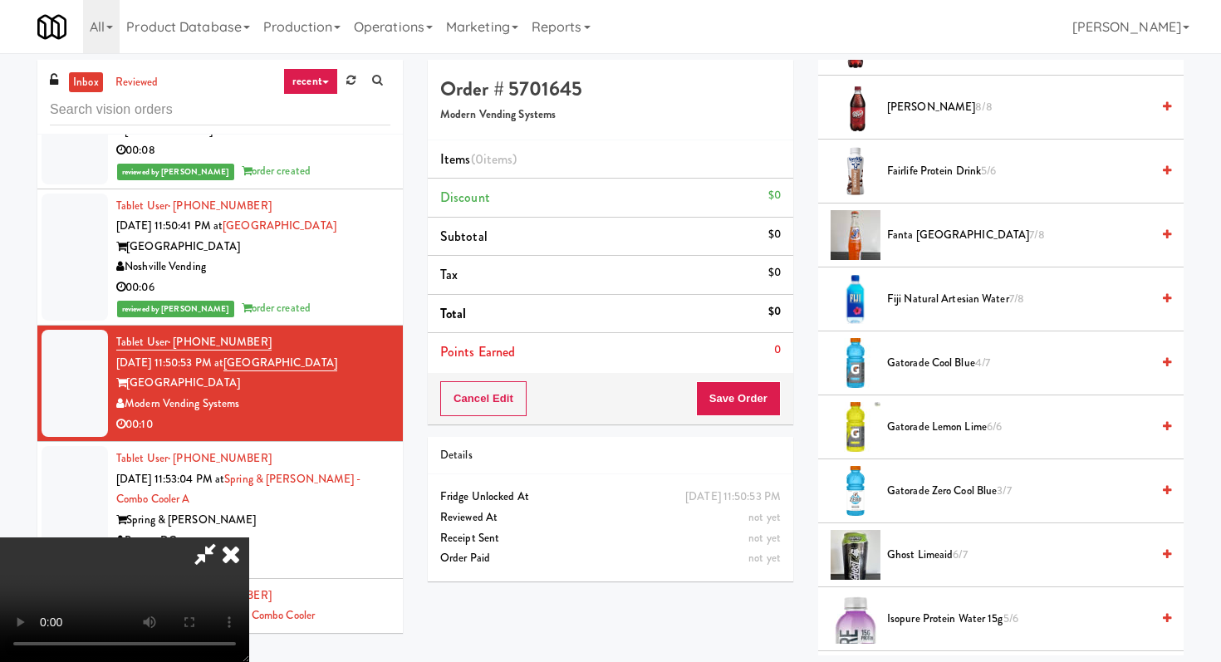
scroll to position [828, 0]
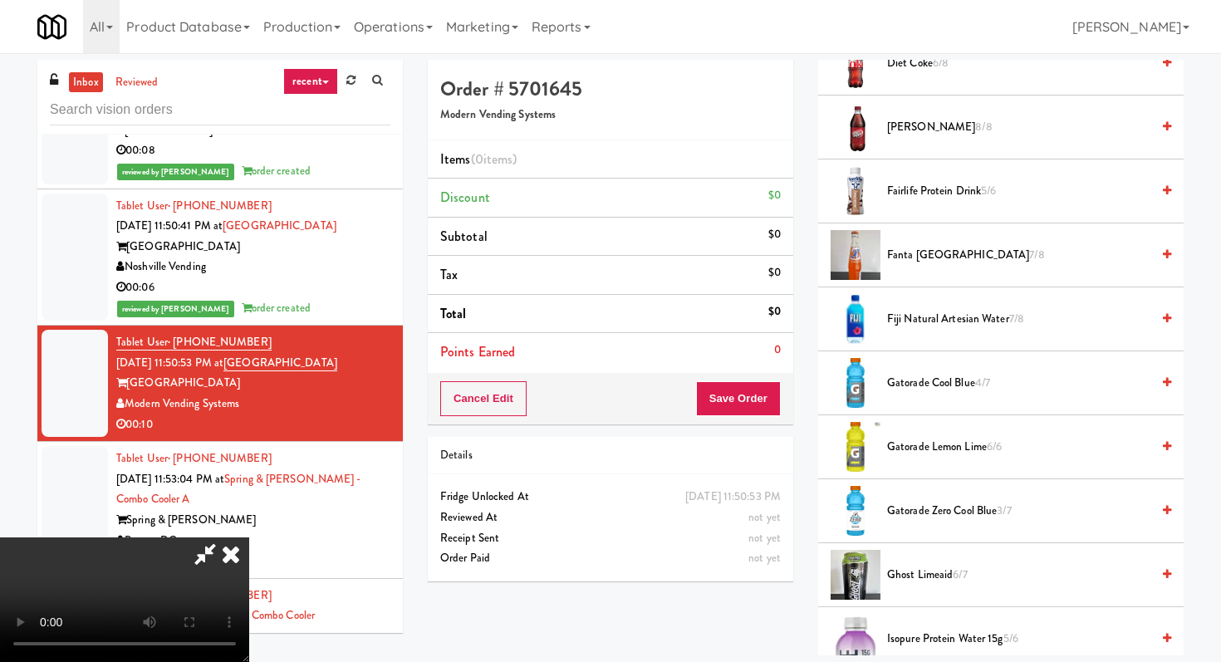
click at [907, 375] on span "Gatorade Cool Blue 4/7" at bounding box center [1018, 383] width 263 height 21
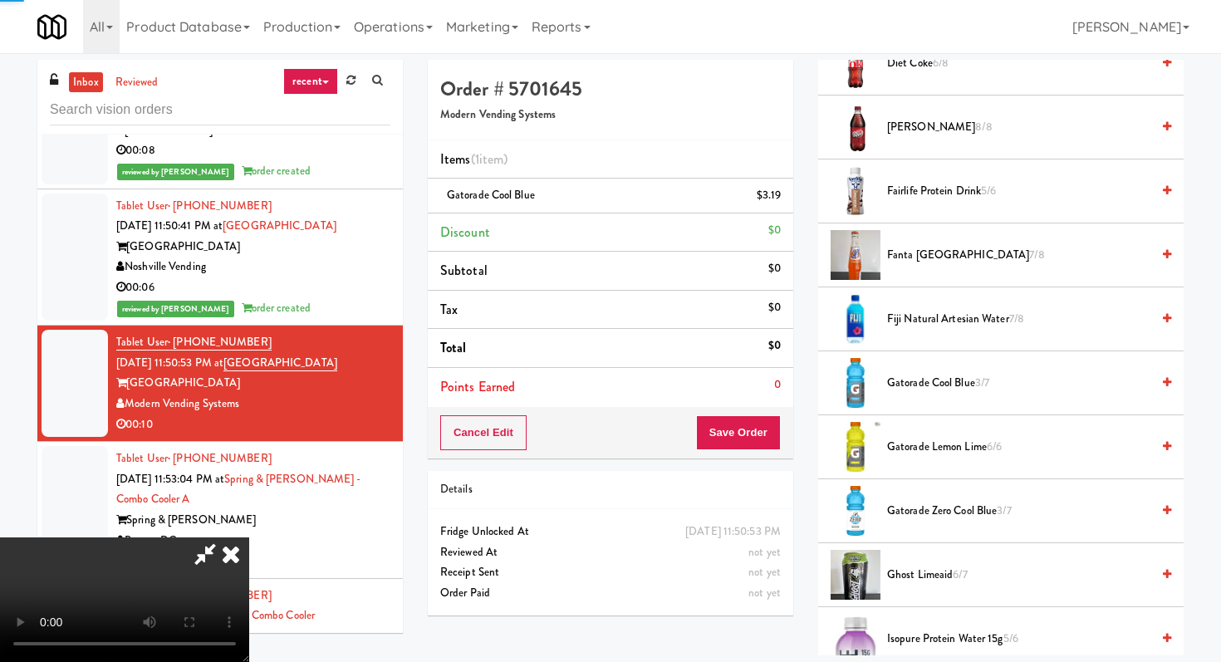
click at [907, 375] on span "Gatorade Cool Blue 3/7" at bounding box center [1018, 383] width 263 height 21
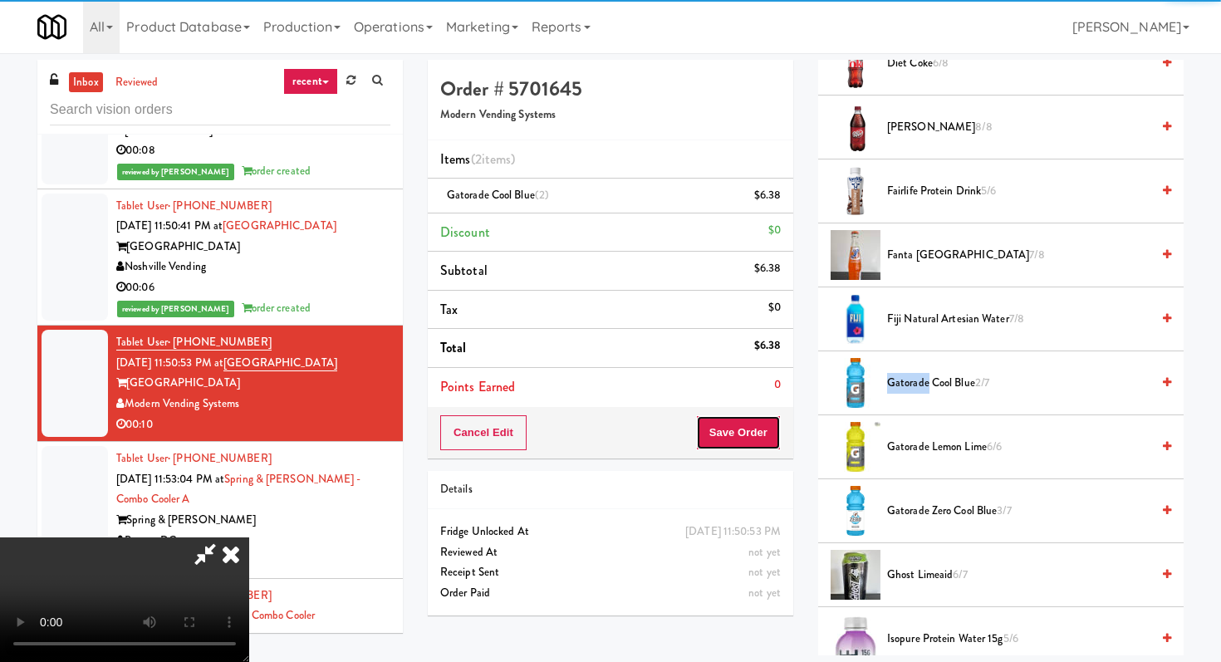
click at [752, 425] on button "Save Order" at bounding box center [738, 432] width 85 height 35
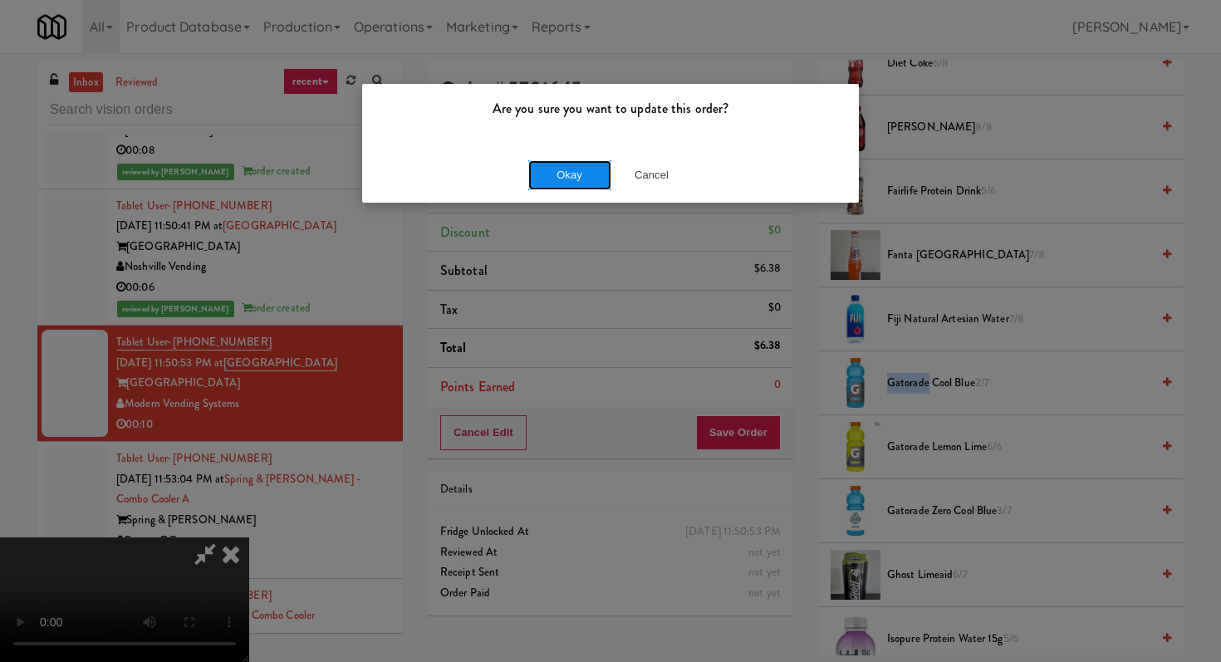
click at [591, 161] on button "Okay" at bounding box center [569, 175] width 83 height 30
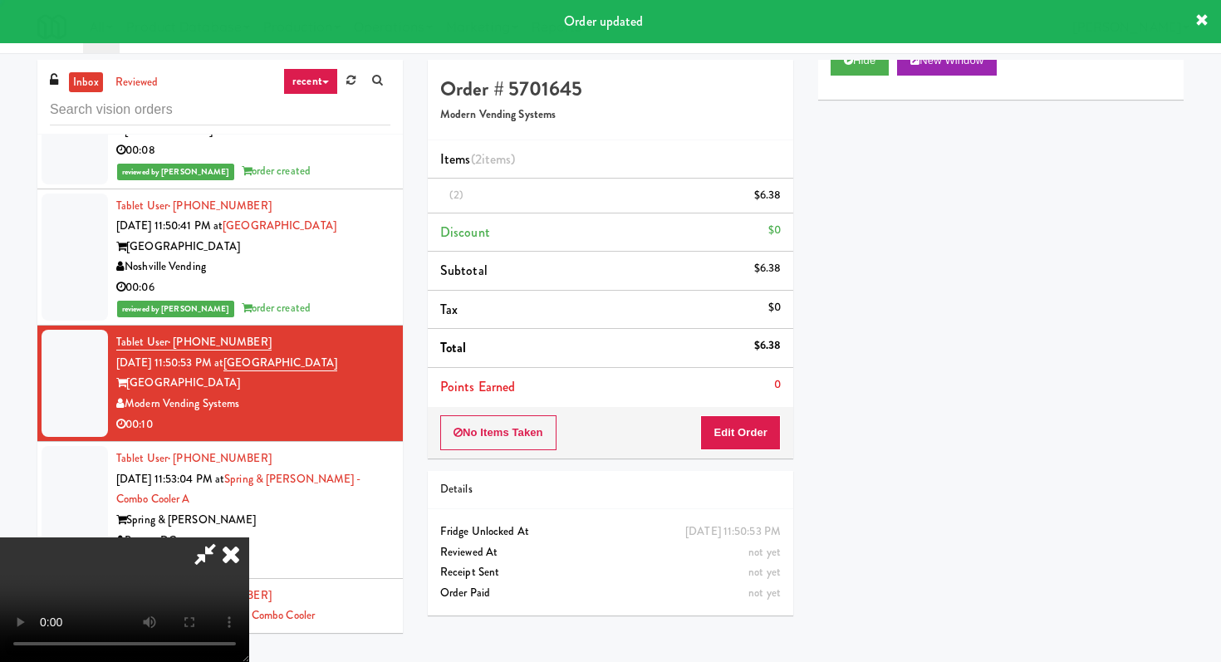
scroll to position [0, 0]
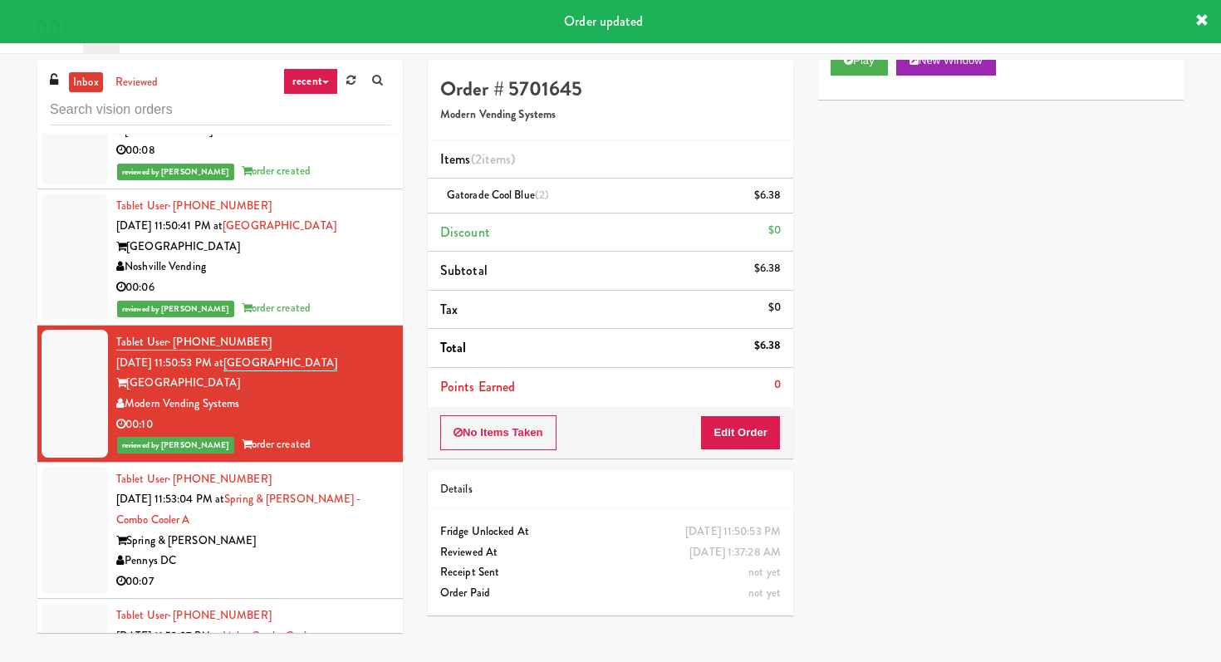
click at [277, 571] on div "00:07" at bounding box center [253, 581] width 274 height 21
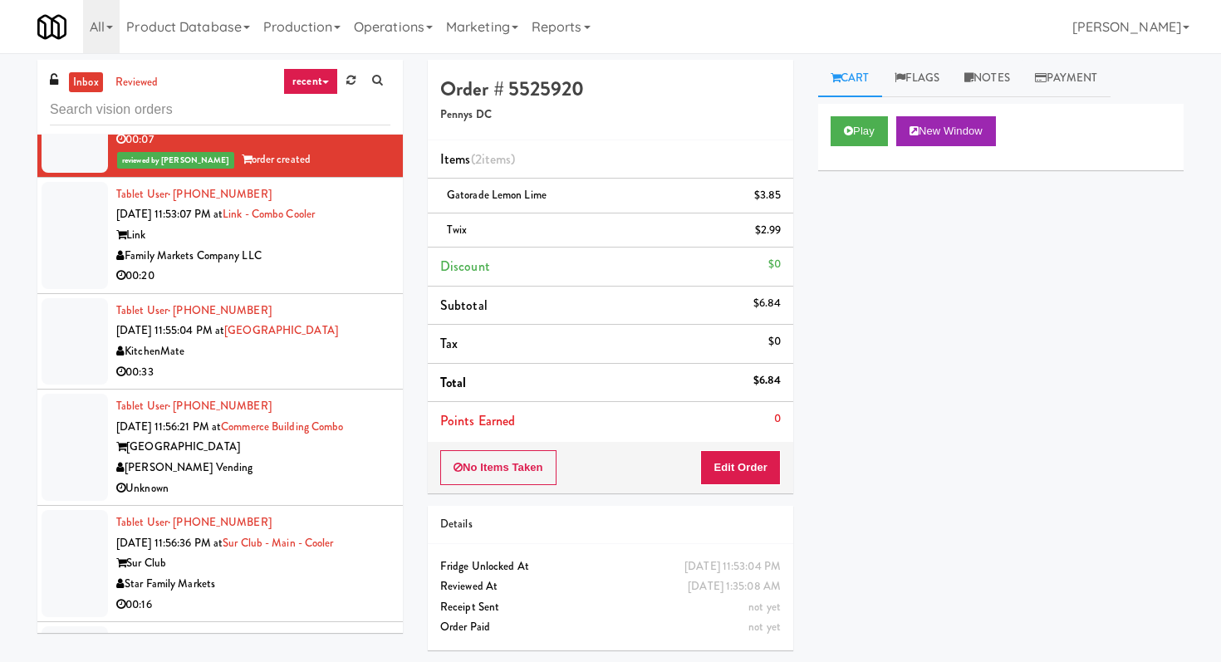
scroll to position [9947, 0]
click at [345, 252] on div "Family Markets Company LLC" at bounding box center [253, 255] width 274 height 21
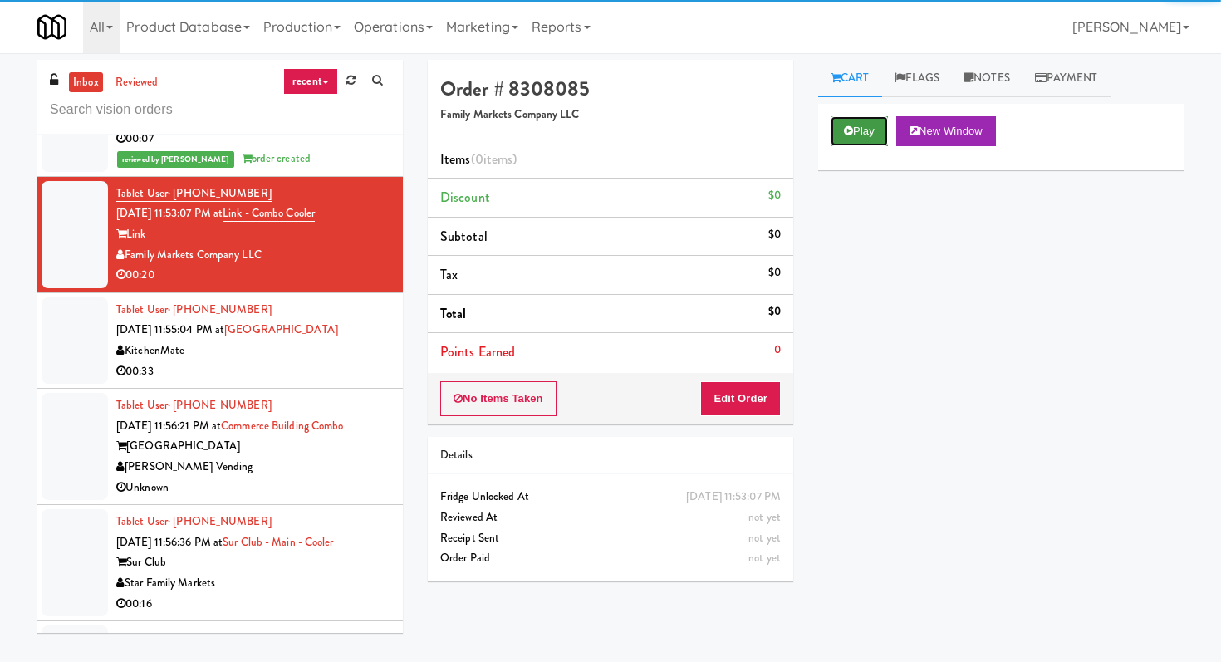
click at [855, 129] on button "Play" at bounding box center [858, 131] width 57 height 30
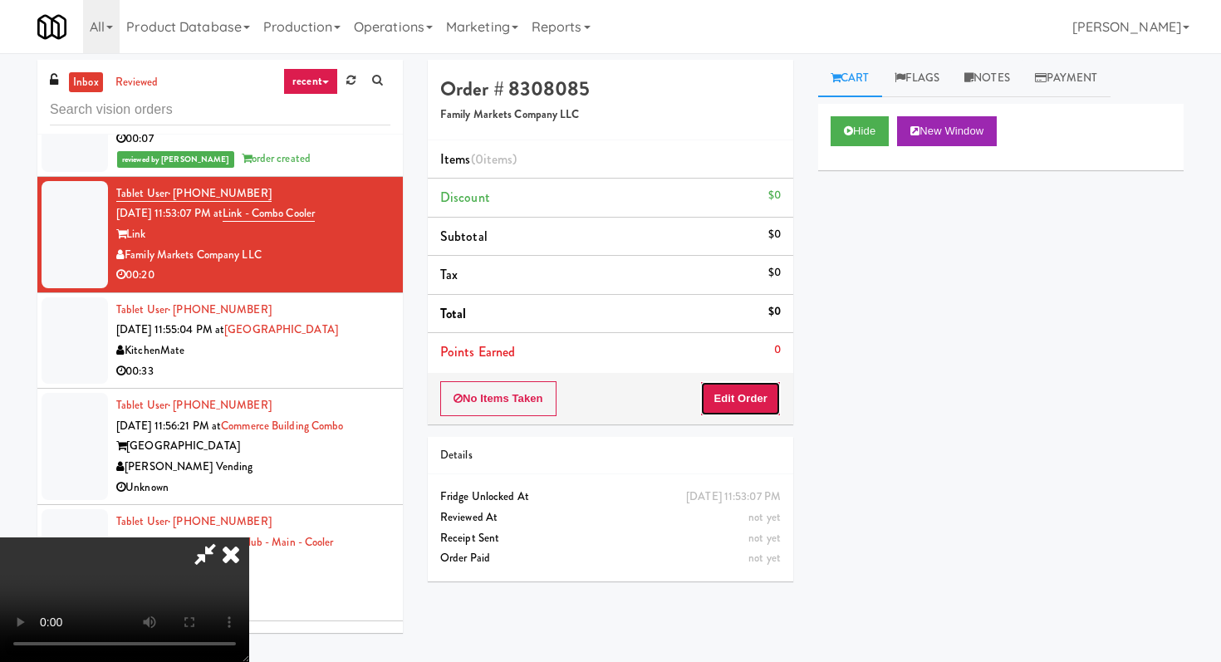
click at [737, 401] on button "Edit Order" at bounding box center [740, 398] width 81 height 35
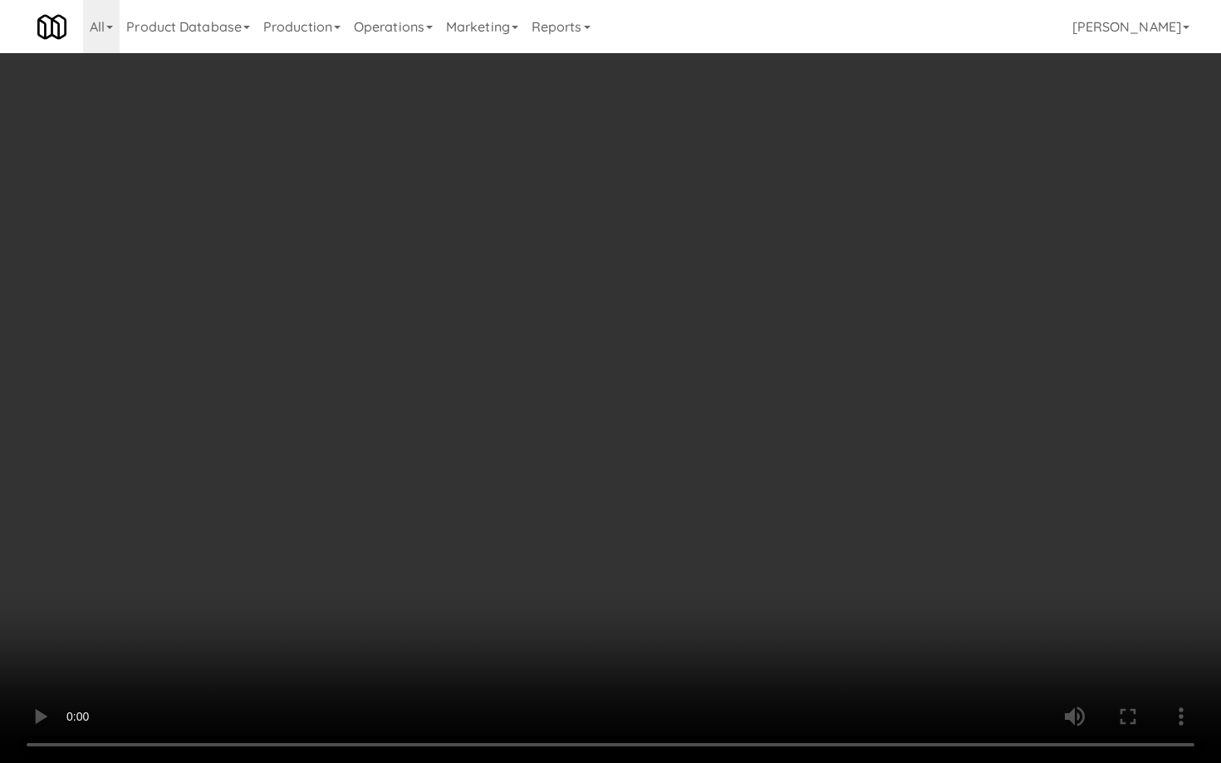
click at [702, 513] on video at bounding box center [610, 381] width 1221 height 763
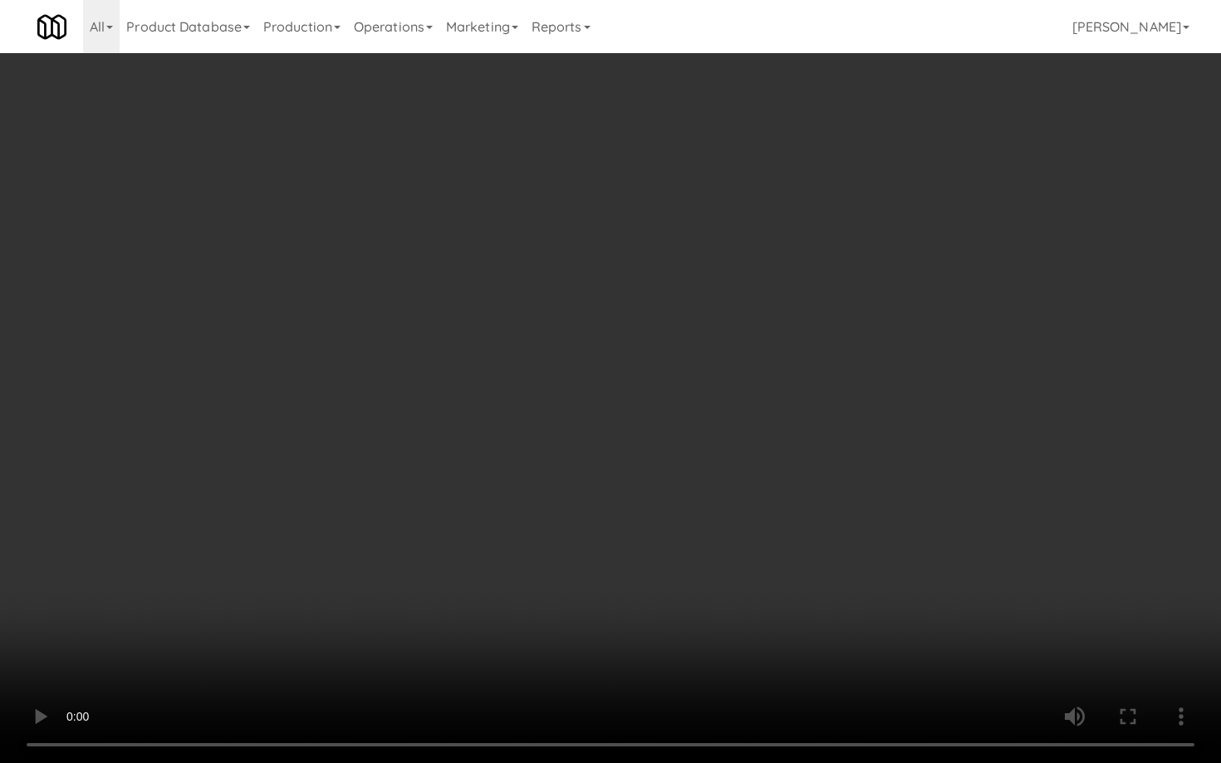
click at [702, 513] on video at bounding box center [610, 381] width 1221 height 763
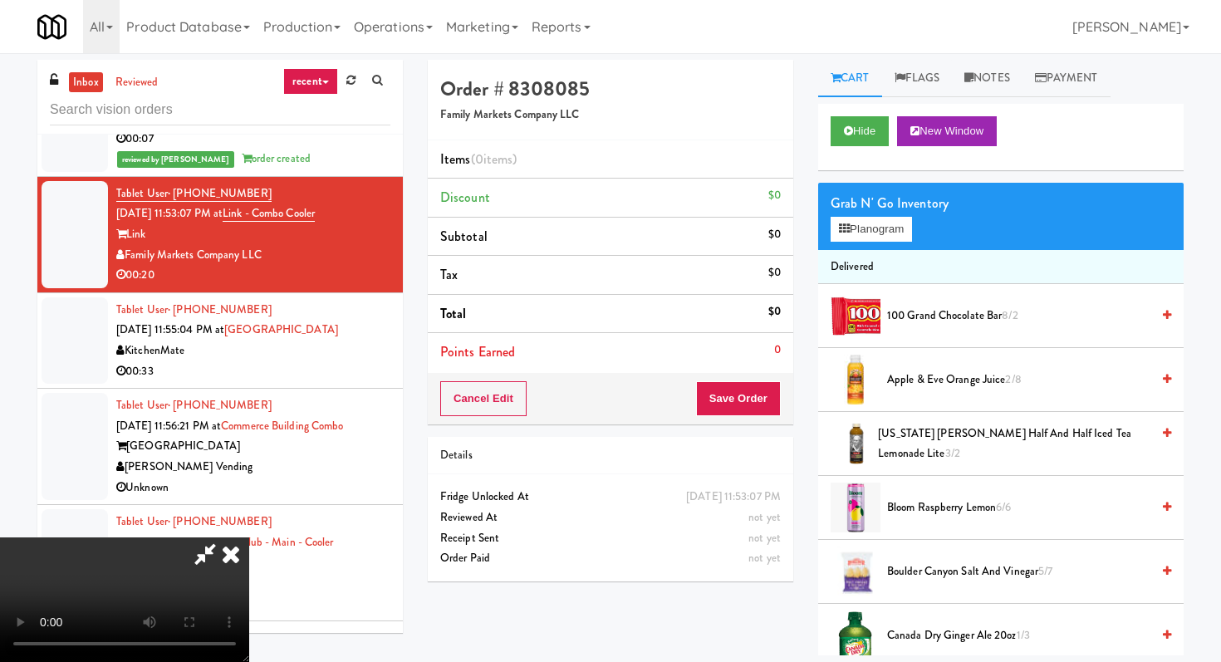
click at [249, 537] on icon at bounding box center [231, 553] width 37 height 33
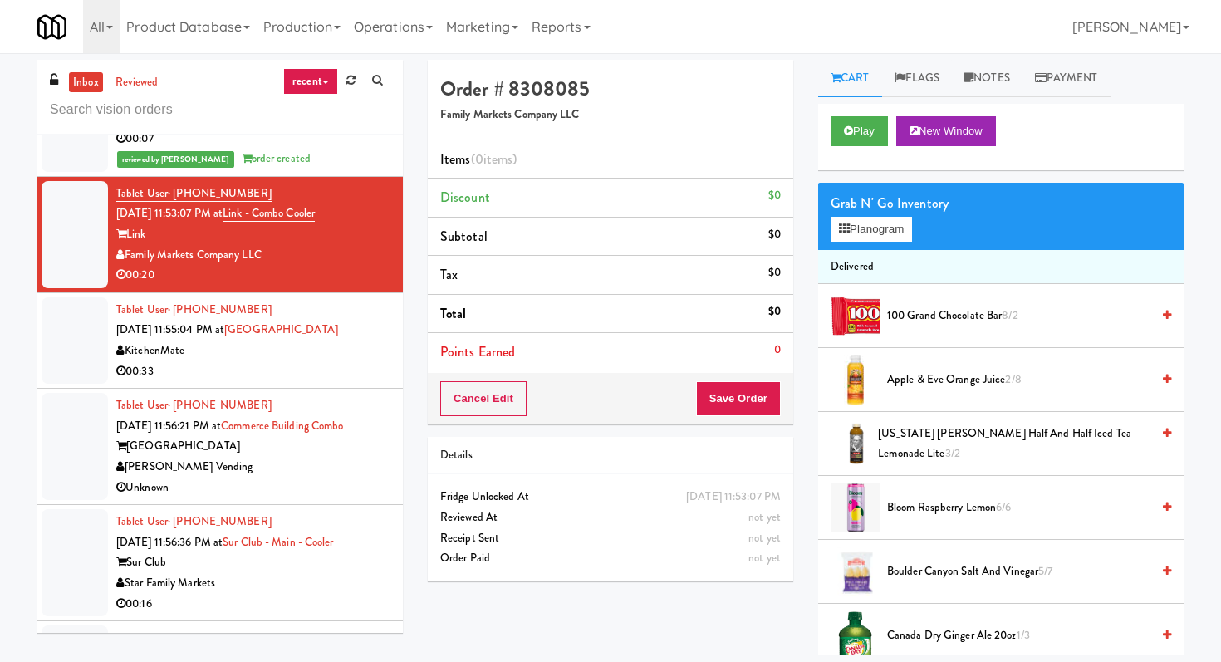
click at [378, 361] on div "00:33" at bounding box center [253, 371] width 274 height 21
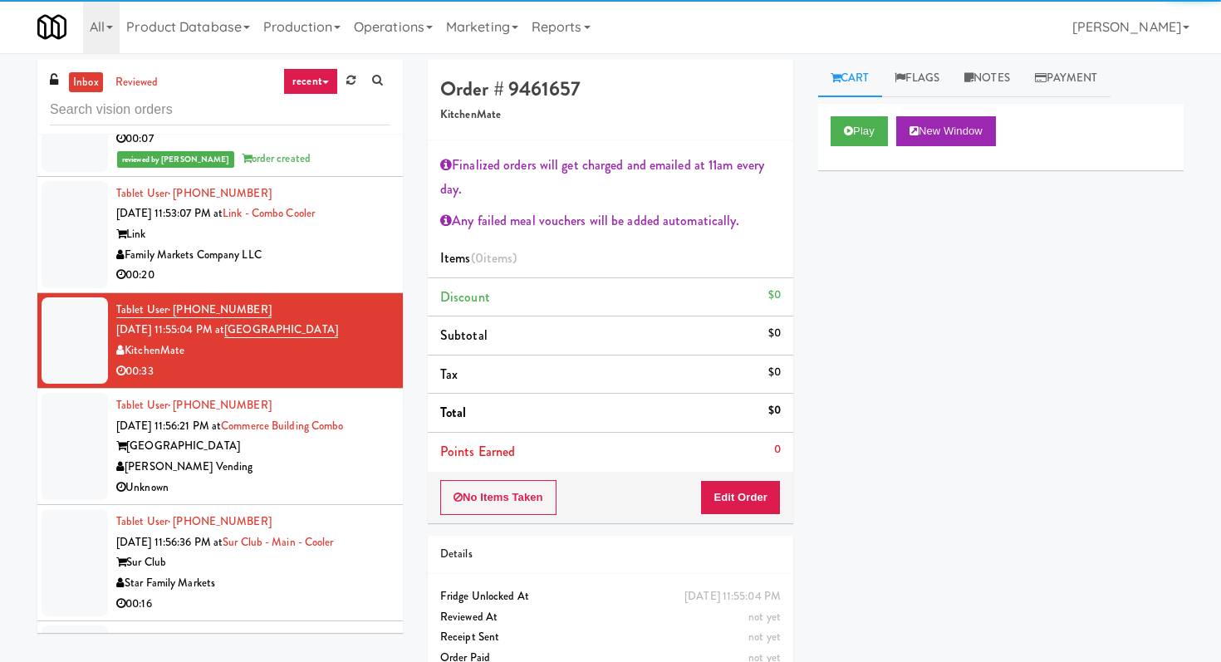
click at [341, 484] on div "Unknown" at bounding box center [253, 488] width 274 height 21
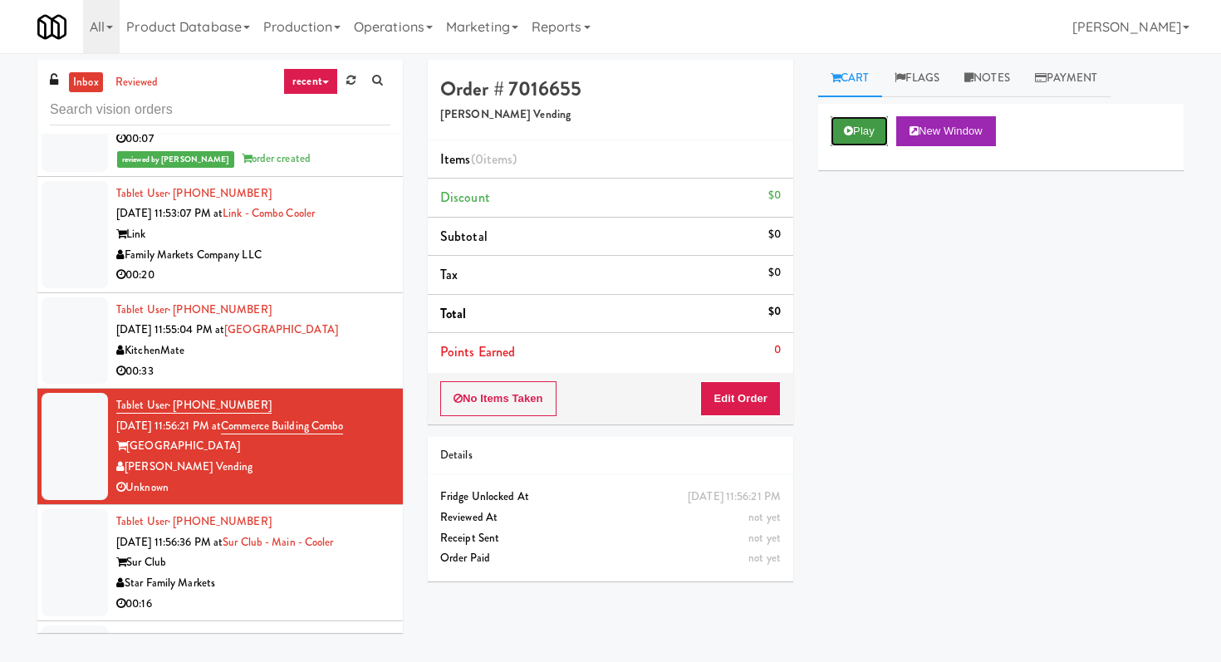
click at [876, 125] on button "Play" at bounding box center [858, 131] width 57 height 30
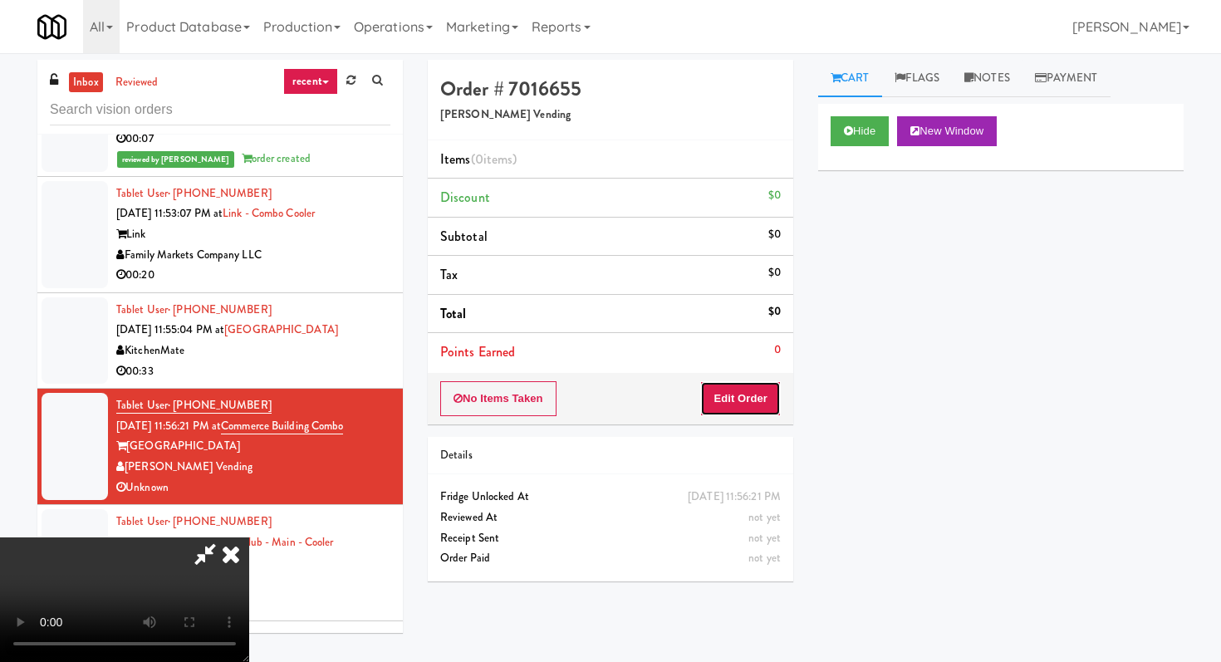
click at [747, 409] on button "Edit Order" at bounding box center [740, 398] width 81 height 35
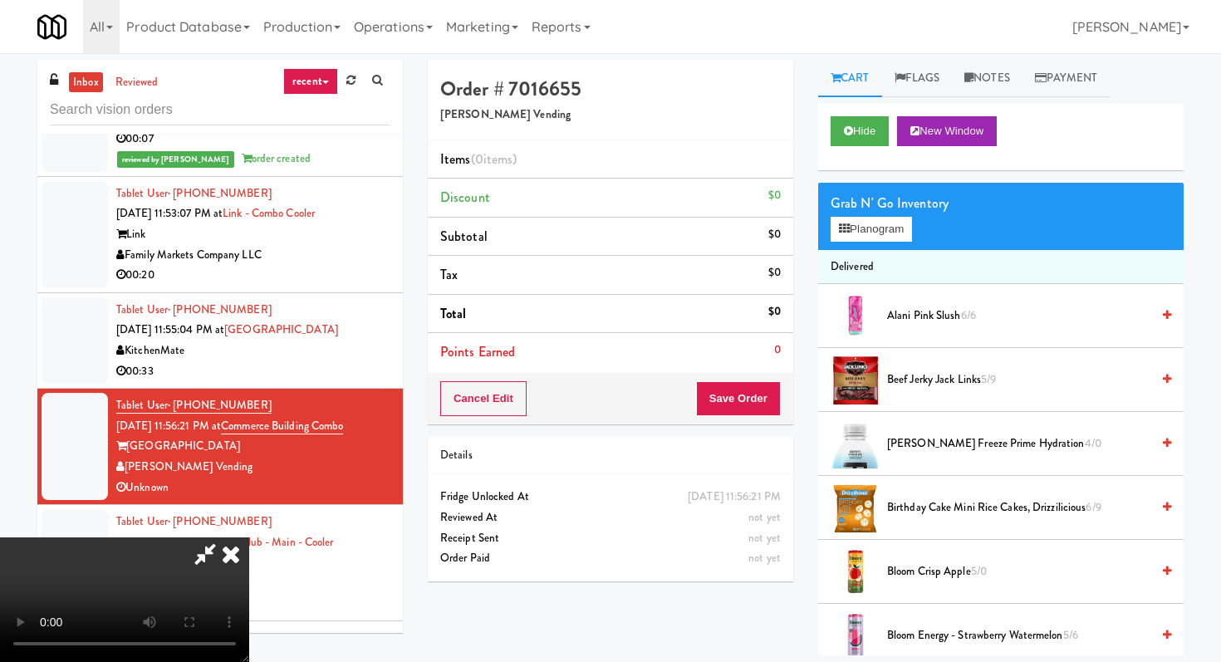
click at [249, 537] on video at bounding box center [124, 599] width 249 height 125
click at [249, 537] on icon at bounding box center [231, 553] width 37 height 33
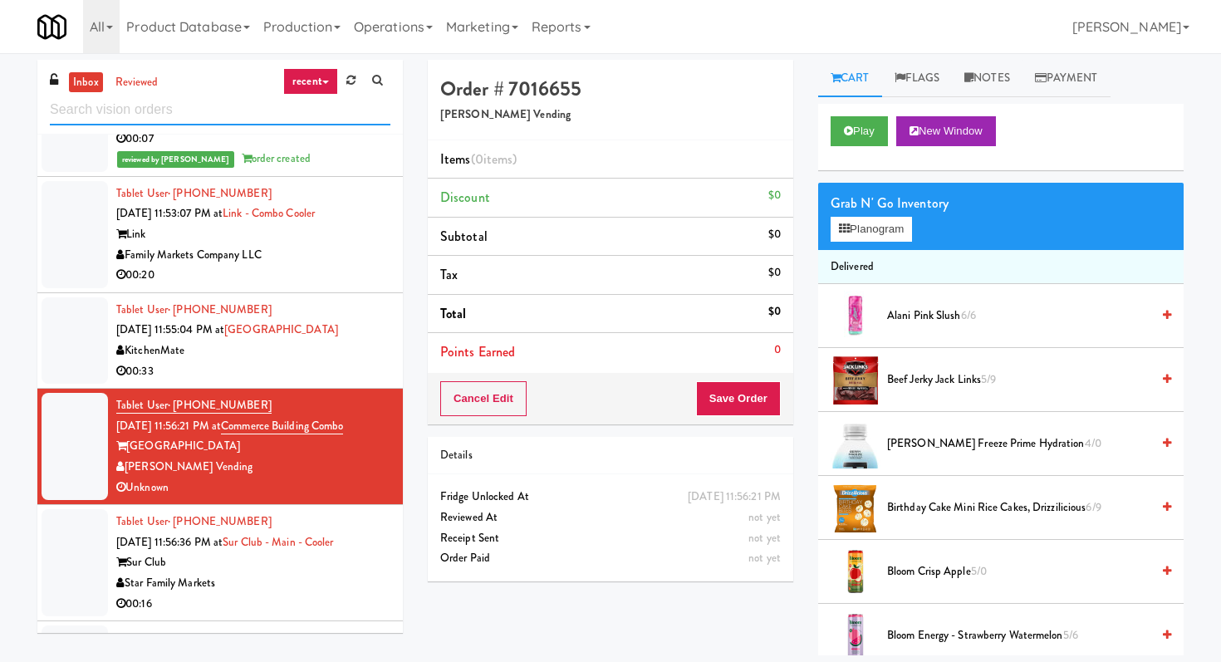
click at [301, 108] on input "text" at bounding box center [220, 110] width 341 height 31
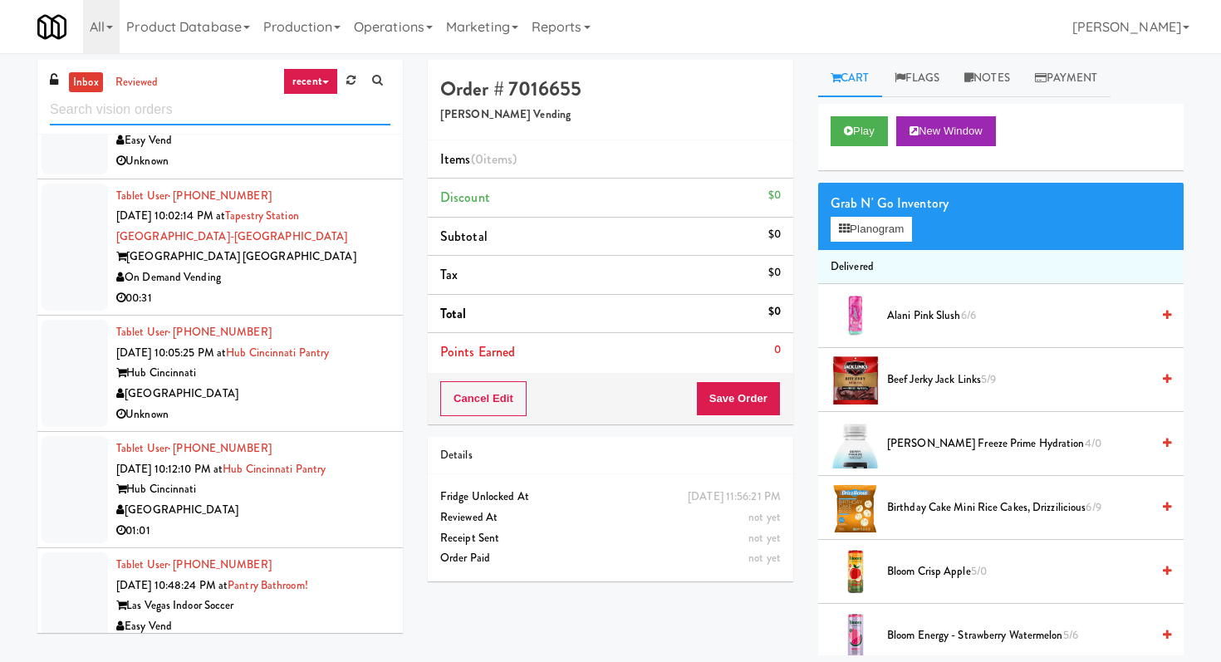
scroll to position [2930, 0]
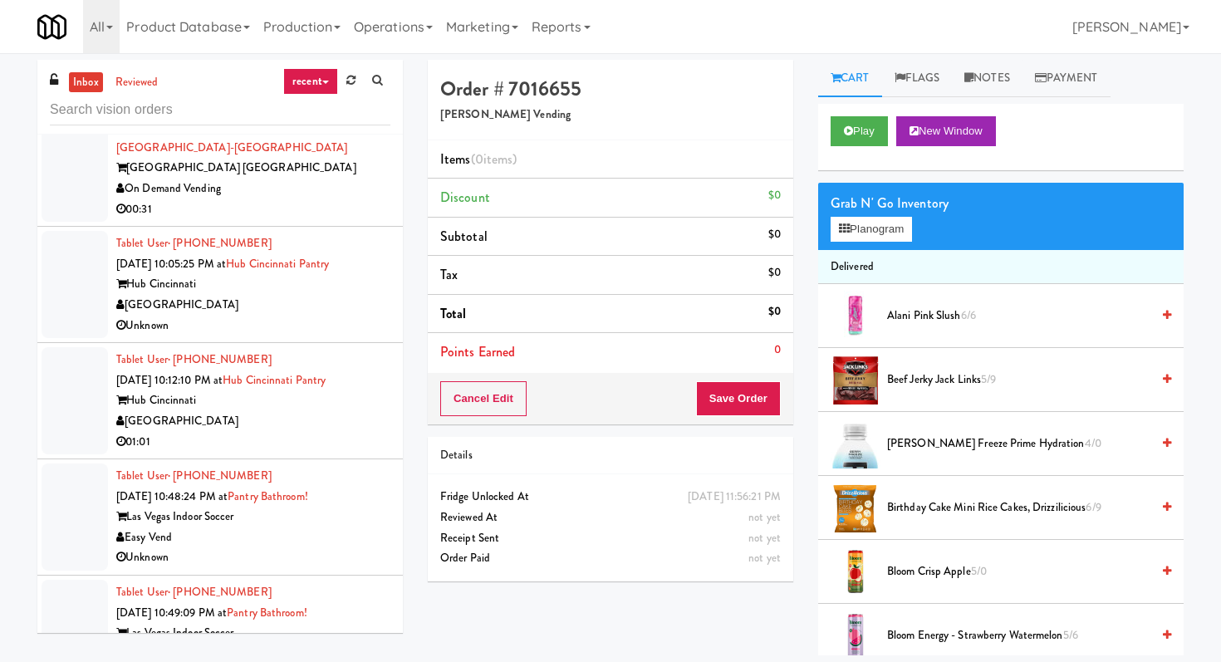
click at [361, 334] on div "Unknown" at bounding box center [253, 326] width 274 height 21
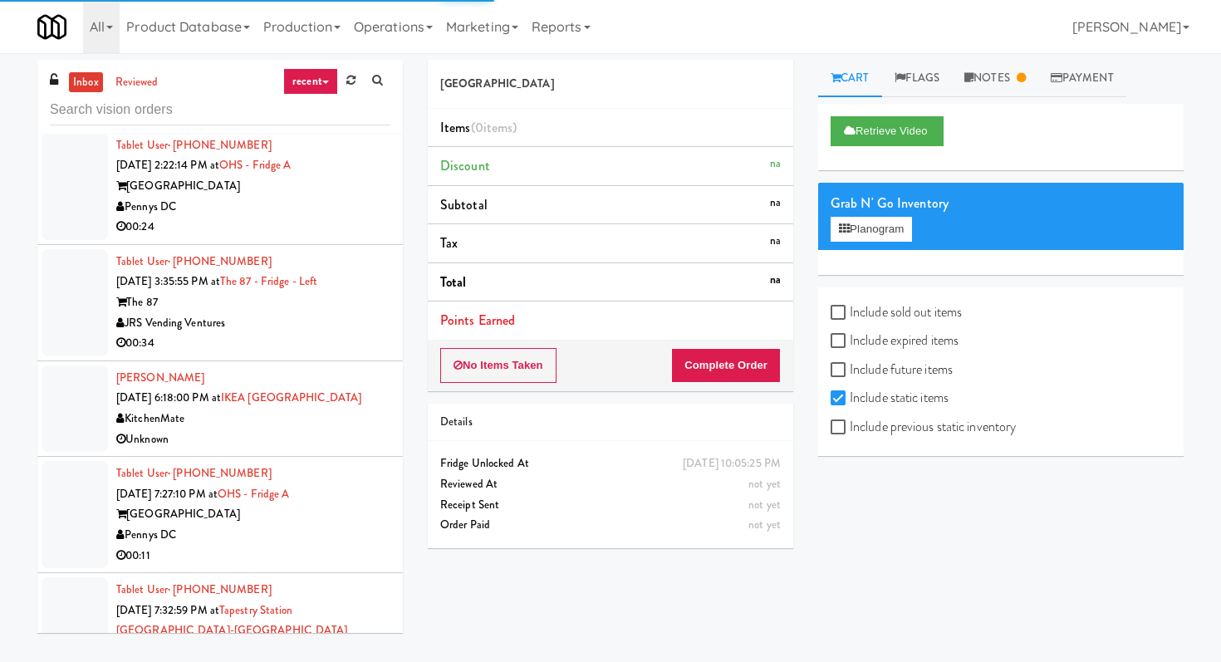
scroll to position [4154, 0]
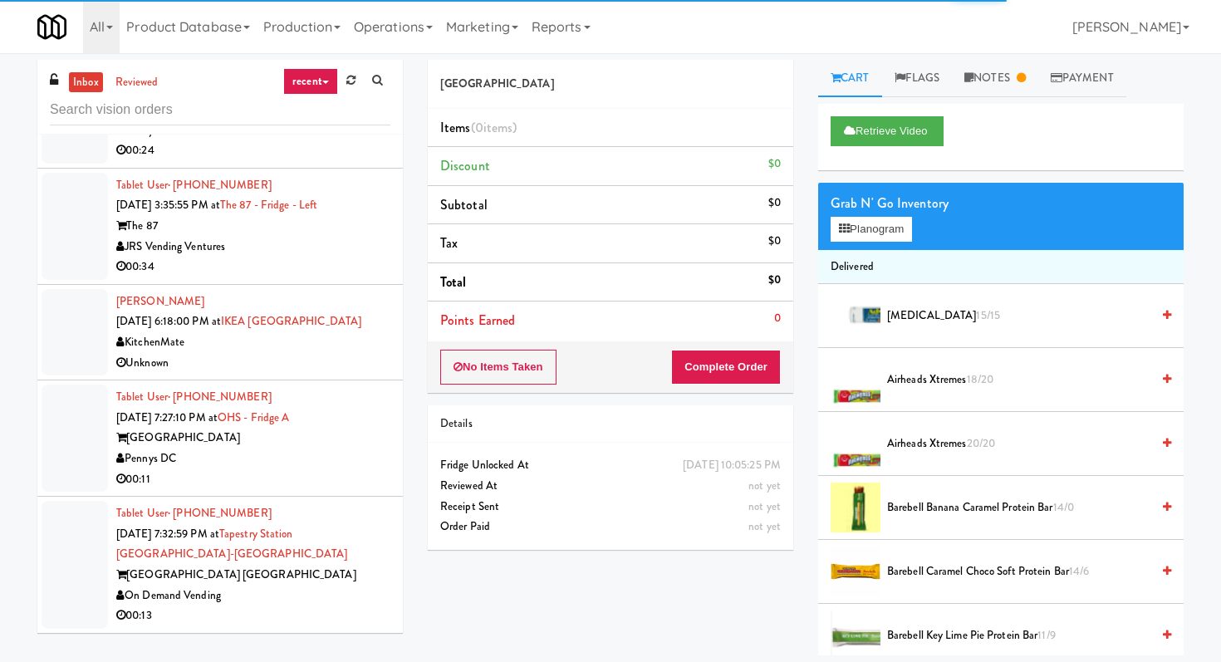
click at [364, 478] on div "00:11" at bounding box center [253, 479] width 274 height 21
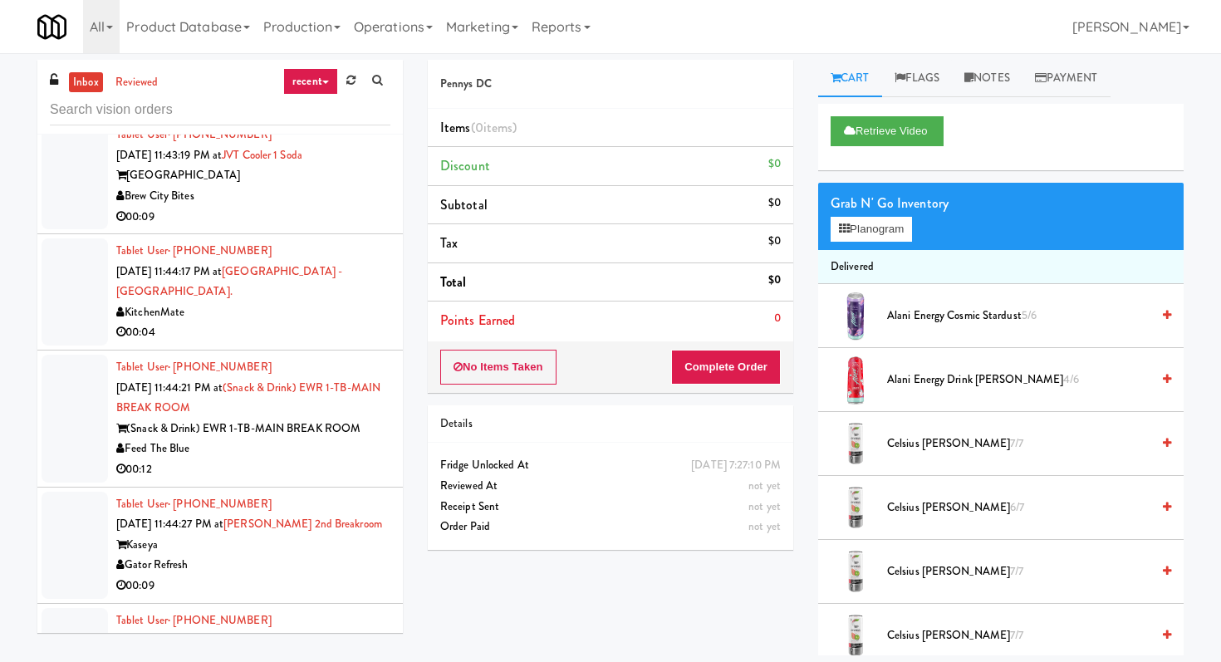
scroll to position [7751, 0]
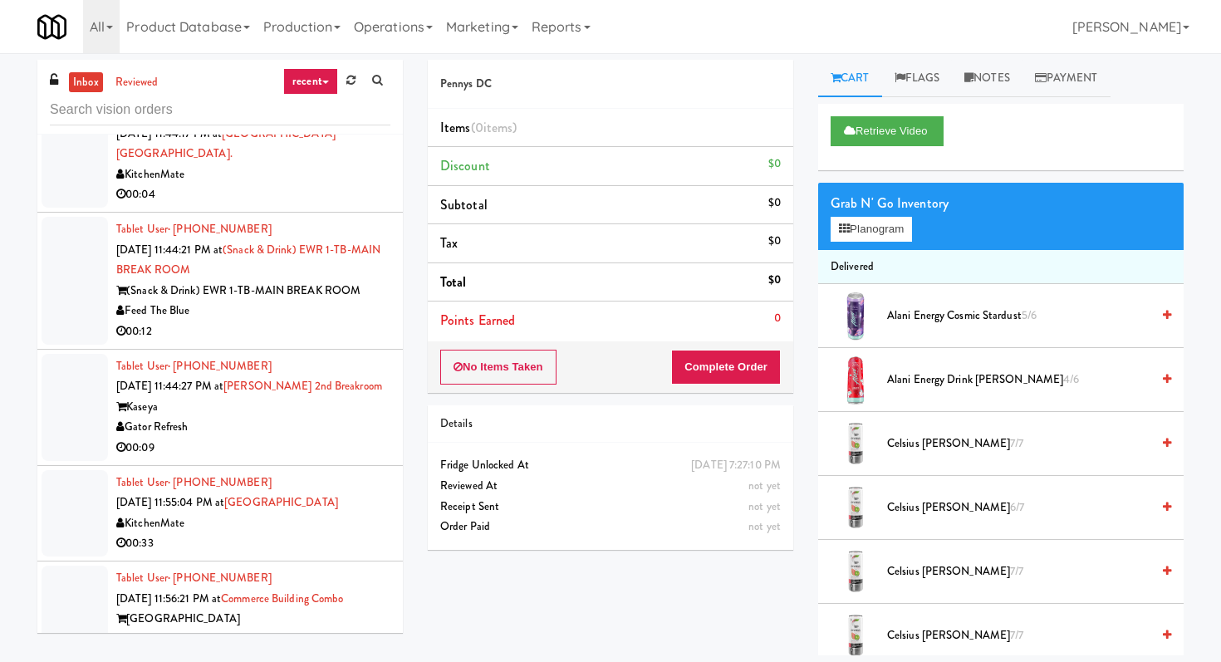
click at [342, 438] on div "00:09" at bounding box center [253, 448] width 274 height 21
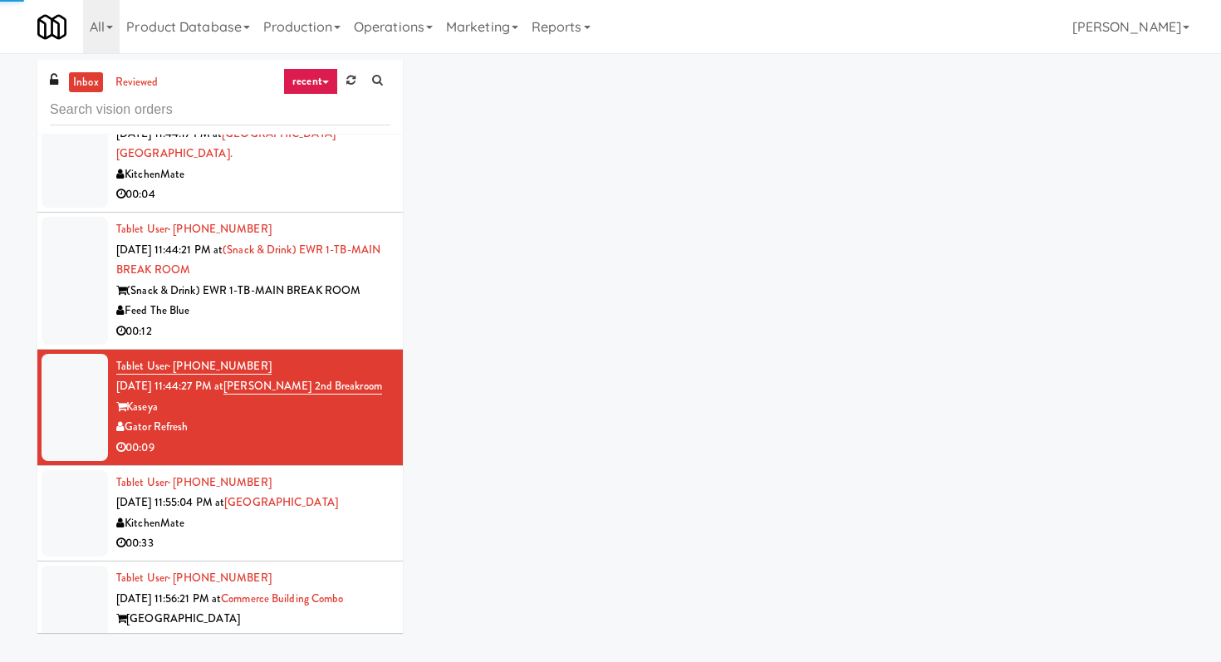
click at [342, 438] on div "00:09" at bounding box center [253, 448] width 274 height 21
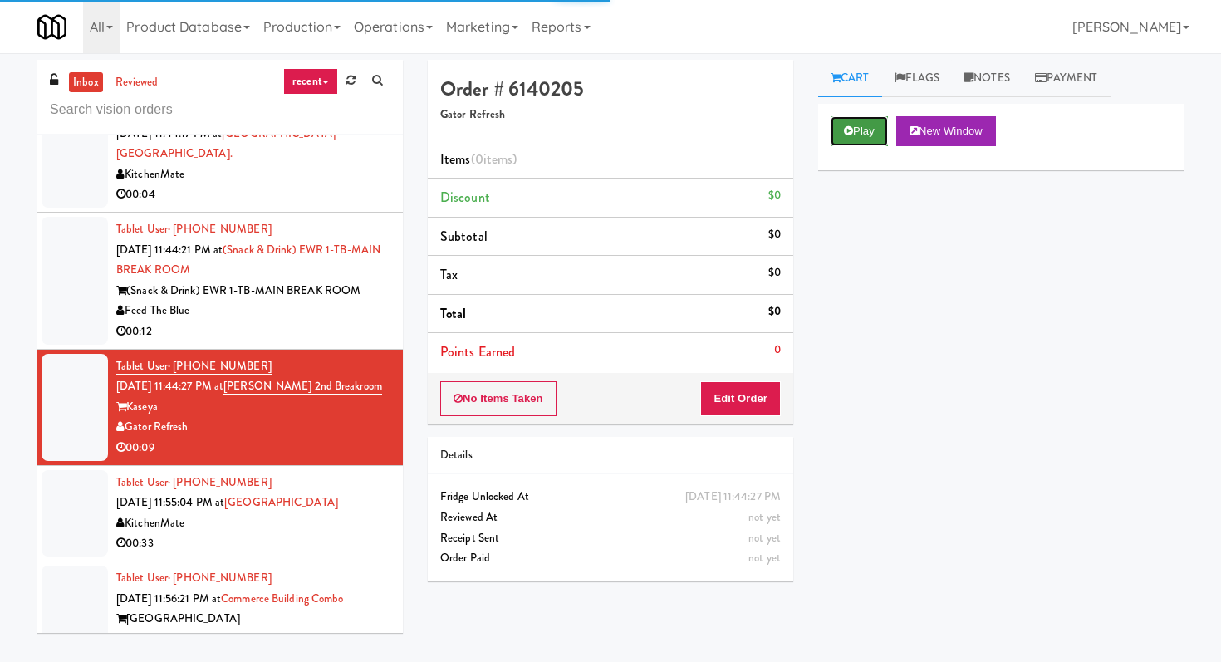
click at [852, 137] on button "Play" at bounding box center [858, 131] width 57 height 30
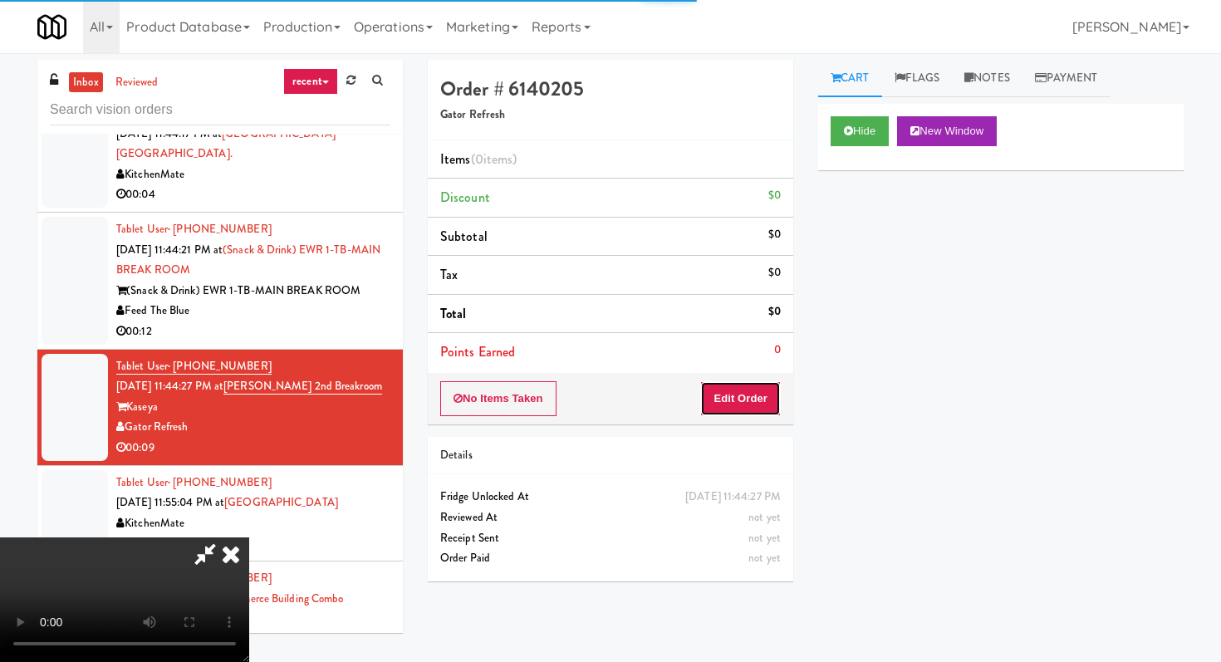
click at [717, 393] on button "Edit Order" at bounding box center [740, 398] width 81 height 35
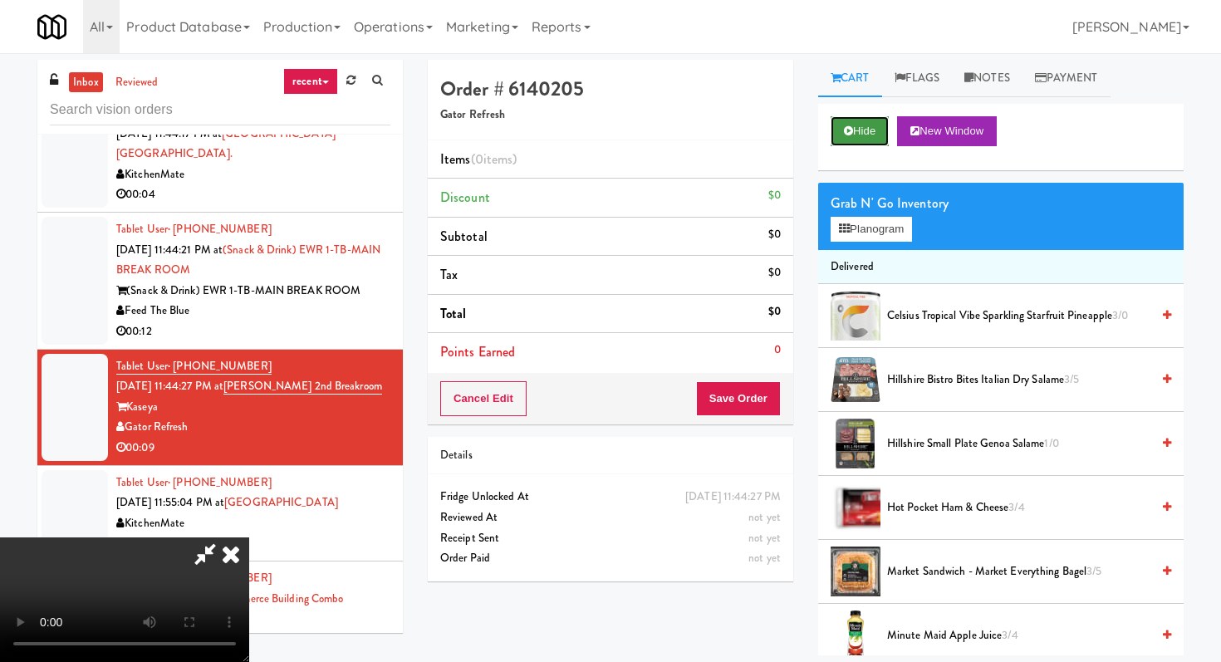
click at [850, 136] on icon at bounding box center [848, 130] width 9 height 11
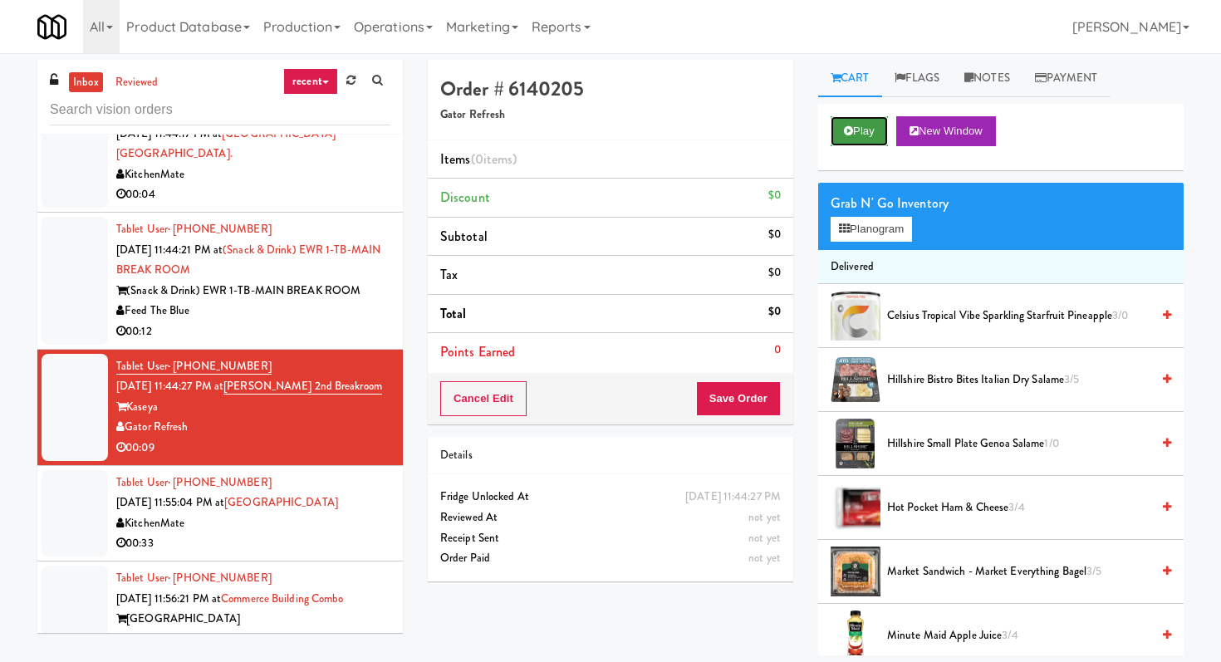
click at [850, 136] on icon at bounding box center [848, 130] width 9 height 11
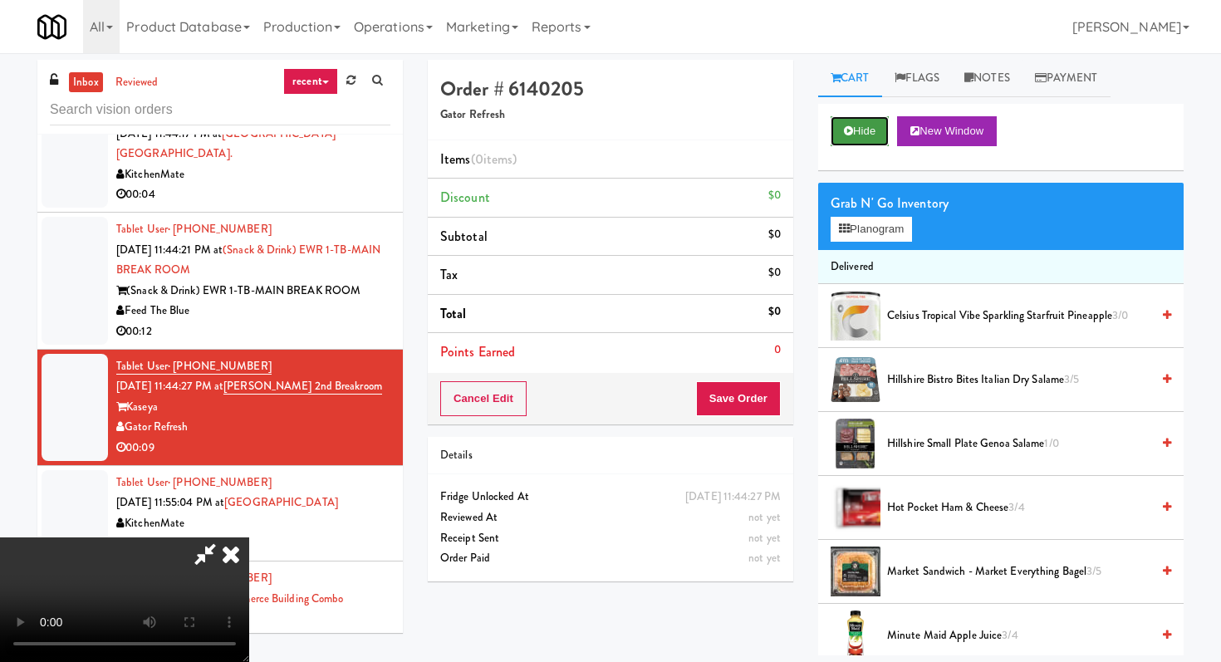
click at [858, 137] on button "Hide" at bounding box center [859, 131] width 58 height 30
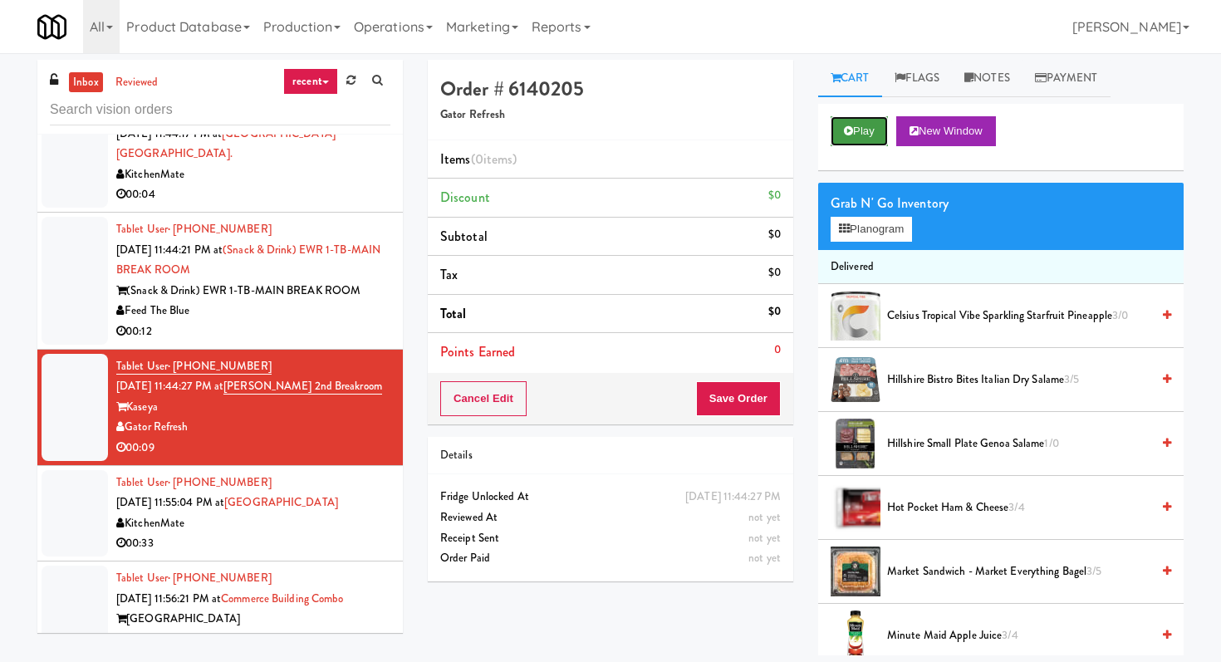
click at [858, 137] on button "Play" at bounding box center [858, 131] width 57 height 30
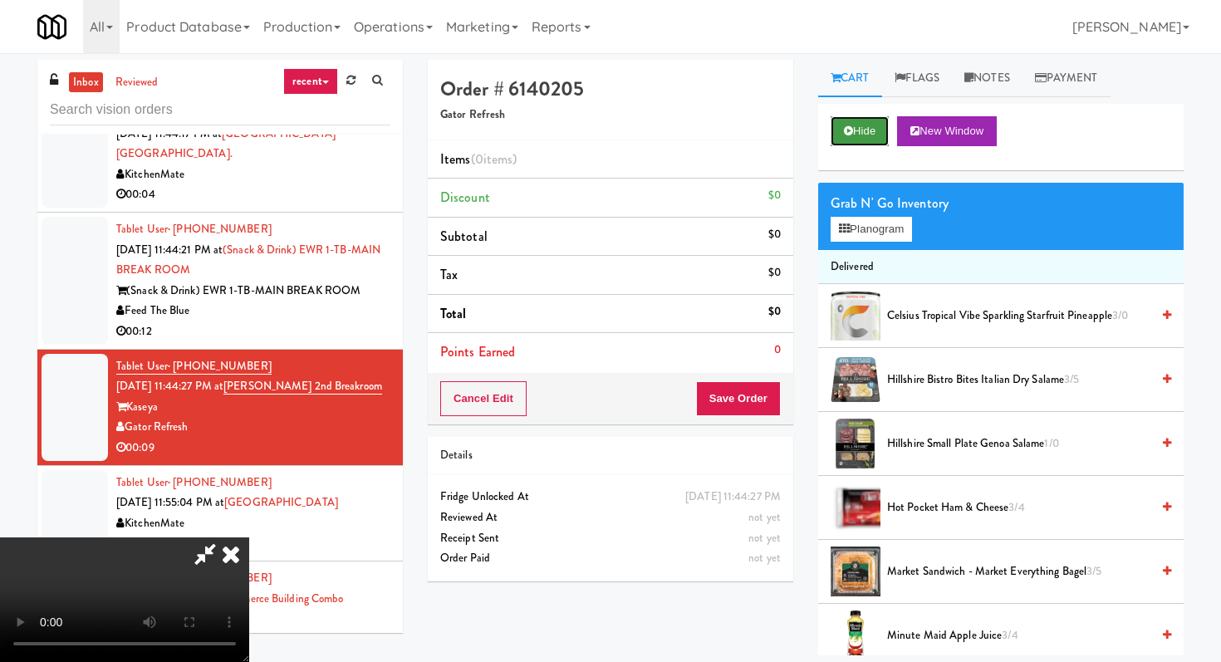
click at [858, 137] on button "Hide" at bounding box center [859, 131] width 58 height 30
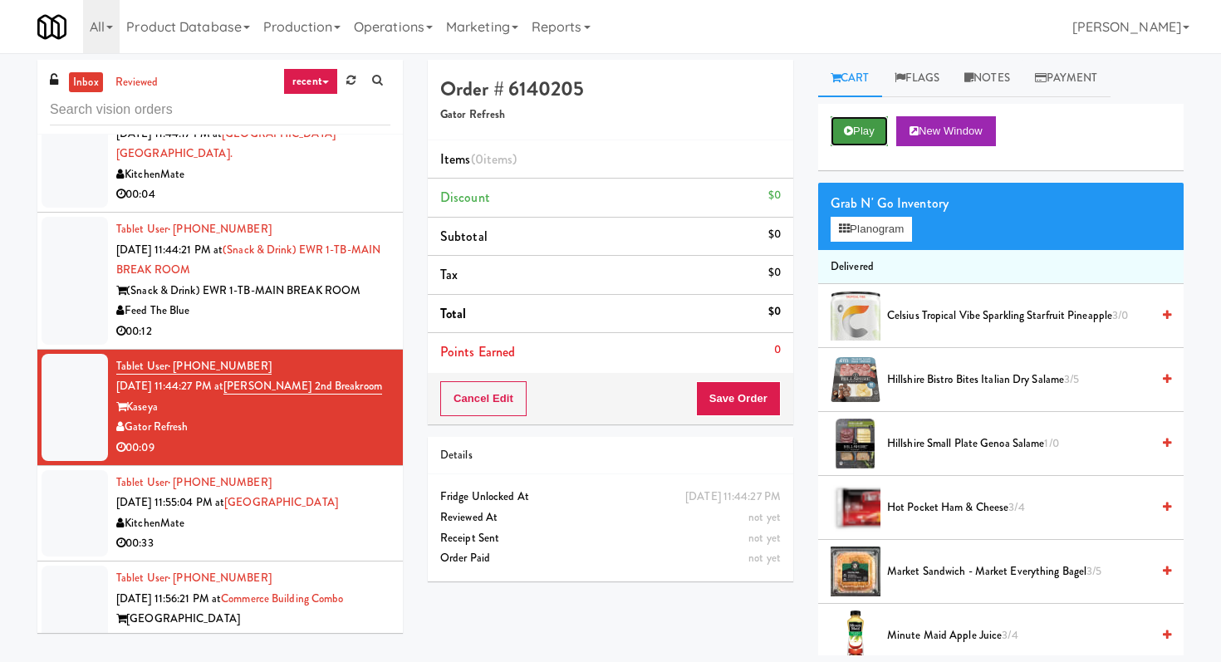
click at [858, 137] on button "Play" at bounding box center [858, 131] width 57 height 30
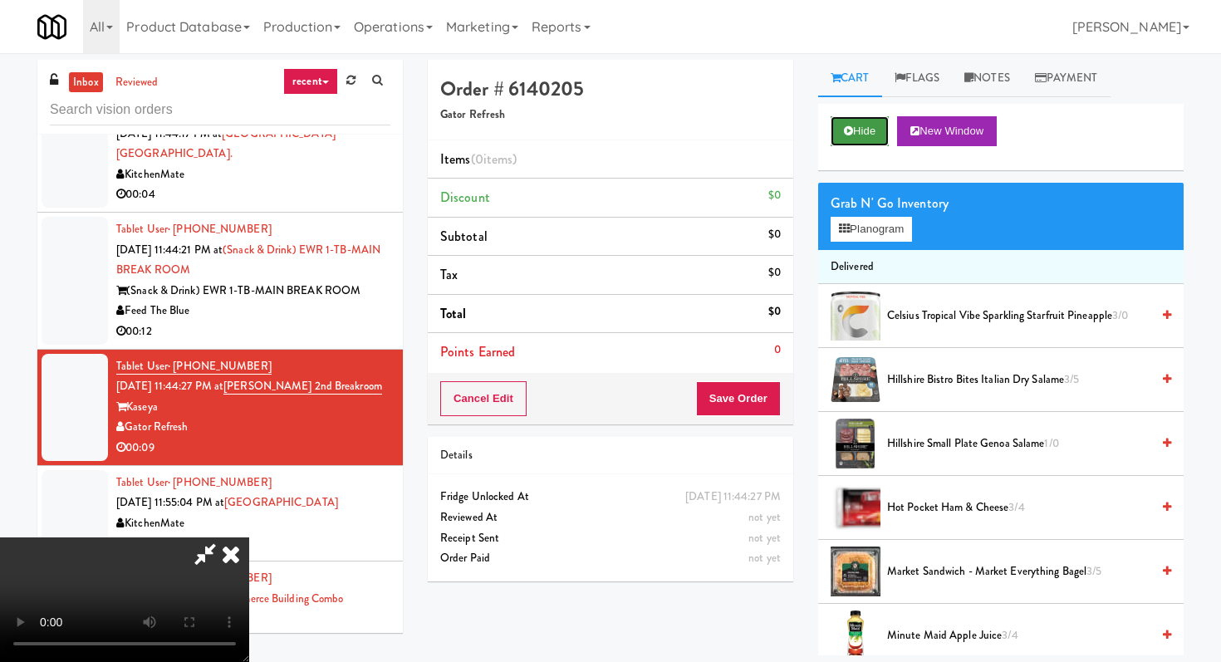
click at [858, 137] on button "Hide" at bounding box center [859, 131] width 58 height 30
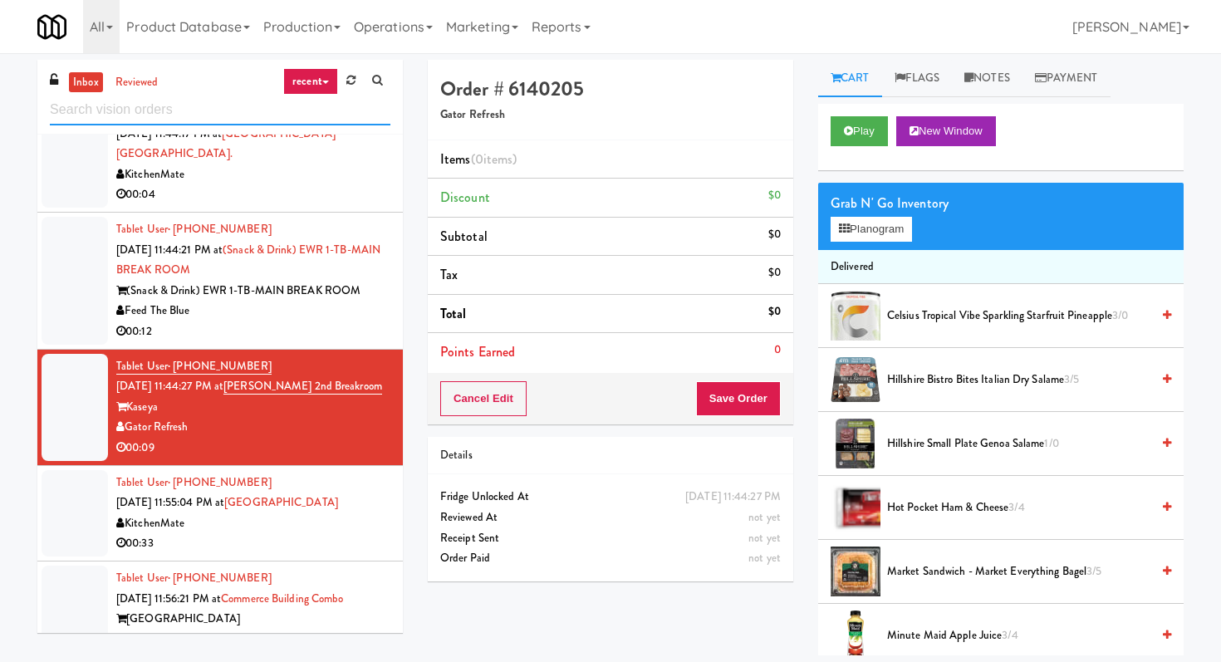
click at [218, 110] on input "text" at bounding box center [220, 110] width 341 height 31
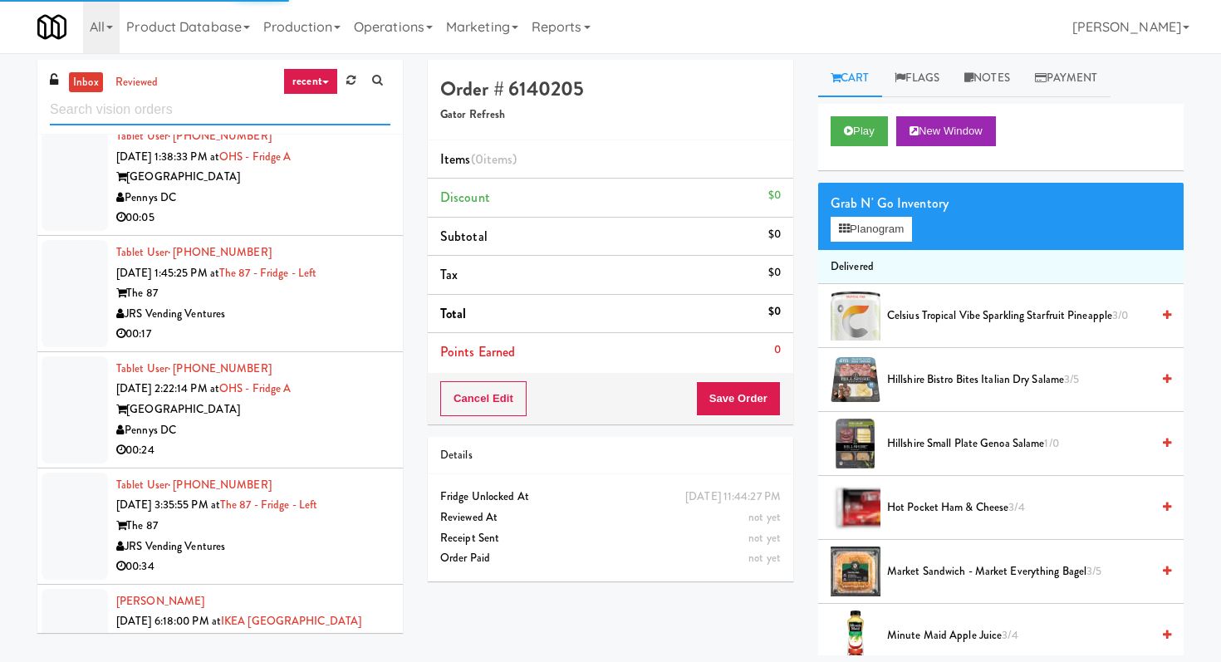
scroll to position [4154, 0]
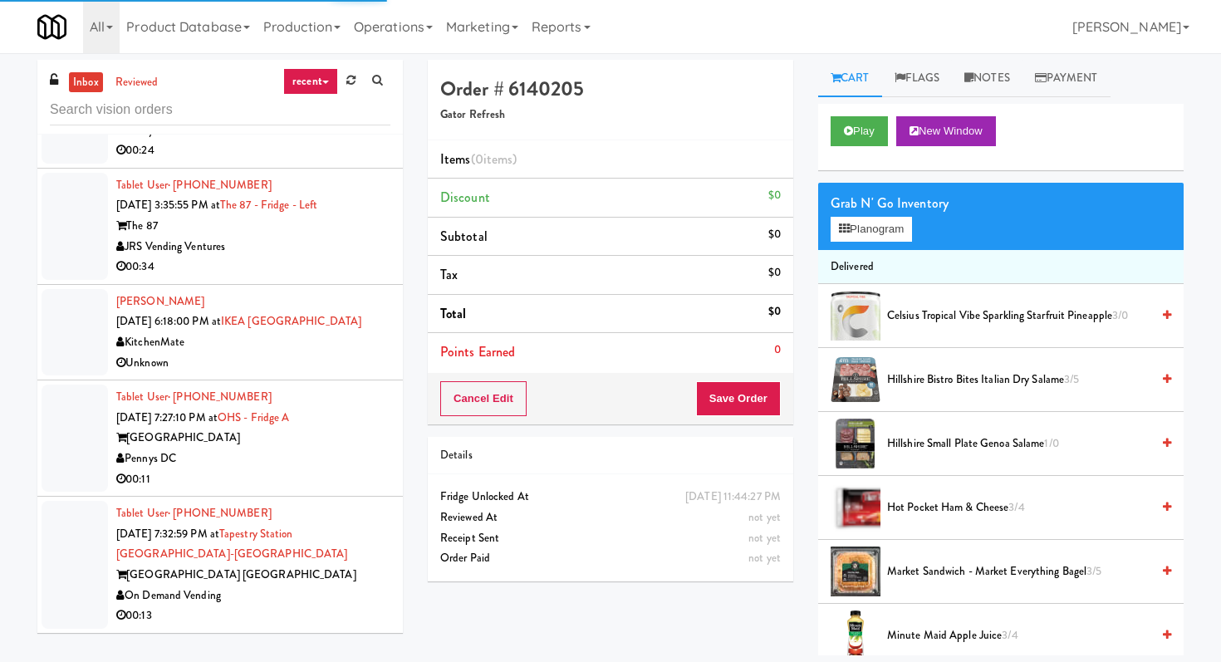
click at [359, 471] on div "00:11" at bounding box center [253, 479] width 274 height 21
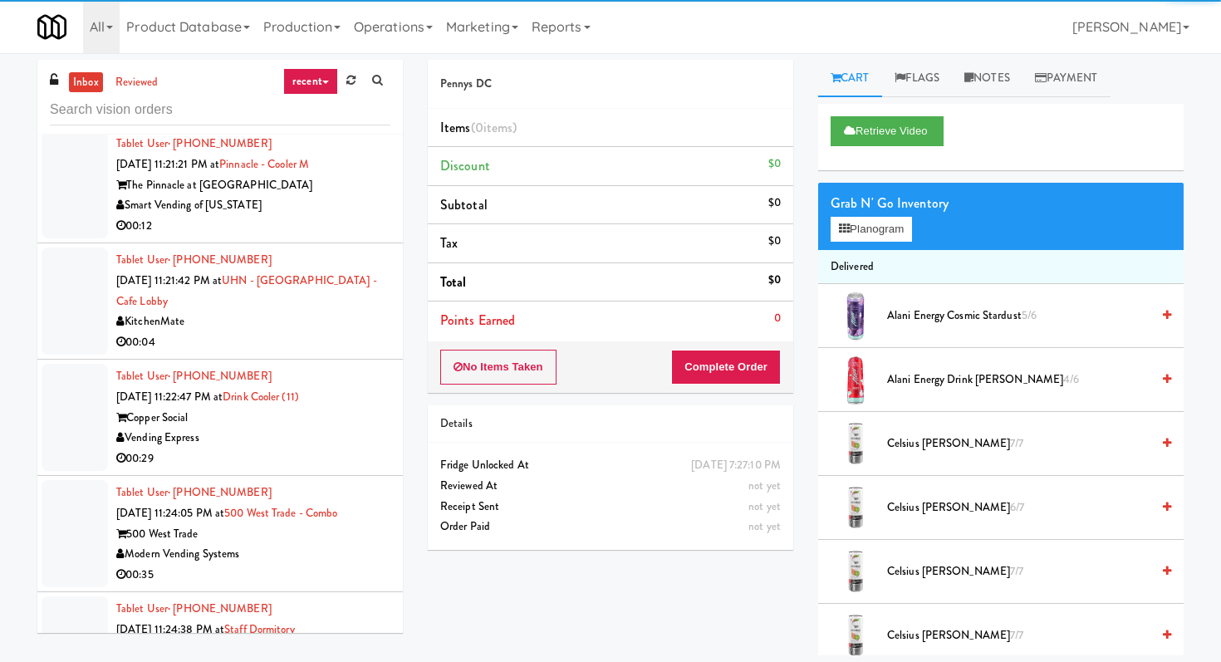
scroll to position [6543, 0]
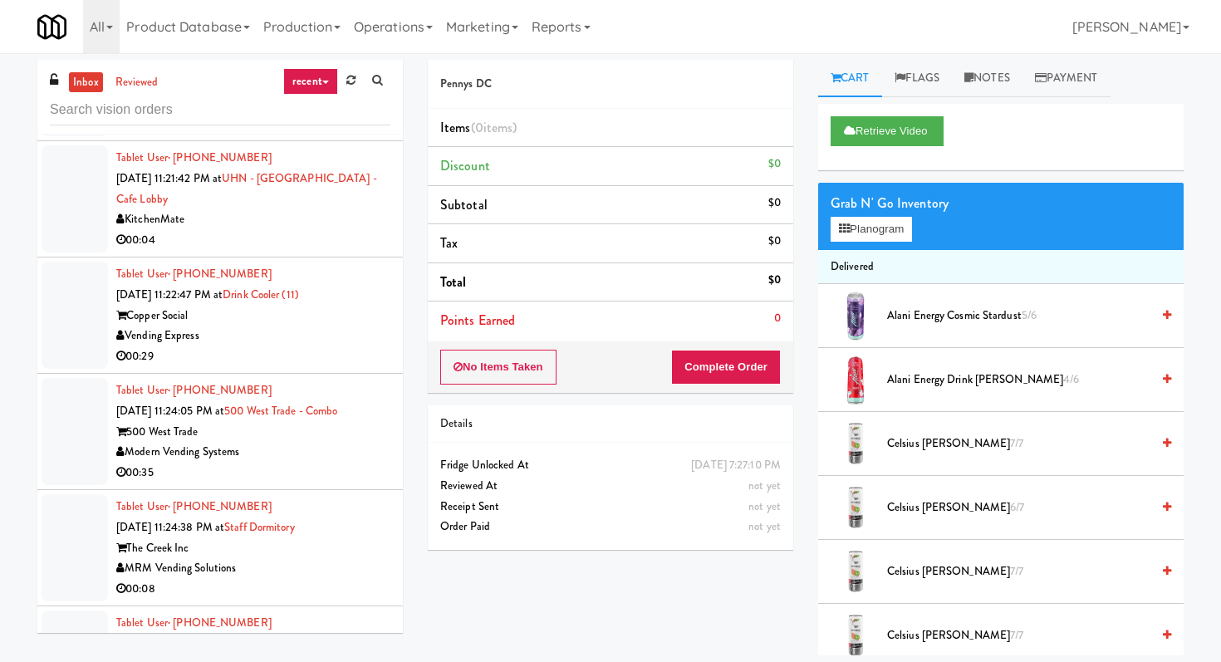
click at [316, 344] on div "Vending Express" at bounding box center [253, 336] width 274 height 21
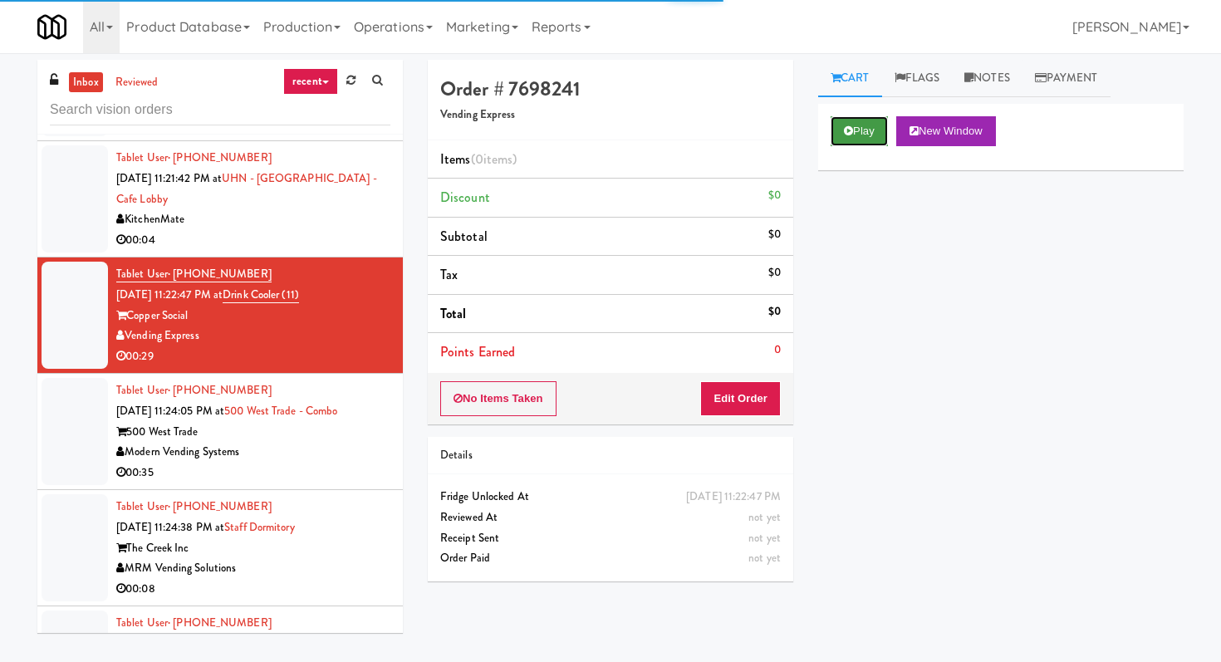
click at [855, 145] on button "Play" at bounding box center [858, 131] width 57 height 30
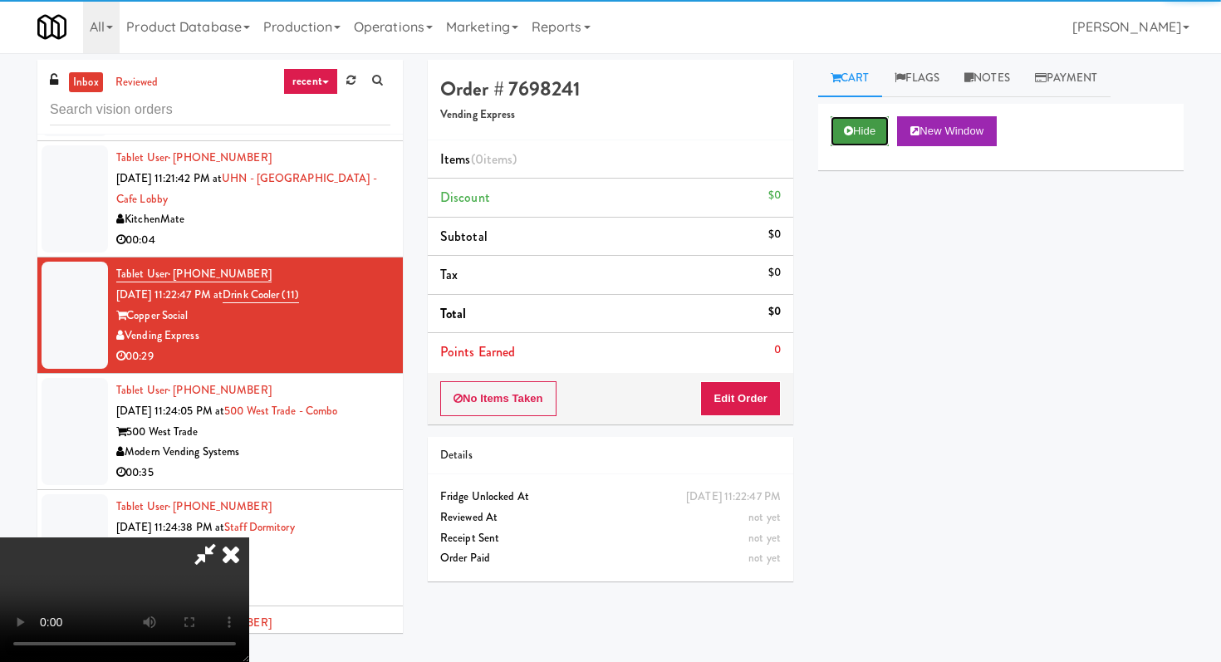
click at [855, 145] on button "Hide" at bounding box center [859, 131] width 58 height 30
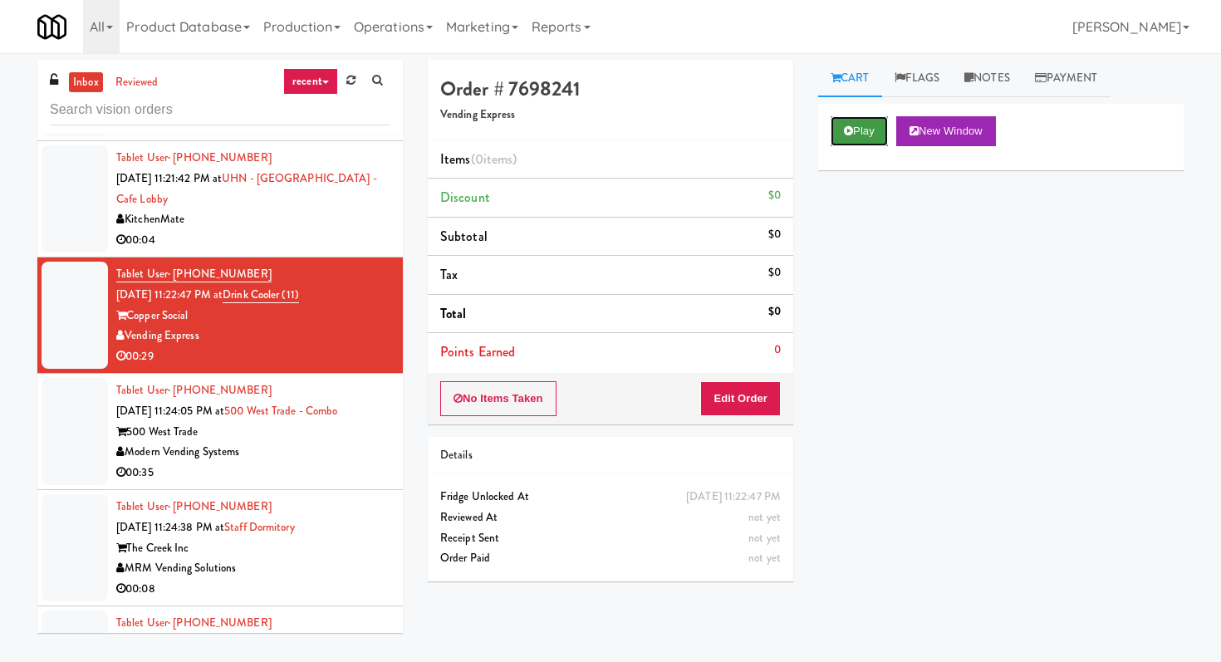
click at [855, 145] on button "Play" at bounding box center [858, 131] width 57 height 30
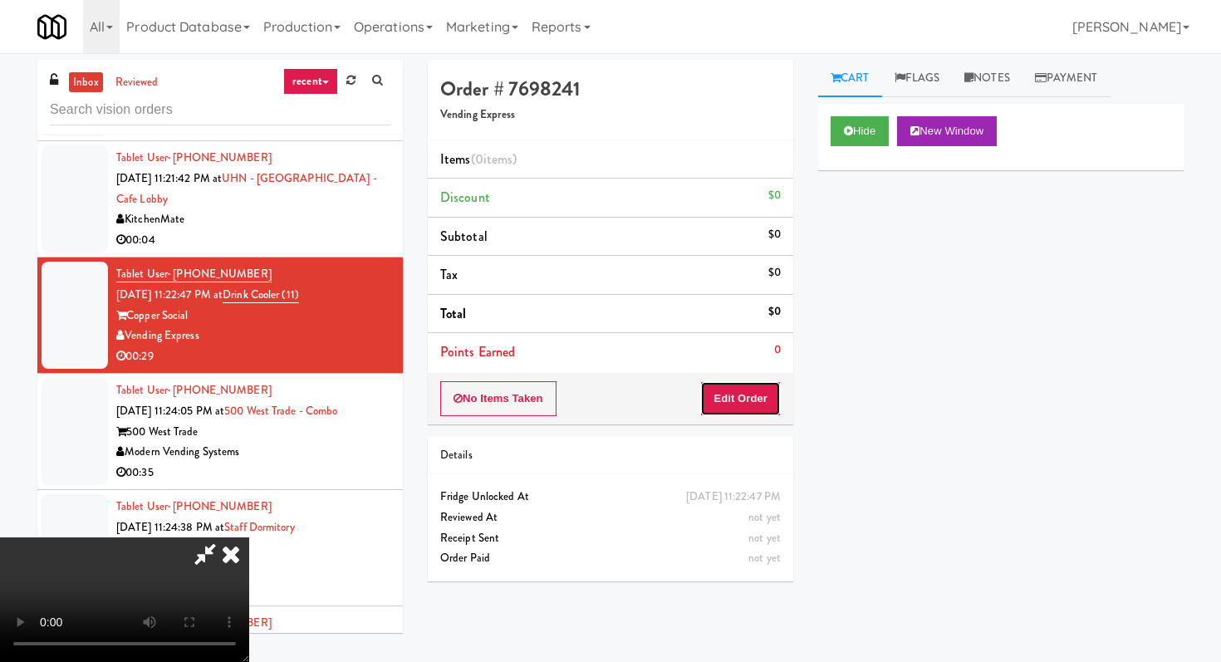
click at [752, 403] on button "Edit Order" at bounding box center [740, 398] width 81 height 35
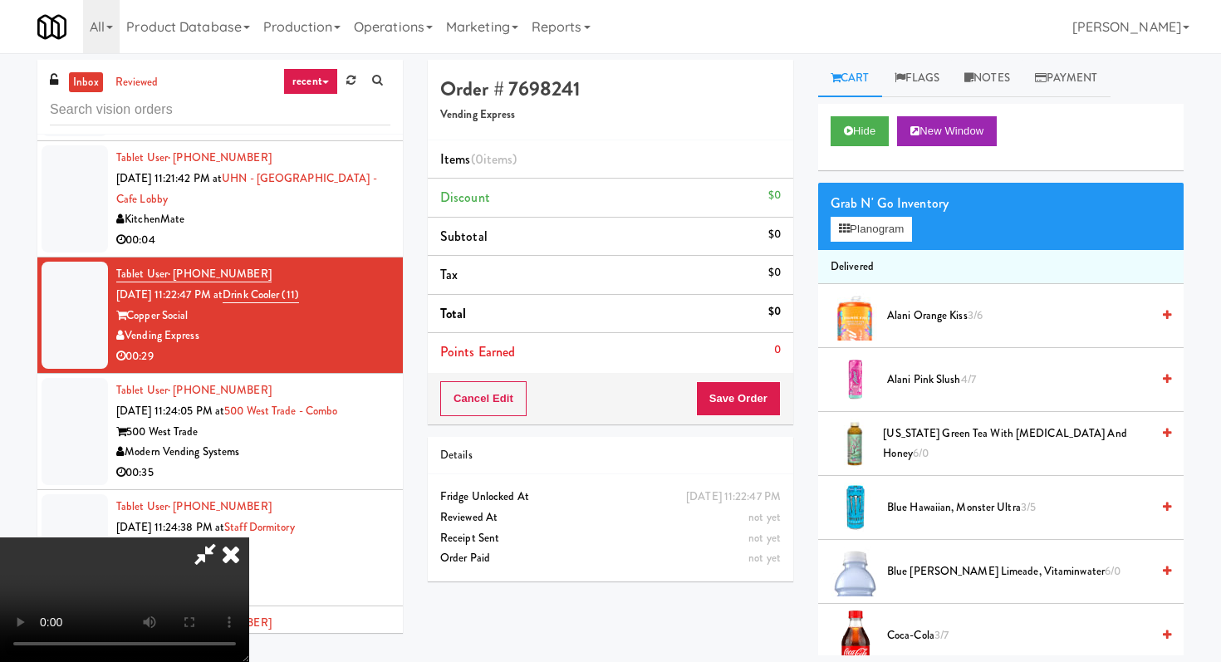
scroll to position [164, 0]
click at [877, 125] on button "Hide" at bounding box center [859, 131] width 58 height 30
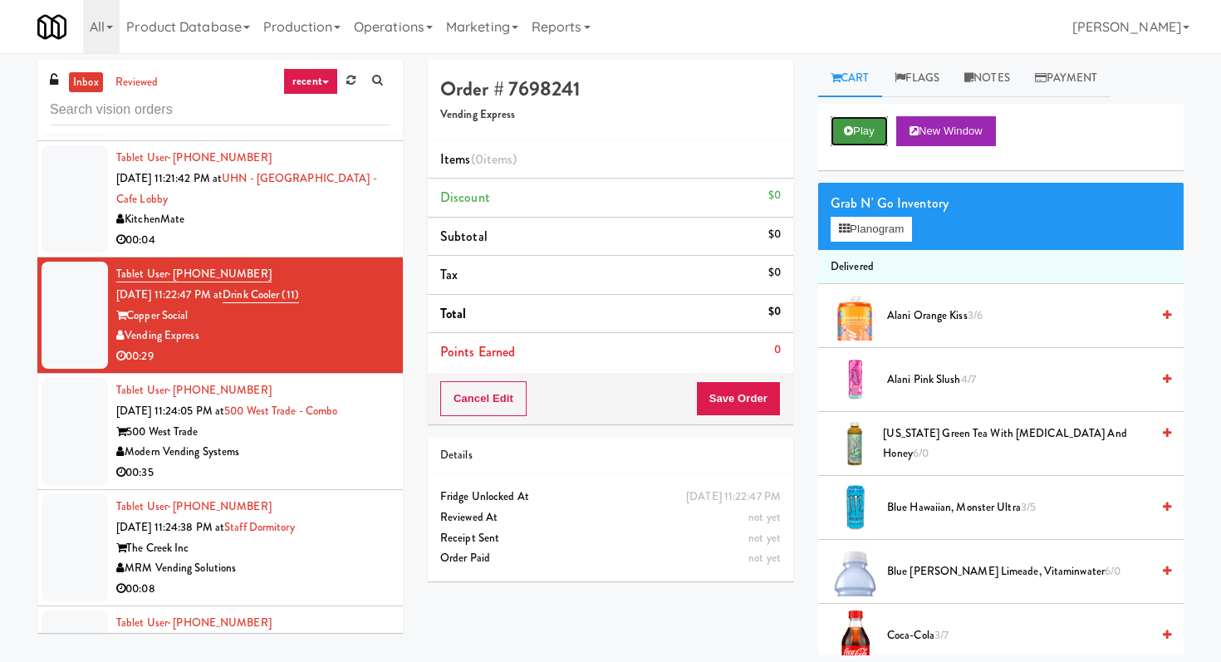
scroll to position [0, 0]
click at [877, 125] on button "Play" at bounding box center [858, 131] width 57 height 30
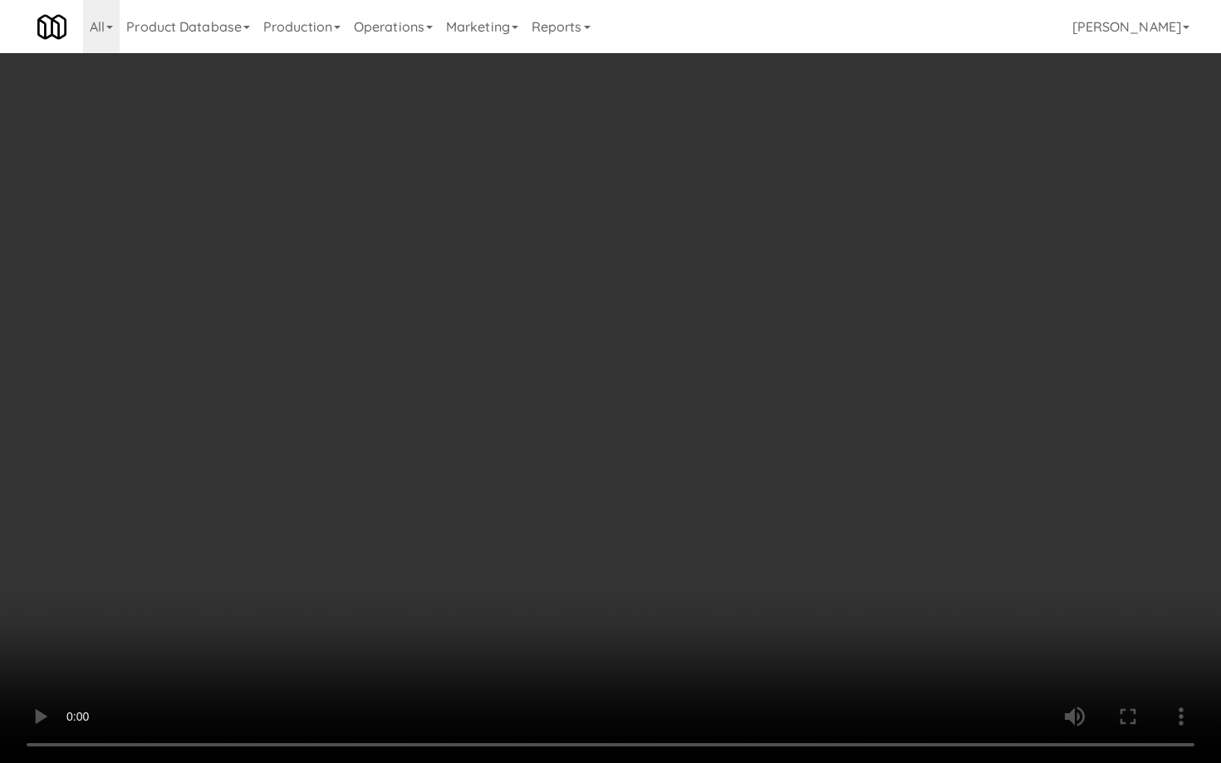
click at [448, 536] on video at bounding box center [610, 381] width 1221 height 763
click at [473, 529] on video at bounding box center [610, 381] width 1221 height 763
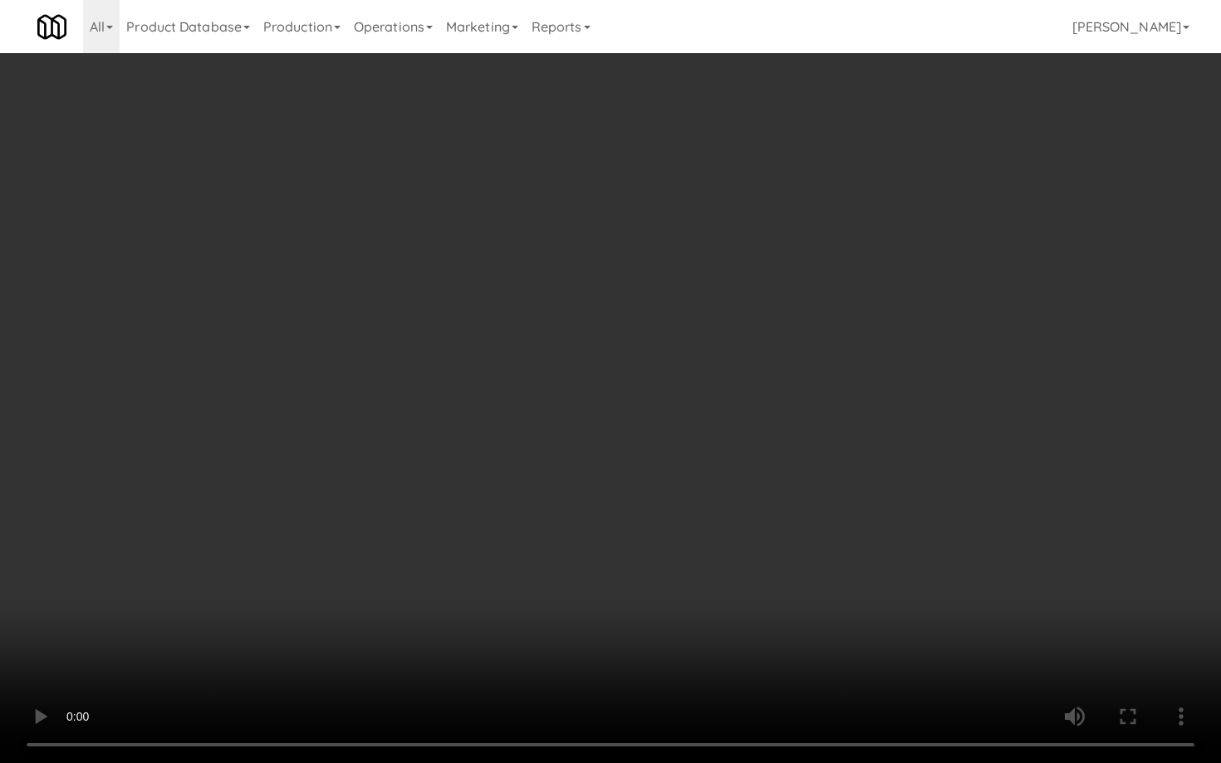
click at [473, 529] on video at bounding box center [610, 381] width 1221 height 763
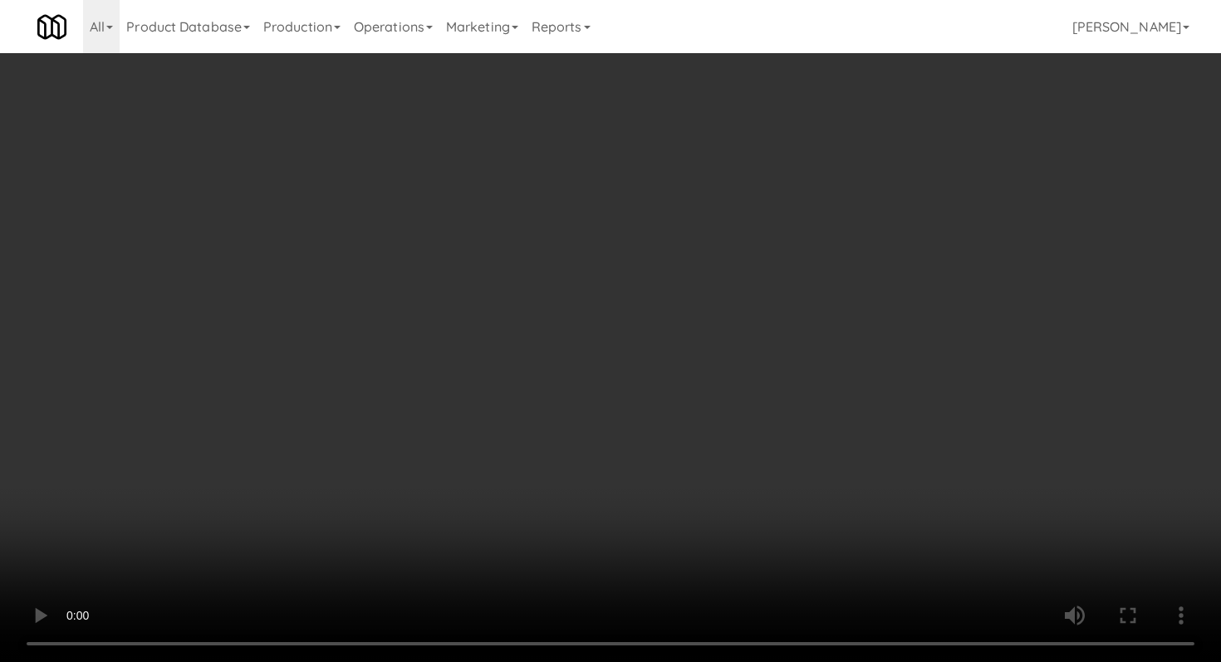
scroll to position [1497, 0]
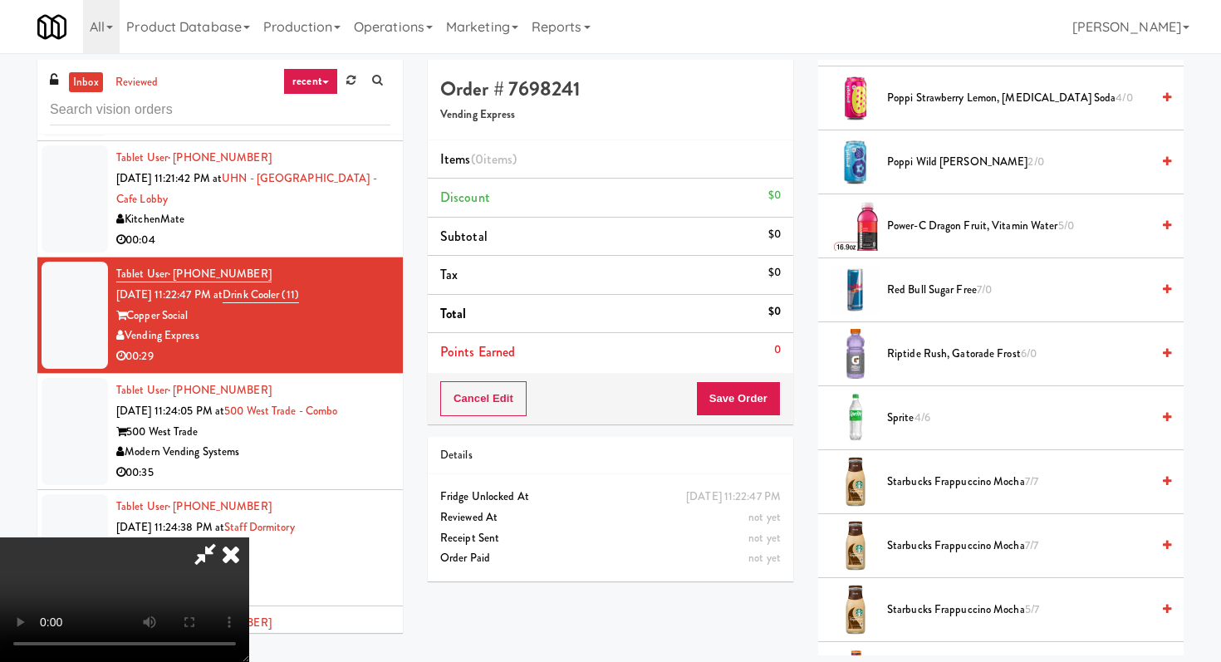
click at [909, 355] on span "Riptide Rush, Gatorade Frost 6/0" at bounding box center [1018, 354] width 263 height 21
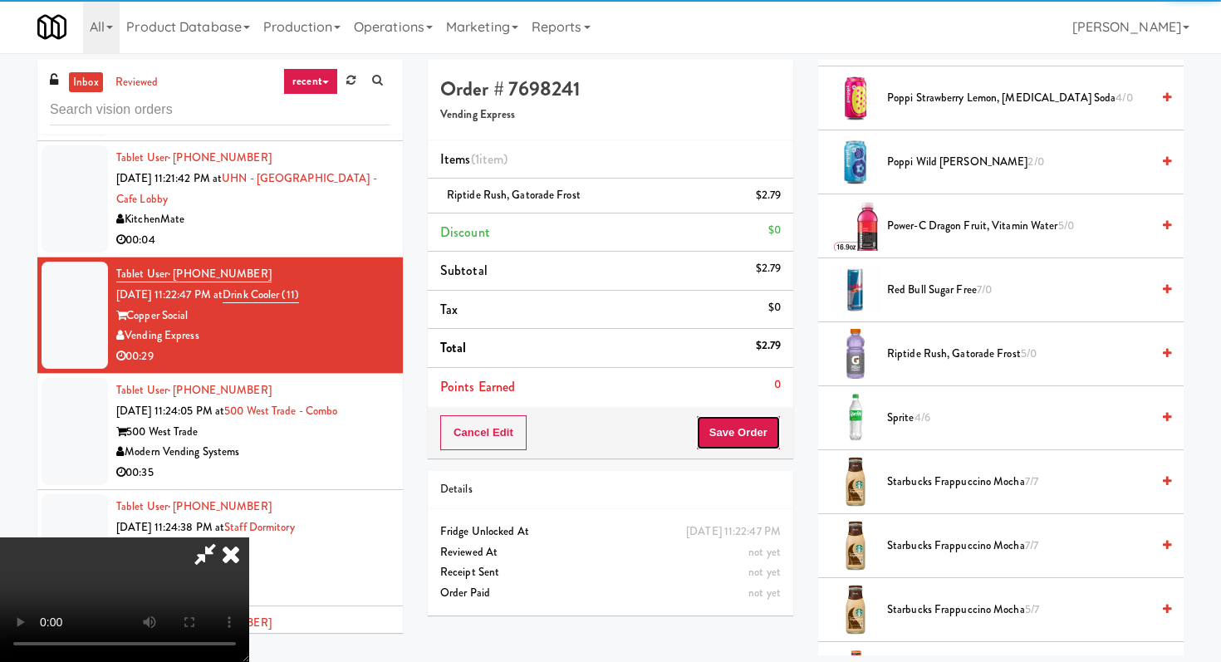
click at [766, 438] on button "Save Order" at bounding box center [738, 432] width 85 height 35
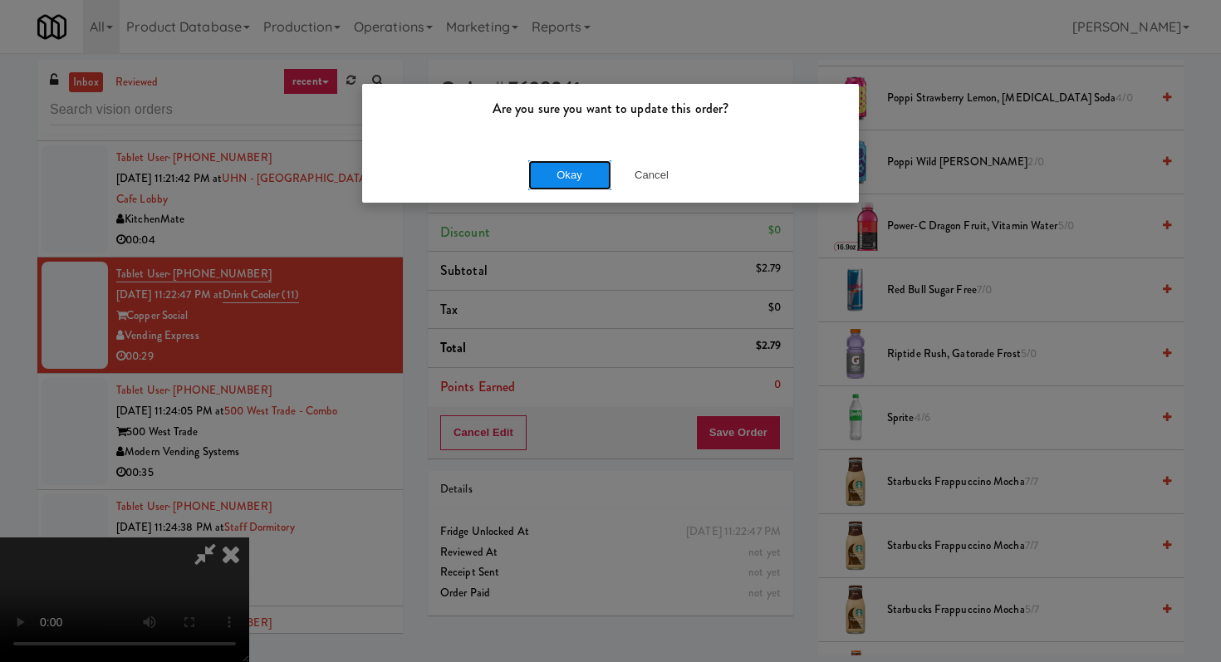
click at [546, 184] on button "Okay" at bounding box center [569, 175] width 83 height 30
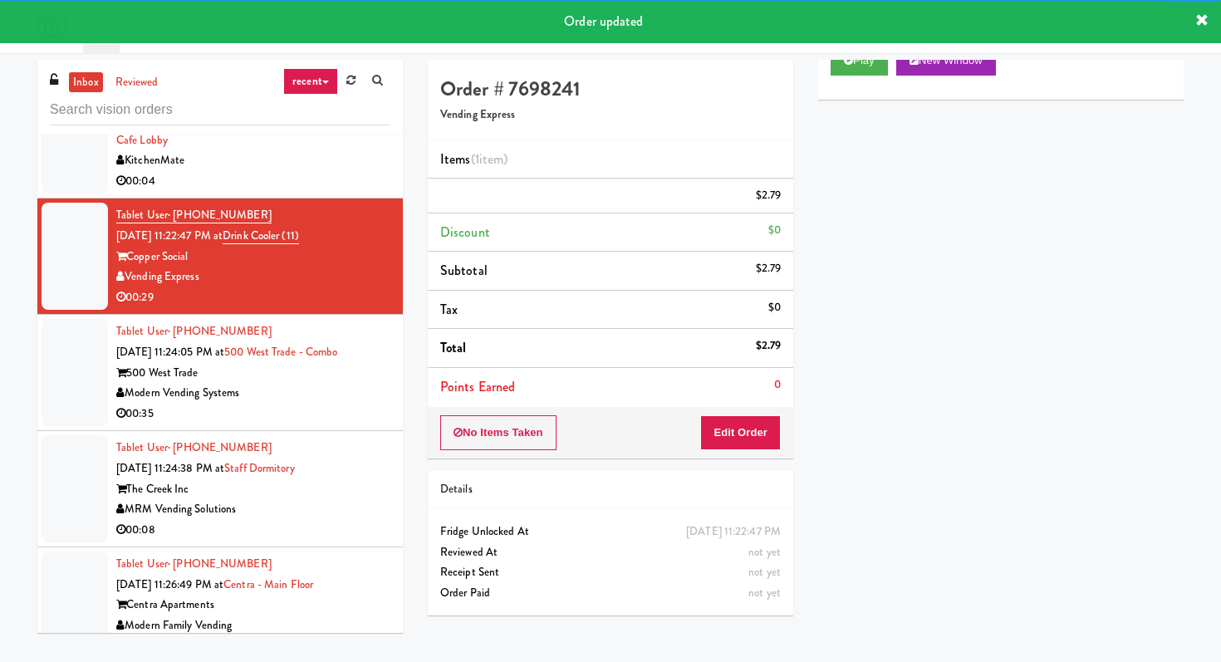
scroll to position [6609, 0]
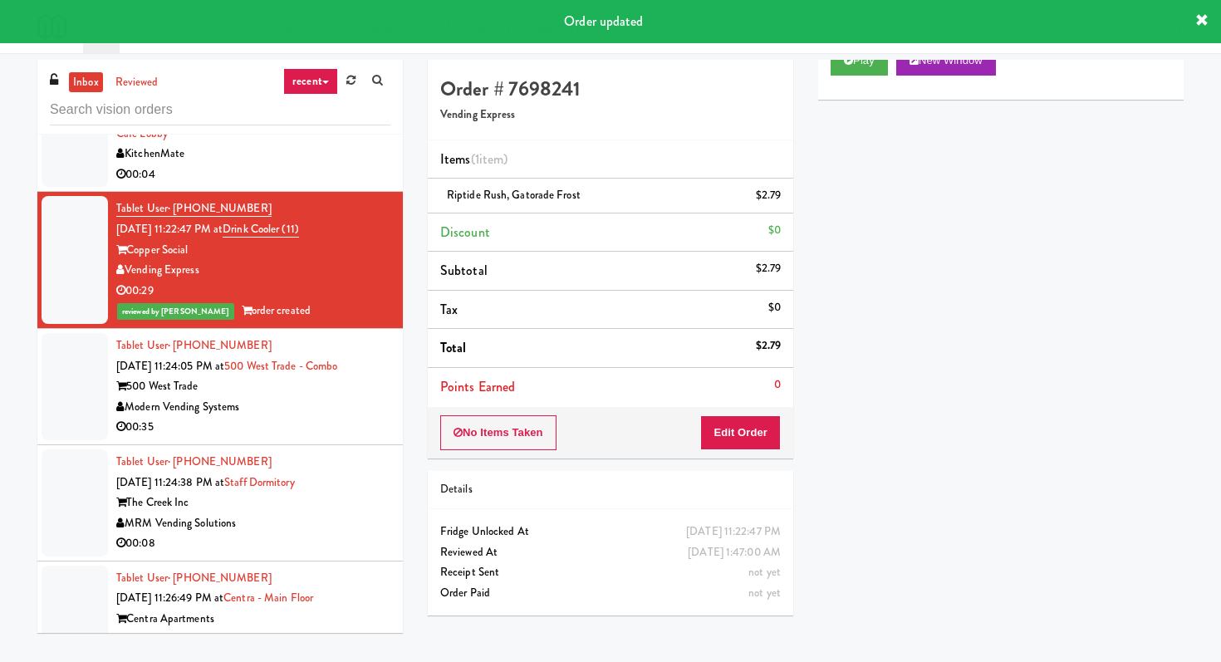
click at [356, 426] on div "00:35" at bounding box center [253, 427] width 274 height 21
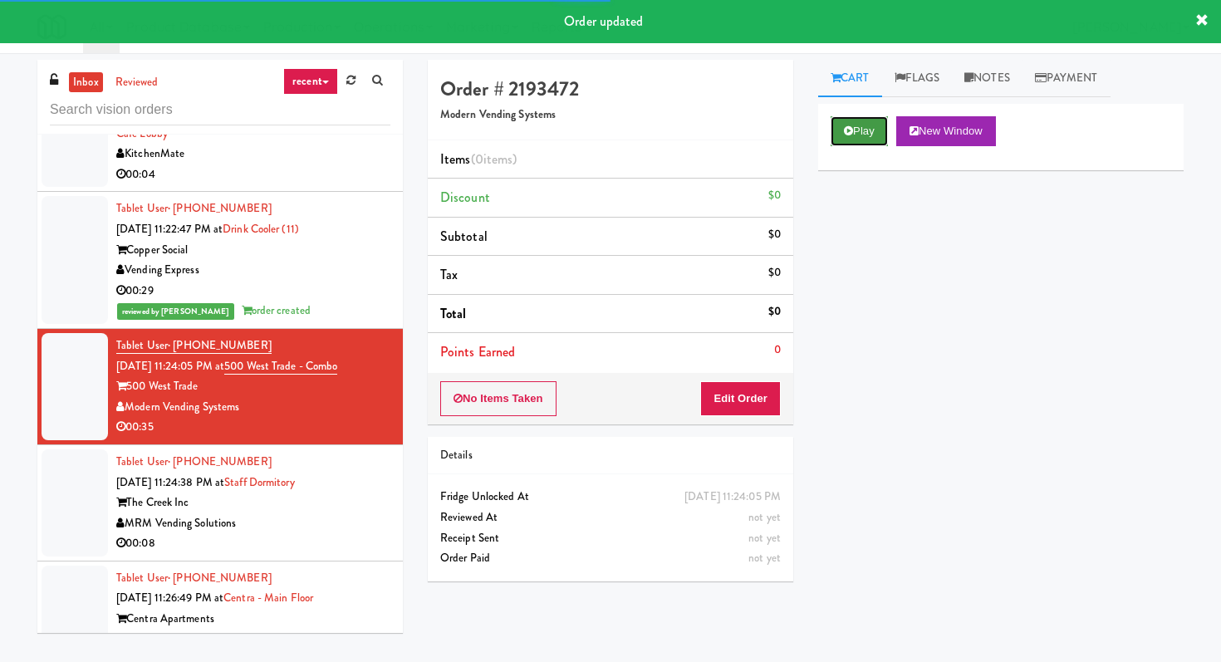
click at [855, 128] on button "Play" at bounding box center [858, 131] width 57 height 30
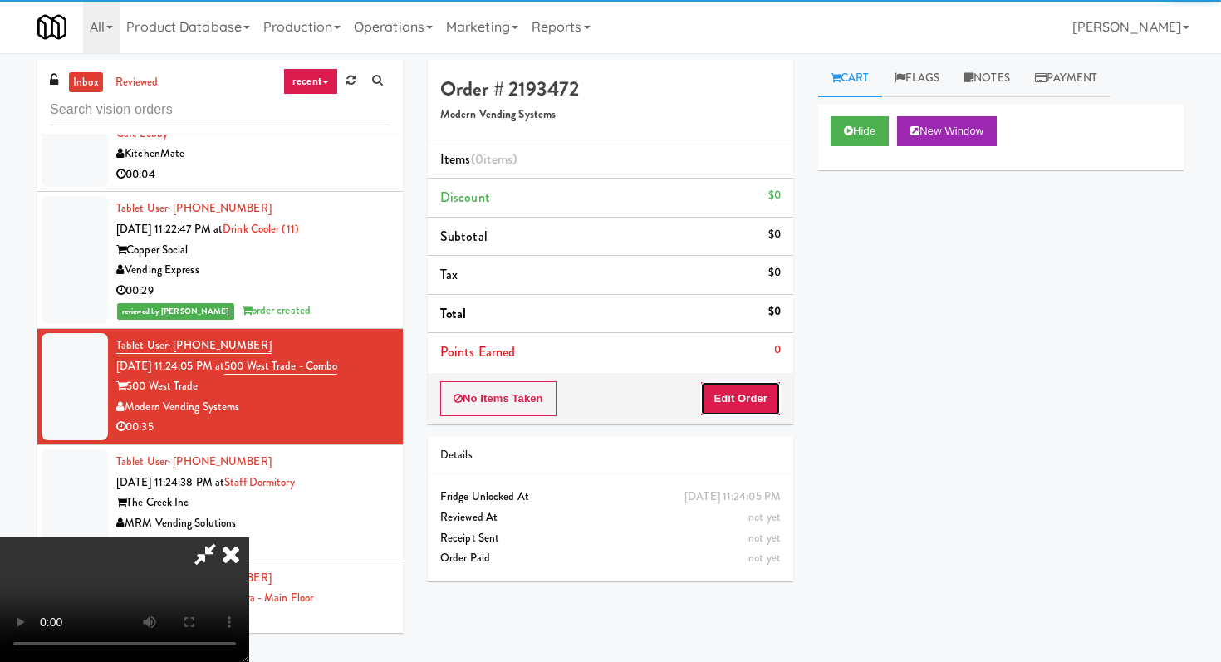
click at [764, 381] on button "Edit Order" at bounding box center [740, 398] width 81 height 35
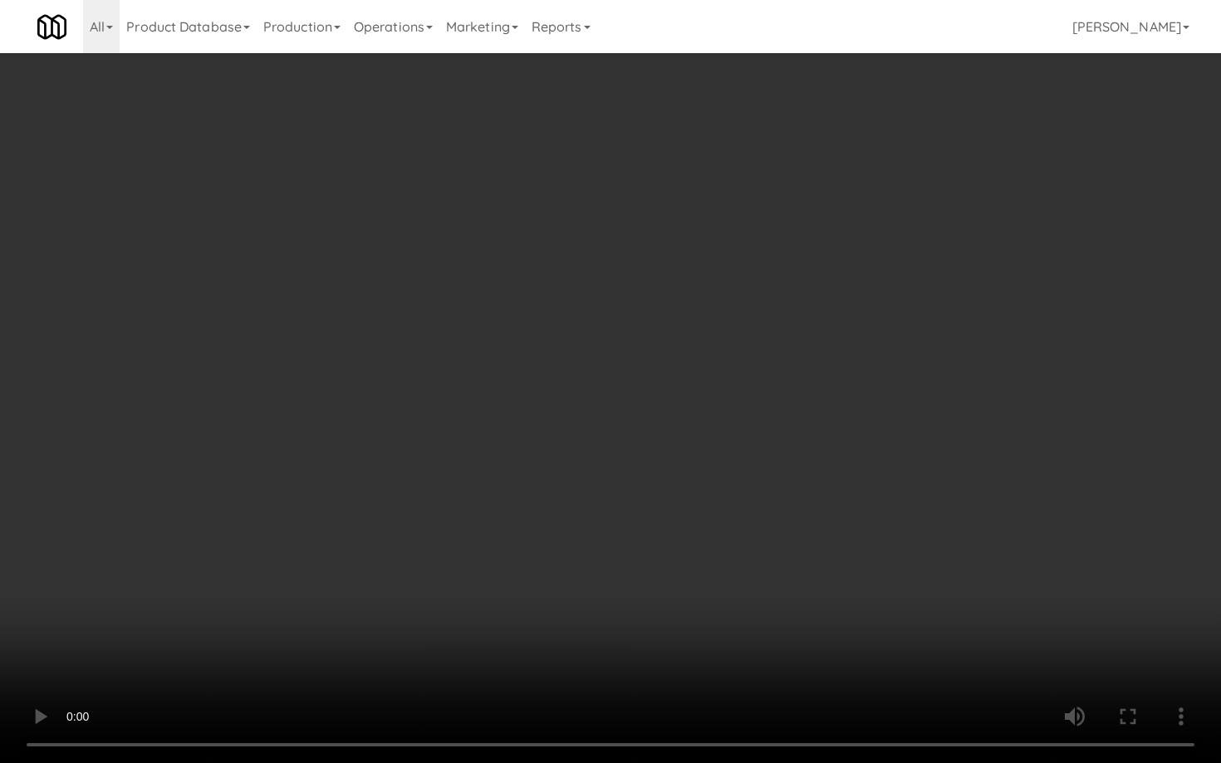
click at [602, 574] on video at bounding box center [610, 381] width 1221 height 763
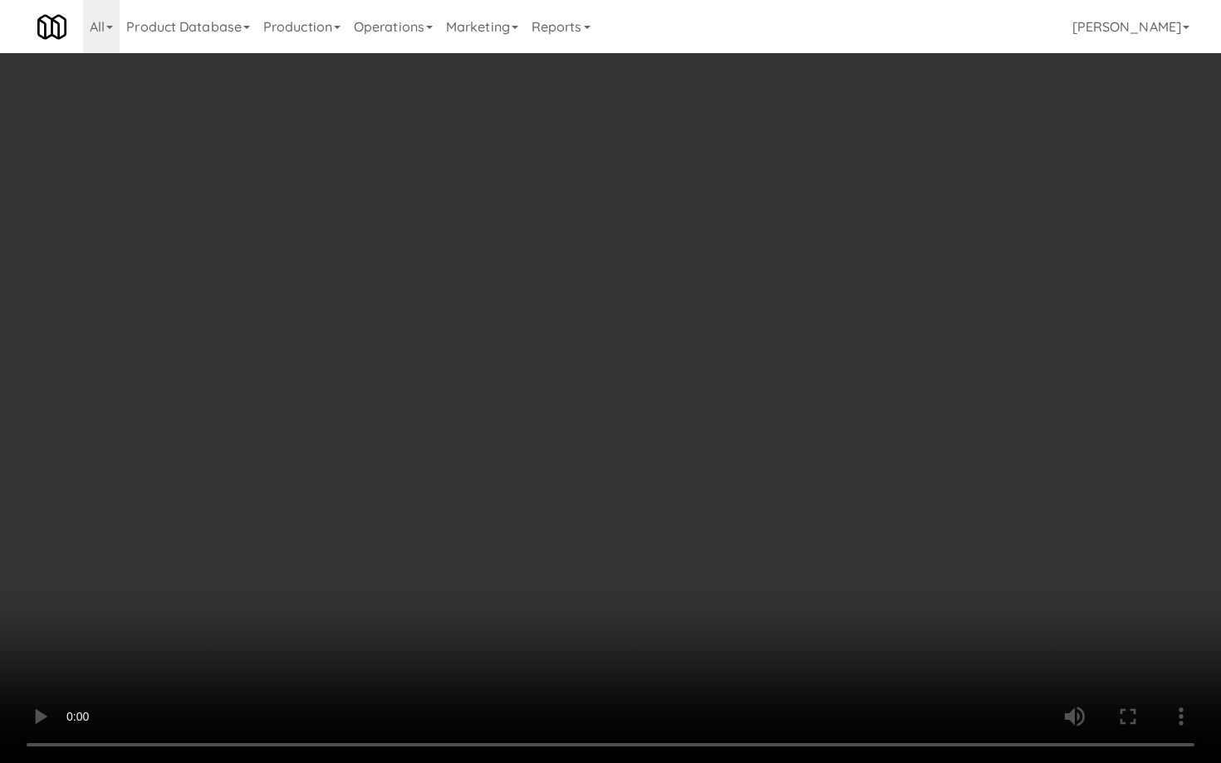
click at [602, 574] on video at bounding box center [610, 381] width 1221 height 763
click at [688, 568] on video at bounding box center [610, 381] width 1221 height 763
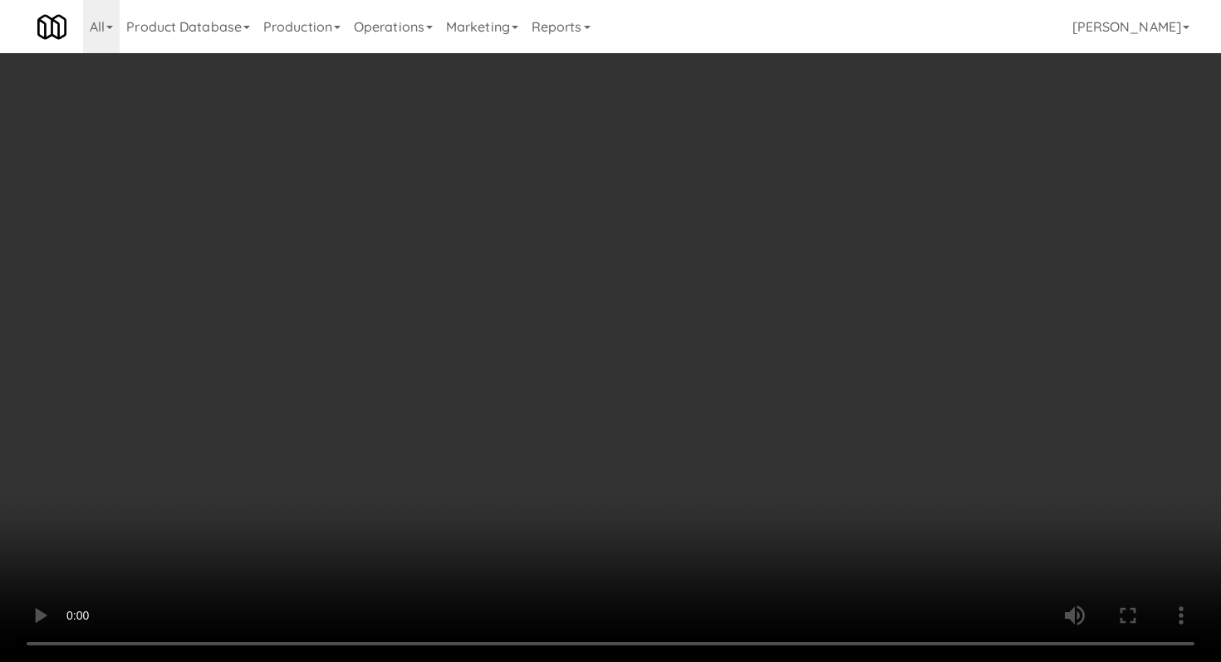
scroll to position [1031, 0]
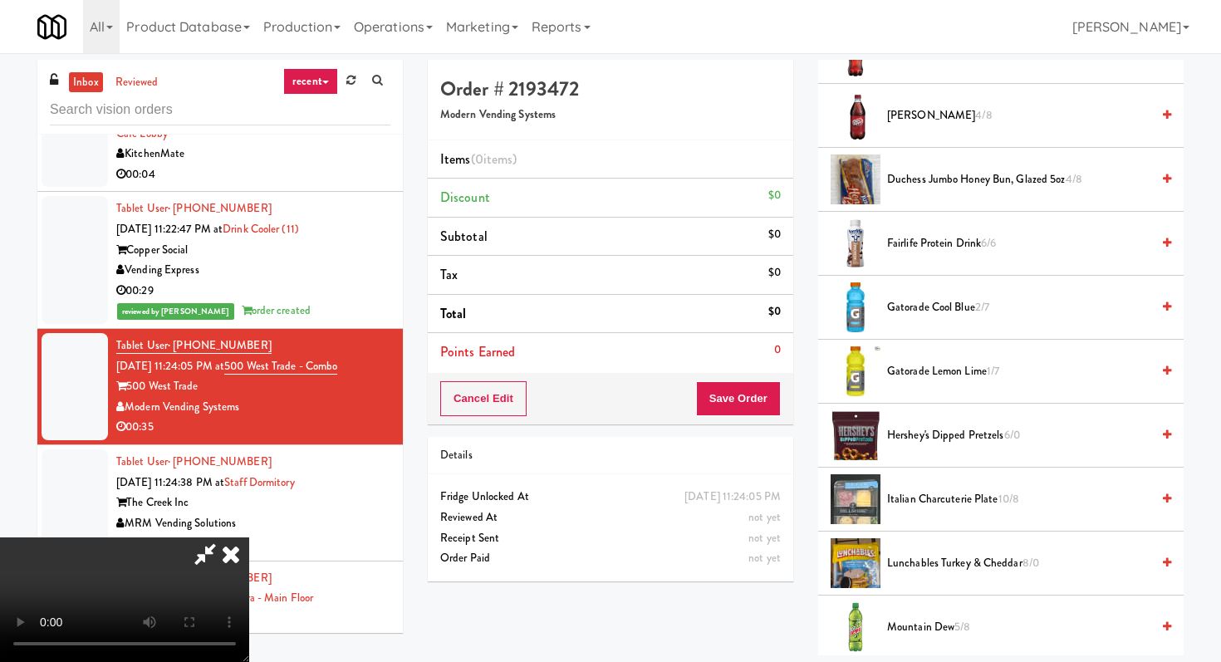
click at [907, 316] on span "Gatorade Cool Blue 2/7" at bounding box center [1018, 307] width 263 height 21
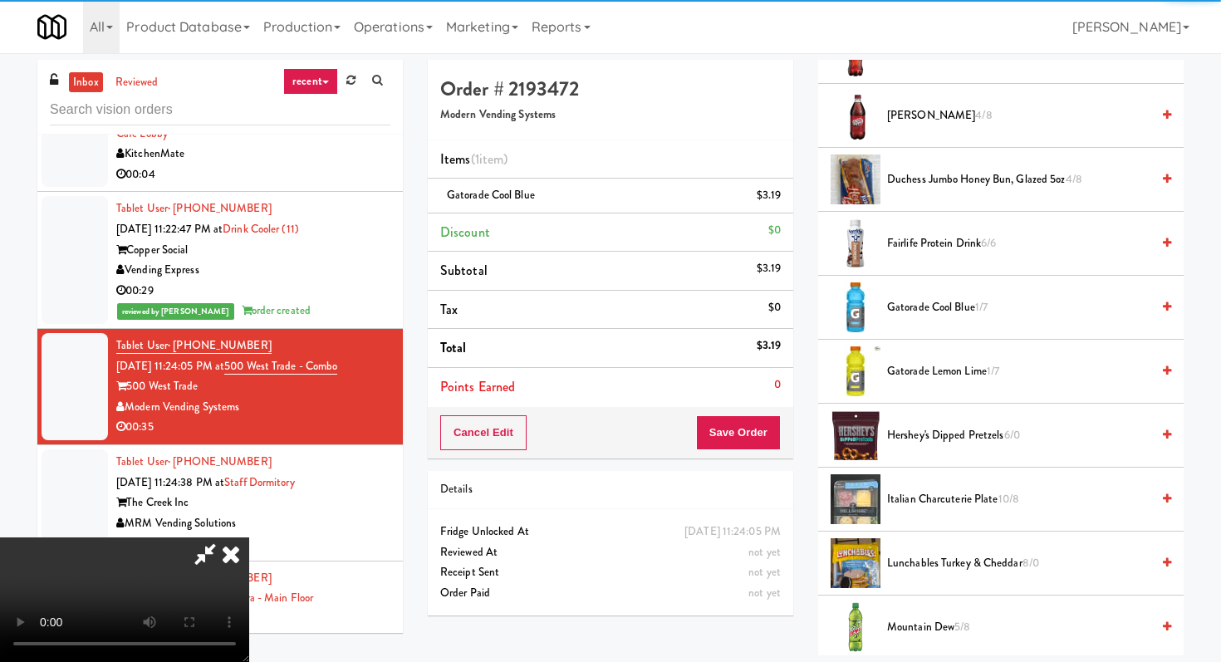
click at [909, 351] on li "Gatorade Lemon Lime 1/7" at bounding box center [1000, 372] width 365 height 64
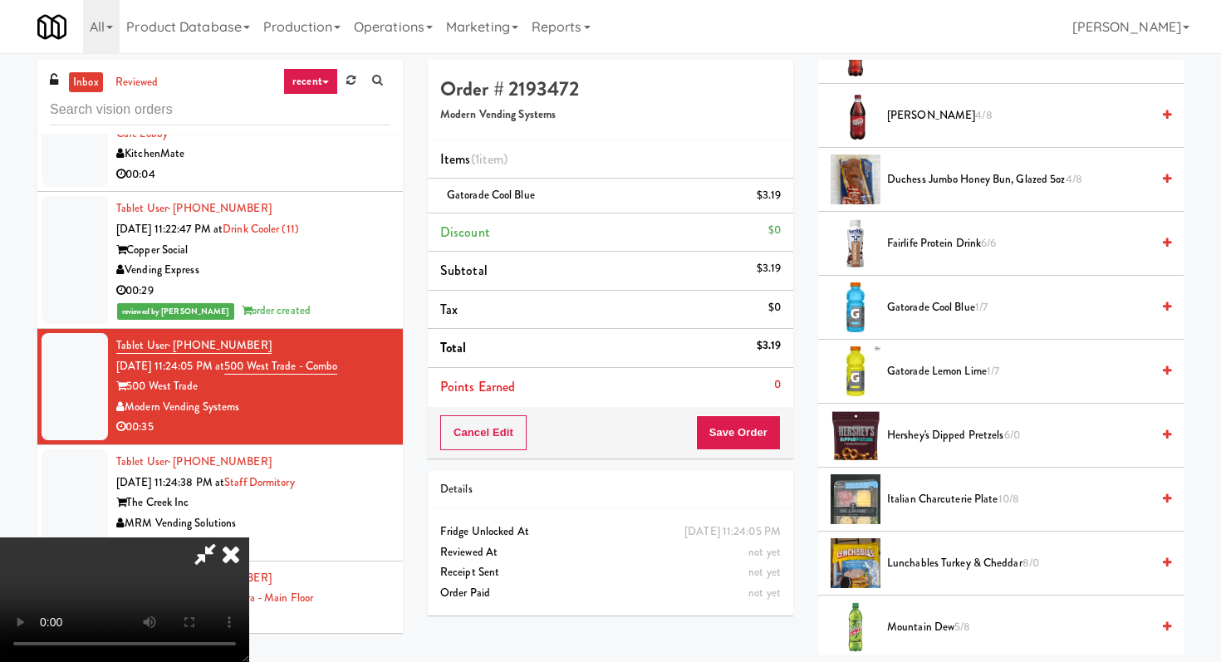
click at [914, 384] on li "Gatorade Lemon Lime 1/7" at bounding box center [1000, 372] width 365 height 64
click at [914, 381] on span "Gatorade Lemon Lime 1/7" at bounding box center [1018, 371] width 263 height 21
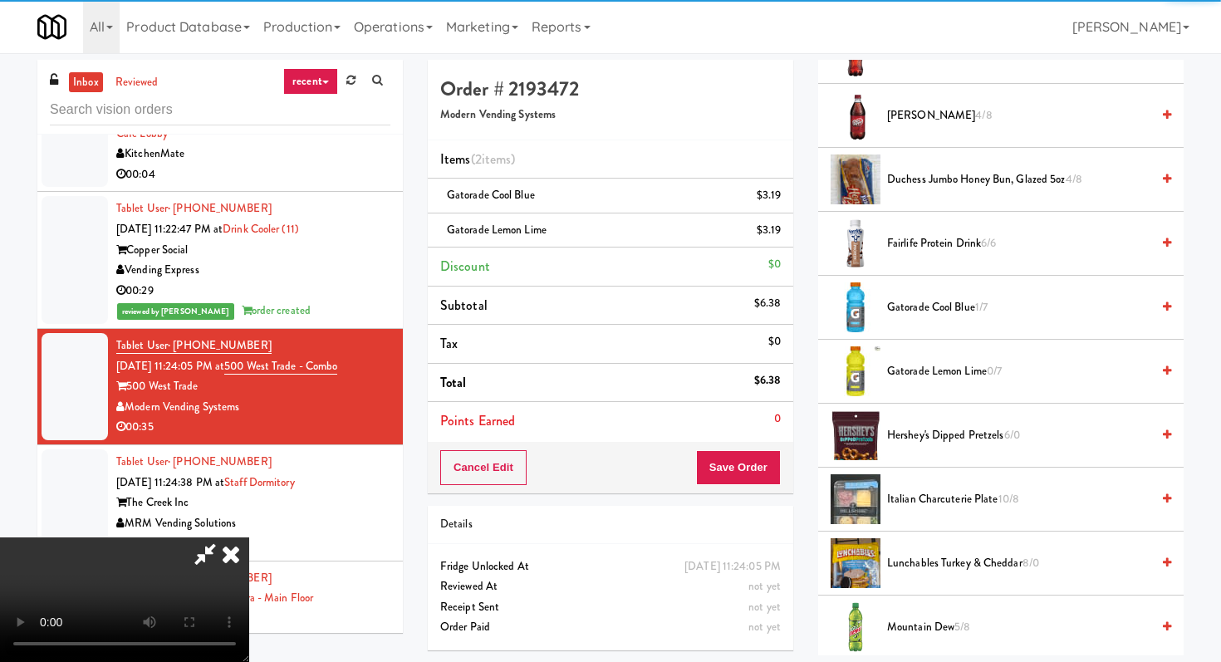
click at [928, 640] on li "Mountain Dew 5/8" at bounding box center [1000, 627] width 365 height 64
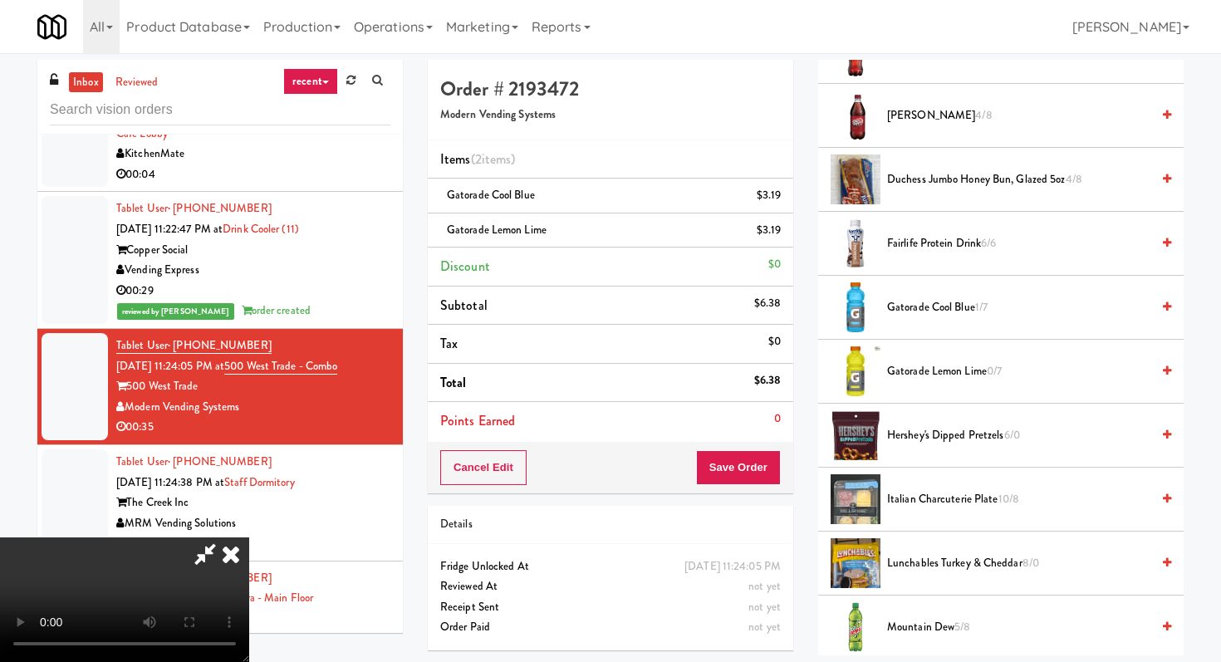
click at [921, 632] on span "Mountain Dew 5/8" at bounding box center [1018, 627] width 263 height 21
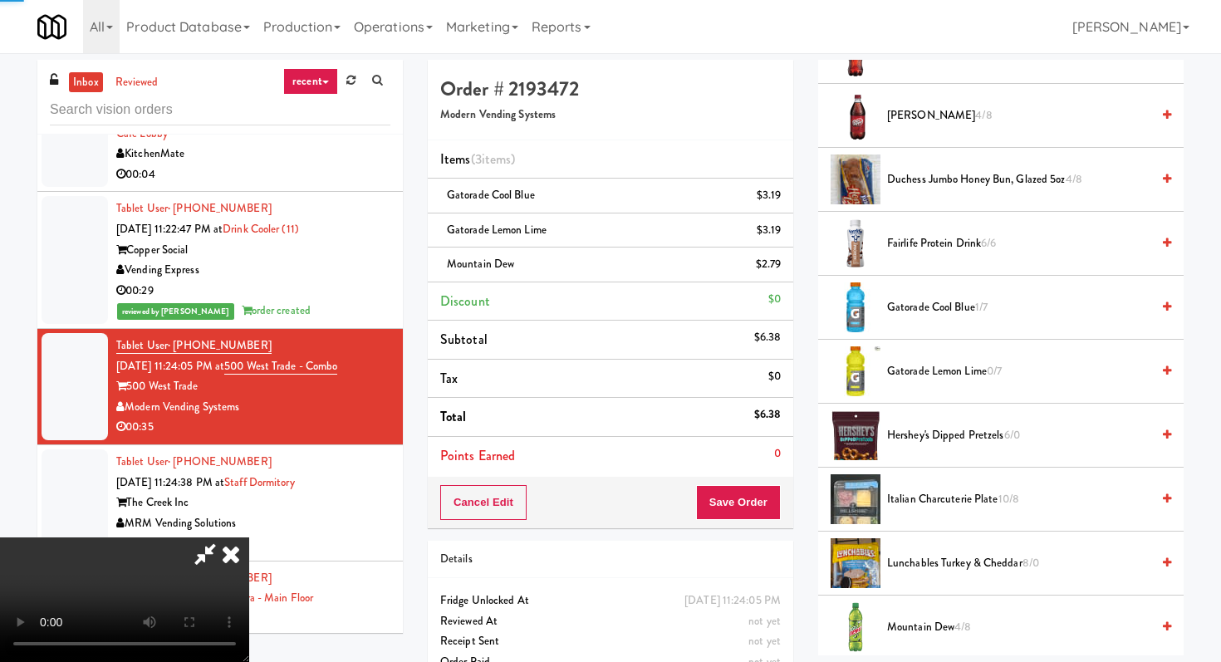
click at [249, 537] on video at bounding box center [124, 599] width 249 height 125
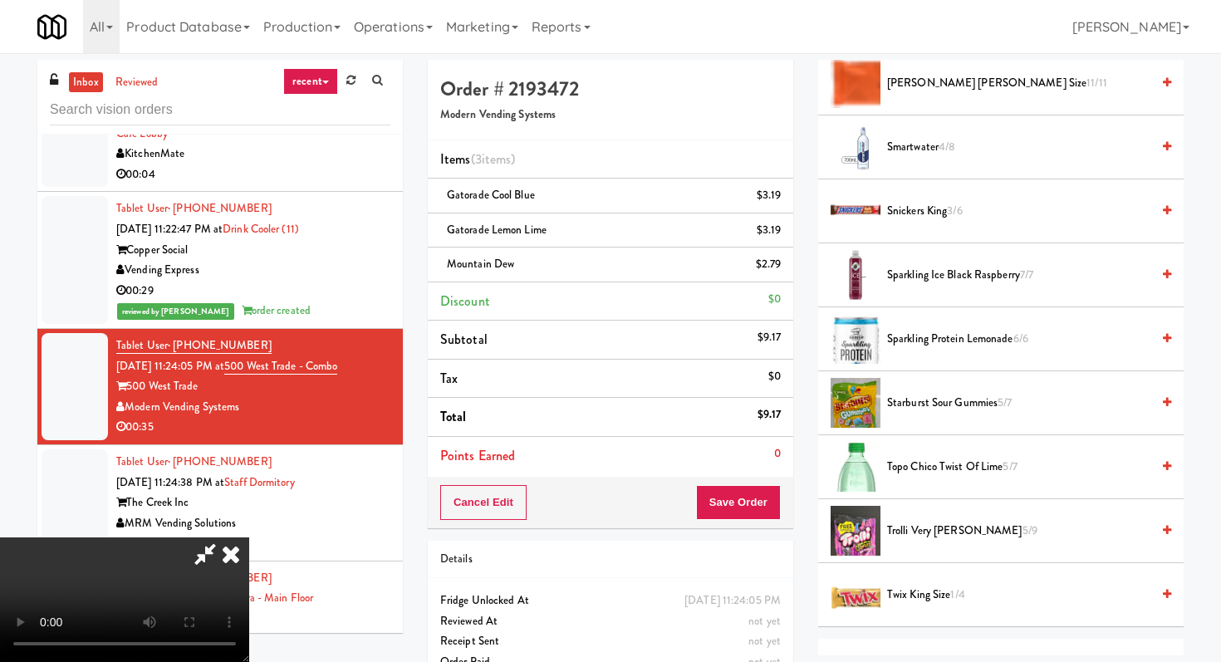
scroll to position [1766, 0]
click at [904, 147] on span "Smartwater 4/8" at bounding box center [1018, 149] width 263 height 21
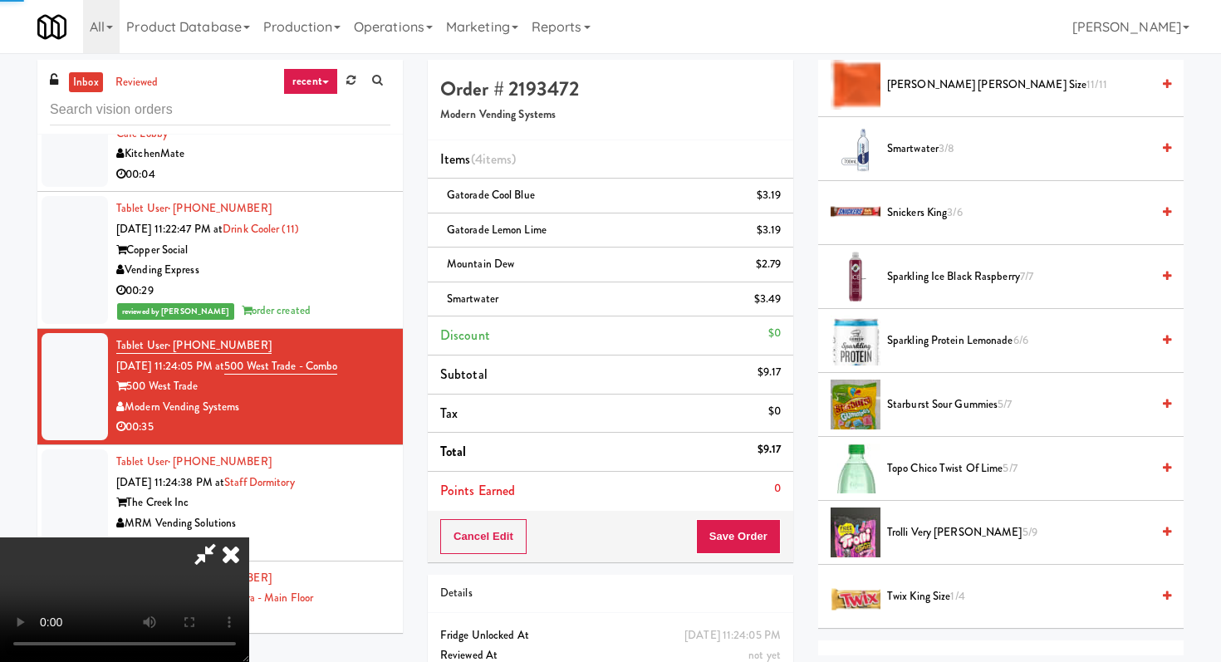
click at [904, 147] on span "Smartwater 3/8" at bounding box center [1018, 149] width 263 height 21
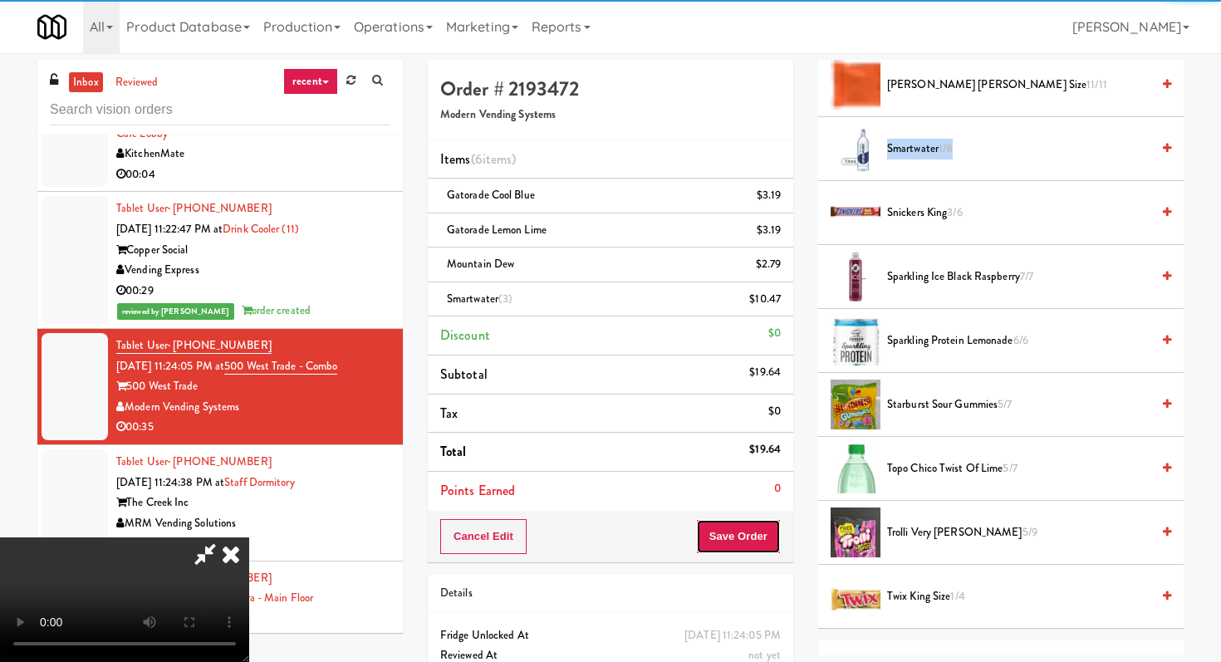
click at [761, 536] on button "Save Order" at bounding box center [738, 536] width 85 height 35
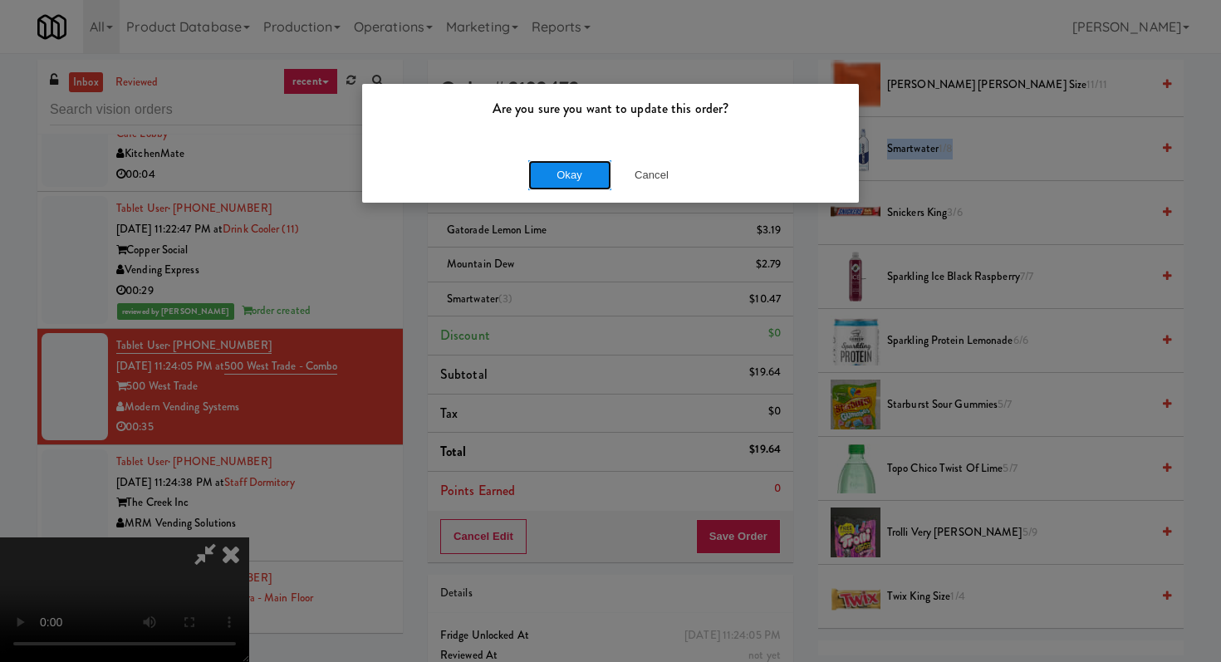
click at [590, 177] on button "Okay" at bounding box center [569, 175] width 83 height 30
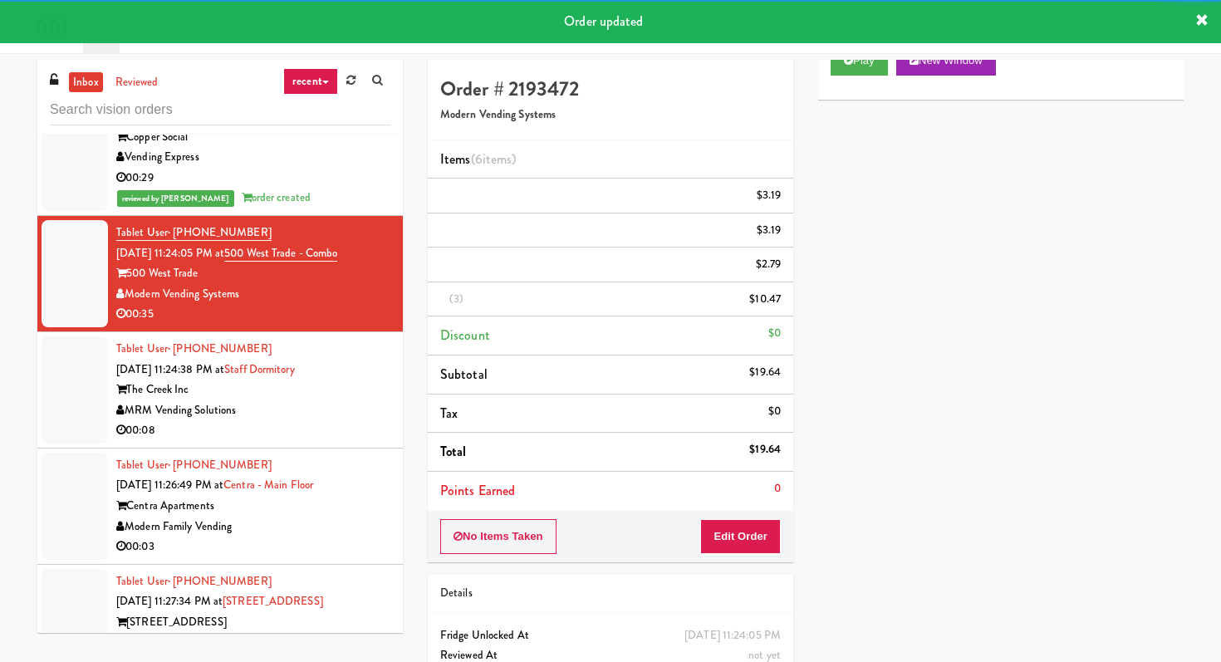
scroll to position [6752, 0]
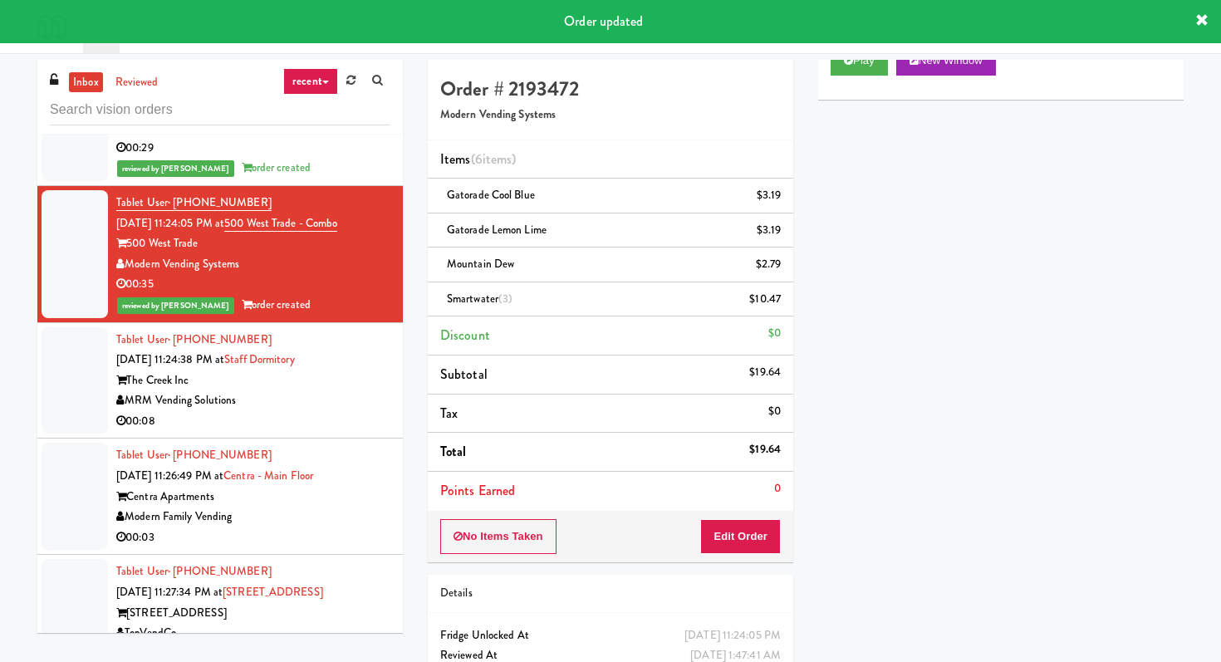
click at [366, 391] on div "The Creek Inc" at bounding box center [253, 380] width 274 height 21
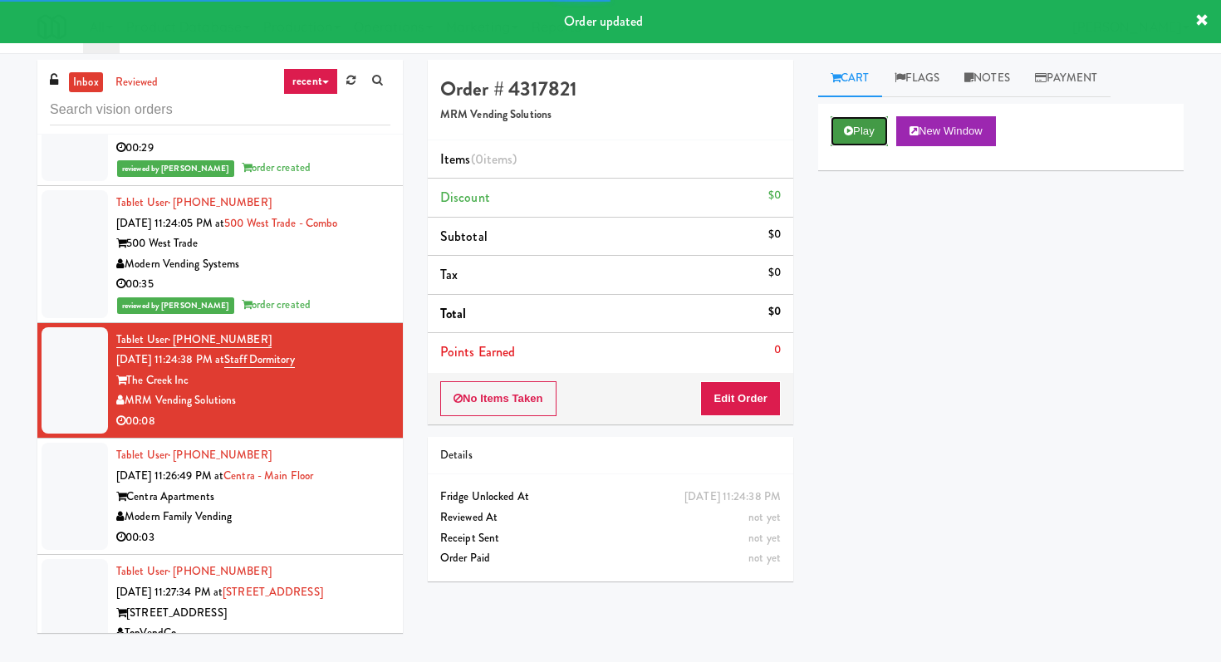
click at [850, 145] on button "Play" at bounding box center [858, 131] width 57 height 30
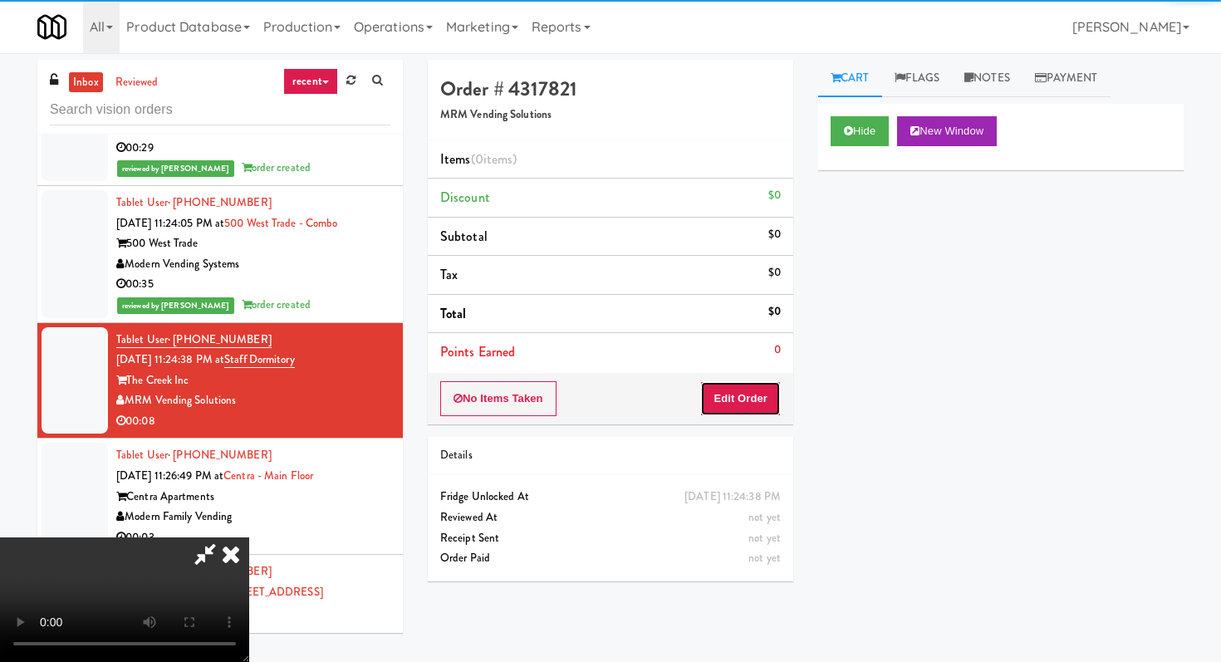
click at [747, 403] on button "Edit Order" at bounding box center [740, 398] width 81 height 35
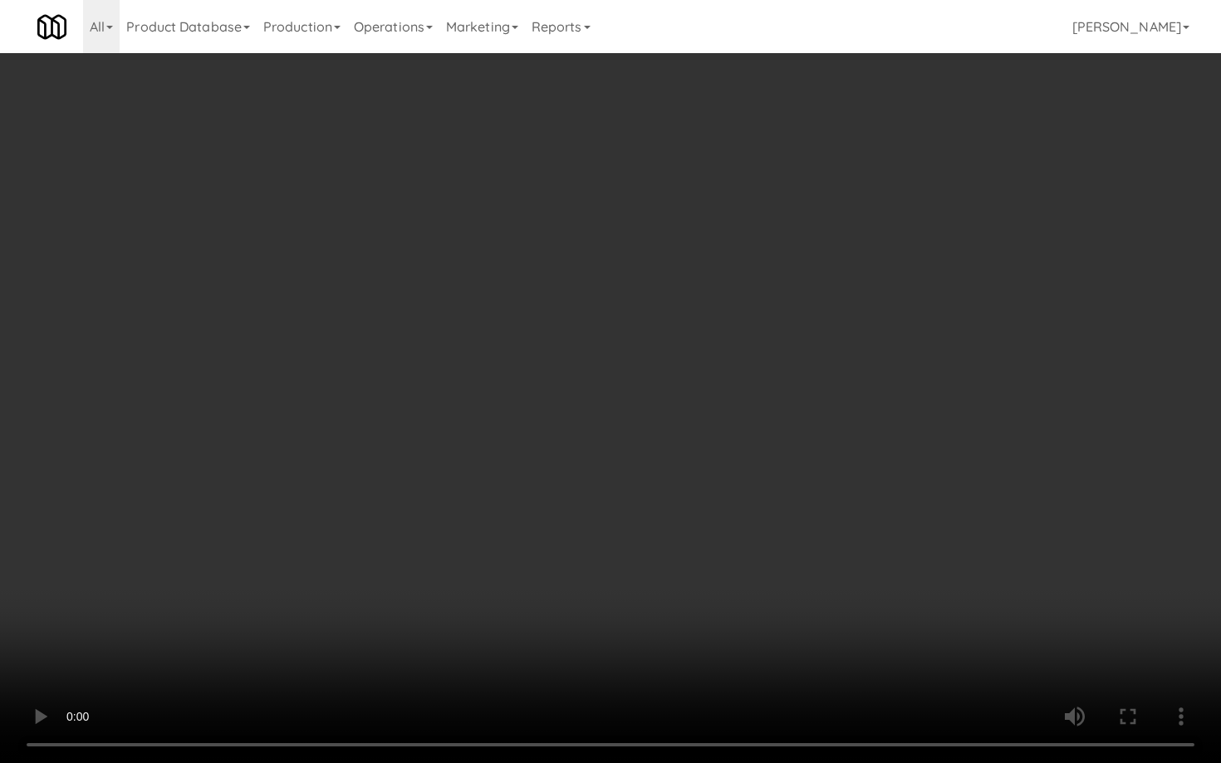
click at [537, 572] on video at bounding box center [610, 381] width 1221 height 763
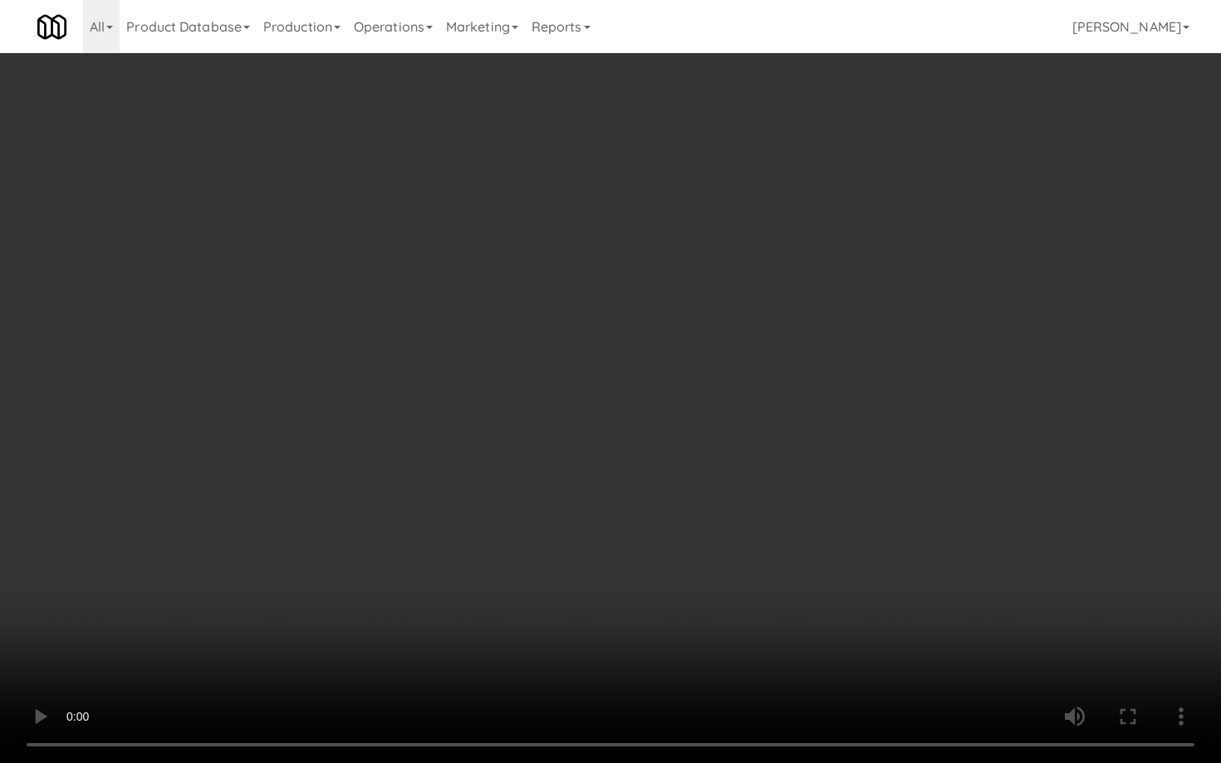
click at [537, 572] on video at bounding box center [610, 381] width 1221 height 763
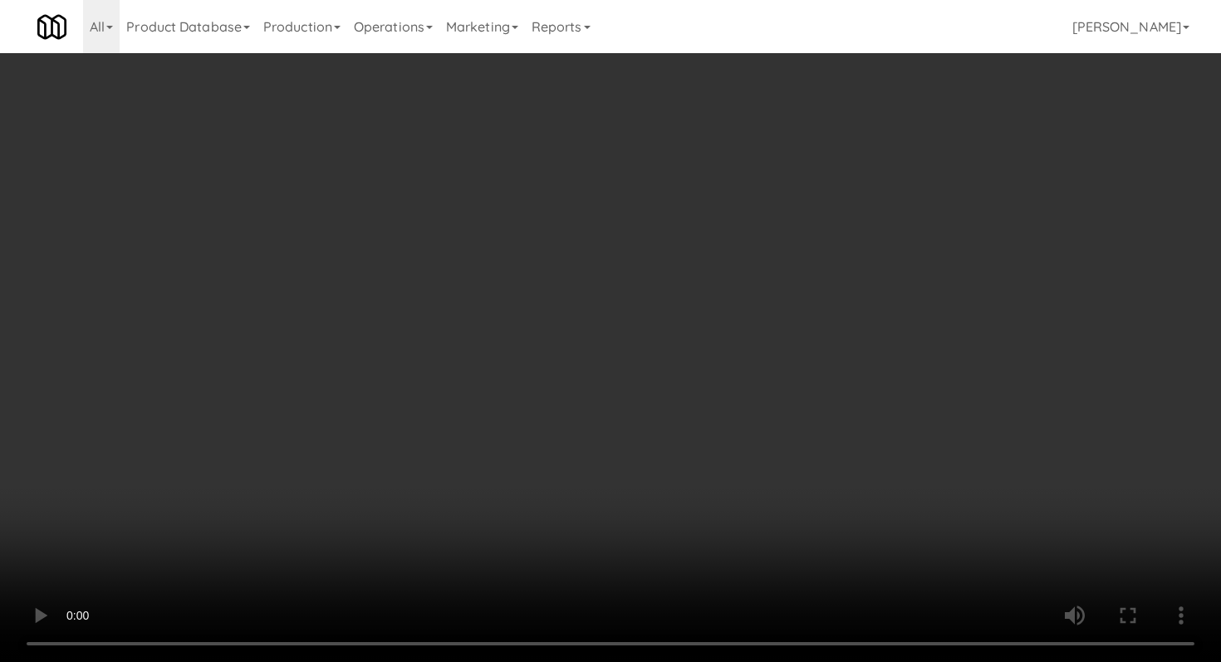
scroll to position [55, 0]
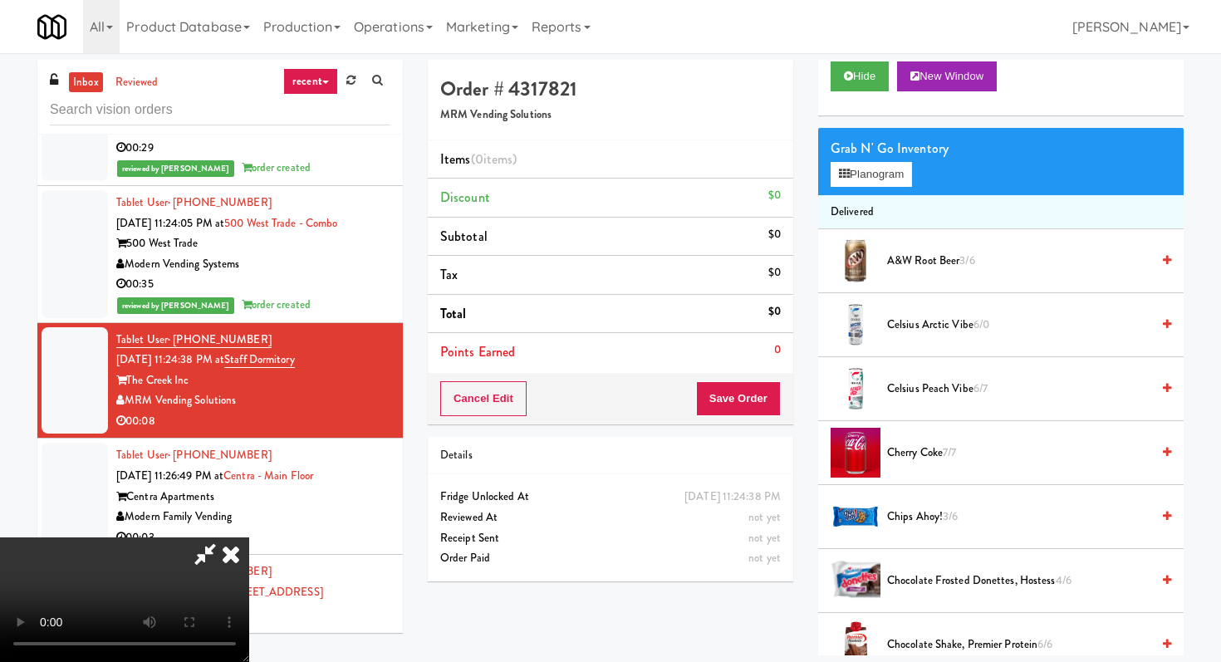
click at [906, 458] on span "Cherry Coke 7/7" at bounding box center [1018, 453] width 263 height 21
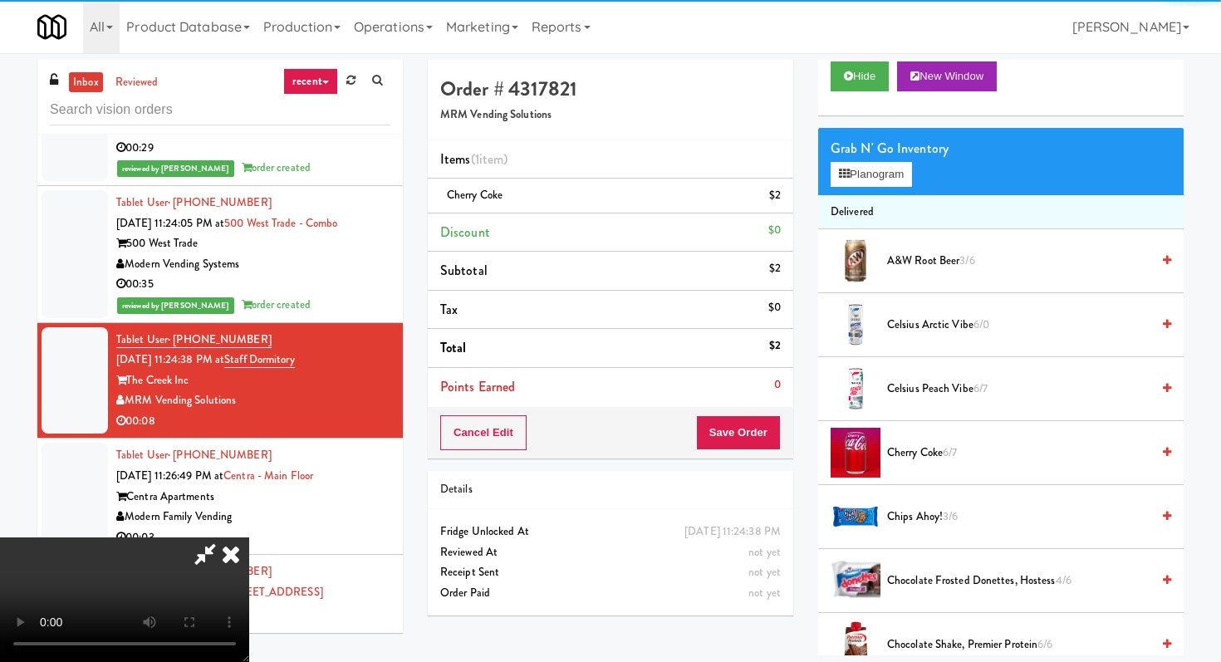
click at [747, 457] on div "Cancel Edit Save Order" at bounding box center [610, 432] width 365 height 51
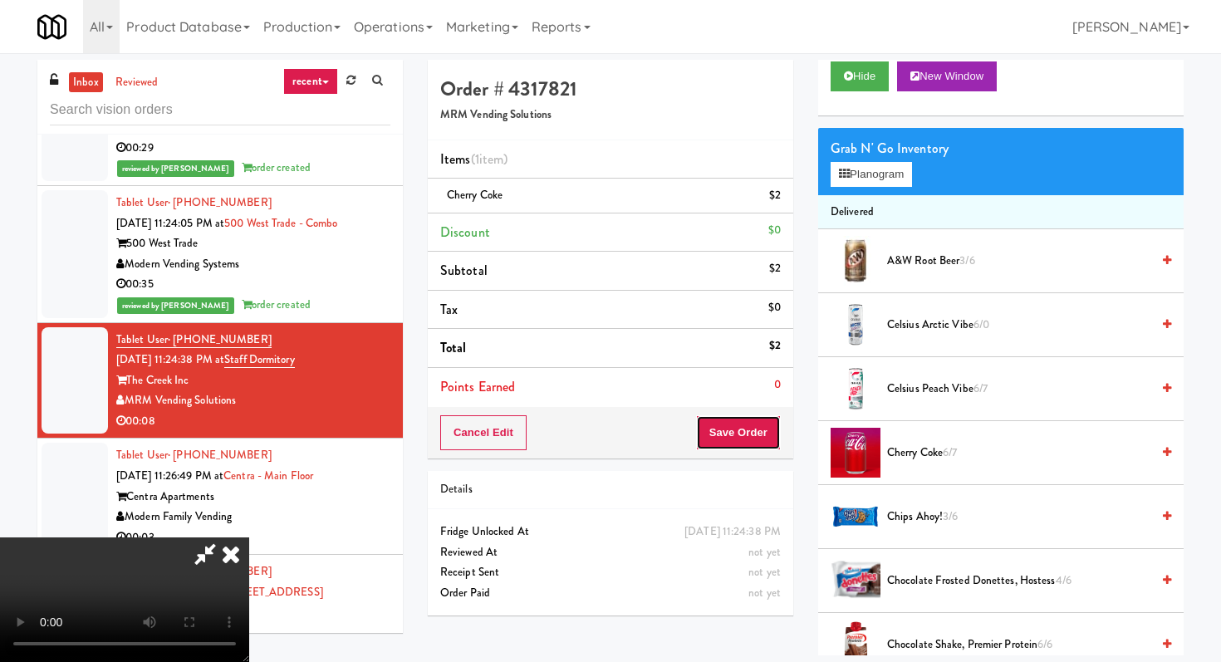
click at [764, 425] on button "Save Order" at bounding box center [738, 432] width 85 height 35
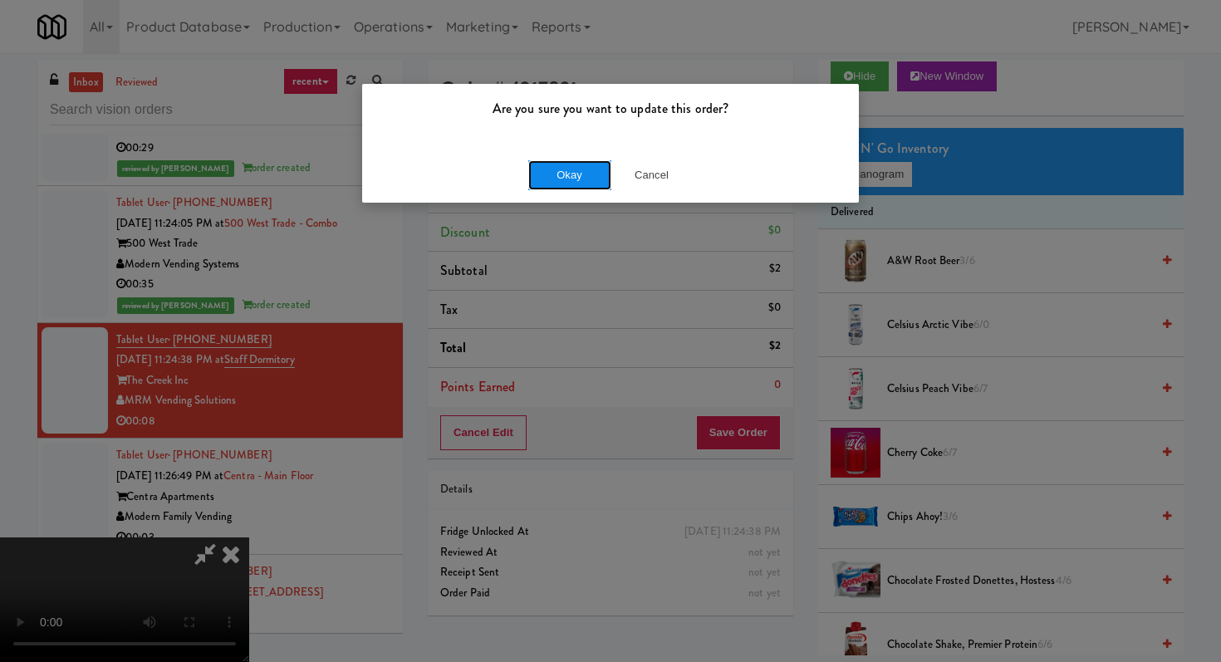
click at [567, 161] on button "Okay" at bounding box center [569, 175] width 83 height 30
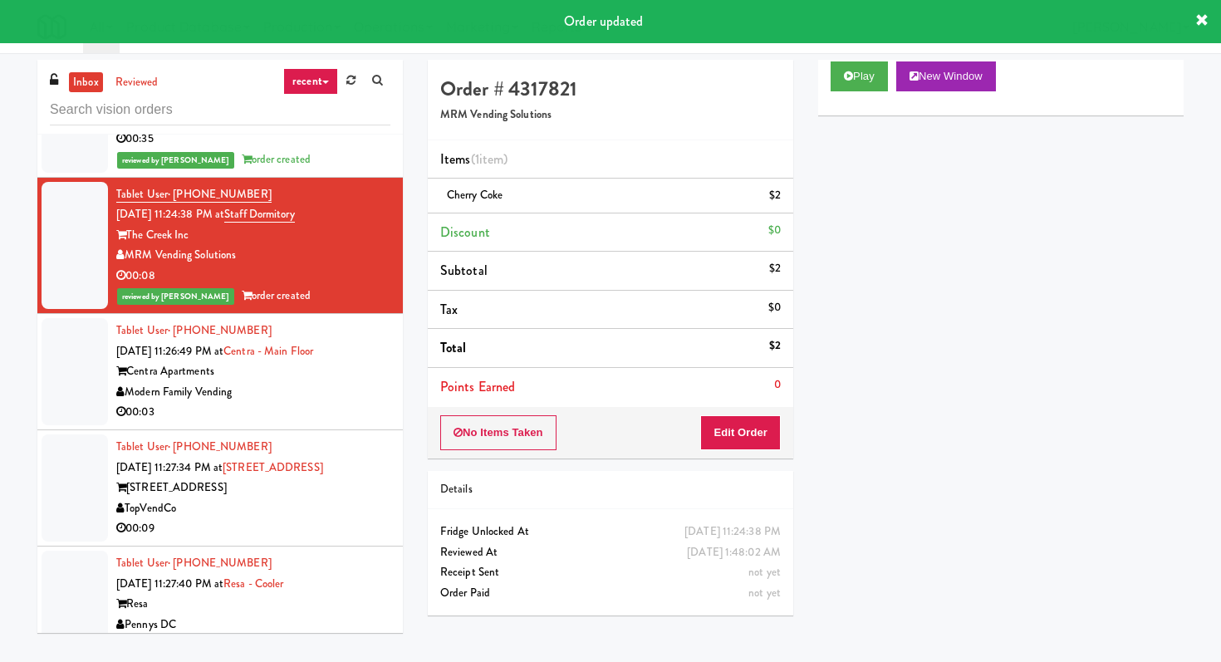
scroll to position [6955, 0]
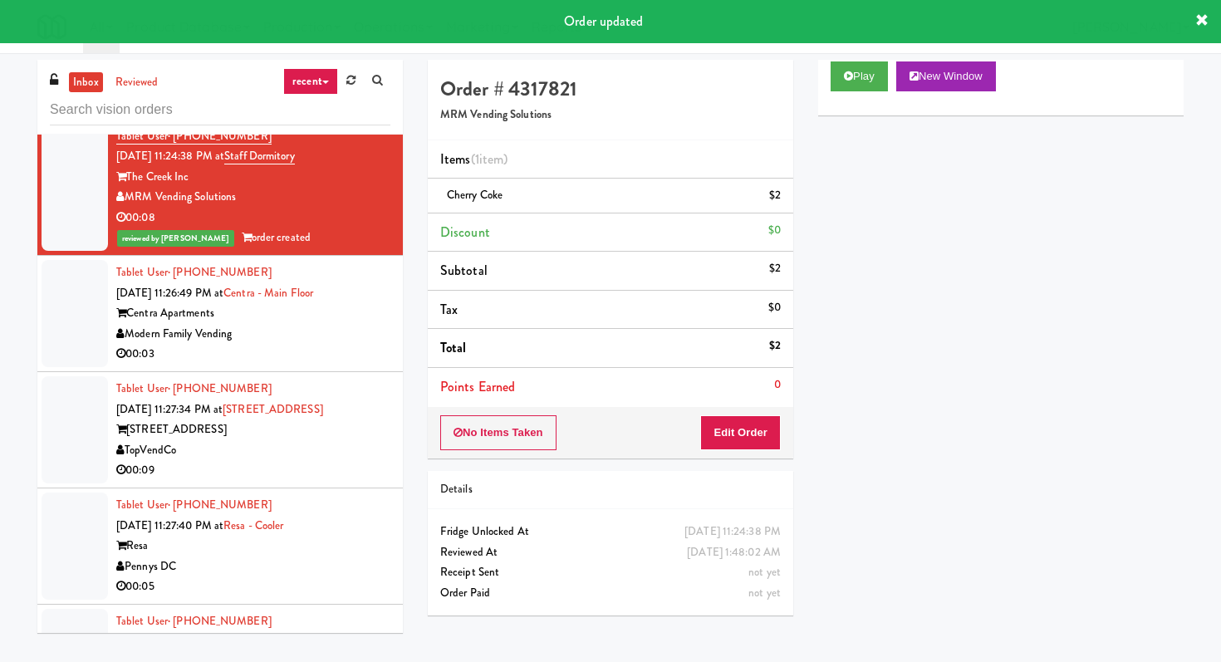
click at [360, 360] on div "00:03" at bounding box center [253, 354] width 274 height 21
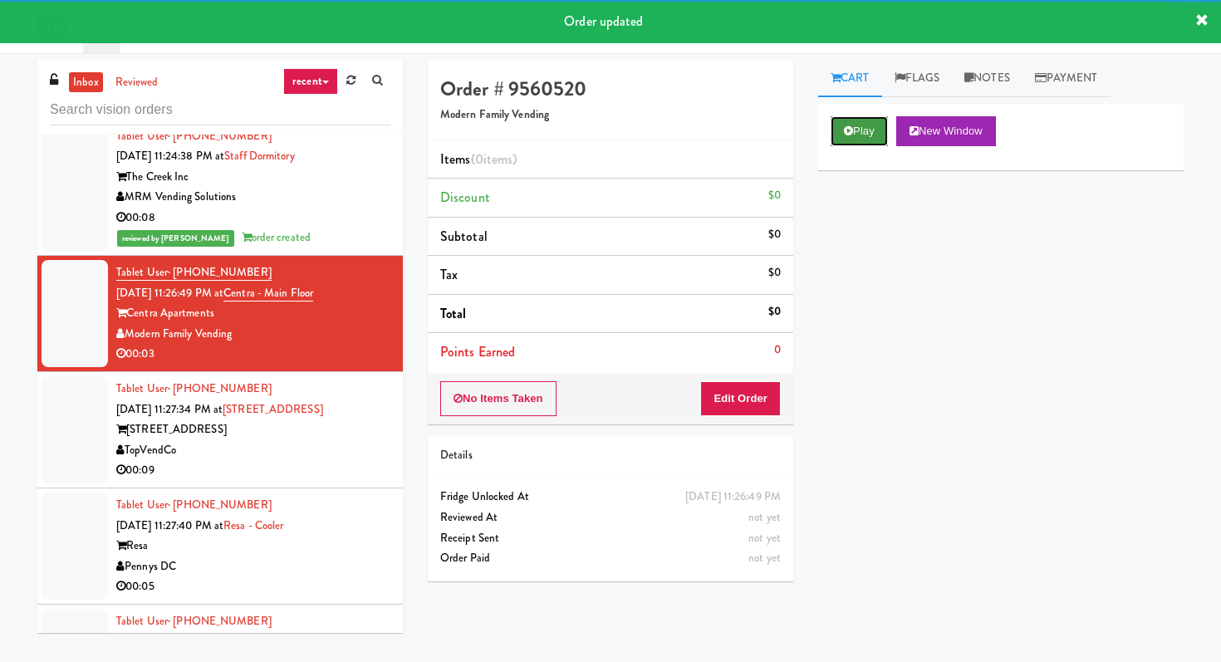
click at [860, 134] on button "Play" at bounding box center [858, 131] width 57 height 30
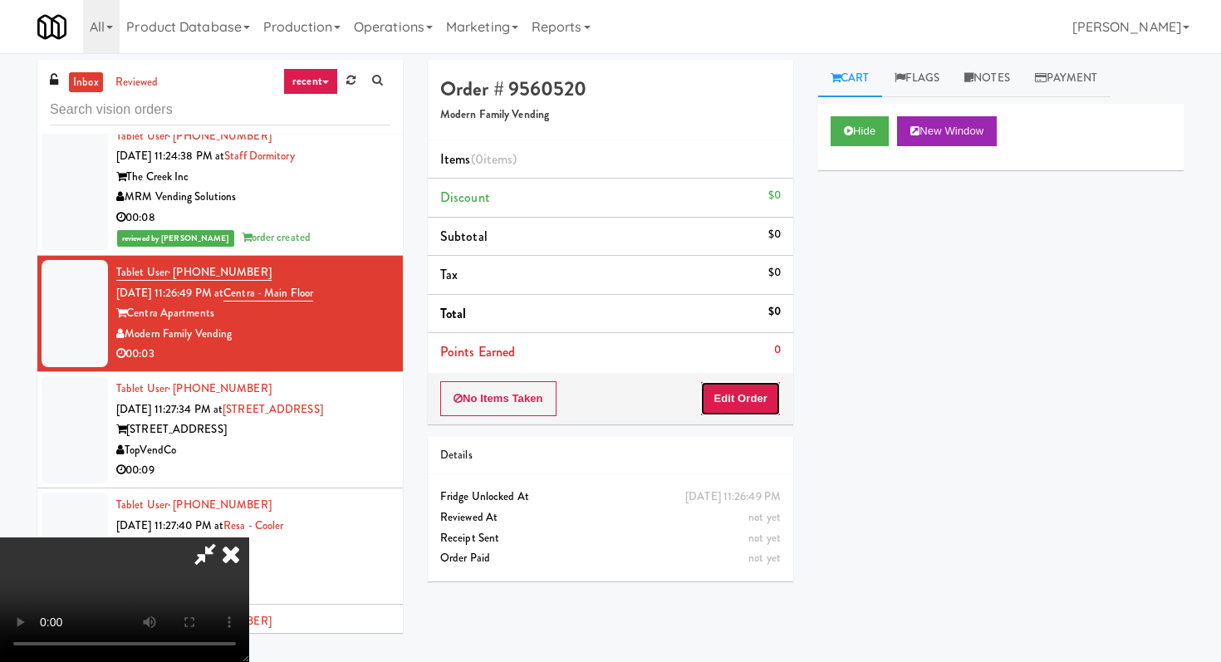
click at [752, 386] on button "Edit Order" at bounding box center [740, 398] width 81 height 35
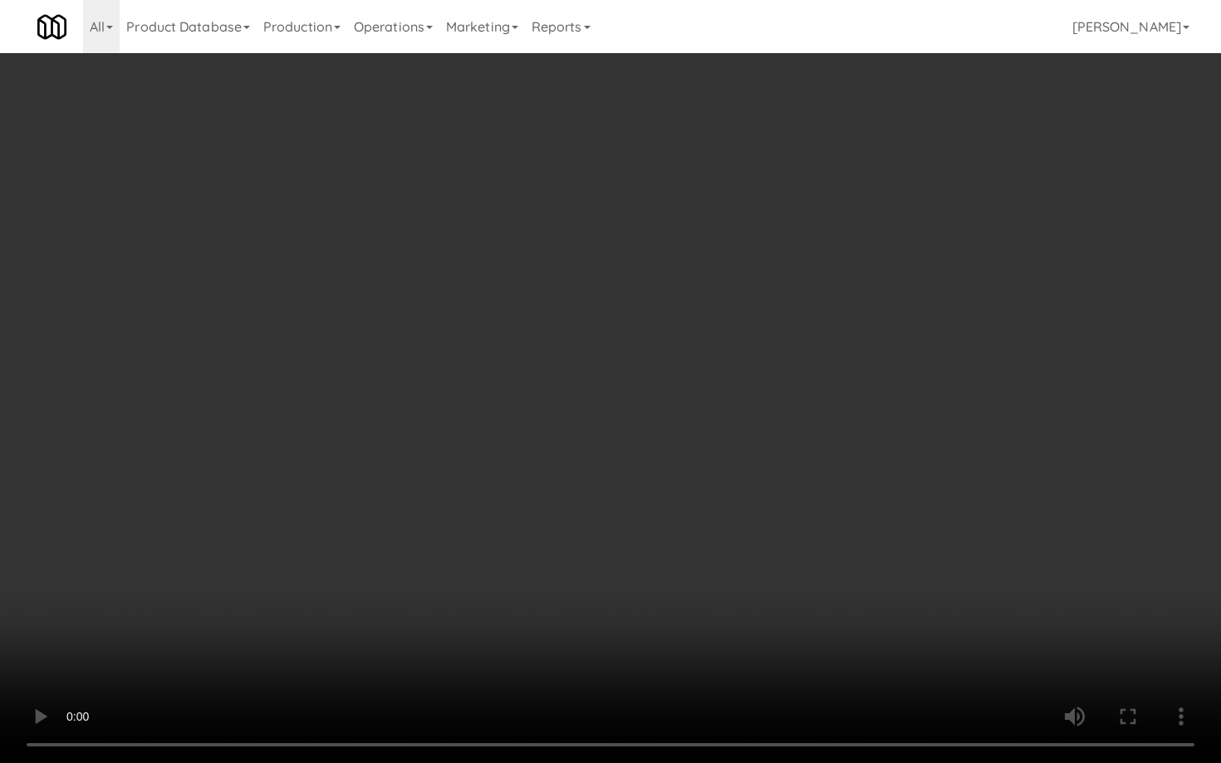
click at [677, 515] on video at bounding box center [610, 381] width 1221 height 763
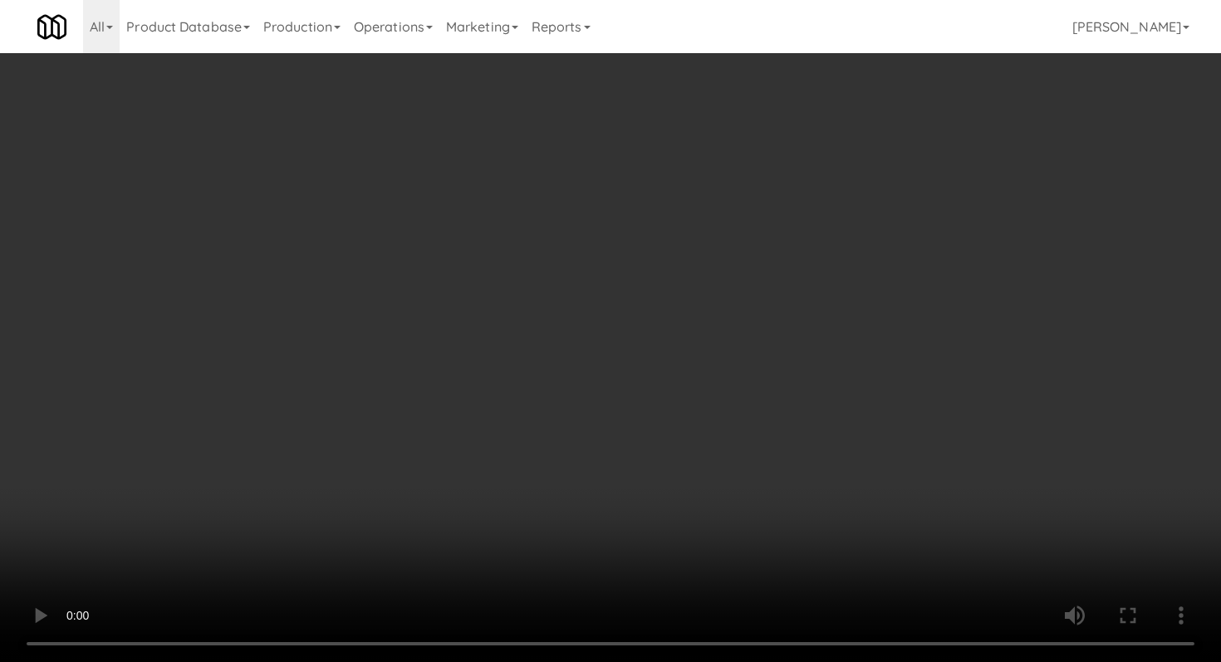
scroll to position [534, 0]
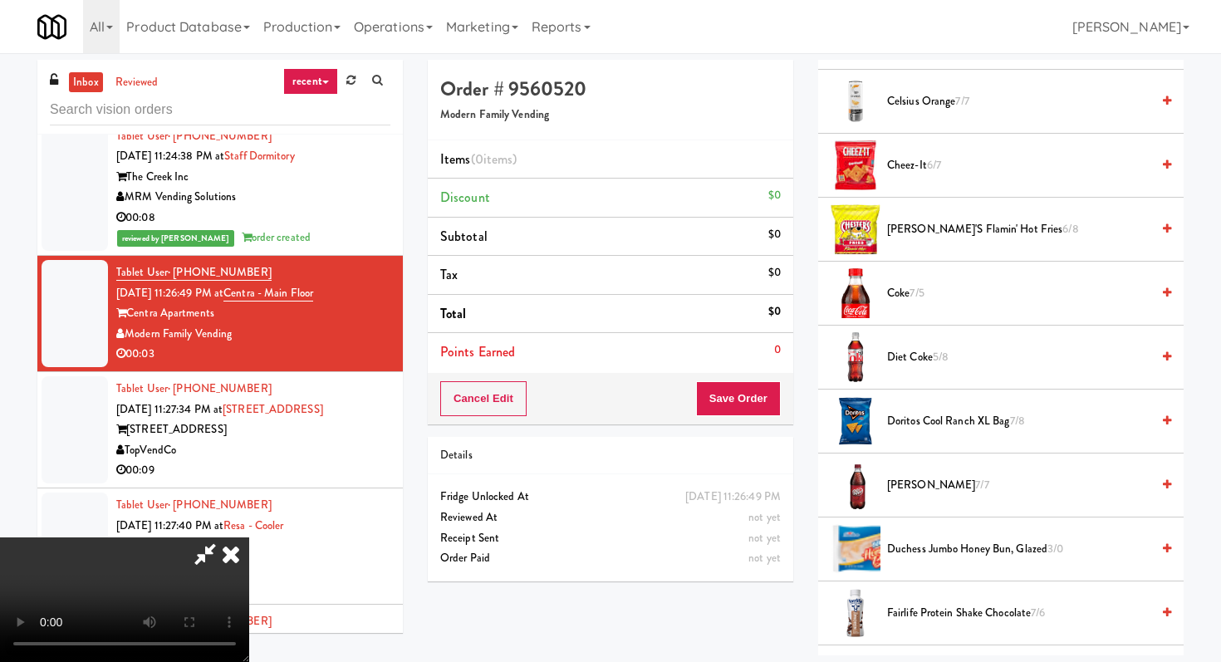
click at [917, 227] on span "[PERSON_NAME]'s Flamin' Hot Fries 6/8" at bounding box center [1018, 229] width 263 height 21
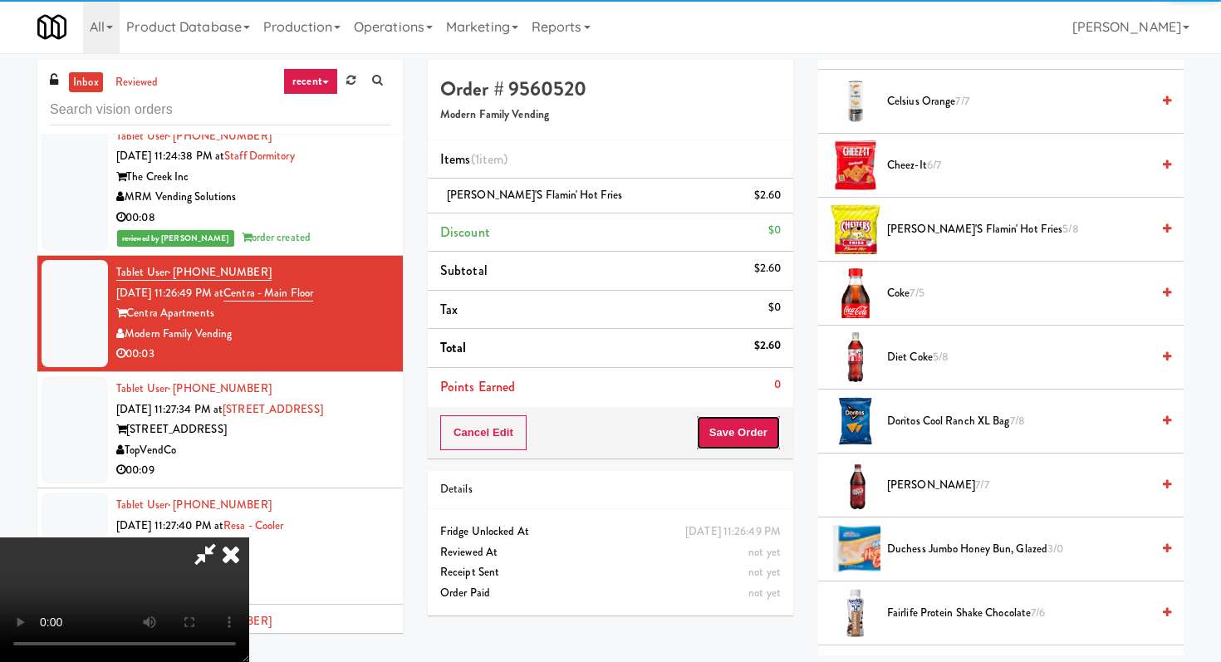
click at [753, 434] on button "Save Order" at bounding box center [738, 432] width 85 height 35
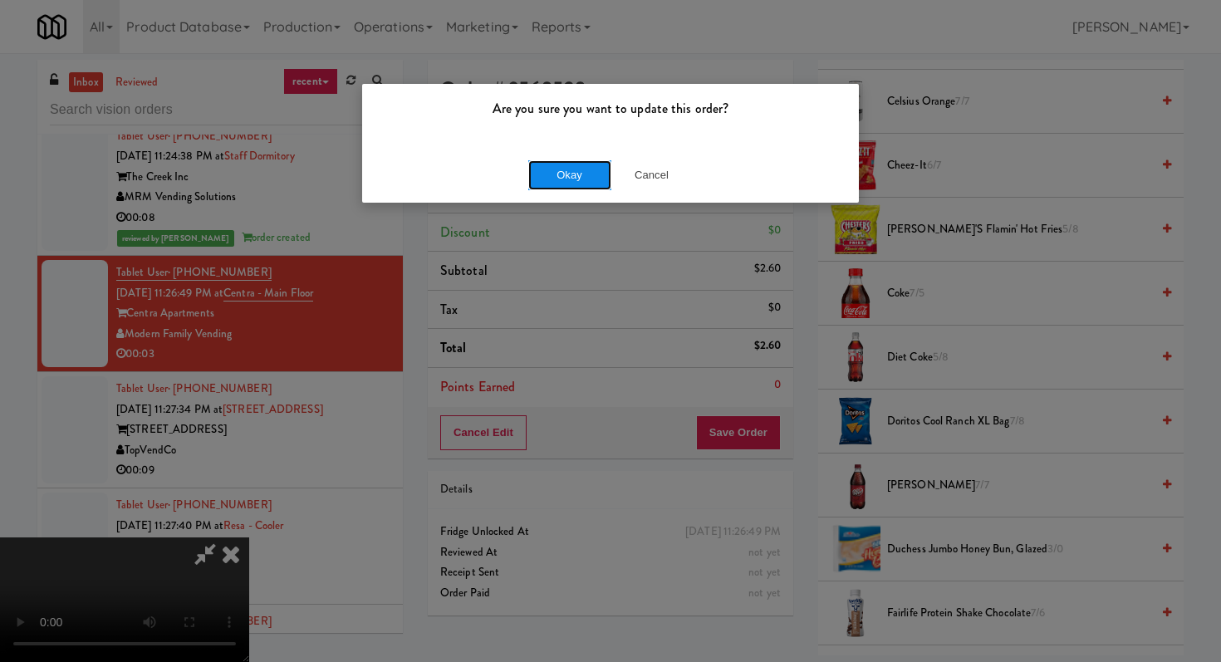
click at [561, 171] on button "Okay" at bounding box center [569, 175] width 83 height 30
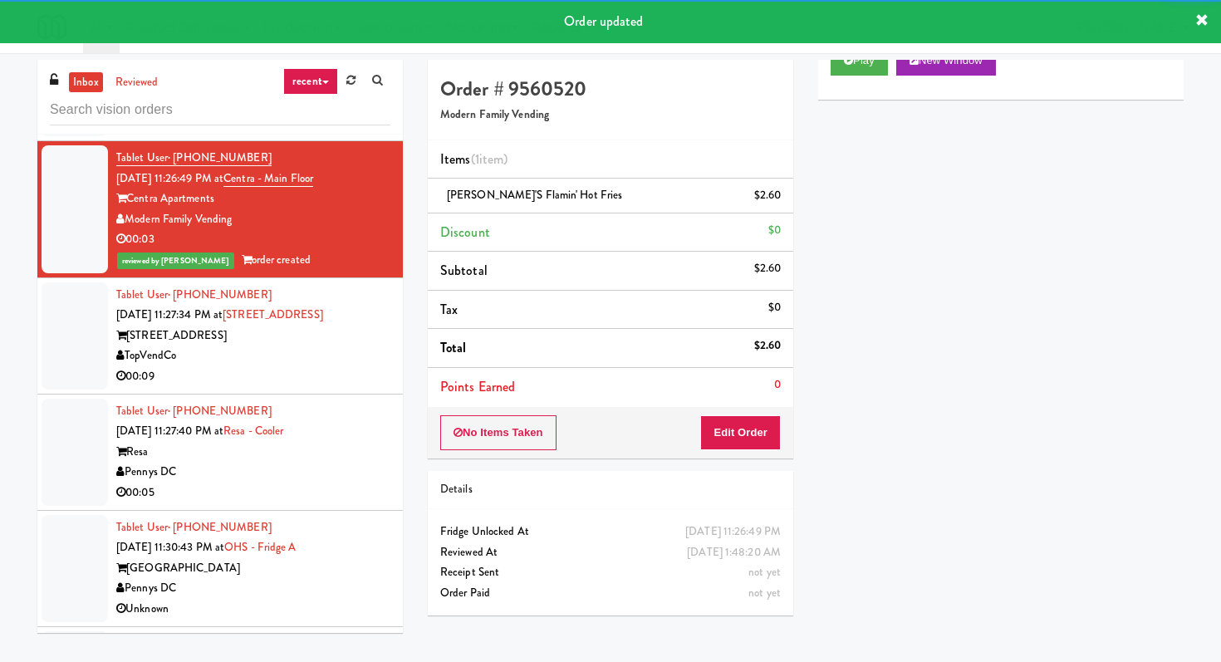
scroll to position [7091, 0]
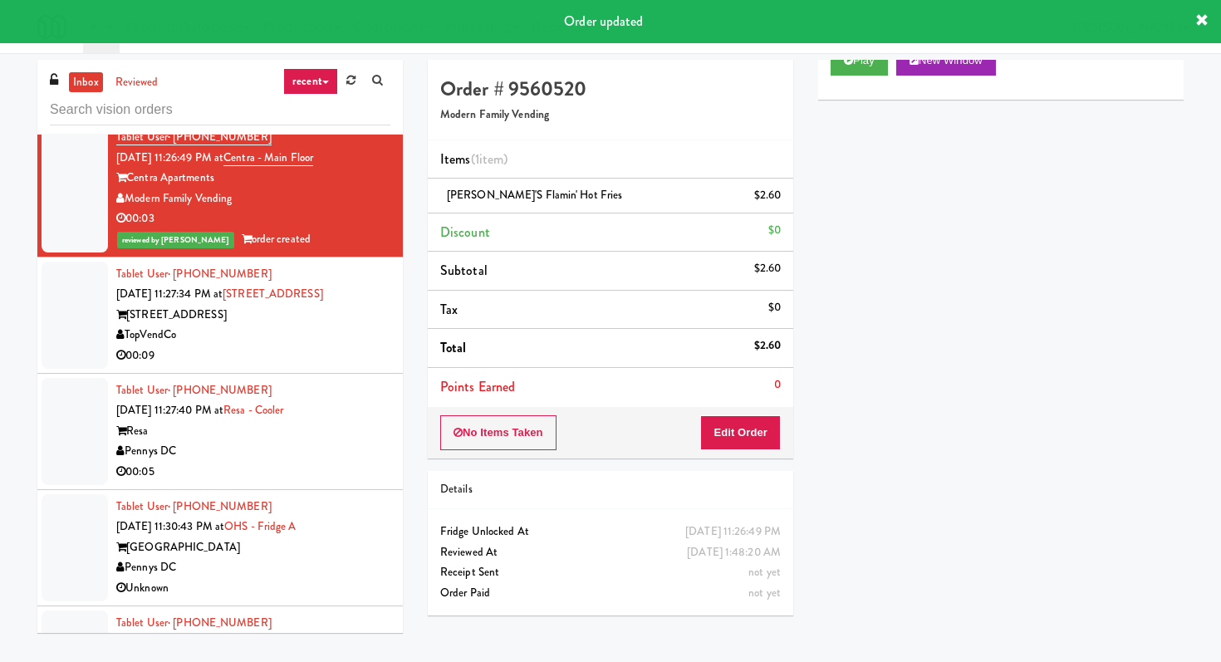
click at [345, 343] on div "TopVendCo" at bounding box center [253, 335] width 274 height 21
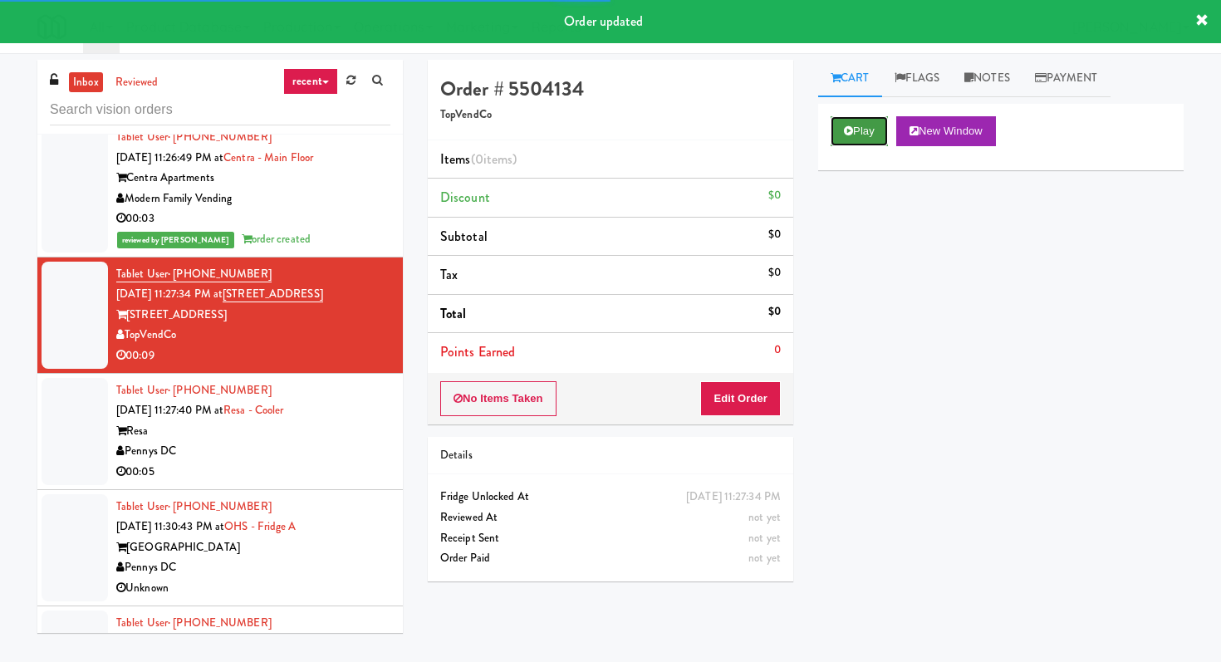
click at [854, 128] on button "Play" at bounding box center [858, 131] width 57 height 30
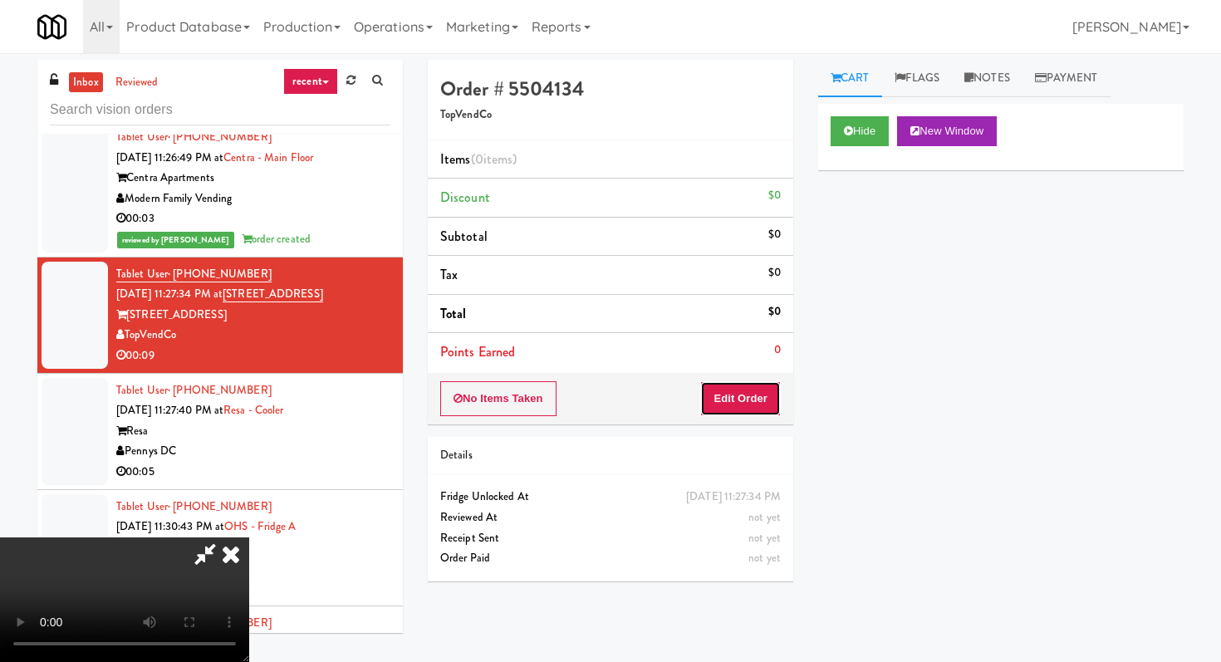
click at [756, 402] on button "Edit Order" at bounding box center [740, 398] width 81 height 35
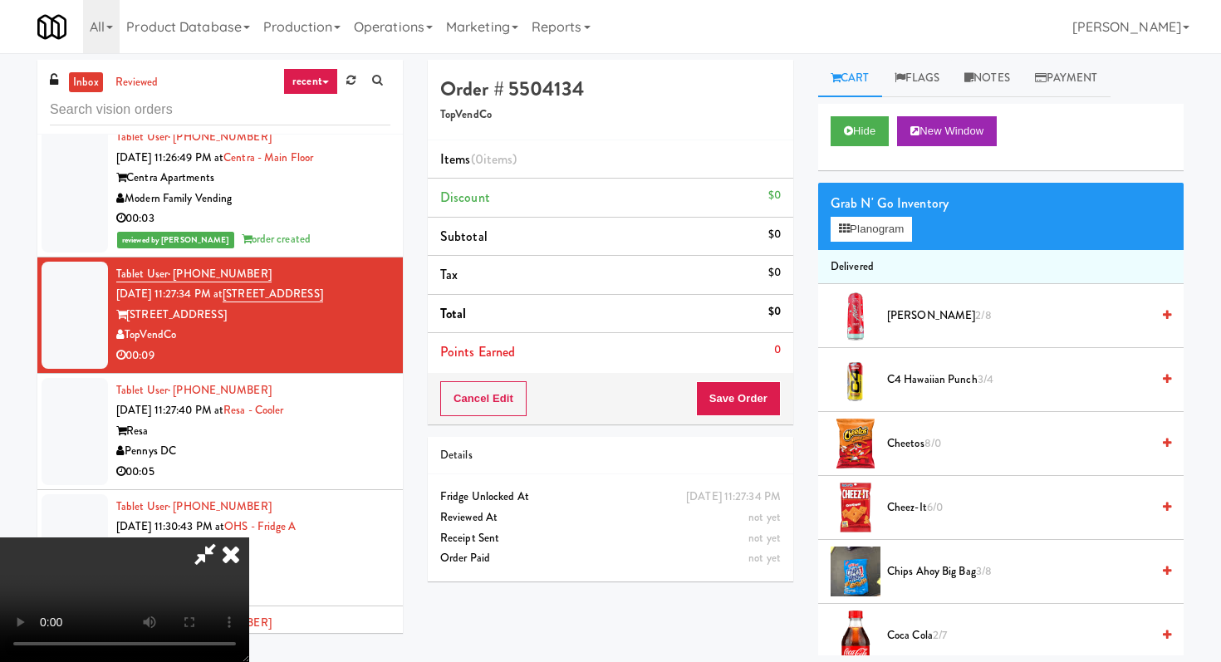
scroll to position [164, 0]
click at [249, 537] on video at bounding box center [124, 599] width 249 height 125
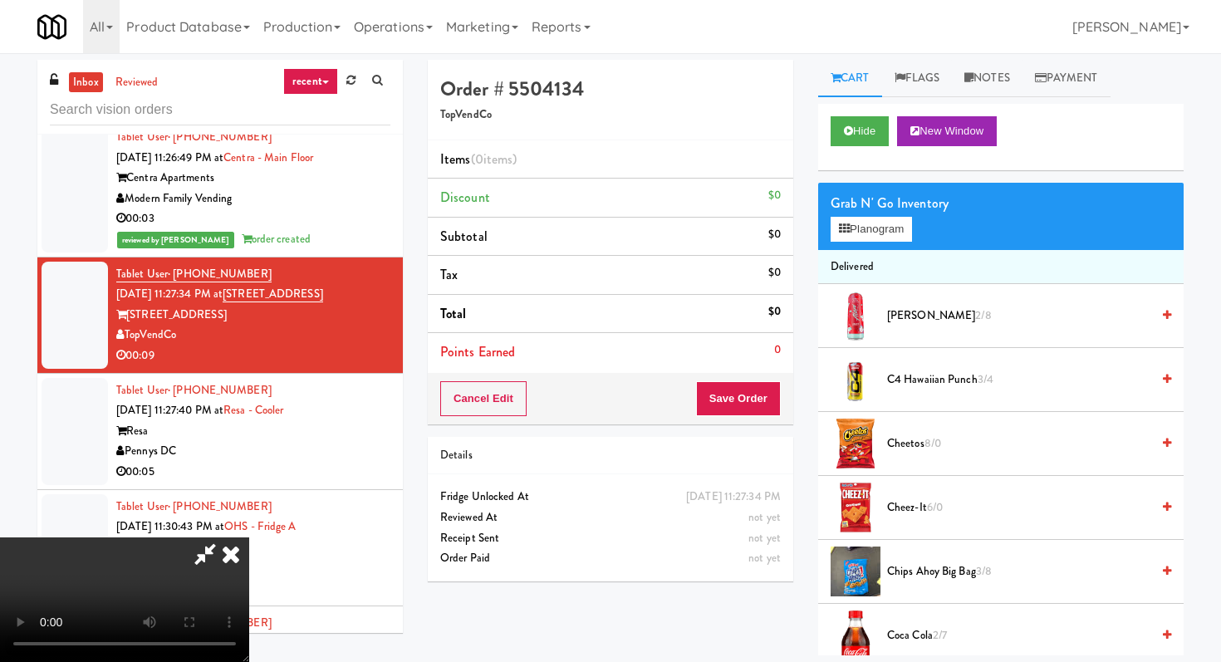
click at [249, 537] on video at bounding box center [124, 599] width 249 height 125
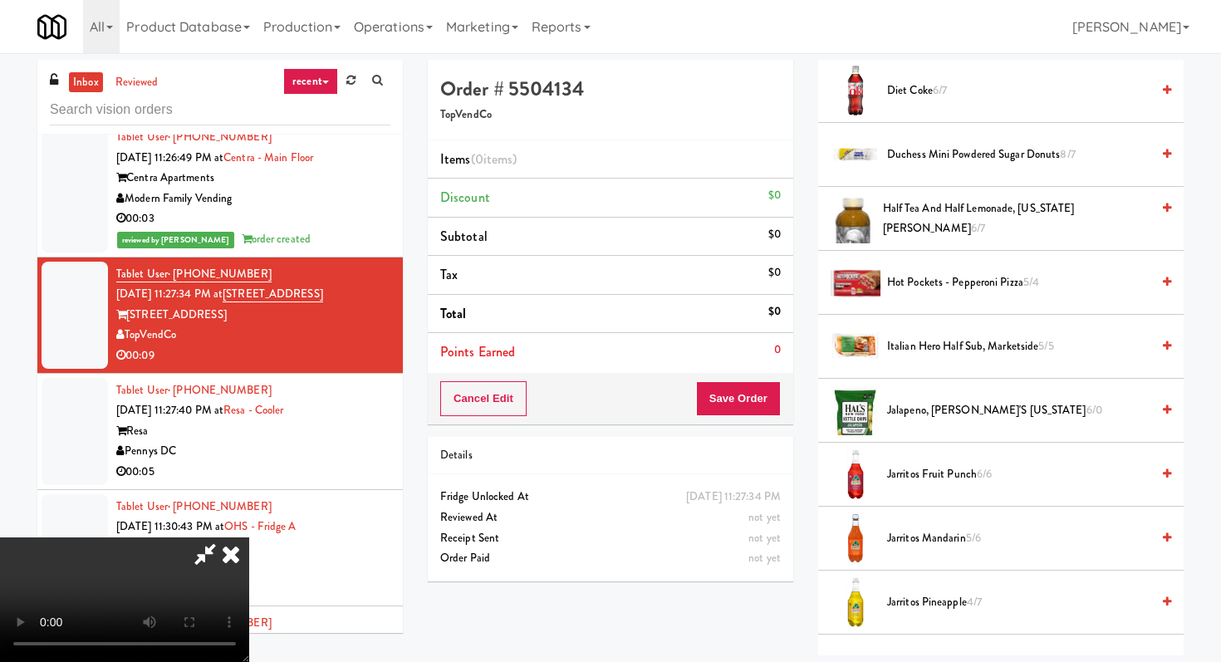
scroll to position [740, 0]
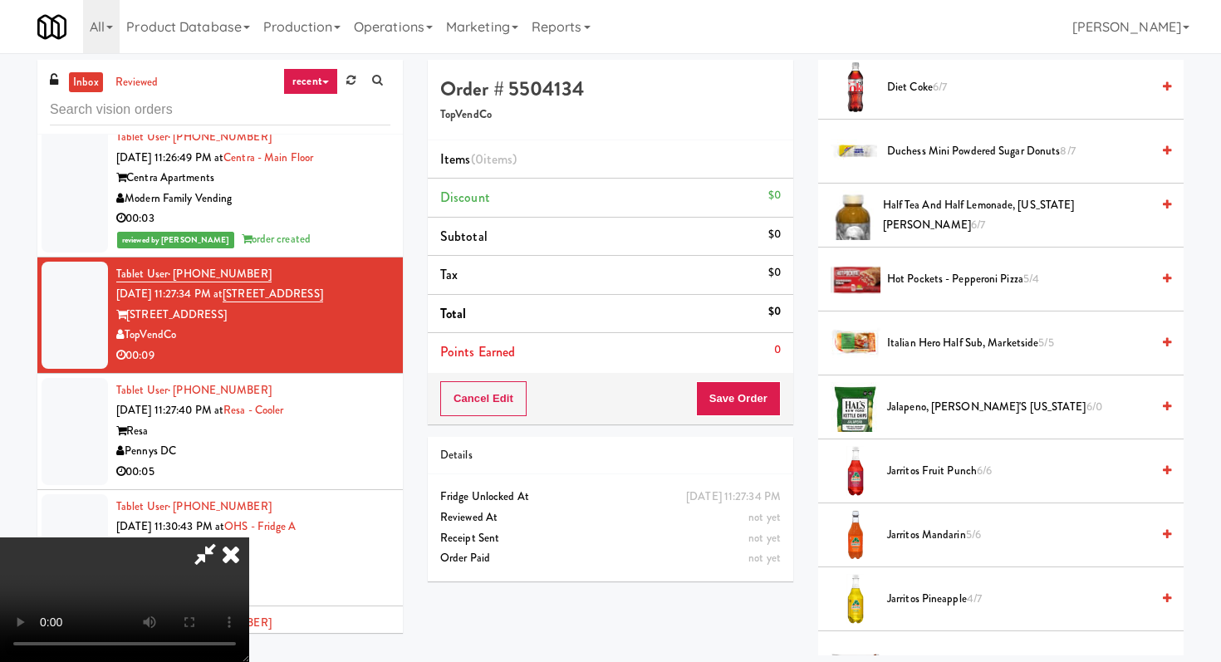
click at [899, 151] on span "Duchess Mini Powdered Sugar Donuts 8/7" at bounding box center [1018, 151] width 263 height 21
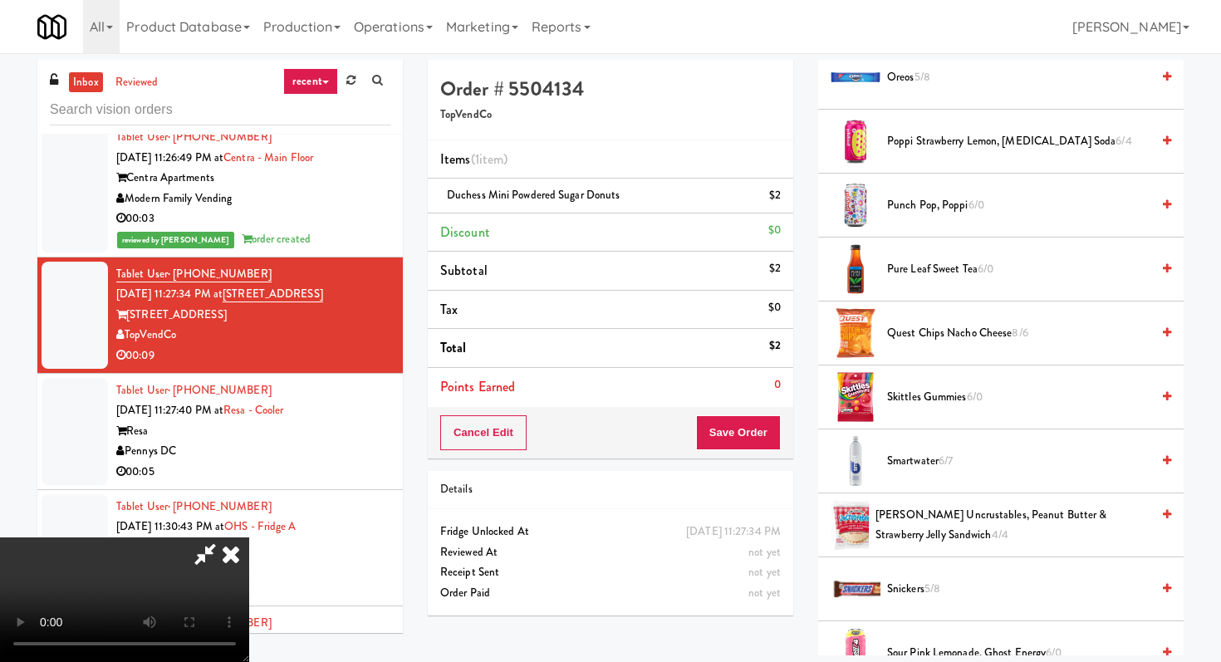
scroll to position [1369, 0]
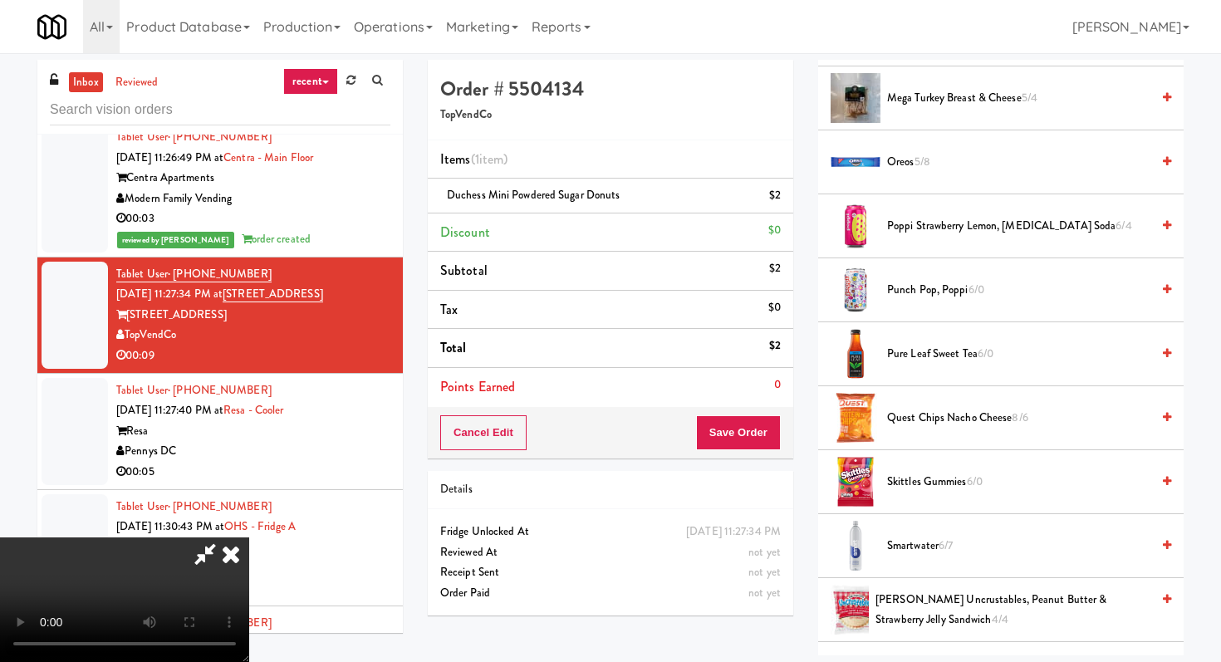
click at [908, 161] on span "Oreos 5/8" at bounding box center [1018, 162] width 263 height 21
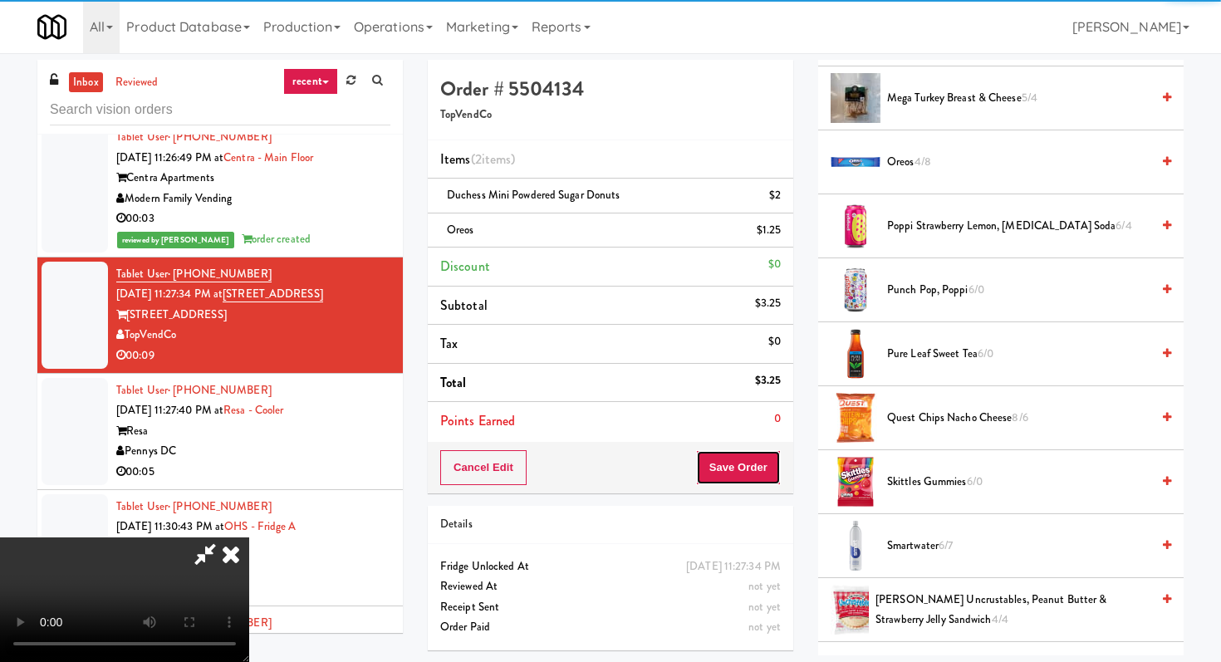
click at [765, 473] on button "Save Order" at bounding box center [738, 467] width 85 height 35
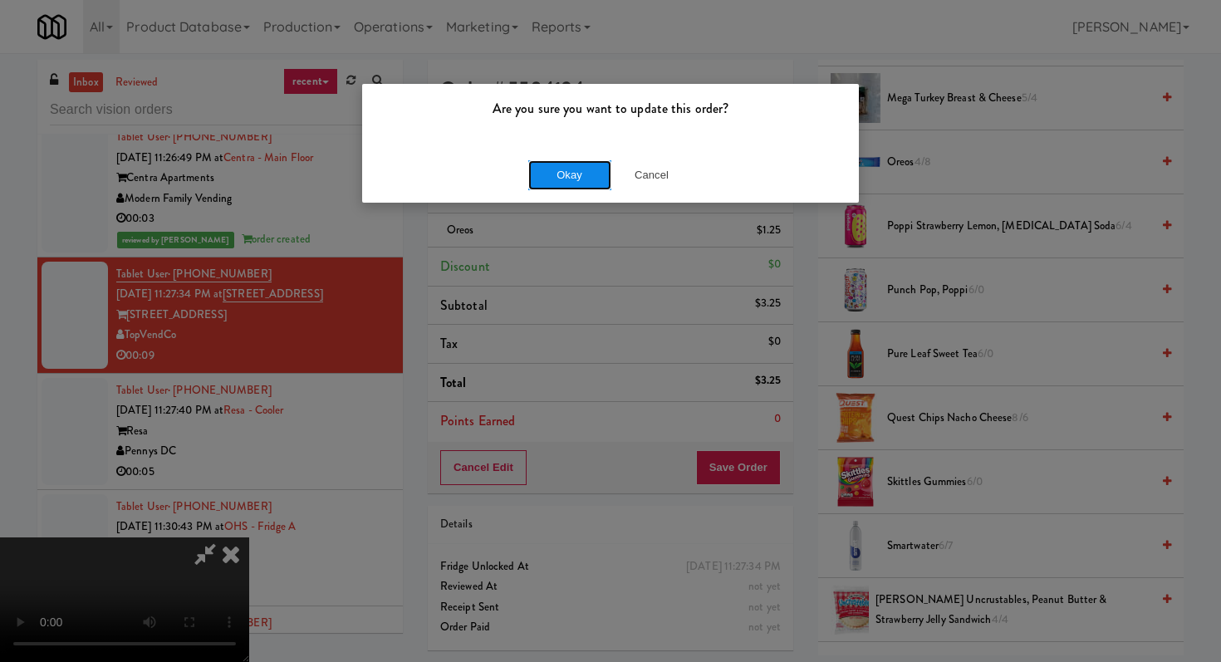
click at [572, 166] on button "Okay" at bounding box center [569, 175] width 83 height 30
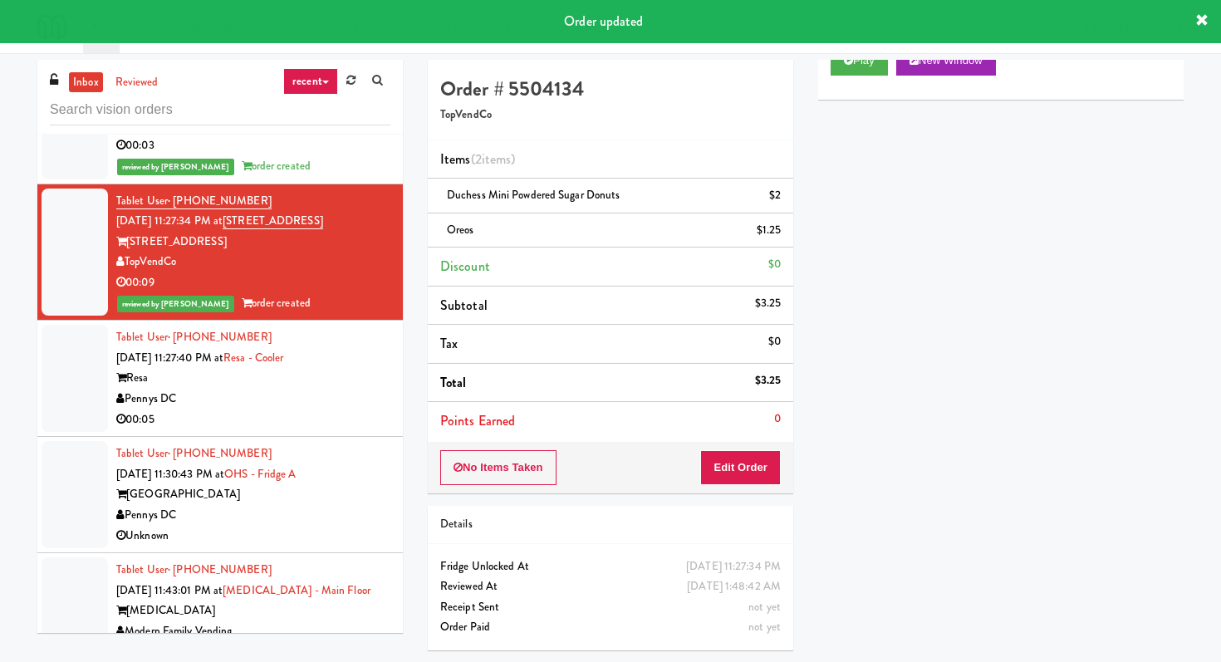
scroll to position [7179, 0]
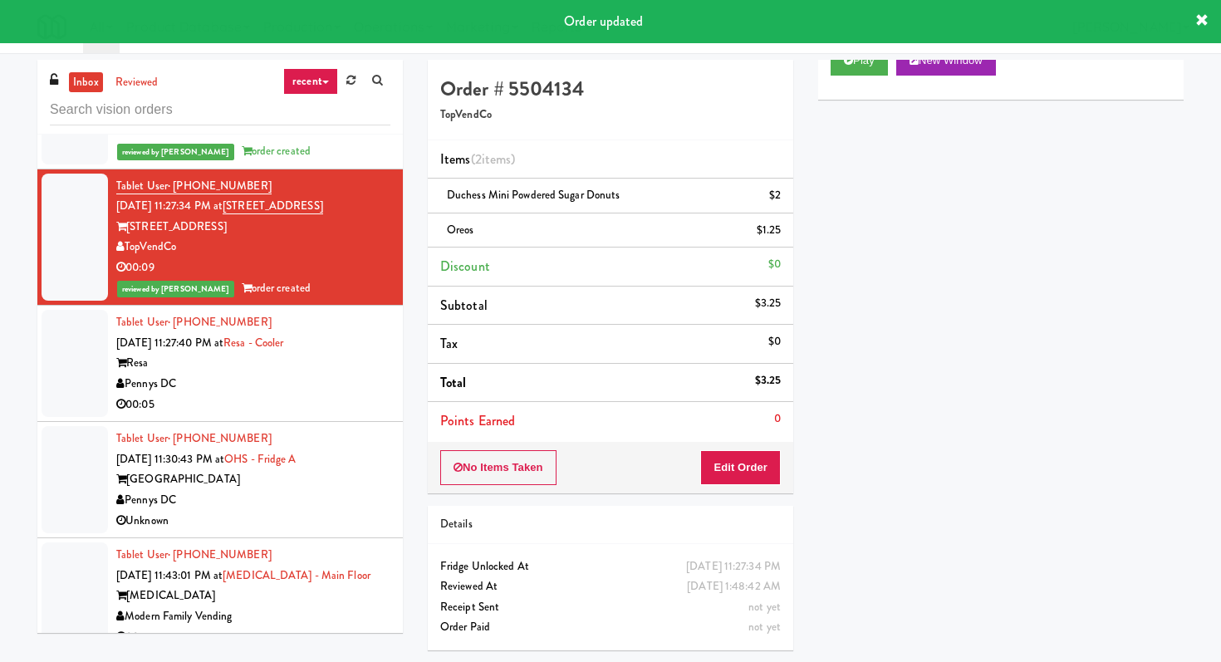
click at [341, 394] on div "Pennys DC" at bounding box center [253, 384] width 274 height 21
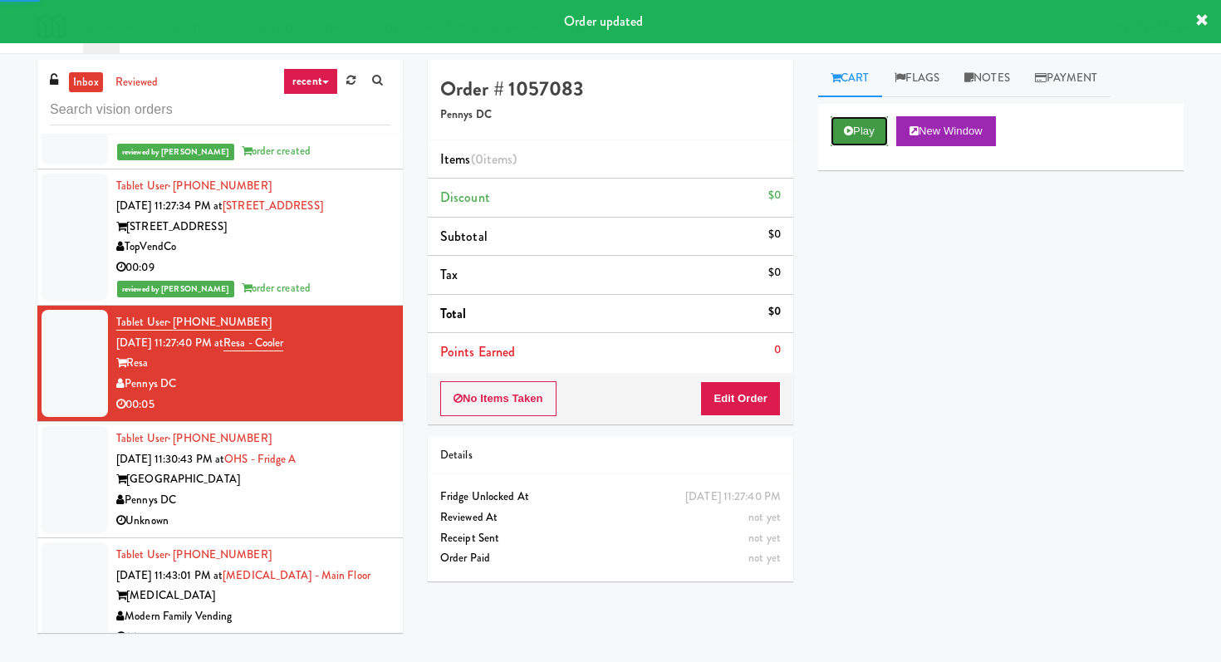
click at [839, 130] on button "Play" at bounding box center [858, 131] width 57 height 30
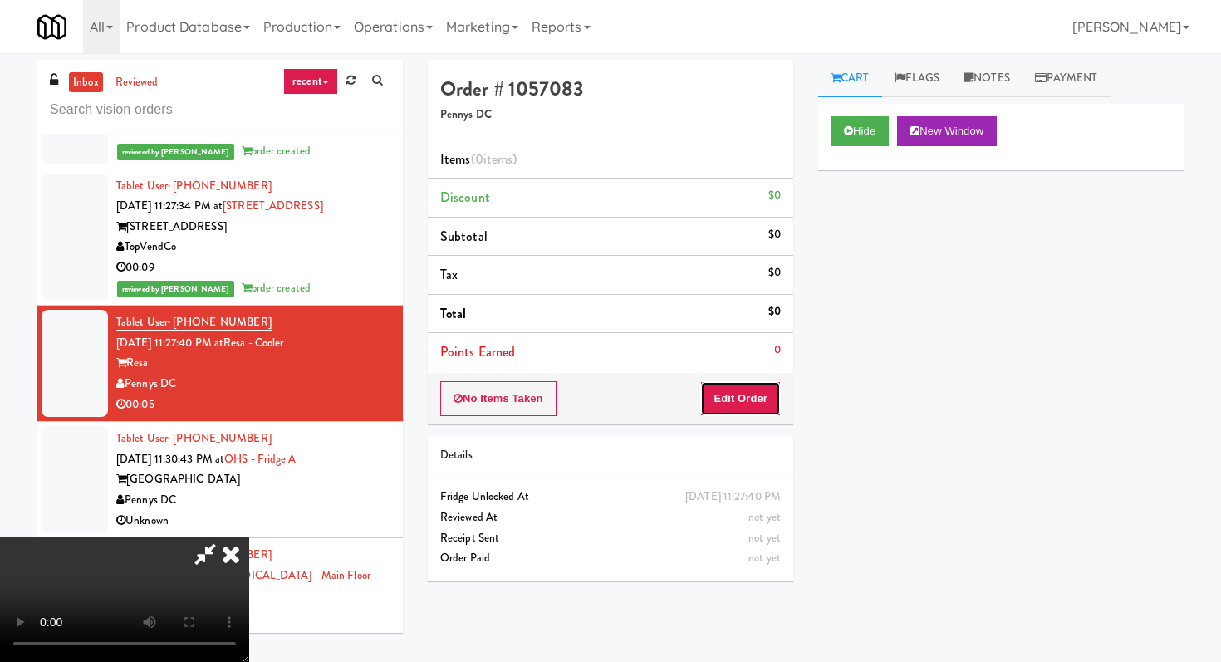
click at [743, 411] on button "Edit Order" at bounding box center [740, 398] width 81 height 35
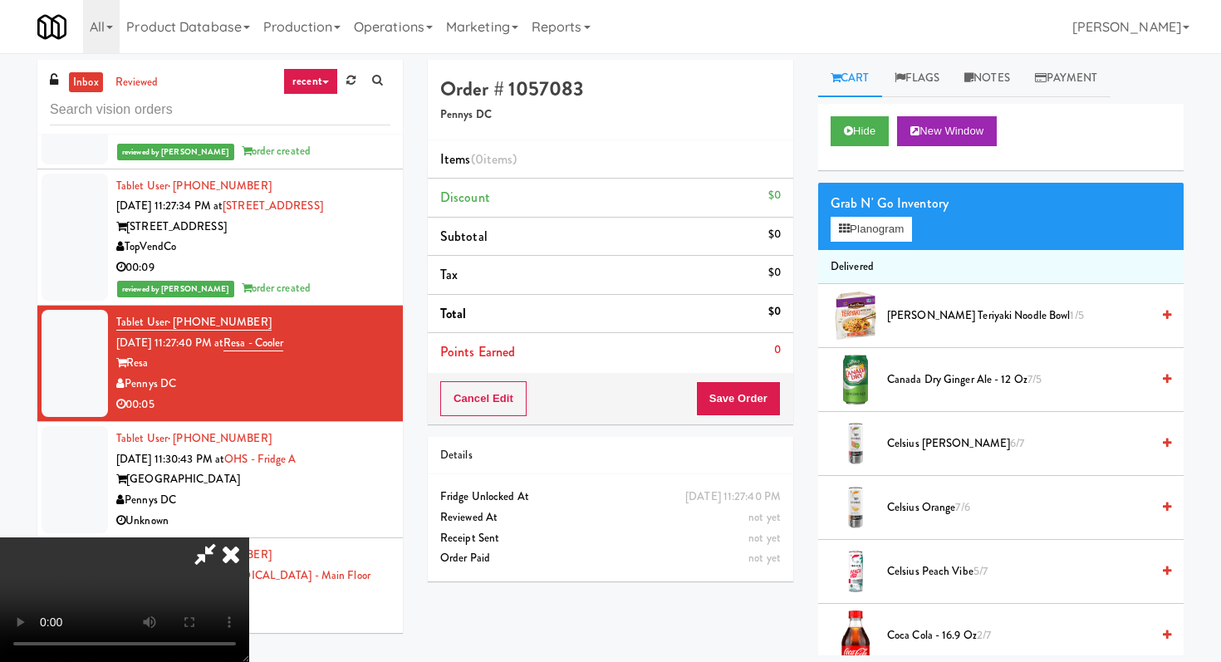
scroll to position [164, 0]
click at [249, 537] on video at bounding box center [124, 599] width 249 height 125
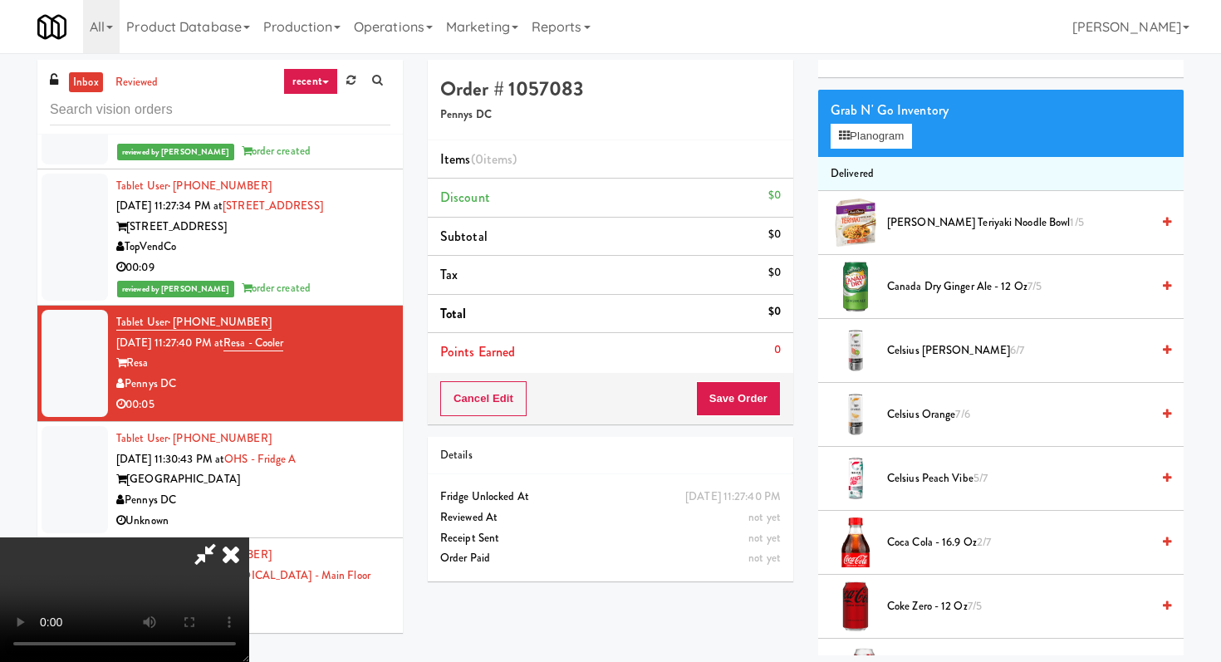
scroll to position [109, 0]
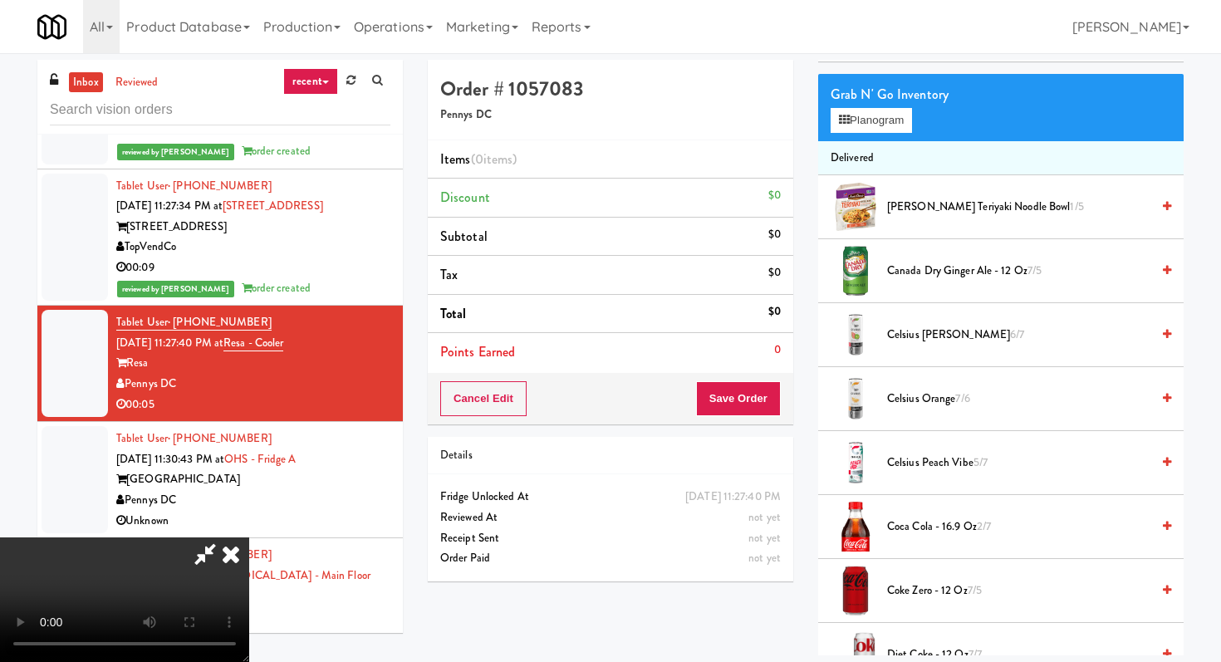
click at [933, 532] on span "Coca Cola - 16.9 oz 2/7" at bounding box center [1018, 527] width 263 height 21
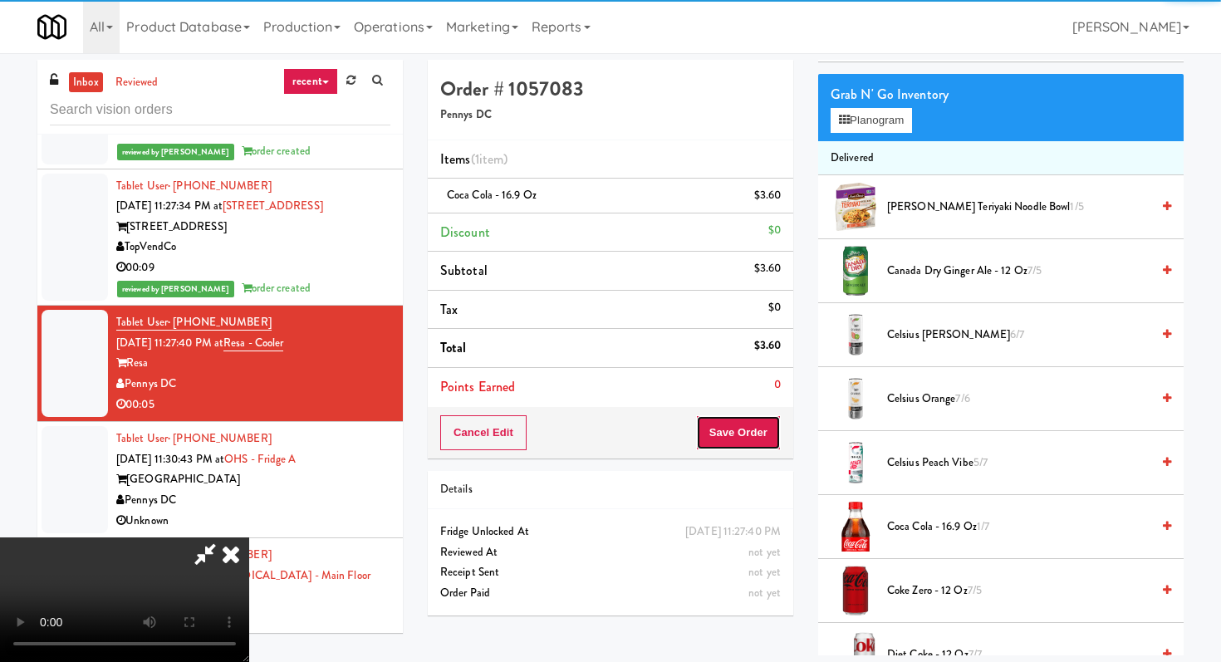
click at [758, 427] on button "Save Order" at bounding box center [738, 432] width 85 height 35
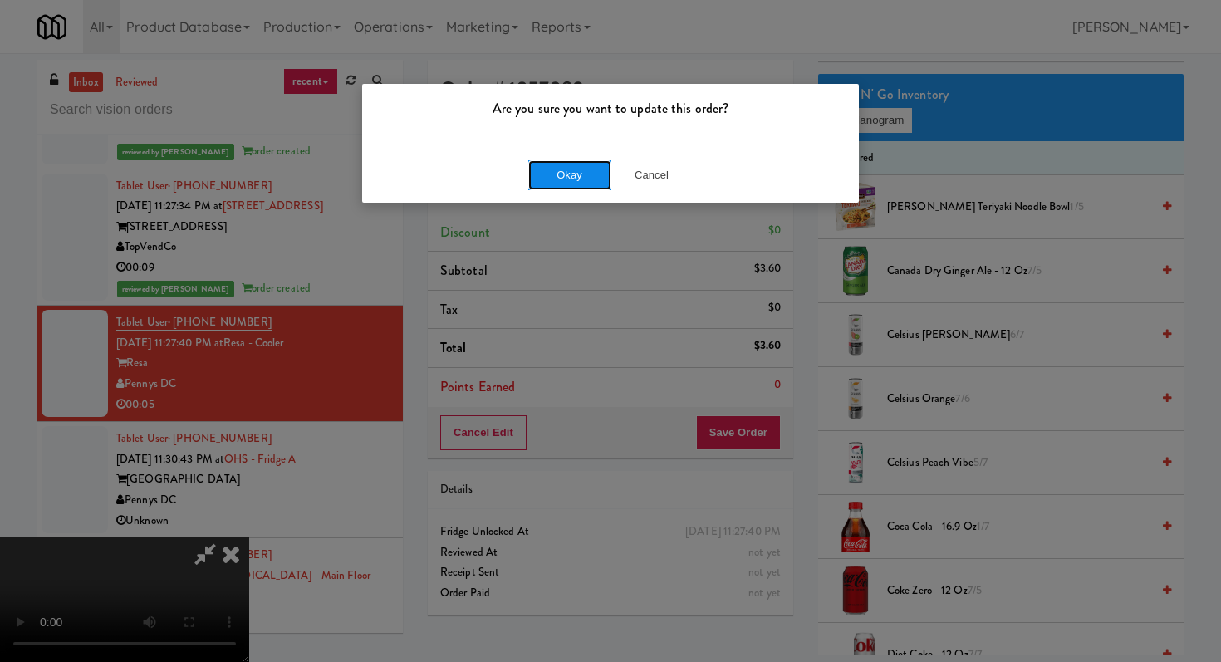
click at [569, 184] on button "Okay" at bounding box center [569, 175] width 83 height 30
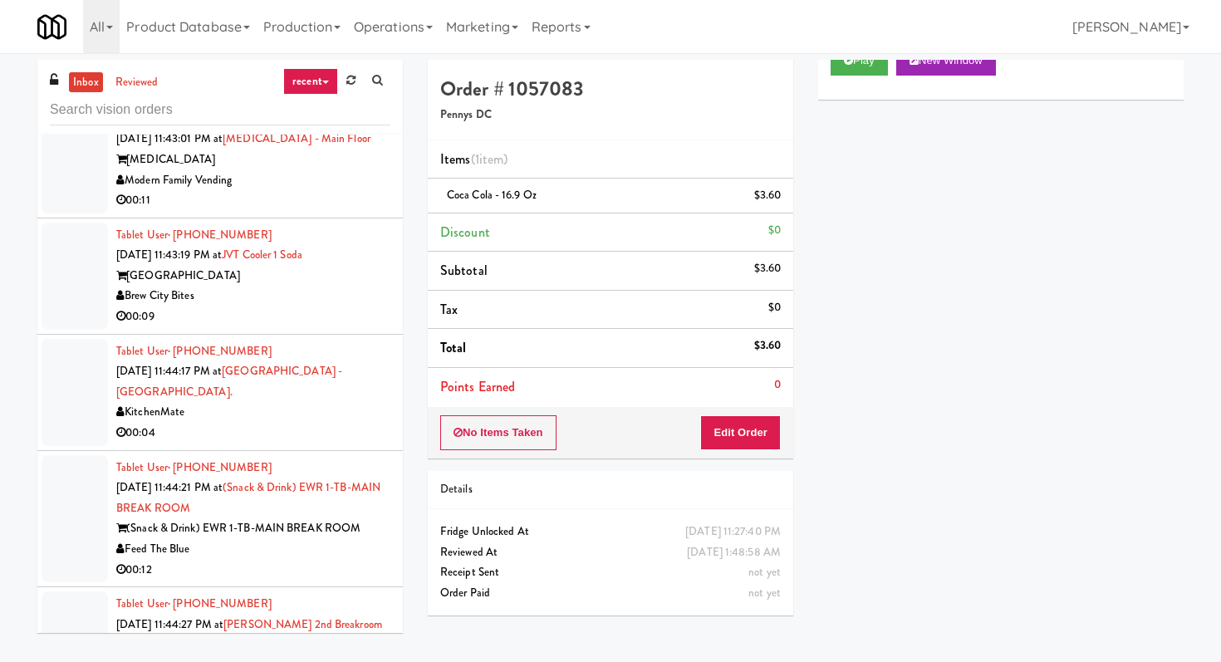
scroll to position [7636, 0]
click at [334, 218] on li "Tablet User · (360) 628-2012 [DATE] 11:43:01 PM at [MEDICAL_DATA][GEOGRAPHIC_DA…" at bounding box center [219, 159] width 365 height 116
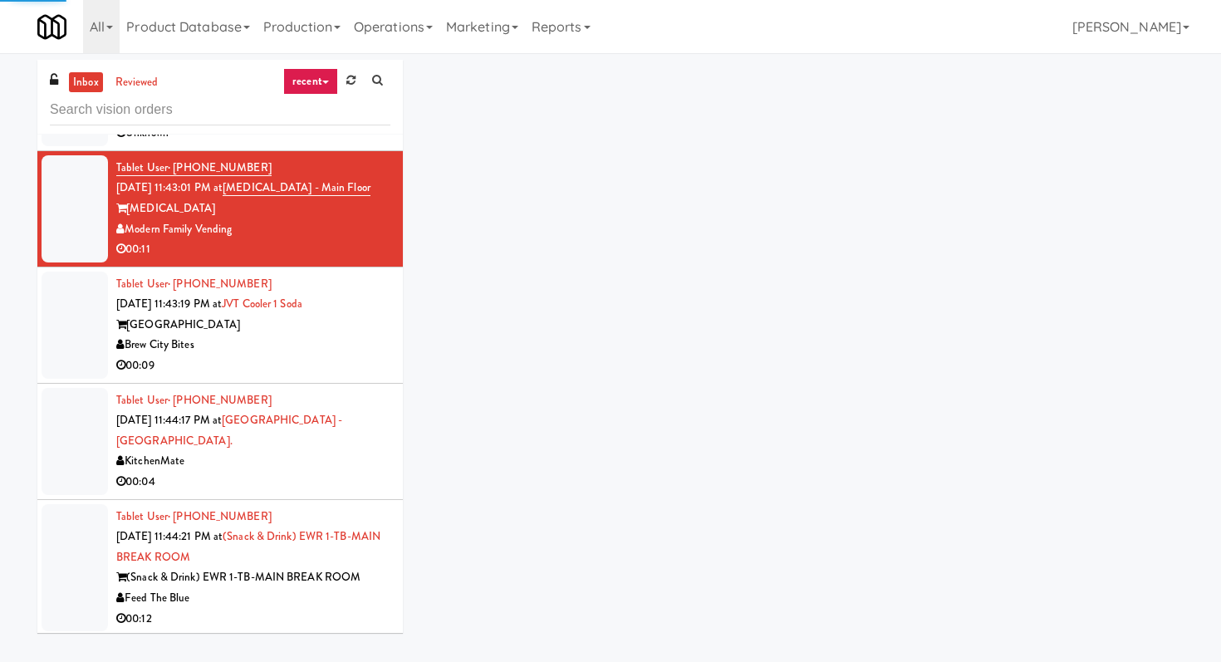
scroll to position [7570, 0]
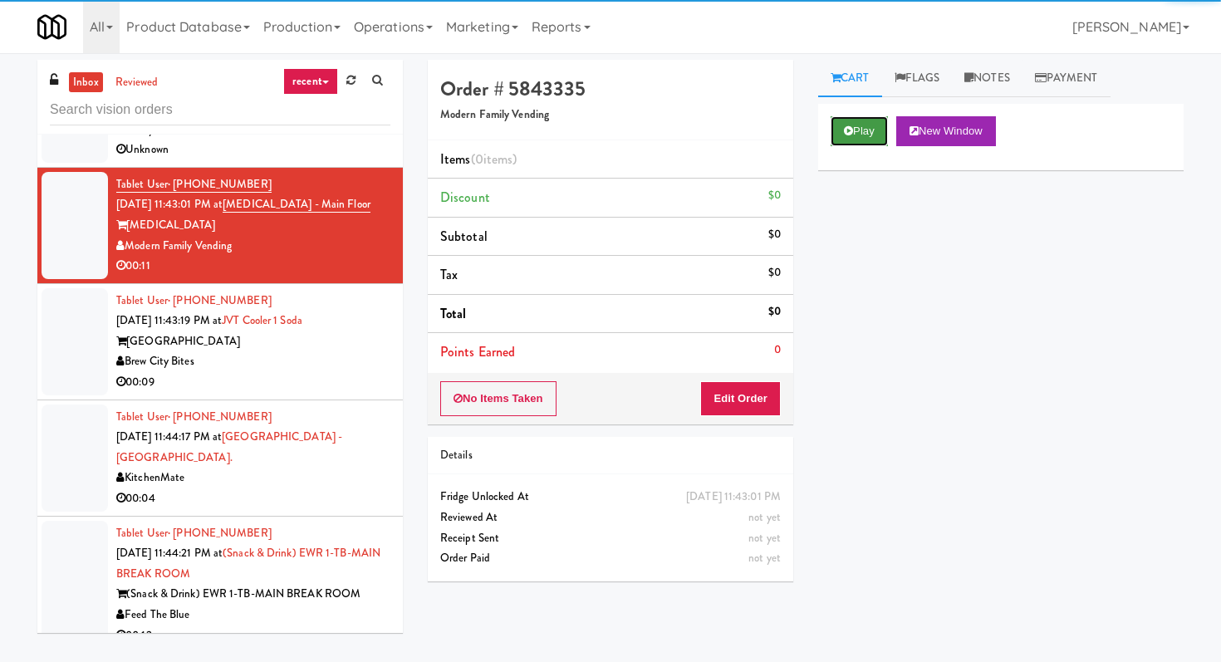
click at [840, 143] on button "Play" at bounding box center [858, 131] width 57 height 30
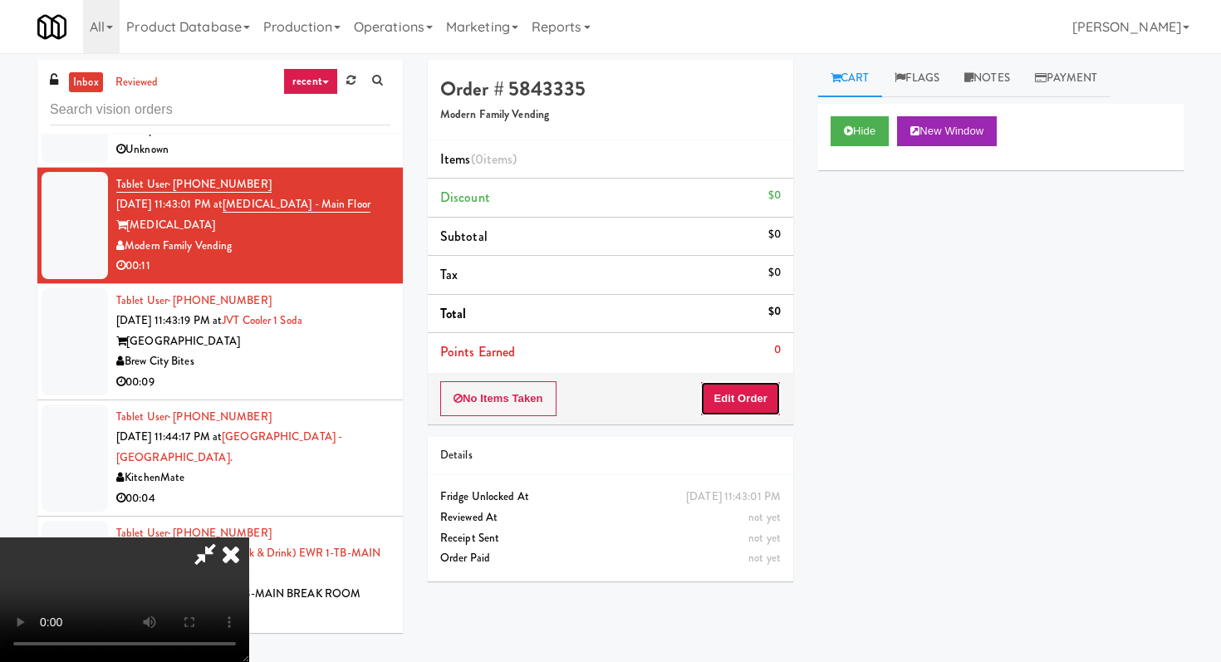
click at [770, 390] on button "Edit Order" at bounding box center [740, 398] width 81 height 35
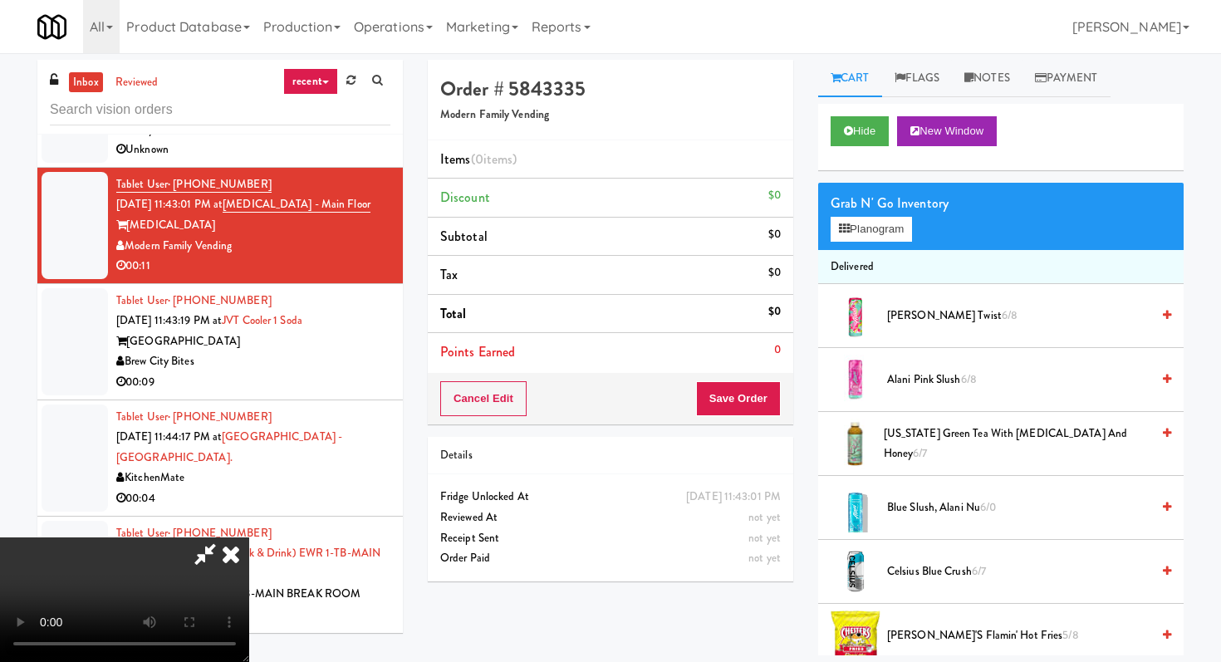
scroll to position [164, 0]
click at [249, 537] on video at bounding box center [124, 599] width 249 height 125
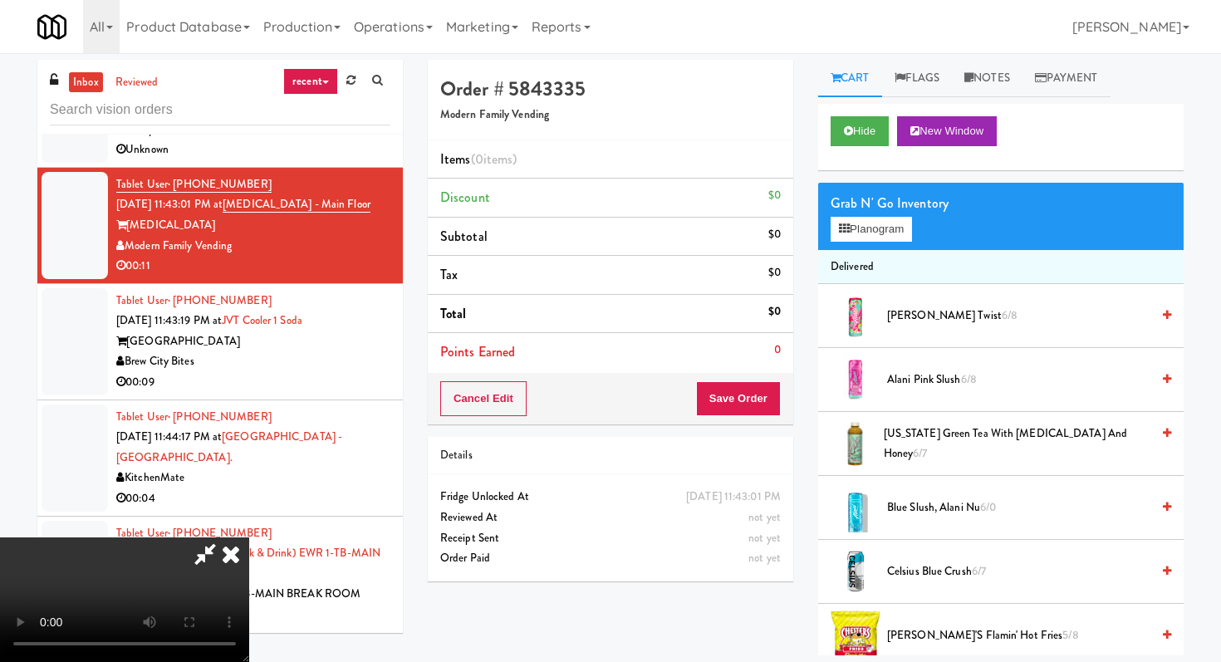
click at [249, 537] on video at bounding box center [124, 599] width 249 height 125
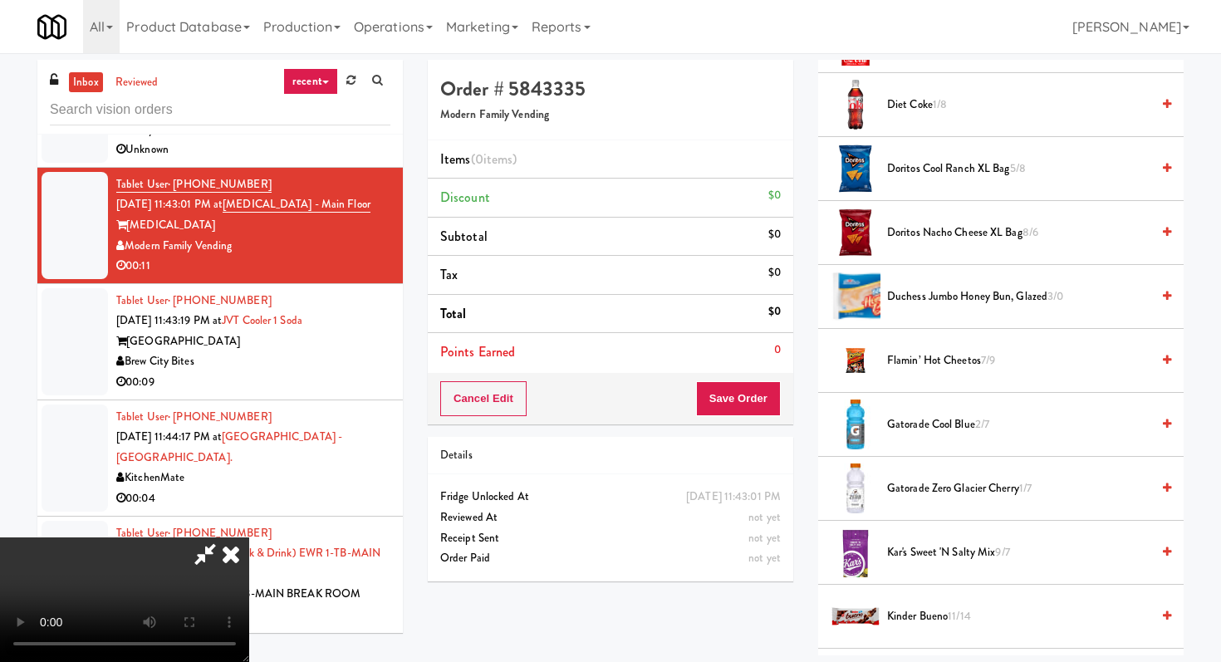
scroll to position [772, 0]
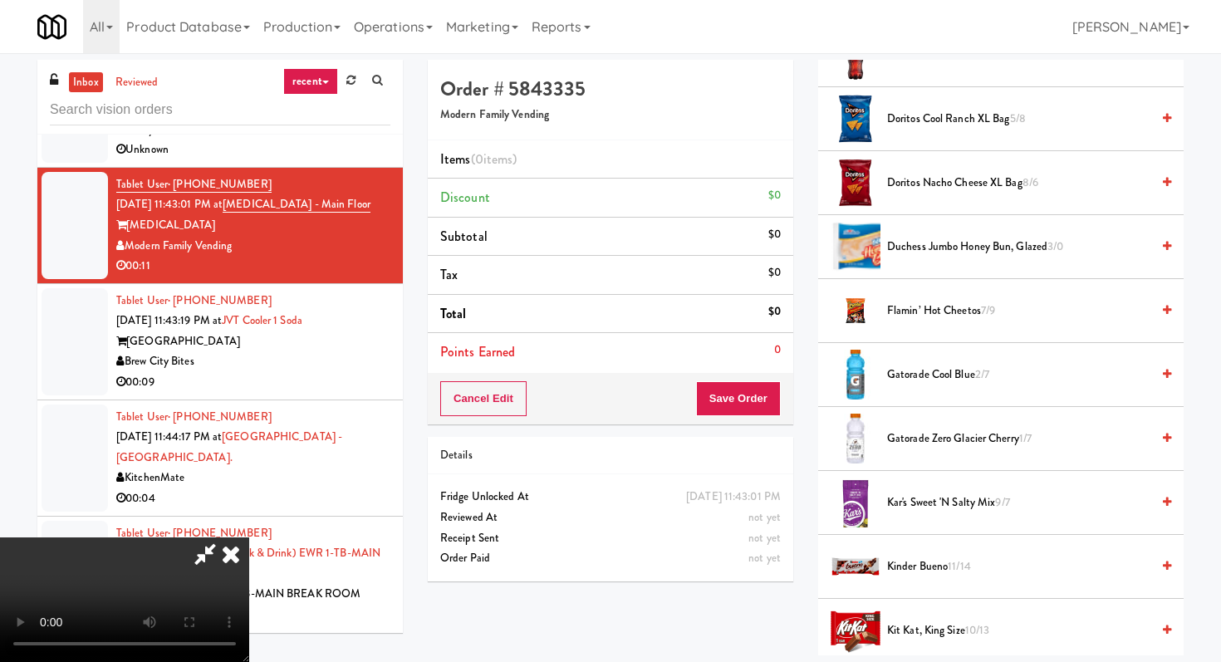
click at [928, 365] on span "Gatorade Cool Blue 2/7" at bounding box center [1018, 375] width 263 height 21
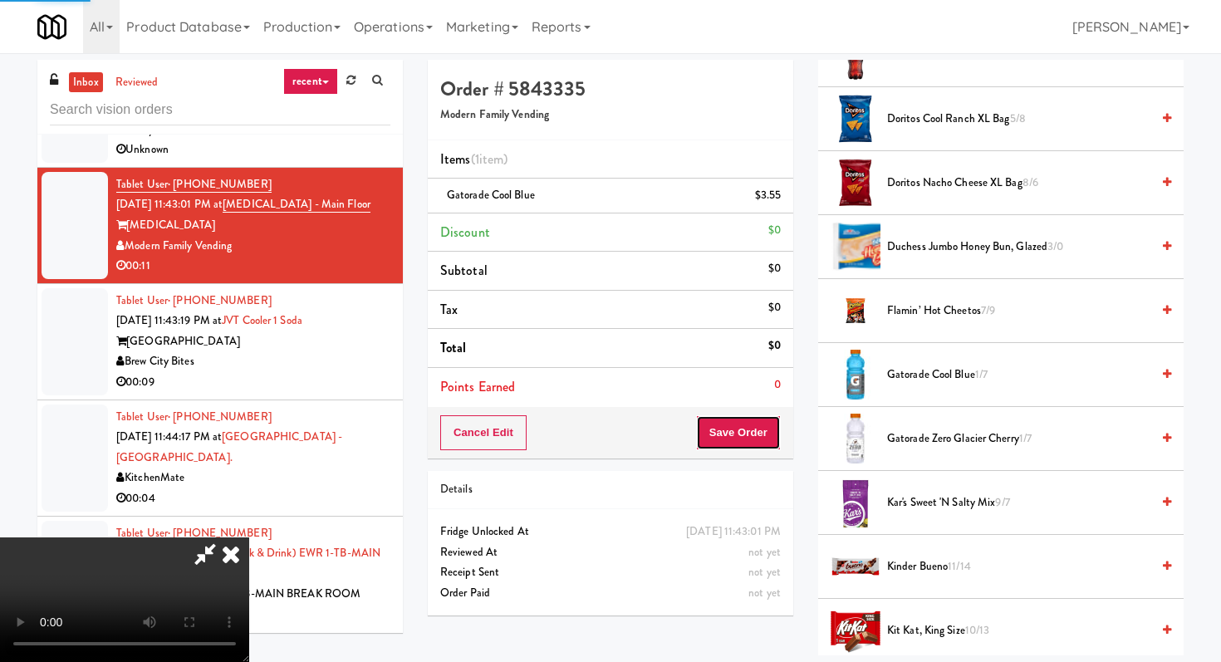
click at [765, 433] on button "Save Order" at bounding box center [738, 432] width 85 height 35
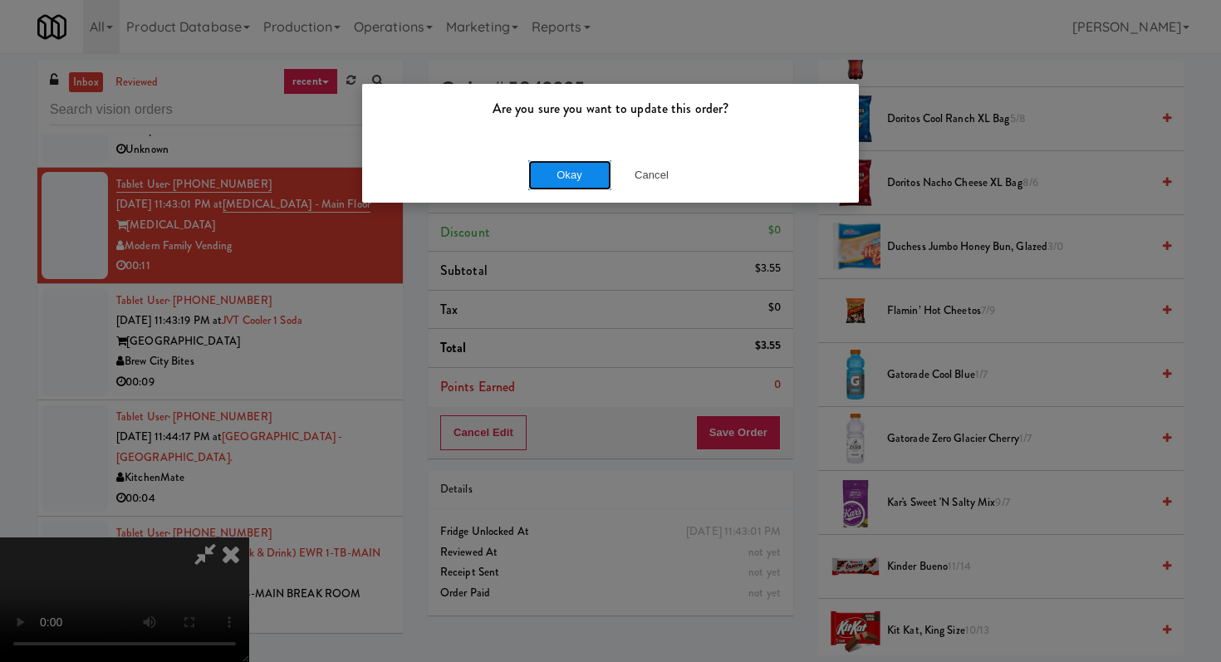
click at [592, 178] on button "Okay" at bounding box center [569, 175] width 83 height 30
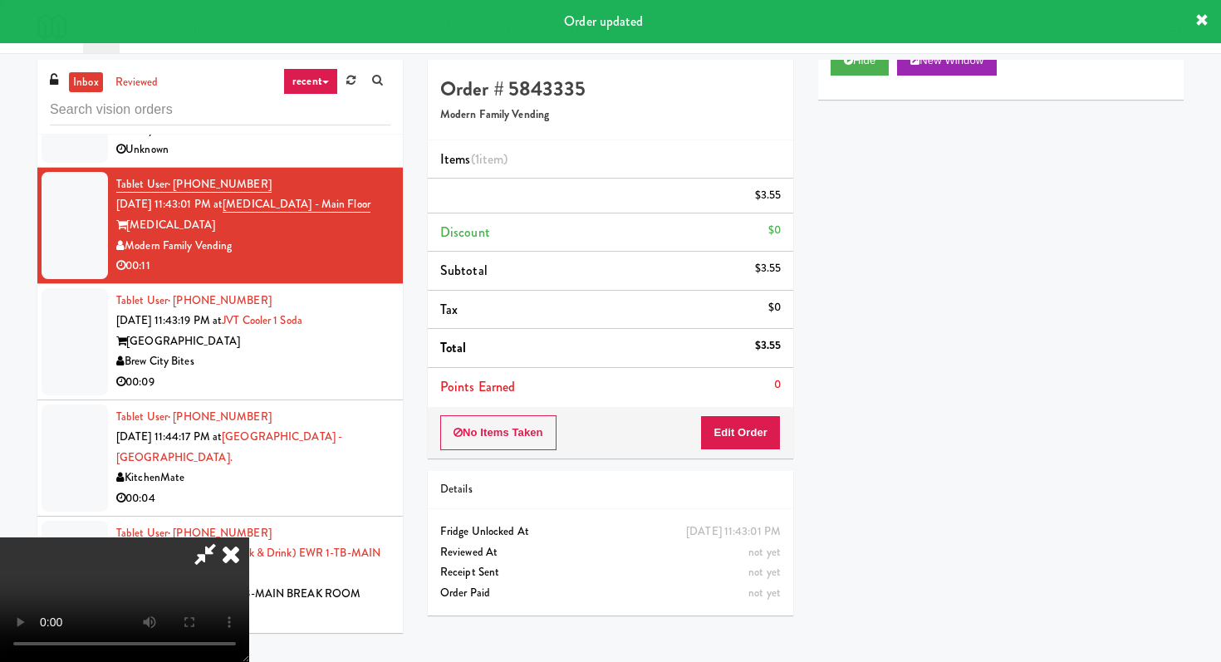
scroll to position [0, 0]
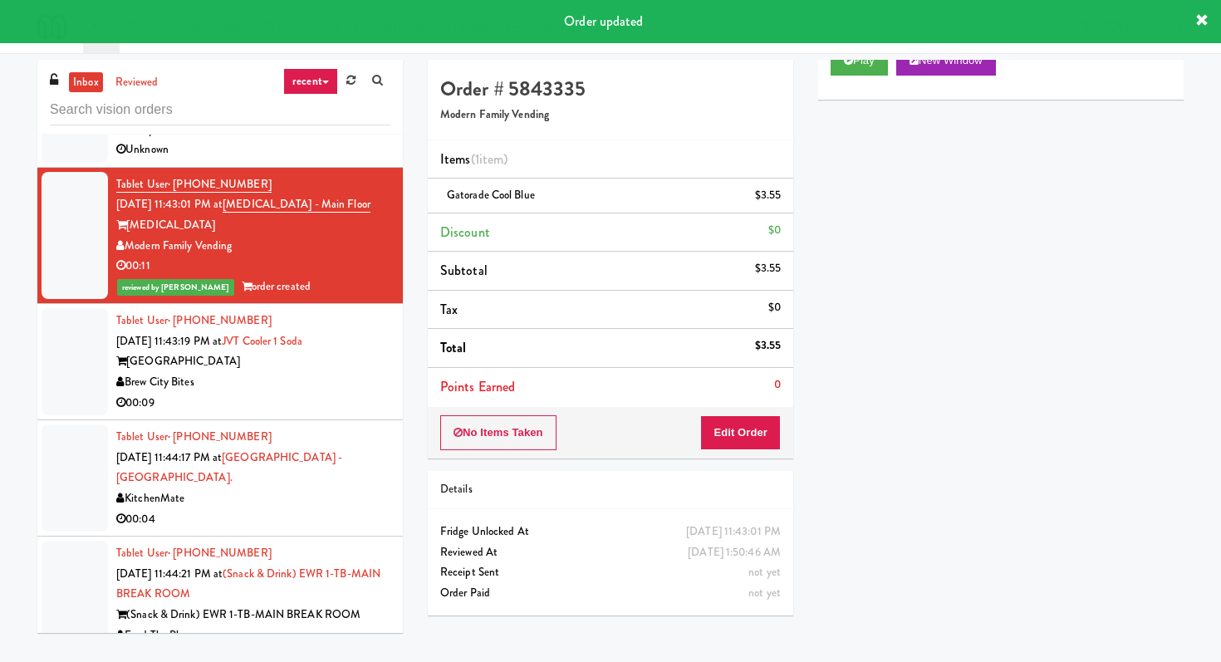
click at [339, 406] on div "00:09" at bounding box center [253, 403] width 274 height 21
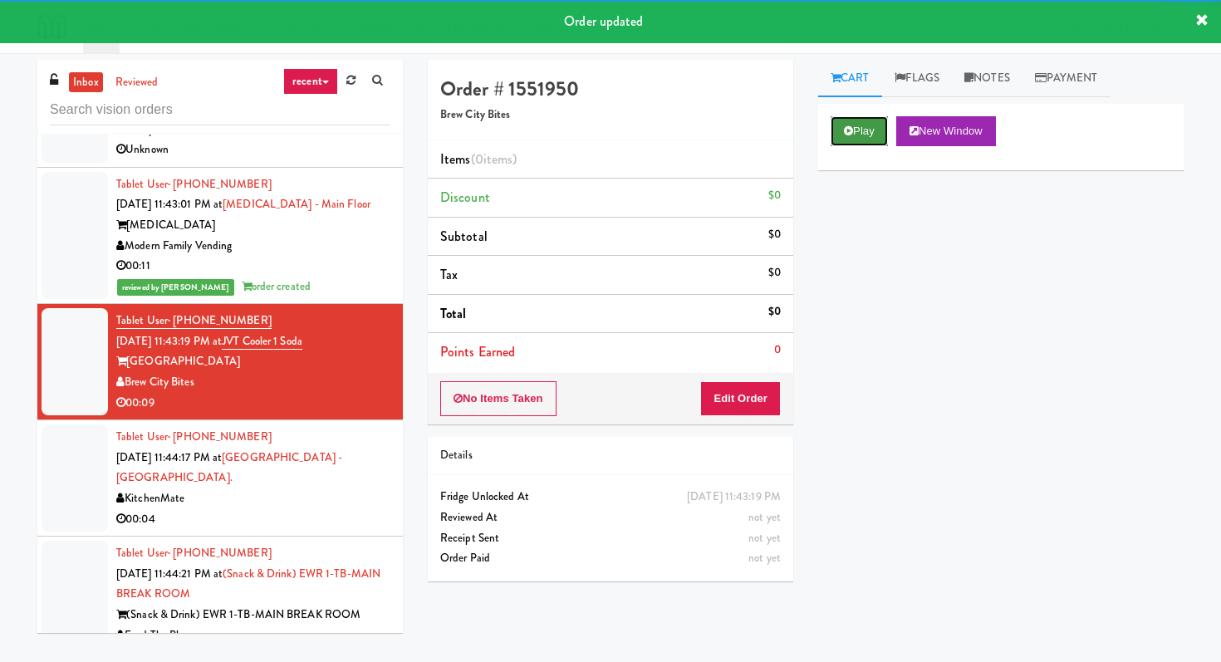
click at [851, 145] on button "Play" at bounding box center [858, 131] width 57 height 30
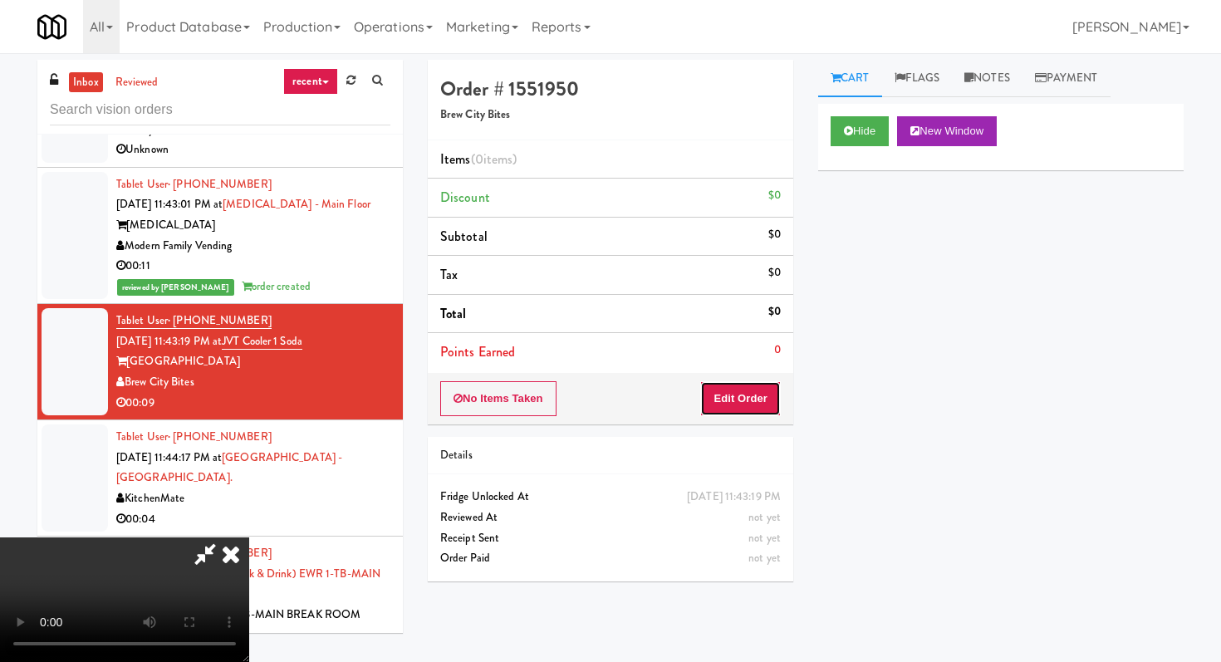
click at [761, 383] on button "Edit Order" at bounding box center [740, 398] width 81 height 35
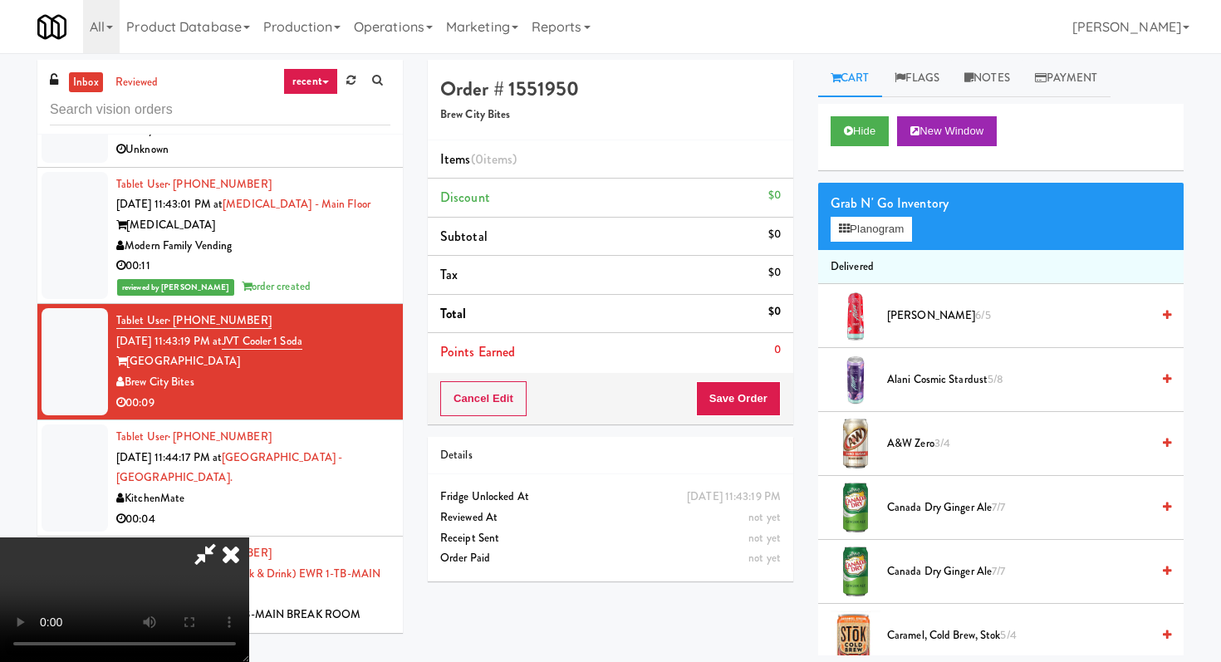
scroll to position [164, 0]
click at [249, 551] on video at bounding box center [124, 599] width 249 height 125
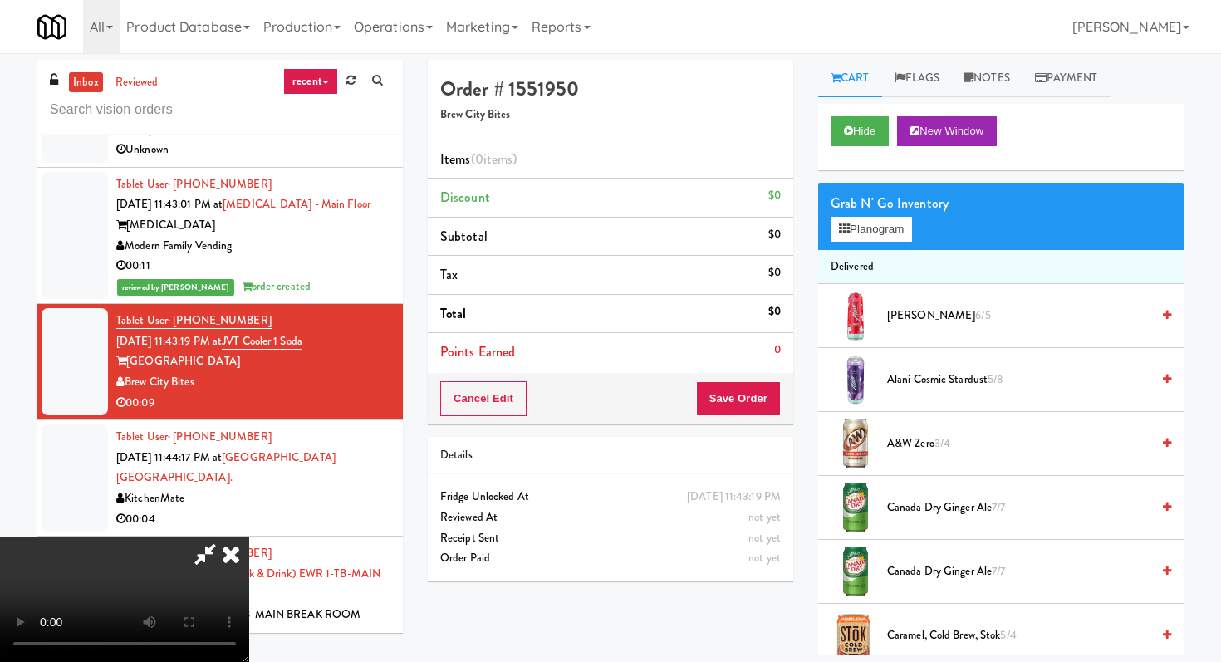
click at [249, 551] on video at bounding box center [124, 599] width 249 height 125
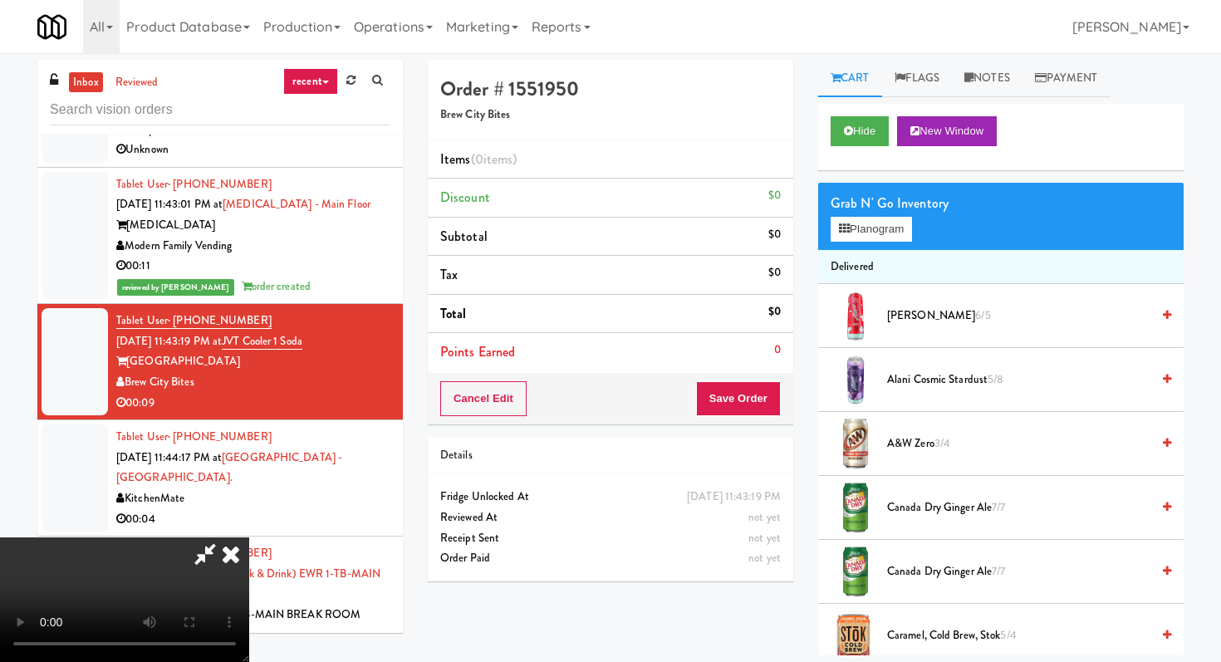
click at [249, 551] on video at bounding box center [124, 599] width 249 height 125
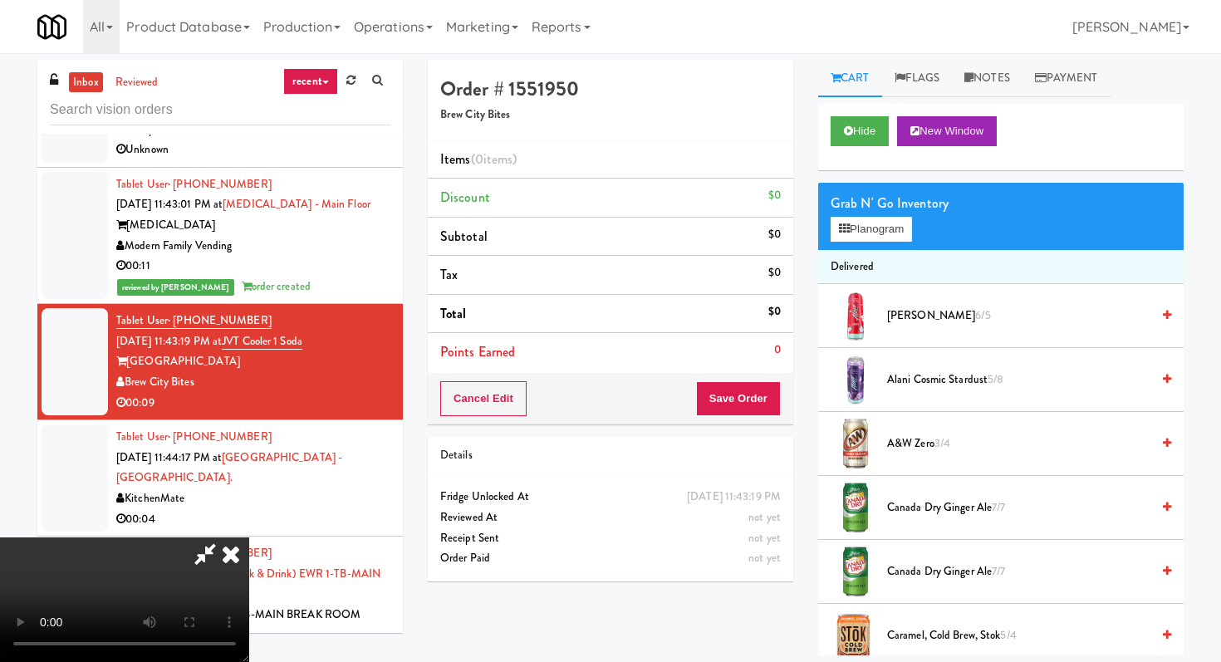
click at [249, 551] on video at bounding box center [124, 599] width 249 height 125
click at [249, 537] on icon at bounding box center [231, 553] width 37 height 33
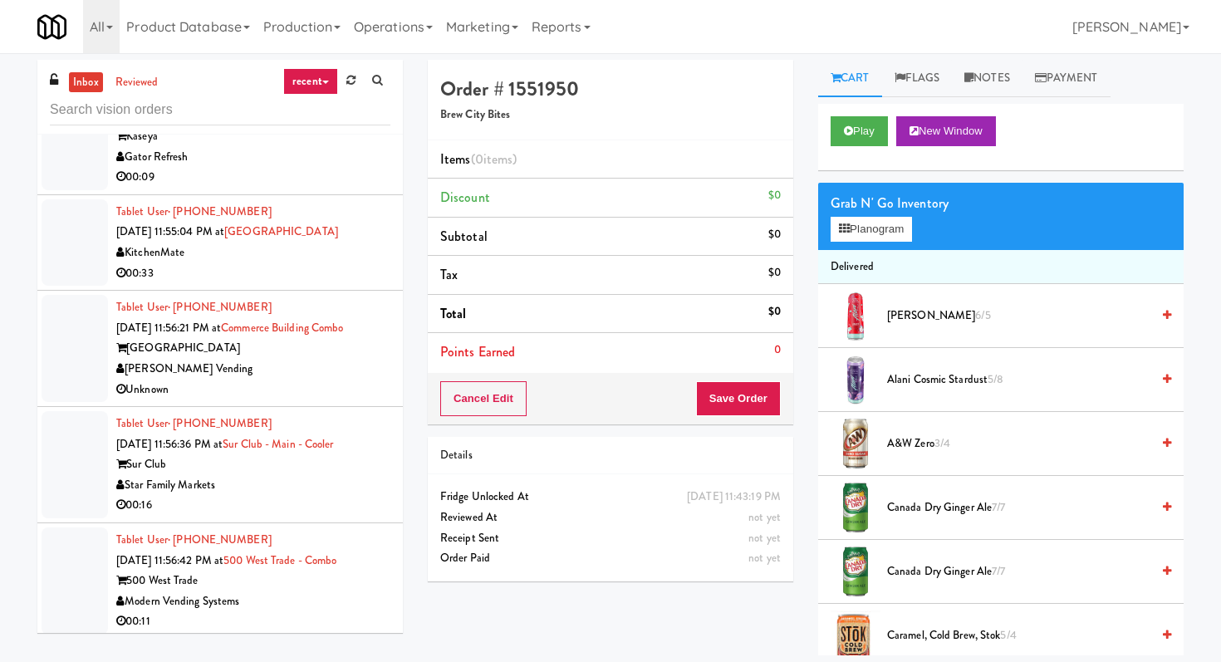
scroll to position [8327, 0]
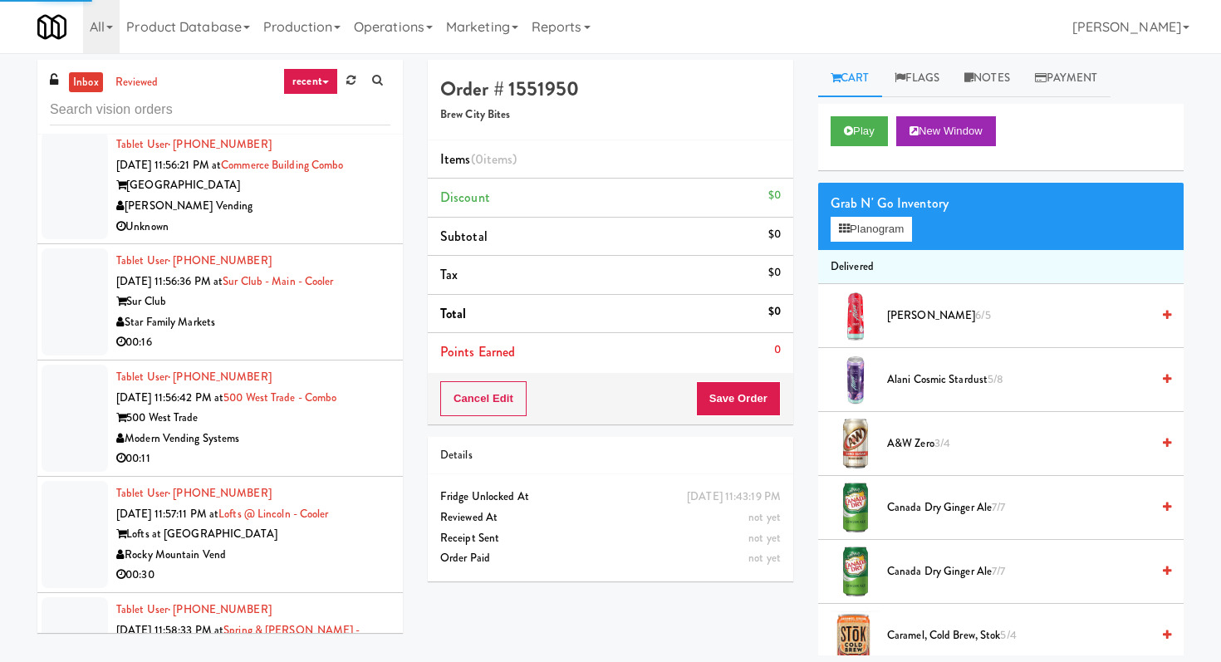
click at [251, 332] on div "00:16" at bounding box center [253, 342] width 274 height 21
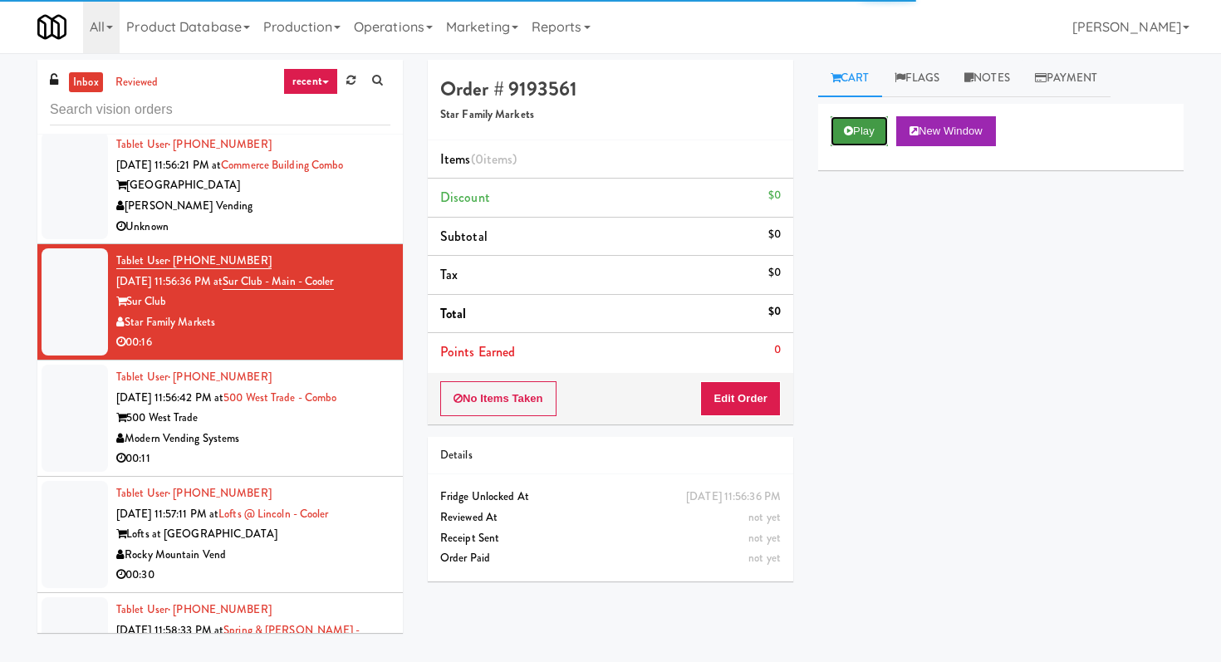
click at [887, 134] on button "Play" at bounding box center [858, 131] width 57 height 30
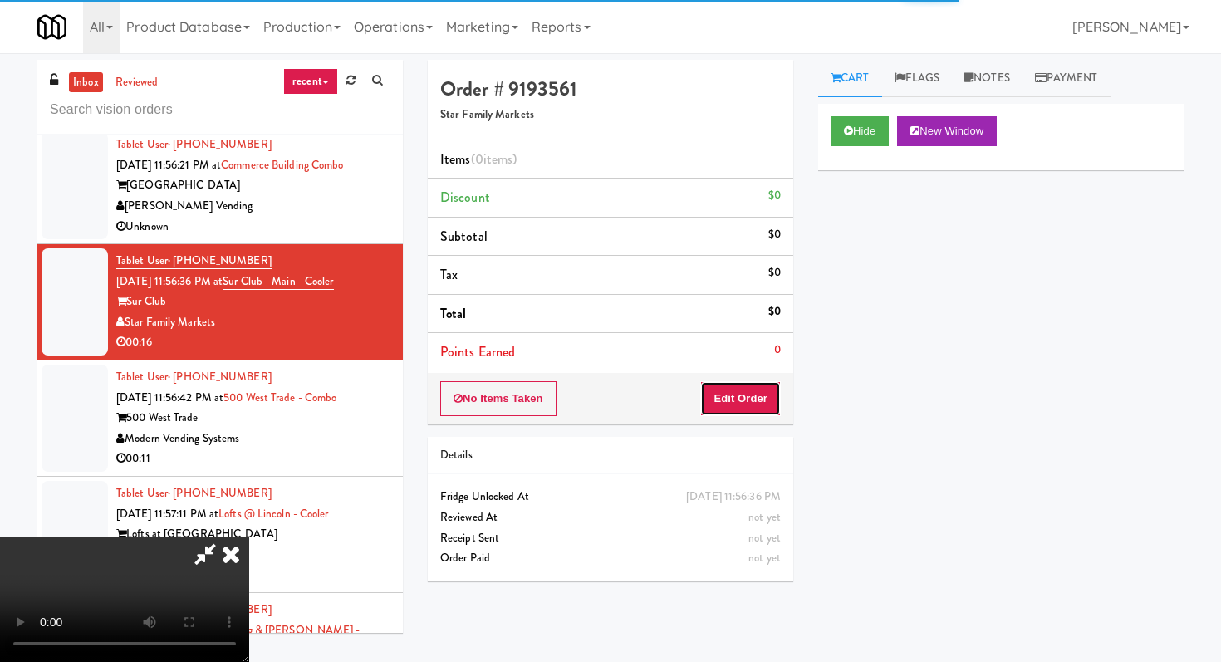
click at [754, 408] on button "Edit Order" at bounding box center [740, 398] width 81 height 35
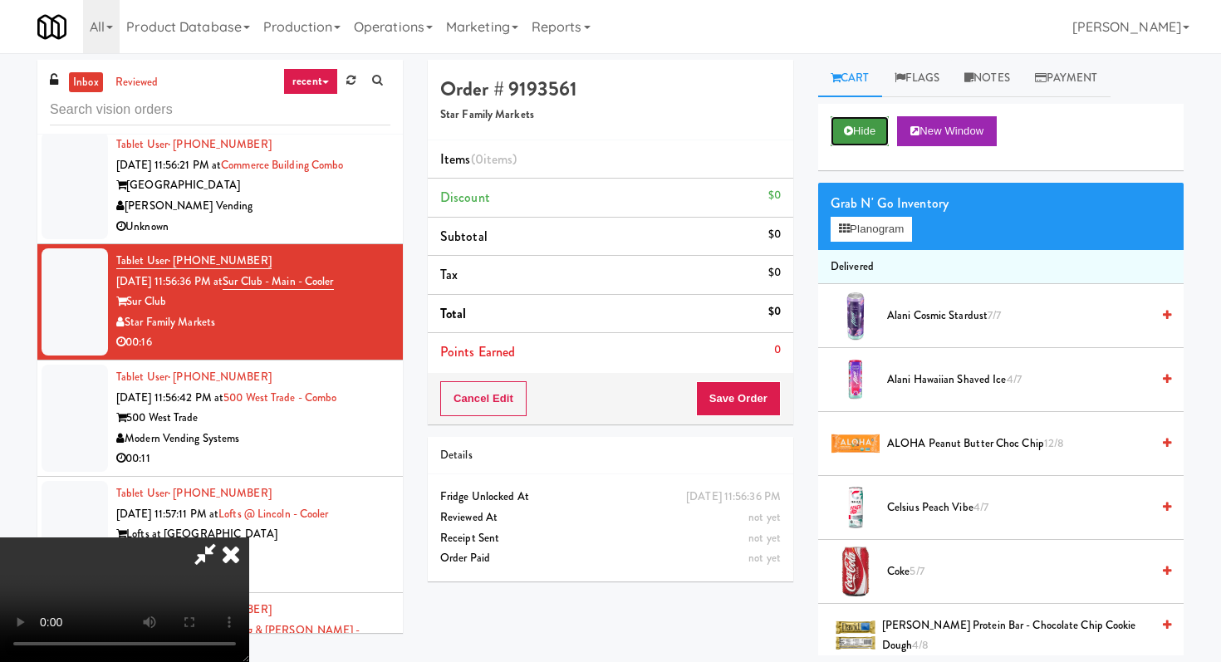
click at [865, 137] on button "Hide" at bounding box center [859, 131] width 58 height 30
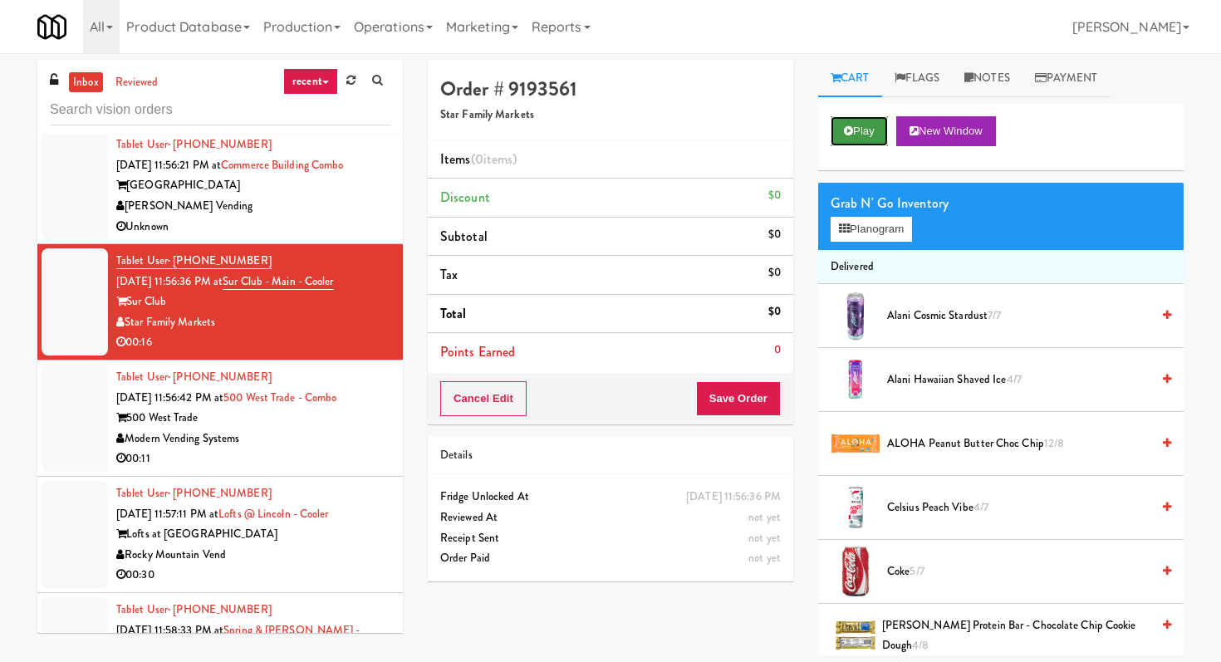
click at [865, 137] on button "Play" at bounding box center [858, 131] width 57 height 30
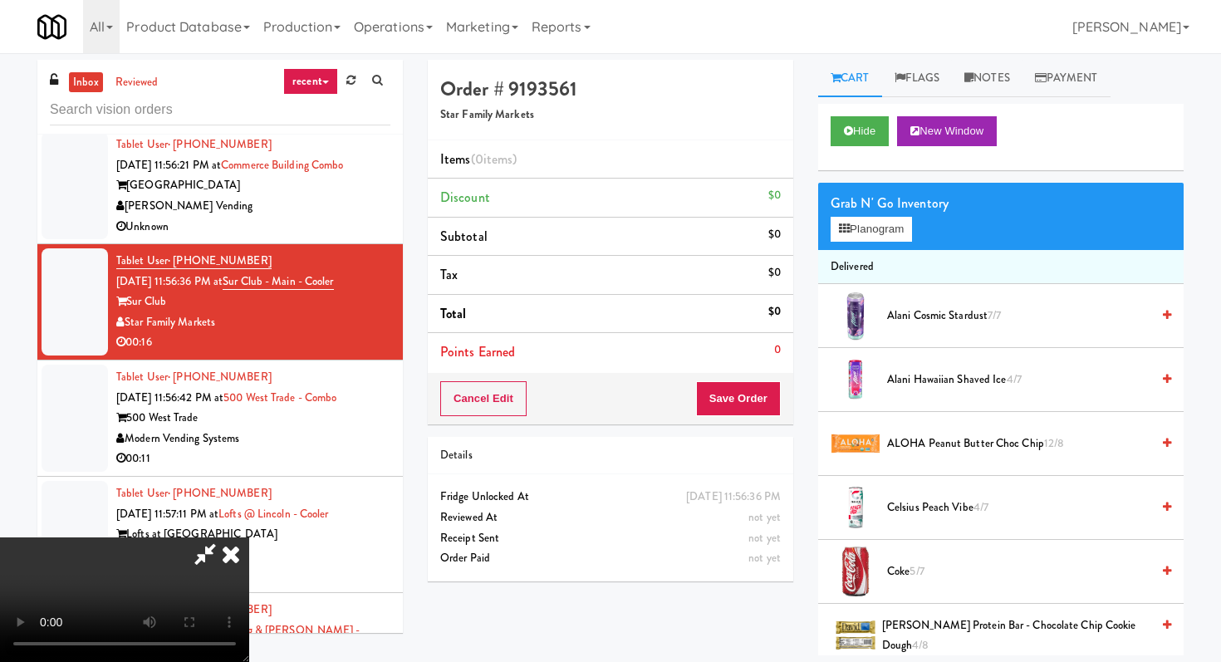
click at [869, 148] on div "Hide New Window" at bounding box center [1000, 137] width 365 height 66
click at [861, 124] on button "Hide" at bounding box center [859, 131] width 58 height 30
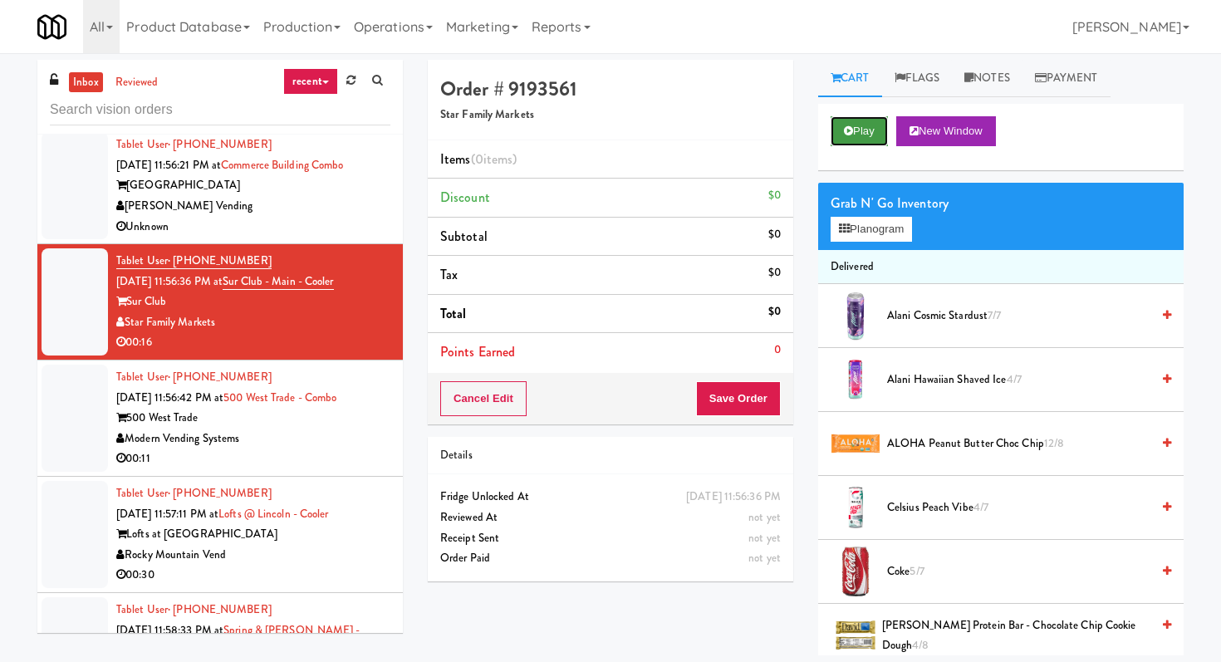
click at [861, 124] on button "Play" at bounding box center [858, 131] width 57 height 30
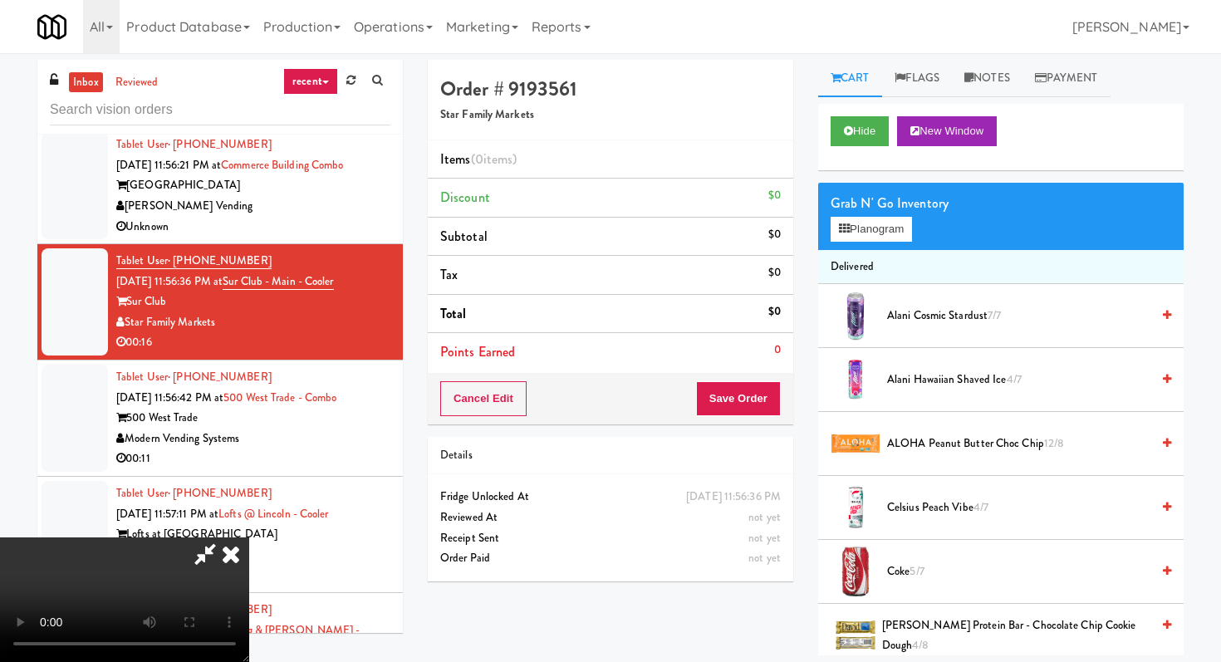
click at [776, 38] on div "All 325 Vending [URL][DOMAIN_NAME] 901 Smrt Mrkt [URL][DOMAIN_NAME] 9518002 [GE…" at bounding box center [610, 26] width 1146 height 53
click at [858, 148] on div "Hide New Window" at bounding box center [1000, 137] width 365 height 66
click at [858, 136] on button "Hide" at bounding box center [859, 131] width 58 height 30
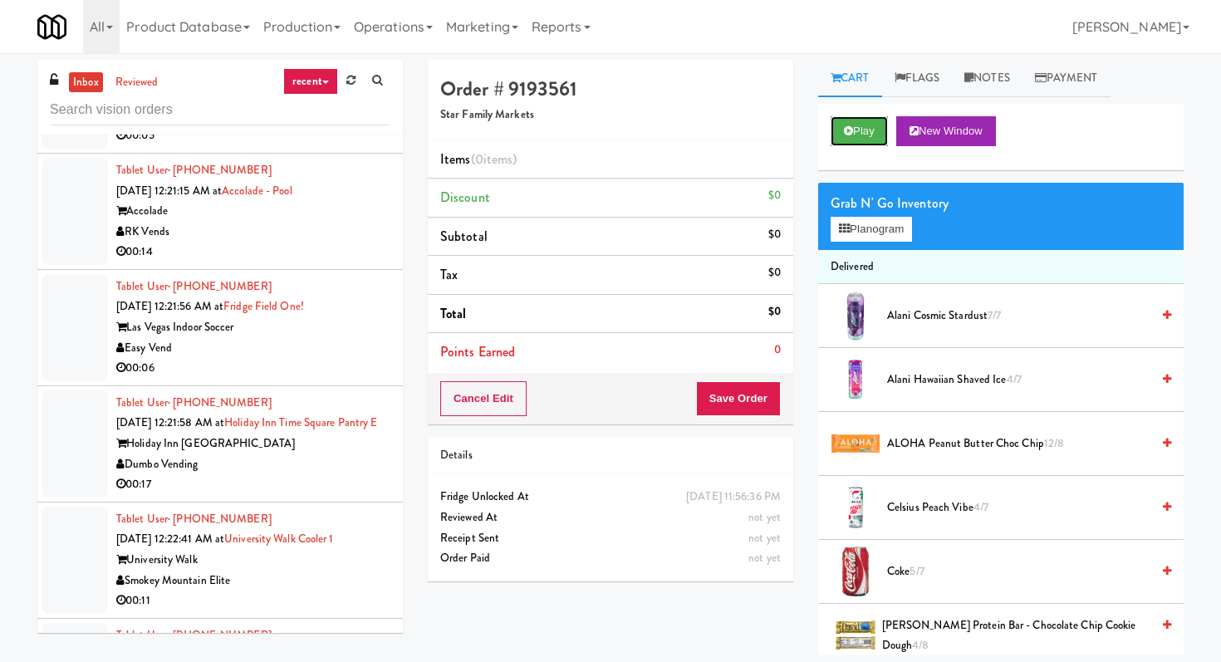
scroll to position [9999, 0]
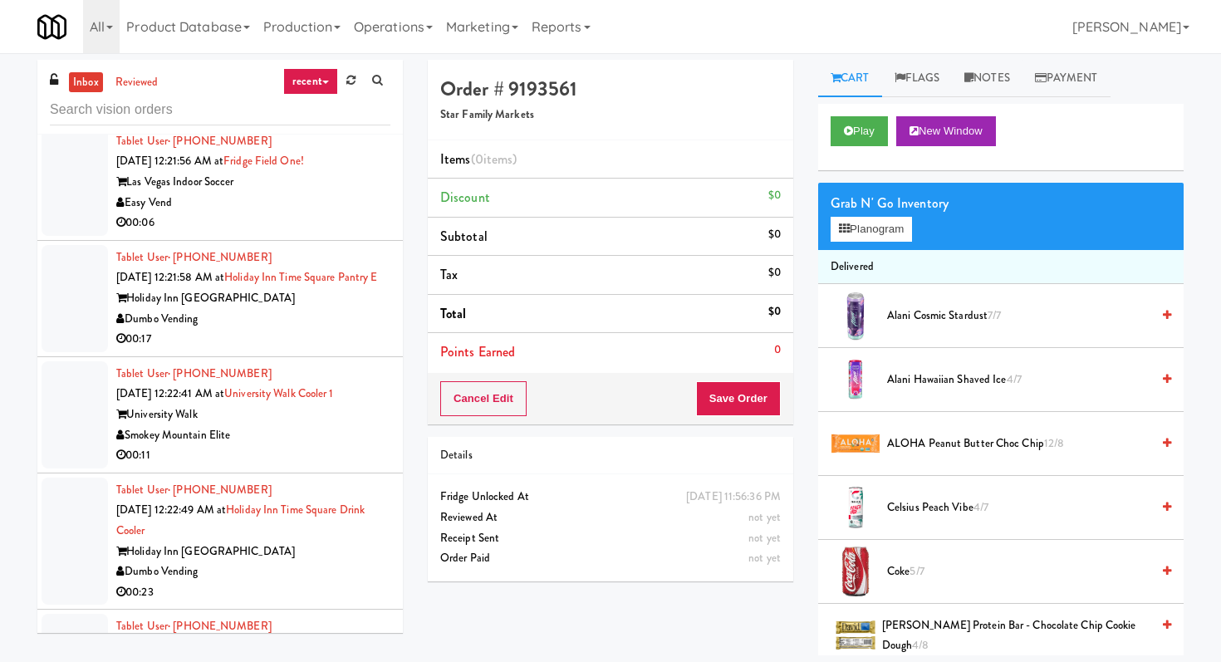
click at [370, 350] on div "00:17" at bounding box center [253, 339] width 274 height 21
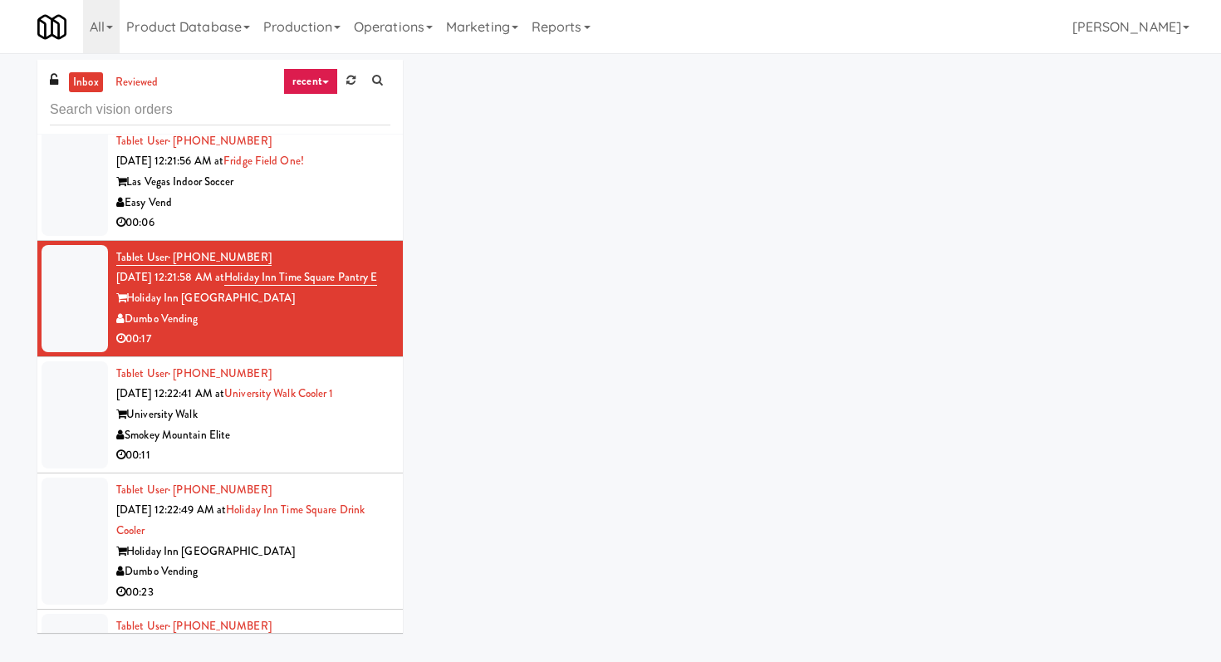
click at [357, 463] on div "00:11" at bounding box center [253, 455] width 274 height 21
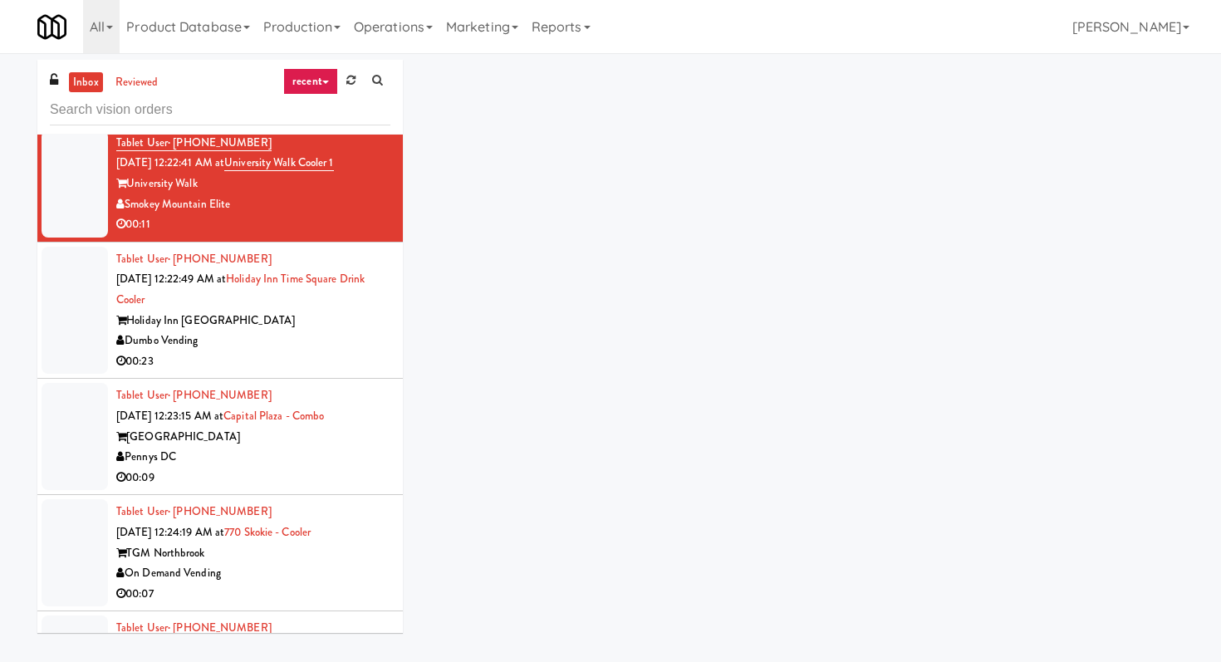
scroll to position [10236, 0]
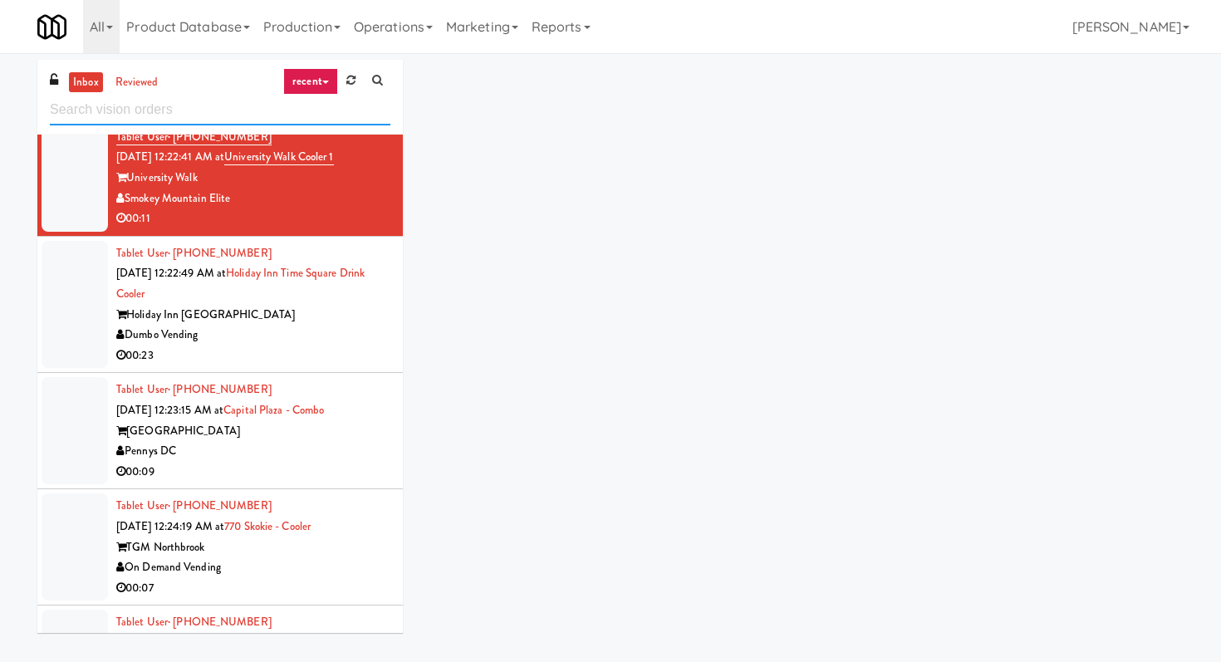
click at [227, 123] on input "text" at bounding box center [220, 110] width 341 height 31
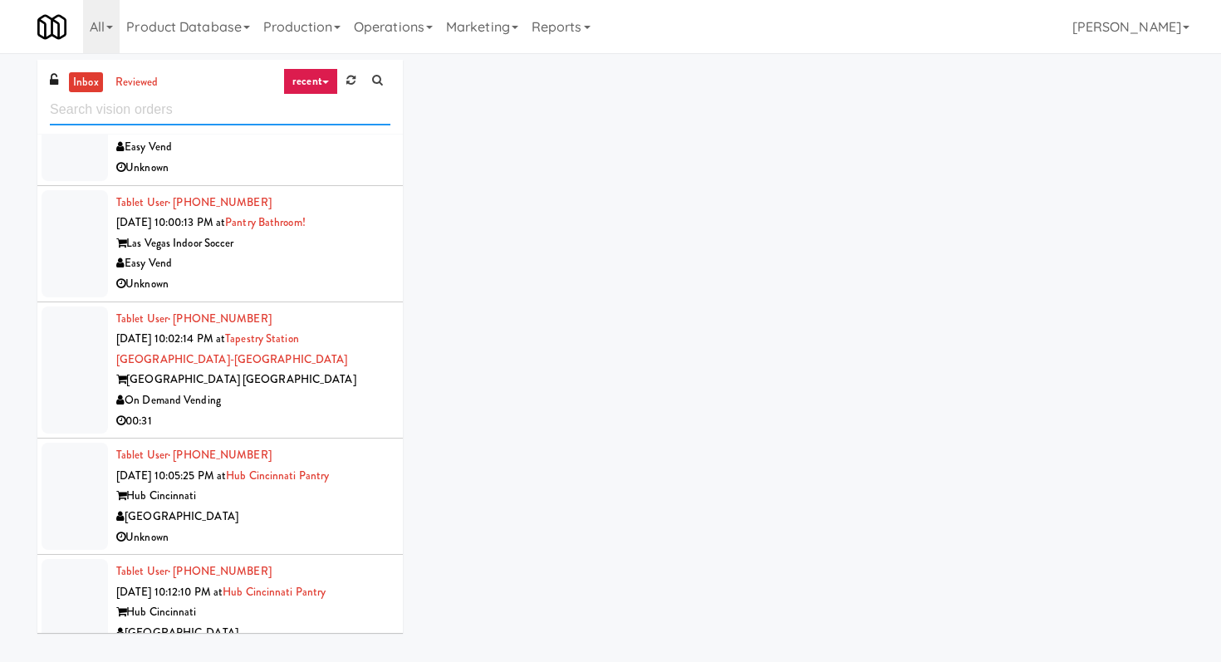
scroll to position [2980, 0]
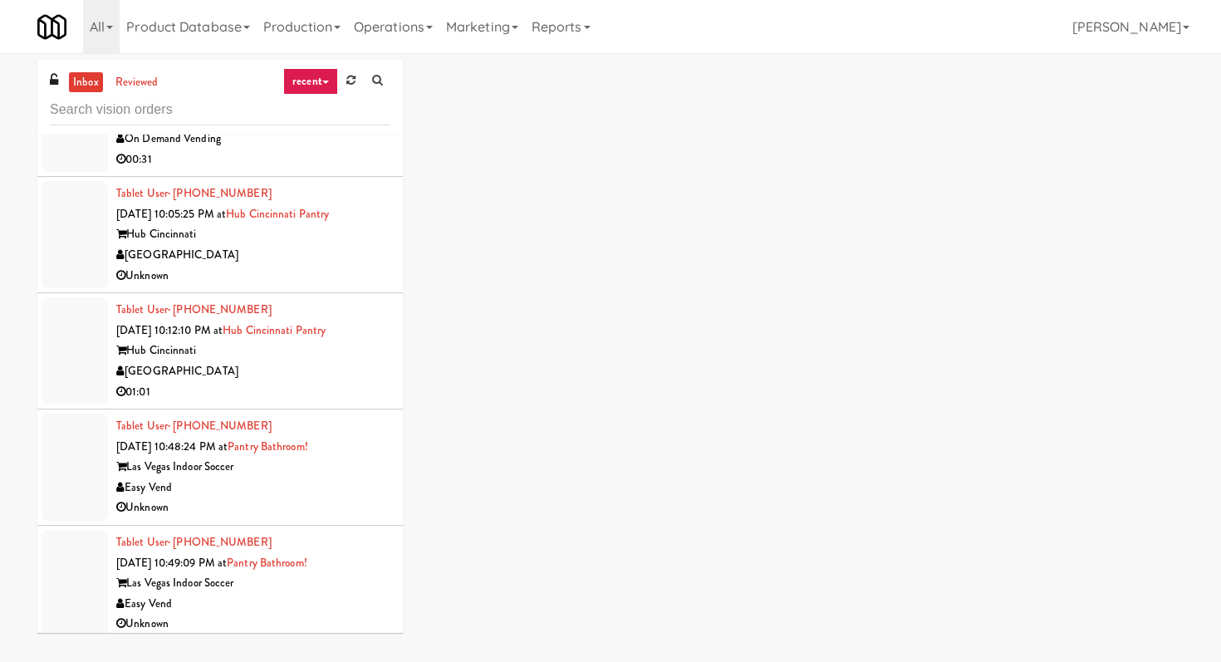
click at [374, 385] on div "01:01" at bounding box center [253, 392] width 274 height 21
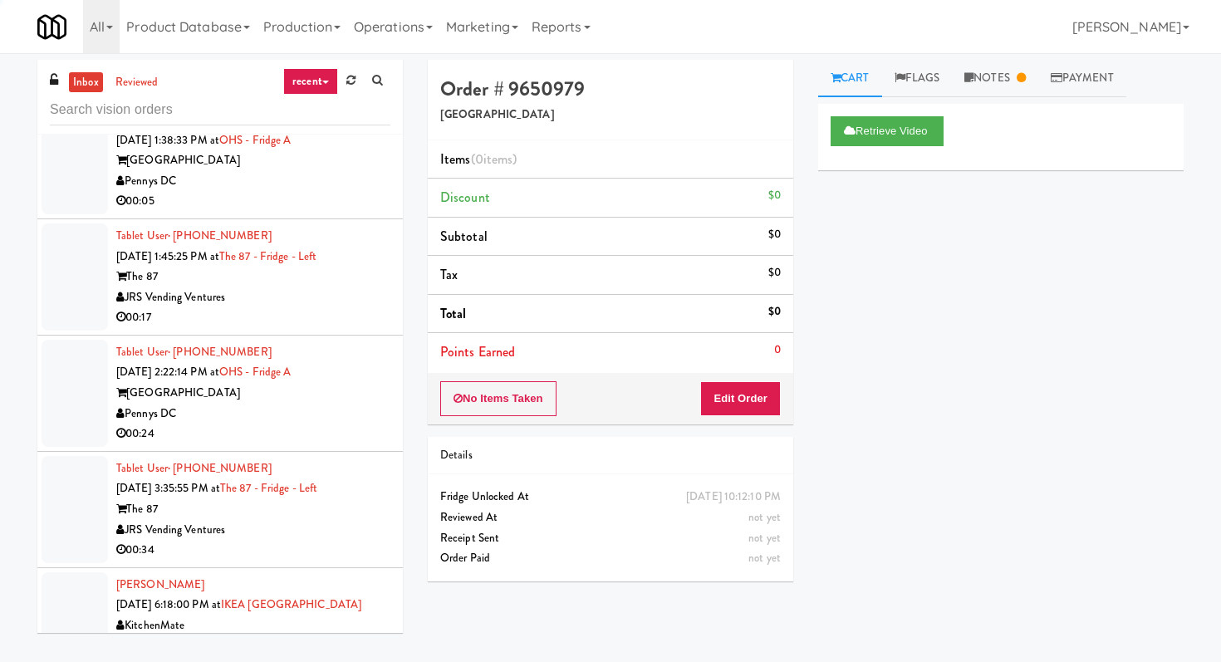
scroll to position [4154, 0]
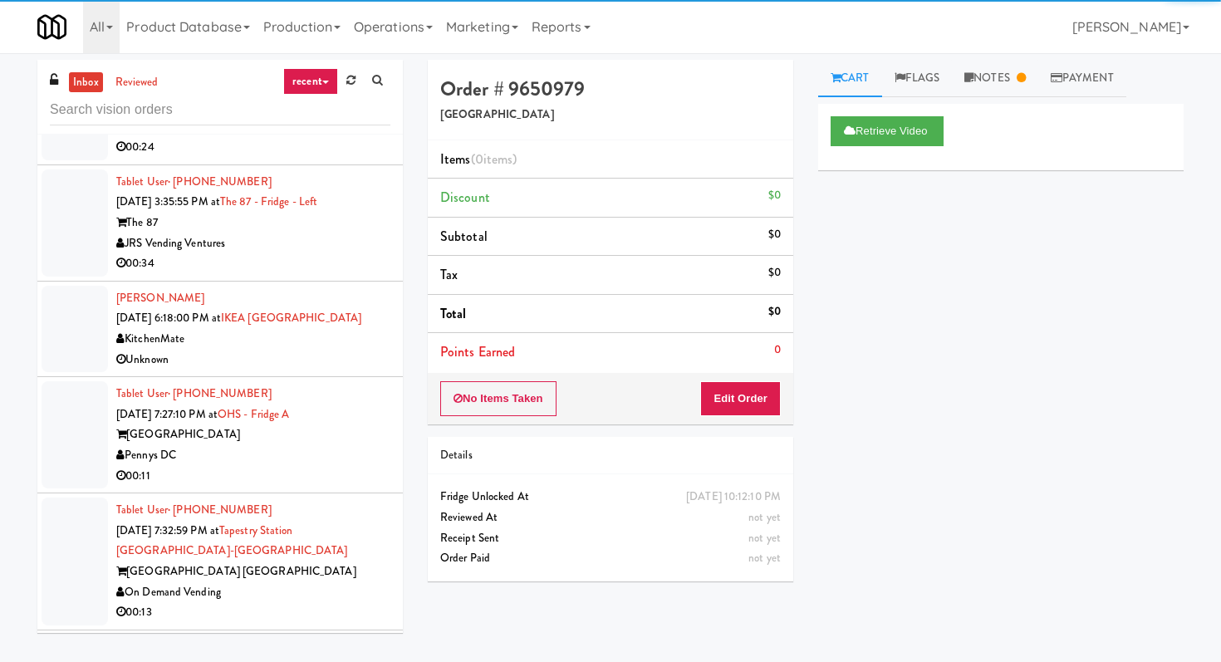
click at [364, 466] on div "Pennys DC" at bounding box center [253, 455] width 274 height 21
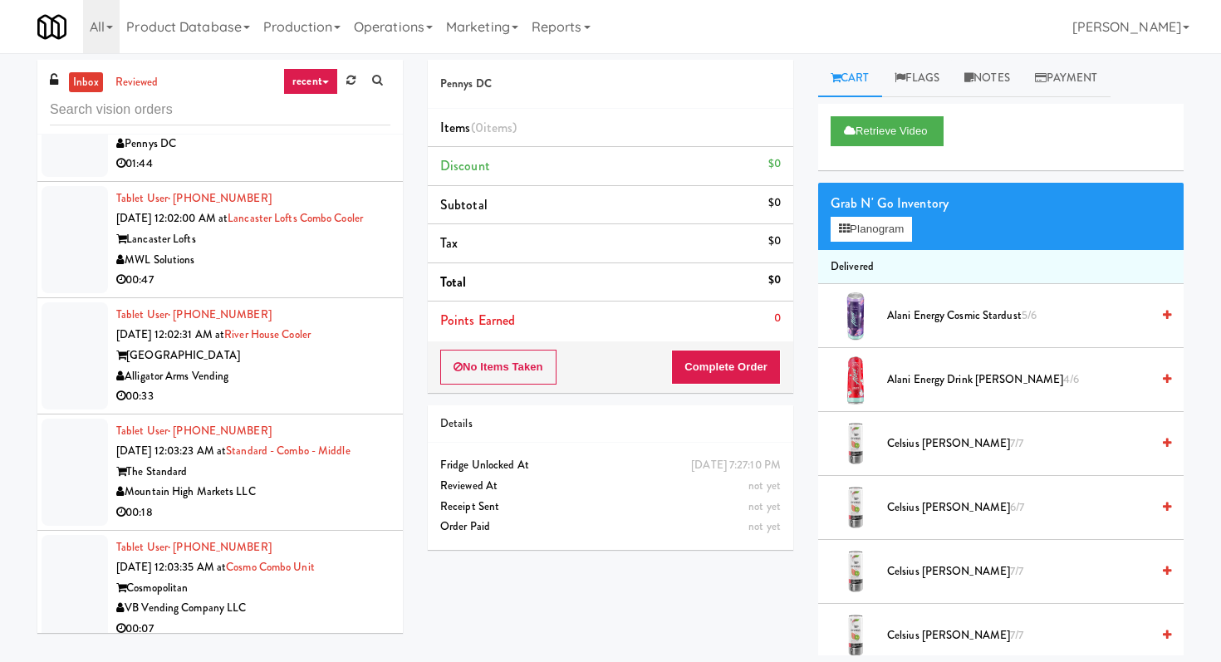
scroll to position [7852, 0]
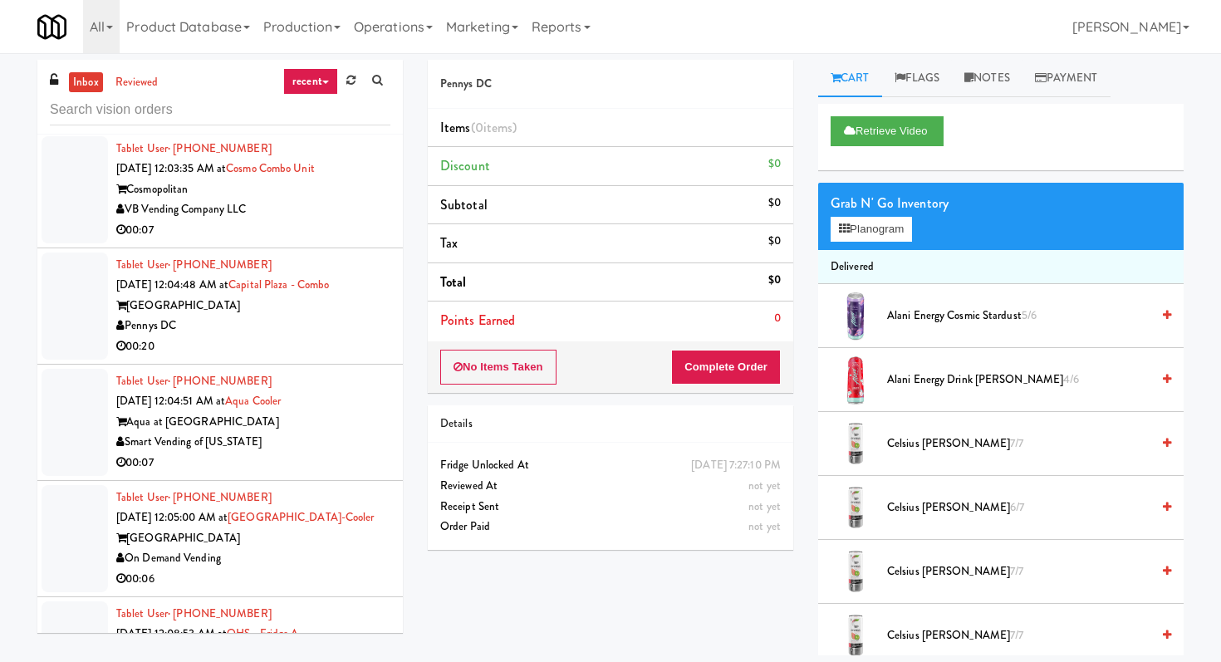
click at [354, 349] on li "Tablet User · (443) 878-5833 [DATE] 12:04:48 AM at [GEOGRAPHIC_DATA] Pennys DC …" at bounding box center [219, 306] width 365 height 116
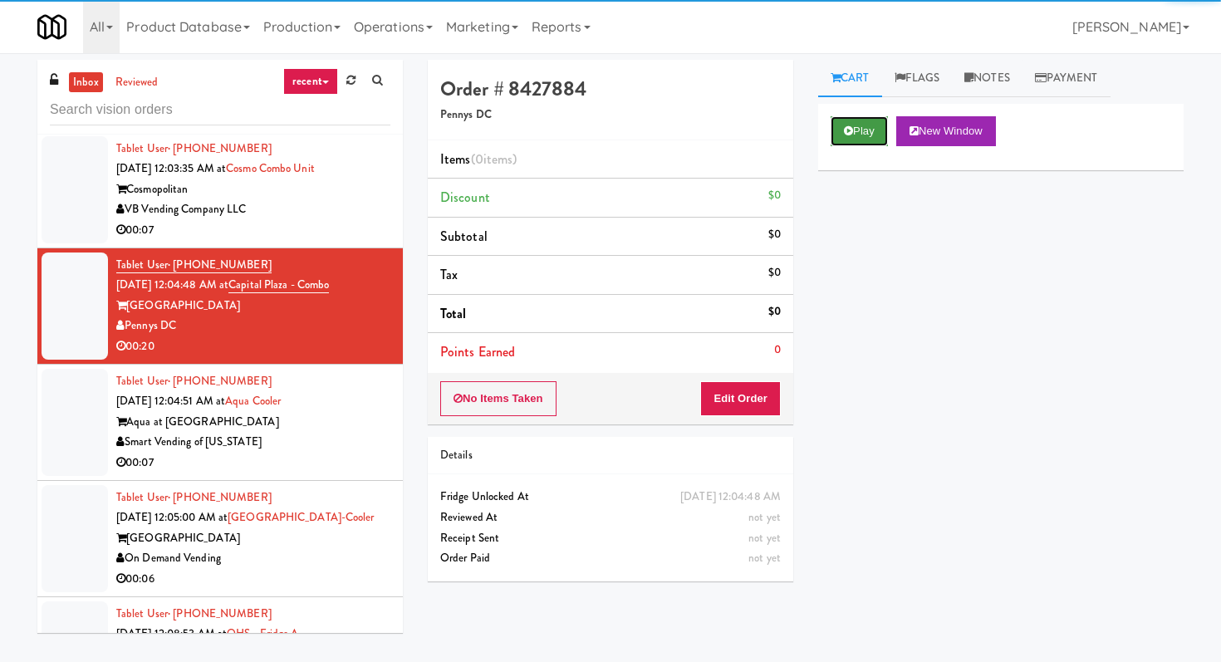
click at [853, 136] on button "Play" at bounding box center [858, 131] width 57 height 30
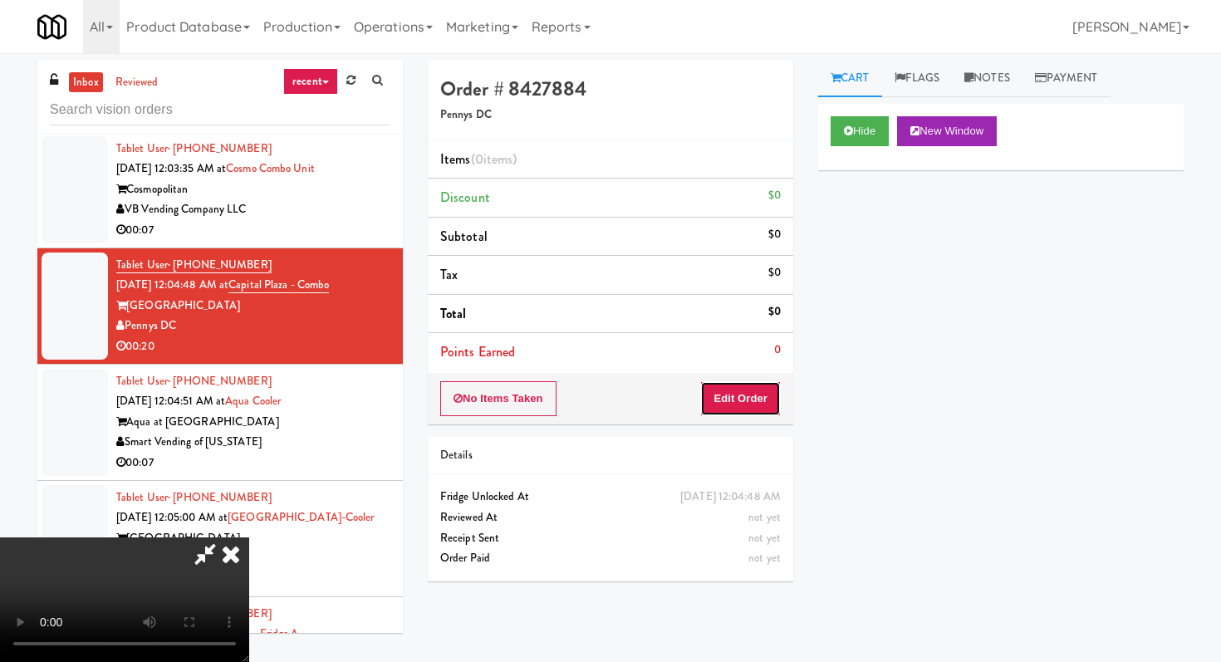
click at [734, 411] on button "Edit Order" at bounding box center [740, 398] width 81 height 35
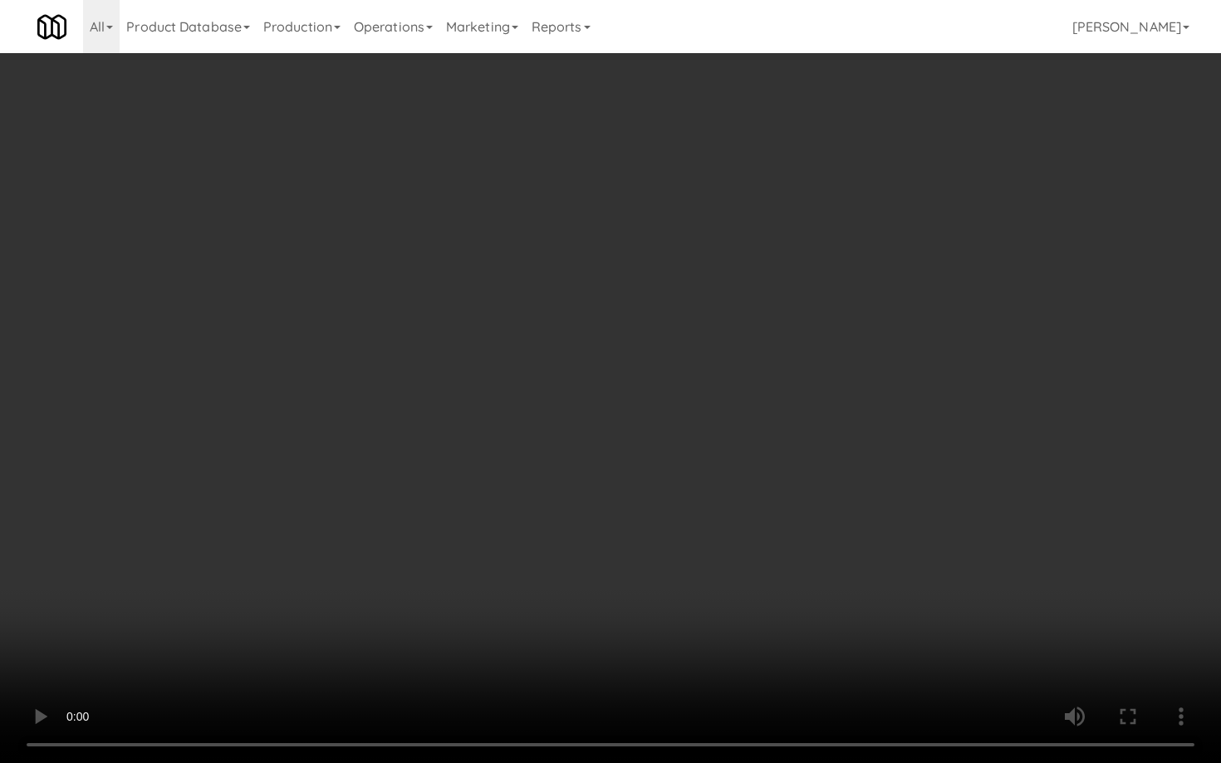
click at [796, 590] on video at bounding box center [610, 381] width 1221 height 763
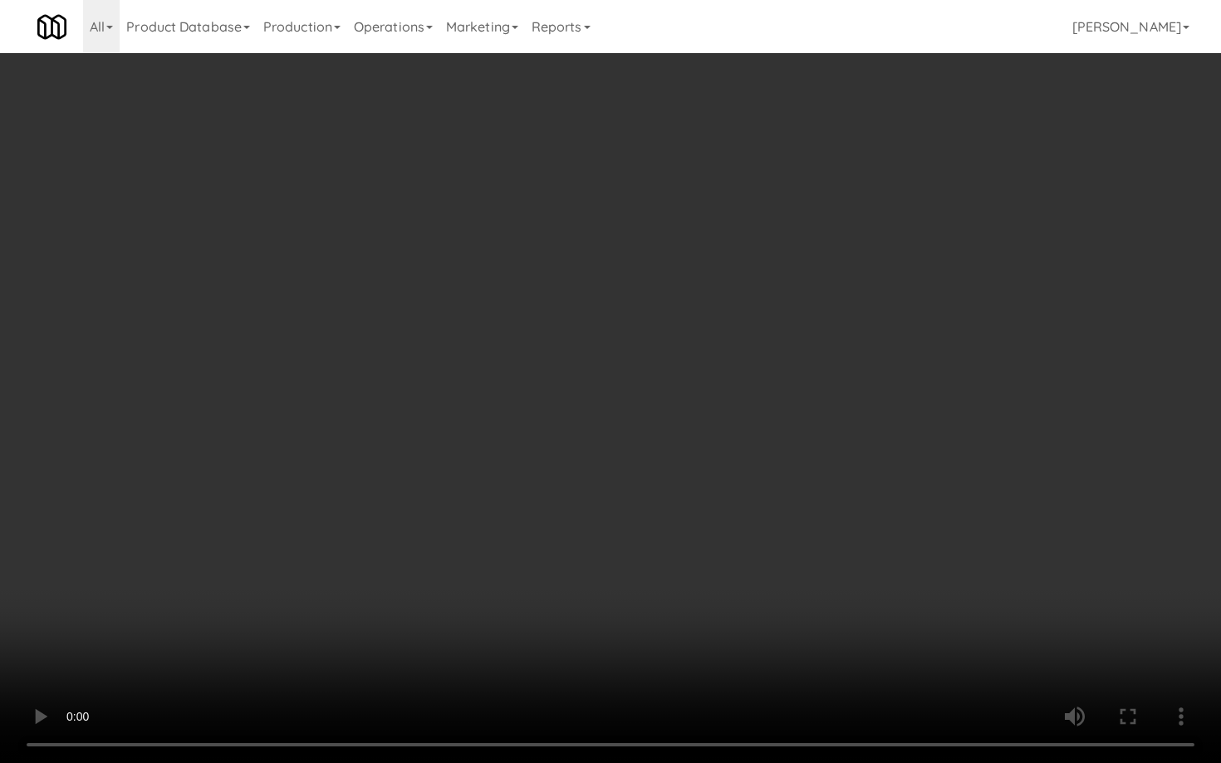
click at [796, 590] on video at bounding box center [610, 381] width 1221 height 763
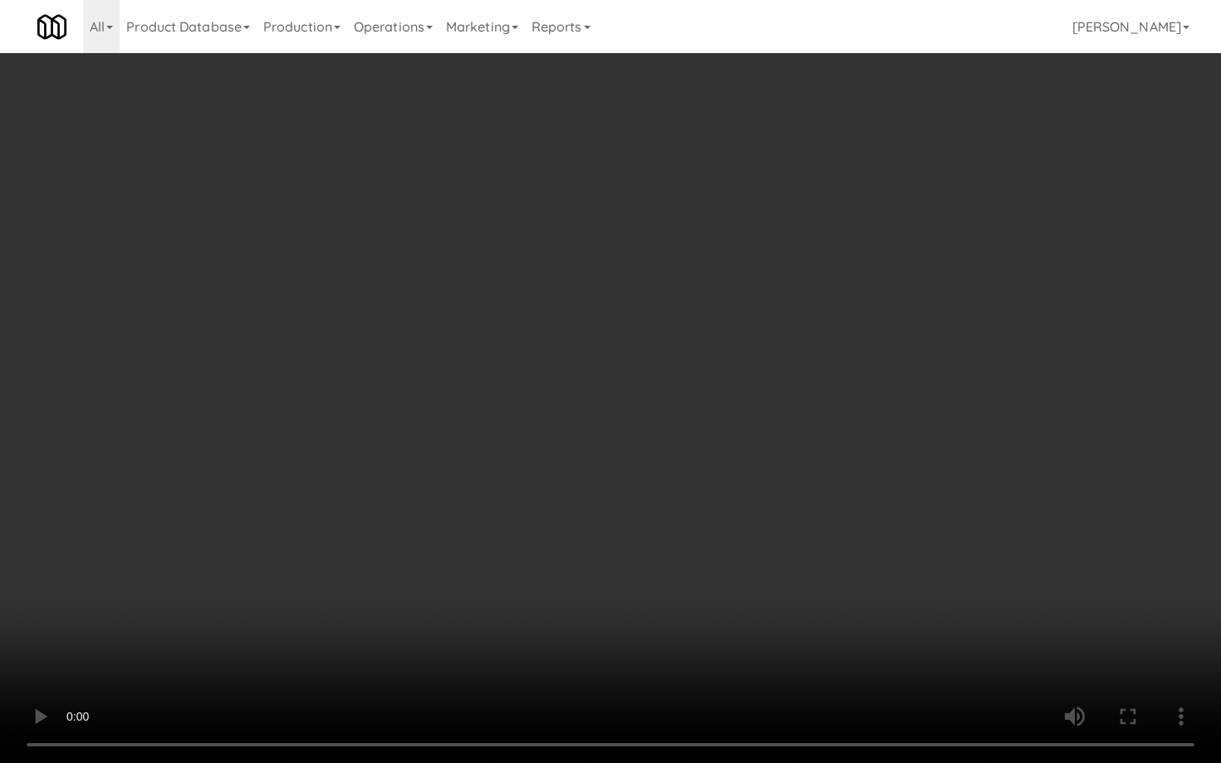
click at [796, 590] on video at bounding box center [610, 381] width 1221 height 763
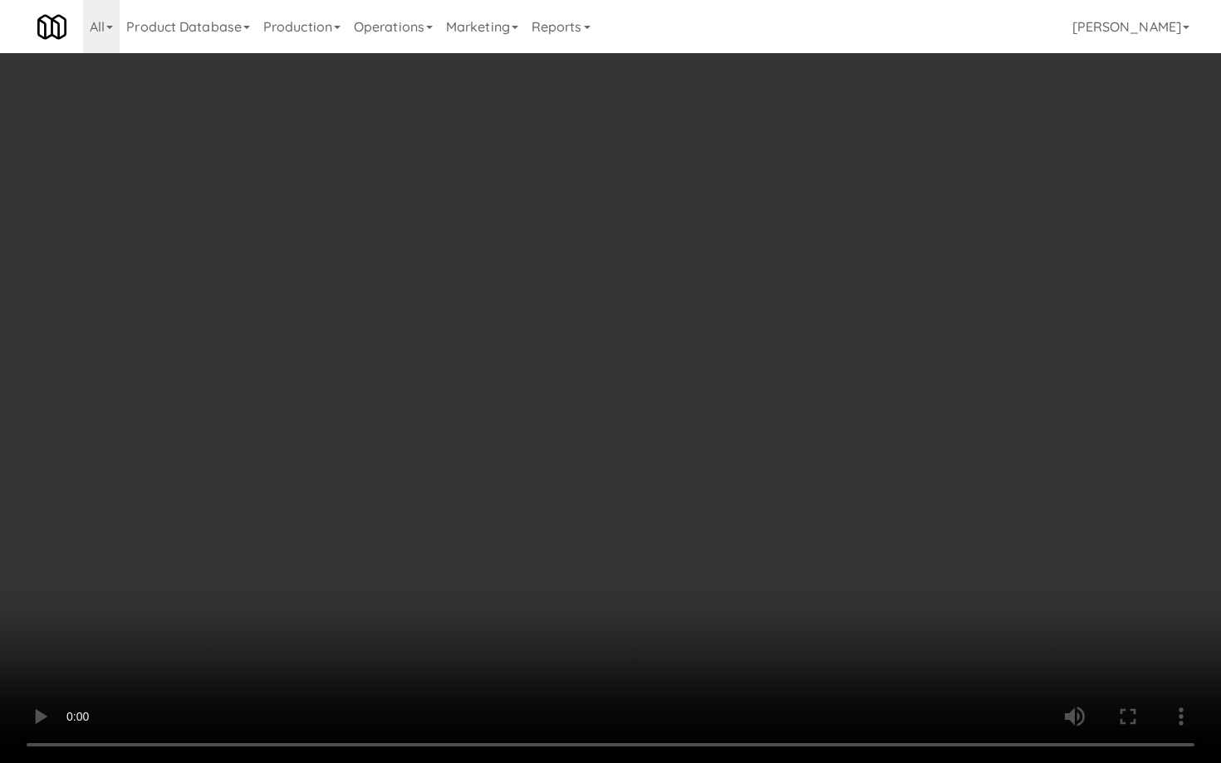
click at [796, 590] on video at bounding box center [610, 381] width 1221 height 763
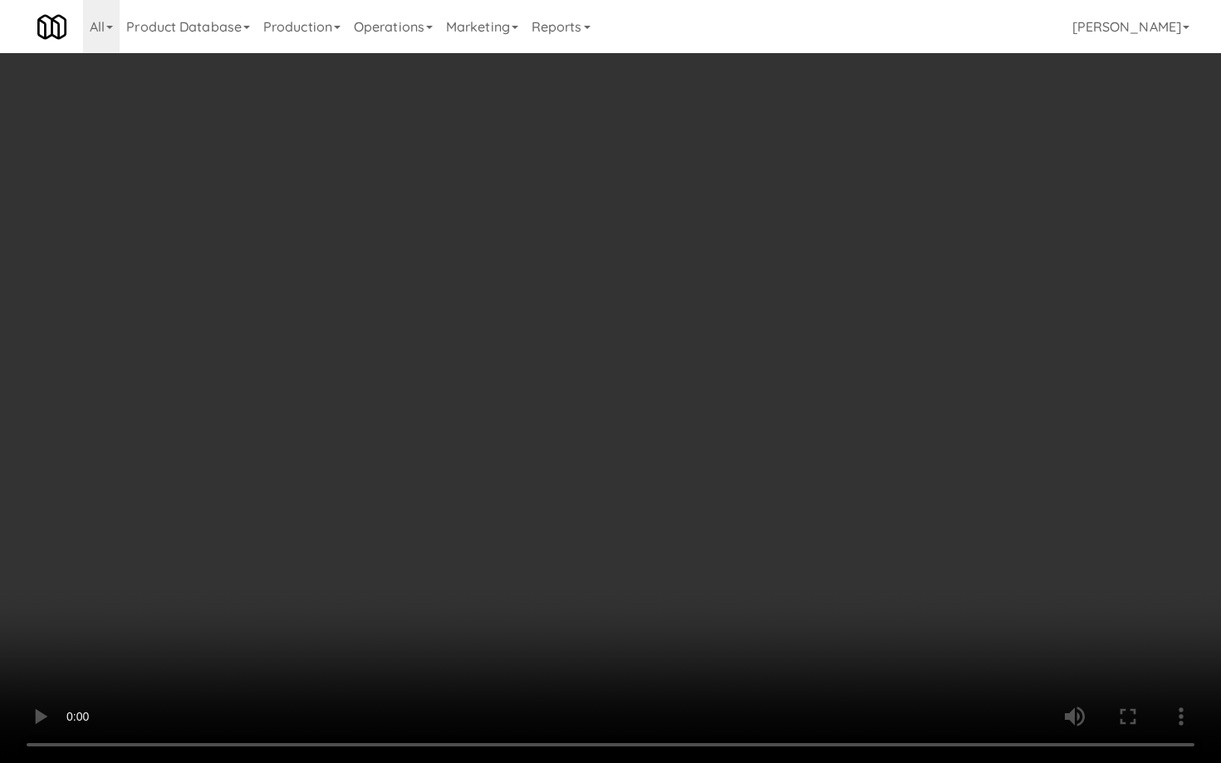
click at [796, 590] on video at bounding box center [610, 381] width 1221 height 763
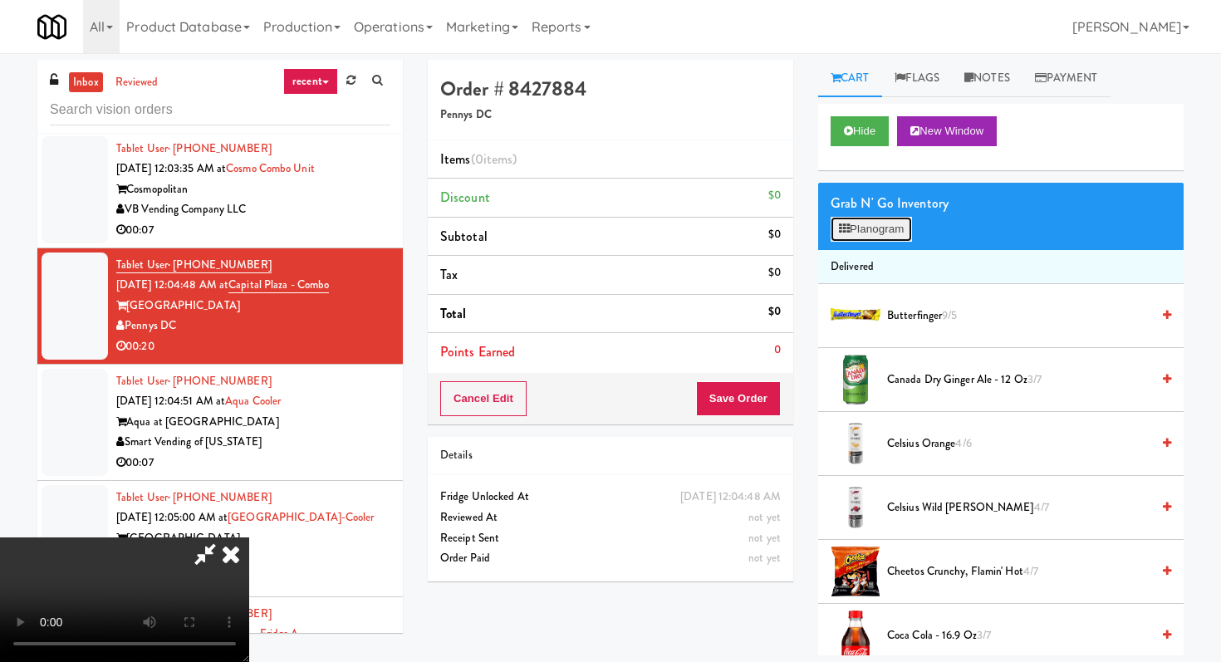
click at [884, 236] on button "Planogram" at bounding box center [870, 229] width 81 height 25
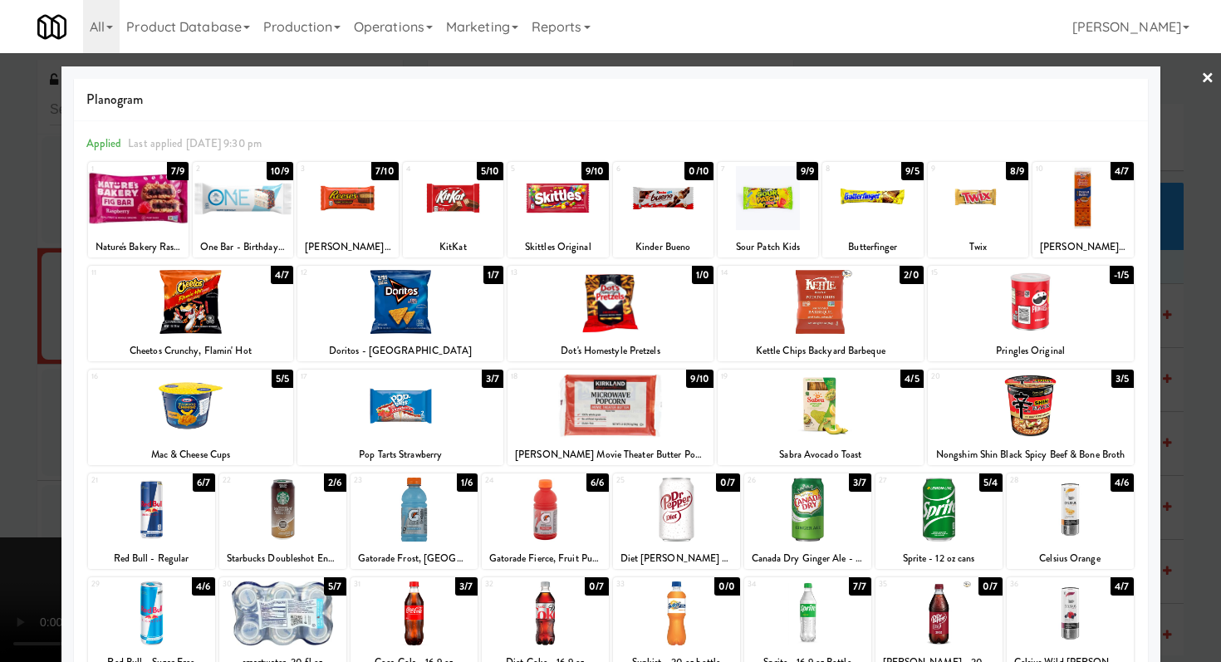
click at [441, 421] on div at bounding box center [400, 406] width 206 height 64
click at [242, 184] on div at bounding box center [243, 198] width 100 height 64
click at [803, 299] on div at bounding box center [821, 302] width 206 height 64
click at [0, 306] on div at bounding box center [610, 331] width 1221 height 662
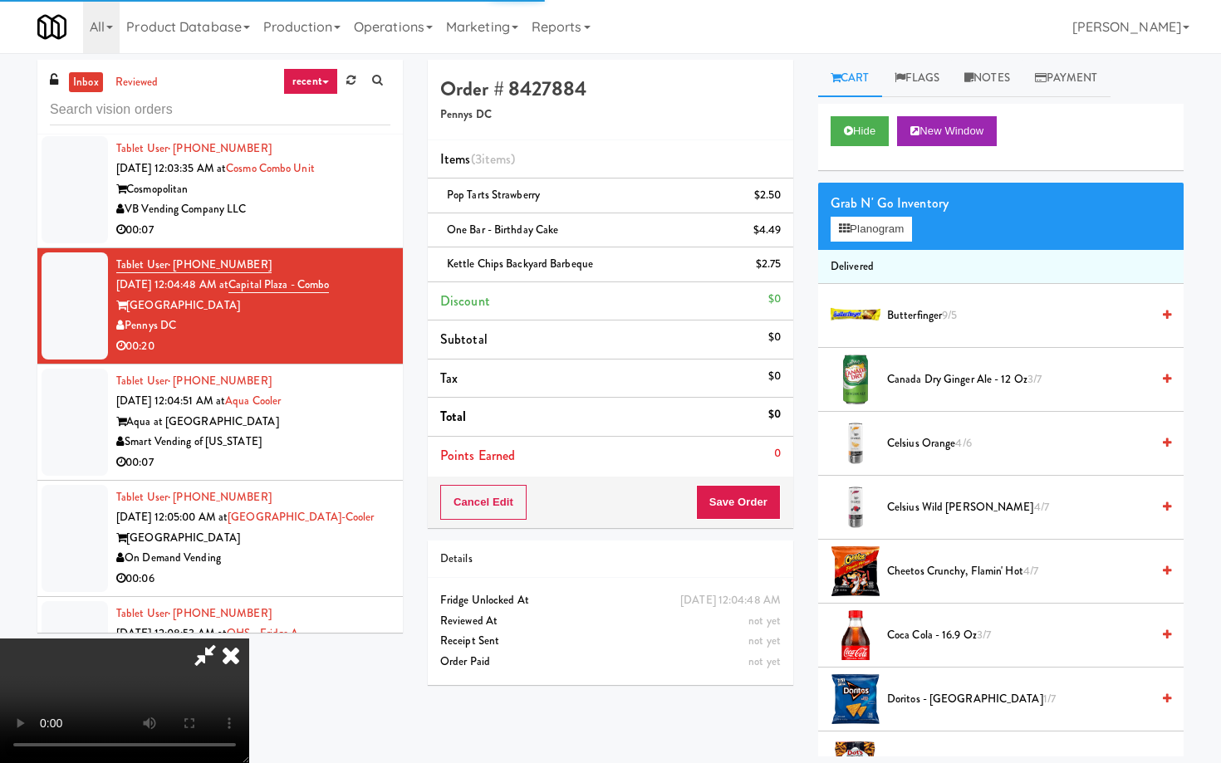
click at [249, 639] on video at bounding box center [124, 701] width 249 height 125
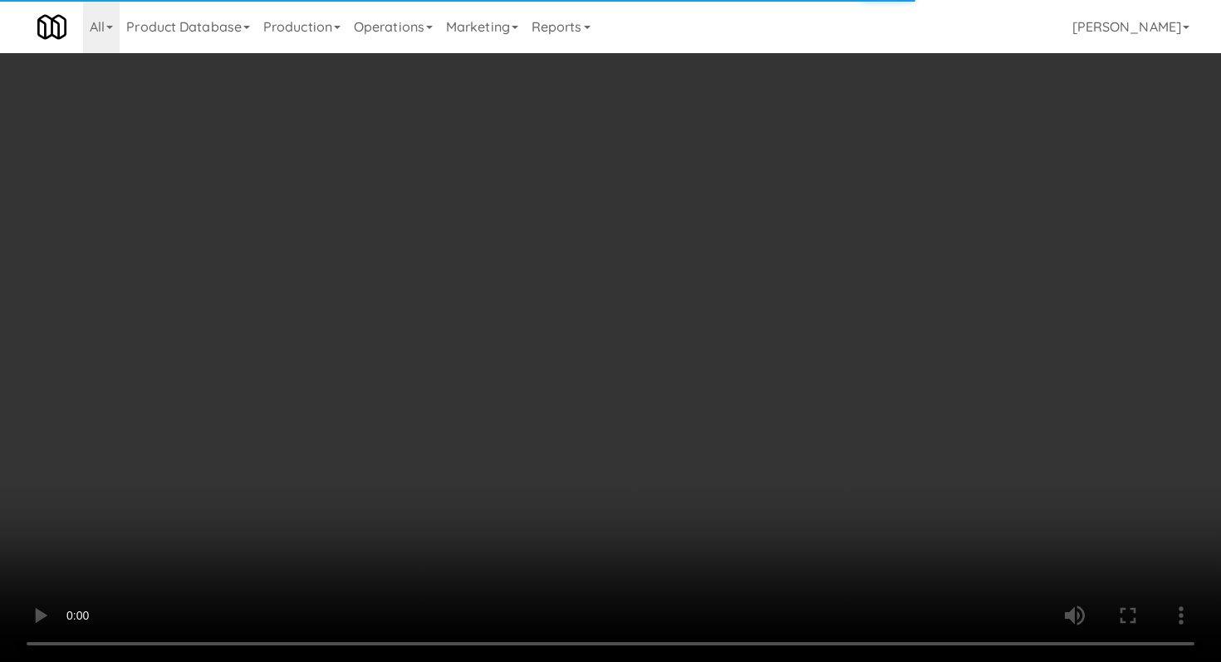
scroll to position [1527, 0]
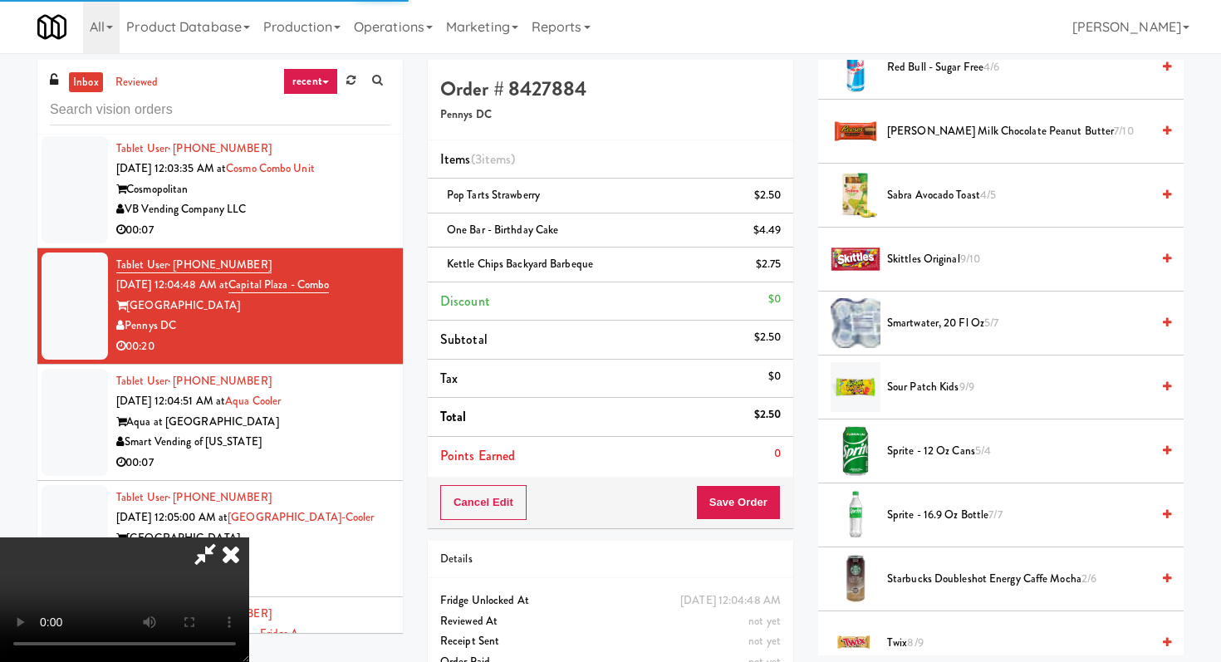
click at [912, 390] on span "Sour Patch Kids 9/9" at bounding box center [1018, 387] width 263 height 21
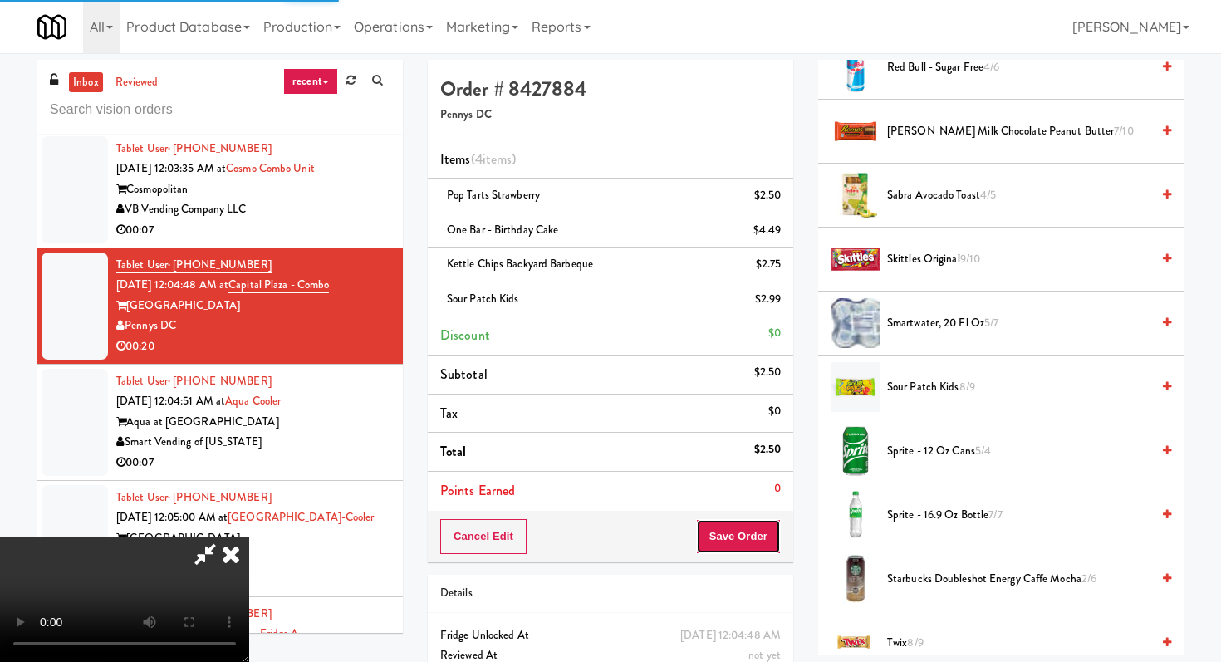
click at [780, 528] on button "Save Order" at bounding box center [738, 536] width 85 height 35
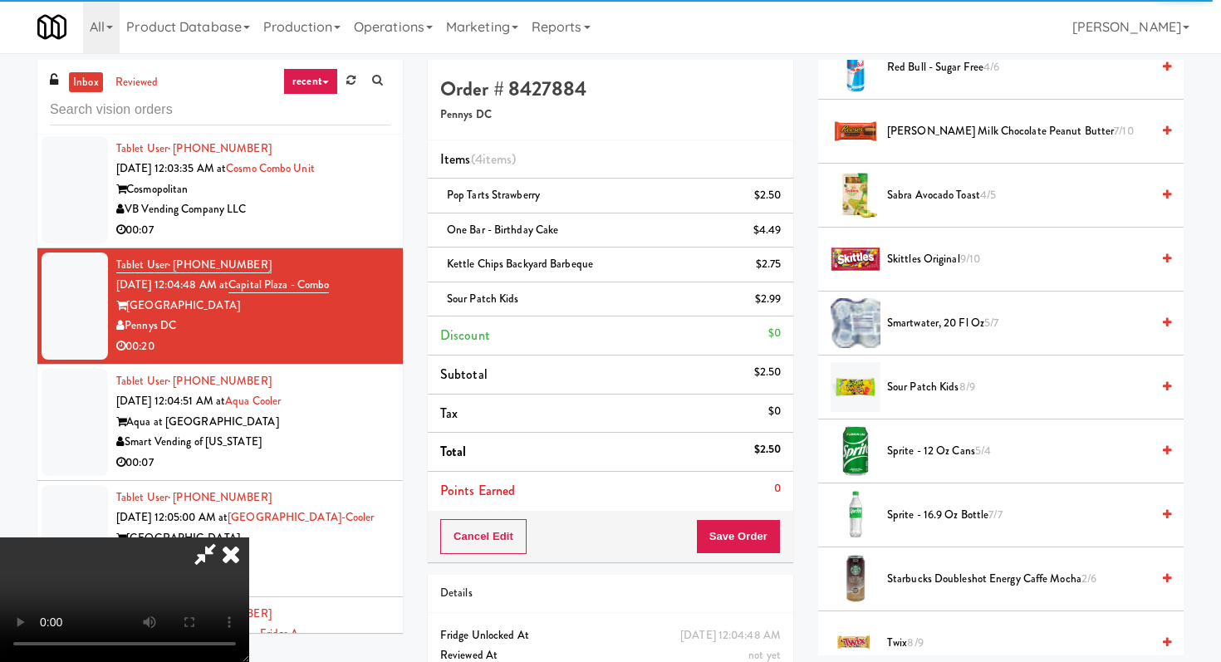
click at [767, 510] on div "Items (4 items ) Pop Tarts Strawberry $2.50 One Bar - Birthday Cake $4.49 Kettl…" at bounding box center [610, 325] width 365 height 371
click at [767, 534] on button "Save Order" at bounding box center [738, 536] width 85 height 35
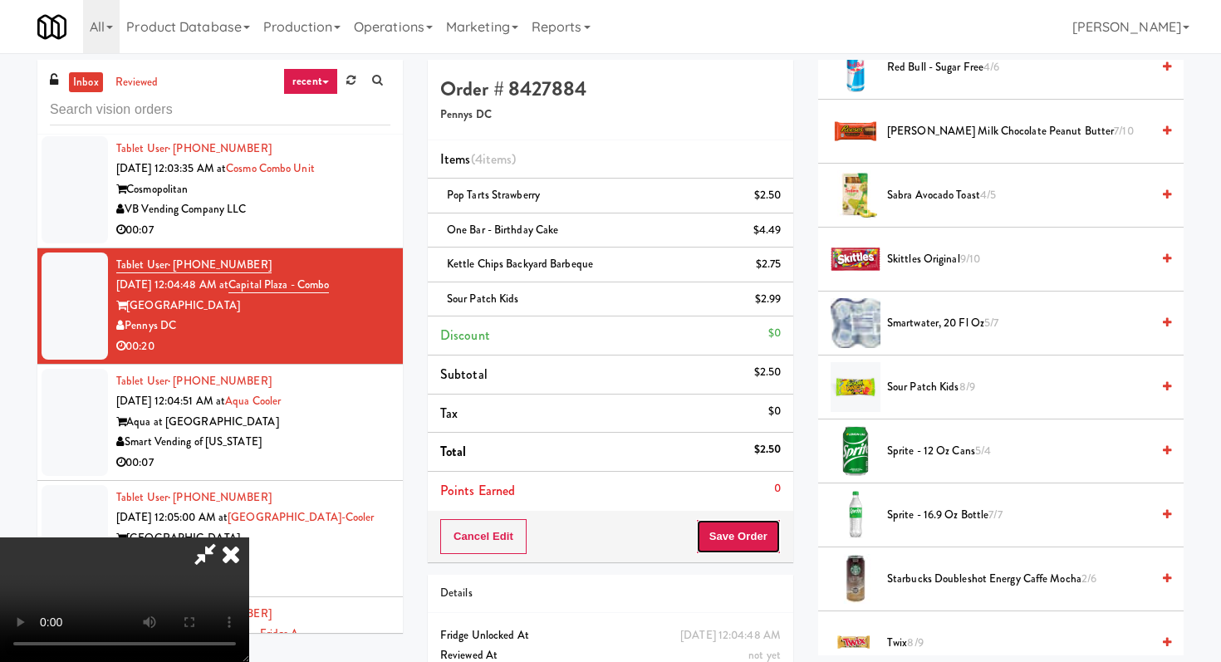
click at [771, 546] on button "Save Order" at bounding box center [738, 536] width 85 height 35
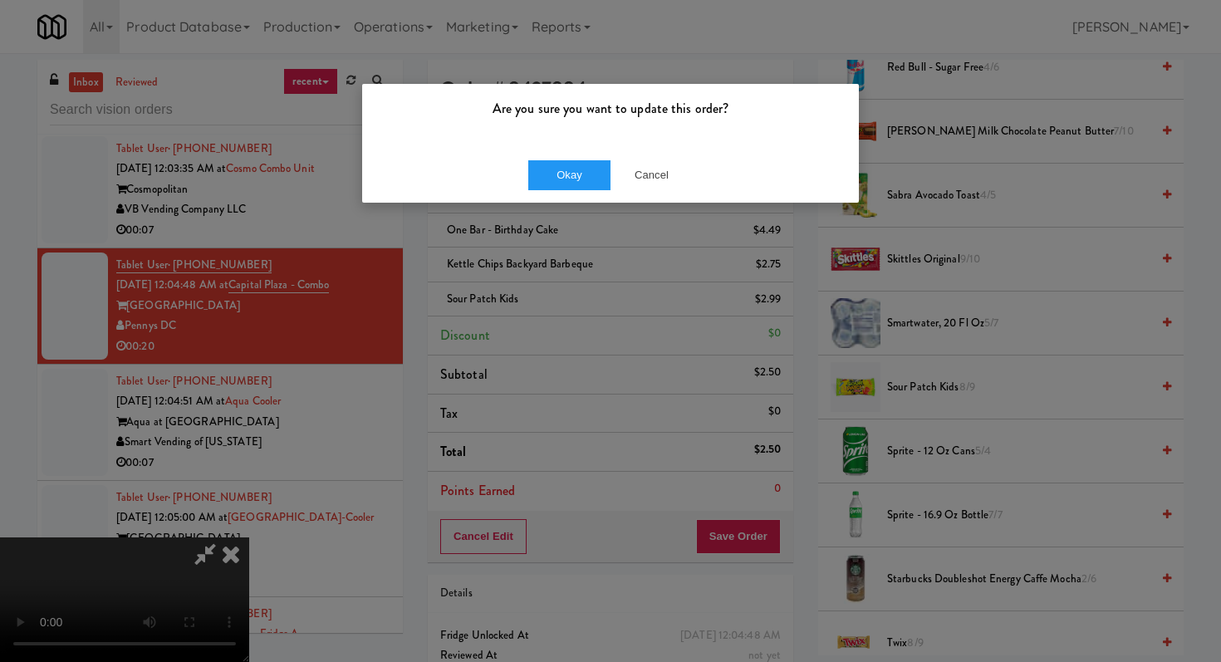
click at [573, 192] on div "Okay Cancel" at bounding box center [610, 175] width 497 height 56
click at [579, 176] on button "Okay" at bounding box center [569, 175] width 83 height 30
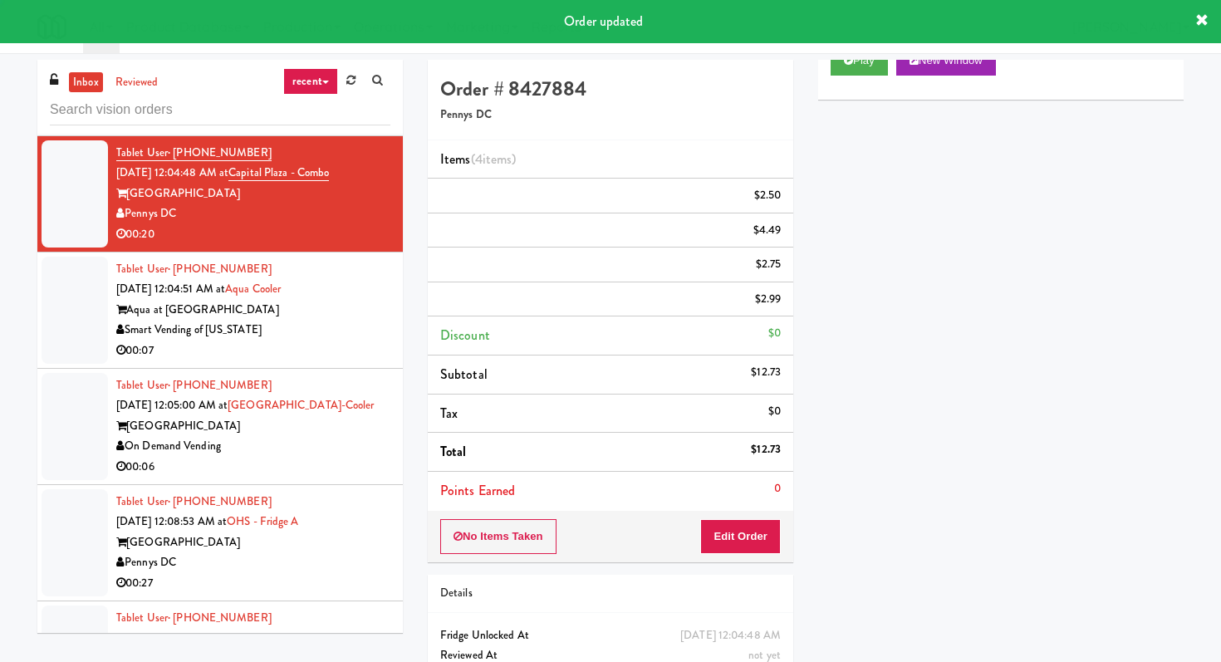
scroll to position [7985, 0]
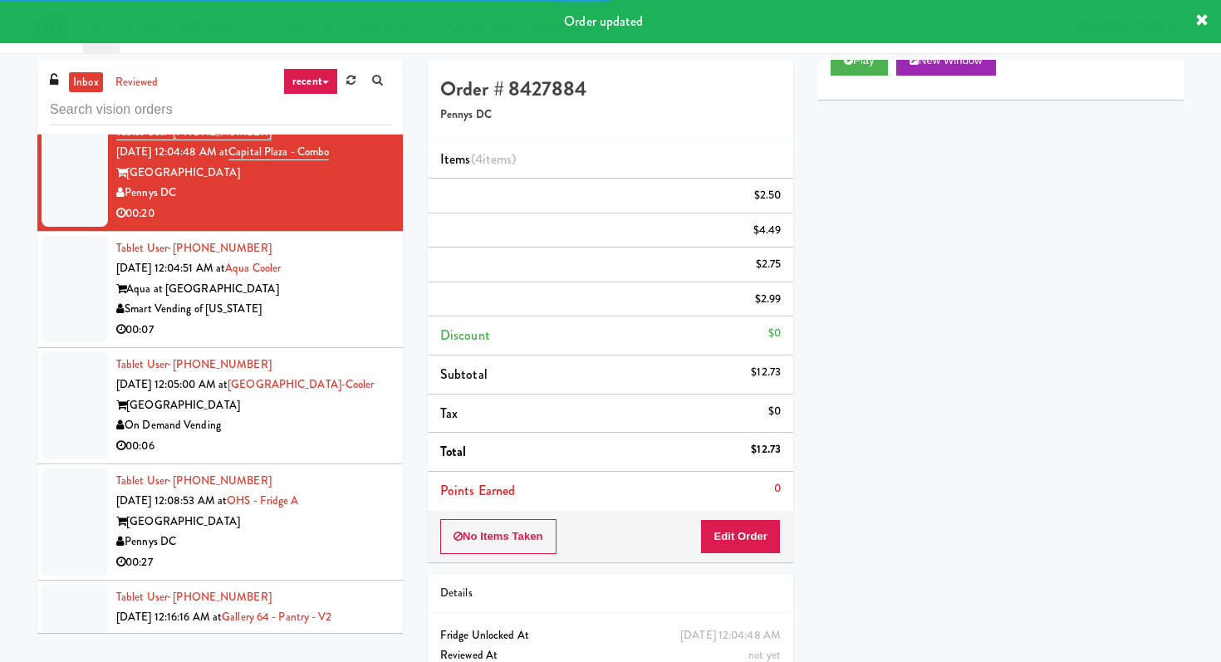
click at [341, 320] on div "00:07" at bounding box center [253, 330] width 274 height 21
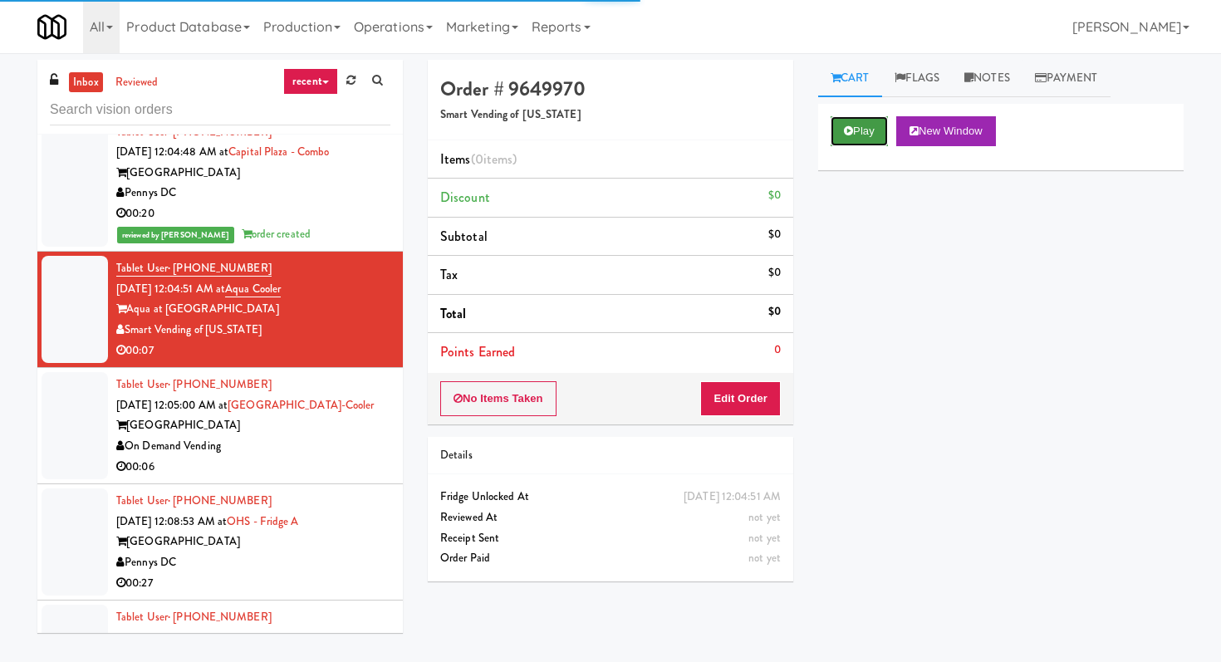
click at [852, 133] on icon at bounding box center [848, 130] width 9 height 11
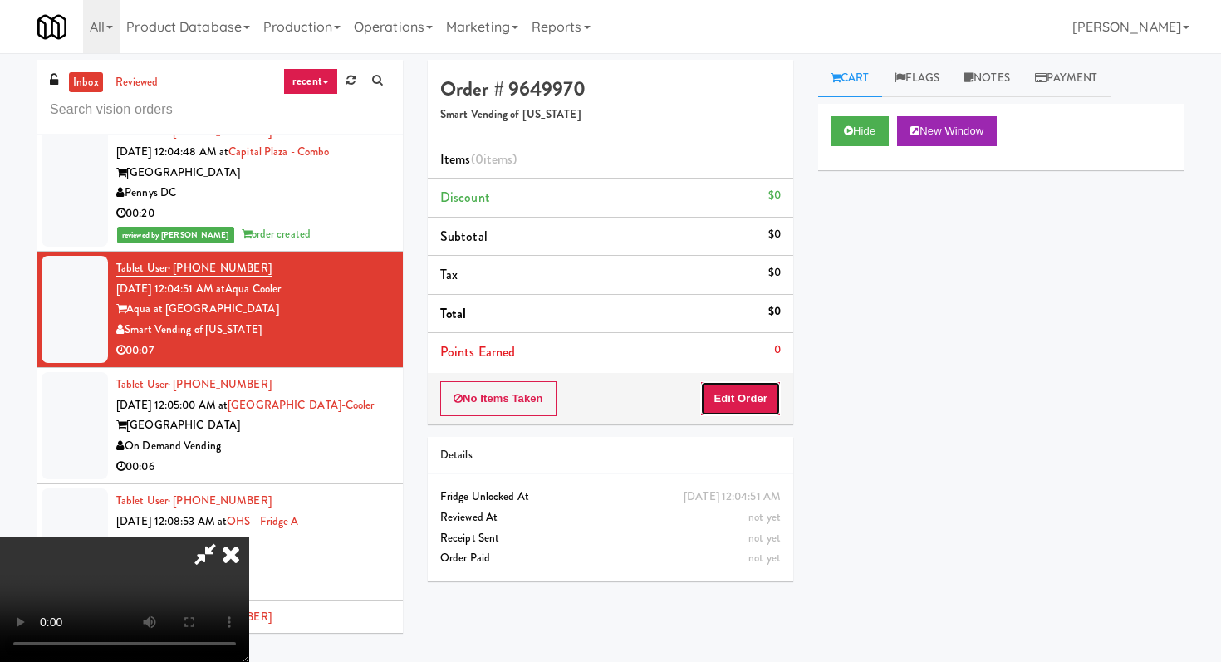
click at [760, 405] on button "Edit Order" at bounding box center [740, 398] width 81 height 35
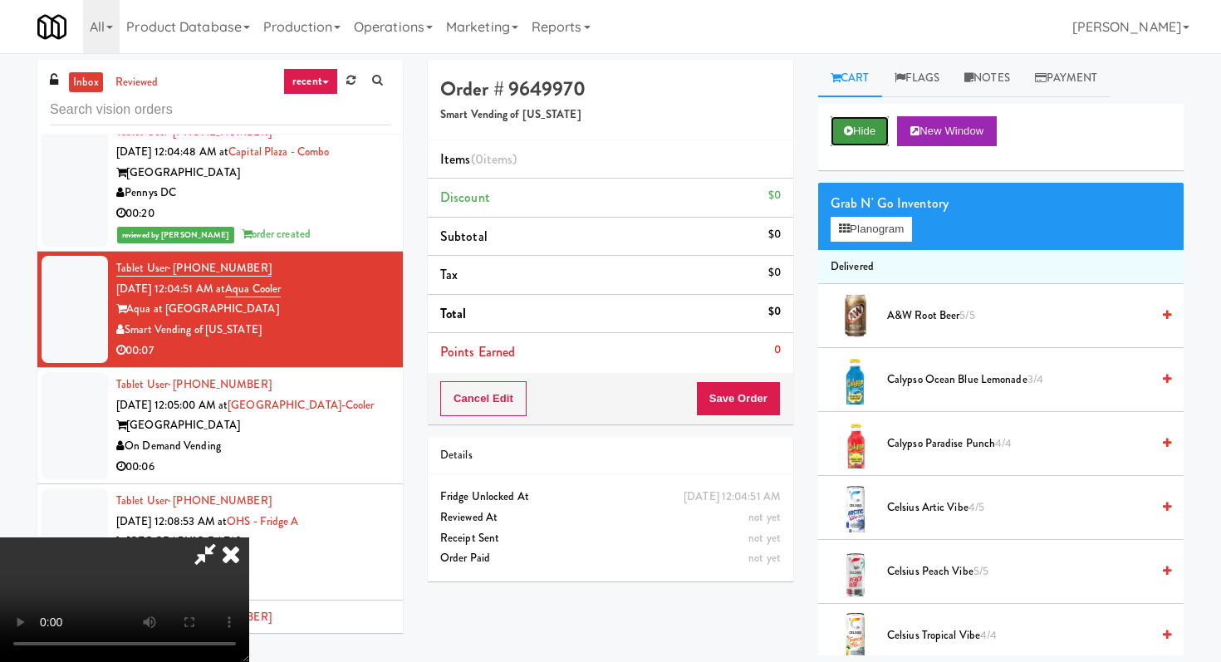
click at [854, 116] on button "Hide" at bounding box center [859, 131] width 58 height 30
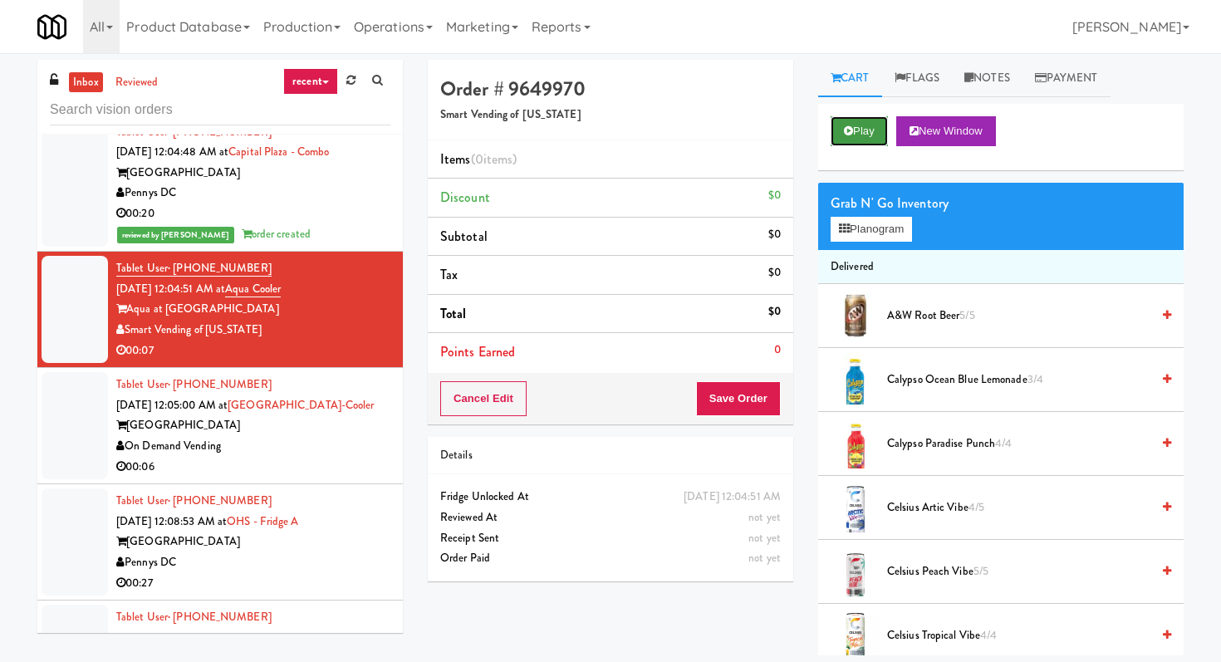
click at [854, 116] on button "Play" at bounding box center [858, 131] width 57 height 30
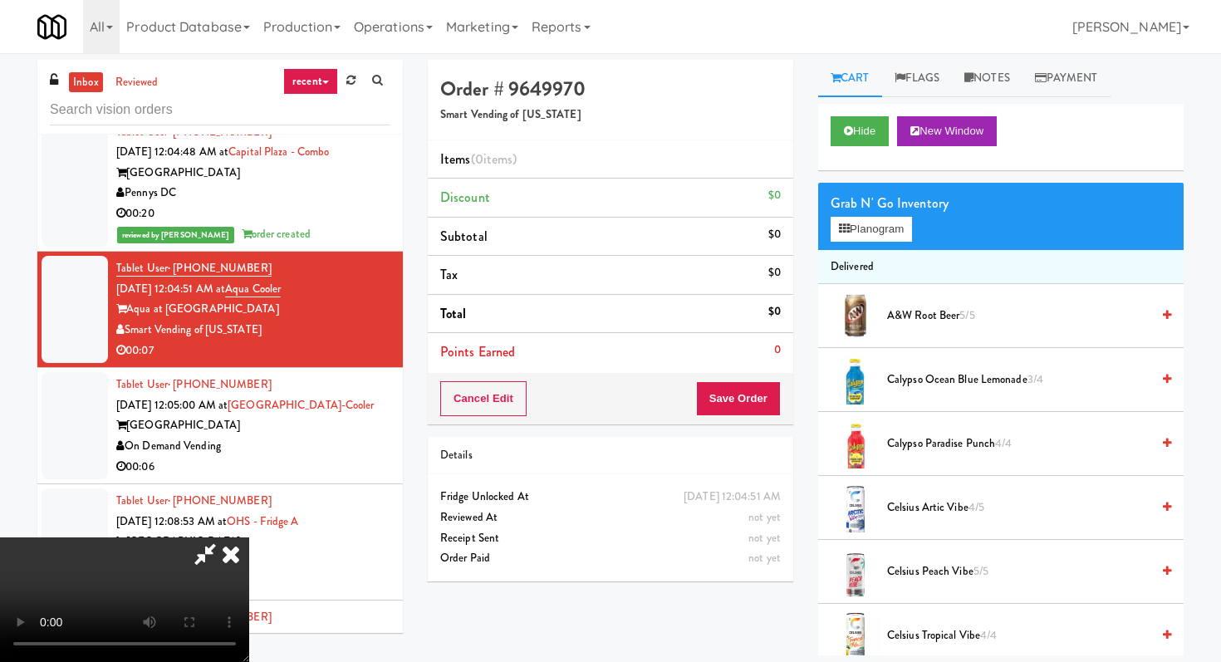
click at [239, 566] on icon at bounding box center [231, 553] width 37 height 33
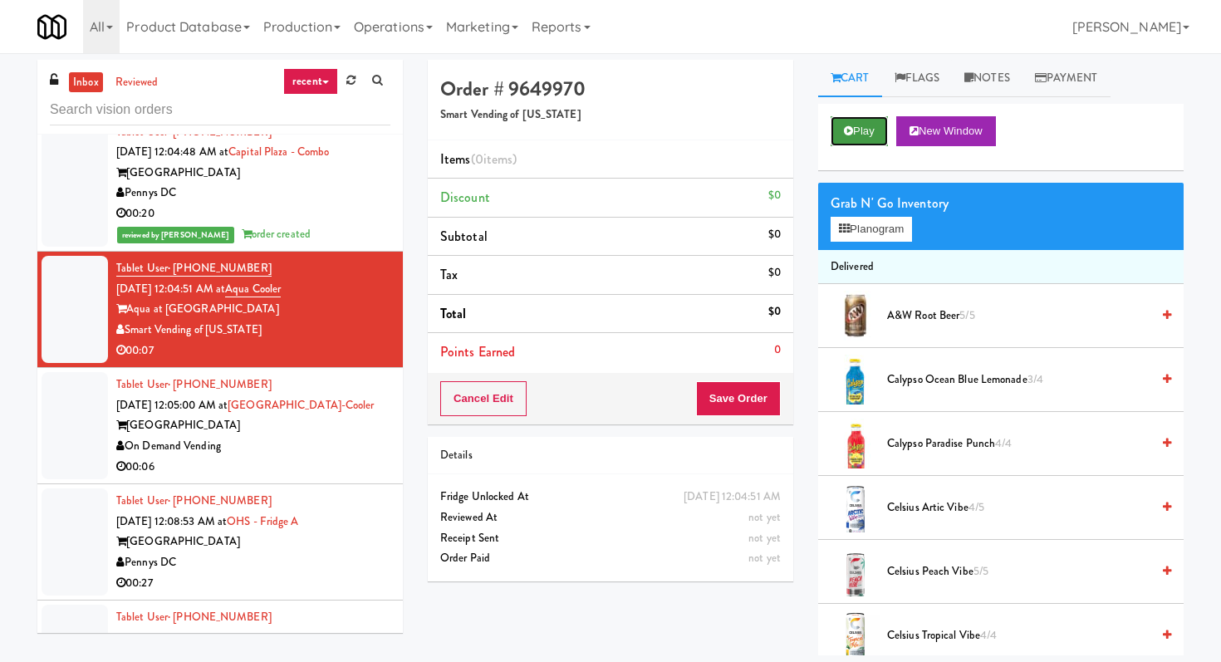
click at [851, 143] on button "Play" at bounding box center [858, 131] width 57 height 30
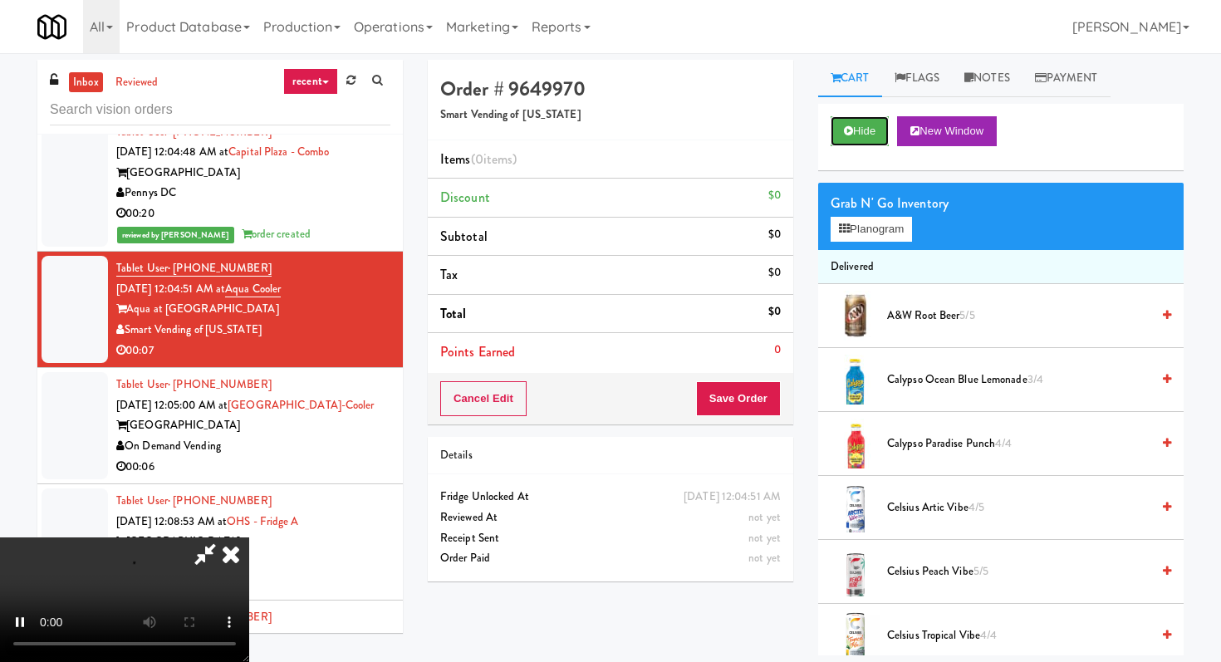
scroll to position [53, 0]
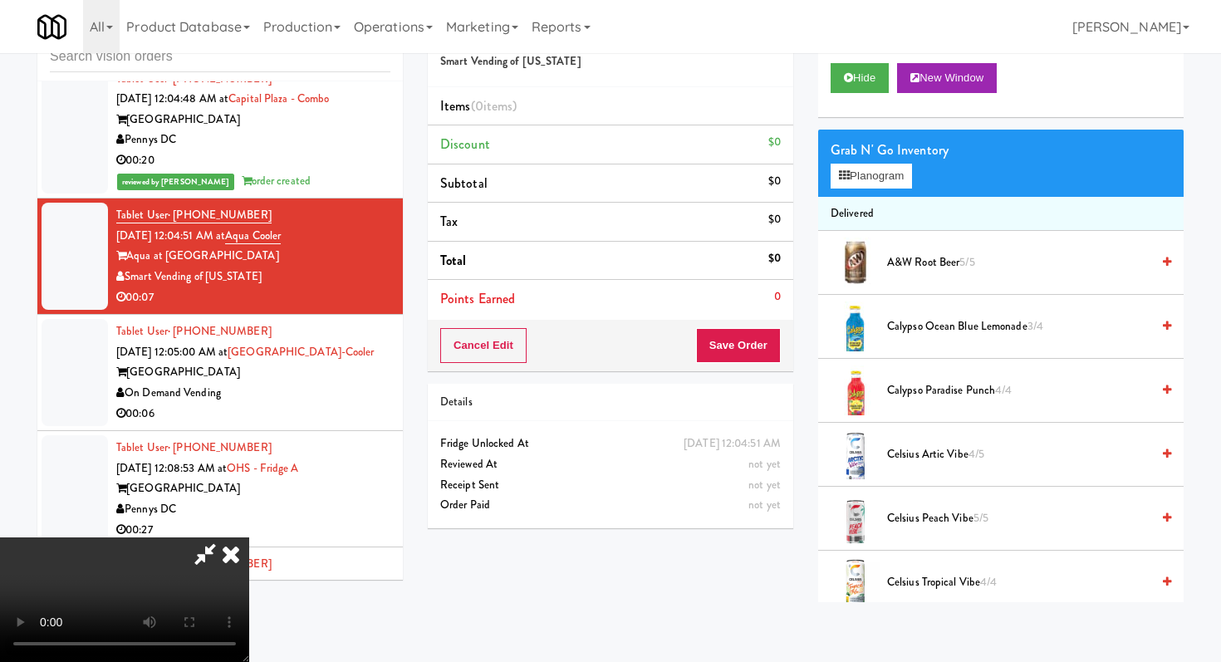
click at [249, 537] on video at bounding box center [124, 599] width 249 height 125
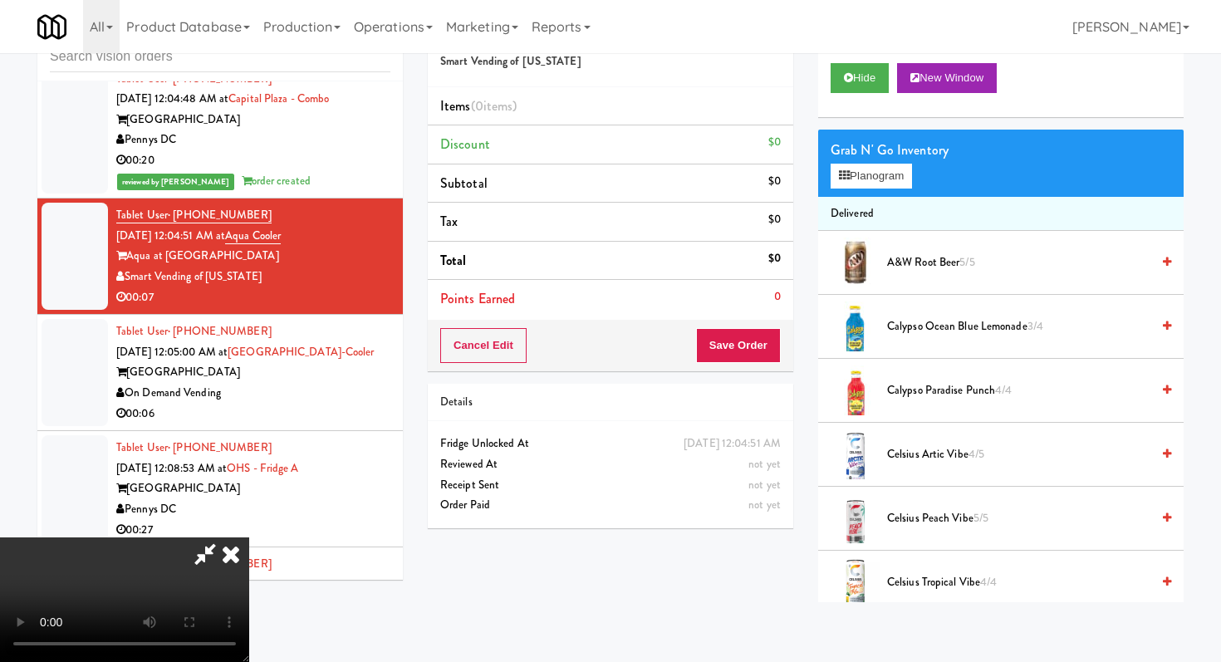
click at [249, 574] on video at bounding box center [124, 599] width 249 height 125
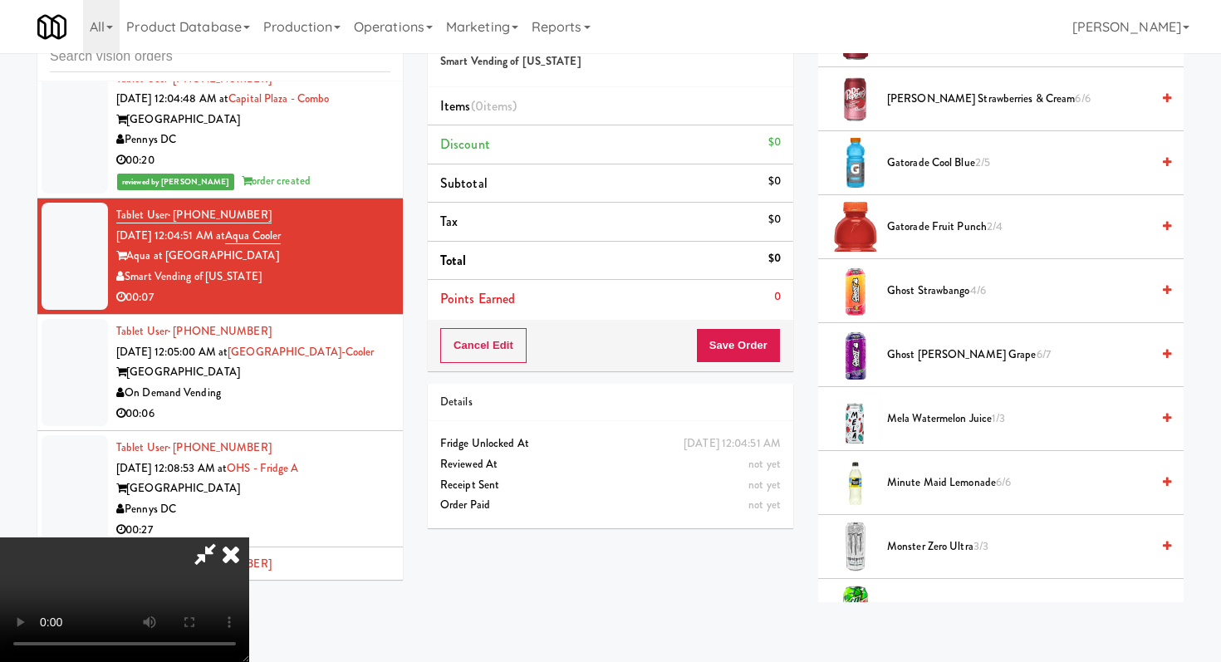
scroll to position [1175, 0]
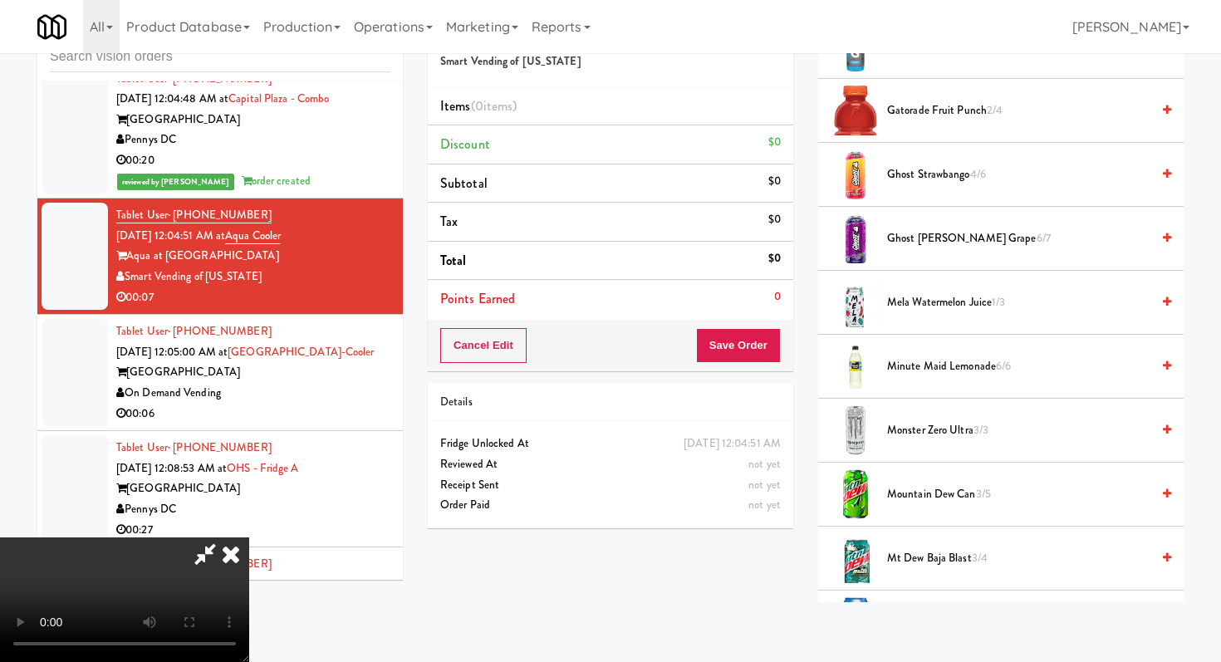
click at [935, 107] on span "Gatorade Fruit Punch 2/4" at bounding box center [1018, 110] width 263 height 21
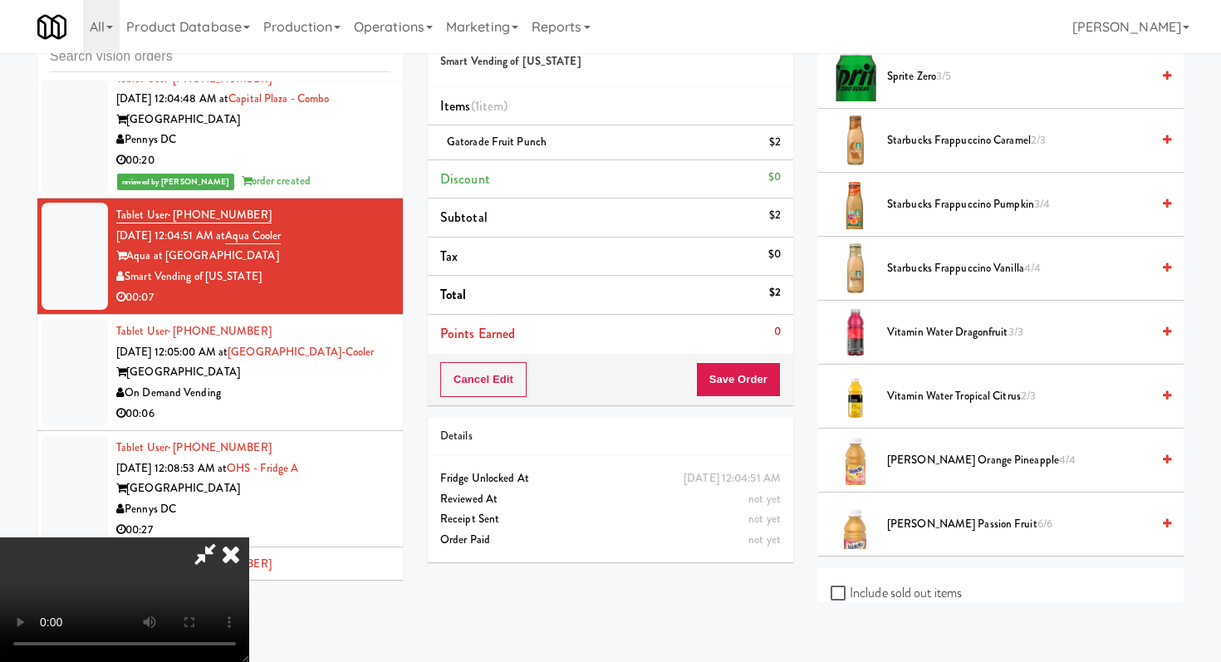
scroll to position [2253, 0]
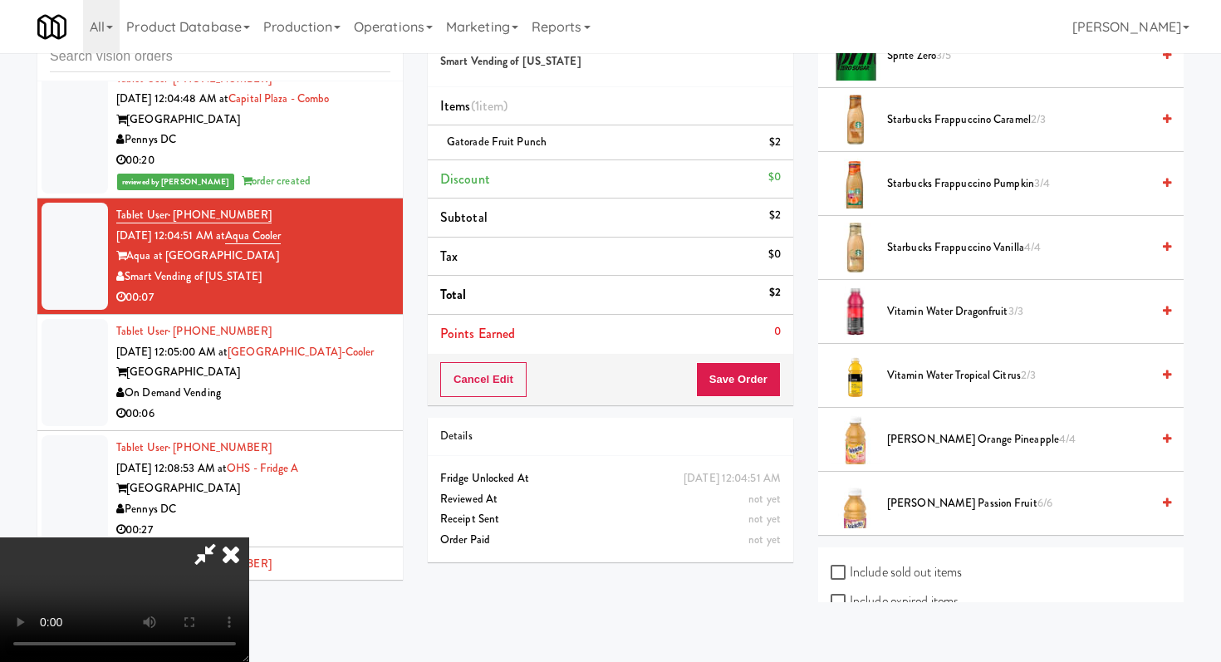
click at [933, 363] on li "Vitamin Water Tropical Citrus 2/3" at bounding box center [1000, 376] width 365 height 64
click at [933, 375] on span "Vitamin Water Tropical Citrus 2/3" at bounding box center [1018, 375] width 263 height 21
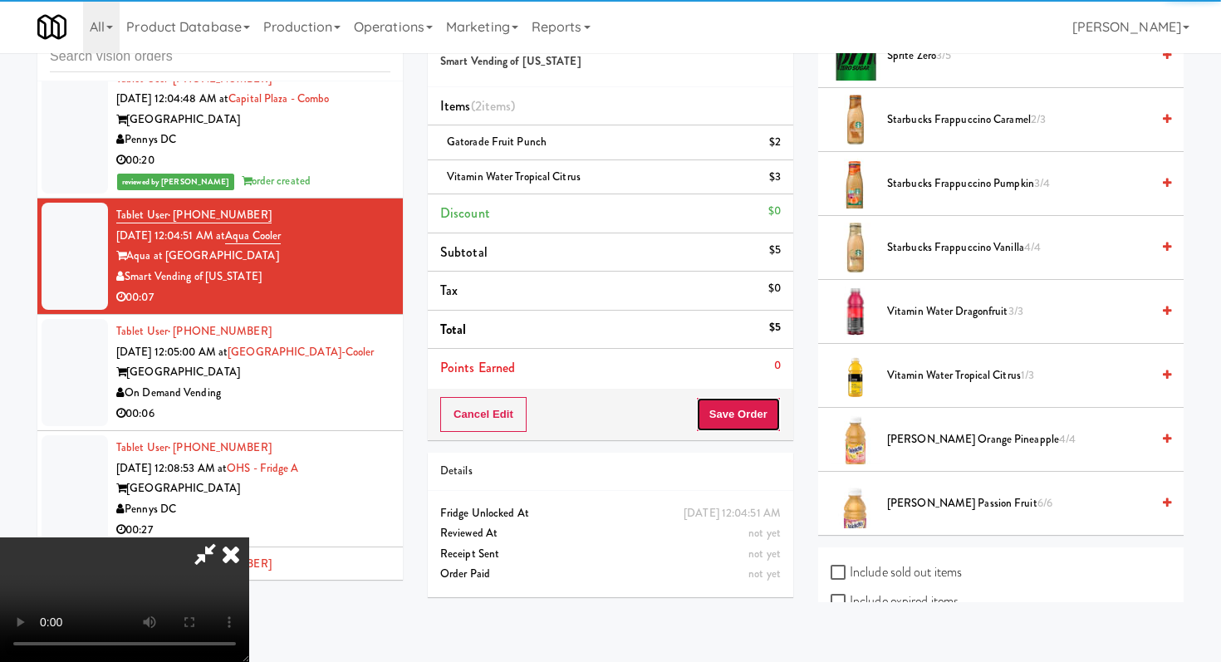
click at [748, 418] on button "Save Order" at bounding box center [738, 414] width 85 height 35
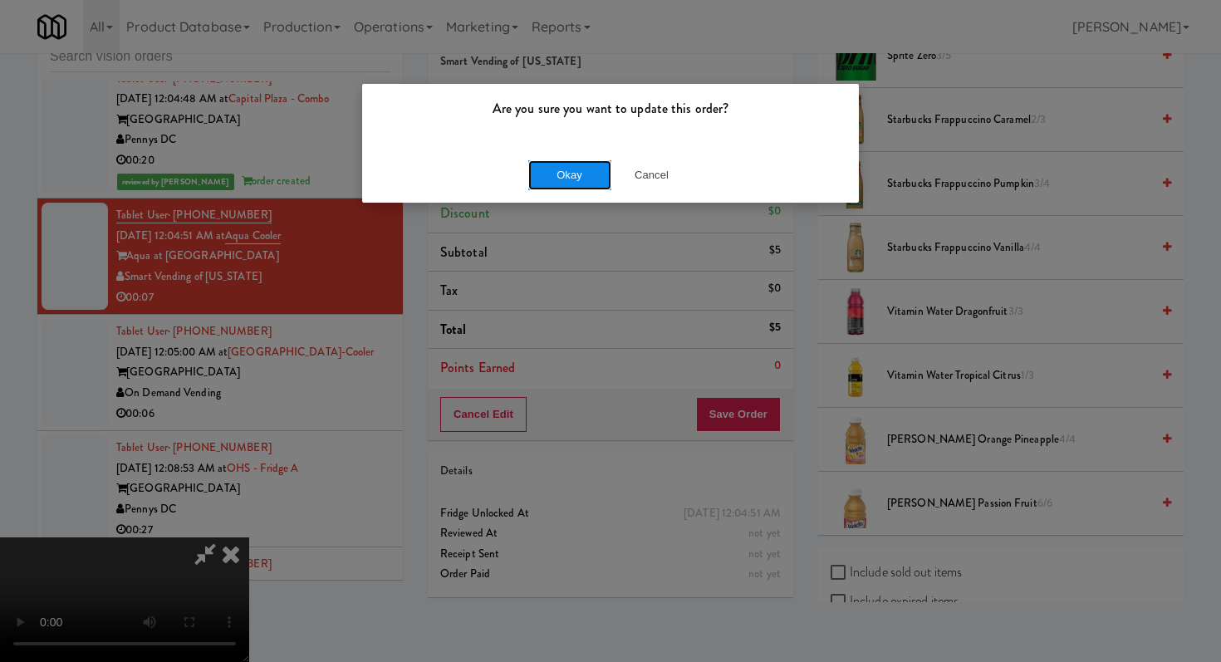
click at [581, 178] on button "Okay" at bounding box center [569, 175] width 83 height 30
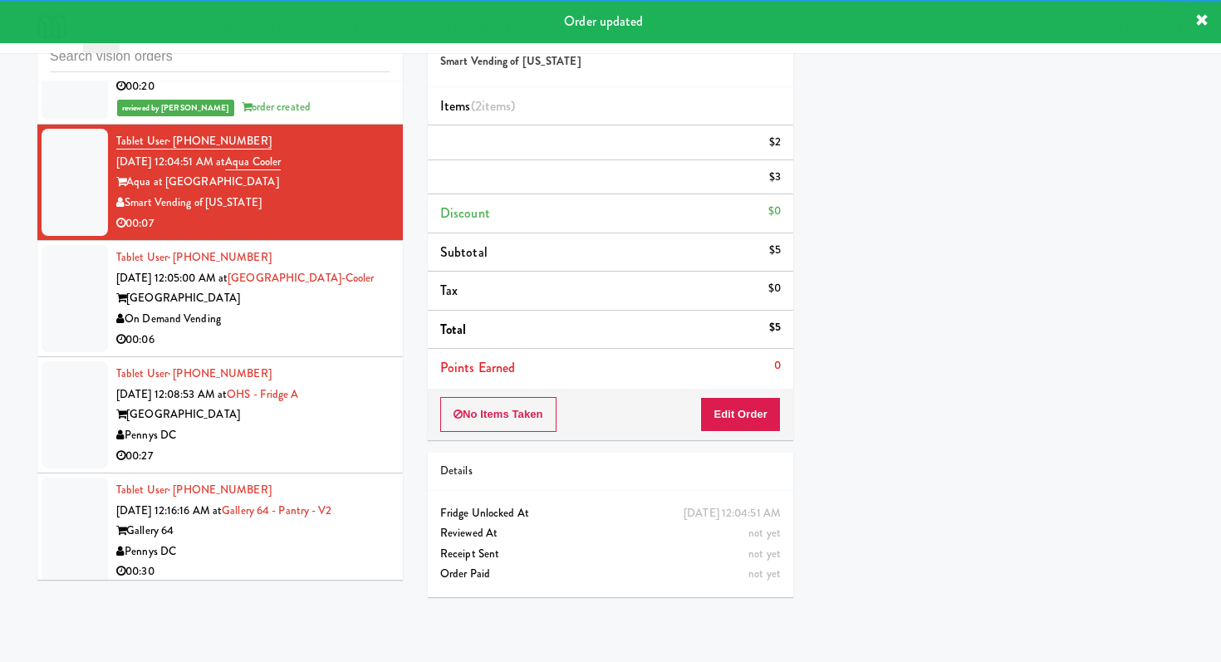
scroll to position [8089, 0]
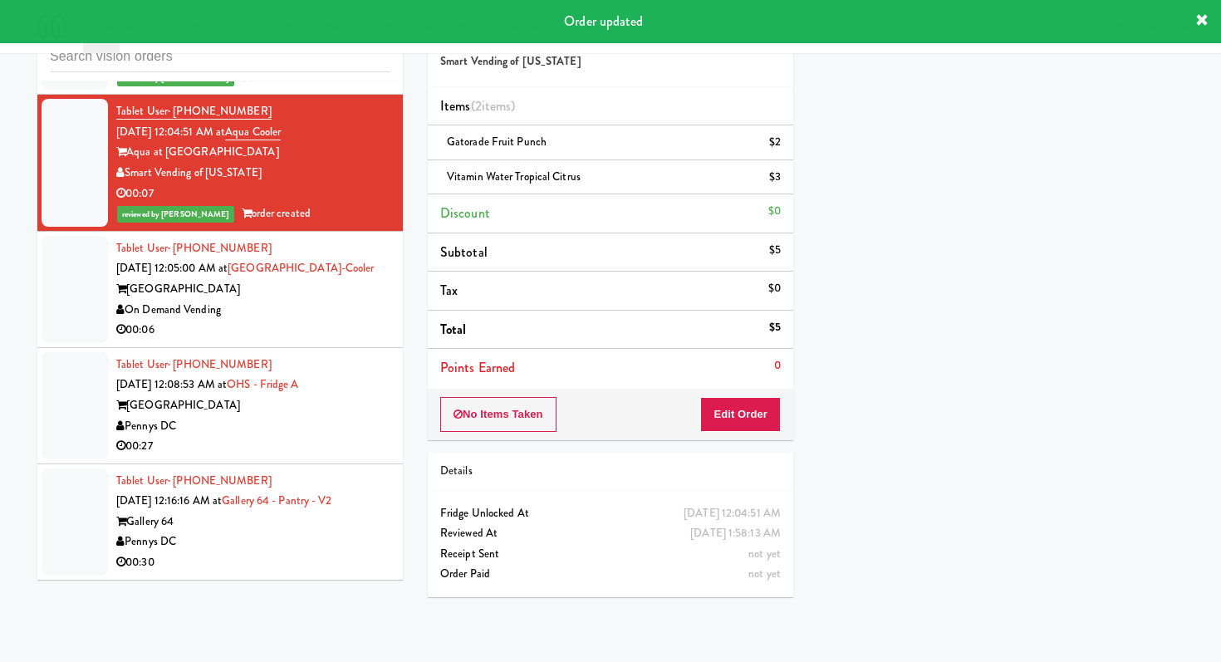
click at [350, 303] on div "On Demand Vending" at bounding box center [253, 310] width 274 height 21
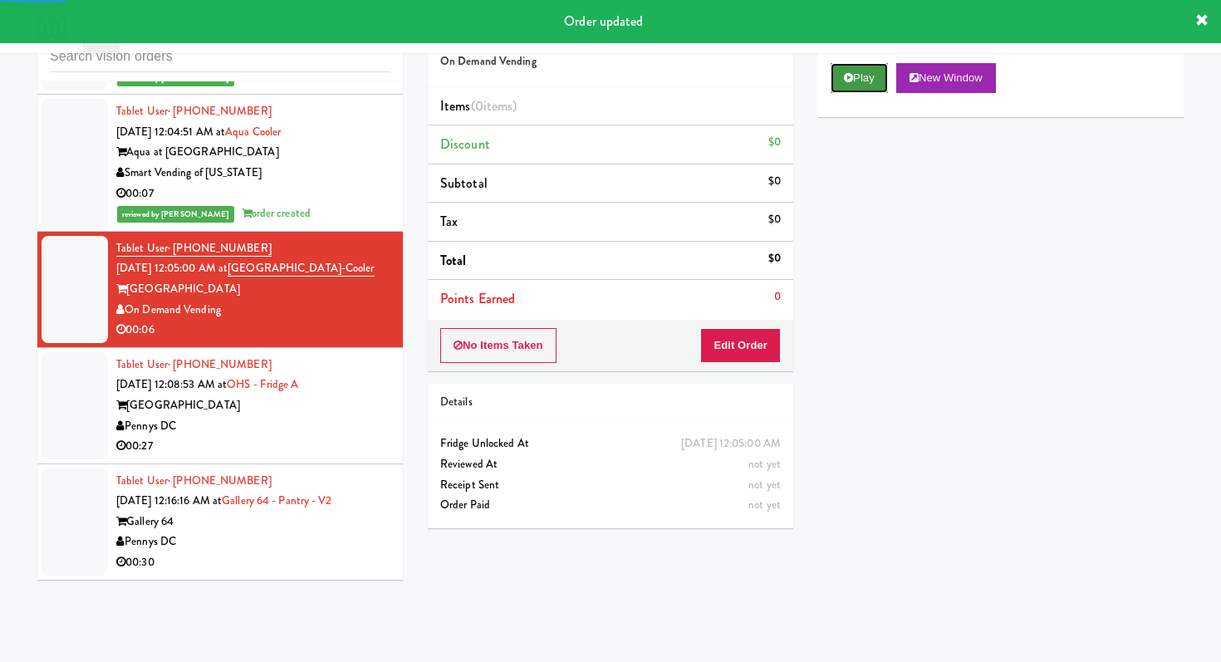
click at [857, 83] on button "Play" at bounding box center [858, 78] width 57 height 30
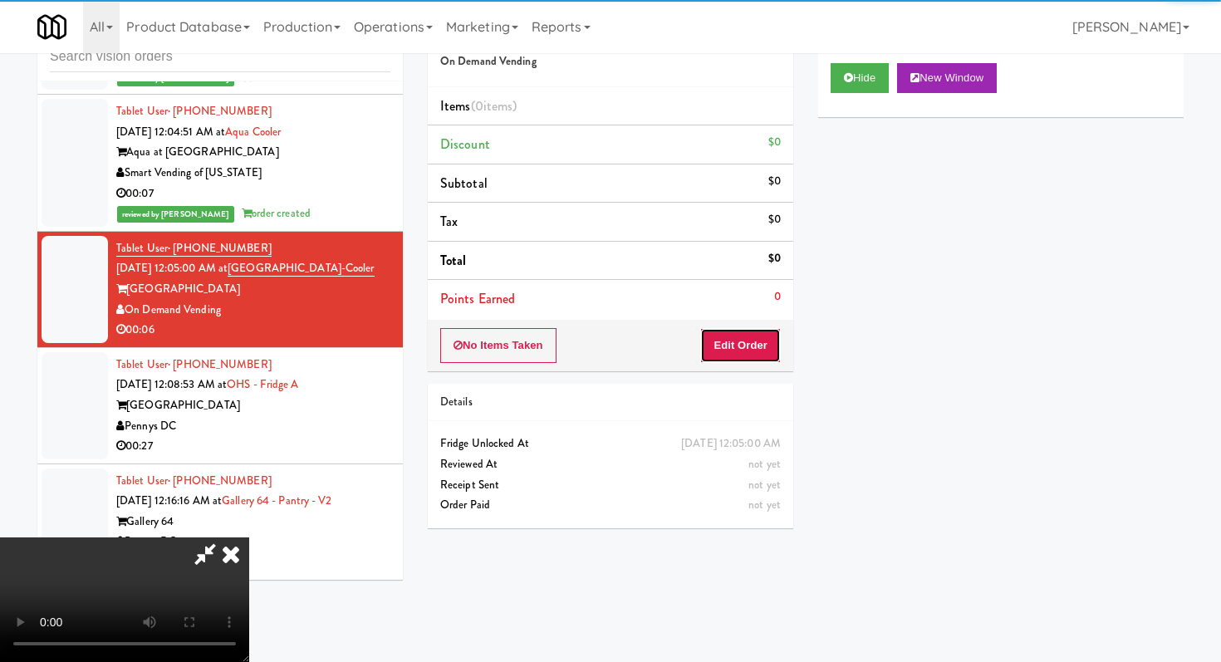
click at [752, 355] on button "Edit Order" at bounding box center [740, 345] width 81 height 35
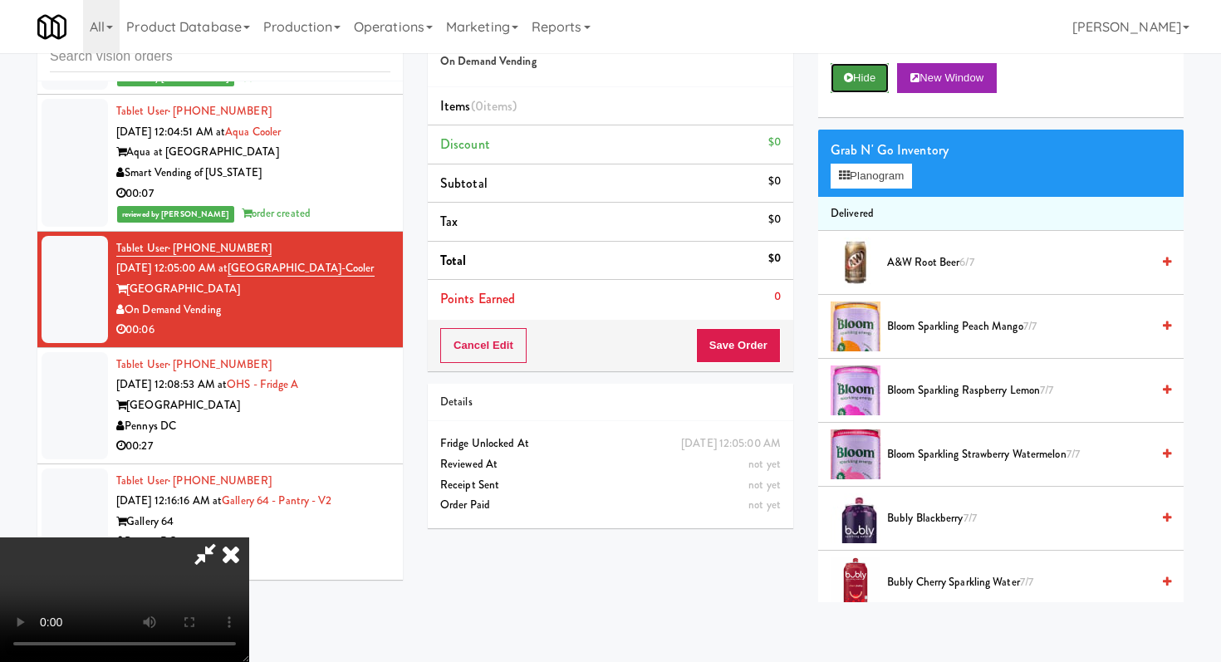
click at [879, 78] on button "Hide" at bounding box center [859, 78] width 58 height 30
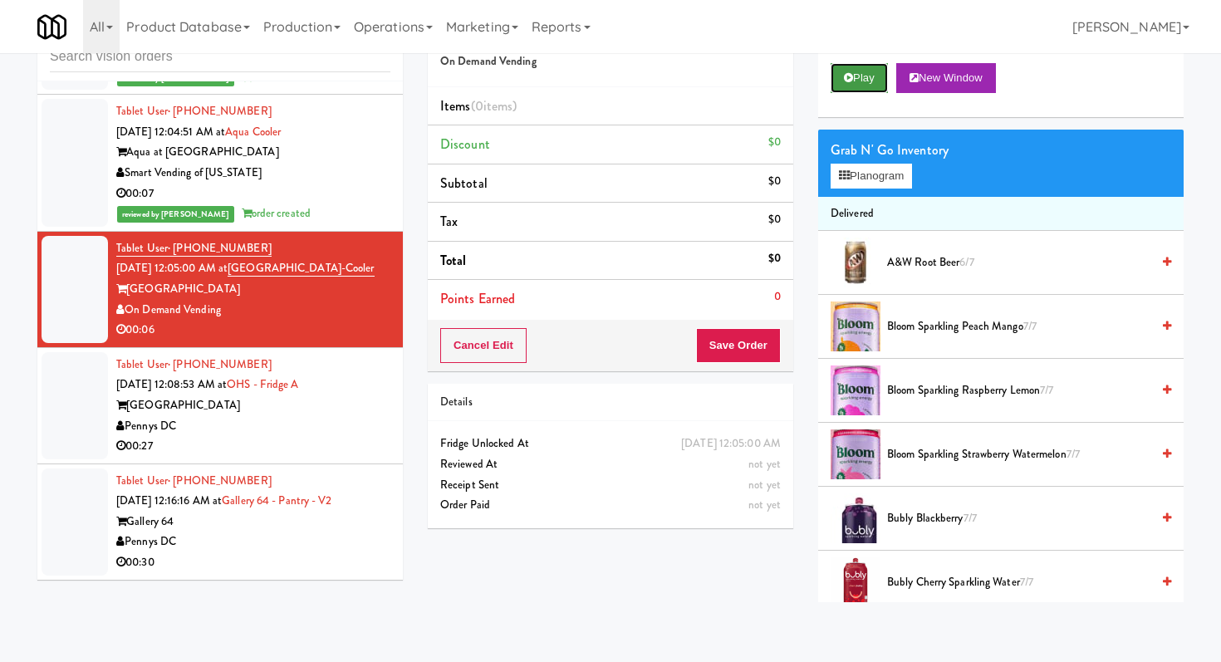
click at [879, 78] on button "Play" at bounding box center [858, 78] width 57 height 30
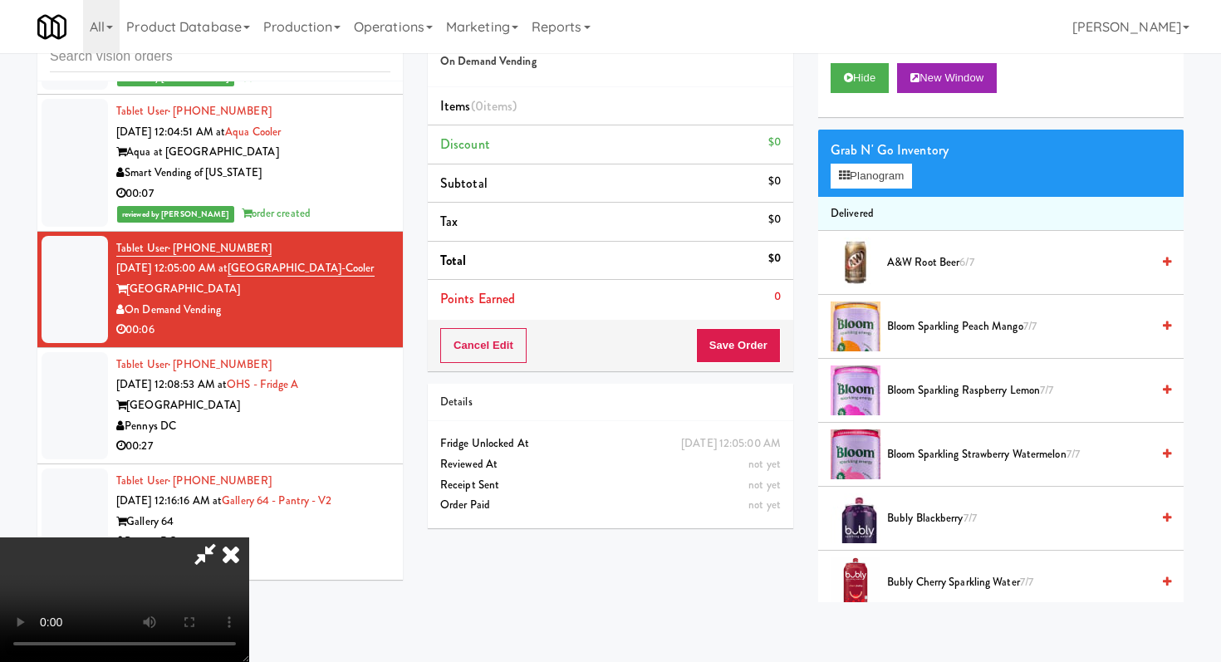
click at [432, 464] on div "not yet Reviewed At" at bounding box center [610, 464] width 365 height 21
click at [229, 545] on icon at bounding box center [231, 553] width 37 height 33
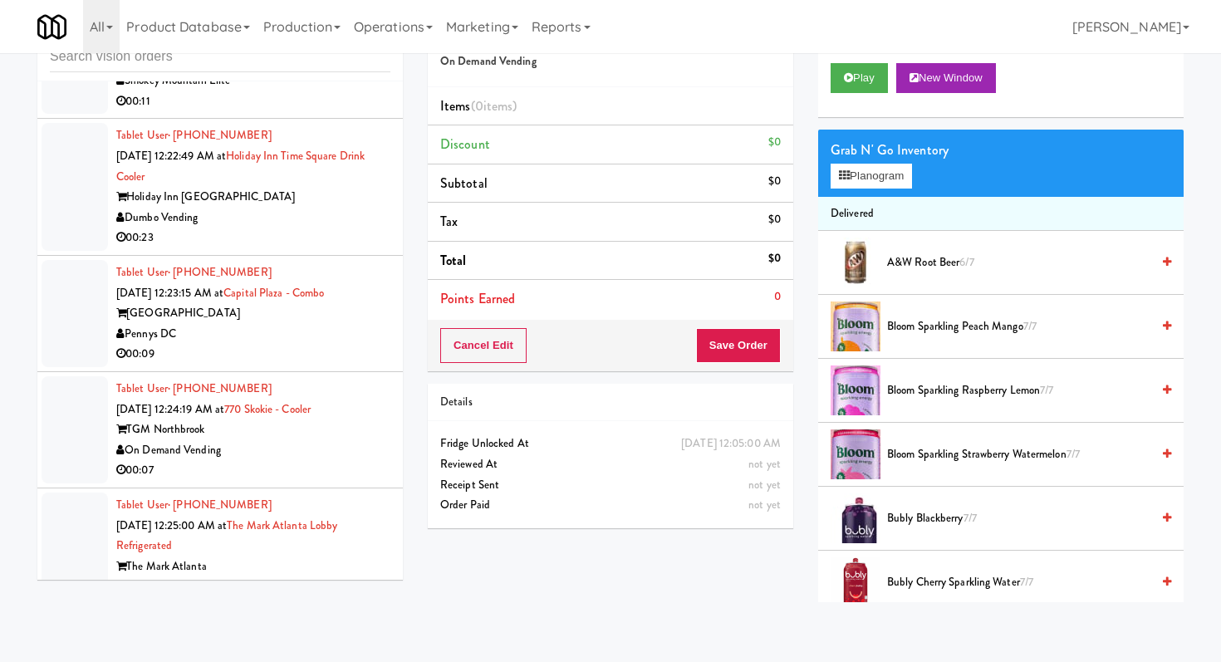
scroll to position [9698, 0]
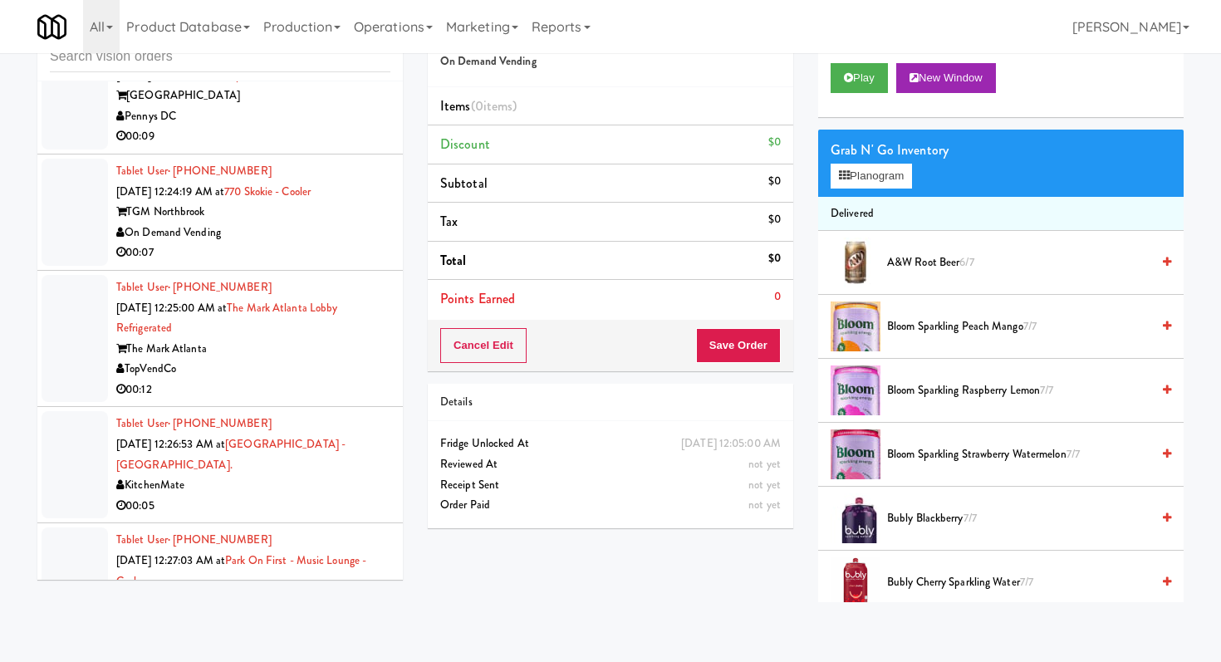
click at [318, 252] on div "00:07" at bounding box center [253, 253] width 274 height 21
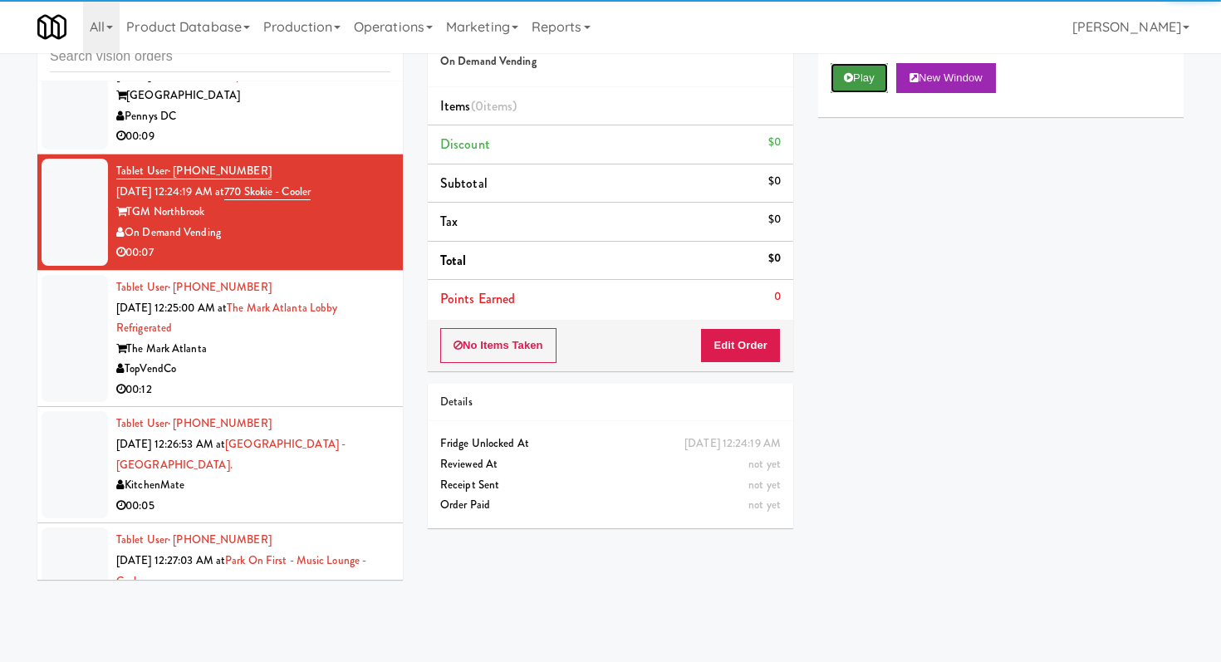
click at [873, 92] on button "Play" at bounding box center [858, 78] width 57 height 30
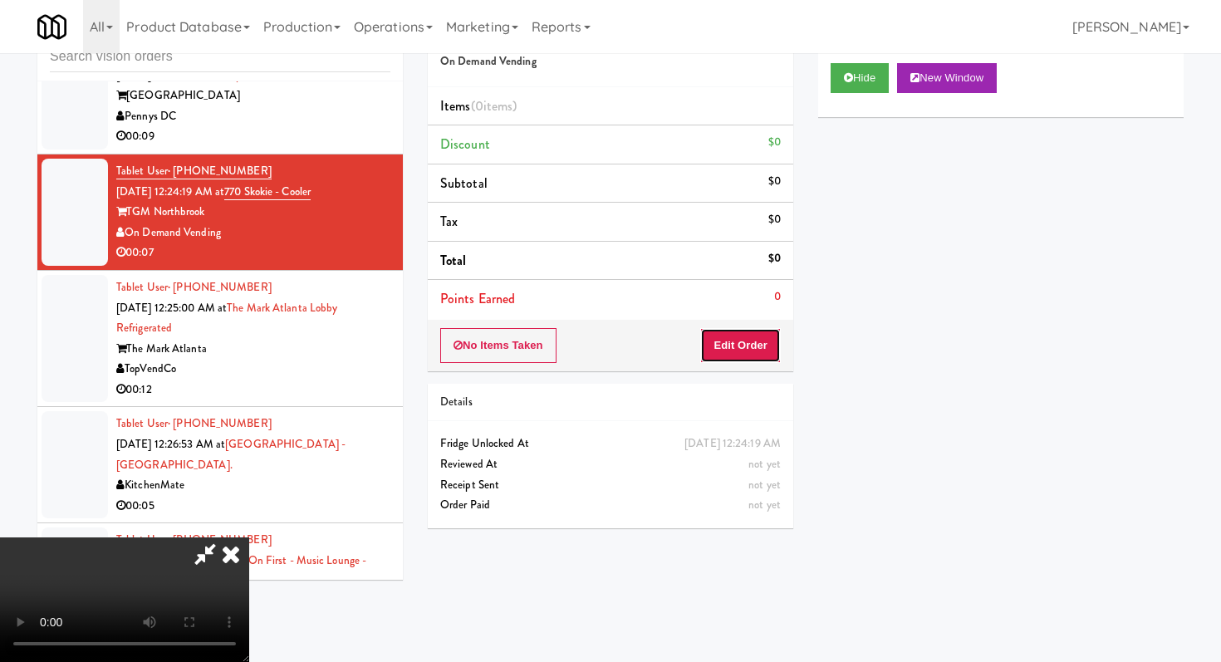
click at [756, 329] on button "Edit Order" at bounding box center [740, 345] width 81 height 35
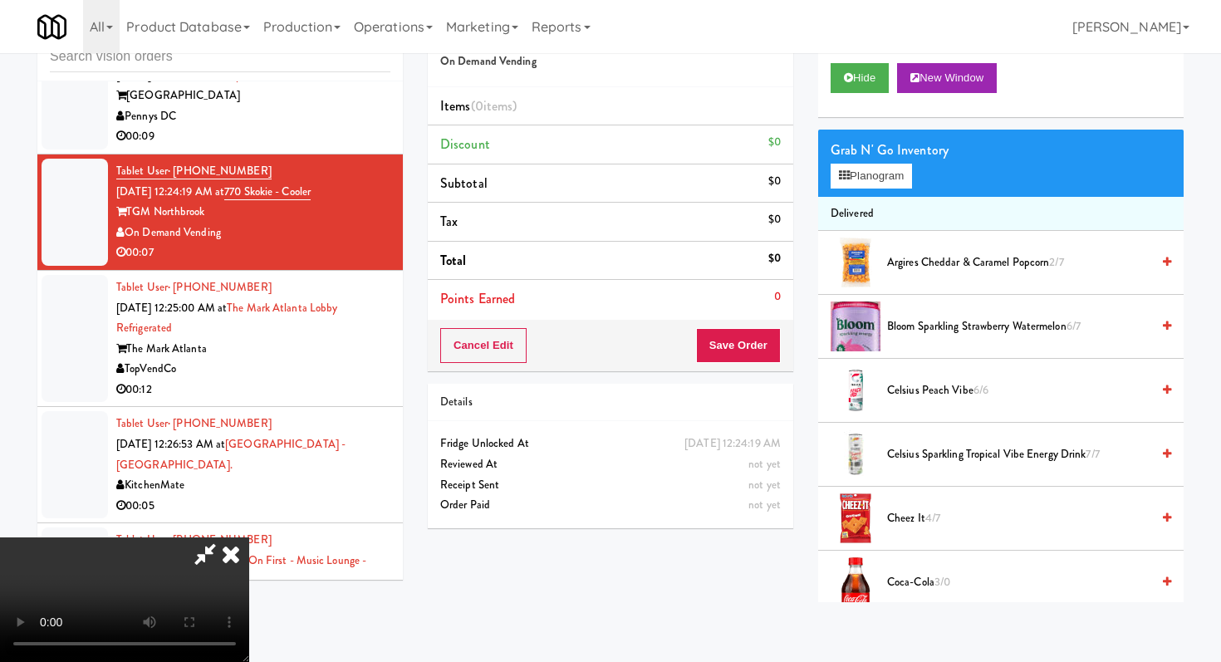
click at [249, 599] on video at bounding box center [124, 599] width 249 height 125
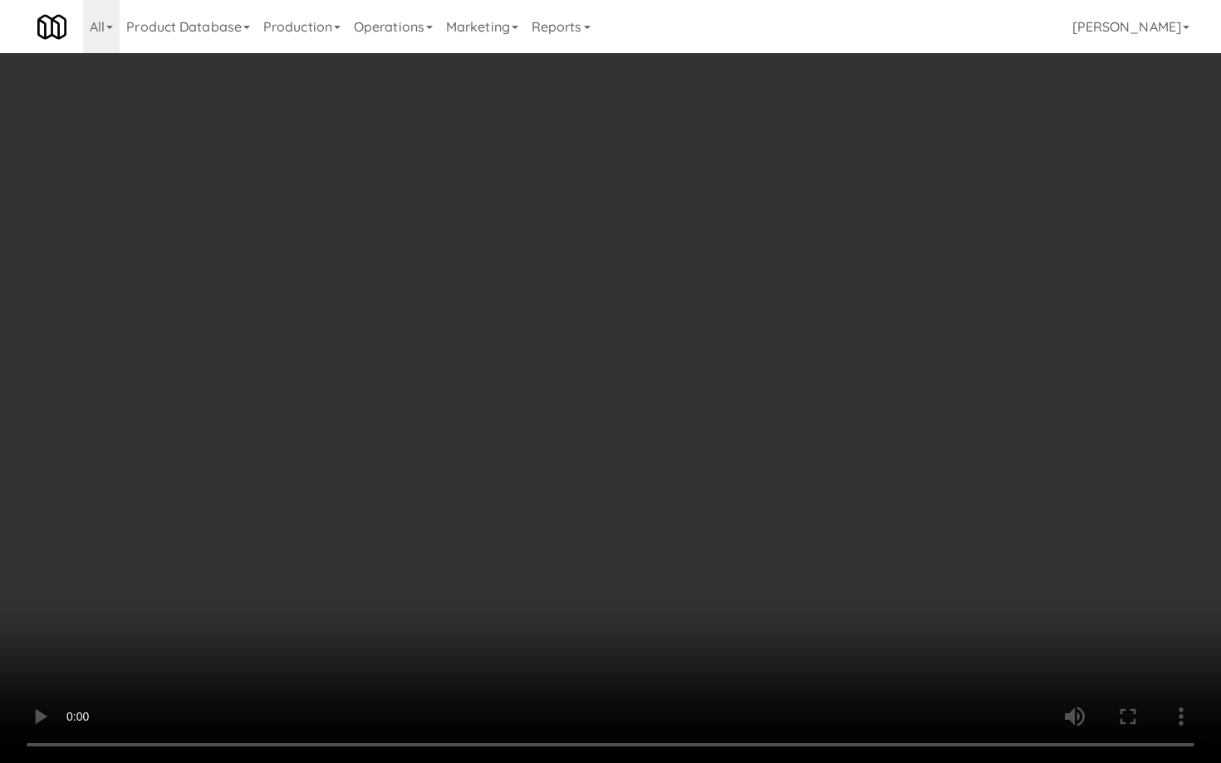
click at [771, 553] on video at bounding box center [610, 381] width 1221 height 763
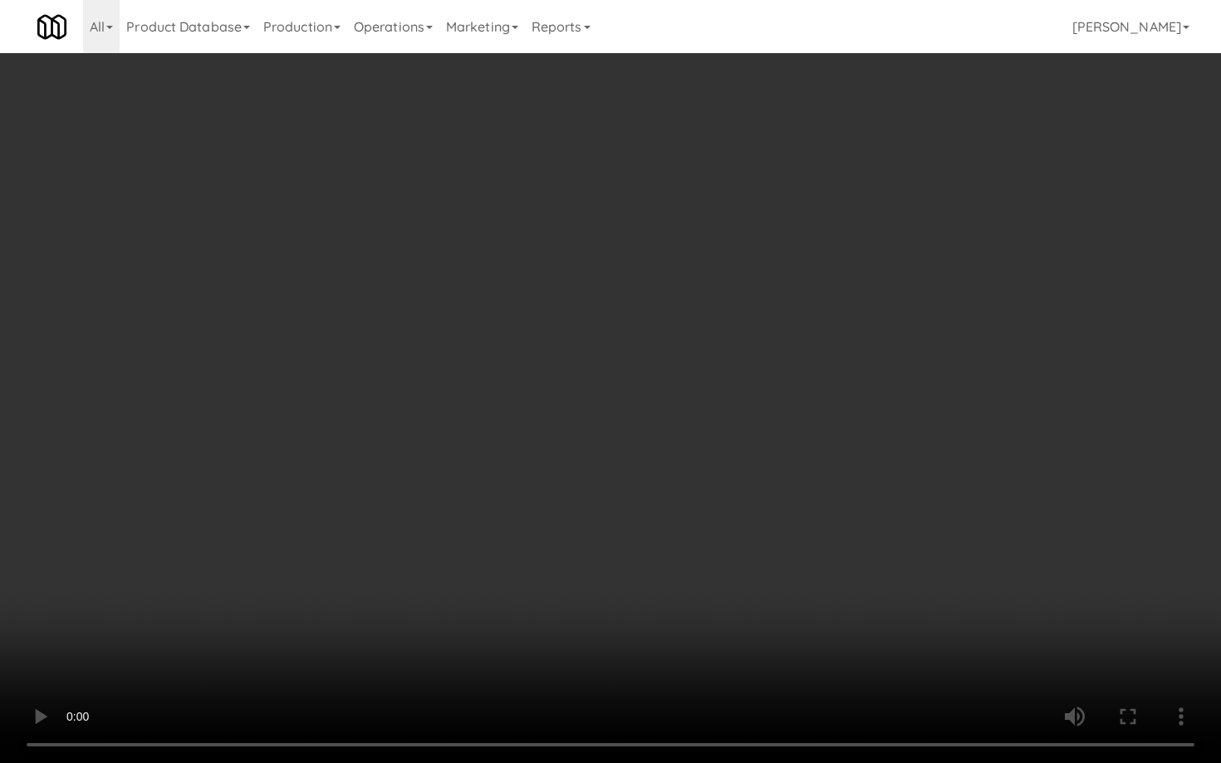
click at [771, 553] on video at bounding box center [610, 381] width 1221 height 763
click at [728, 603] on video at bounding box center [610, 381] width 1221 height 763
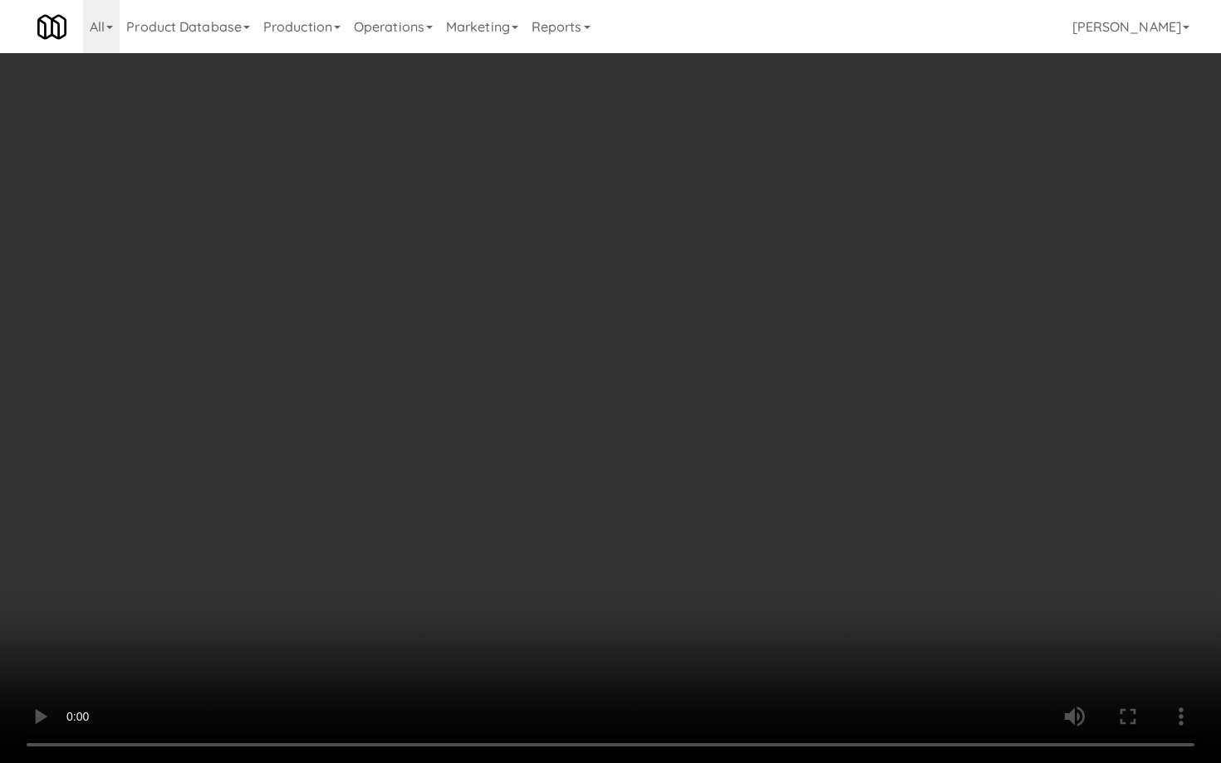
click at [737, 572] on video at bounding box center [610, 381] width 1221 height 763
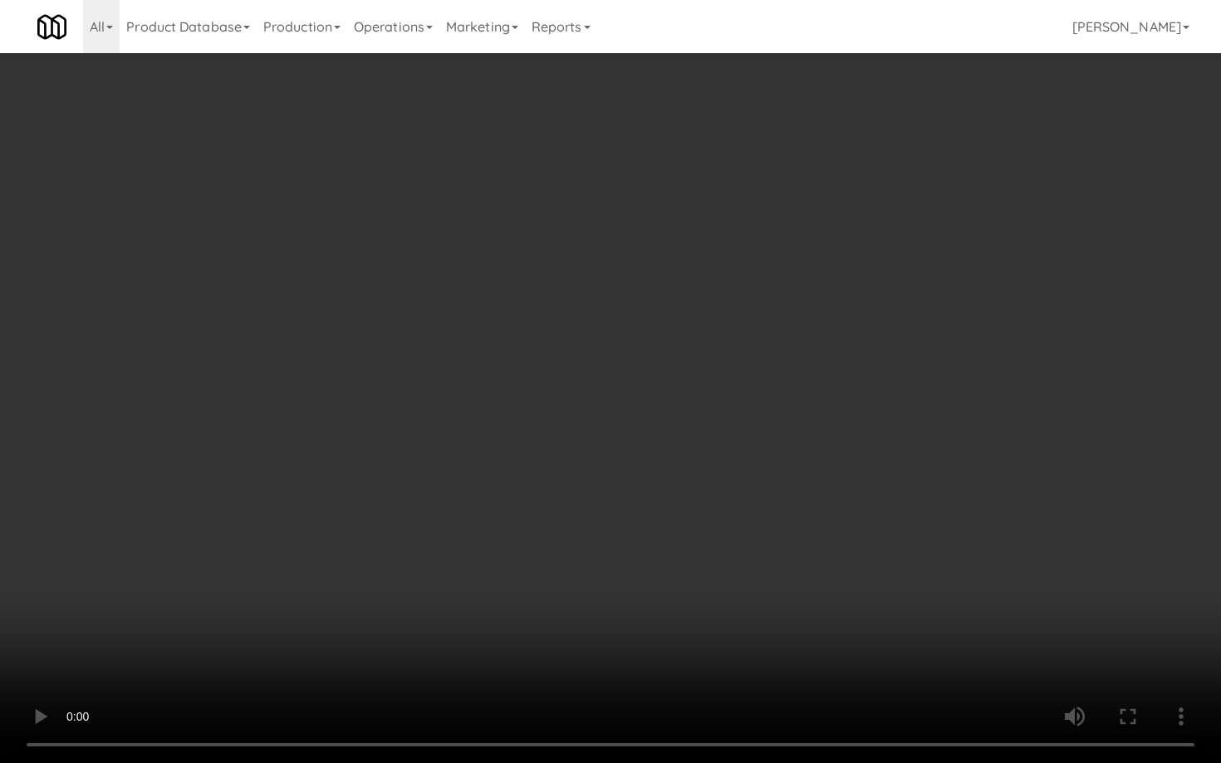
click at [737, 572] on video at bounding box center [610, 381] width 1221 height 763
click at [1040, 503] on video at bounding box center [610, 381] width 1221 height 763
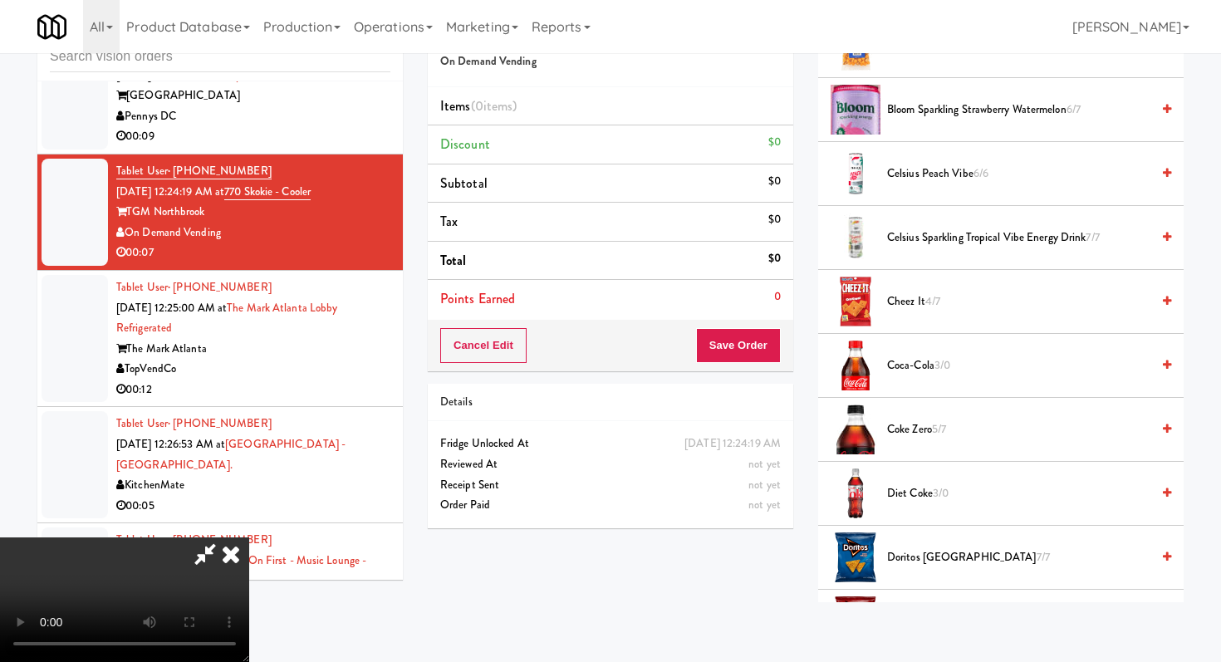
click at [921, 365] on span "Coca-Cola 3/0" at bounding box center [1018, 365] width 263 height 21
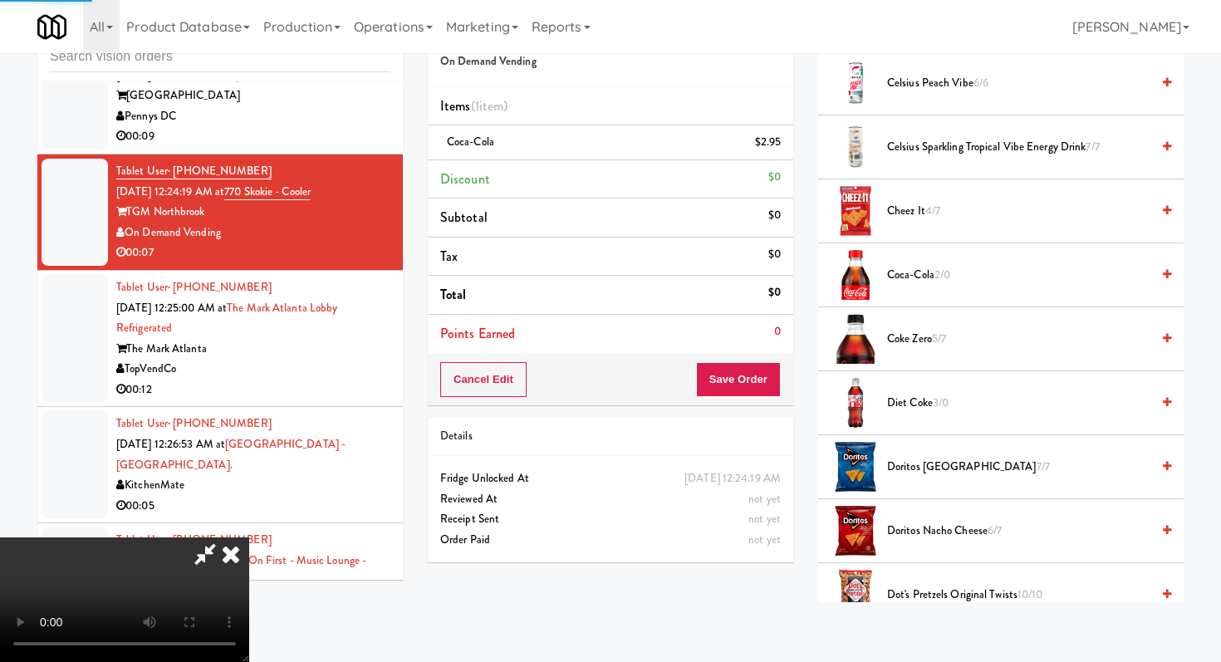
scroll to position [328, 0]
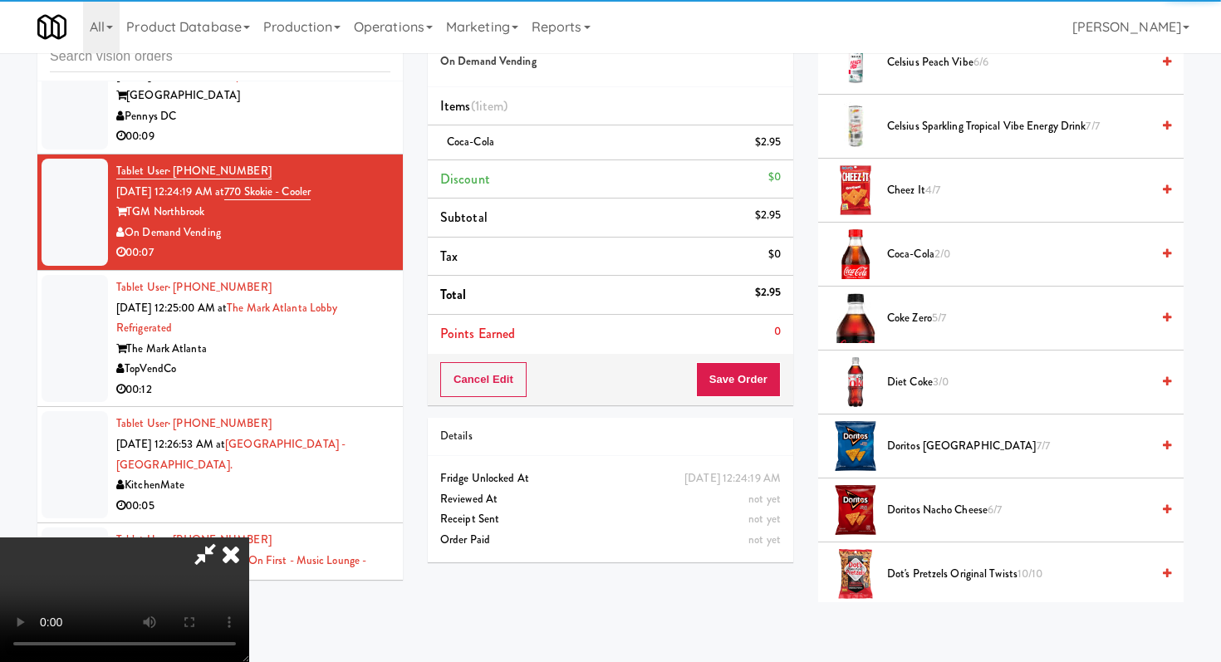
click at [923, 512] on span "Doritos Nacho Cheese 6/7" at bounding box center [1018, 510] width 263 height 21
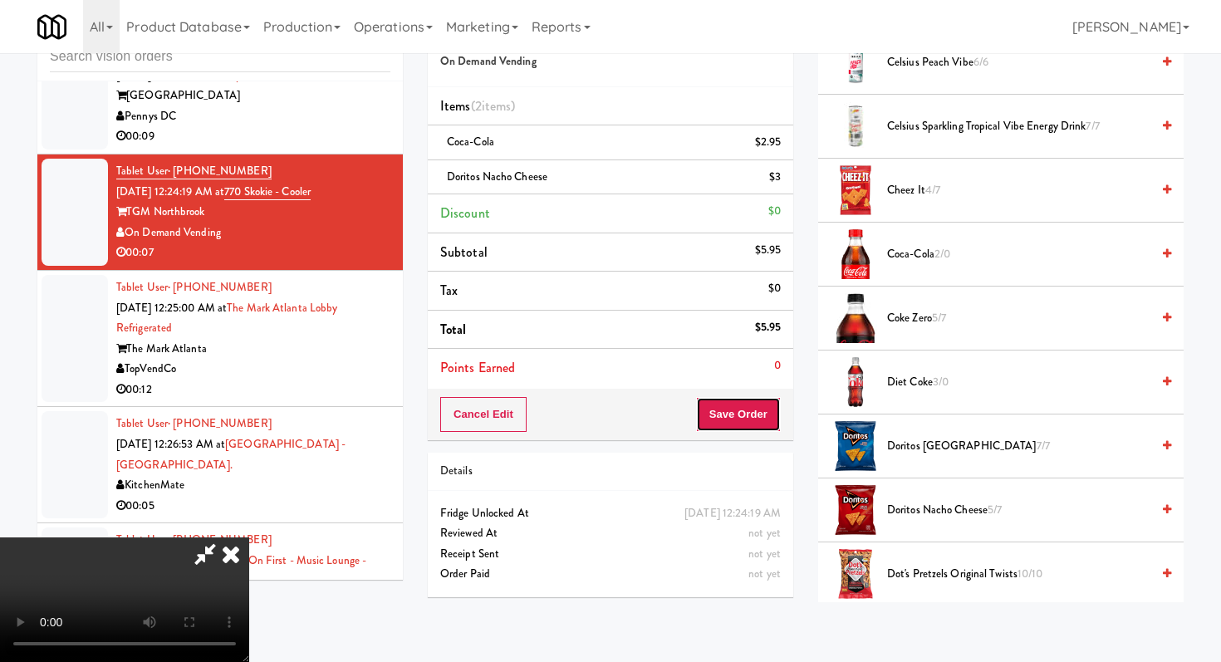
click at [772, 419] on button "Save Order" at bounding box center [738, 414] width 85 height 35
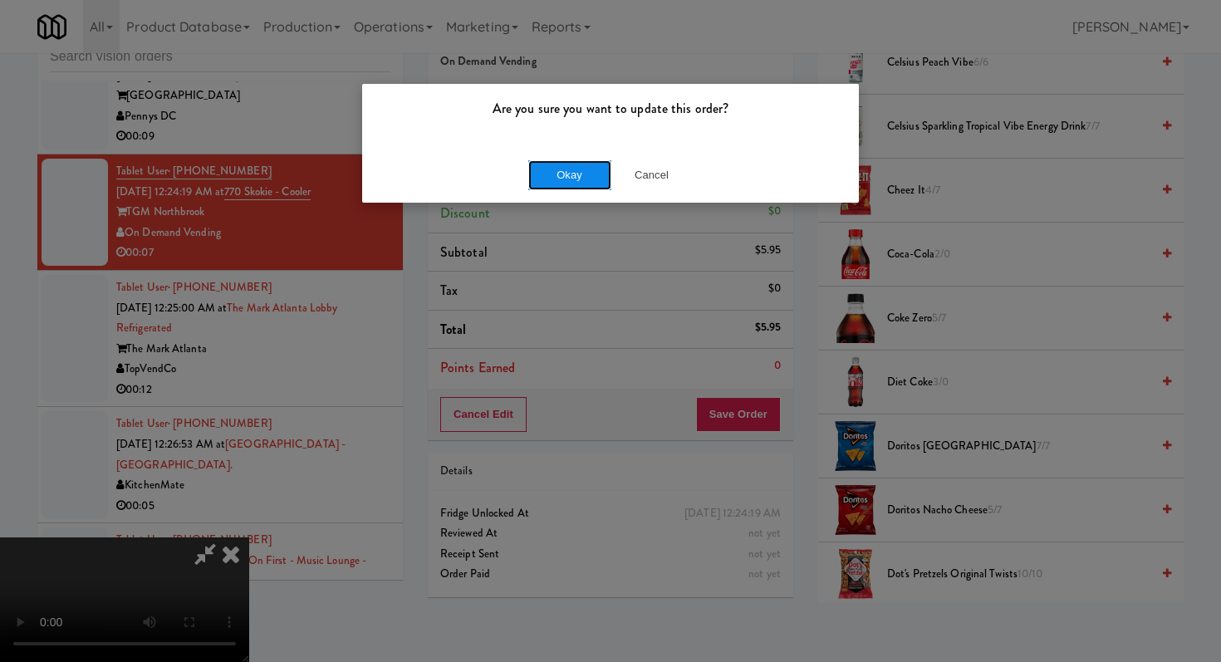
click at [554, 175] on button "Okay" at bounding box center [569, 175] width 83 height 30
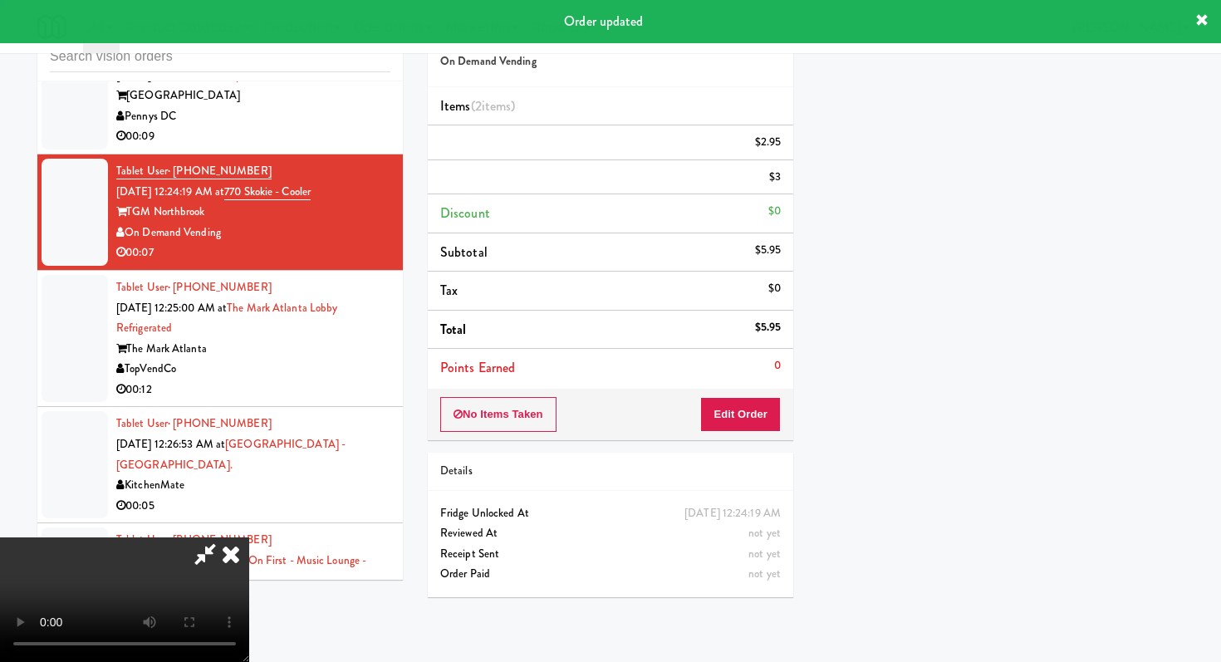
scroll to position [71, 0]
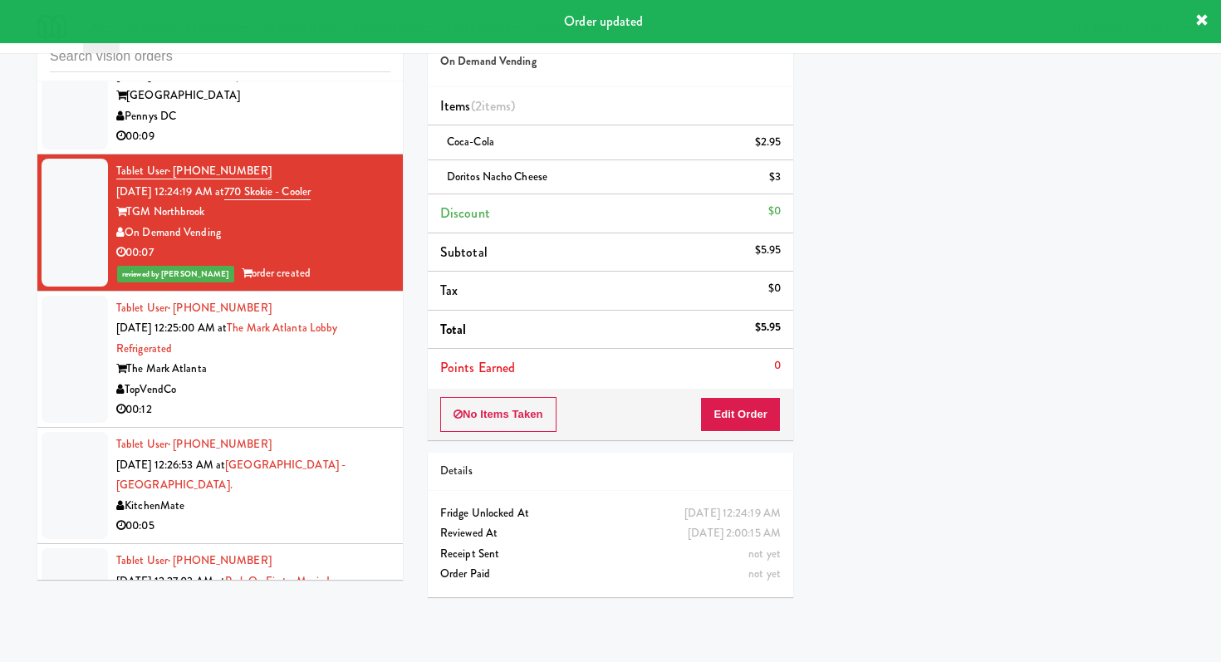
click at [355, 420] on div "00:12" at bounding box center [253, 409] width 274 height 21
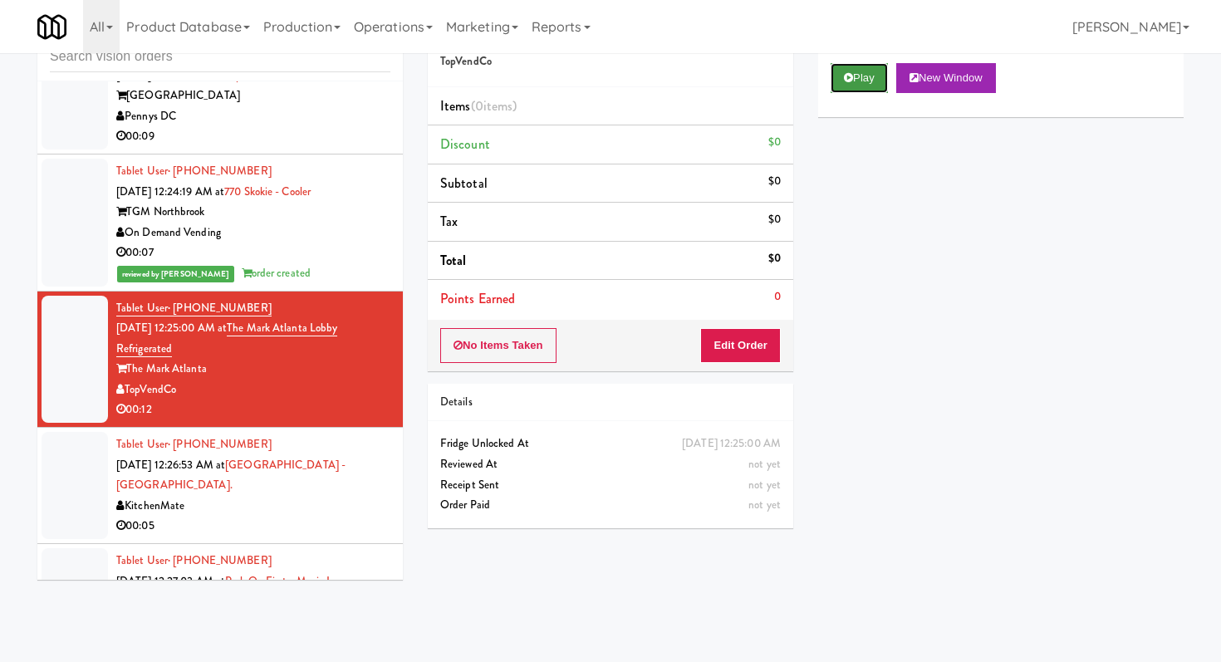
click at [855, 73] on button "Play" at bounding box center [858, 78] width 57 height 30
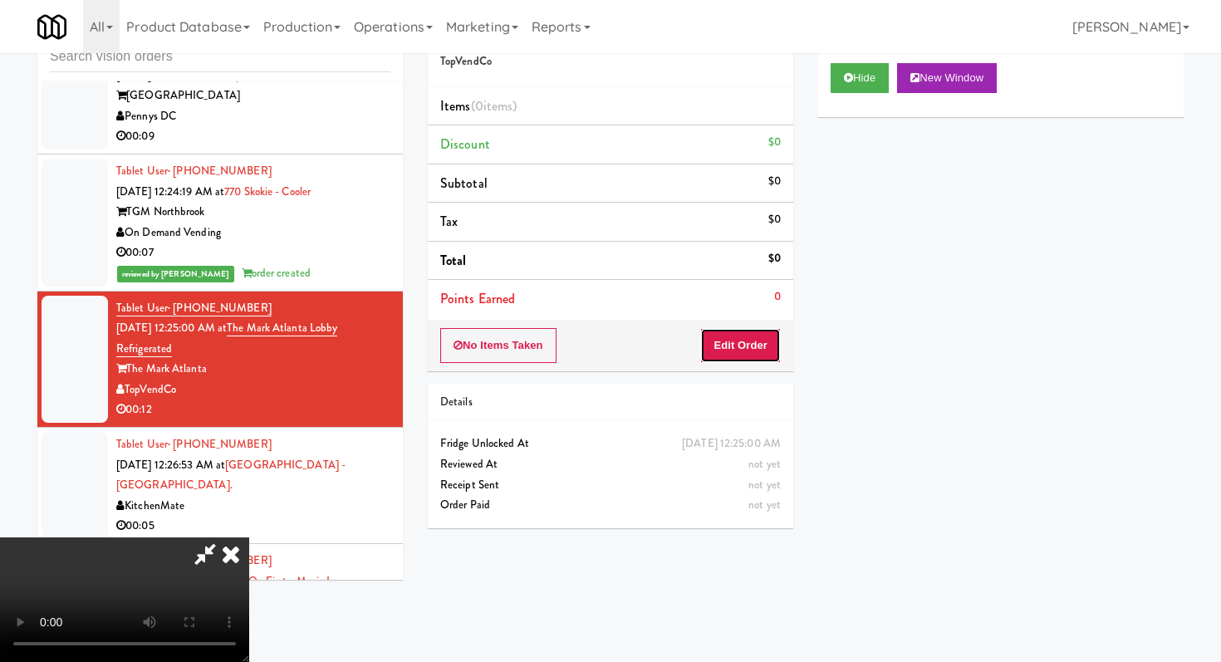
click at [737, 341] on button "Edit Order" at bounding box center [740, 345] width 81 height 35
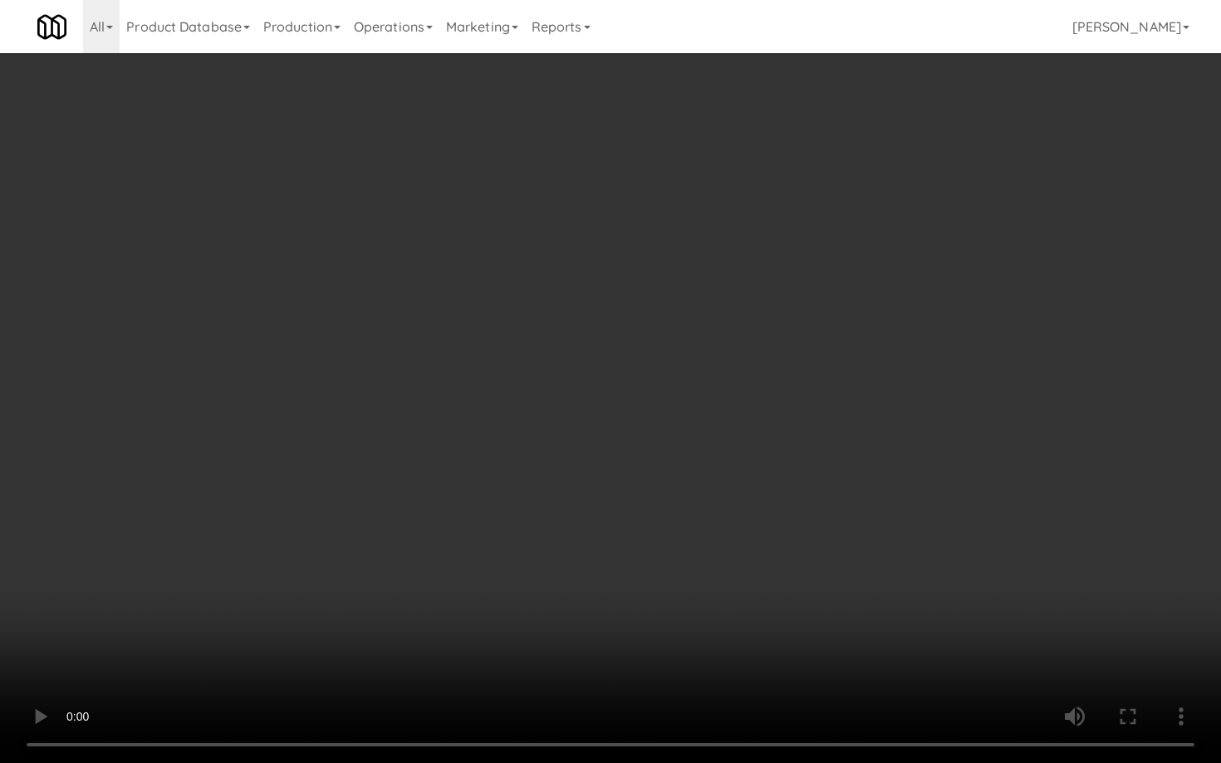
click at [565, 607] on video at bounding box center [610, 381] width 1221 height 763
click at [586, 474] on video at bounding box center [610, 381] width 1221 height 763
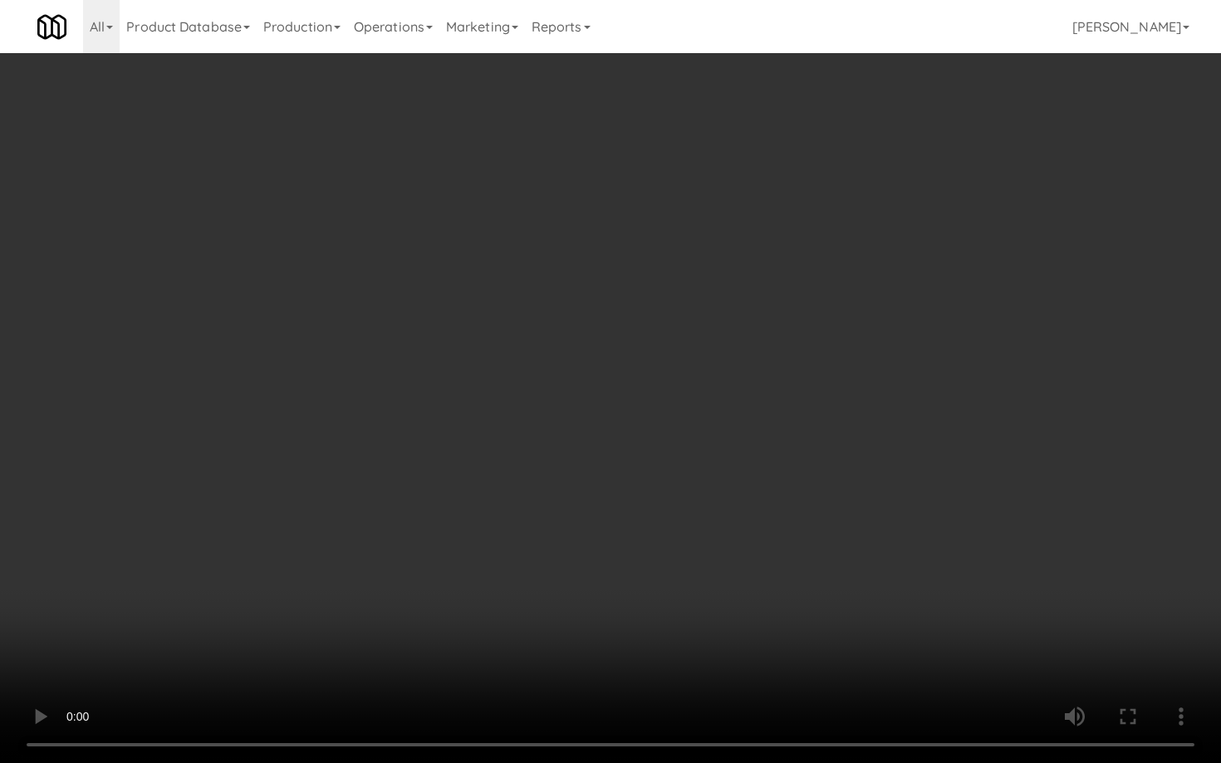
click at [586, 474] on video at bounding box center [610, 381] width 1221 height 763
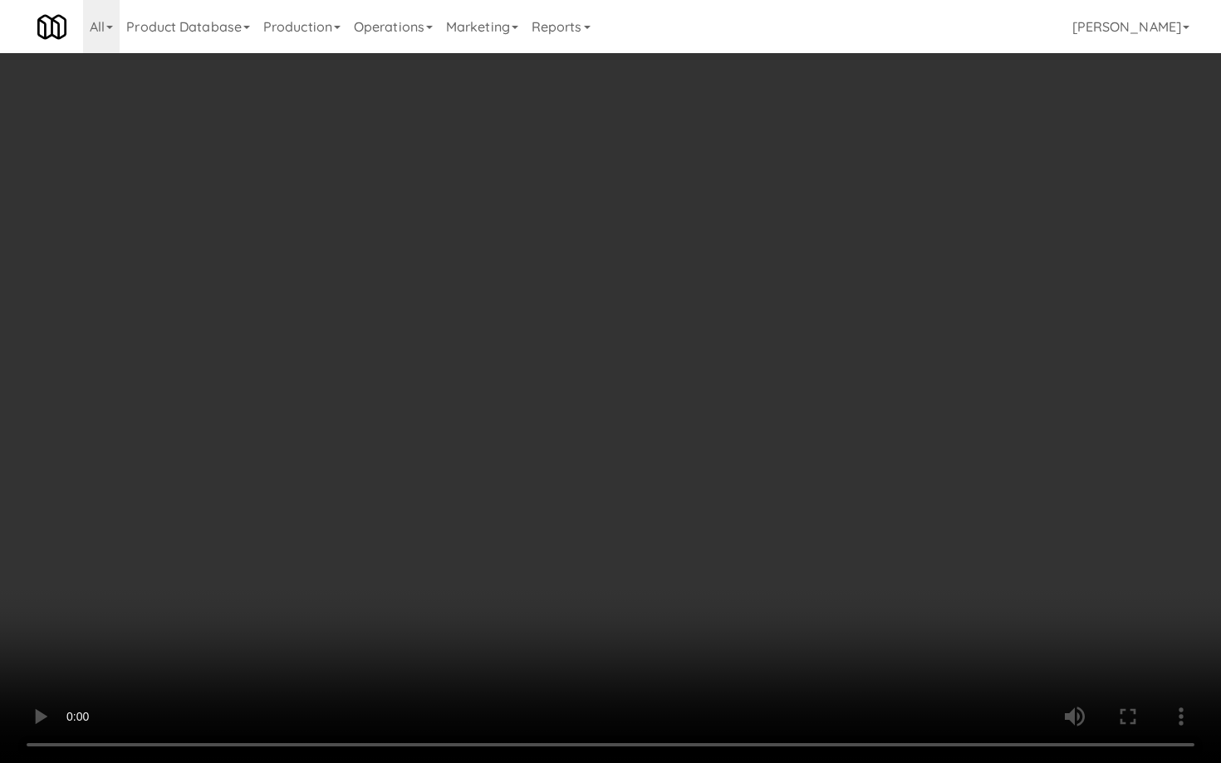
click at [586, 474] on video at bounding box center [610, 381] width 1221 height 763
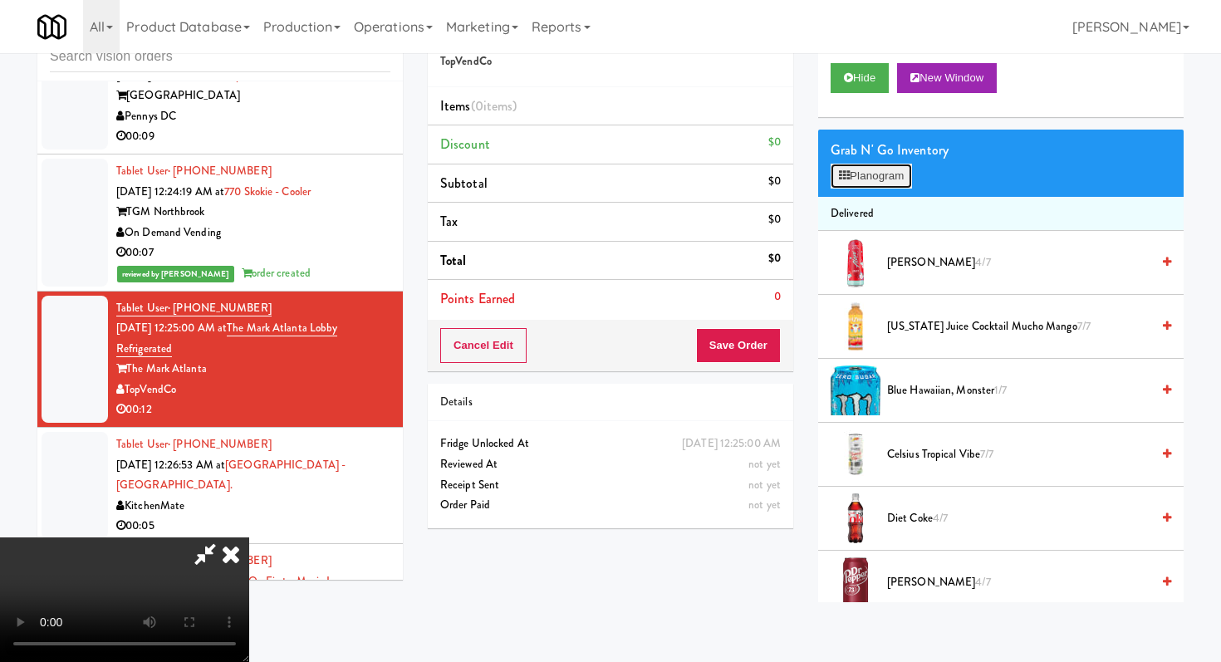
click at [888, 170] on button "Planogram" at bounding box center [870, 176] width 81 height 25
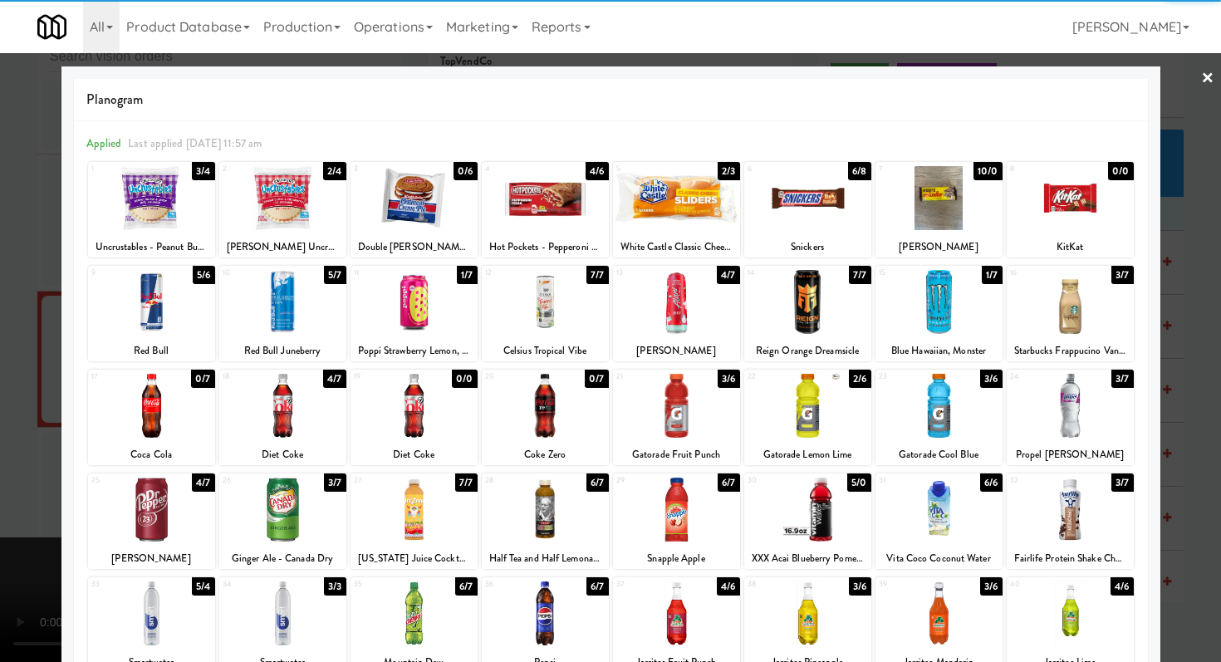
click at [284, 412] on div at bounding box center [282, 406] width 127 height 64
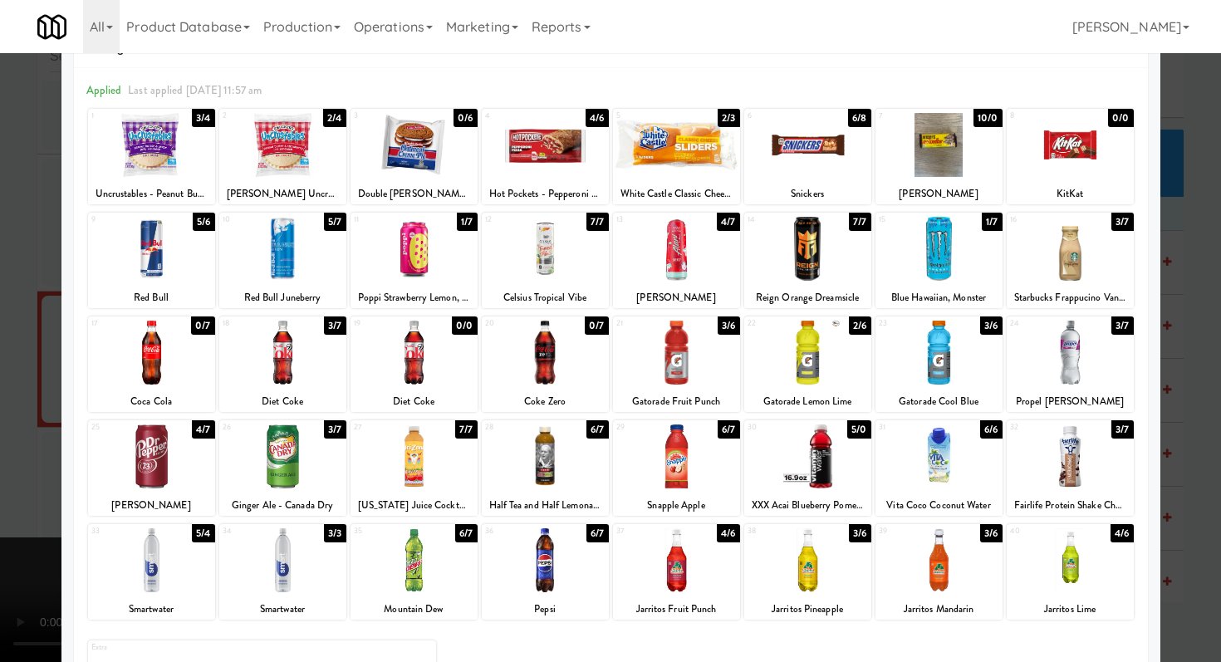
scroll to position [68, 0]
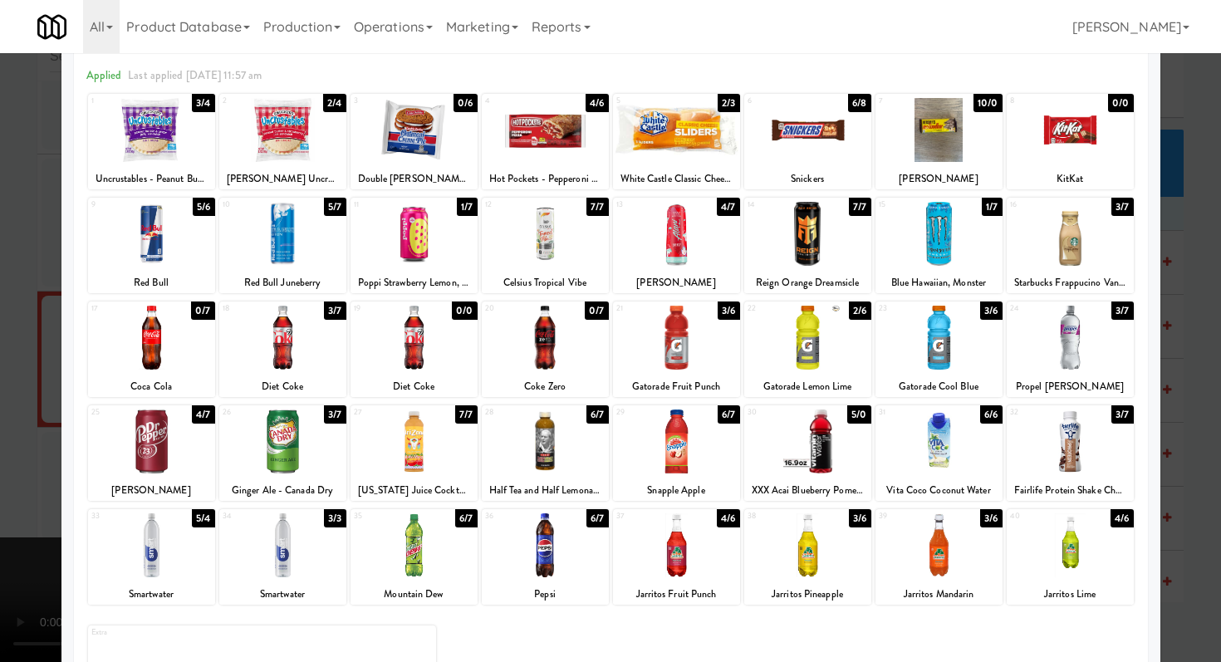
click at [920, 542] on div at bounding box center [938, 545] width 127 height 64
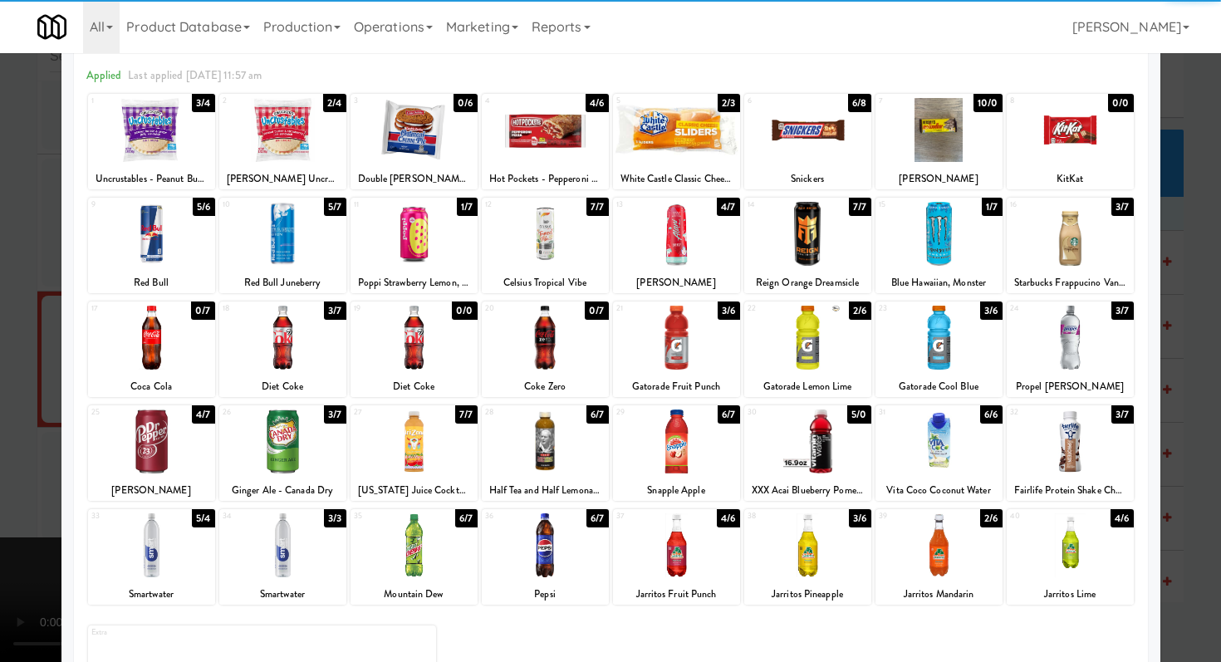
click at [948, 255] on div at bounding box center [938, 234] width 127 height 64
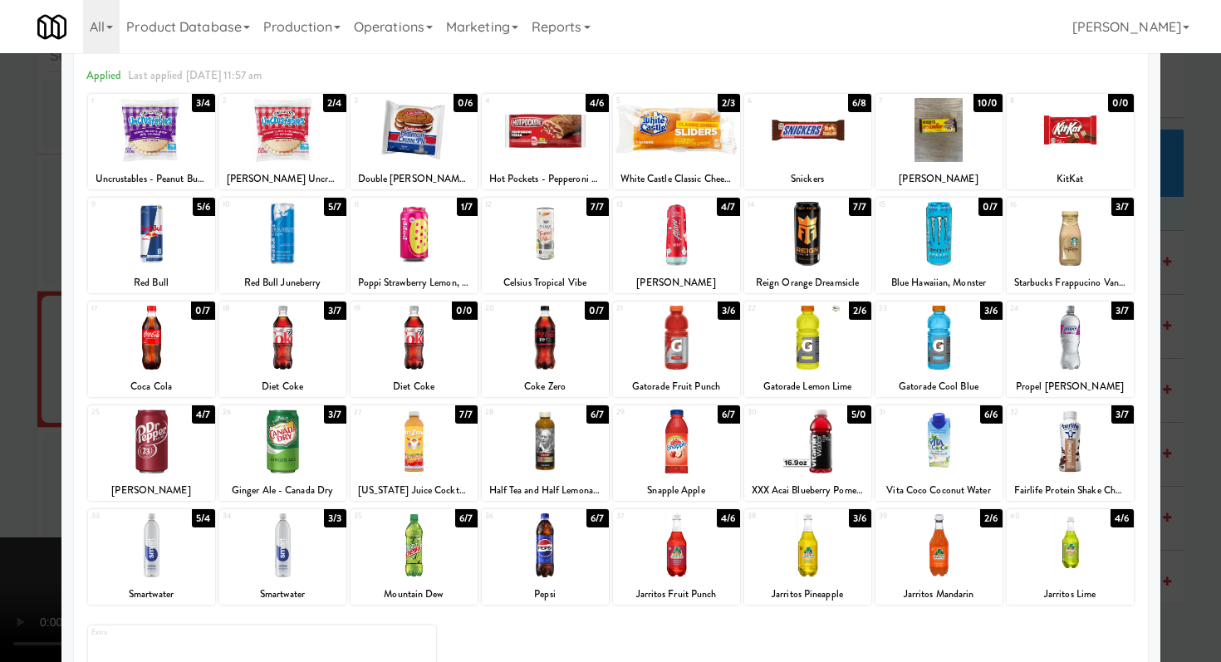
click at [0, 320] on div at bounding box center [610, 331] width 1221 height 662
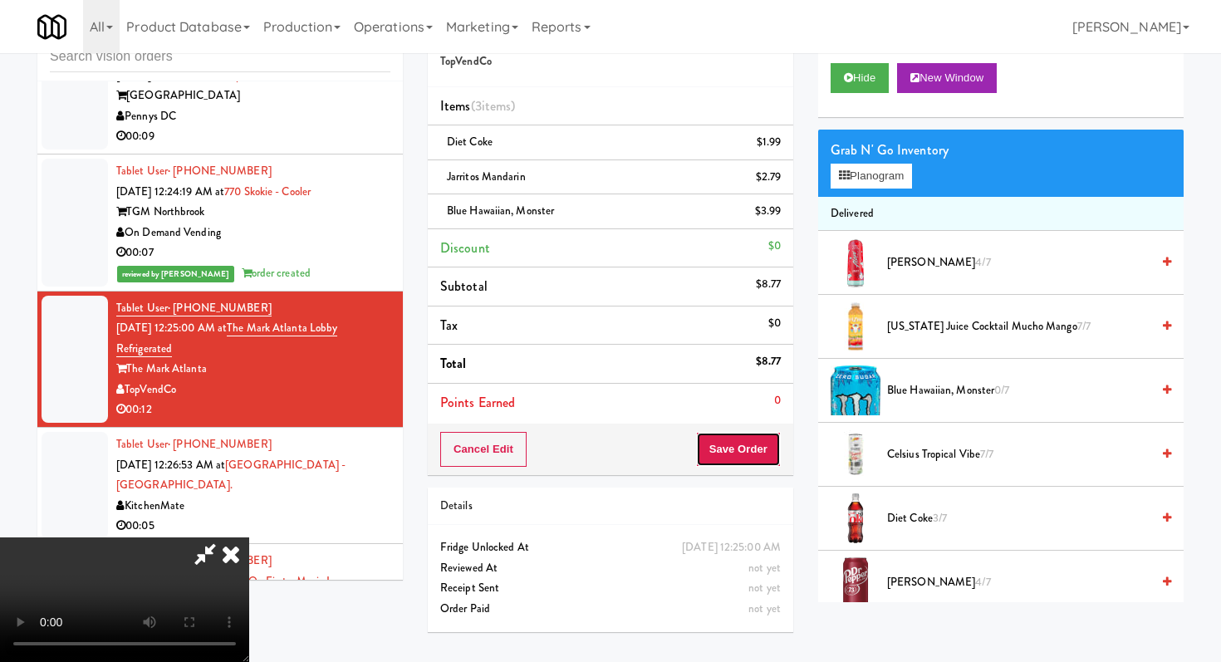
click at [733, 448] on button "Save Order" at bounding box center [738, 449] width 85 height 35
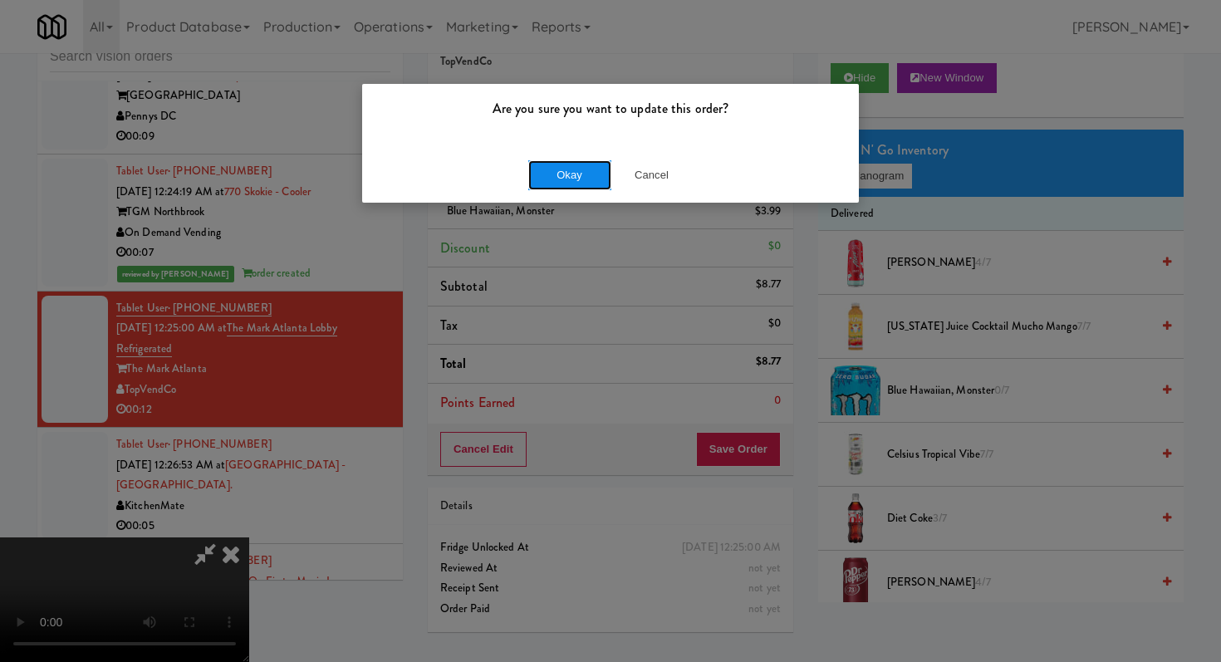
click at [568, 160] on button "Okay" at bounding box center [569, 175] width 83 height 30
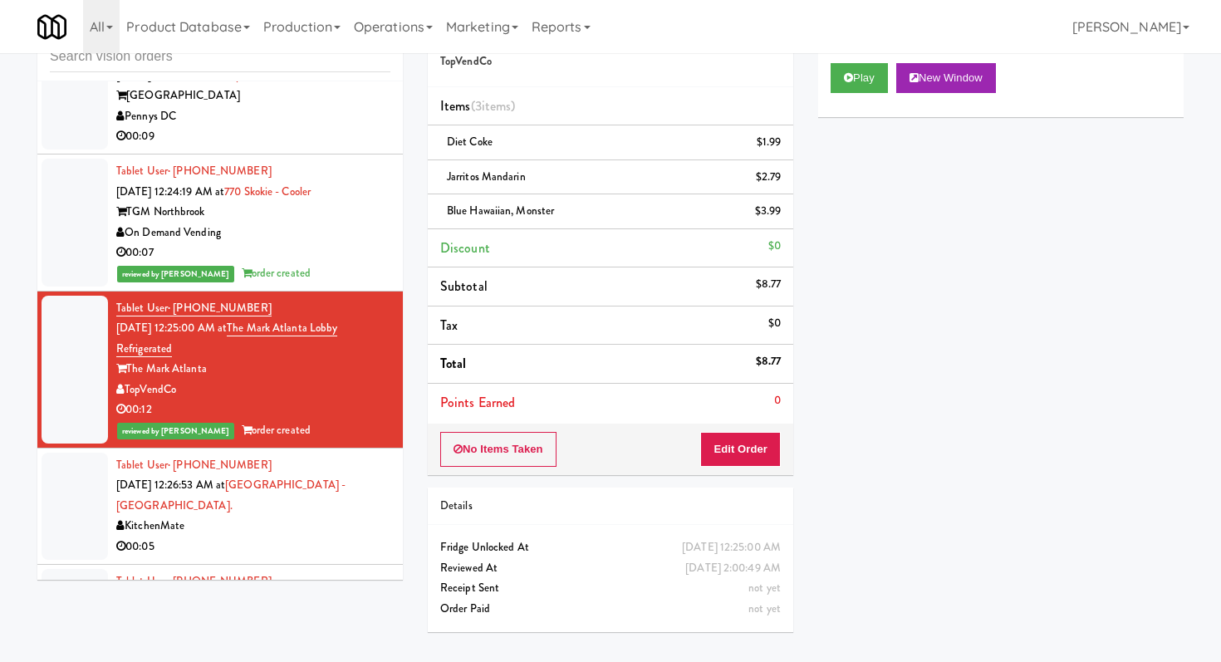
click at [326, 542] on div "00:05" at bounding box center [253, 547] width 274 height 21
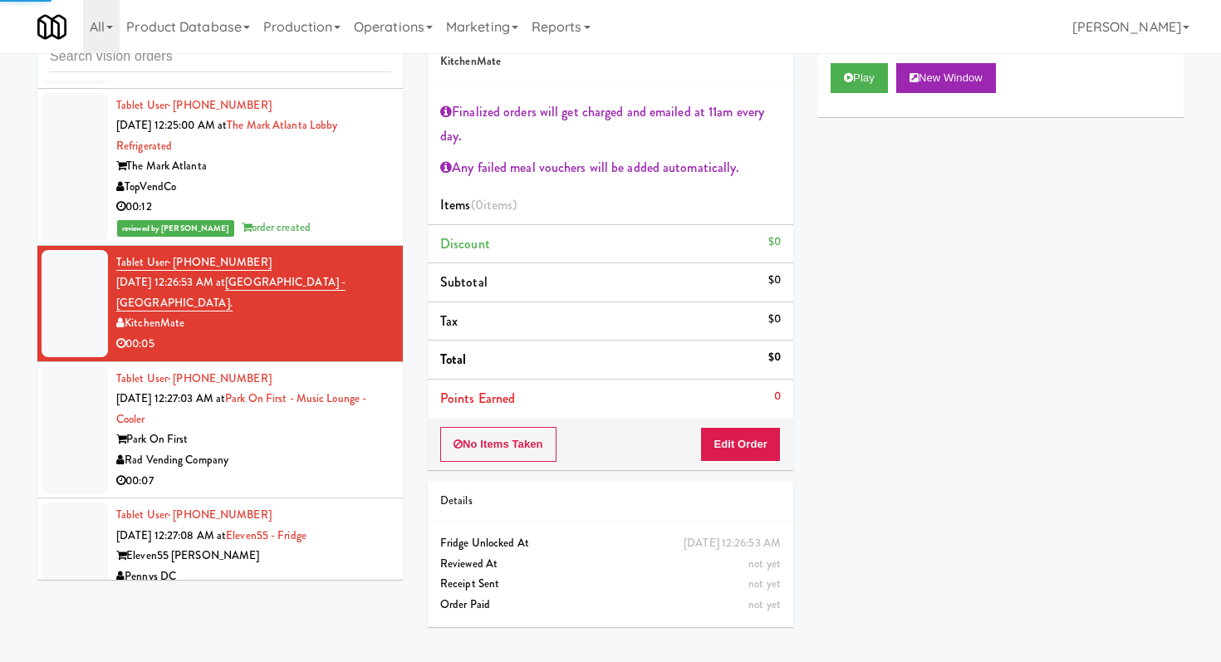
scroll to position [9904, 0]
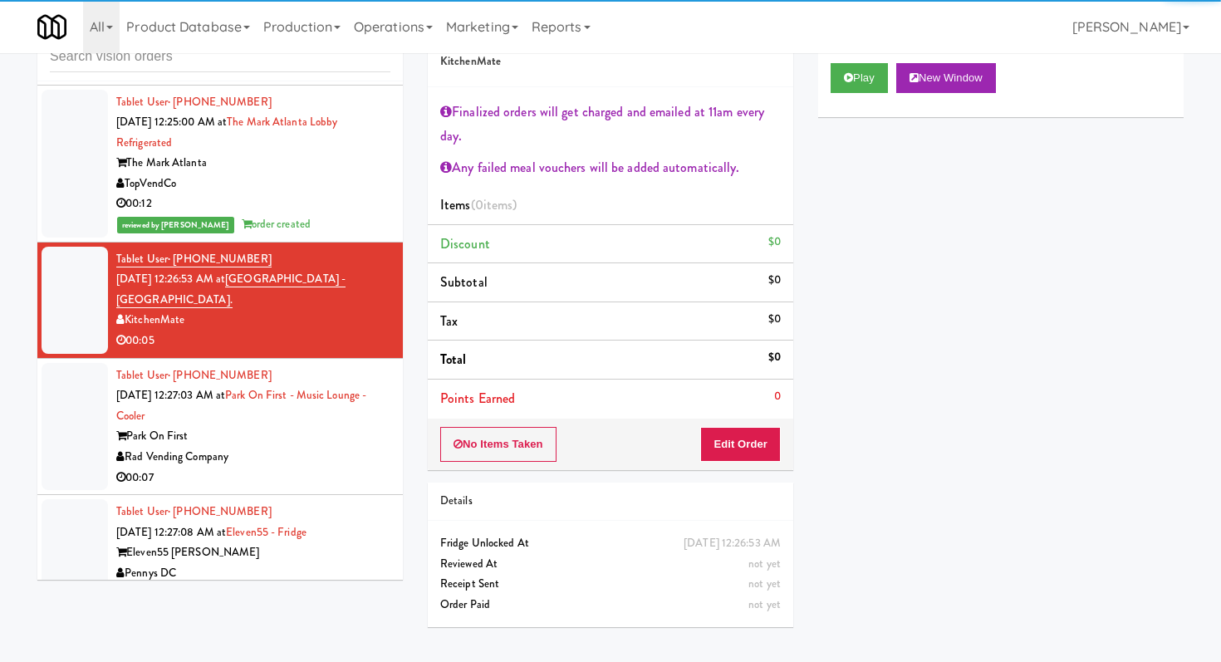
click at [344, 426] on div "Park On First" at bounding box center [253, 436] width 274 height 21
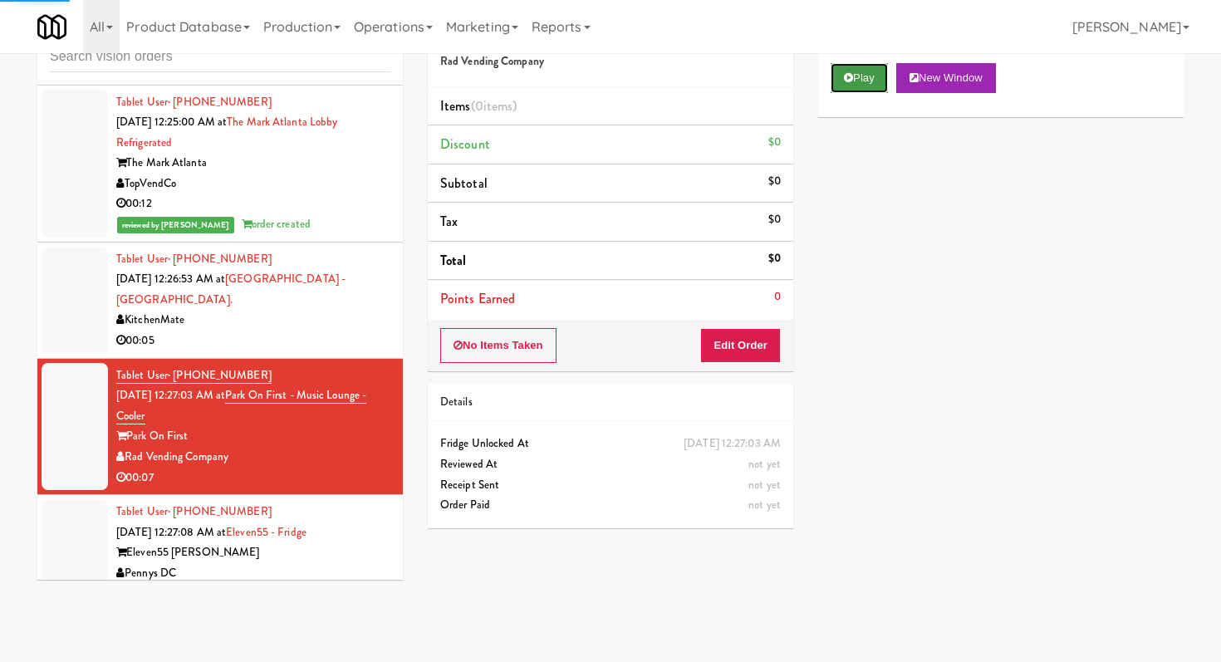
click at [860, 90] on button "Play" at bounding box center [858, 78] width 57 height 30
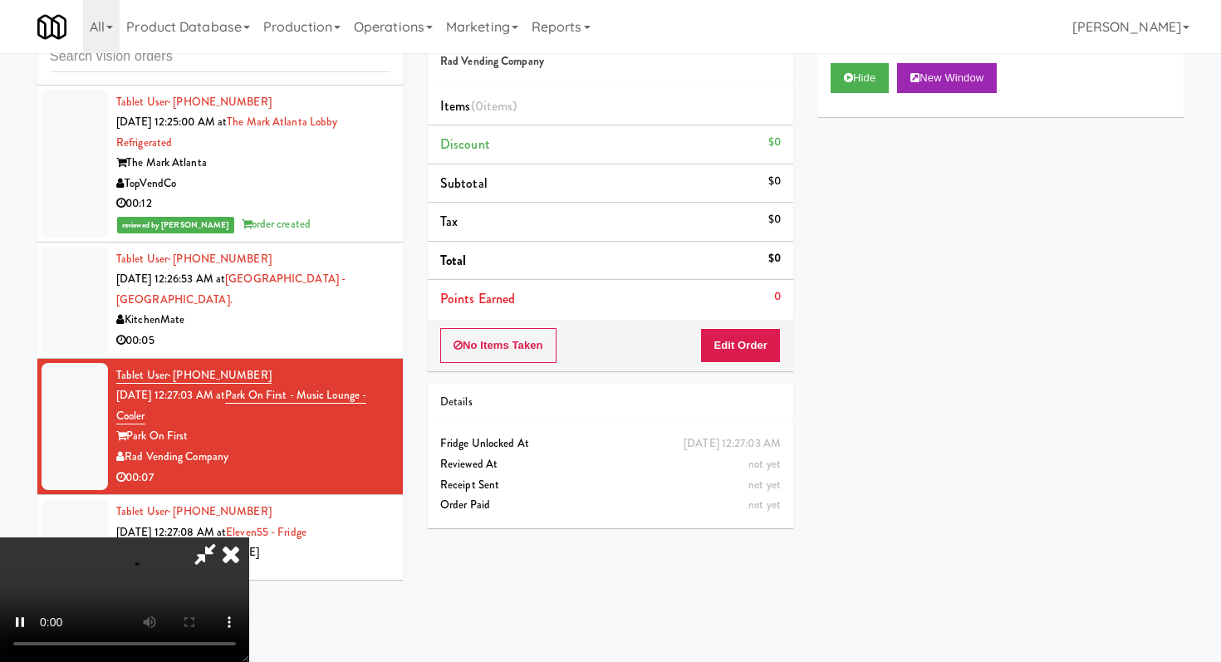
click at [757, 318] on div "Items (0 items ) Discount $0 Subtotal $0 Tax $0 Total $0 Points Earned 0" at bounding box center [610, 203] width 365 height 233
click at [751, 344] on button "Edit Order" at bounding box center [740, 345] width 81 height 35
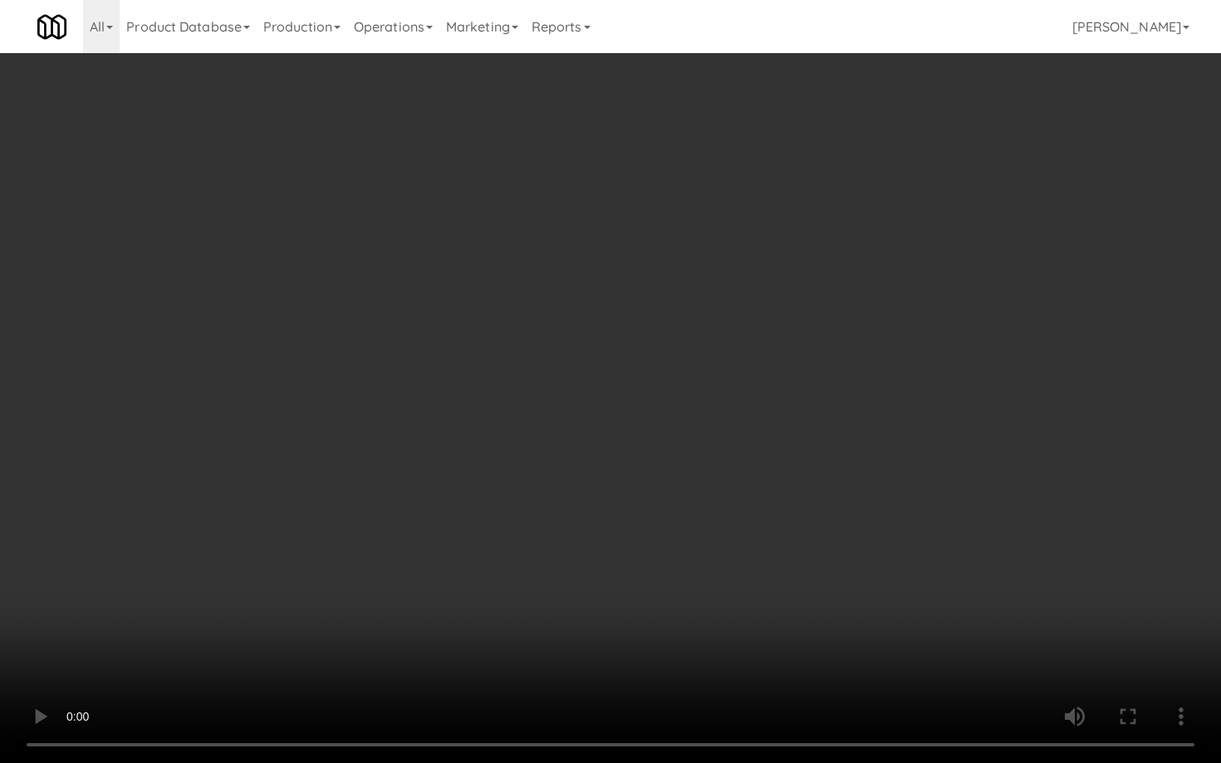
click at [790, 541] on video at bounding box center [610, 381] width 1221 height 763
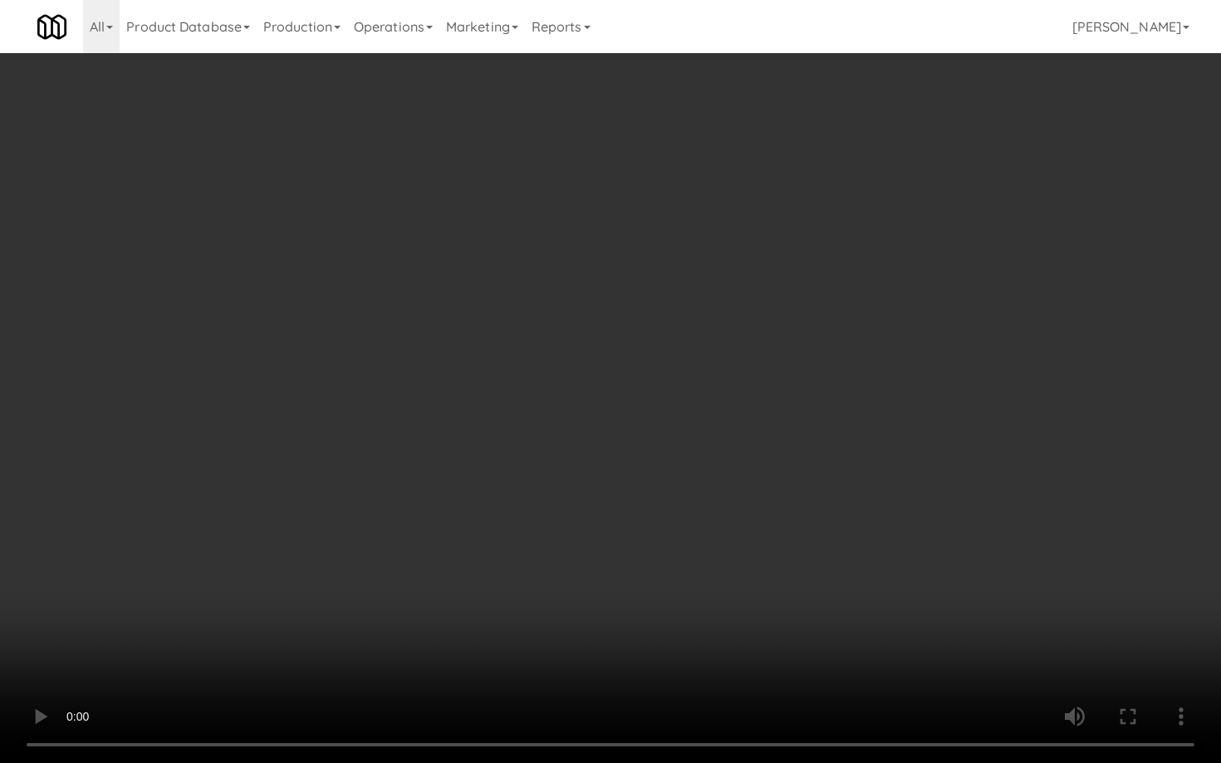
click at [790, 541] on video at bounding box center [610, 381] width 1221 height 763
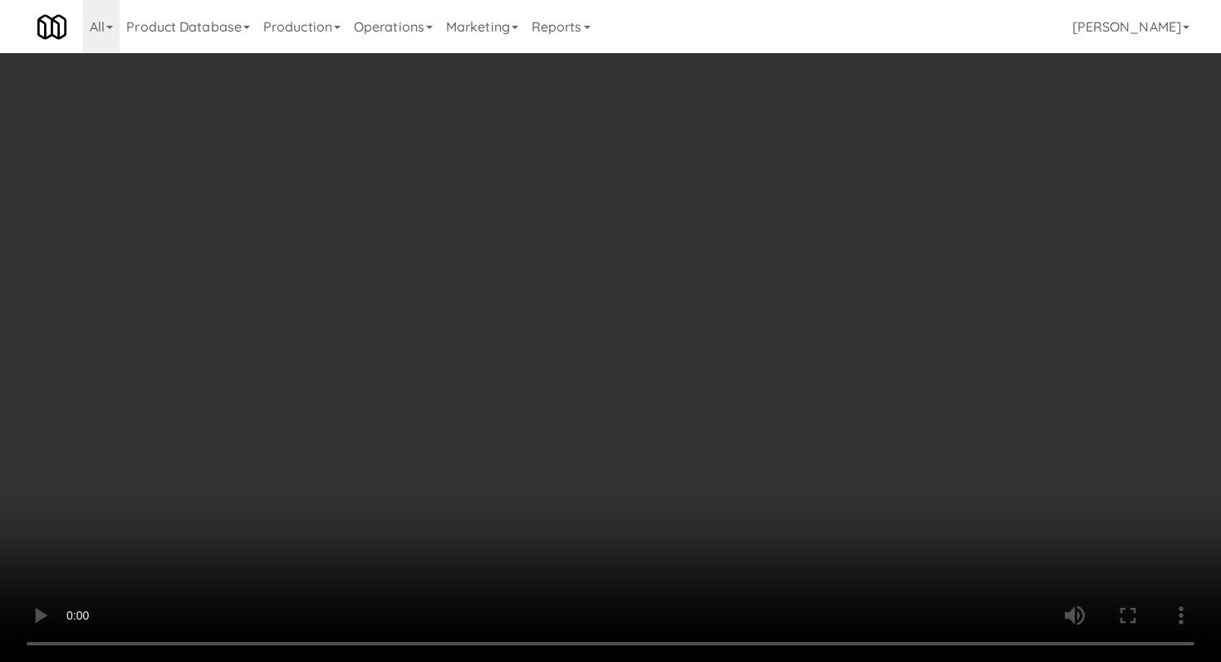
scroll to position [146, 0]
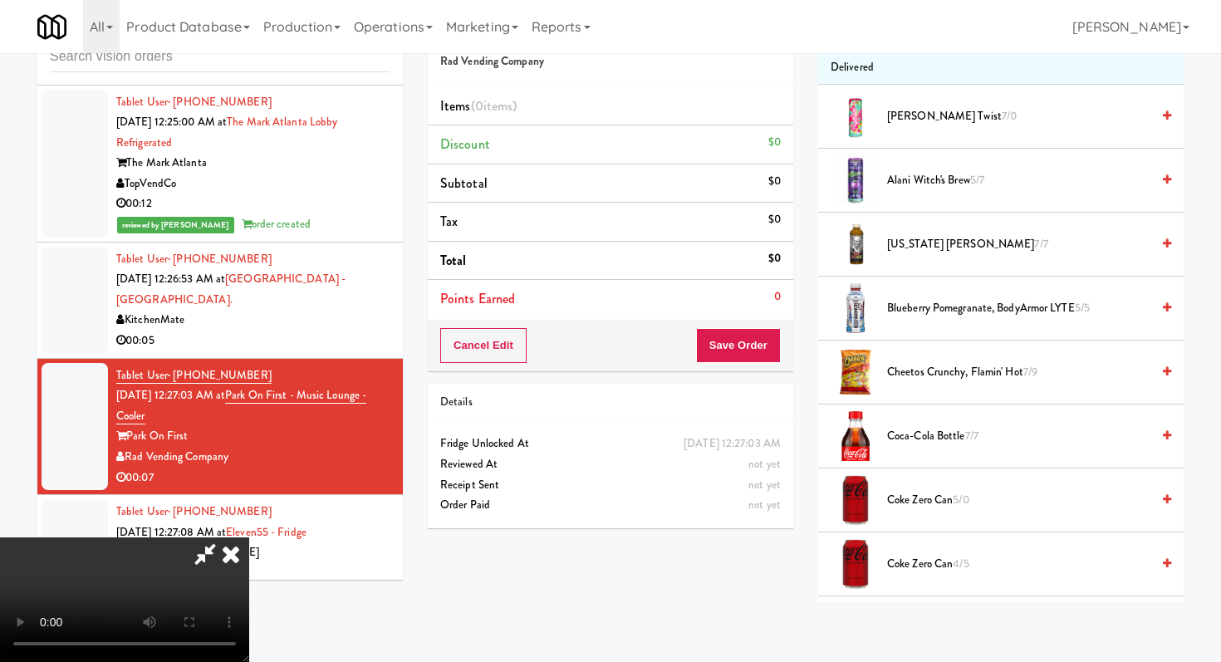
click at [922, 490] on span "Coke Zero Can 5/0" at bounding box center [1018, 500] width 263 height 21
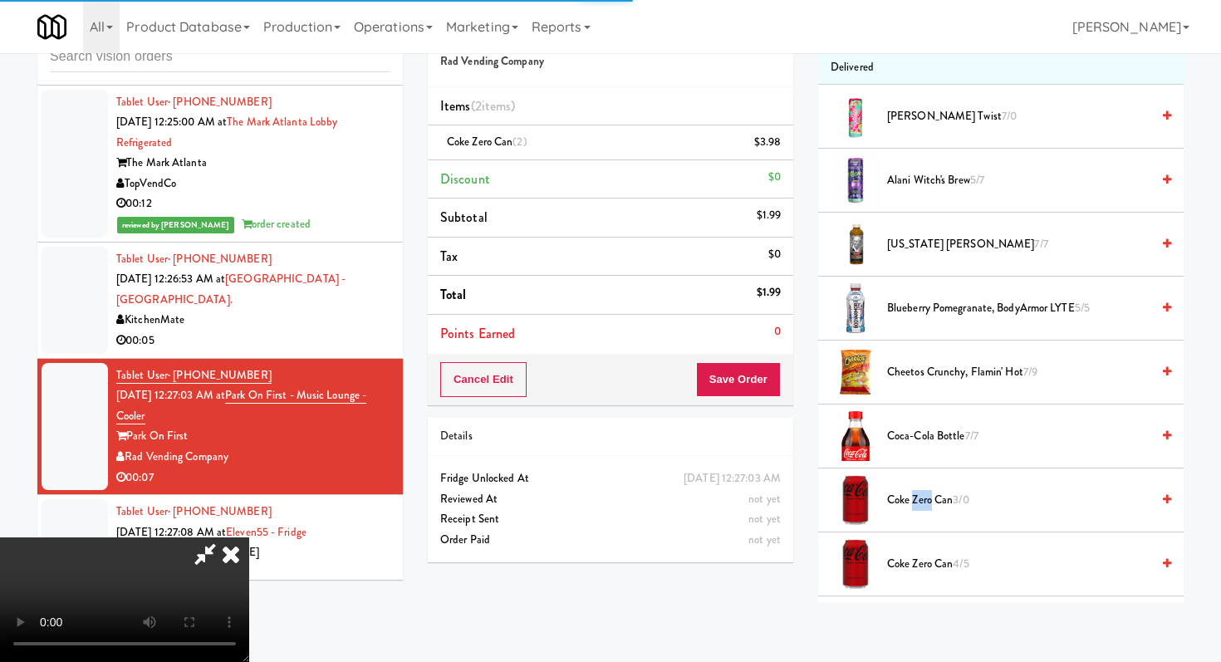
click at [755, 380] on button "Save Order" at bounding box center [738, 379] width 85 height 35
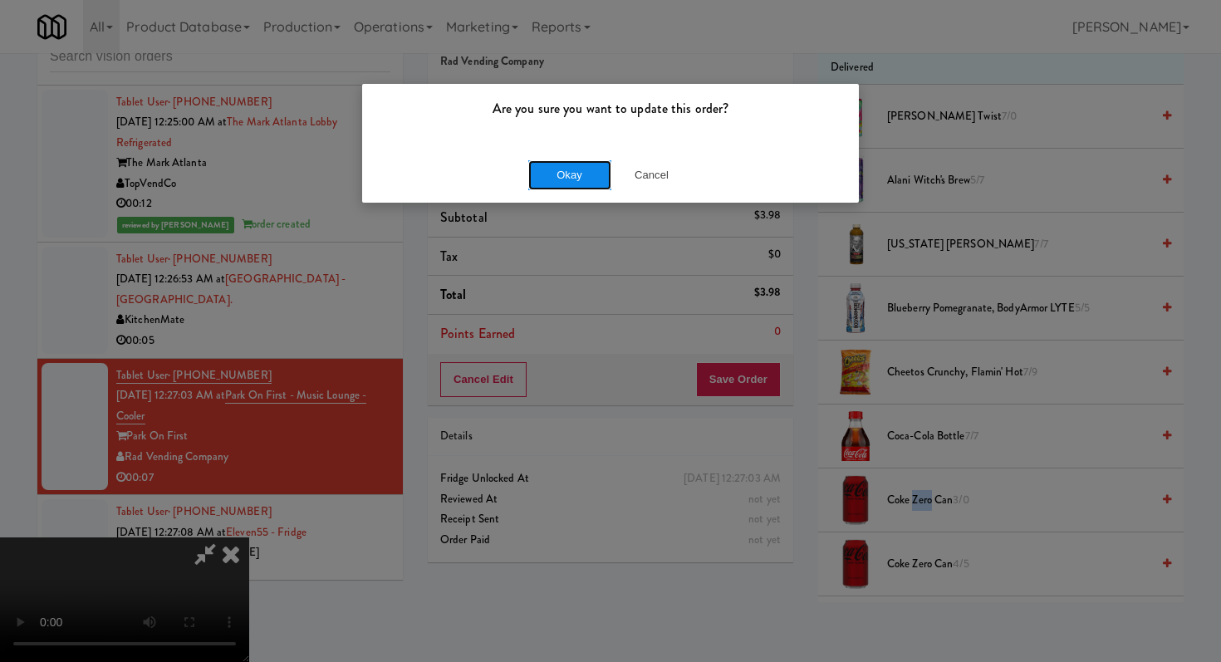
click at [583, 169] on button "Okay" at bounding box center [569, 175] width 83 height 30
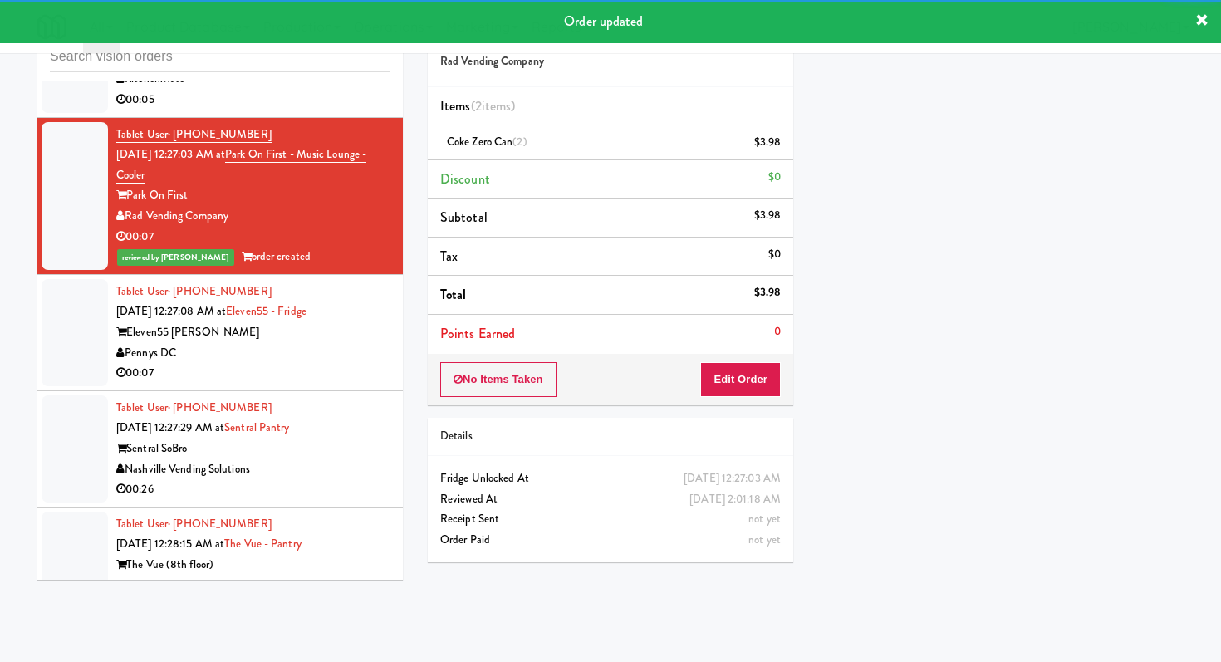
scroll to position [10277, 0]
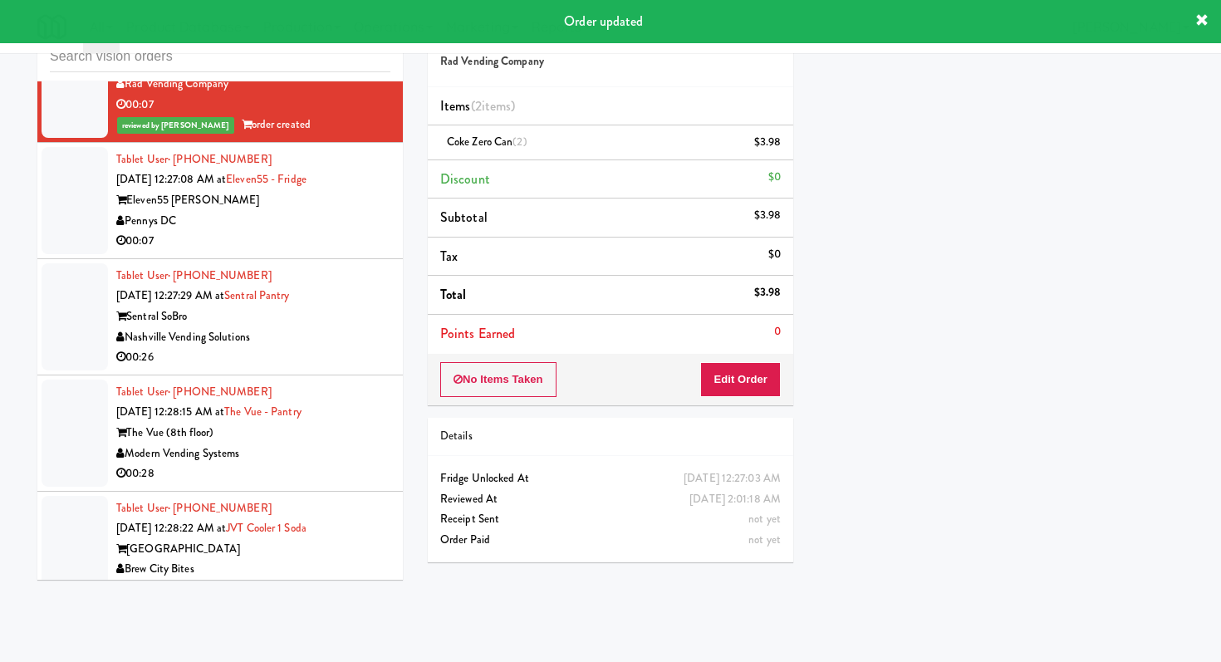
click at [331, 231] on div "00:07" at bounding box center [253, 241] width 274 height 21
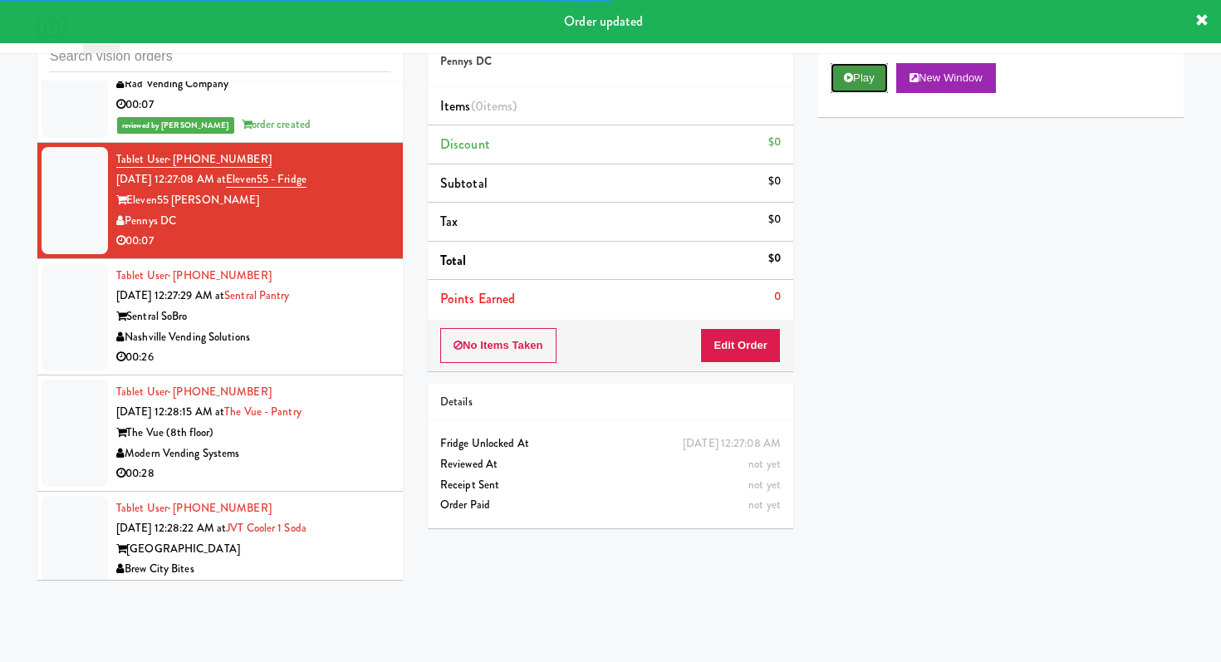
click at [870, 66] on button "Play" at bounding box center [858, 78] width 57 height 30
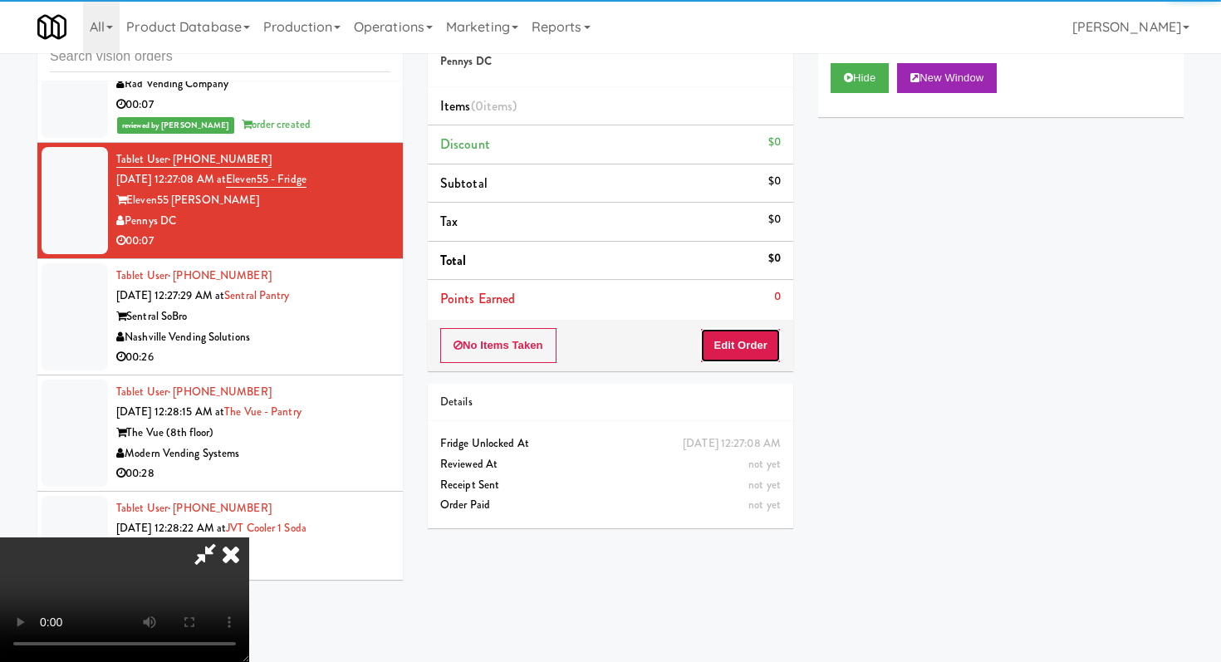
click at [737, 355] on button "Edit Order" at bounding box center [740, 345] width 81 height 35
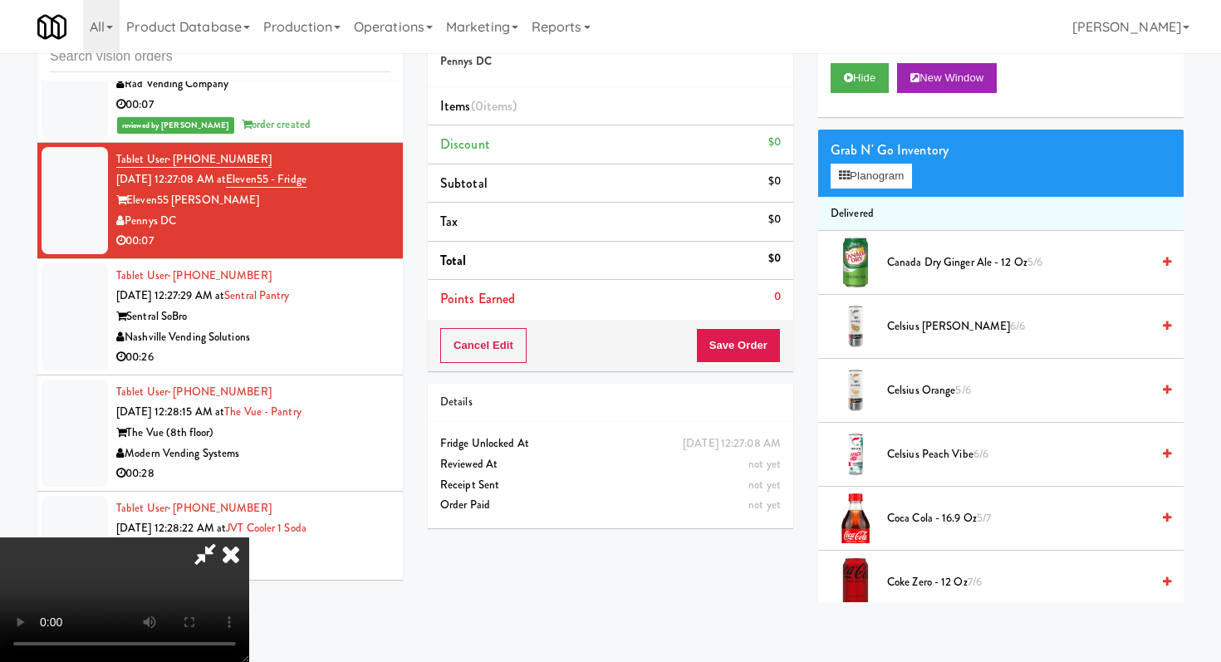
scroll to position [164, 0]
click at [249, 537] on video at bounding box center [124, 599] width 249 height 125
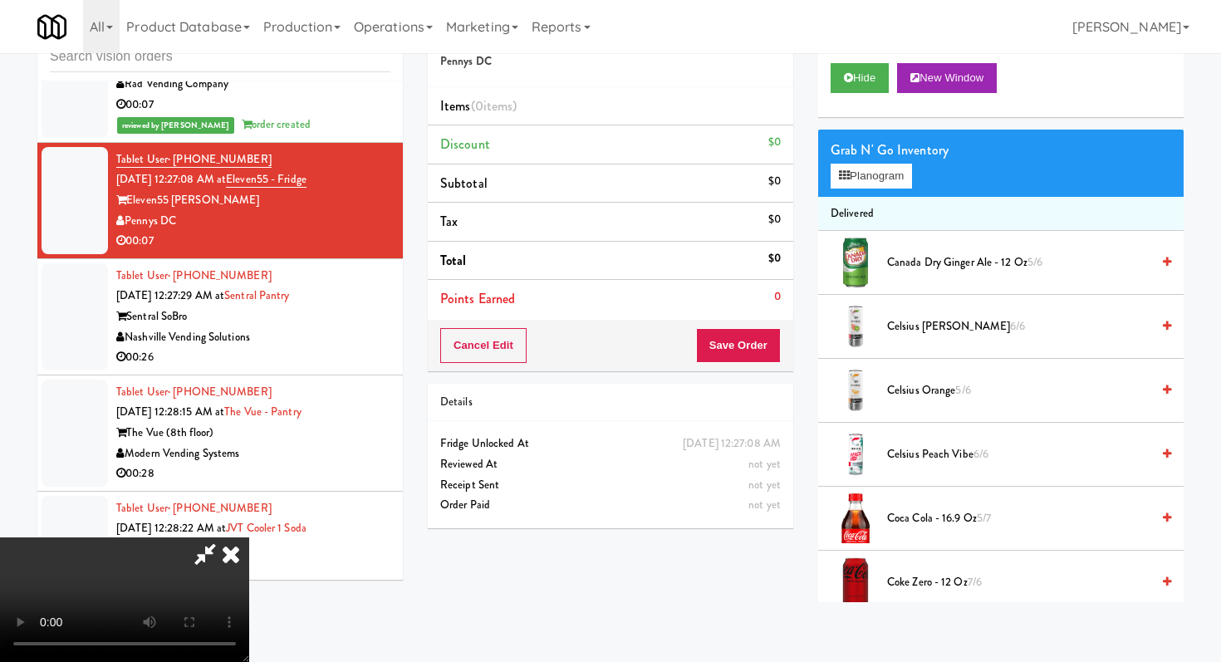
click at [249, 537] on video at bounding box center [124, 599] width 249 height 125
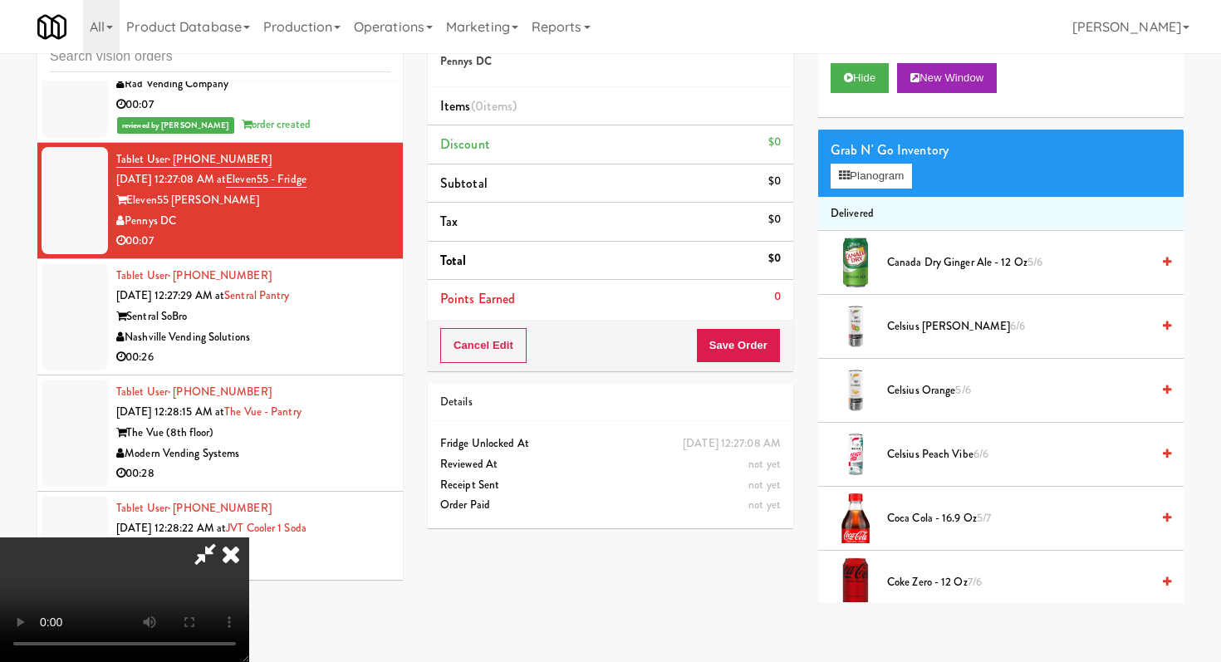
click at [249, 537] on video at bounding box center [124, 599] width 249 height 125
click at [940, 578] on span "Coke Zero - 12 oz 7/6" at bounding box center [1018, 582] width 263 height 21
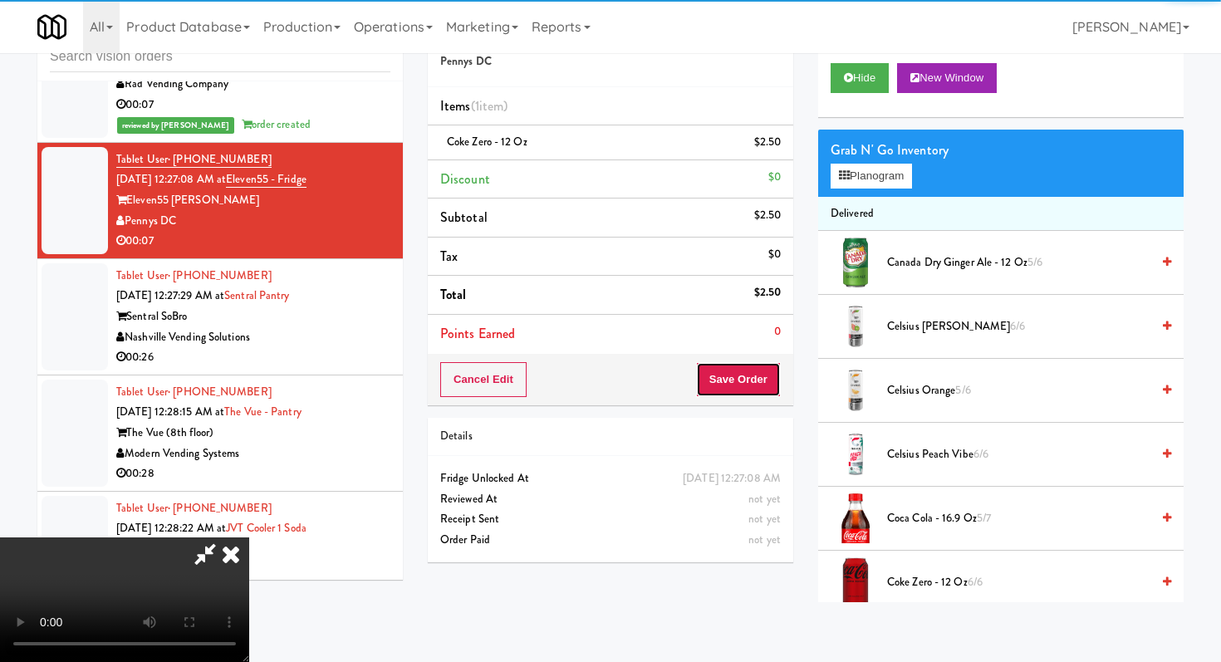
click at [751, 379] on button "Save Order" at bounding box center [738, 379] width 85 height 35
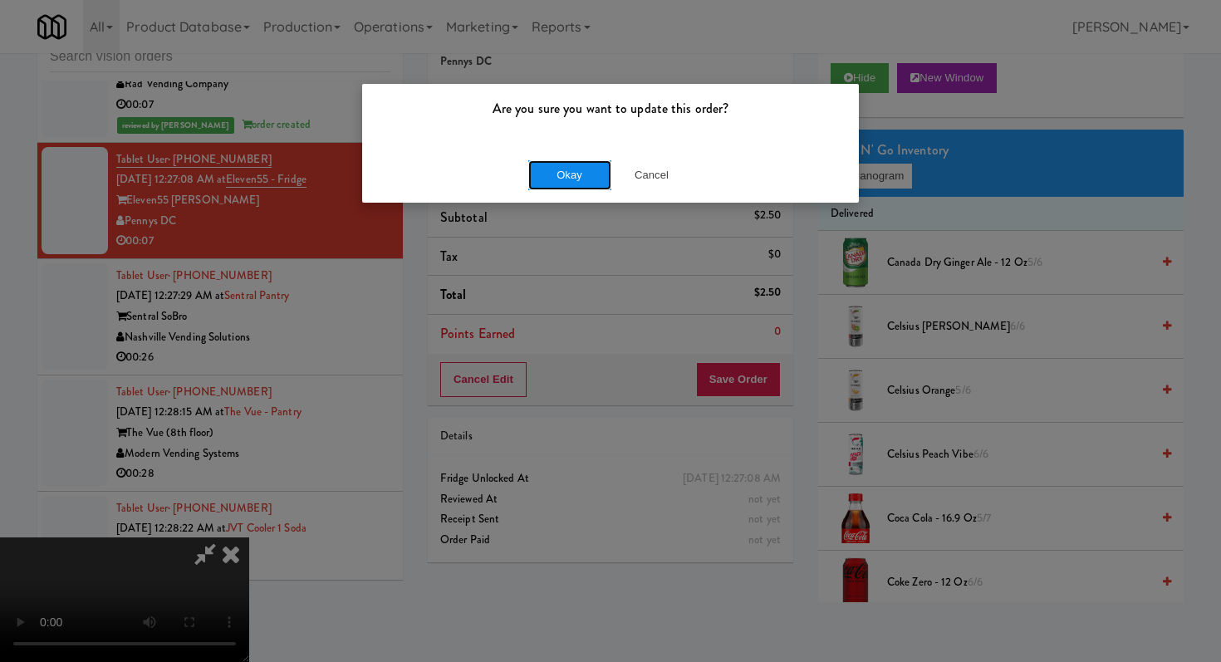
click at [584, 164] on button "Okay" at bounding box center [569, 175] width 83 height 30
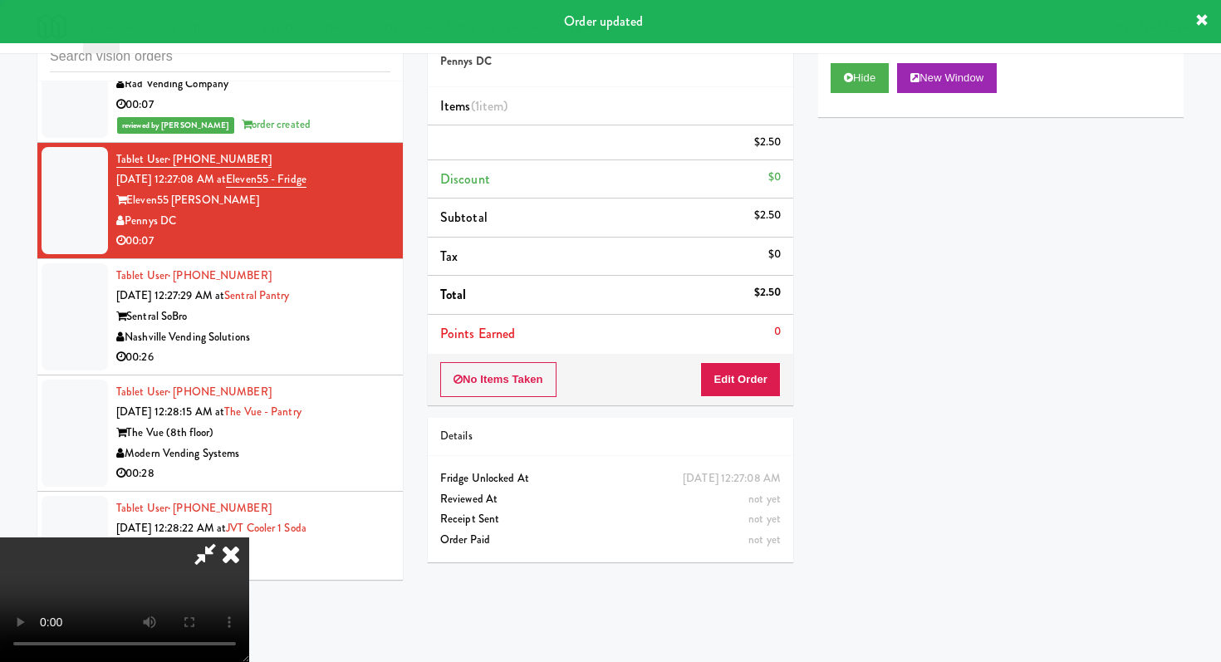
scroll to position [0, 0]
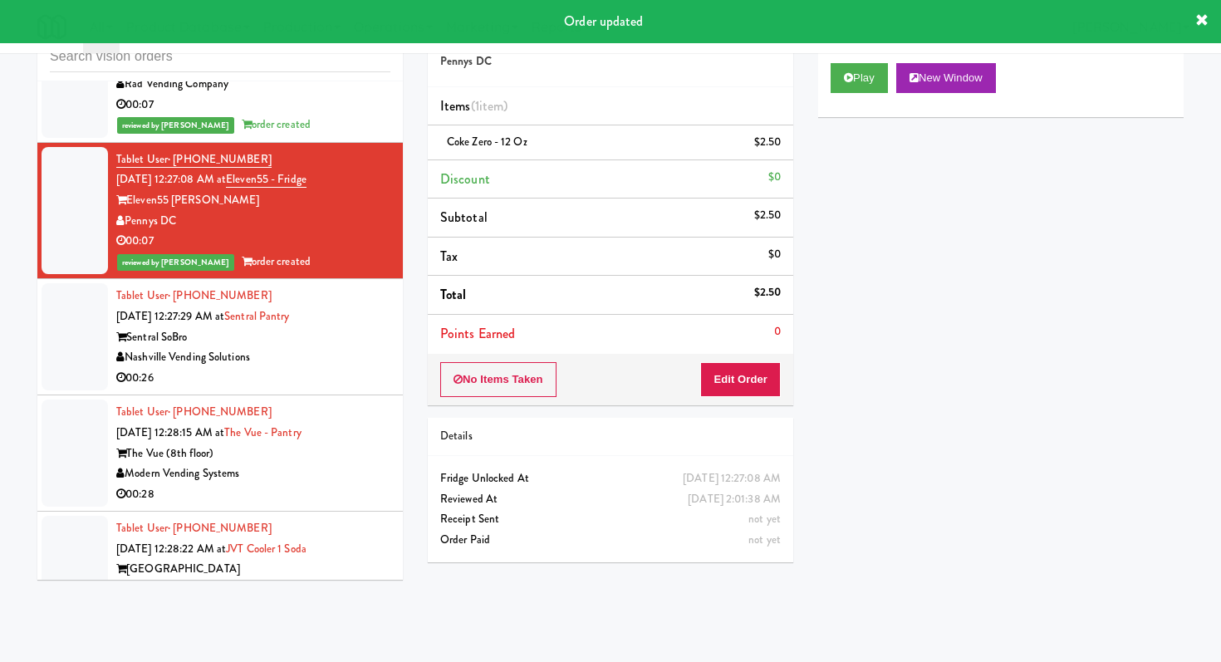
click at [362, 355] on div "Nashville Vending Solutions" at bounding box center [253, 357] width 274 height 21
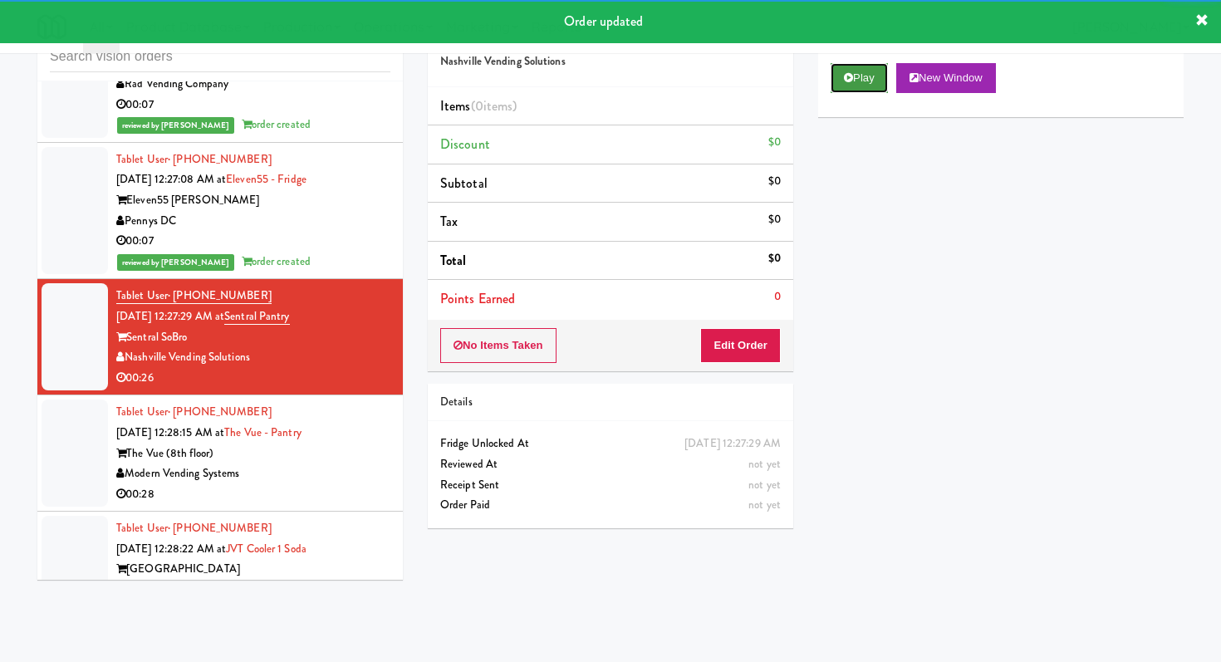
click at [859, 88] on button "Play" at bounding box center [858, 78] width 57 height 30
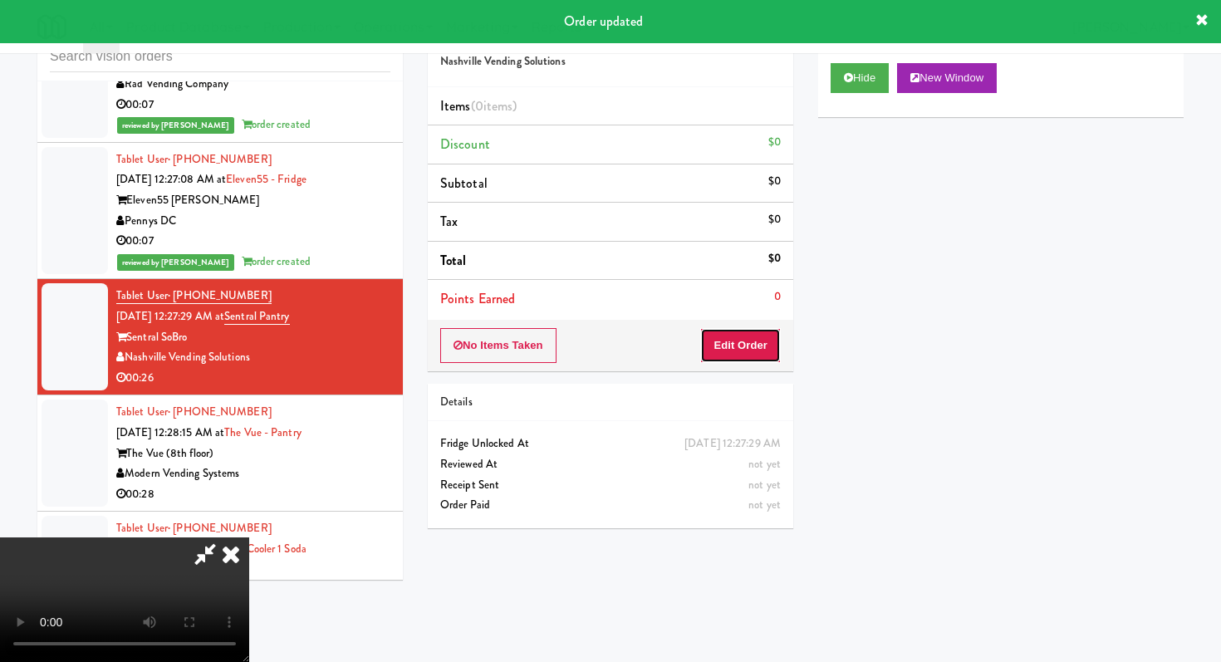
click at [757, 348] on button "Edit Order" at bounding box center [740, 345] width 81 height 35
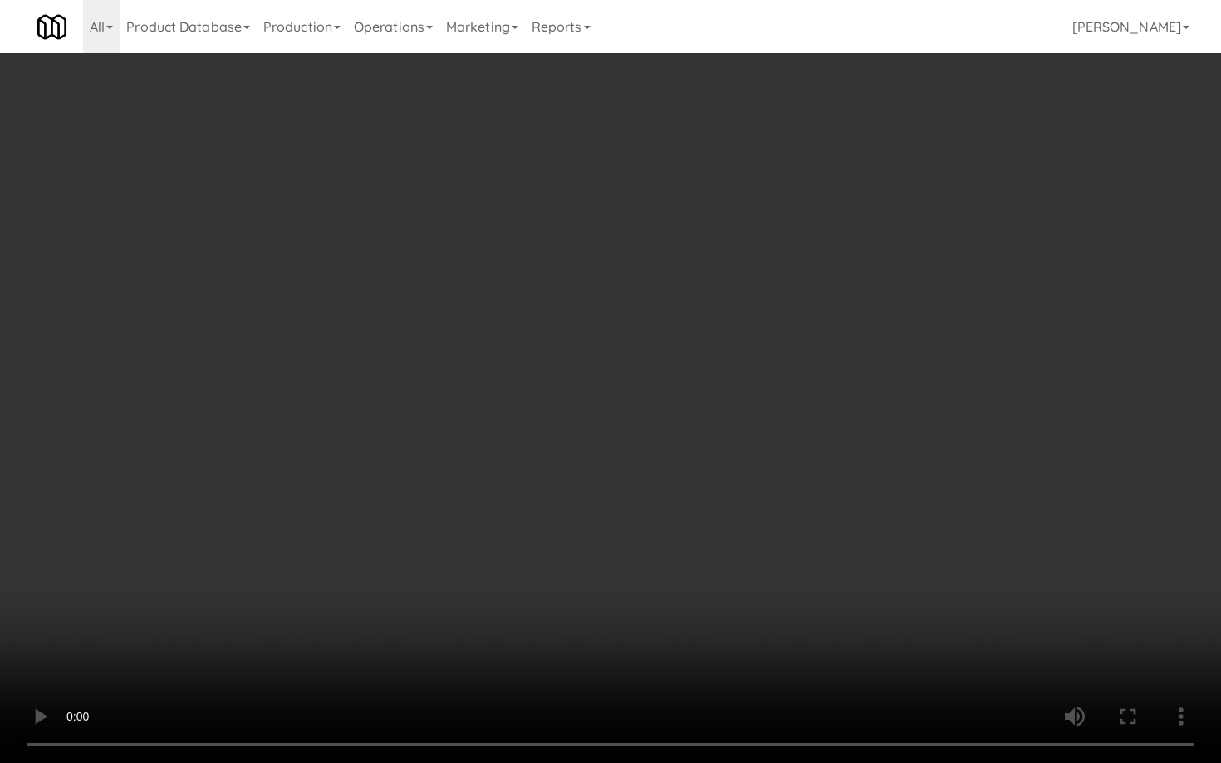
click at [585, 496] on video at bounding box center [610, 381] width 1221 height 763
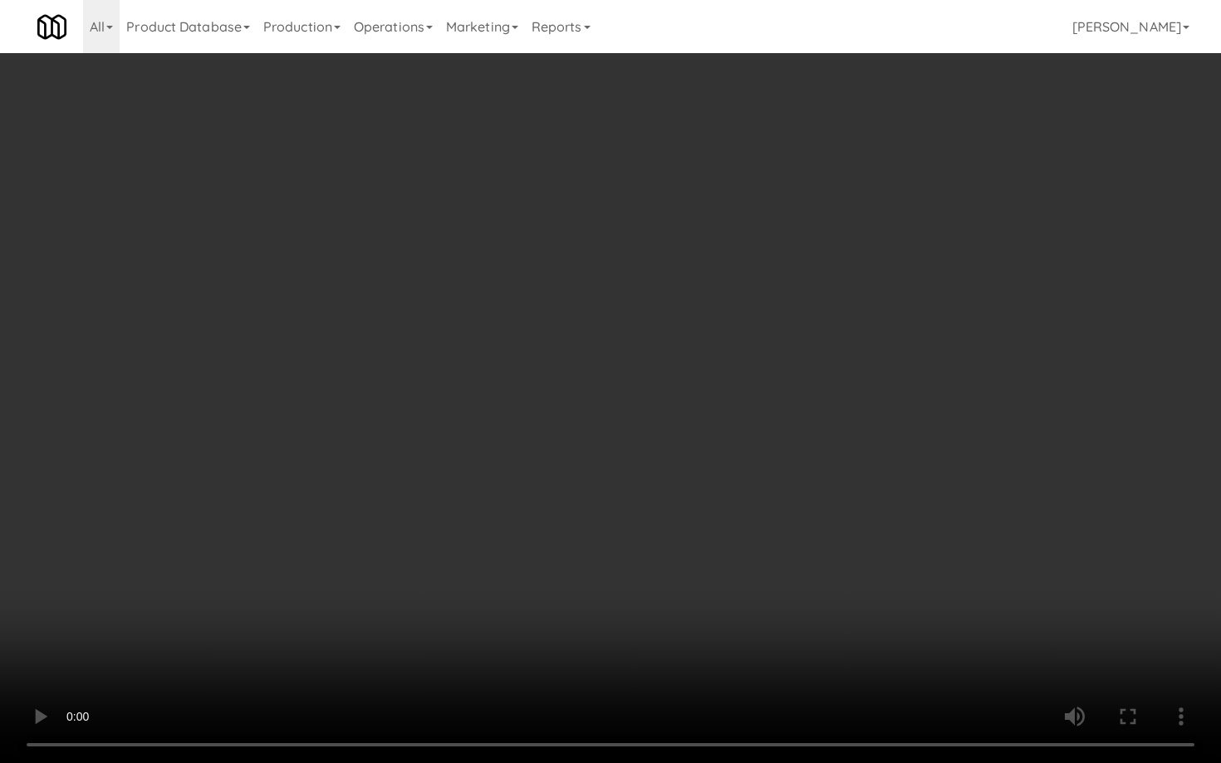
click at [585, 496] on video at bounding box center [610, 381] width 1221 height 763
click at [918, 590] on video at bounding box center [610, 381] width 1221 height 763
click at [830, 635] on video at bounding box center [610, 381] width 1221 height 763
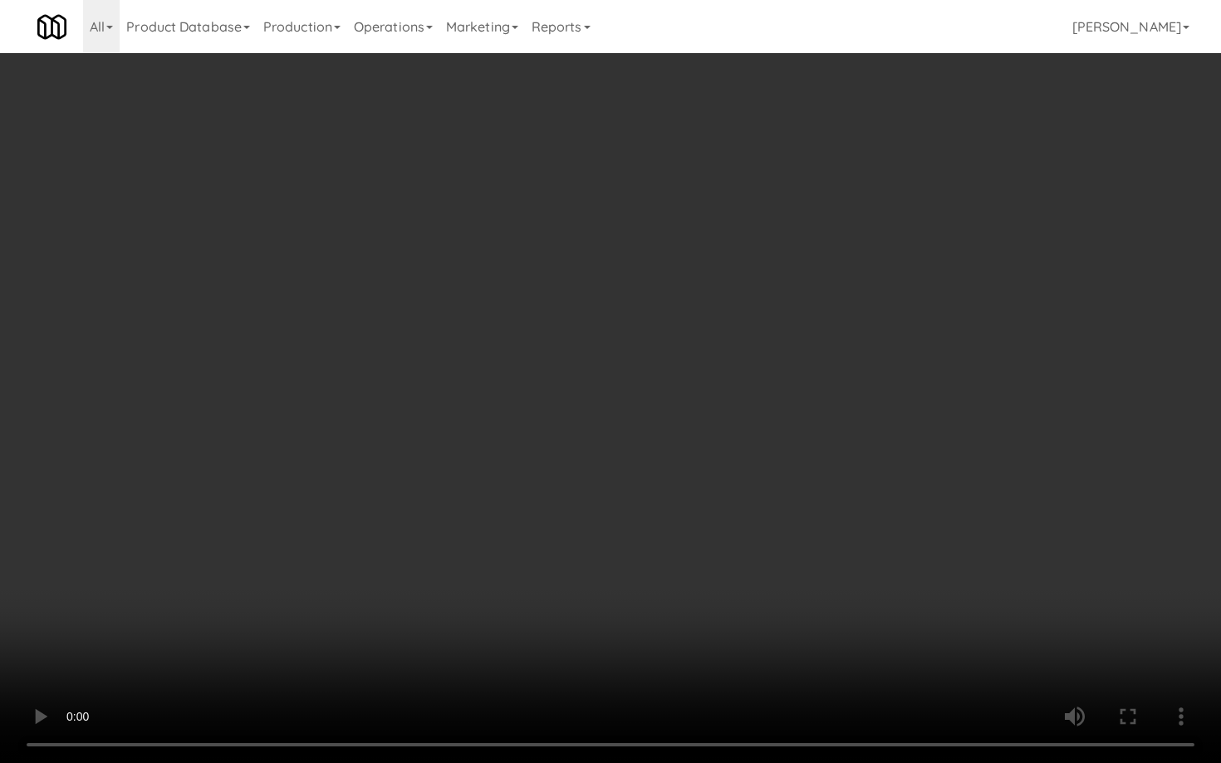
click at [830, 635] on video at bounding box center [610, 381] width 1221 height 763
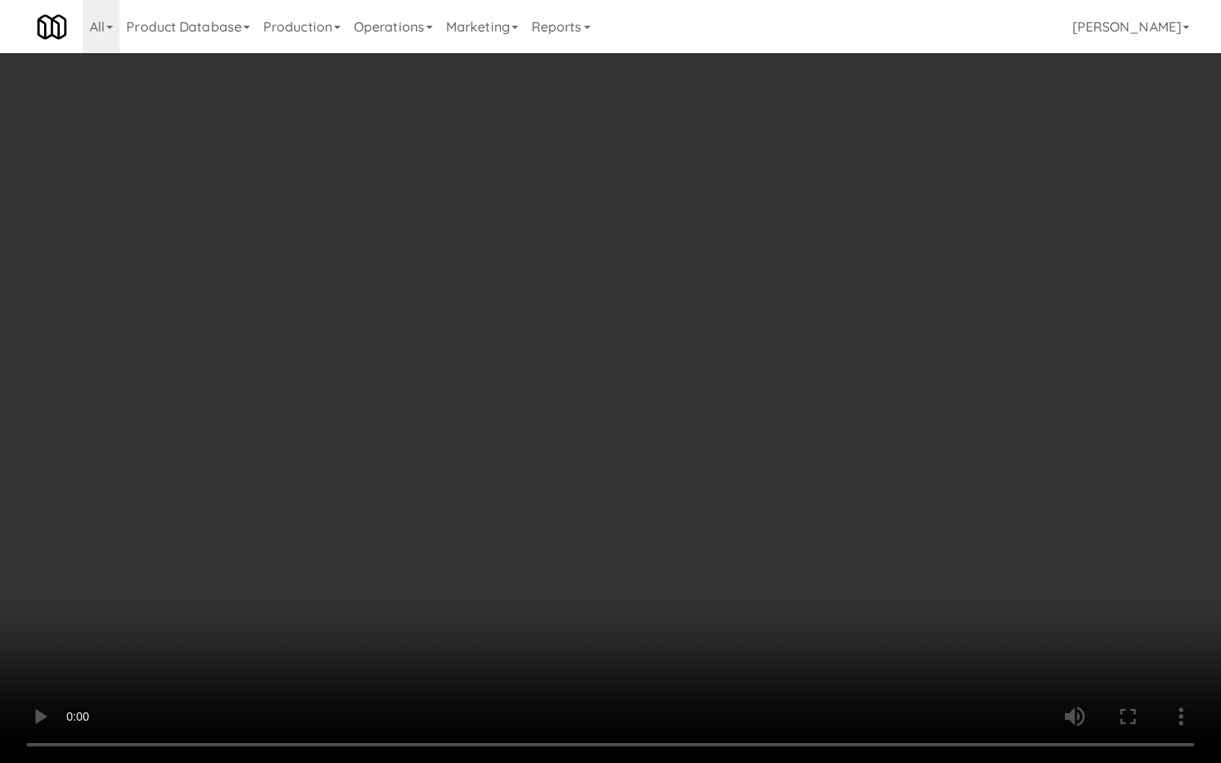
click at [830, 635] on video at bounding box center [610, 381] width 1221 height 763
click at [795, 516] on video at bounding box center [610, 381] width 1221 height 763
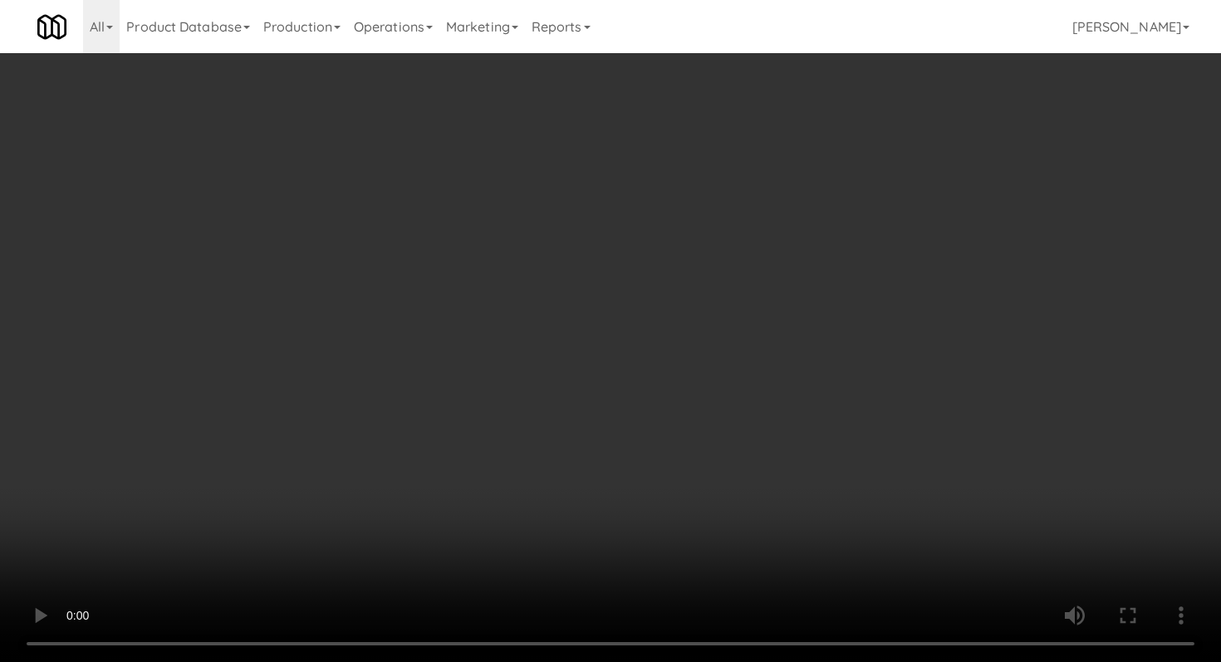
scroll to position [1109, 0]
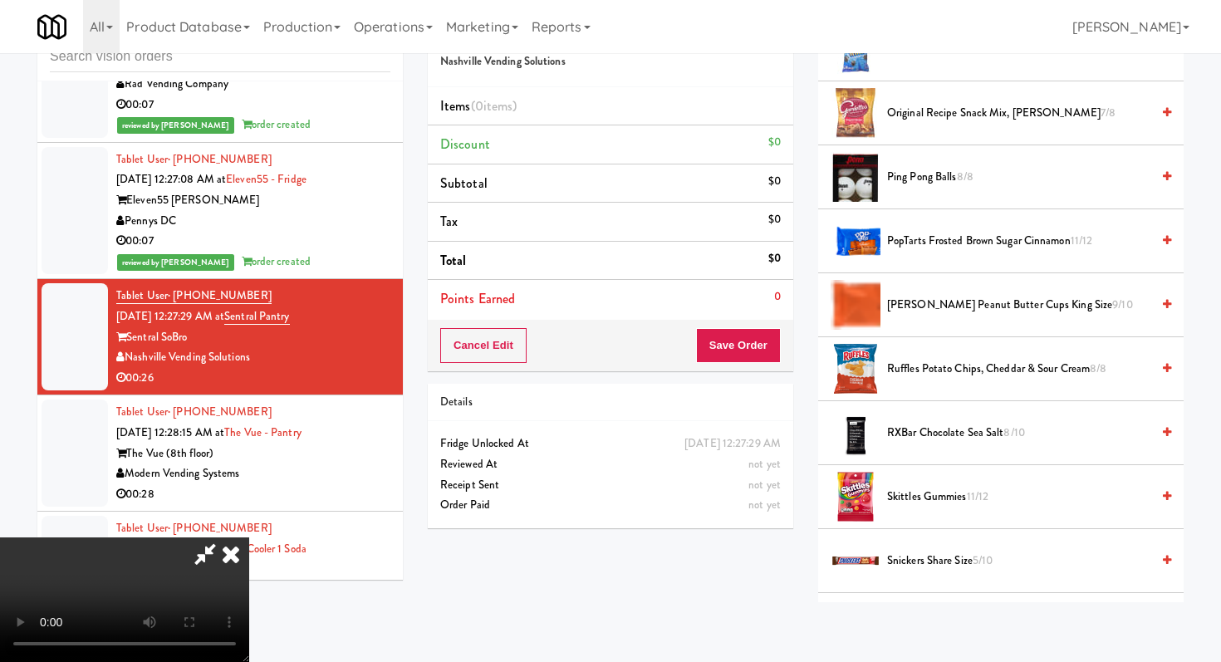
click at [938, 297] on span "[PERSON_NAME] Peanut Butter Cups King Size 9/10" at bounding box center [1018, 305] width 263 height 21
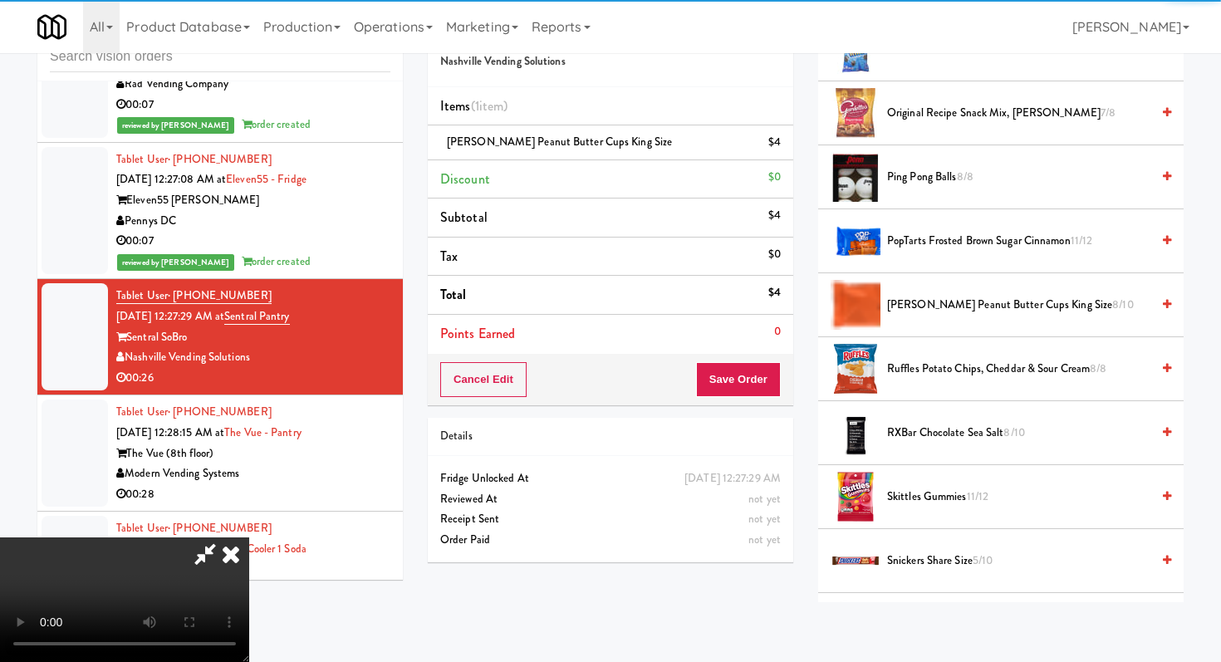
click at [934, 497] on span "Skittles Gummies 11/12" at bounding box center [1018, 497] width 263 height 21
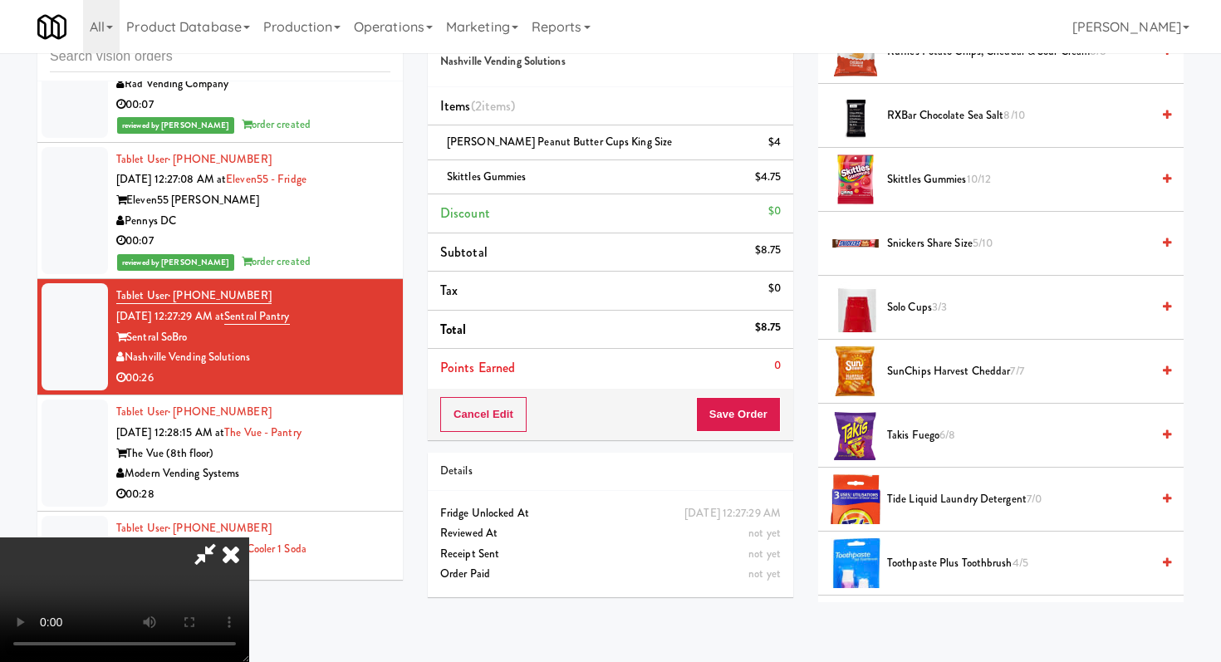
scroll to position [1433, 0]
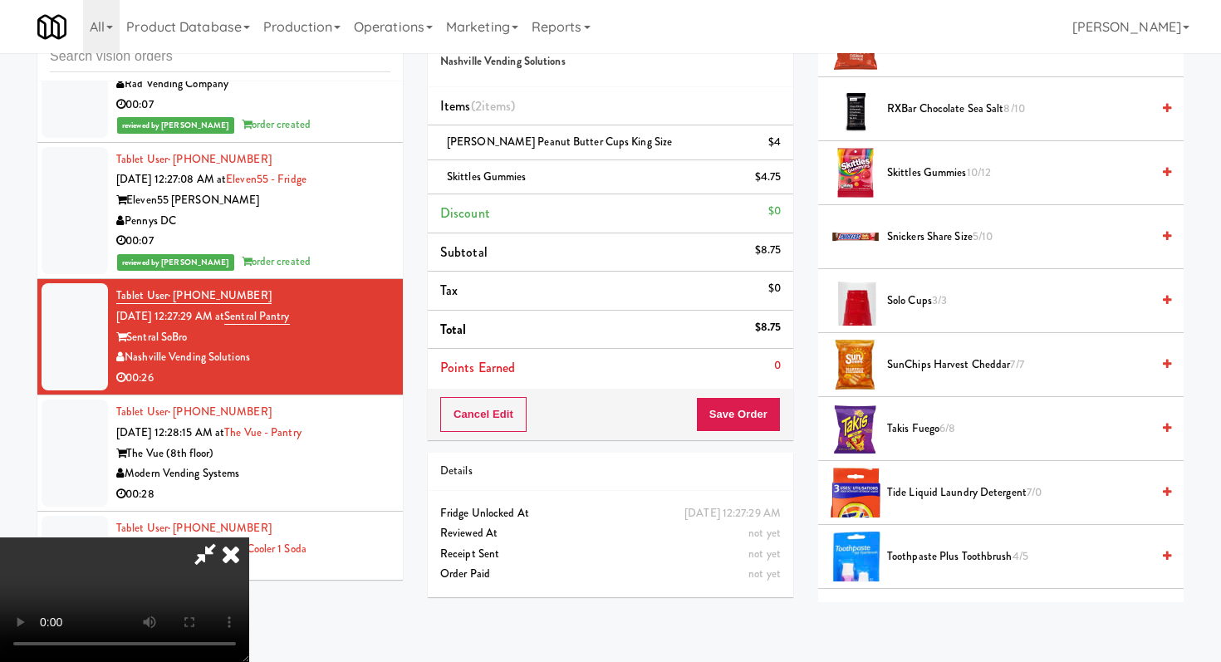
click at [934, 494] on span "Tide Liquid Laundry Detergent 7/0" at bounding box center [1018, 493] width 263 height 21
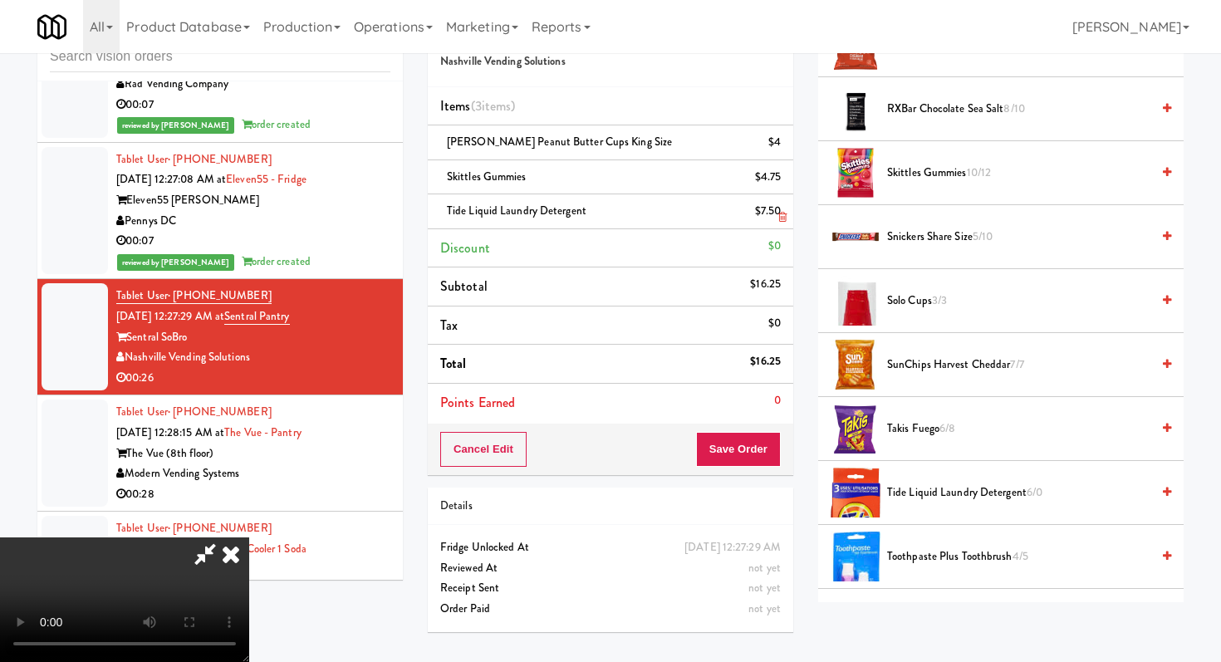
click at [785, 219] on icon at bounding box center [782, 217] width 8 height 11
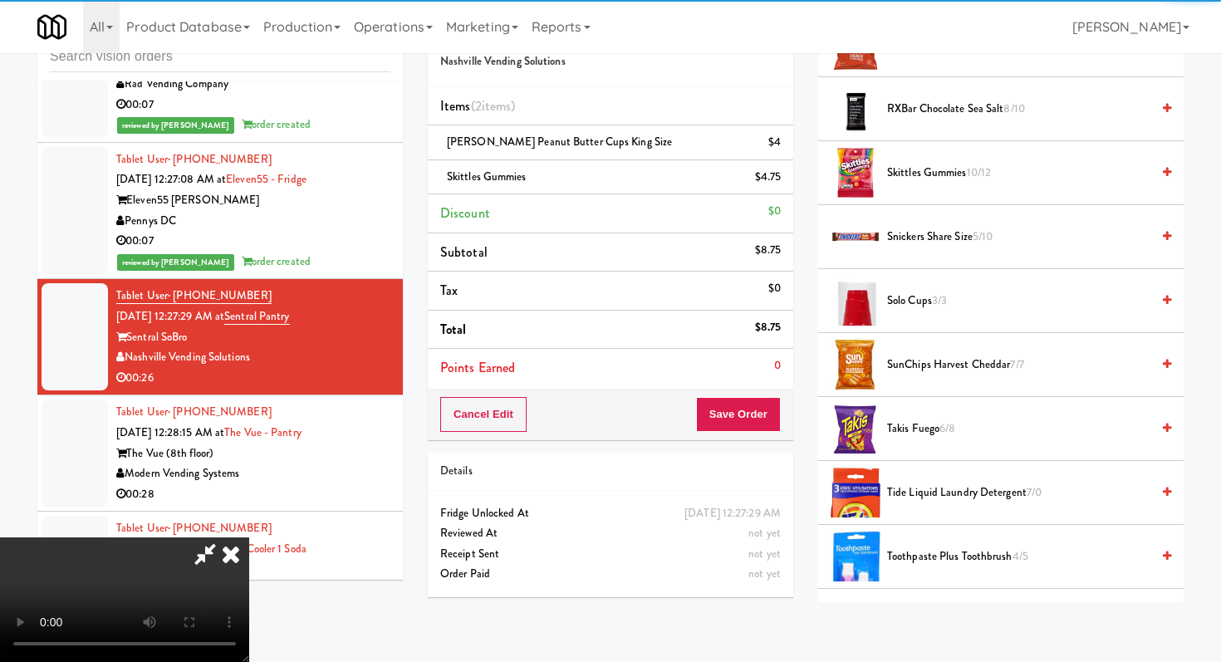
click at [948, 546] on span "Toothpaste plus Toothbrush 4/5" at bounding box center [1018, 556] width 263 height 21
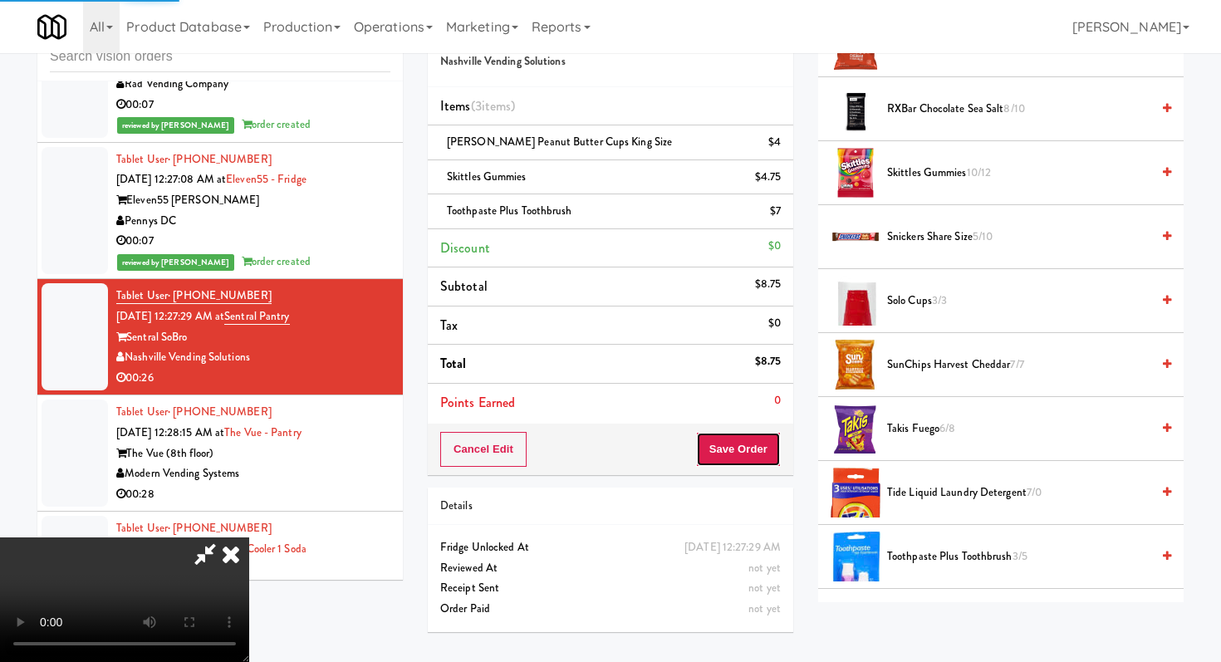
click at [764, 448] on button "Save Order" at bounding box center [738, 449] width 85 height 35
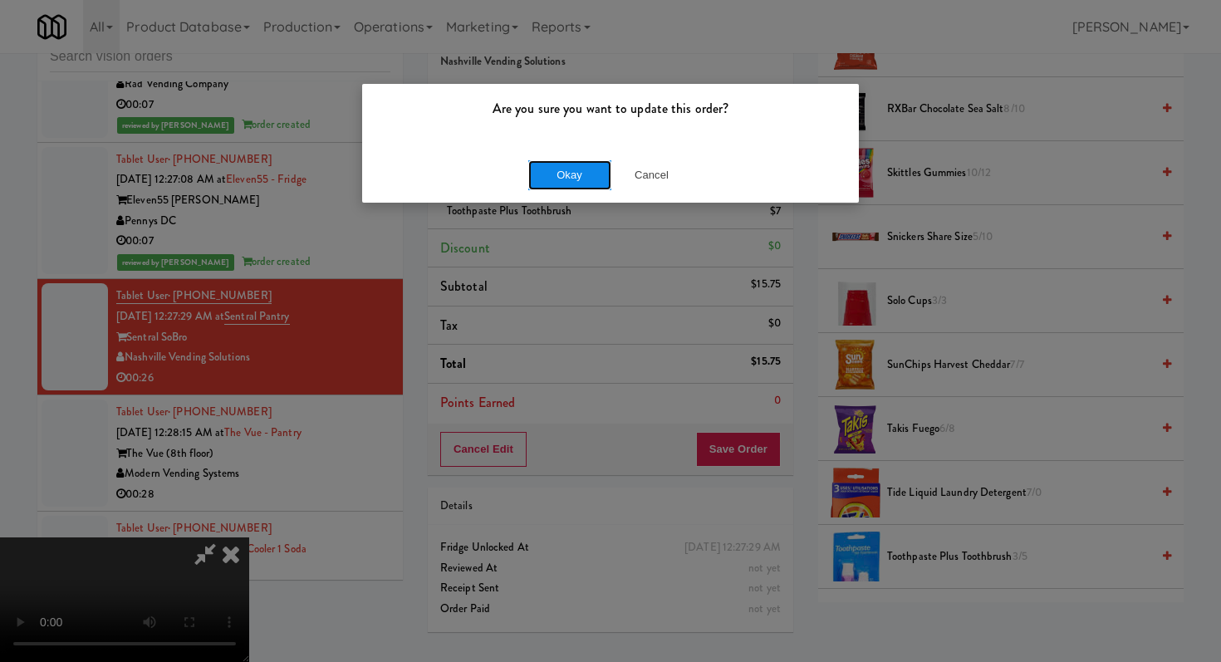
click at [556, 160] on button "Okay" at bounding box center [569, 175] width 83 height 30
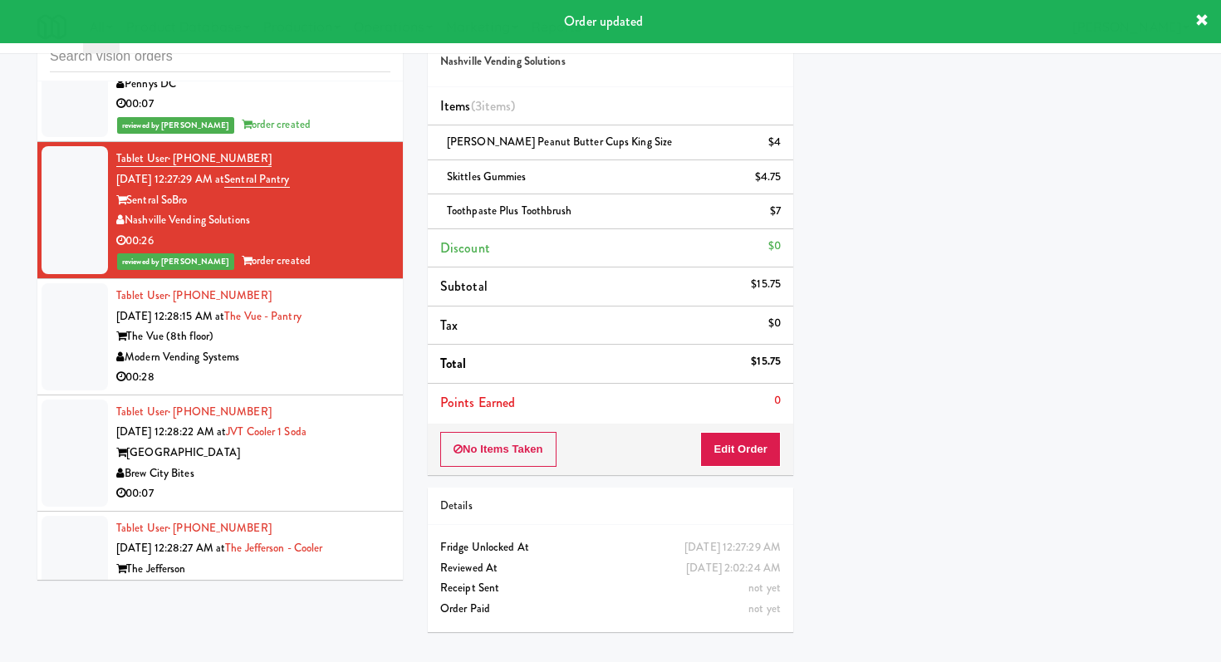
scroll to position [10470, 0]
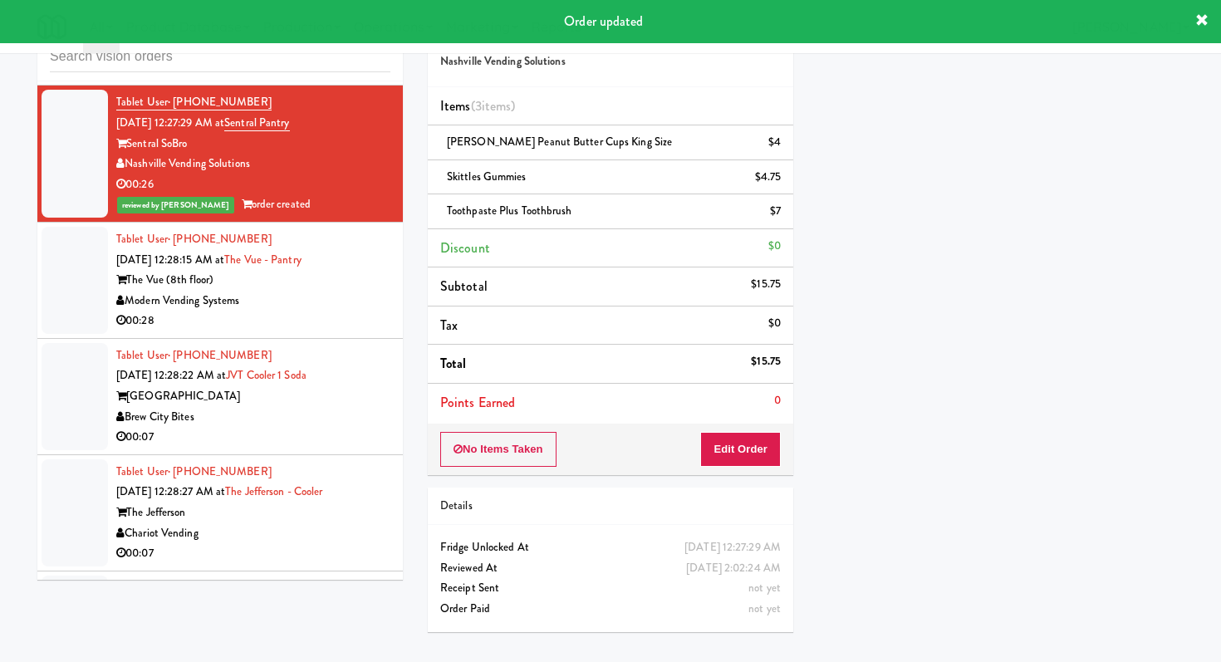
click at [355, 296] on div "Modern Vending Systems" at bounding box center [253, 301] width 274 height 21
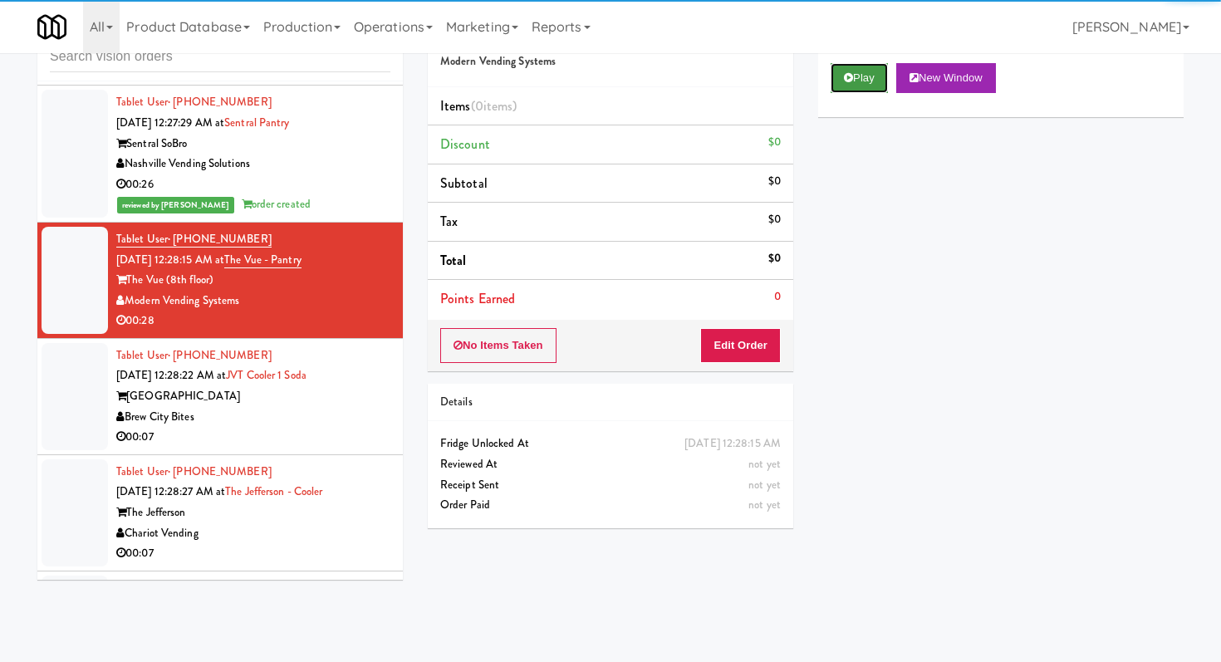
click at [854, 90] on button "Play" at bounding box center [858, 78] width 57 height 30
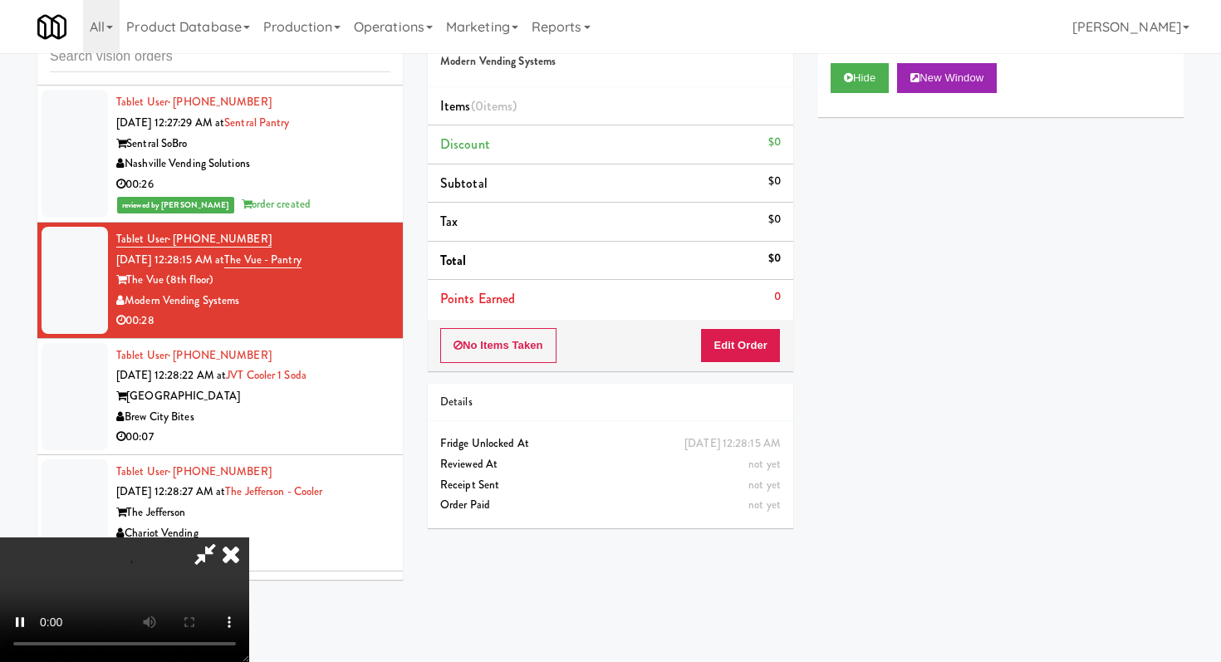
click at [756, 325] on div "No Items Taken Edit Order" at bounding box center [610, 345] width 365 height 51
click at [750, 353] on button "Edit Order" at bounding box center [740, 345] width 81 height 35
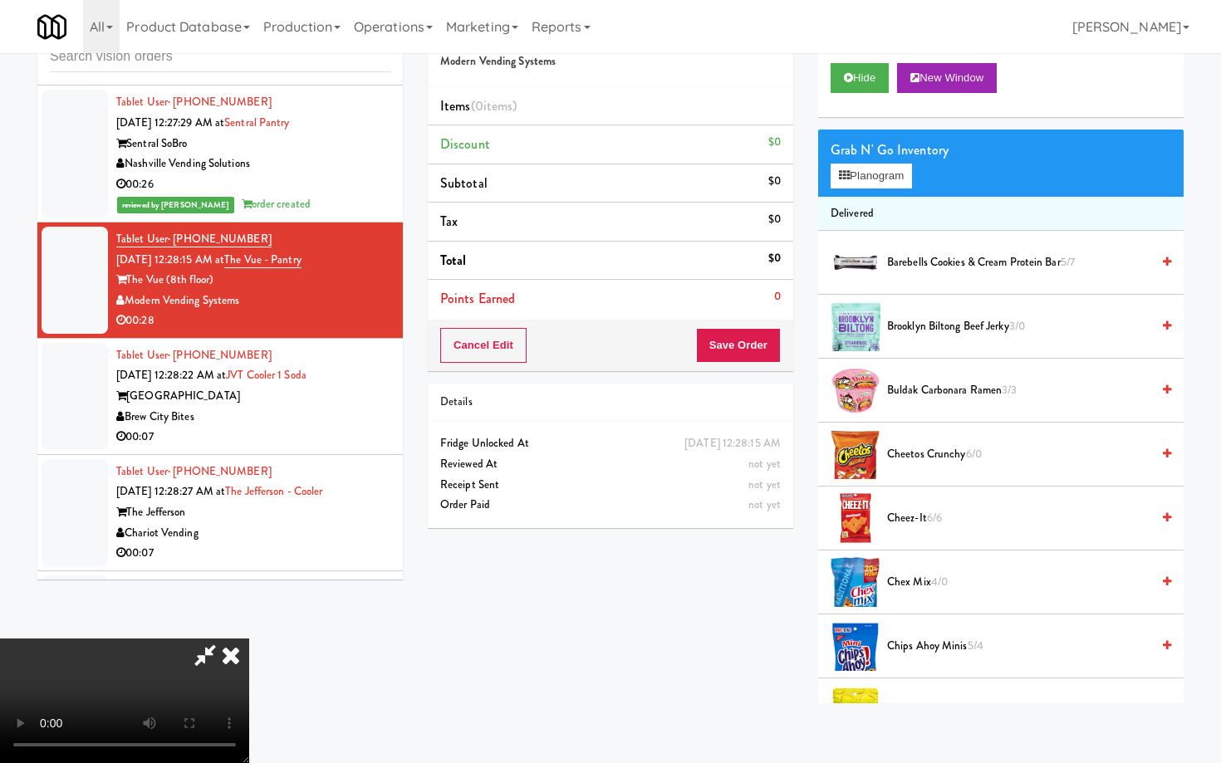
click at [249, 639] on video at bounding box center [124, 701] width 249 height 125
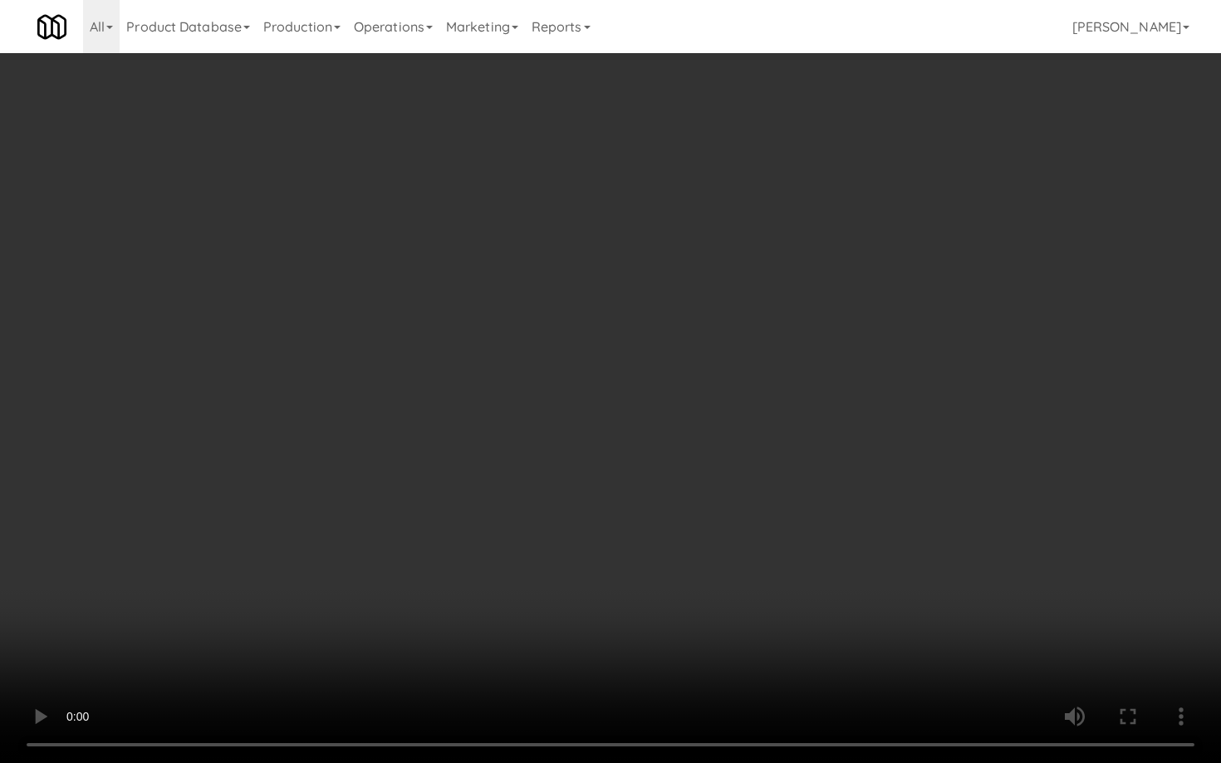
click at [574, 408] on video at bounding box center [610, 381] width 1221 height 763
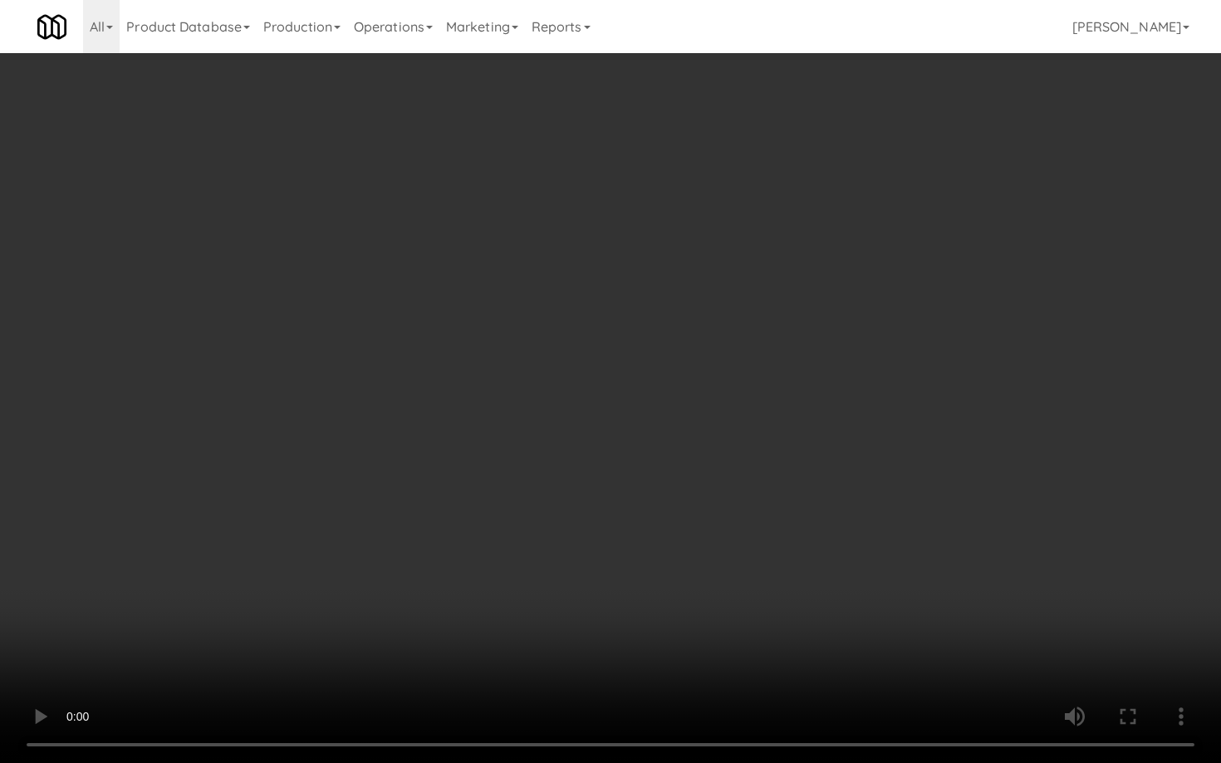
click at [574, 408] on video at bounding box center [610, 381] width 1221 height 763
click at [709, 464] on video at bounding box center [610, 381] width 1221 height 763
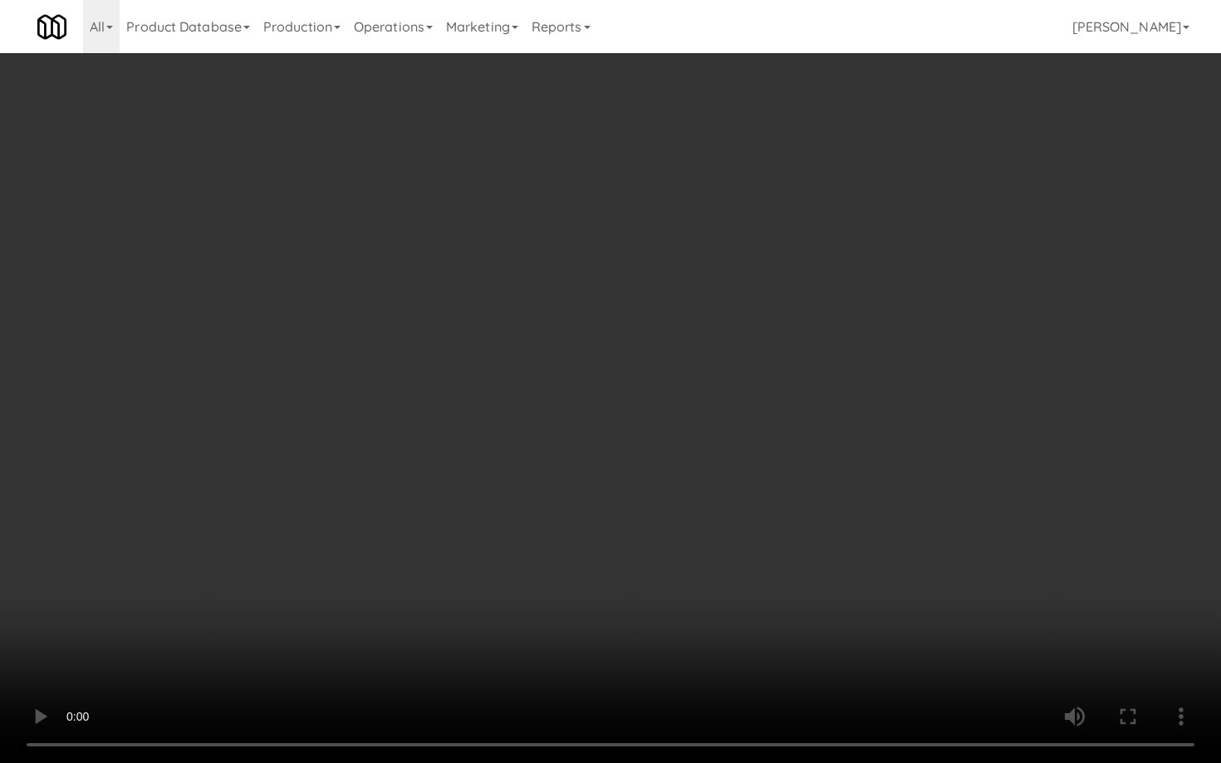
click at [709, 464] on video at bounding box center [610, 381] width 1221 height 763
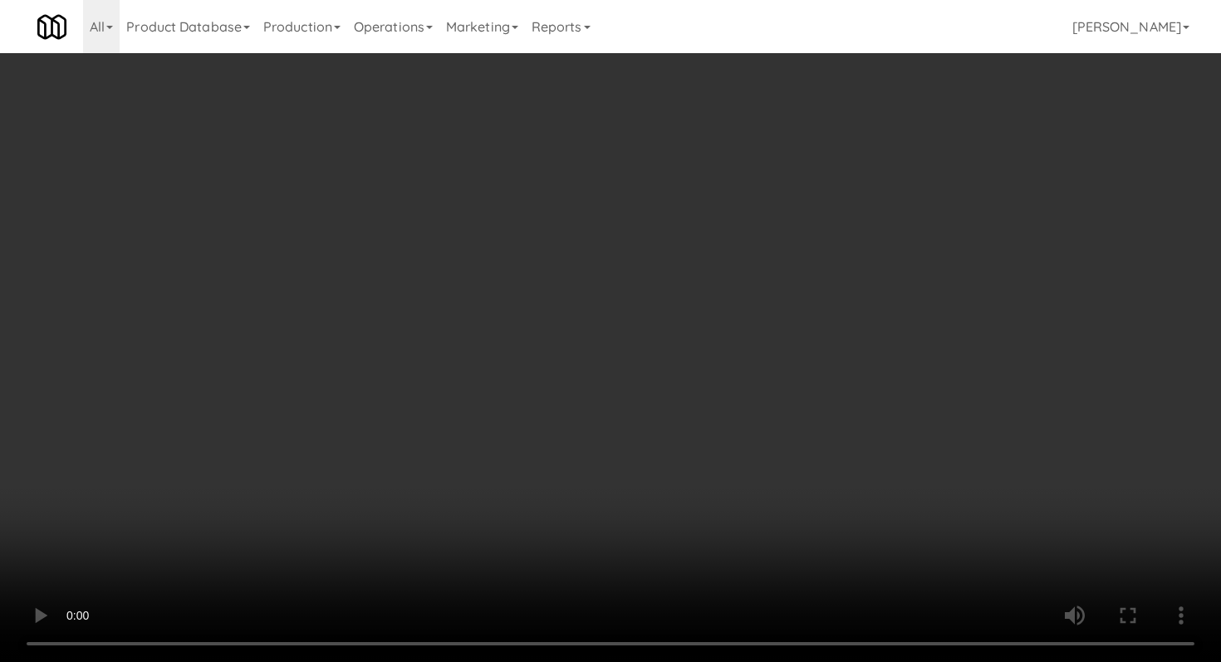
scroll to position [592, 0]
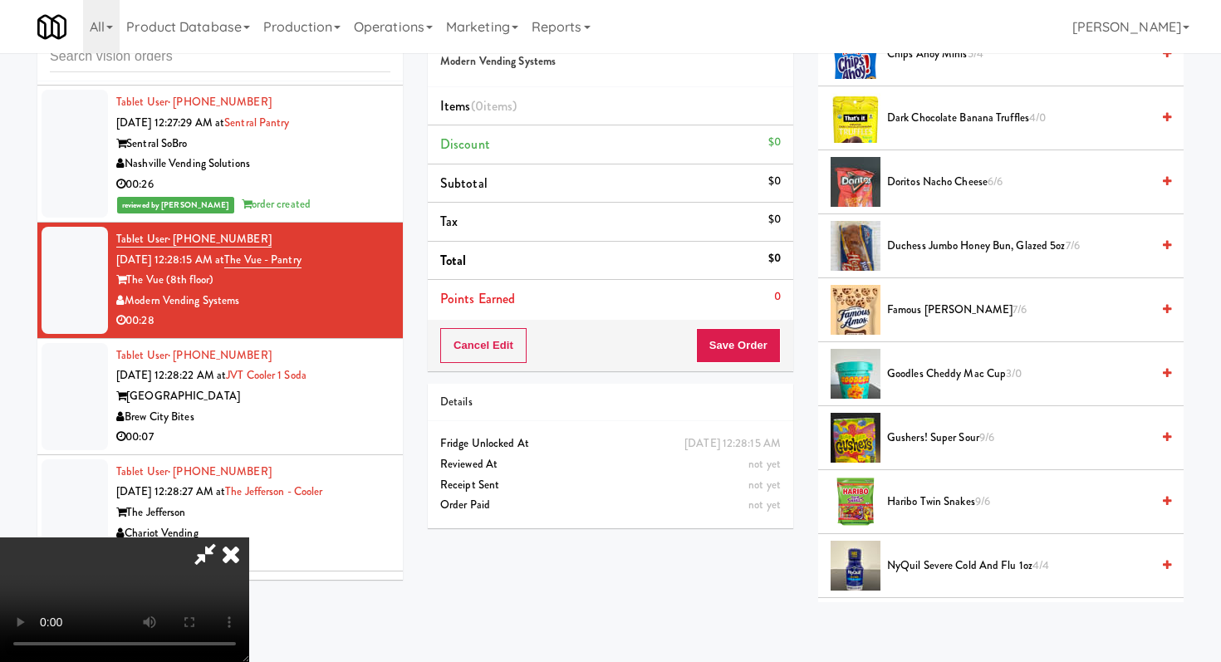
click at [929, 501] on span "Haribo Twin Snakes 9/6" at bounding box center [1018, 502] width 263 height 21
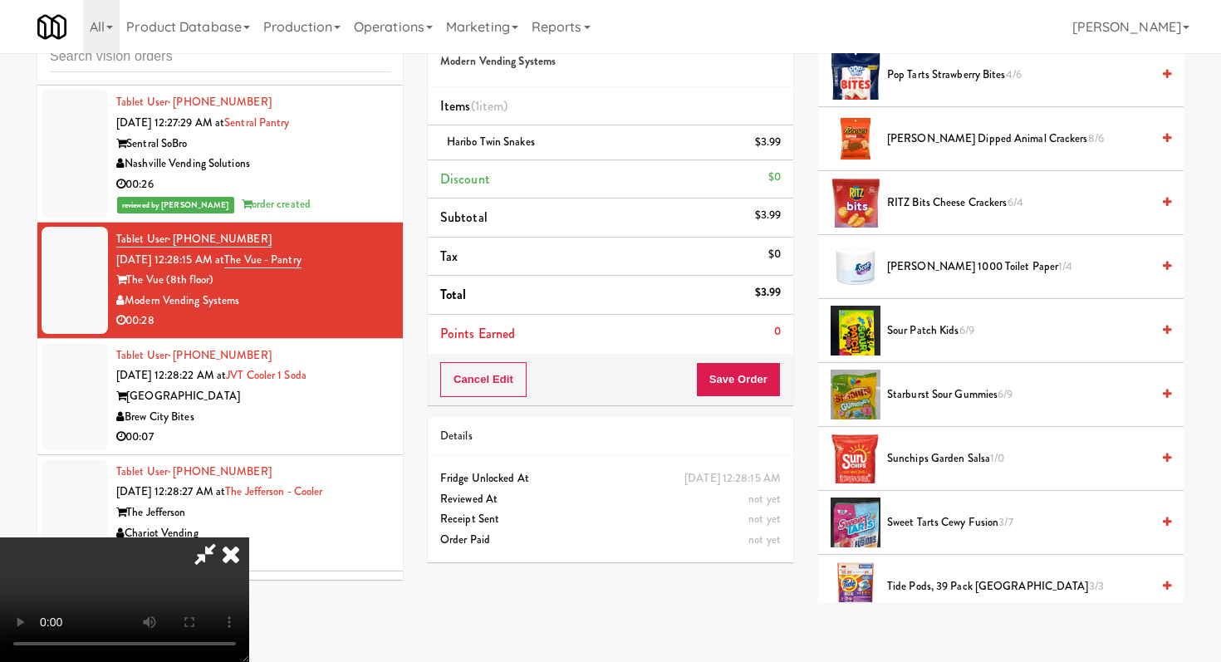
scroll to position [1277, 0]
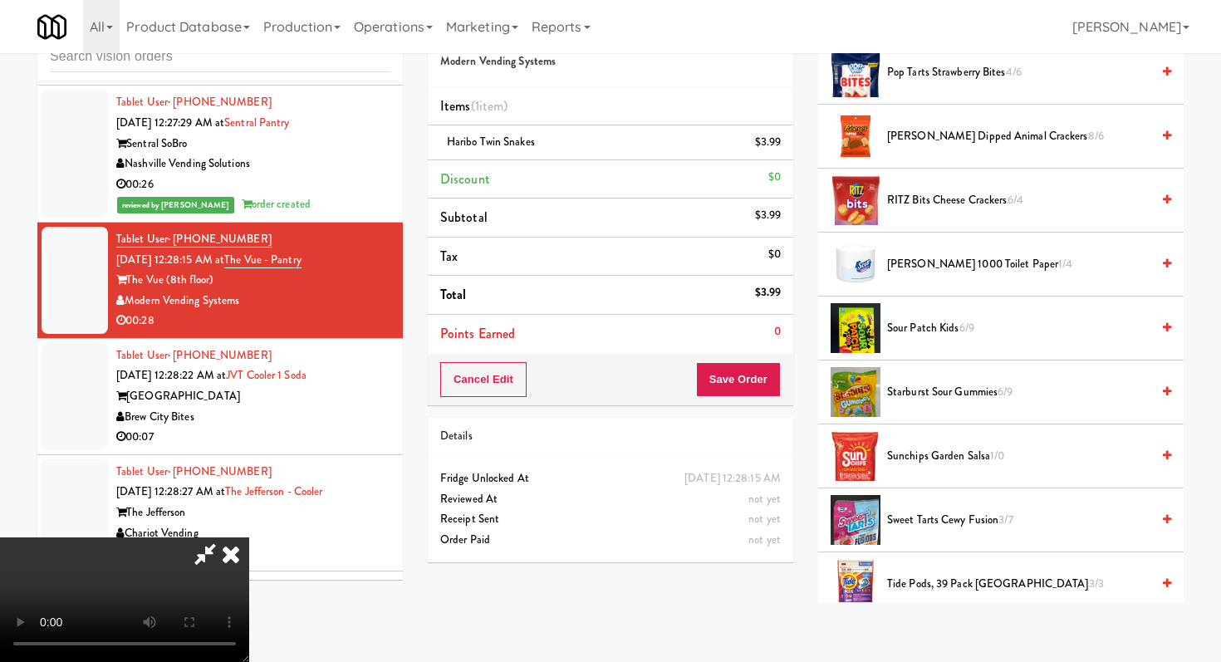
click at [929, 451] on span "Sunchips Garden Salsa 1/0" at bounding box center [1018, 456] width 263 height 21
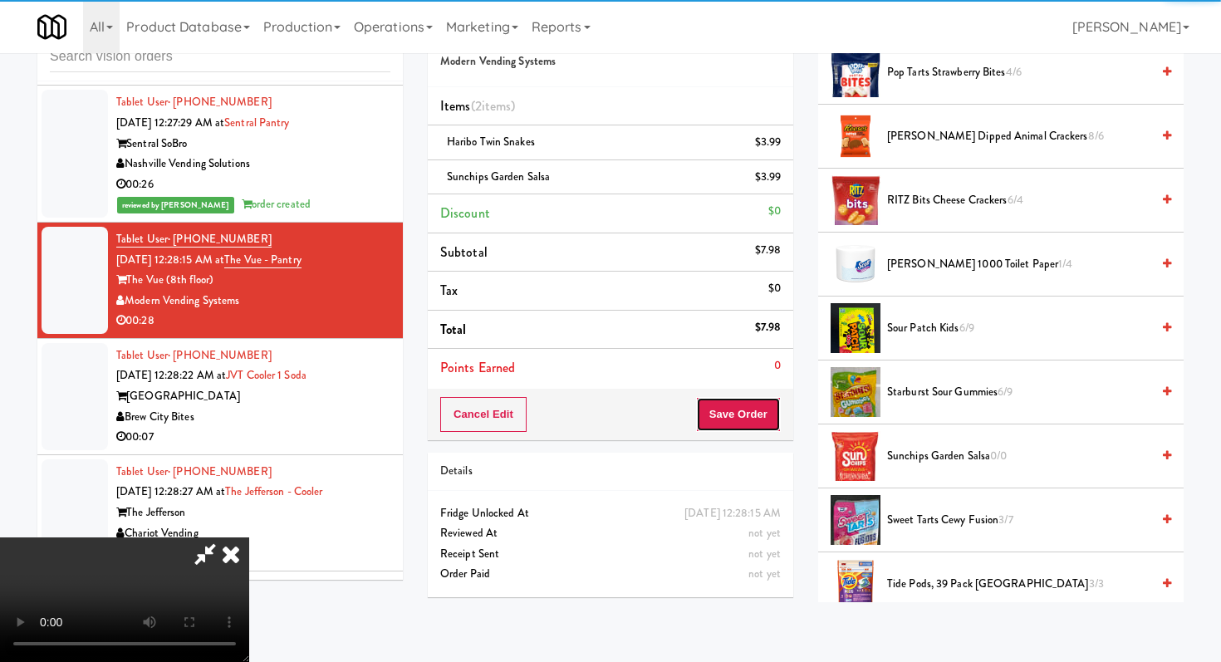
click at [763, 398] on button "Save Order" at bounding box center [738, 414] width 85 height 35
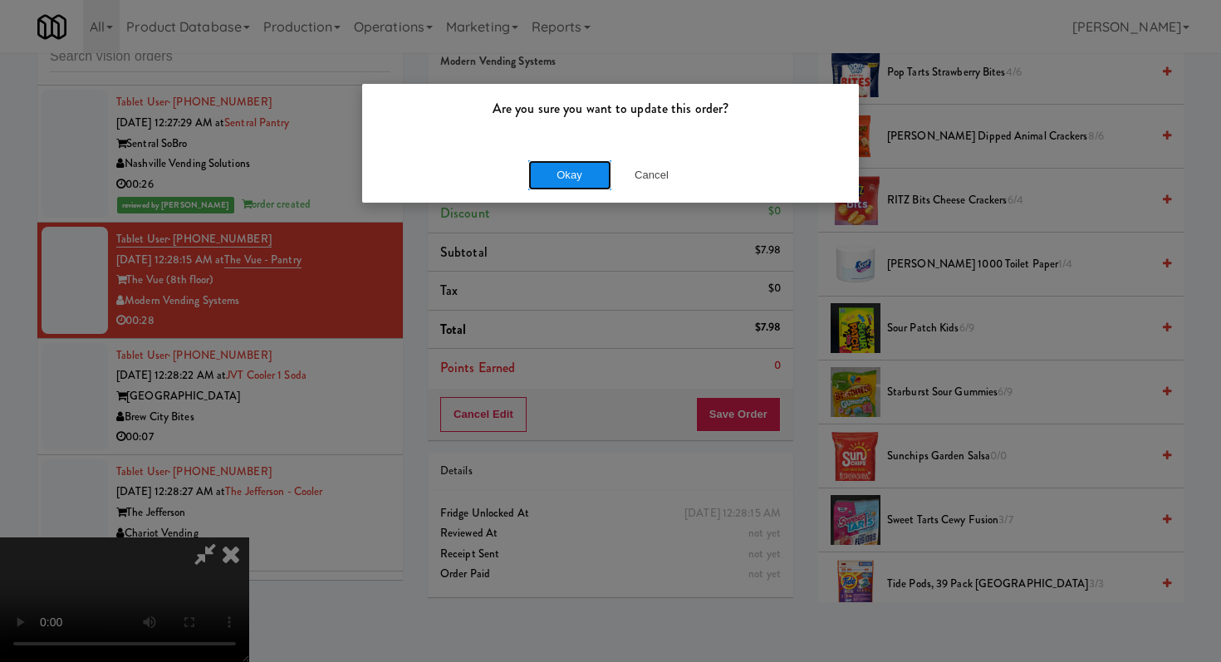
click at [580, 172] on button "Okay" at bounding box center [569, 175] width 83 height 30
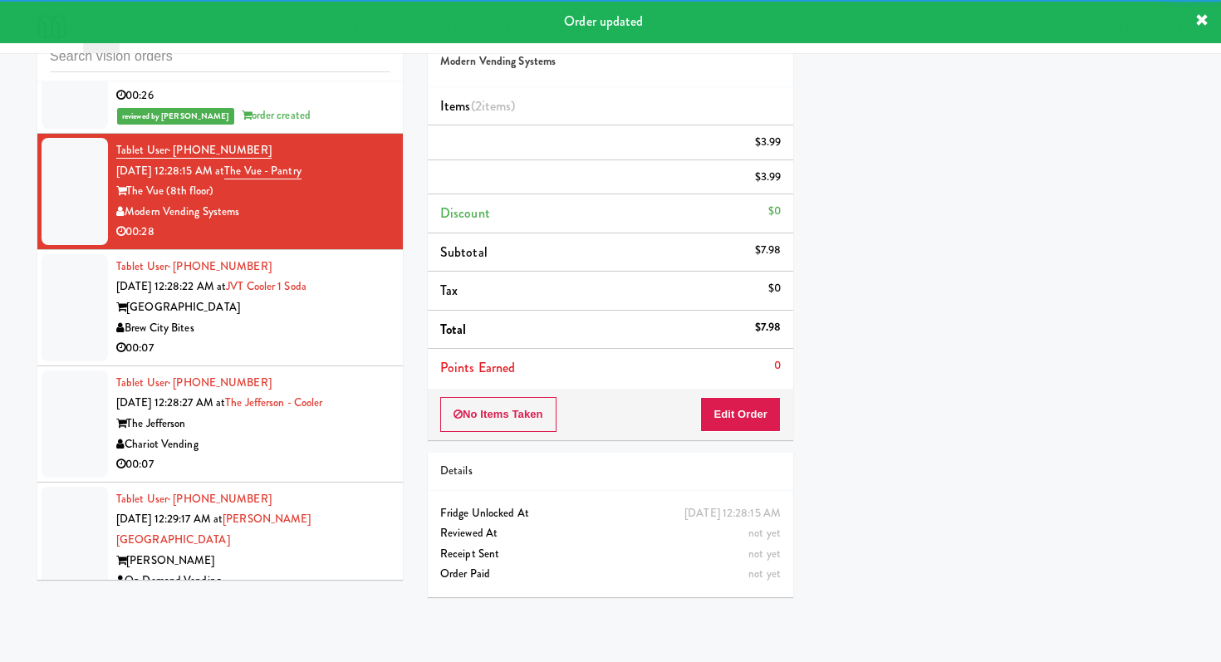
scroll to position [10606, 0]
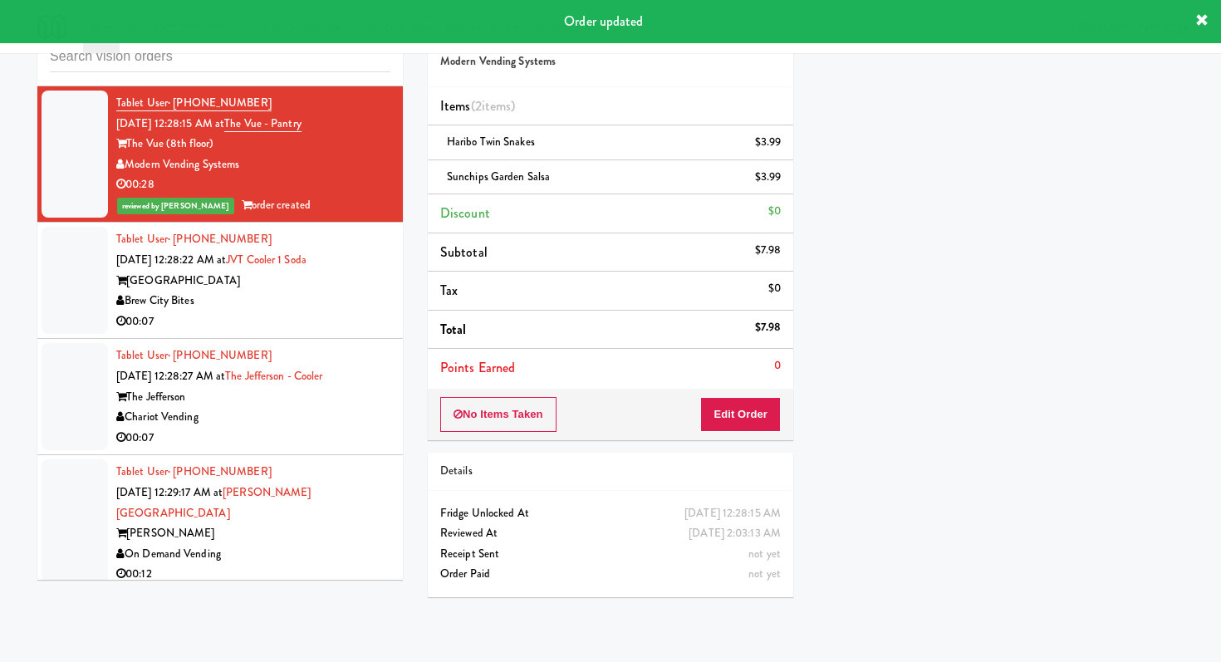
click at [350, 311] on div "00:07" at bounding box center [253, 321] width 274 height 21
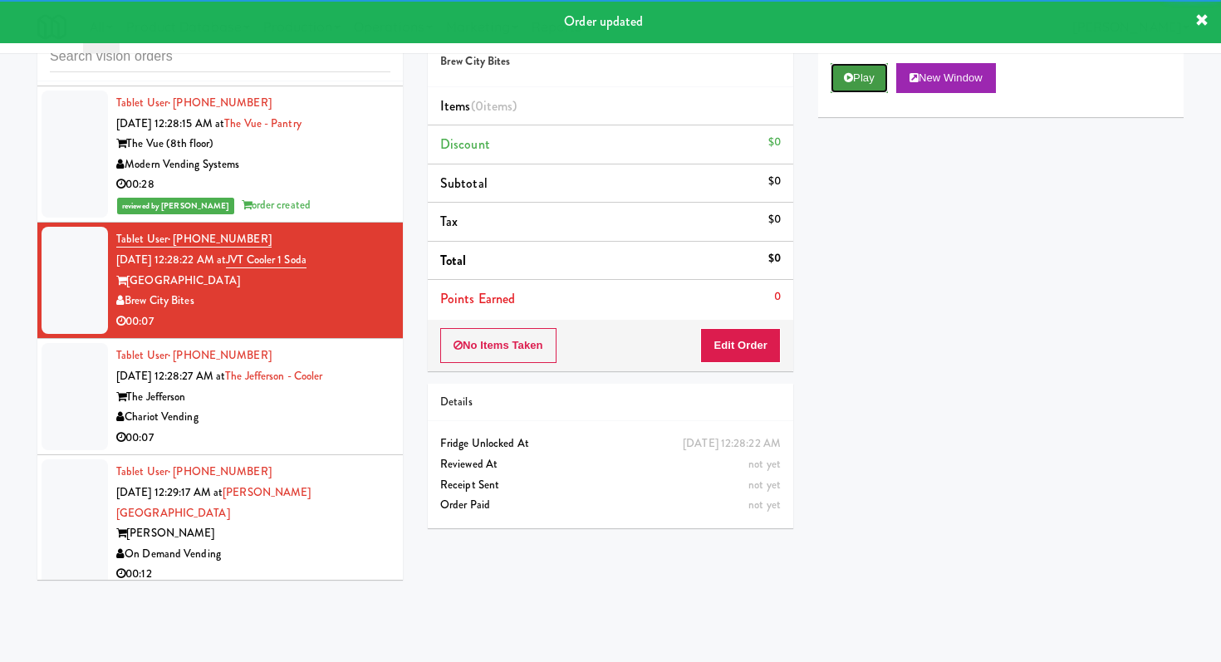
click at [856, 68] on button "Play" at bounding box center [858, 78] width 57 height 30
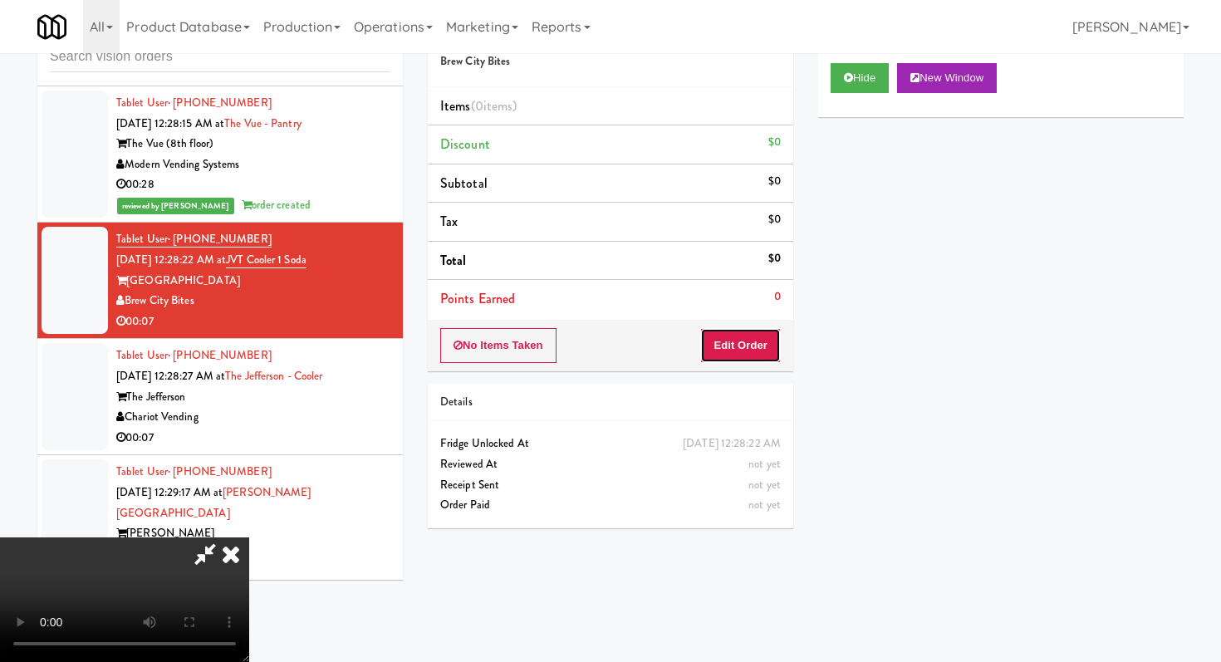
click at [728, 358] on button "Edit Order" at bounding box center [740, 345] width 81 height 35
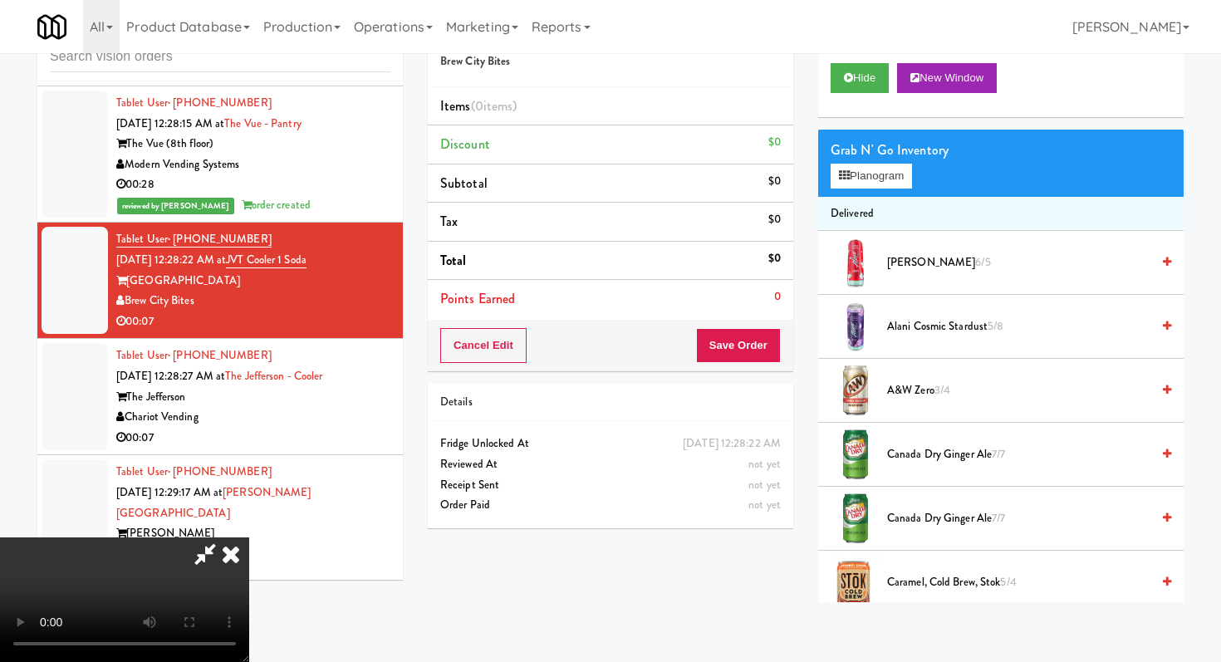
click at [249, 537] on video at bounding box center [124, 599] width 249 height 125
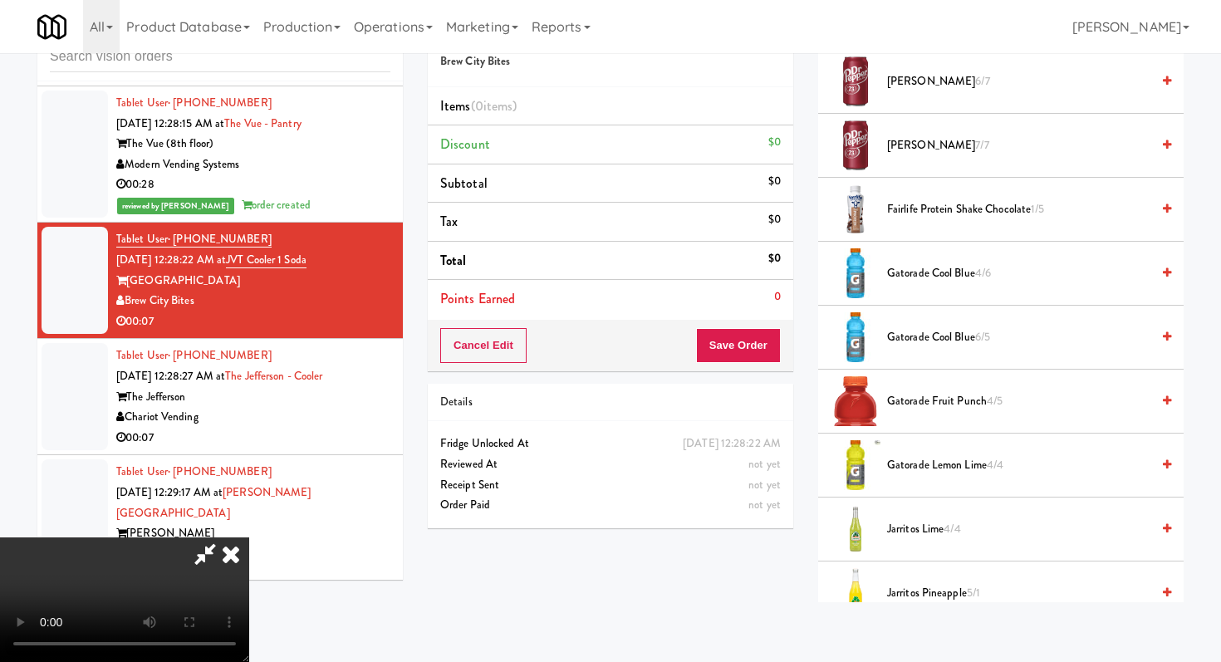
scroll to position [1170, 0]
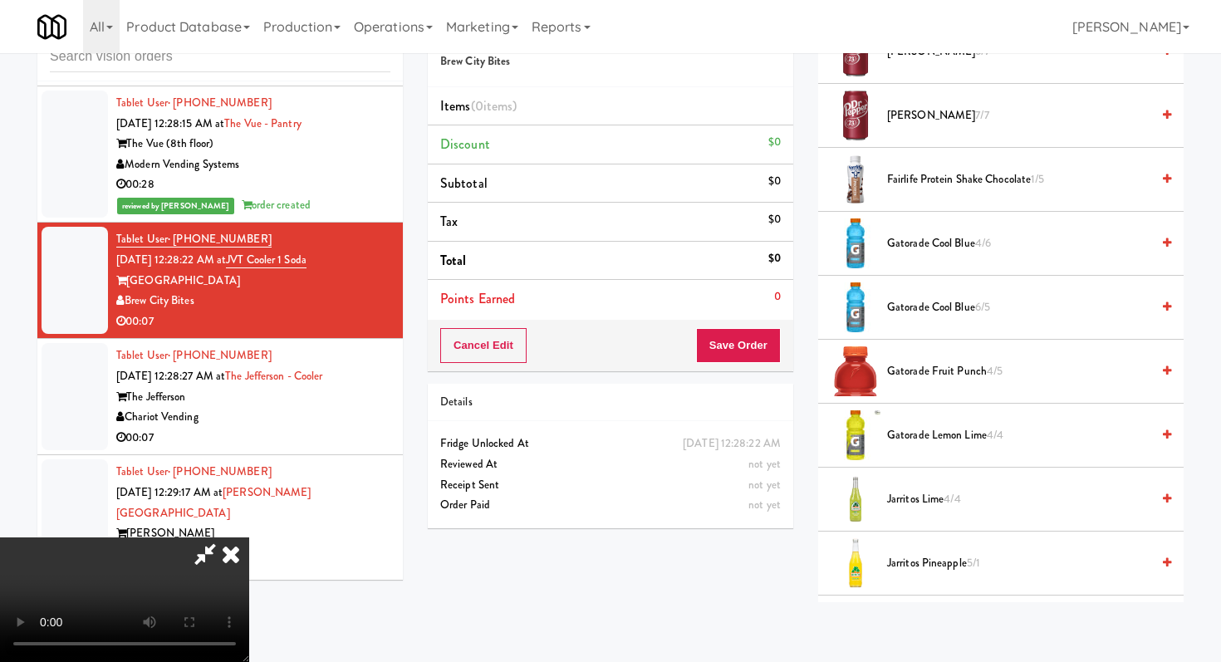
click at [920, 563] on span "Jarritos Pineapple 5/1" at bounding box center [1018, 563] width 263 height 21
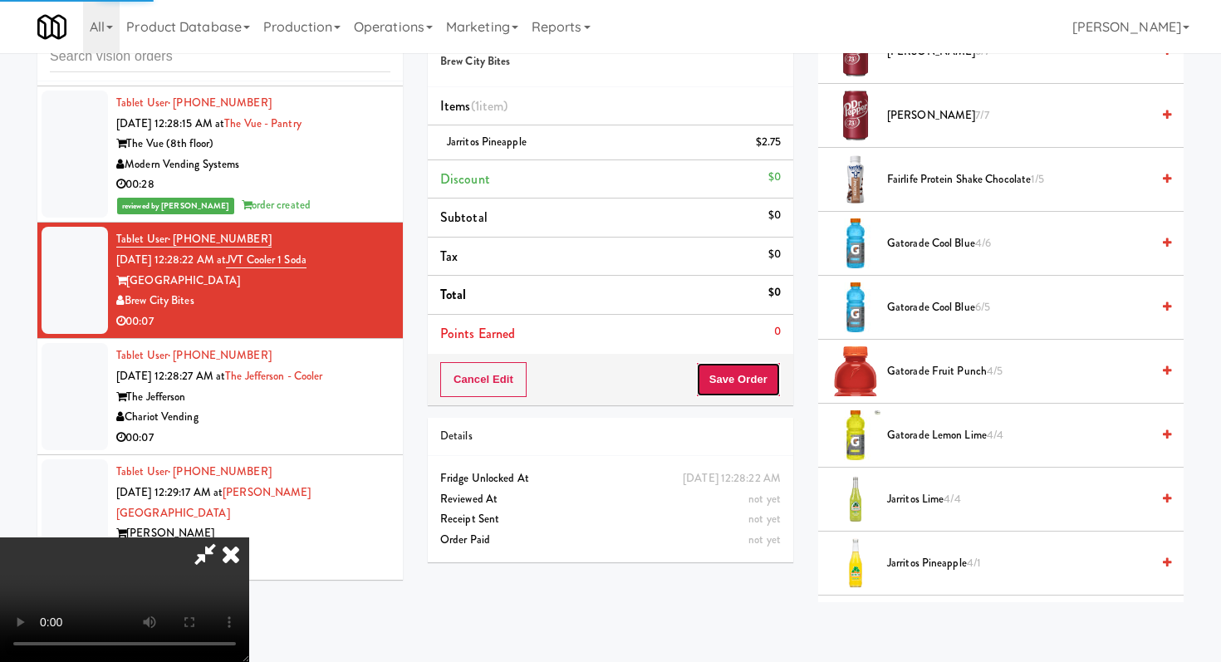
click at [754, 365] on button "Save Order" at bounding box center [738, 379] width 85 height 35
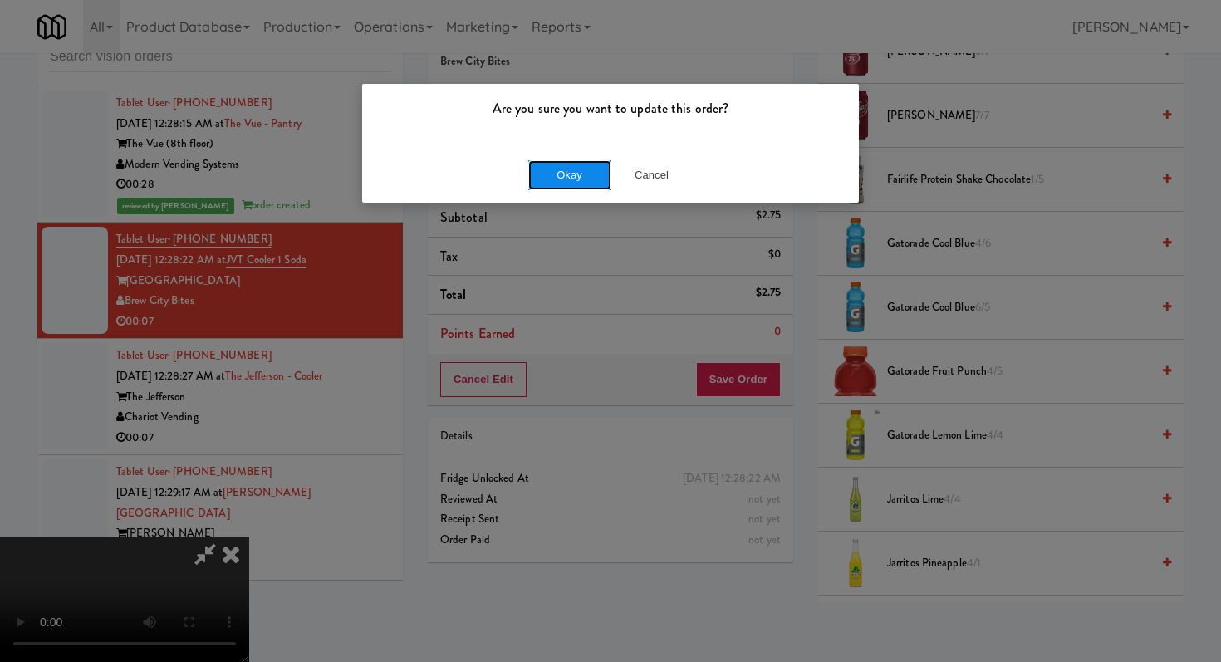
click at [570, 177] on button "Okay" at bounding box center [569, 175] width 83 height 30
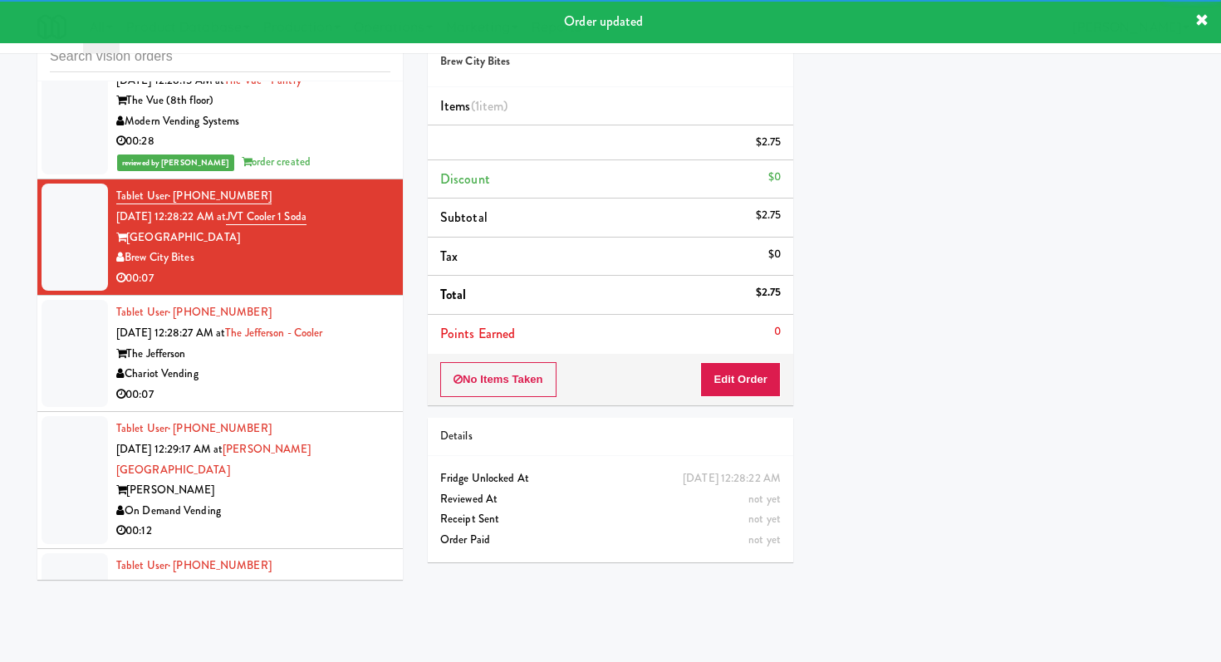
scroll to position [10664, 0]
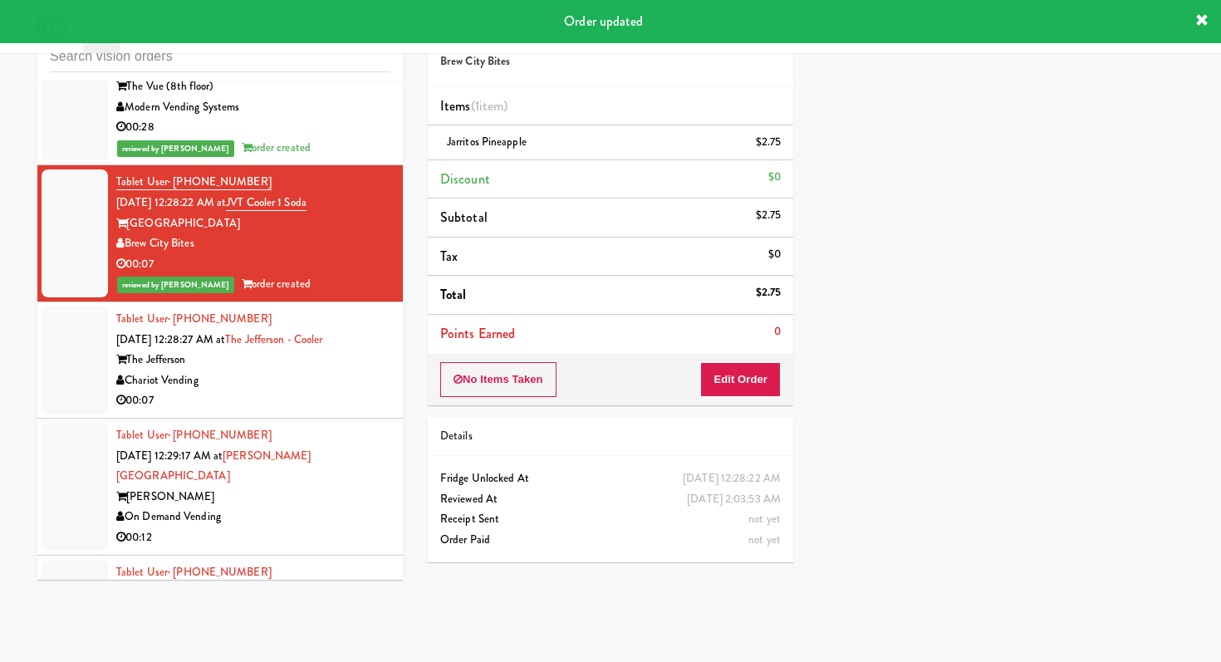
click at [380, 370] on div "Chariot Vending" at bounding box center [253, 380] width 274 height 21
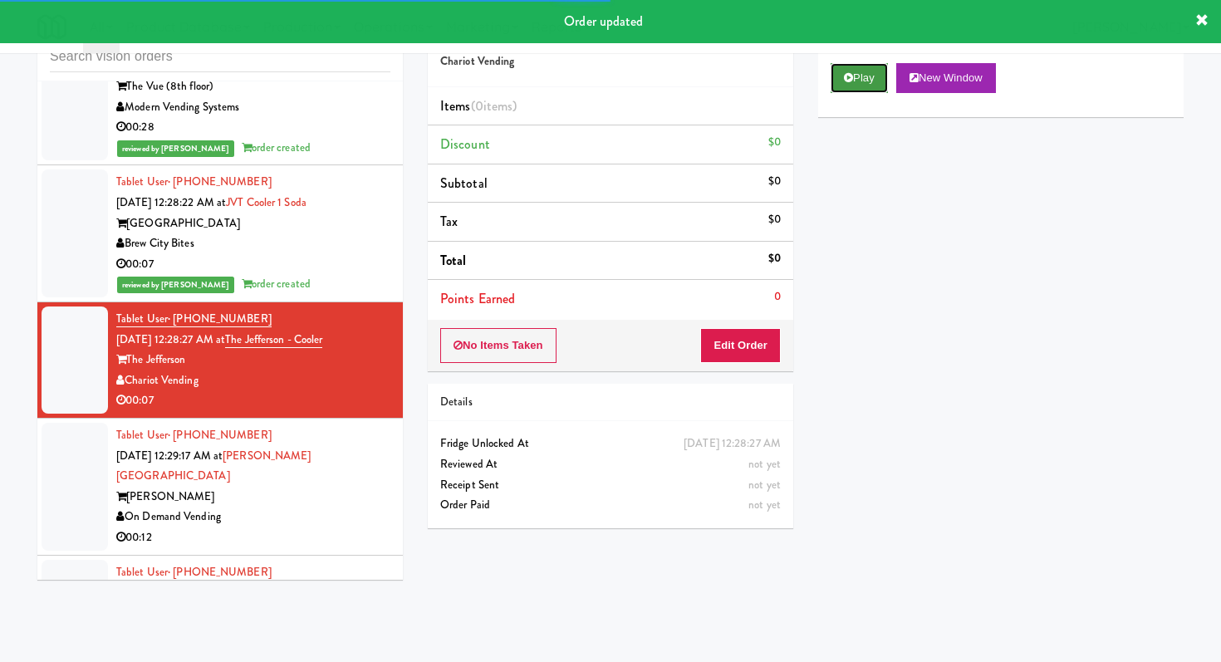
click at [878, 81] on button "Play" at bounding box center [858, 78] width 57 height 30
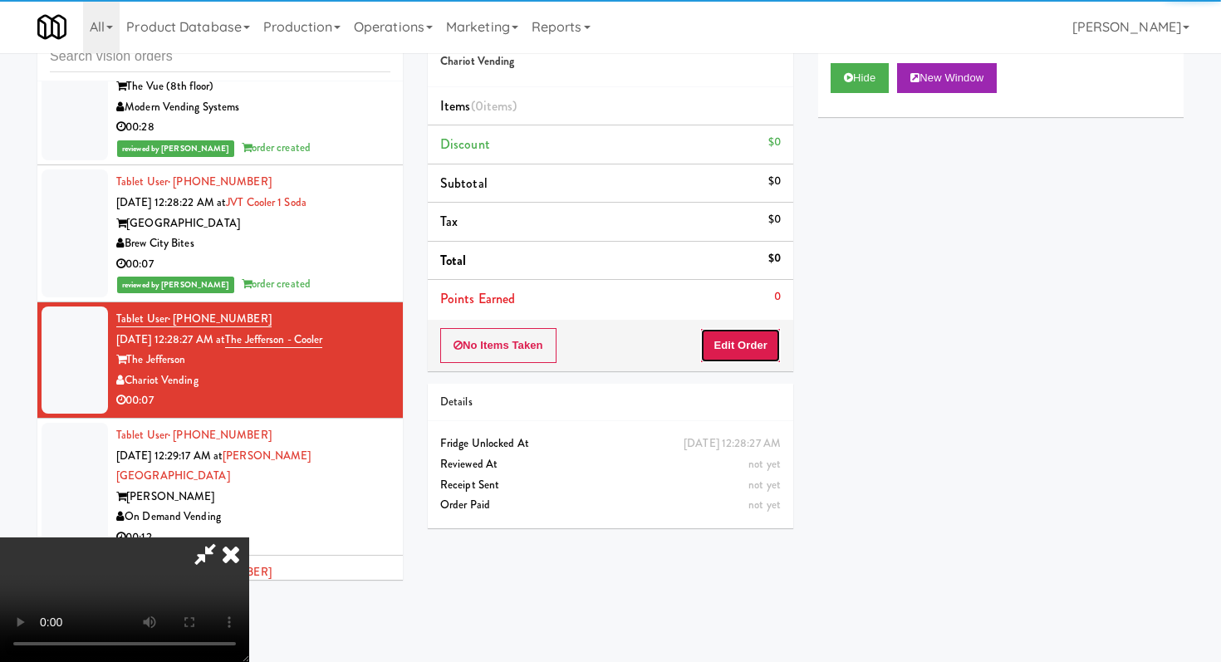
click at [750, 338] on button "Edit Order" at bounding box center [740, 345] width 81 height 35
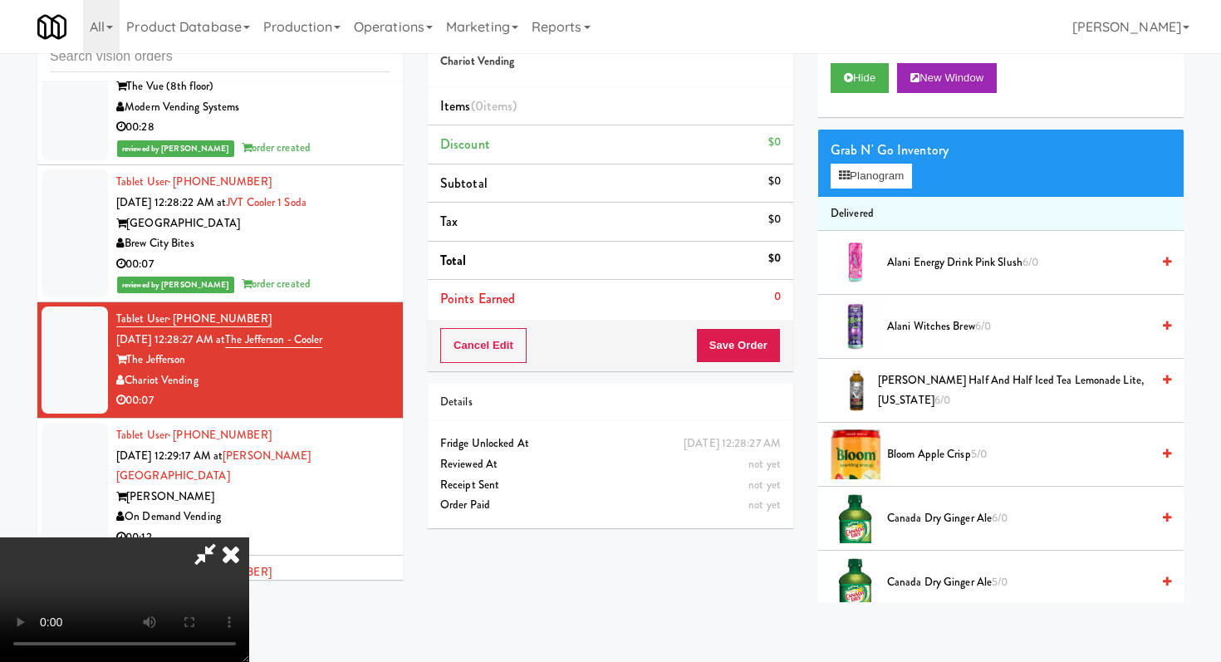
click at [859, 159] on div "Grab N' Go Inventory" at bounding box center [1000, 150] width 341 height 25
click at [859, 174] on button "Planogram" at bounding box center [870, 176] width 81 height 25
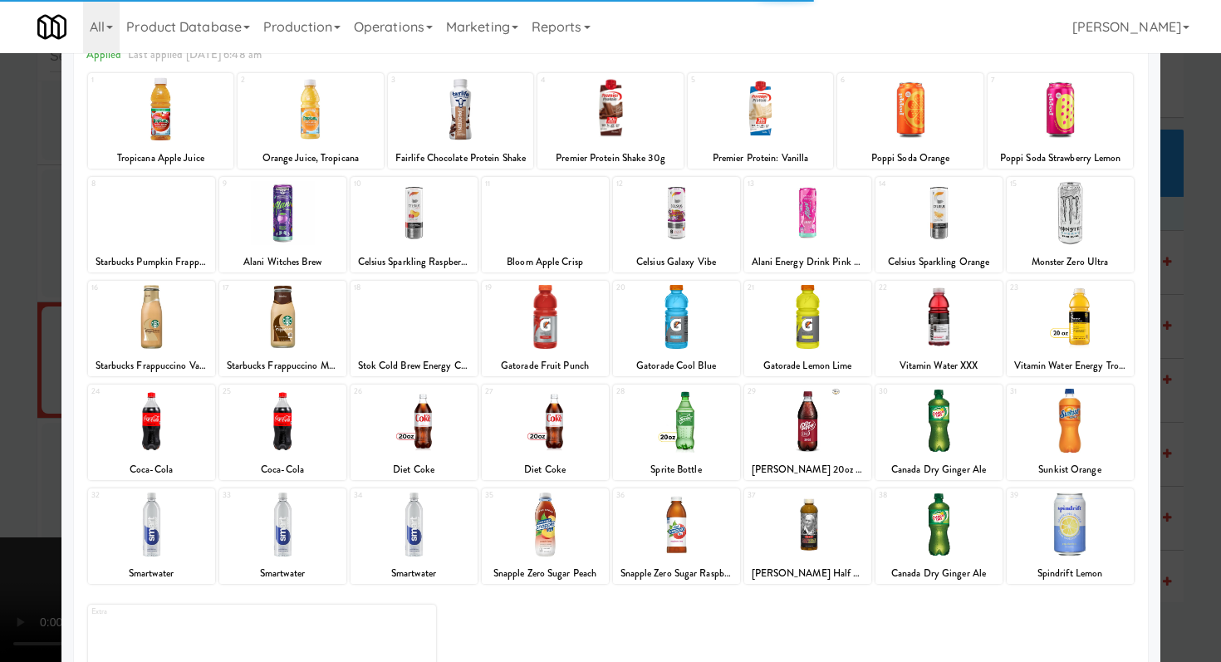
scroll to position [154, 0]
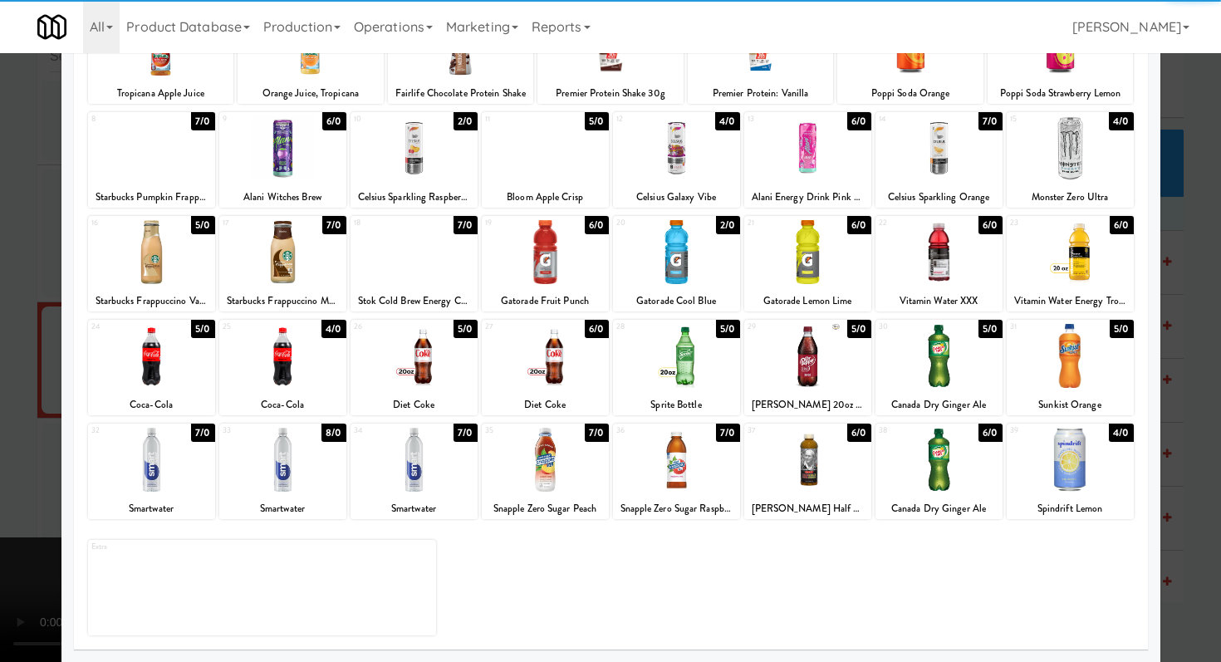
click at [537, 478] on div at bounding box center [545, 460] width 127 height 64
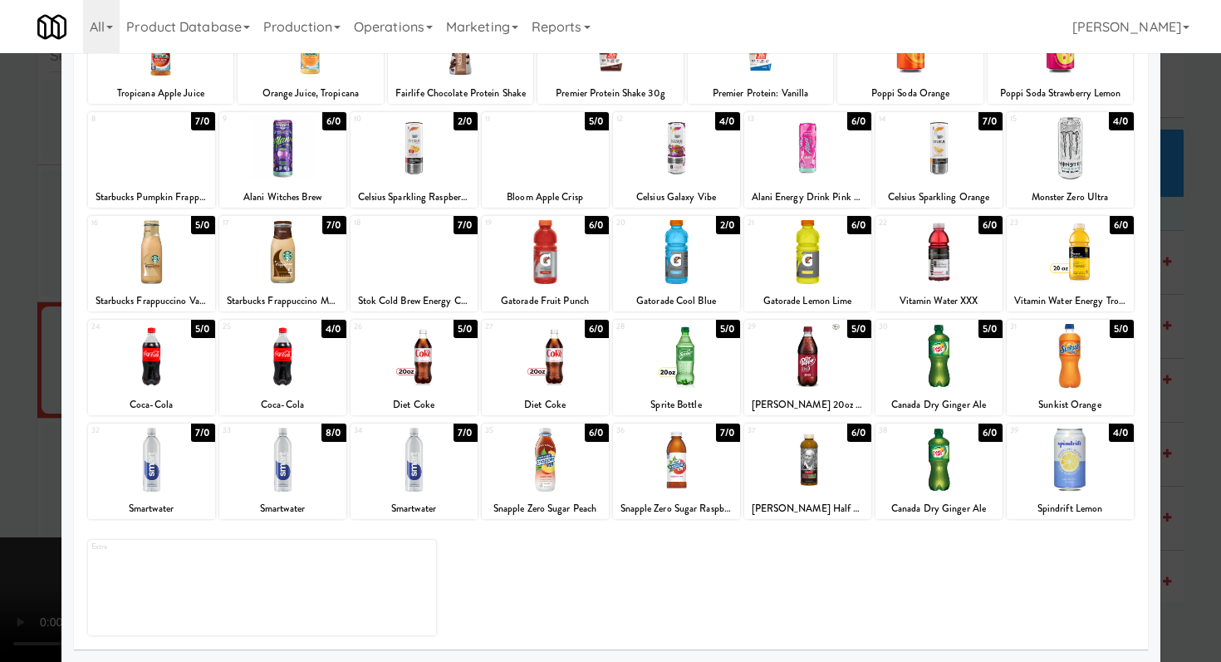
click at [0, 370] on div at bounding box center [610, 331] width 1221 height 662
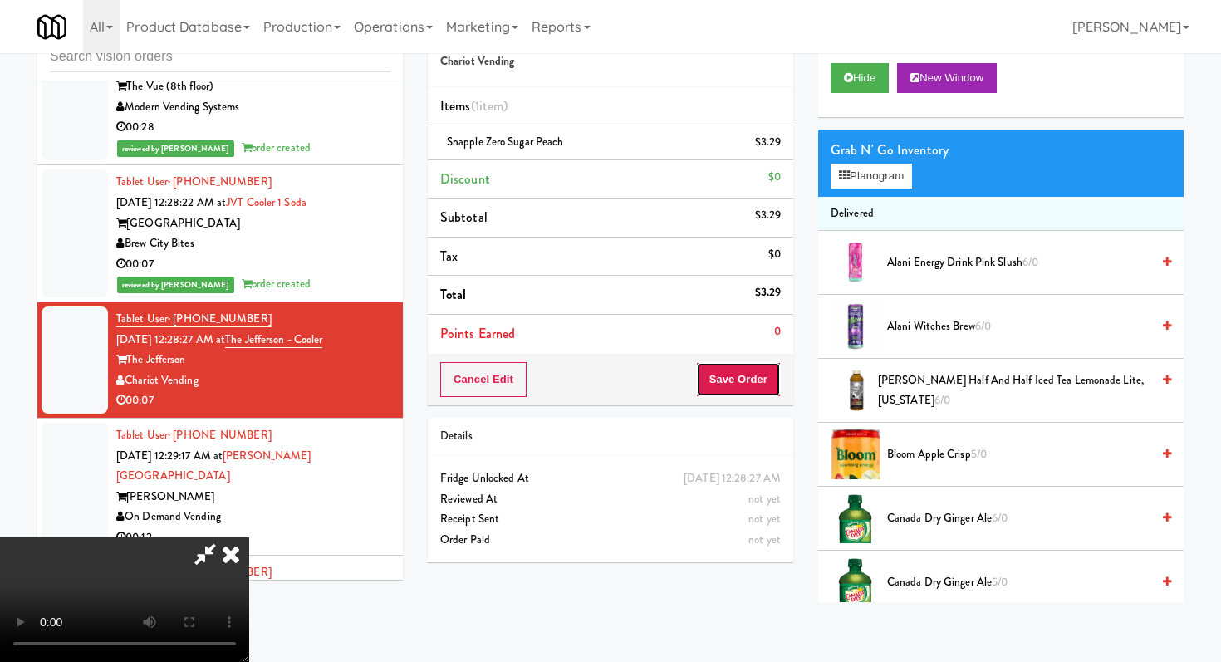
click at [746, 379] on button "Save Order" at bounding box center [738, 379] width 85 height 35
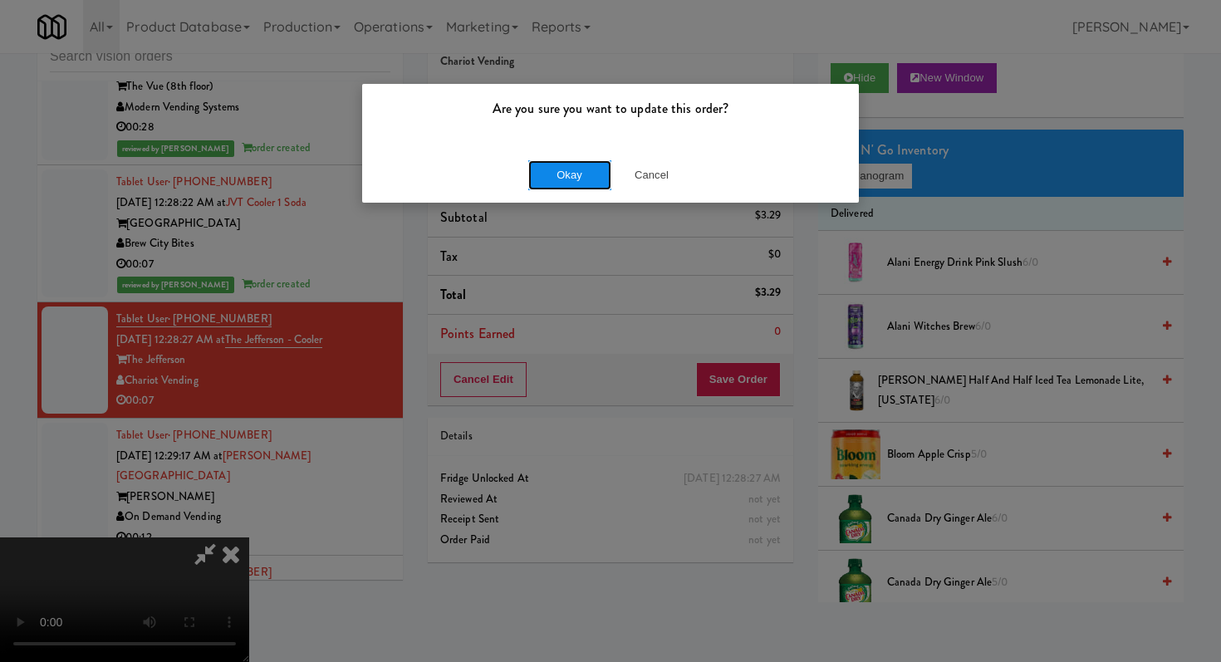
click at [549, 174] on button "Okay" at bounding box center [569, 175] width 83 height 30
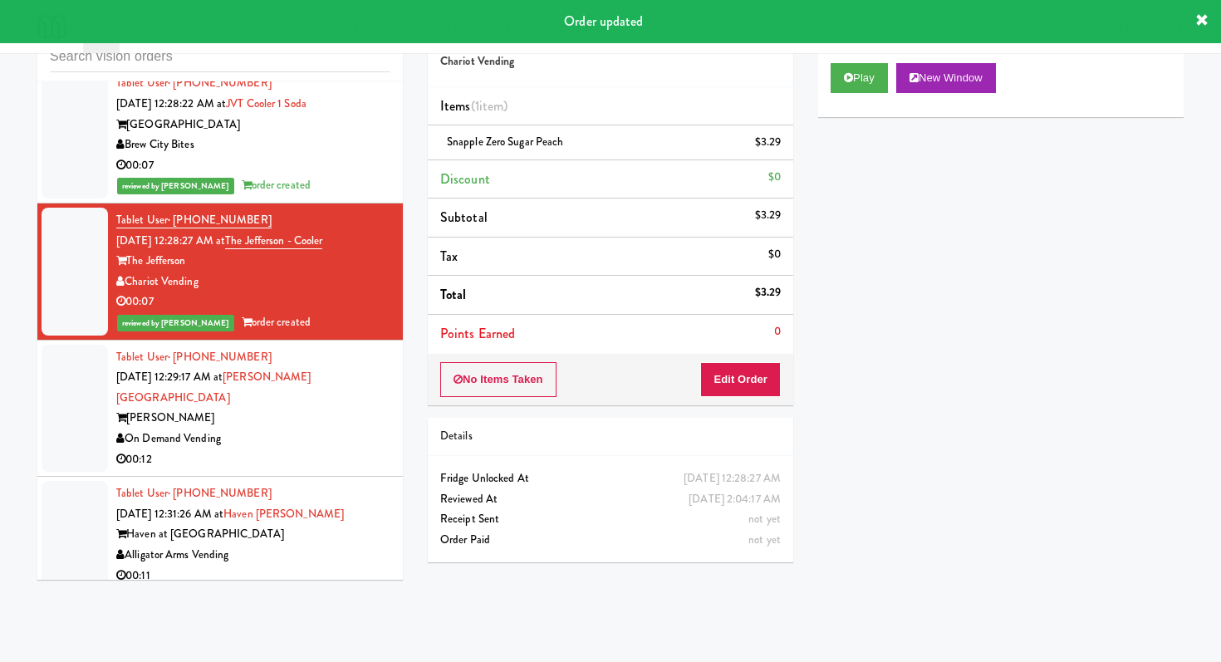
scroll to position [10818, 0]
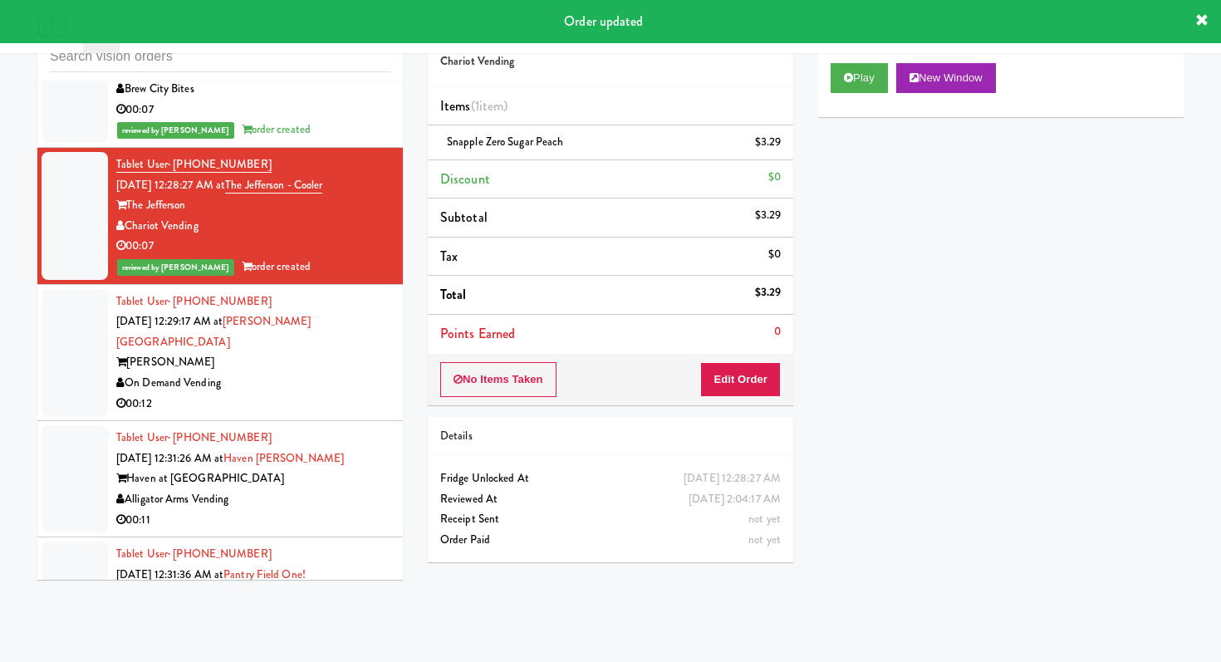
click at [317, 394] on div "00:12" at bounding box center [253, 404] width 274 height 21
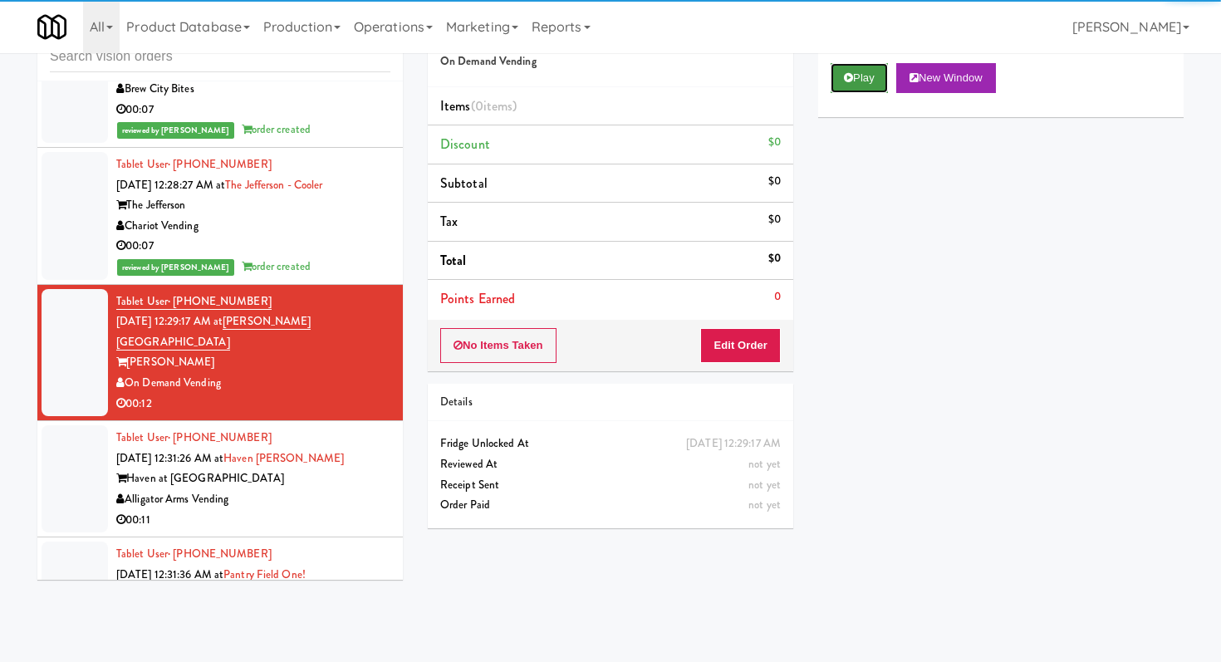
click at [876, 68] on button "Play" at bounding box center [858, 78] width 57 height 30
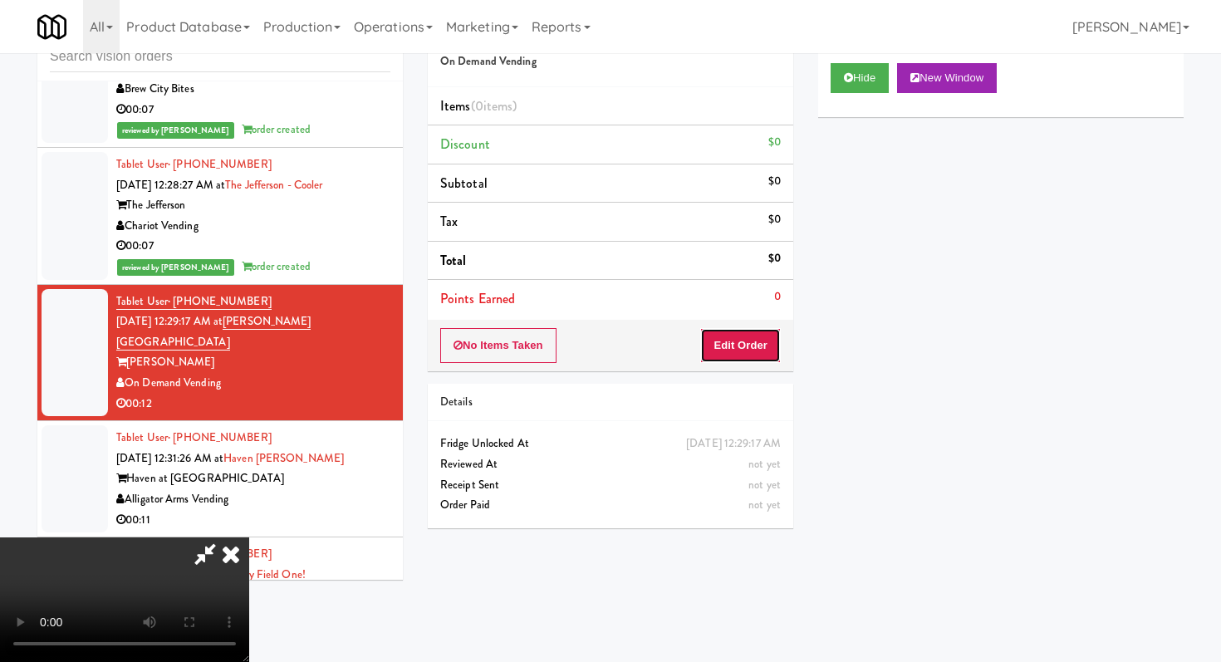
click at [759, 353] on button "Edit Order" at bounding box center [740, 345] width 81 height 35
